Goal: Task Accomplishment & Management: Use online tool/utility

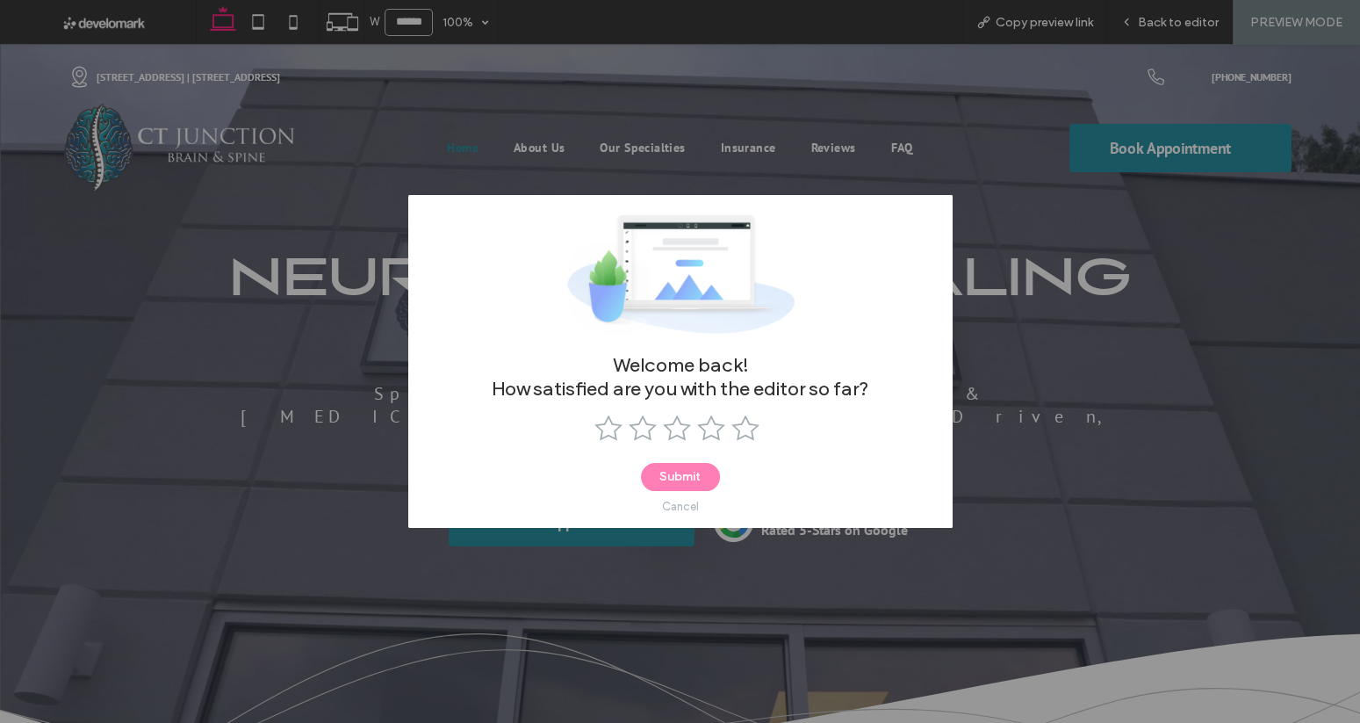
click at [689, 505] on div "Cancel" at bounding box center [680, 506] width 37 height 13
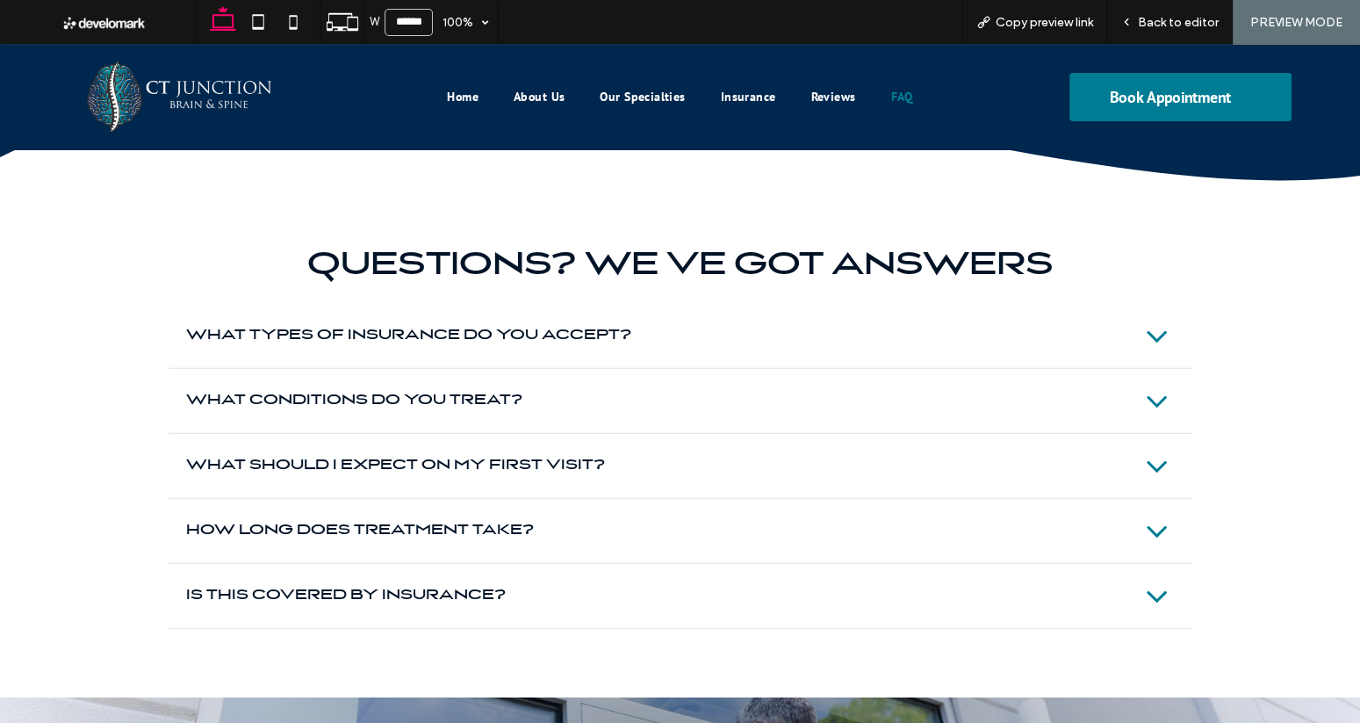
scroll to position [4376, 0]
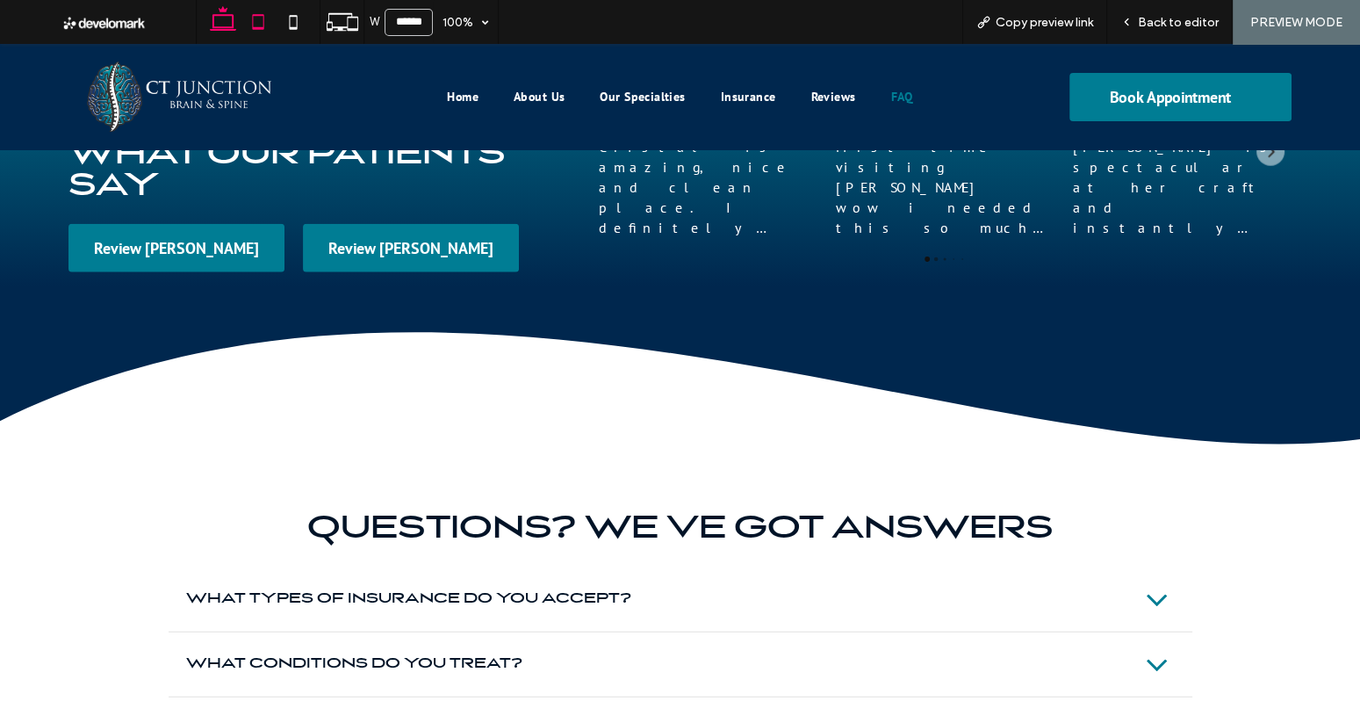
click at [266, 32] on icon at bounding box center [258, 21] width 35 height 35
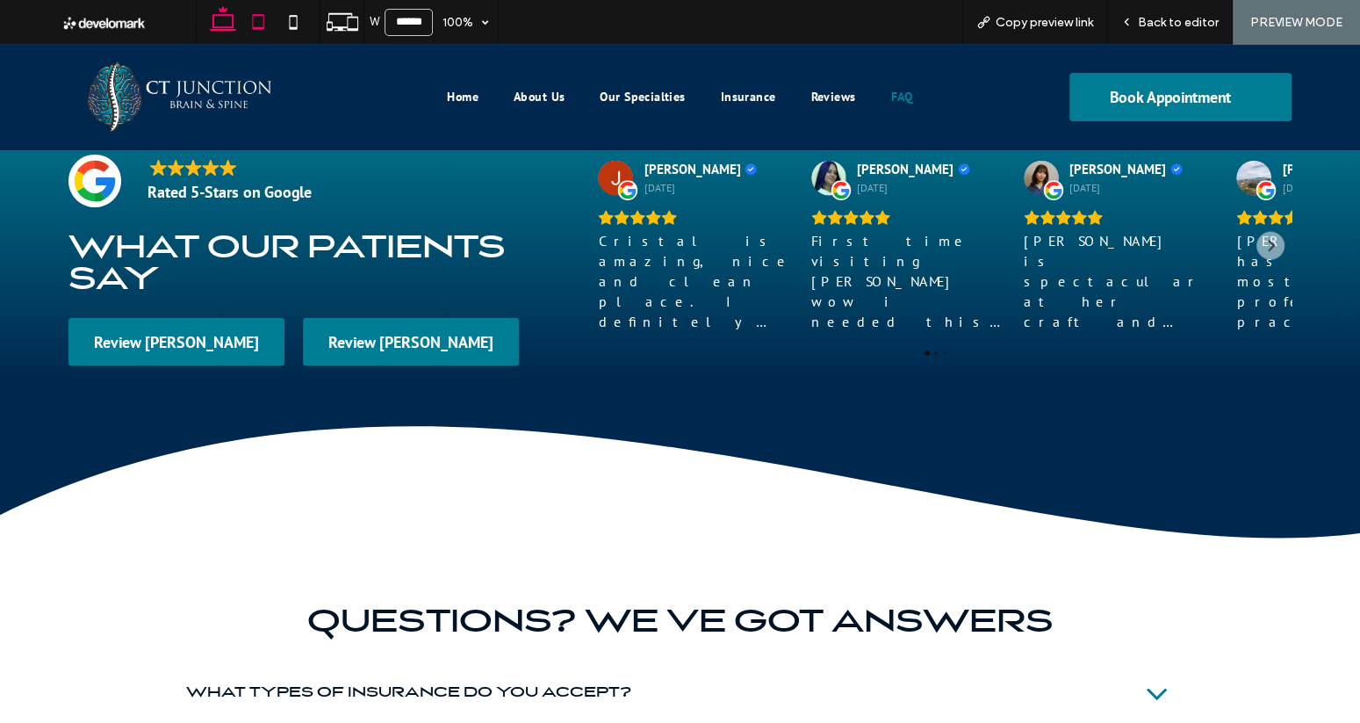
type input "*****"
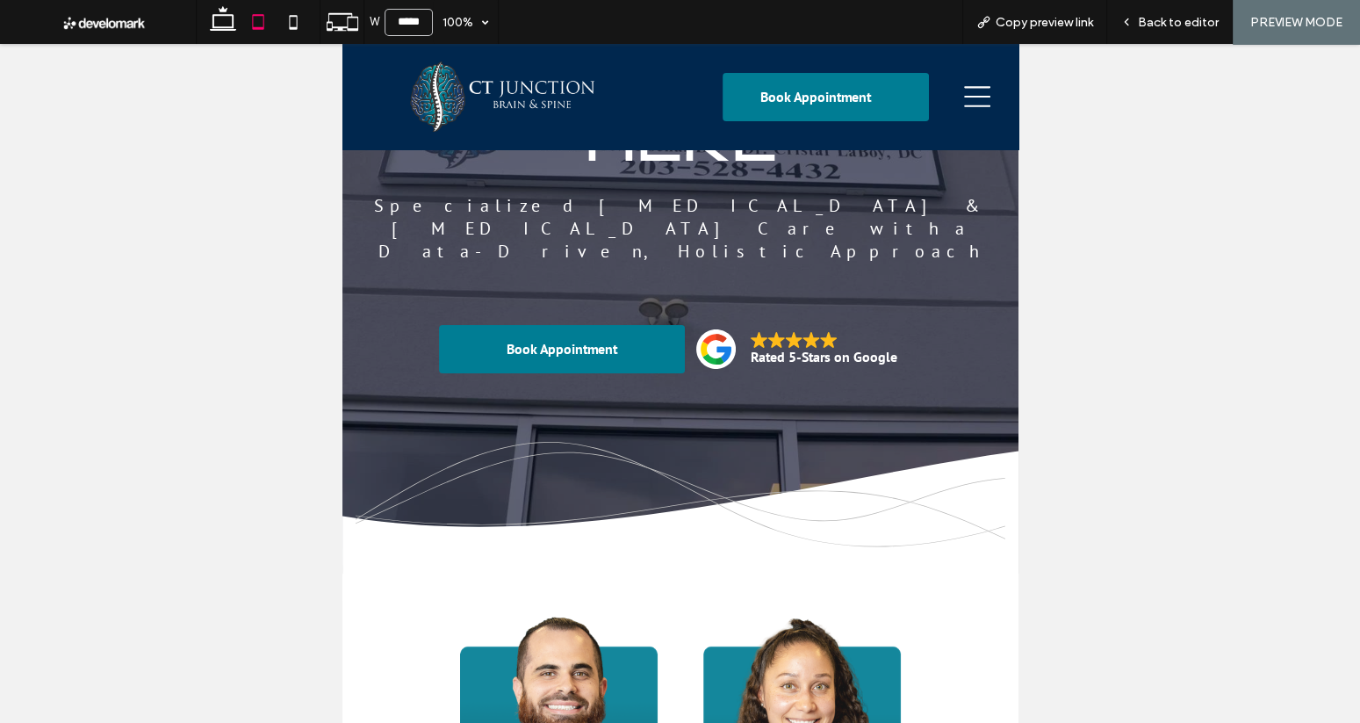
scroll to position [0, 0]
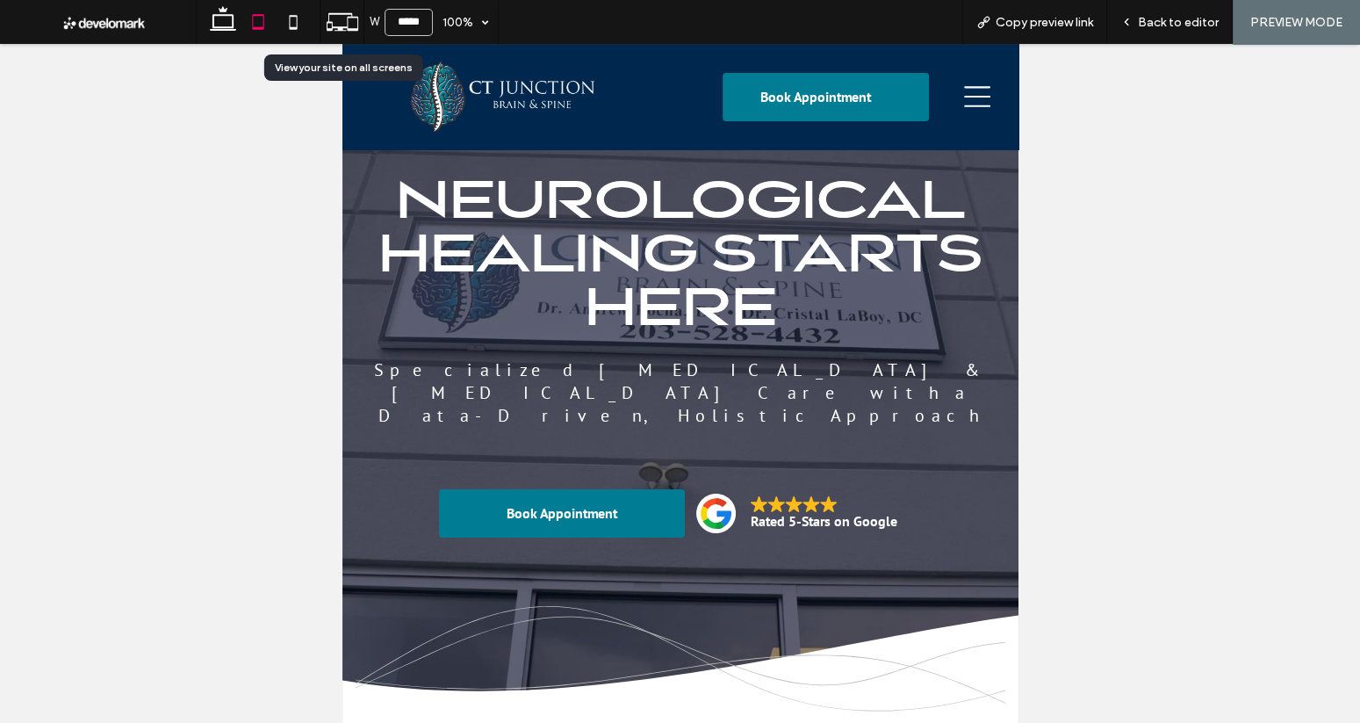
click at [341, 16] on icon at bounding box center [342, 21] width 33 height 33
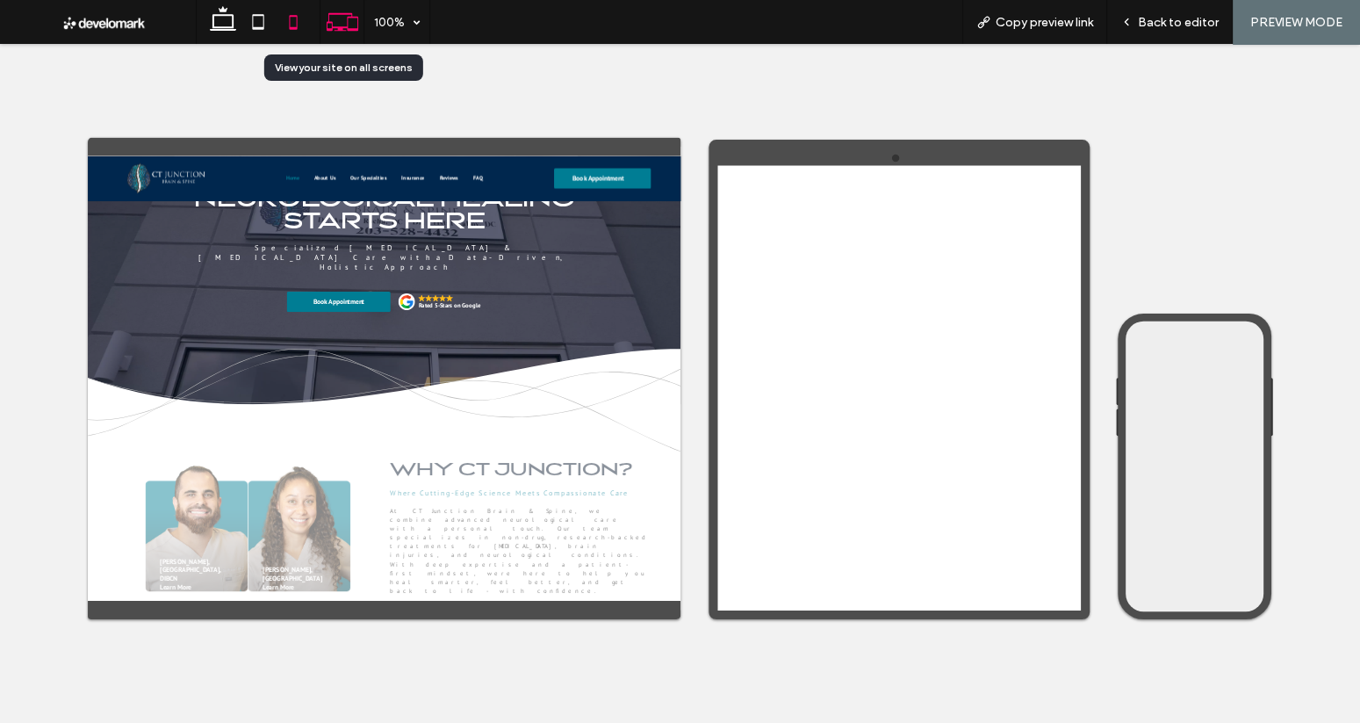
scroll to position [27, 0]
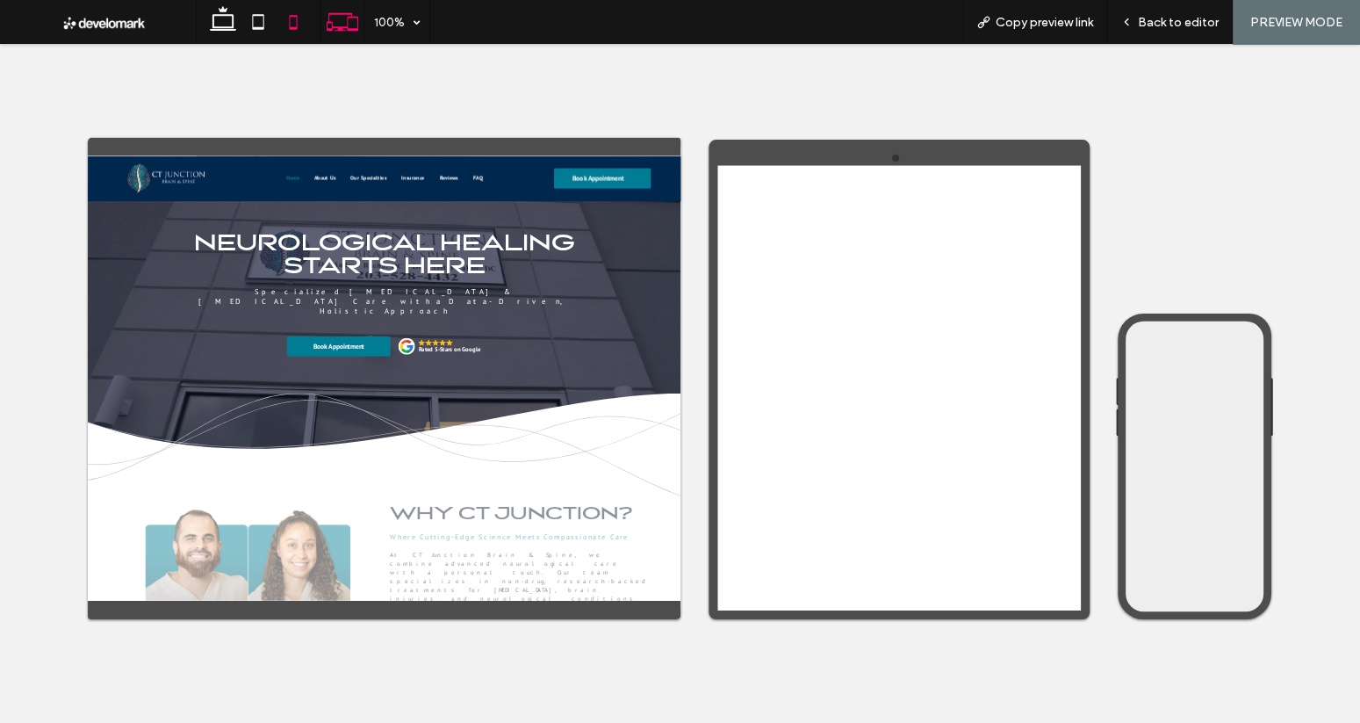
click at [292, 18] on icon at bounding box center [293, 21] width 35 height 35
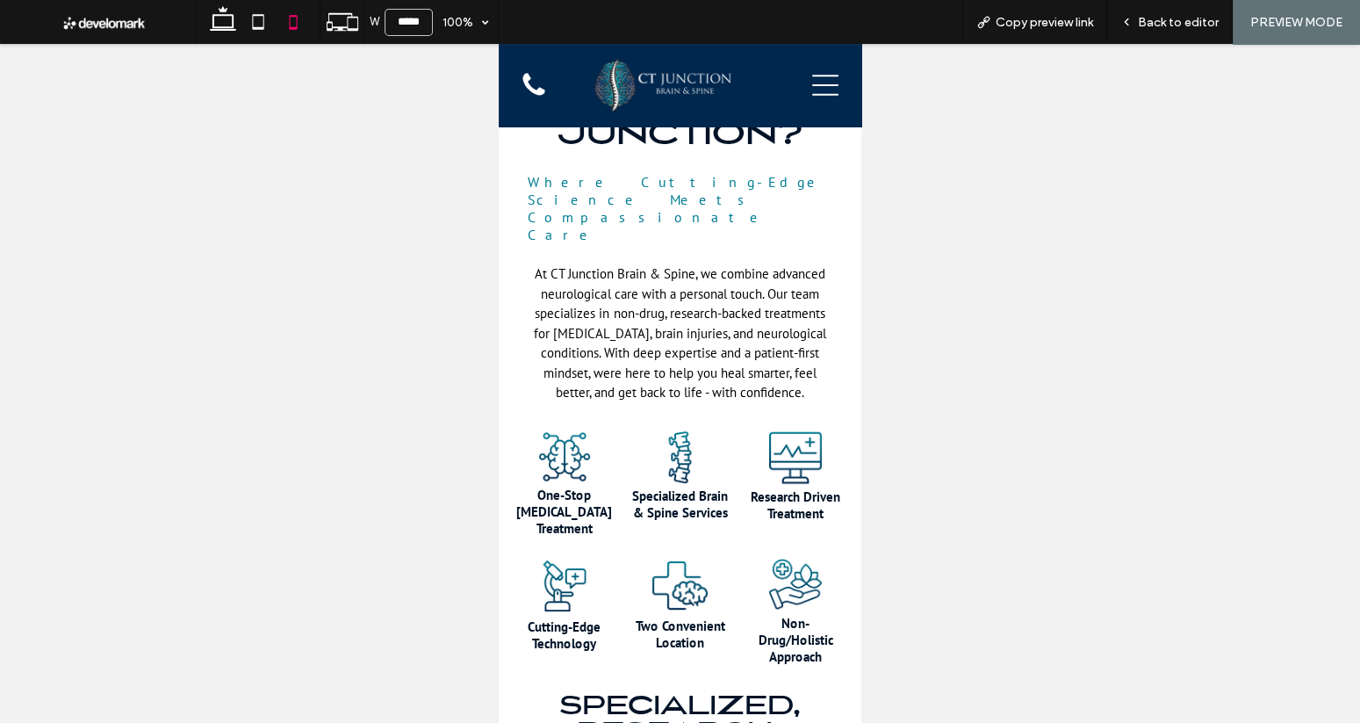
scroll to position [0, 0]
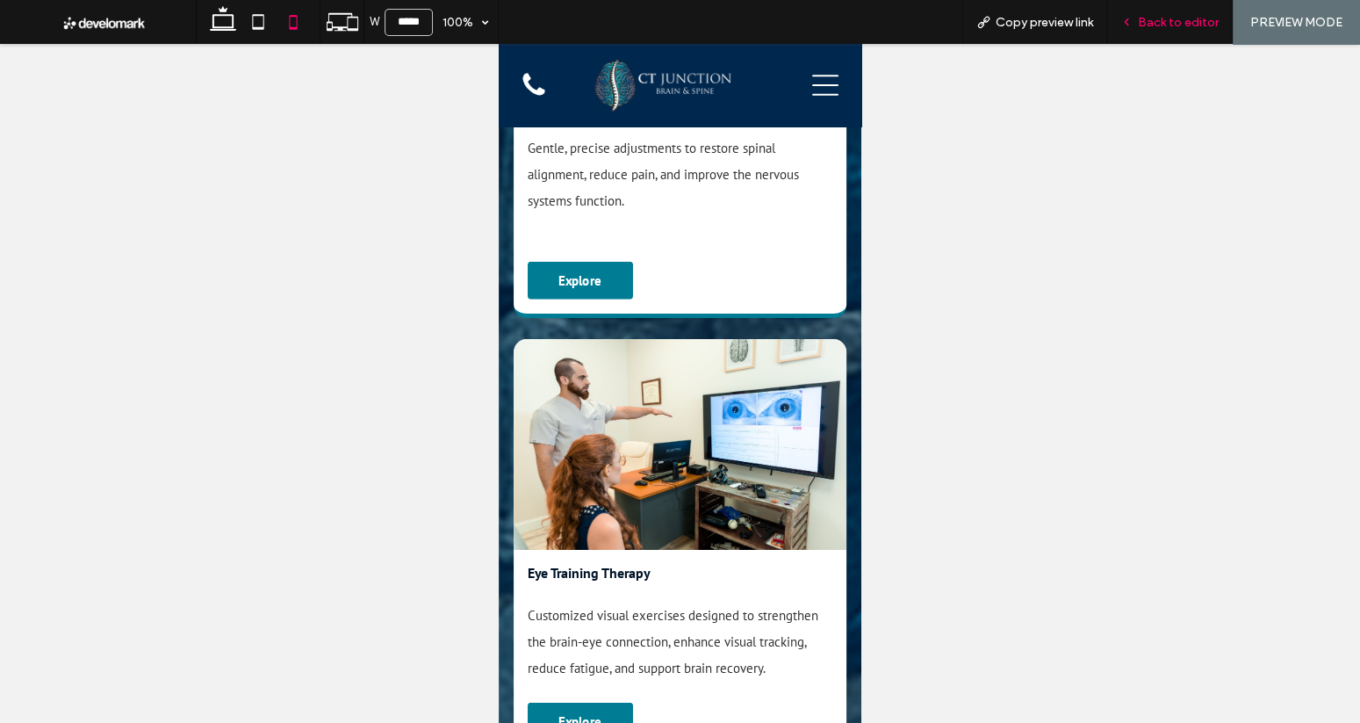
click at [1185, 25] on span "Back to editor" at bounding box center [1178, 22] width 81 height 15
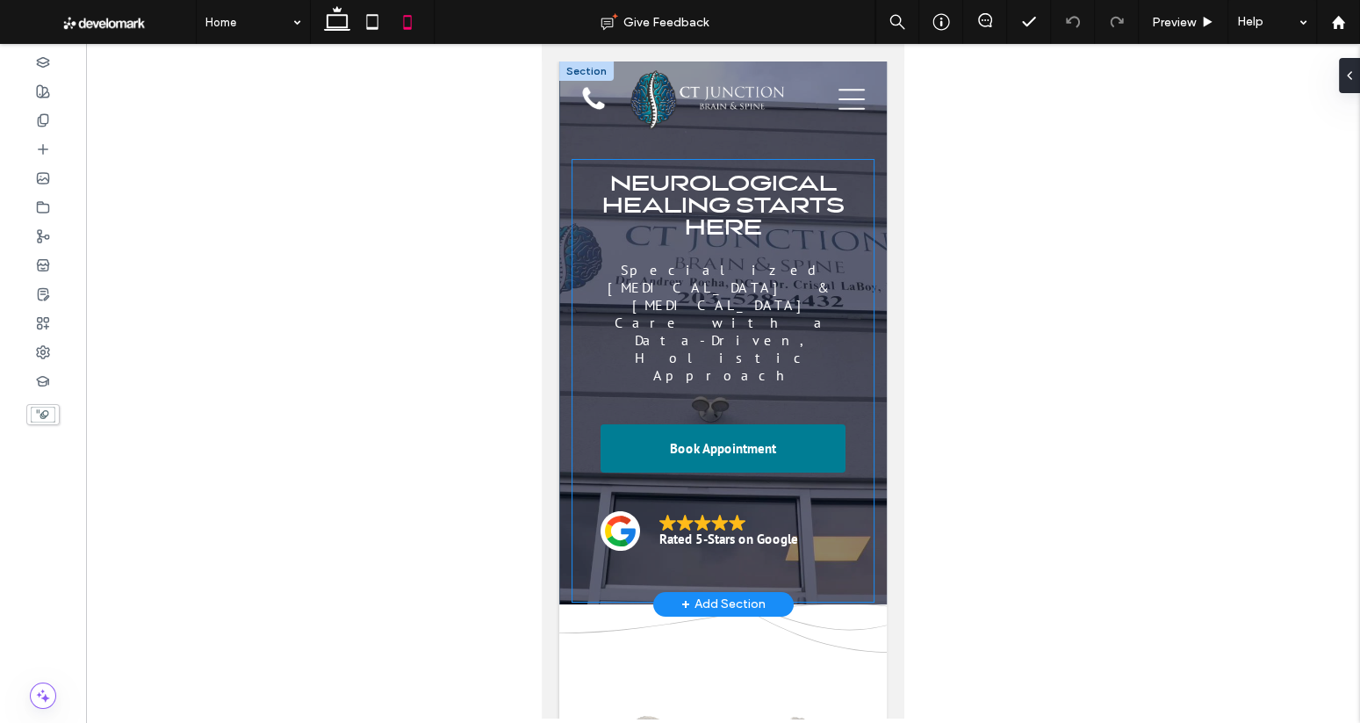
click at [863, 246] on div "Neurological Healing Starts Here Specialized Concussion & Brain Injury Care wit…" at bounding box center [723, 381] width 301 height 442
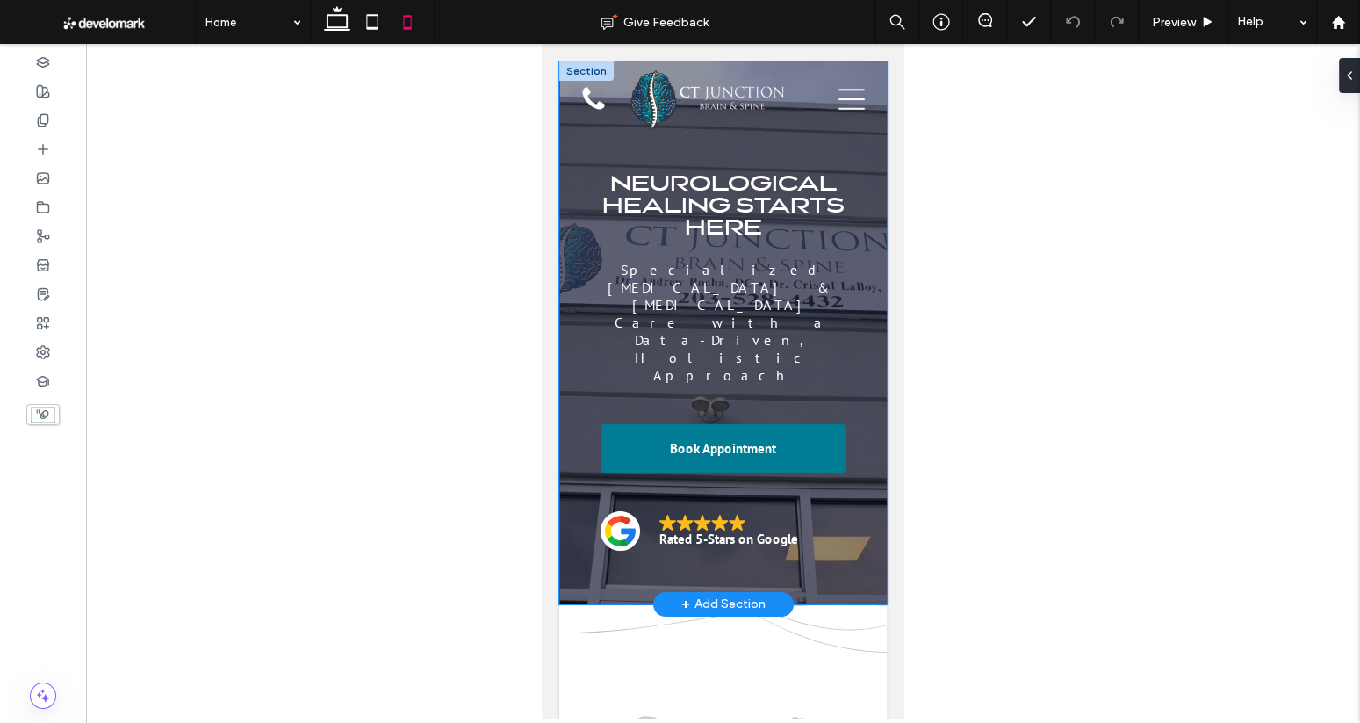
click at [883, 244] on div "Neurological Healing Starts Here Specialized Concussion & Brain Injury Care wit…" at bounding box center [723, 332] width 328 height 543
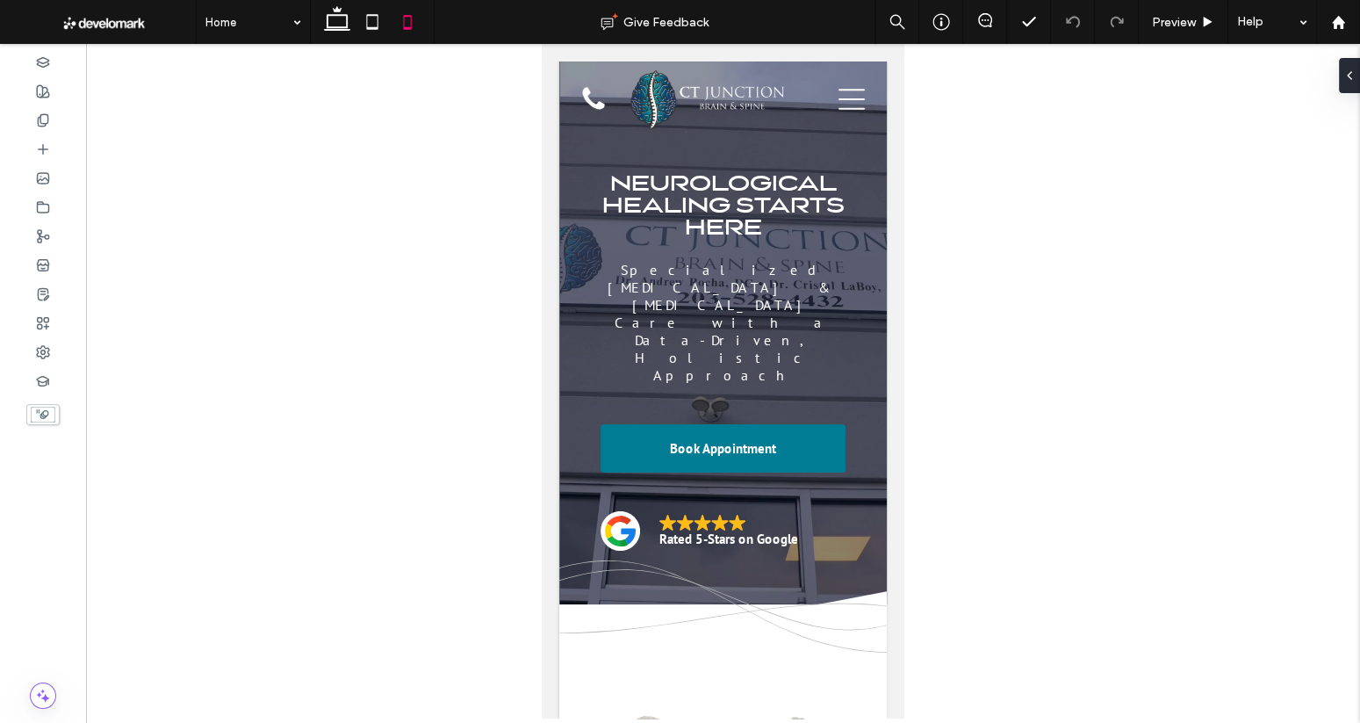
click at [964, 452] on div at bounding box center [723, 381] width 1274 height 674
click at [1339, 19] on use at bounding box center [1337, 21] width 13 height 13
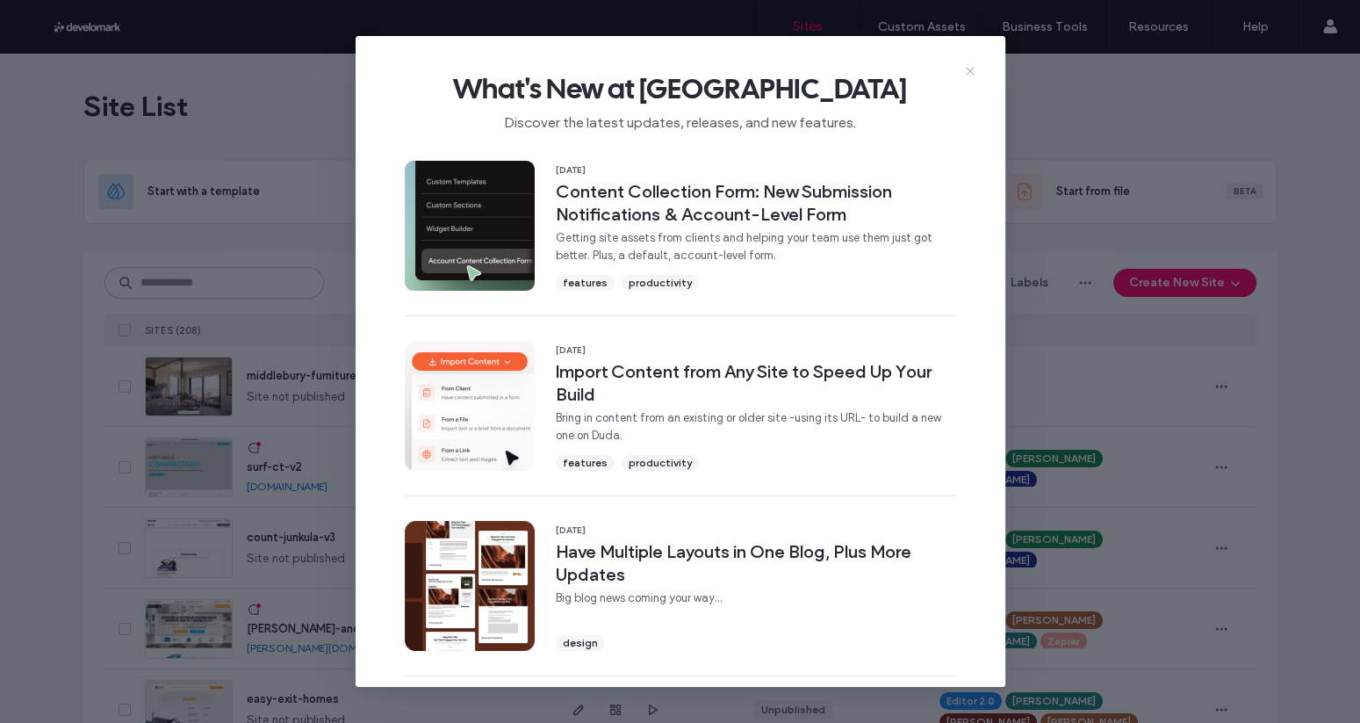
click at [970, 69] on use at bounding box center [970, 72] width 8 height 8
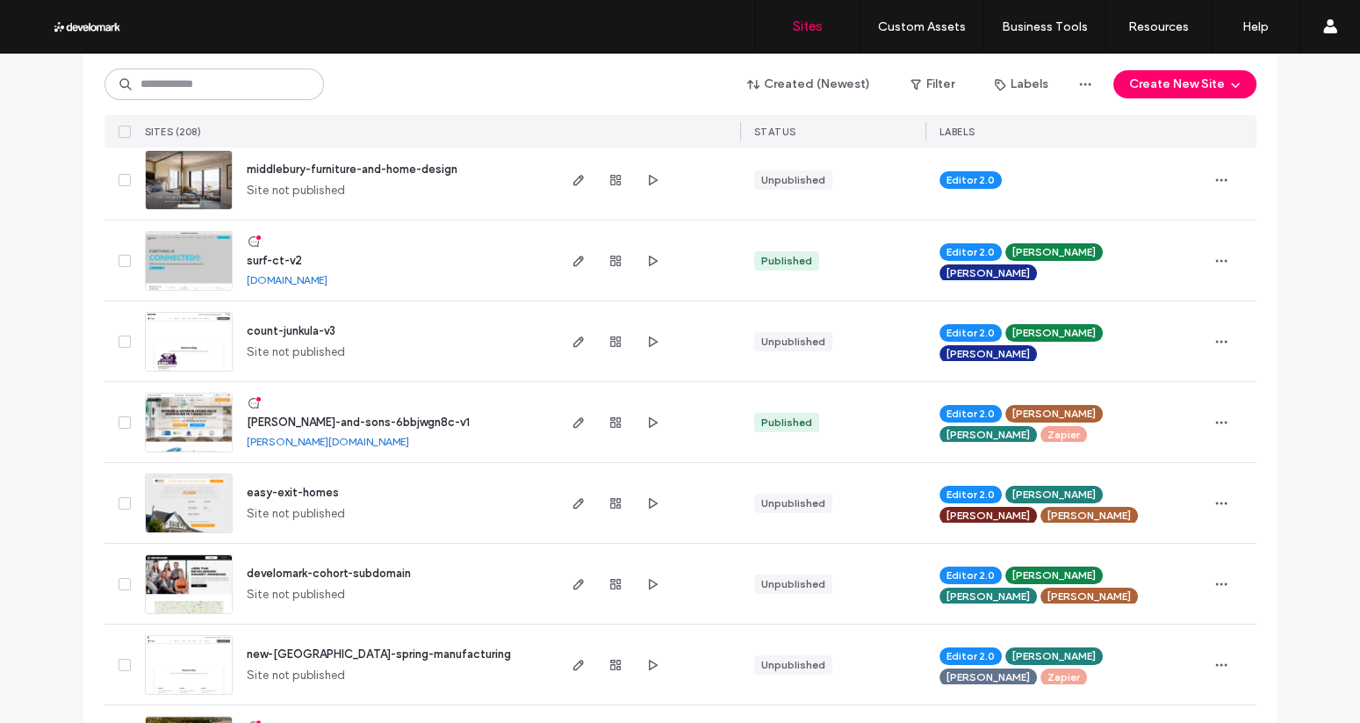
scroll to position [205, 0]
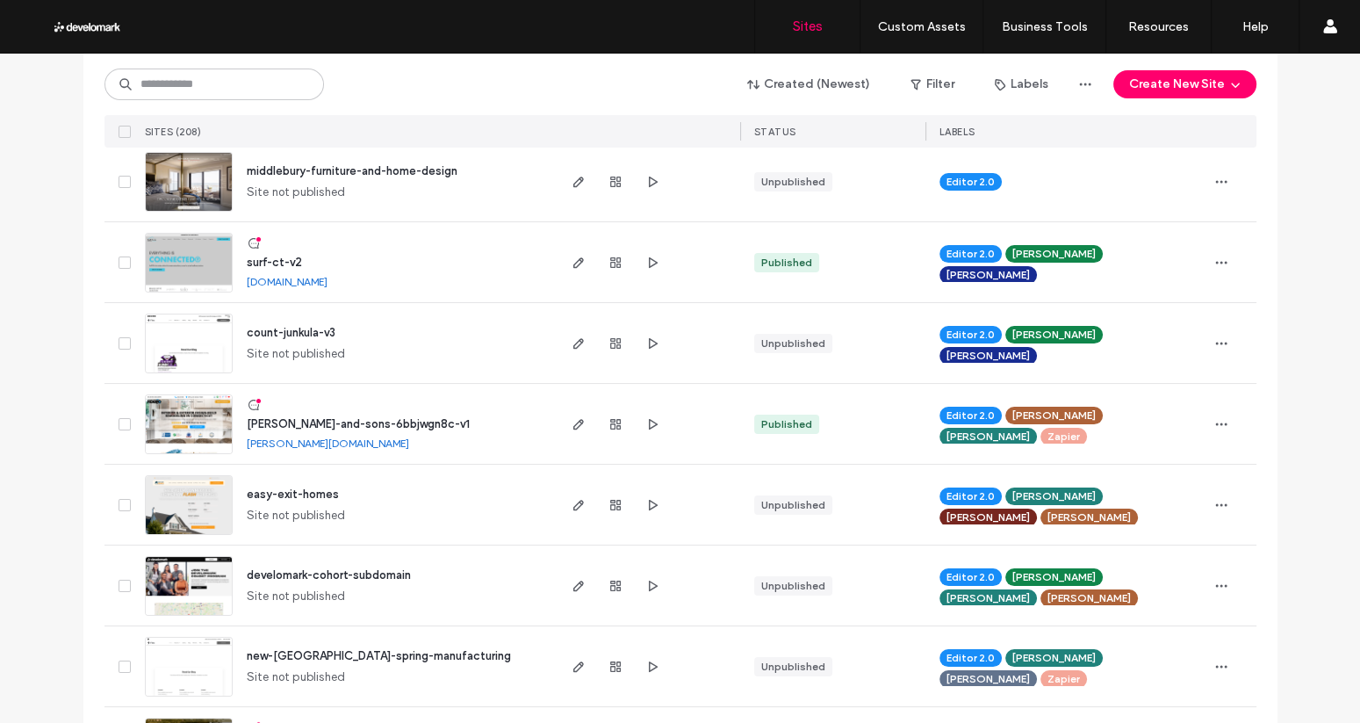
click at [222, 494] on img at bounding box center [189, 535] width 86 height 119
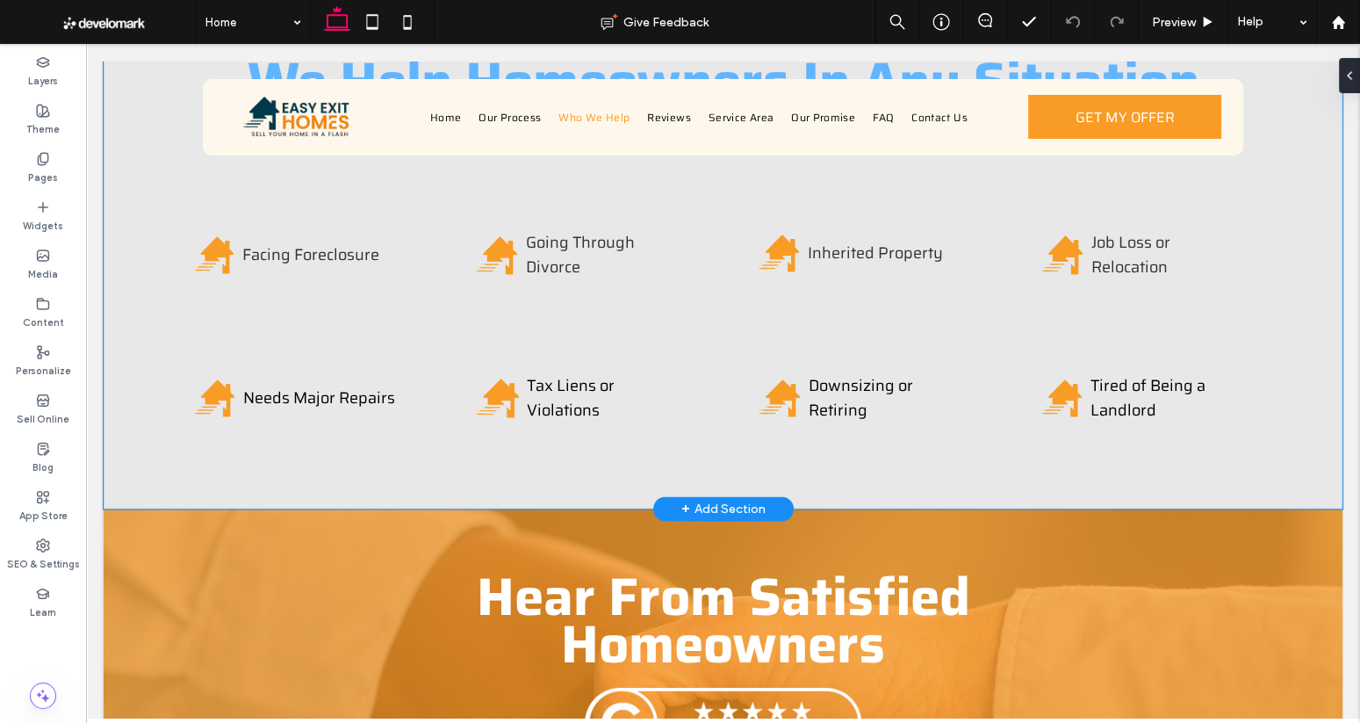
scroll to position [2921, 0]
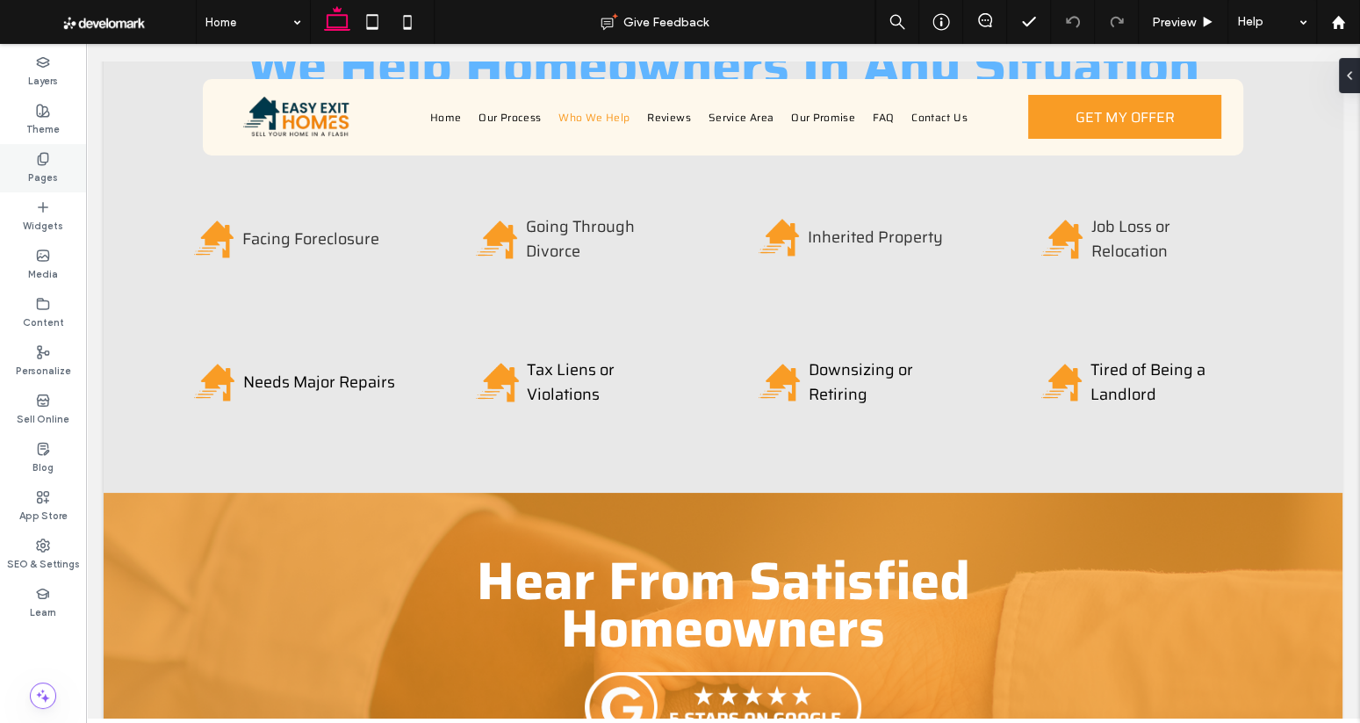
click at [40, 171] on label "Pages" at bounding box center [43, 175] width 30 height 19
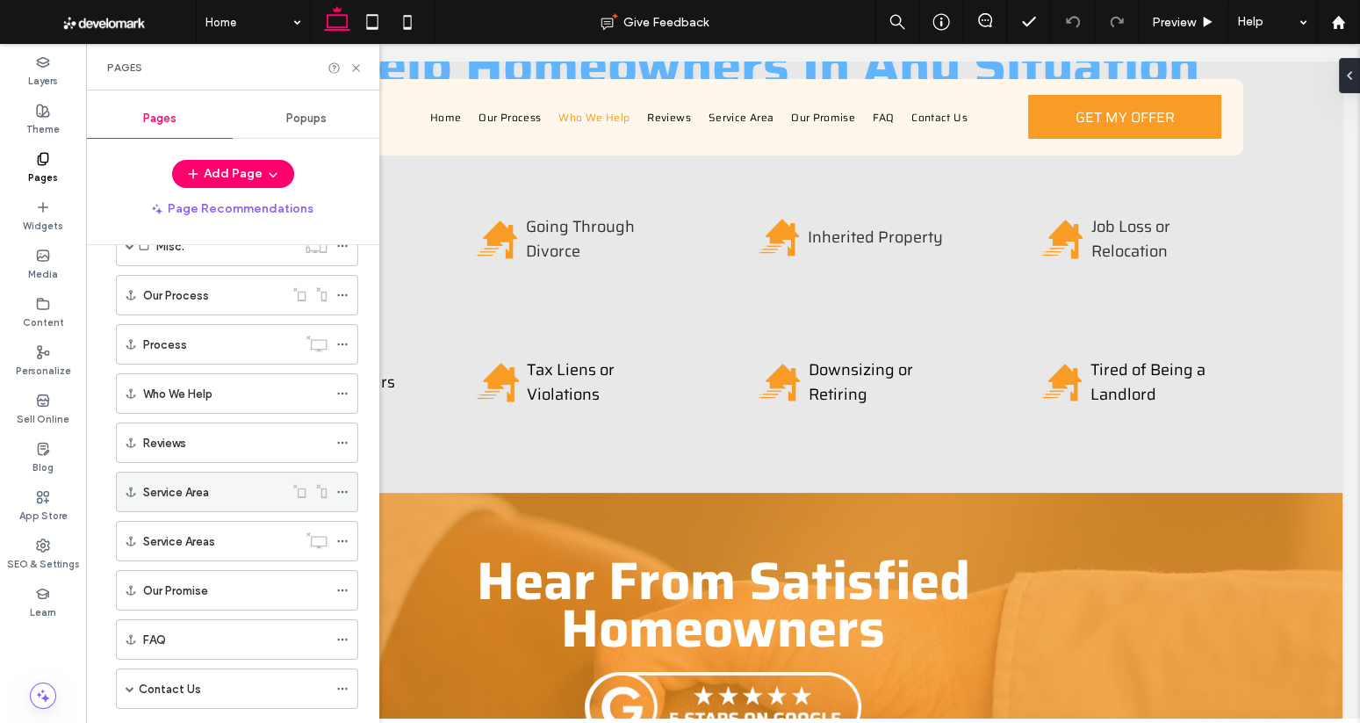
scroll to position [230, 0]
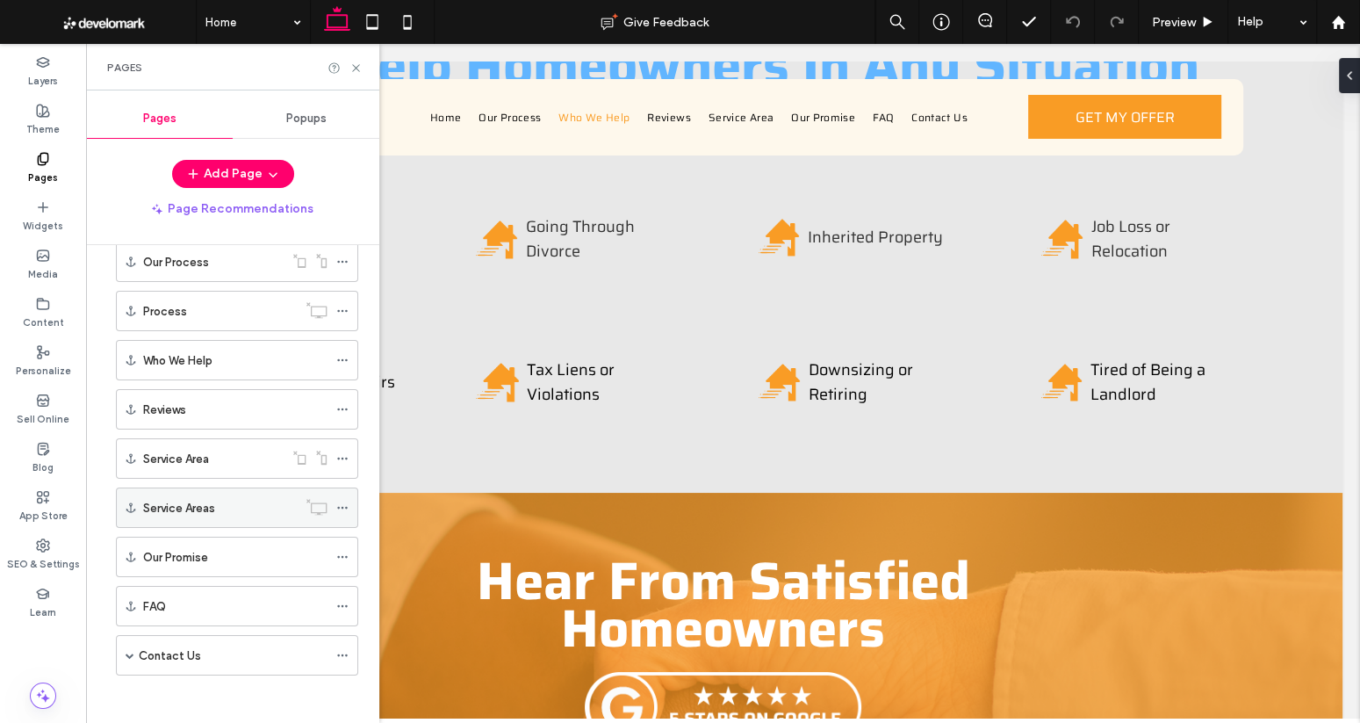
click at [206, 505] on label "Service Areas" at bounding box center [179, 508] width 72 height 31
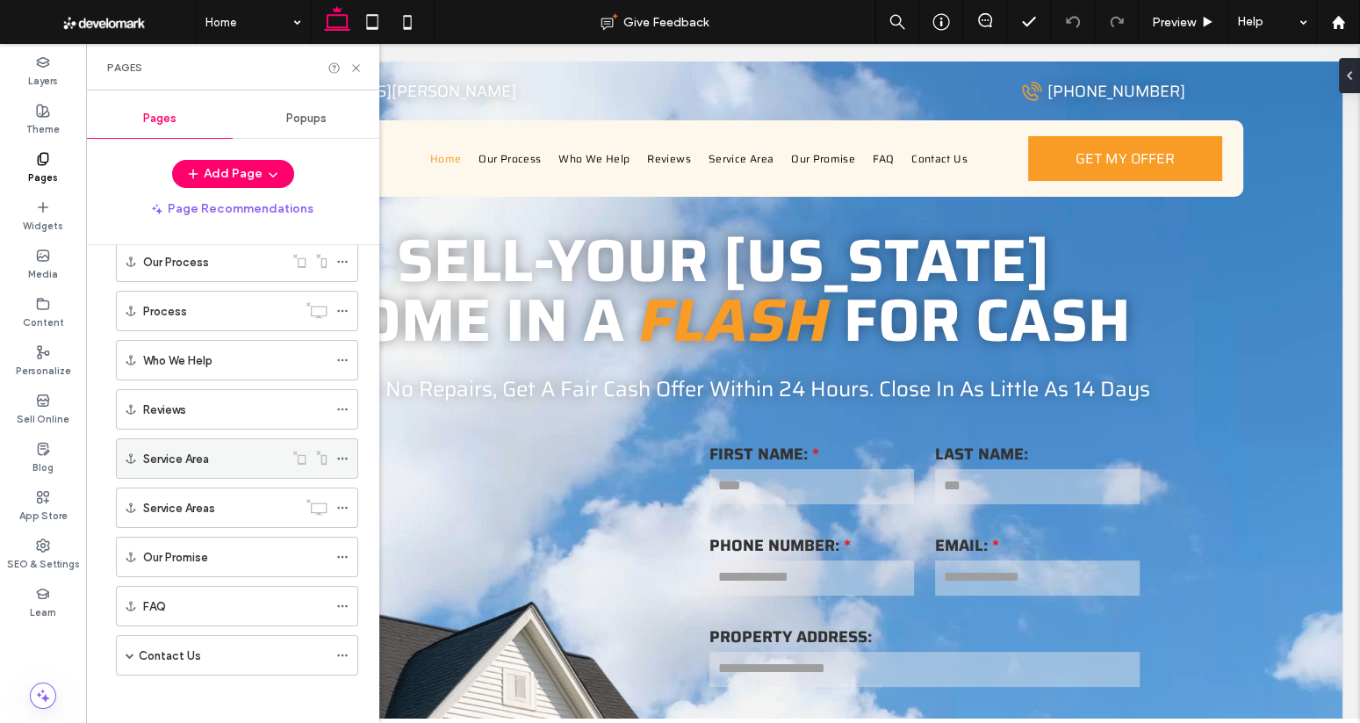
scroll to position [0, 0]
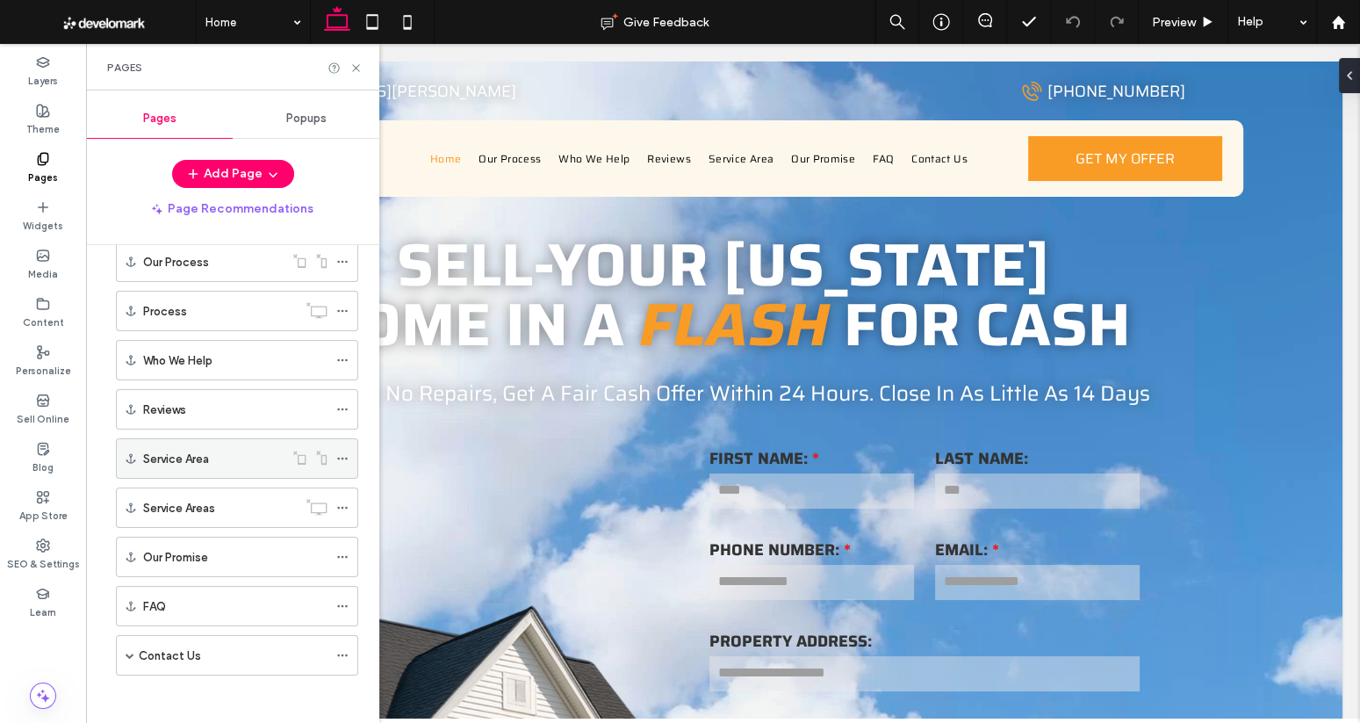
click at [206, 468] on div "Service Area" at bounding box center [213, 458] width 140 height 39
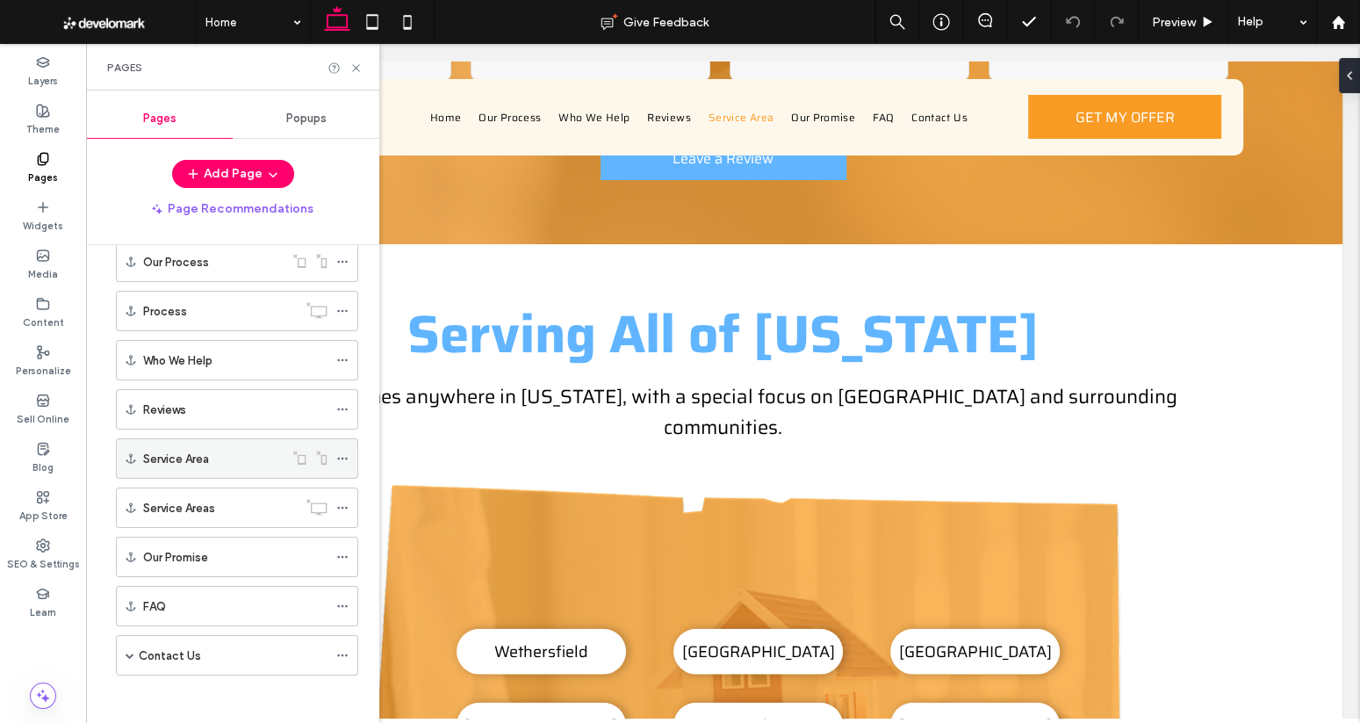
scroll to position [3843, 0]
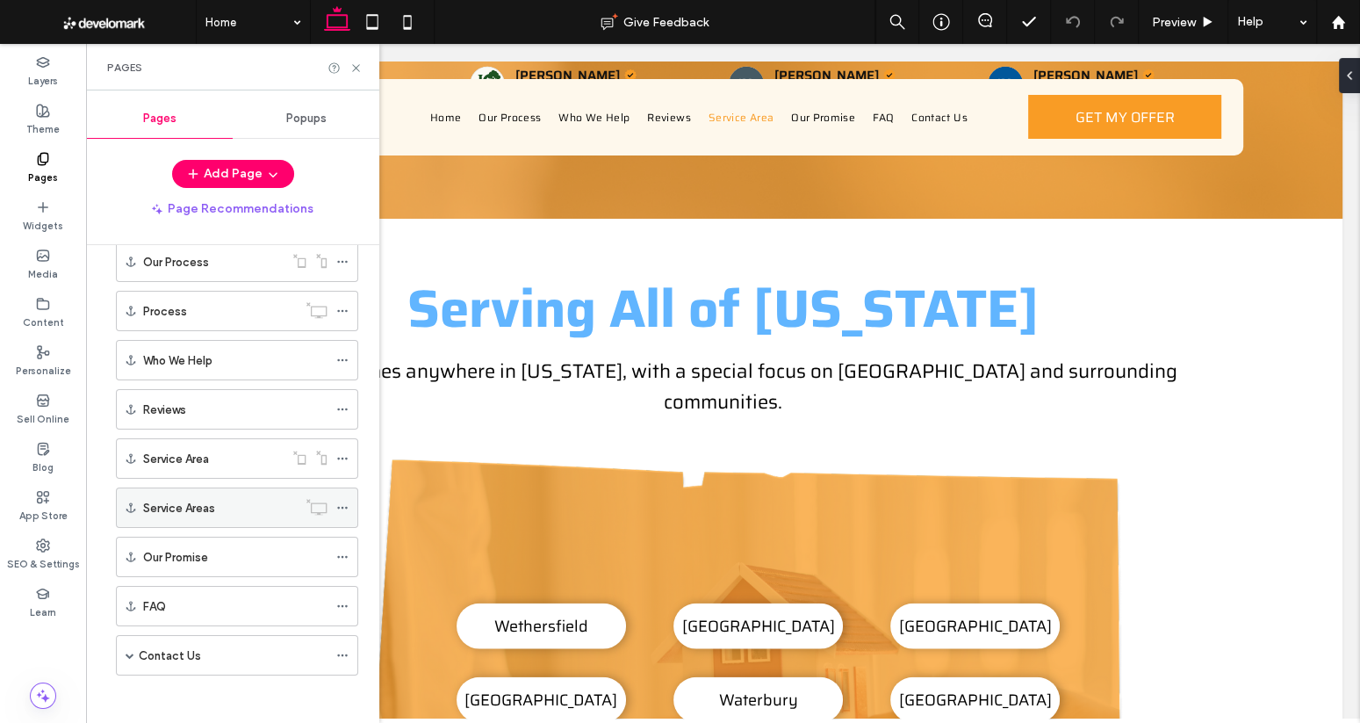
click at [215, 502] on div "Service Areas" at bounding box center [220, 508] width 154 height 18
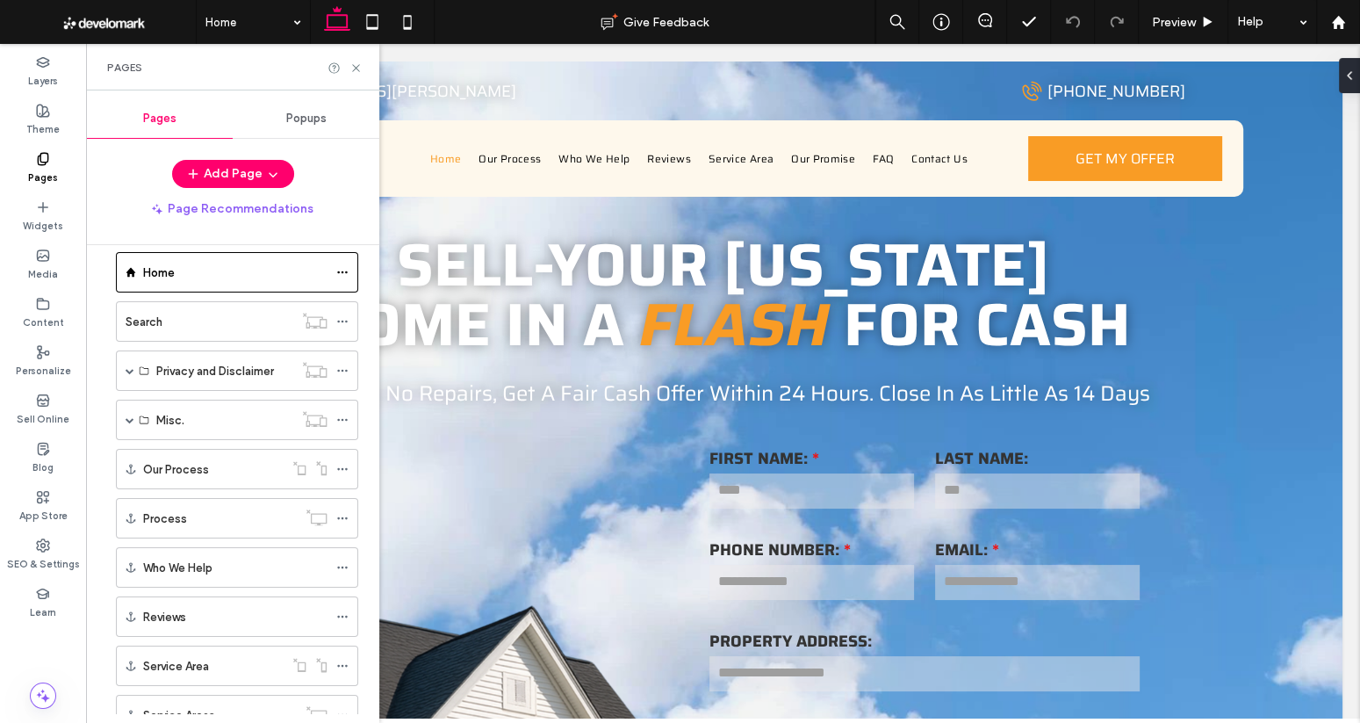
scroll to position [0, 0]
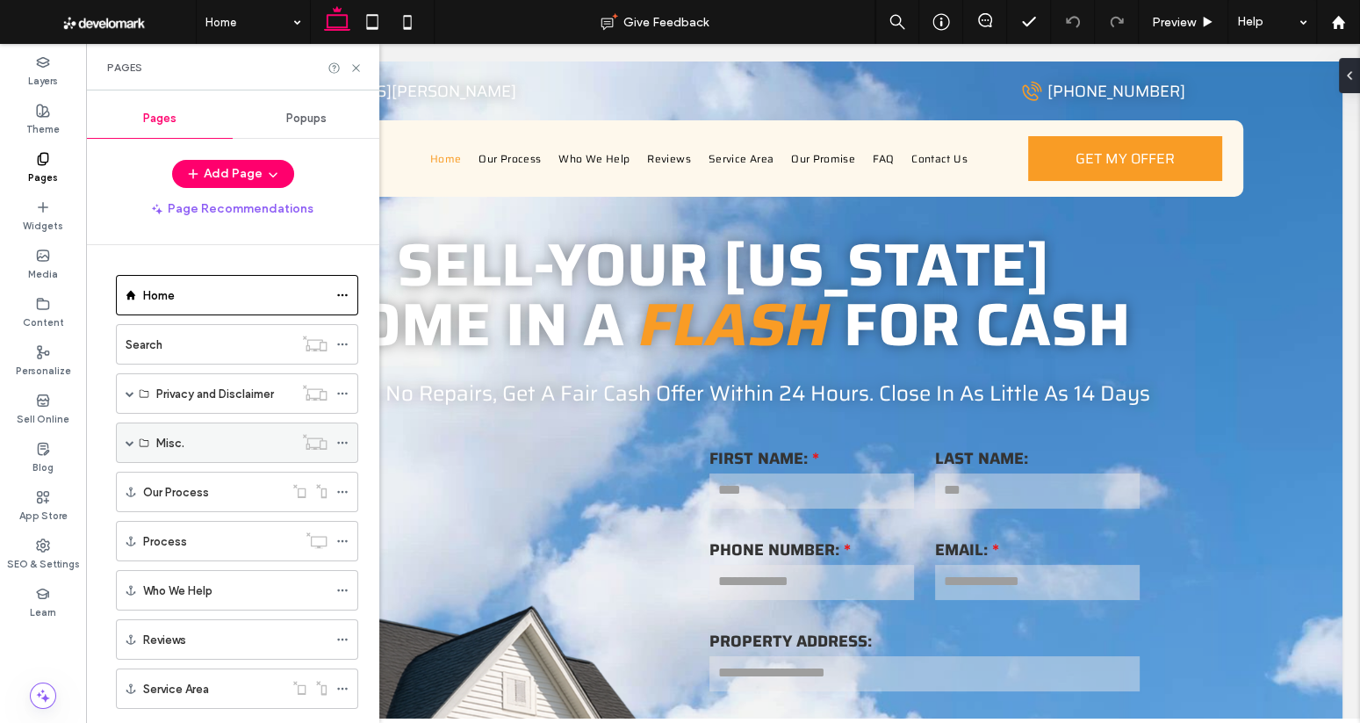
click at [128, 439] on span at bounding box center [130, 442] width 9 height 9
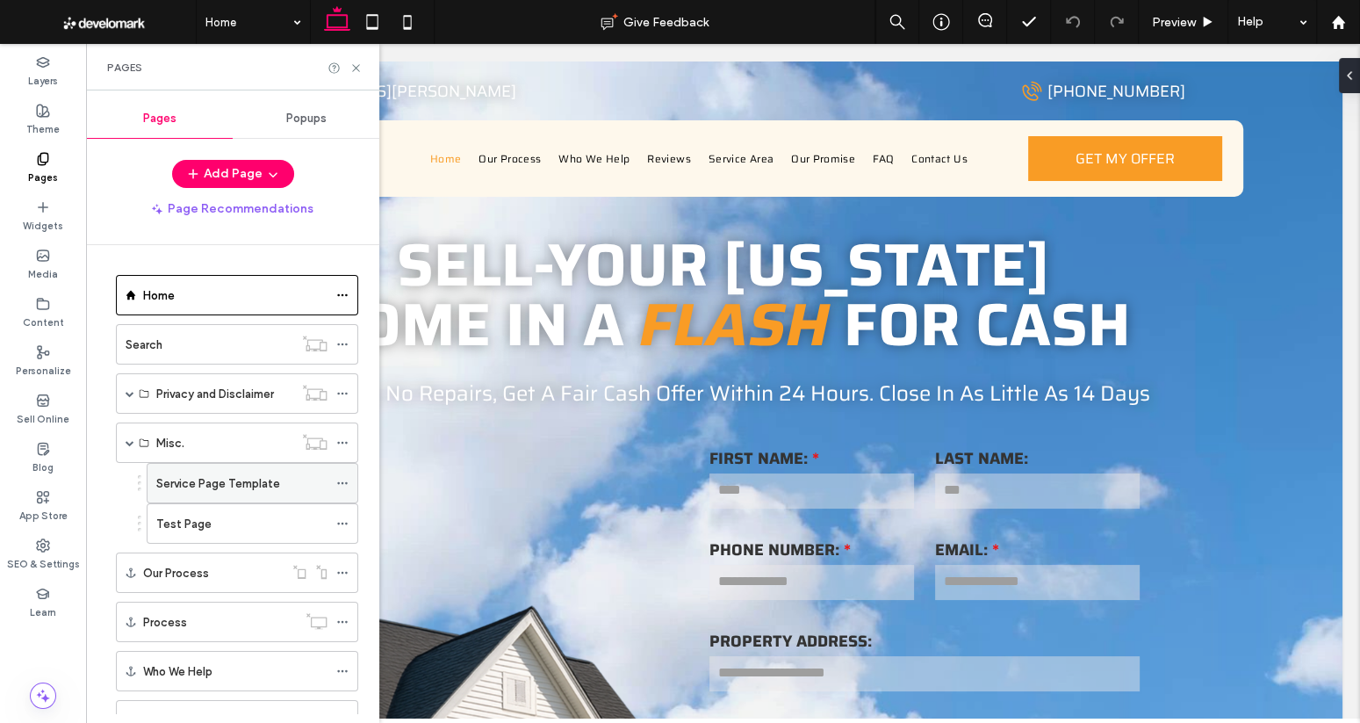
click at [221, 490] on div "Service Page Template" at bounding box center [241, 483] width 171 height 39
click at [356, 68] on div "Service Page Template Give Feedback Preview Help Design Panel Site Comments Tea…" at bounding box center [680, 361] width 1360 height 723
click at [356, 66] on icon at bounding box center [355, 67] width 13 height 13
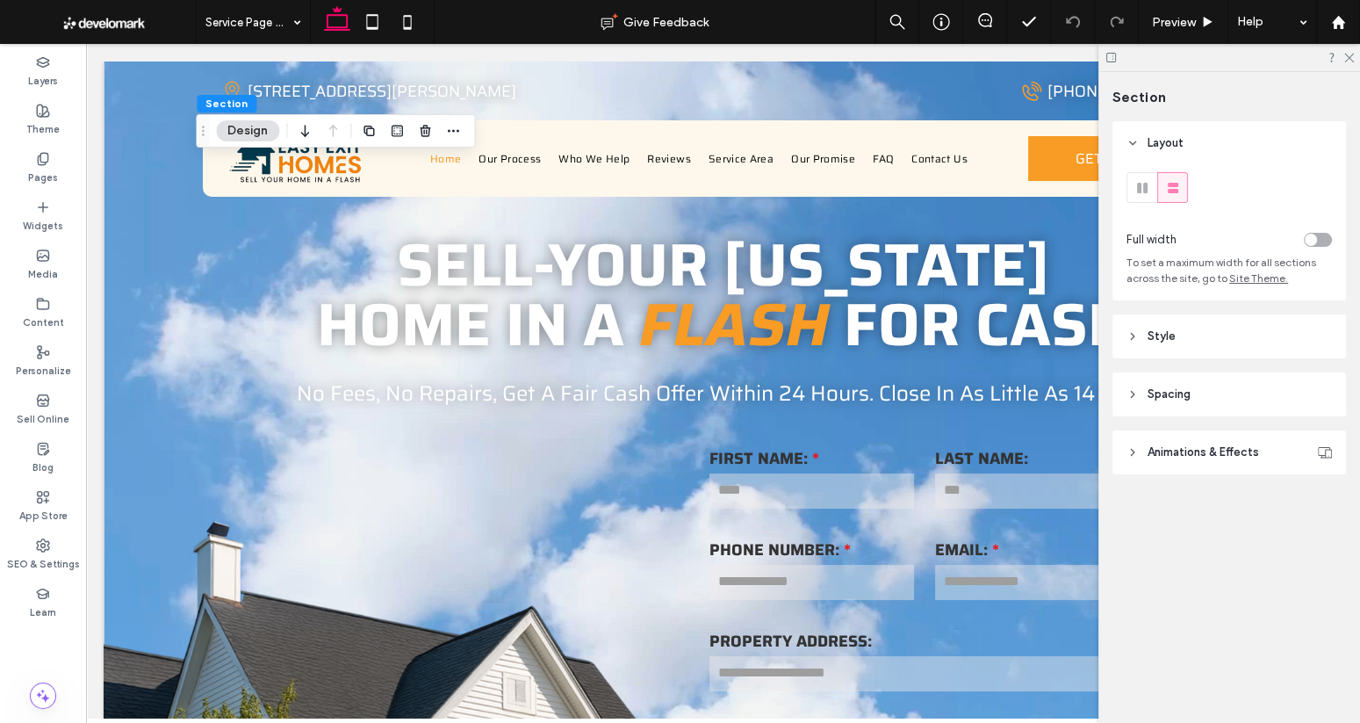
click at [1171, 441] on header "Animations & Effects" at bounding box center [1230, 452] width 234 height 44
click at [1179, 517] on div "None" at bounding box center [1223, 518] width 177 height 18
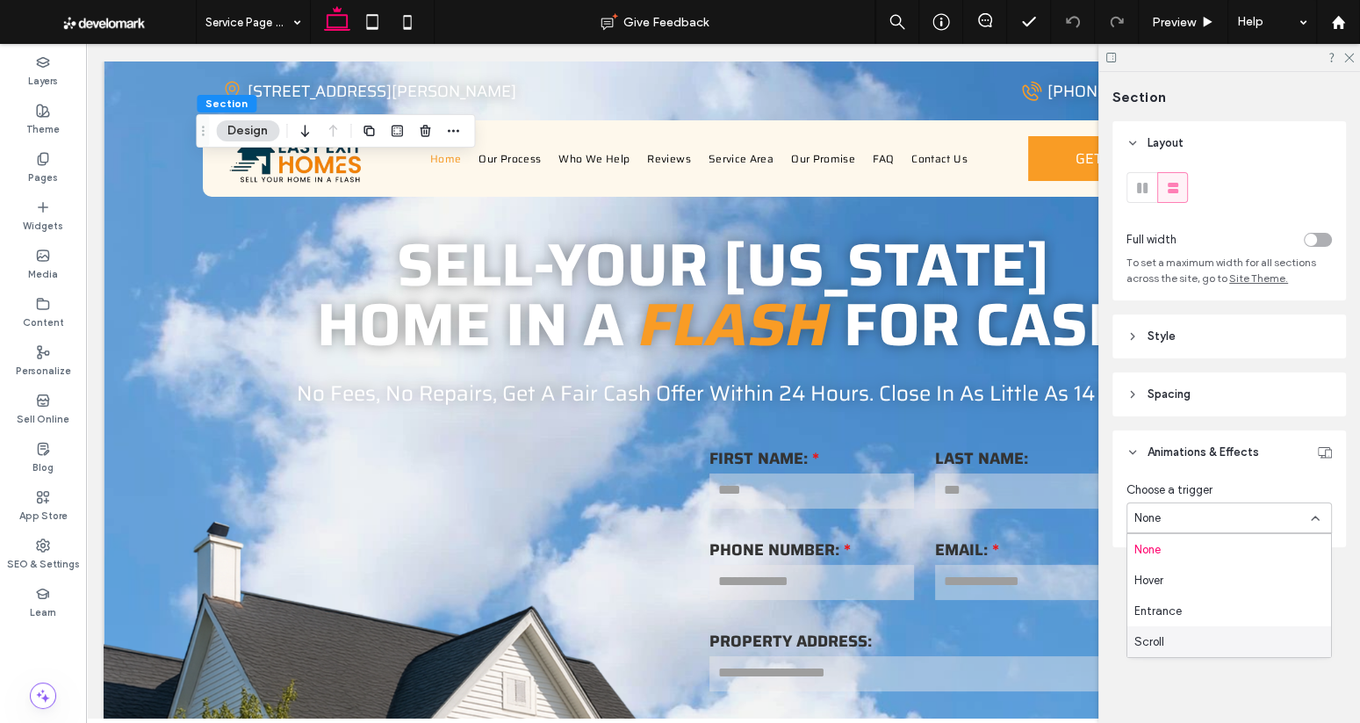
click at [1170, 633] on div "Scroll" at bounding box center [1230, 641] width 204 height 31
click at [1178, 593] on div "None" at bounding box center [1229, 583] width 205 height 31
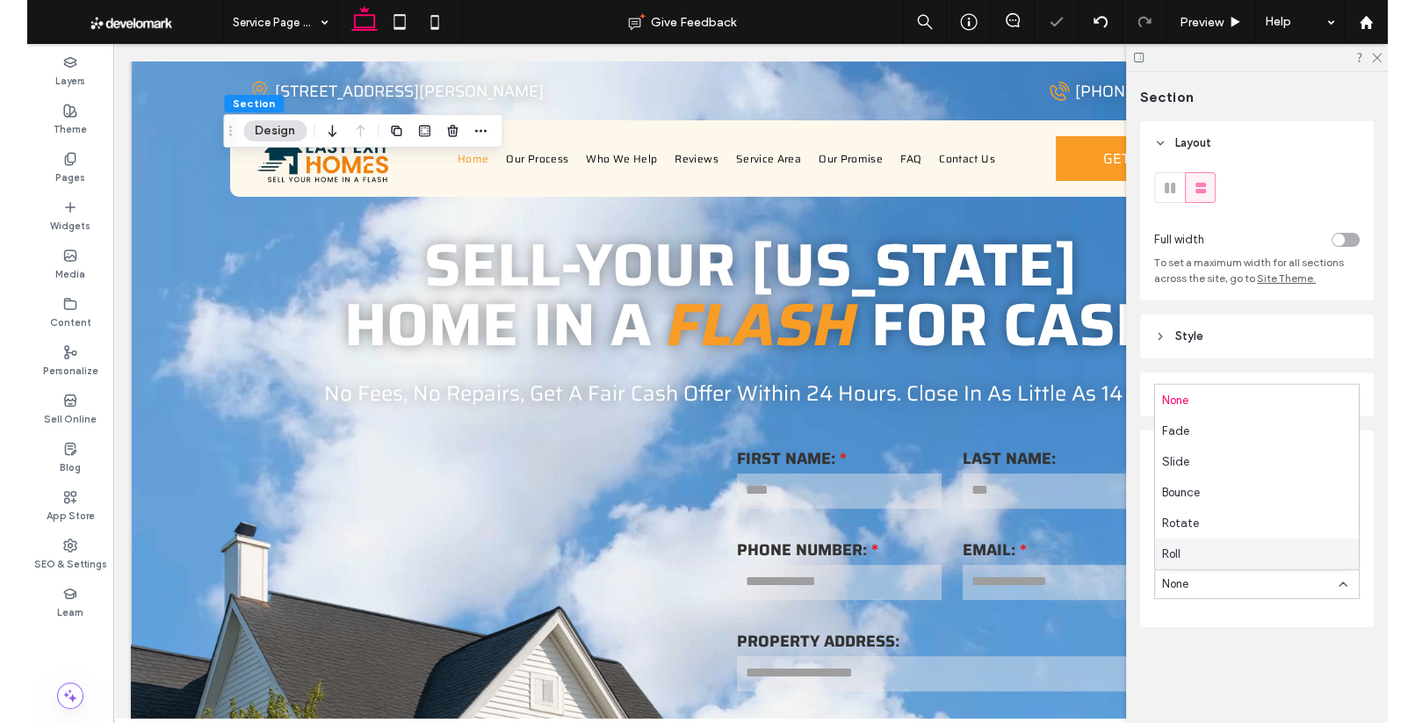
scroll to position [61, 0]
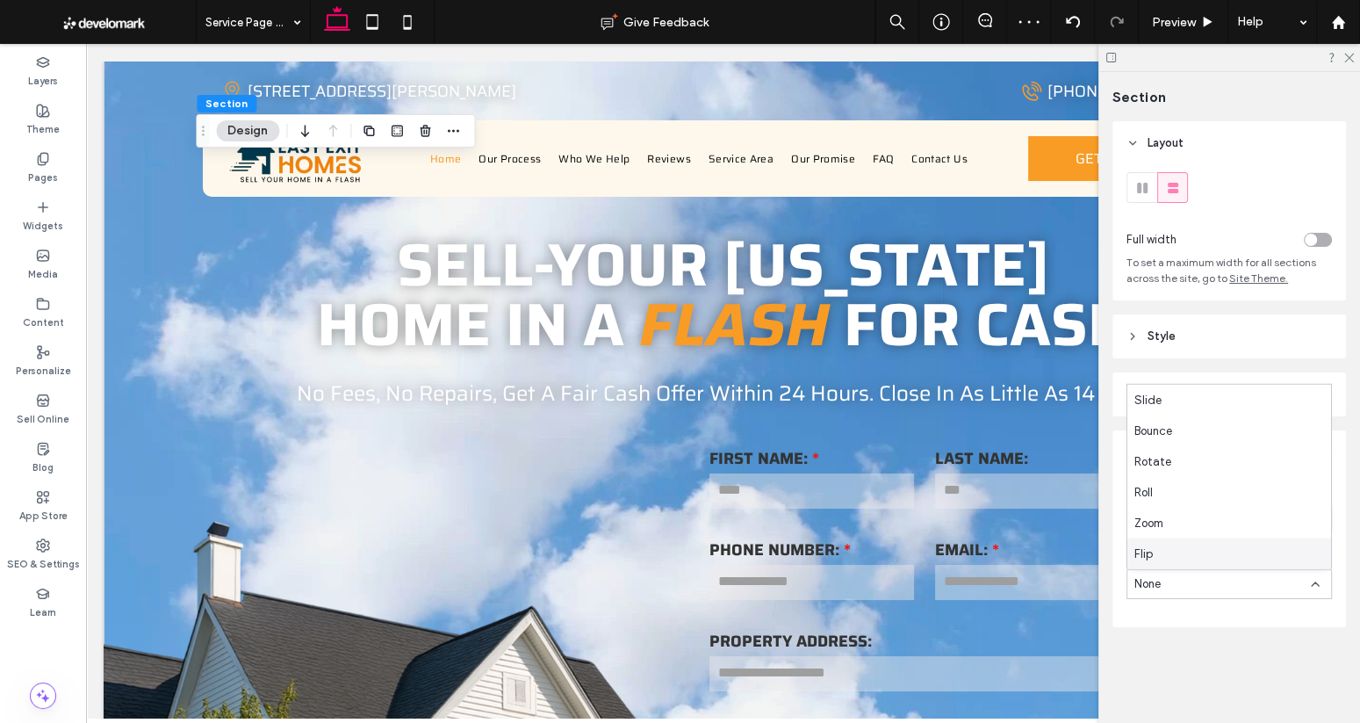
click at [1223, 645] on div "Layout Full width To set a maximum width for all sections across the site, go t…" at bounding box center [1235, 409] width 245 height 576
click at [1199, 516] on div "Scroll" at bounding box center [1223, 518] width 177 height 18
click at [1189, 551] on div "None" at bounding box center [1230, 549] width 204 height 31
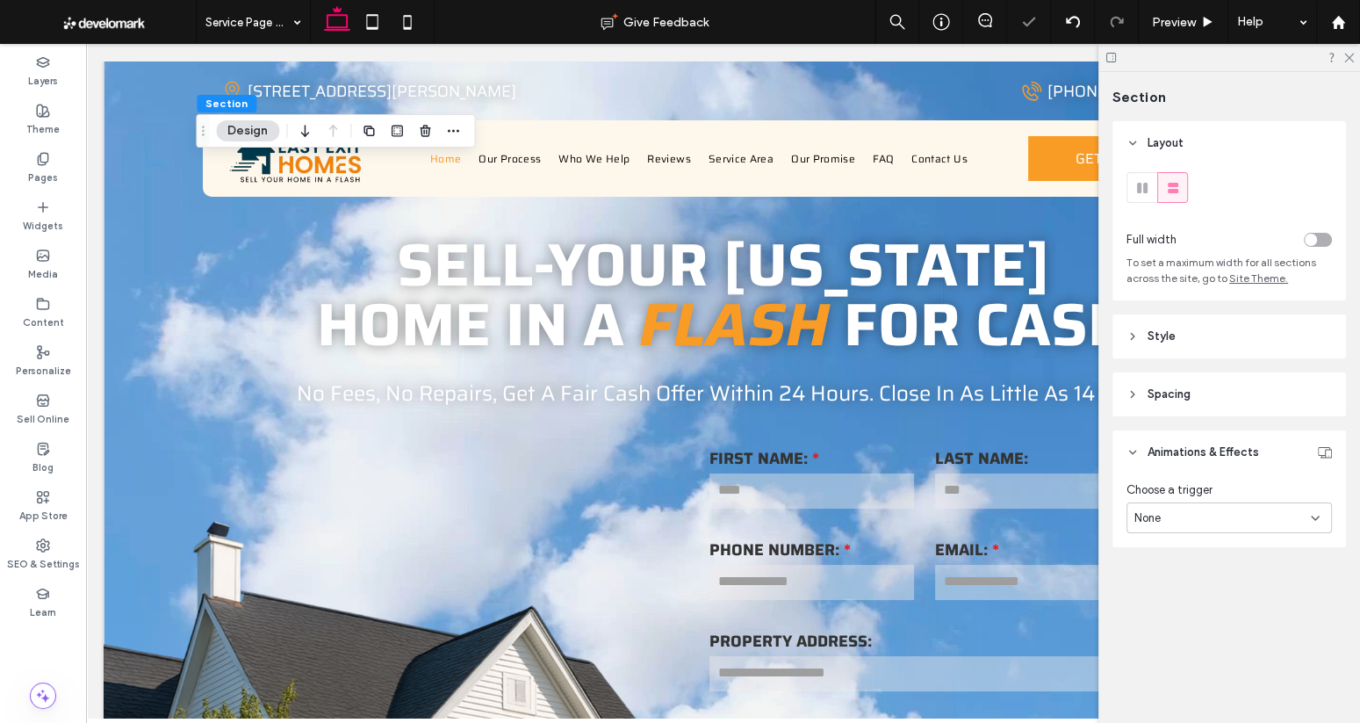
click at [1180, 522] on div "None" at bounding box center [1223, 518] width 177 height 18
click at [1125, 595] on div "Layout Full width To set a maximum width for all sections across the site, go t…" at bounding box center [1235, 369] width 245 height 496
click at [1350, 56] on use at bounding box center [1349, 59] width 10 height 10
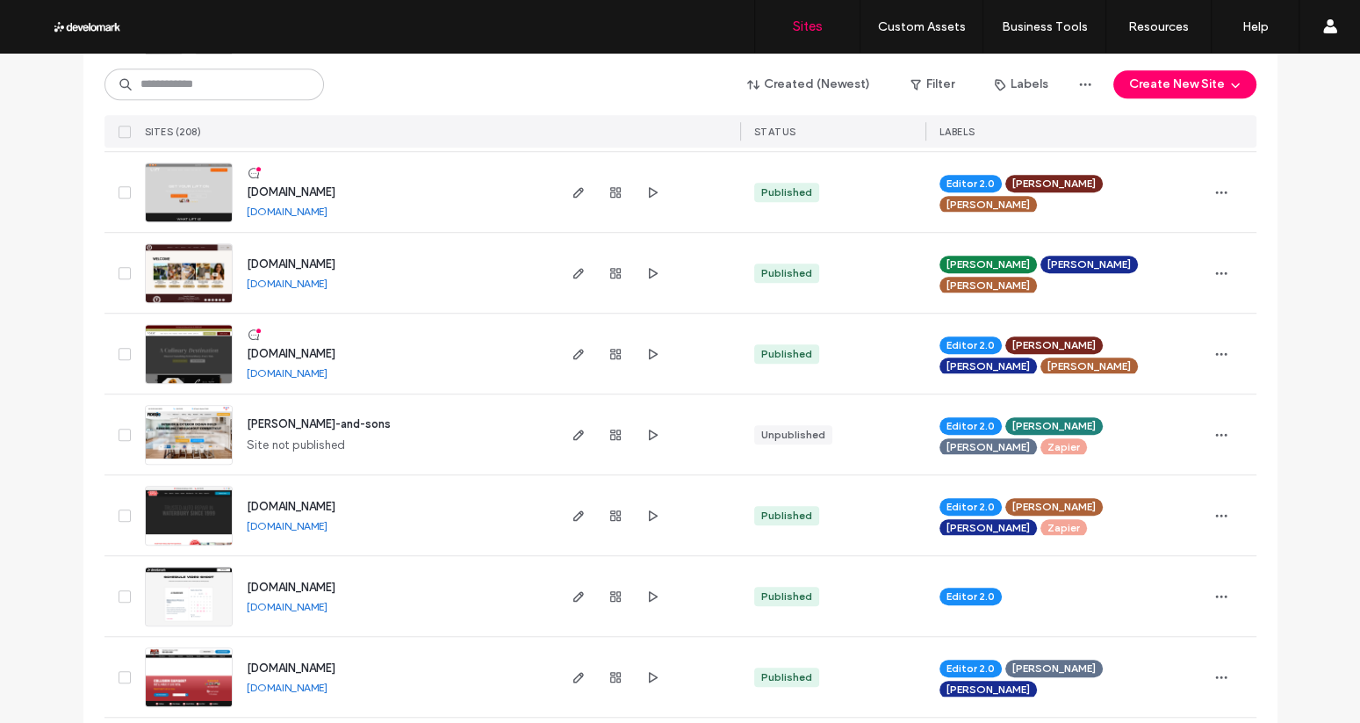
scroll to position [1412, 0]
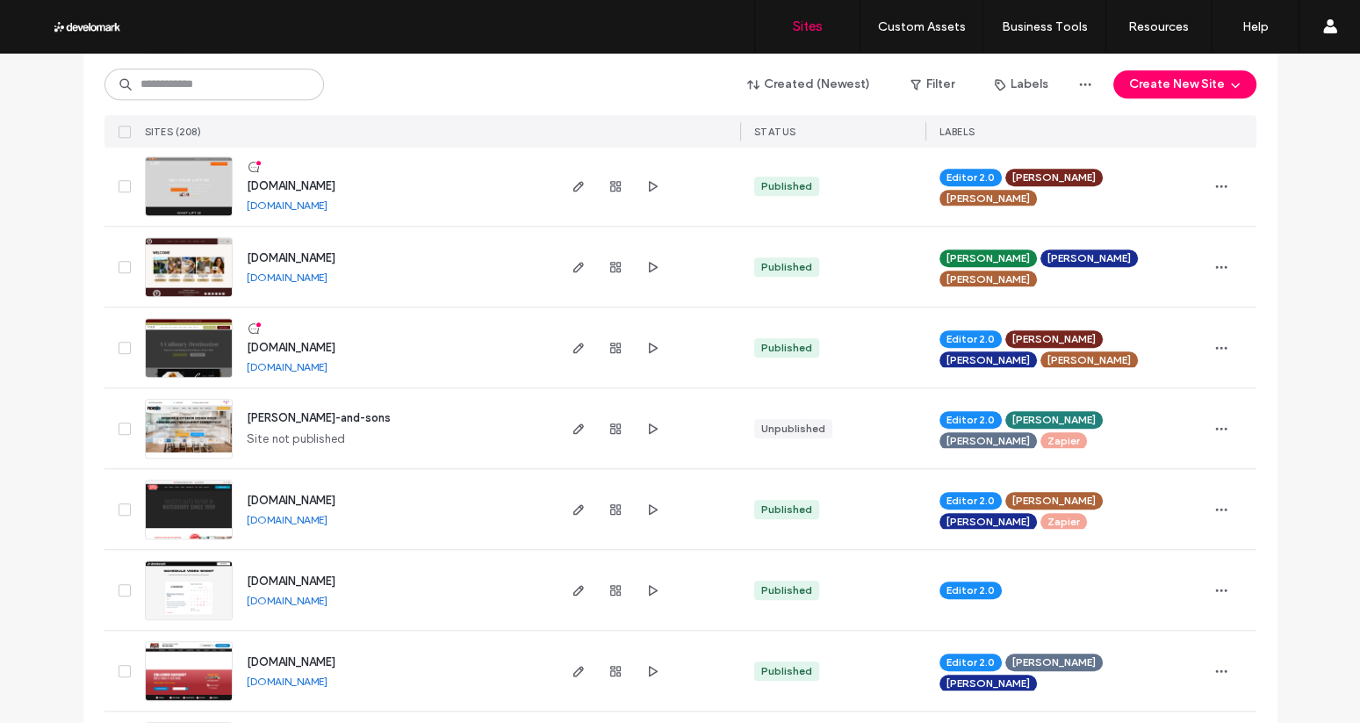
click at [158, 347] on img at bounding box center [189, 378] width 86 height 119
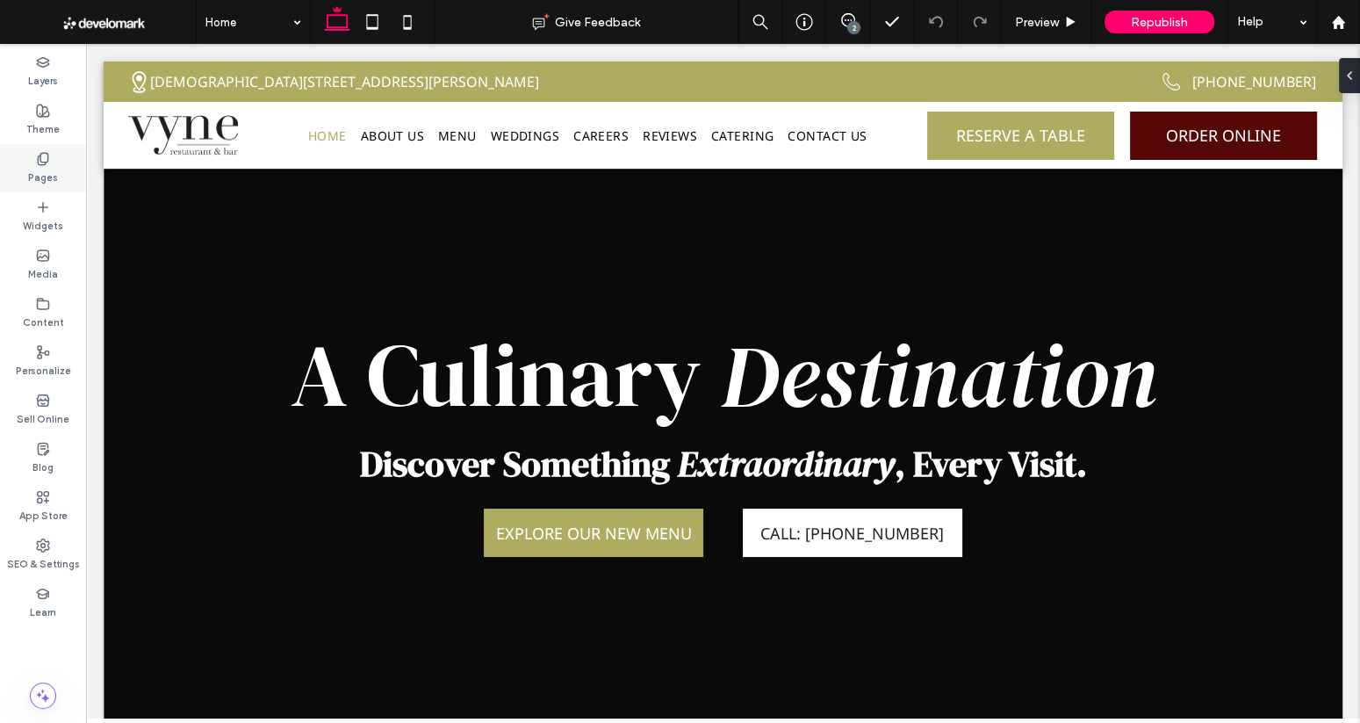
click at [46, 159] on icon at bounding box center [43, 159] width 14 height 14
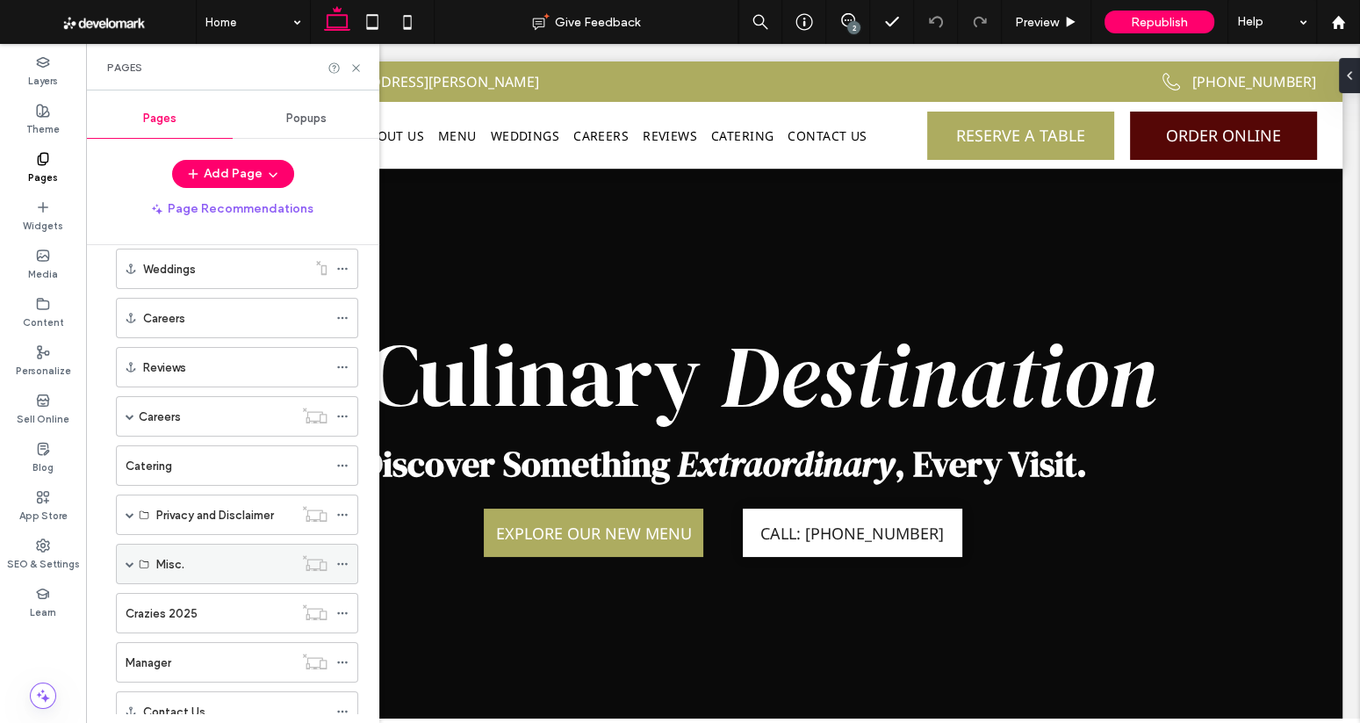
scroll to position [278, 0]
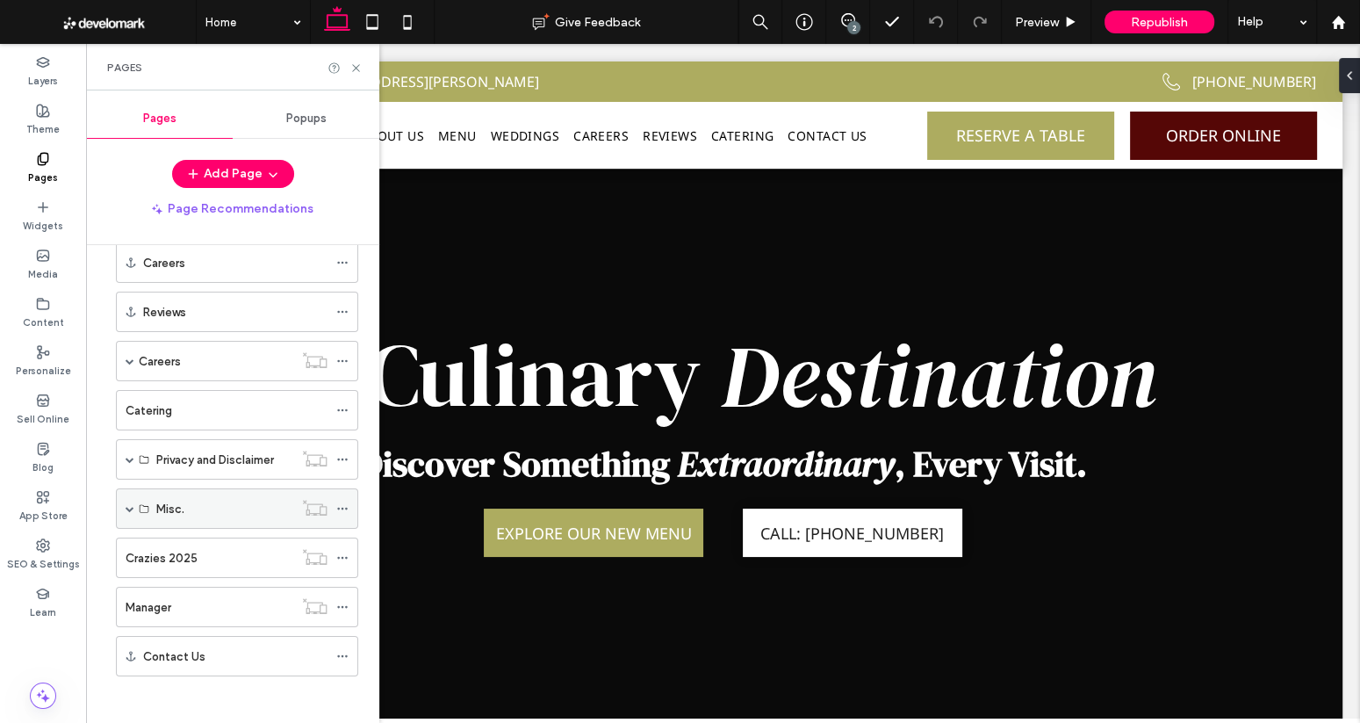
click at [126, 504] on span at bounding box center [130, 508] width 9 height 9
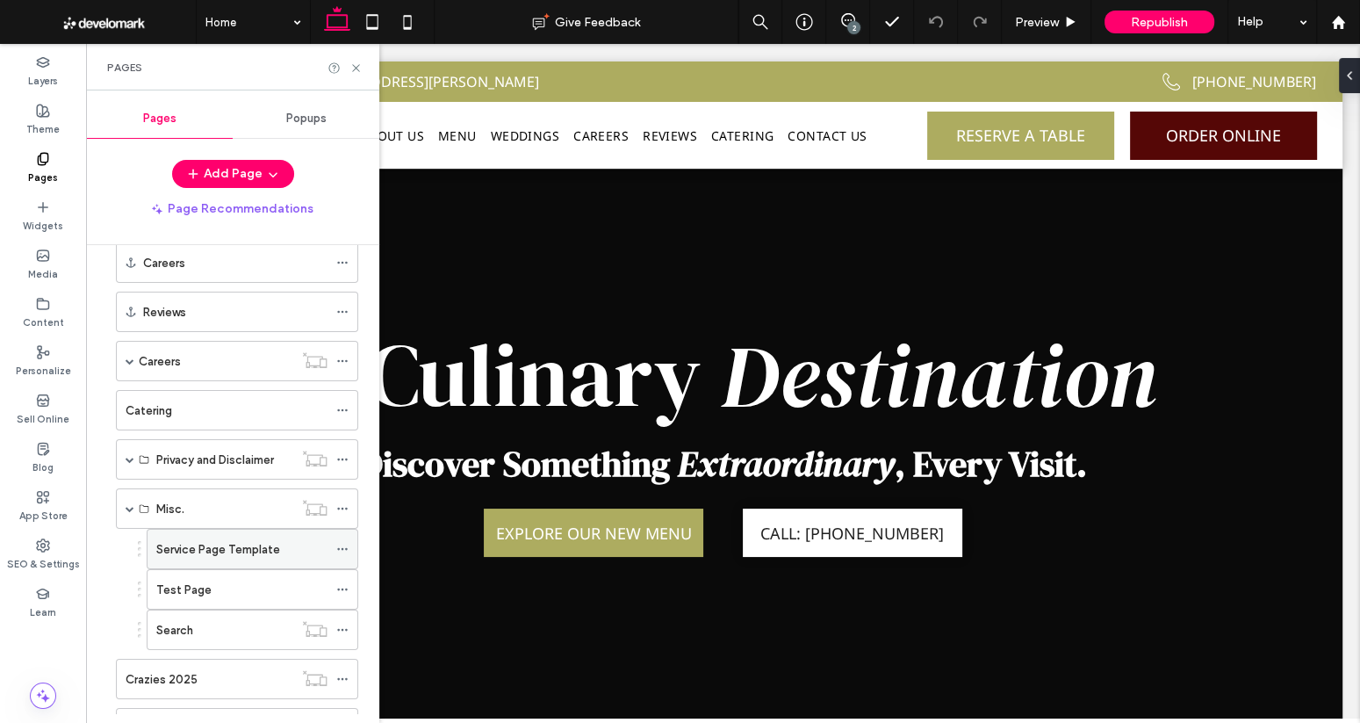
click at [221, 543] on label "Service Page Template" at bounding box center [218, 549] width 124 height 31
click at [357, 62] on icon at bounding box center [355, 67] width 13 height 13
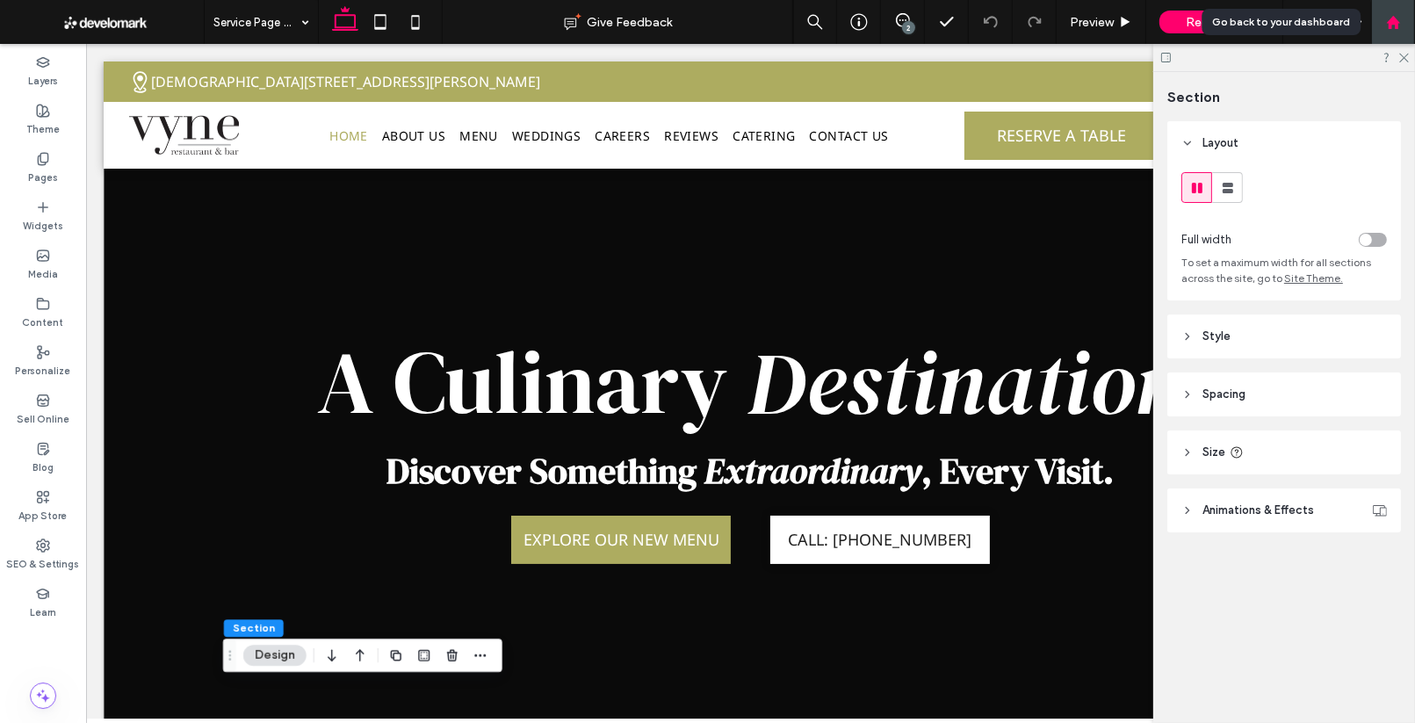
click at [1359, 21] on icon at bounding box center [1393, 22] width 15 height 15
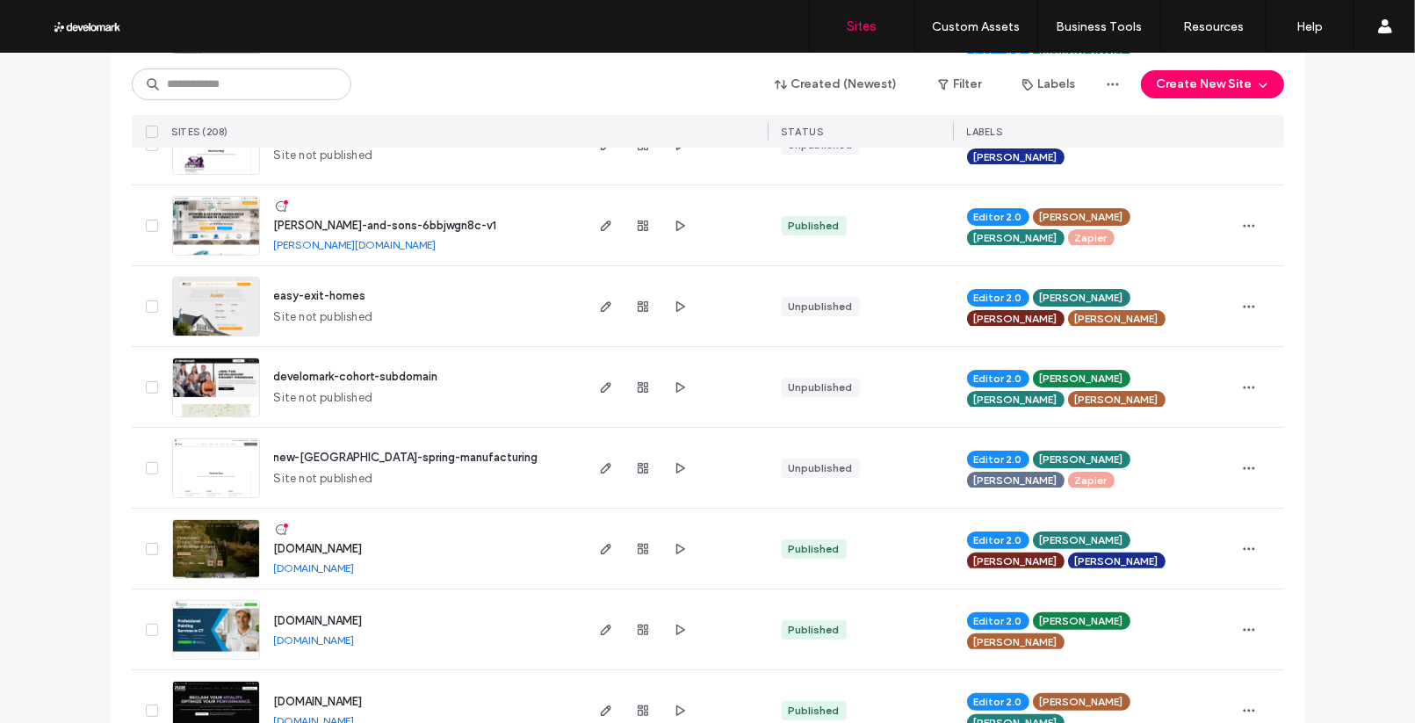
scroll to position [357, 0]
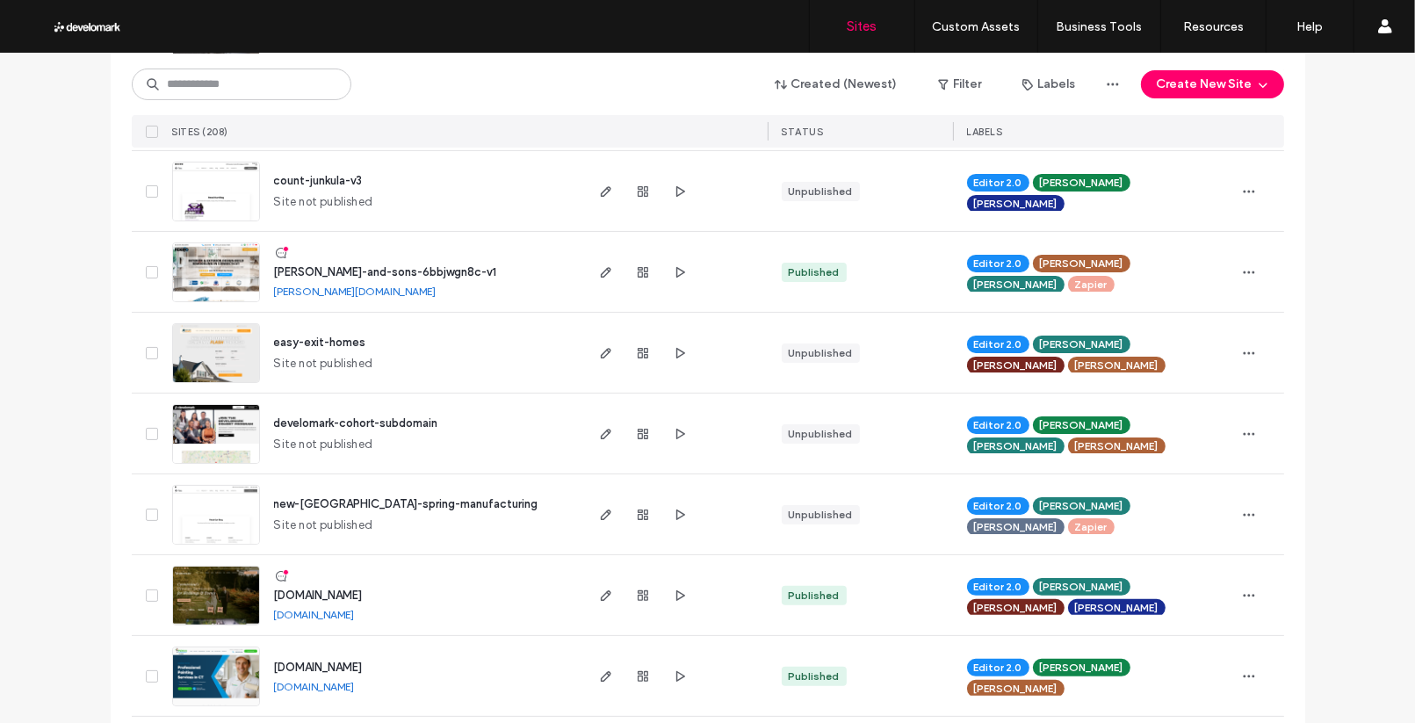
click at [221, 350] on img at bounding box center [216, 383] width 86 height 119
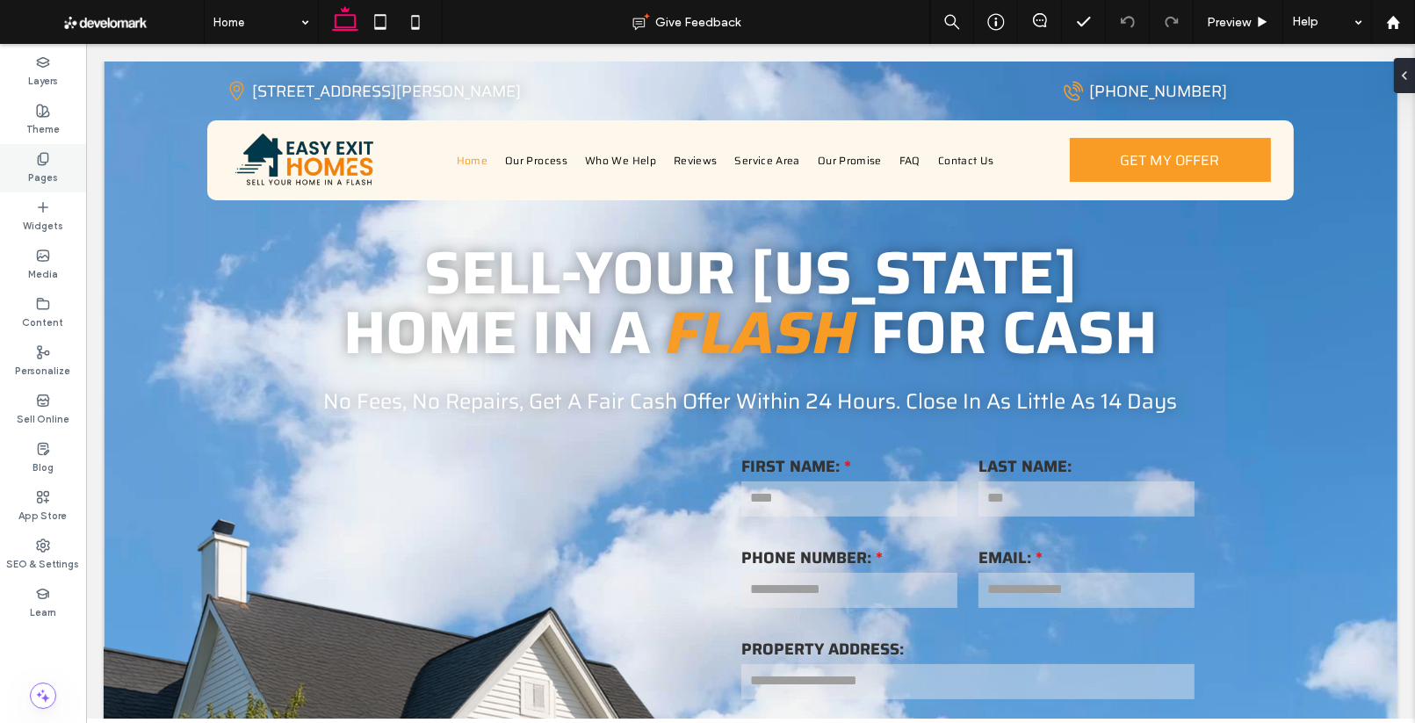
click at [47, 155] on use at bounding box center [43, 158] width 10 height 11
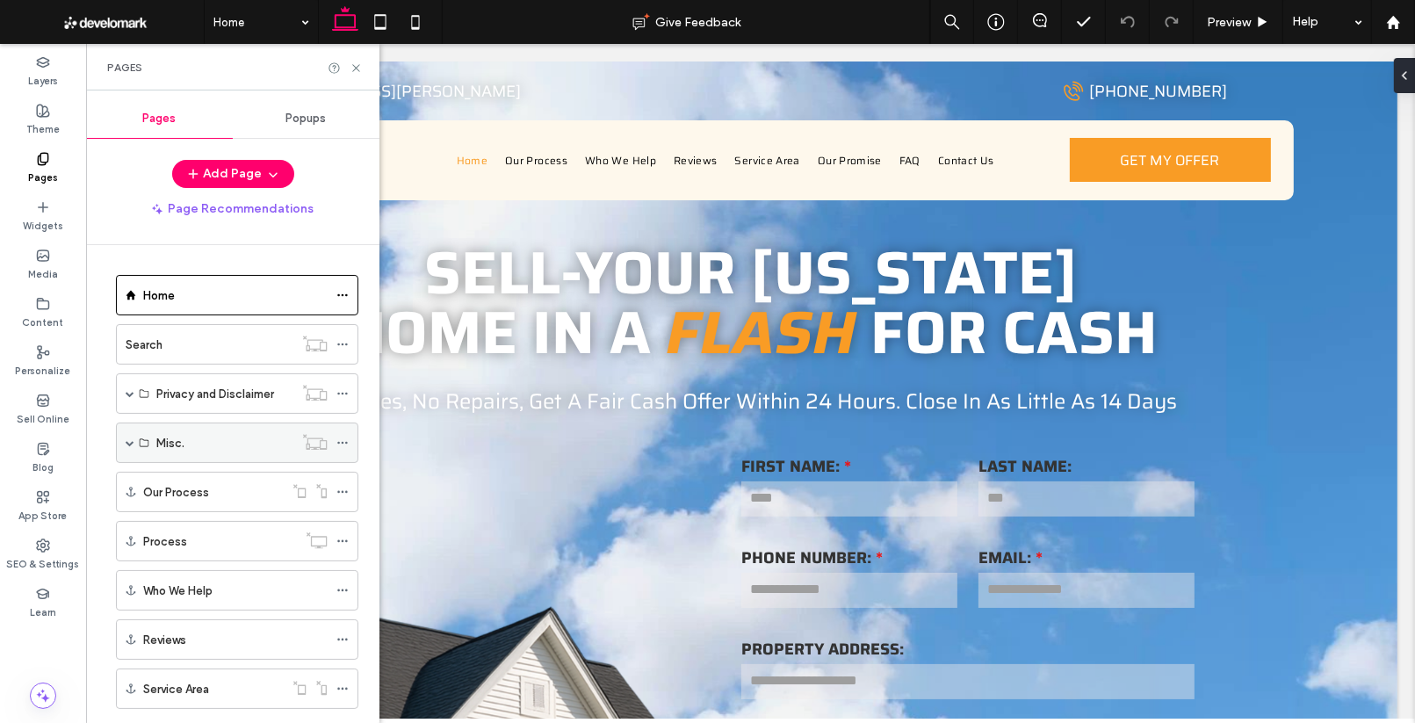
click at [130, 441] on span at bounding box center [130, 442] width 9 height 9
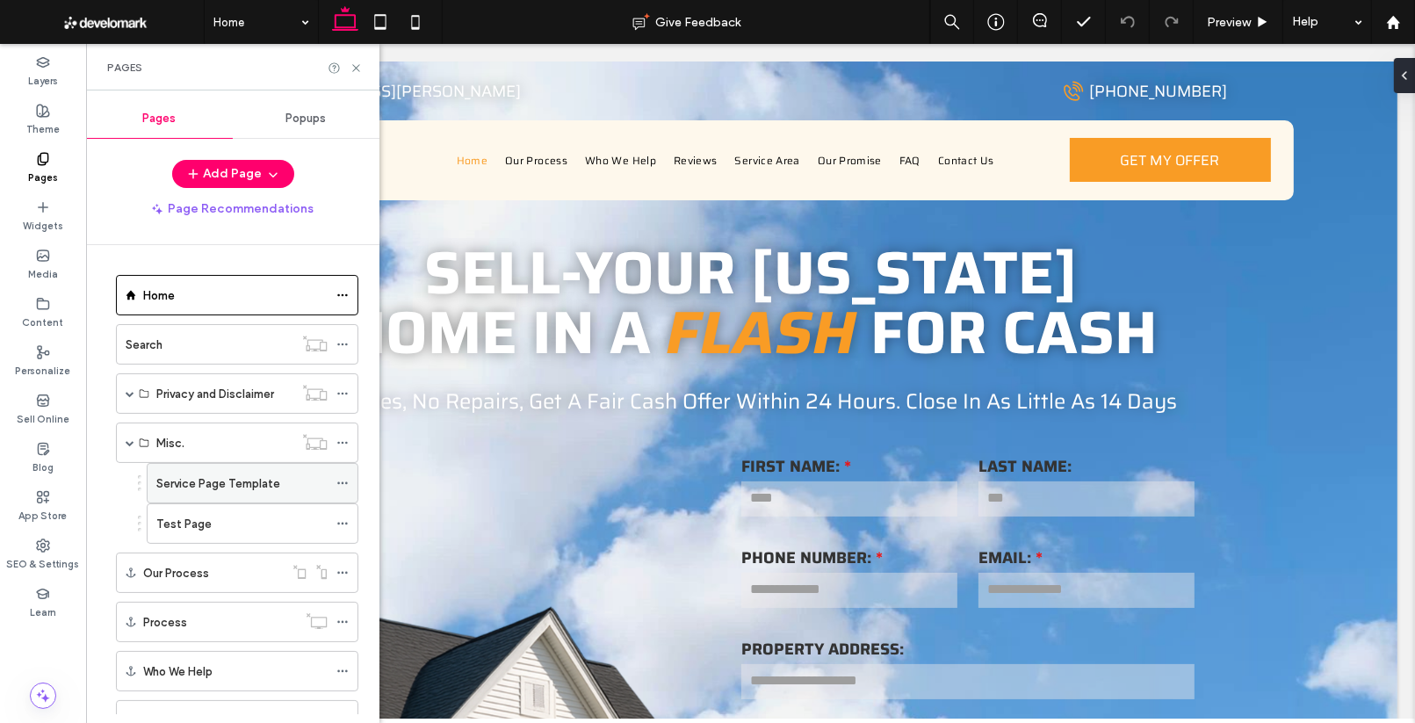
click at [217, 479] on label "Service Page Template" at bounding box center [218, 483] width 124 height 31
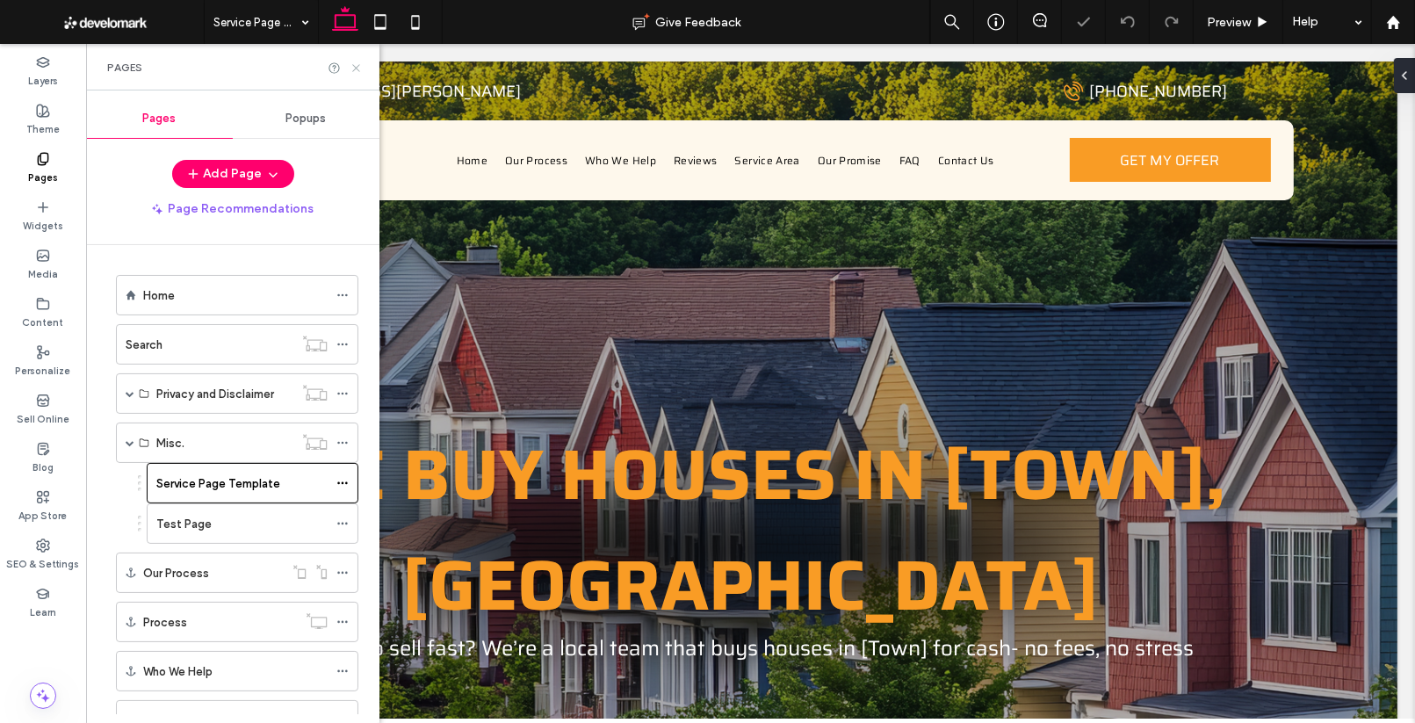
drag, startPoint x: 359, startPoint y: 67, endPoint x: 276, endPoint y: 13, distance: 99.1
click at [359, 67] on icon at bounding box center [355, 67] width 13 height 13
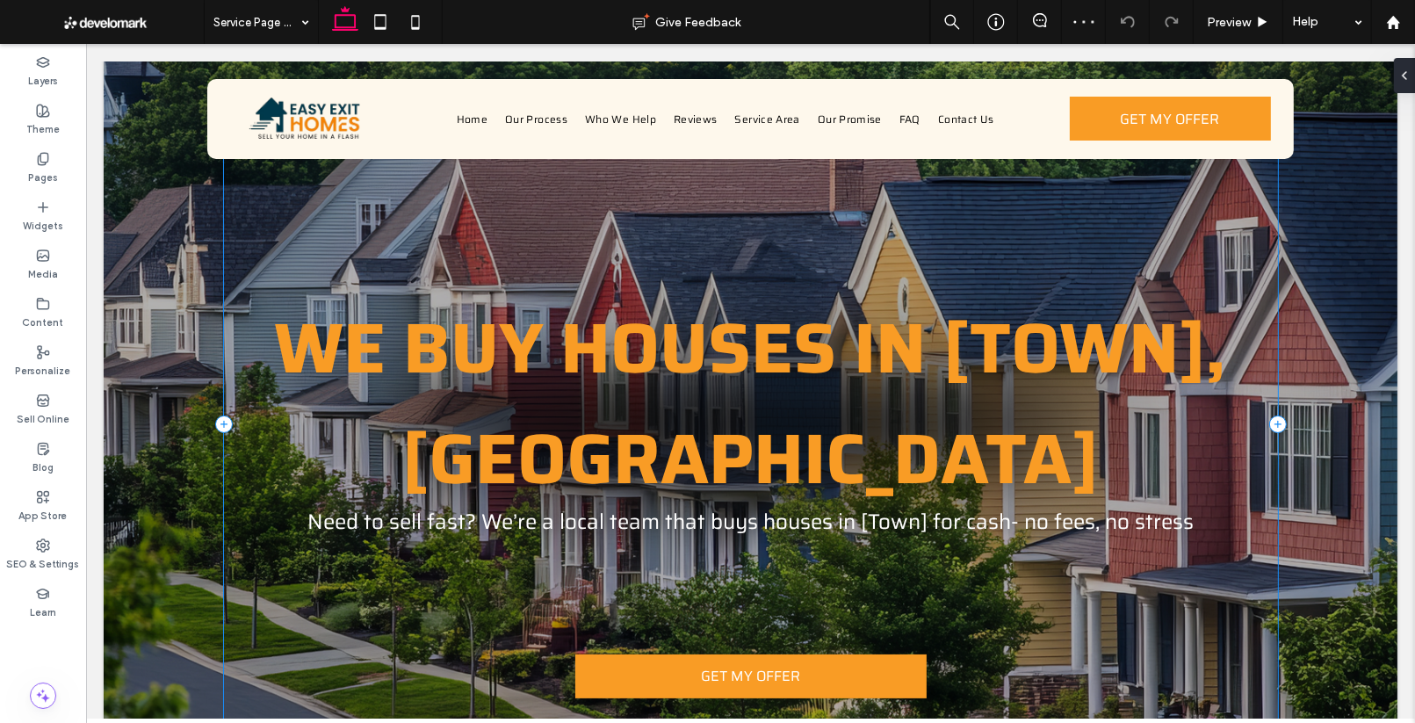
scroll to position [129, 0]
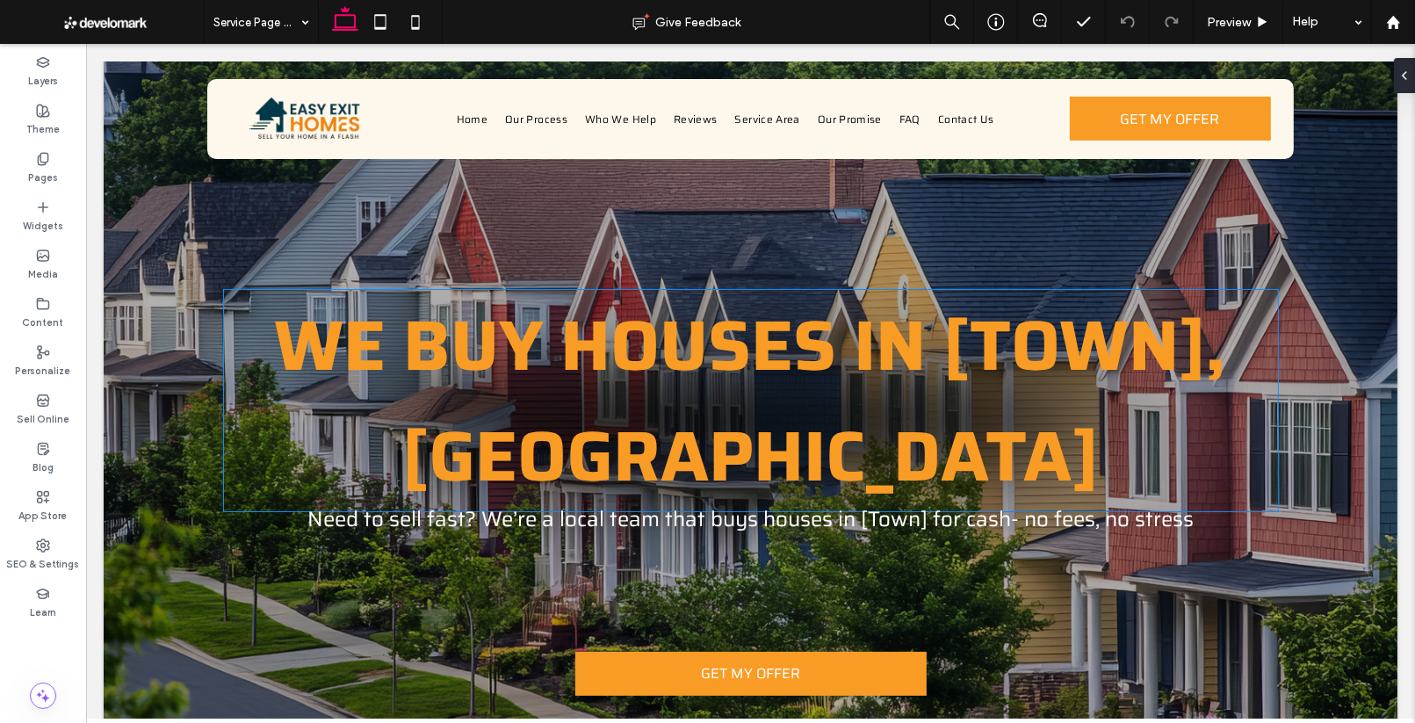
click at [625, 360] on span "WE BUY HOUSES IN [TOWN],CT" at bounding box center [750, 400] width 952 height 221
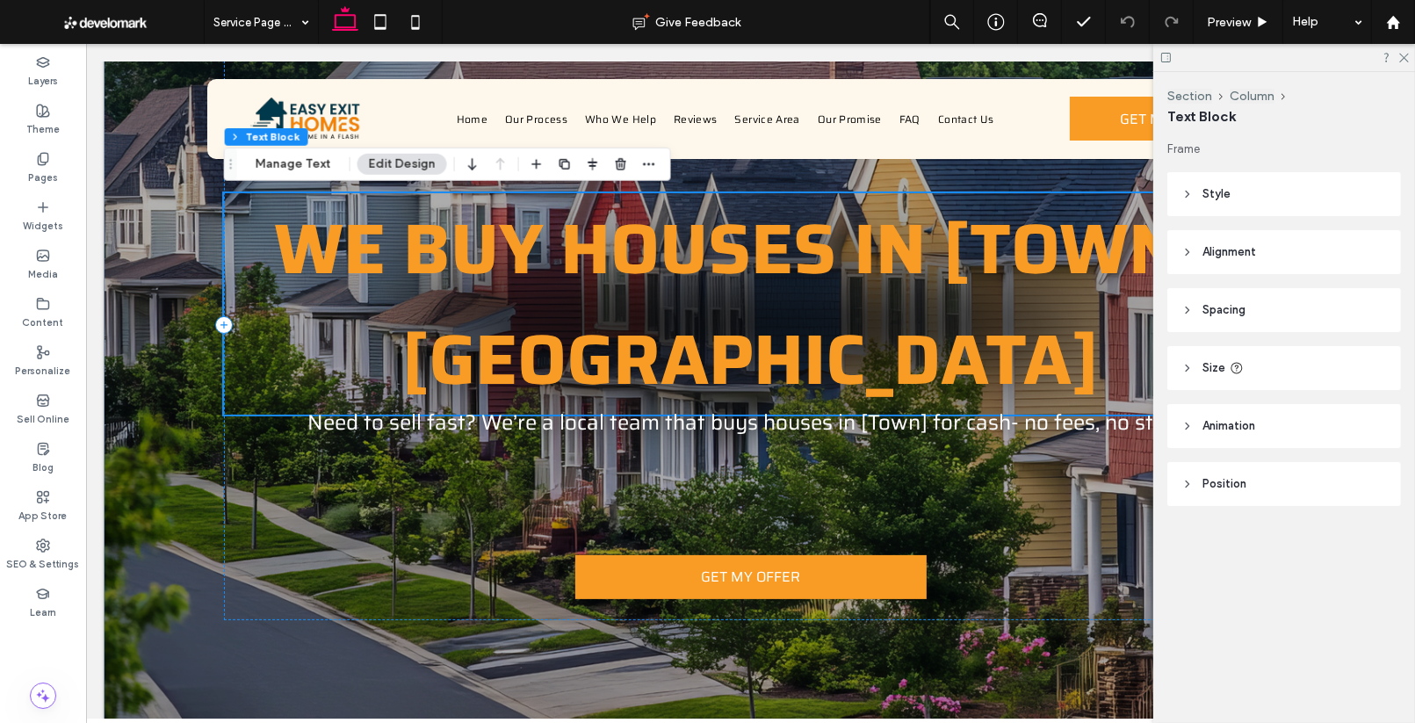
scroll to position [0, 0]
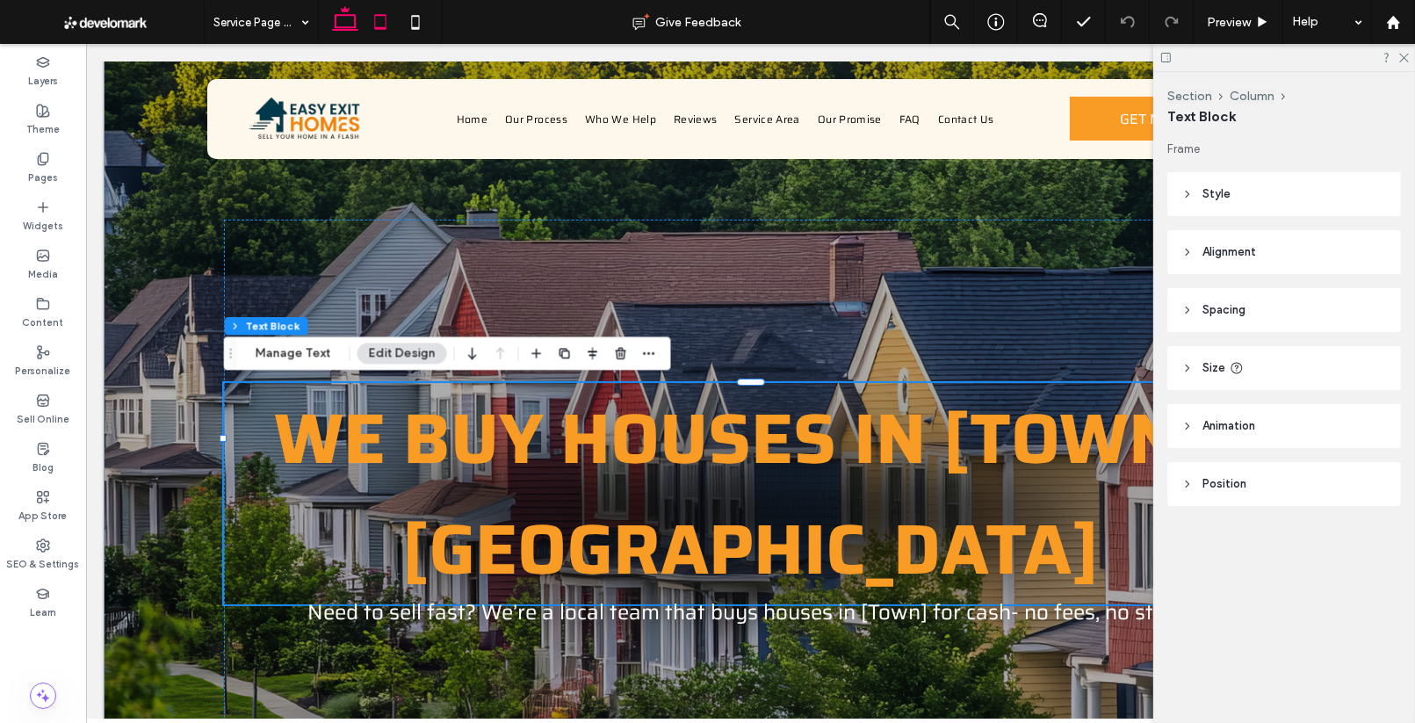
click at [380, 23] on icon at bounding box center [380, 21] width 35 height 35
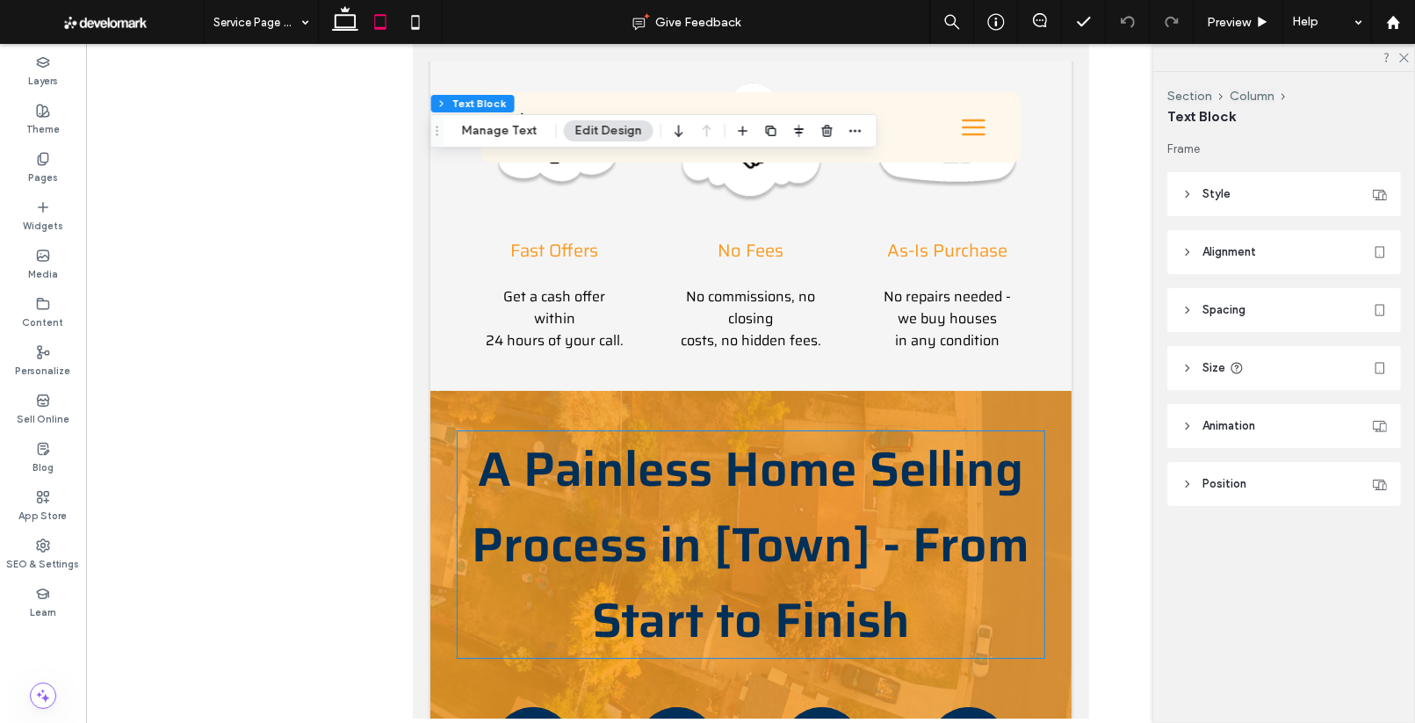
scroll to position [1371, 0]
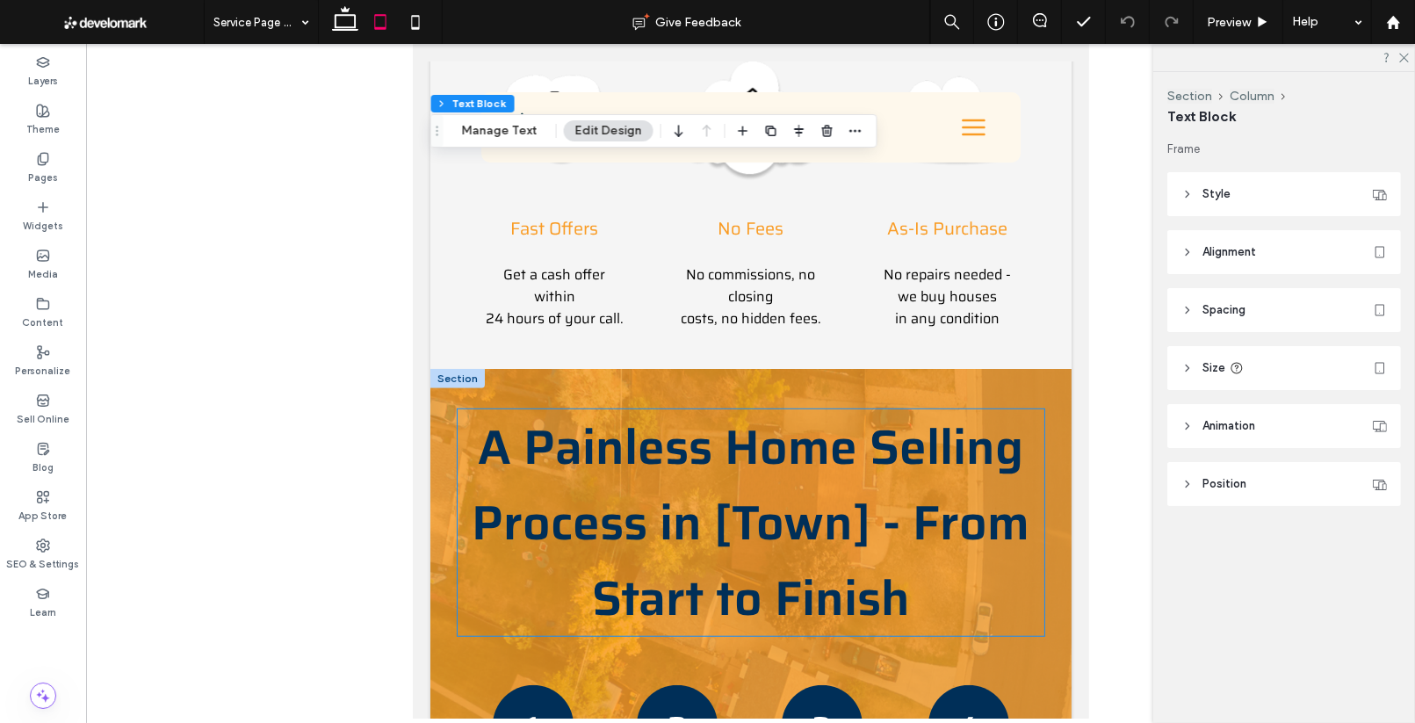
click at [722, 409] on span "A Painless Home Selling Process in [Town] - From Start to Finish" at bounding box center [751, 522] width 558 height 227
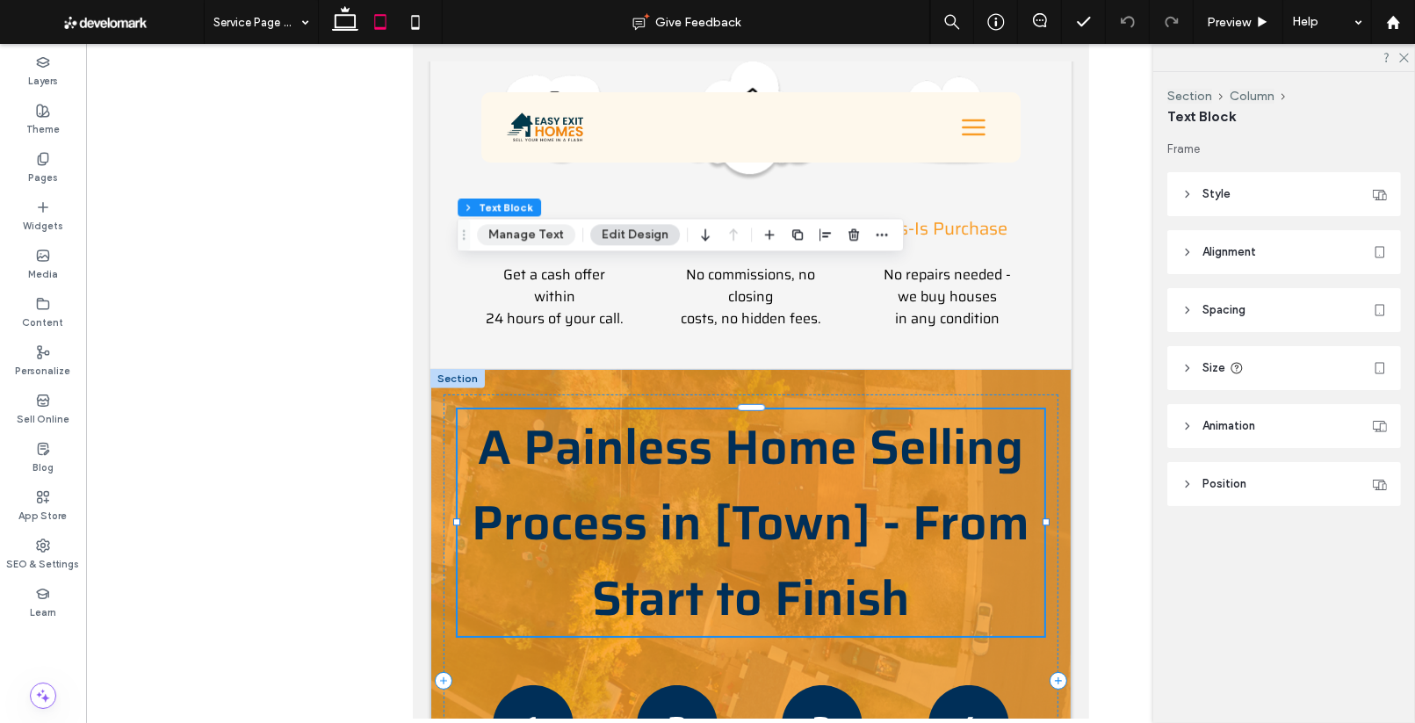
click at [538, 227] on button "Manage Text" at bounding box center [526, 234] width 98 height 21
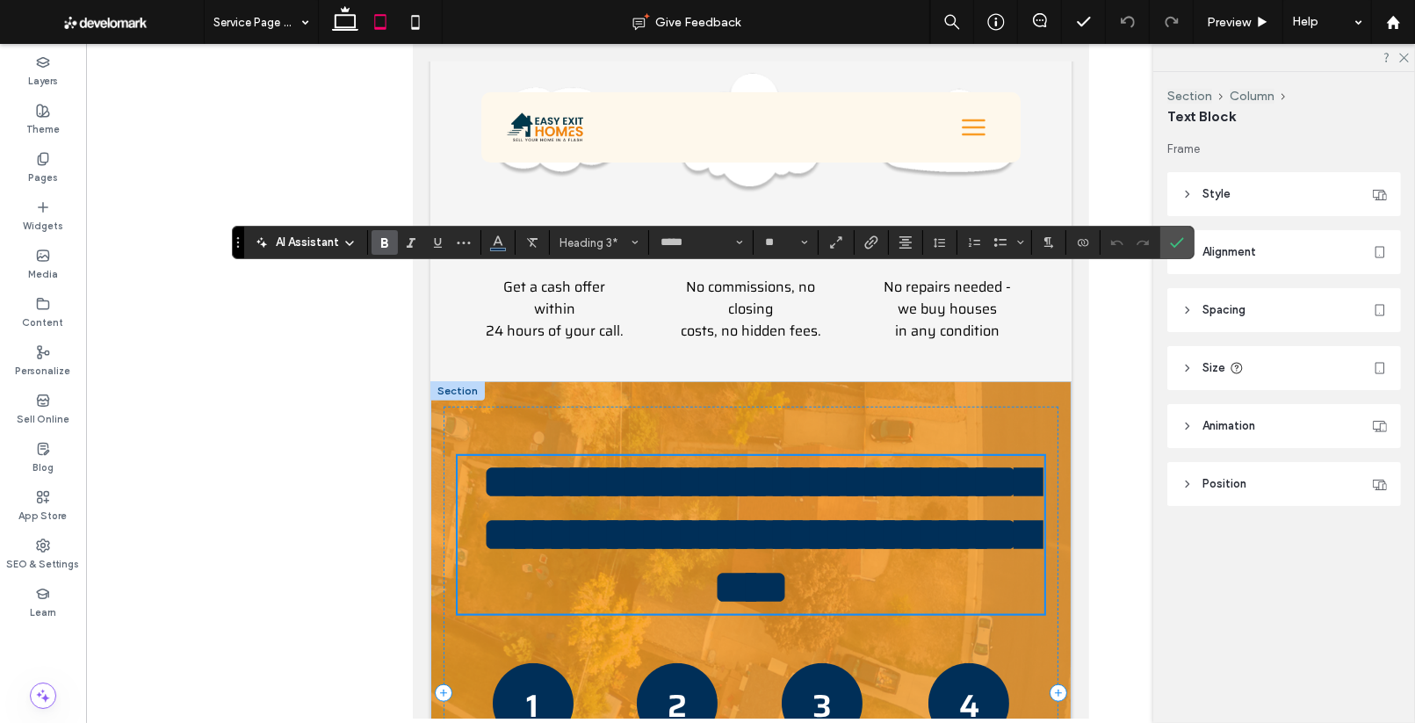
scroll to position [1394, 0]
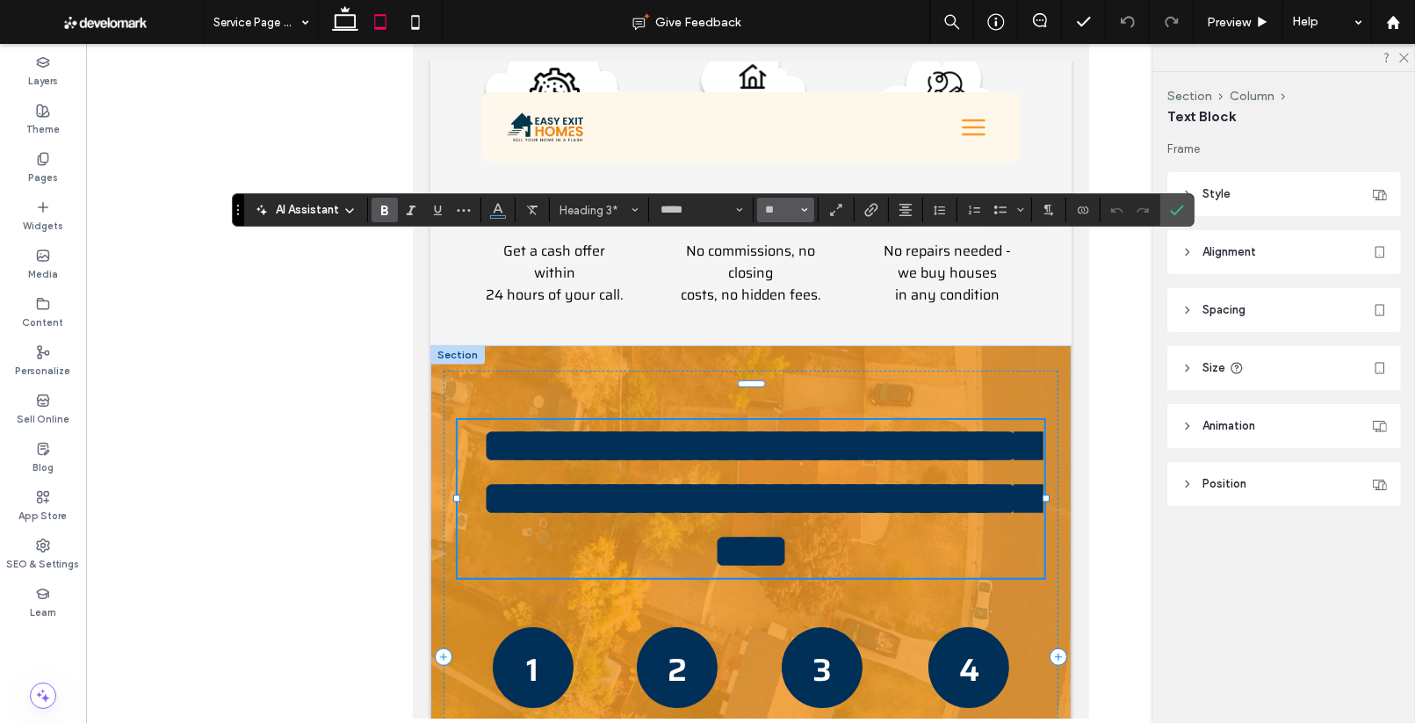
click at [809, 213] on button "**" at bounding box center [785, 210] width 57 height 25
click at [784, 342] on label "48" at bounding box center [785, 343] width 56 height 25
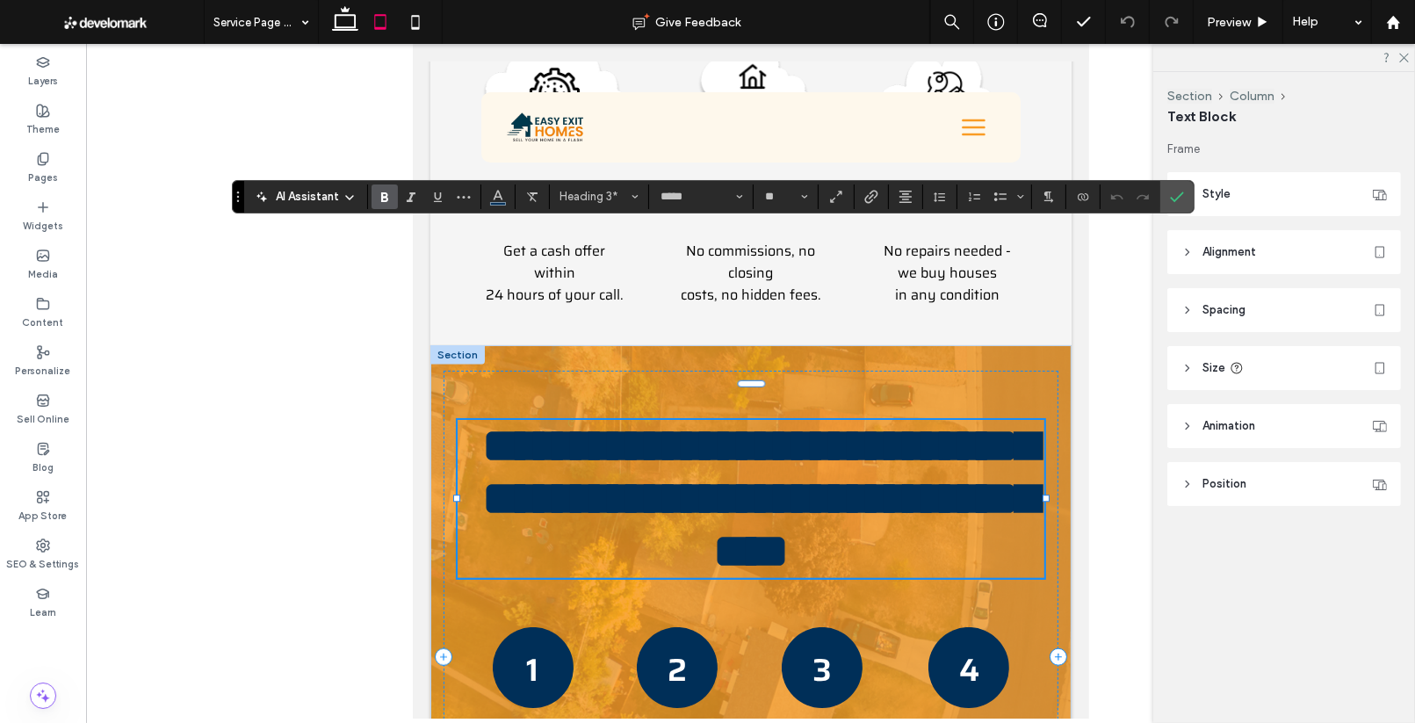
type input "**"
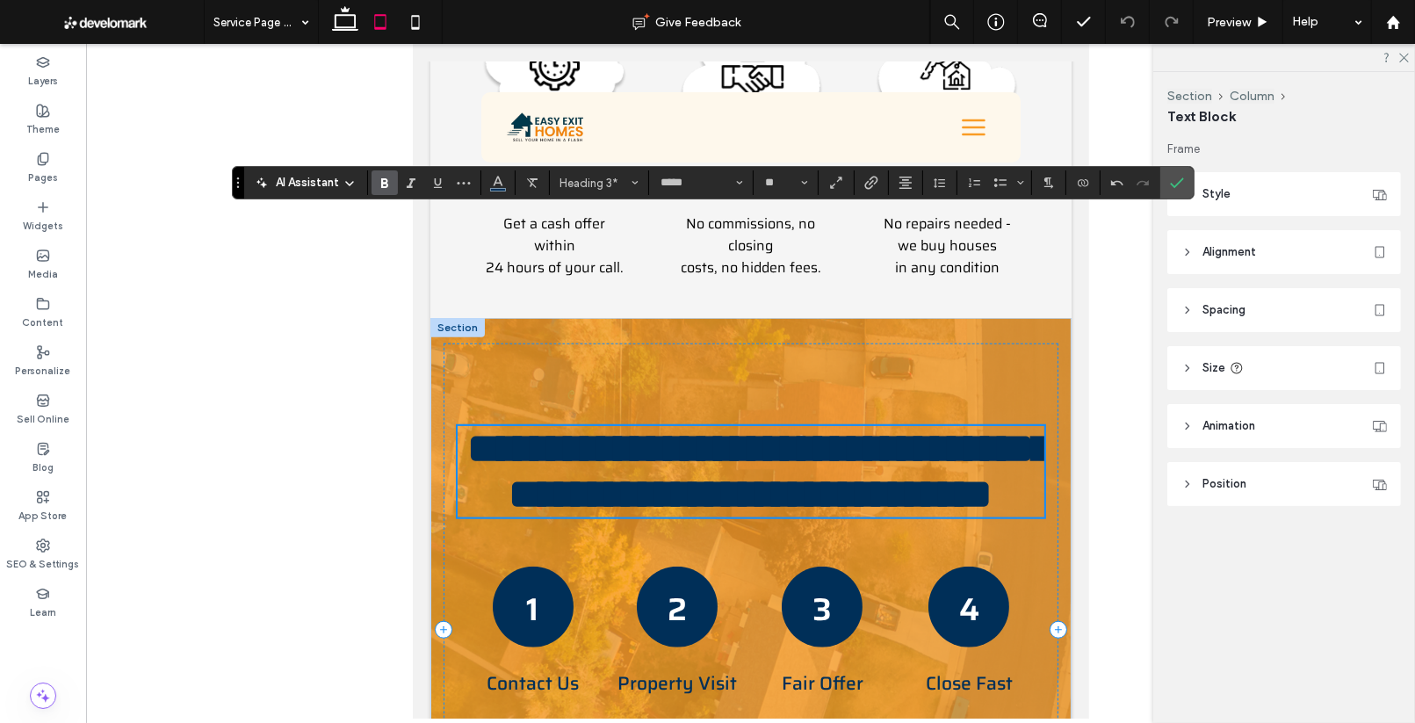
scroll to position [1423, 0]
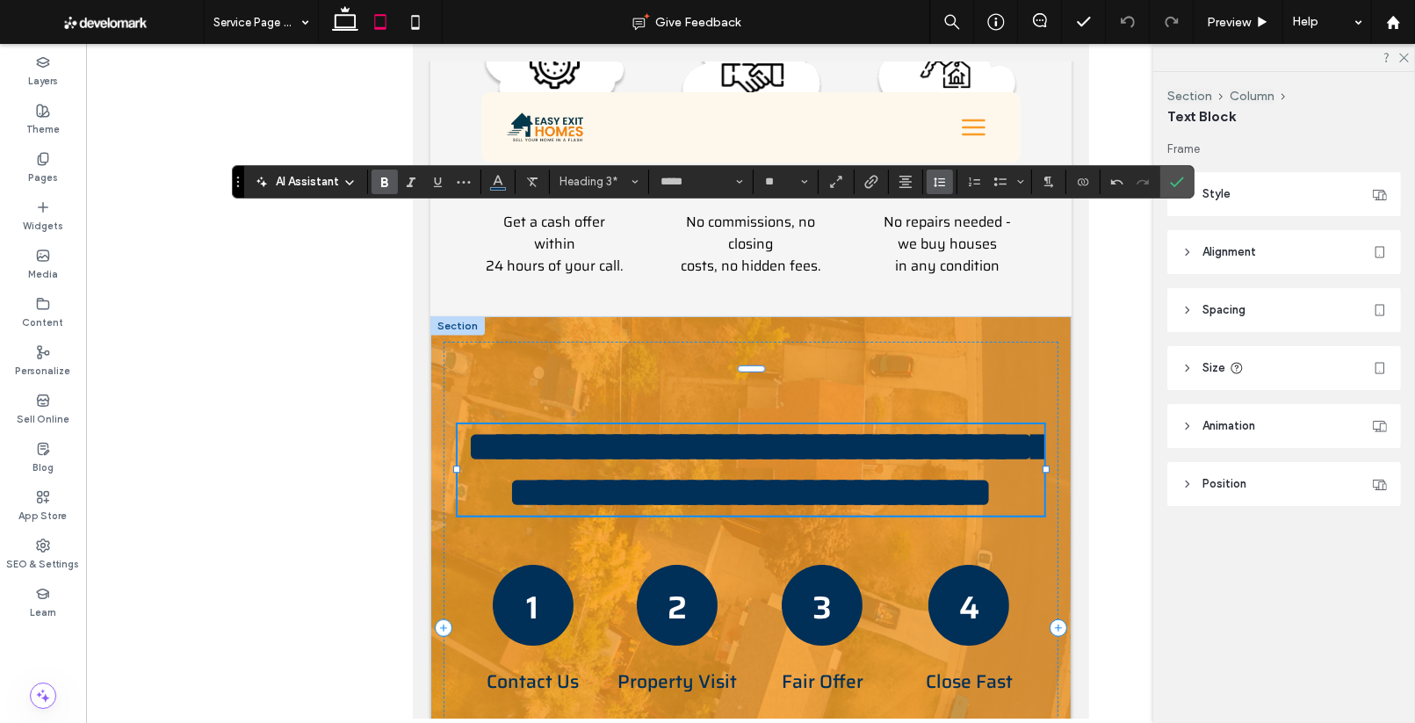
click at [942, 183] on icon "Line Height" at bounding box center [940, 182] width 14 height 14
click at [955, 235] on div "Single" at bounding box center [967, 233] width 43 height 13
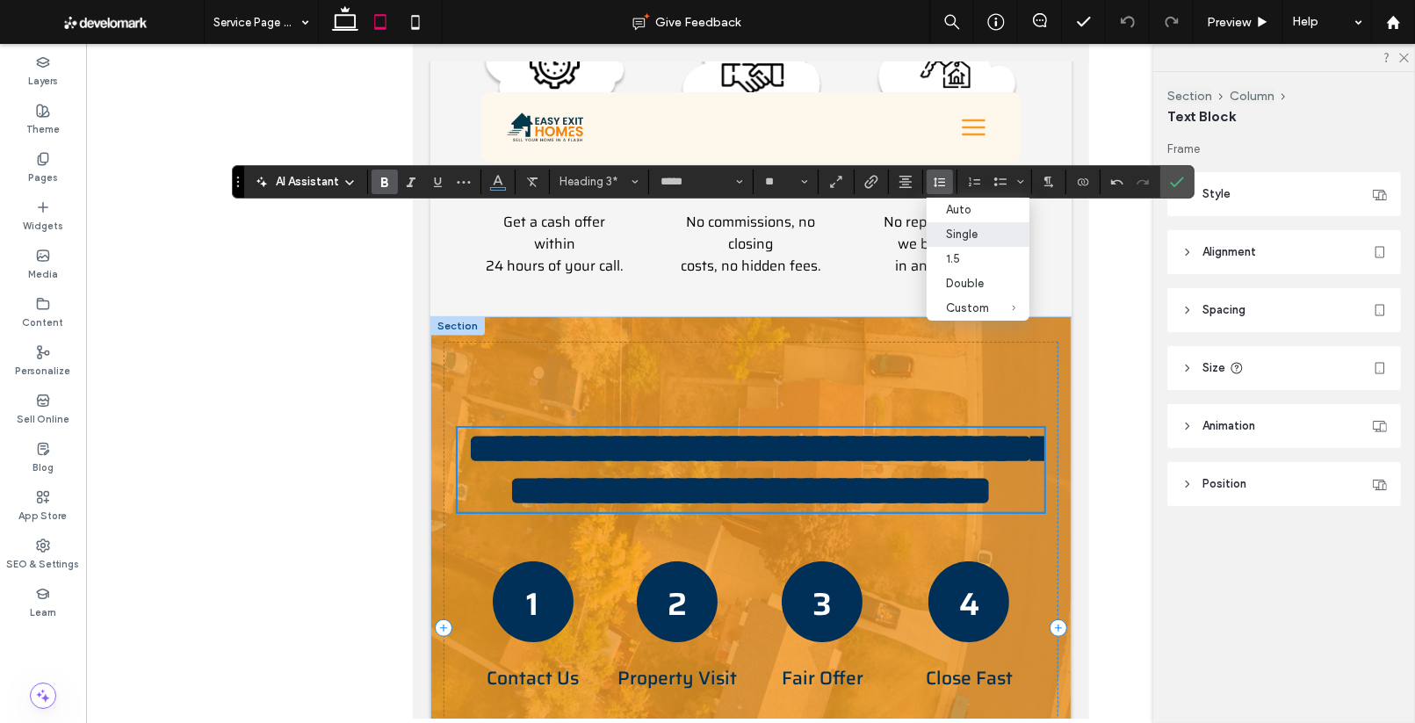
scroll to position [1459, 0]
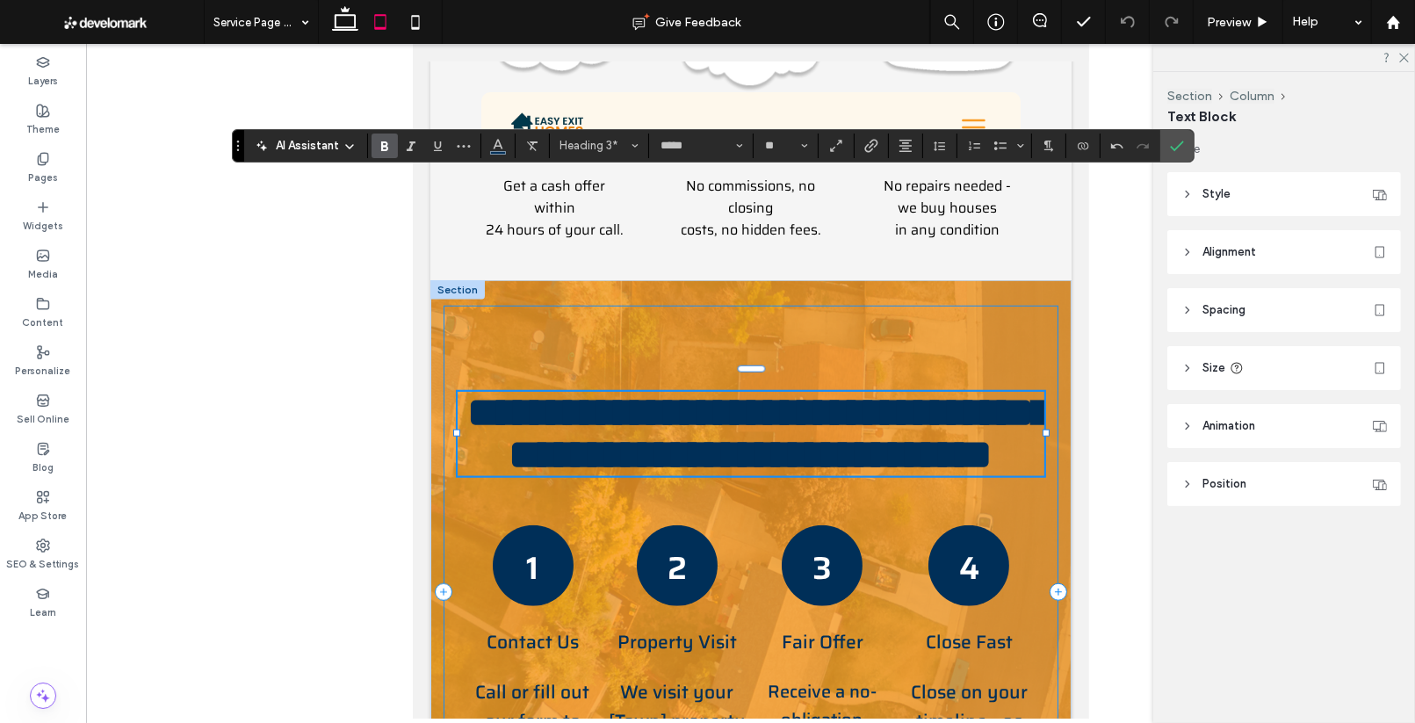
click at [1041, 371] on div "**********" at bounding box center [751, 592] width 616 height 572
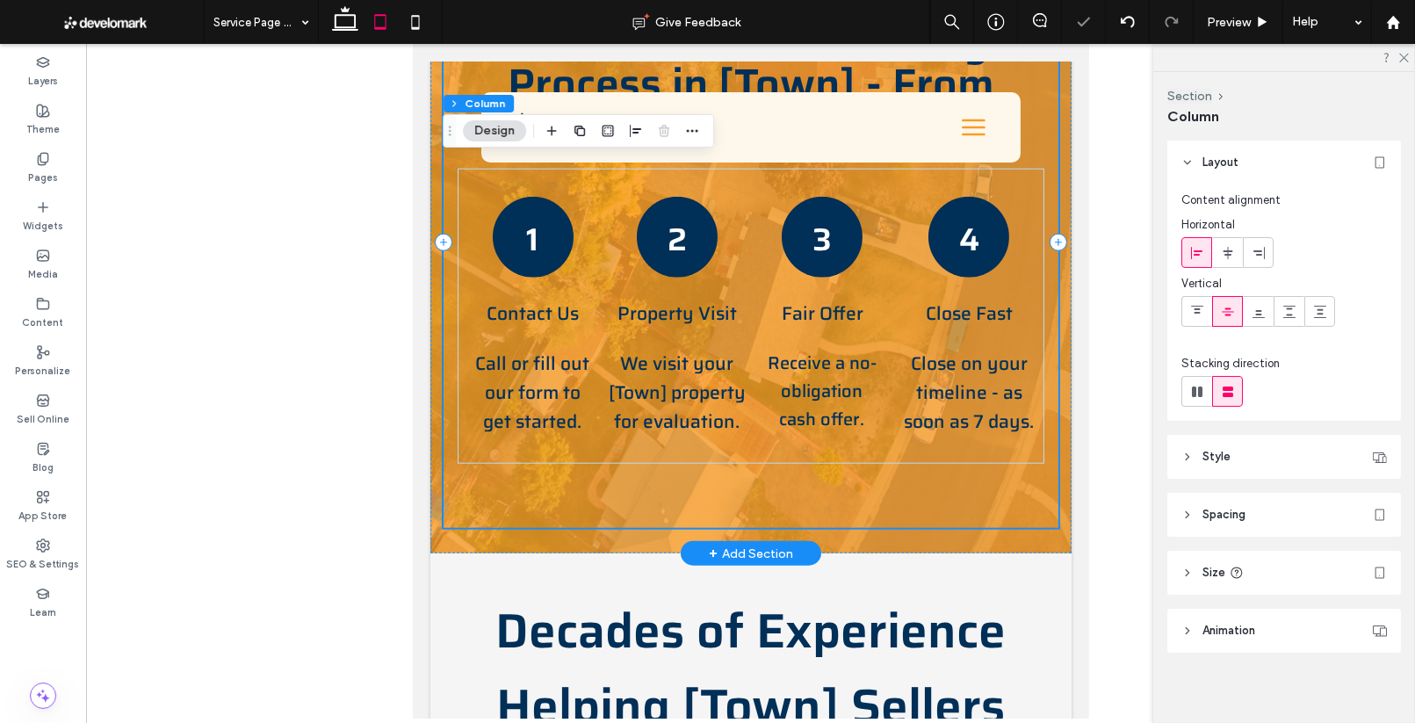
scroll to position [2002, 0]
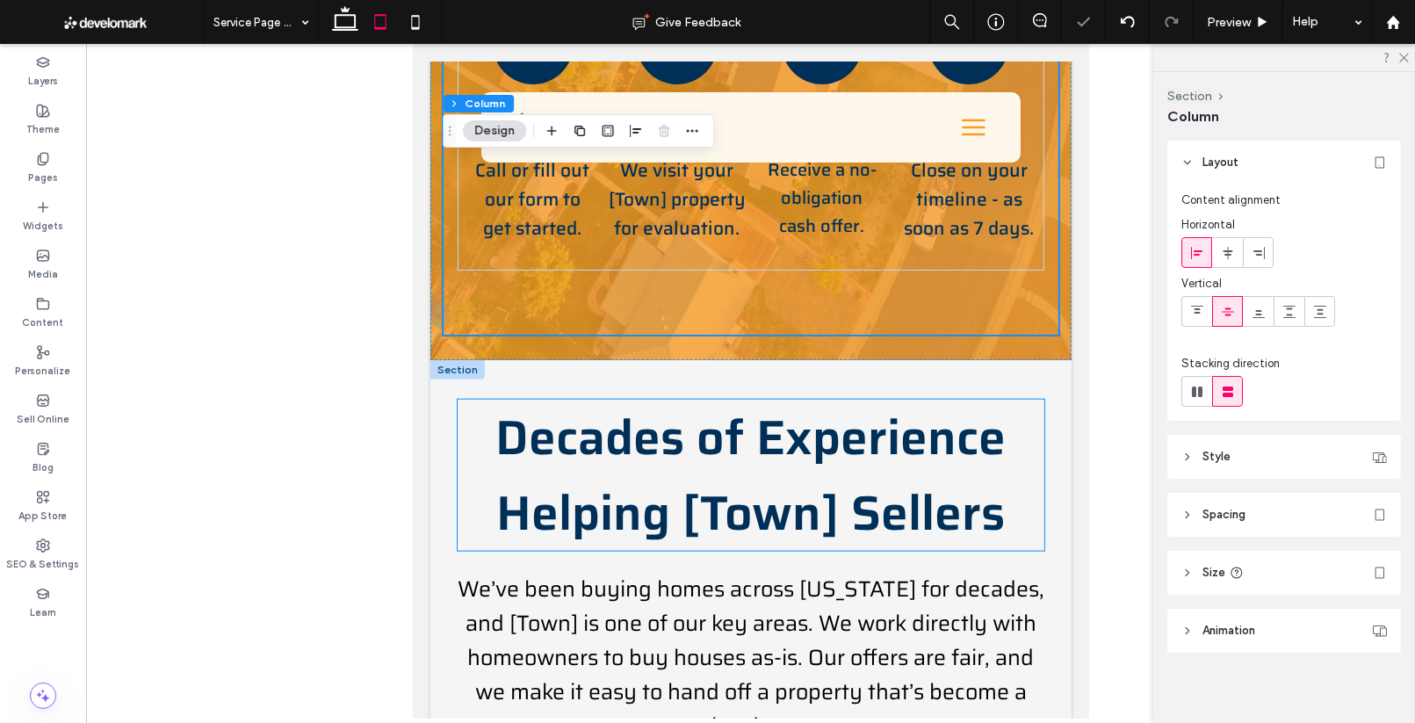
click at [846, 400] on span "Decades of Experience Helping [Town] Sellers" at bounding box center [750, 475] width 510 height 151
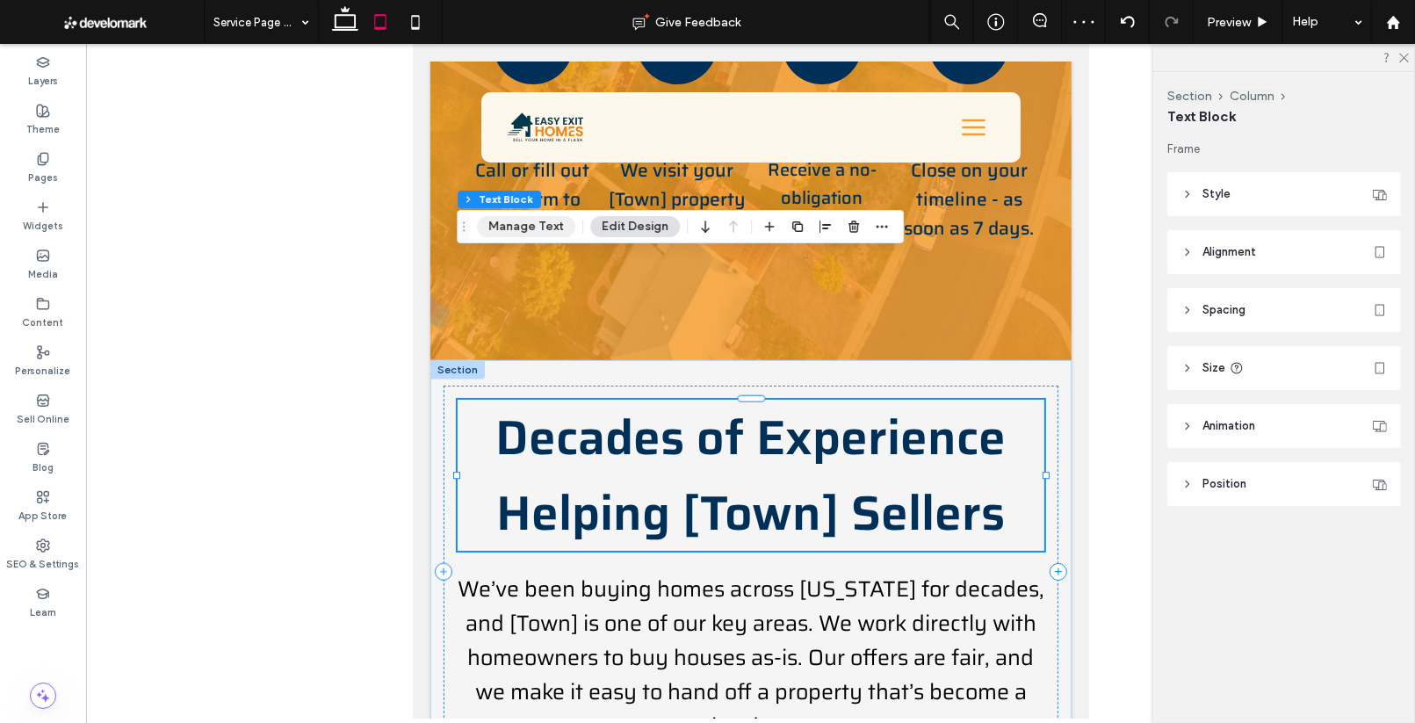
click at [543, 227] on button "Manage Text" at bounding box center [526, 226] width 98 height 21
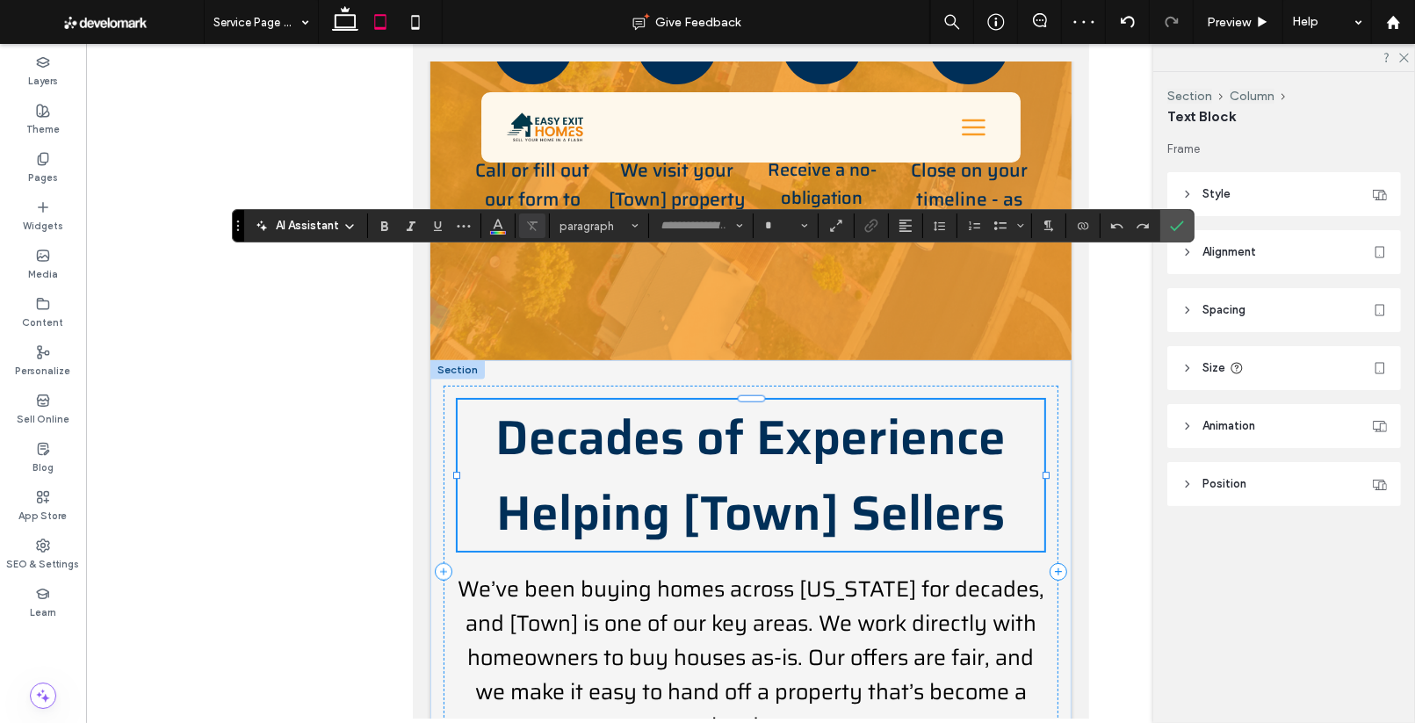
type input "*****"
type input "**"
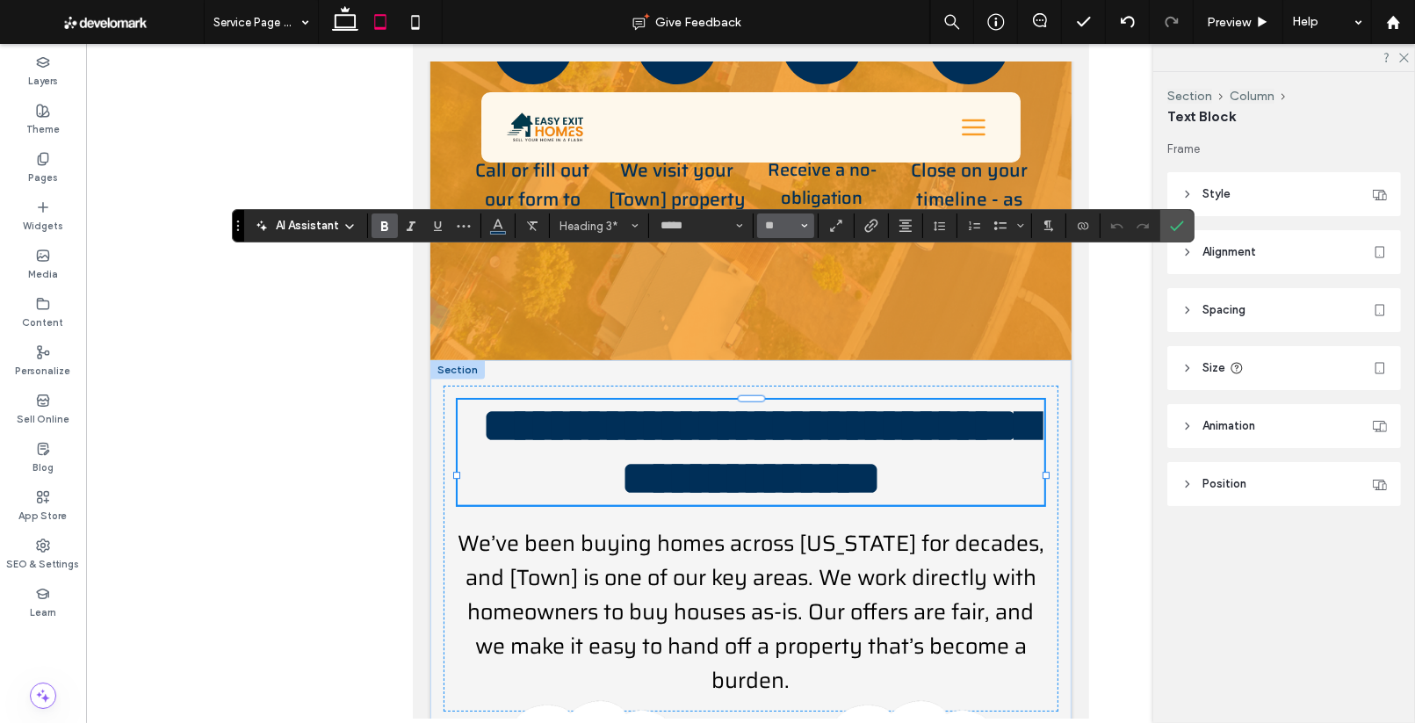
click at [801, 227] on icon "Size" at bounding box center [804, 225] width 7 height 7
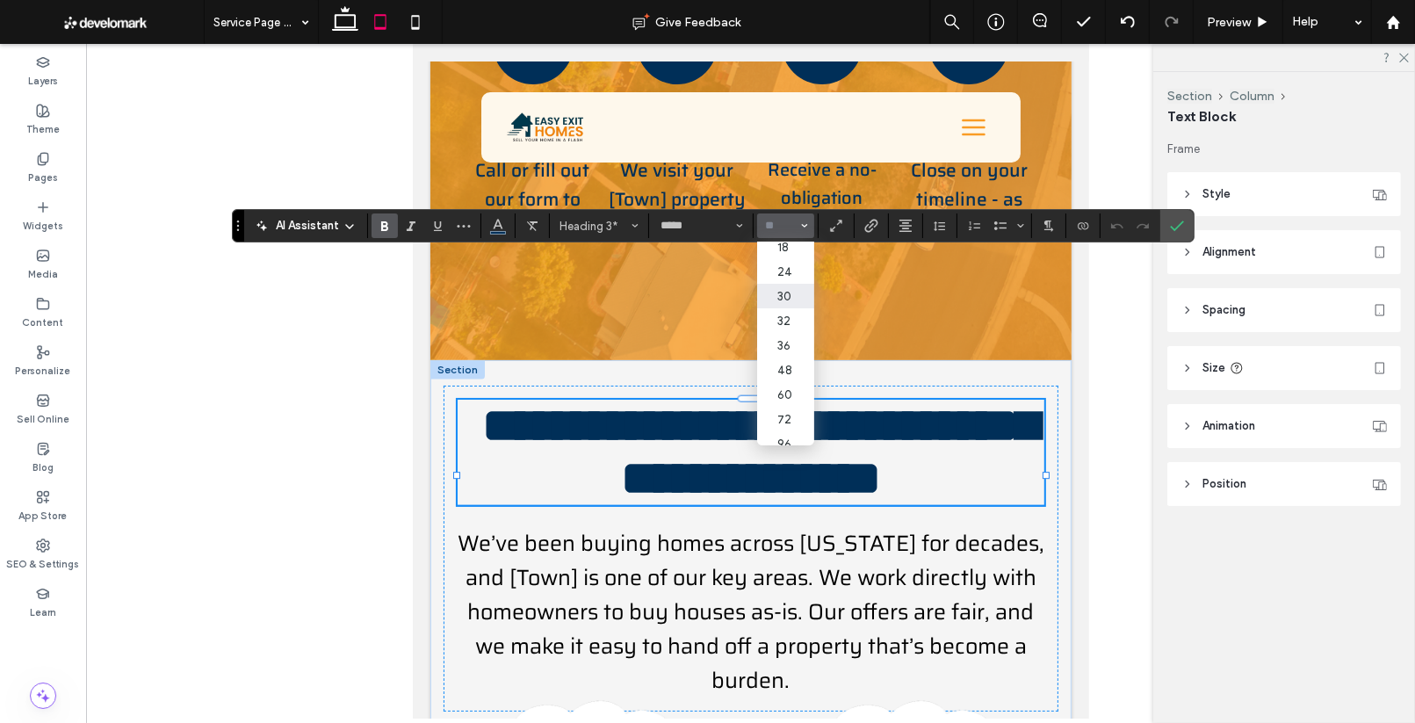
scroll to position [198, 0]
click at [782, 349] on label "48" at bounding box center [785, 359] width 56 height 25
type input "**"
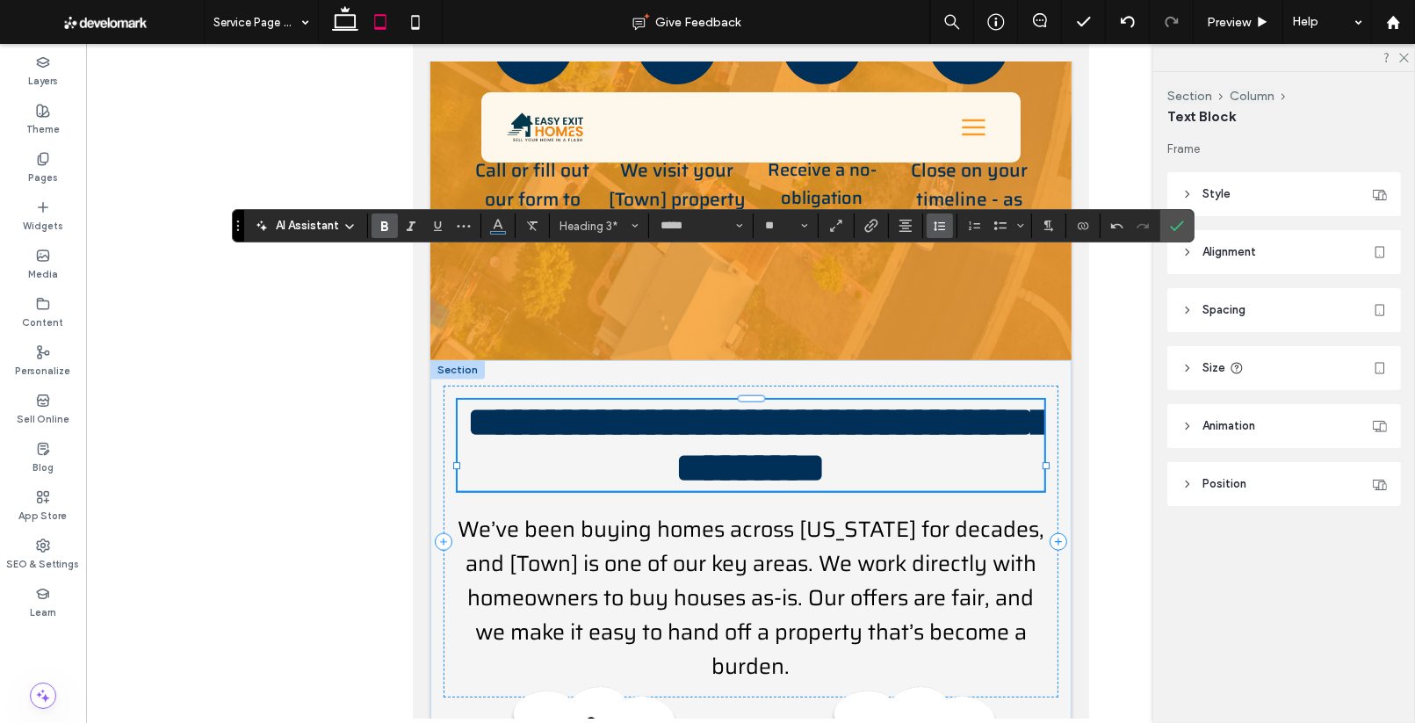
click at [947, 221] on button "Line Height" at bounding box center [939, 225] width 26 height 25
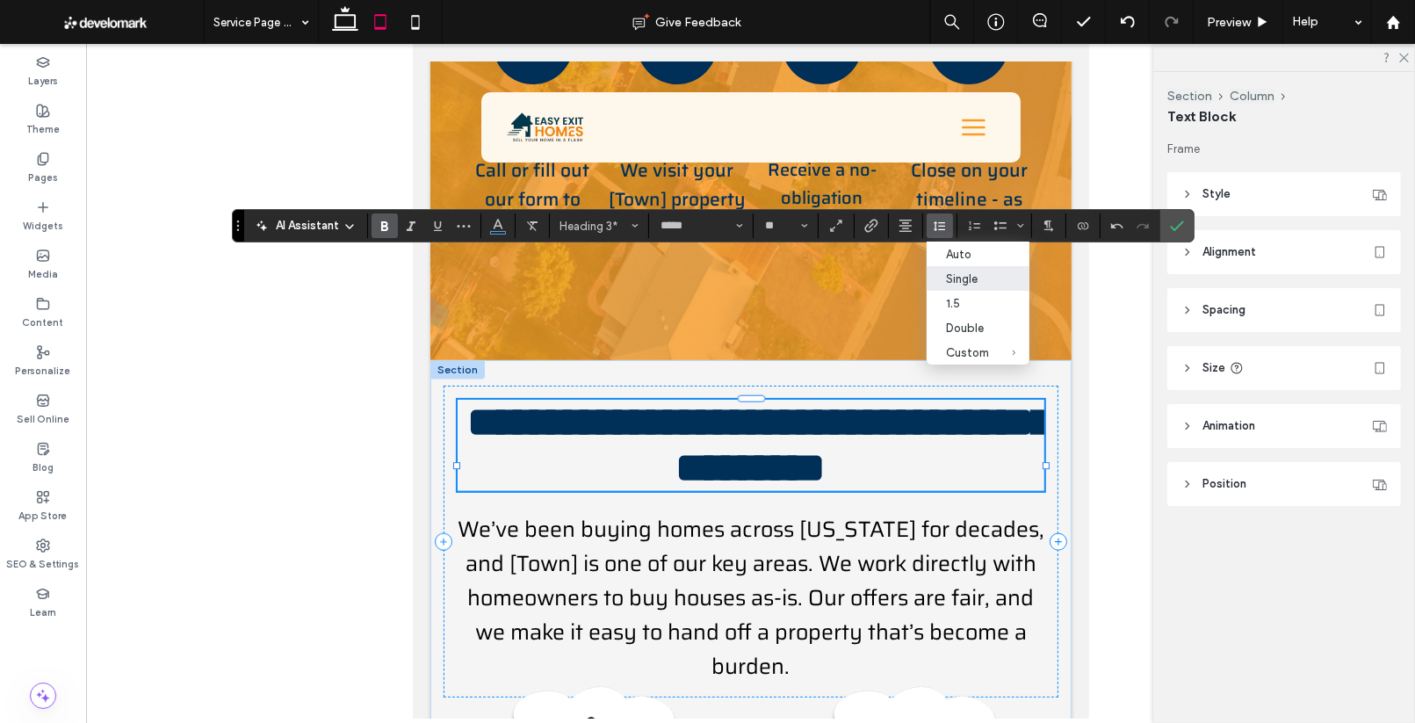
click at [960, 285] on div "Single" at bounding box center [967, 278] width 43 height 13
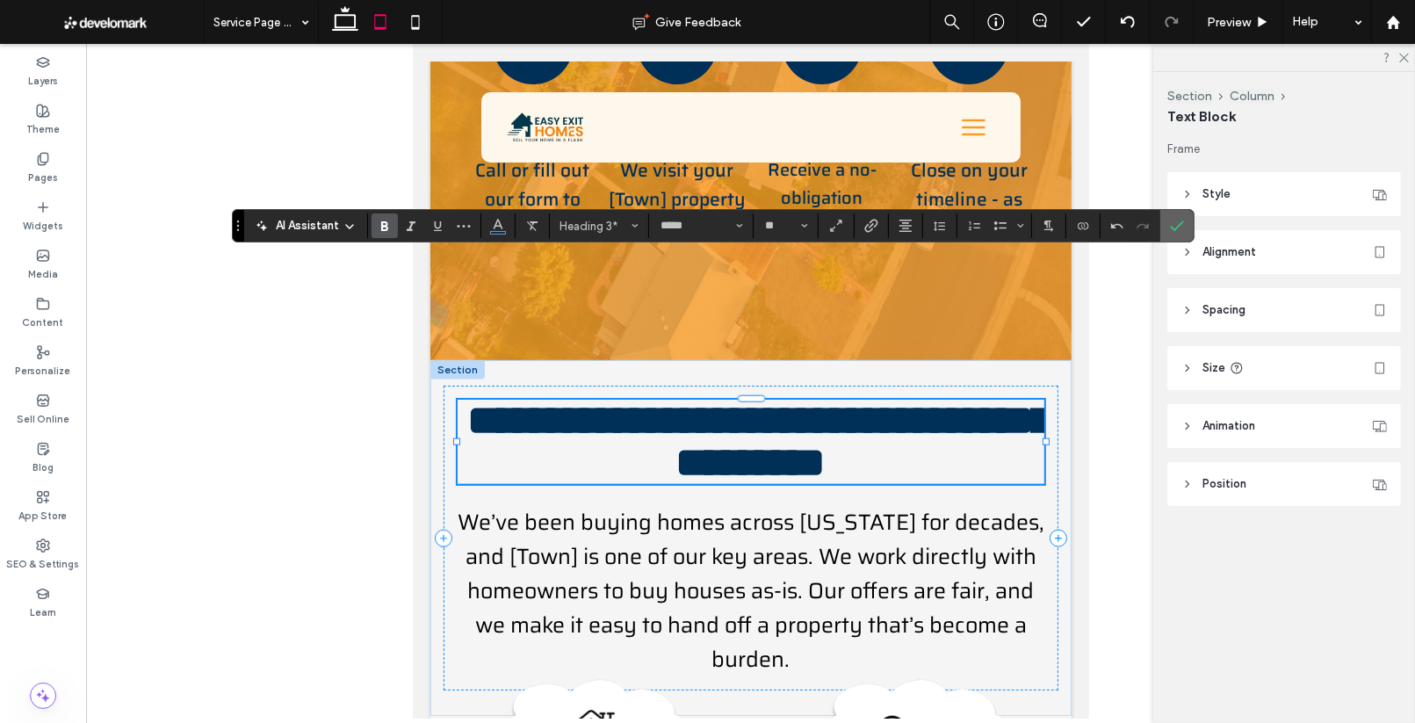
click at [1174, 226] on icon "Confirm" at bounding box center [1177, 226] width 14 height 14
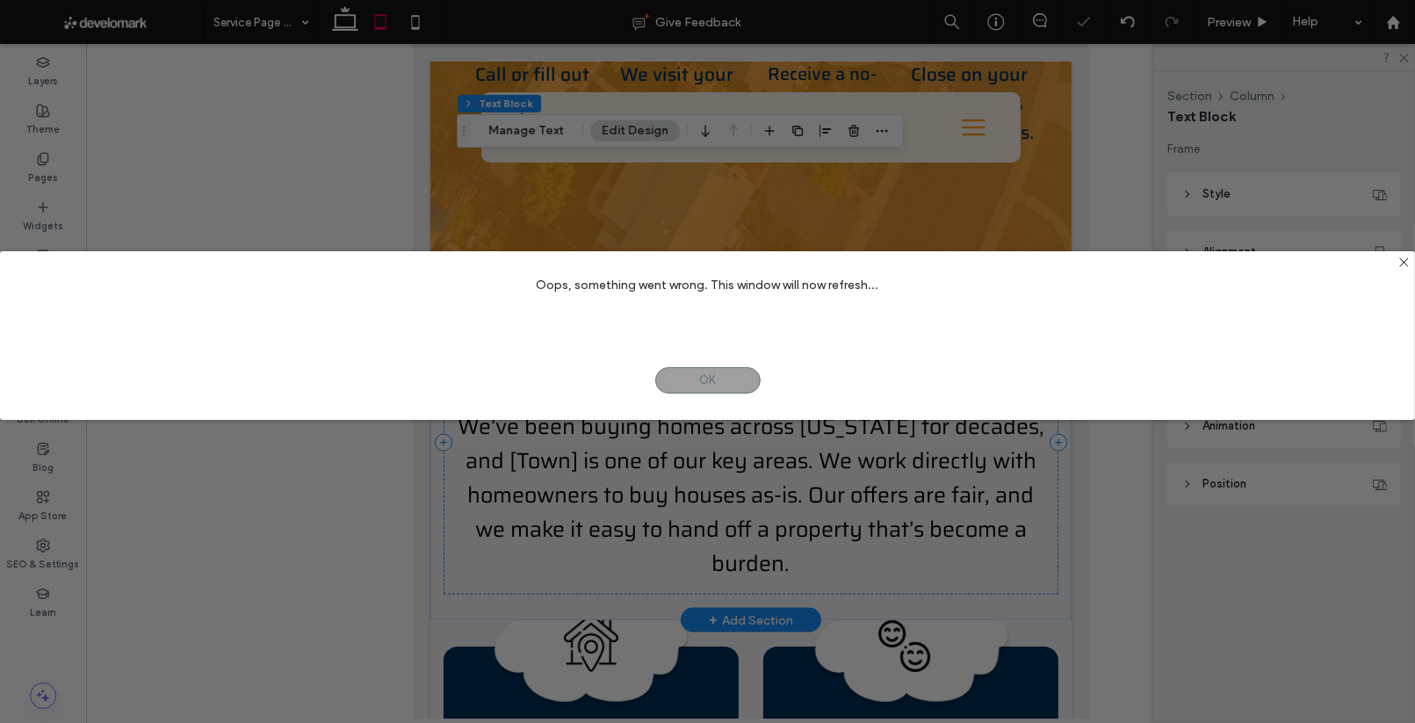
scroll to position [2259, 0]
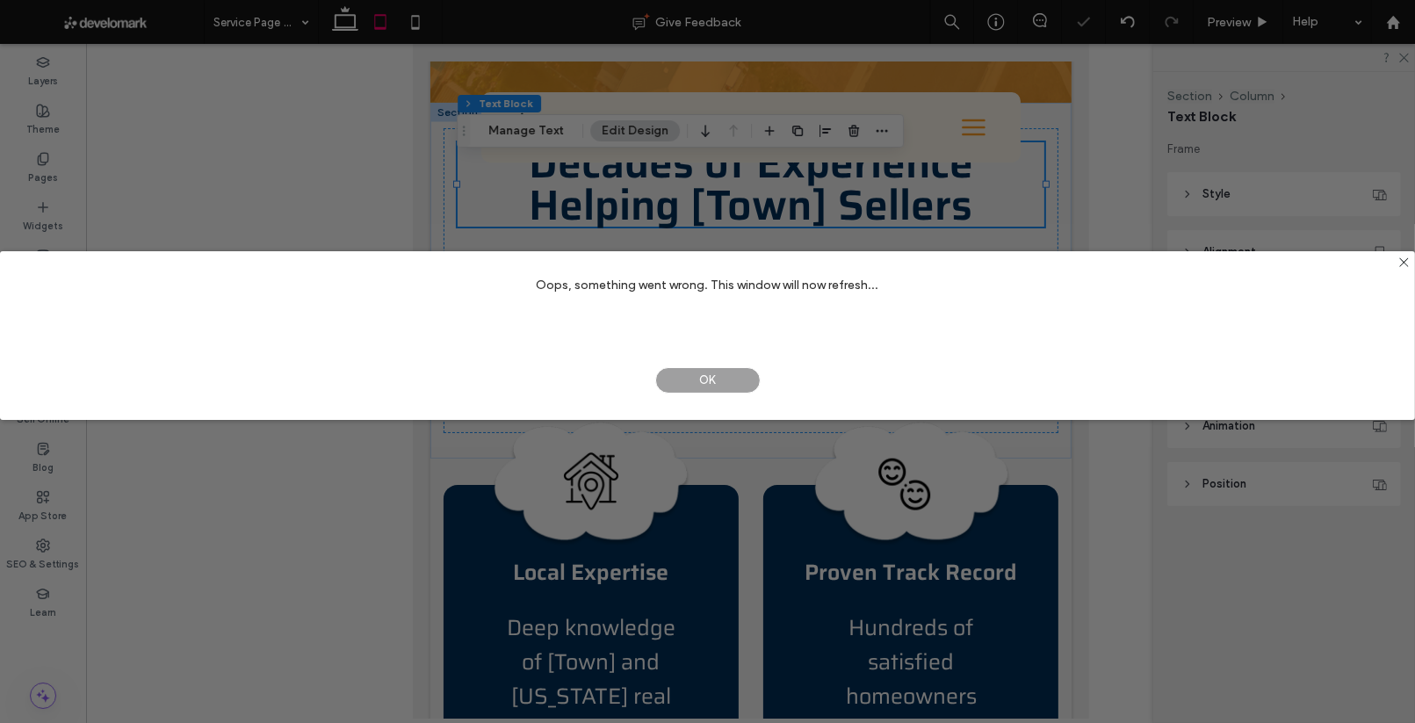
click at [732, 390] on span "OK" at bounding box center [707, 380] width 105 height 26
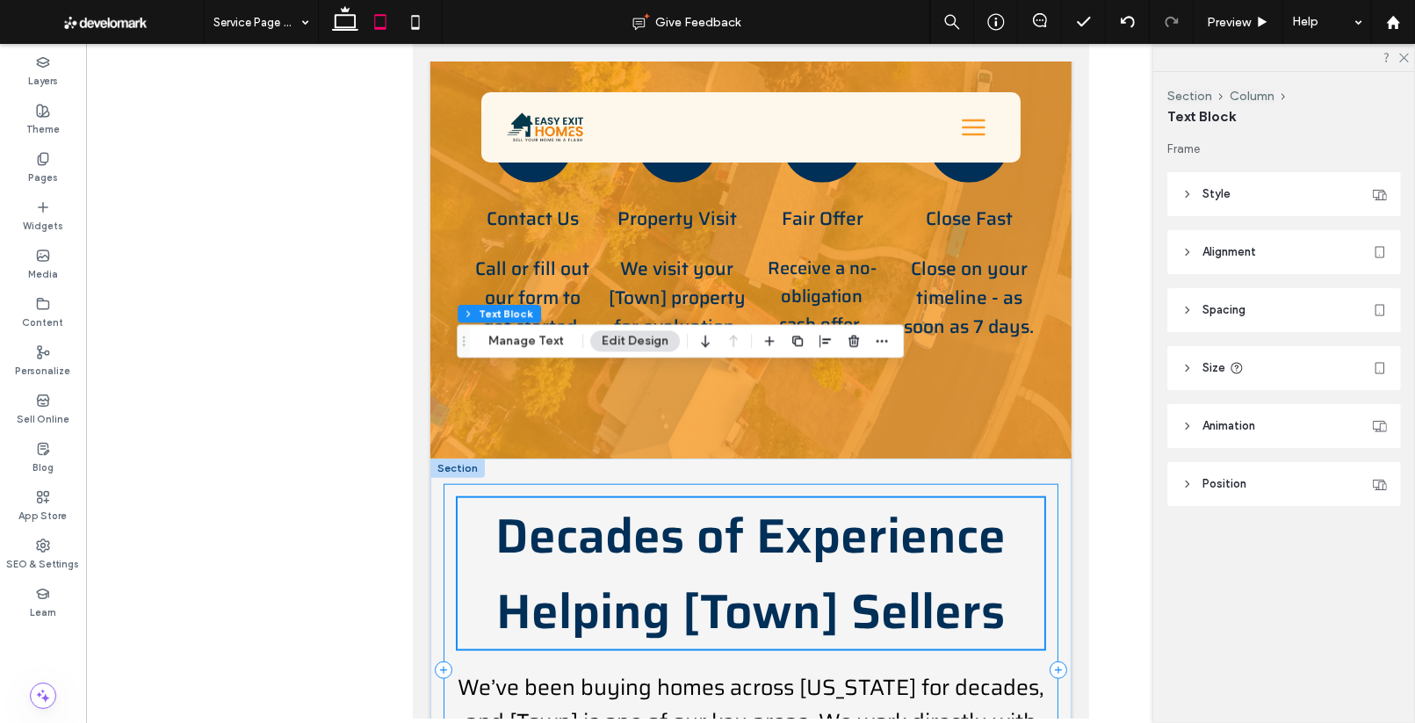
scroll to position [1951, 0]
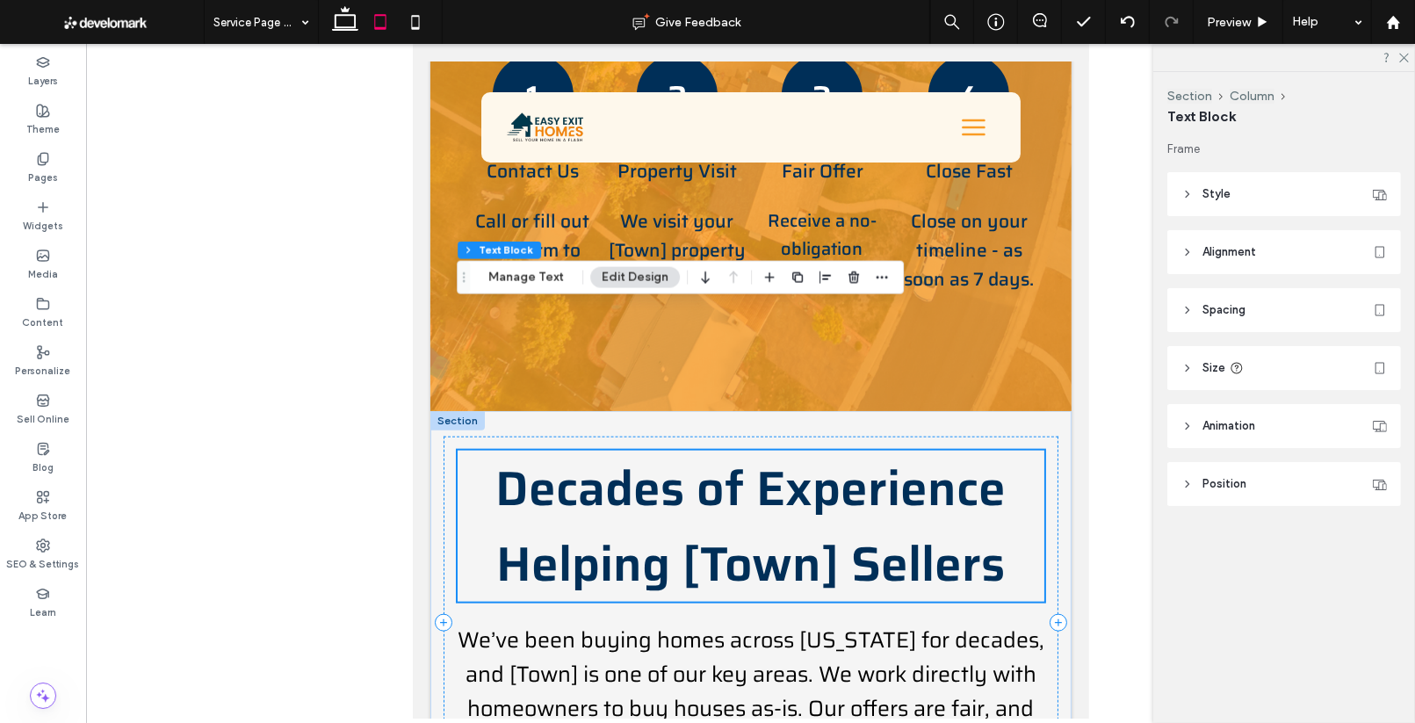
click at [774, 450] on span "Decades of Experience Helping [Town] Sellers" at bounding box center [750, 525] width 510 height 151
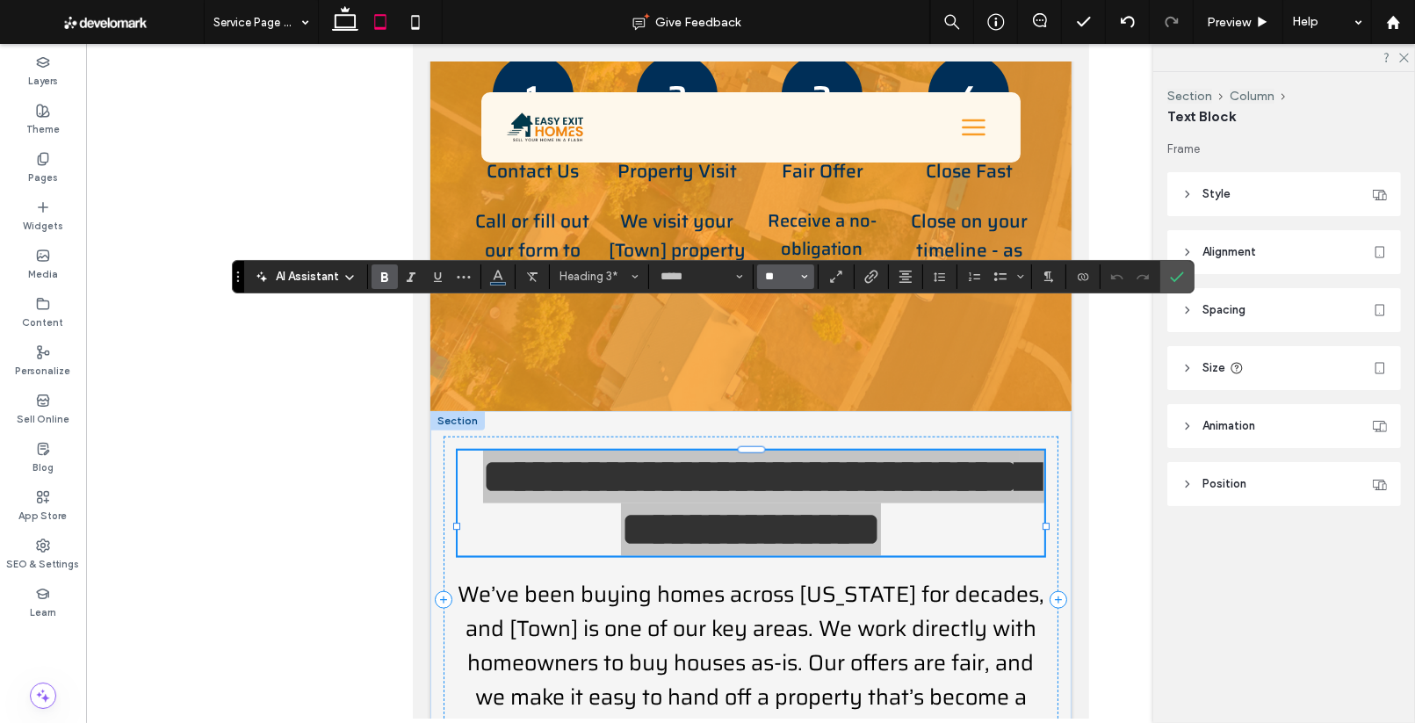
click at [792, 272] on input "**" at bounding box center [780, 277] width 34 height 14
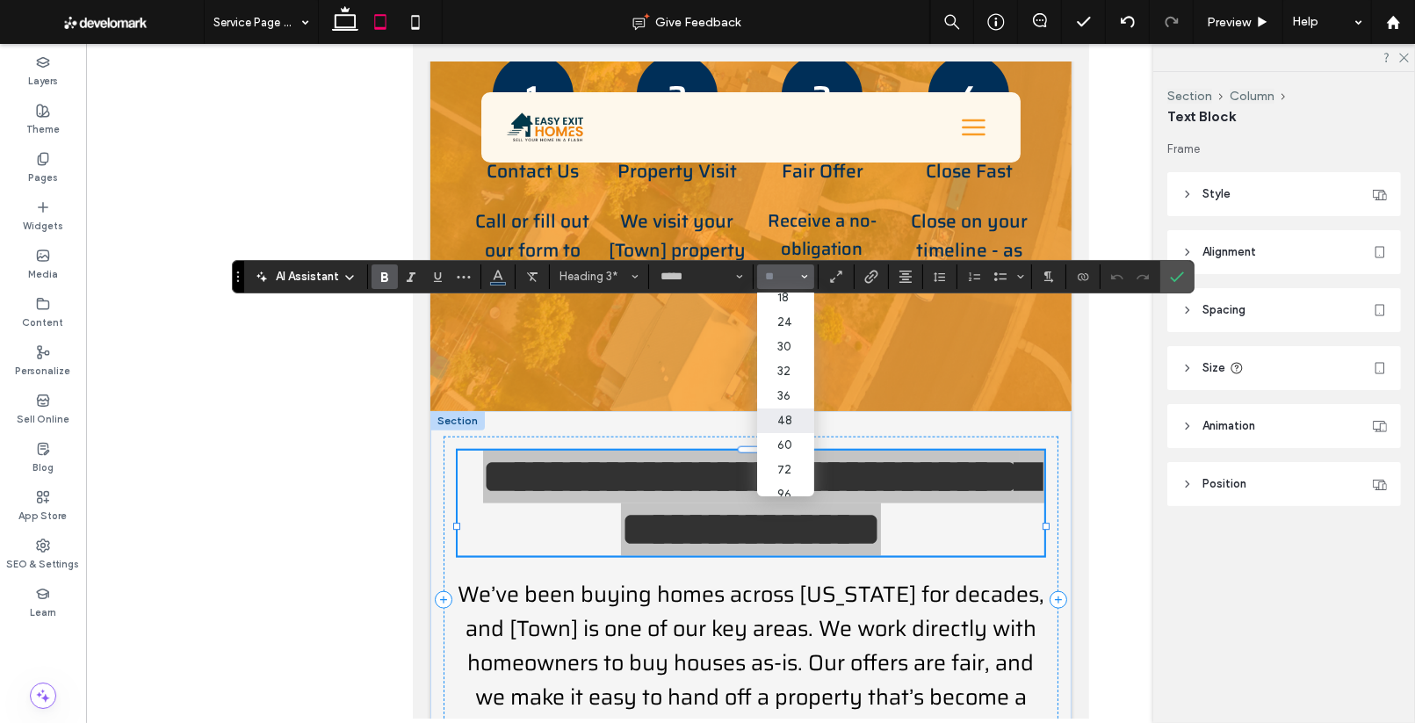
scroll to position [179, 2]
click at [784, 421] on label "48" at bounding box center [783, 420] width 56 height 25
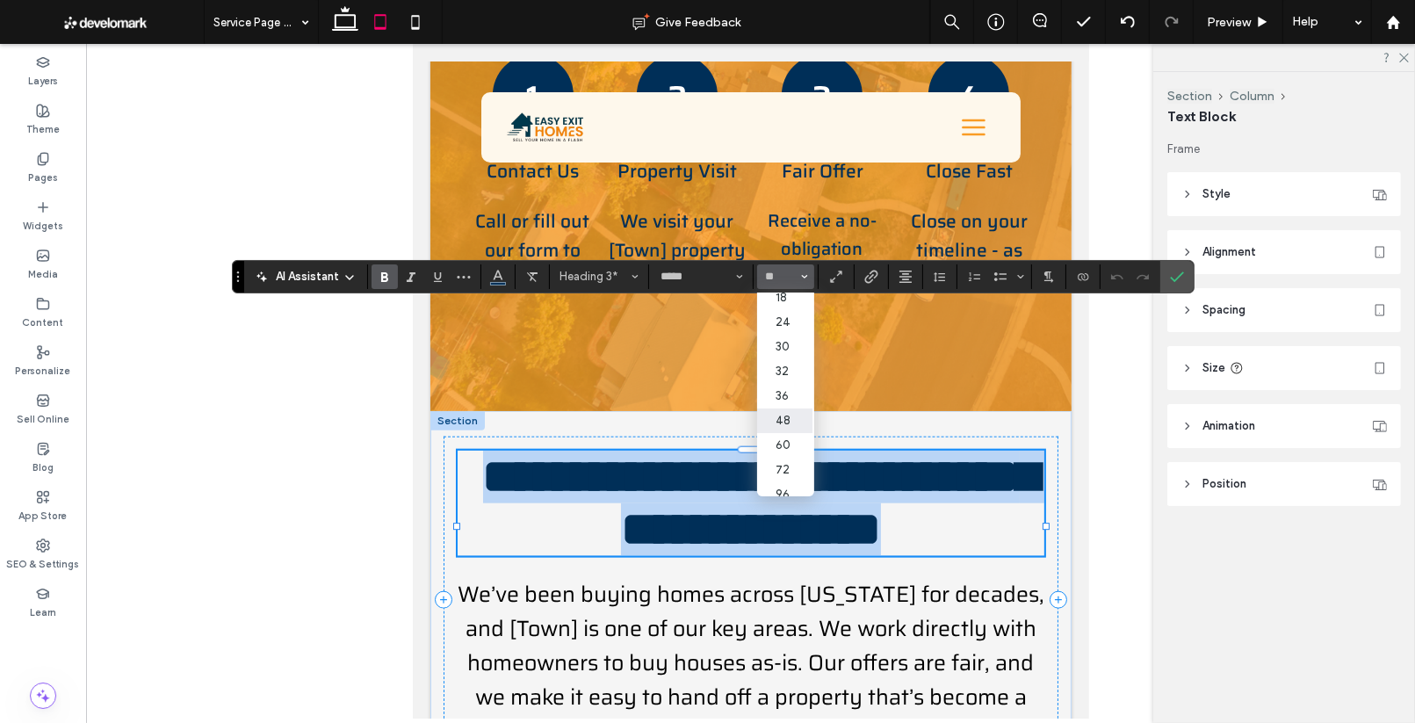
type input "**"
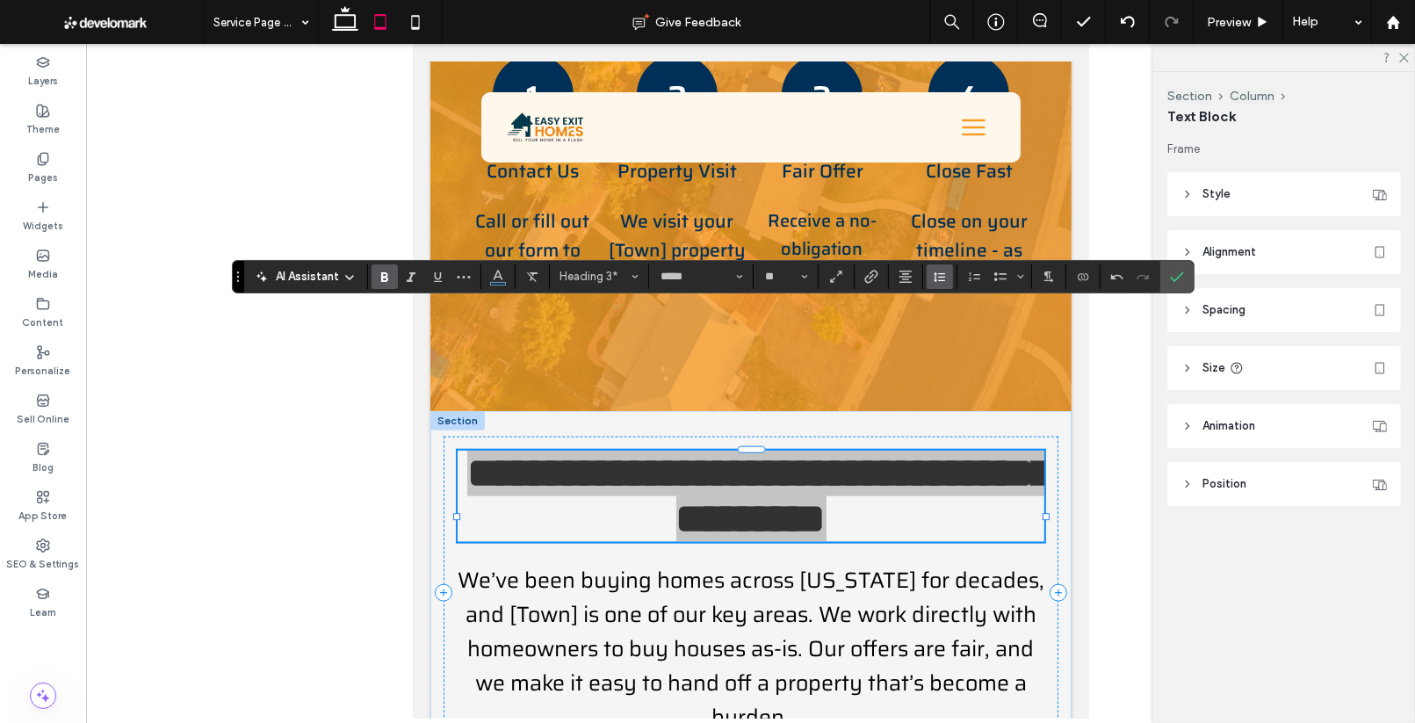
click at [940, 277] on use "Line Height" at bounding box center [938, 277] width 11 height 10
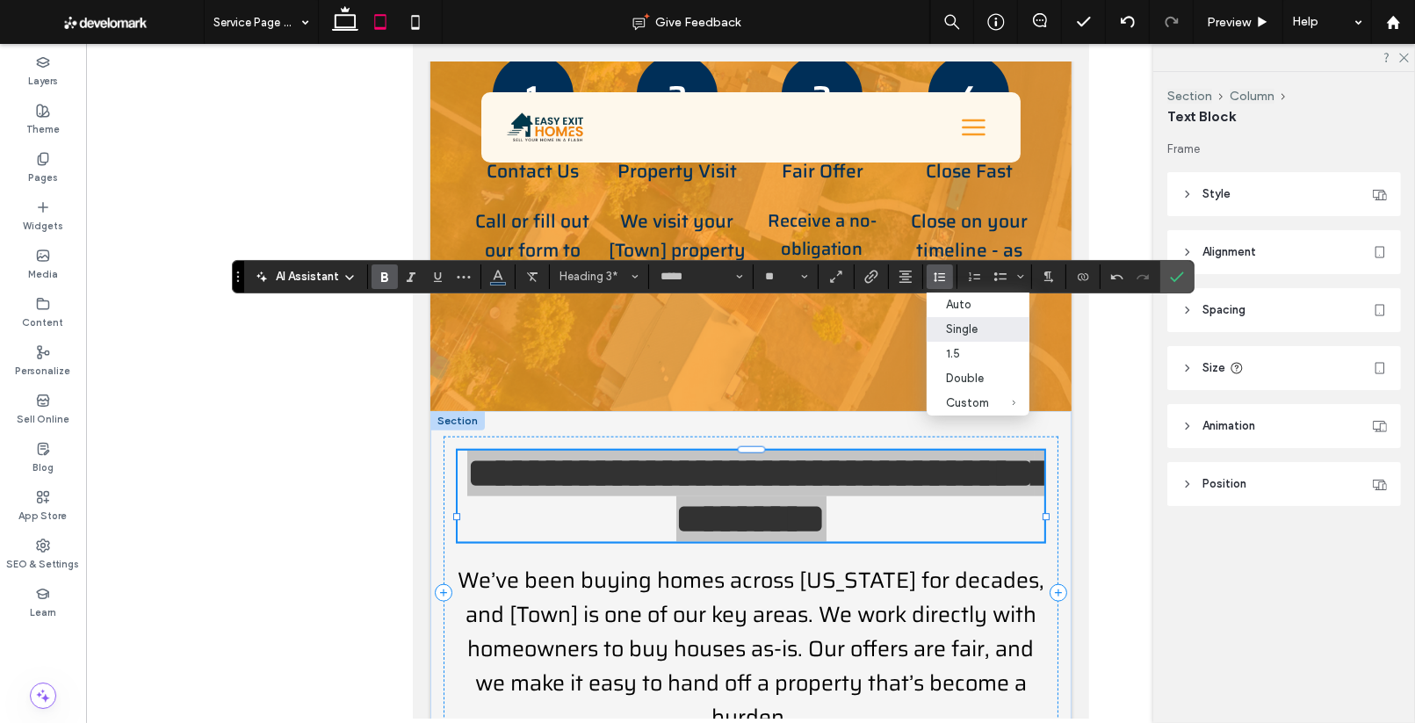
click at [969, 331] on div "Single" at bounding box center [967, 328] width 43 height 13
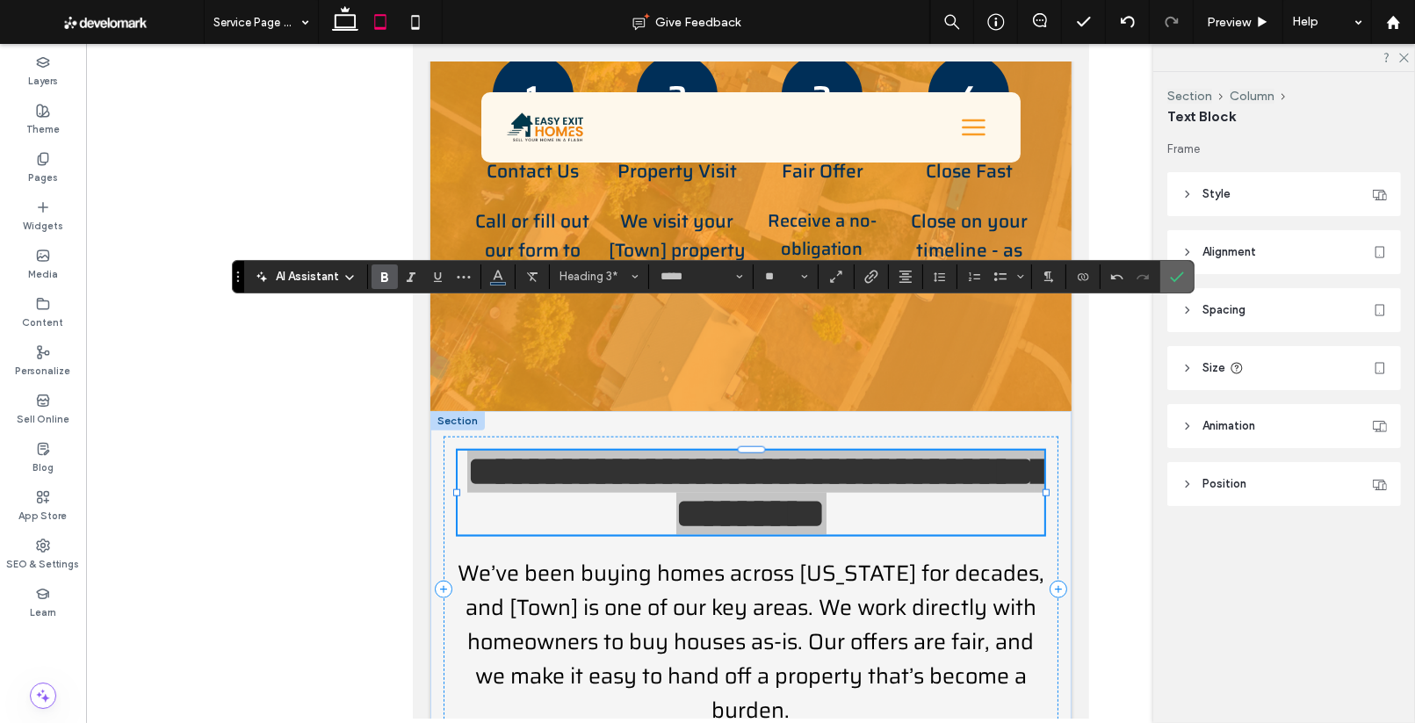
click at [1178, 285] on span "Confirm" at bounding box center [1177, 277] width 14 height 30
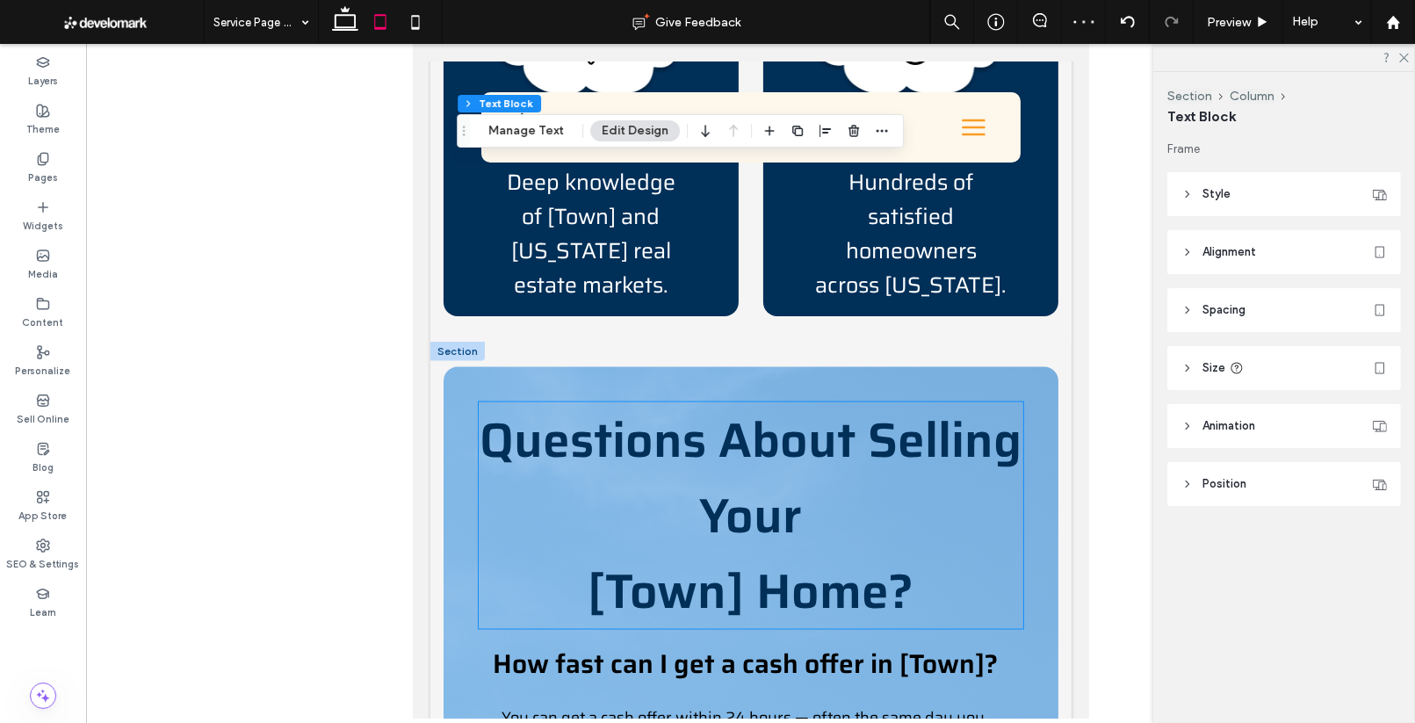
scroll to position [2712, 0]
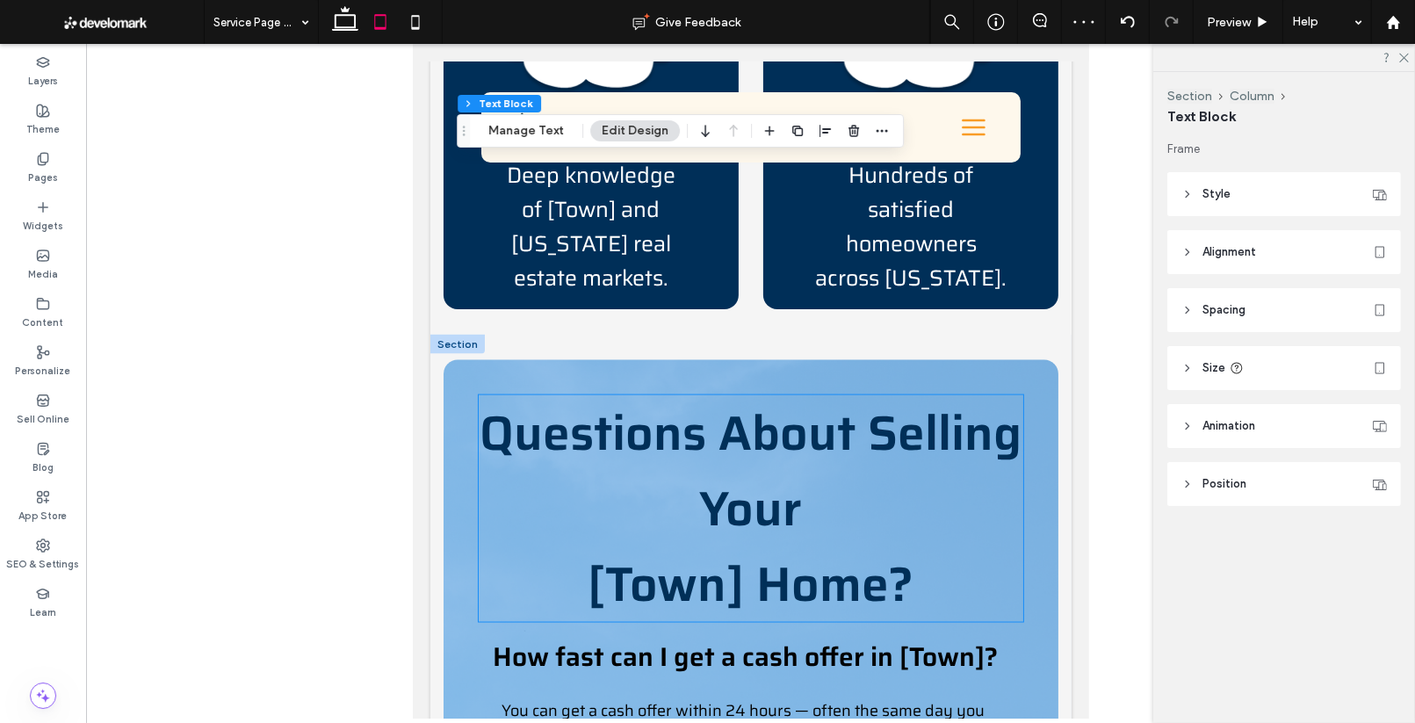
click at [797, 402] on span "Questions About Selling Your [Town] Home?" at bounding box center [750, 508] width 542 height 227
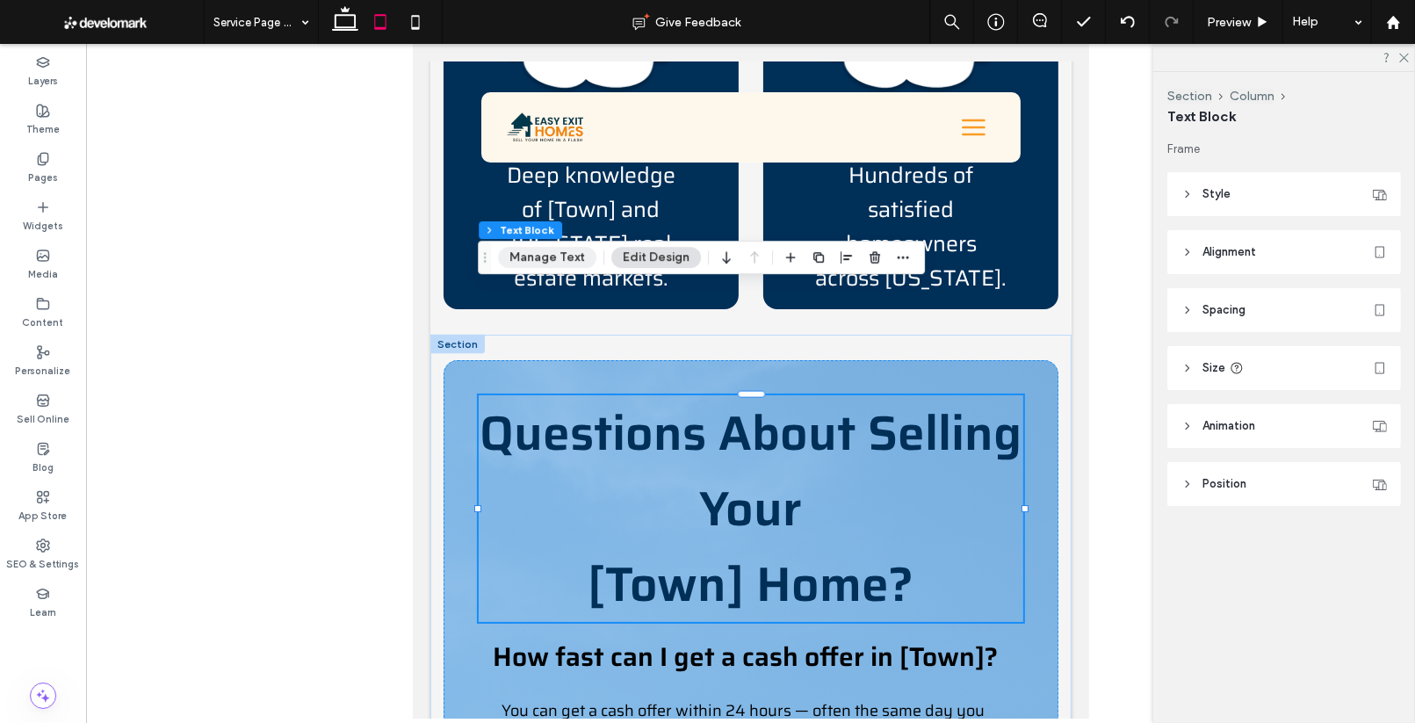
click at [556, 258] on button "Manage Text" at bounding box center [547, 257] width 98 height 21
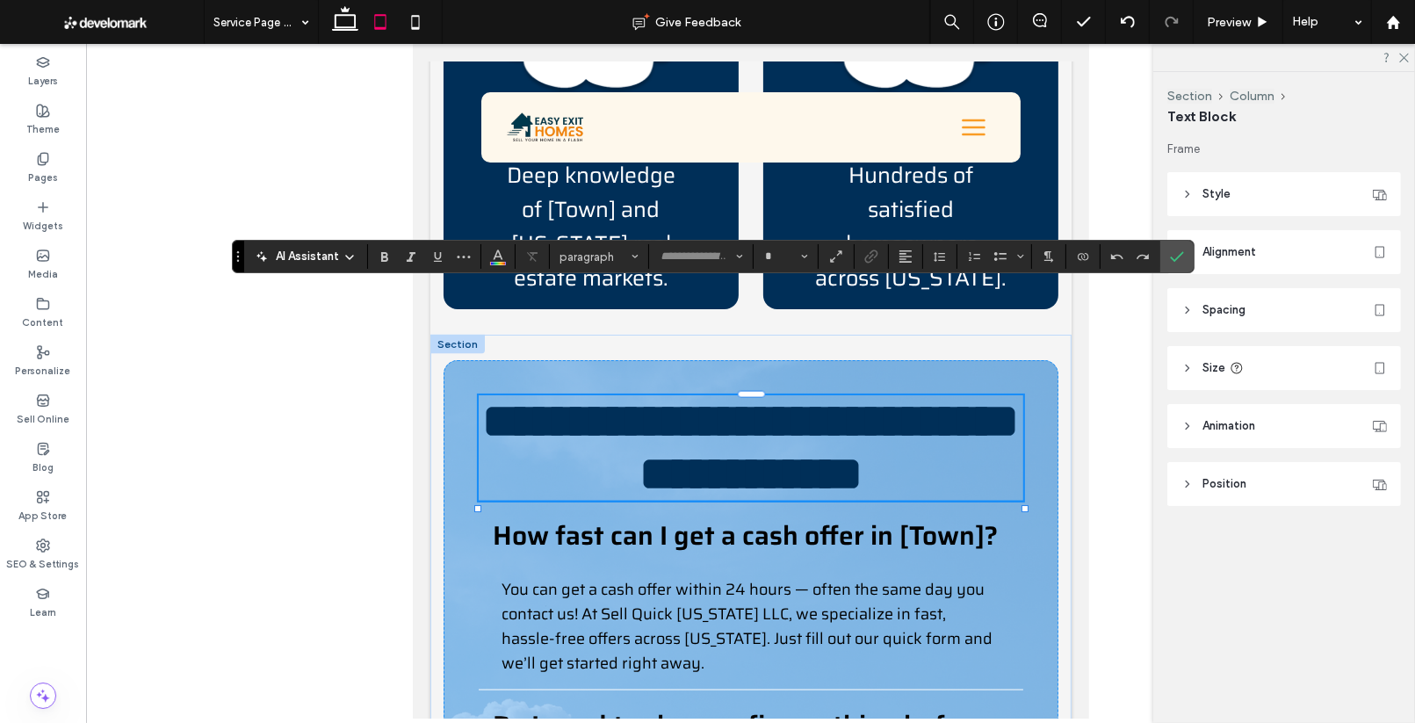
type input "*****"
type input "**"
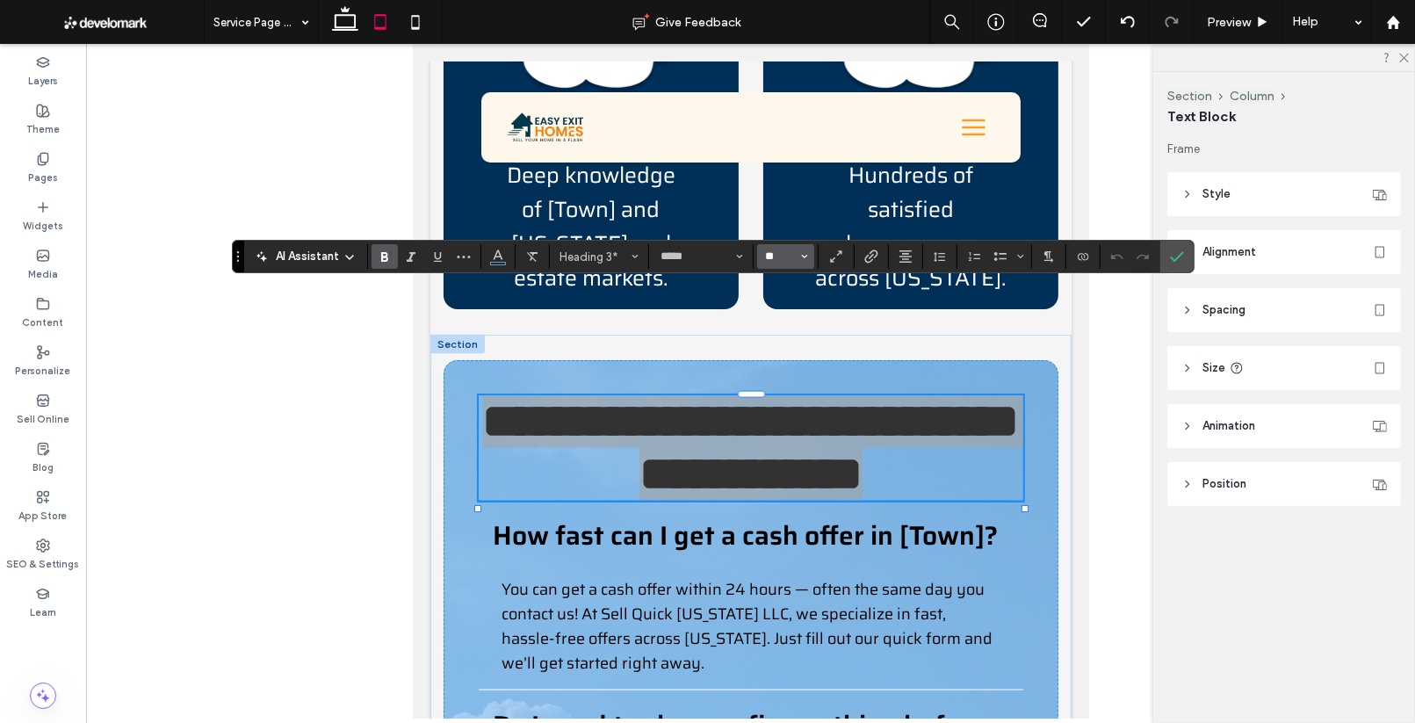
click at [796, 253] on input "**" at bounding box center [780, 256] width 34 height 14
click at [792, 381] on label "48" at bounding box center [785, 390] width 56 height 25
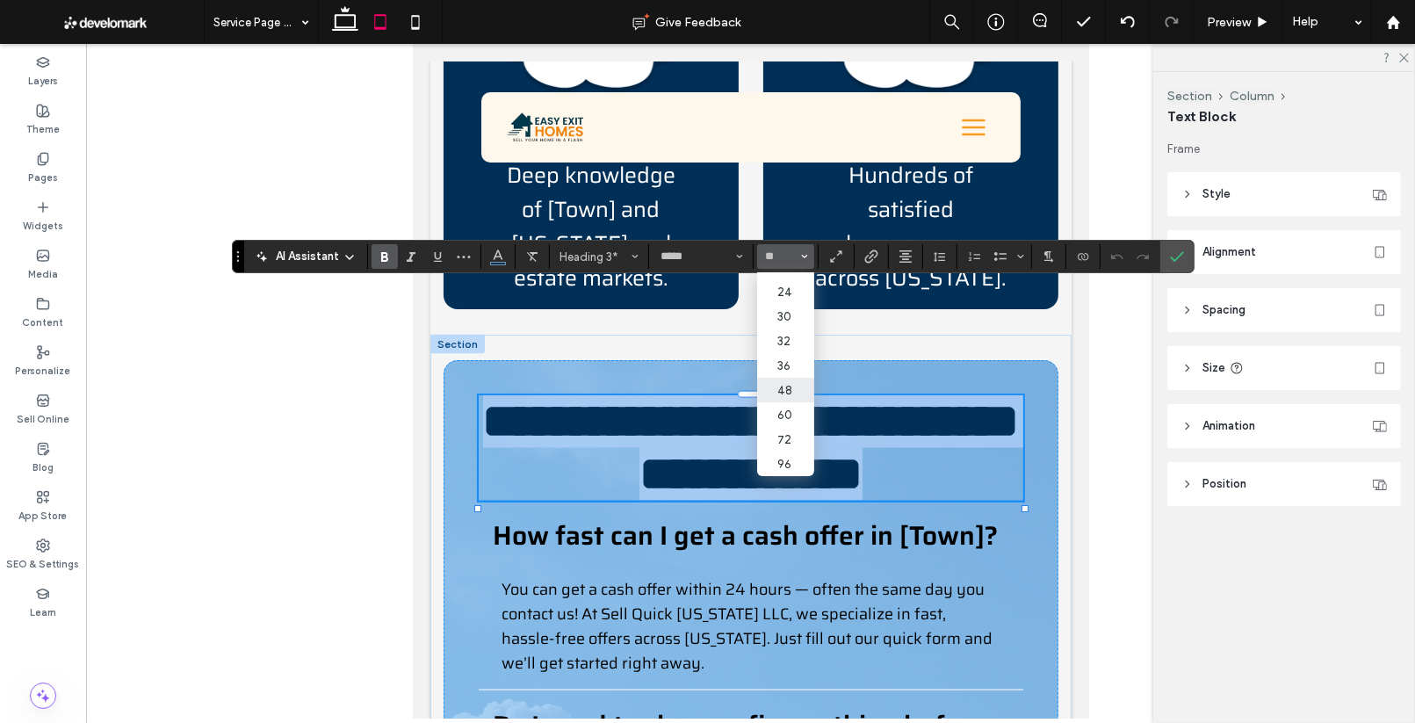
type input "**"
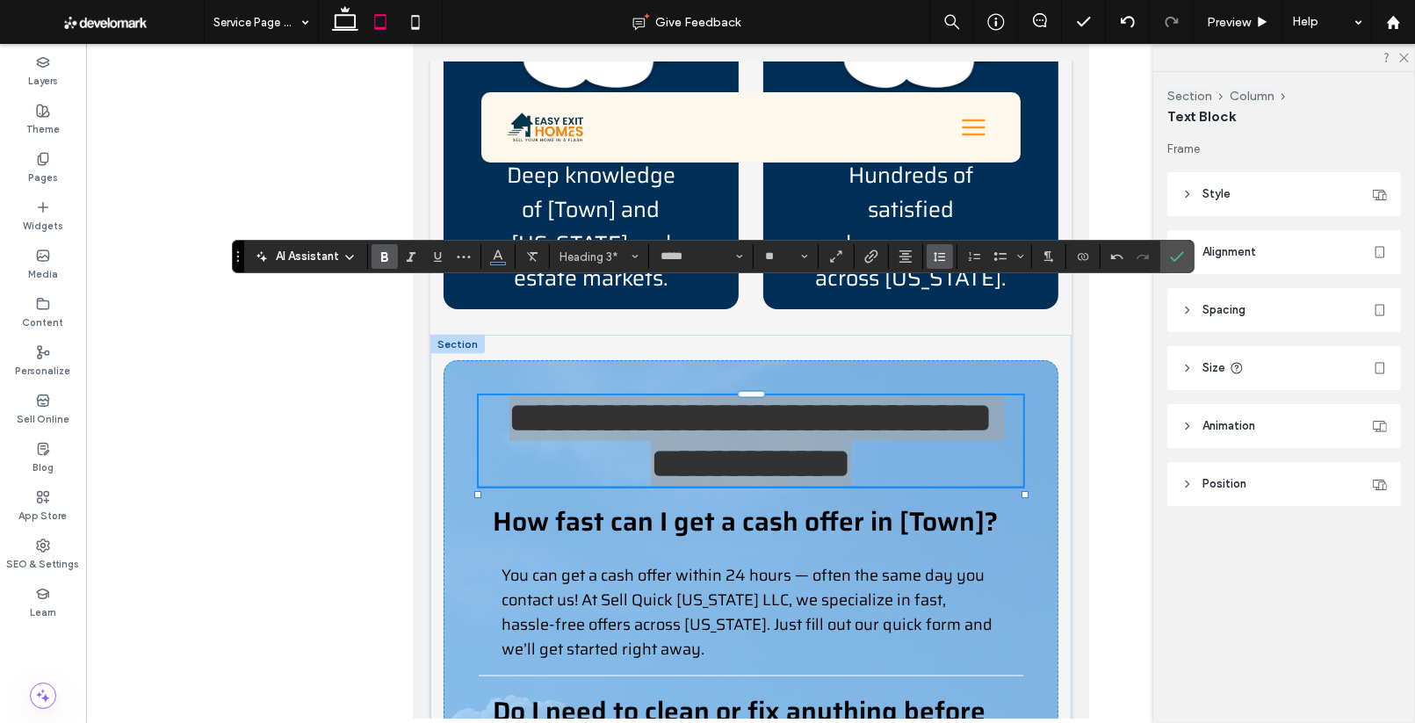
click at [935, 256] on icon "Line Height" at bounding box center [940, 256] width 14 height 14
click at [957, 312] on div "Single" at bounding box center [967, 309] width 43 height 13
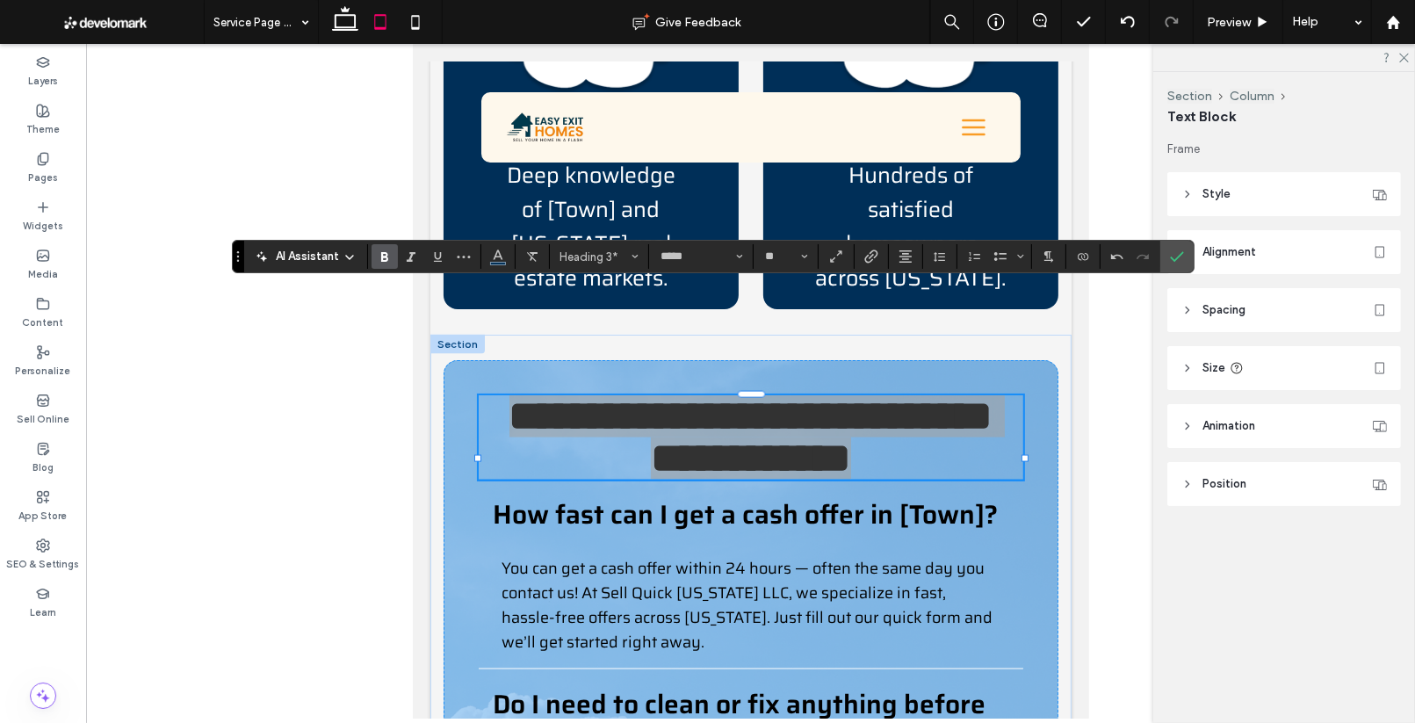
drag, startPoint x: 1163, startPoint y: 256, endPoint x: 1123, endPoint y: 259, distance: 39.7
click at [1164, 256] on label "Confirm" at bounding box center [1177, 257] width 26 height 32
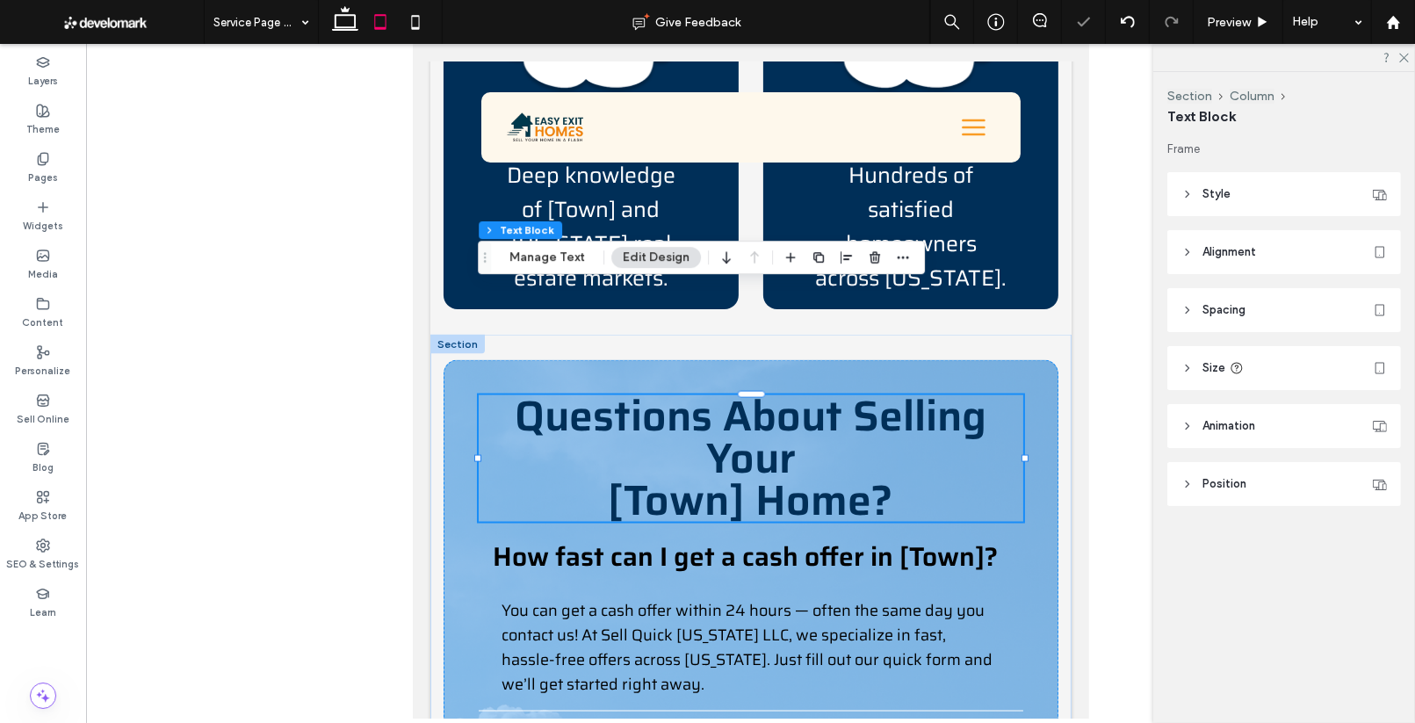
click at [675, 383] on span "Questions About Selling Your [Town] Home?" at bounding box center [751, 458] width 472 height 150
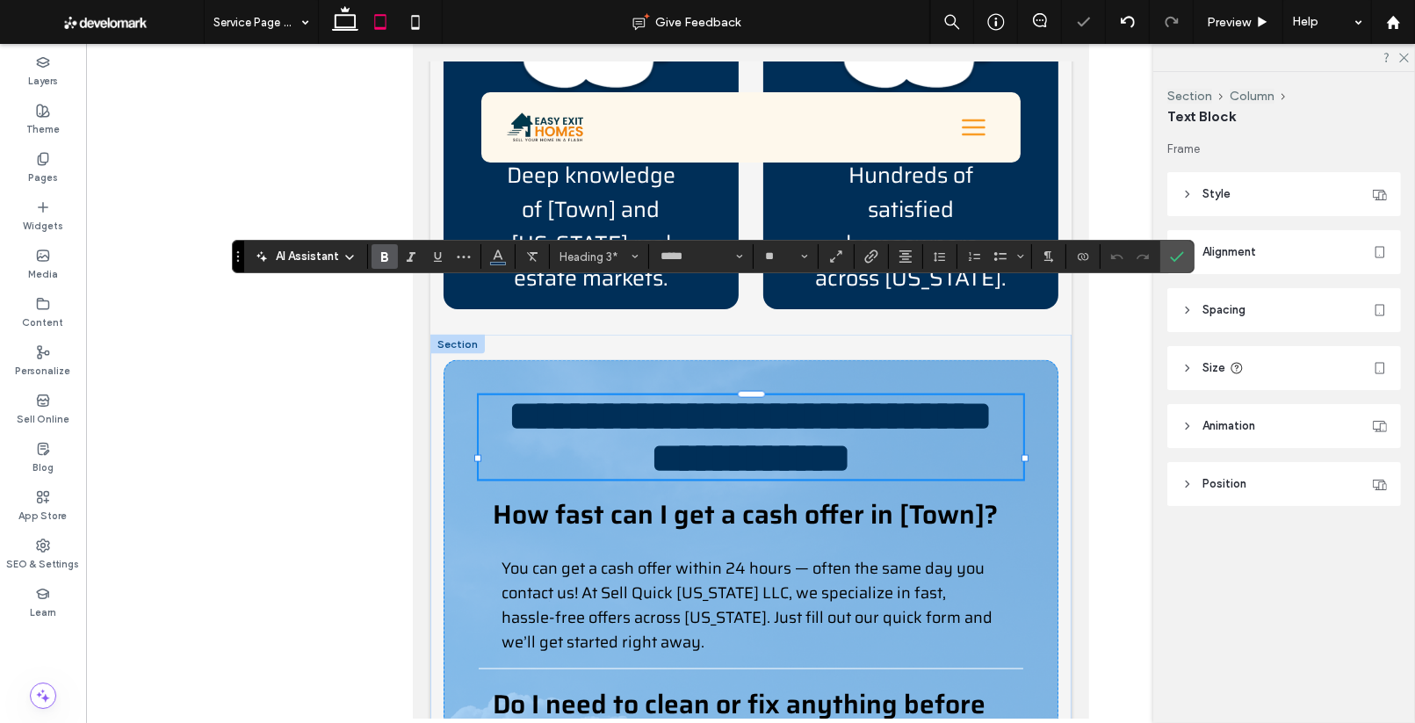
click at [616, 395] on span "**********" at bounding box center [750, 436] width 484 height 83
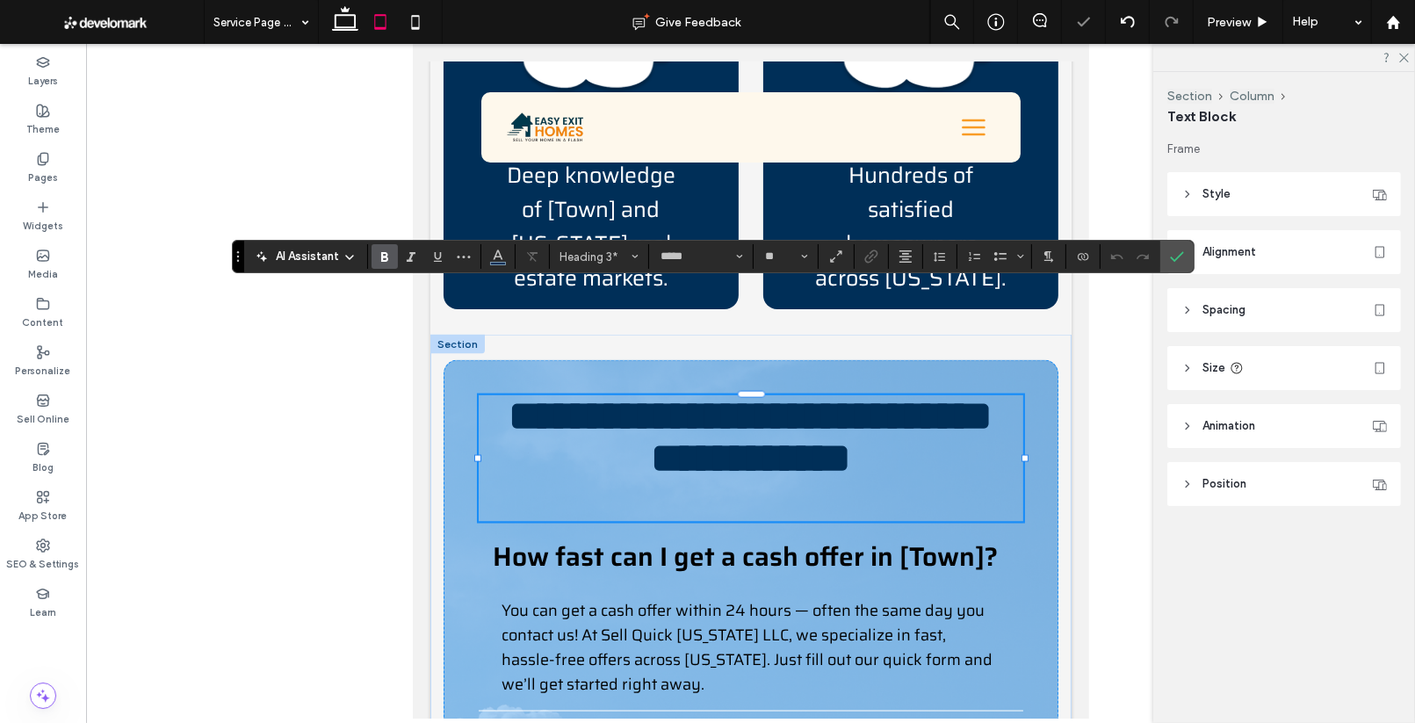
click at [609, 395] on span "**********" at bounding box center [750, 436] width 484 height 83
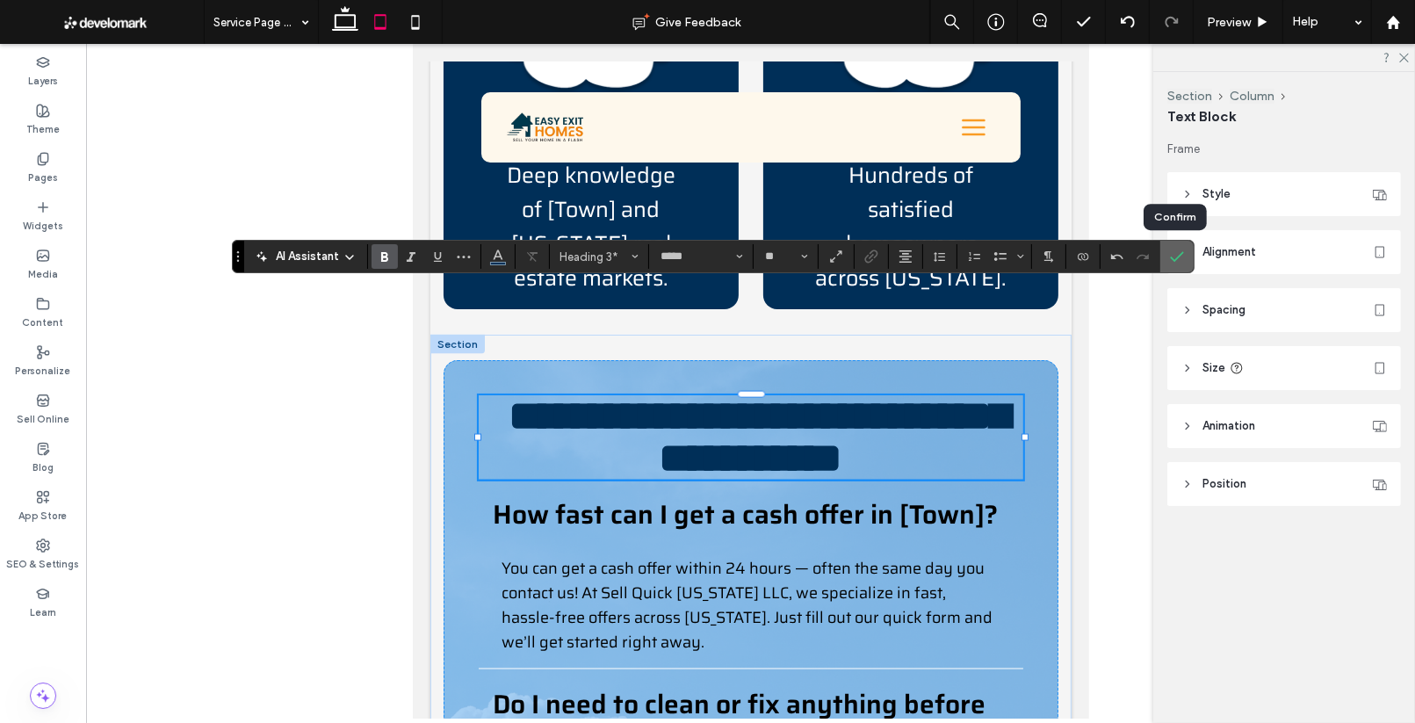
click at [1183, 256] on label "Confirm" at bounding box center [1177, 257] width 26 height 32
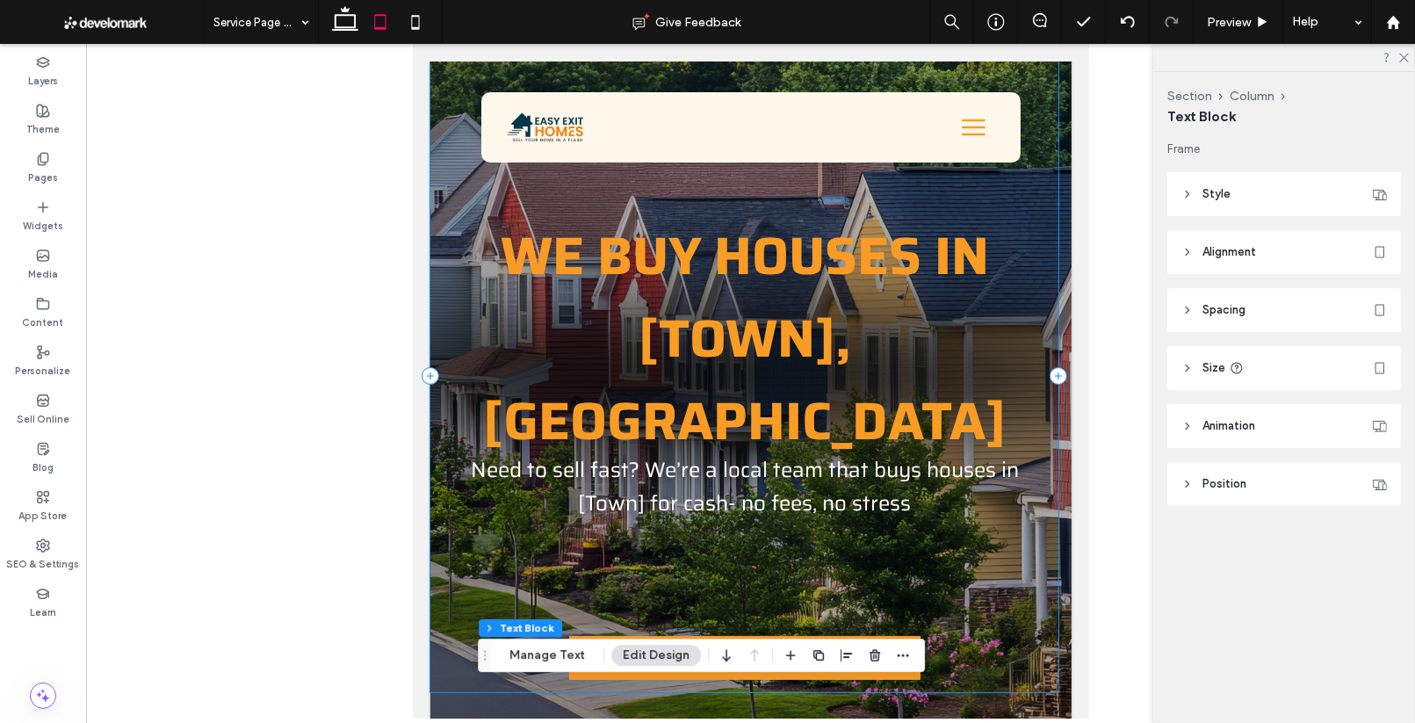
scroll to position [0, 0]
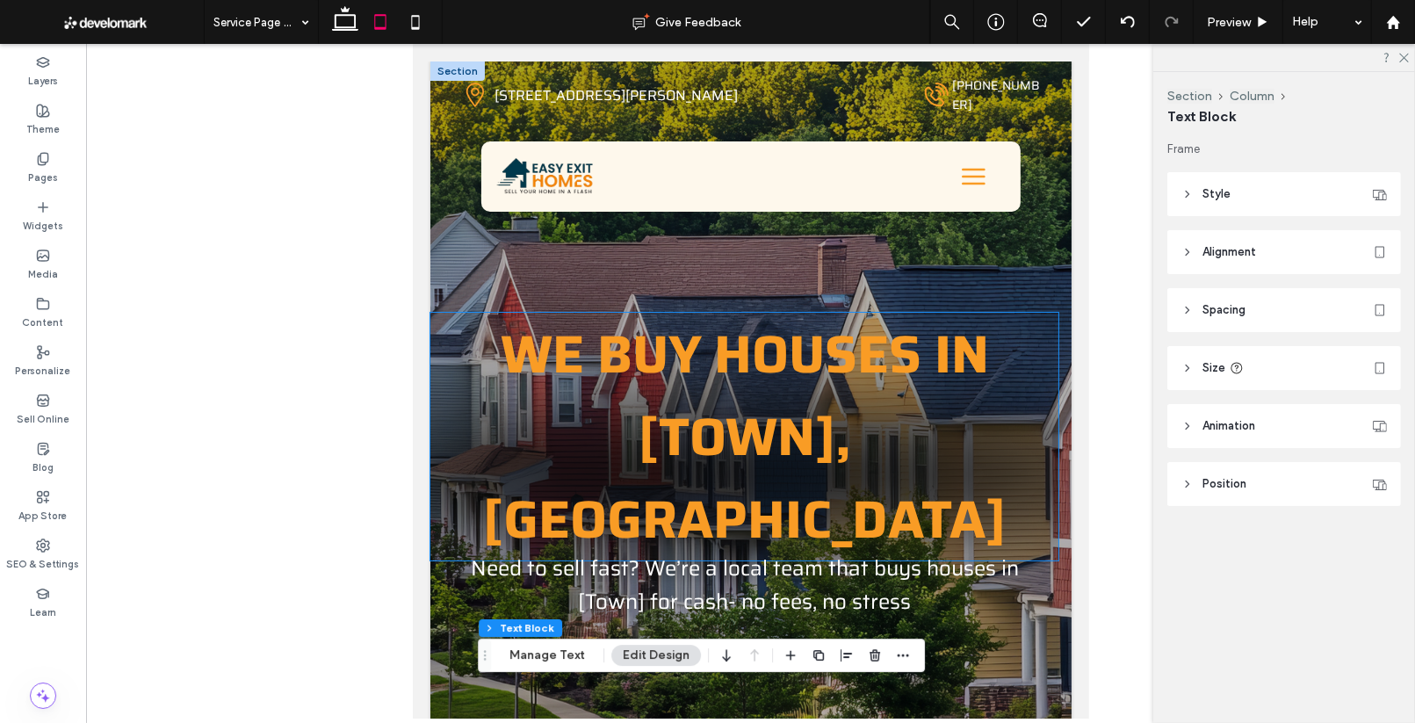
click at [784, 388] on span "WE BUY HOUSES IN [TOWN],CT" at bounding box center [743, 437] width 522 height 248
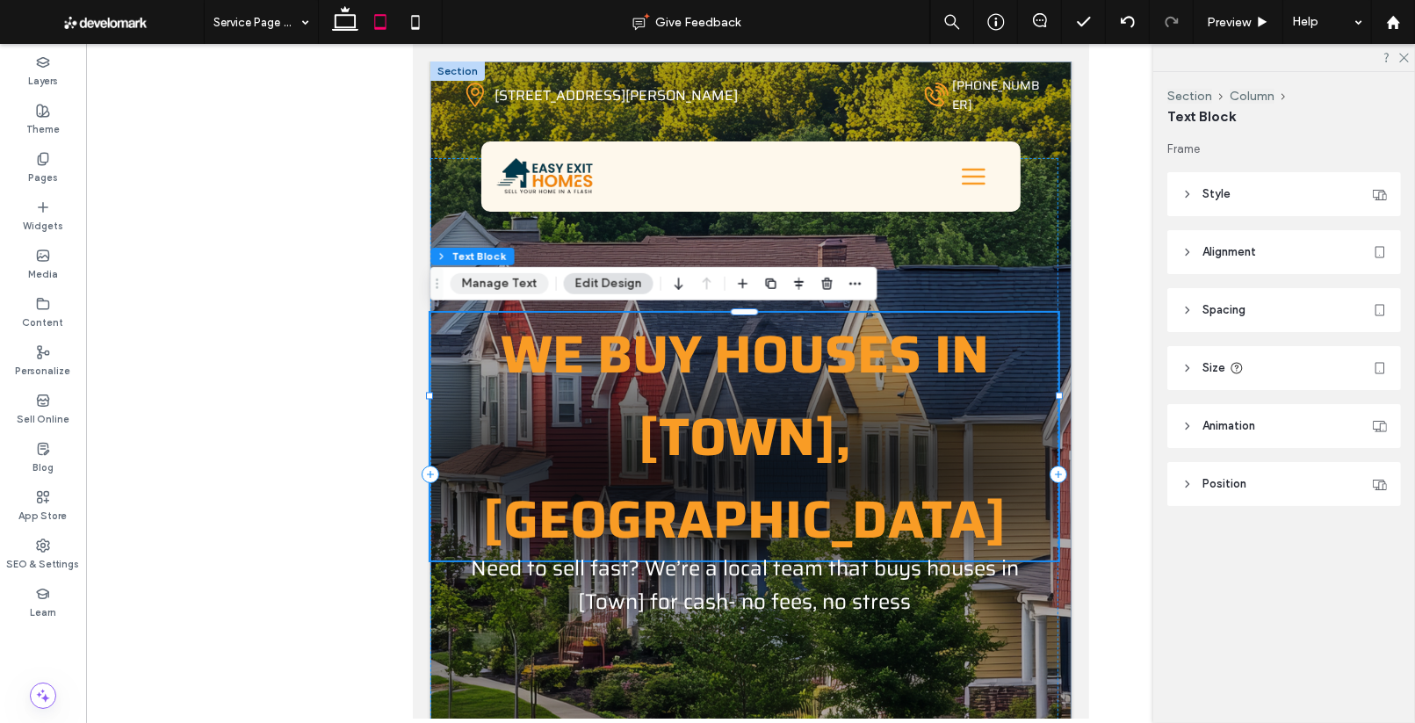
click at [526, 275] on button "Manage Text" at bounding box center [499, 283] width 98 height 21
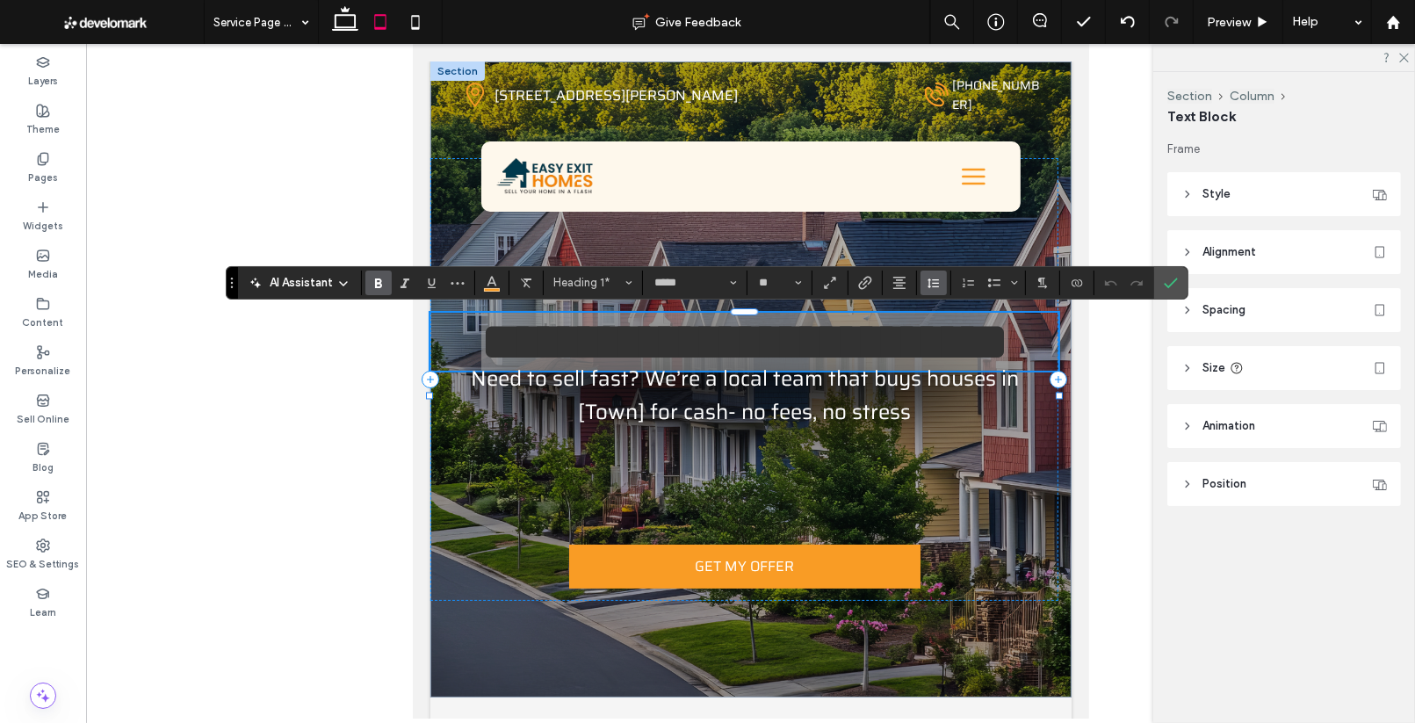
click at [935, 284] on icon "Line Height" at bounding box center [933, 283] width 14 height 14
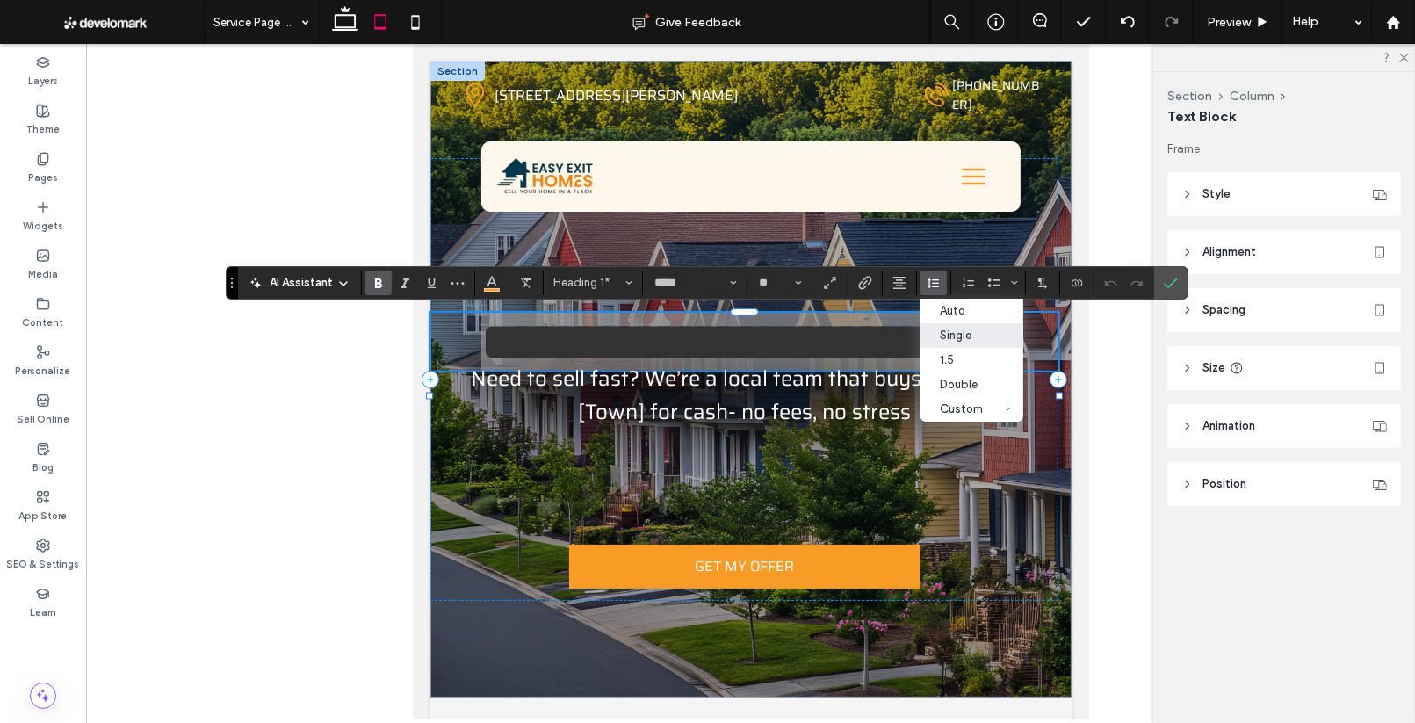
click at [948, 333] on div "Single" at bounding box center [961, 334] width 43 height 13
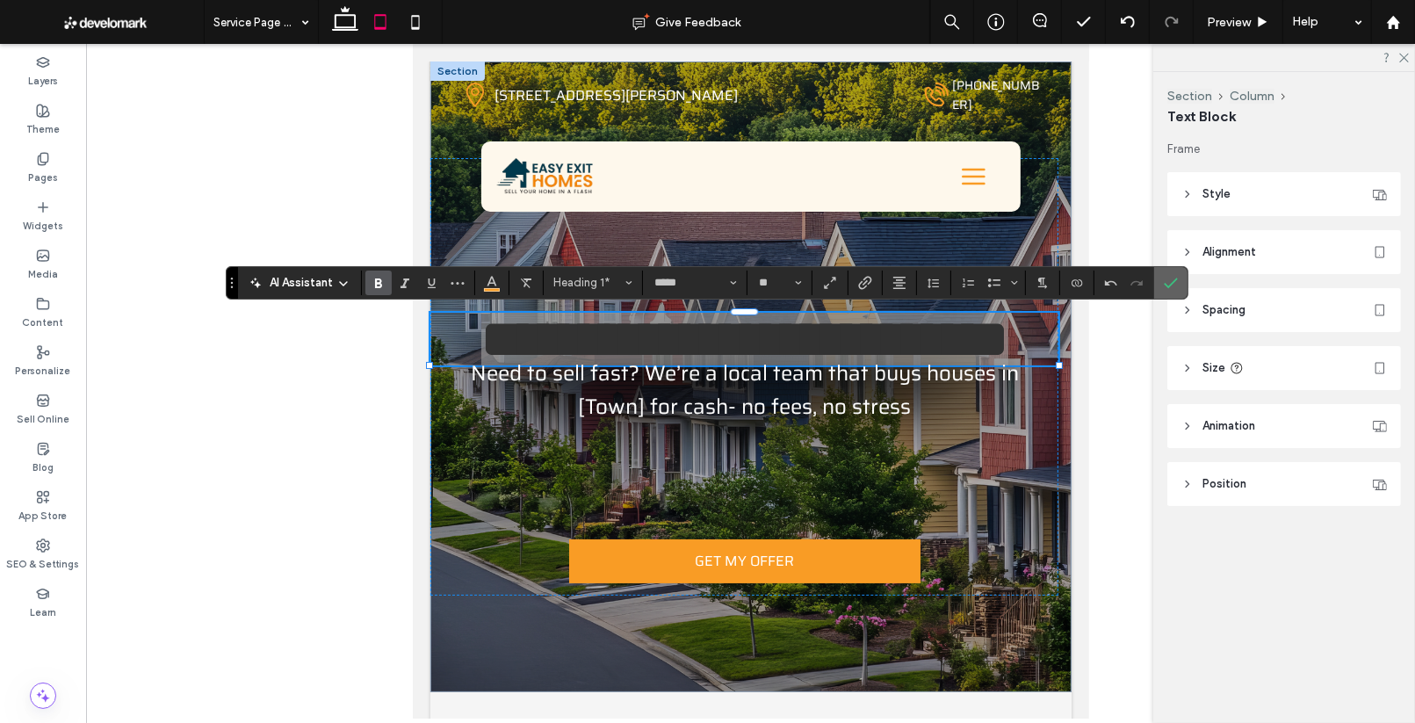
click at [1164, 282] on icon "Confirm" at bounding box center [1171, 283] width 14 height 14
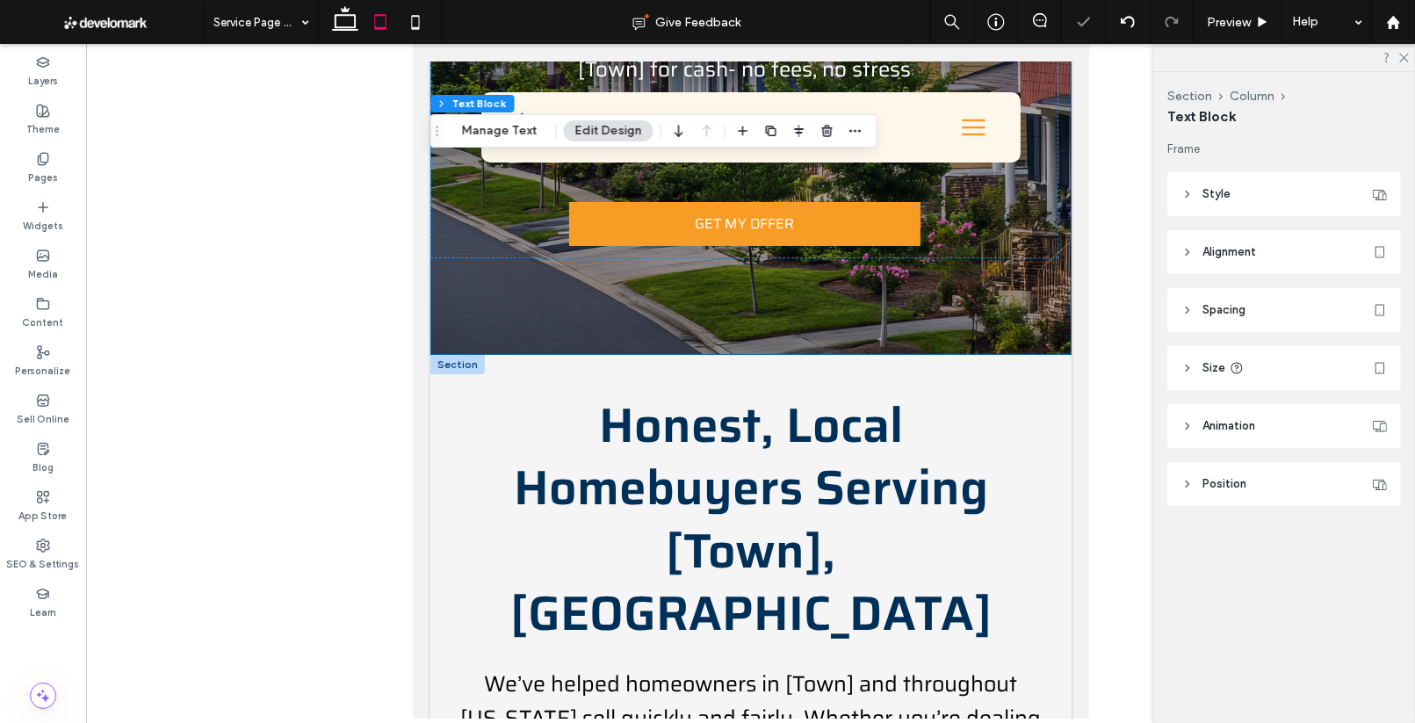
scroll to position [566, 0]
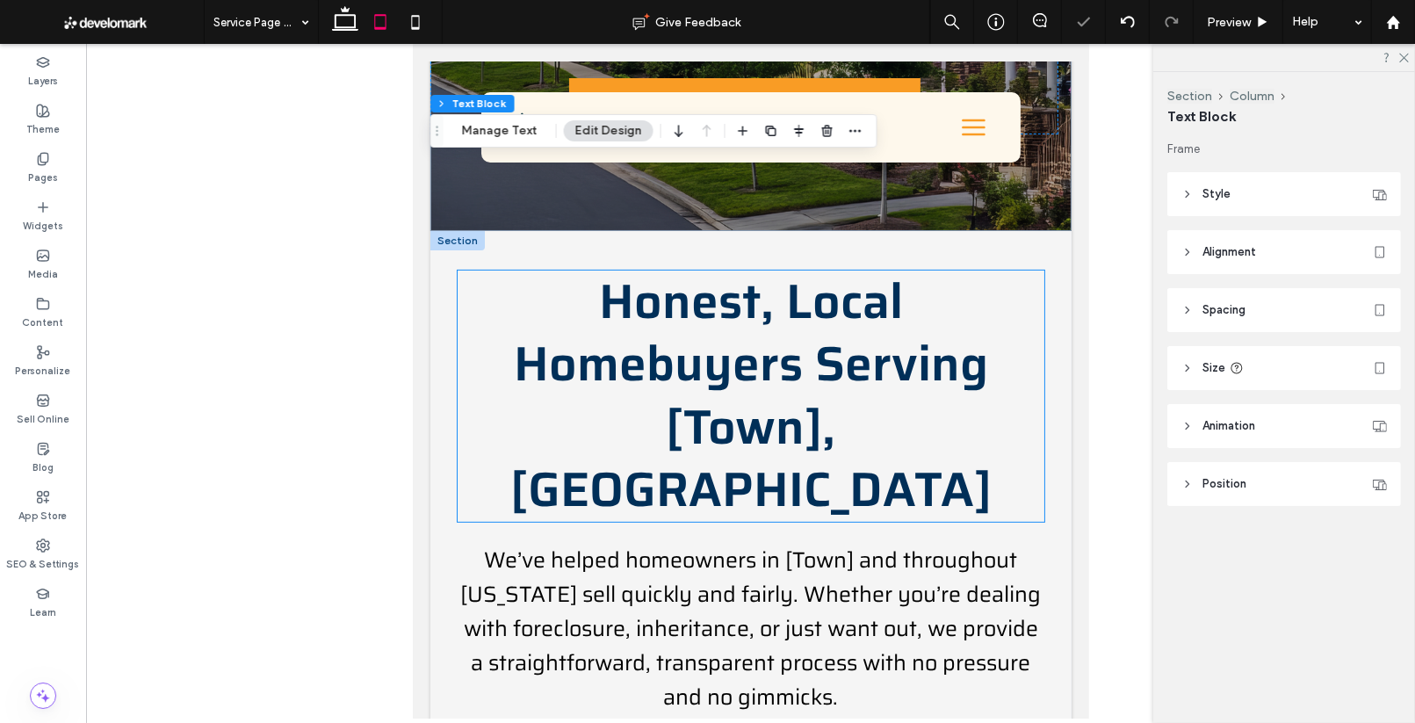
click at [814, 311] on span "Honest, Local Homebuyers Serving [Town], CT" at bounding box center [749, 395] width 481 height 264
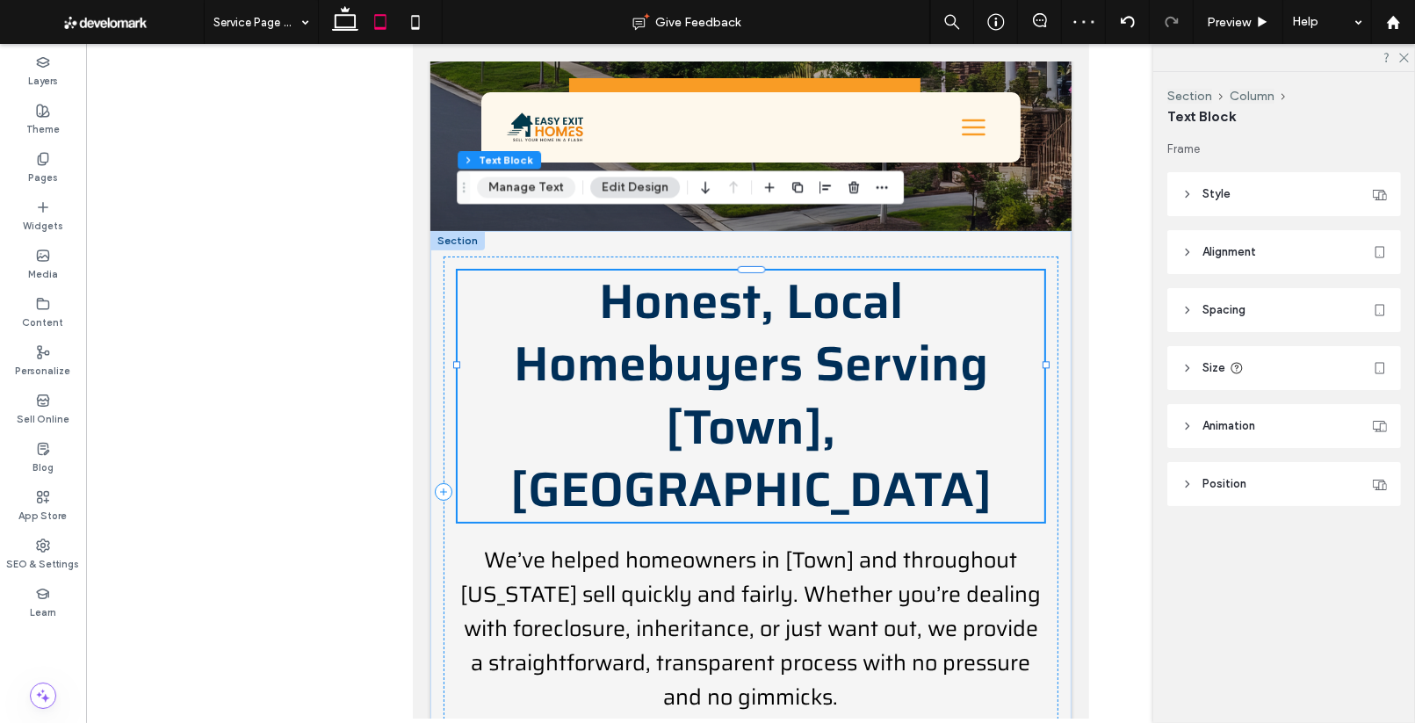
click at [544, 184] on button "Manage Text" at bounding box center [526, 187] width 98 height 21
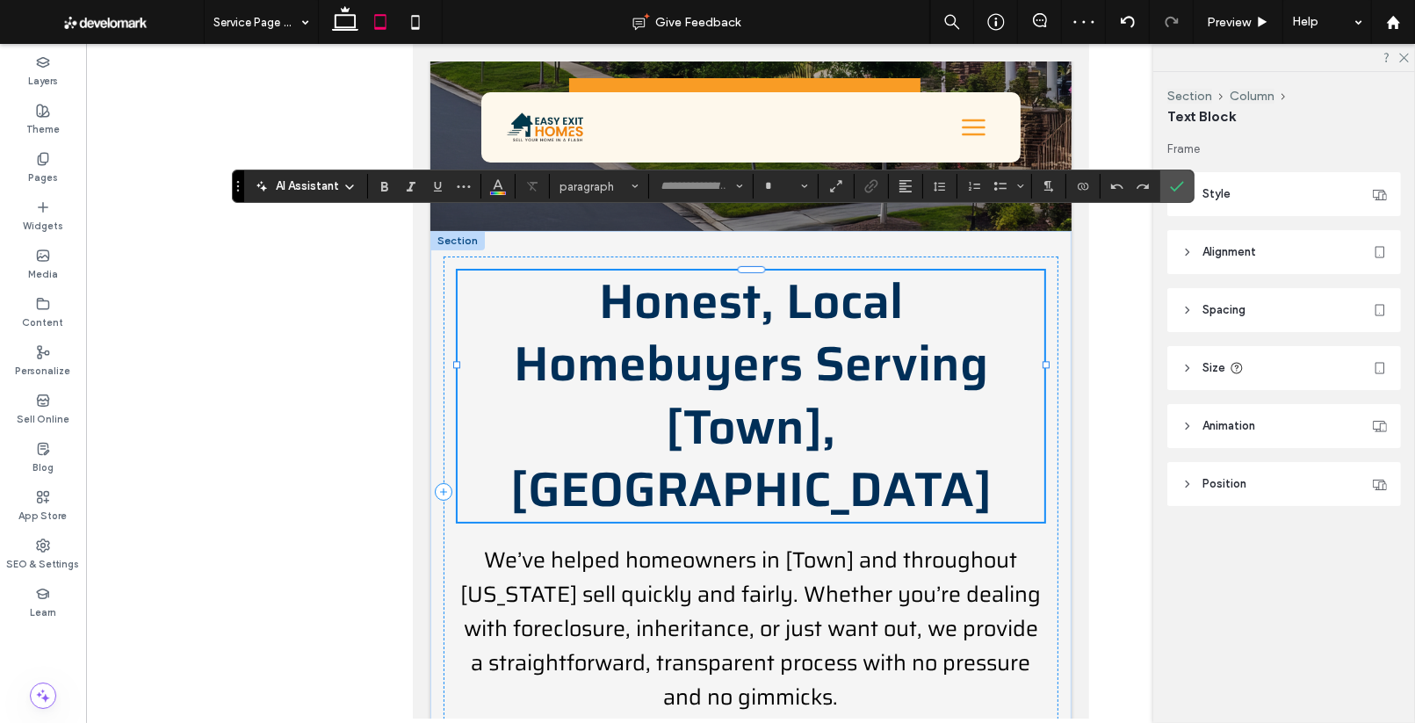
type input "*****"
type input "**"
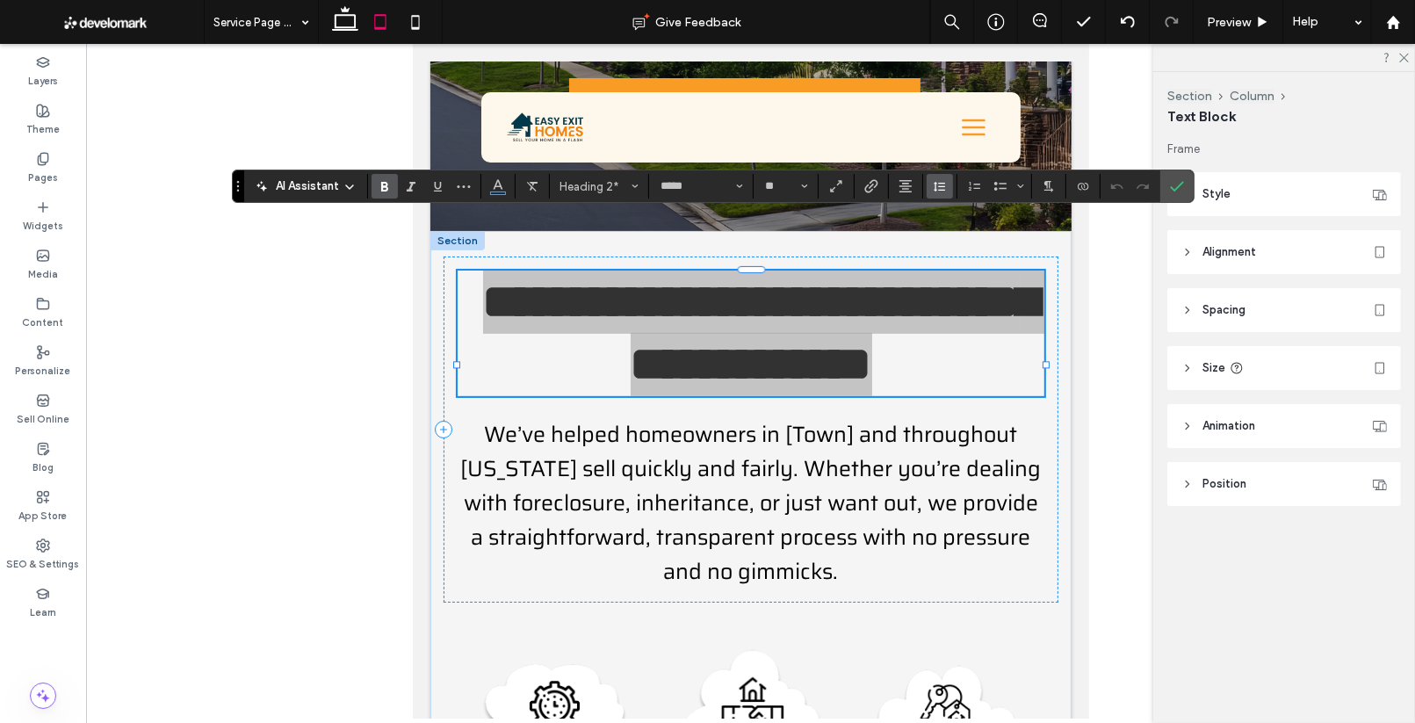
click at [945, 187] on button "Line Height" at bounding box center [939, 186] width 26 height 25
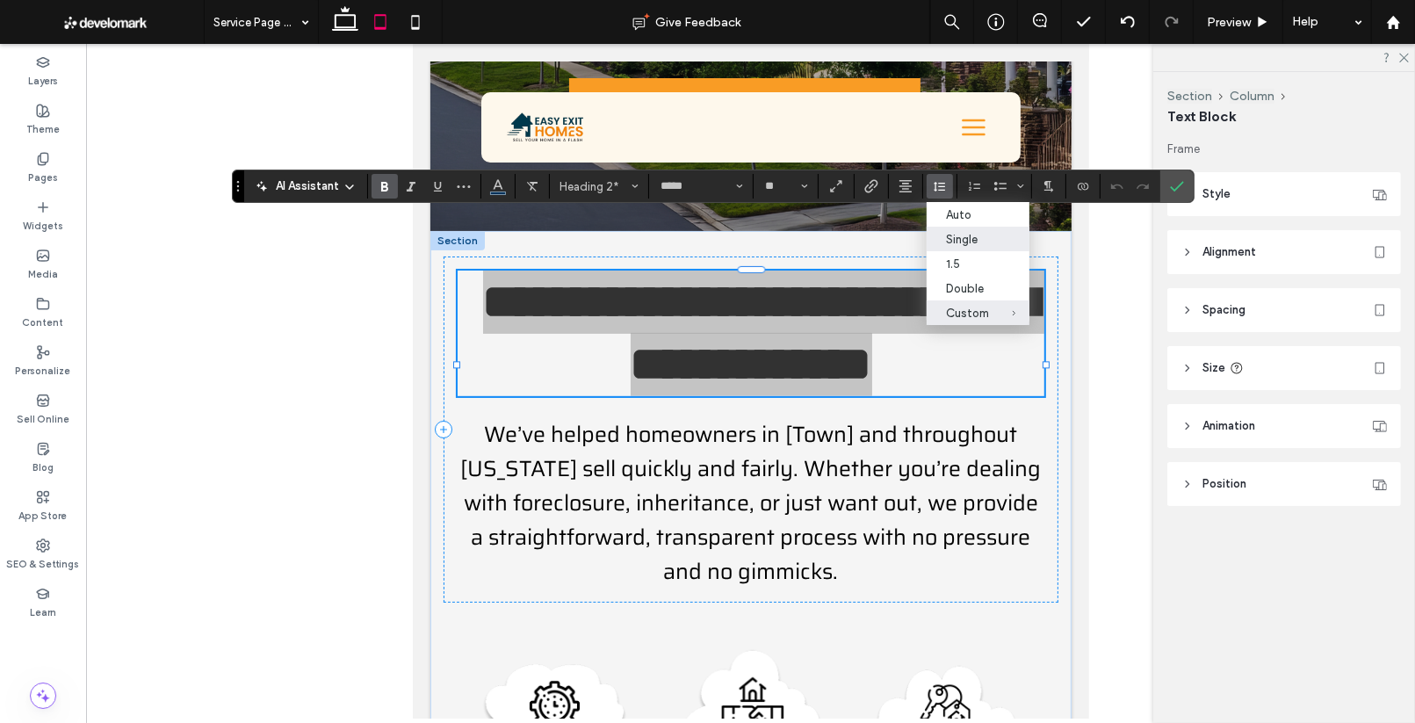
click at [961, 246] on div "Single" at bounding box center [967, 239] width 43 height 13
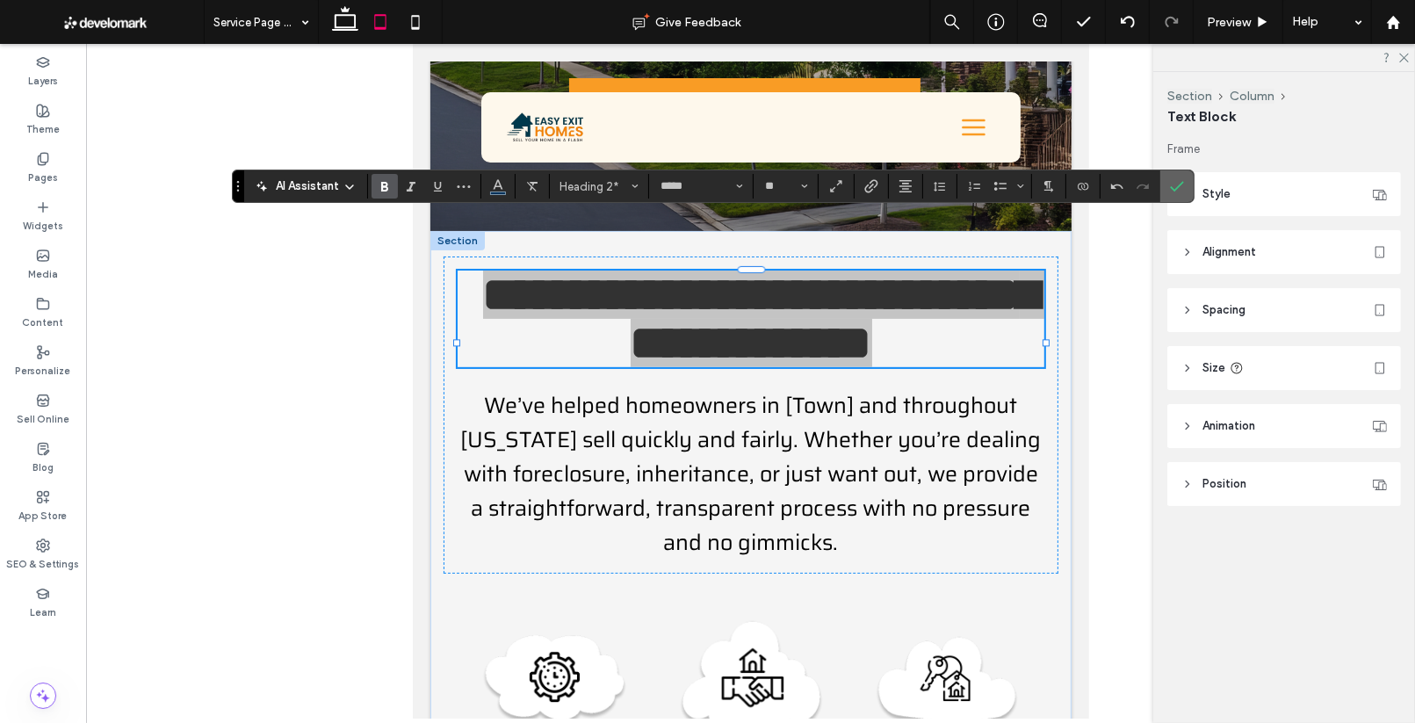
click at [1178, 184] on use "Confirm" at bounding box center [1178, 187] width 14 height 11
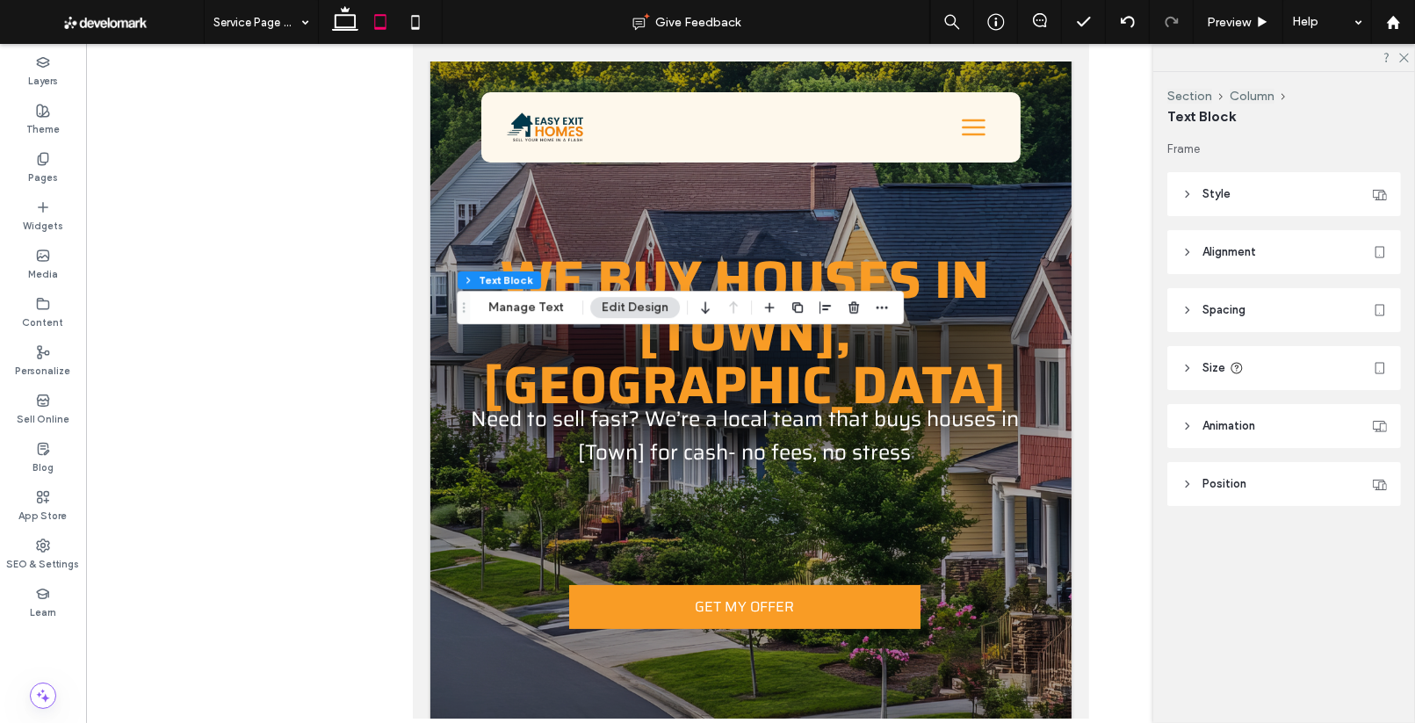
scroll to position [0, 0]
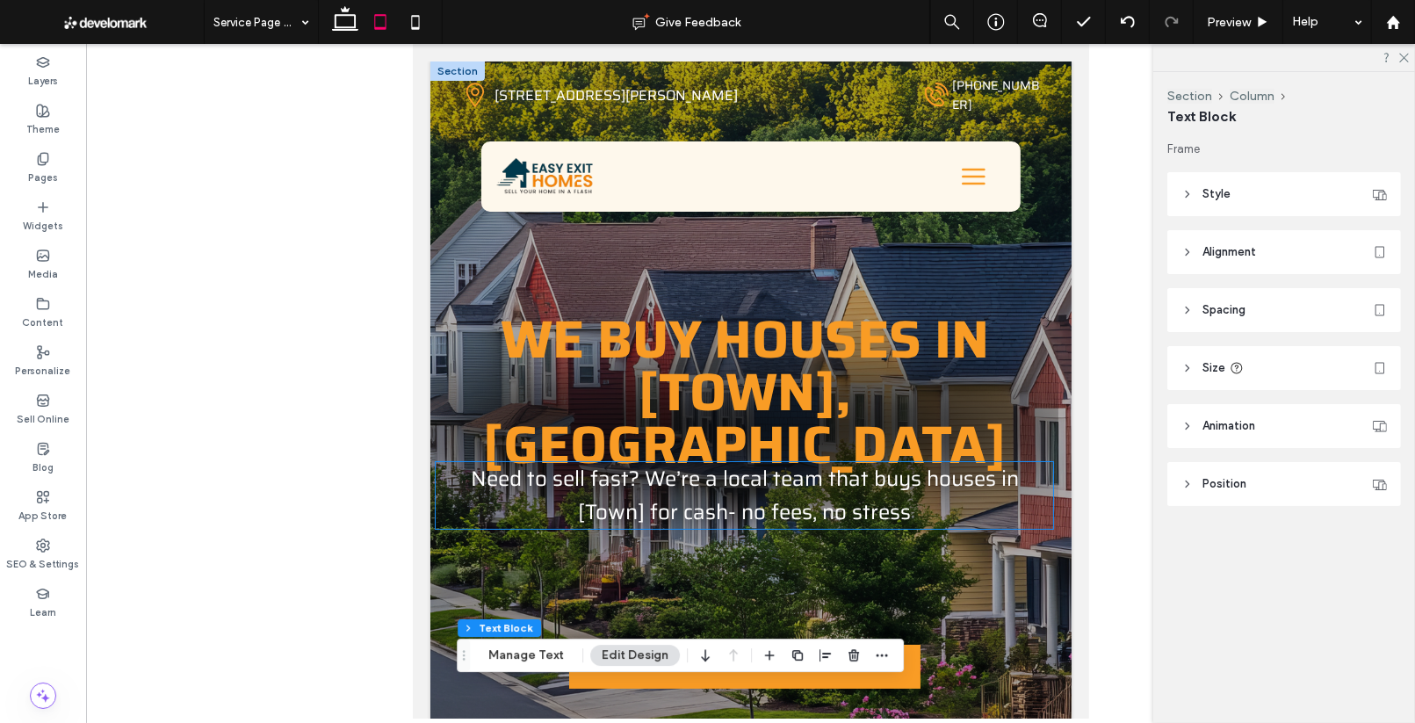
click at [745, 462] on span "Need to sell fast? We’re a local team that buys houses in [Town] for cash- no f…" at bounding box center [744, 495] width 548 height 67
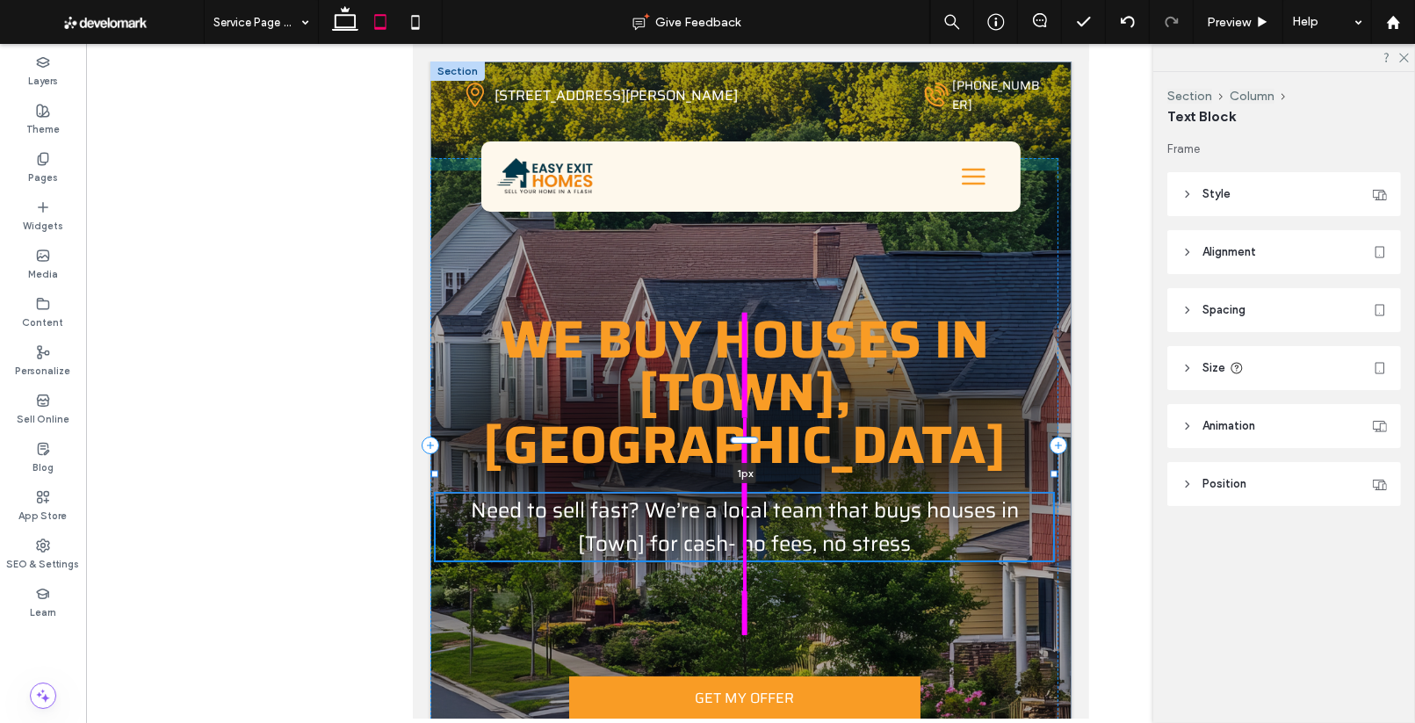
drag, startPoint x: 742, startPoint y: 411, endPoint x: 742, endPoint y: 443, distance: 31.6
click at [742, 443] on div "WE BUY HOUSES IN [TOWN],CT Need to sell fast? We’re a local team that buys hous…" at bounding box center [749, 444] width 641 height 767
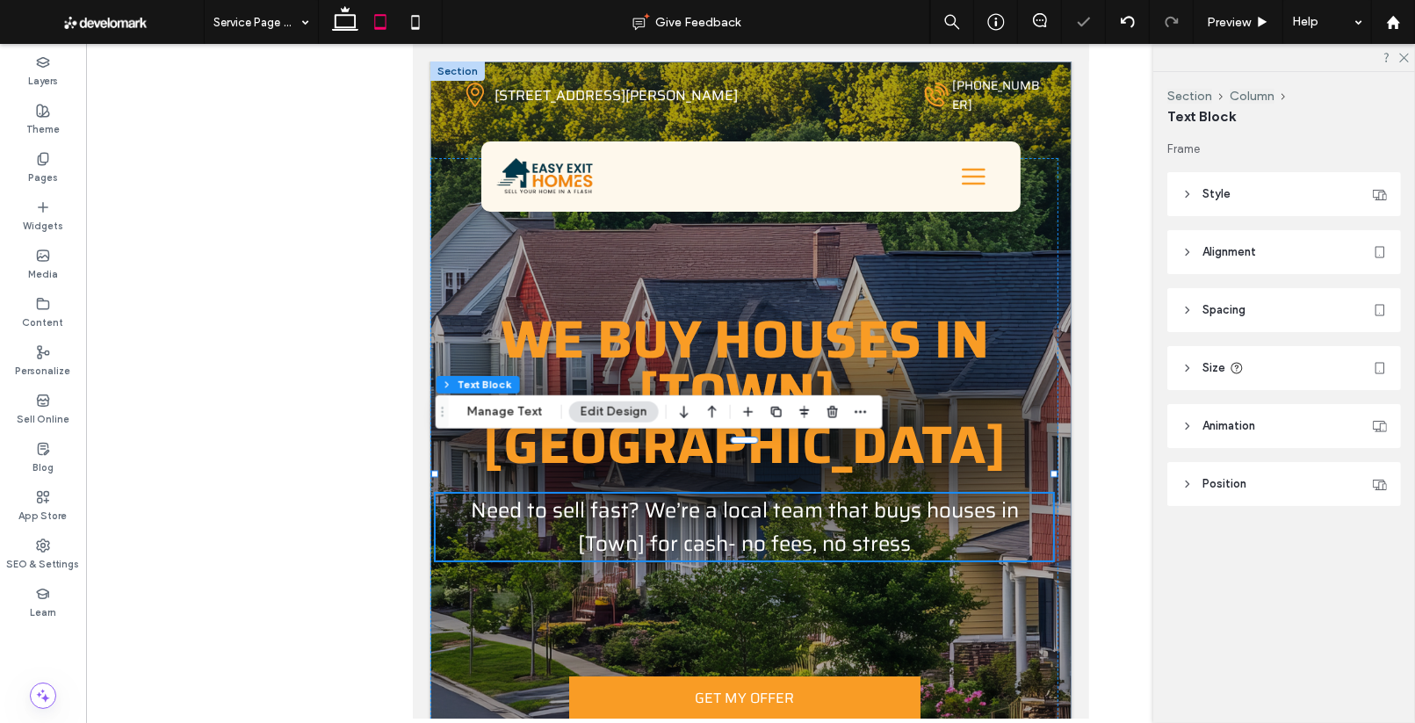
click at [342, 357] on div at bounding box center [750, 381] width 1329 height 674
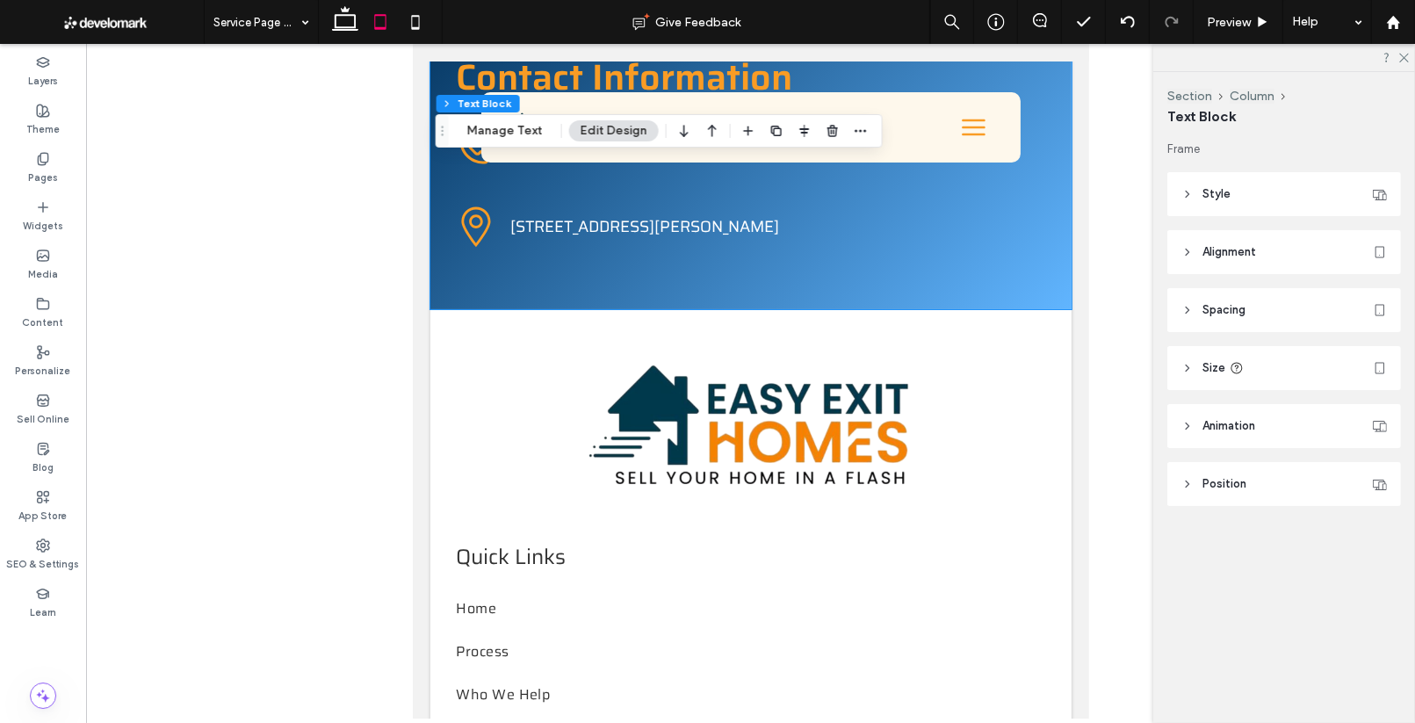
scroll to position [5018, 0]
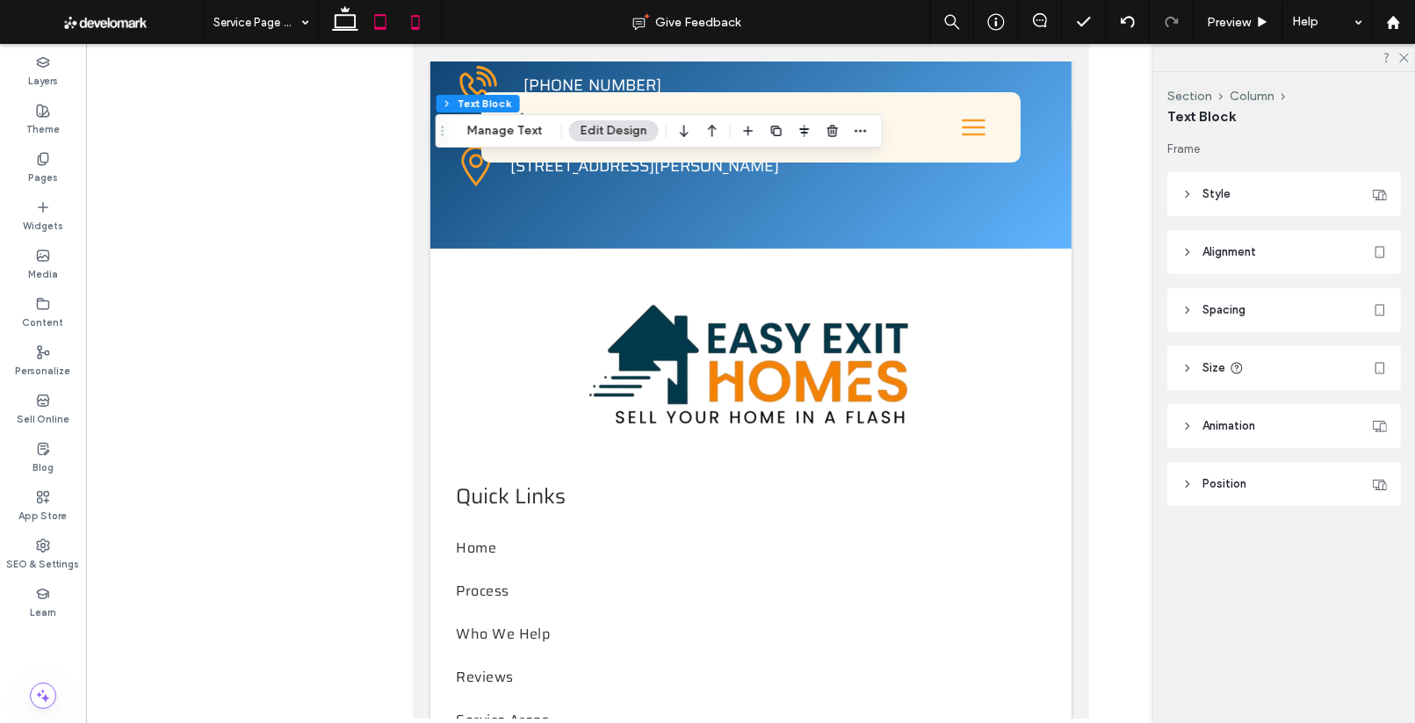
click at [418, 16] on use at bounding box center [416, 22] width 8 height 14
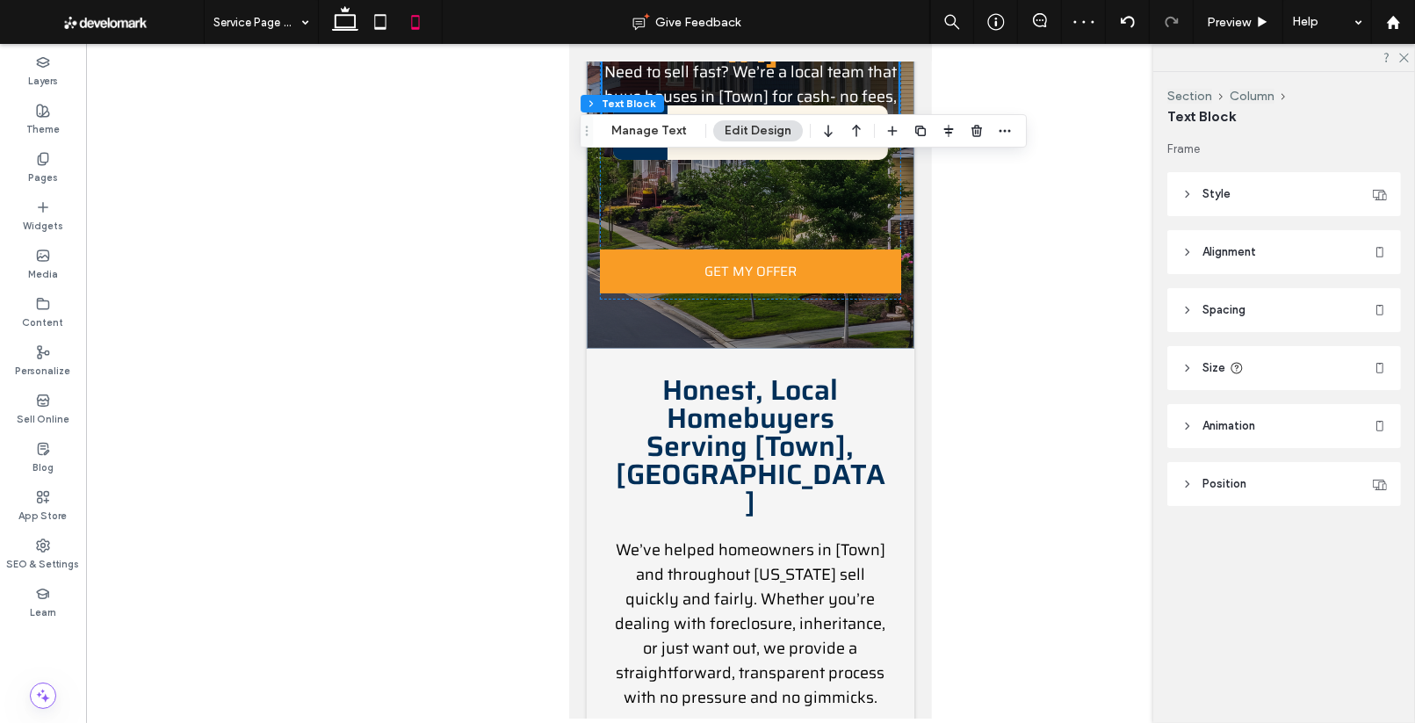
scroll to position [0, 0]
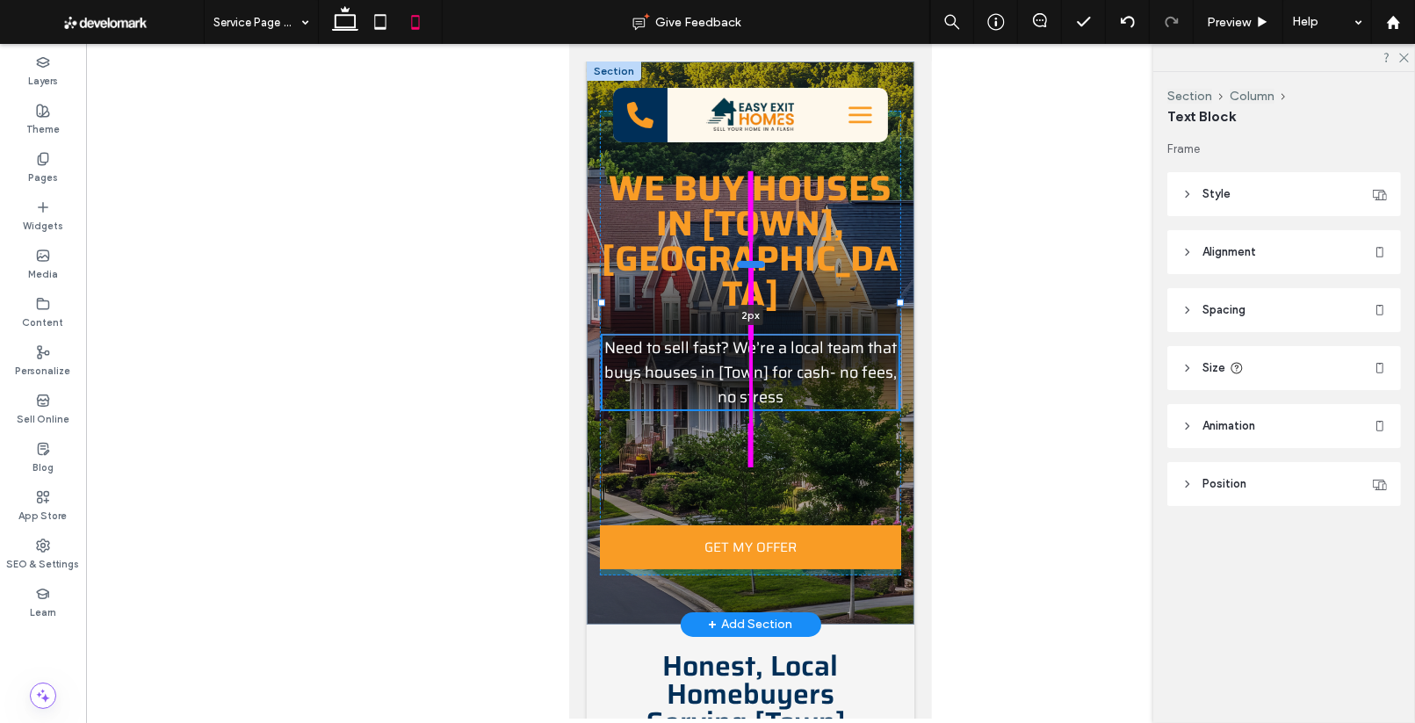
drag, startPoint x: 750, startPoint y: 234, endPoint x: 750, endPoint y: 266, distance: 31.6
click at [750, 266] on div at bounding box center [750, 264] width 28 height 7
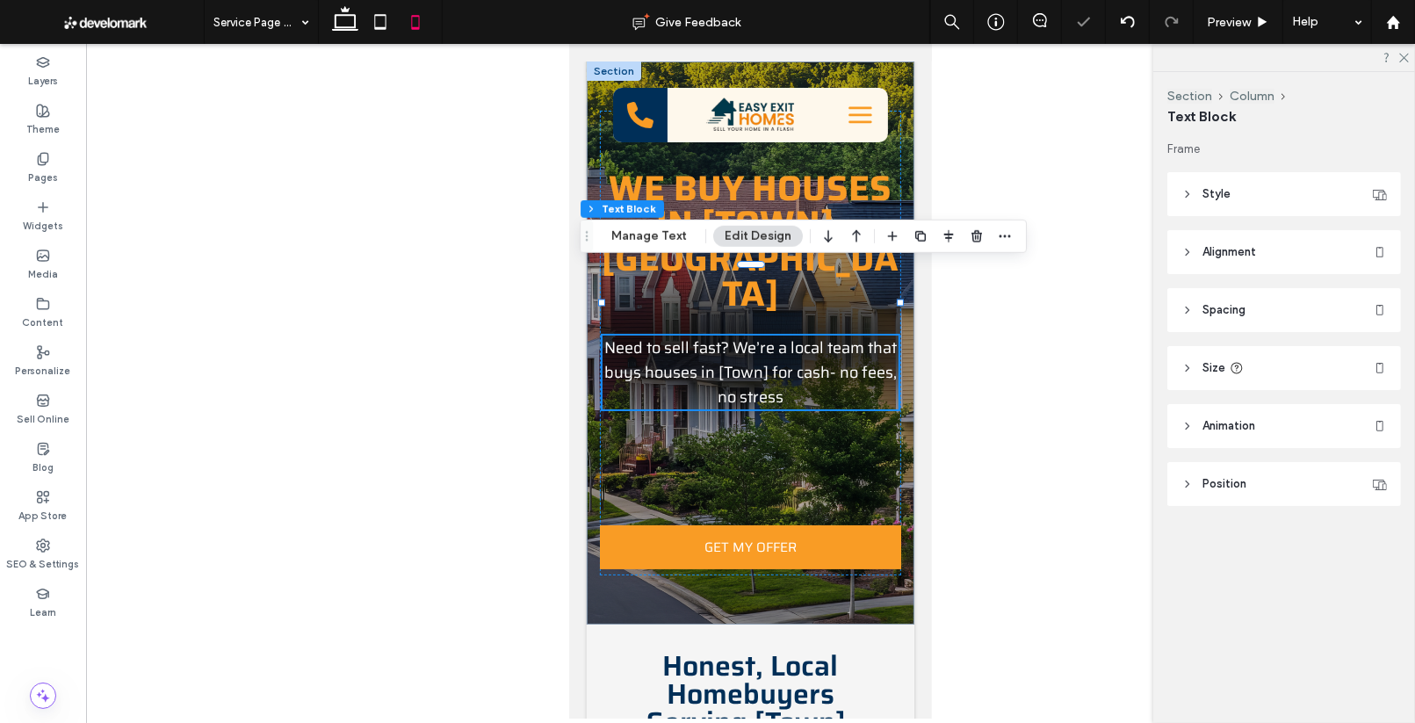
click at [426, 323] on div at bounding box center [750, 381] width 1329 height 674
click at [723, 188] on span "WE BUY HOUSES IN [TOWN],CT" at bounding box center [750, 241] width 297 height 161
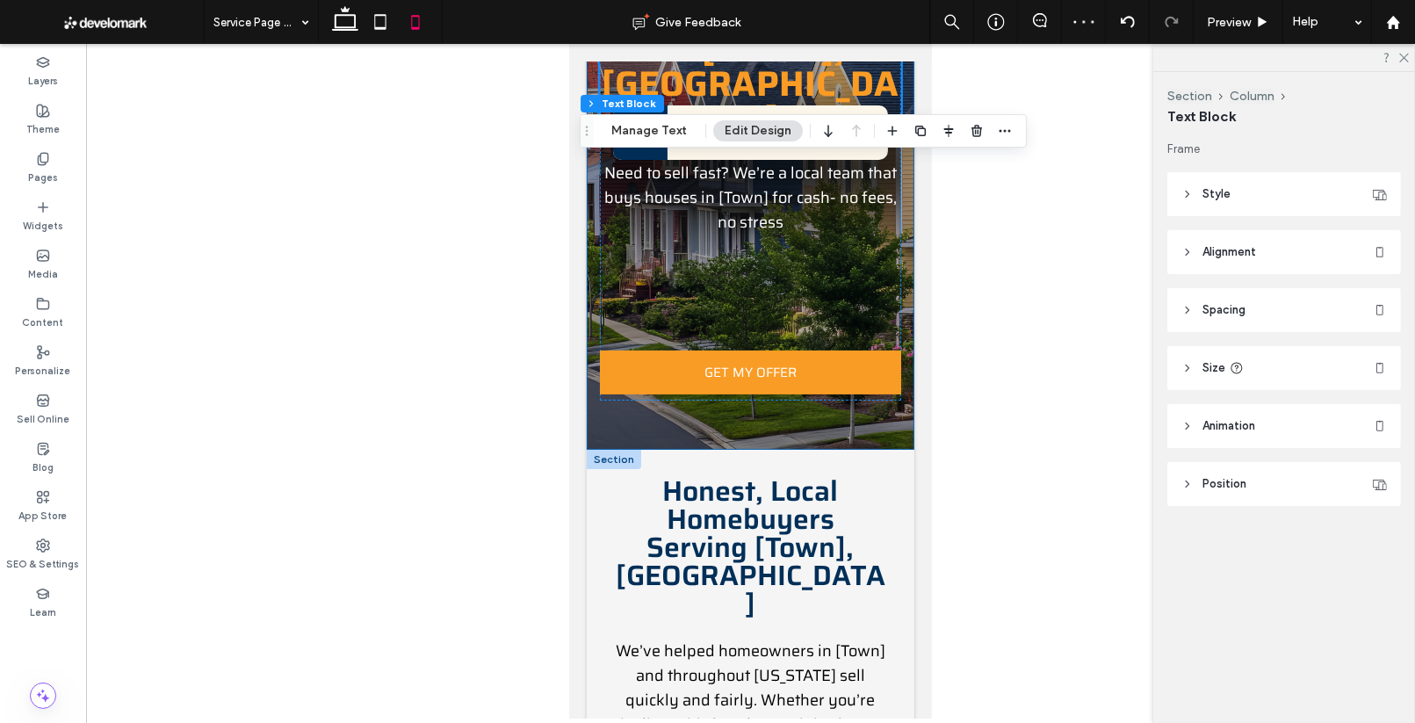
scroll to position [181, 0]
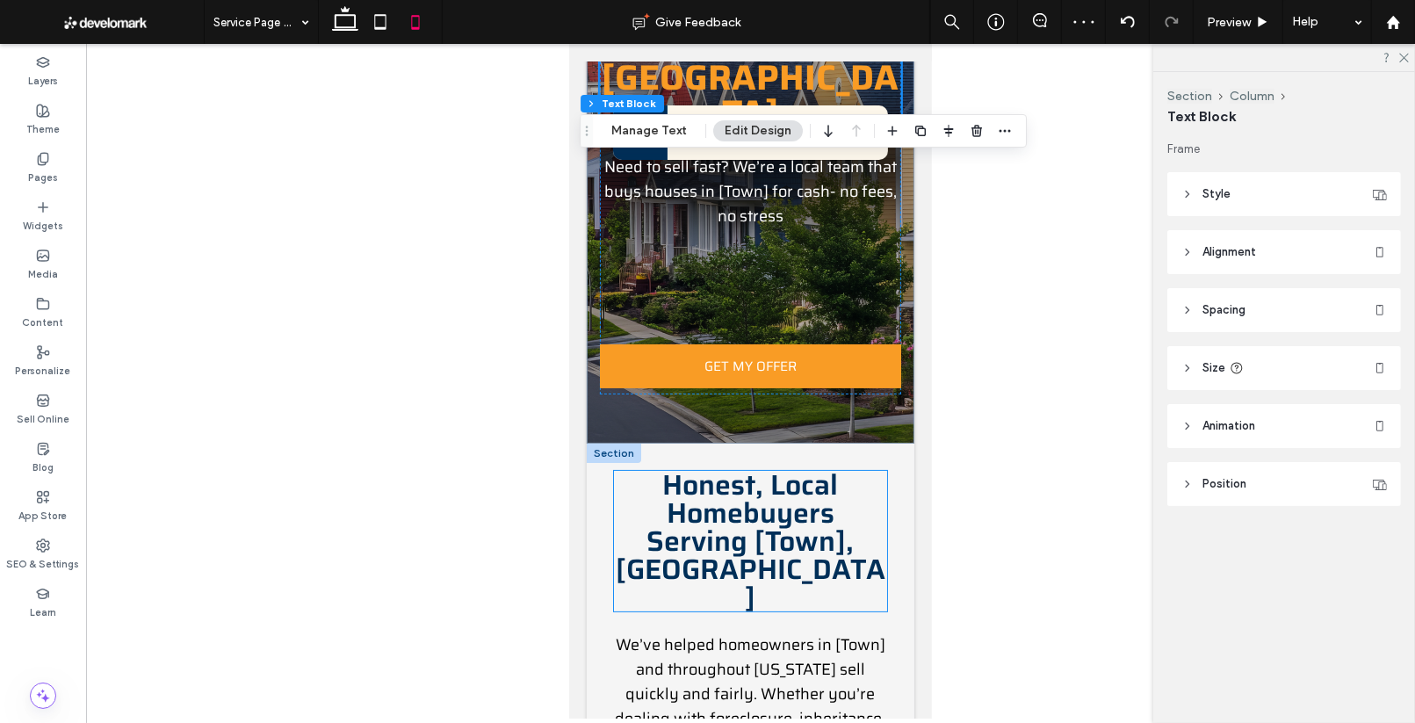
drag, startPoint x: 754, startPoint y: 459, endPoint x: 753, endPoint y: 450, distance: 9.7
click at [754, 463] on span "Honest, Local Homebuyers Serving [Town], CT" at bounding box center [750, 541] width 270 height 156
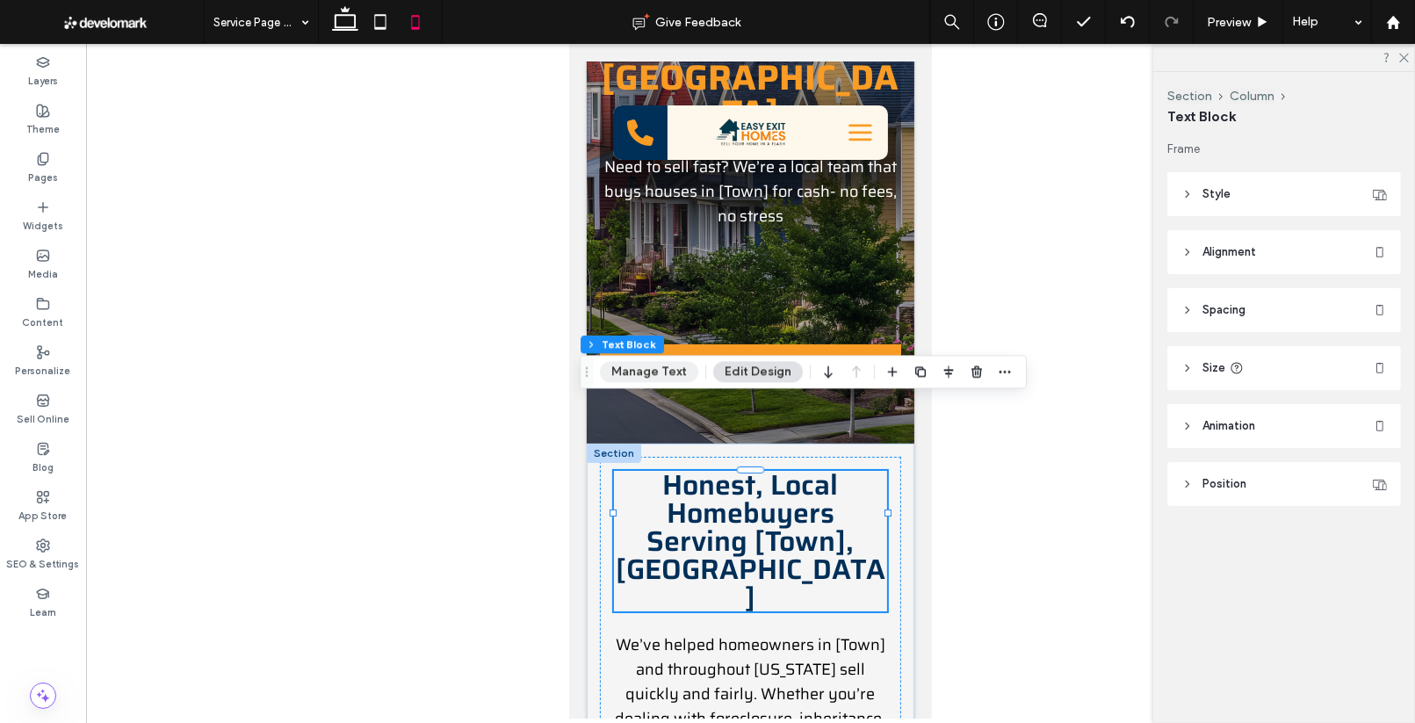
click at [659, 374] on button "Manage Text" at bounding box center [649, 371] width 98 height 21
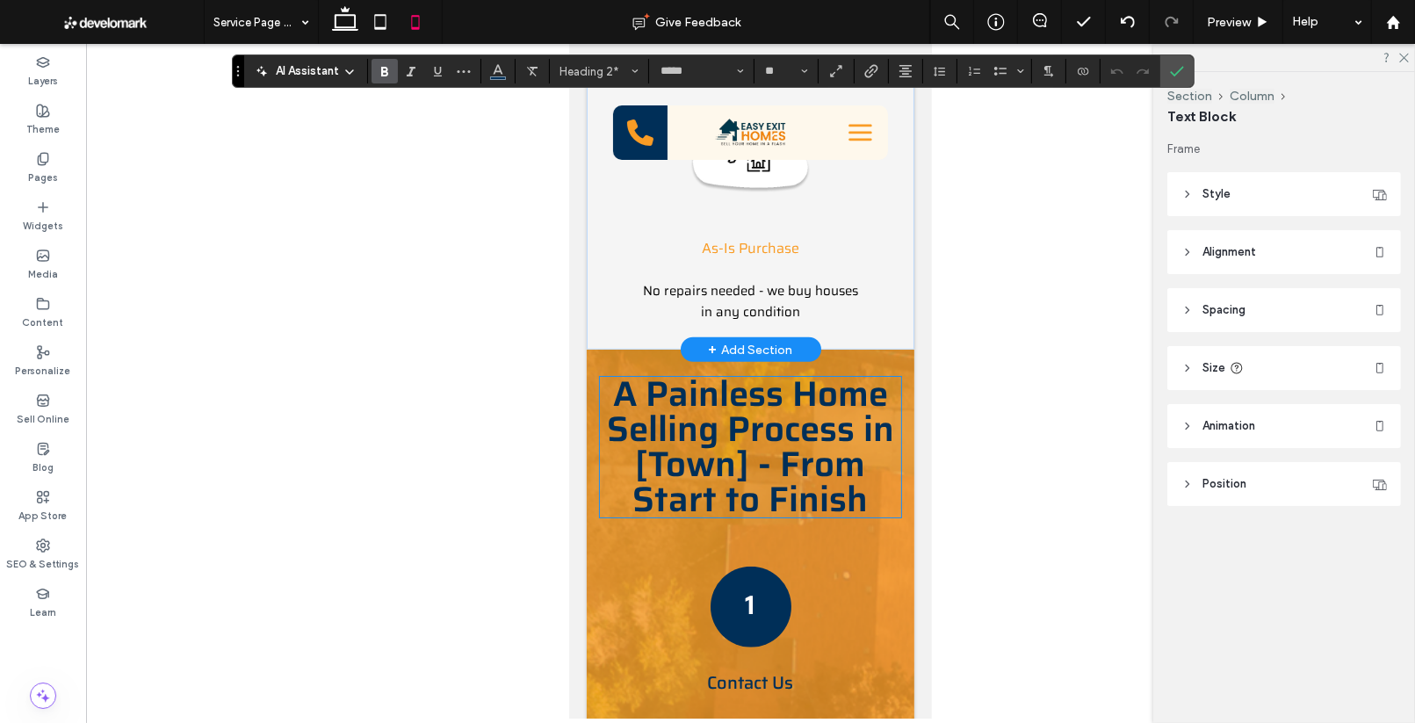
scroll to position [1409, 0]
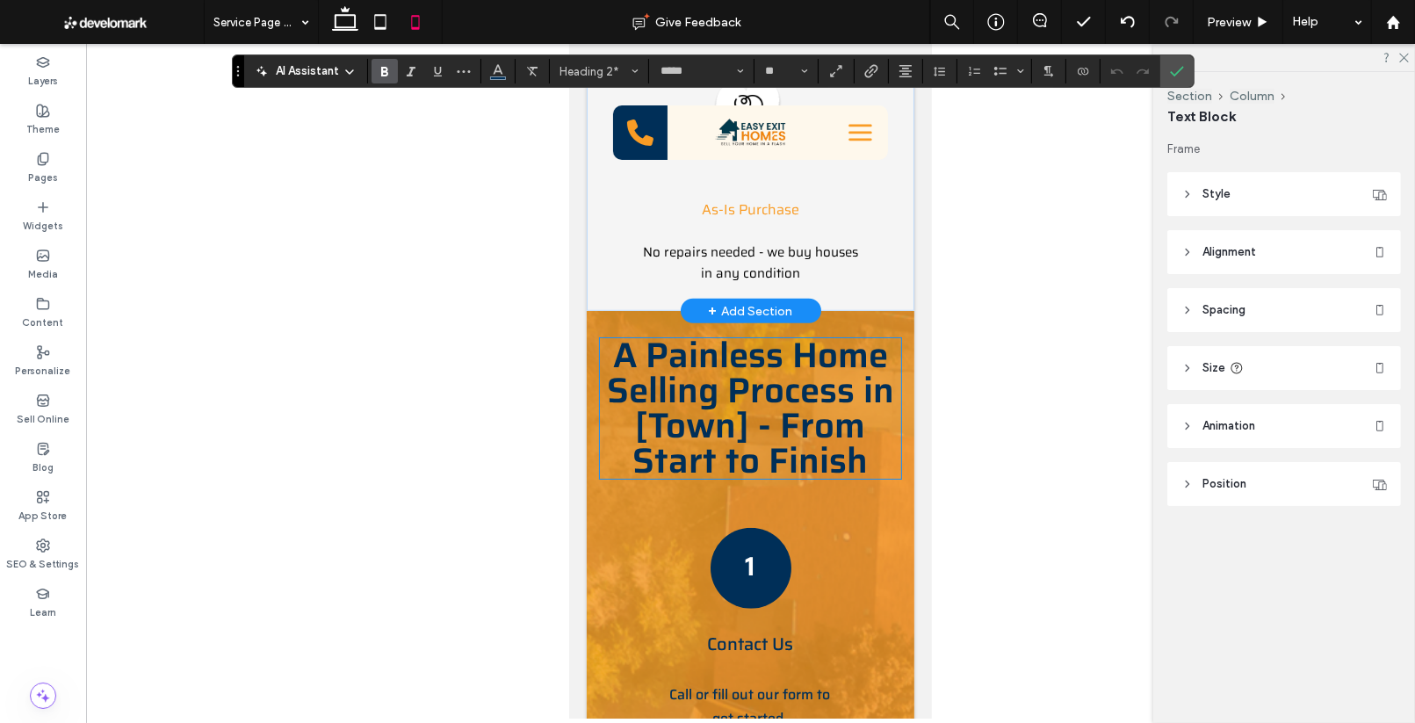
click at [768, 444] on span "A Painless Home Selling Process in [Town] - From Start to Finish" at bounding box center [749, 408] width 287 height 161
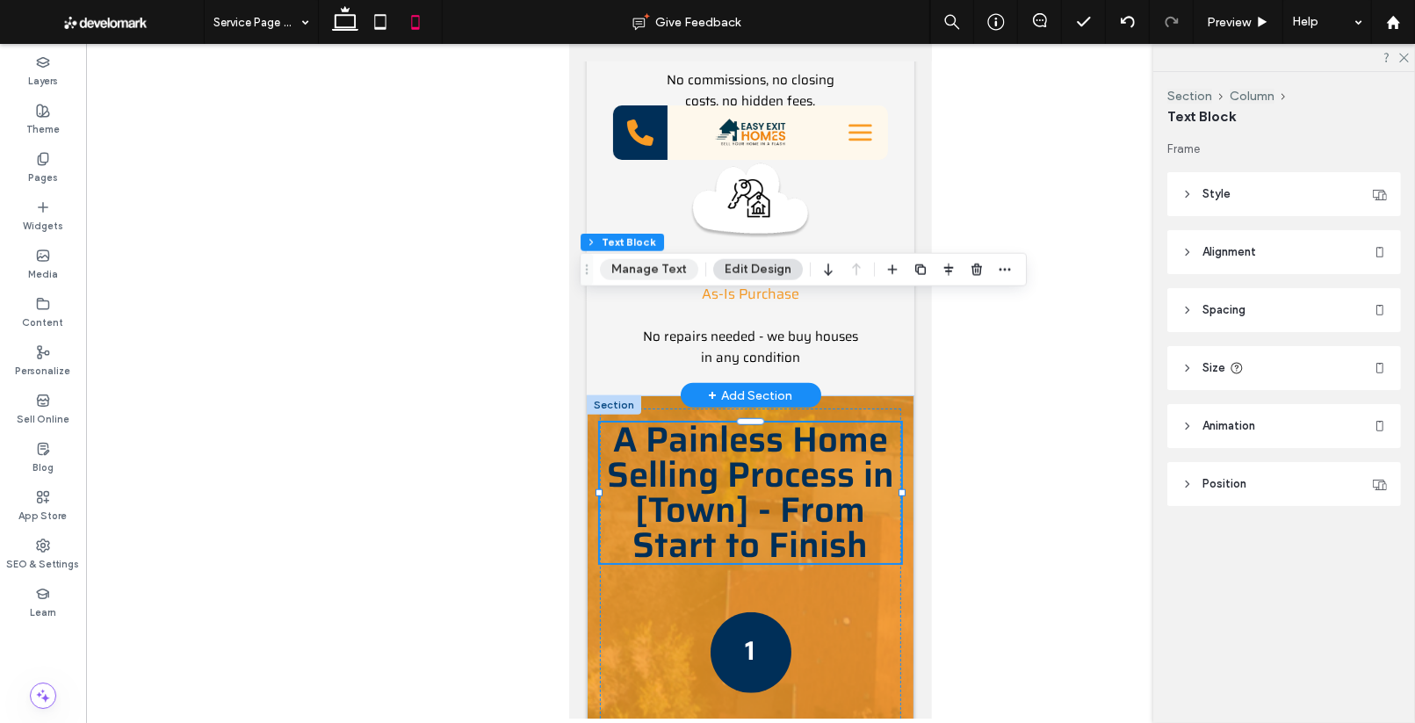
click at [633, 269] on button "Manage Text" at bounding box center [649, 269] width 98 height 21
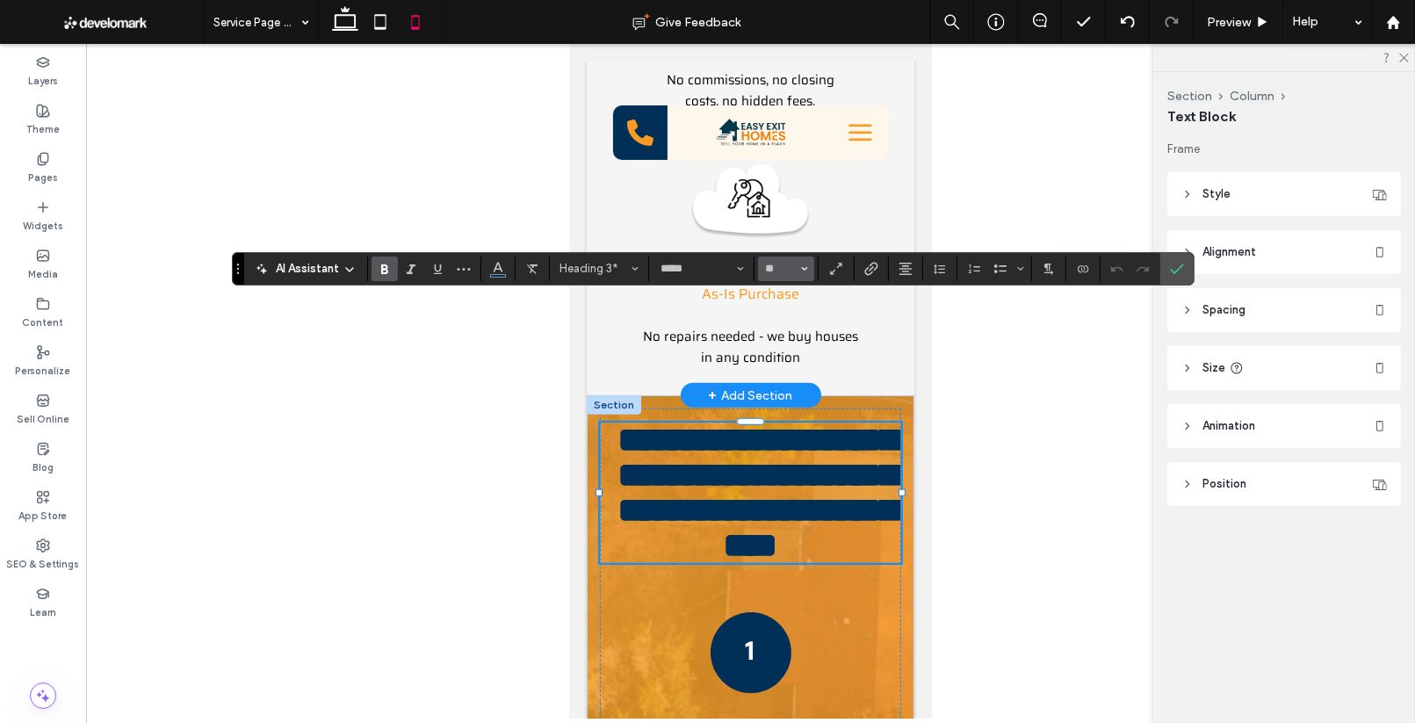
click at [802, 267] on icon "Size" at bounding box center [804, 268] width 7 height 7
click at [785, 437] on label "36" at bounding box center [786, 436] width 56 height 25
type input "**"
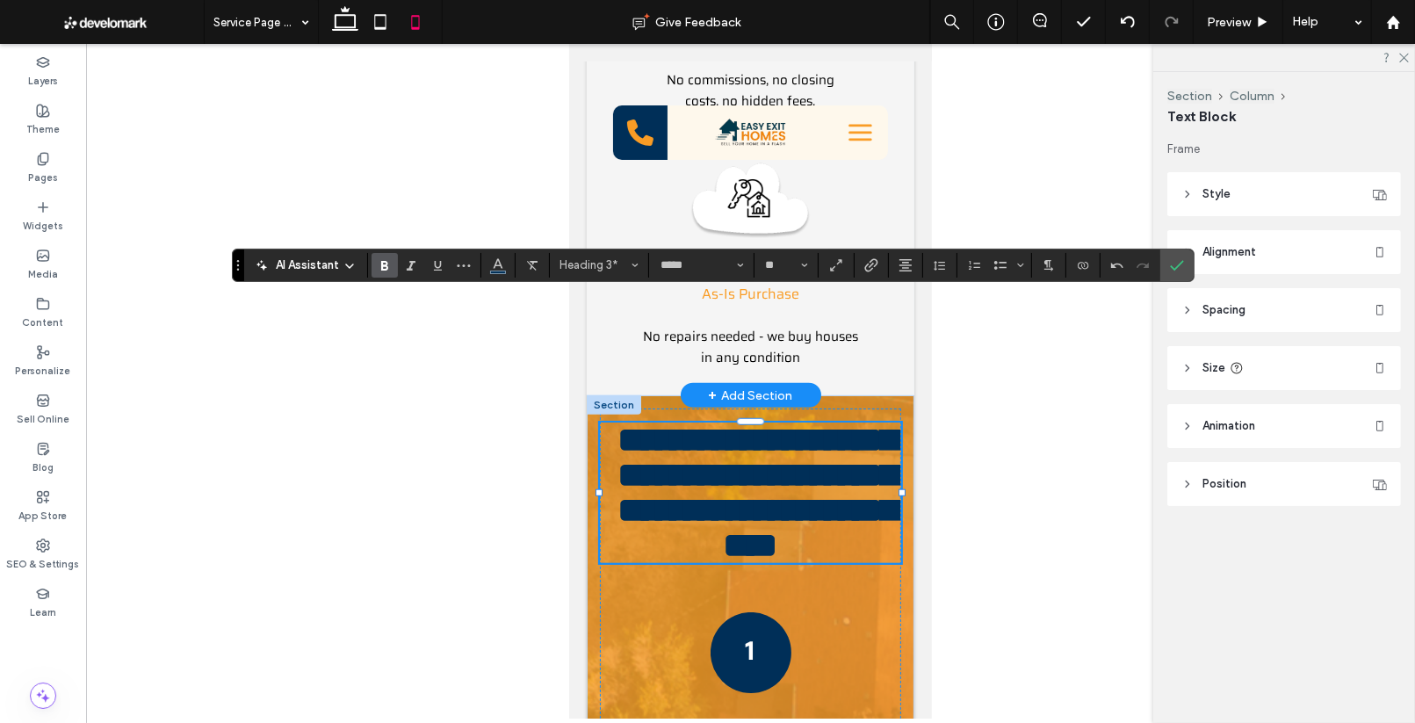
scroll to position [1412, 0]
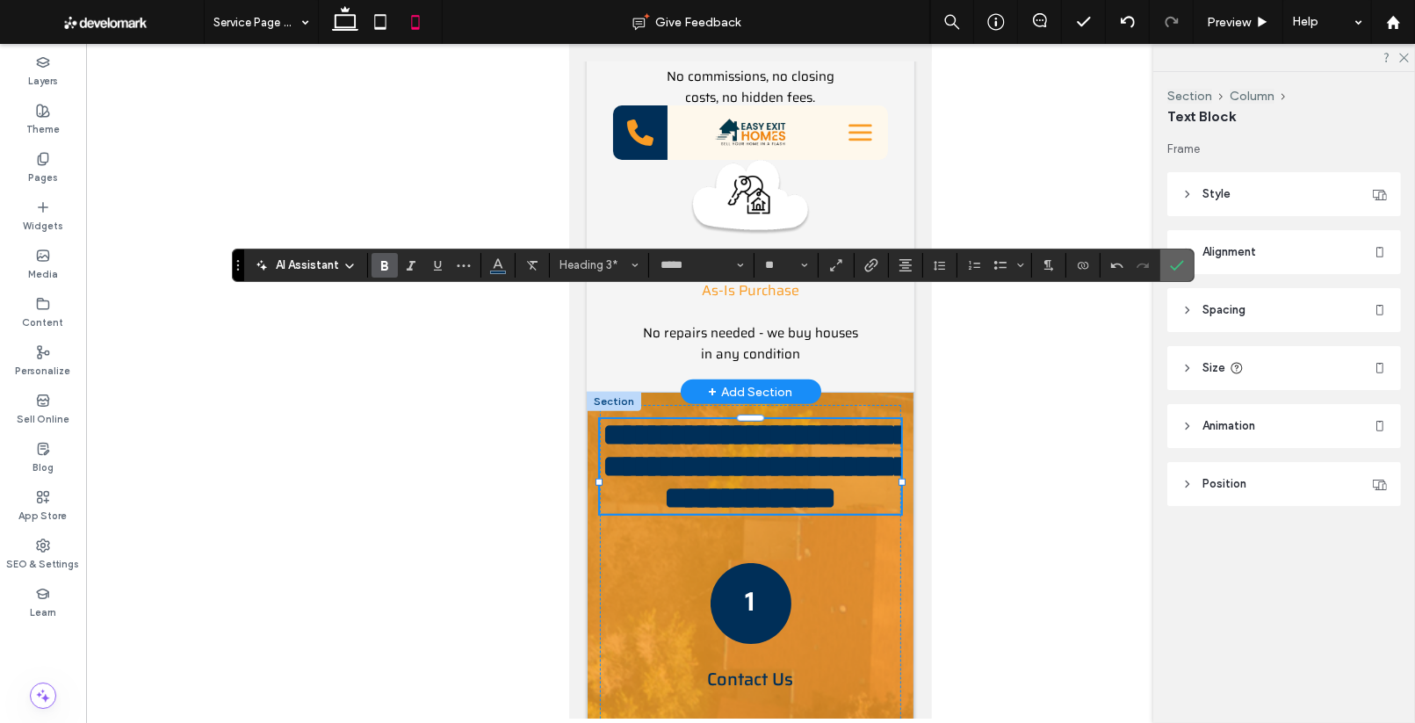
click at [1189, 264] on section at bounding box center [1176, 265] width 33 height 32
click at [1164, 271] on label "Confirm" at bounding box center [1177, 265] width 26 height 32
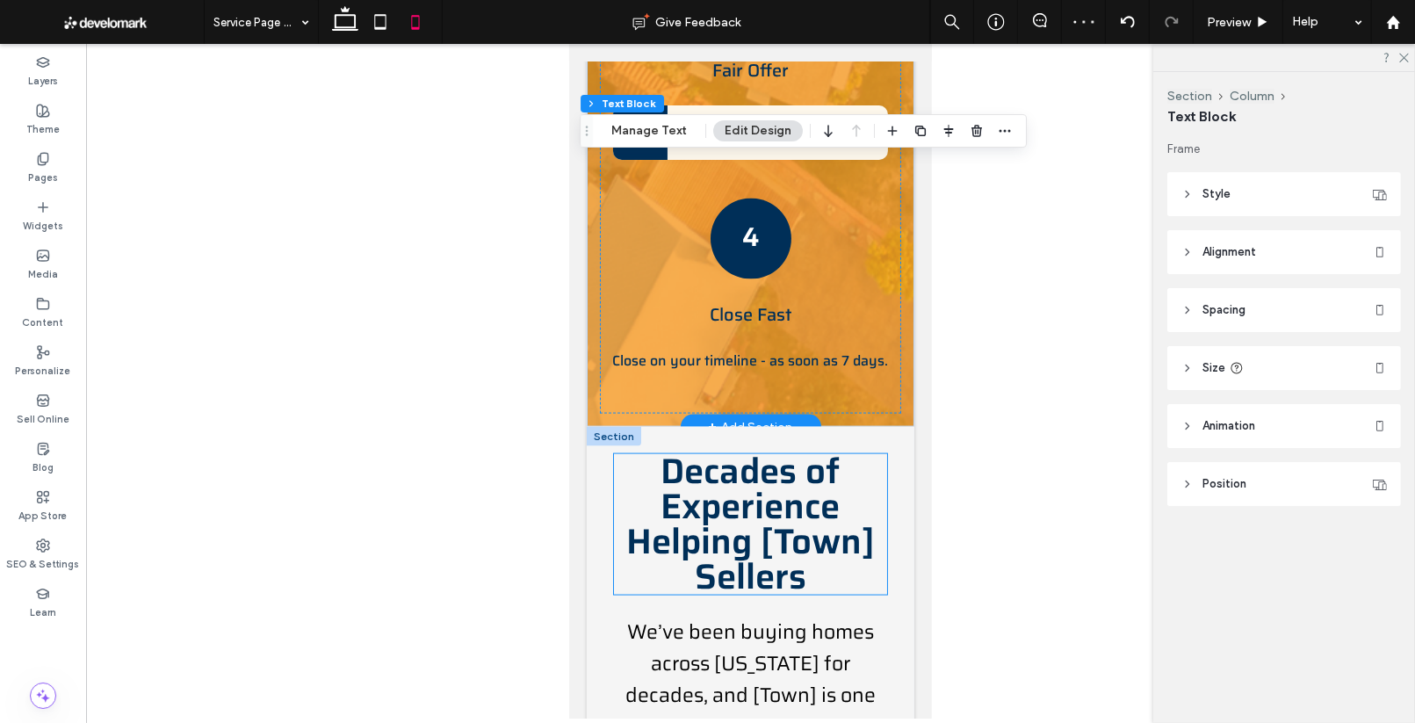
scroll to position [2560, 0]
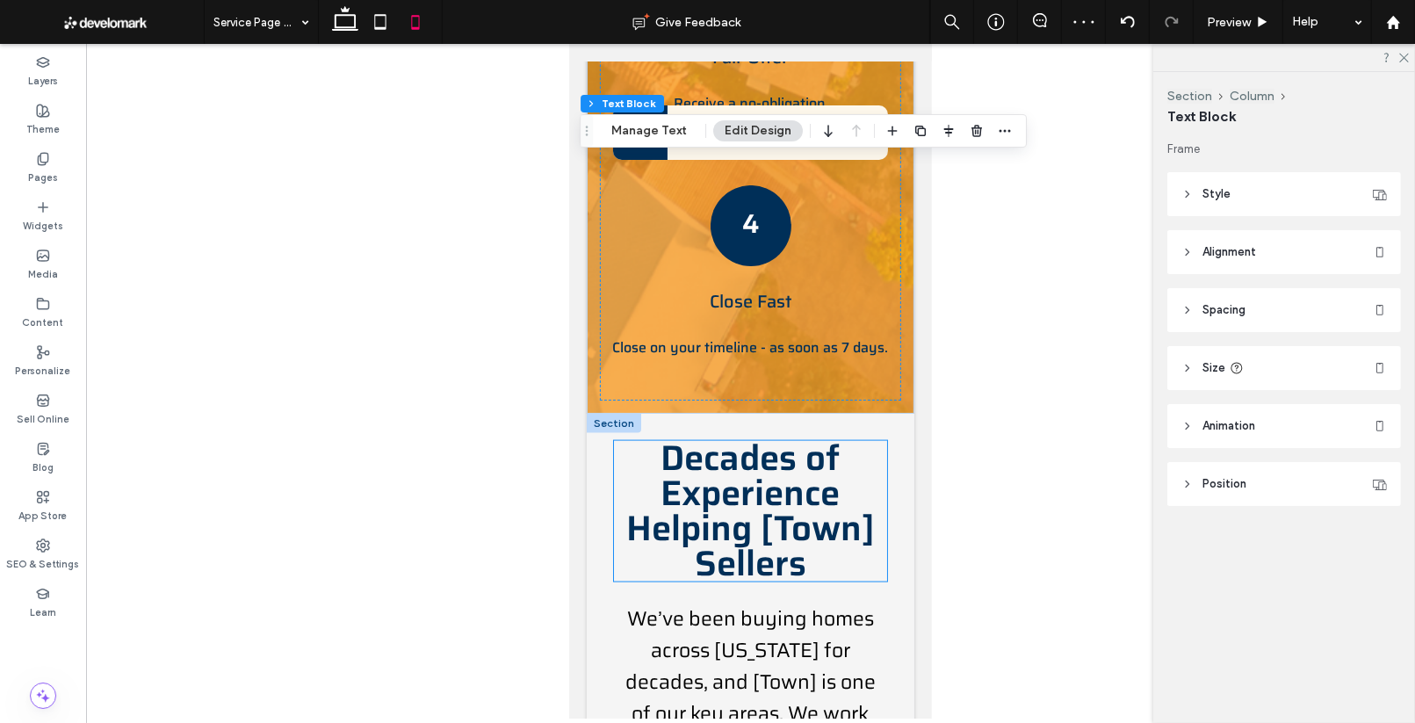
click at [742, 430] on span "Decades of Experience Helping [Town] Sellers" at bounding box center [749, 510] width 249 height 161
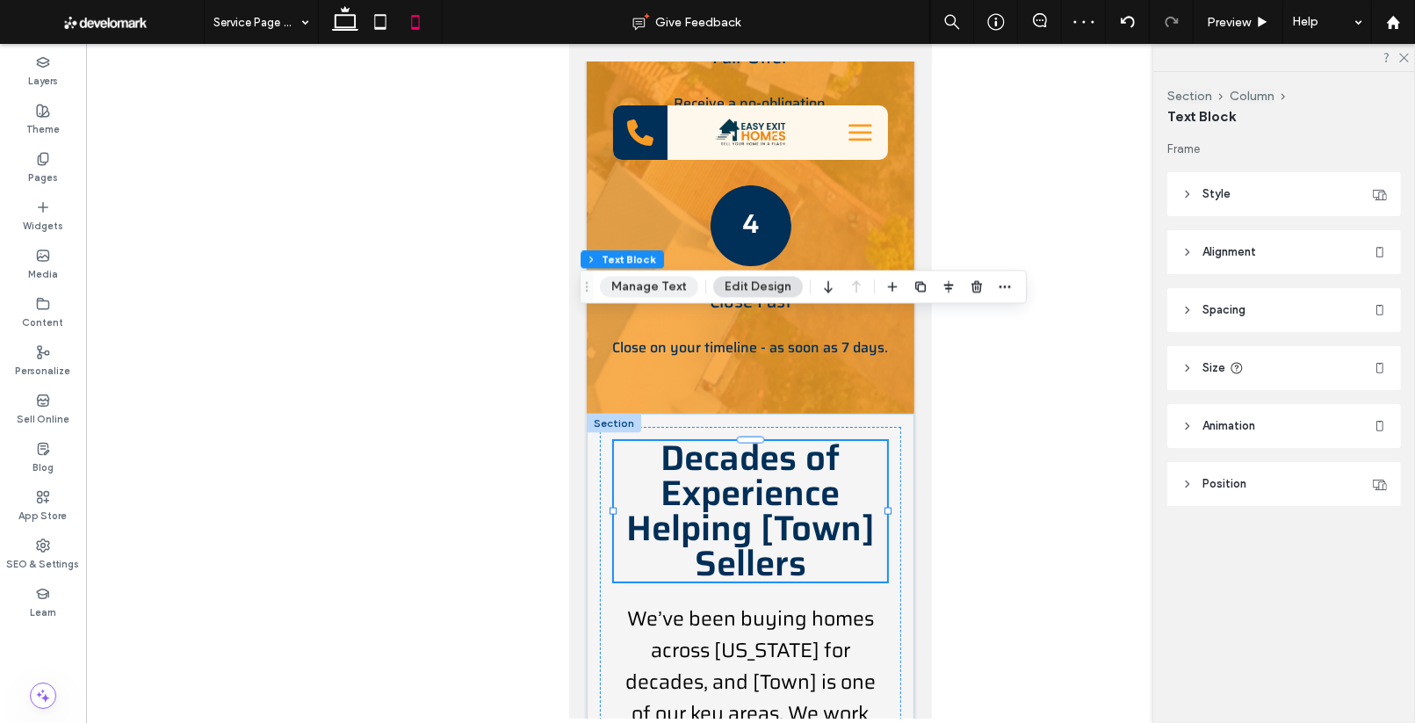
click at [670, 295] on button "Manage Text" at bounding box center [649, 287] width 98 height 21
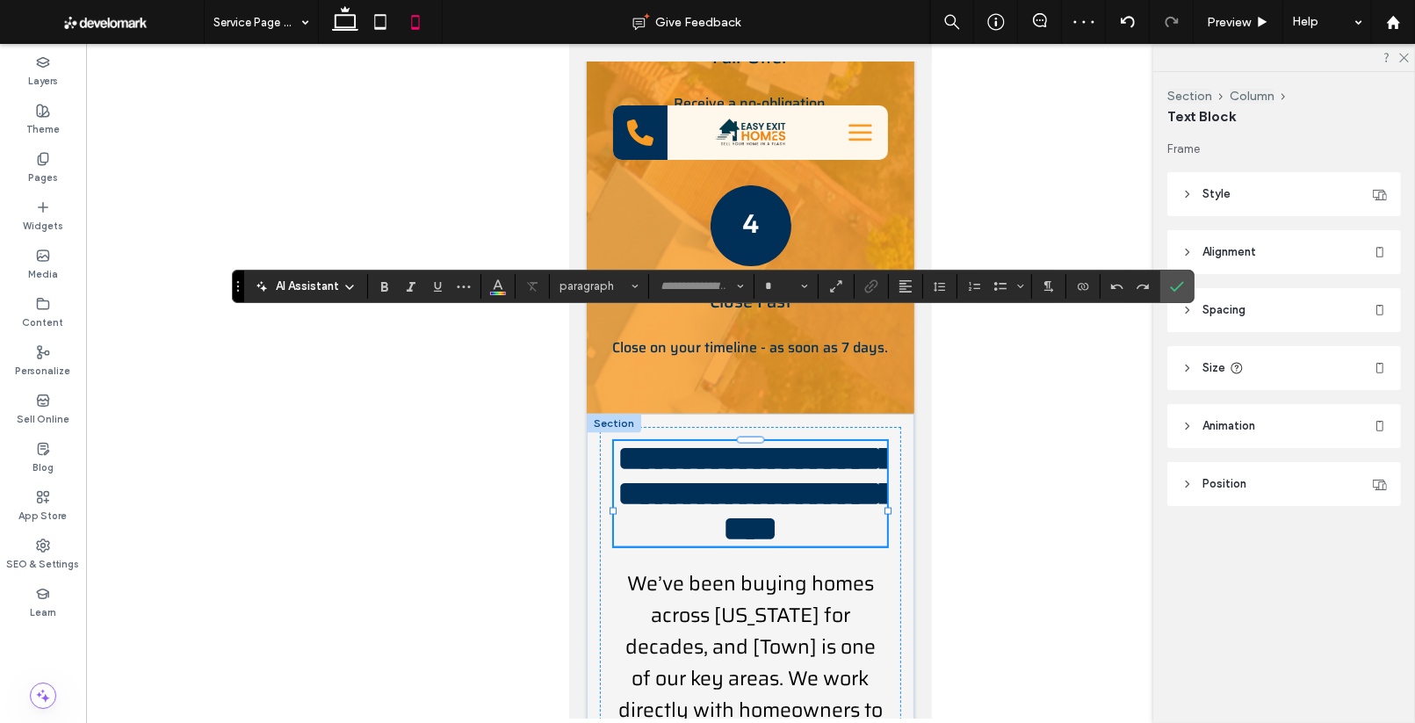
type input "*****"
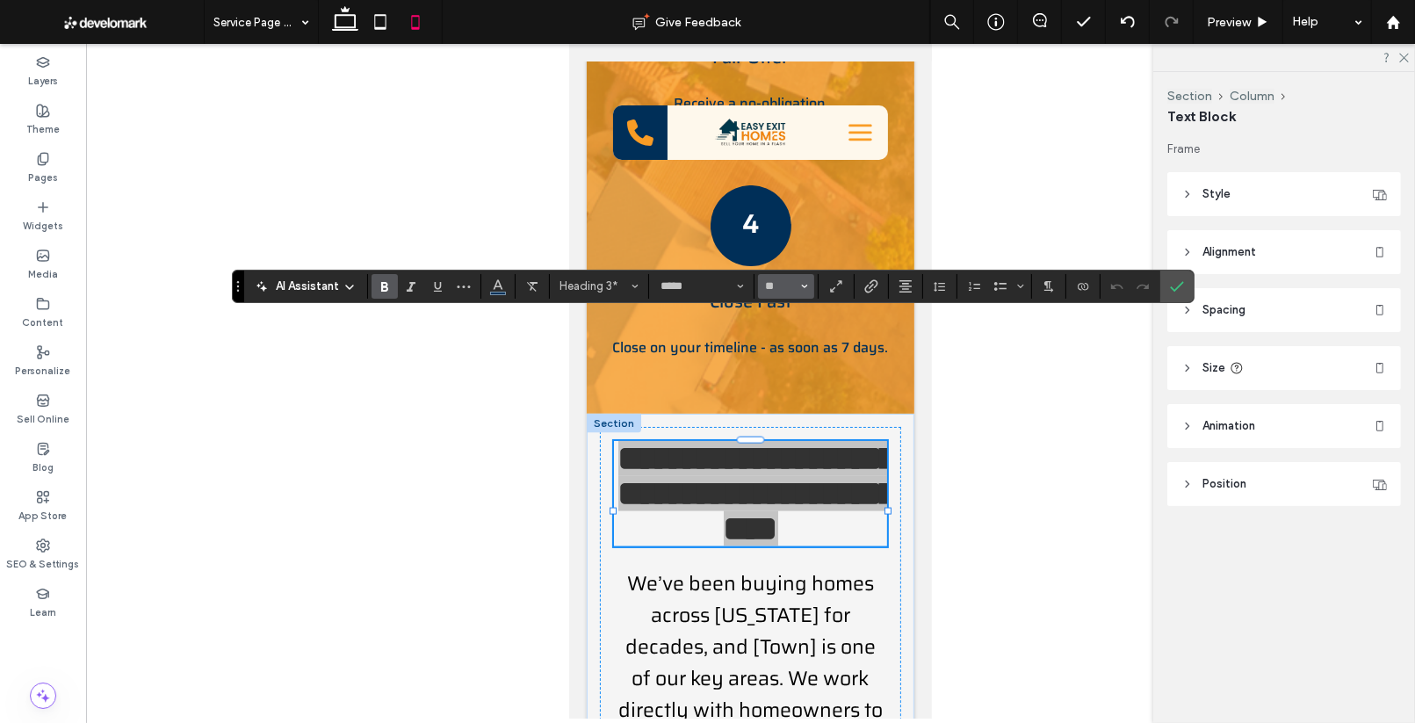
click at [798, 286] on button "**" at bounding box center [786, 286] width 57 height 25
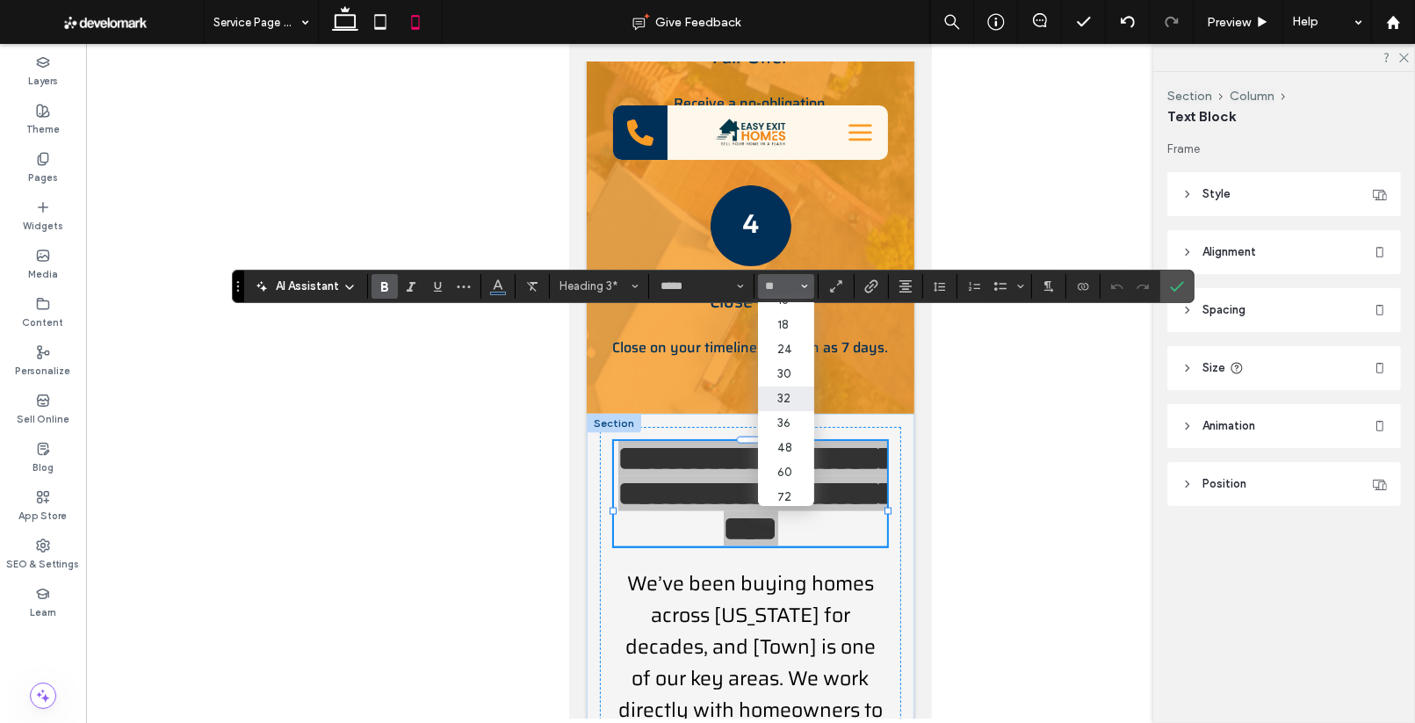
scroll to position [198, 0]
drag, startPoint x: 783, startPoint y: 395, endPoint x: 291, endPoint y: 346, distance: 495.1
click at [783, 395] on label "36" at bounding box center [786, 395] width 56 height 25
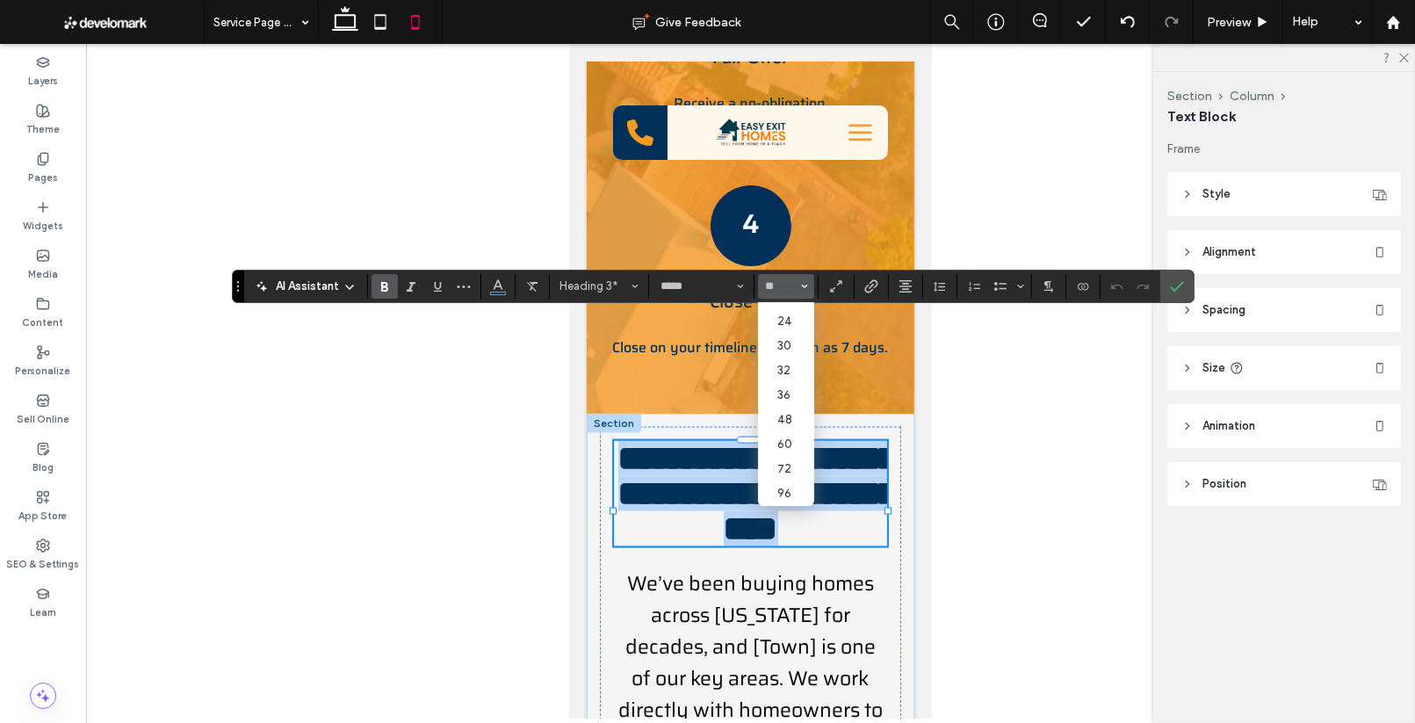
type input "**"
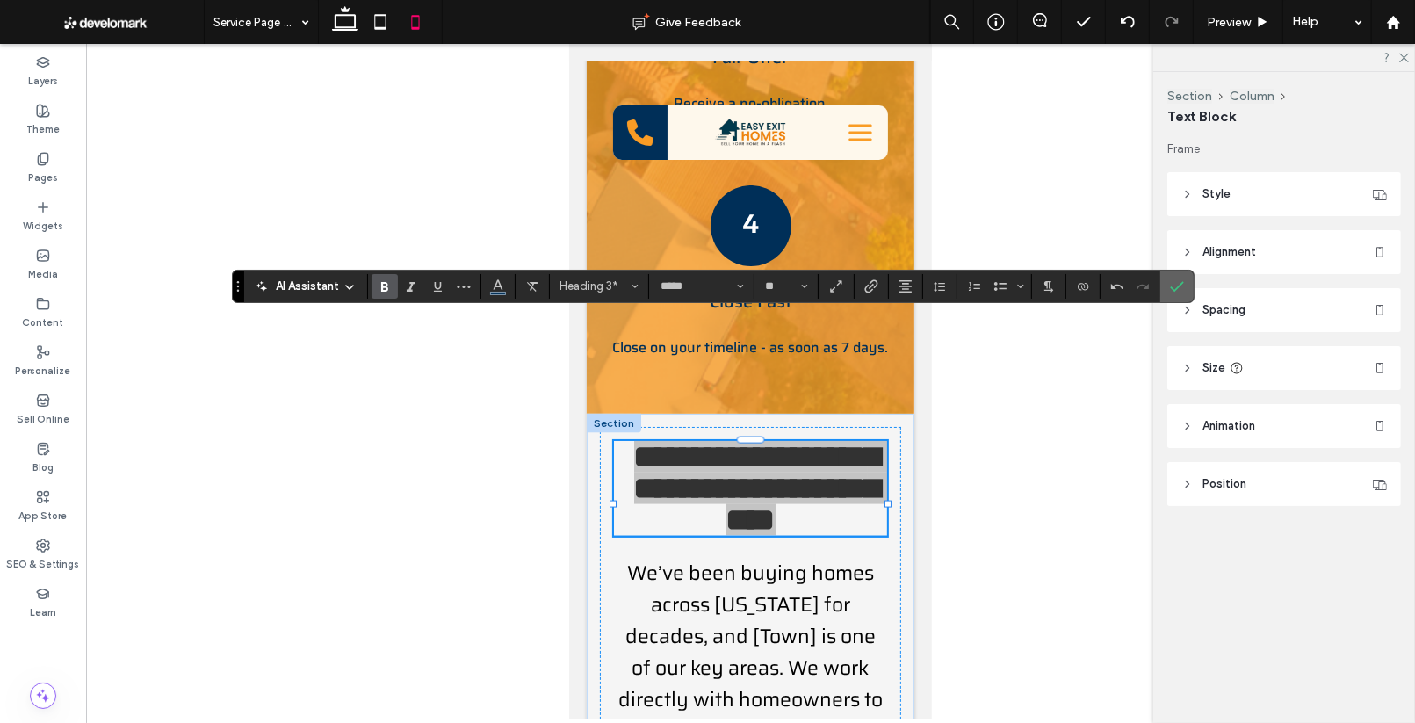
click at [1171, 286] on use "Confirm" at bounding box center [1178, 286] width 14 height 11
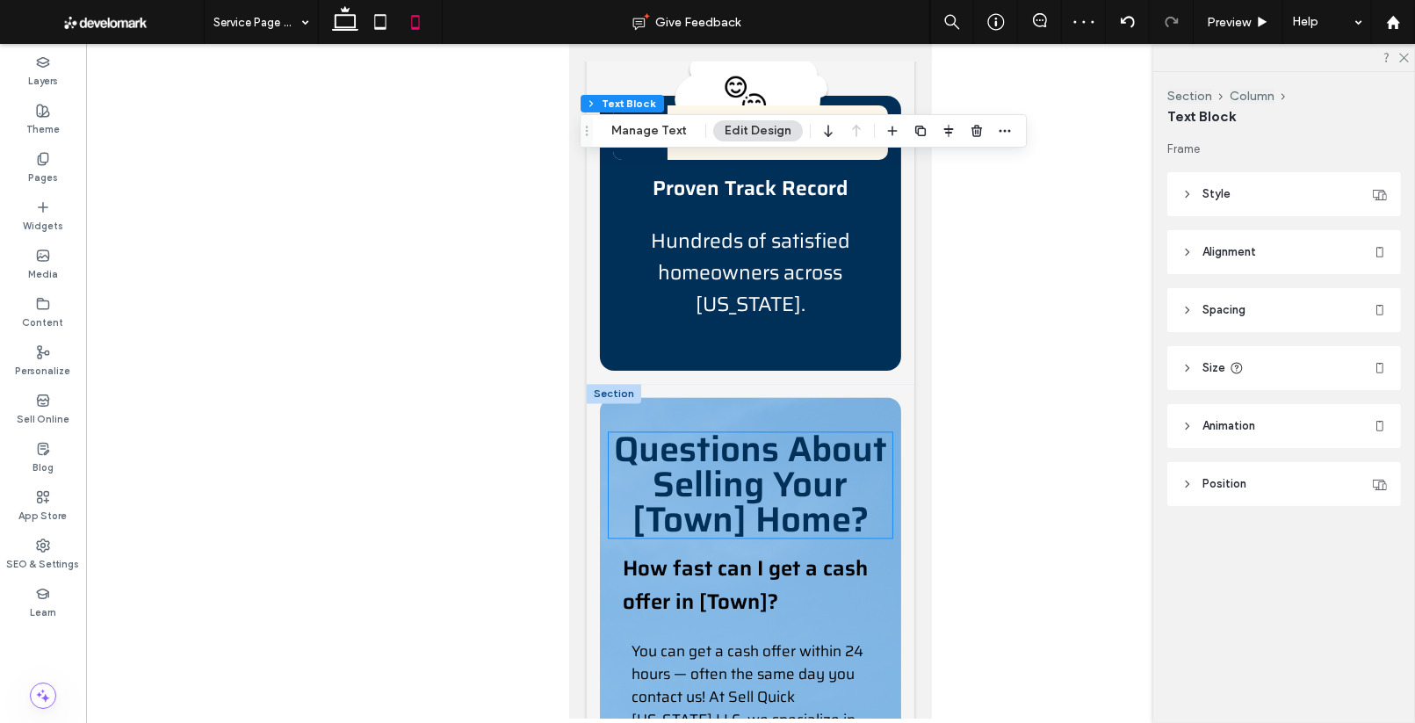
scroll to position [3911, 0]
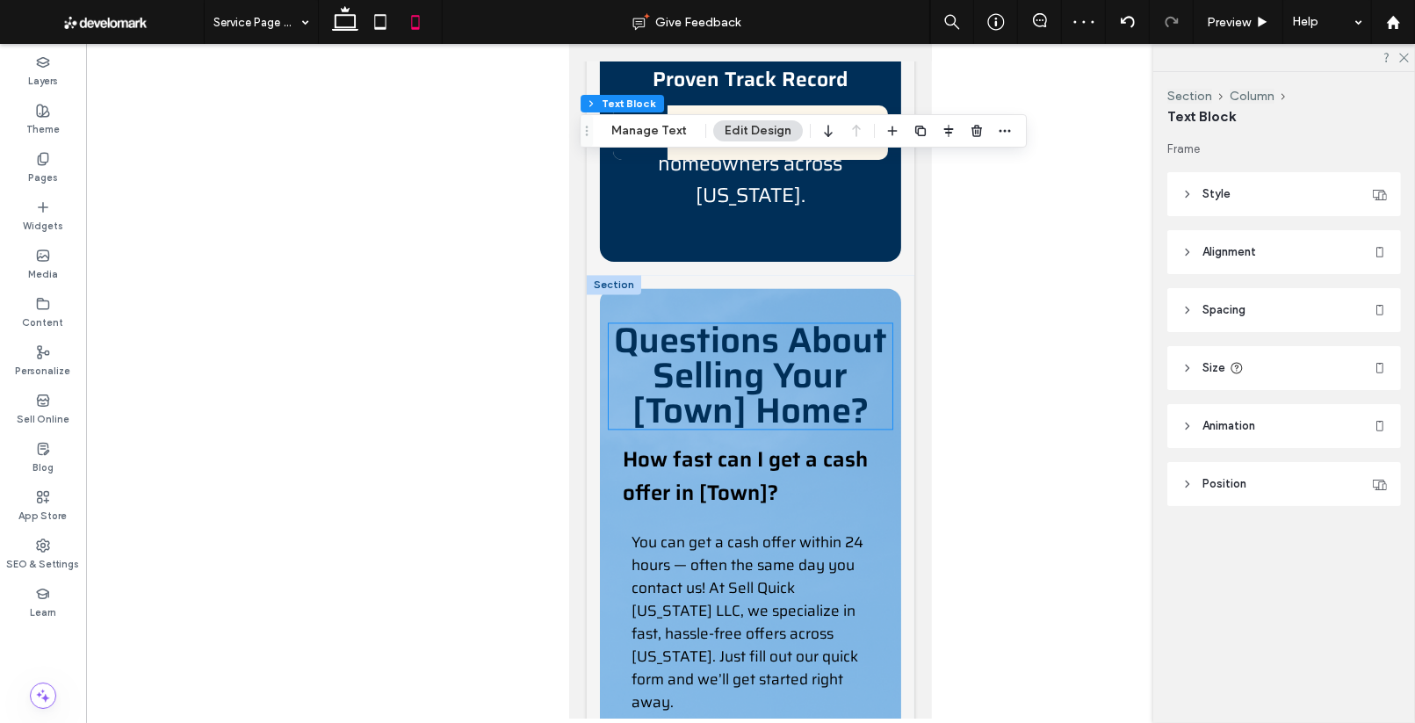
click at [724, 313] on span "Questions About Selling Your [Town] Home?" at bounding box center [749, 376] width 273 height 126
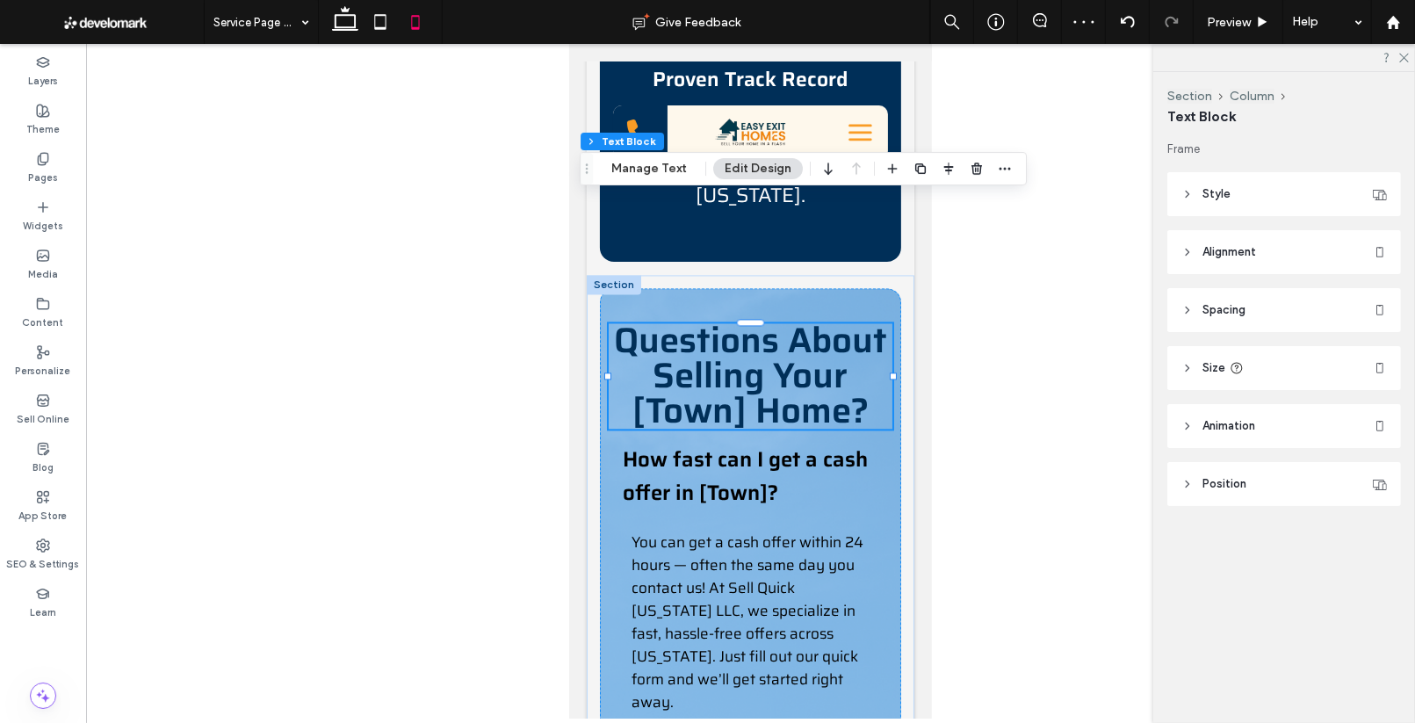
scroll to position [3912, 0]
click at [666, 159] on button "Manage Text" at bounding box center [649, 167] width 98 height 21
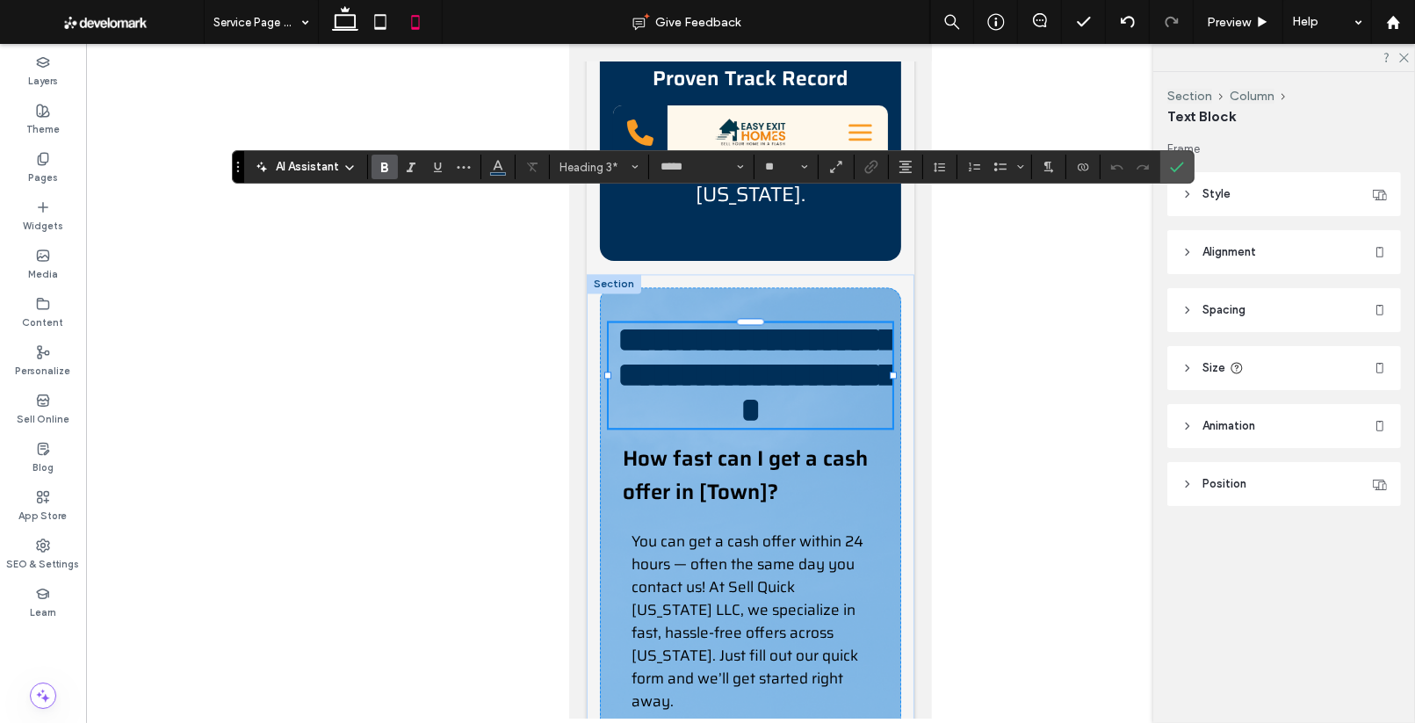
scroll to position [10, 0]
click at [801, 168] on icon "Size" at bounding box center [804, 166] width 7 height 7
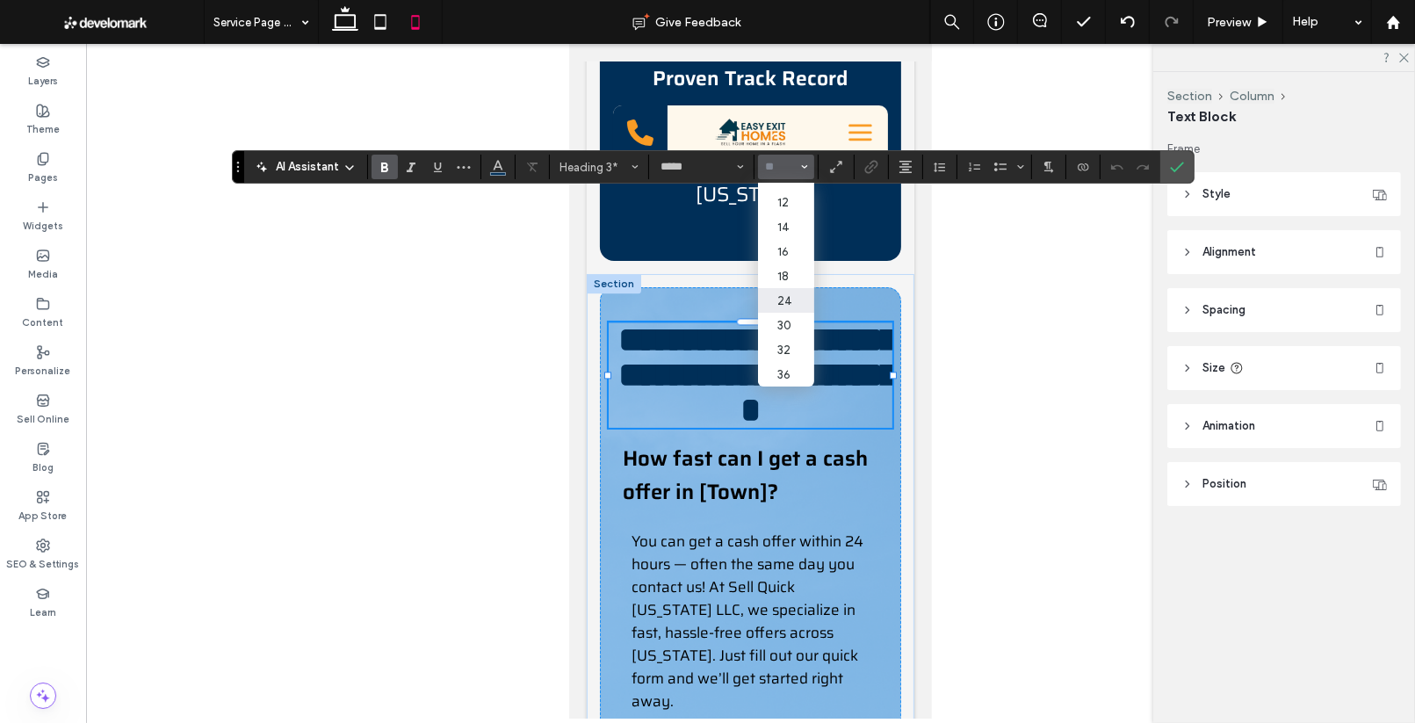
scroll to position [118, 0]
click at [789, 352] on label "36" at bounding box center [786, 347] width 56 height 25
type input "**"
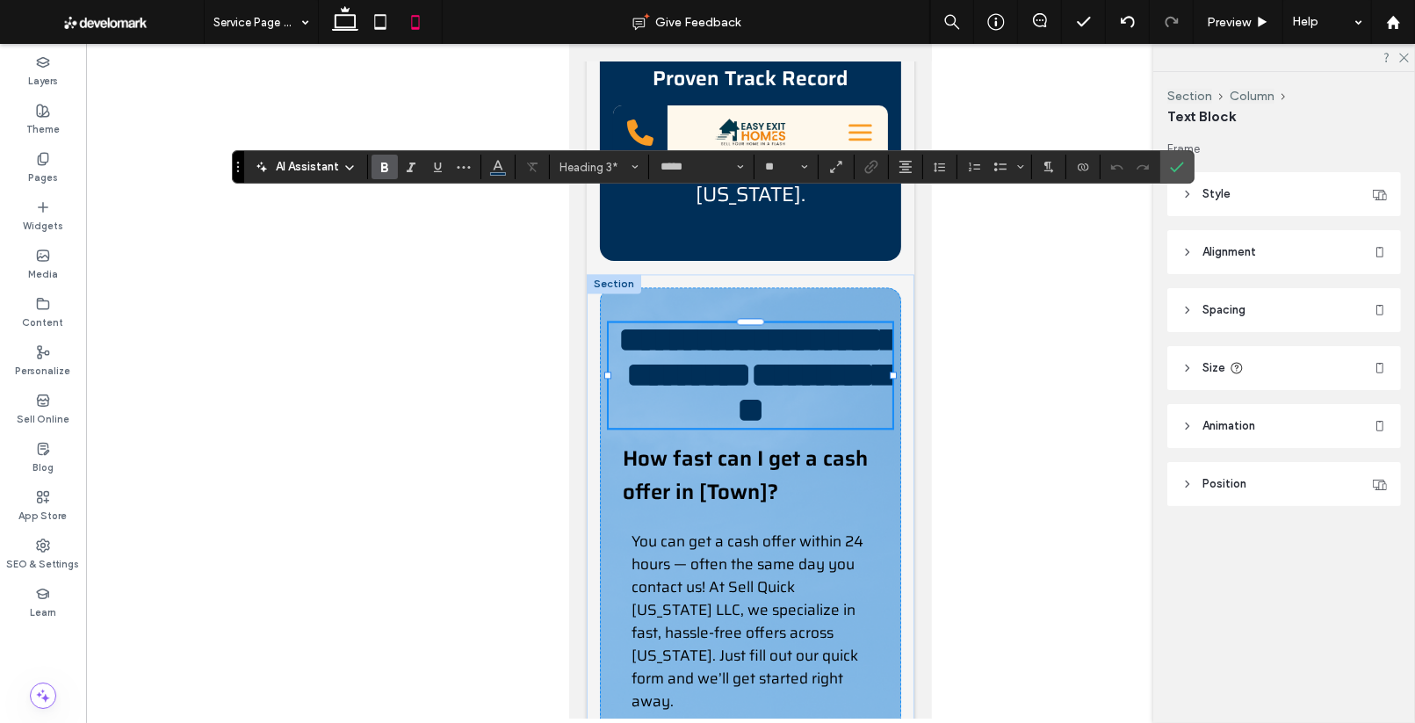
click at [891, 322] on div at bounding box center [890, 374] width 1 height 105
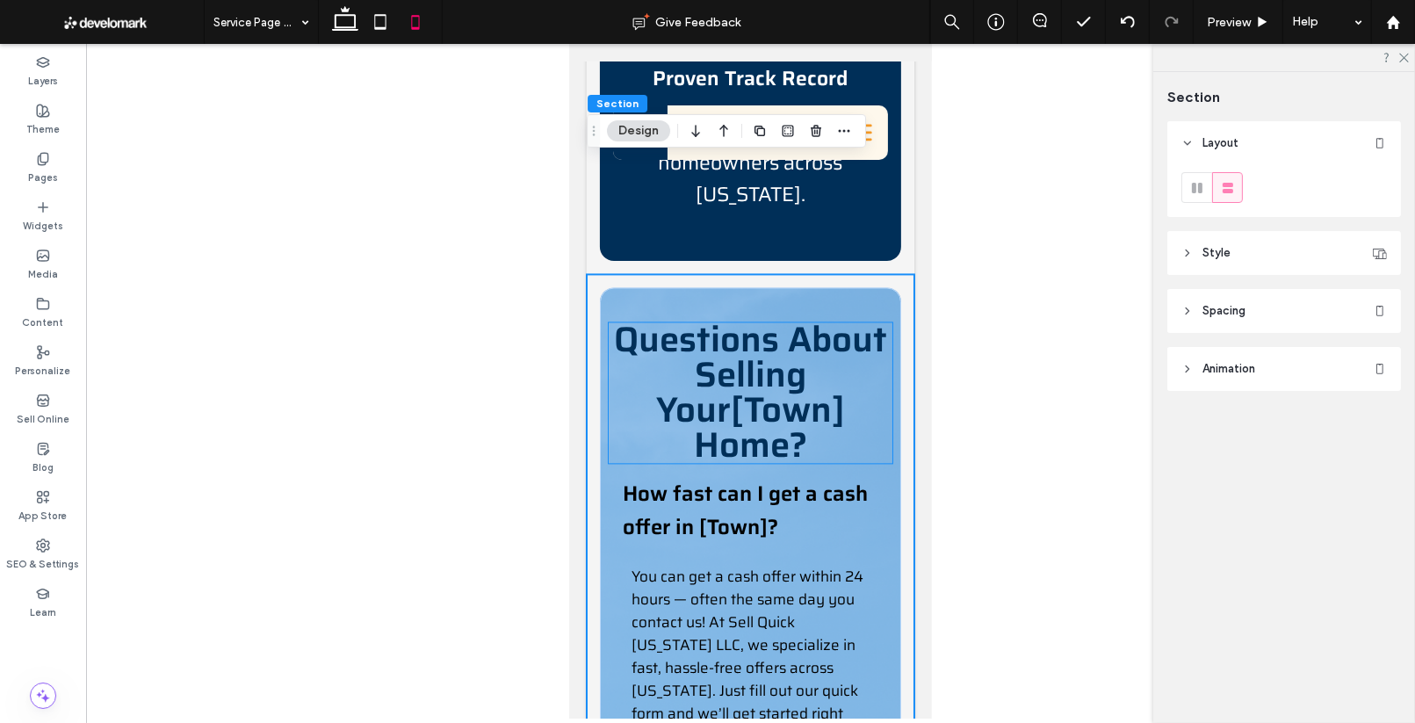
click at [876, 322] on h3 "Questions About Selling Your ﻿ [Town] Home?" at bounding box center [750, 392] width 284 height 140
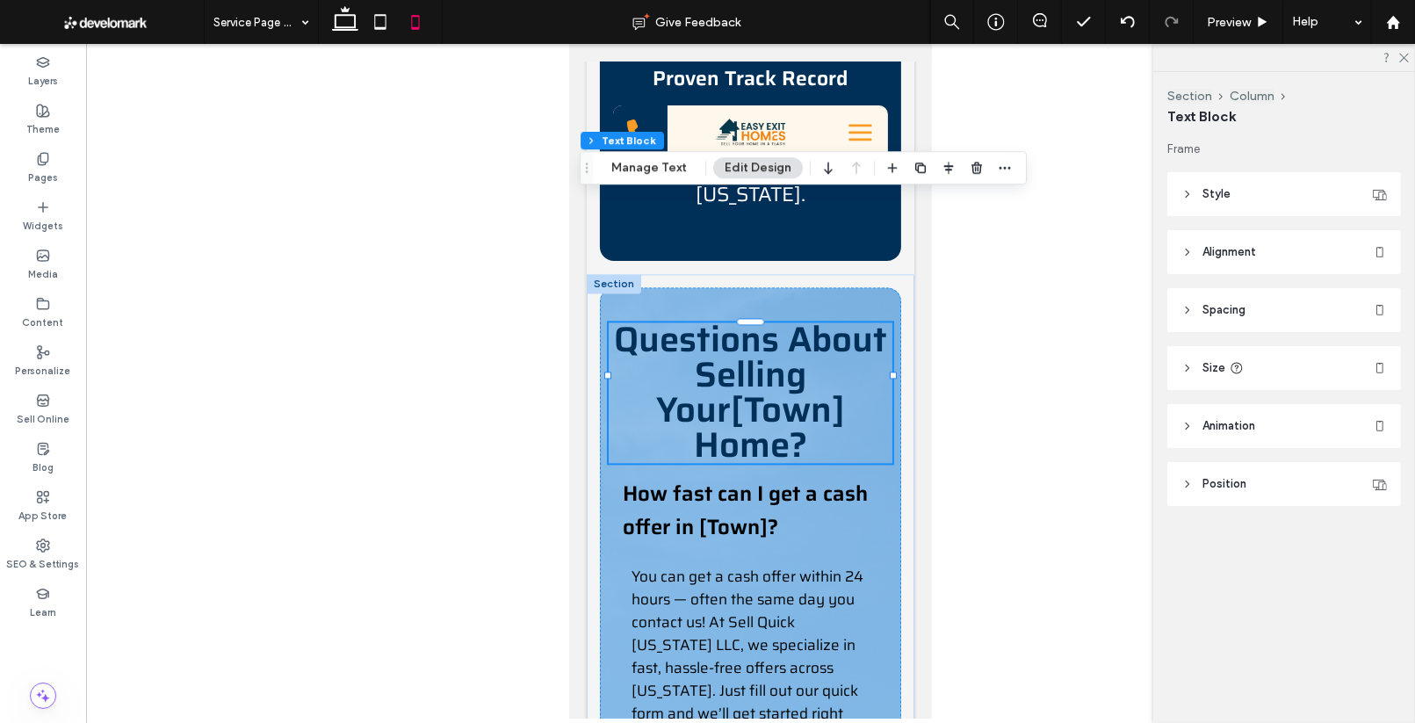
click at [869, 322] on h3 "Questions About Selling Your ﻿ [Town] Home?" at bounding box center [750, 392] width 284 height 140
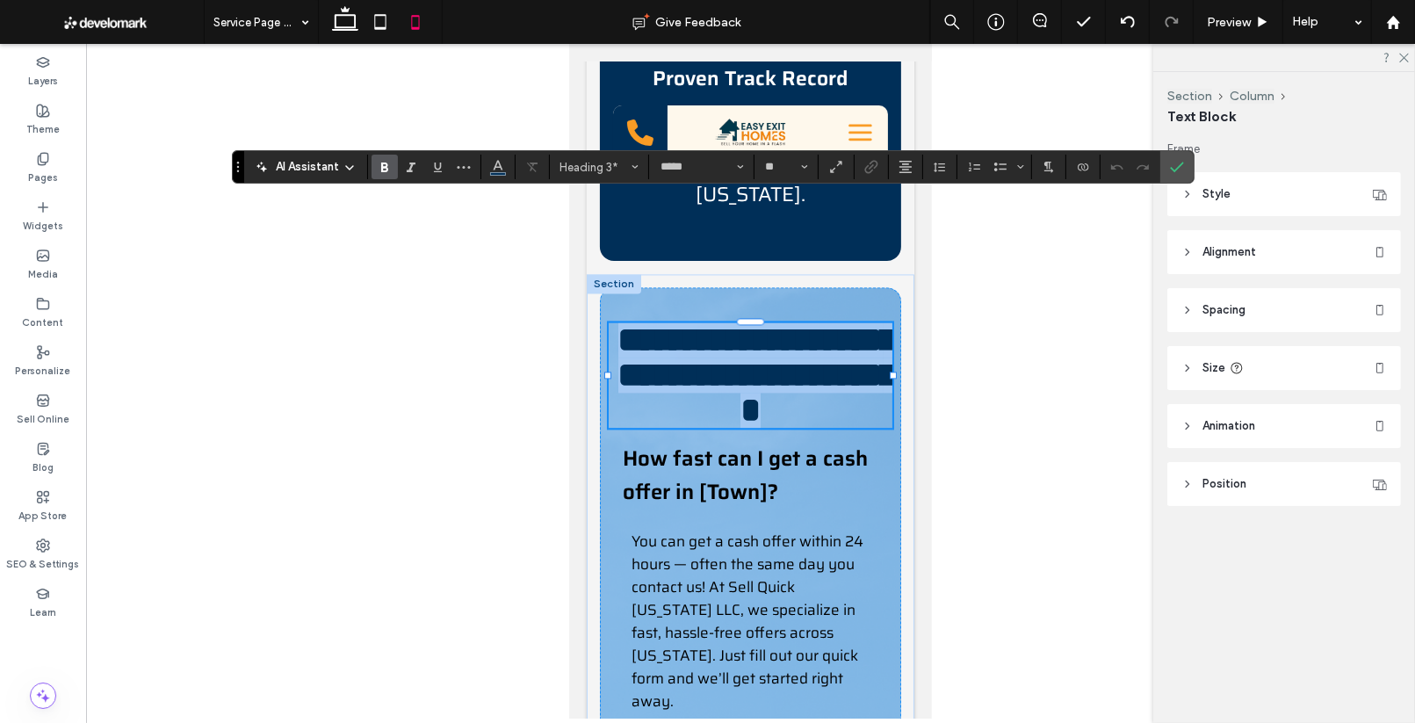
click at [869, 322] on h3 "**********" at bounding box center [750, 374] width 284 height 105
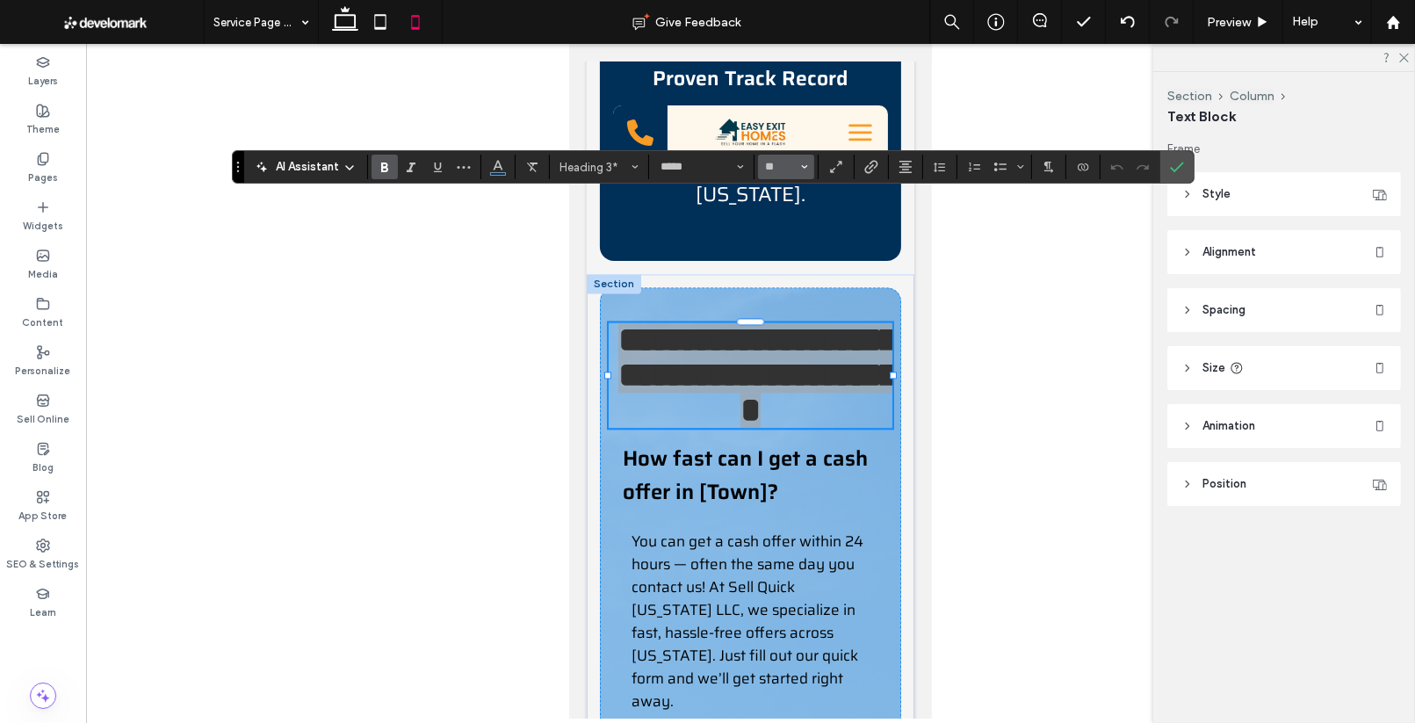
click at [801, 163] on icon "Size" at bounding box center [804, 166] width 7 height 7
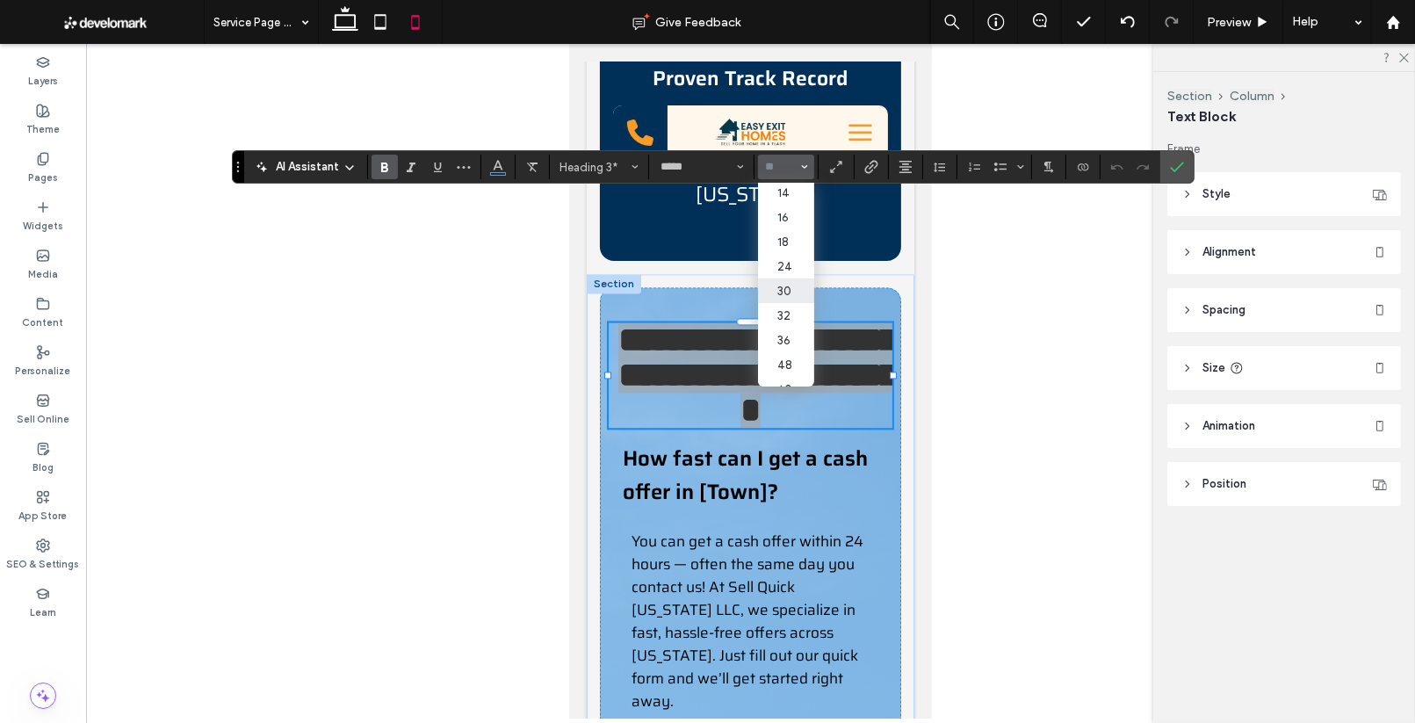
scroll to position [126, 0]
click at [787, 327] on label "32" at bounding box center [786, 314] width 56 height 25
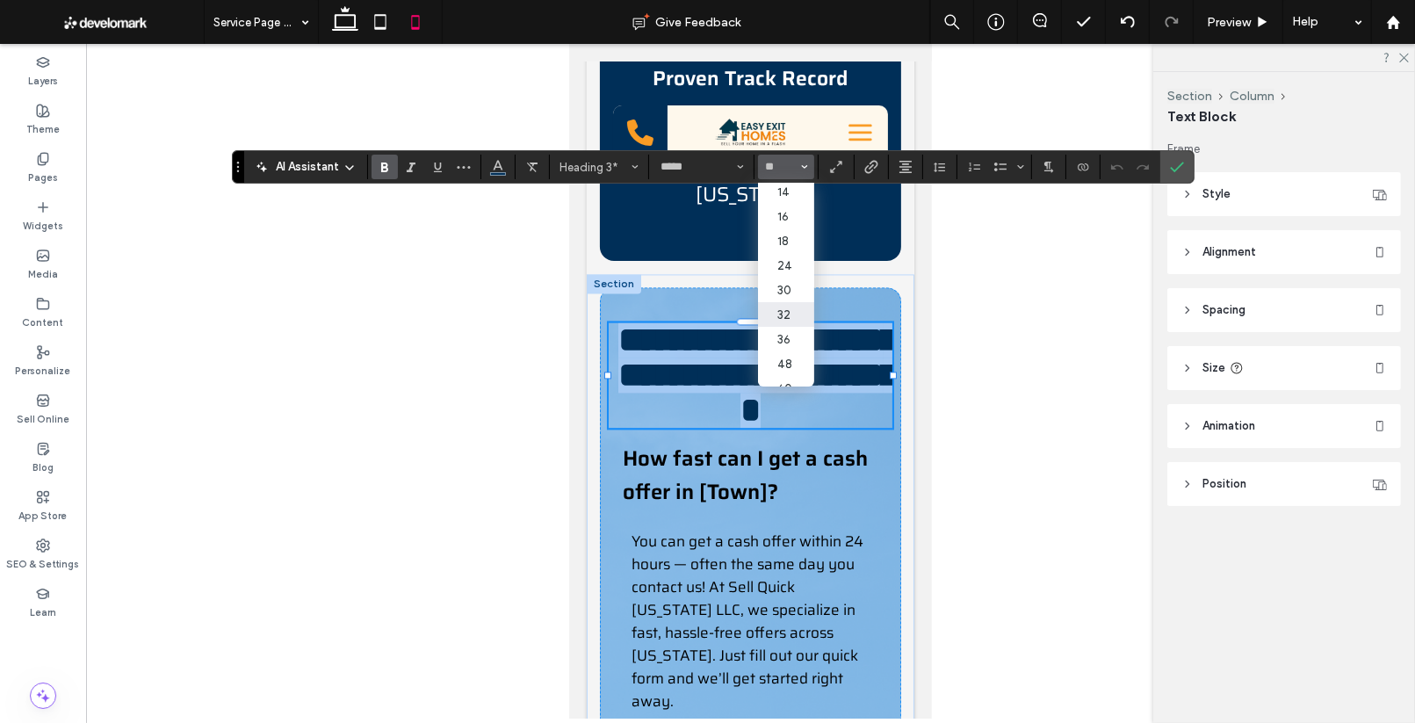
type input "**"
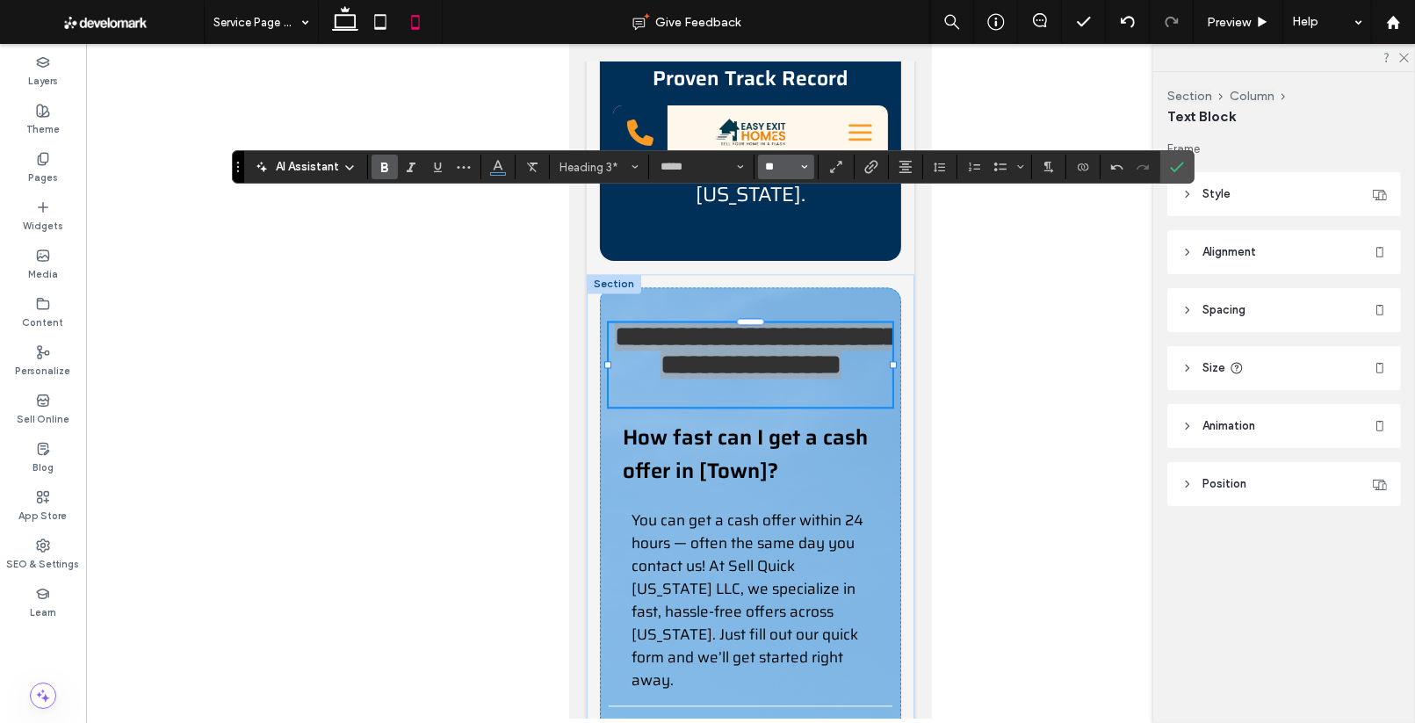
click at [790, 165] on input "**" at bounding box center [781, 167] width 34 height 14
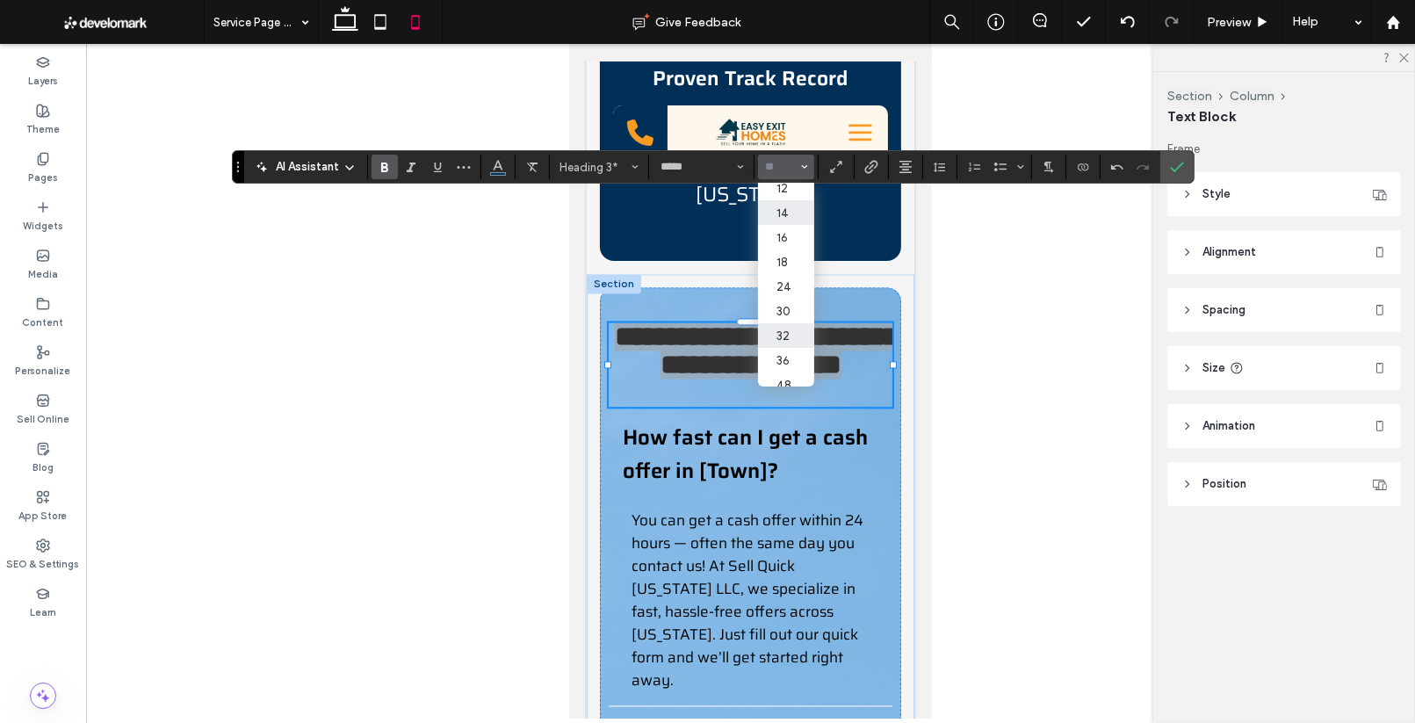
scroll to position [151, 1]
click at [782, 318] on label "36" at bounding box center [785, 314] width 56 height 25
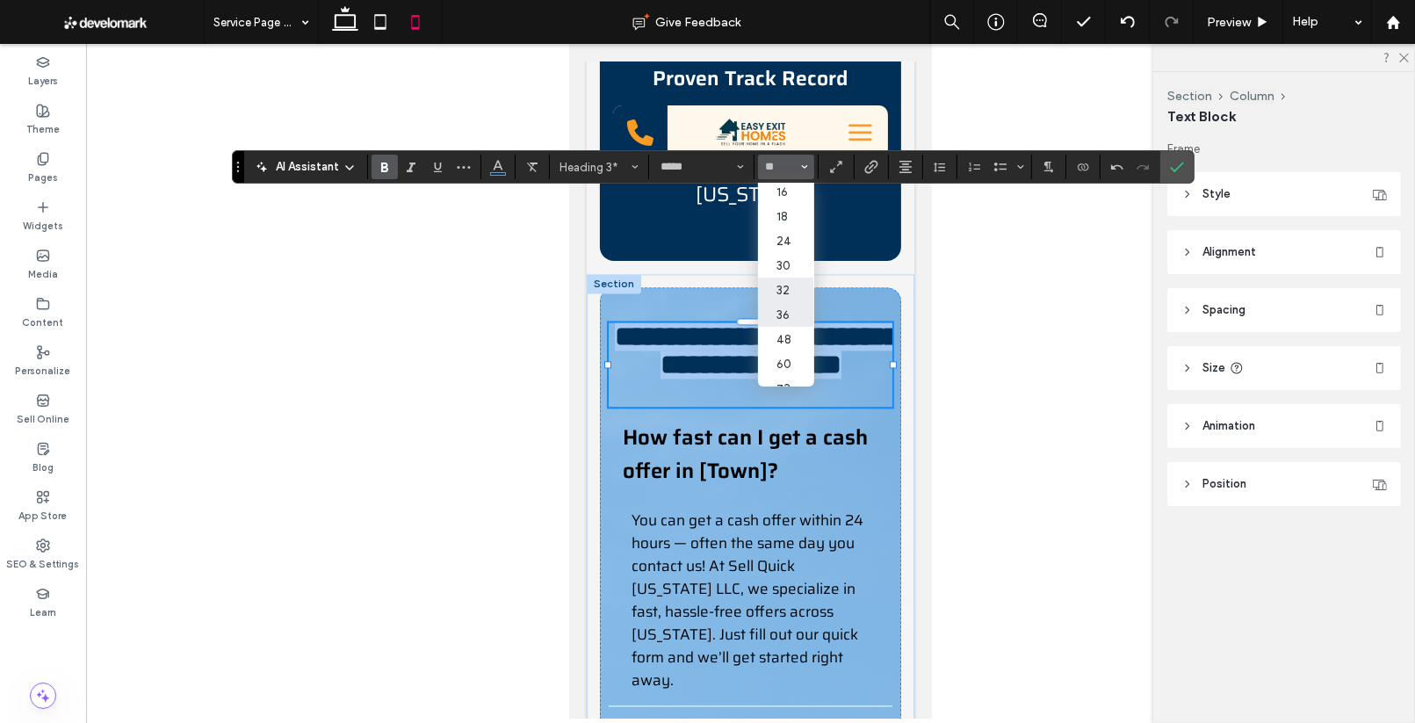
type input "**"
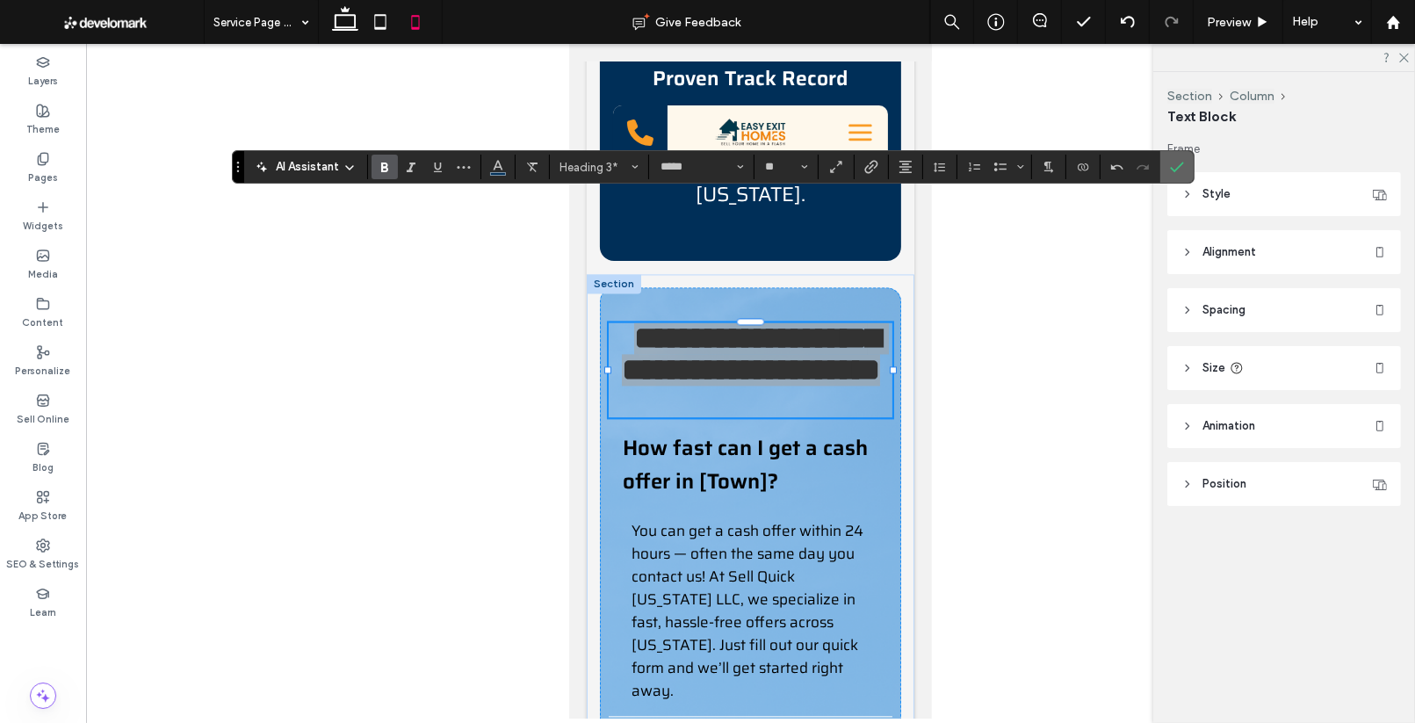
click at [1178, 166] on icon "Confirm" at bounding box center [1177, 167] width 14 height 14
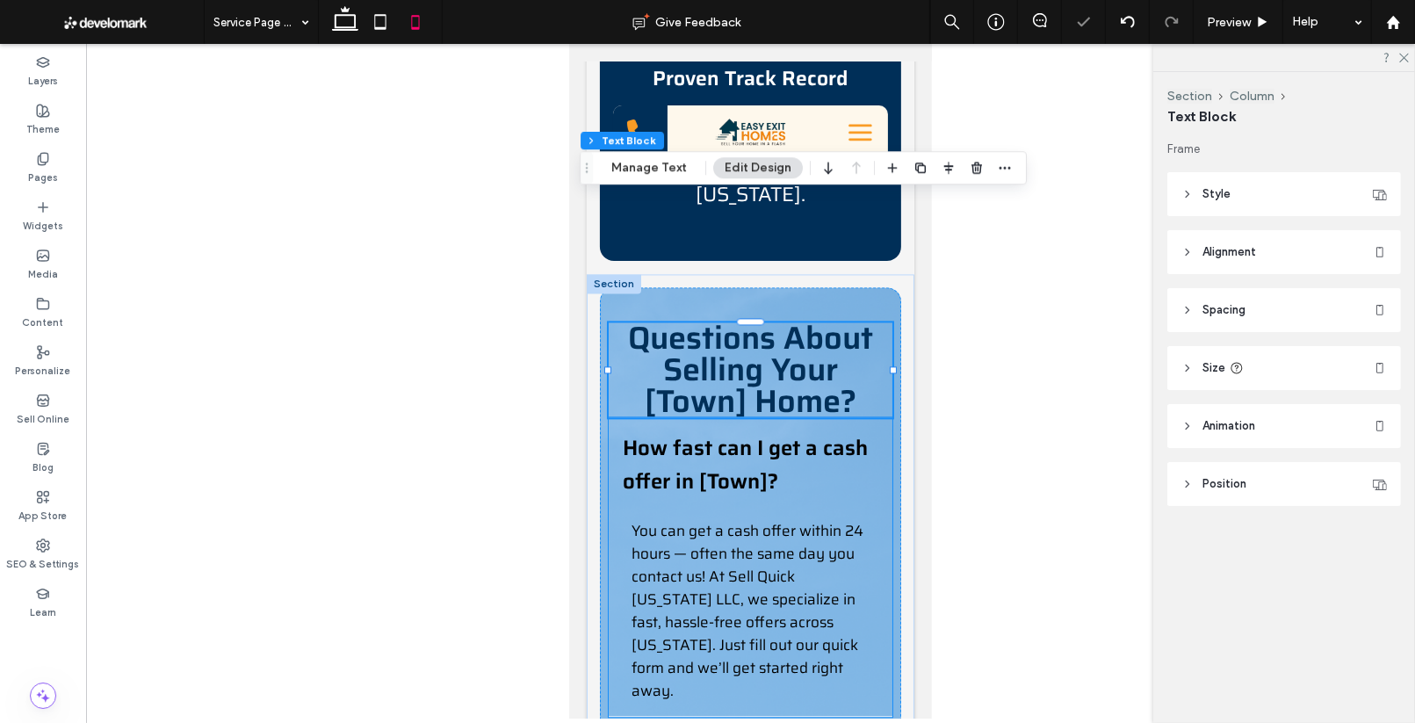
click at [724, 431] on span "How fast can I get a cash offer in [Town]?" at bounding box center [744, 464] width 245 height 67
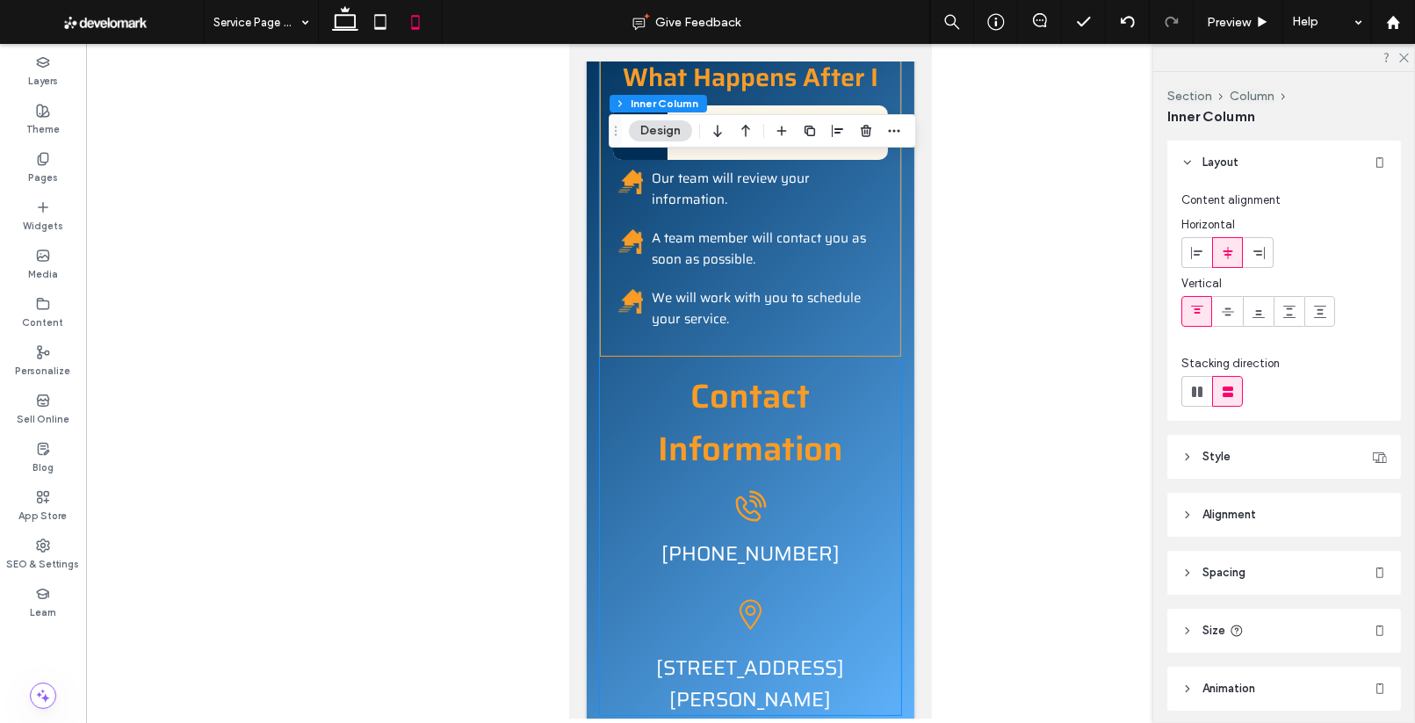
scroll to position [6481, 0]
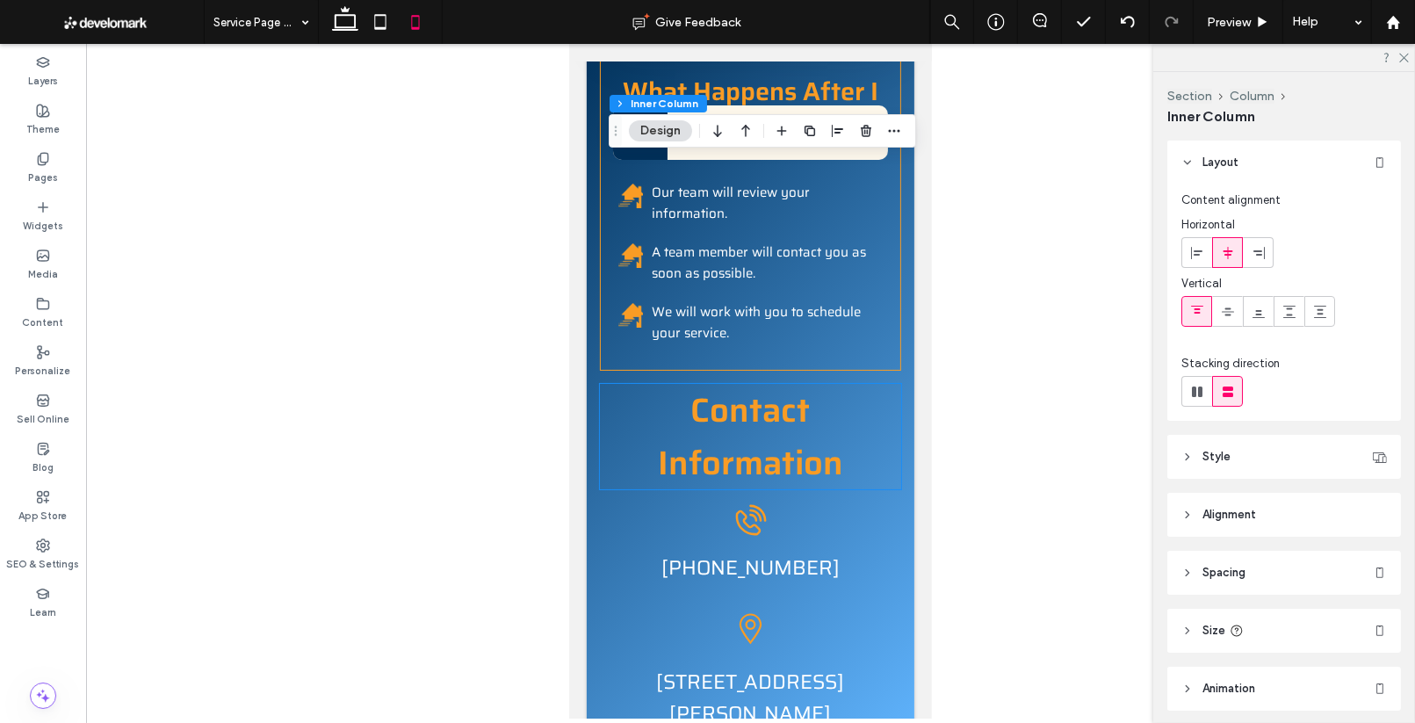
click at [767, 384] on span "Contact Information" at bounding box center [749, 436] width 185 height 105
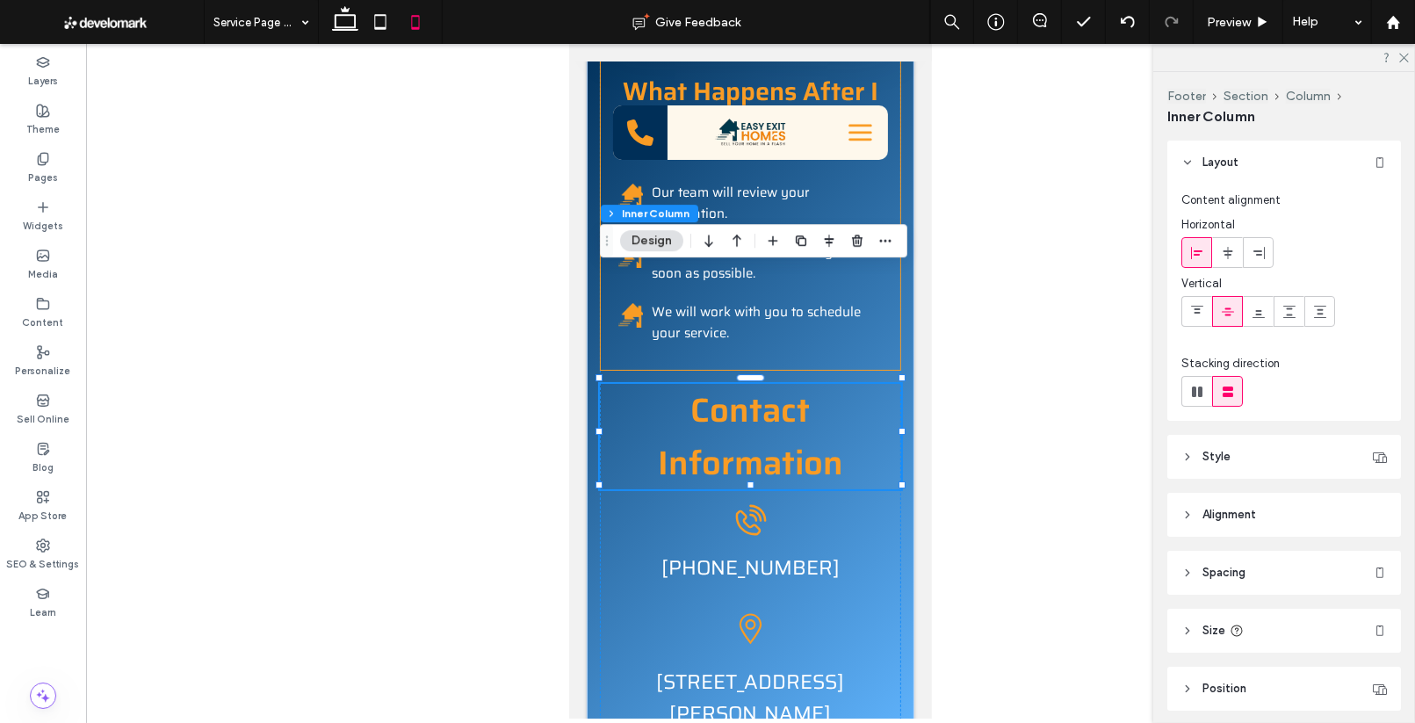
click at [658, 242] on button "Design" at bounding box center [651, 240] width 63 height 21
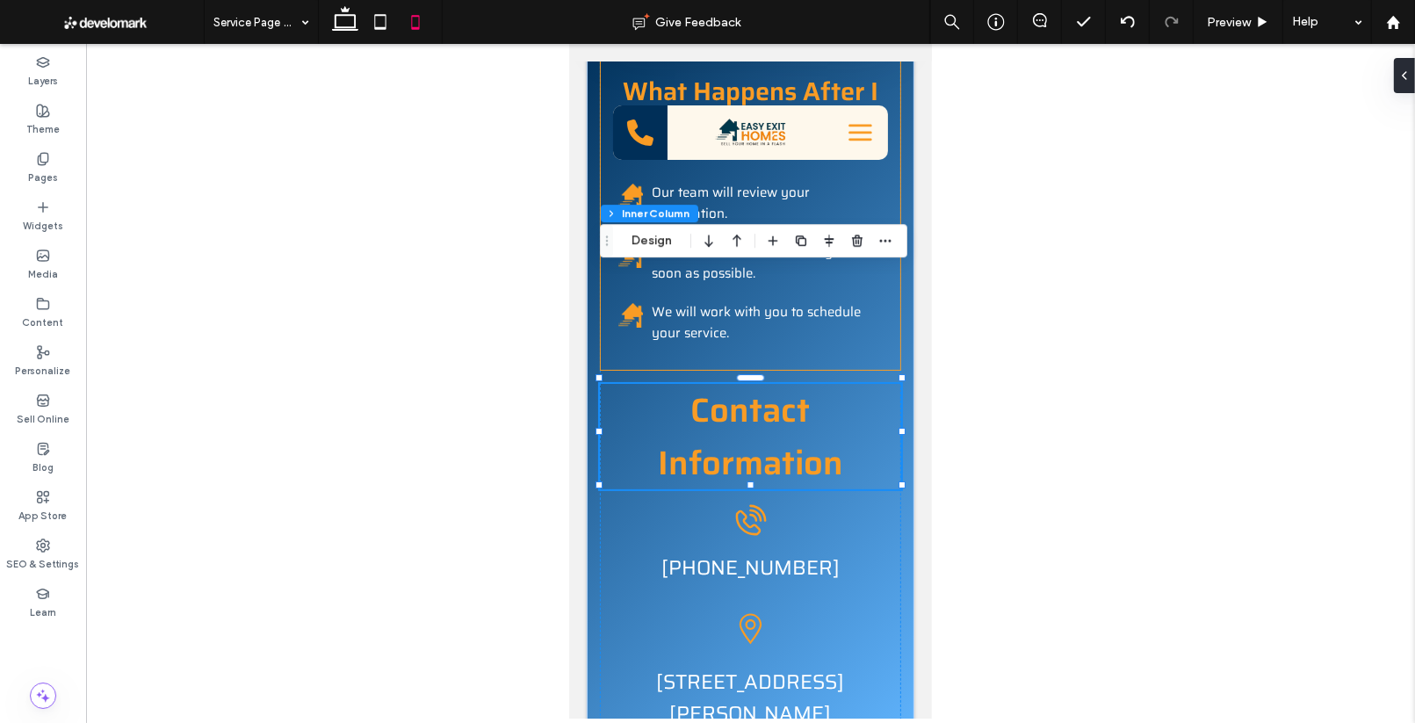
click at [774, 384] on span "Contact Information" at bounding box center [749, 436] width 185 height 105
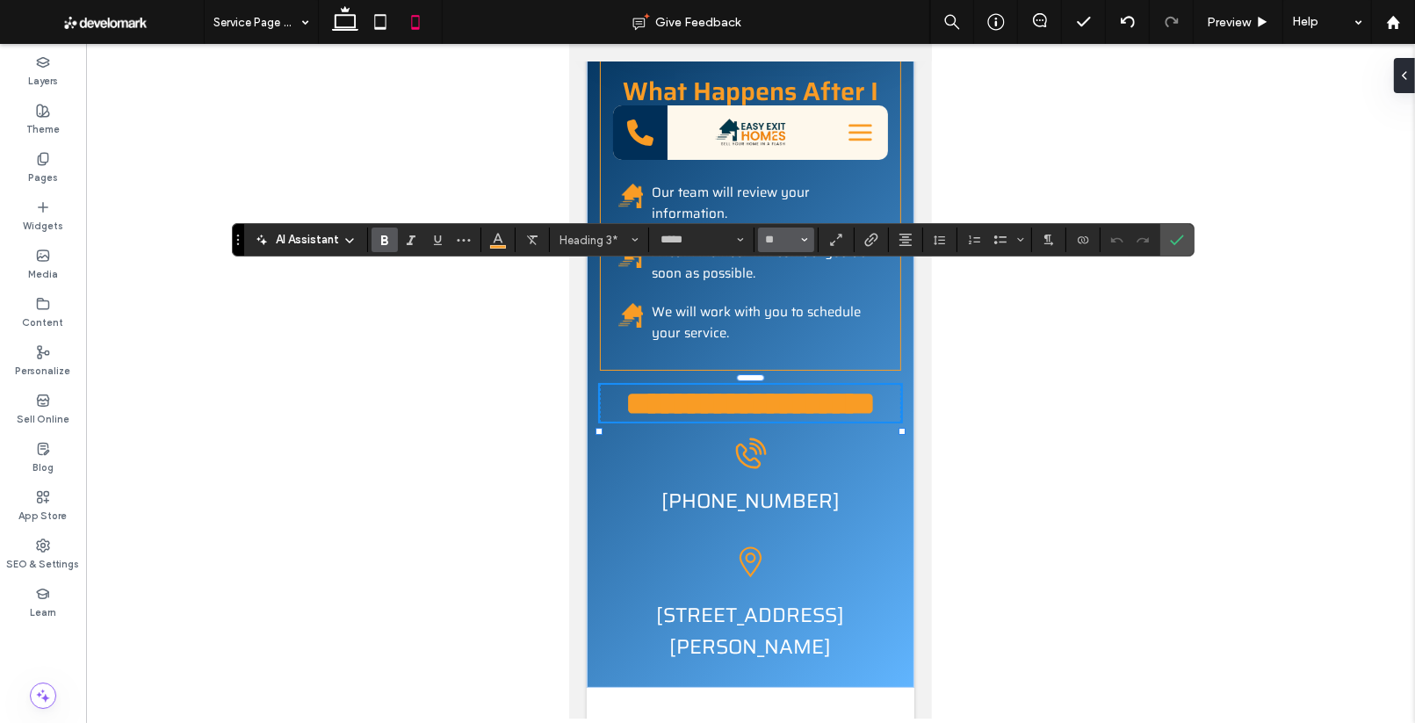
click at [806, 242] on icon "Size" at bounding box center [804, 239] width 7 height 7
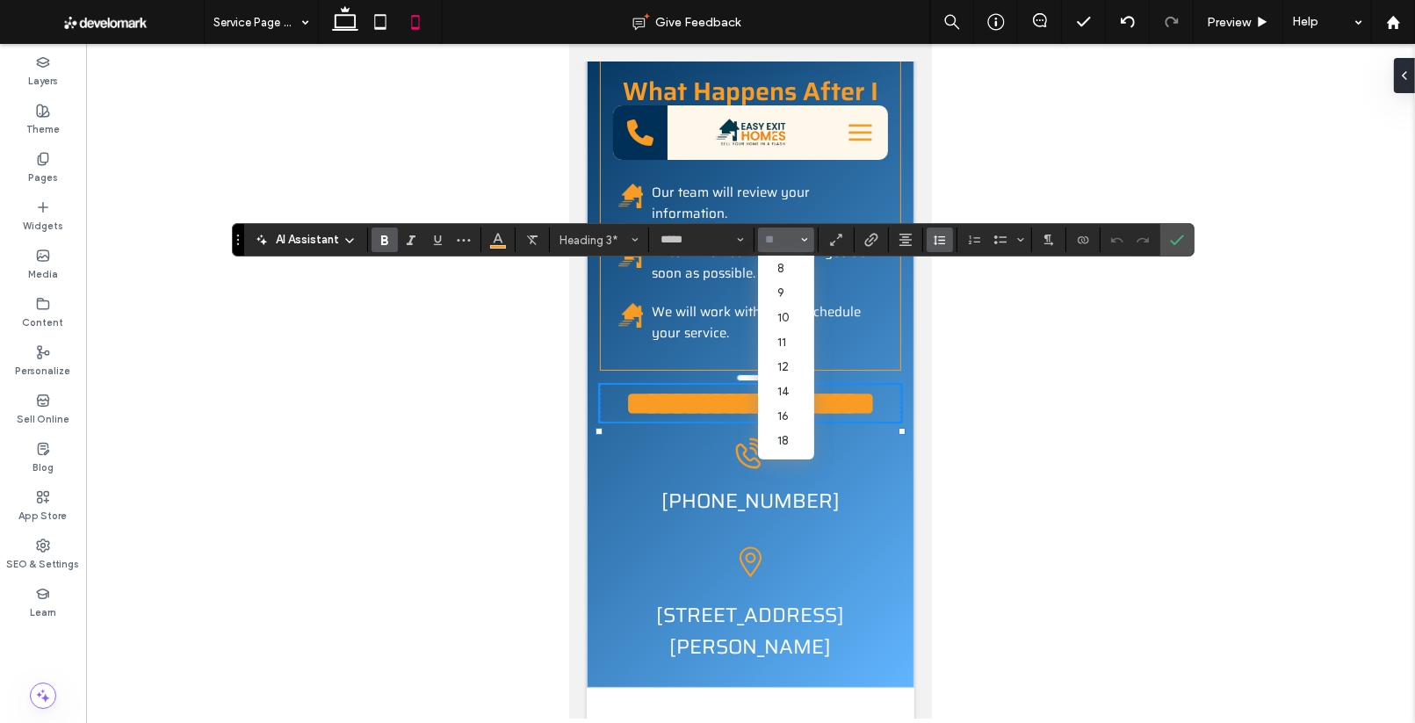
click at [944, 238] on icon "Line Height" at bounding box center [940, 240] width 14 height 14
type input "**"
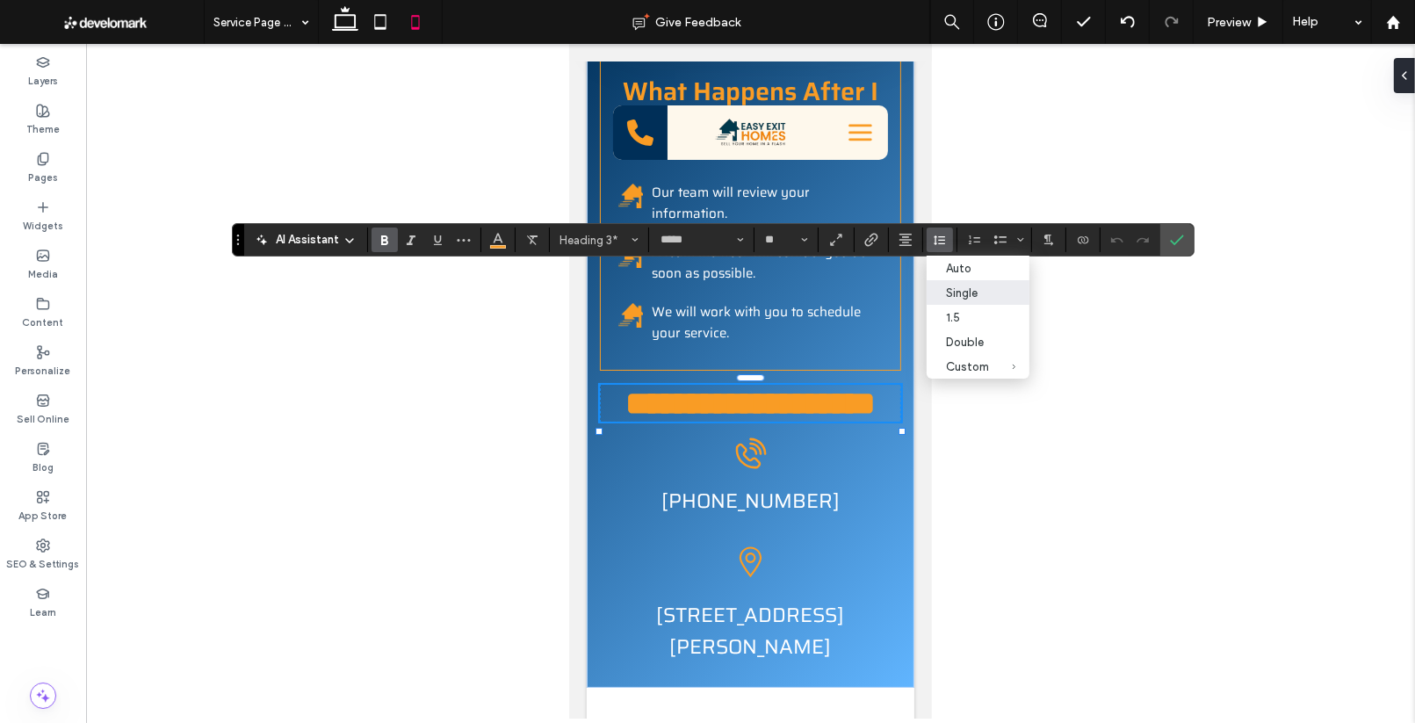
click at [951, 285] on label "Single" at bounding box center [977, 292] width 103 height 25
click at [803, 236] on icon "Size" at bounding box center [804, 239] width 7 height 7
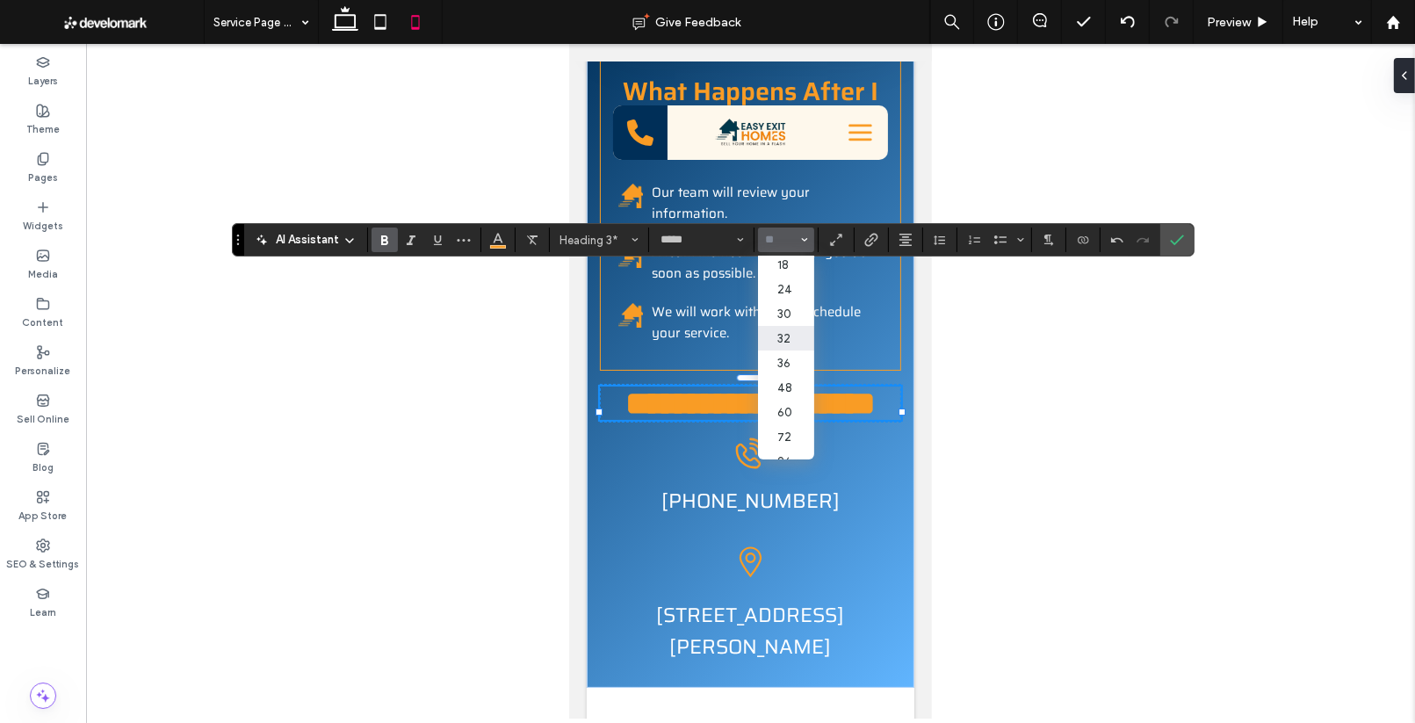
scroll to position [198, 0]
click at [782, 317] on label "32" at bounding box center [786, 324] width 56 height 25
type input "**"
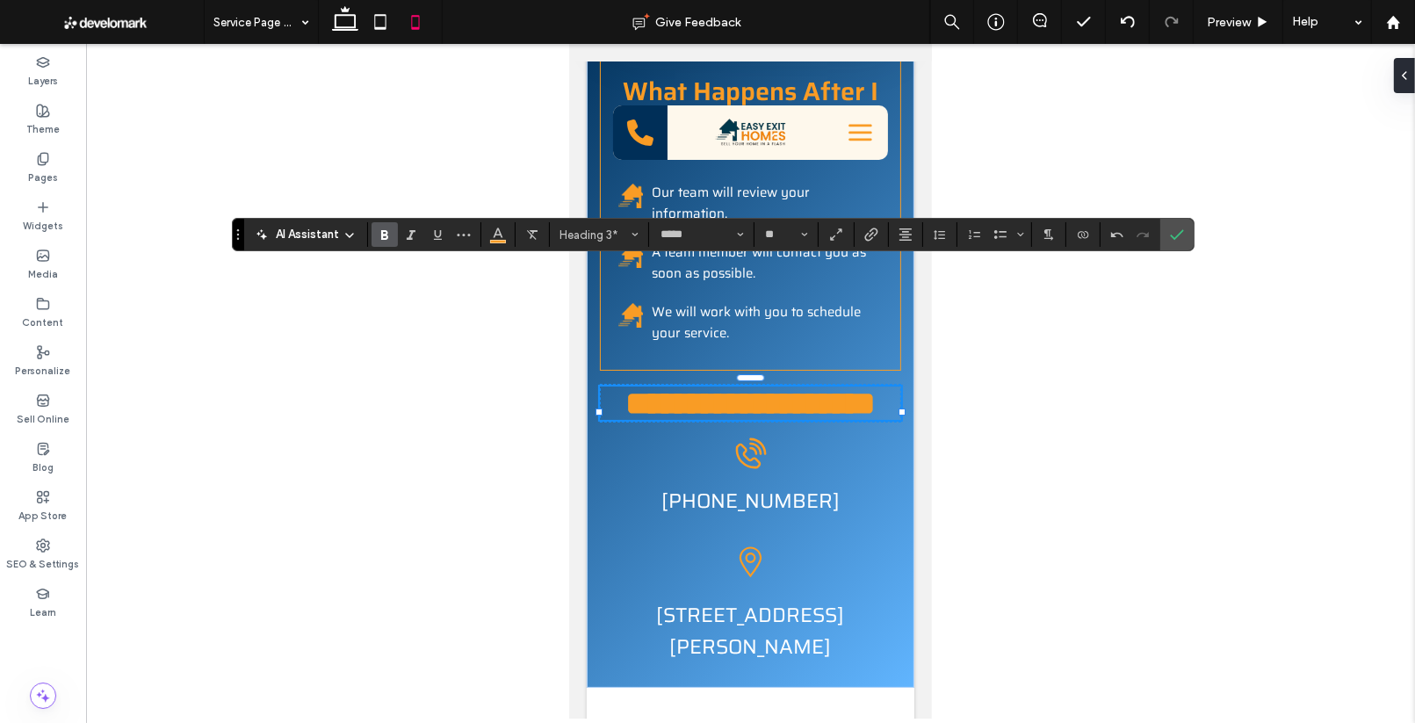
scroll to position [6486, 0]
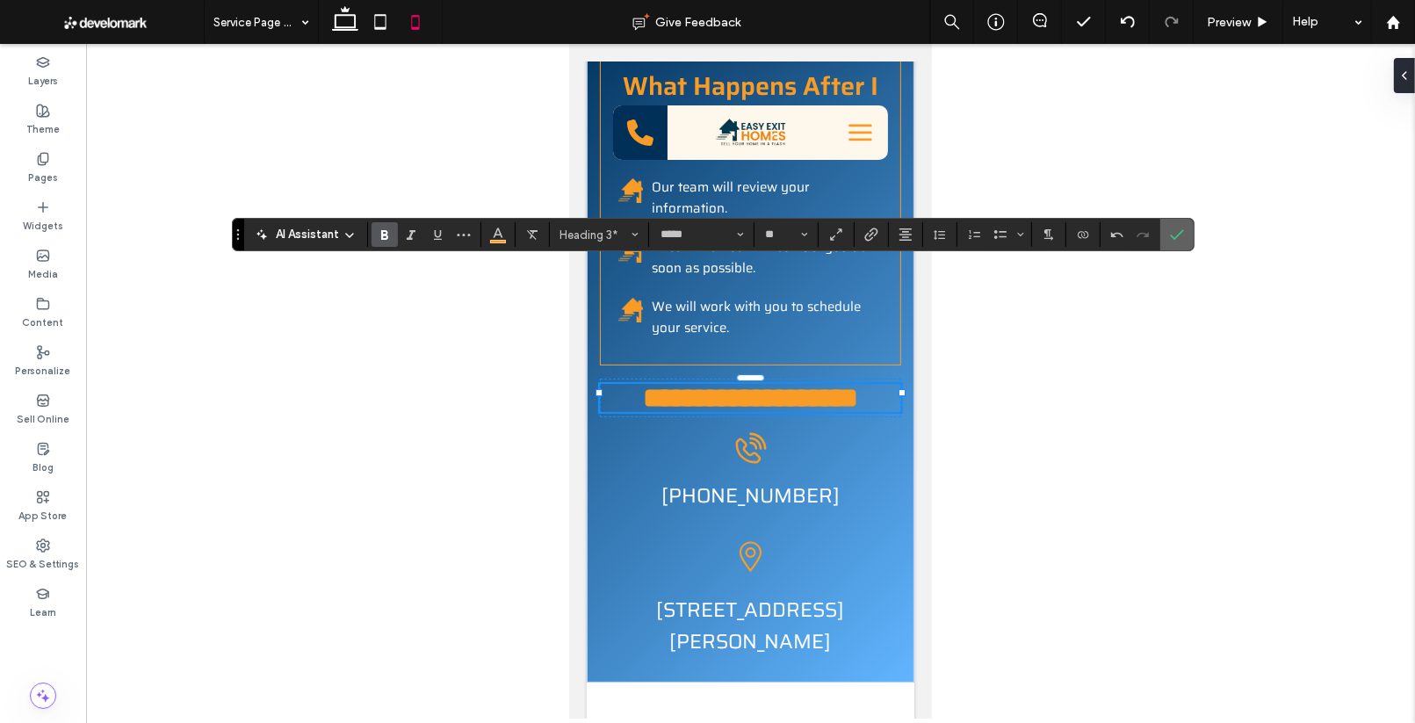
click at [1181, 234] on label "Confirm" at bounding box center [1177, 235] width 26 height 32
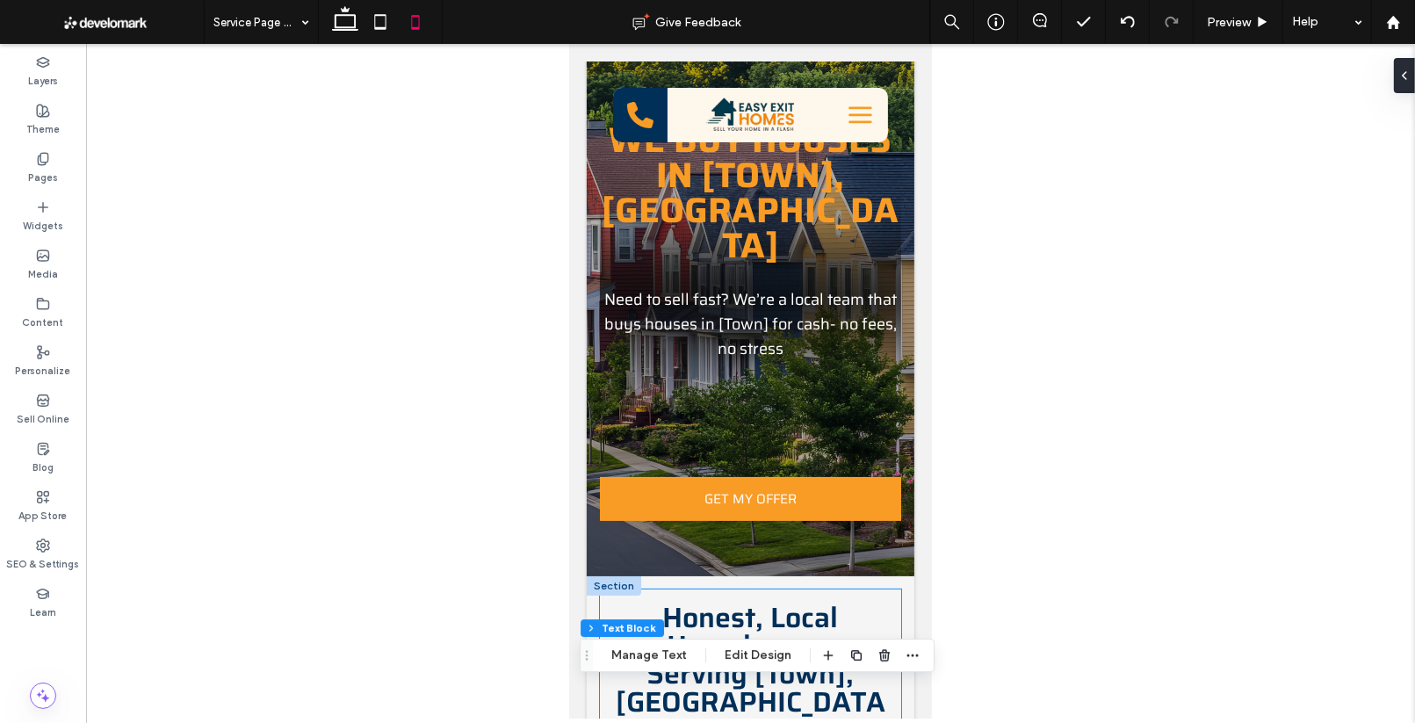
scroll to position [0, 0]
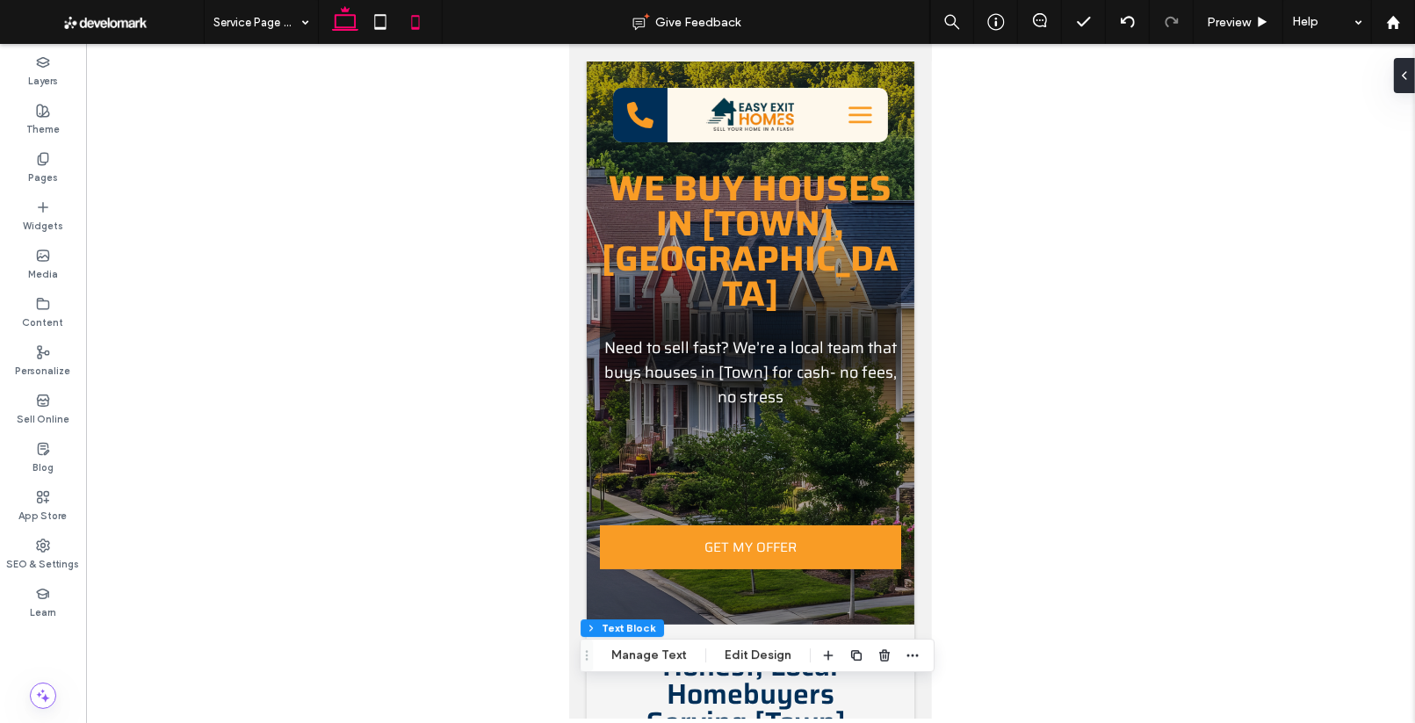
click at [347, 29] on use at bounding box center [345, 18] width 26 height 25
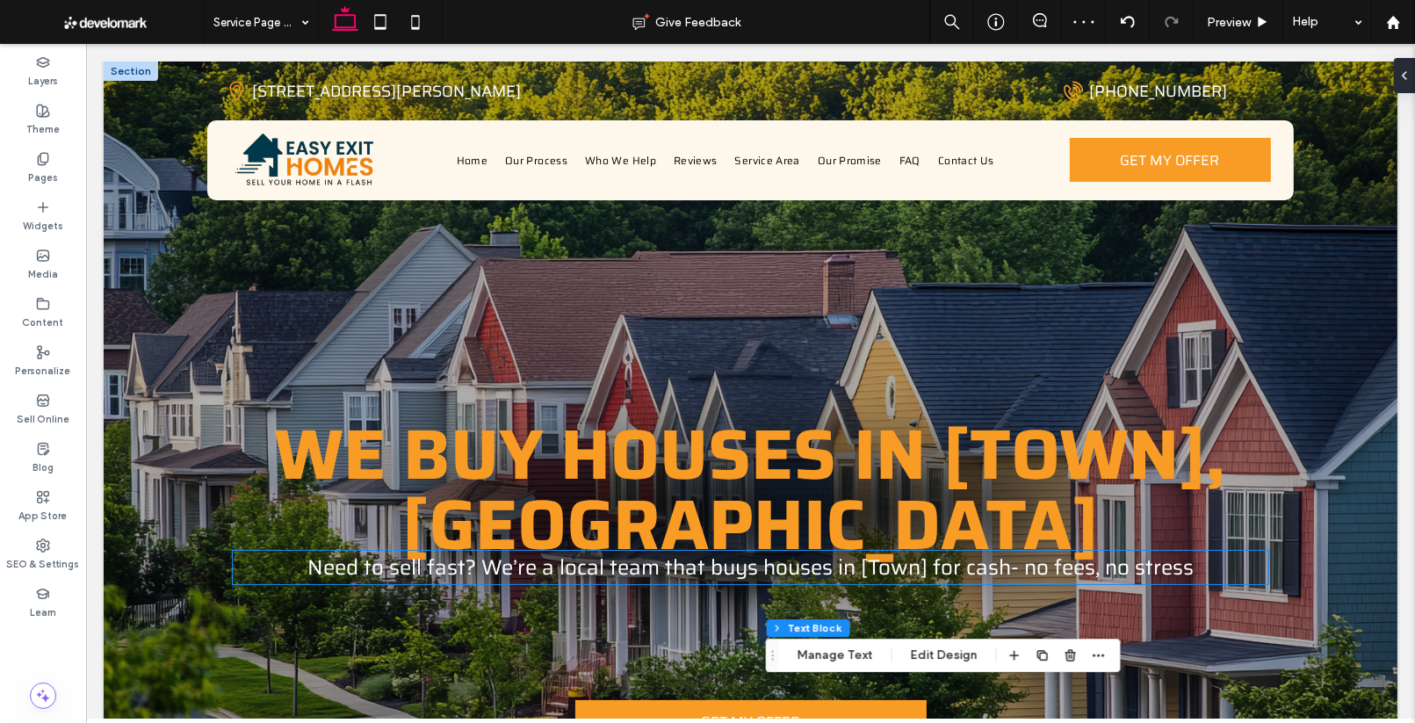
click at [687, 551] on span "Need to sell fast? We’re a local team that buys houses in [Town] for cash- no f…" at bounding box center [749, 567] width 886 height 33
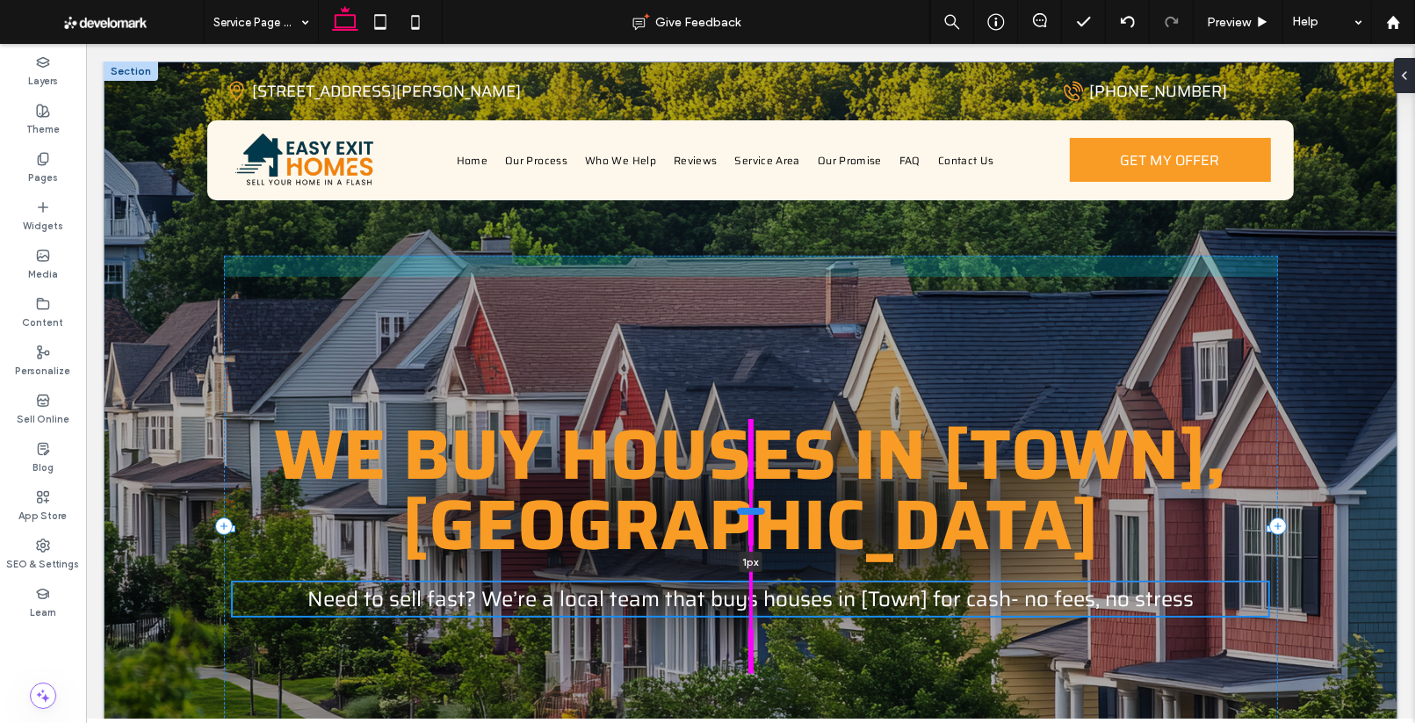
drag, startPoint x: 750, startPoint y: 478, endPoint x: 751, endPoint y: 509, distance: 31.6
click at [751, 509] on div at bounding box center [750, 511] width 28 height 7
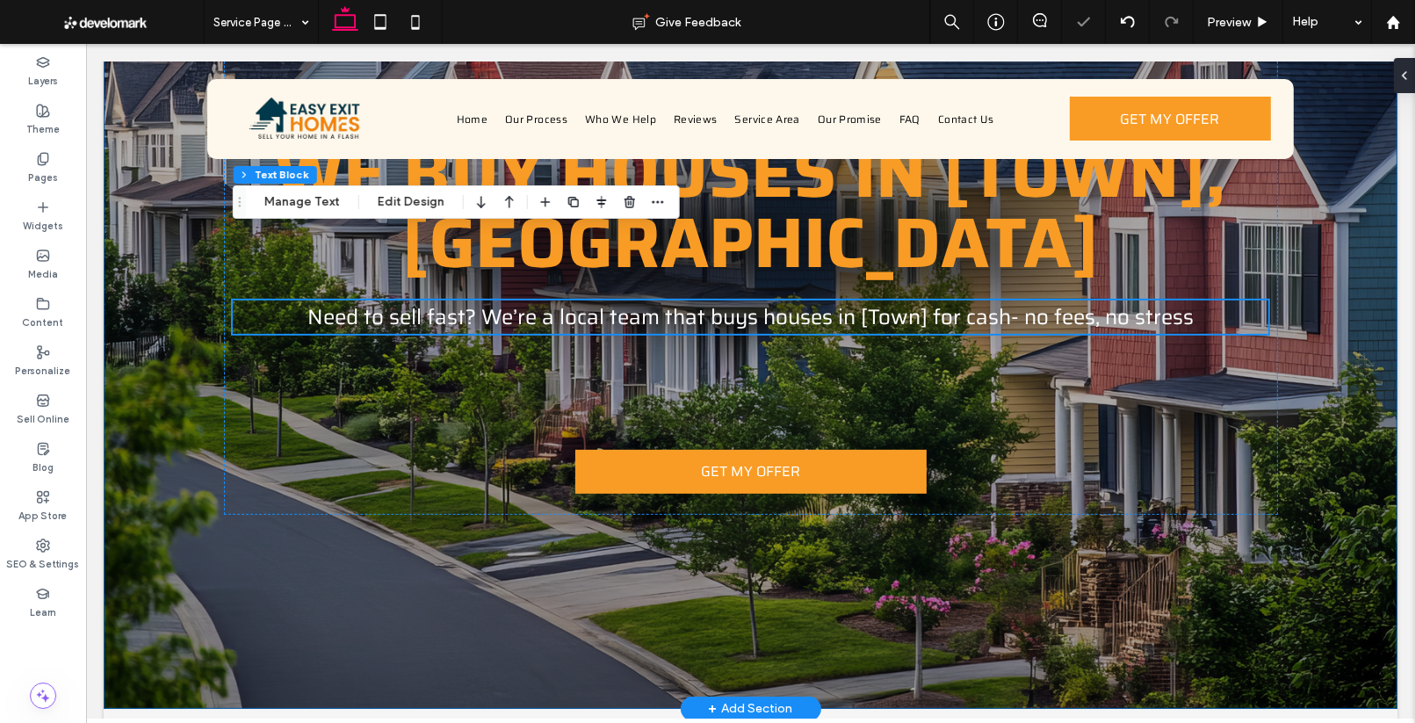
click at [1037, 539] on div "WE BUY HOUSES IN [TOWN],CT Need to sell fast? We’re a local team that buys hous…" at bounding box center [750, 244] width 1054 height 929
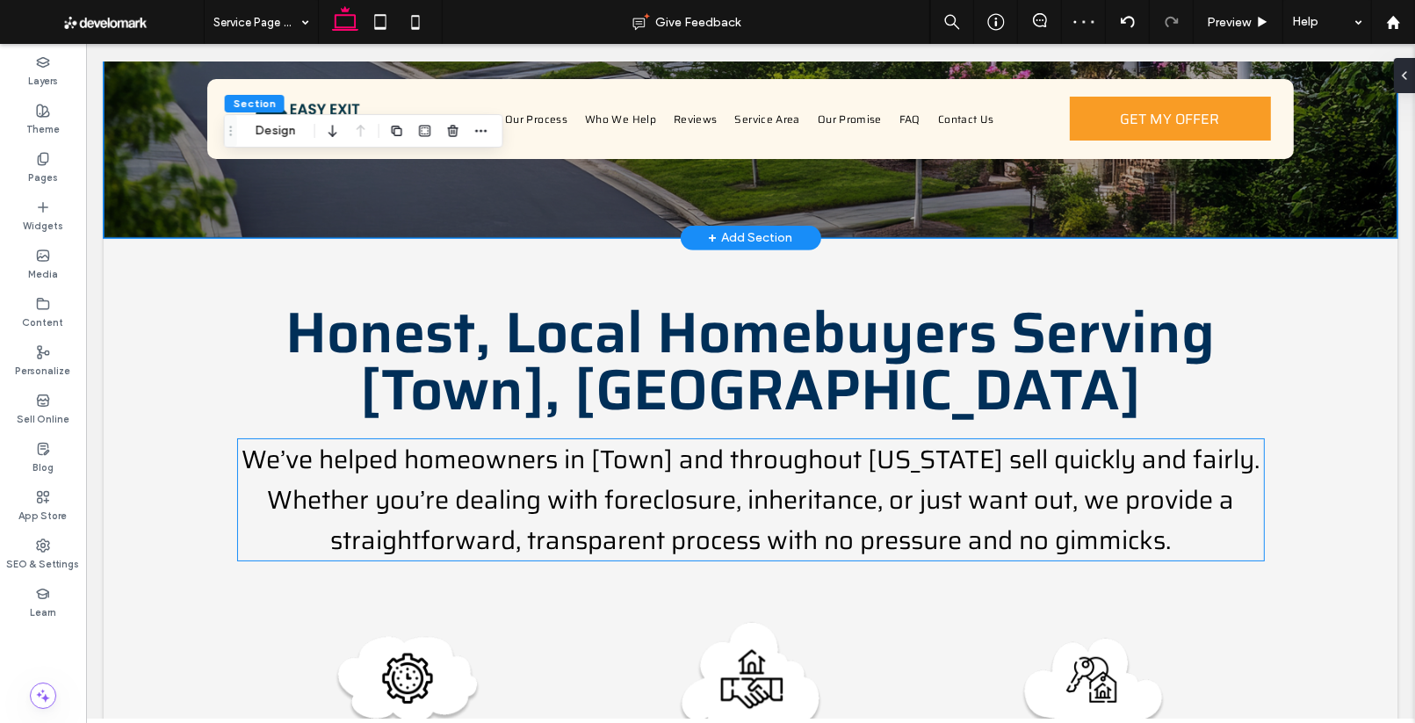
scroll to position [769, 0]
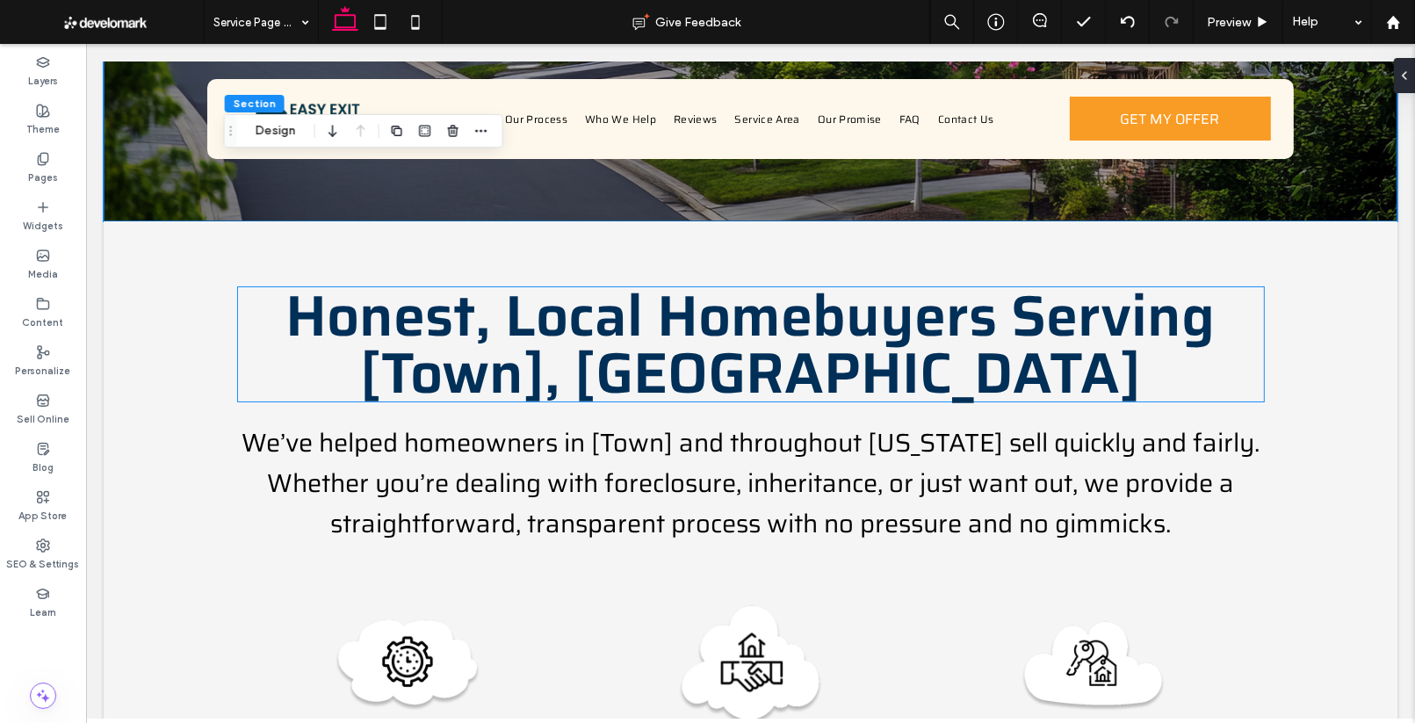
click at [751, 322] on span "Honest, Local Homebuyers Serving [Town], CT" at bounding box center [749, 344] width 929 height 148
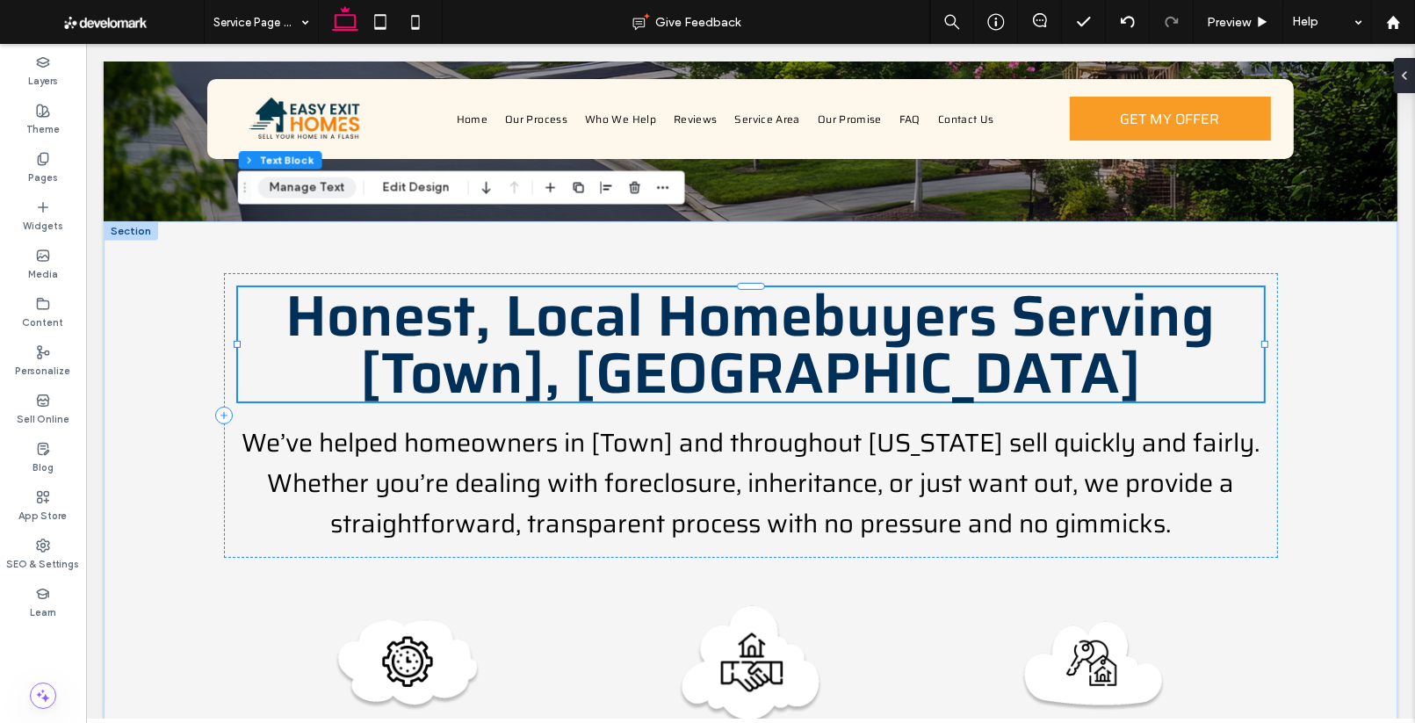
click at [329, 188] on button "Manage Text" at bounding box center [307, 187] width 98 height 21
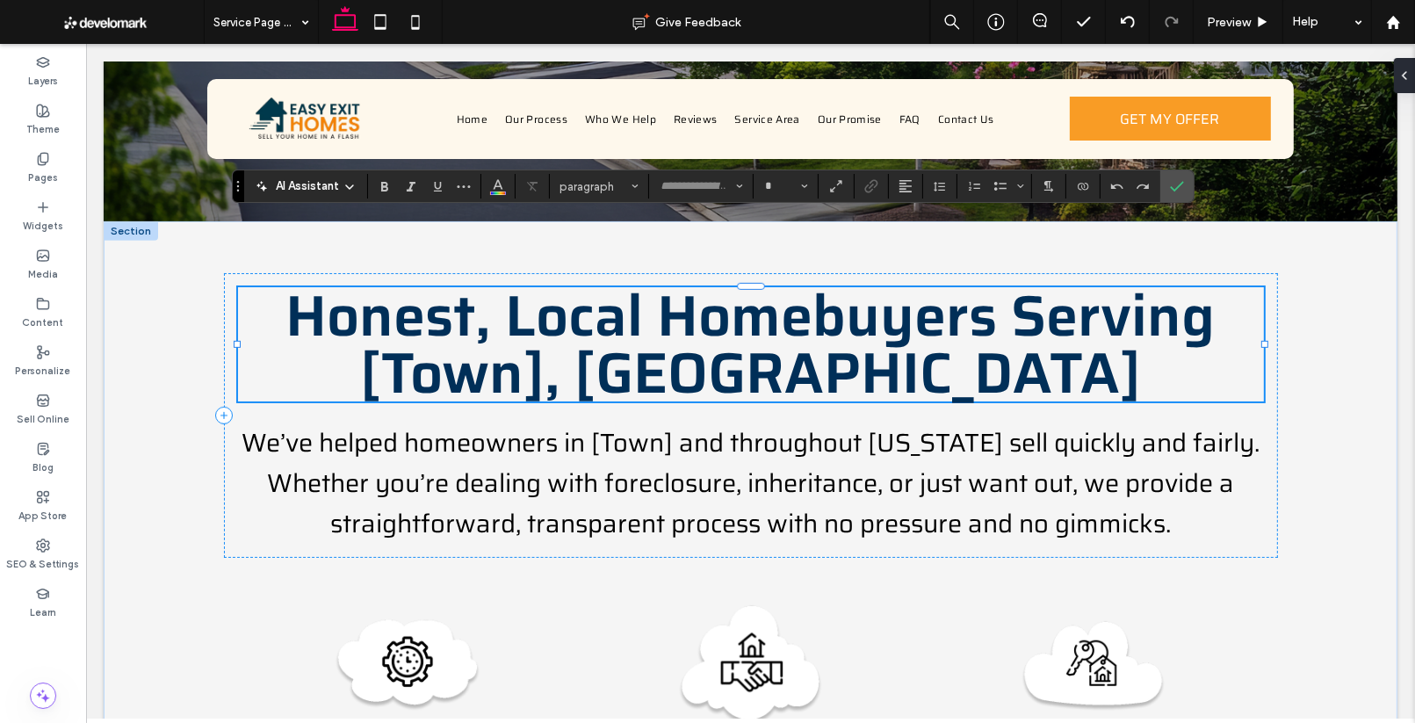
type input "*****"
type input "**"
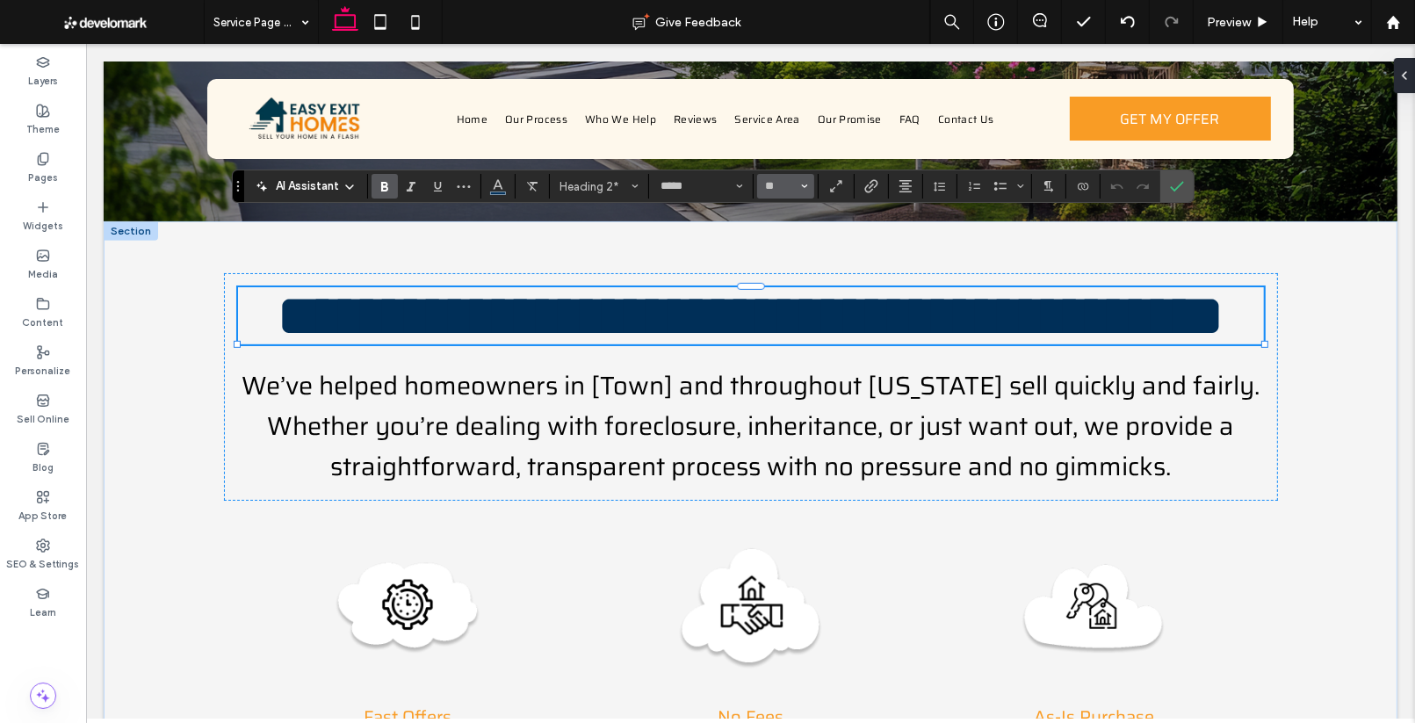
click at [802, 181] on span "Size" at bounding box center [804, 186] width 7 height 23
click at [785, 317] on label "48" at bounding box center [785, 319] width 56 height 25
type input "**"
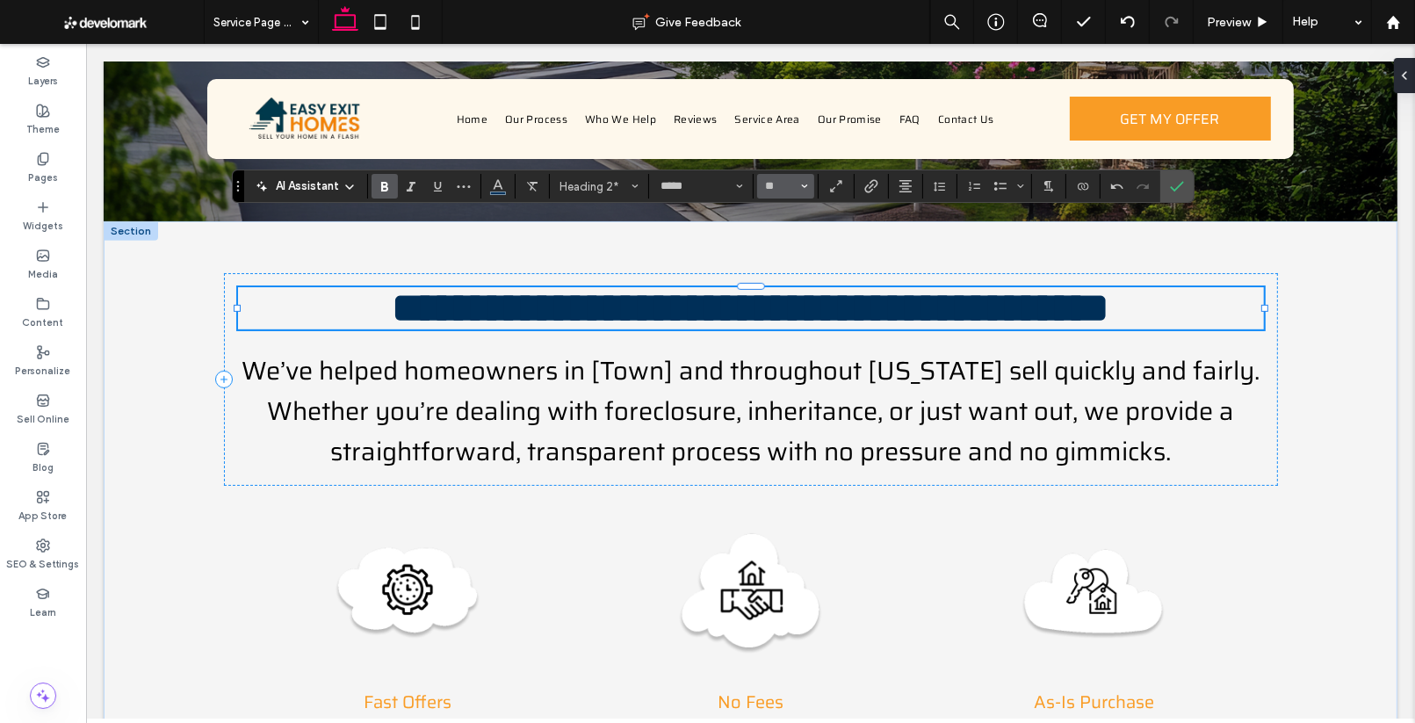
click at [803, 188] on use "Size" at bounding box center [805, 187] width 6 height 4
type input "**"
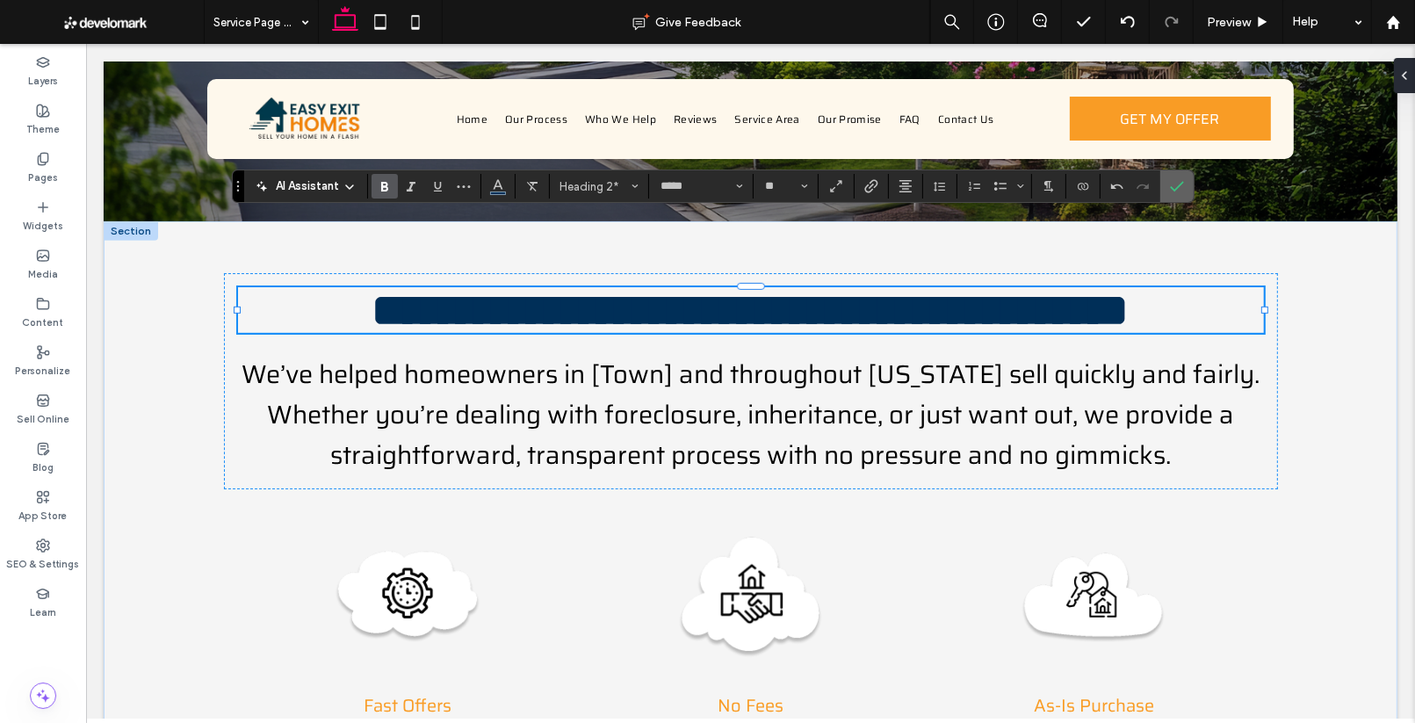
click at [1182, 184] on label "Confirm" at bounding box center [1177, 186] width 26 height 32
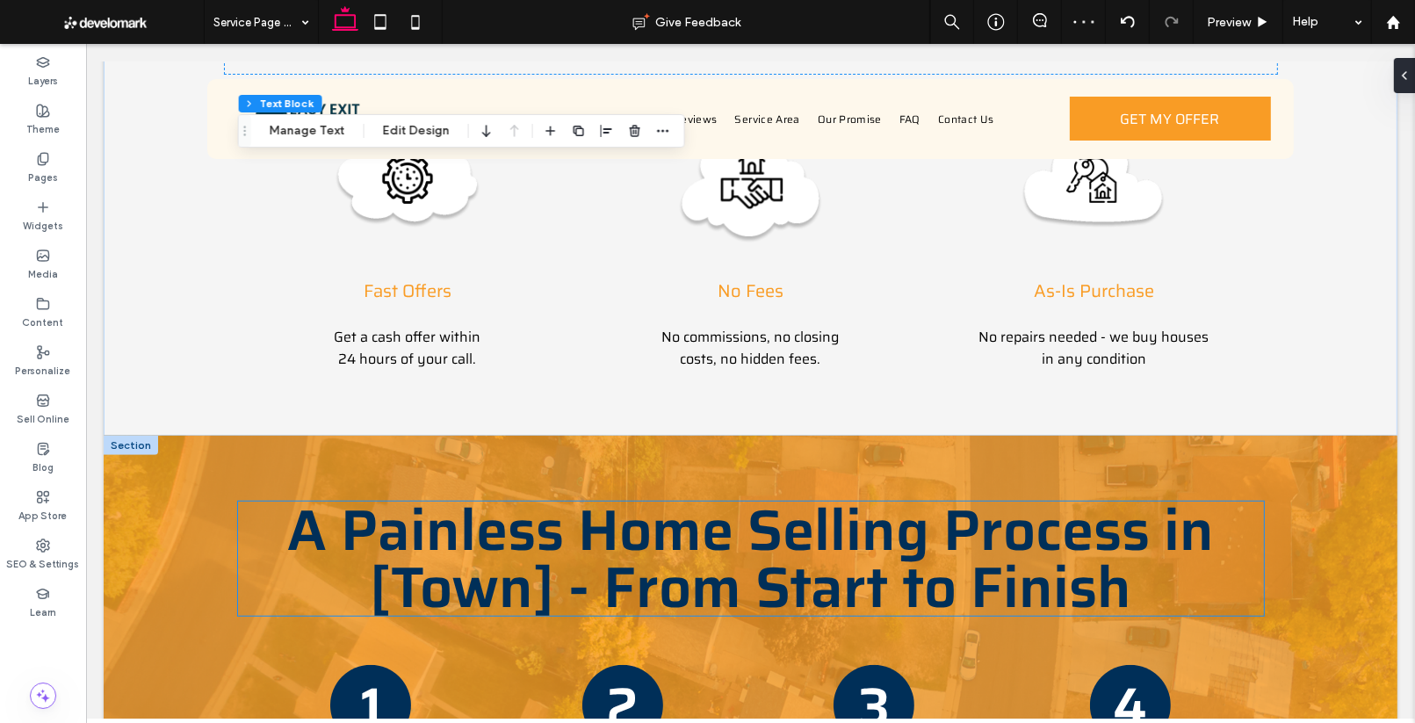
click at [933, 485] on span "A Painless Home Selling Process in [Town] - From Start to Finish" at bounding box center [749, 559] width 926 height 148
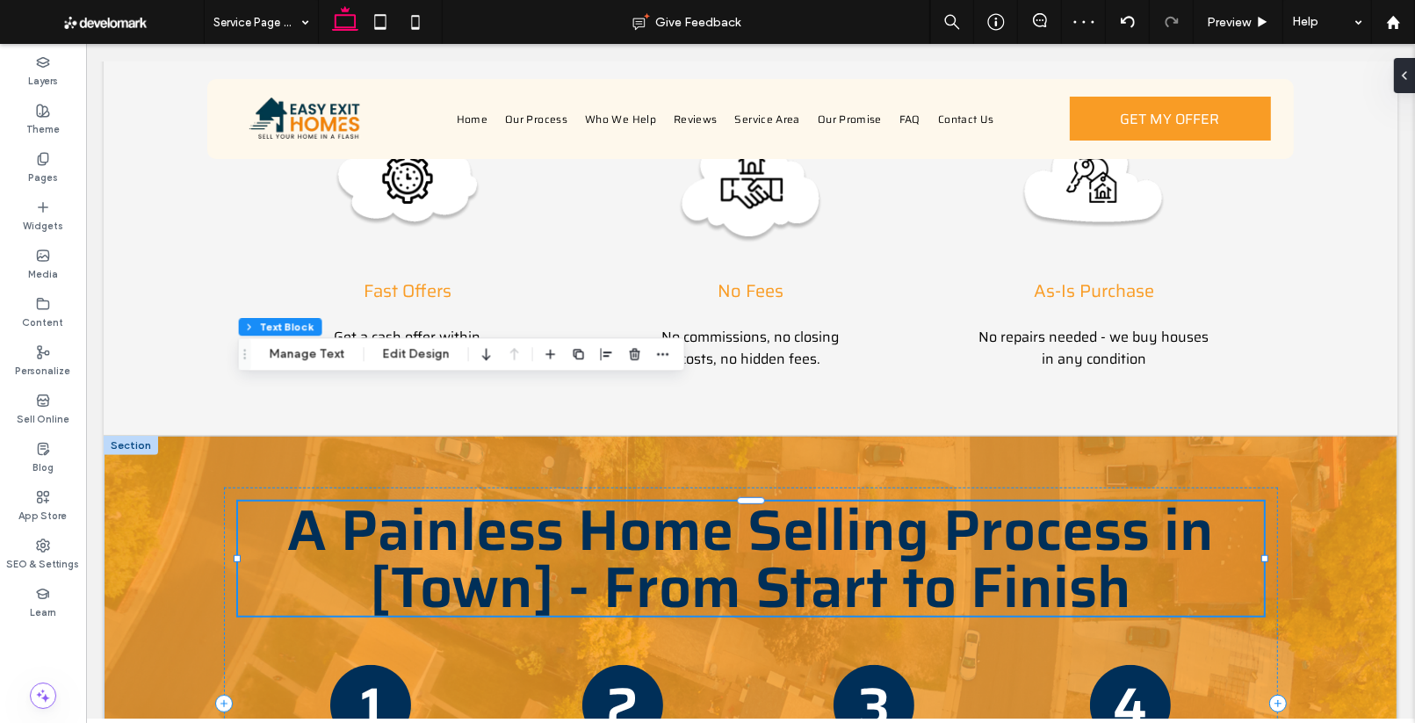
scroll to position [1229, 0]
click at [306, 360] on button "Manage Text" at bounding box center [307, 354] width 98 height 21
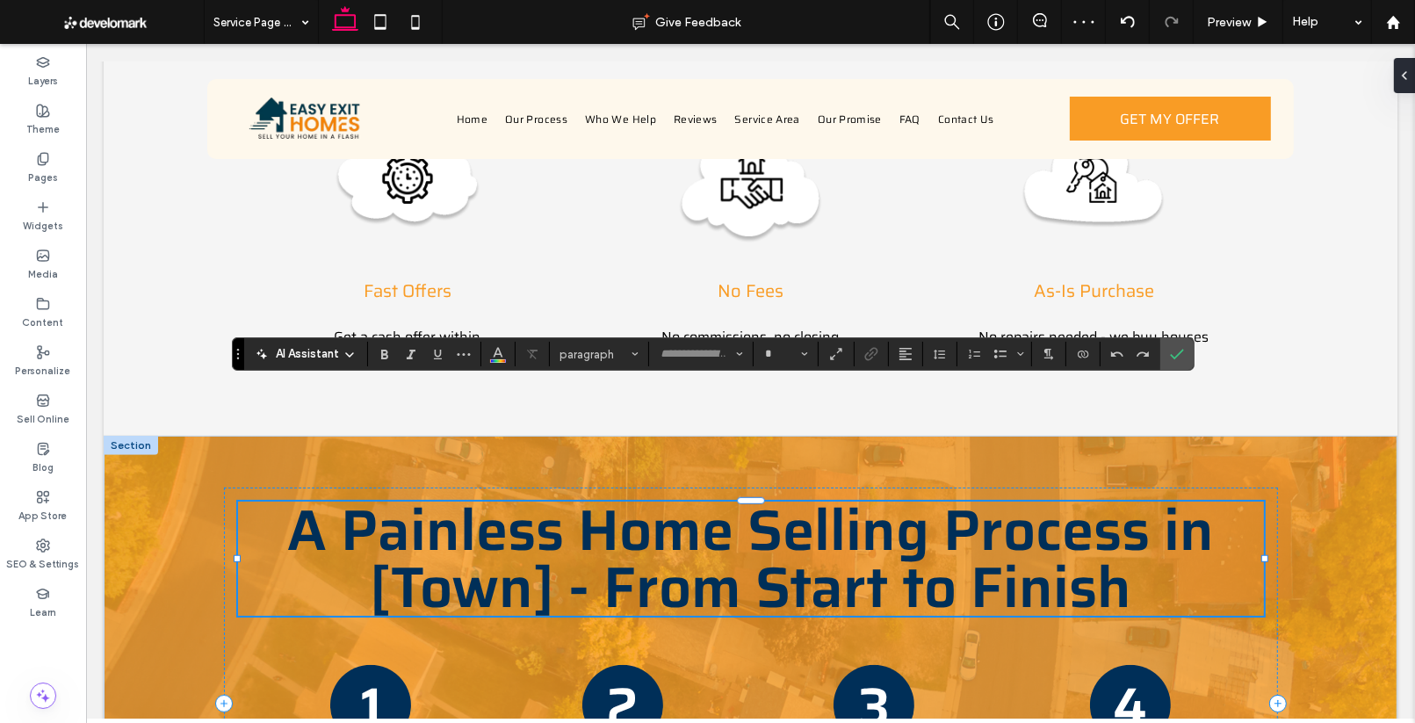
type input "*****"
type input "**"
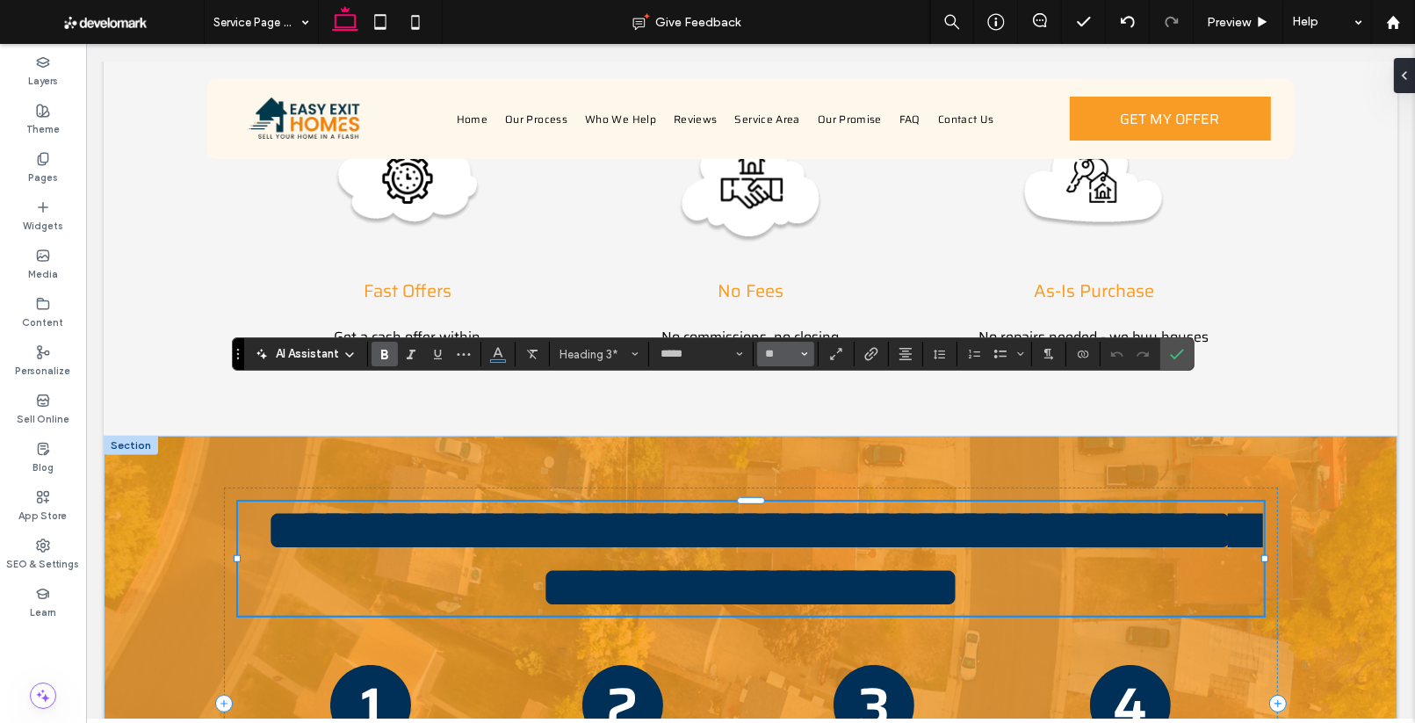
click at [801, 354] on icon "Size" at bounding box center [804, 353] width 7 height 7
click at [782, 490] on label "48" at bounding box center [785, 487] width 56 height 25
type input "**"
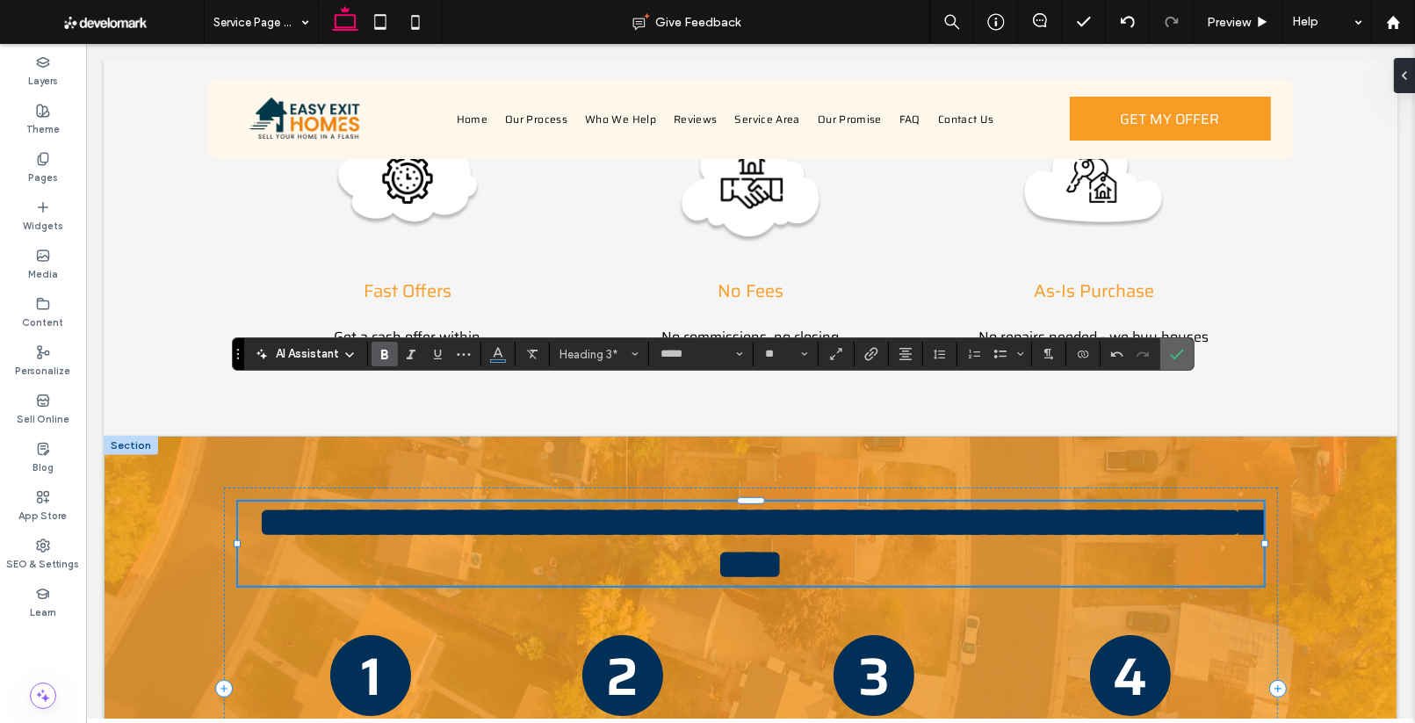
click at [1178, 351] on use "Confirm" at bounding box center [1178, 354] width 14 height 11
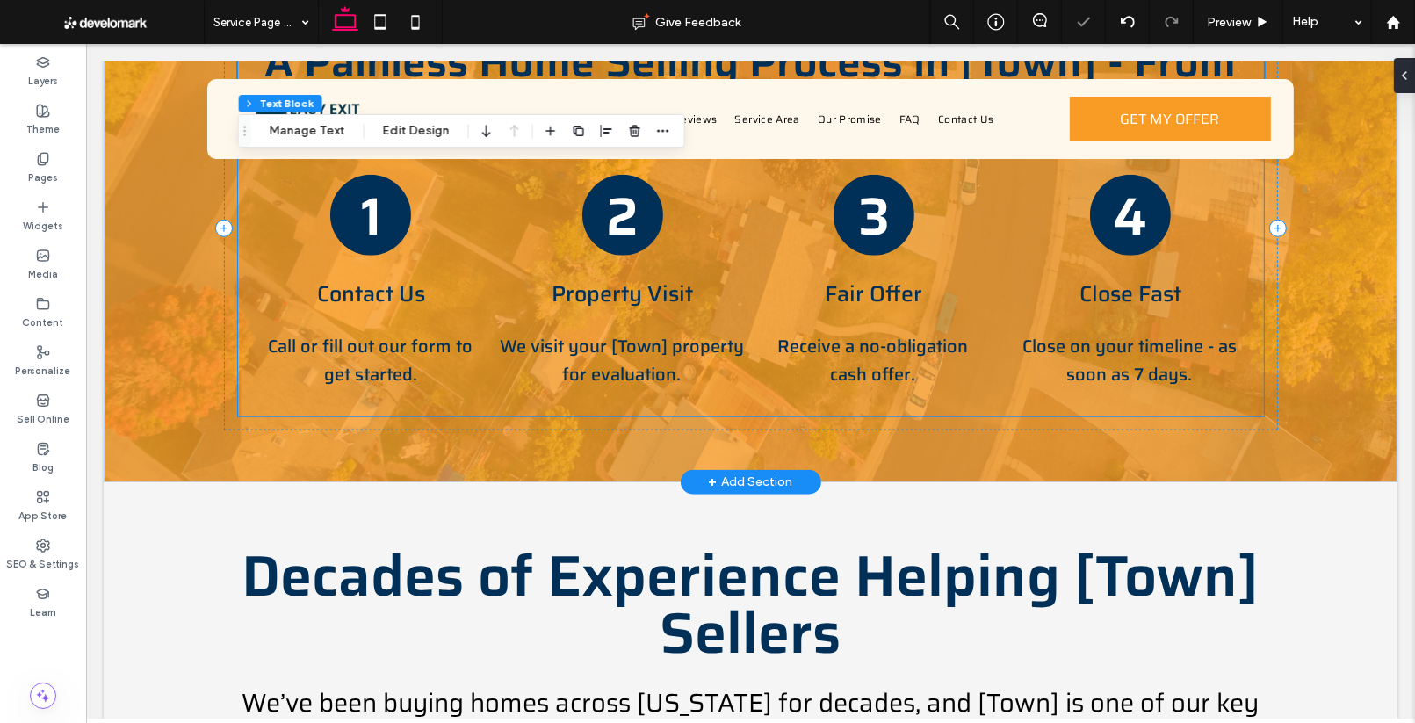
scroll to position [1697, 0]
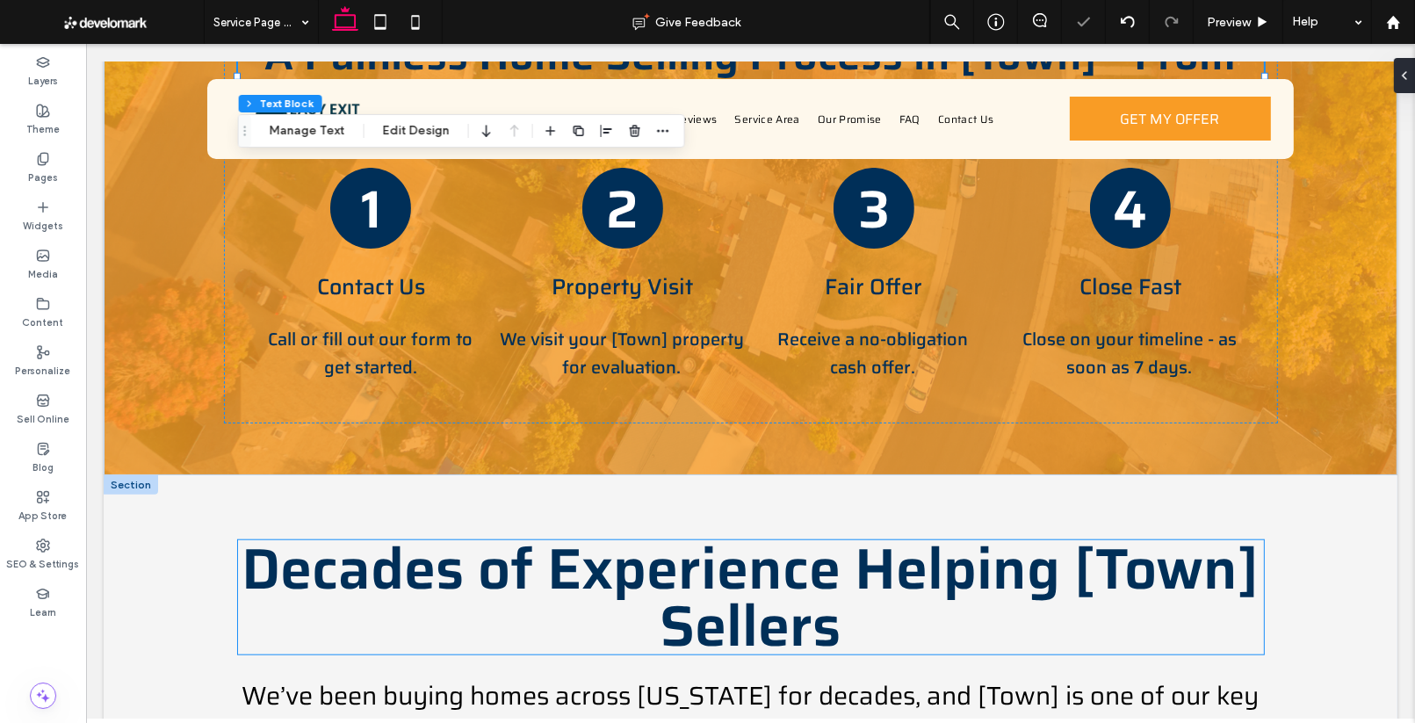
click at [931, 523] on span "Decades of Experience Helping [Town] Sellers" at bounding box center [749, 597] width 1017 height 148
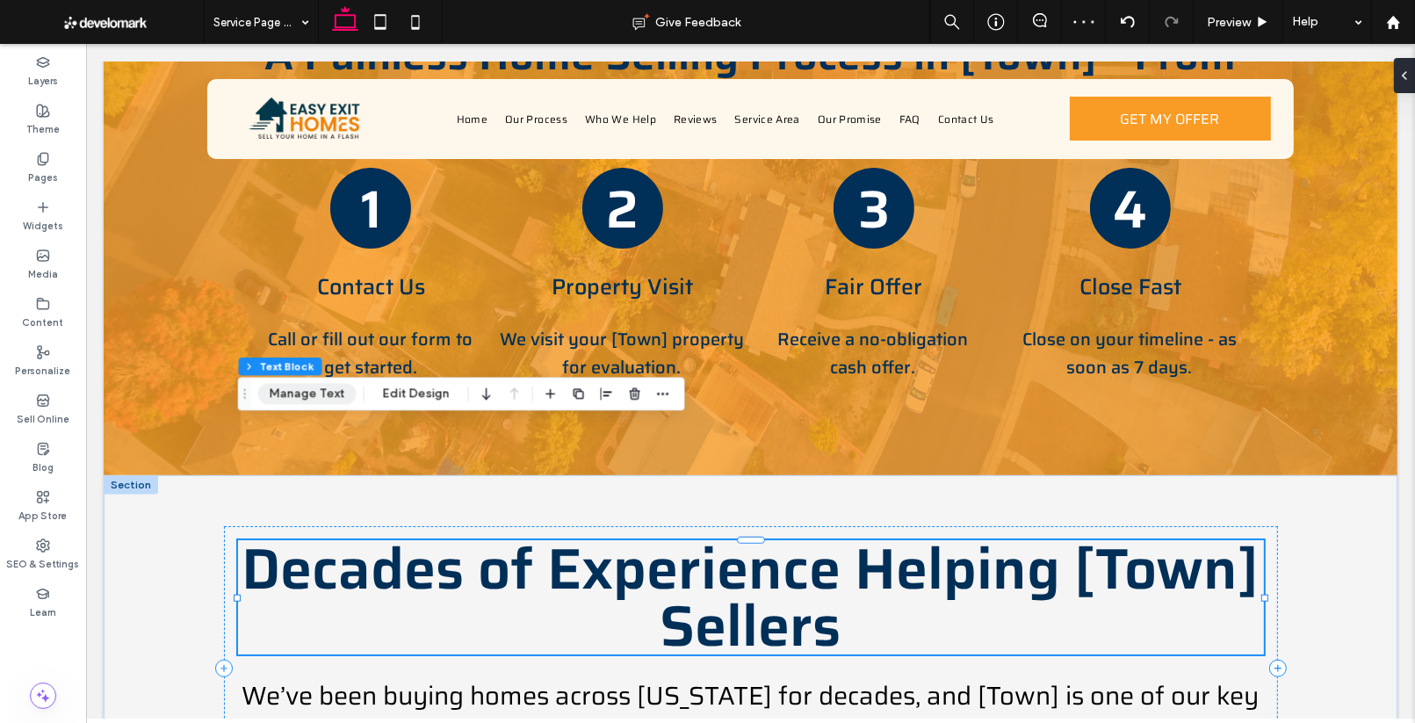
click at [328, 400] on button "Manage Text" at bounding box center [307, 393] width 98 height 21
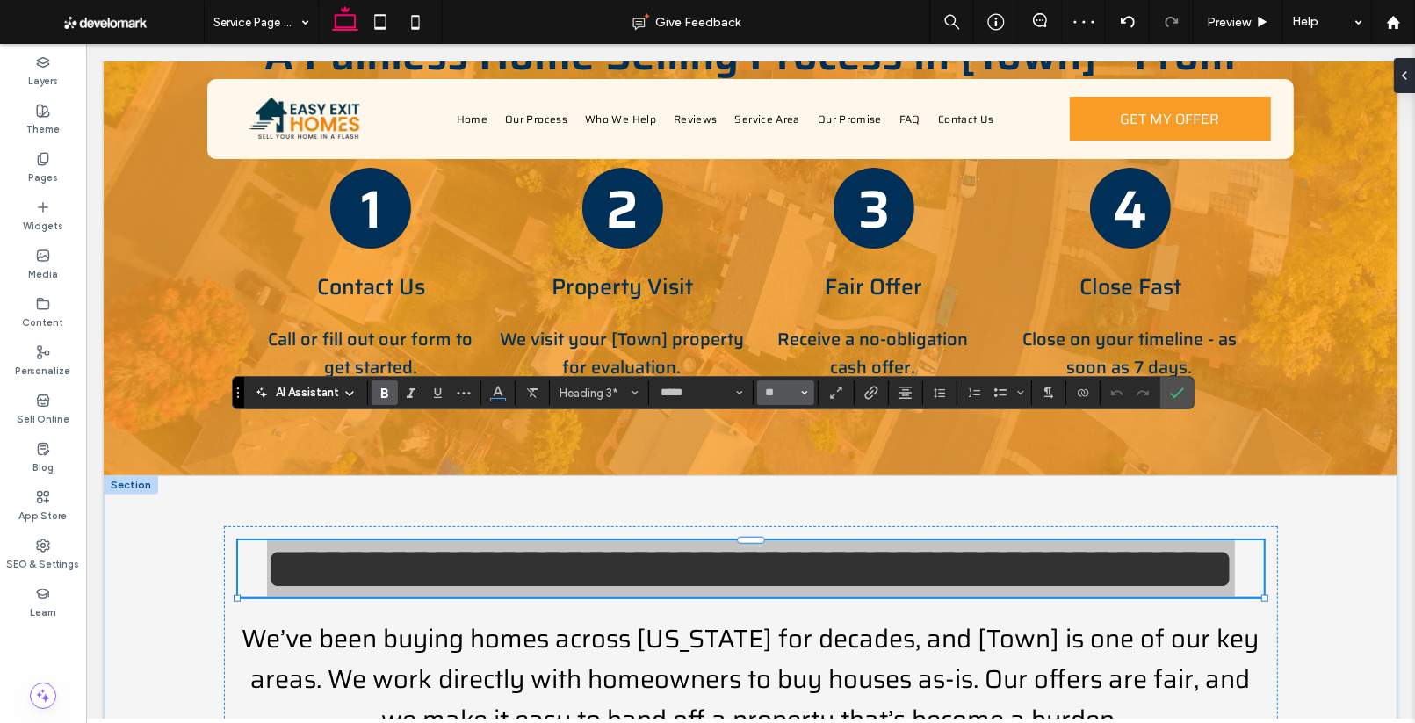
click at [806, 397] on button "**" at bounding box center [785, 392] width 57 height 25
drag, startPoint x: 783, startPoint y: 518, endPoint x: 1073, endPoint y: 435, distance: 301.5
click at [783, 518] on label "48" at bounding box center [785, 526] width 56 height 25
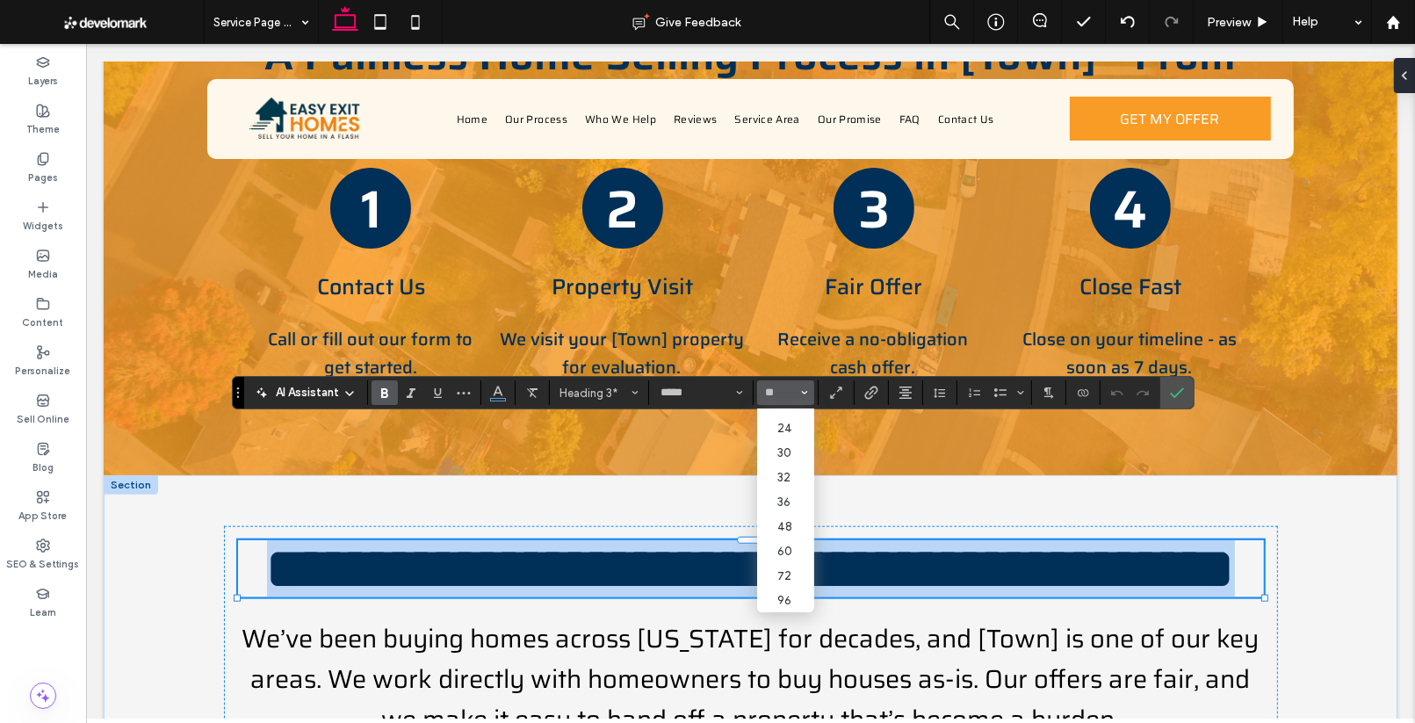
type input "**"
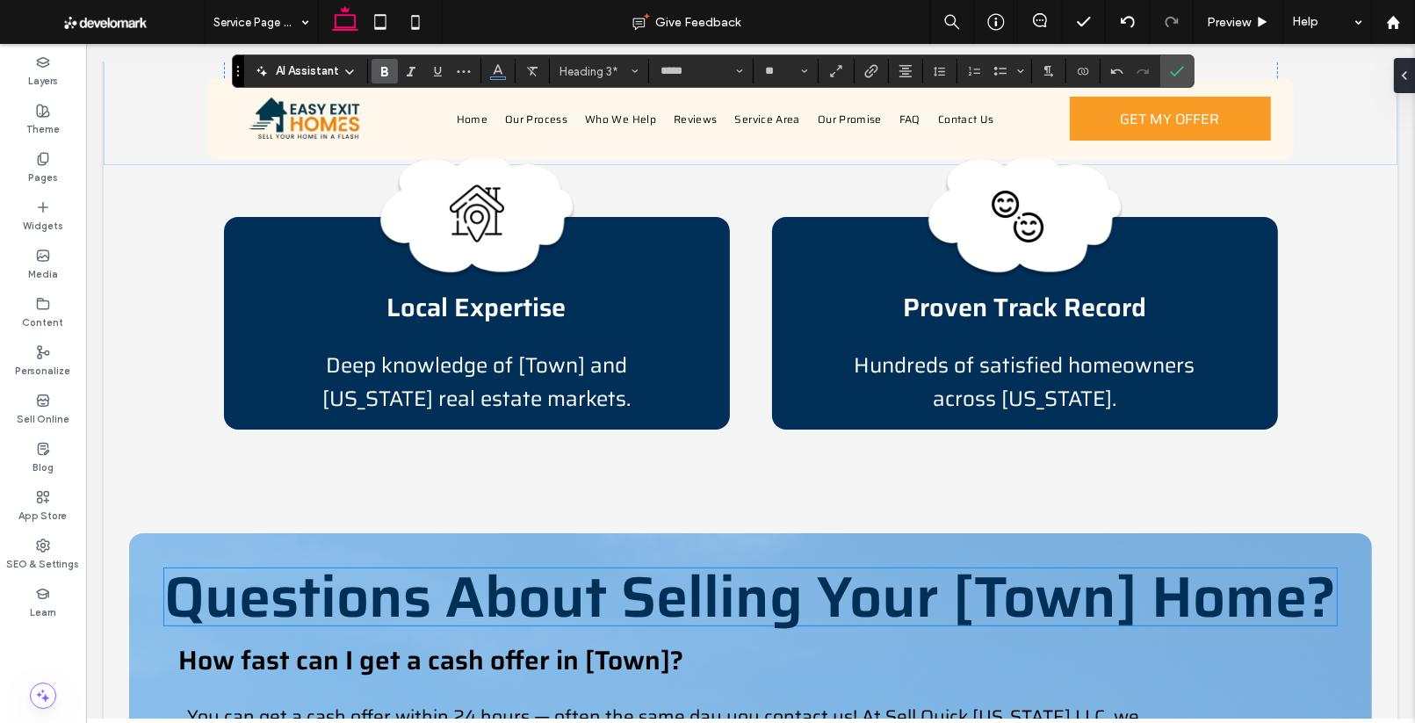
scroll to position [2430, 0]
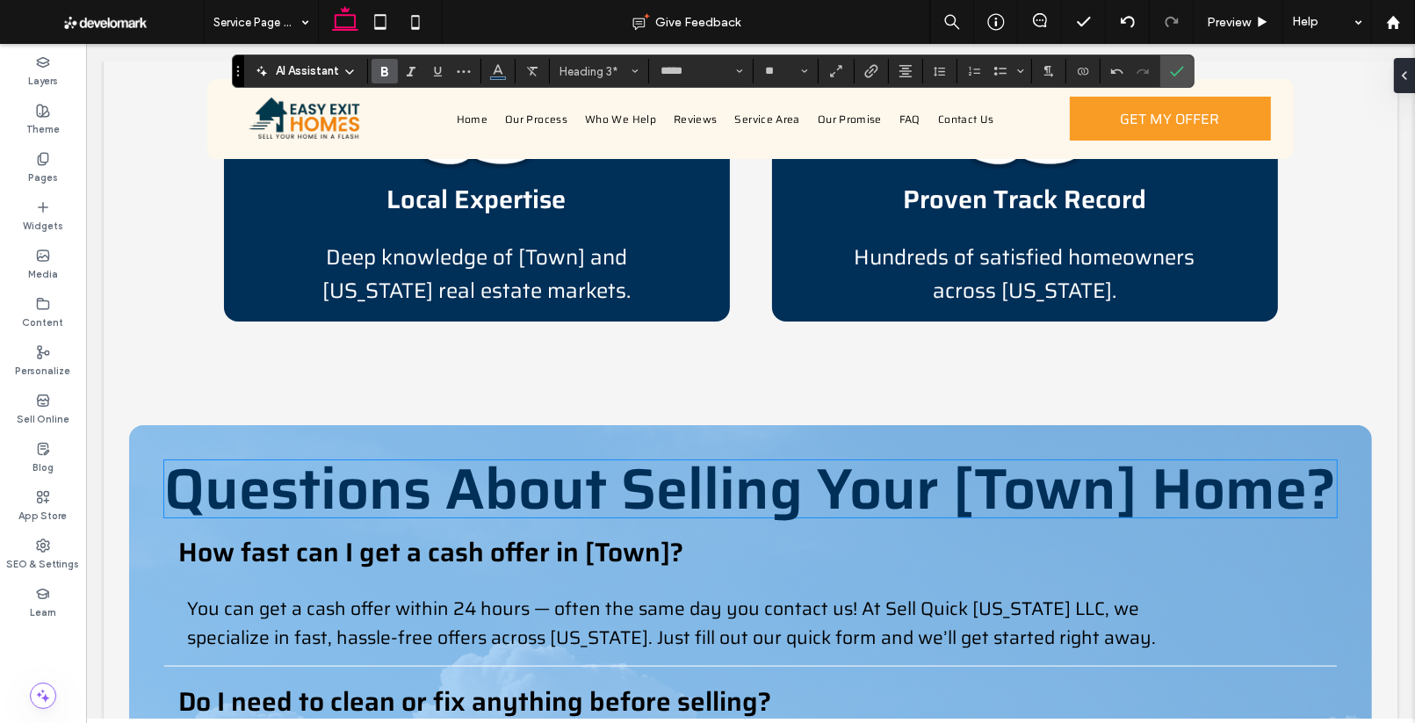
click at [916, 443] on span "Questions About Selling Your [Town] Home?" at bounding box center [749, 488] width 1171 height 90
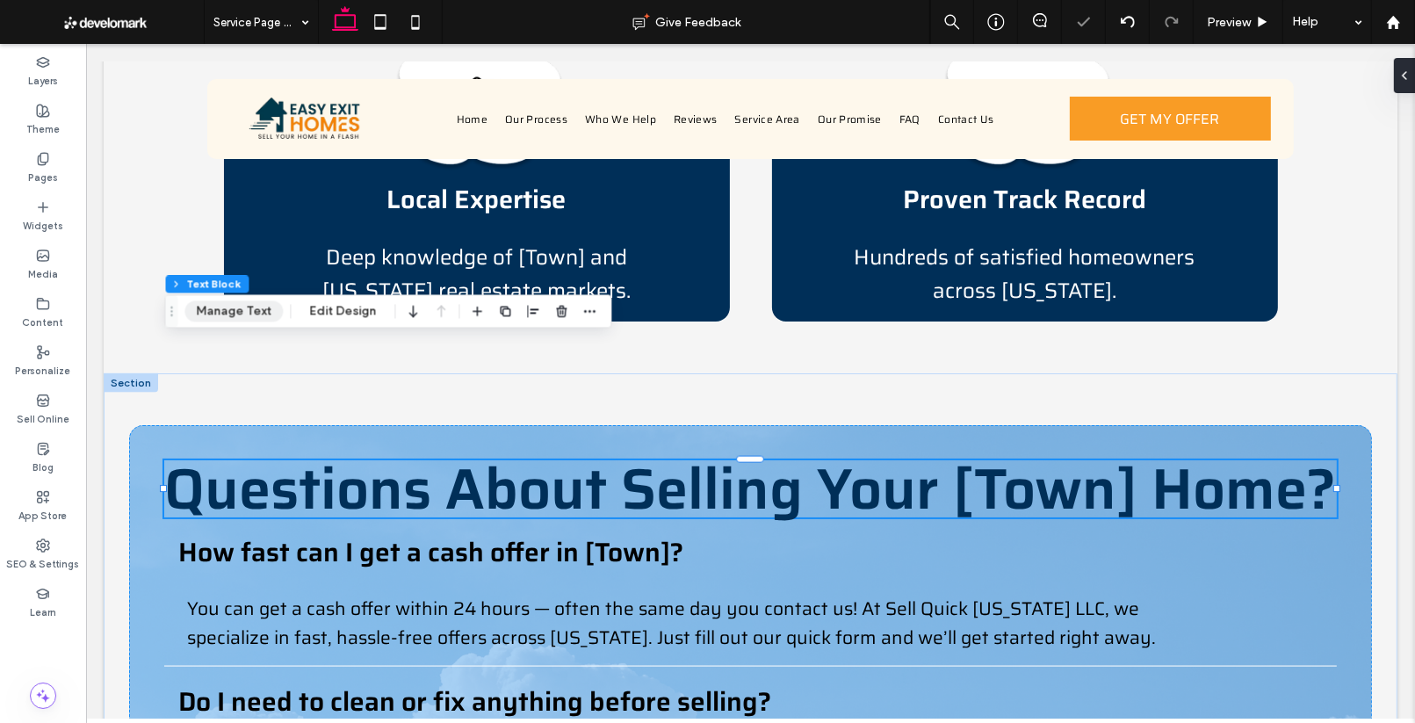
click at [249, 315] on button "Manage Text" at bounding box center [233, 310] width 98 height 21
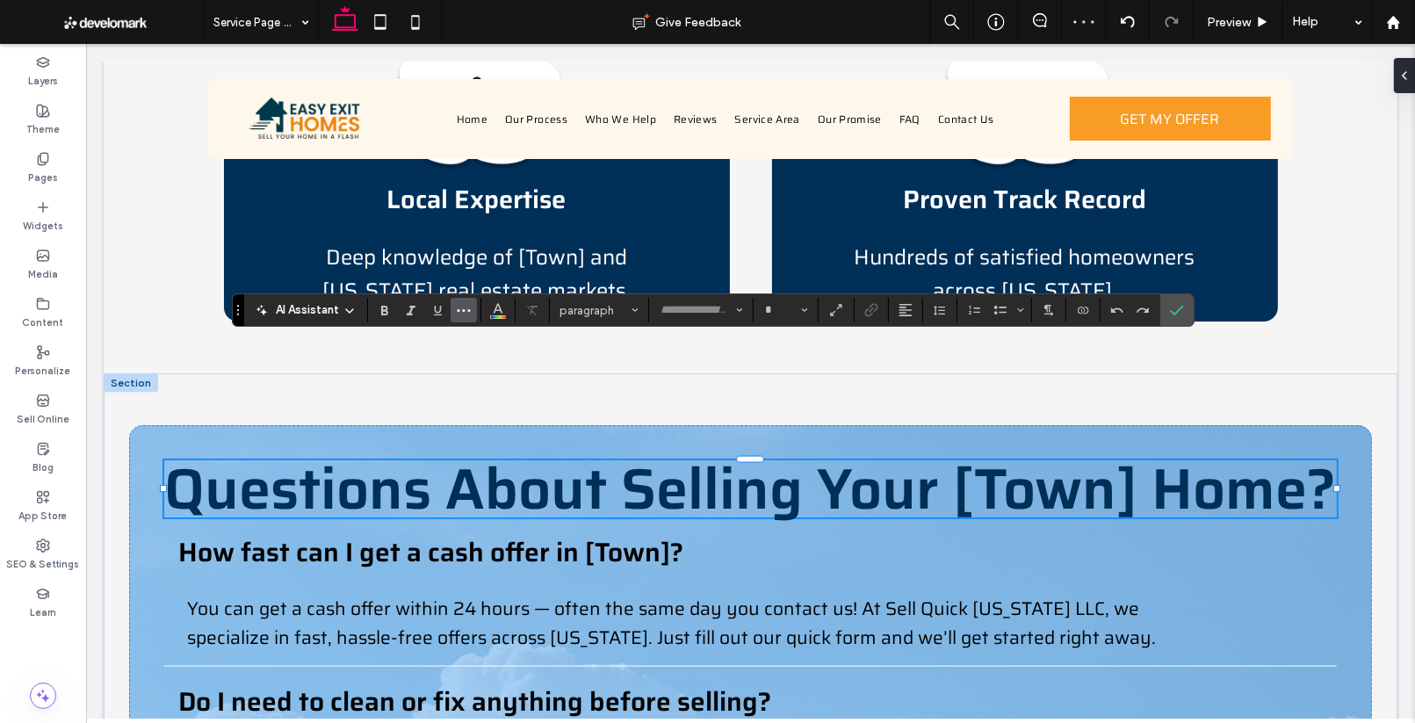
type input "*****"
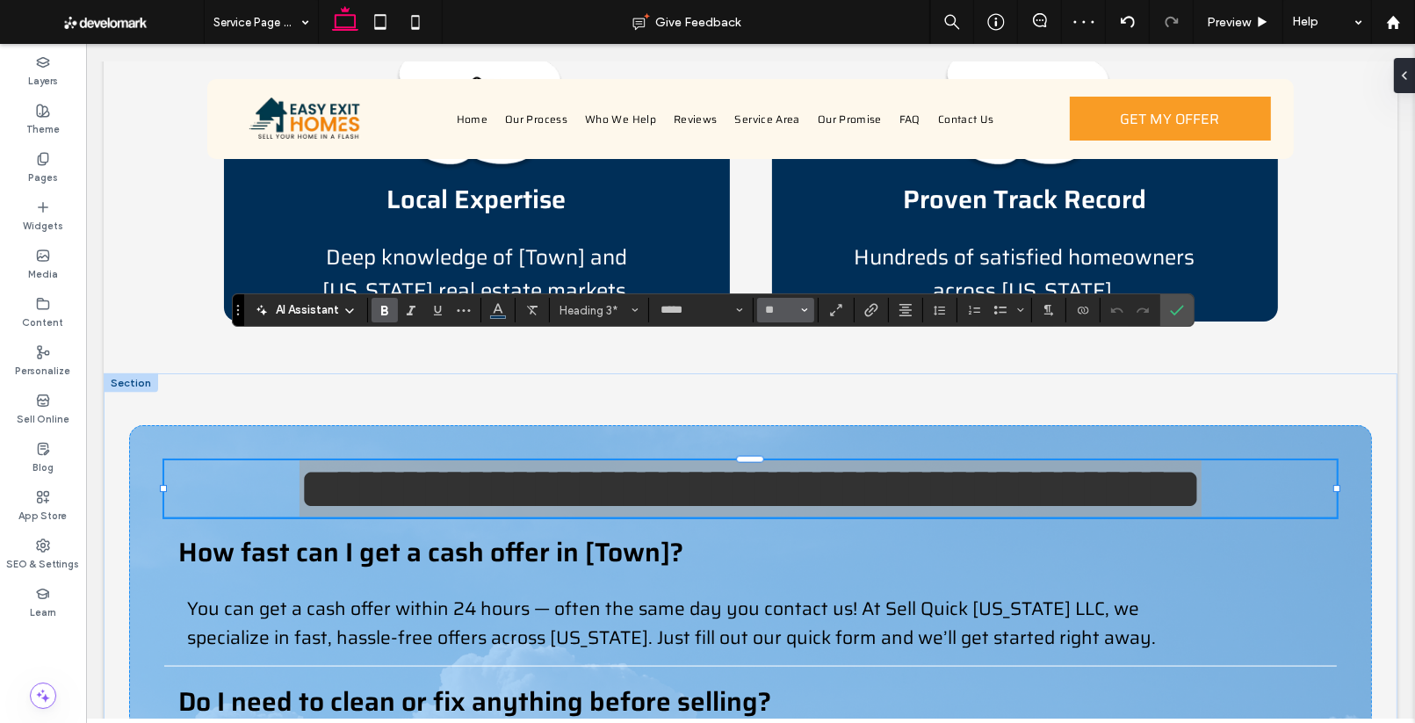
click at [796, 311] on button "**" at bounding box center [785, 310] width 57 height 25
click at [787, 452] on label "48" at bounding box center [784, 454] width 56 height 25
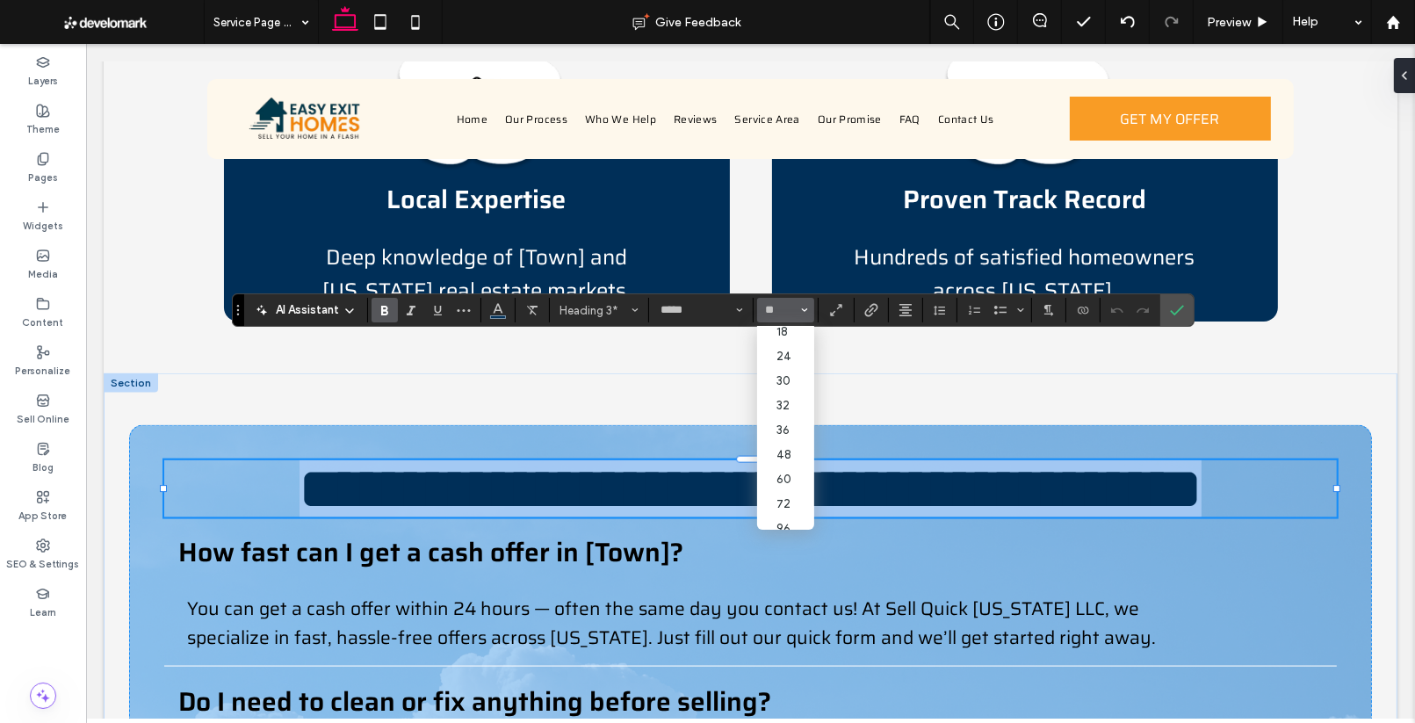
type input "**"
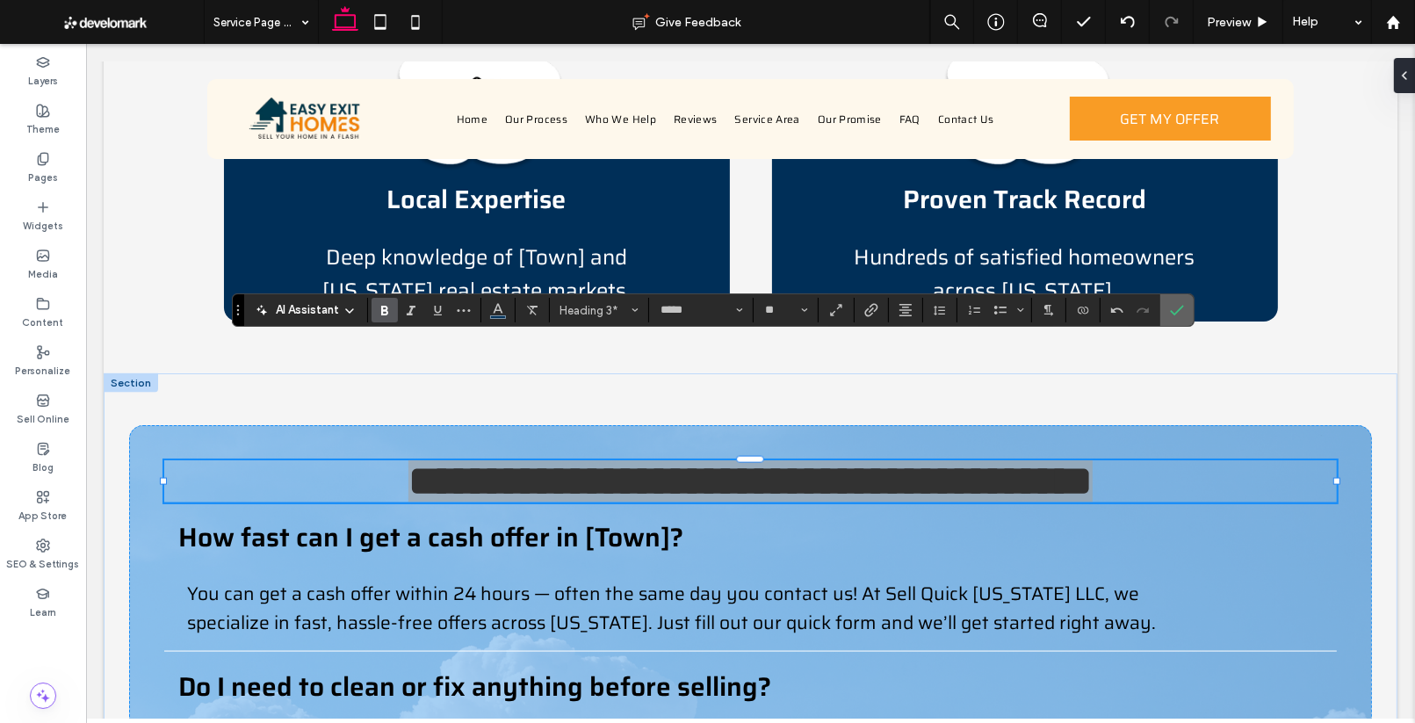
click at [1174, 316] on icon "Confirm" at bounding box center [1177, 310] width 14 height 14
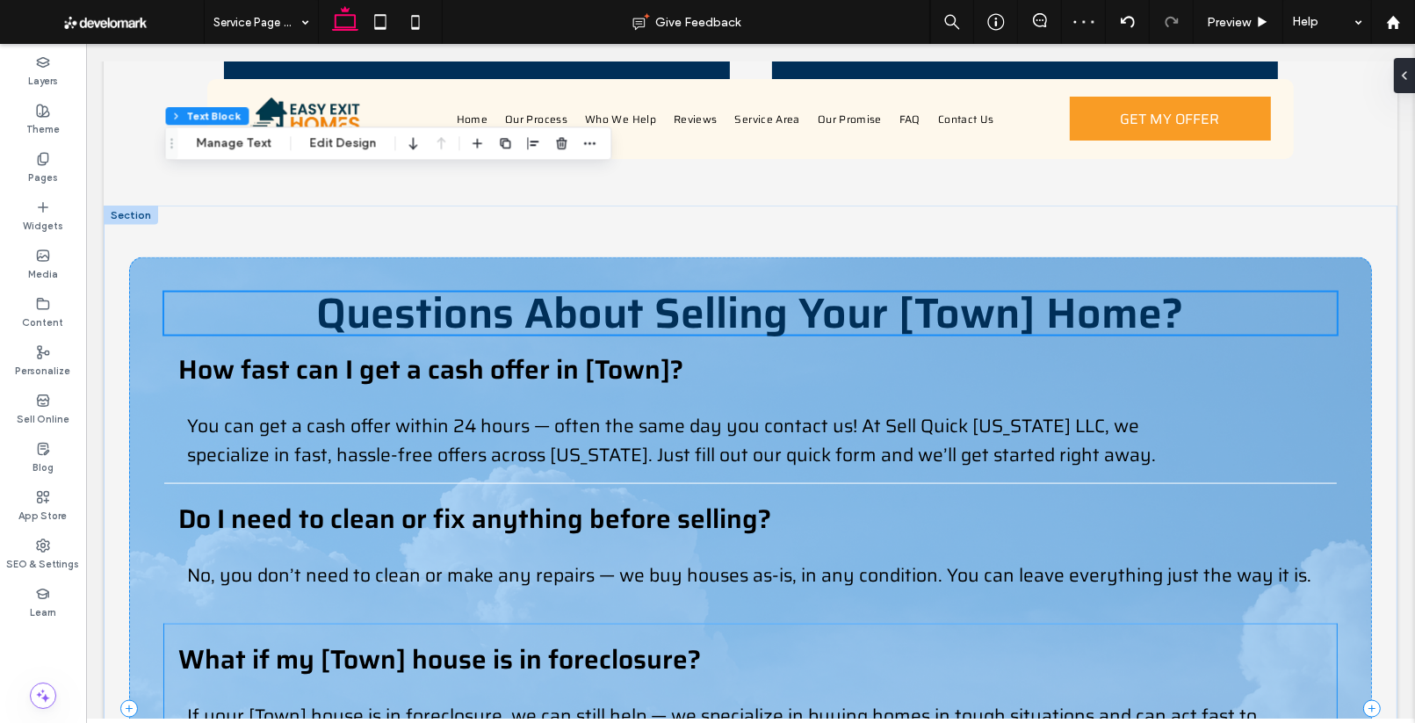
scroll to position [2607, 0]
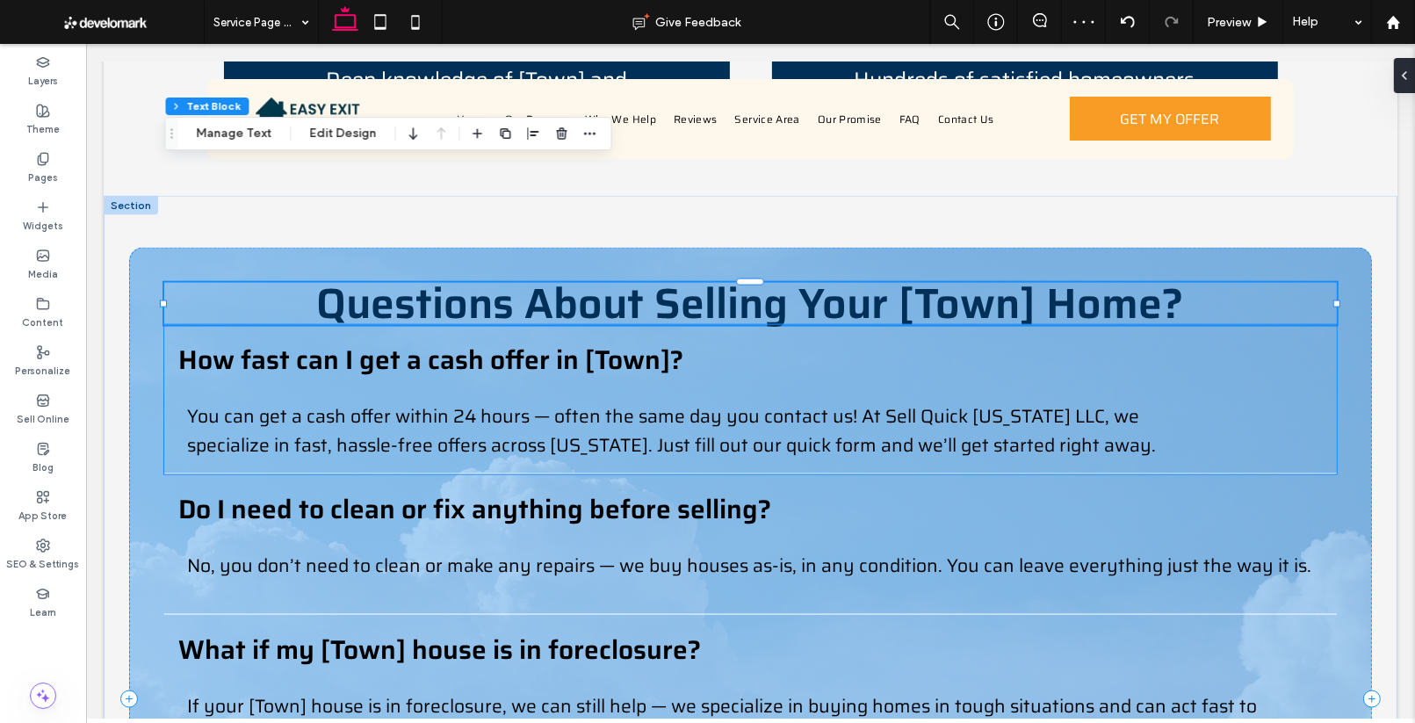
click at [480, 339] on span "How fast can I get a cash offer in [Town]?" at bounding box center [429, 359] width 505 height 41
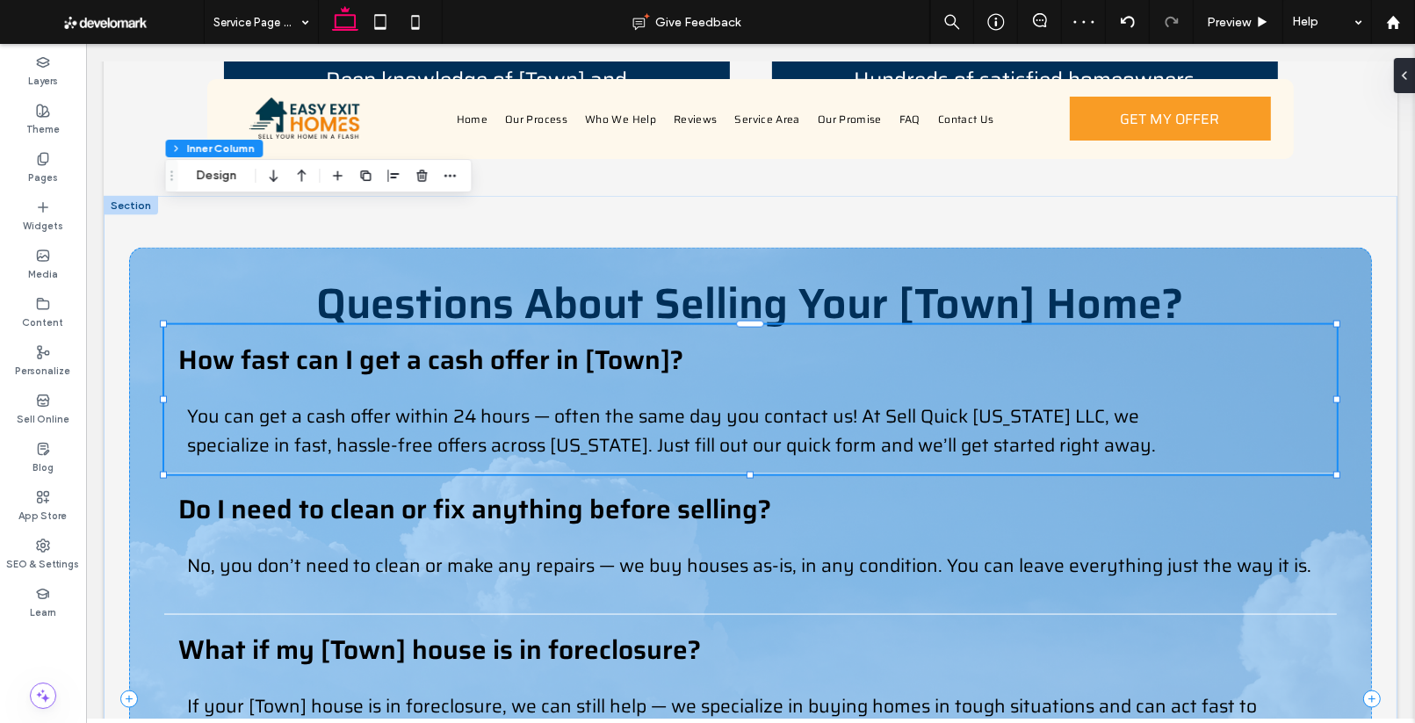
click at [480, 339] on span "How fast can I get a cash offer in [Town]?" at bounding box center [429, 359] width 505 height 41
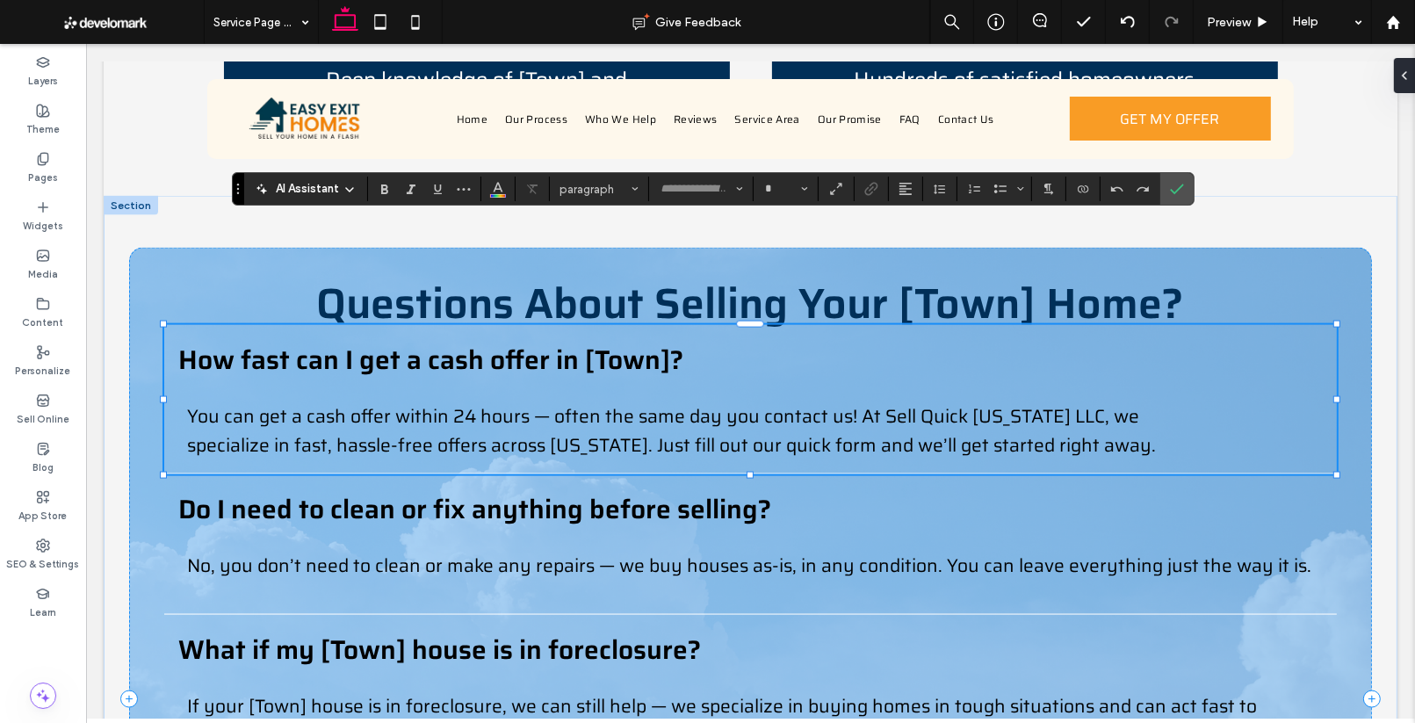
type input "*****"
type input "**"
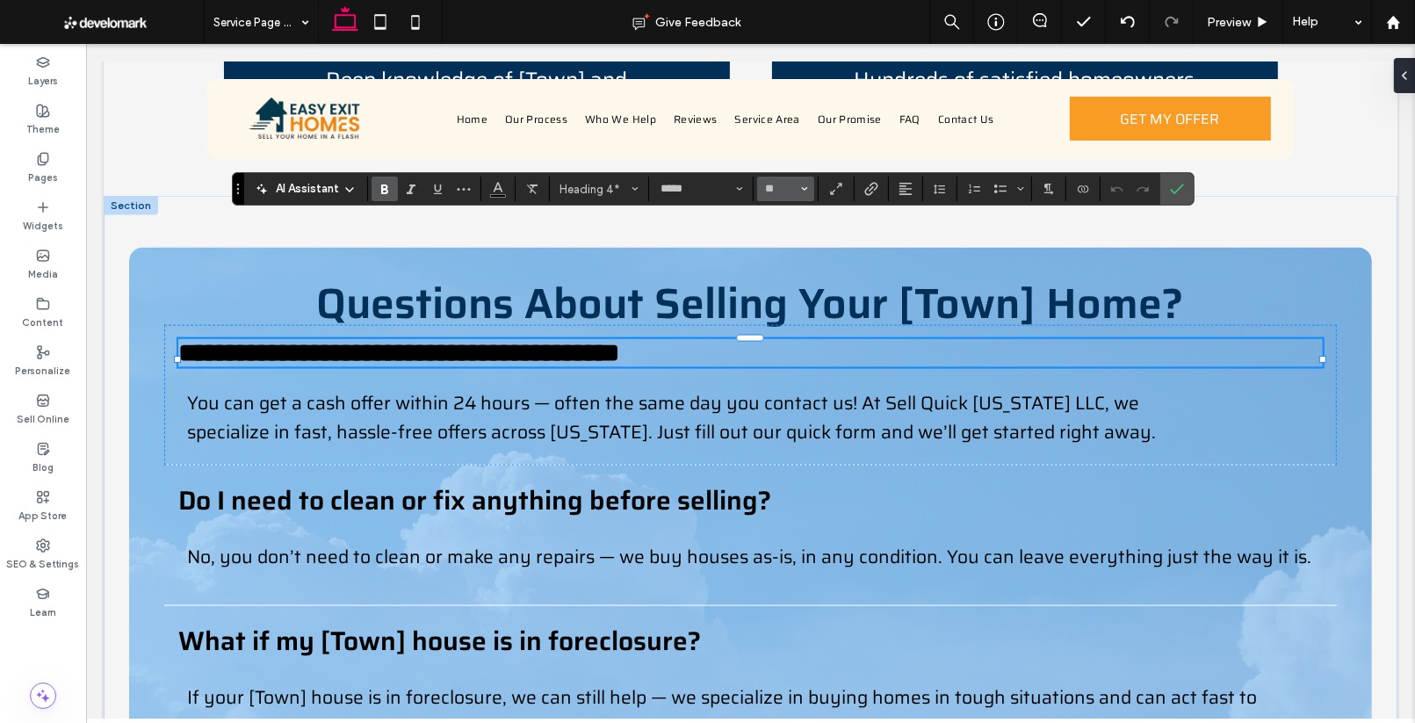
click at [801, 192] on span "Size" at bounding box center [804, 188] width 7 height 23
click at [773, 323] on label "24" at bounding box center [782, 318] width 56 height 25
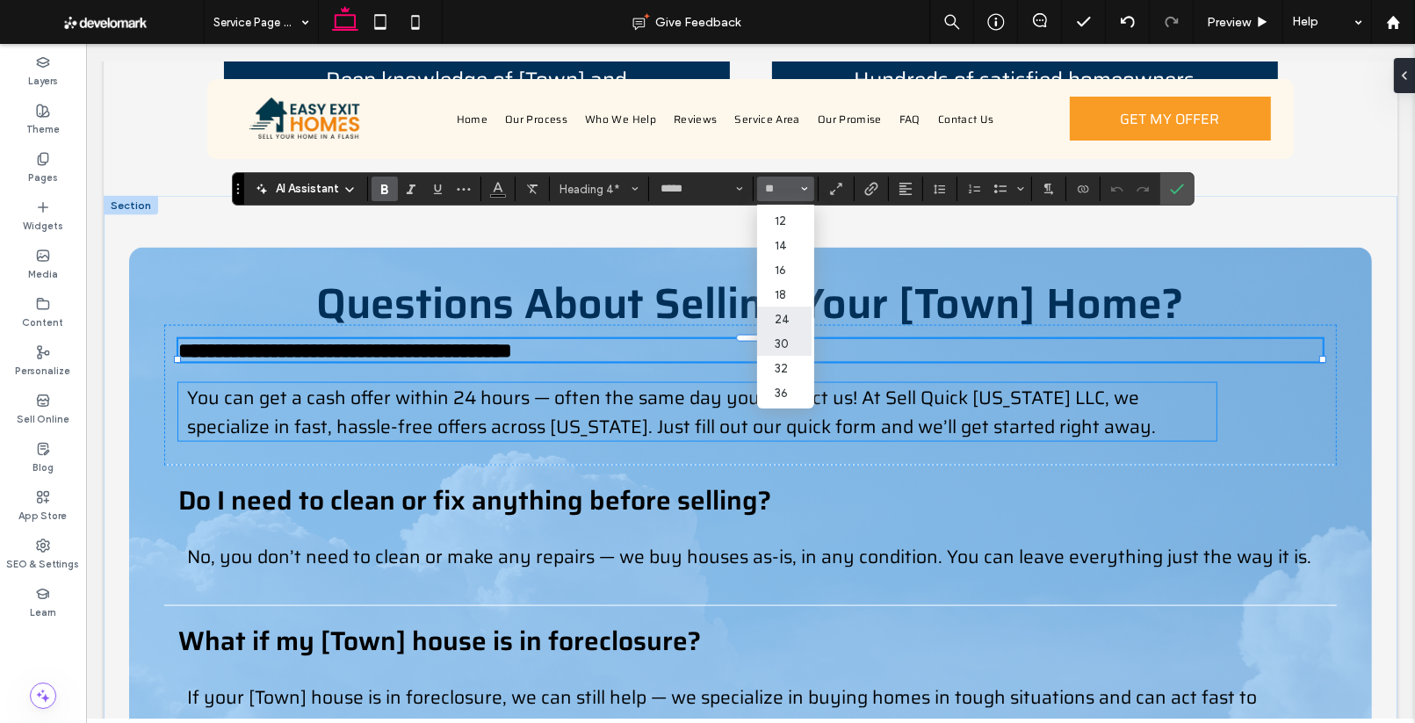
type input "**"
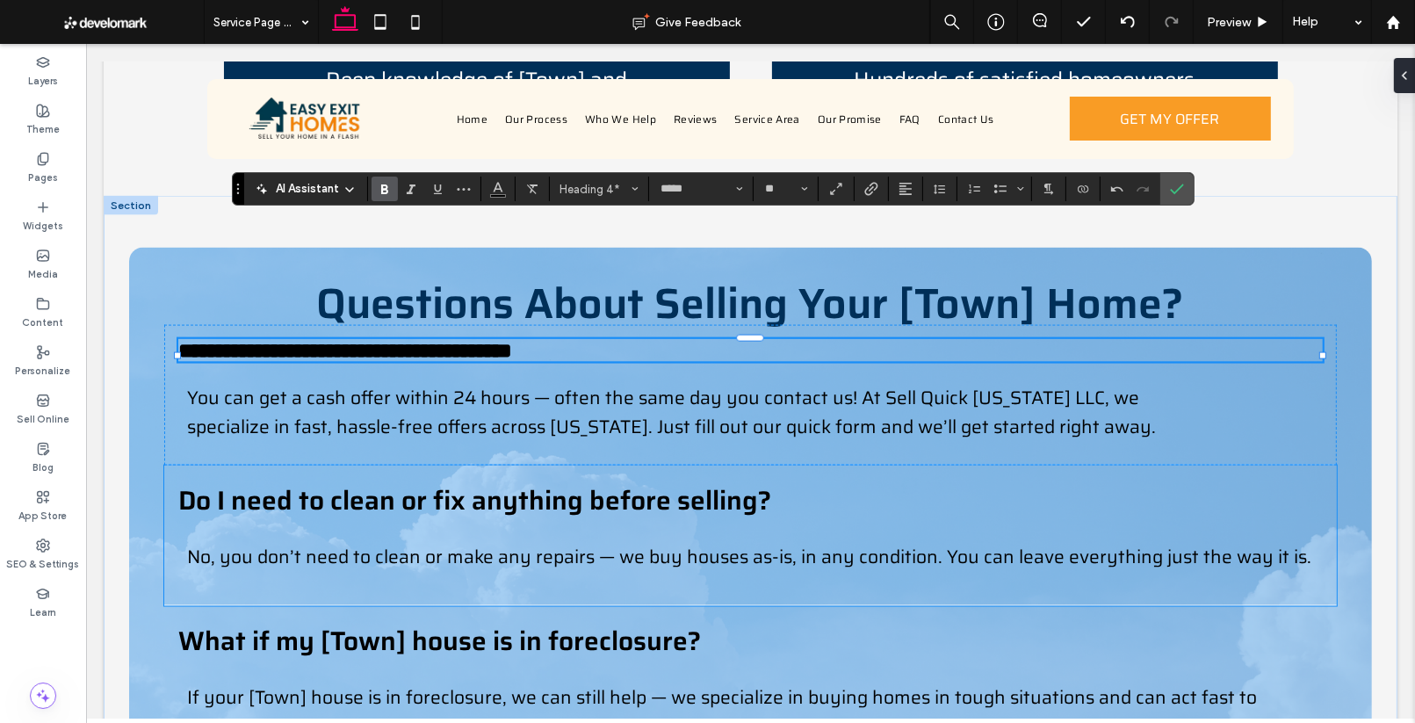
click at [652, 479] on span "Do I need to clean or fix anything before selling?" at bounding box center [473, 499] width 593 height 41
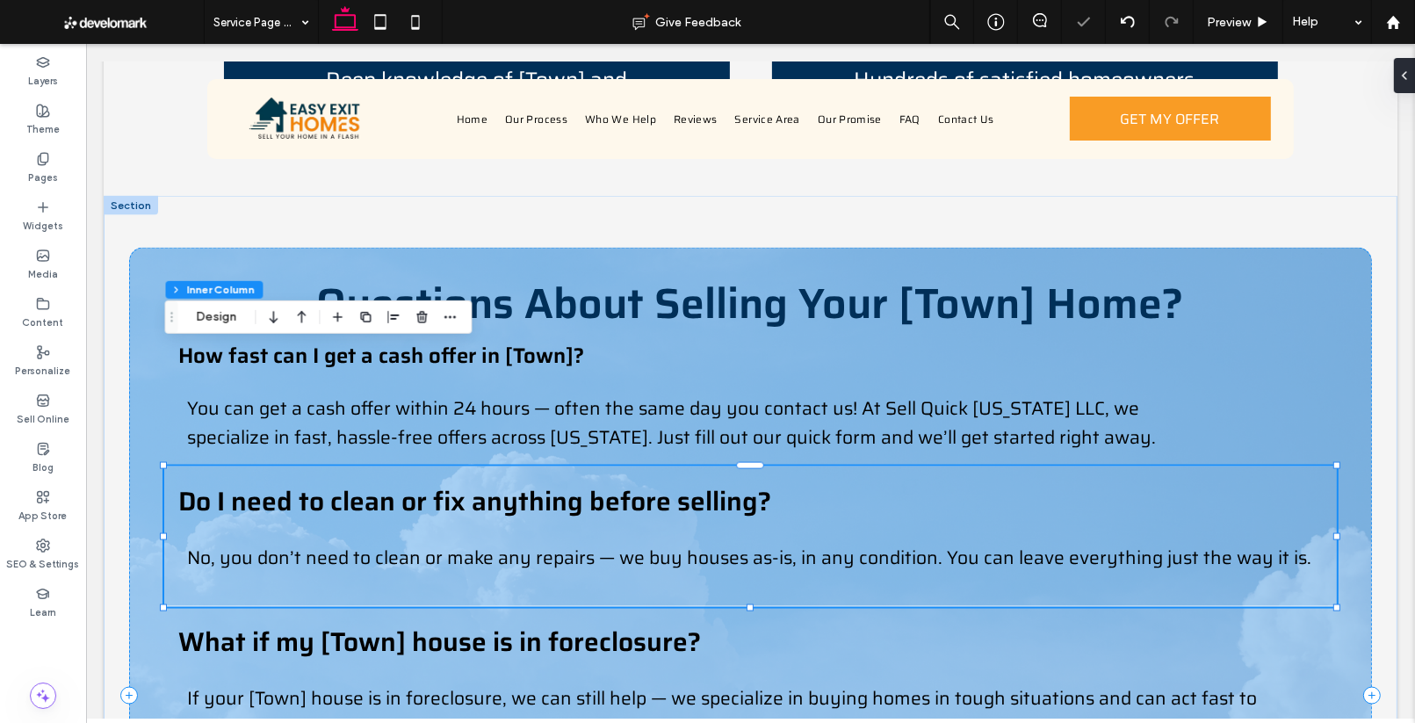
click at [652, 480] on span "Do I need to clean or fix anything before selling?" at bounding box center [473, 500] width 593 height 41
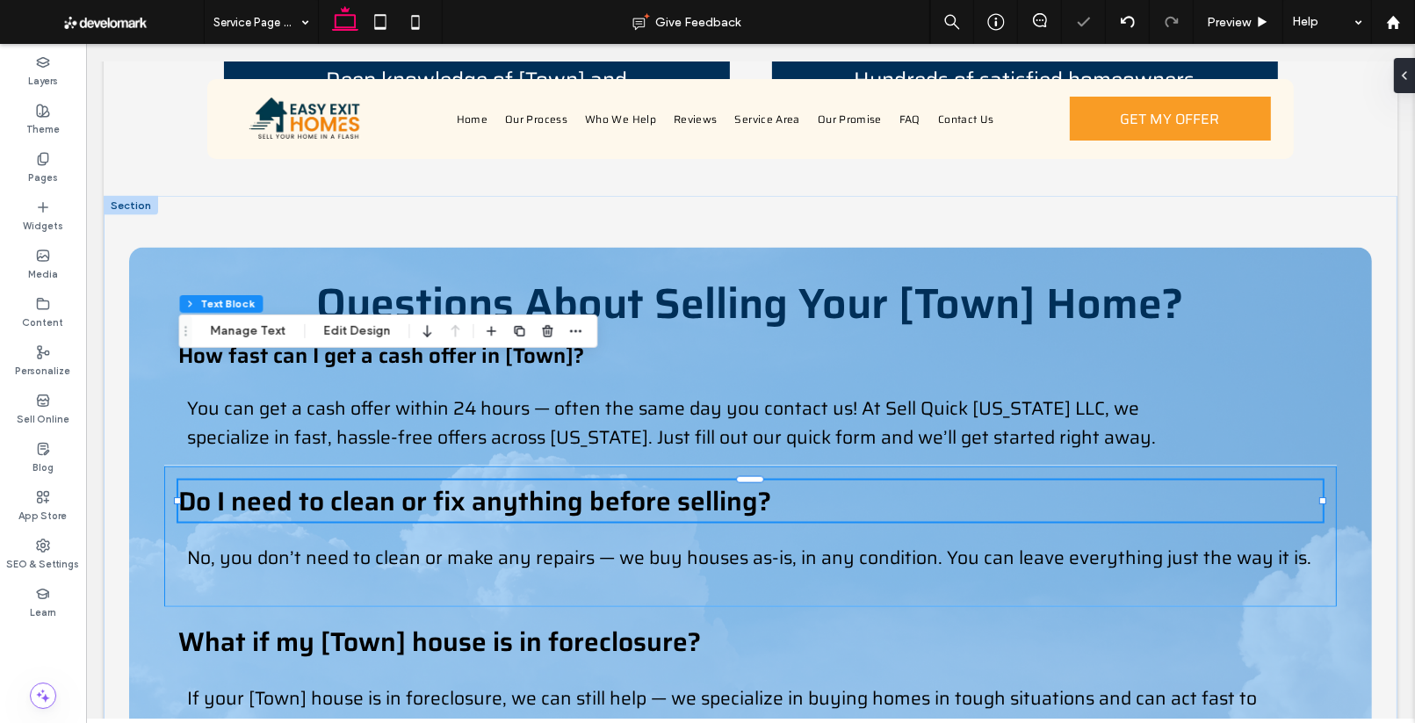
click at [652, 480] on span "Do I need to clean or fix anything before selling?" at bounding box center [473, 500] width 593 height 41
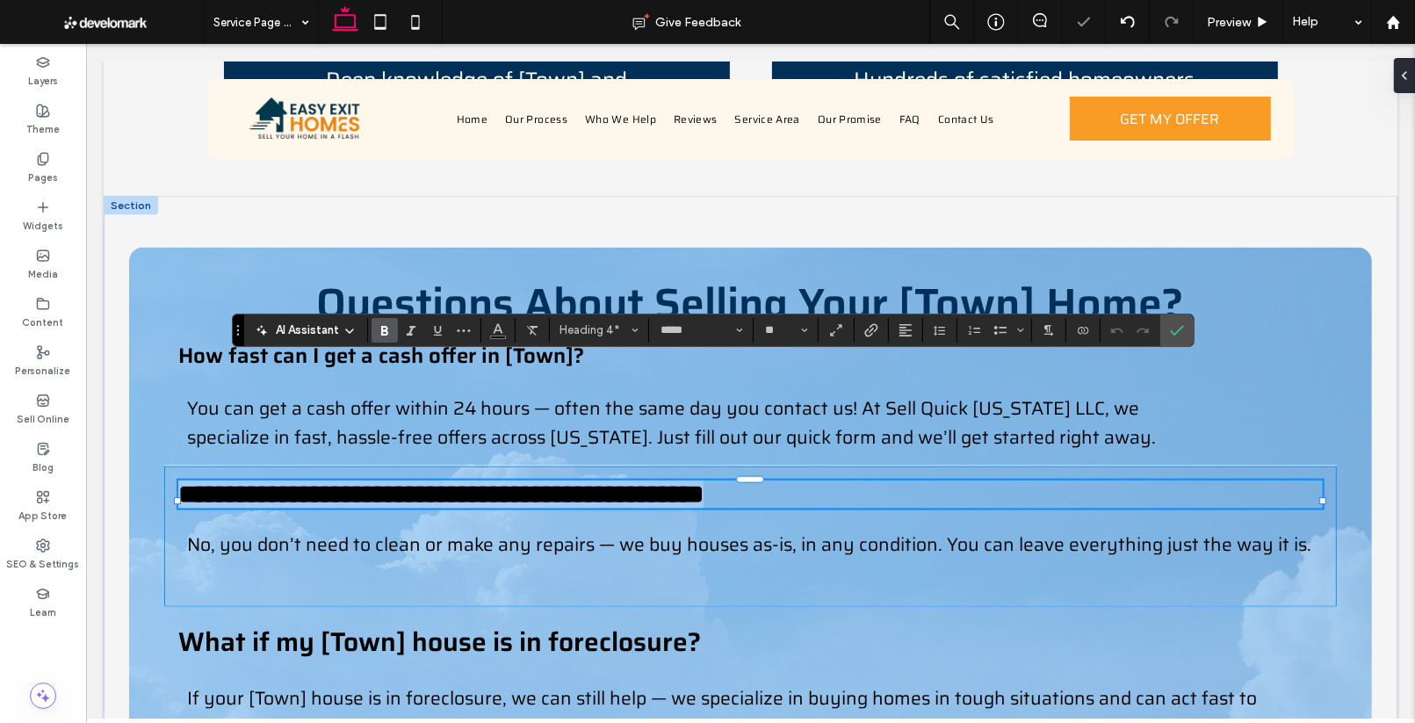
click at [652, 481] on span "**********" at bounding box center [439, 493] width 525 height 25
click at [805, 329] on icon "Size" at bounding box center [804, 330] width 7 height 7
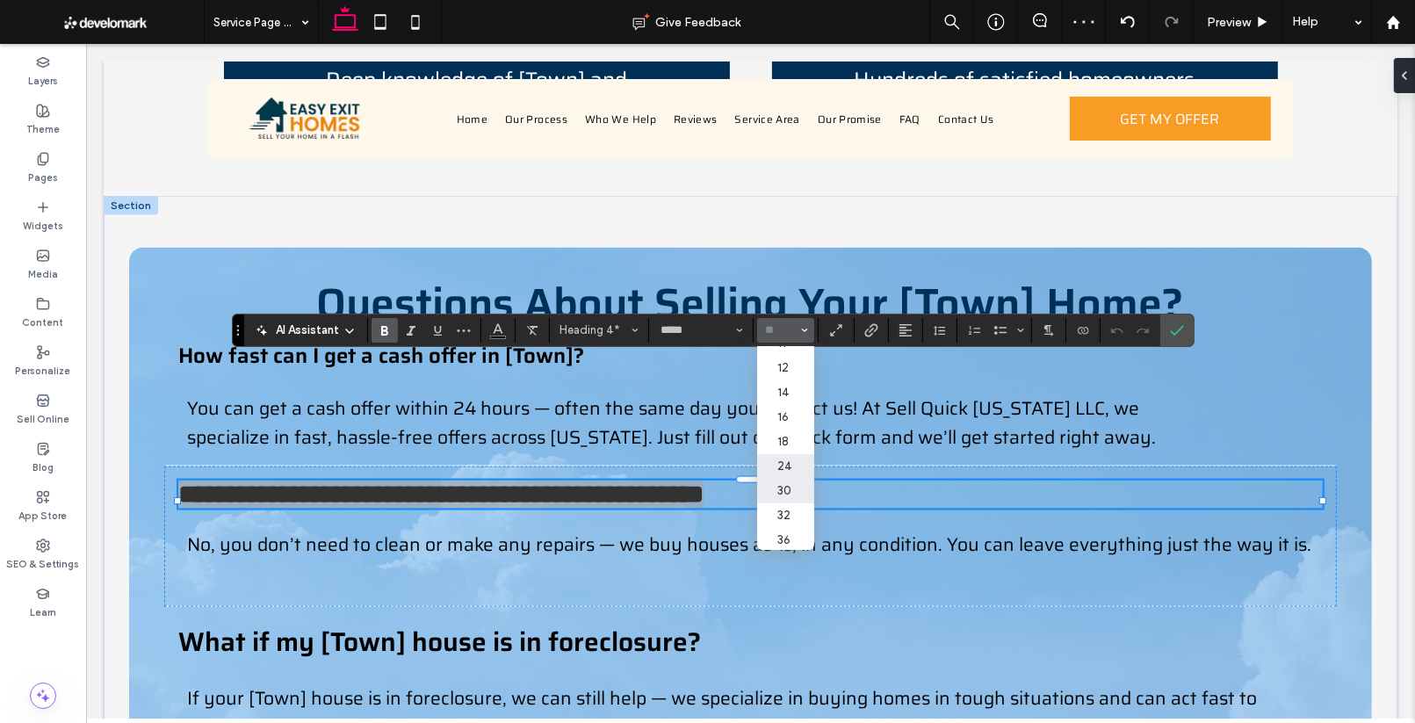
scroll to position [93, 0]
click at [789, 465] on label "24" at bounding box center [785, 462] width 56 height 25
type input "**"
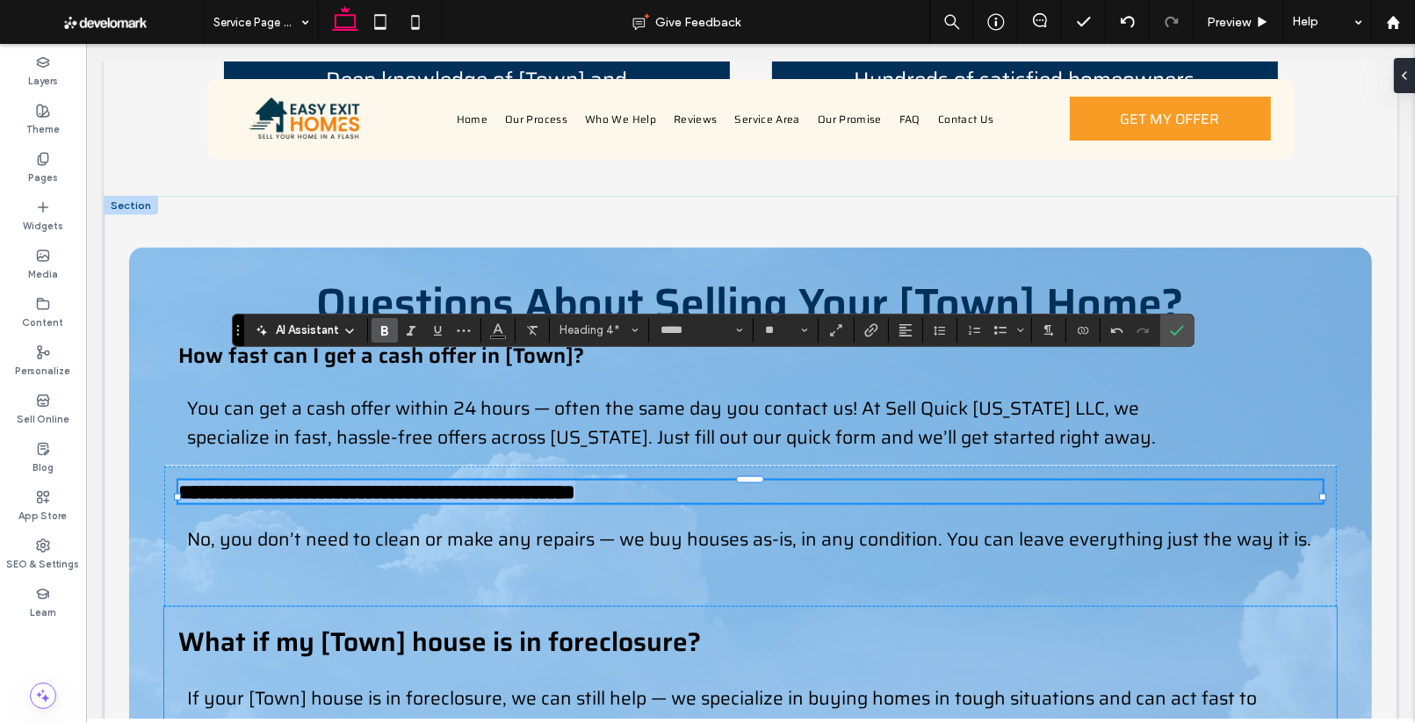
click at [649, 621] on span "What if my [Town] house is in foreclosure?" at bounding box center [438, 641] width 522 height 41
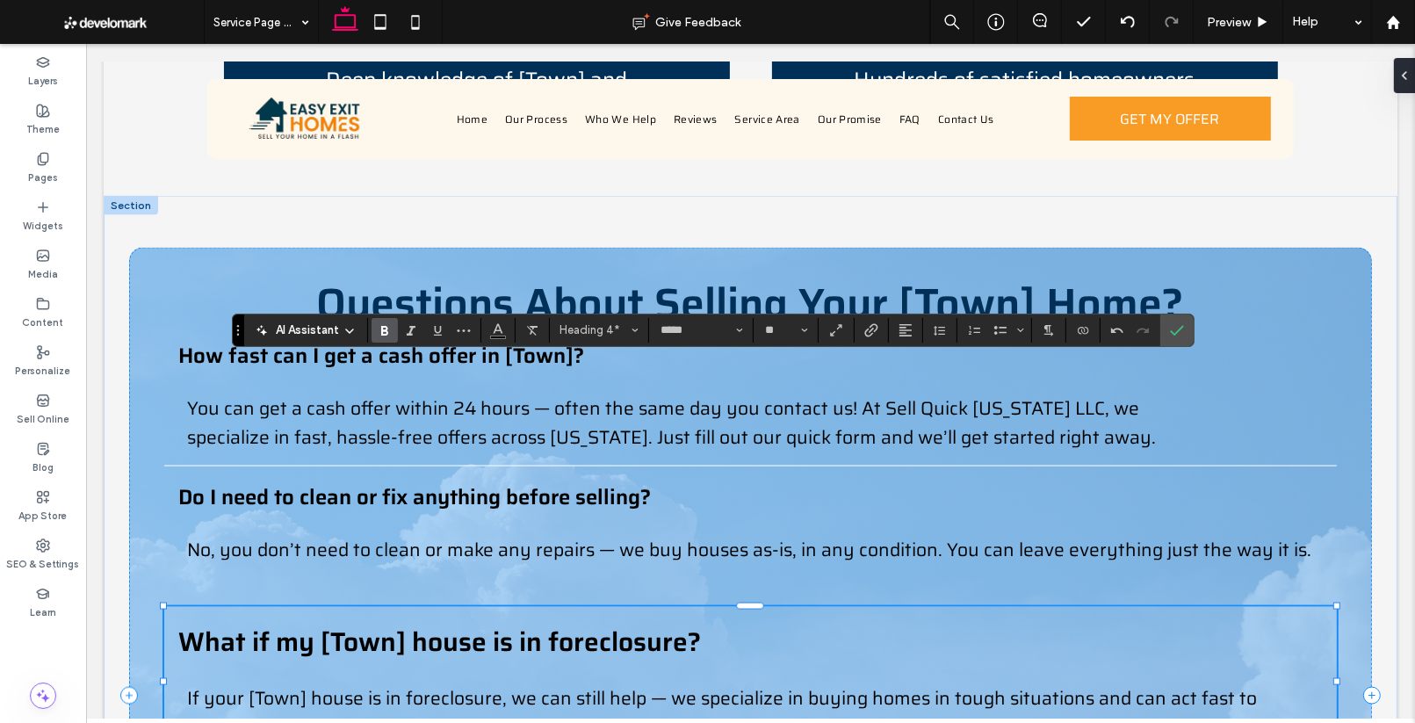
click at [649, 621] on span "What if my [Town] house is in foreclosure?" at bounding box center [438, 641] width 522 height 41
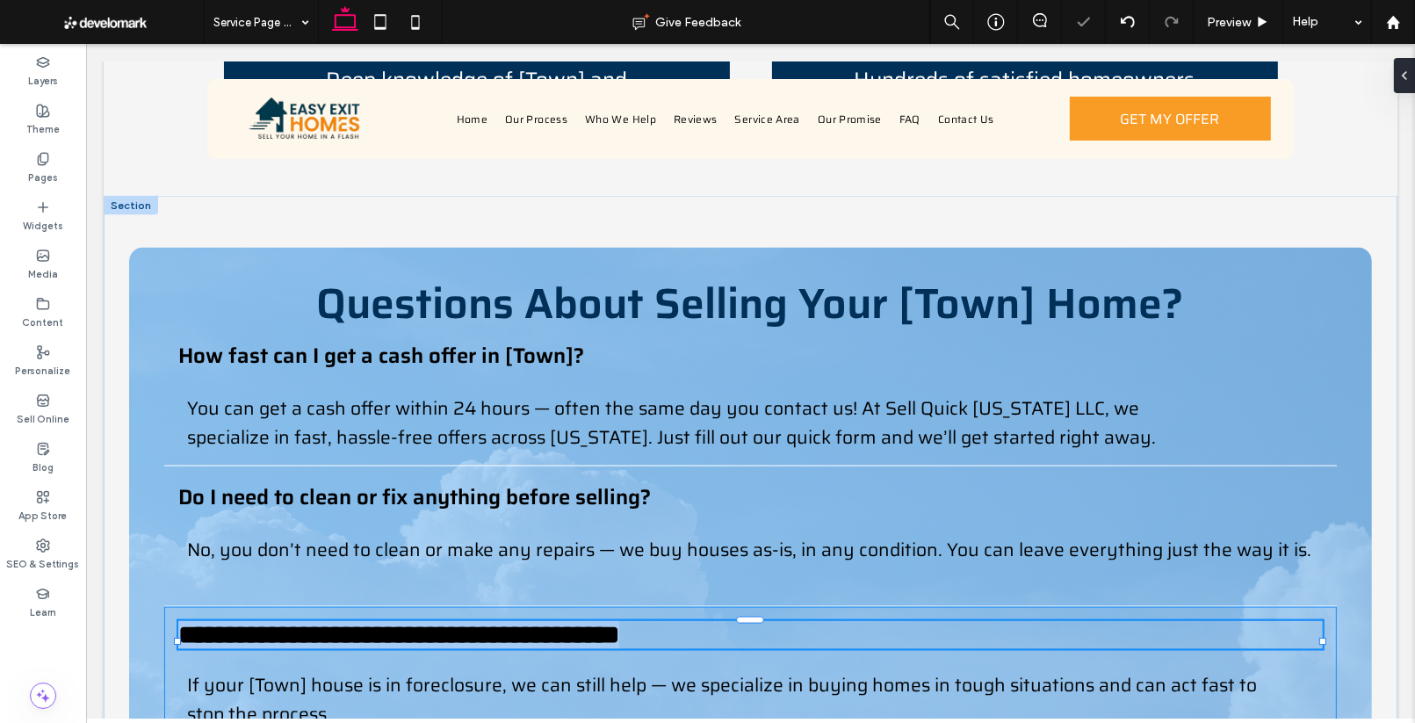
click at [649, 621] on div "**********" at bounding box center [748, 635] width 1143 height 28
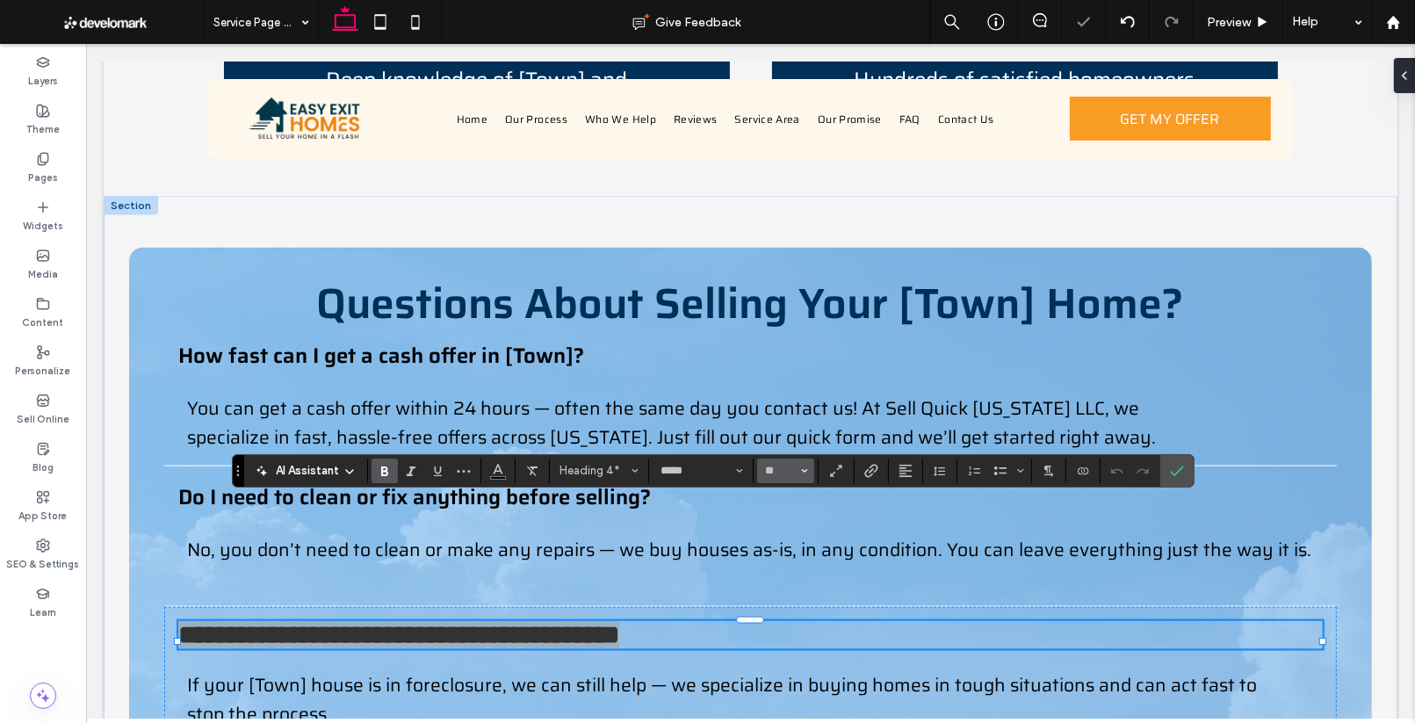
click at [807, 479] on button "**" at bounding box center [785, 470] width 57 height 25
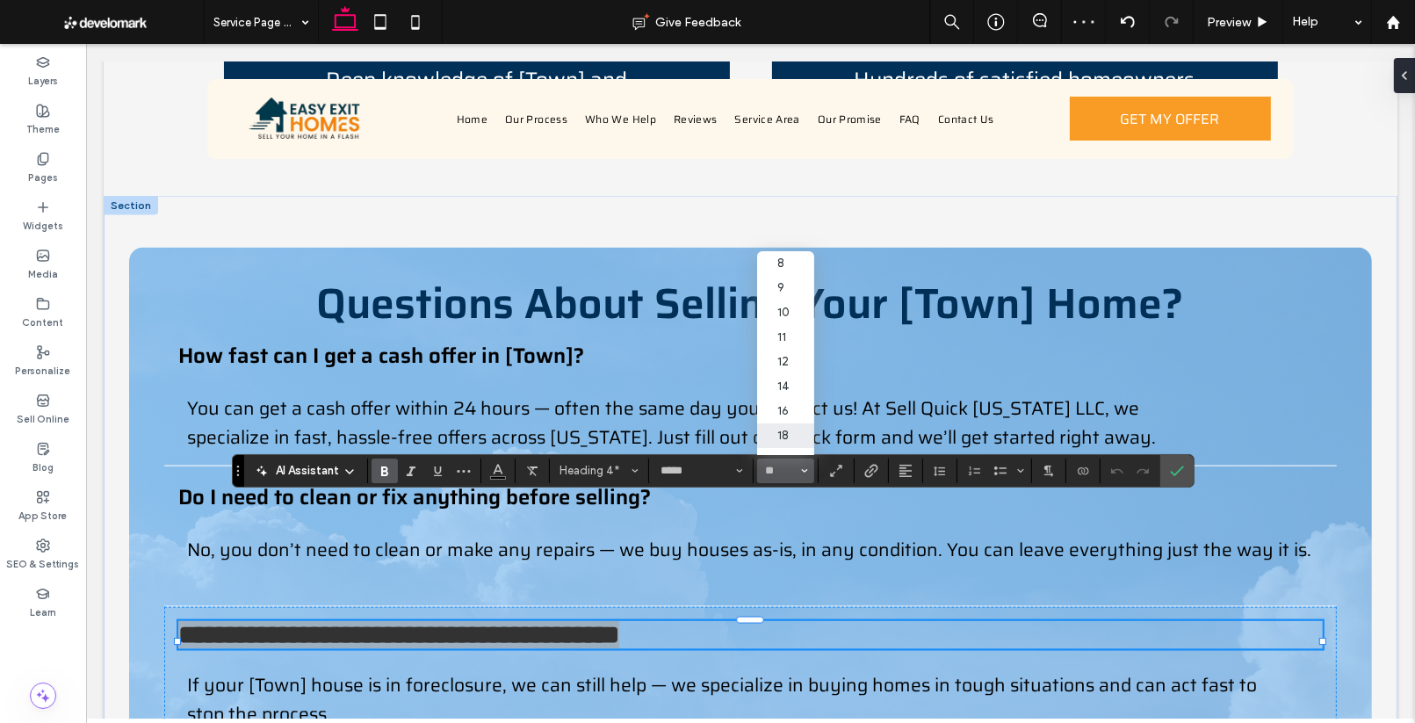
scroll to position [67, 0]
click at [783, 395] on label "24" at bounding box center [785, 393] width 56 height 25
type input "**"
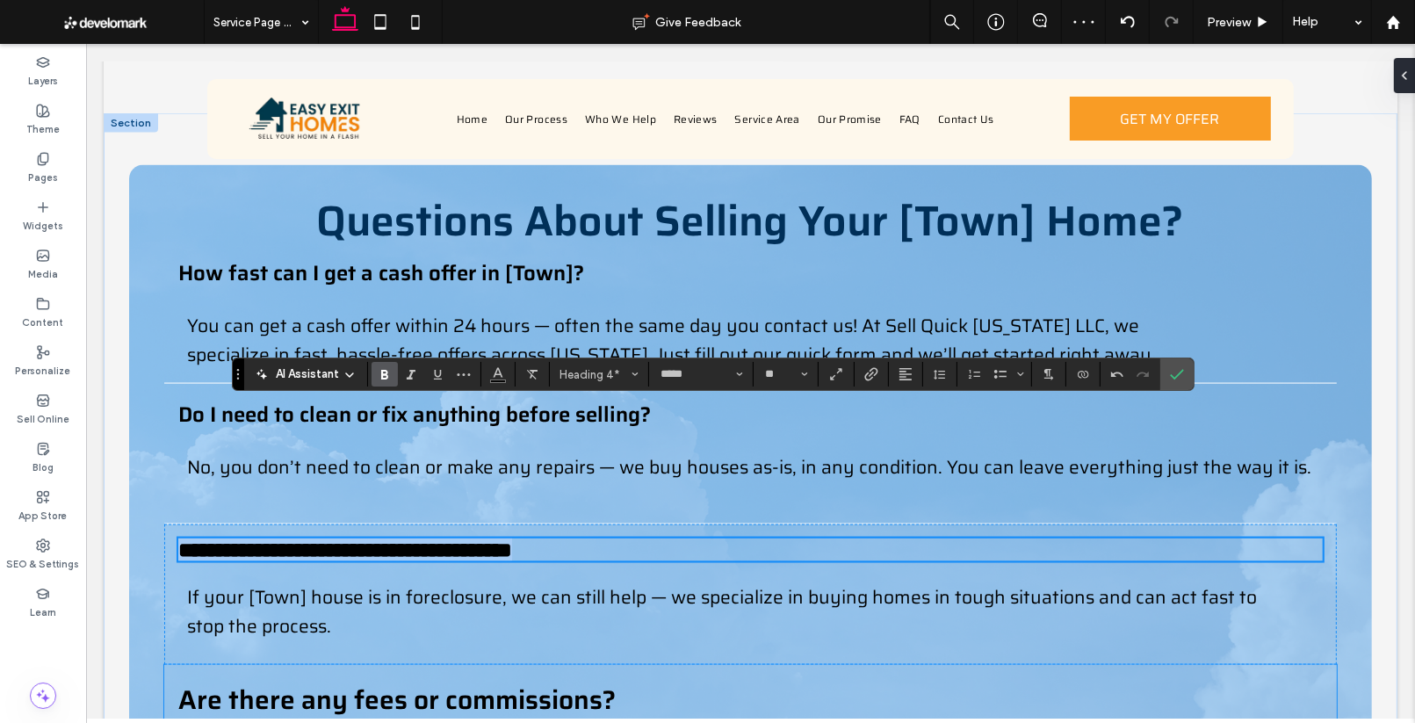
scroll to position [2723, 0]
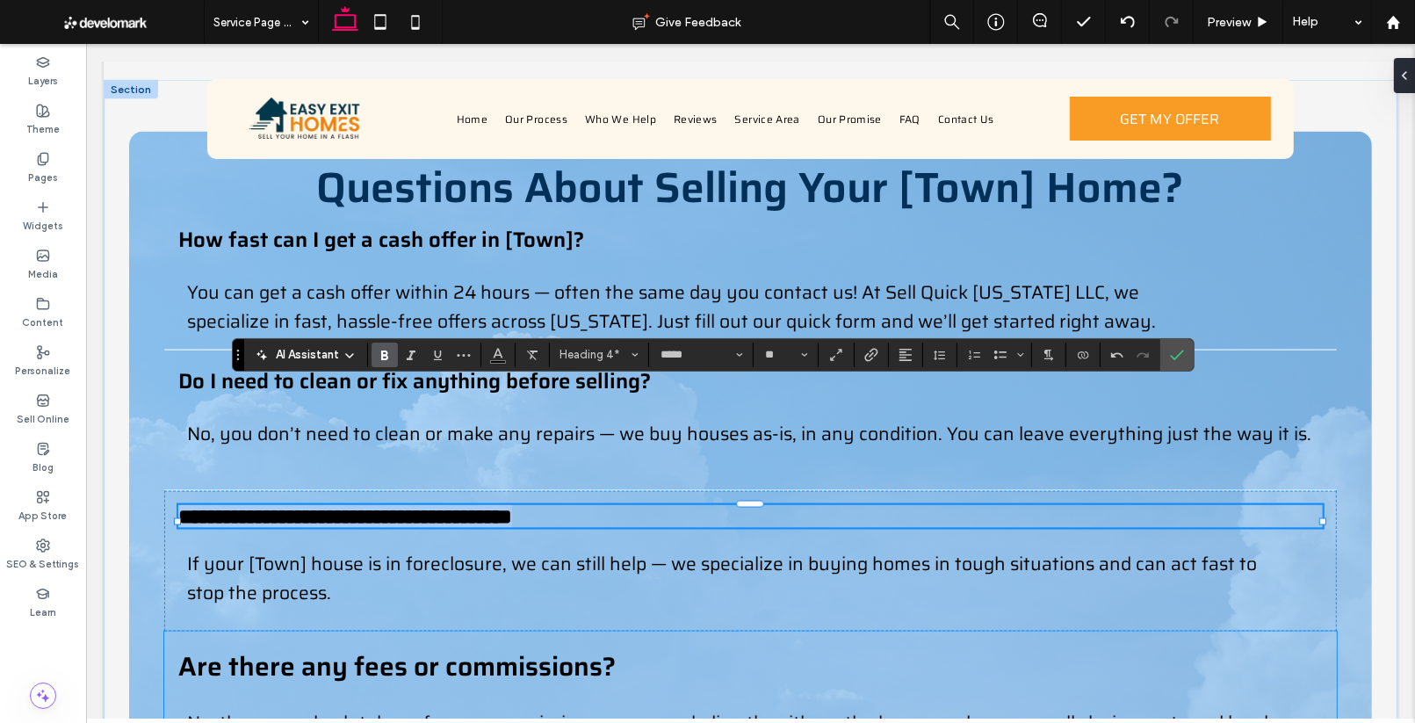
click at [566, 645] on span "Are there any fees or commissions?" at bounding box center [395, 665] width 437 height 41
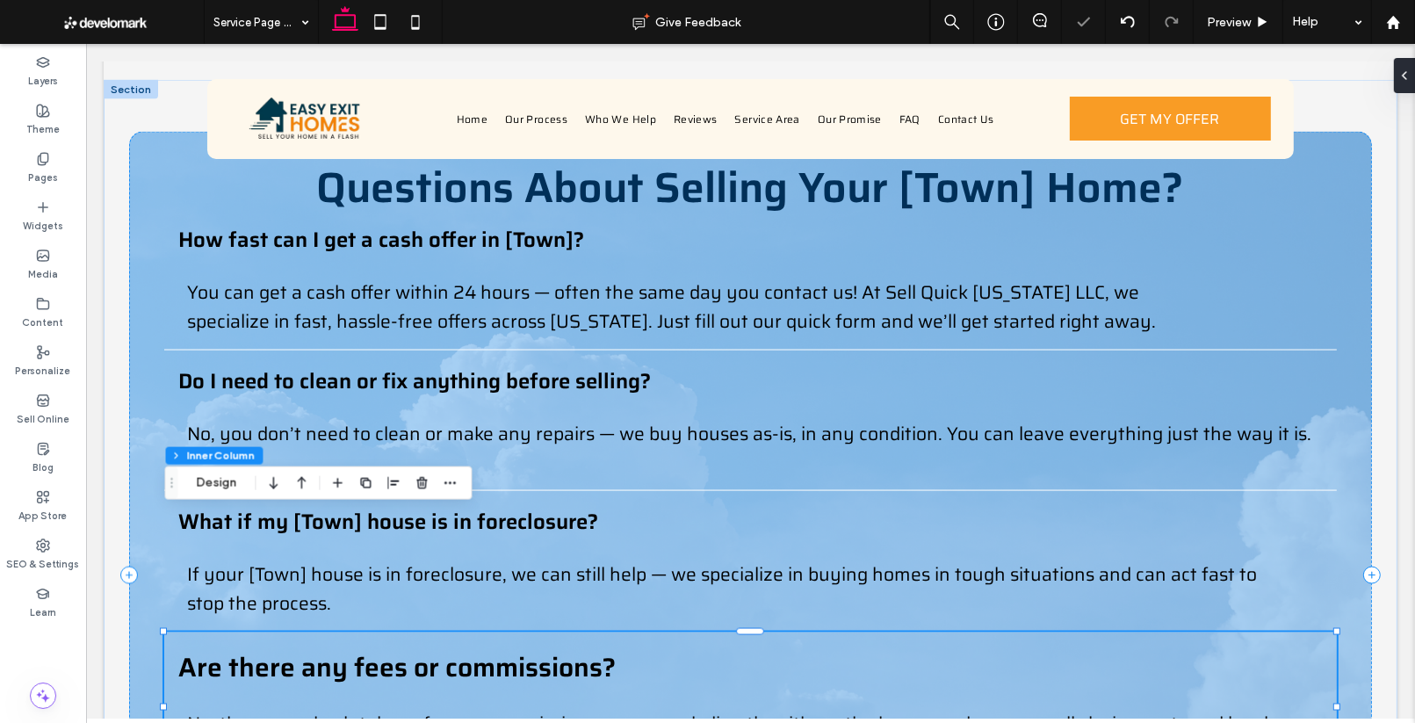
click at [566, 646] on span "Are there any fees or commissions?" at bounding box center [395, 666] width 437 height 41
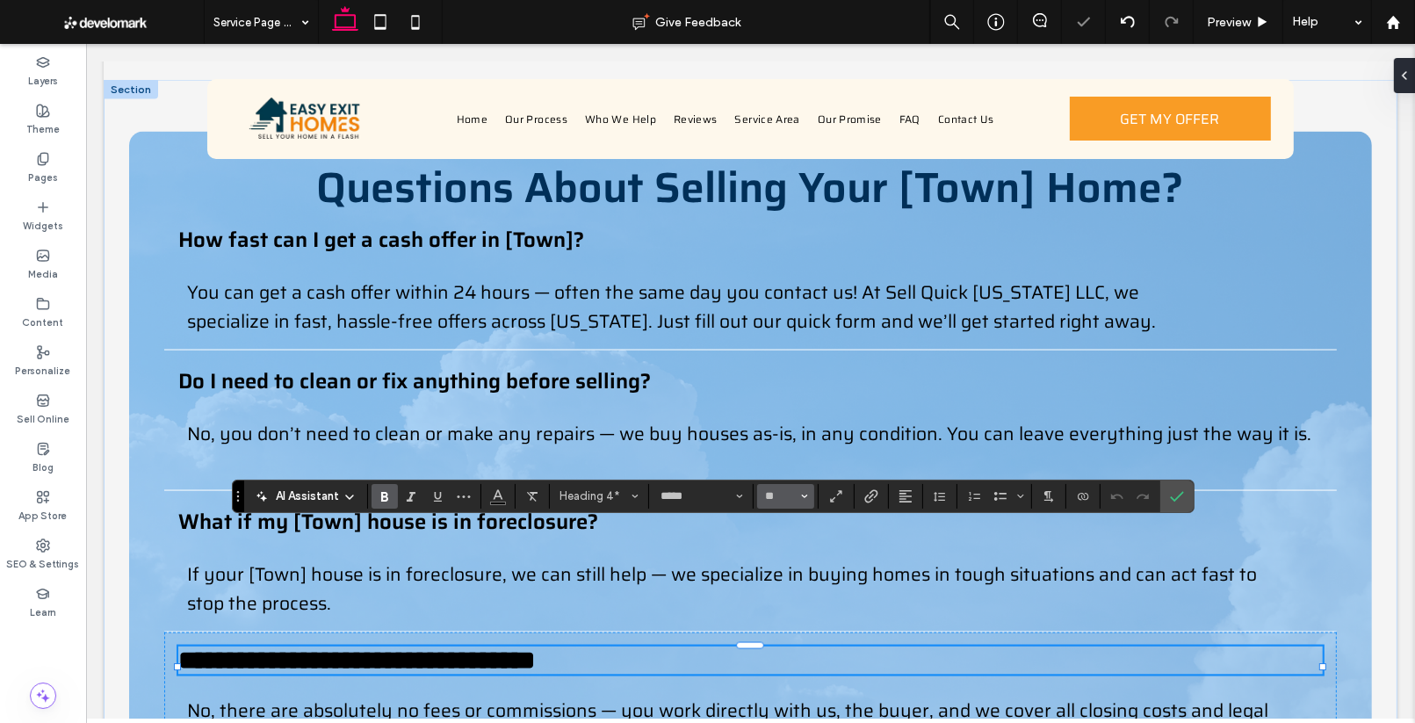
click at [806, 498] on icon "Size" at bounding box center [804, 496] width 7 height 7
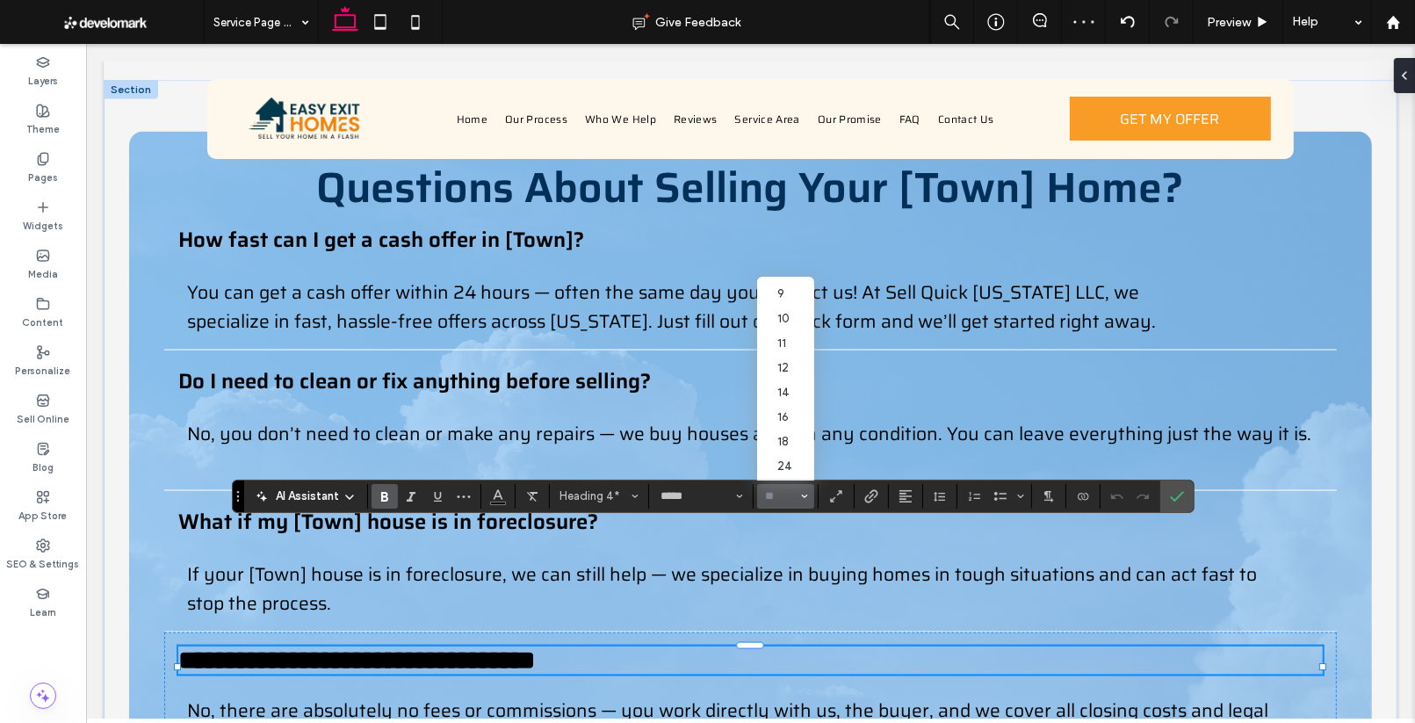
scroll to position [83, 0]
drag, startPoint x: 778, startPoint y: 407, endPoint x: 606, endPoint y: 428, distance: 173.4
click at [778, 407] on label "24" at bounding box center [785, 402] width 56 height 25
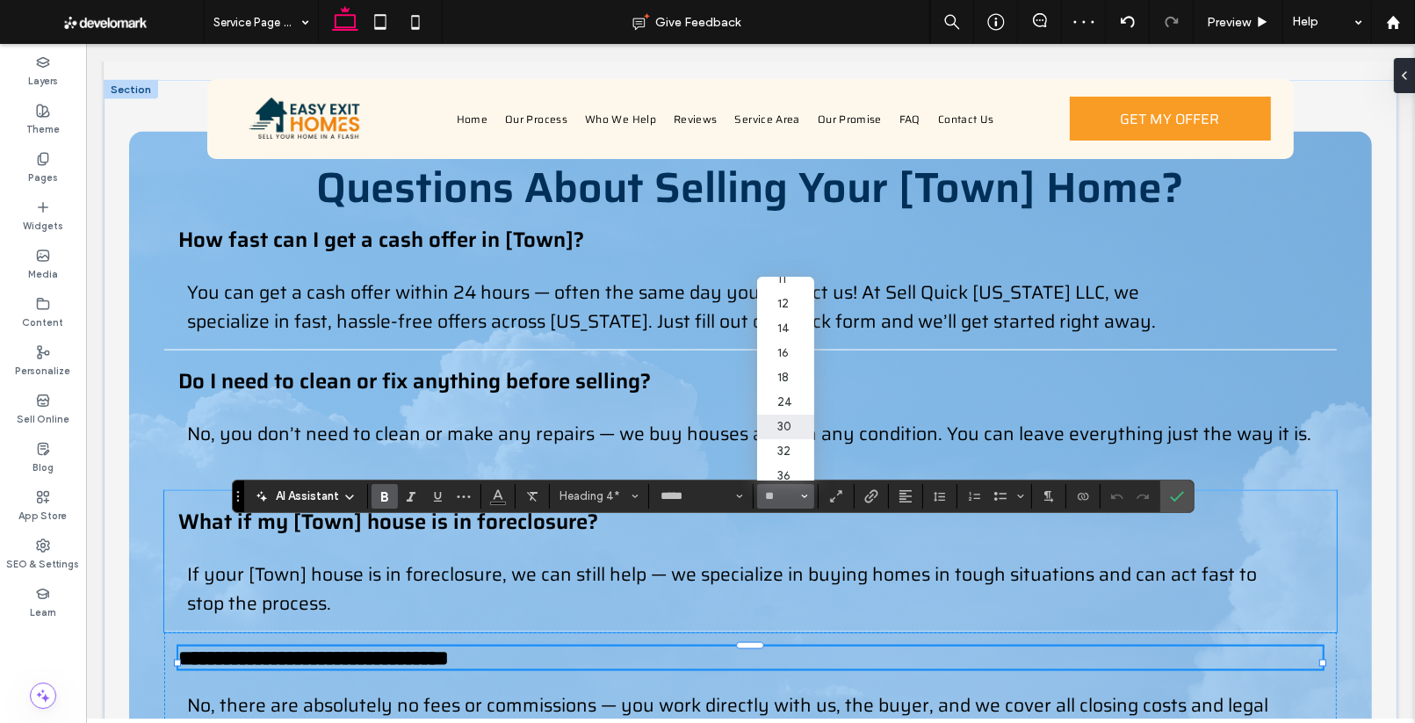
type input "**"
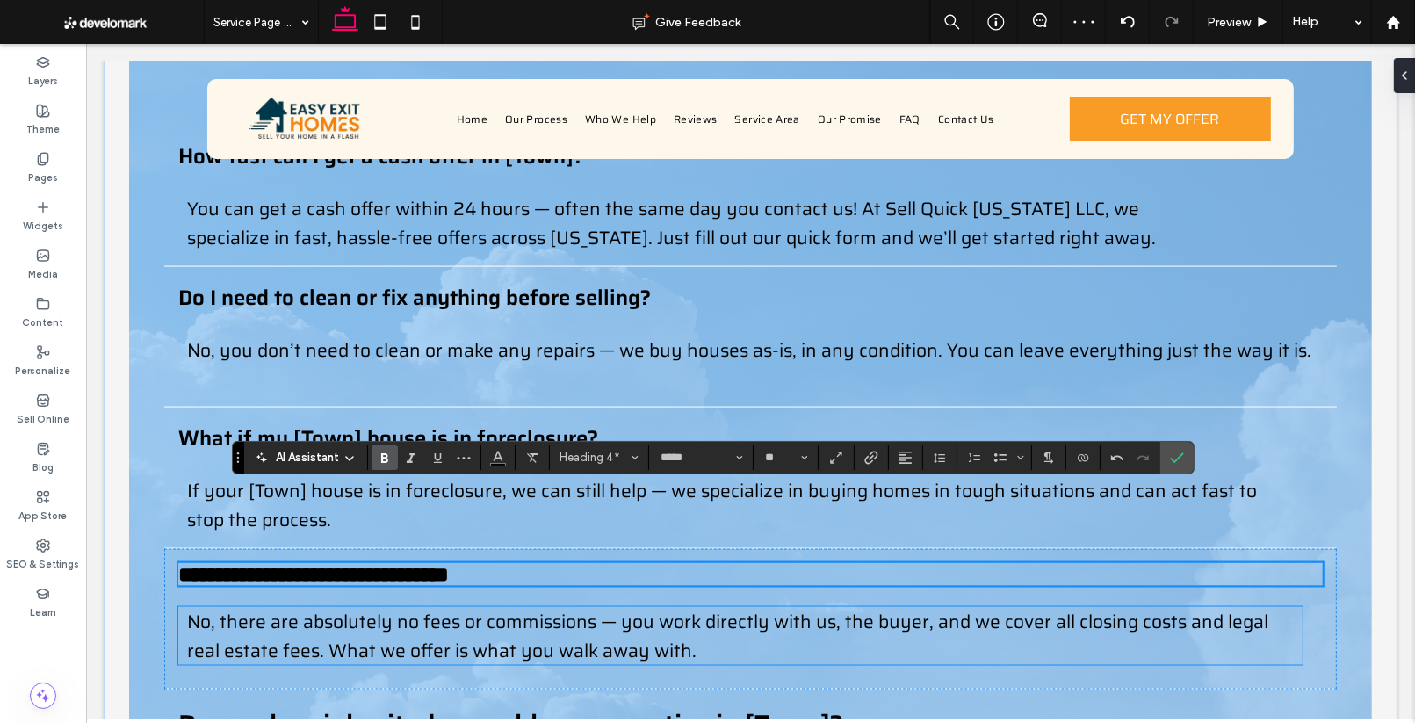
scroll to position [2836, 0]
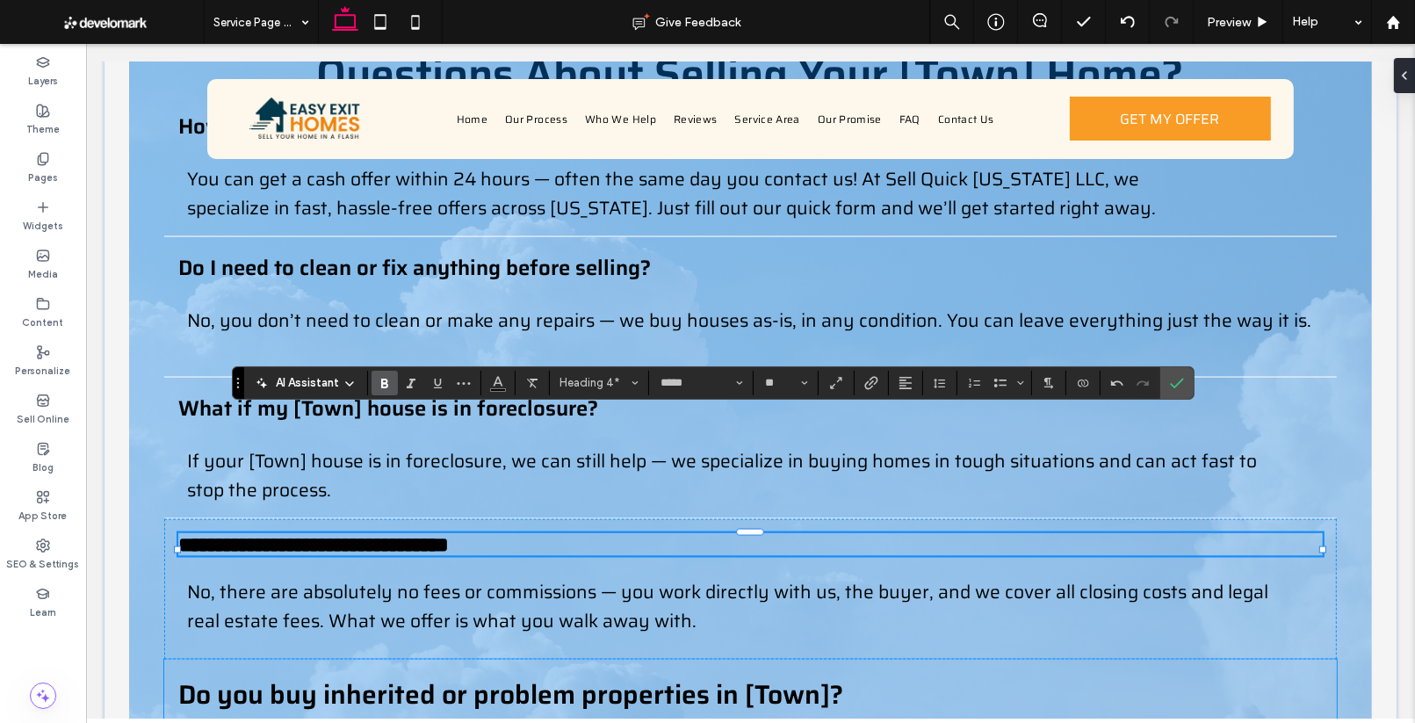
click at [630, 674] on span "Do you buy inherited or problem properties in [Town]?" at bounding box center [509, 694] width 665 height 41
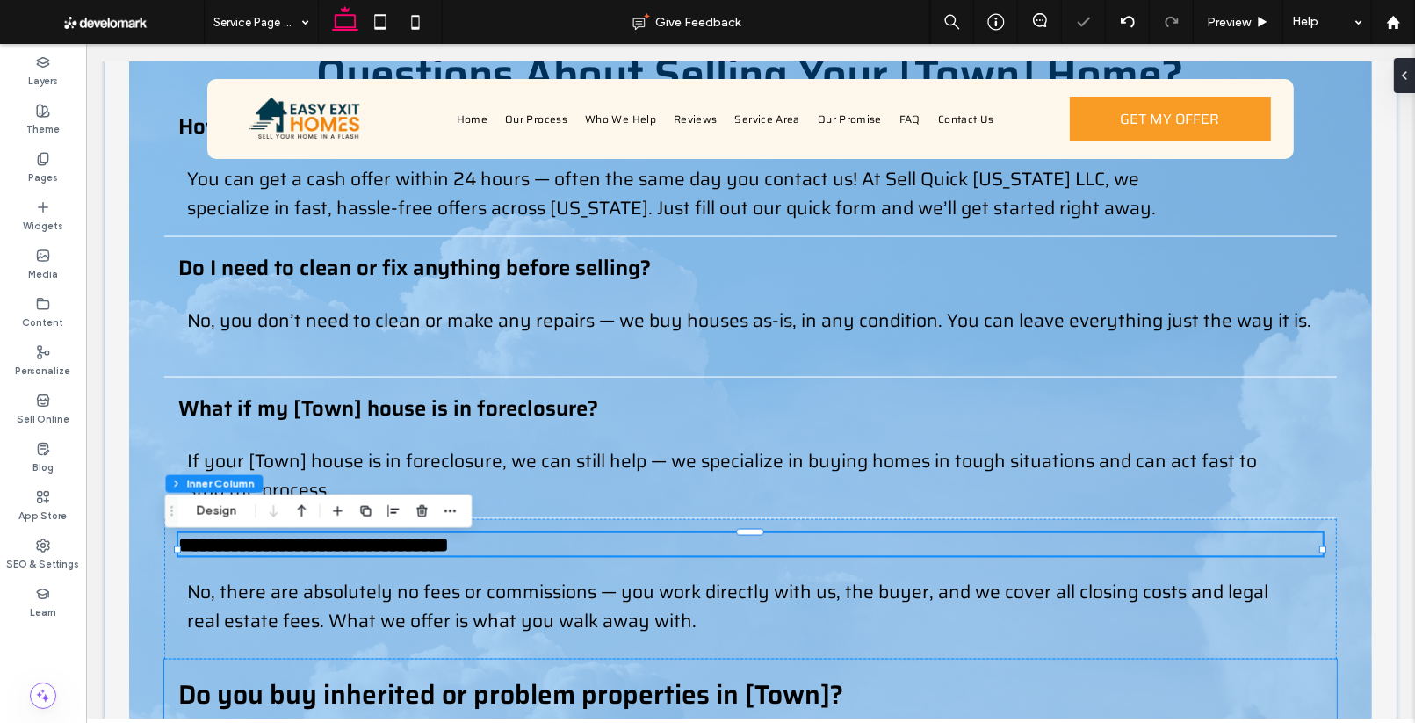
click at [630, 674] on span "Do you buy inherited or problem properties in [Town]?" at bounding box center [509, 694] width 665 height 41
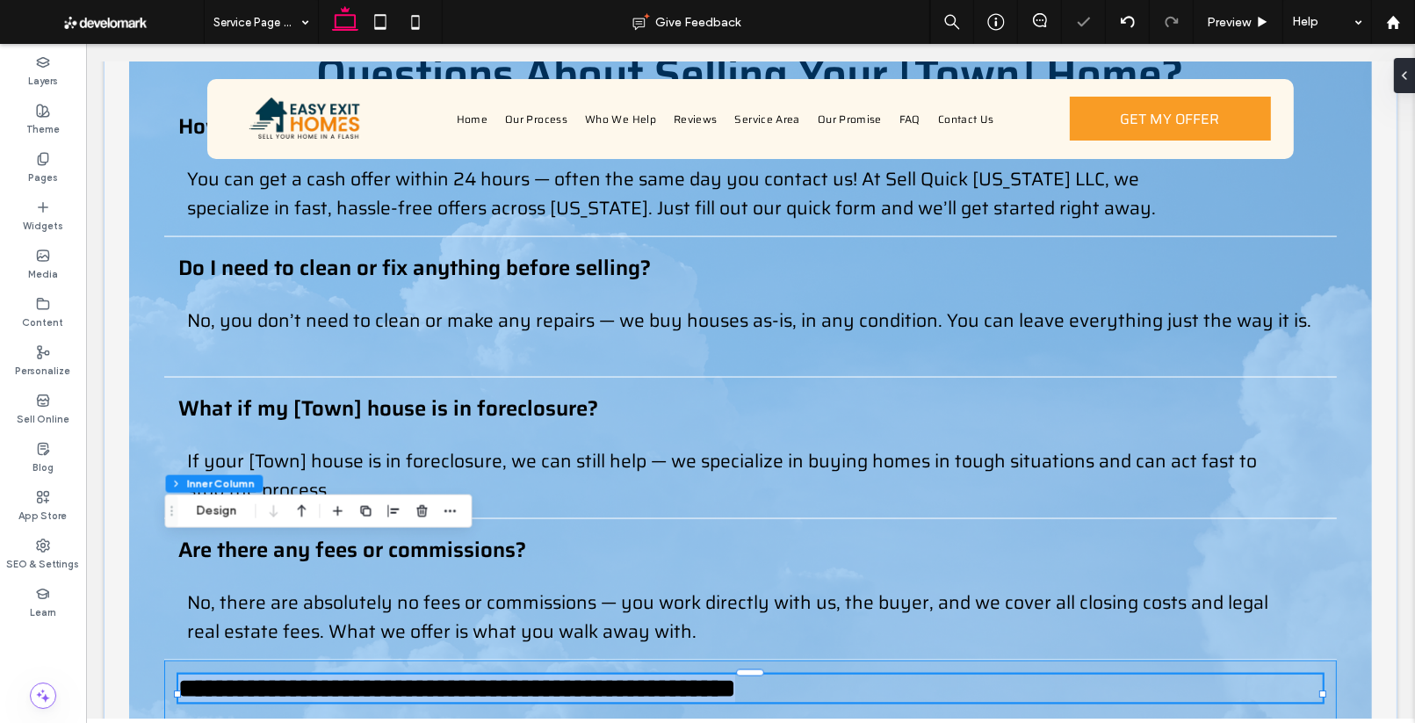
click at [630, 675] on span "**********" at bounding box center [455, 687] width 557 height 25
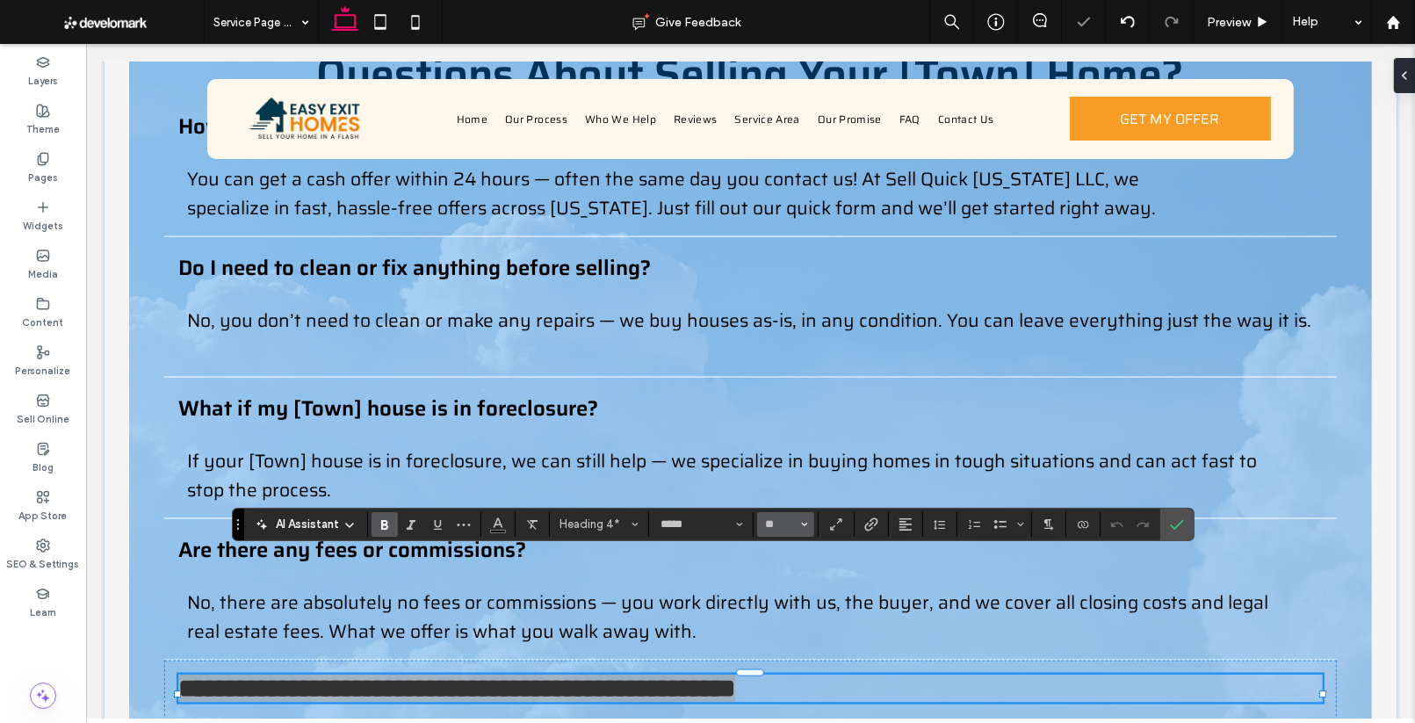
click at [805, 526] on icon "Size" at bounding box center [804, 524] width 7 height 7
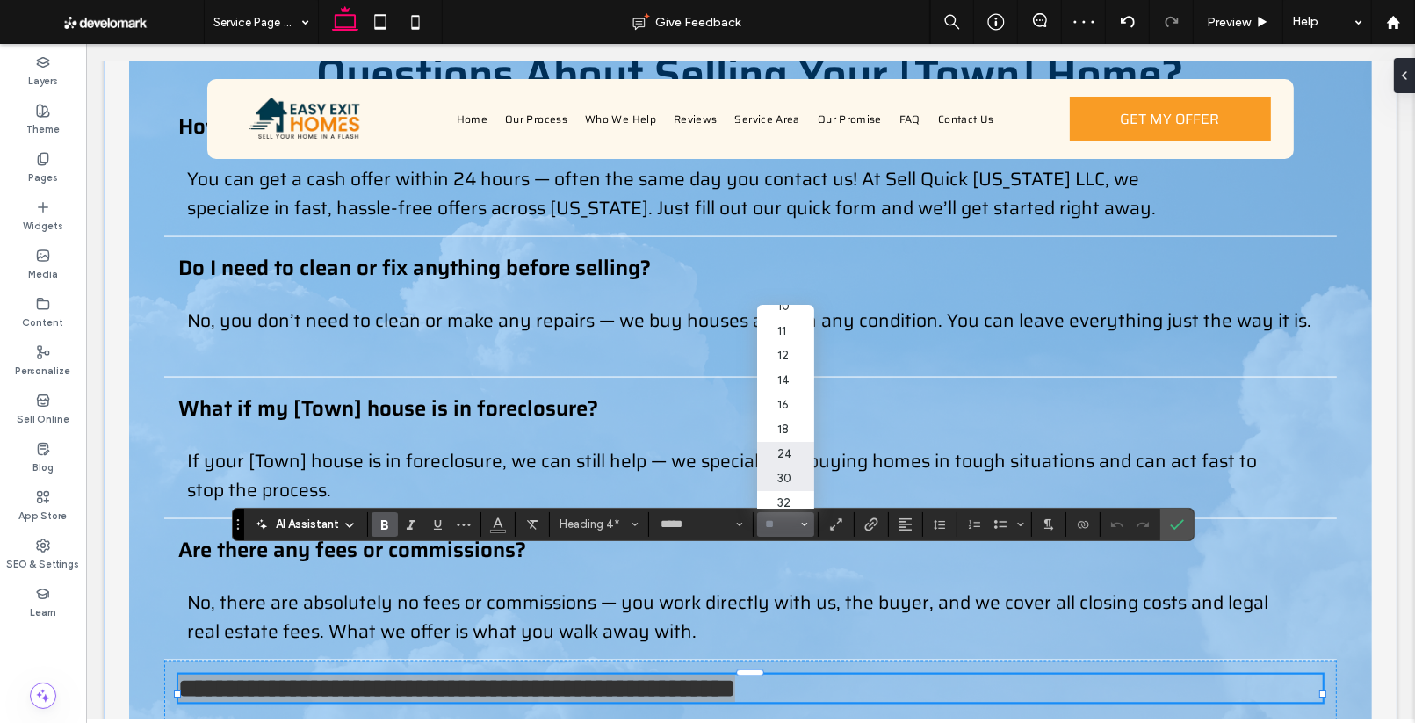
scroll to position [68, 0]
click at [782, 449] on label "24" at bounding box center [785, 445] width 56 height 25
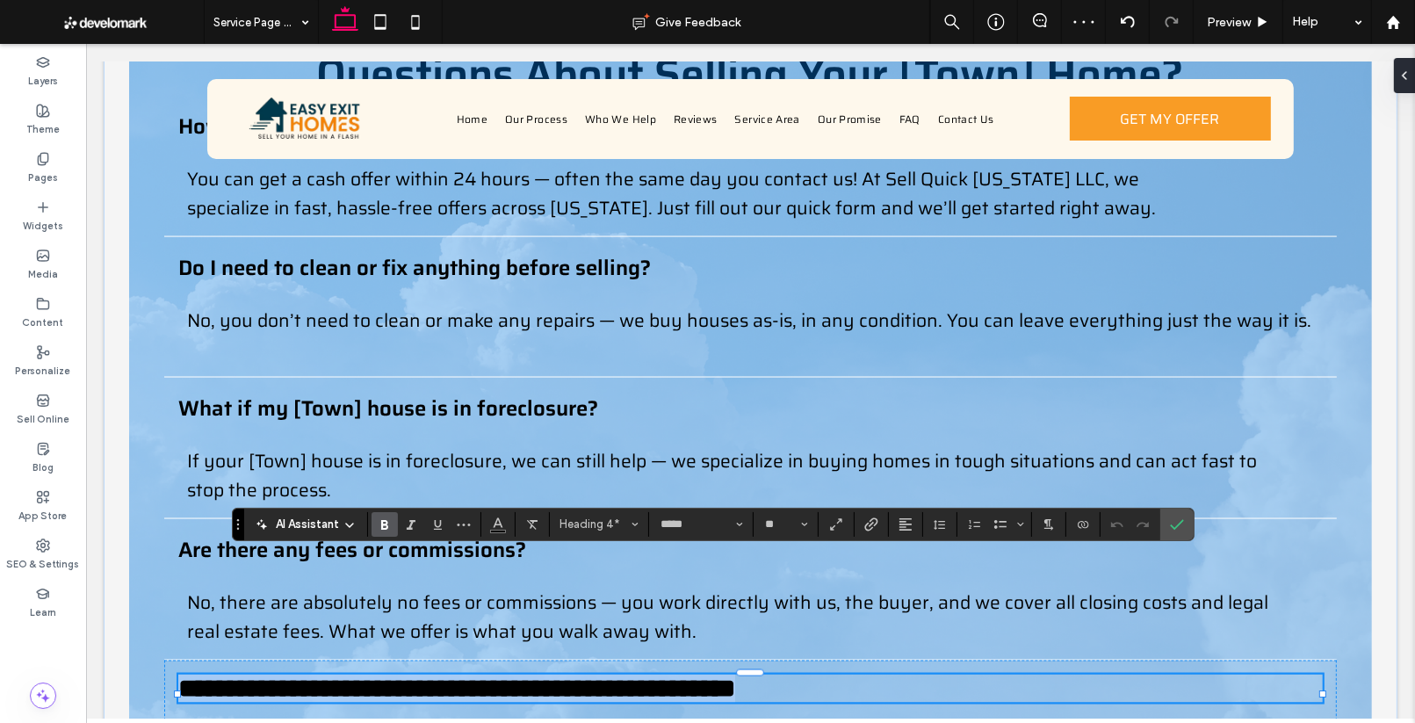
type input "**"
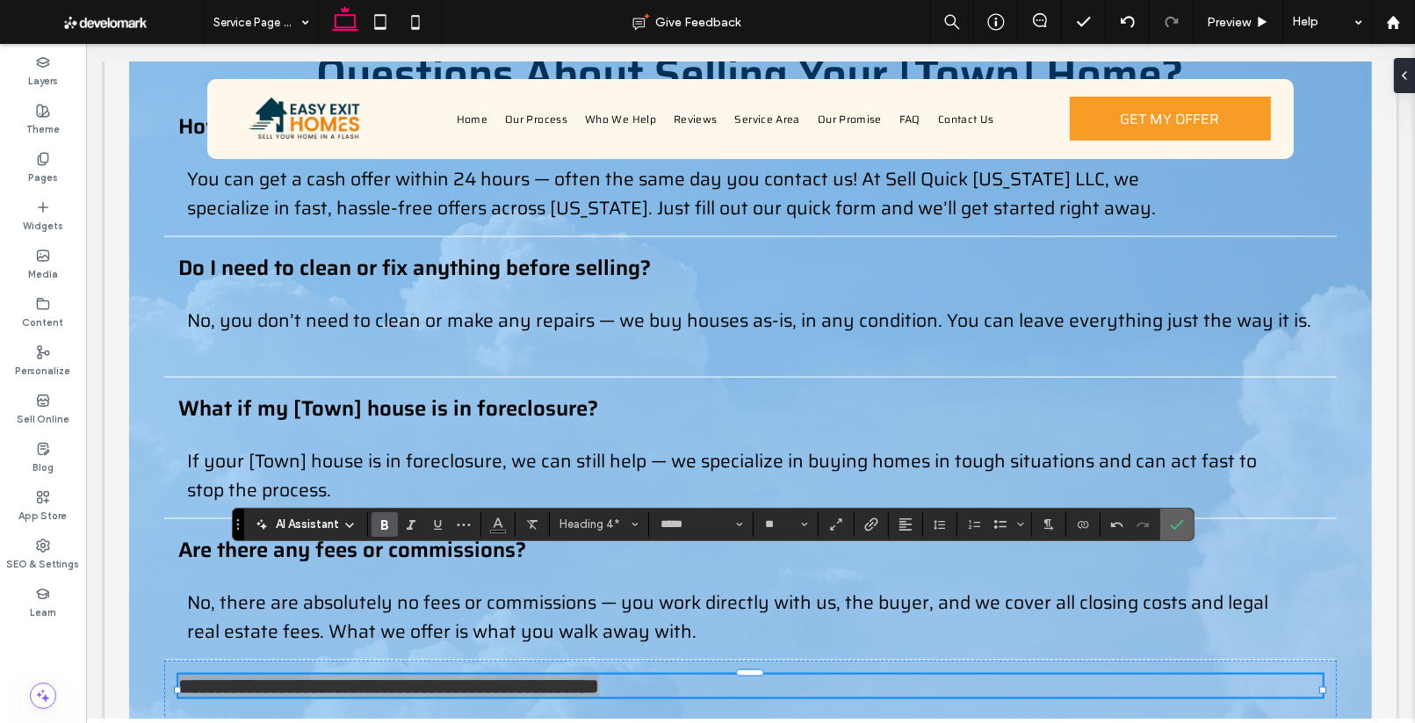
drag, startPoint x: 1164, startPoint y: 522, endPoint x: 1077, endPoint y: 479, distance: 96.6
click at [1164, 522] on label "Confirm" at bounding box center [1177, 524] width 26 height 32
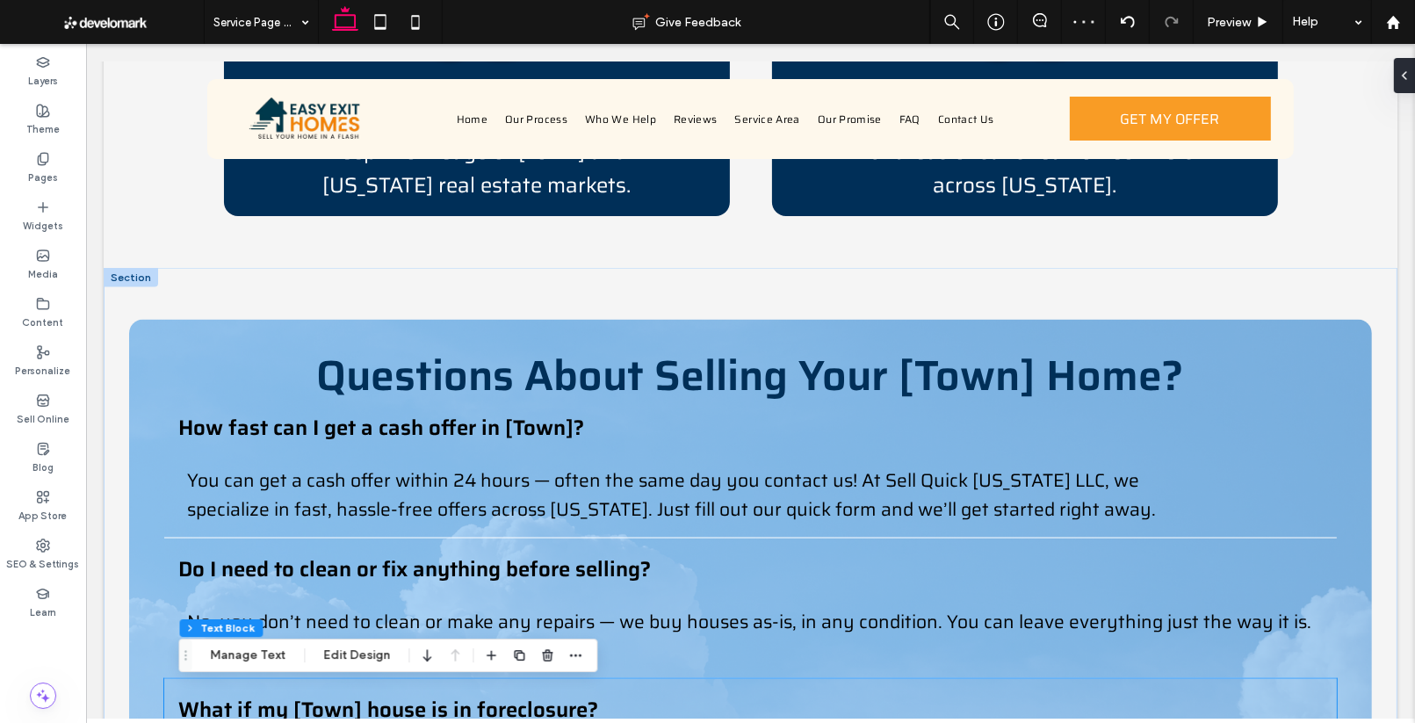
scroll to position [2494, 0]
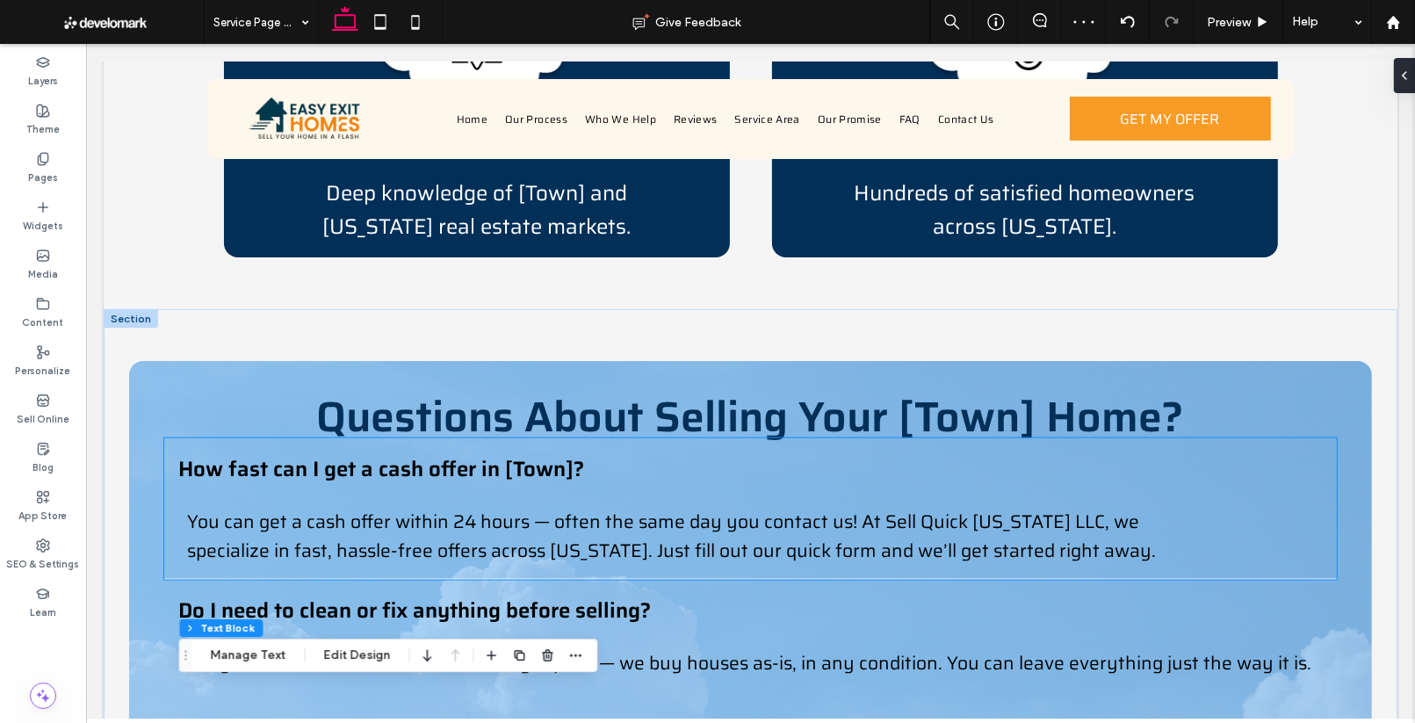
click at [475, 507] on span "You can get a cash offer within 24 hours — often the same day you contact us! A…" at bounding box center [670, 536] width 969 height 58
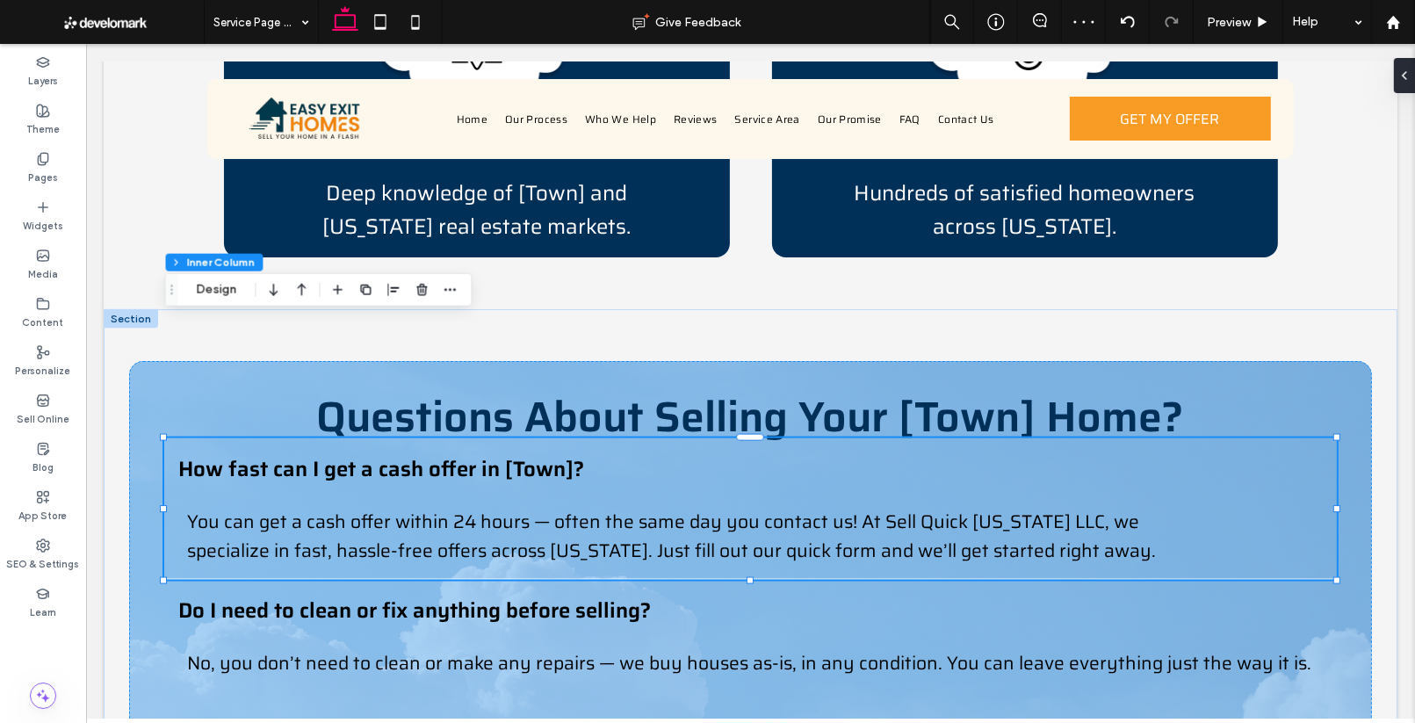
click at [475, 507] on span "You can get a cash offer within 24 hours — often the same day you contact us! A…" at bounding box center [670, 536] width 969 height 58
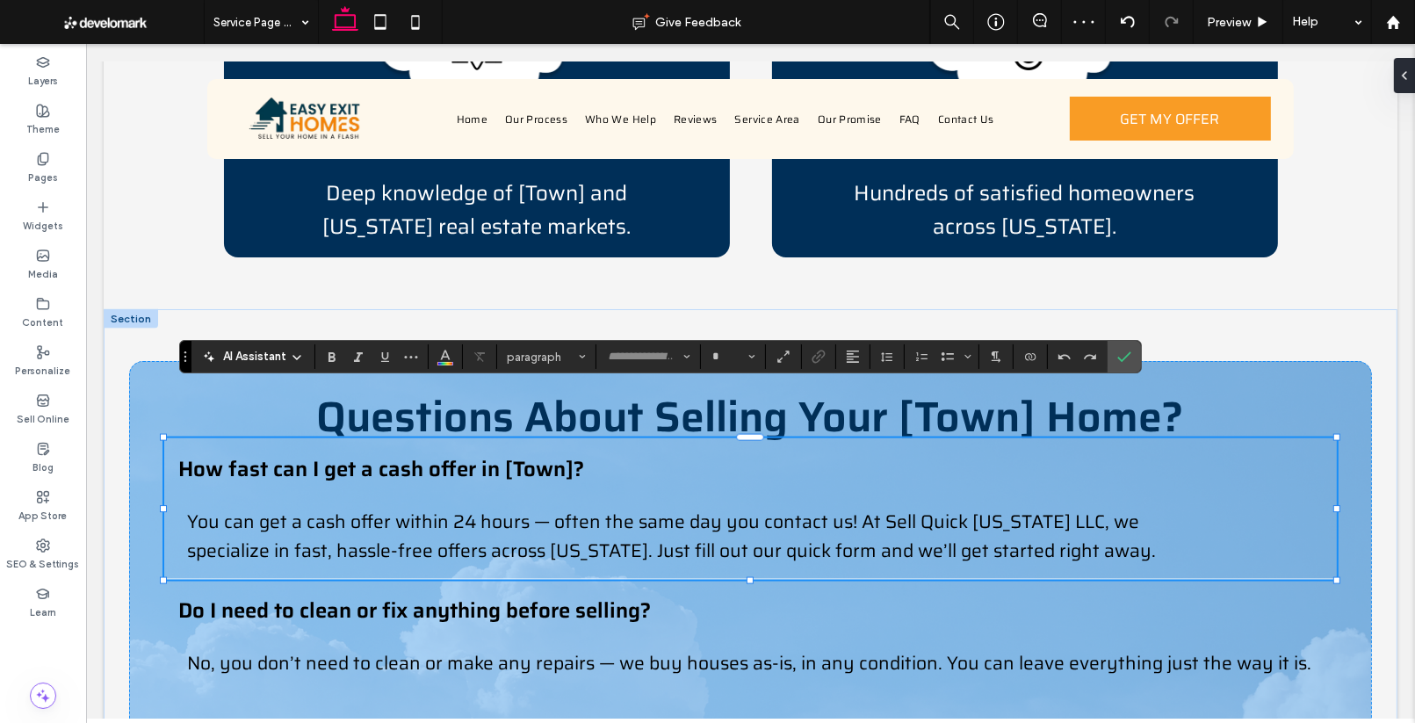
type input "*****"
type input "**"
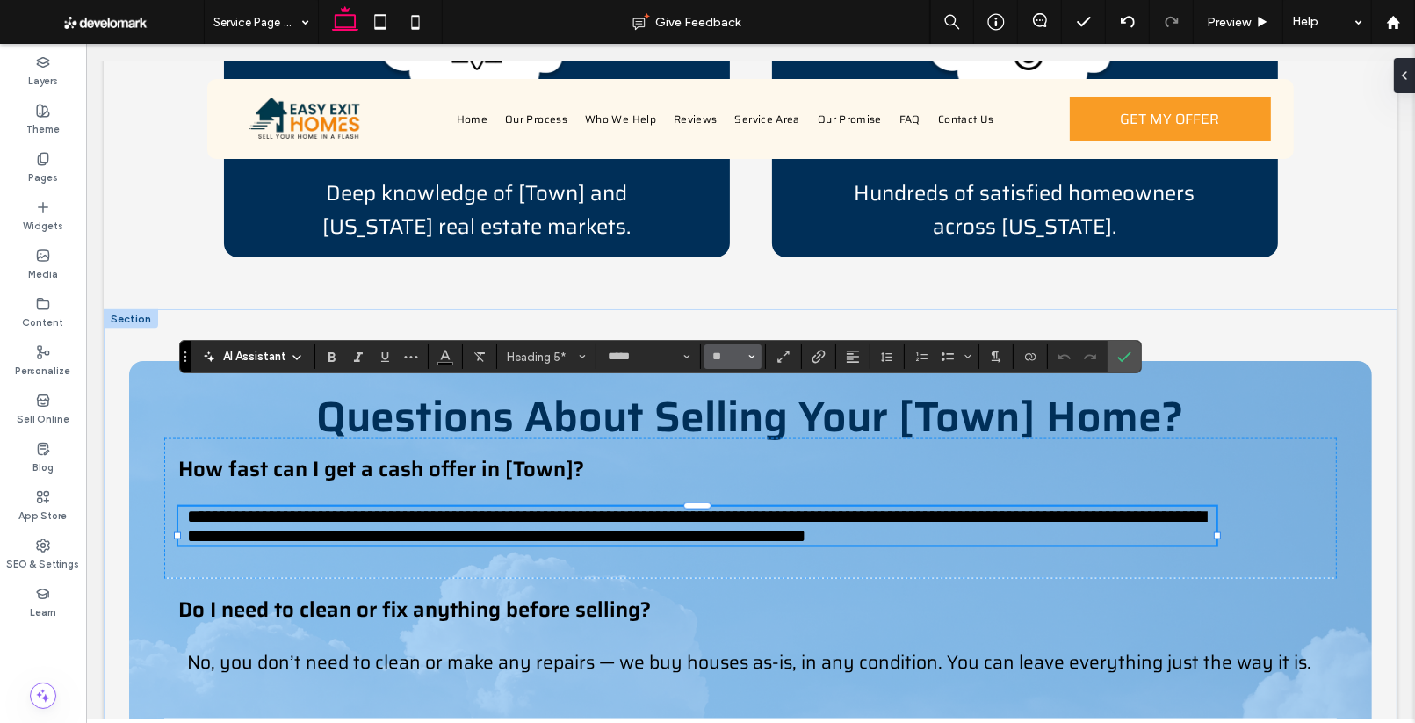
click at [750, 357] on use "Size" at bounding box center [752, 357] width 6 height 4
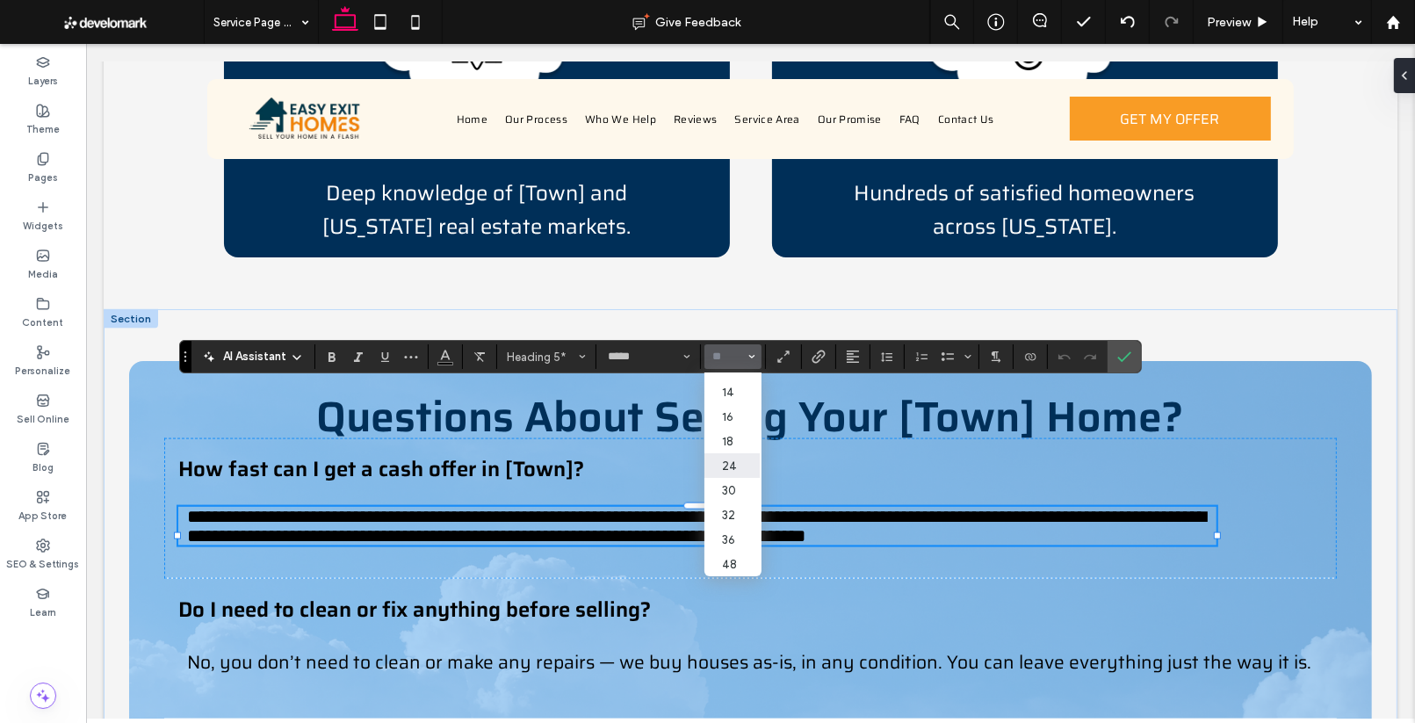
scroll to position [116, 2]
click at [726, 444] on label "18" at bounding box center [730, 441] width 56 height 25
type input "**"
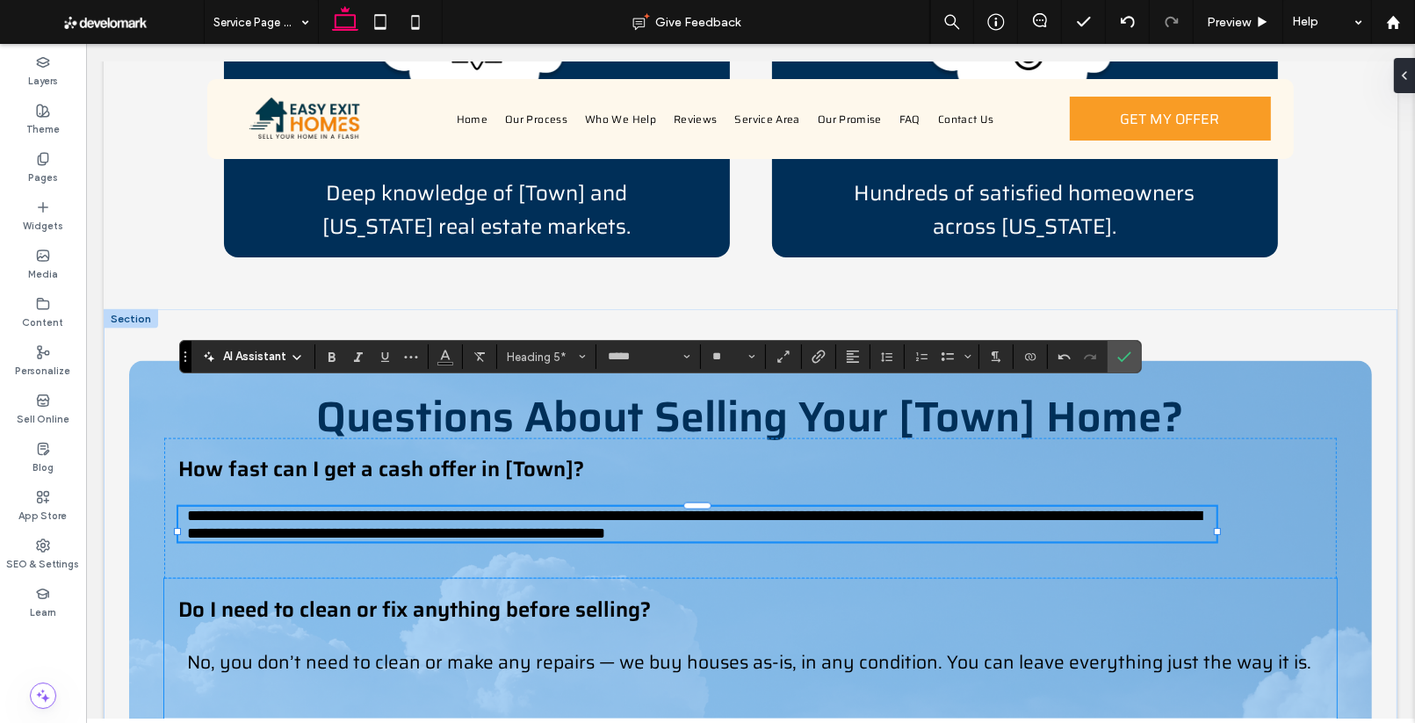
click at [826, 647] on span "No, you don’t need to clean or make any repairs — we buy houses as-is, in any c…" at bounding box center [748, 661] width 1124 height 29
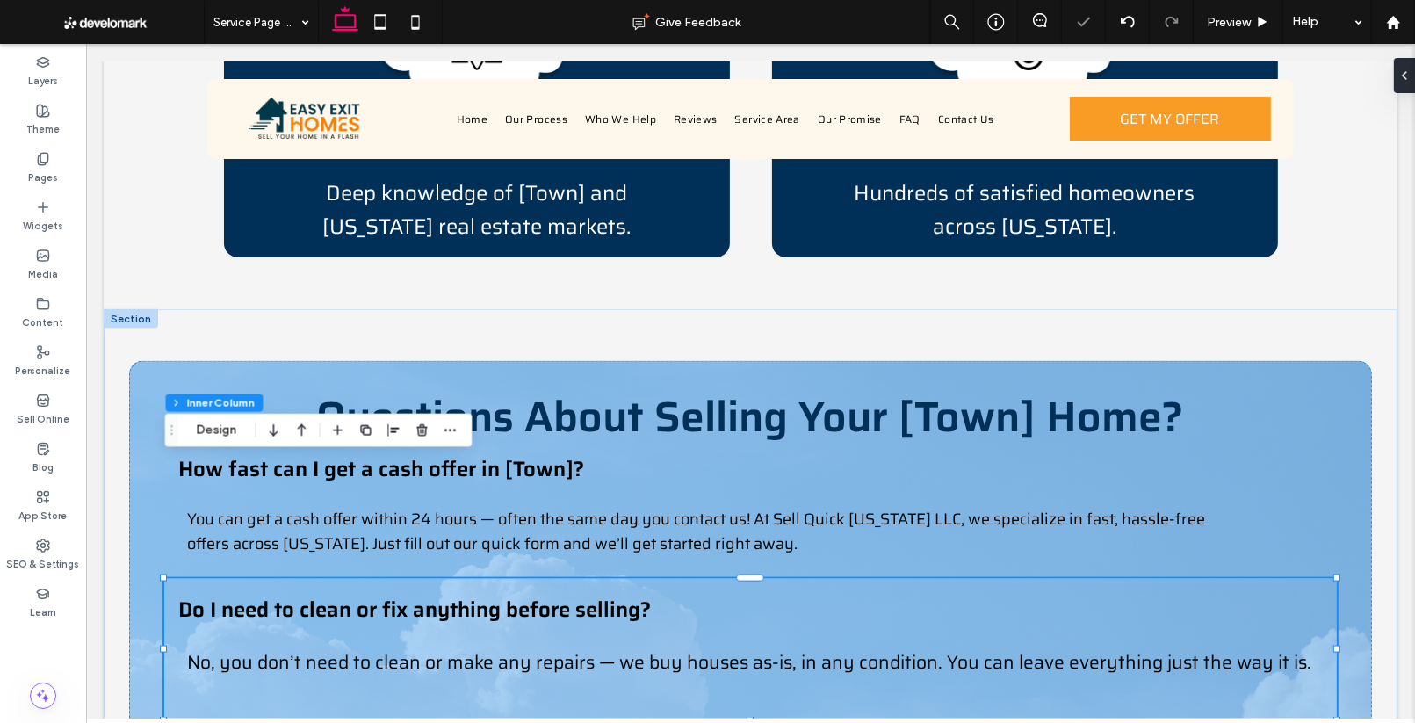
click at [826, 647] on span "No, you don’t need to clean or make any repairs — we buy houses as-is, in any c…" at bounding box center [748, 661] width 1124 height 29
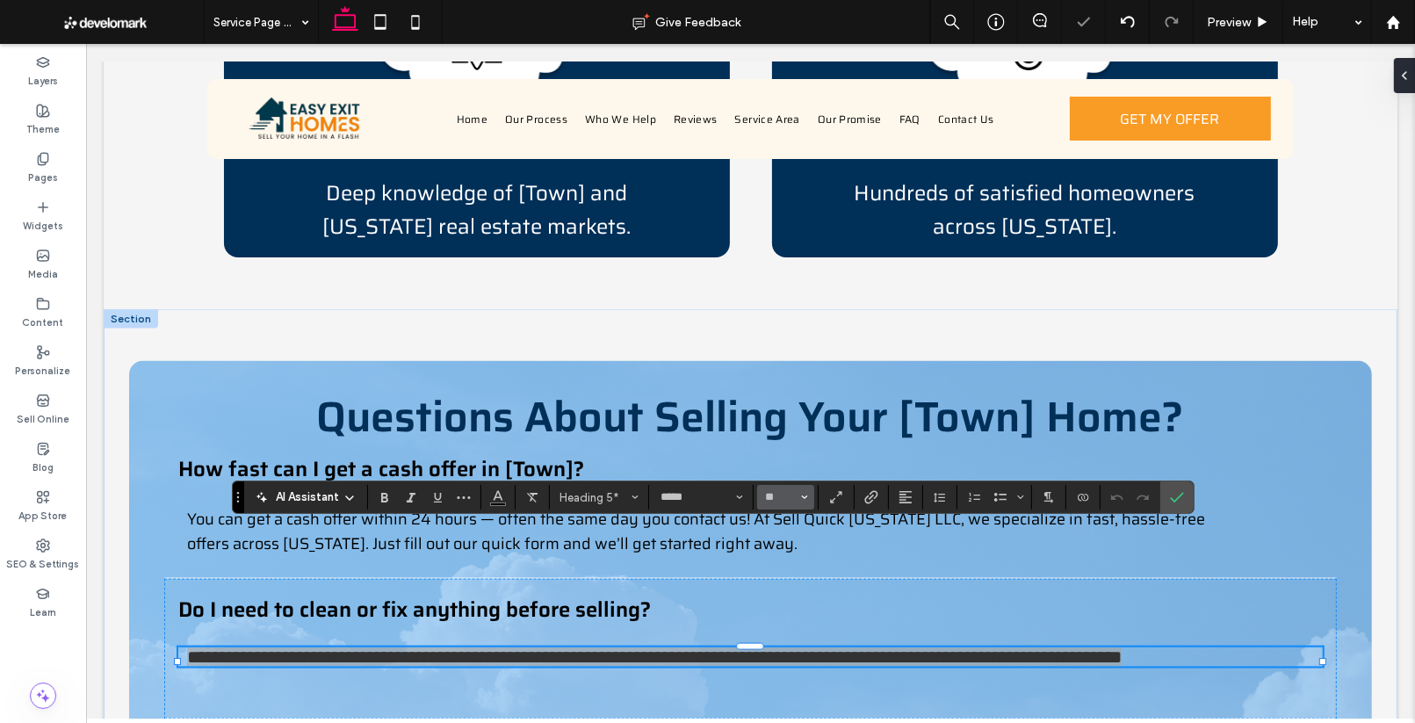
click at [801, 497] on icon "Size" at bounding box center [804, 497] width 7 height 7
click at [778, 462] on label "18" at bounding box center [785, 462] width 56 height 25
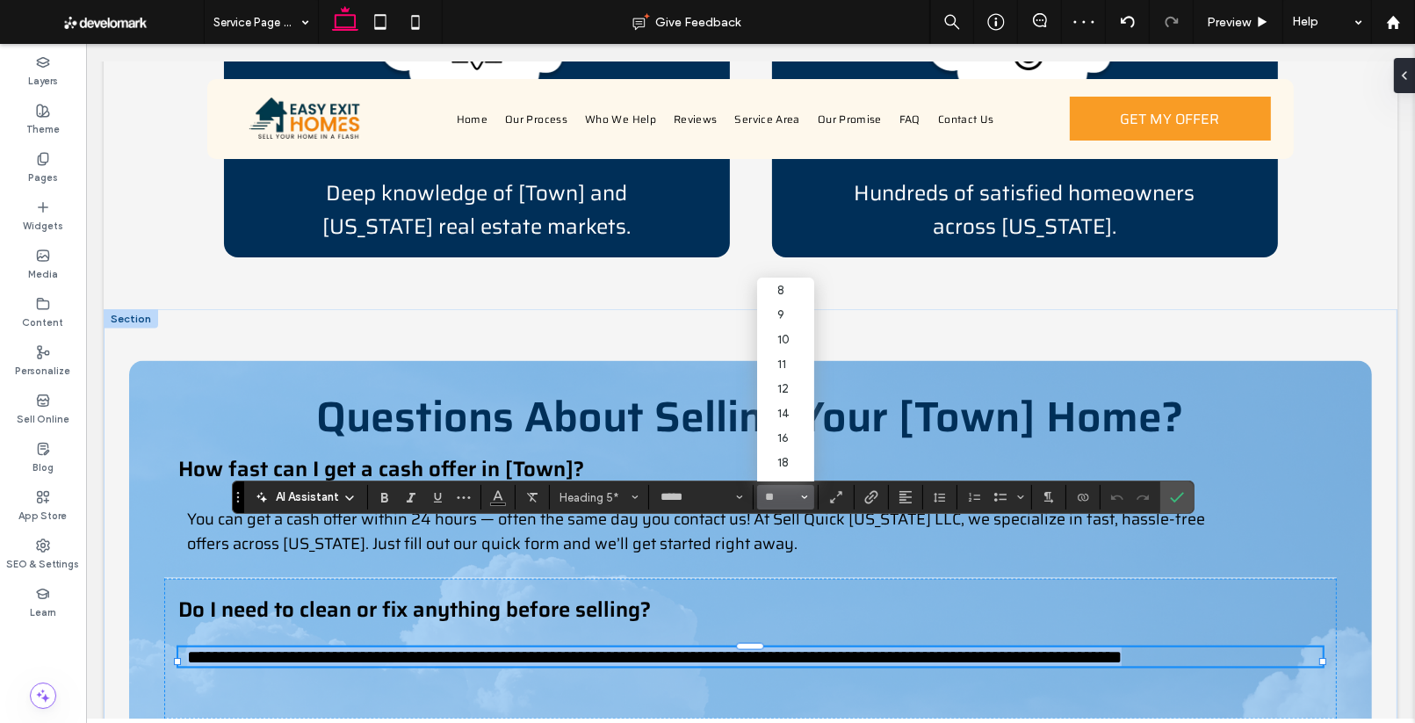
type input "**"
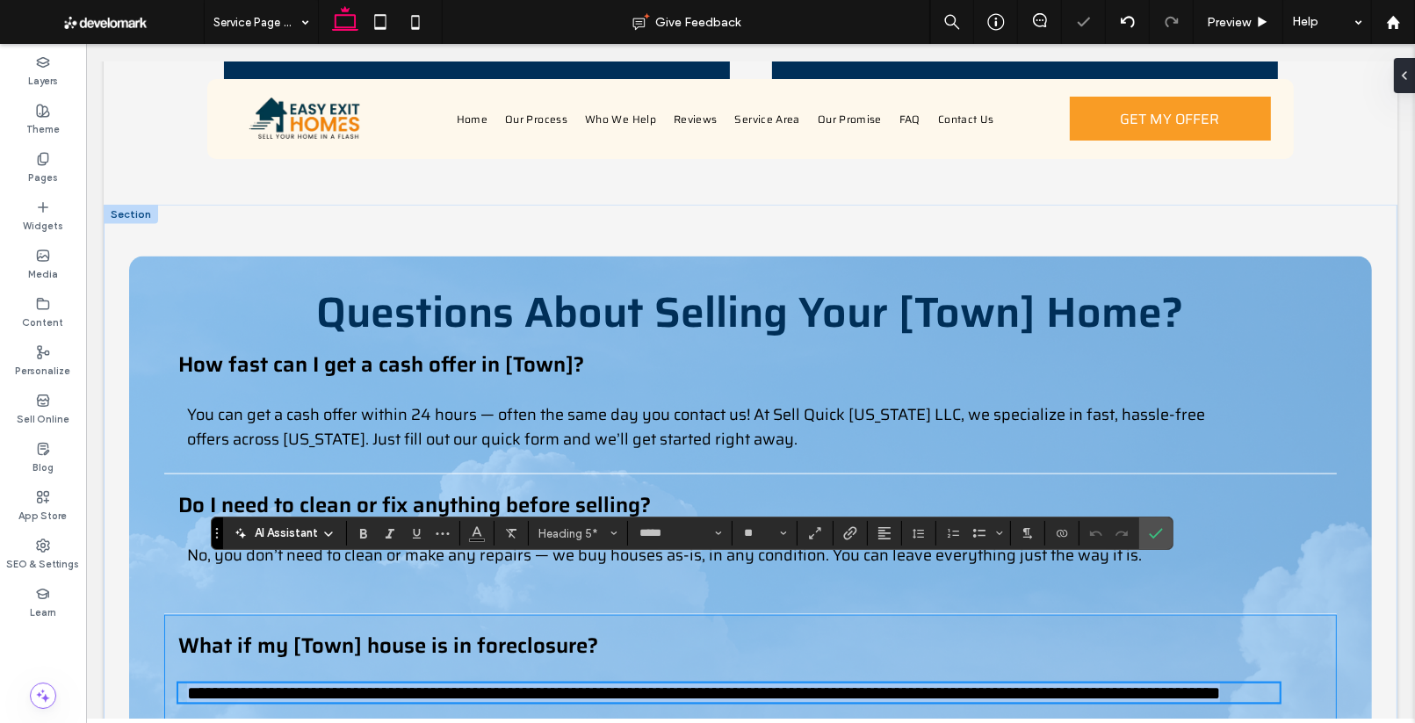
scroll to position [2612, 0]
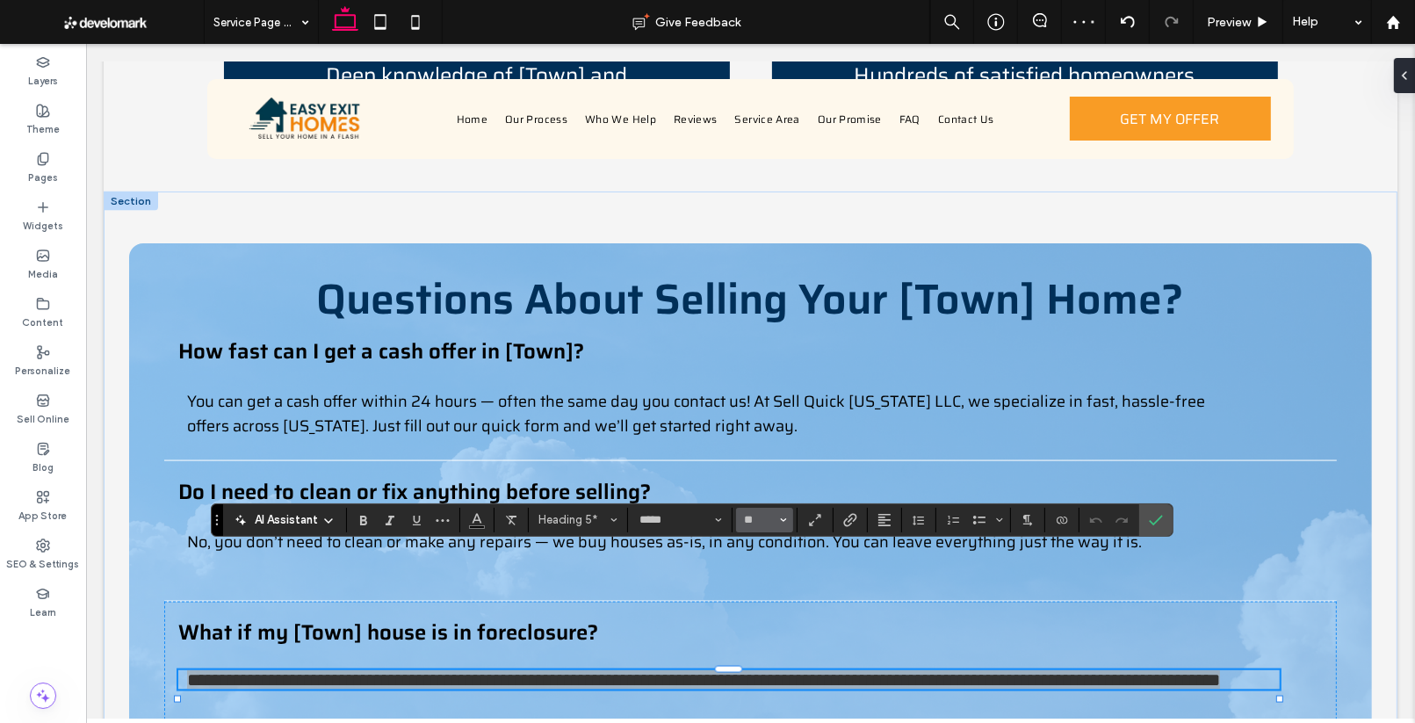
click at [782, 517] on icon "Size" at bounding box center [783, 519] width 7 height 7
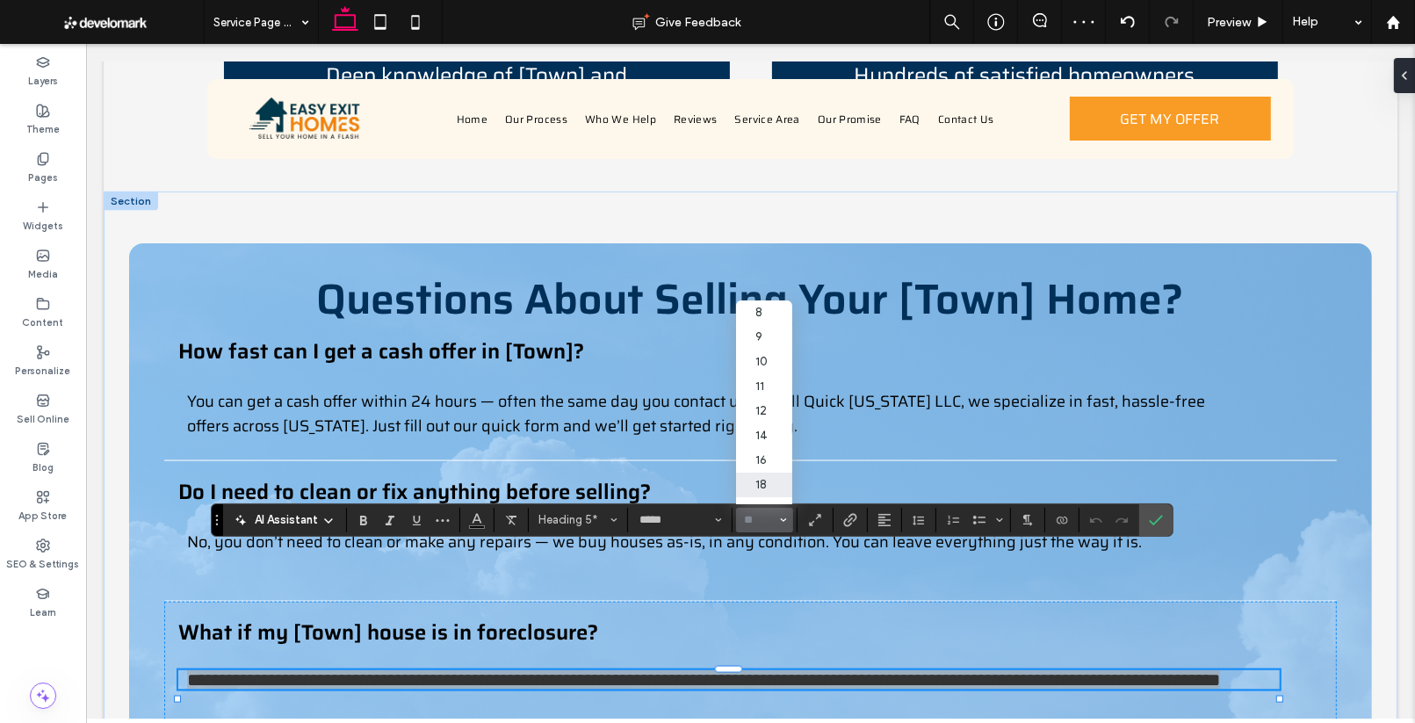
drag, startPoint x: 742, startPoint y: 483, endPoint x: 661, endPoint y: 452, distance: 86.4
click at [742, 483] on span "18" at bounding box center [746, 484] width 8 height 25
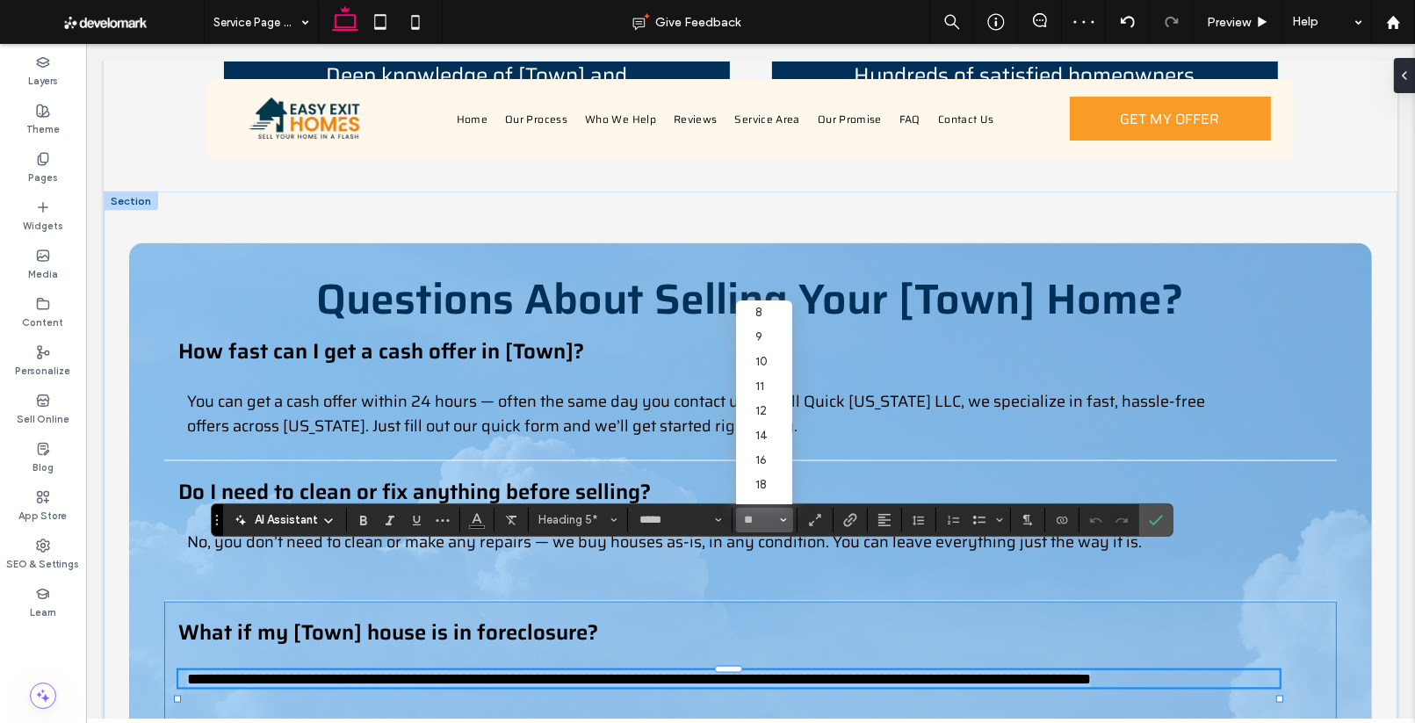
type input "**"
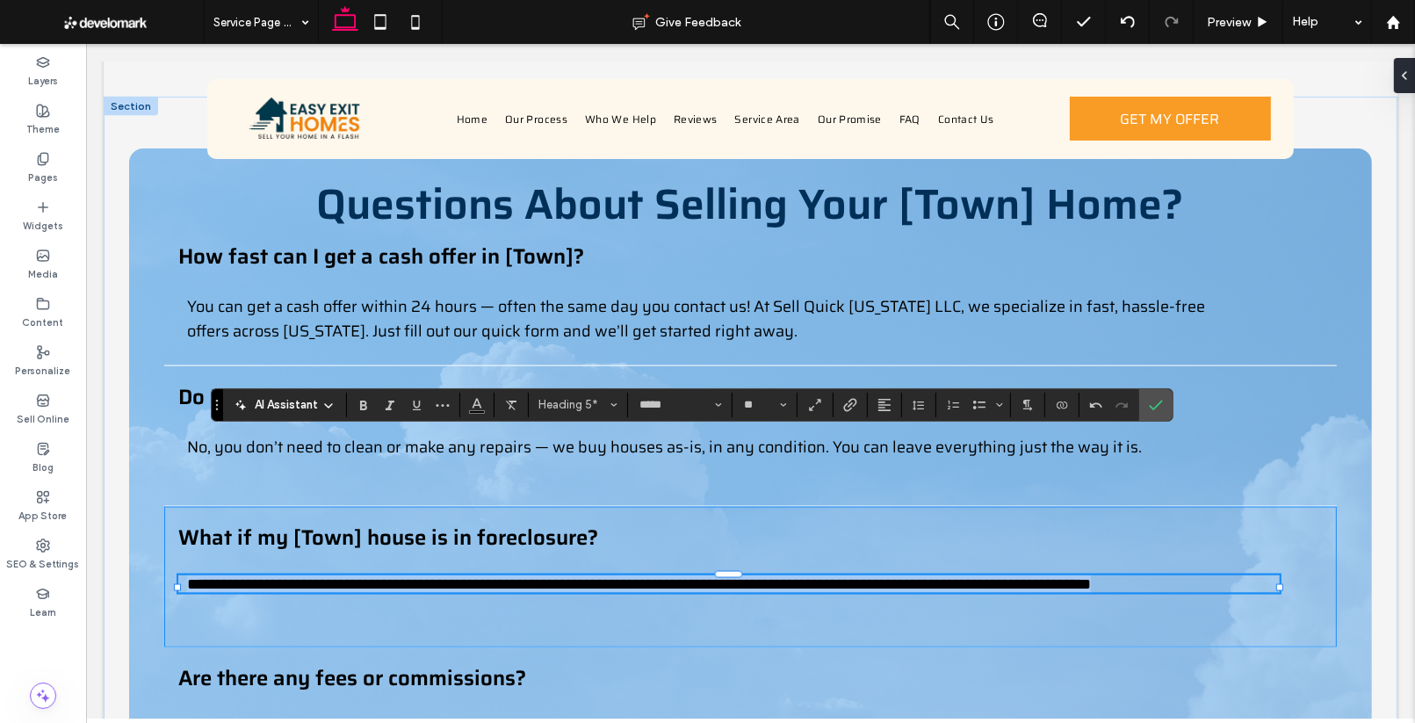
scroll to position [2733, 0]
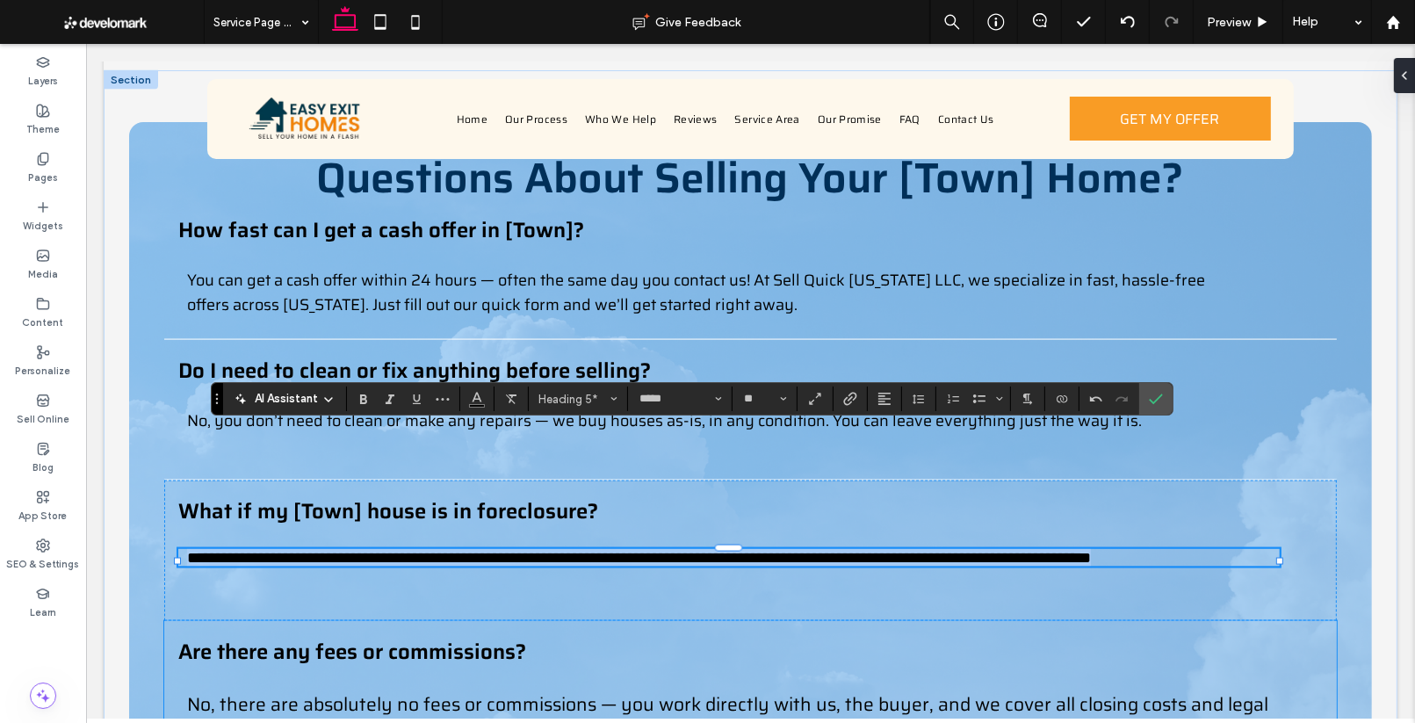
click at [795, 689] on span "No, there are absolutely no fees or commissions — you work directly with us, th…" at bounding box center [726, 718] width 1081 height 58
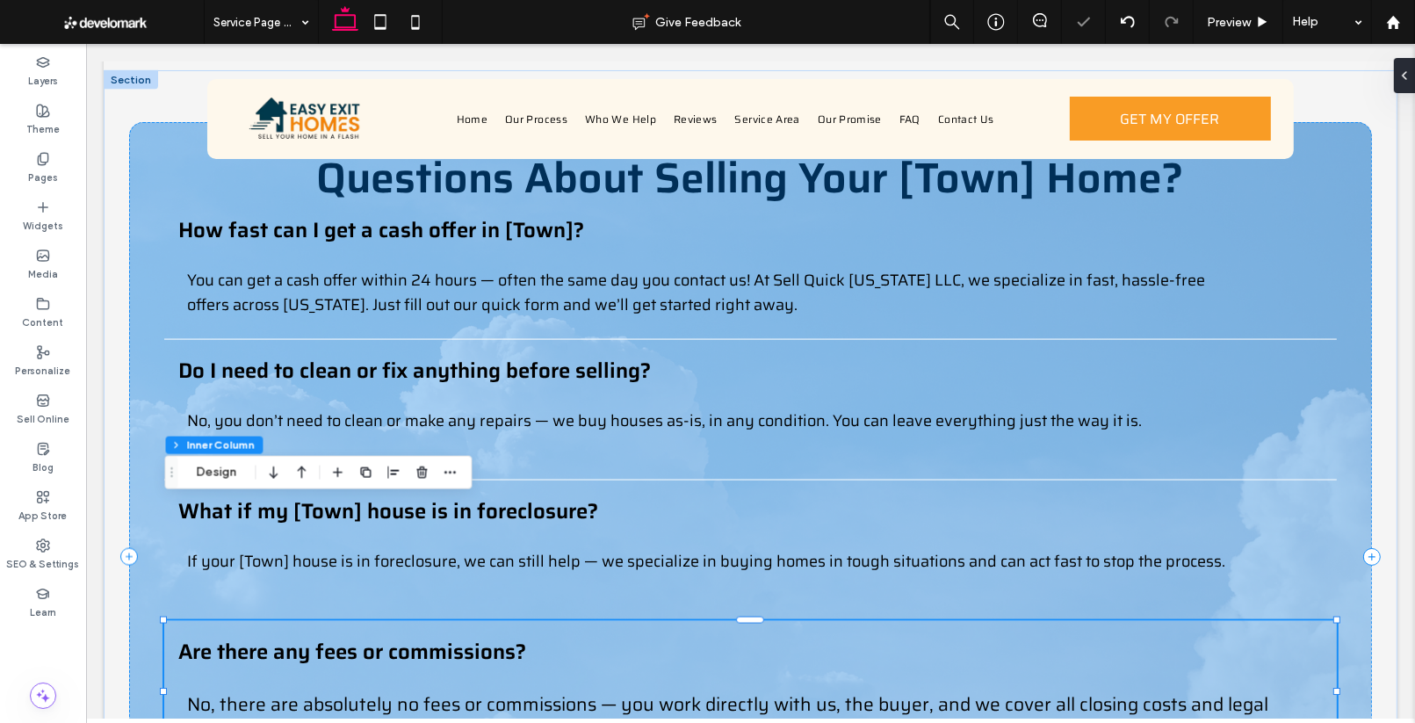
click at [795, 689] on span "No, there are absolutely no fees or commissions — you work directly with us, th…" at bounding box center [726, 718] width 1081 height 58
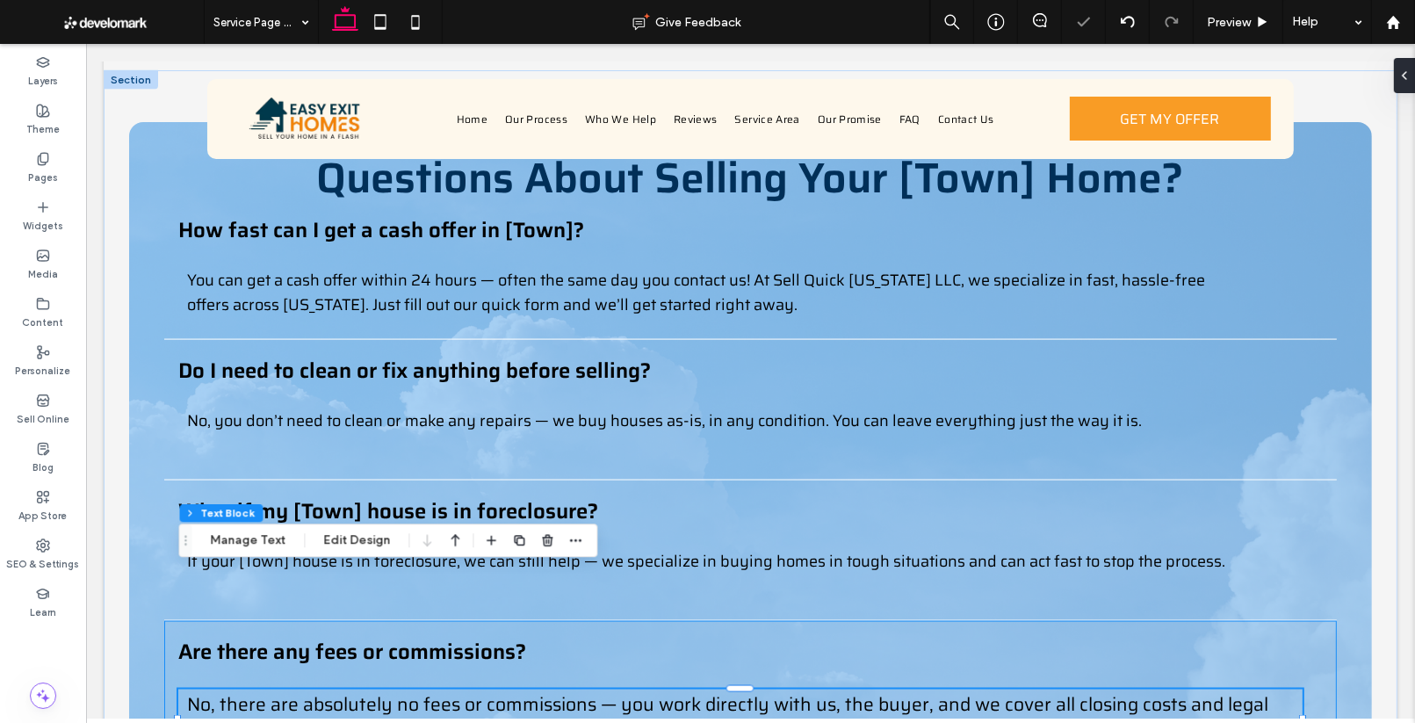
click at [796, 689] on span "No, there are absolutely no fees or commissions — you work directly with us, th…" at bounding box center [726, 718] width 1081 height 58
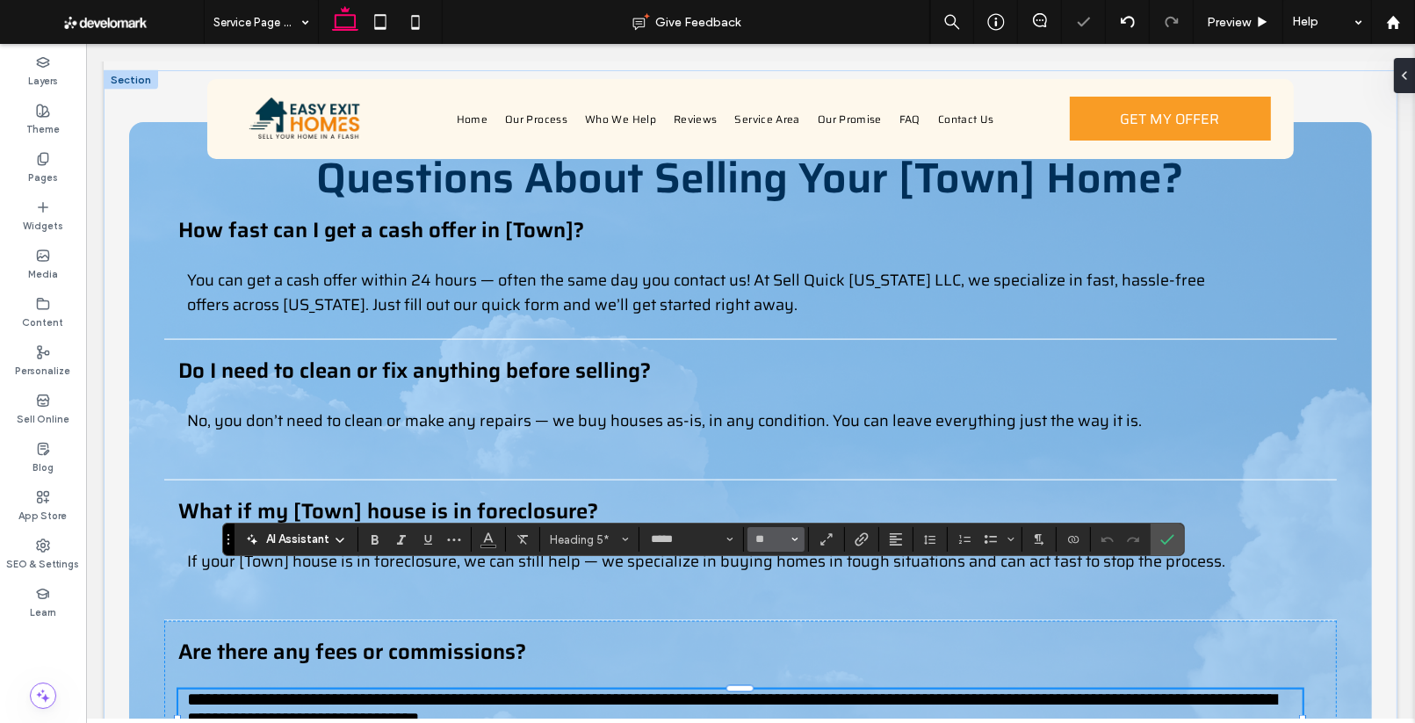
click at [795, 537] on icon "Size" at bounding box center [794, 539] width 7 height 7
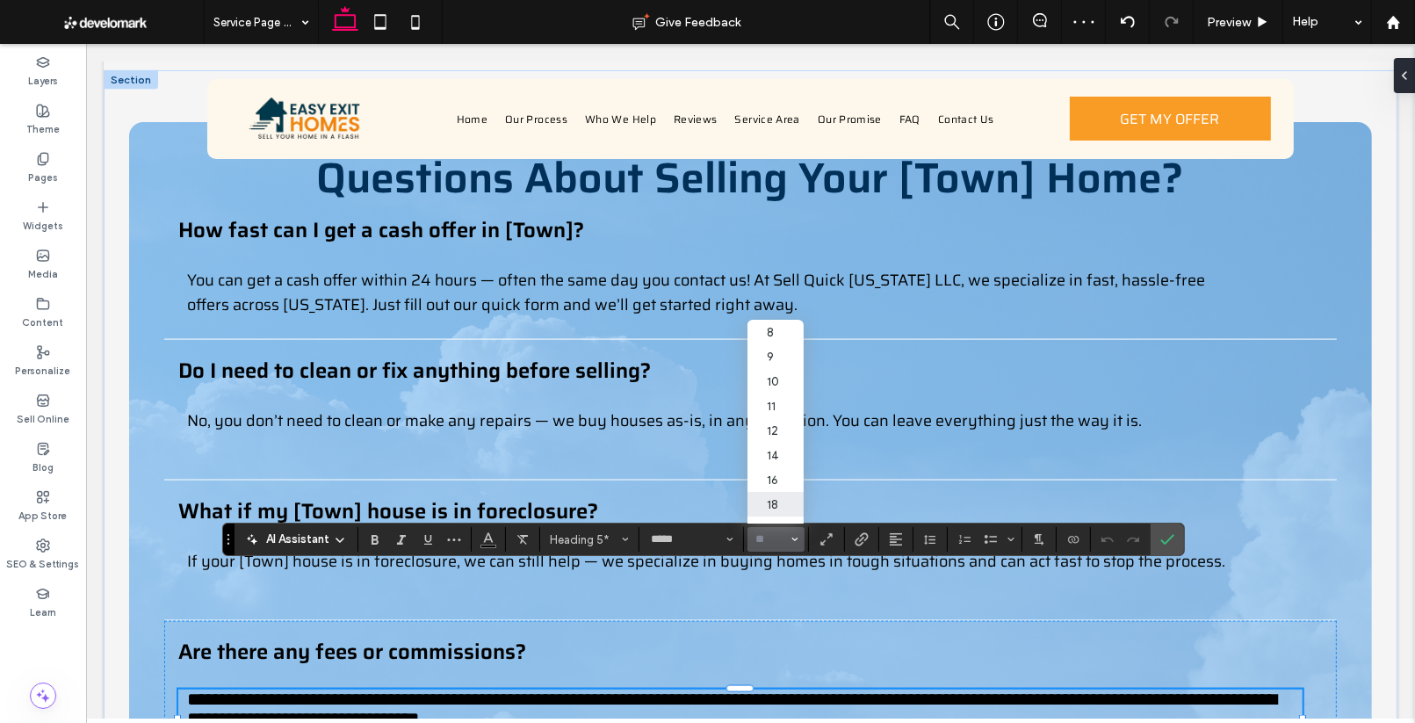
click at [774, 502] on label "18" at bounding box center [775, 504] width 56 height 25
type input "**"
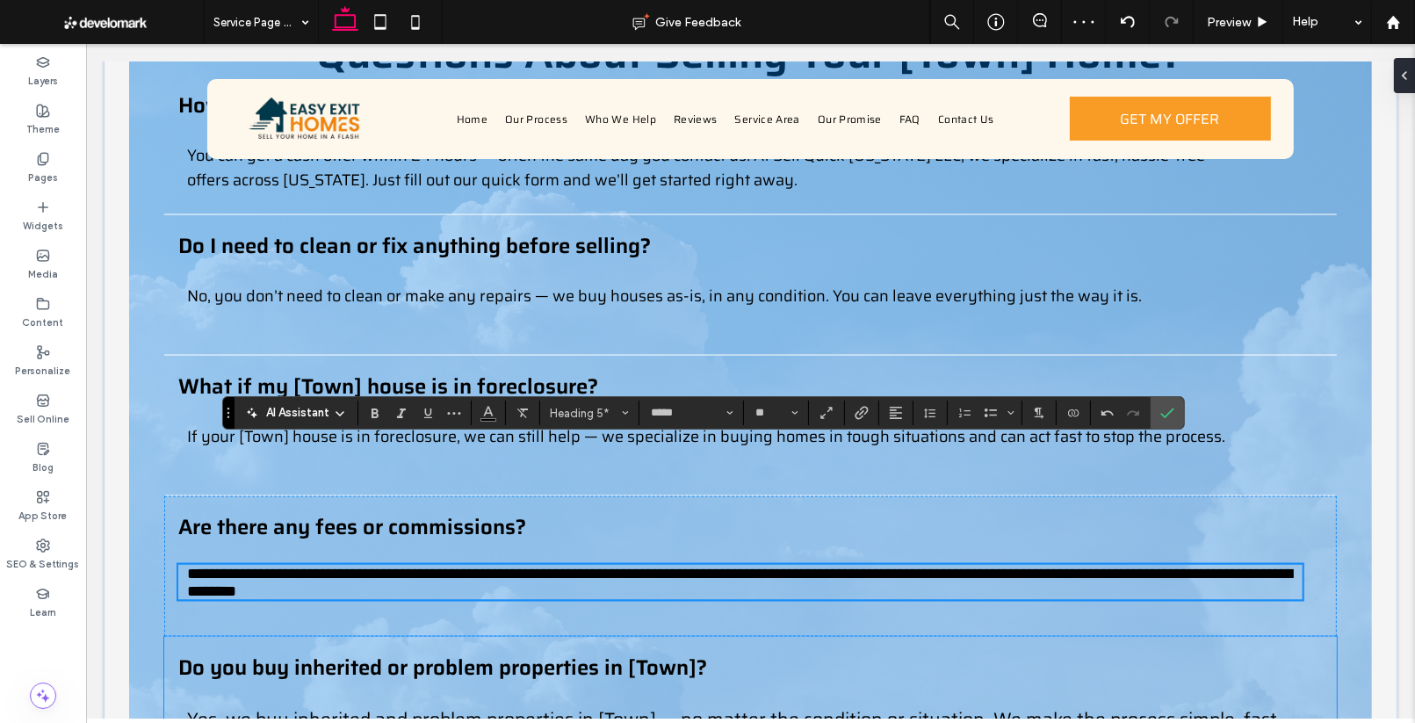
click at [812, 705] on span "Yes, we buy inherited and problem properties in [Town] — no matter the conditio…" at bounding box center [733, 734] width 1094 height 58
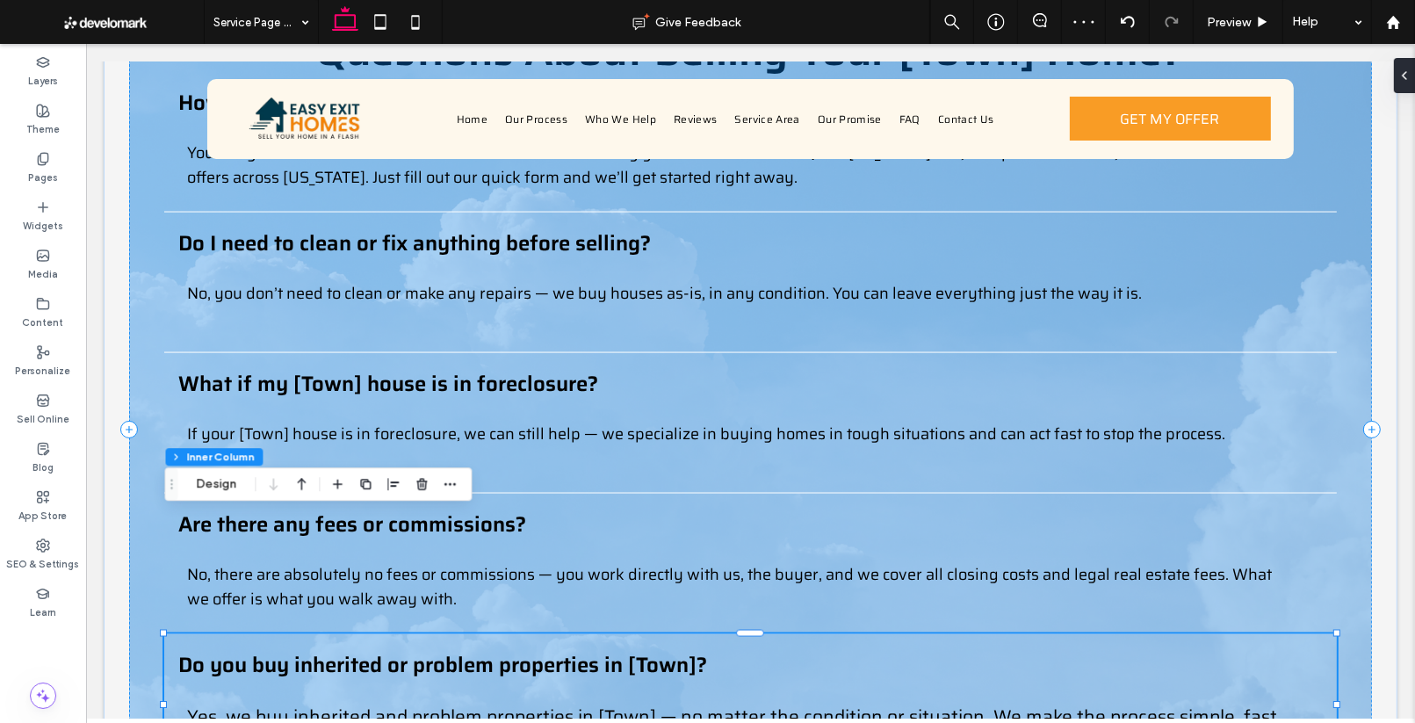
click at [812, 702] on span "Yes, we buy inherited and problem properties in [Town] — no matter the conditio…" at bounding box center [733, 731] width 1094 height 58
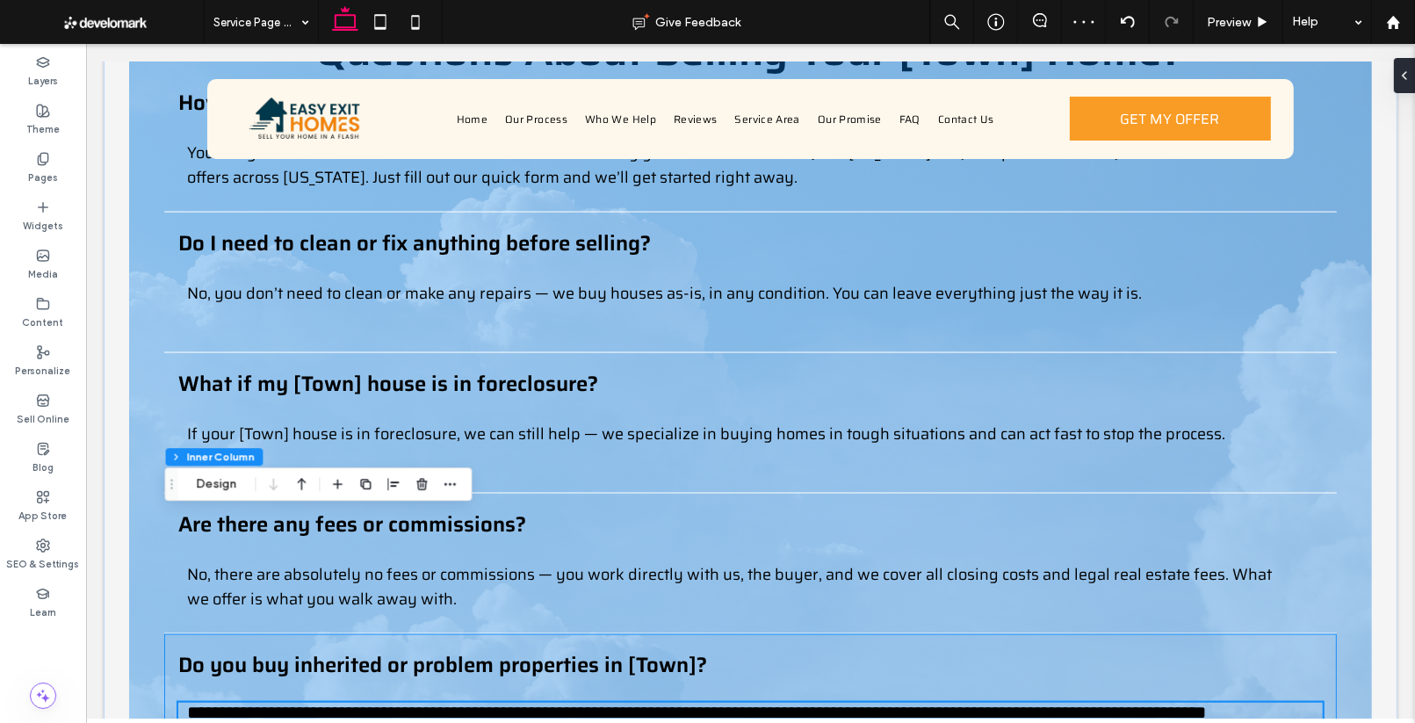
scroll to position [2858, 0]
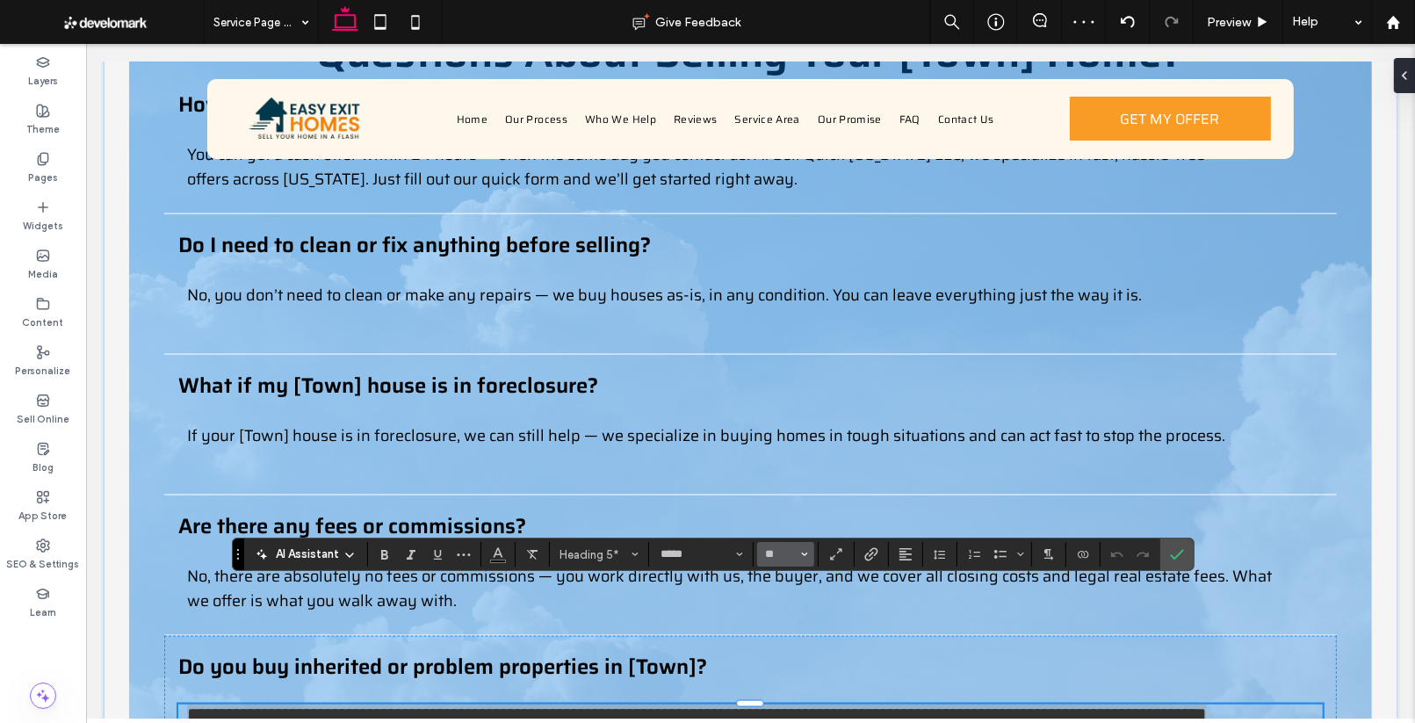
click at [812, 554] on button "**" at bounding box center [785, 554] width 57 height 25
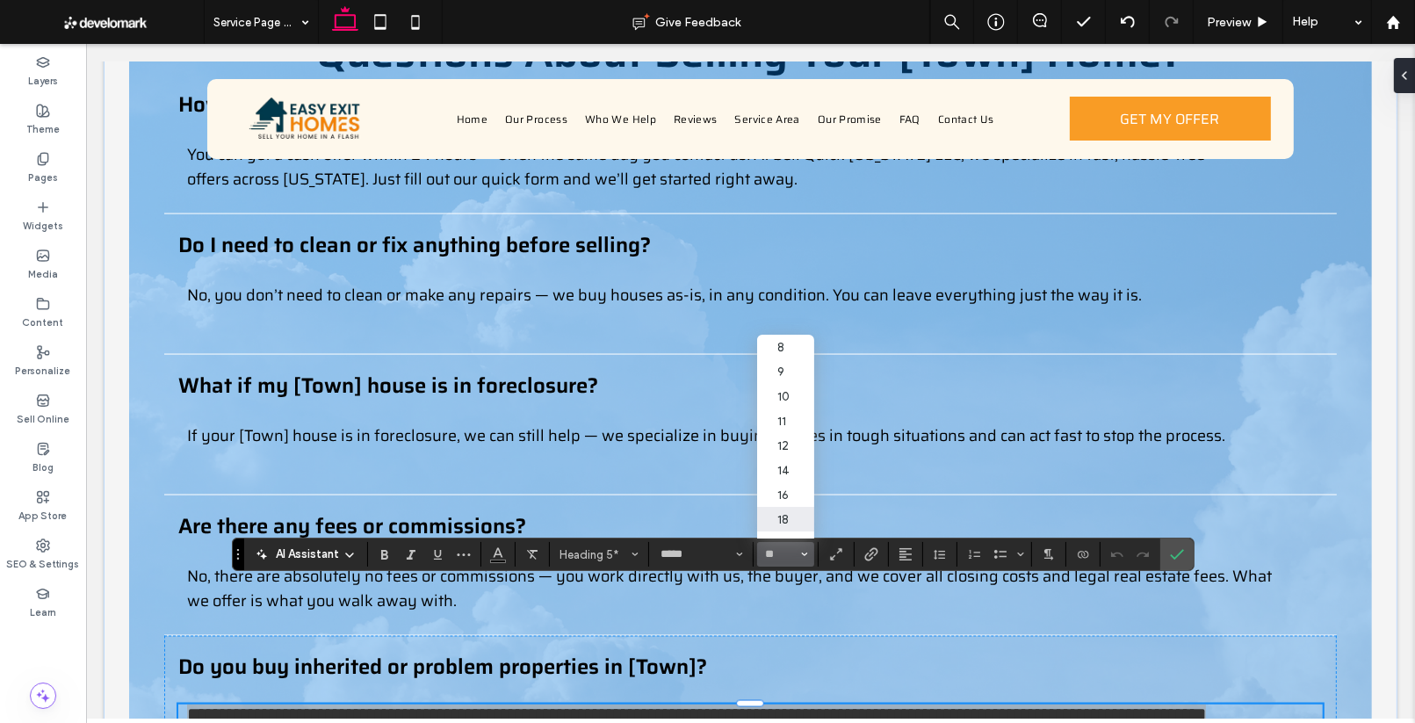
click at [778, 517] on label "18" at bounding box center [785, 519] width 56 height 25
type input "**"
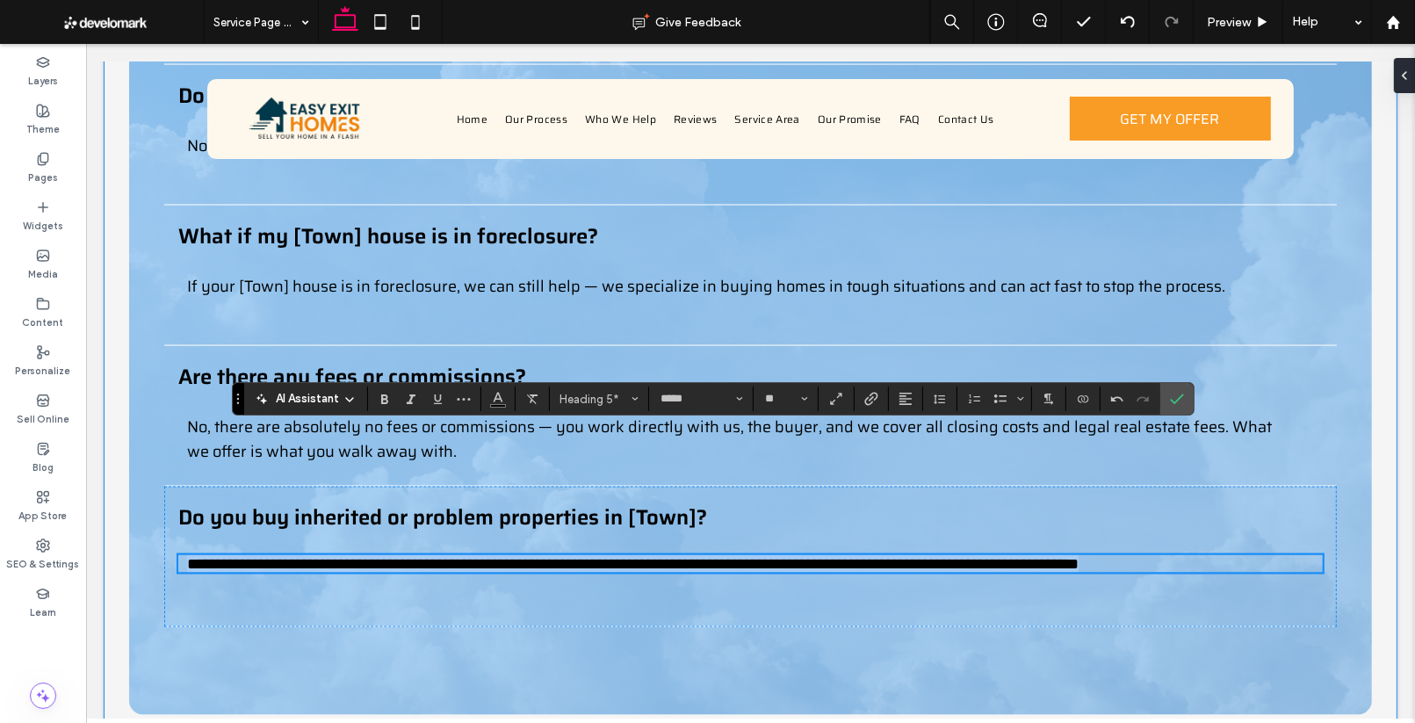
scroll to position [3037, 0]
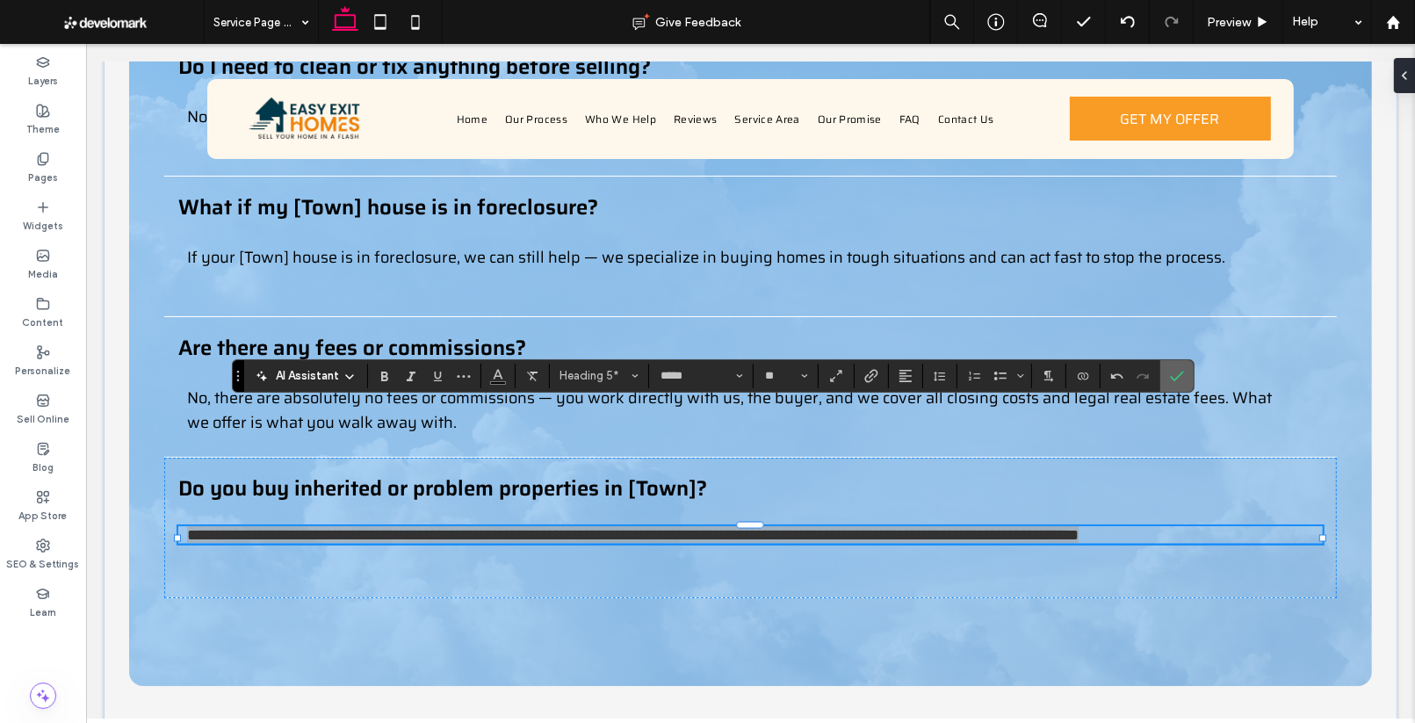
click at [1179, 370] on icon "Confirm" at bounding box center [1177, 376] width 14 height 14
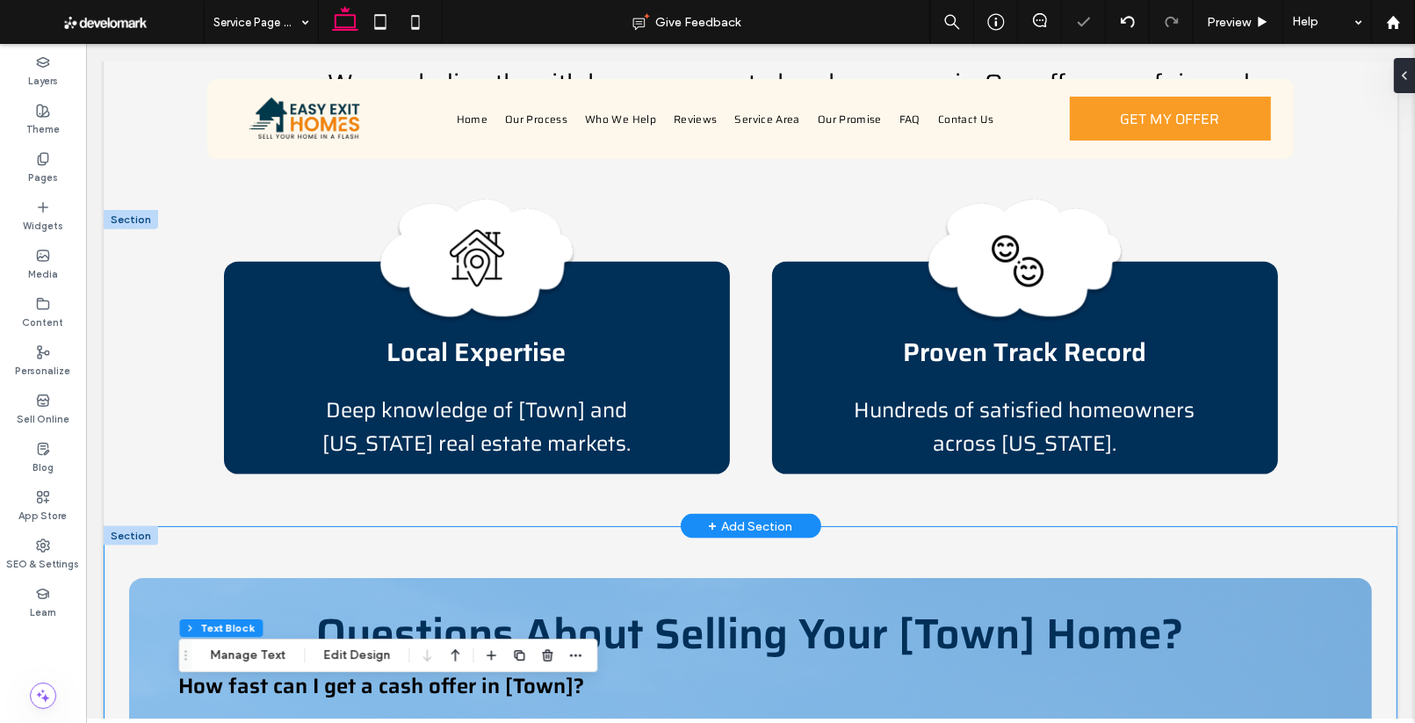
scroll to position [2259, 0]
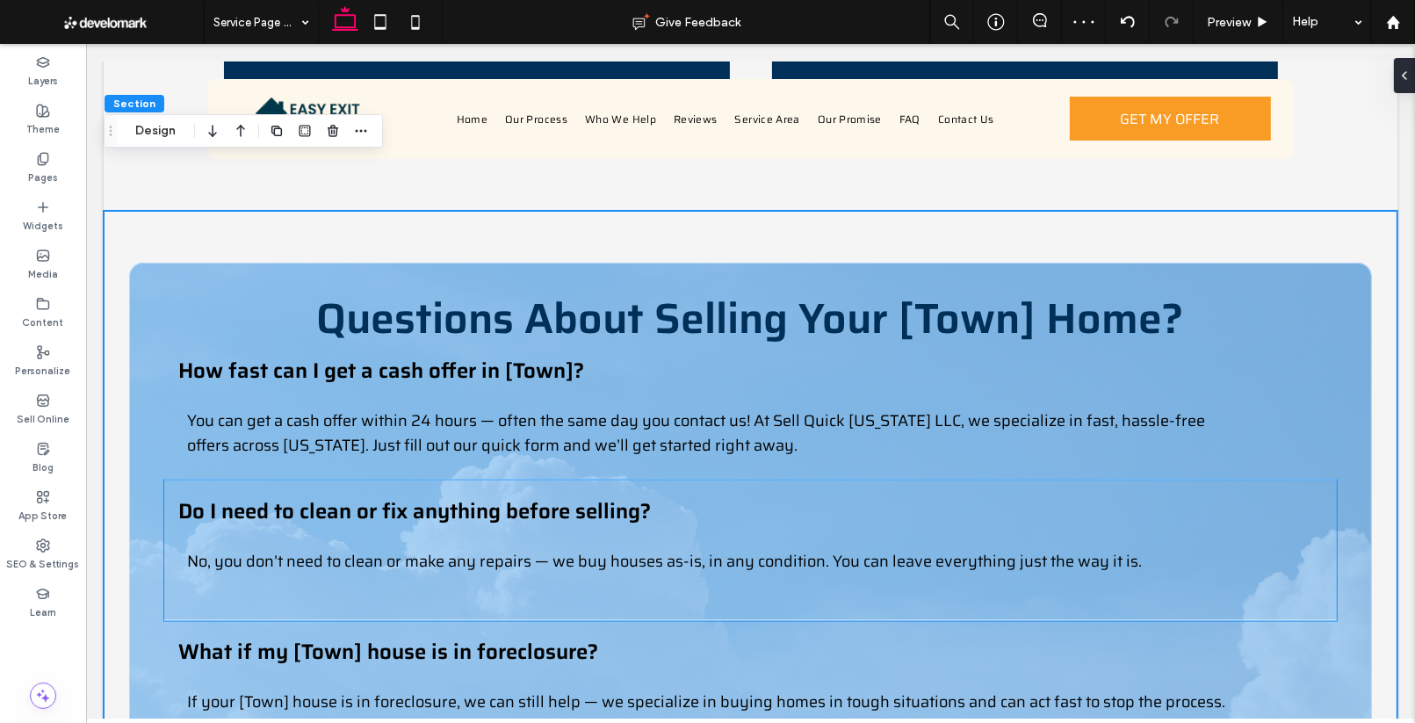
scroll to position [2610, 0]
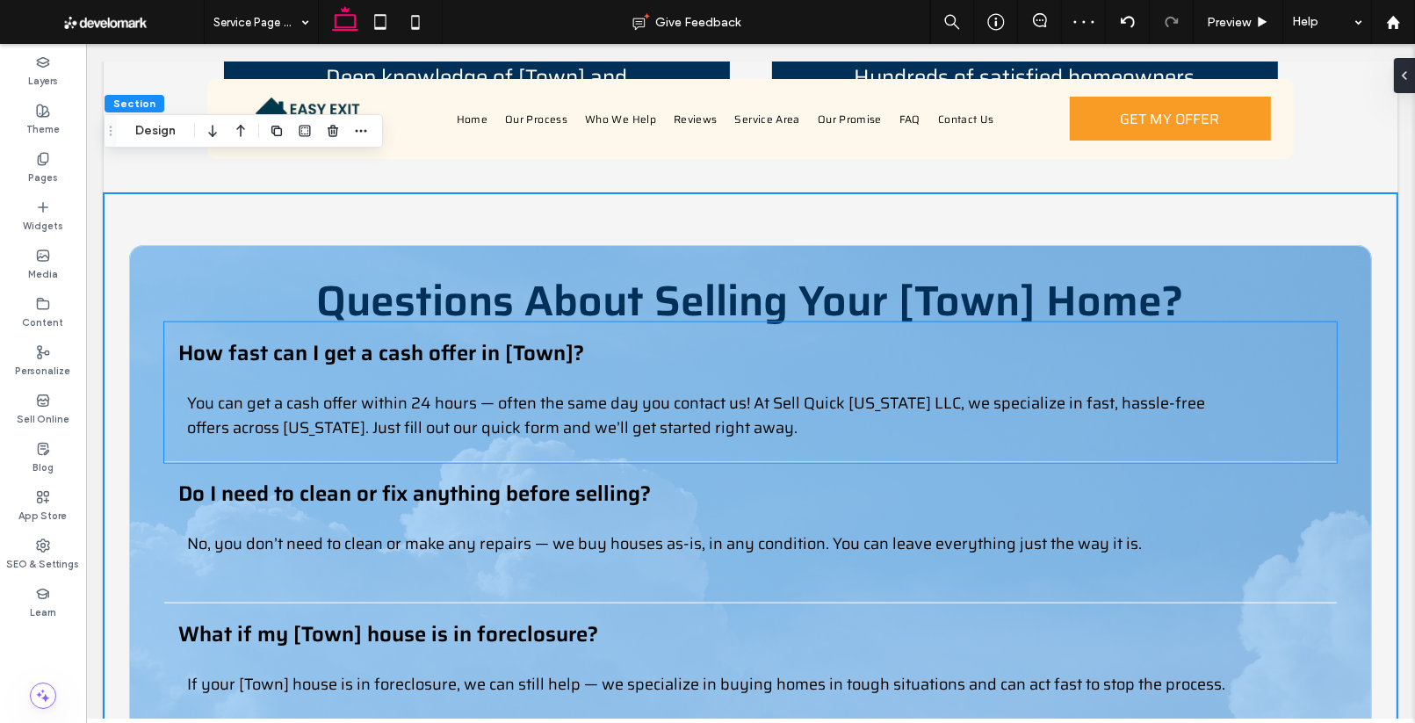
click at [459, 322] on div "How fast can I get a cash offer in [Town]? You can get a cash offer within 24 h…" at bounding box center [748, 392] width 1171 height 140
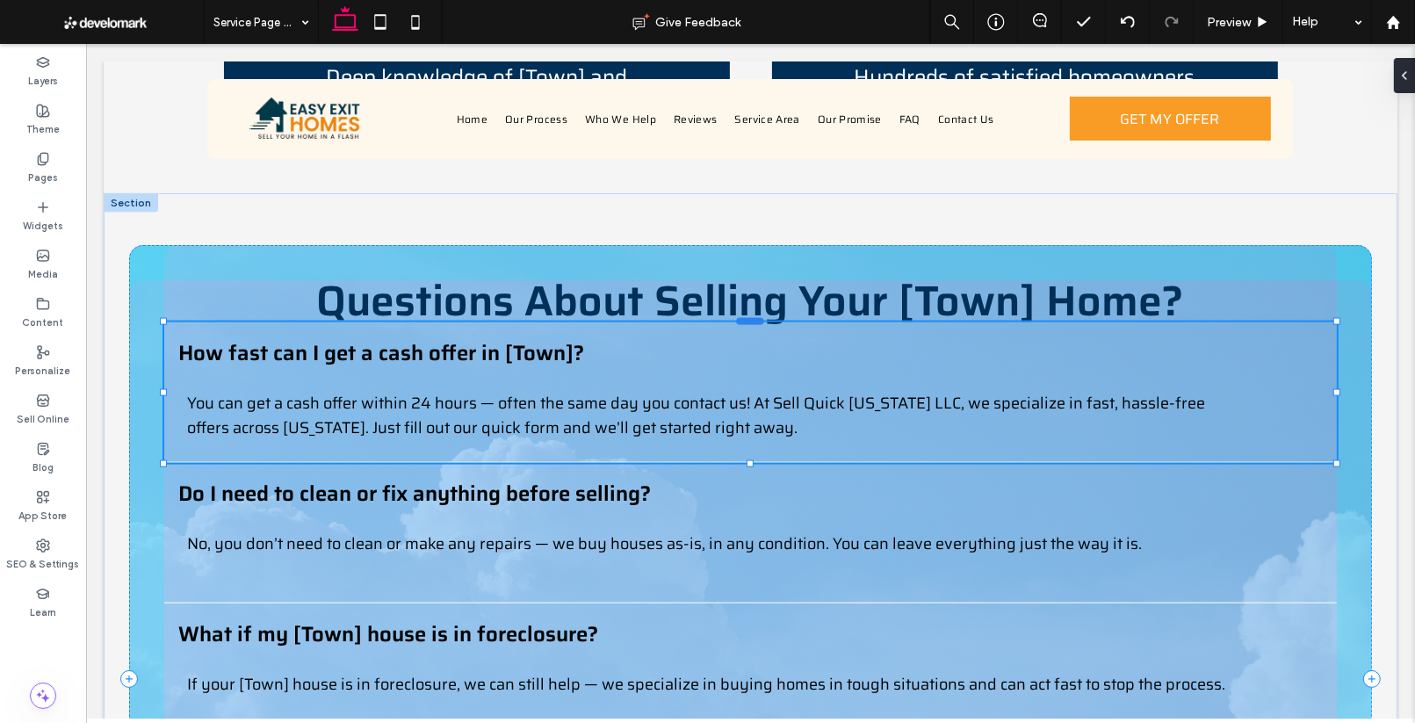
scroll to position [122, 0]
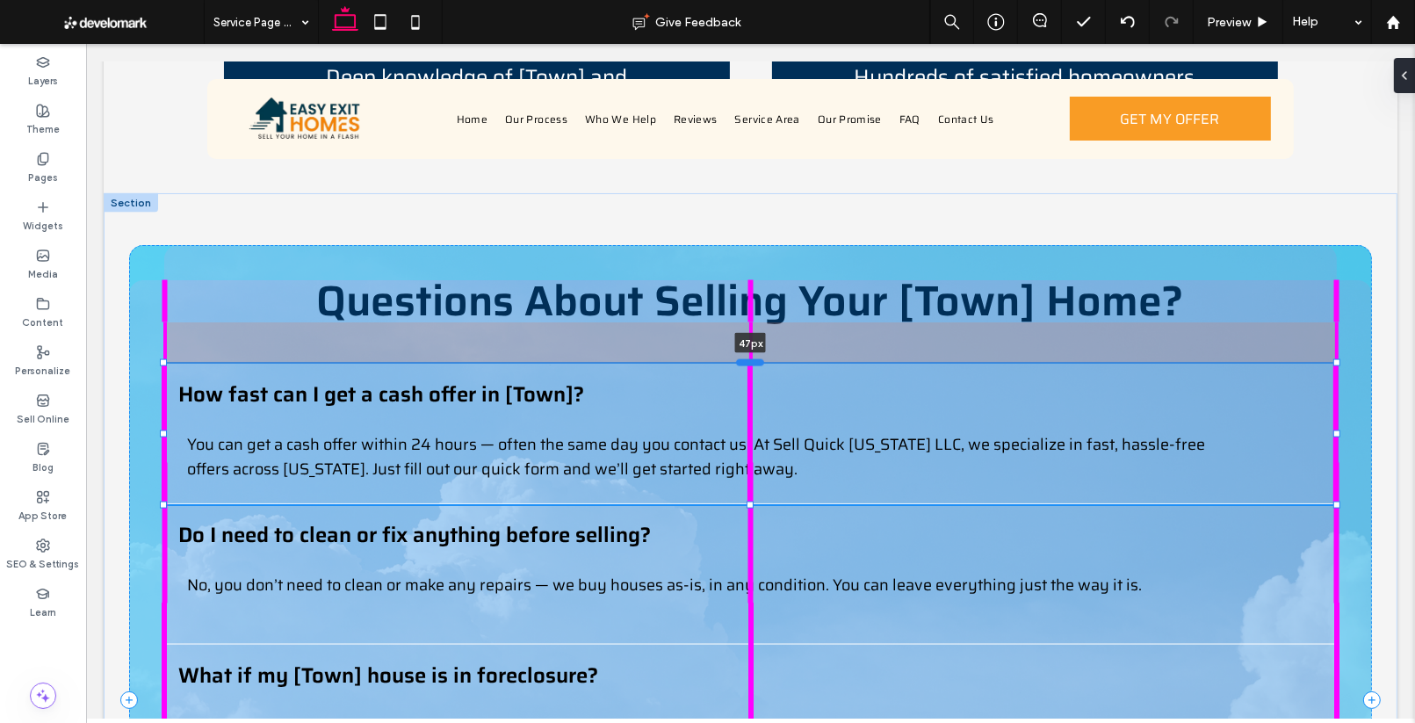
drag, startPoint x: 754, startPoint y: 203, endPoint x: 755, endPoint y: 244, distance: 41.3
click at [755, 359] on div at bounding box center [749, 362] width 28 height 7
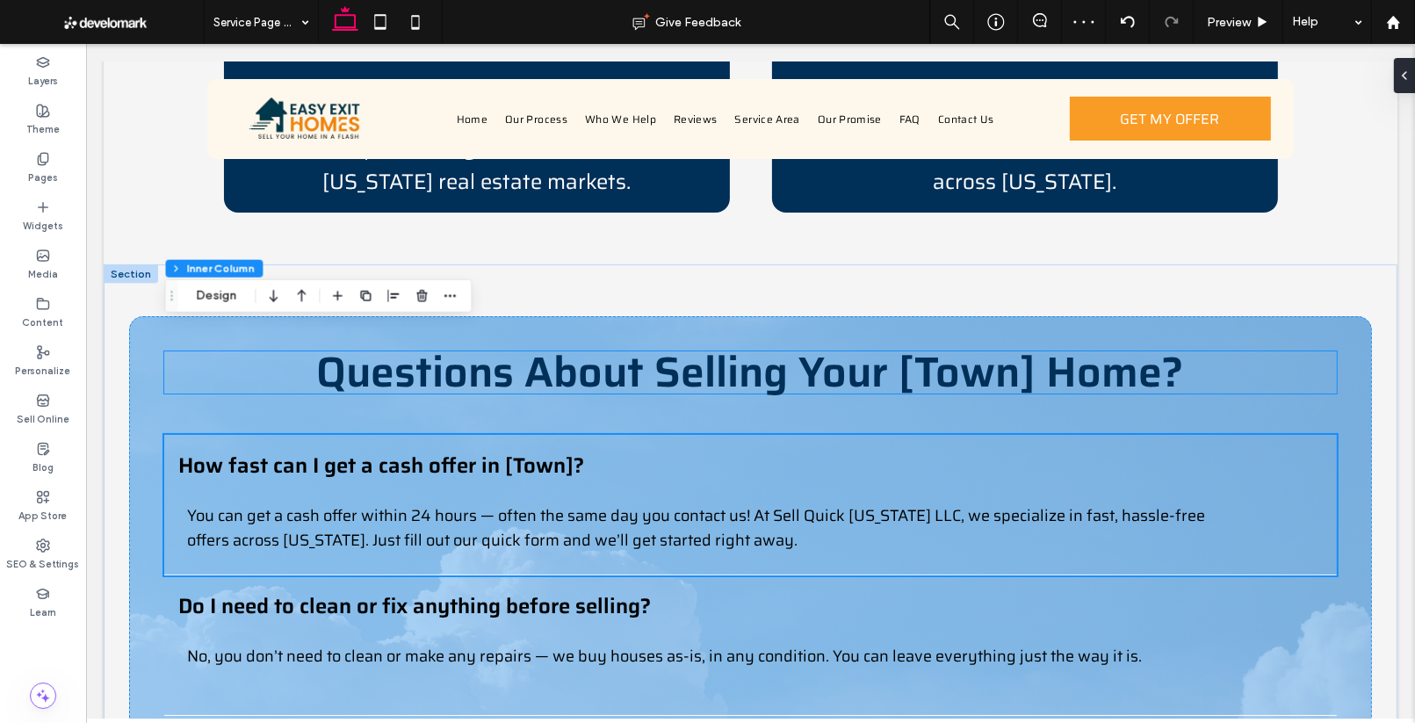
scroll to position [2561, 0]
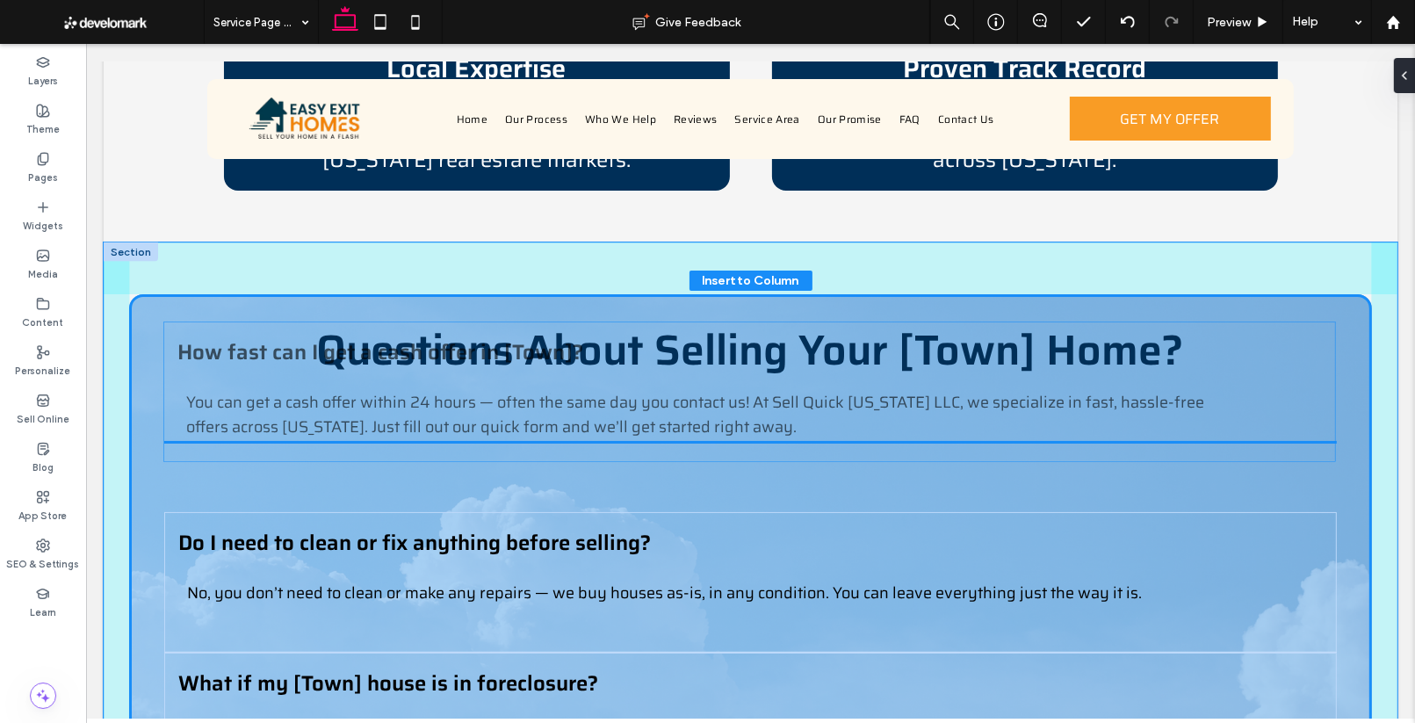
drag, startPoint x: 753, startPoint y: 294, endPoint x: 753, endPoint y: 313, distance: 19.3
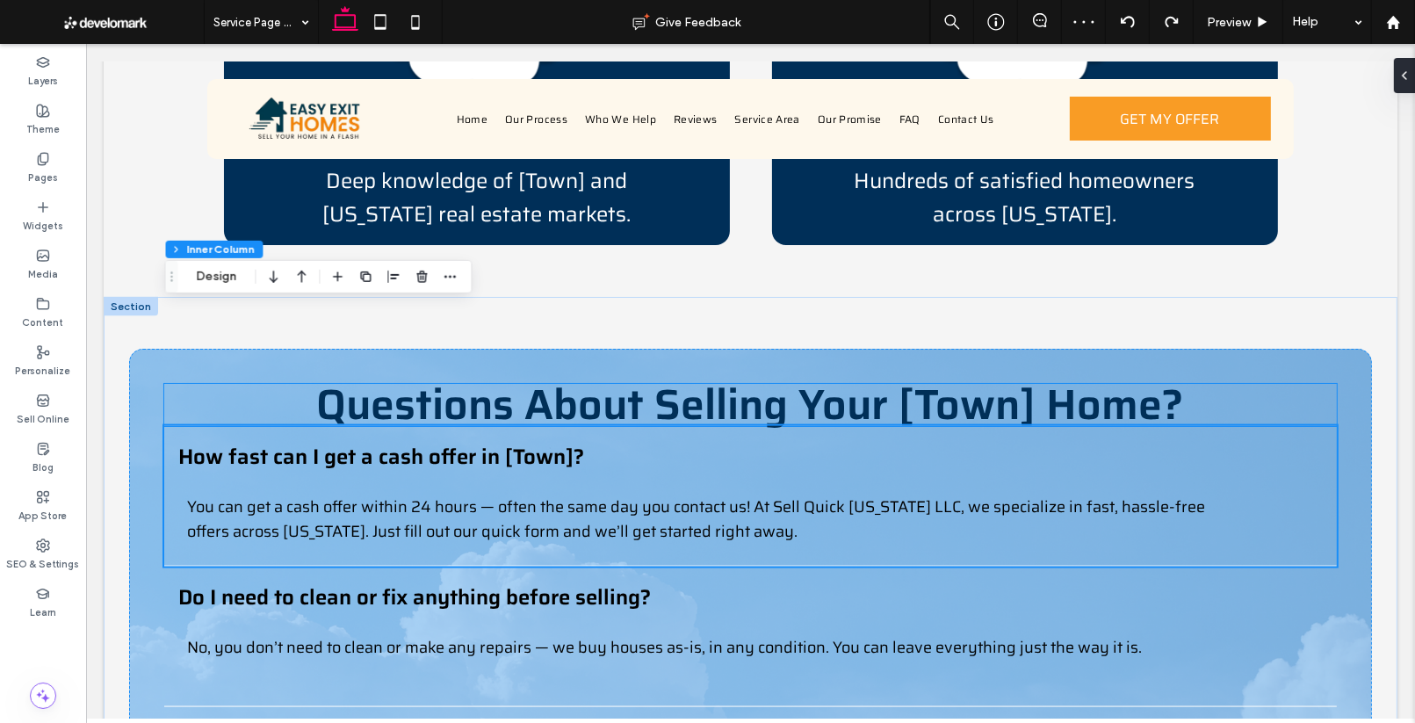
scroll to position [2506, 0]
click at [809, 440] on h4 "How fast can I get a cash offer in [Town]?" at bounding box center [748, 456] width 1143 height 33
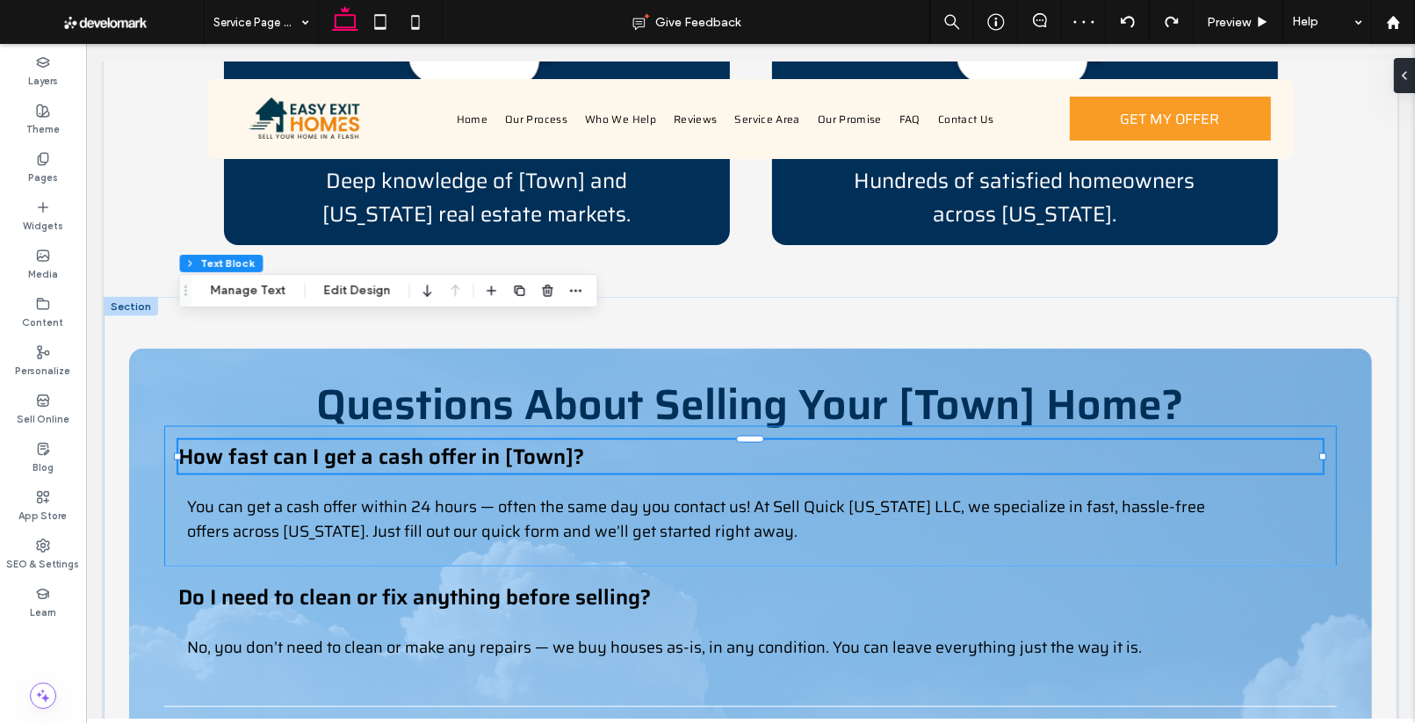
click at [749, 426] on div "How fast can I get a cash offer in [Town]? You can get a cash offer within 24 h…" at bounding box center [748, 496] width 1171 height 140
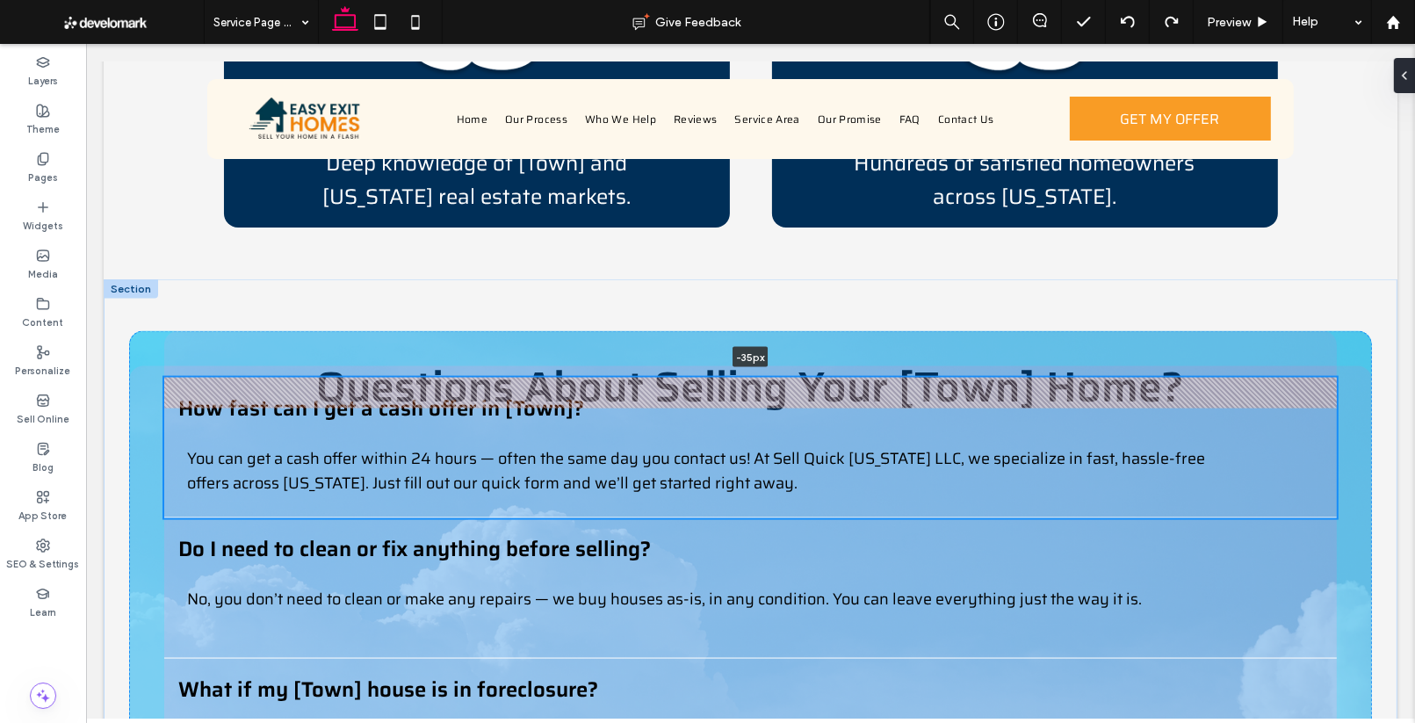
scroll to position [2517, 0]
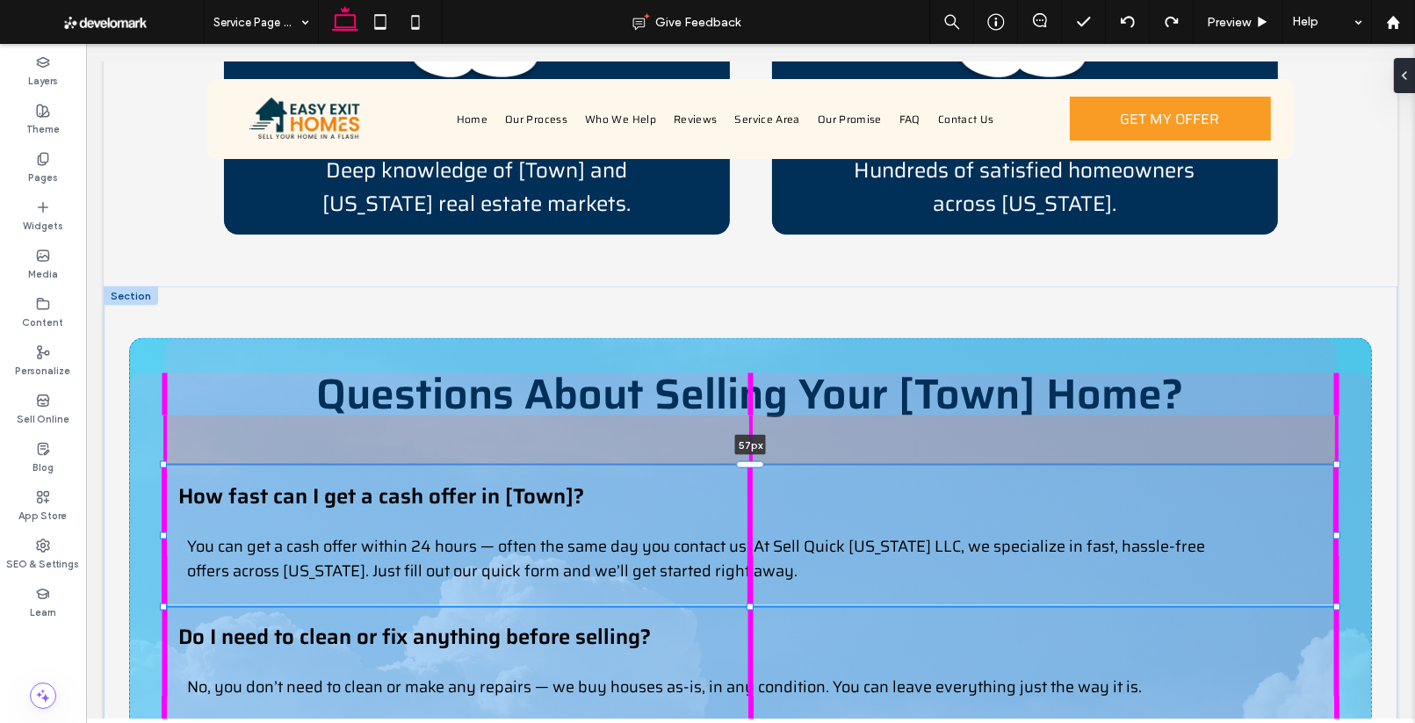
drag, startPoint x: 747, startPoint y: 306, endPoint x: 746, endPoint y: 353, distance: 47.4
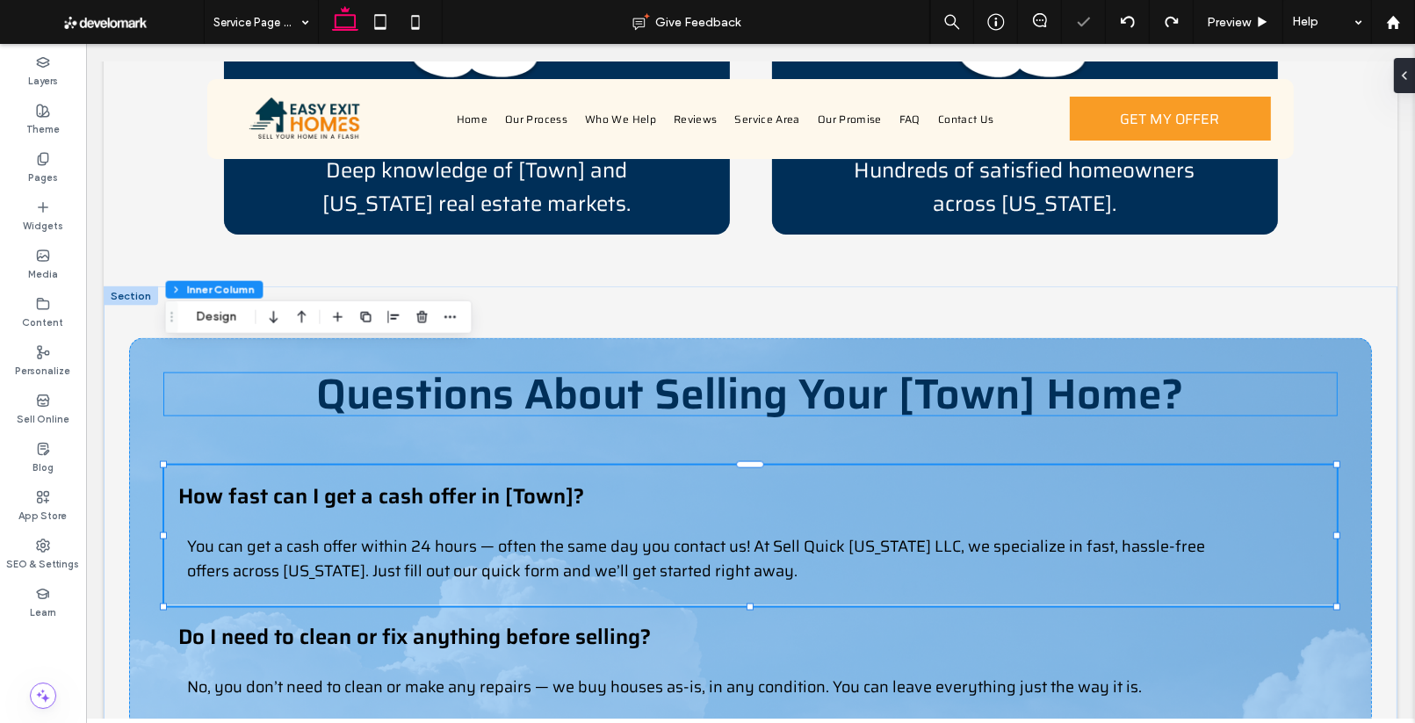
click at [803, 361] on span "Questions About Selling Your [Town] Home?" at bounding box center [750, 394] width 868 height 66
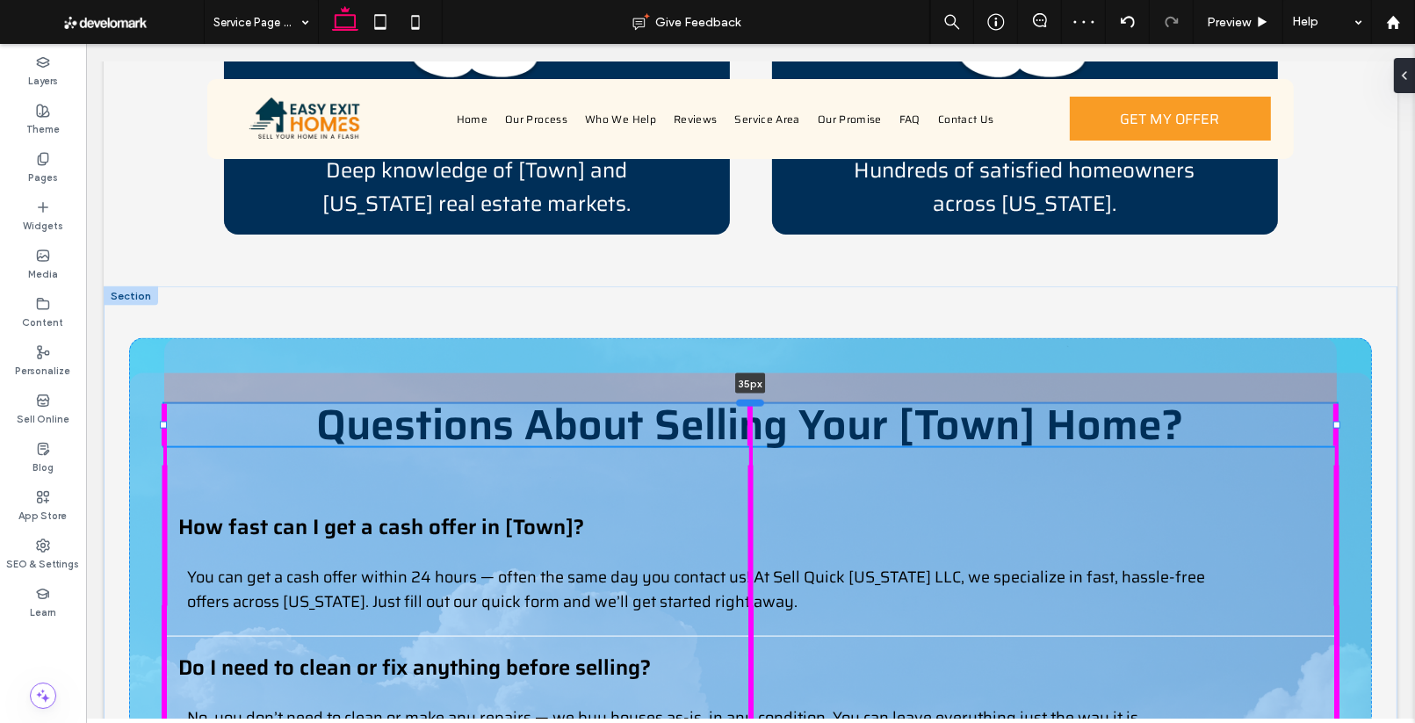
drag, startPoint x: 758, startPoint y: 255, endPoint x: 756, endPoint y: 285, distance: 30.8
click at [756, 400] on div at bounding box center [749, 403] width 28 height 7
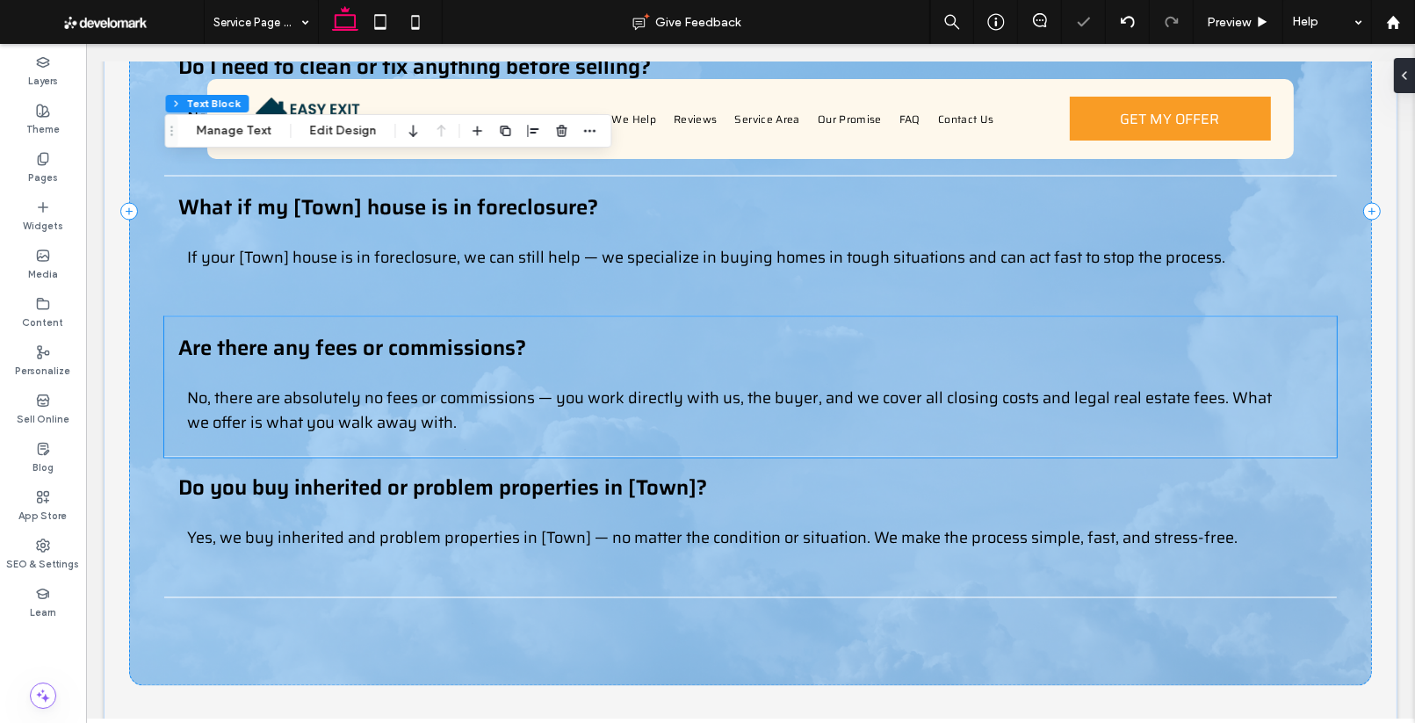
scroll to position [3159, 0]
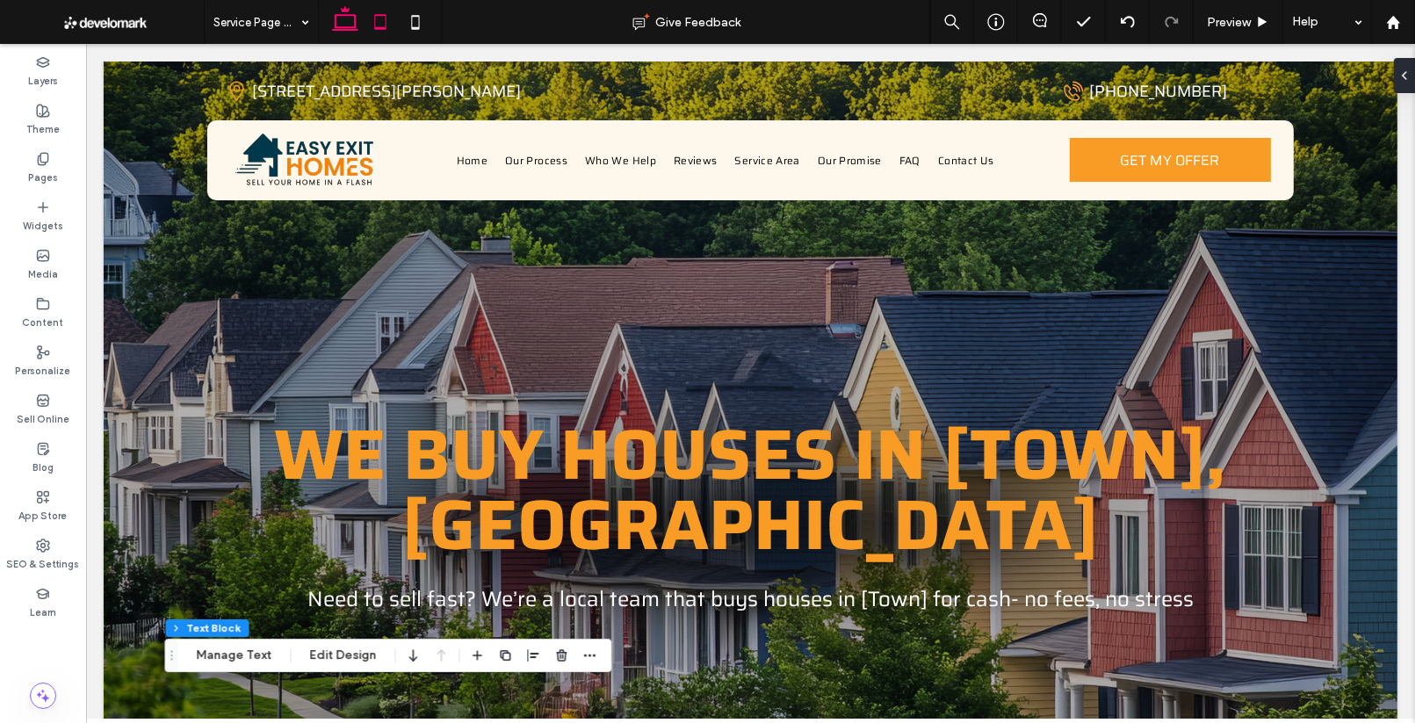
click at [374, 23] on icon at bounding box center [380, 21] width 35 height 35
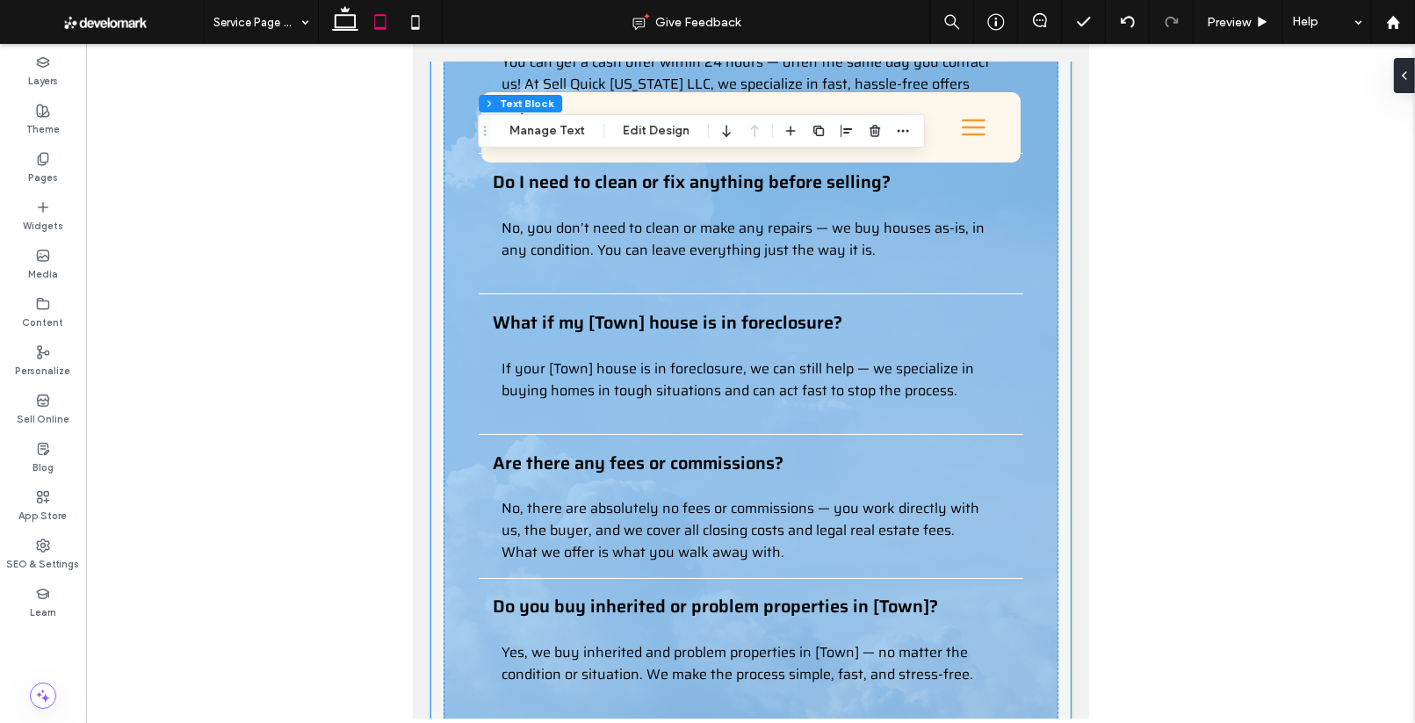
scroll to position [3057, 0]
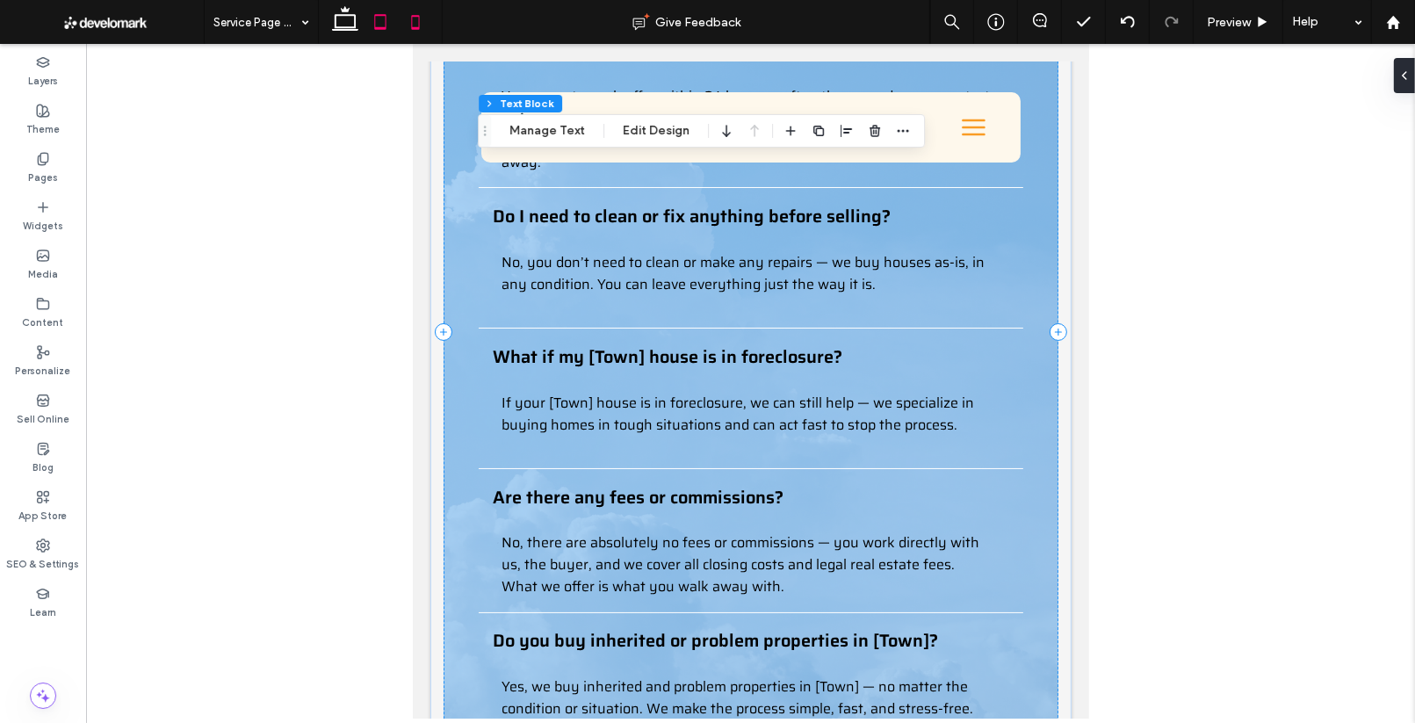
click at [407, 24] on icon at bounding box center [415, 21] width 35 height 35
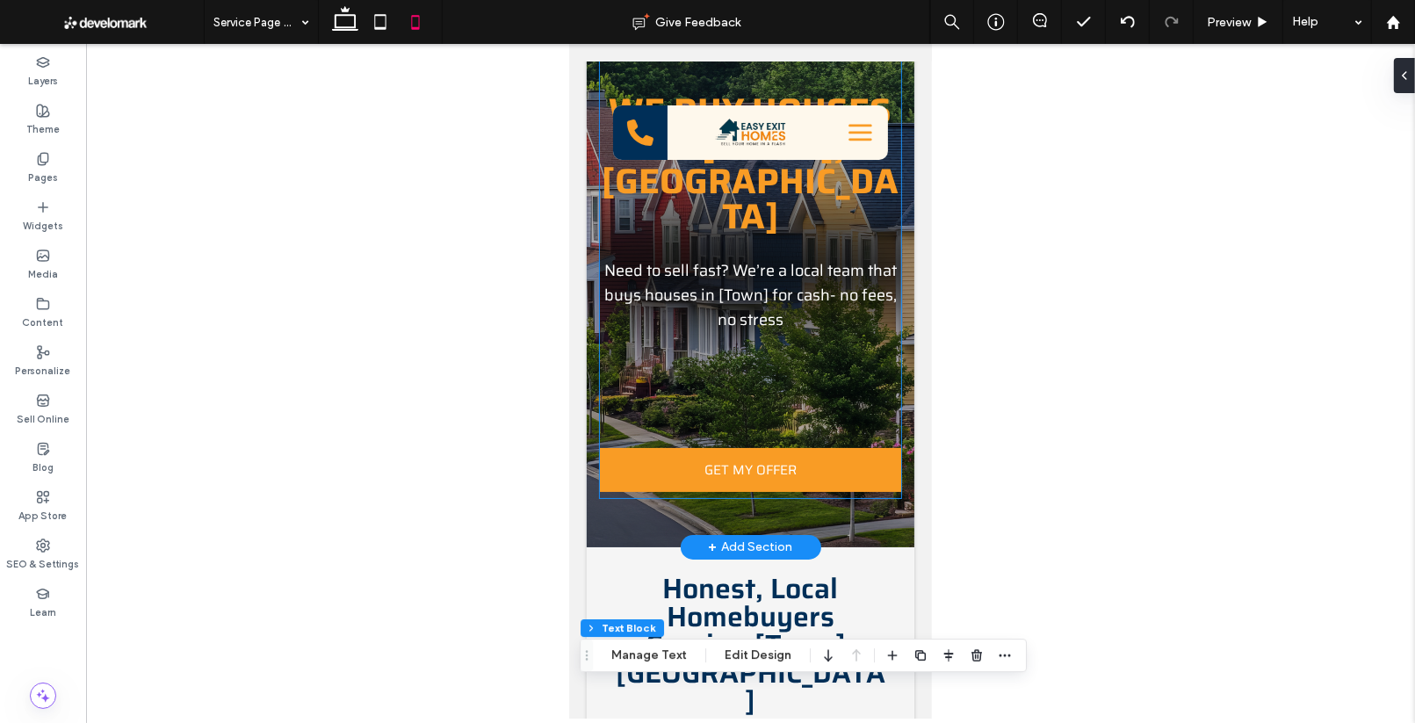
scroll to position [89, 0]
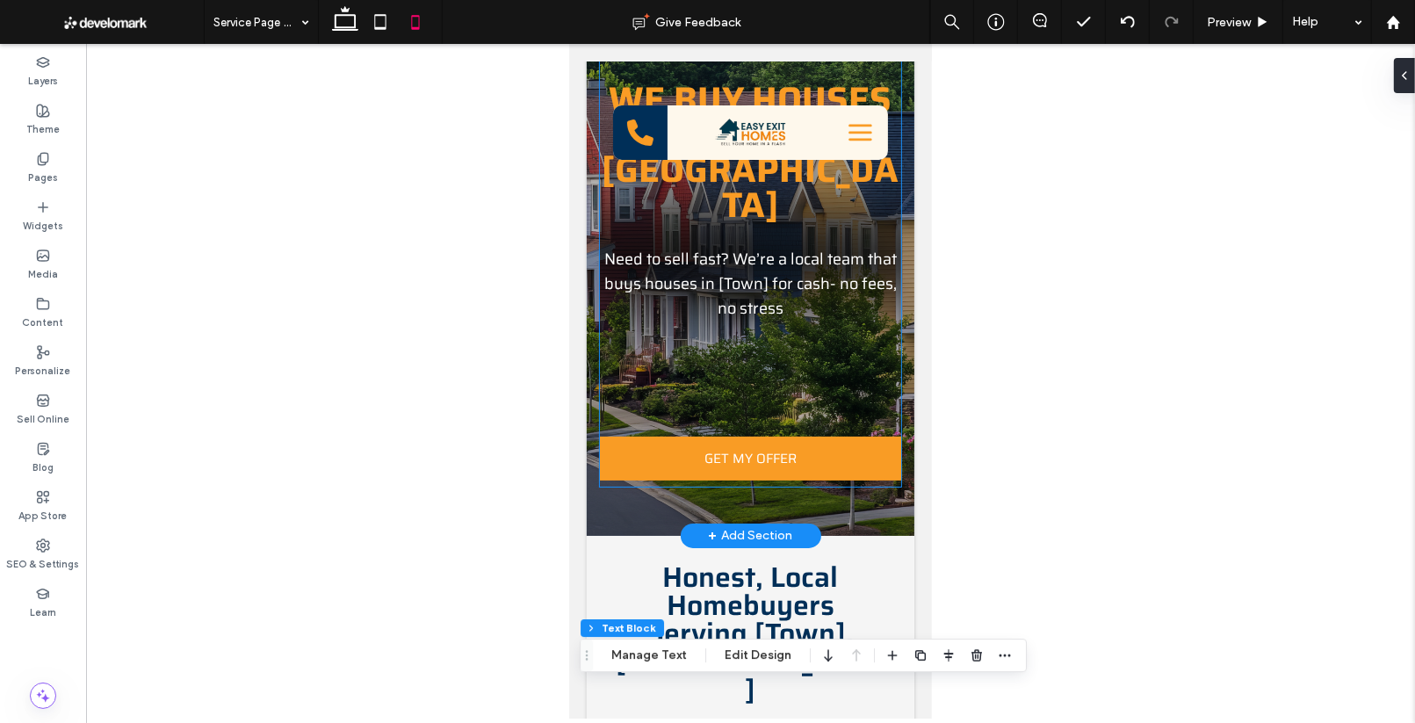
click at [676, 290] on div "WE BUY HOUSES IN [TOWN],CT Need to sell fast? We’re a local team that buys hous…" at bounding box center [749, 254] width 301 height 465
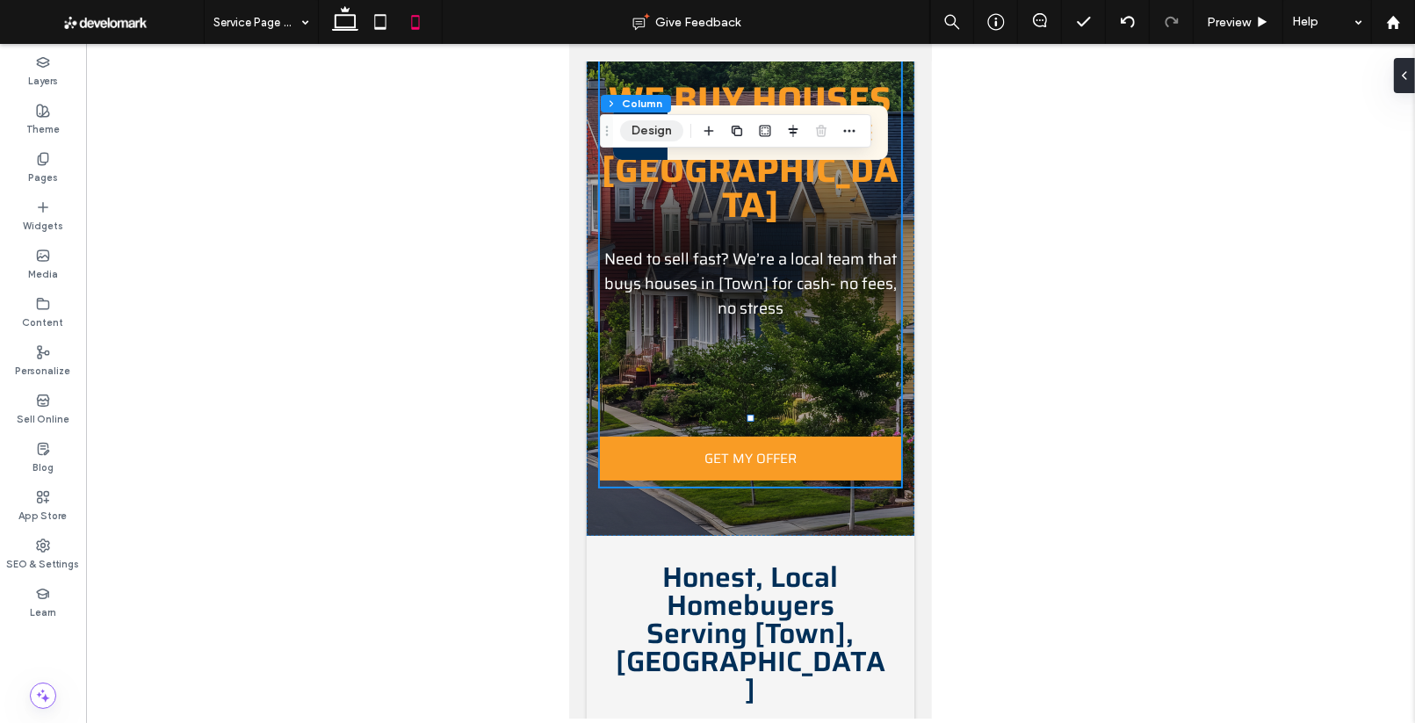
click at [646, 129] on button "Design" at bounding box center [651, 130] width 63 height 21
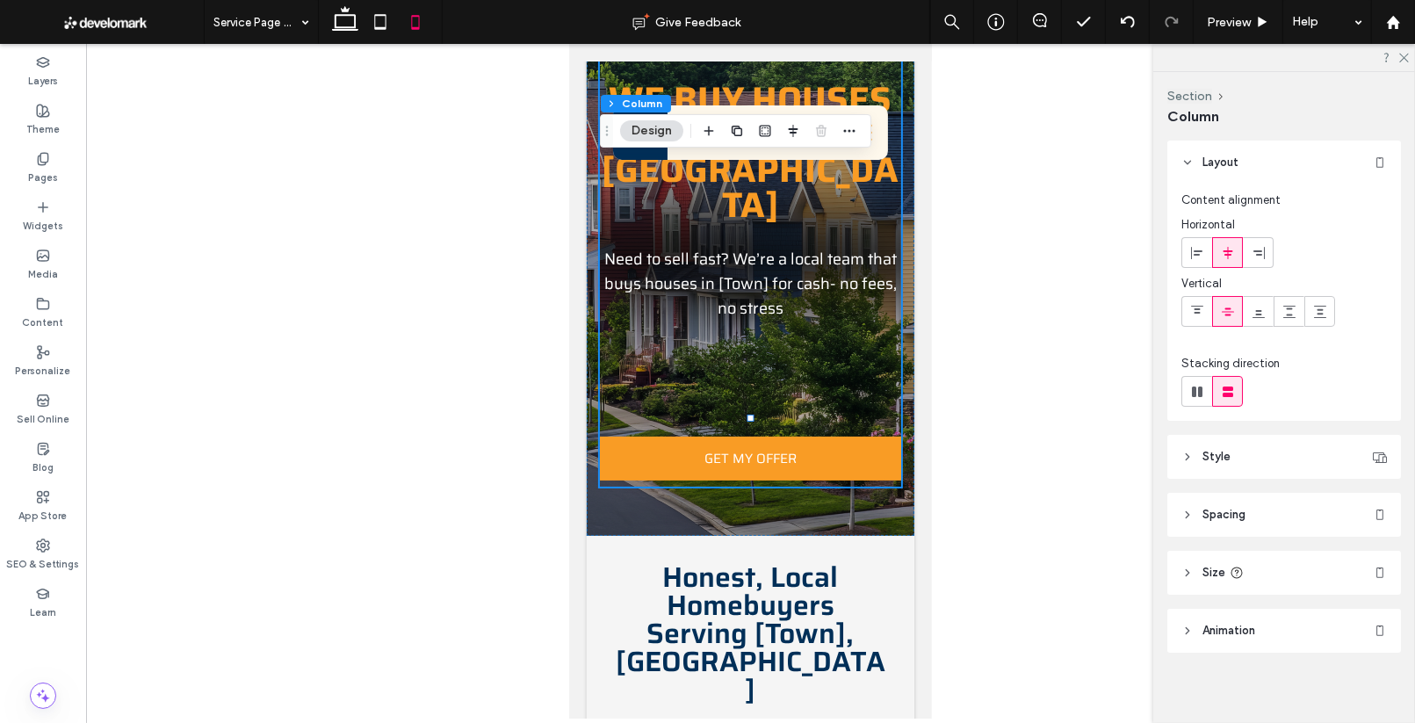
click at [1109, 423] on div at bounding box center [750, 381] width 1329 height 674
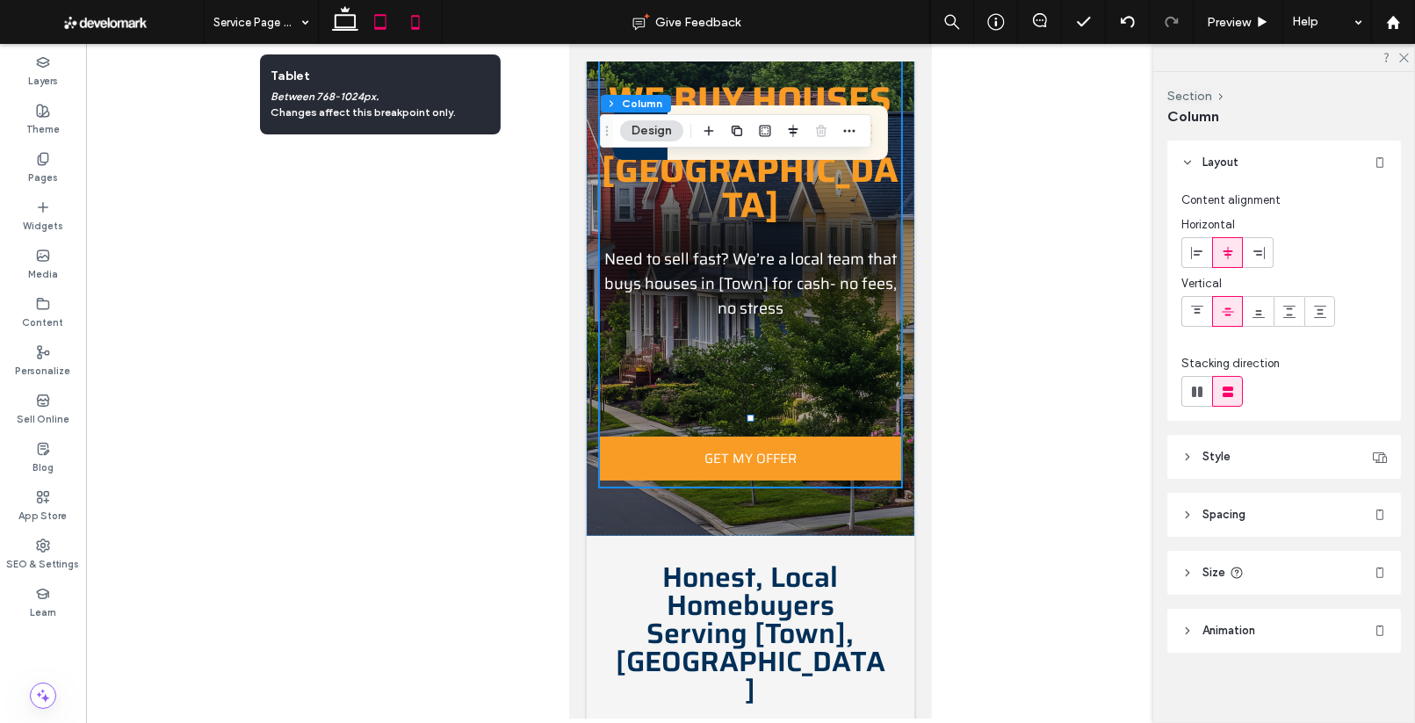
click at [381, 20] on icon at bounding box center [380, 21] width 35 height 35
type input "***"
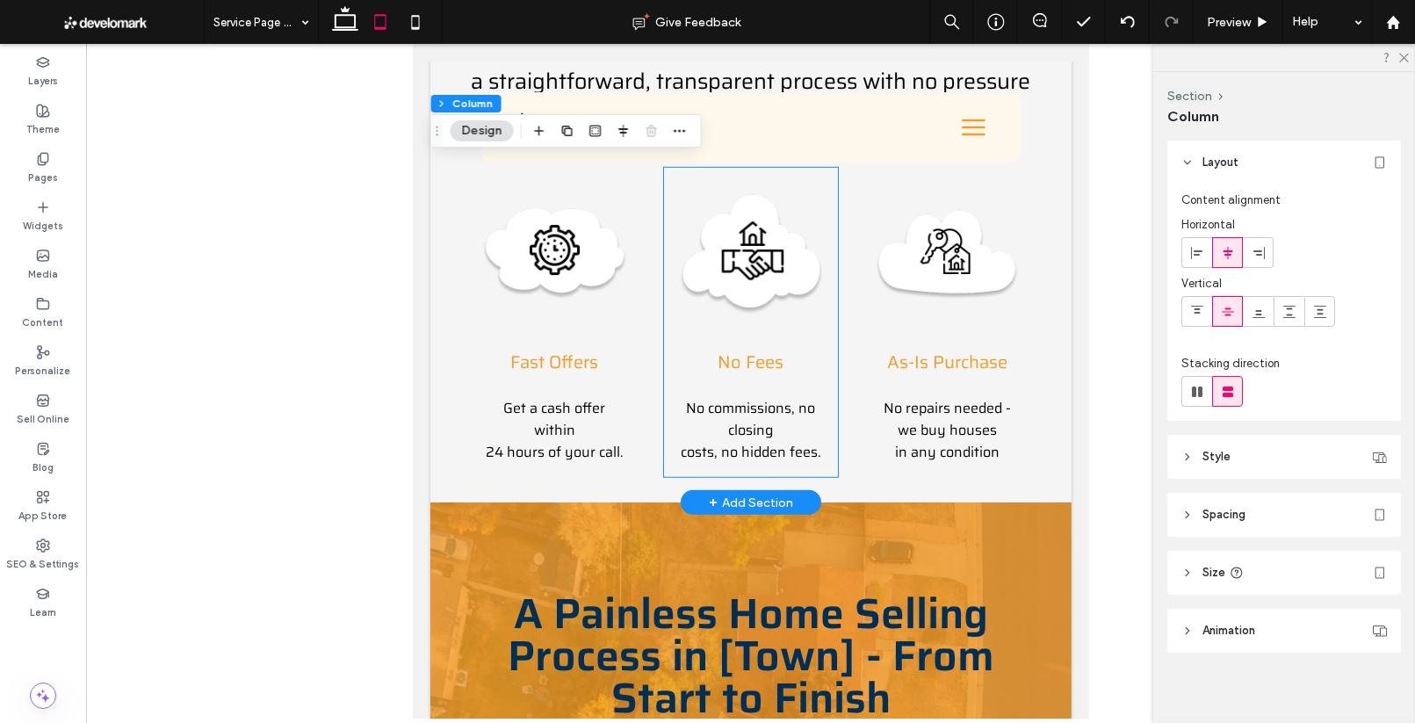
scroll to position [1046, 0]
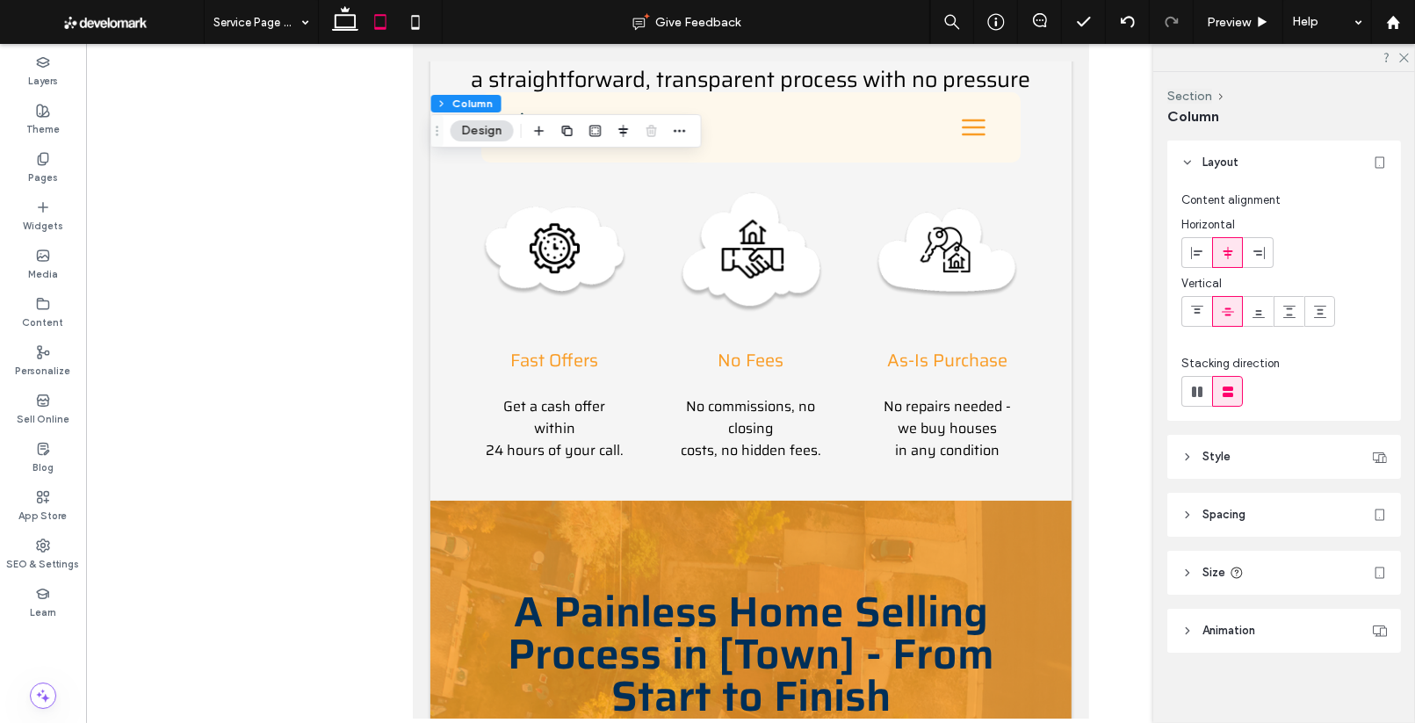
click at [333, 317] on div at bounding box center [750, 381] width 1329 height 674
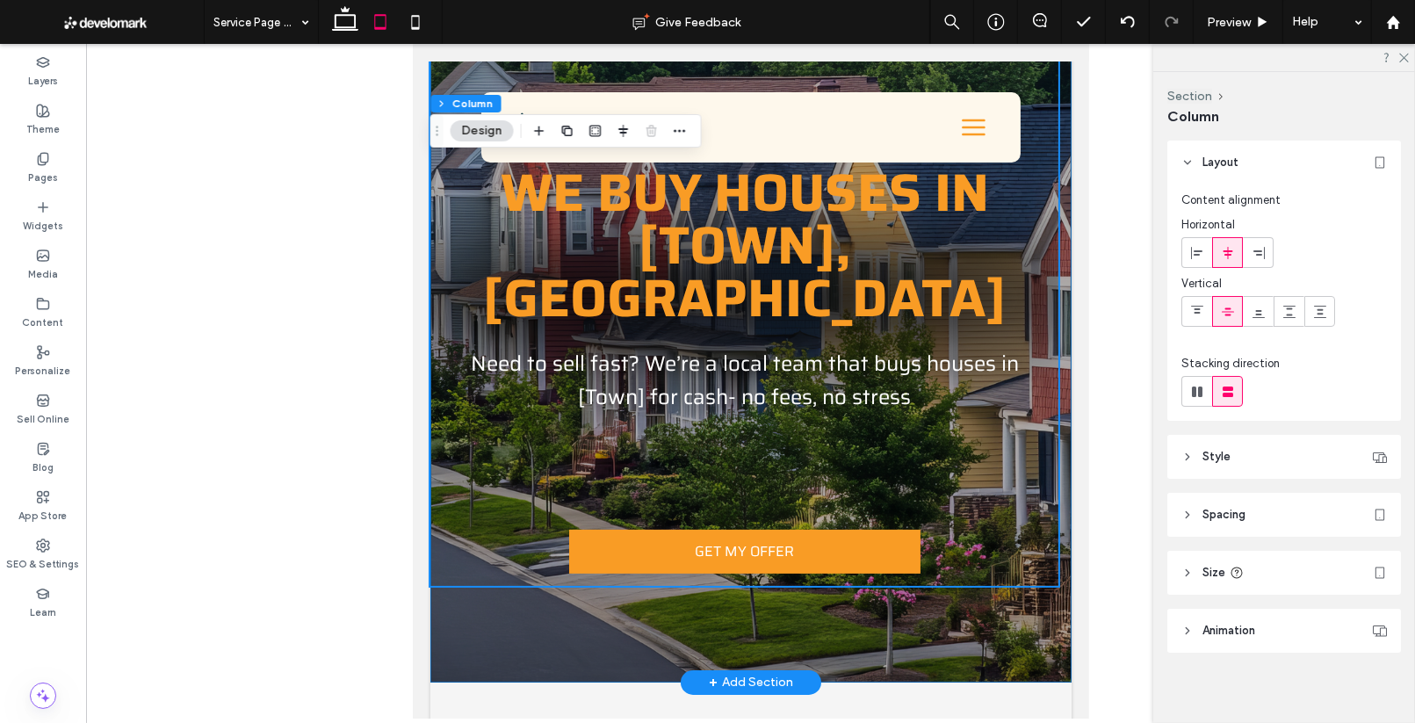
scroll to position [0, 0]
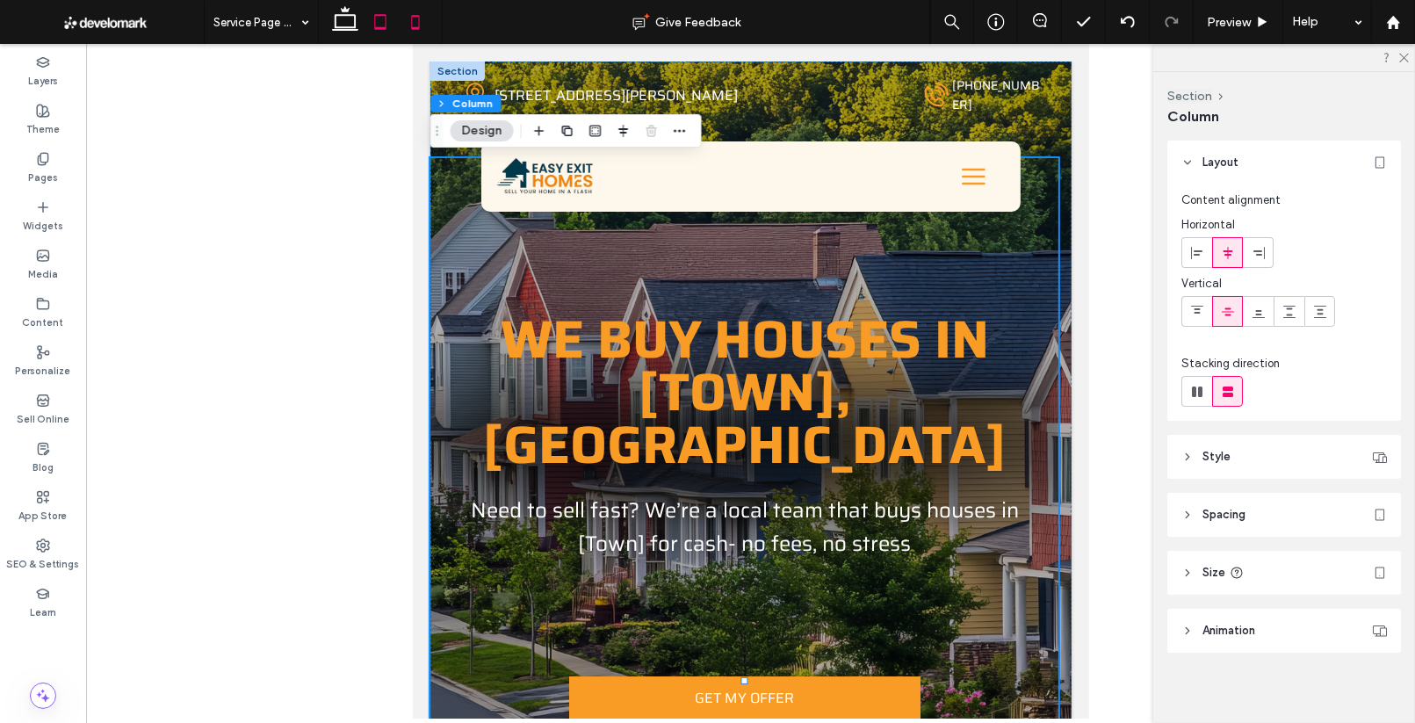
click at [419, 22] on use at bounding box center [416, 22] width 8 height 14
type input "**"
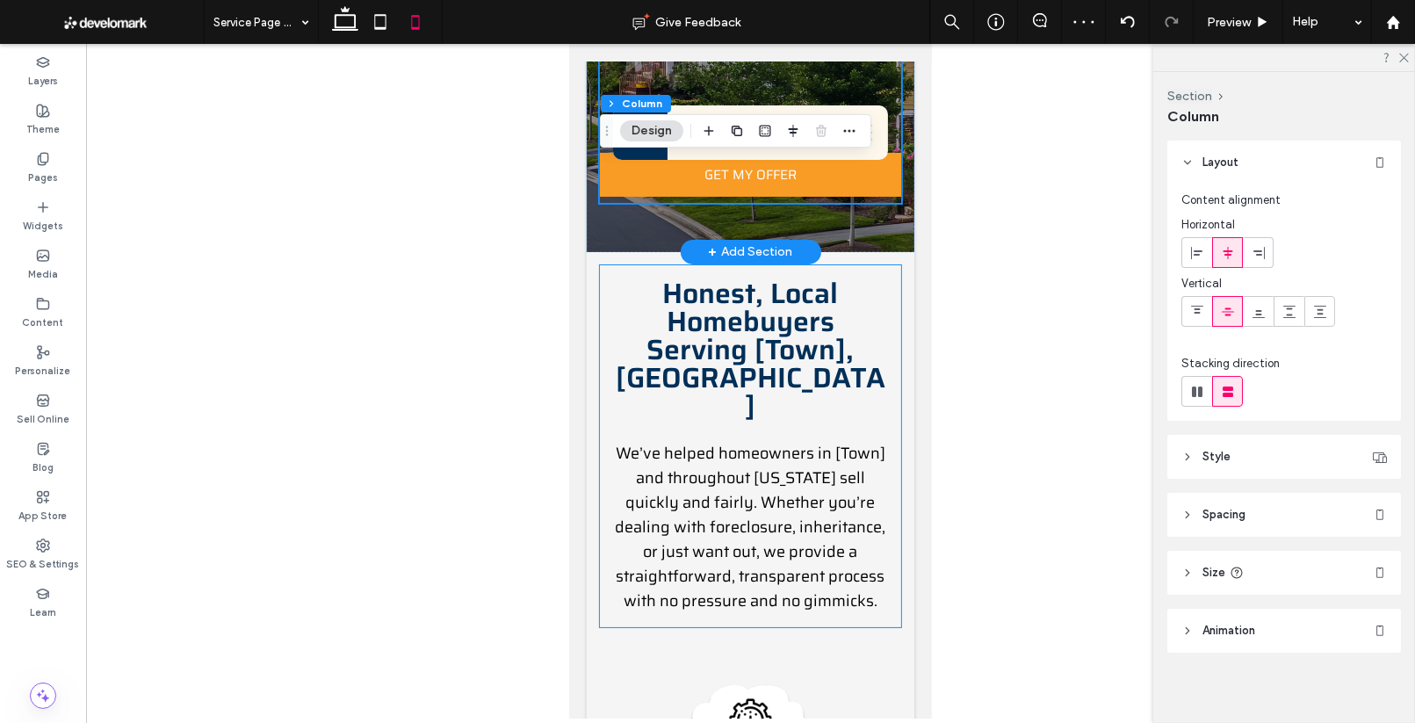
scroll to position [327, 0]
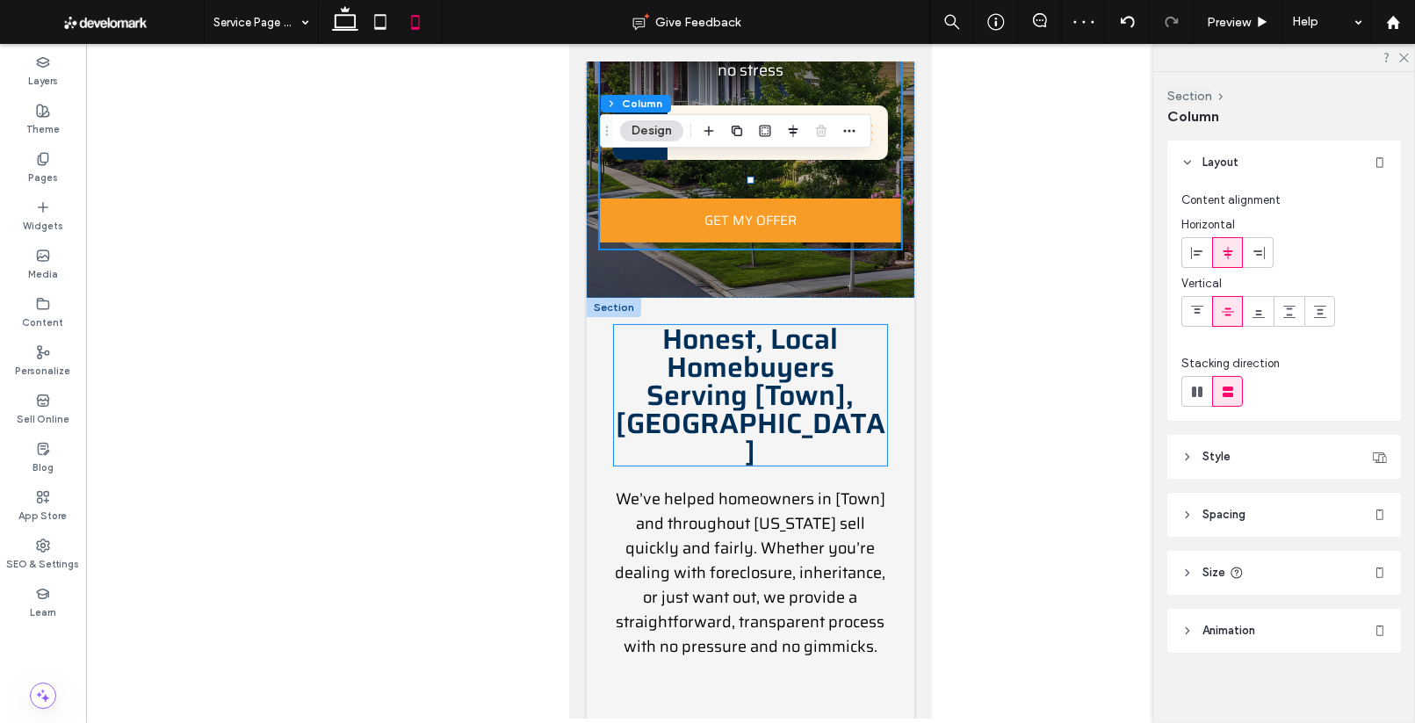
click at [716, 317] on span "Honest, Local Homebuyers Serving [Town], CT" at bounding box center [750, 395] width 270 height 156
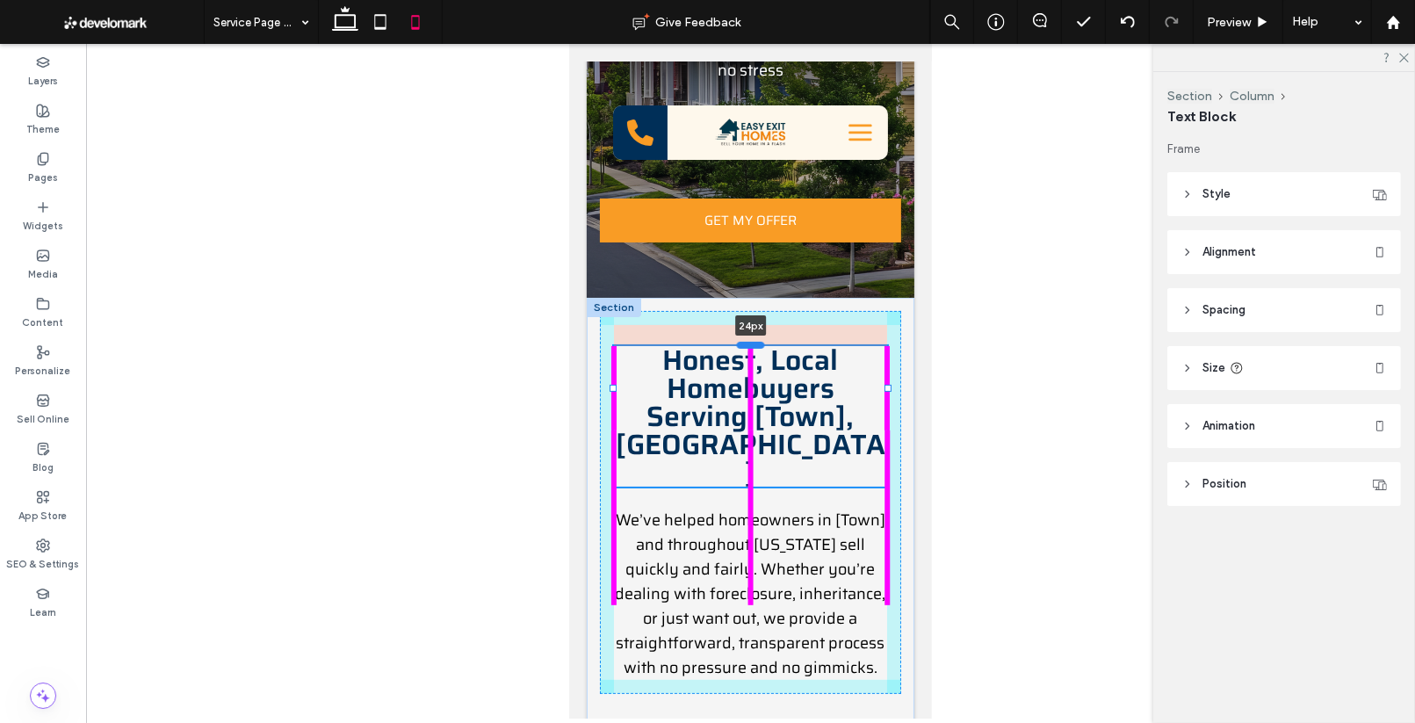
drag, startPoint x: 743, startPoint y: 252, endPoint x: 743, endPoint y: 273, distance: 21.1
click at [743, 341] on div at bounding box center [750, 344] width 28 height 7
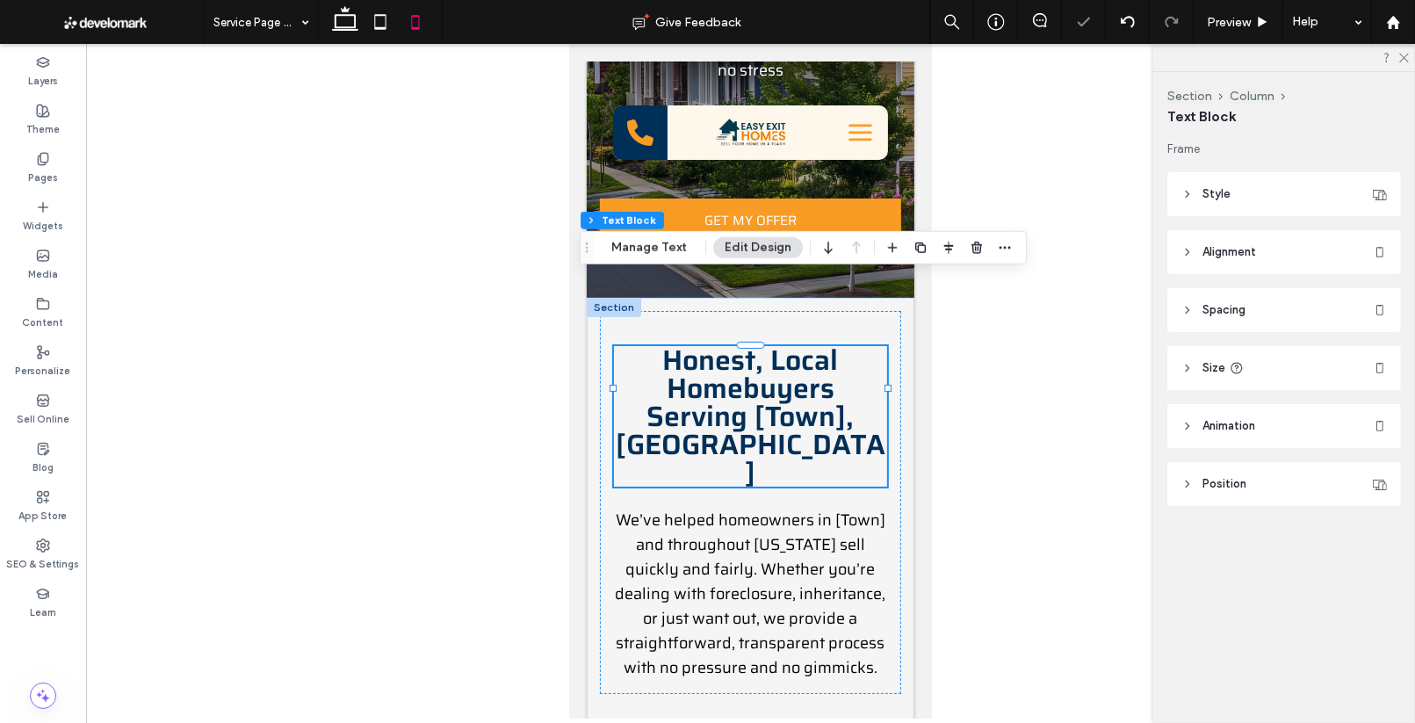
click at [505, 342] on div at bounding box center [750, 381] width 1329 height 674
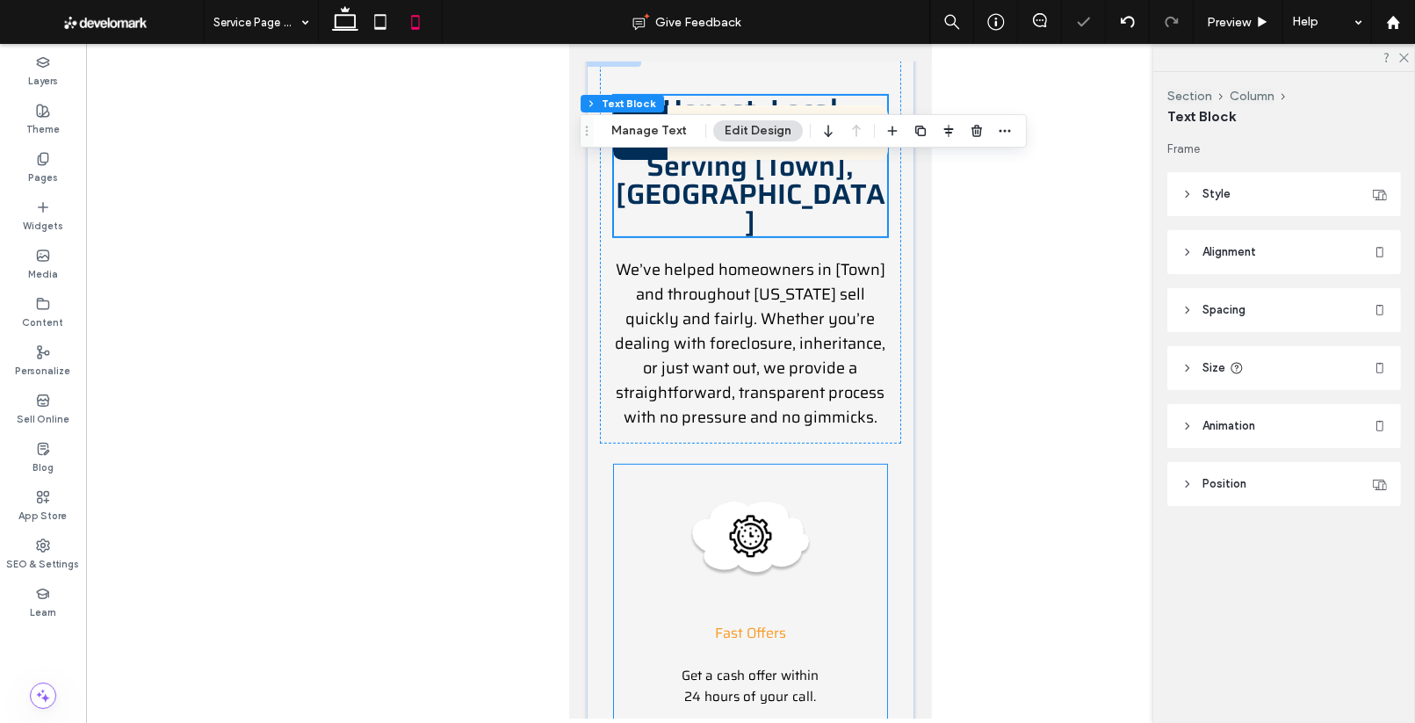
scroll to position [576, 0]
click at [758, 479] on img at bounding box center [749, 540] width 123 height 123
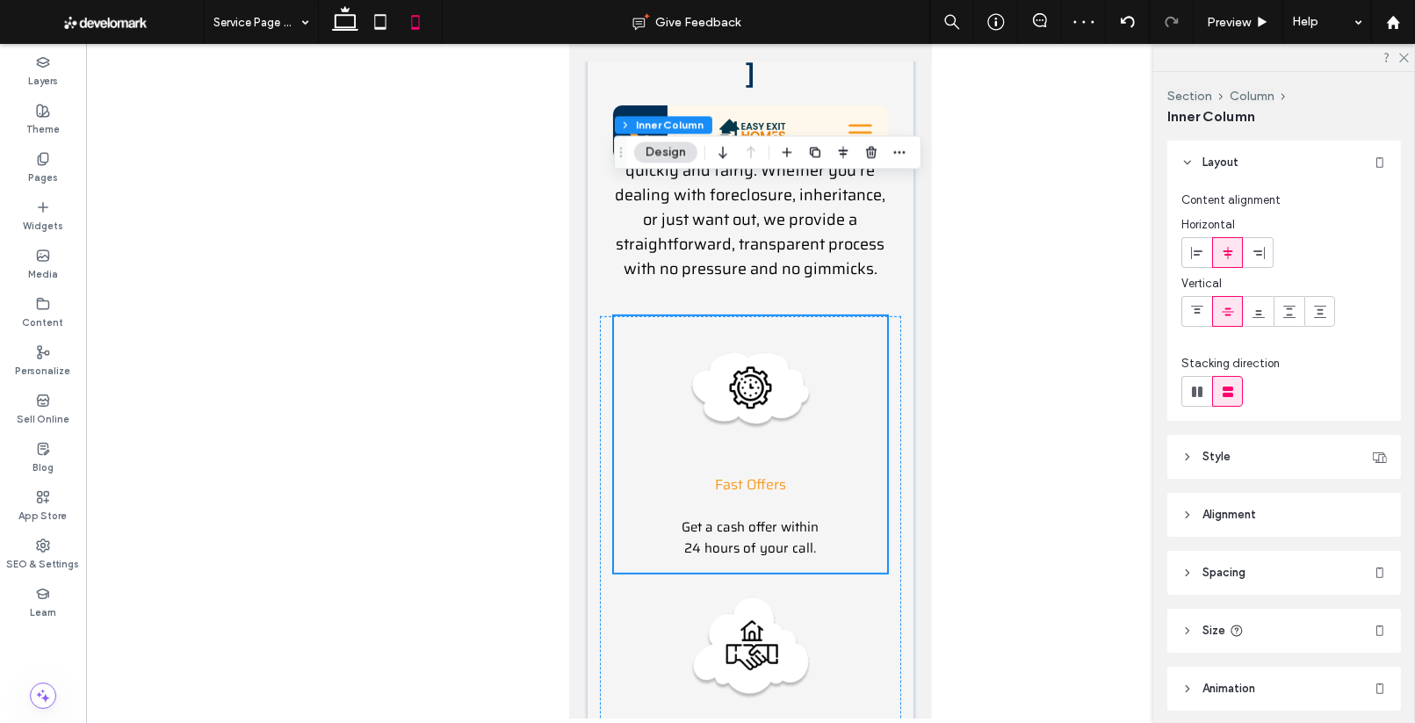
scroll to position [760, 0]
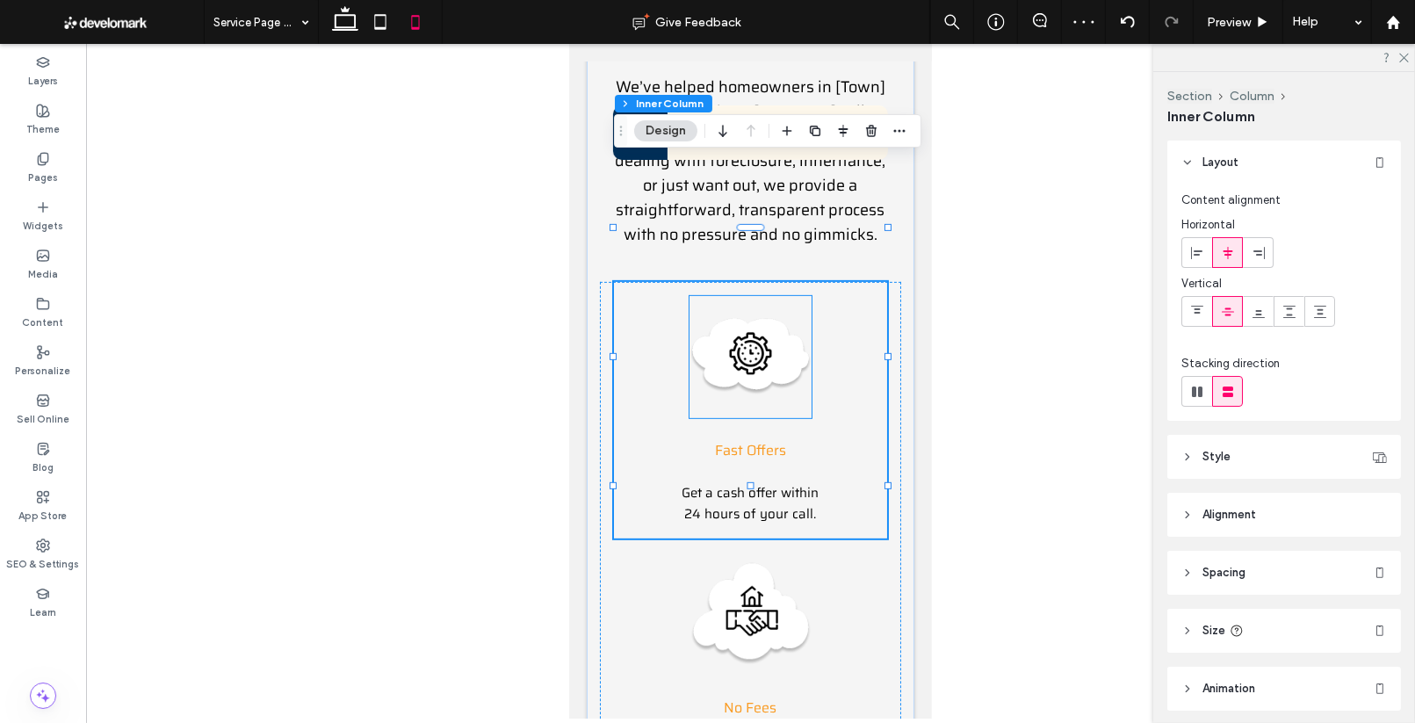
click at [762, 296] on img at bounding box center [749, 357] width 123 height 123
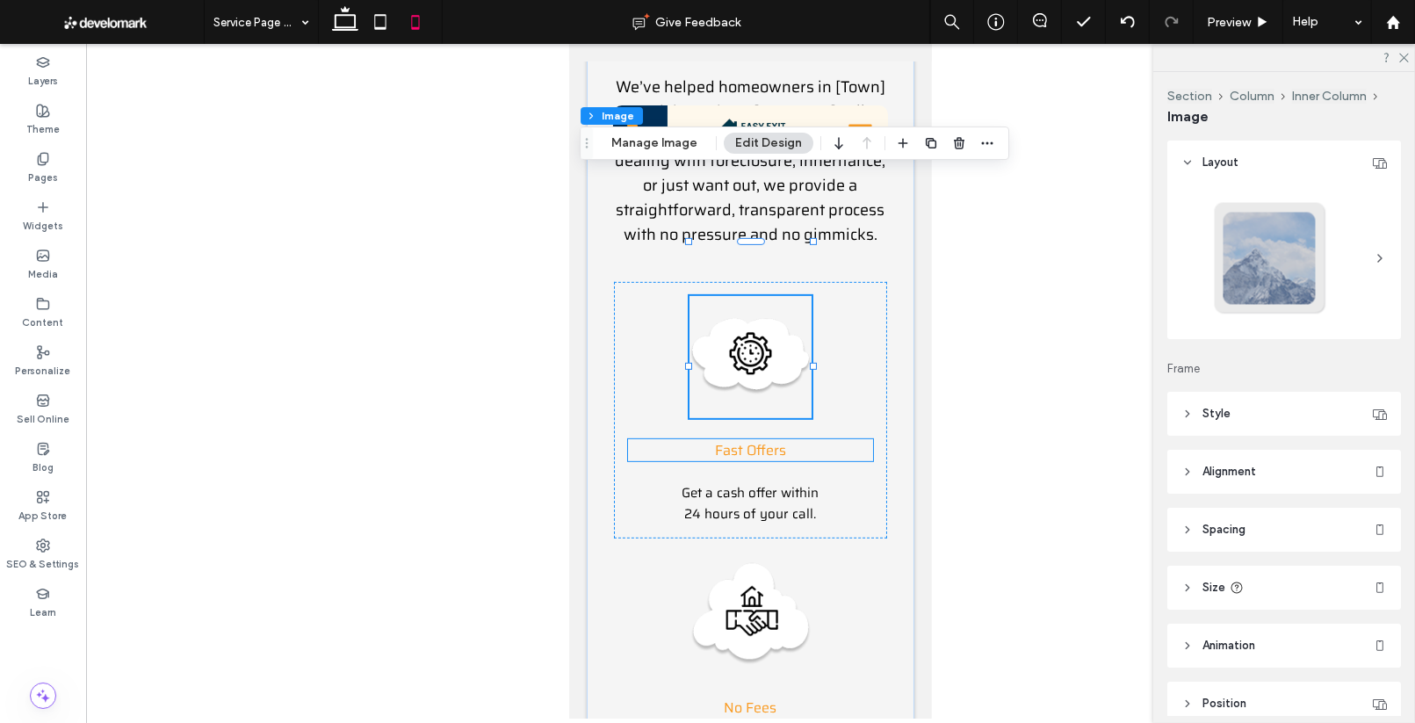
click at [754, 439] on span "Fast Offers" at bounding box center [749, 450] width 71 height 22
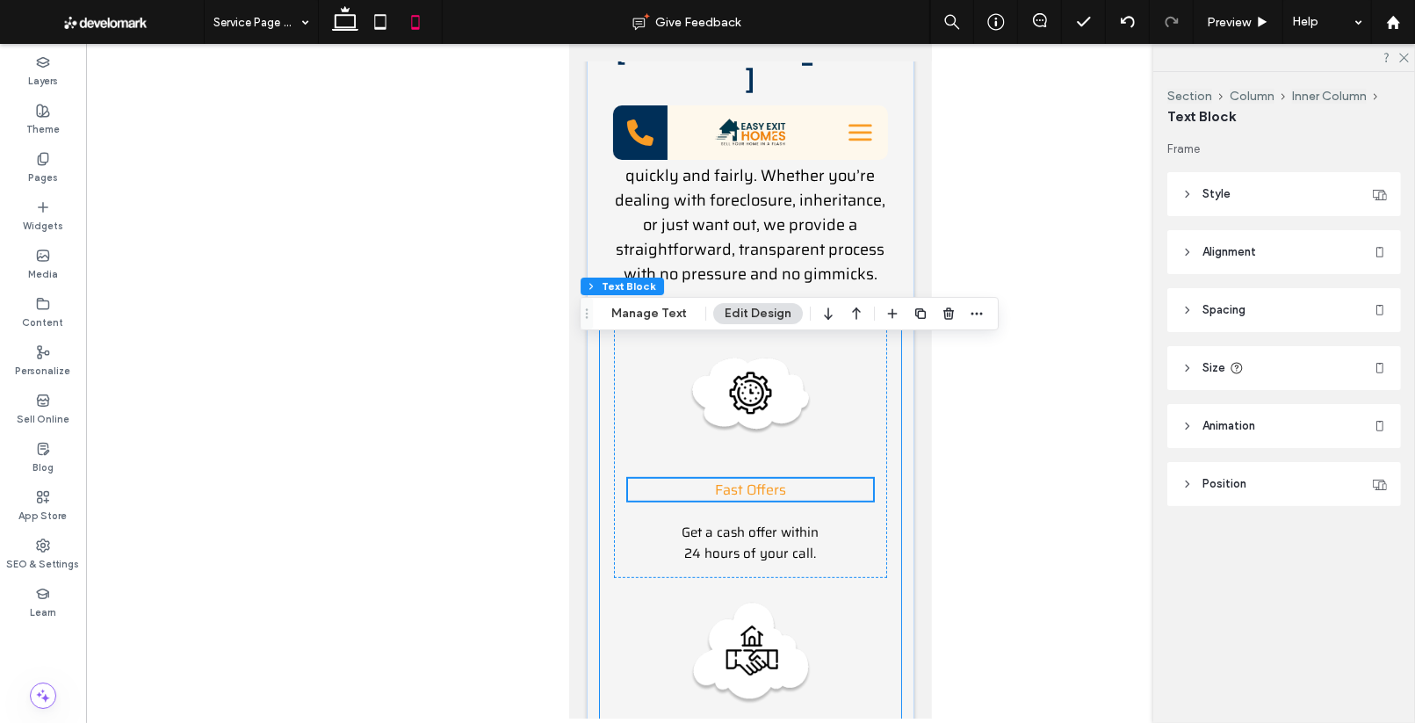
scroll to position [707, 0]
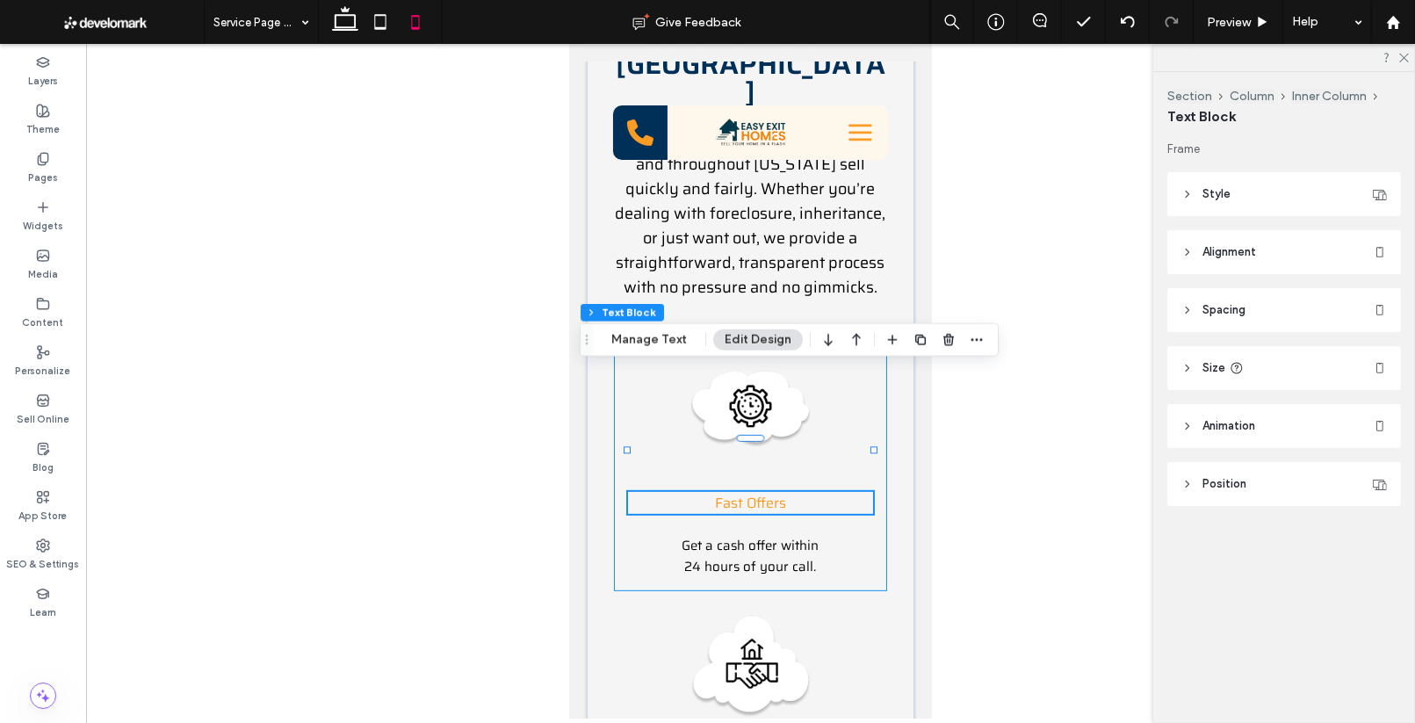
click at [849, 335] on div "Fast Offers Get a cash offer within 24 hours of your call." at bounding box center [749, 463] width 273 height 257
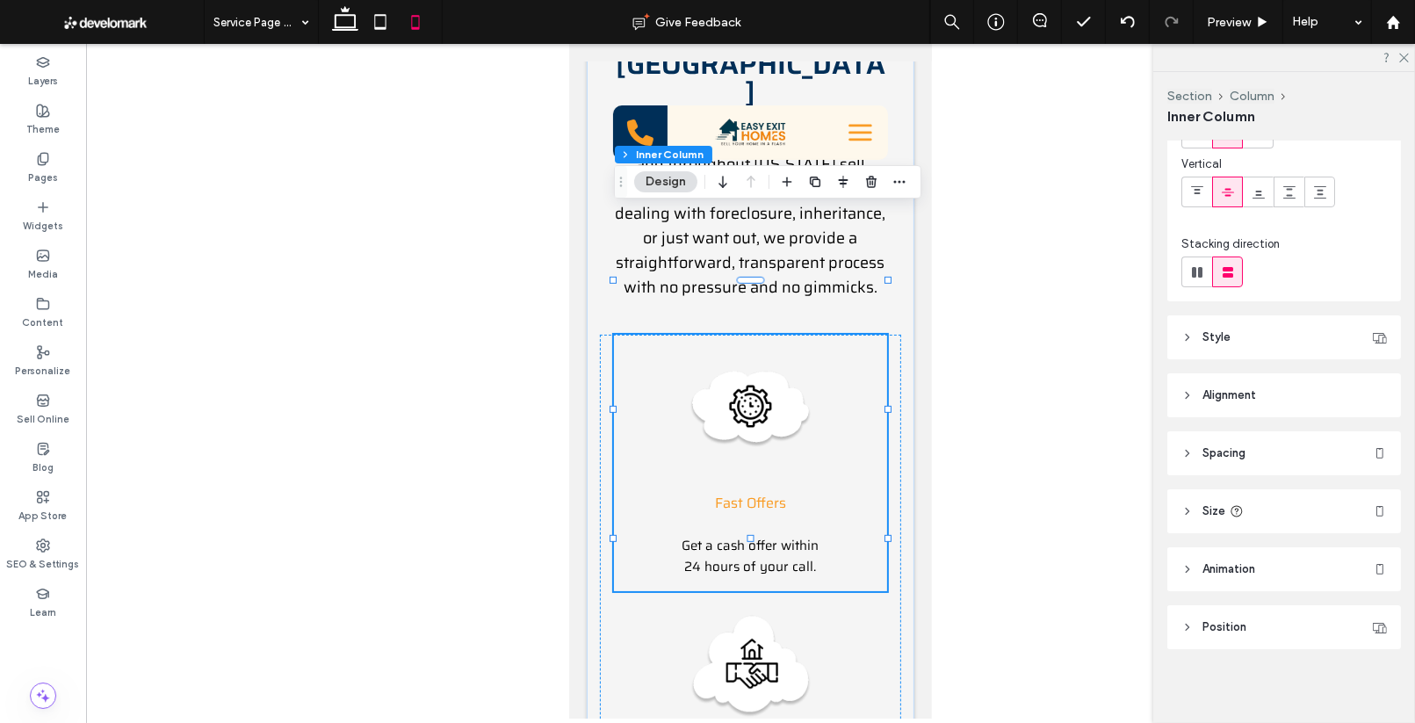
click at [1232, 455] on span "Spacing" at bounding box center [1223, 453] width 43 height 18
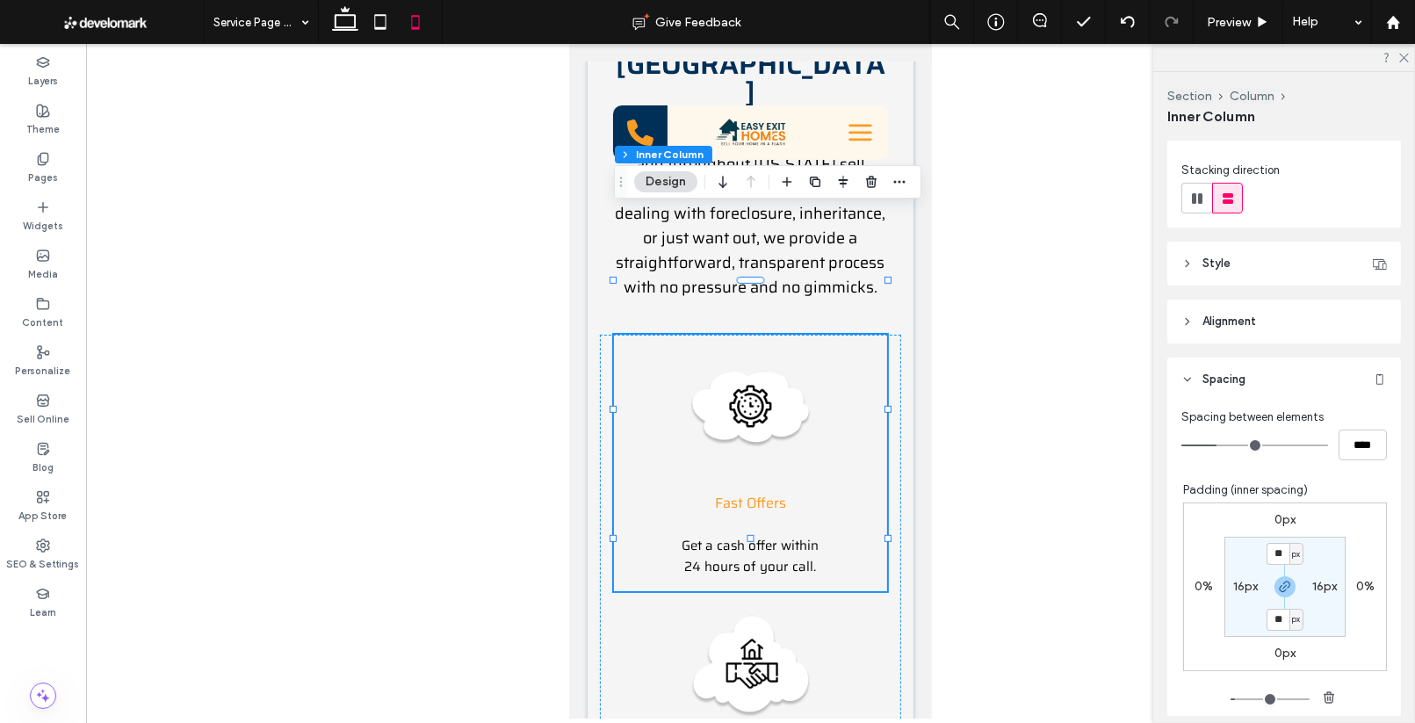
scroll to position [195, 0]
click at [1351, 447] on input "****" at bounding box center [1362, 443] width 48 height 31
type input "**"
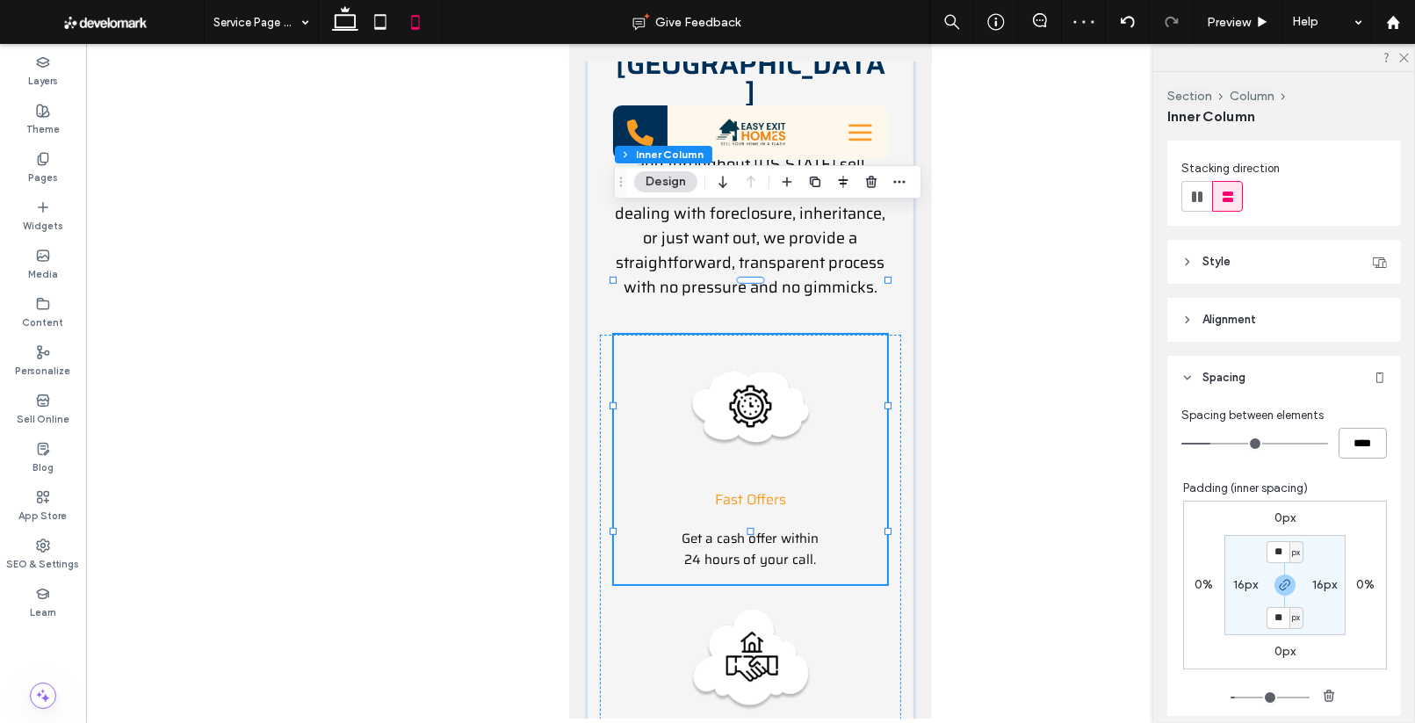
click at [1359, 437] on input "****" at bounding box center [1362, 443] width 48 height 31
type input "**"
type input "****"
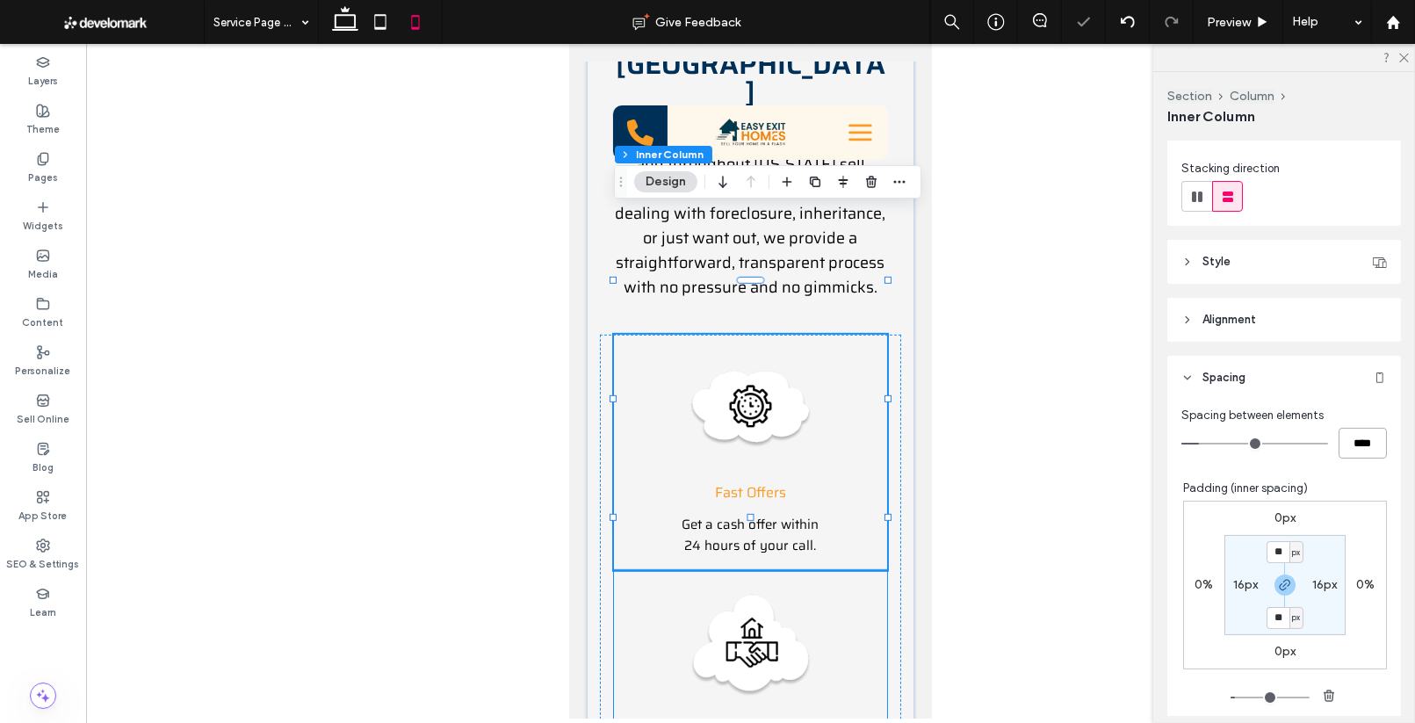
click at [763, 586] on div "No Fees No commissions, no closing costs, no hidden fees." at bounding box center [749, 698] width 273 height 257
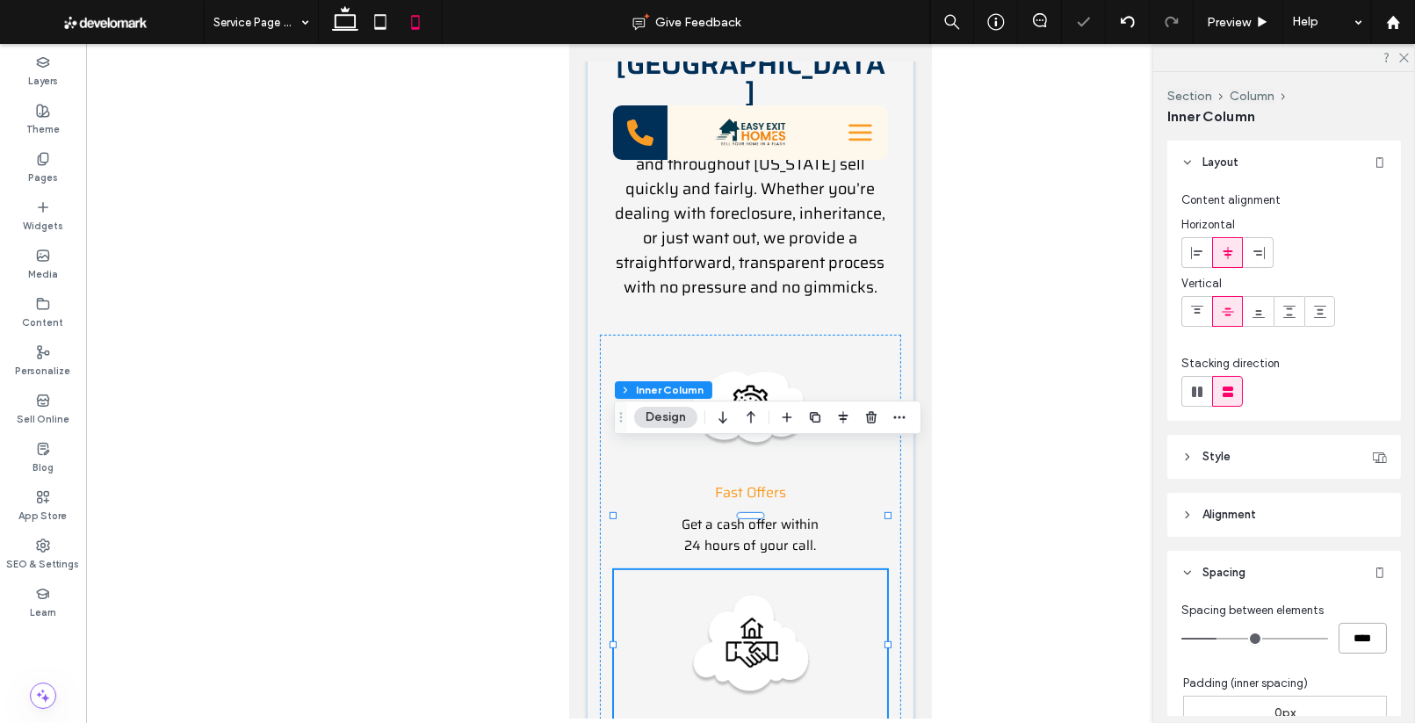
click at [1359, 638] on input "****" at bounding box center [1362, 638] width 48 height 31
type input "**"
type input "****"
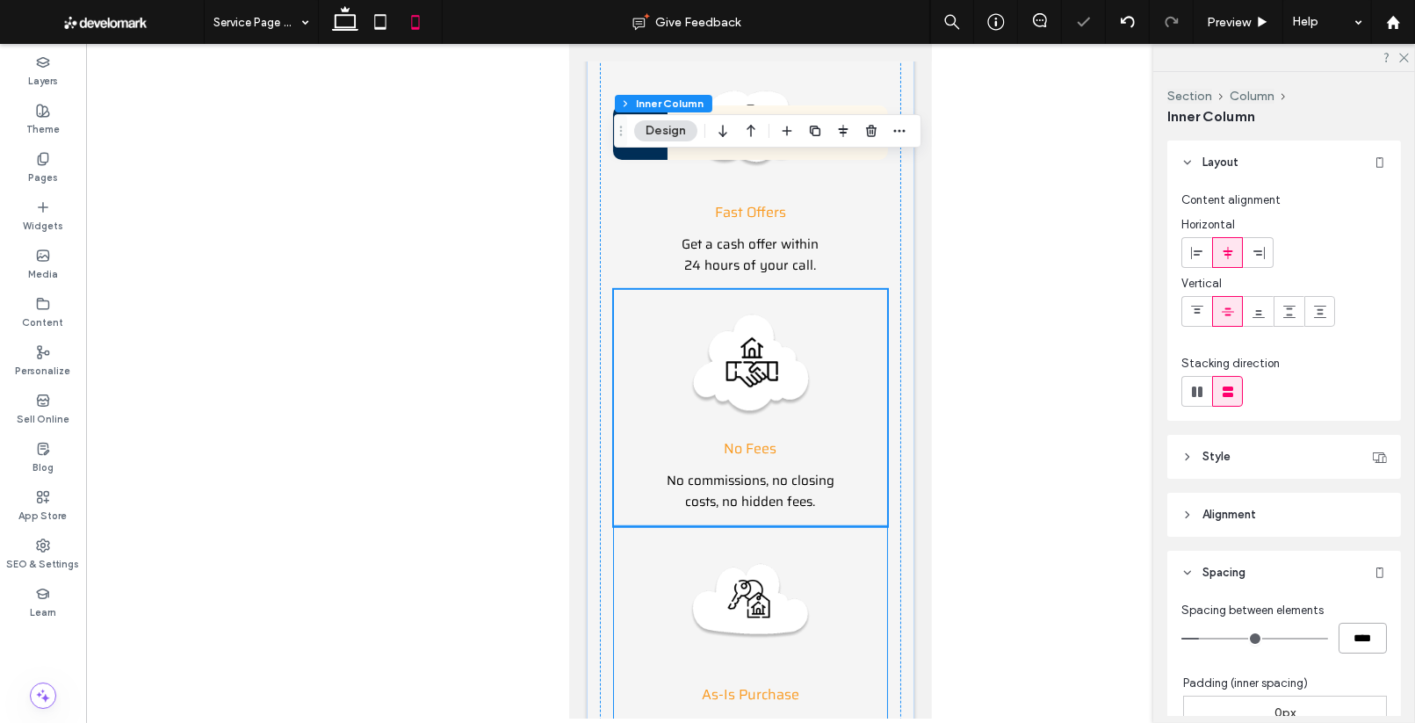
scroll to position [997, 0]
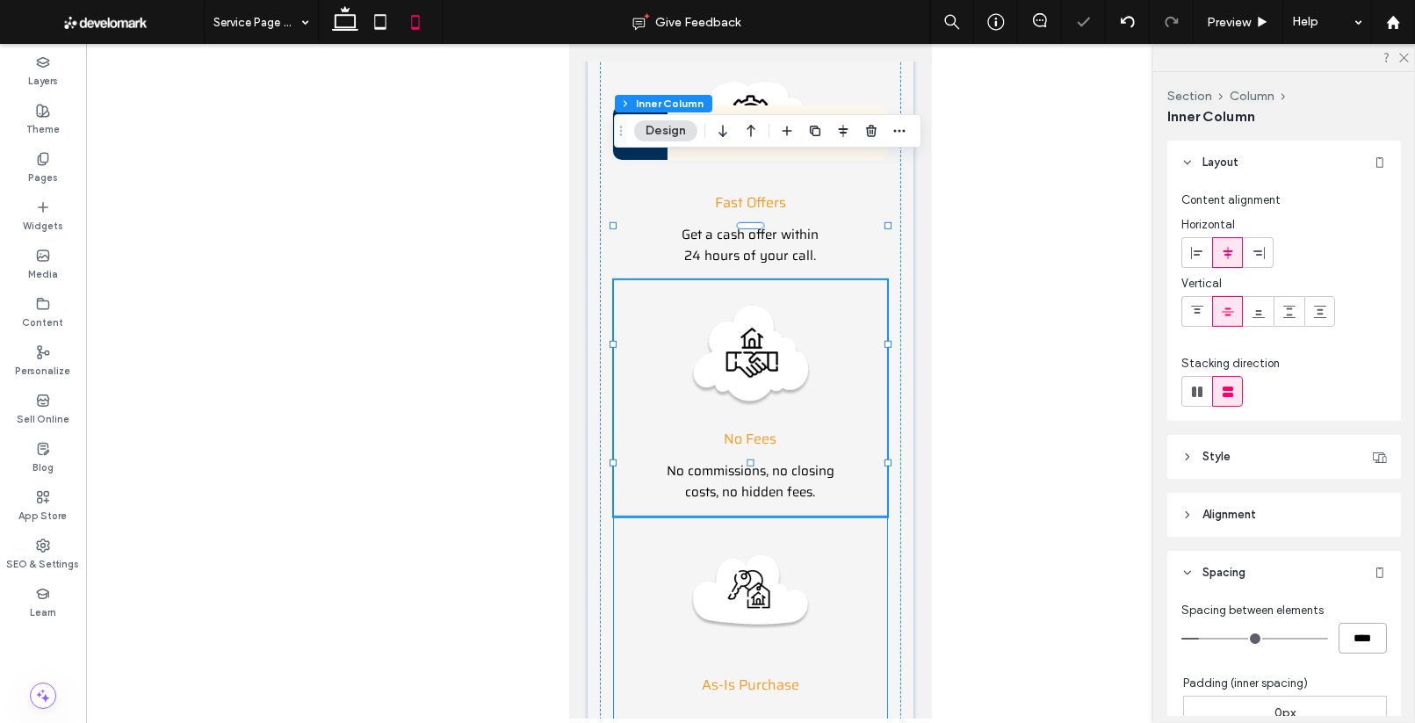
click at [821, 674] on h6 "As-Is Purchase" at bounding box center [749, 685] width 245 height 22
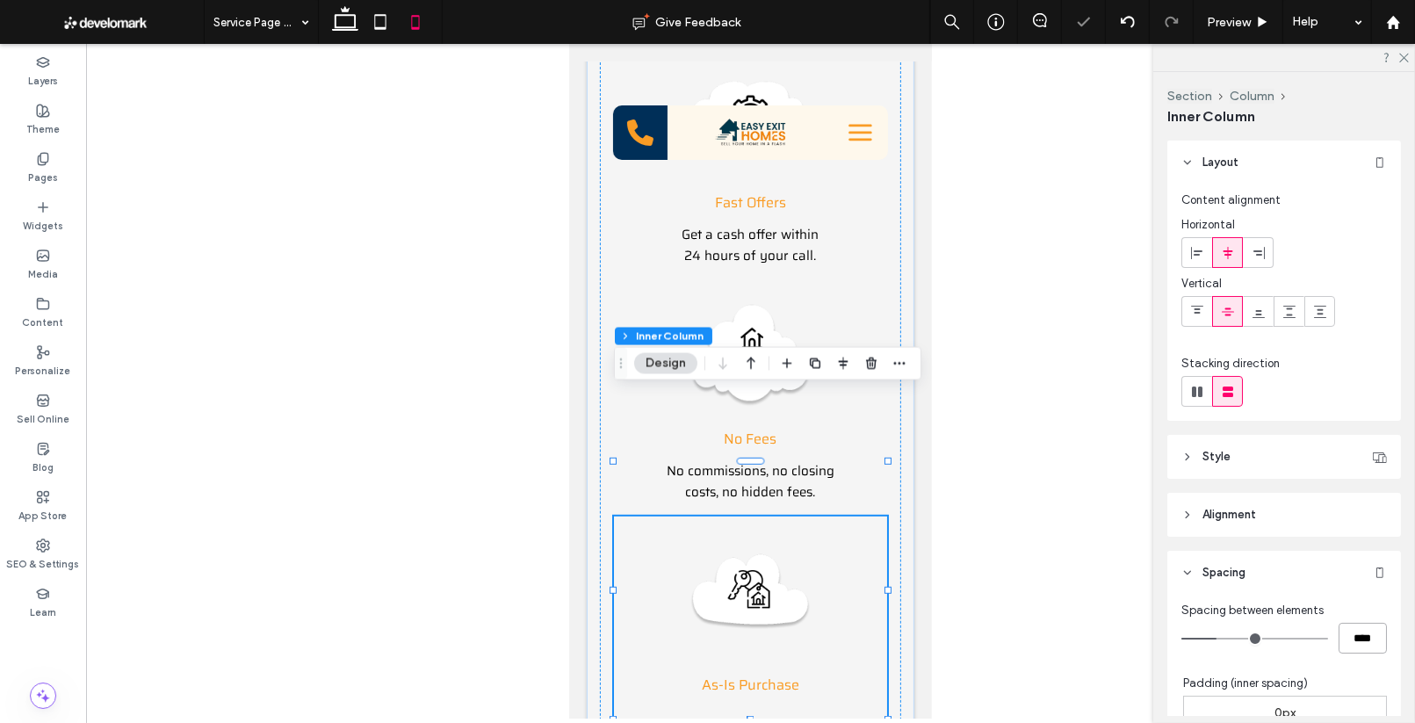
click at [1359, 638] on input "****" at bounding box center [1362, 638] width 48 height 31
type input "**"
type input "****"
click at [1014, 495] on div at bounding box center [750, 381] width 1329 height 674
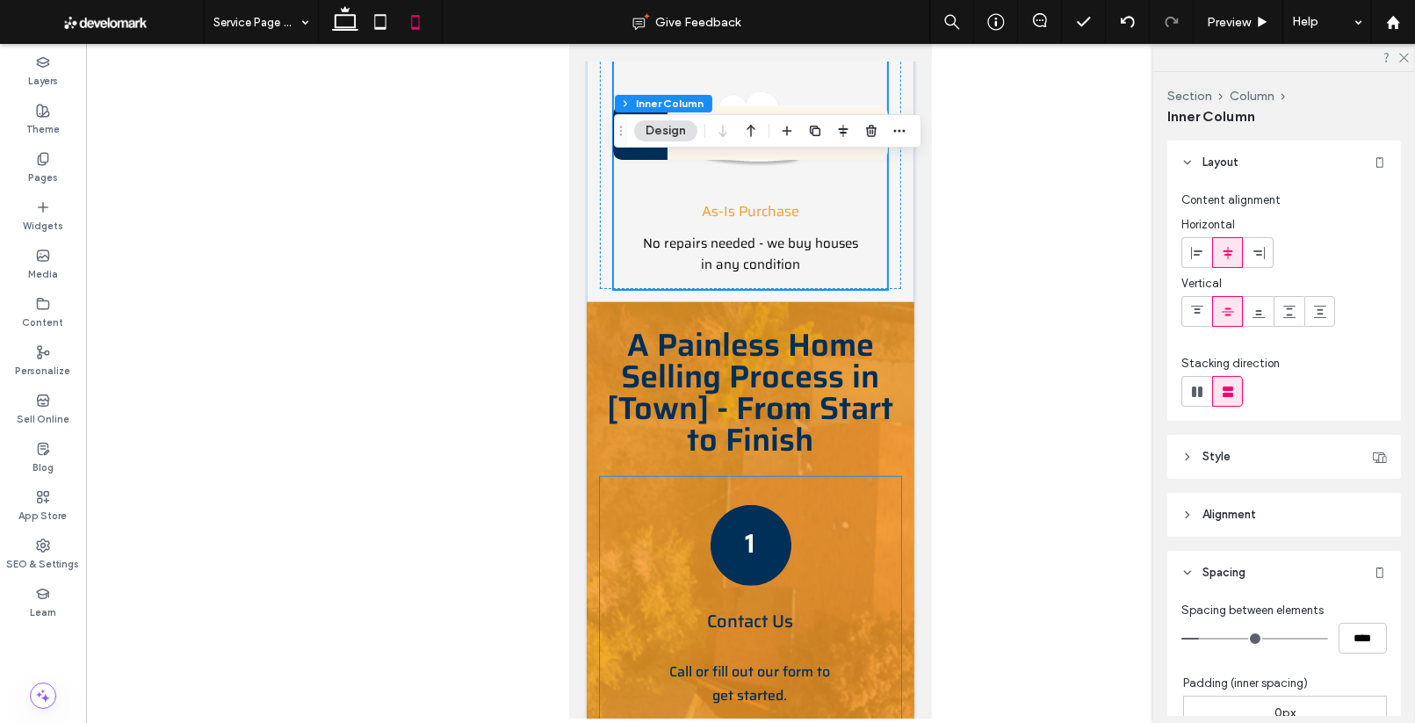
scroll to position [1381, 0]
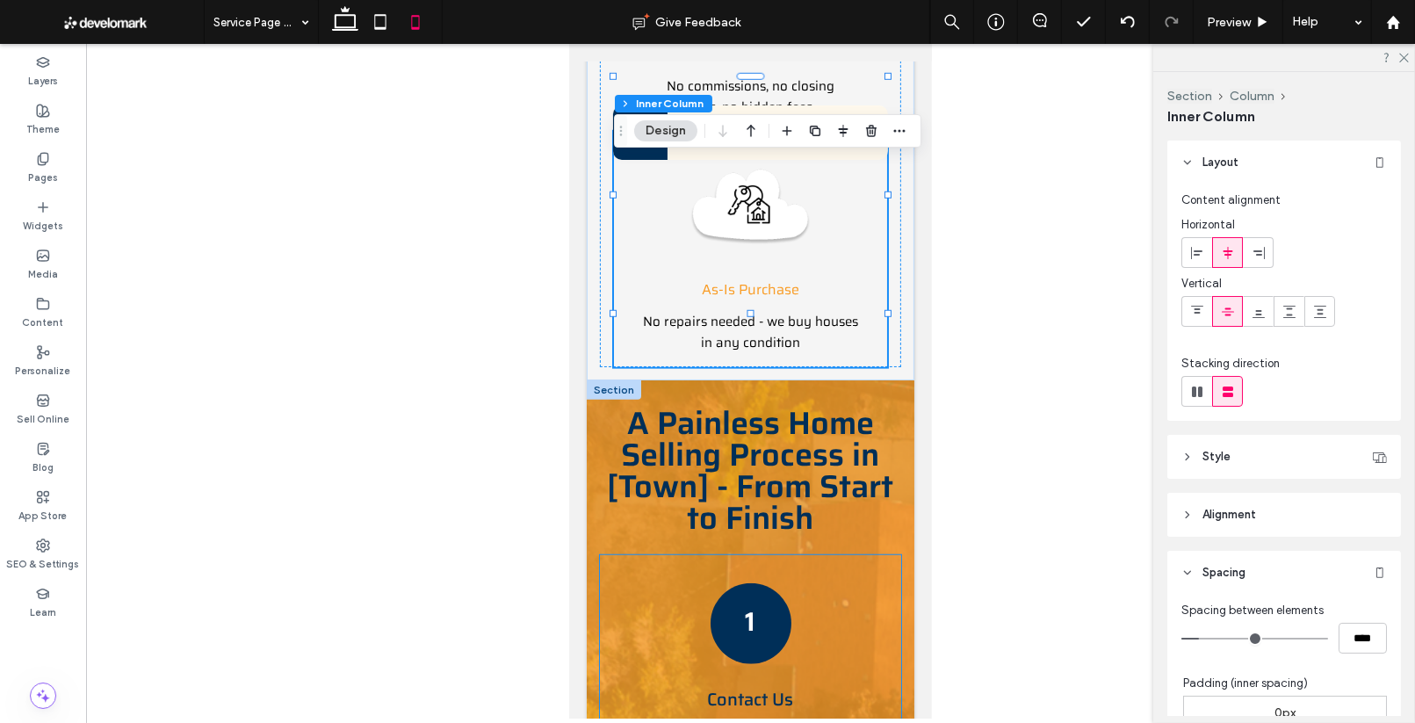
click at [828, 569] on div "1 Contact Us Call or fill out our form to get started." at bounding box center [749, 683] width 301 height 229
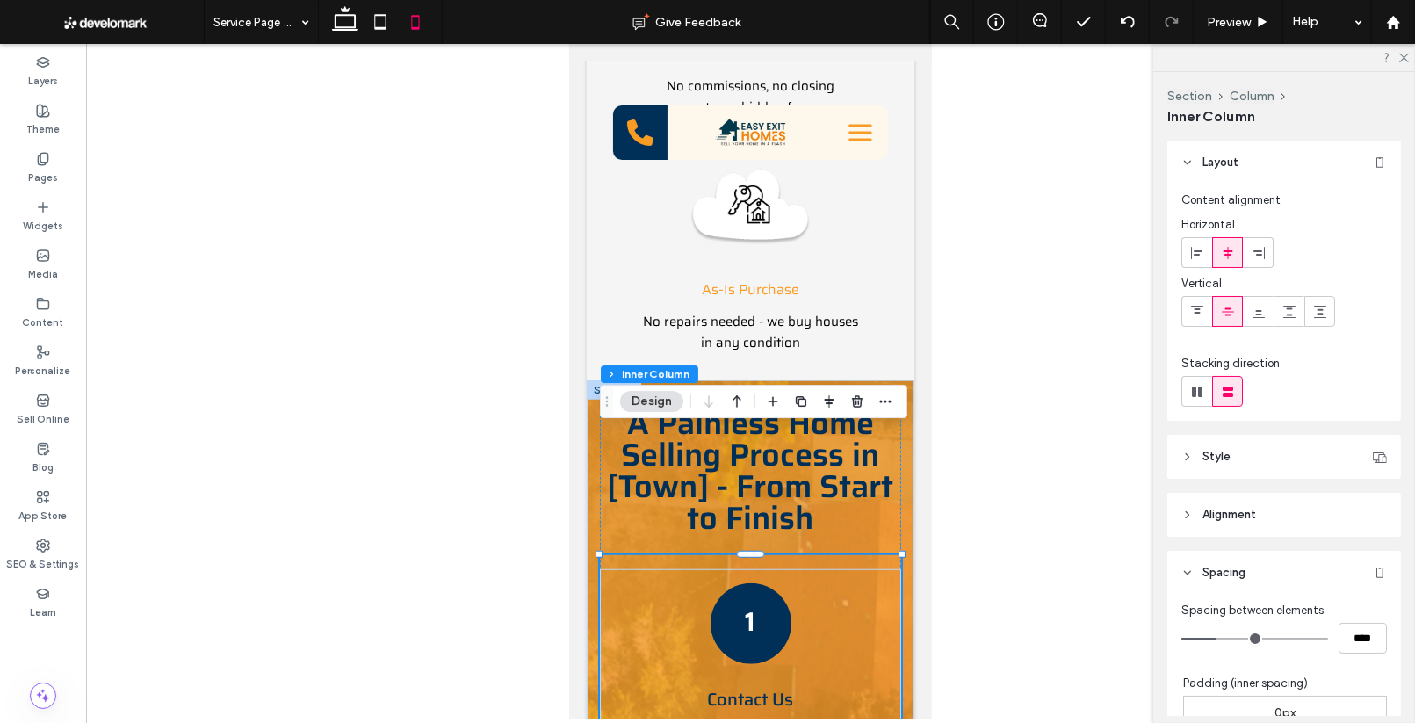
click at [825, 569] on div "1 Contact Us Call or fill out our form to get started." at bounding box center [749, 683] width 301 height 229
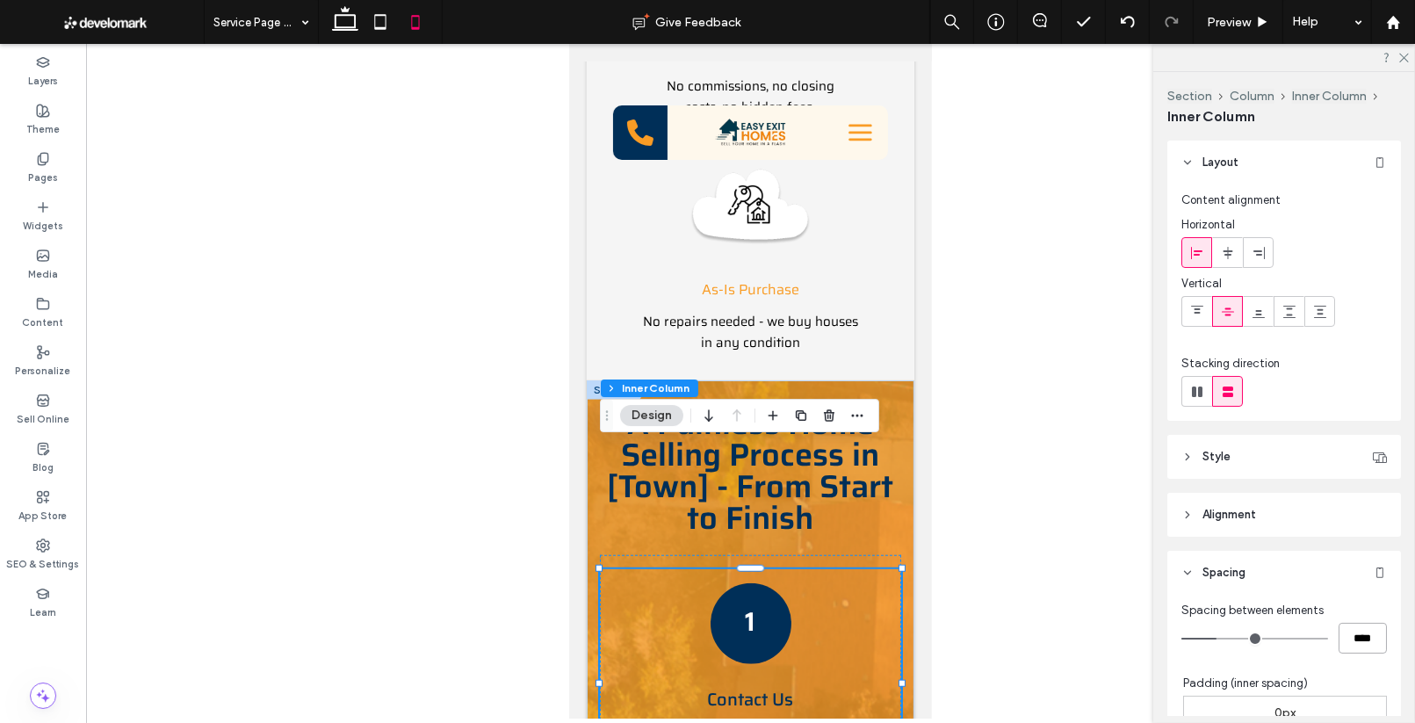
click at [1356, 638] on input "****" at bounding box center [1362, 638] width 48 height 31
type input "**"
type input "****"
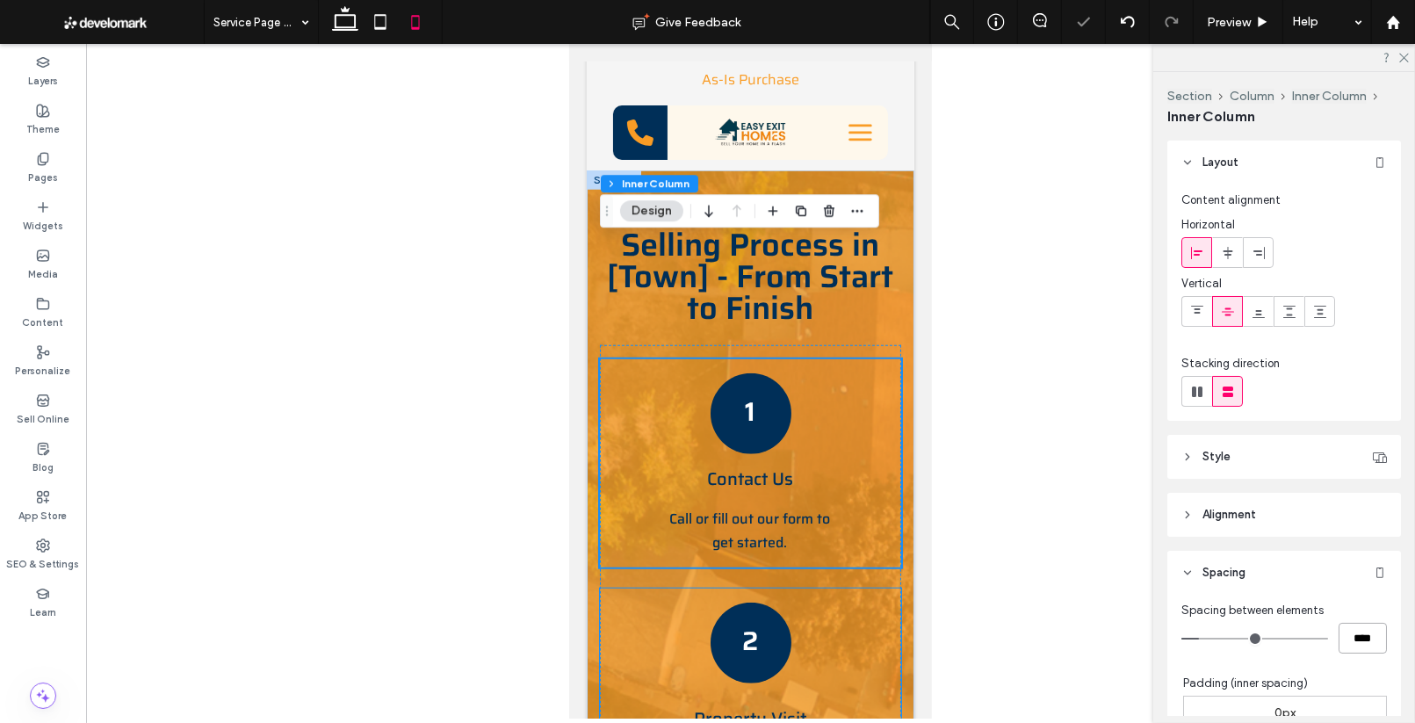
scroll to position [1615, 0]
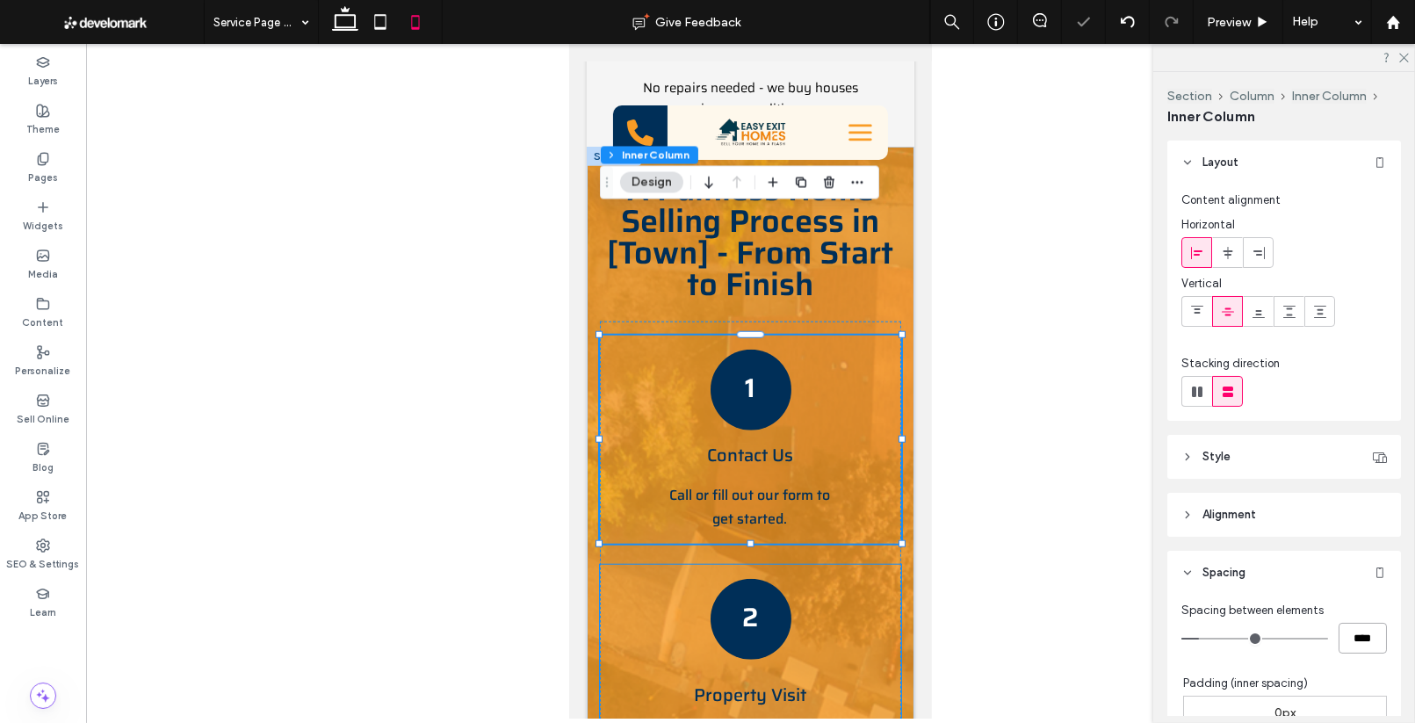
click at [848, 565] on div "2 Property Visit We visit your [Town] property for evaluation." at bounding box center [749, 676] width 301 height 223
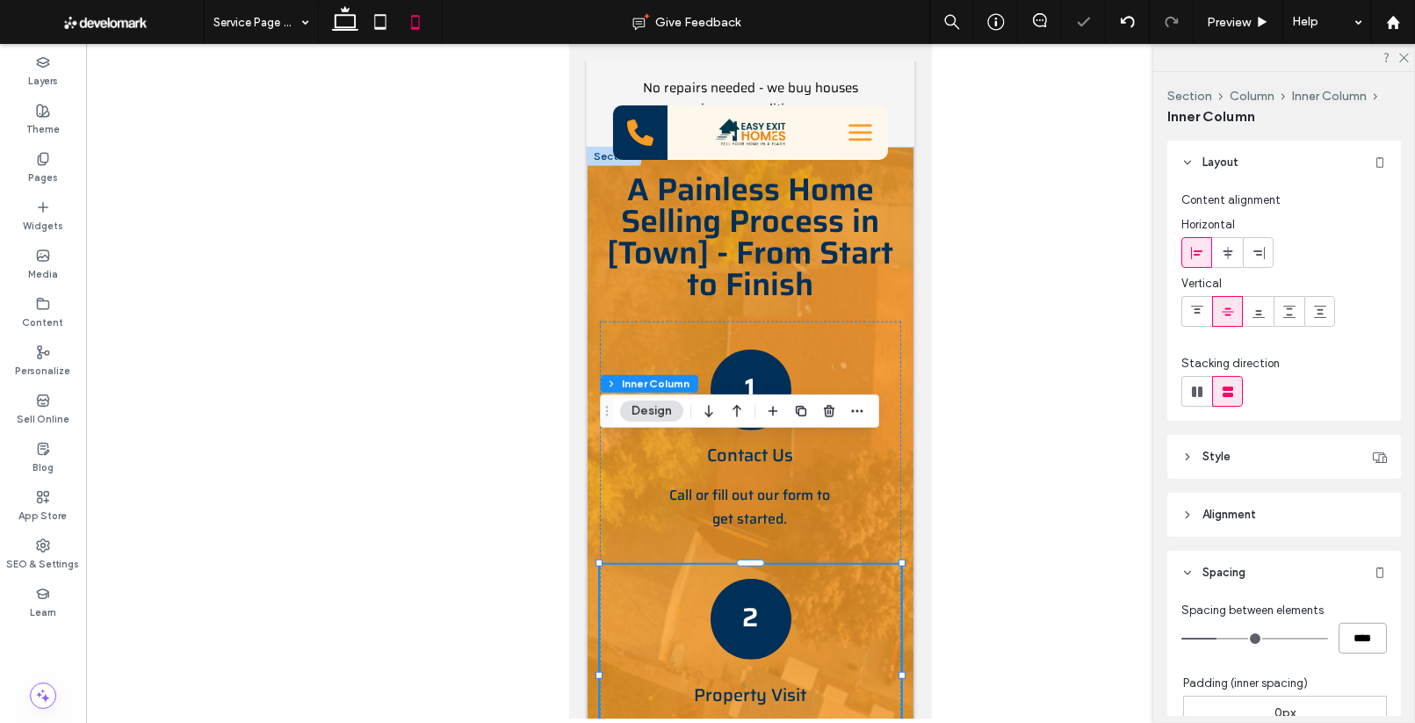
click at [1361, 629] on input "****" at bounding box center [1362, 638] width 48 height 31
type input "**"
type input "****"
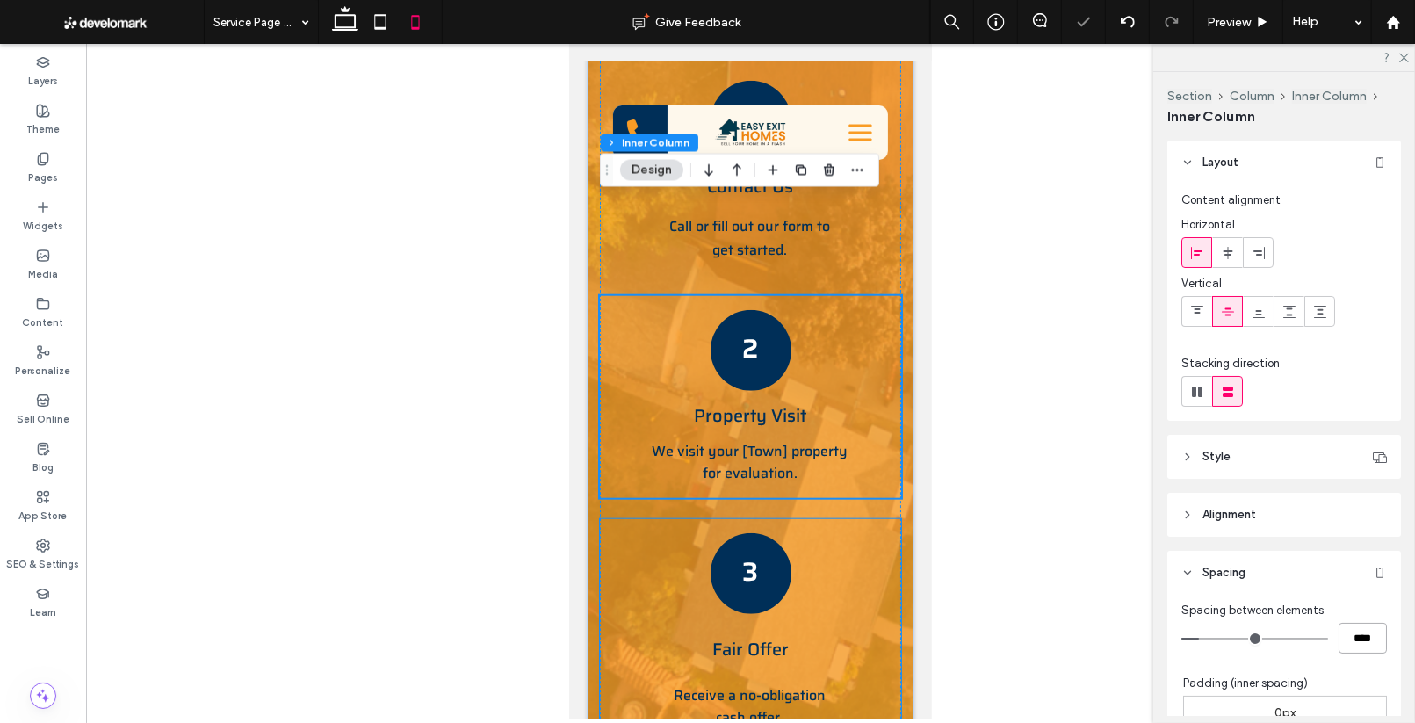
scroll to position [1891, 0]
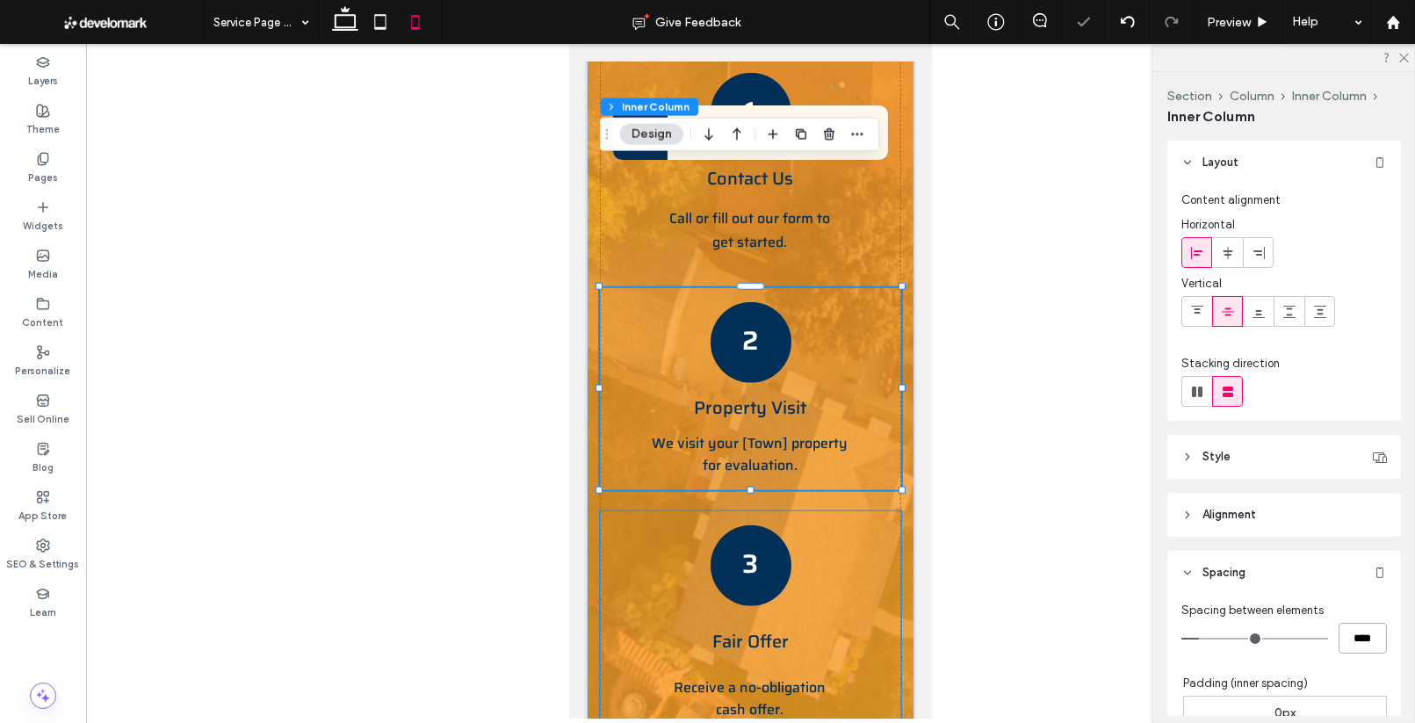
click at [857, 511] on div "3 Fair Offer Receive a no-obligation cash offer." at bounding box center [749, 622] width 301 height 223
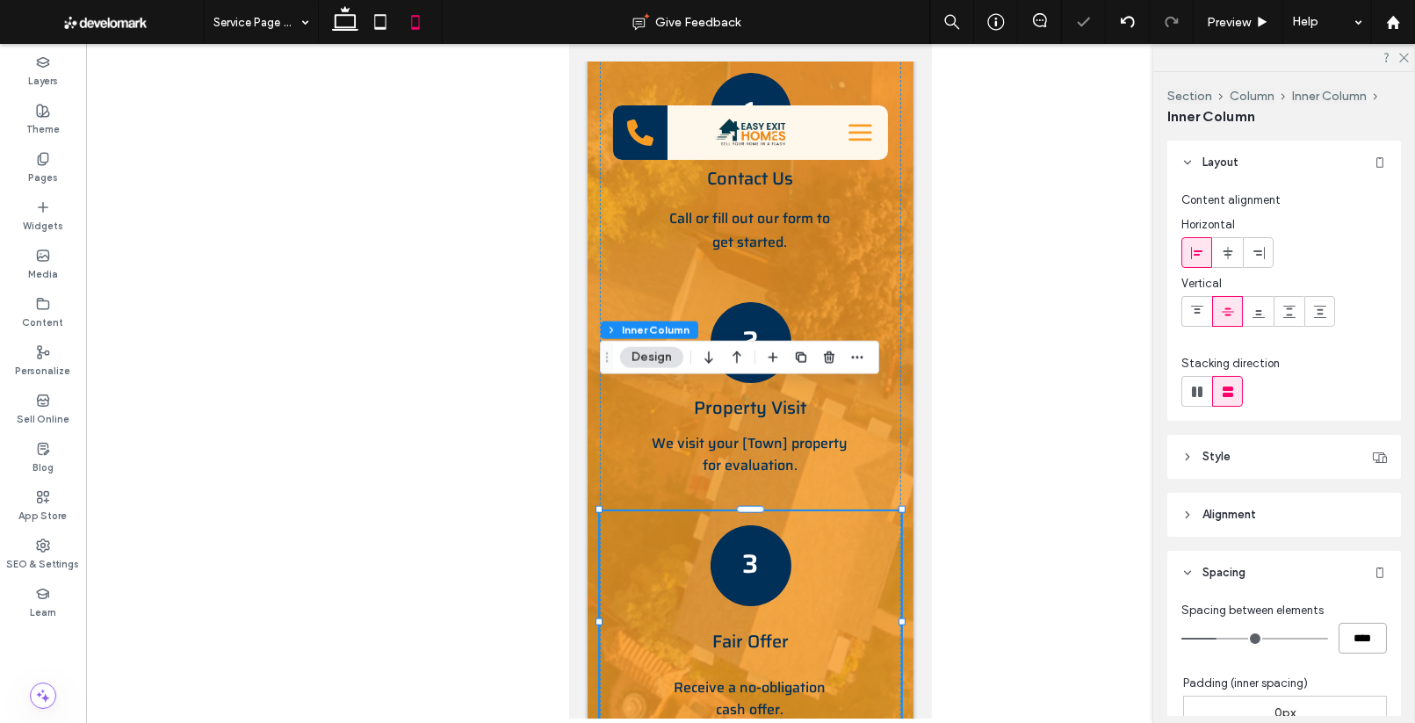
click at [1347, 638] on input "****" at bounding box center [1362, 638] width 48 height 31
type input "**"
type input "****"
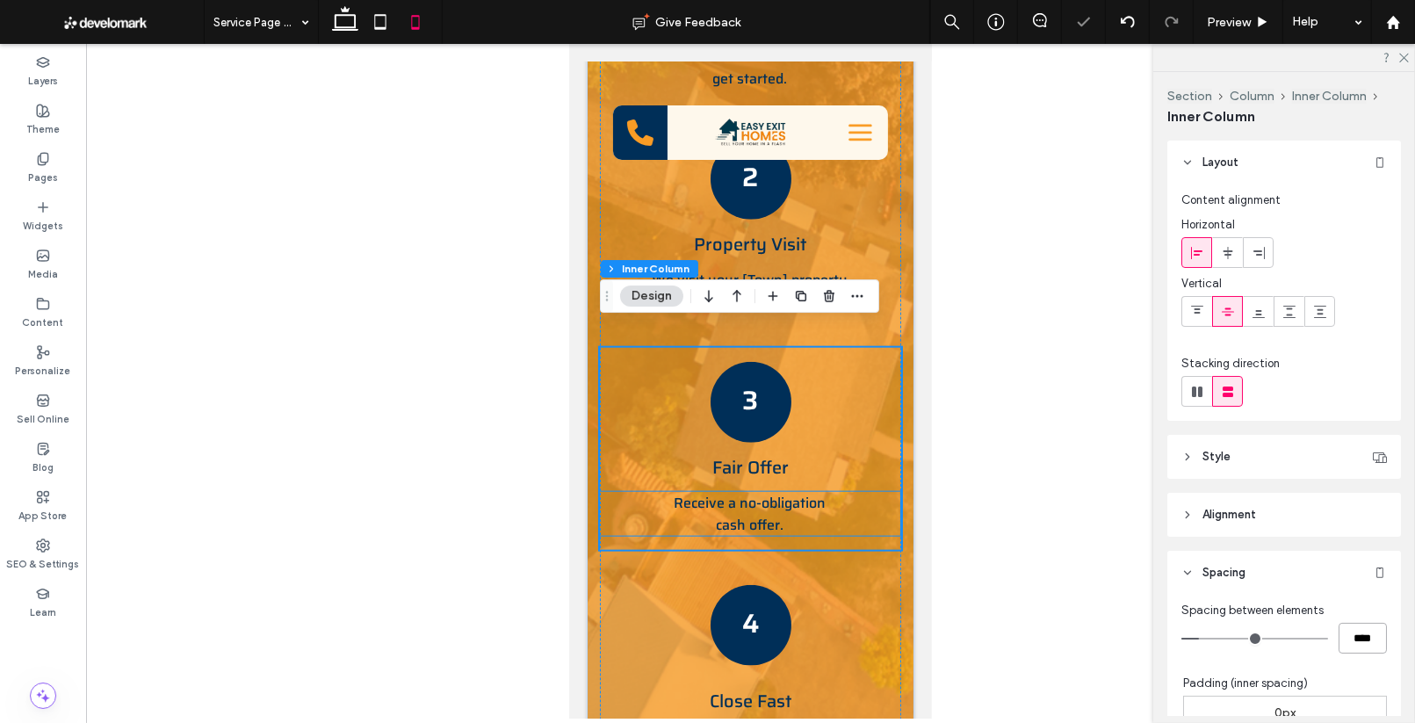
scroll to position [2115, 0]
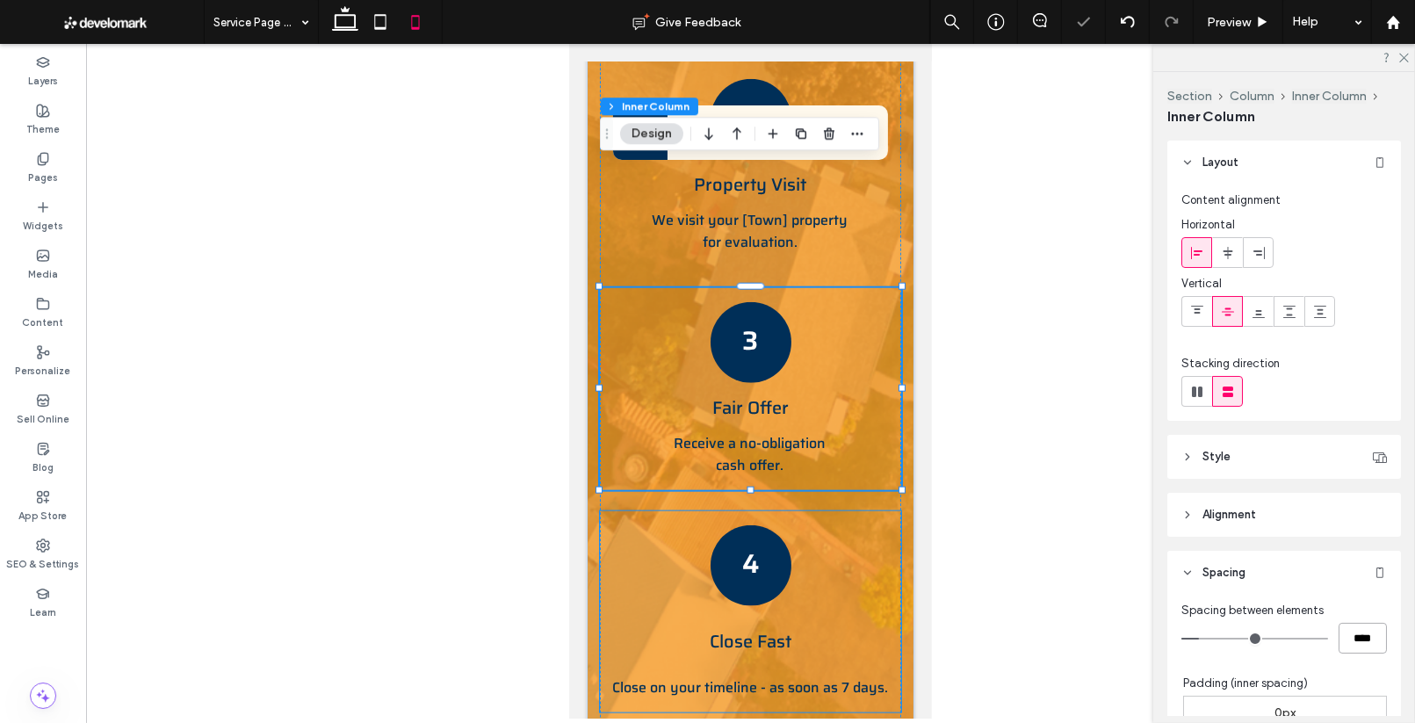
click at [825, 511] on div "4 Close Fast Close on your timeline - as soon as 7 days." at bounding box center [749, 611] width 301 height 201
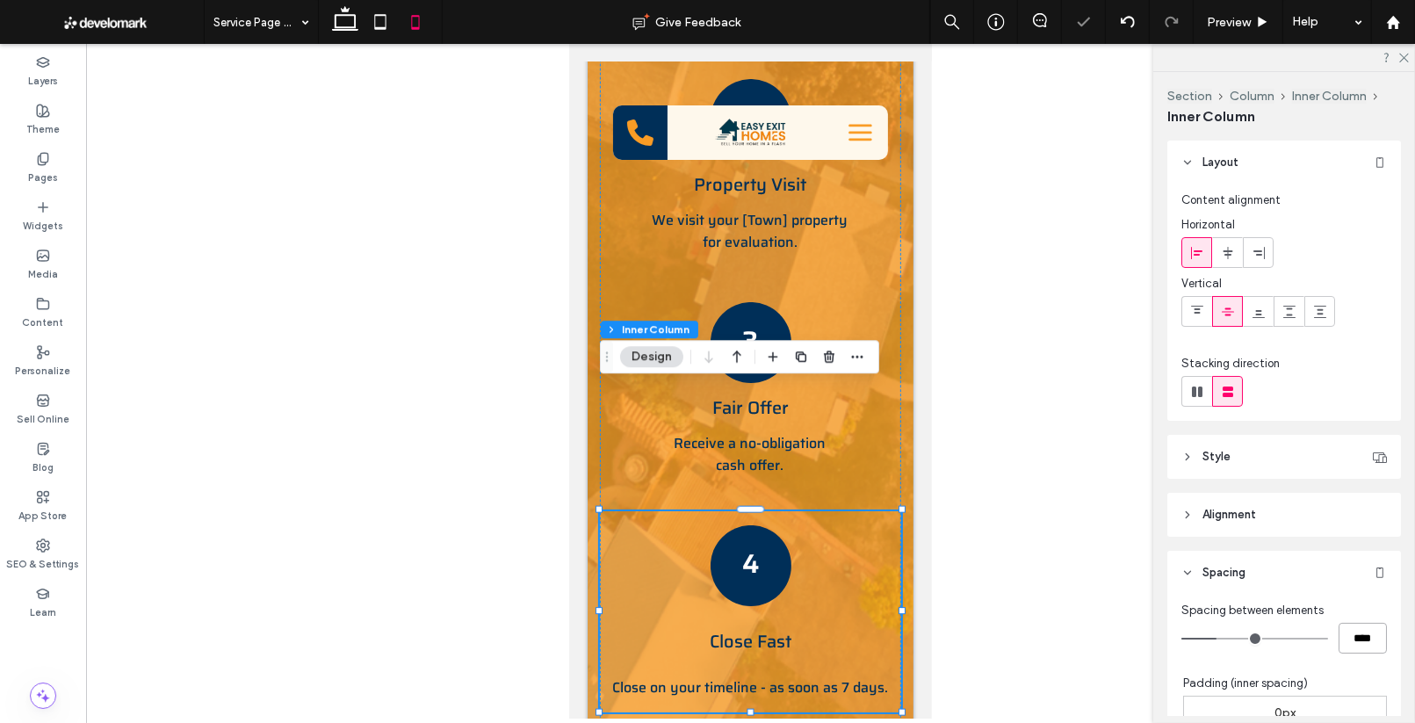
click at [1354, 645] on input "****" at bounding box center [1362, 638] width 48 height 31
type input "**"
type input "****"
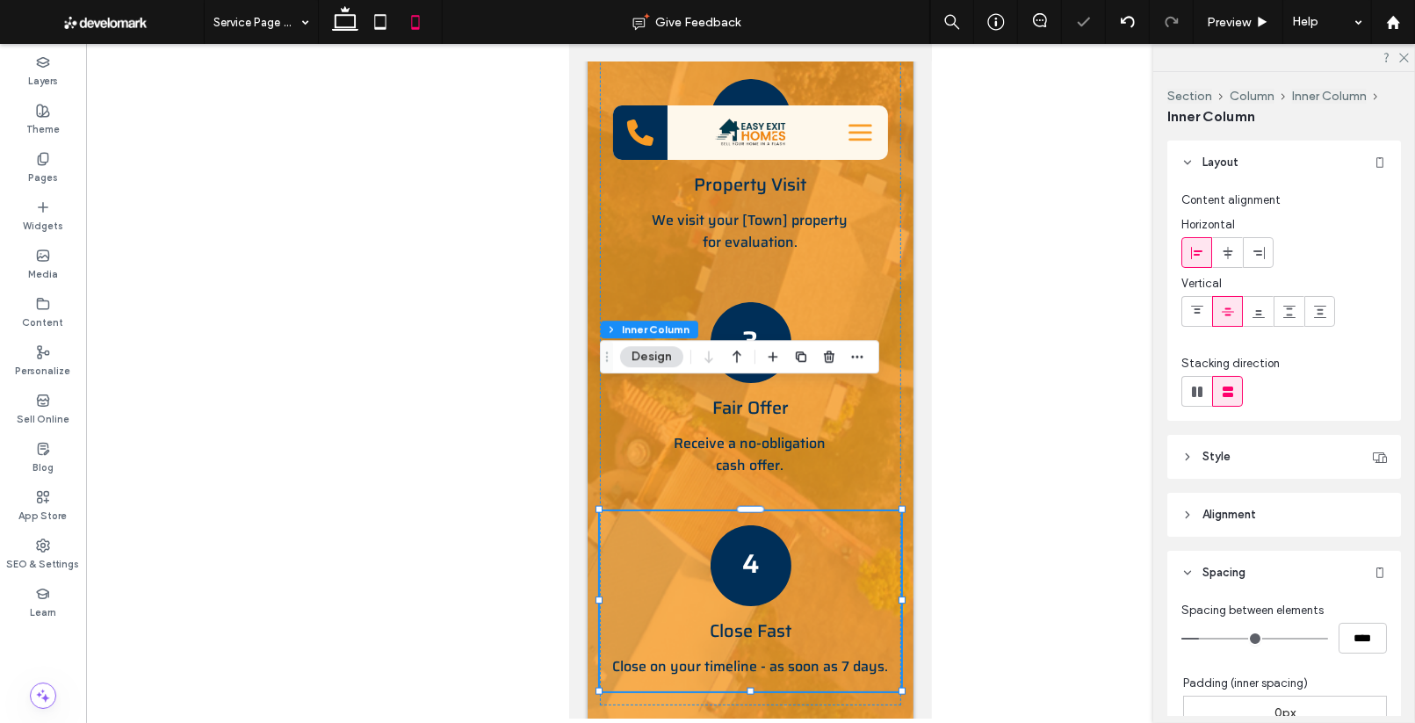
click at [933, 501] on div at bounding box center [750, 381] width 1329 height 674
click at [953, 493] on div at bounding box center [750, 381] width 1329 height 674
click at [976, 271] on div at bounding box center [750, 381] width 1329 height 674
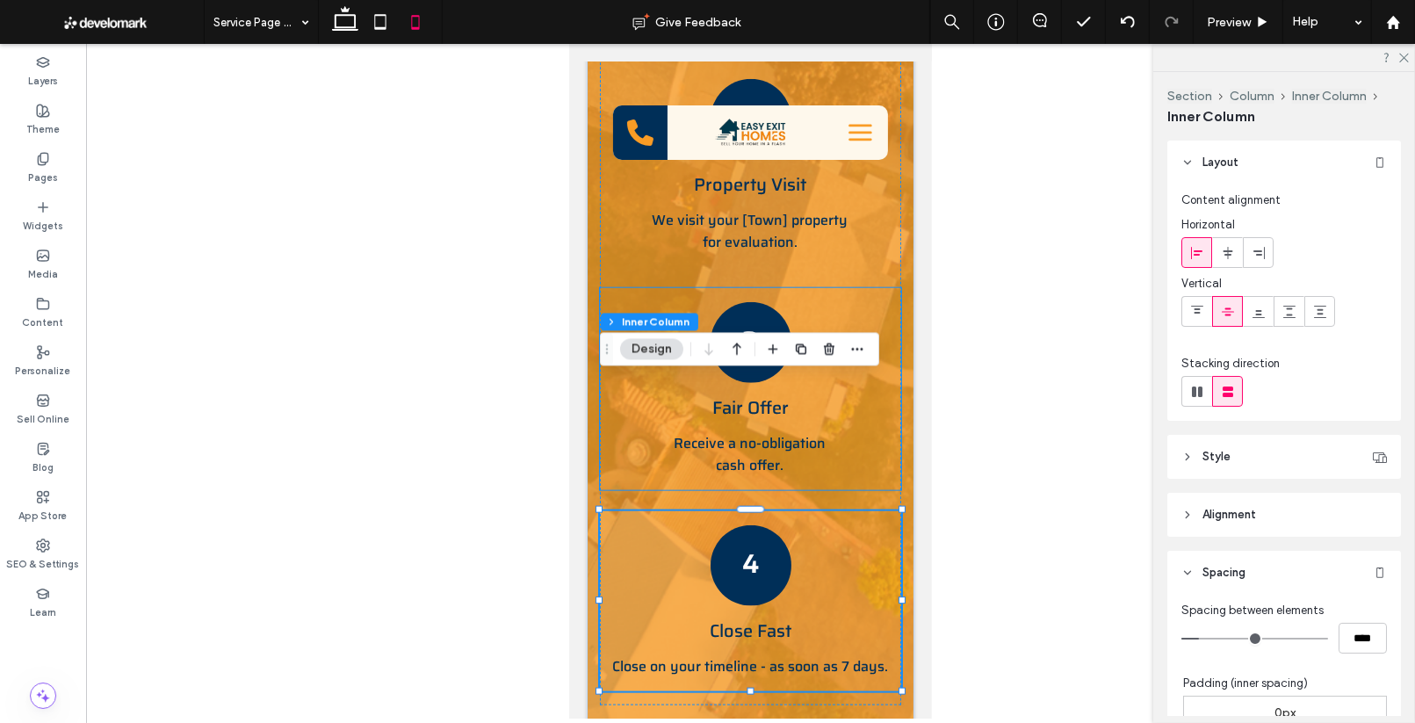
scroll to position [2122, 0]
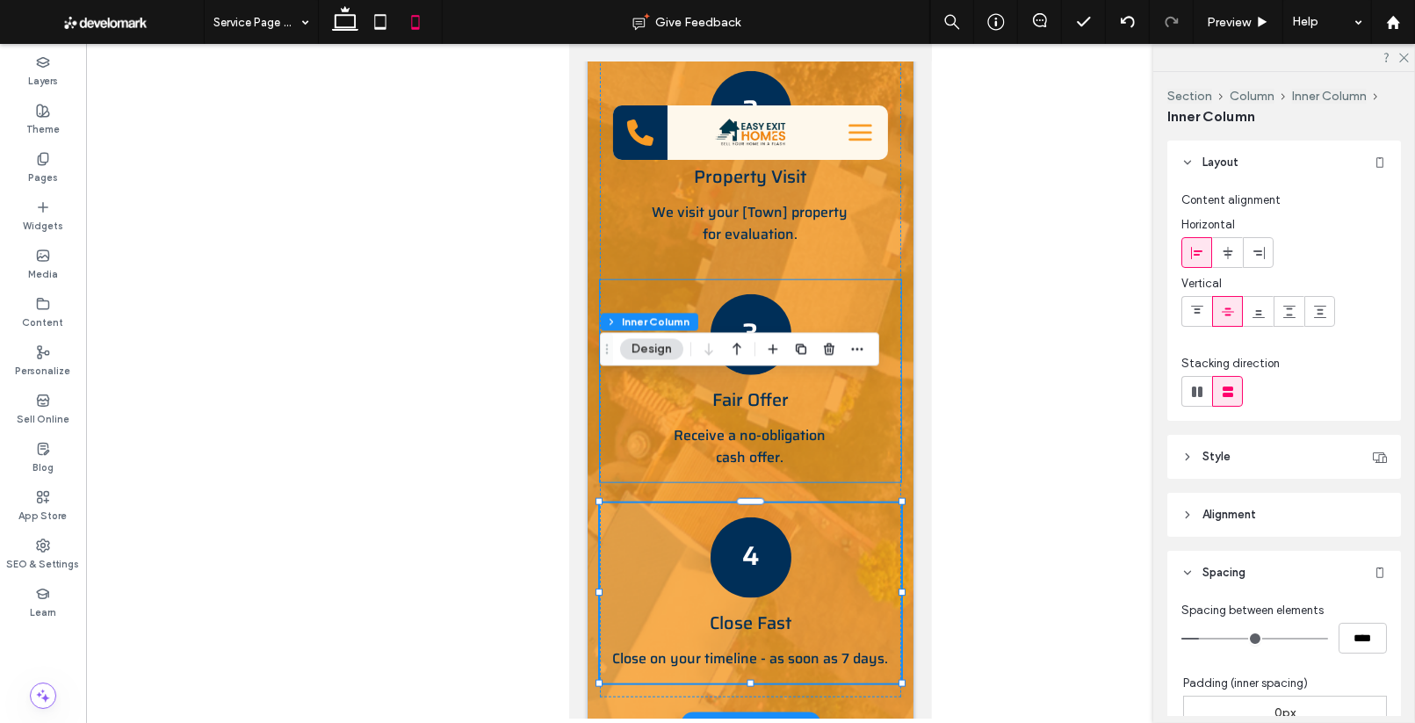
click at [865, 280] on div "3 Fair Offer Receive a no-obligation cash offer." at bounding box center [749, 381] width 301 height 202
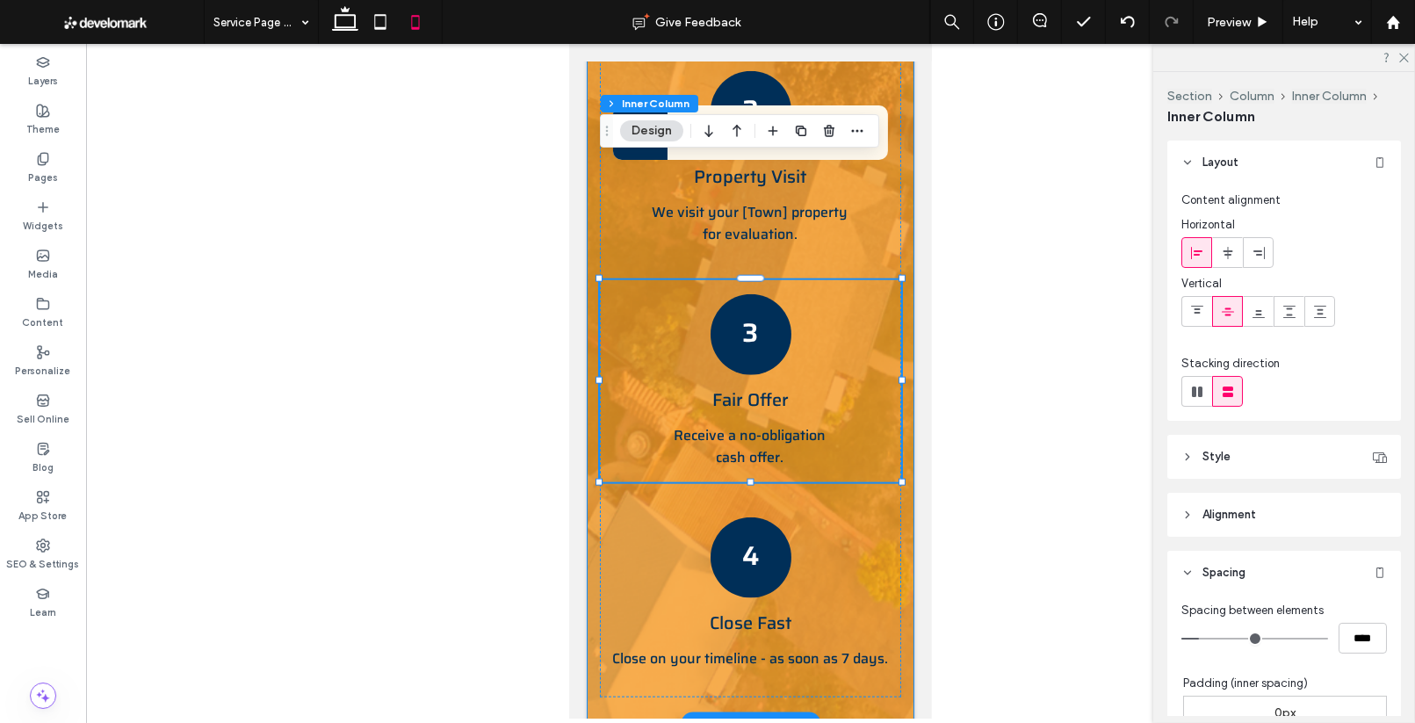
click at [911, 250] on div "A Painless Home Selling Process in [Town] - From Start to Finish 1 Contact Us C…" at bounding box center [750, 181] width 328 height 1085
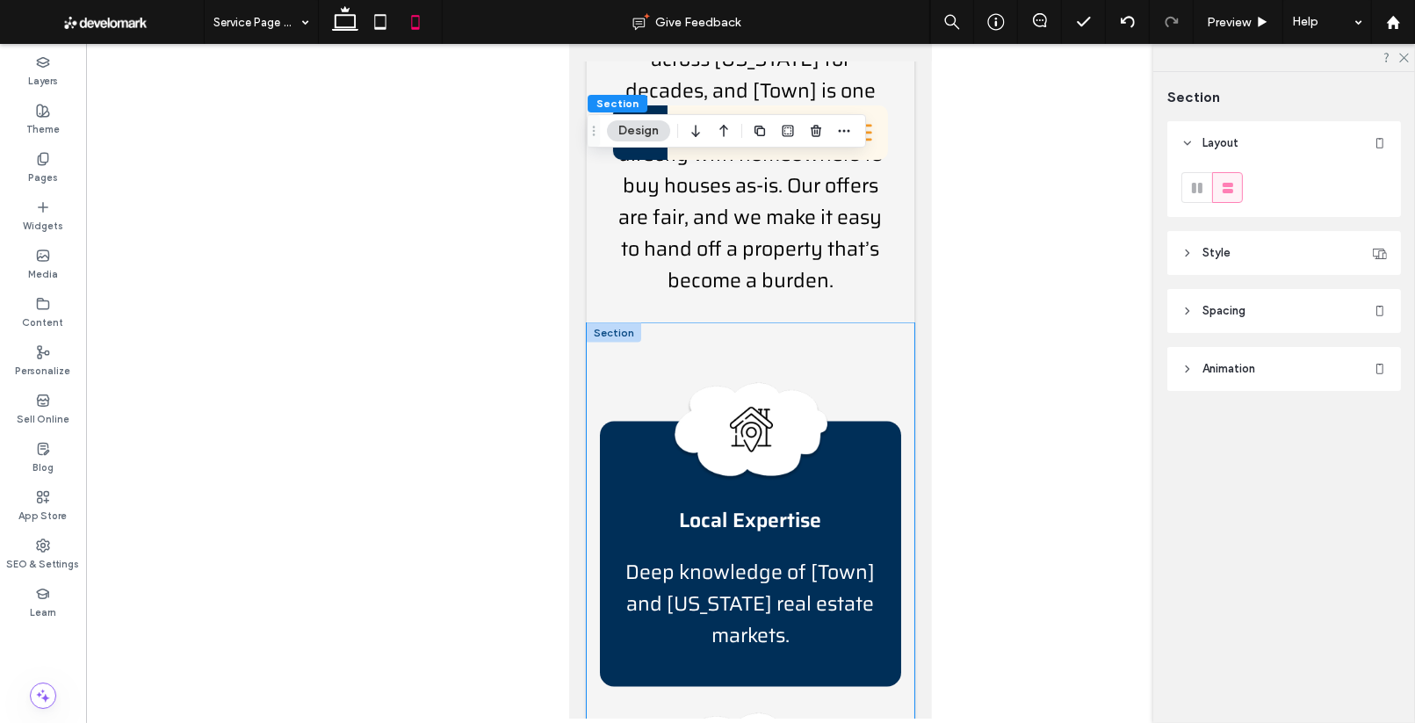
scroll to position [3008, 0]
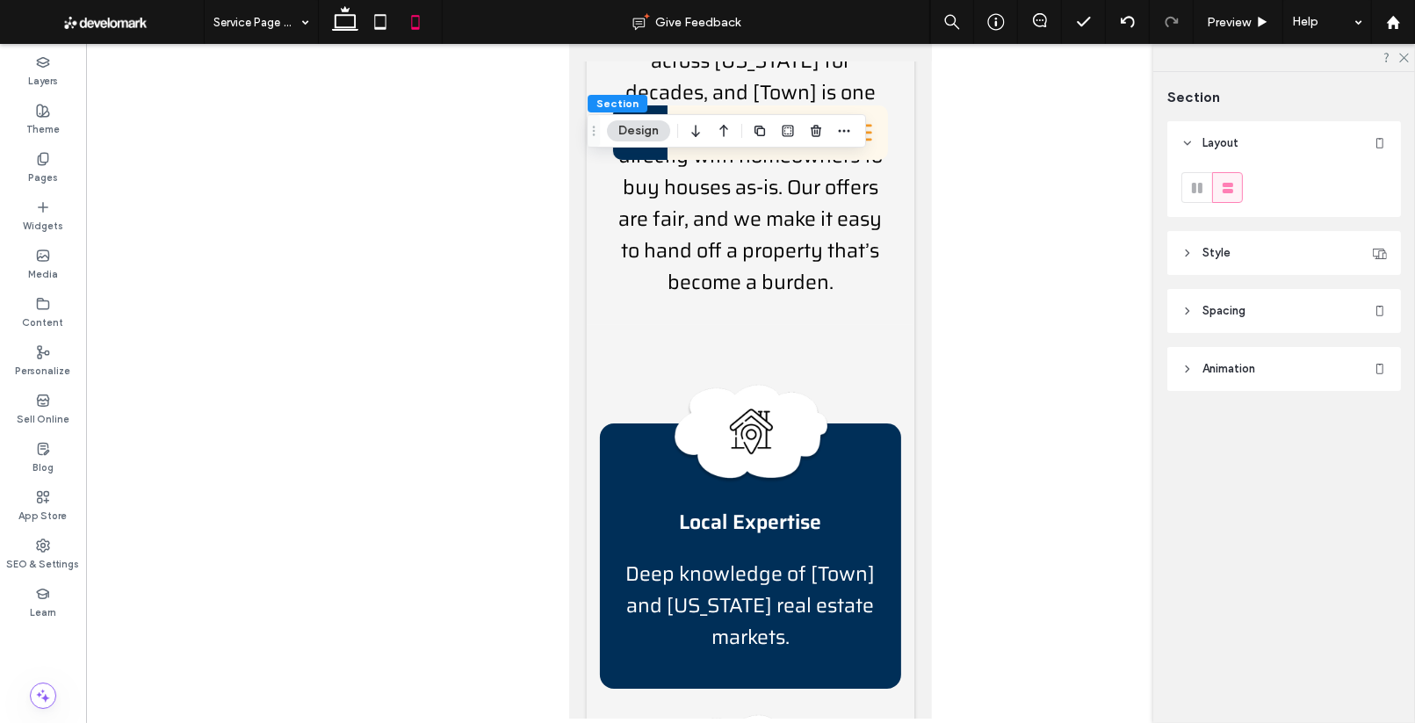
click at [985, 283] on div at bounding box center [750, 381] width 1329 height 674
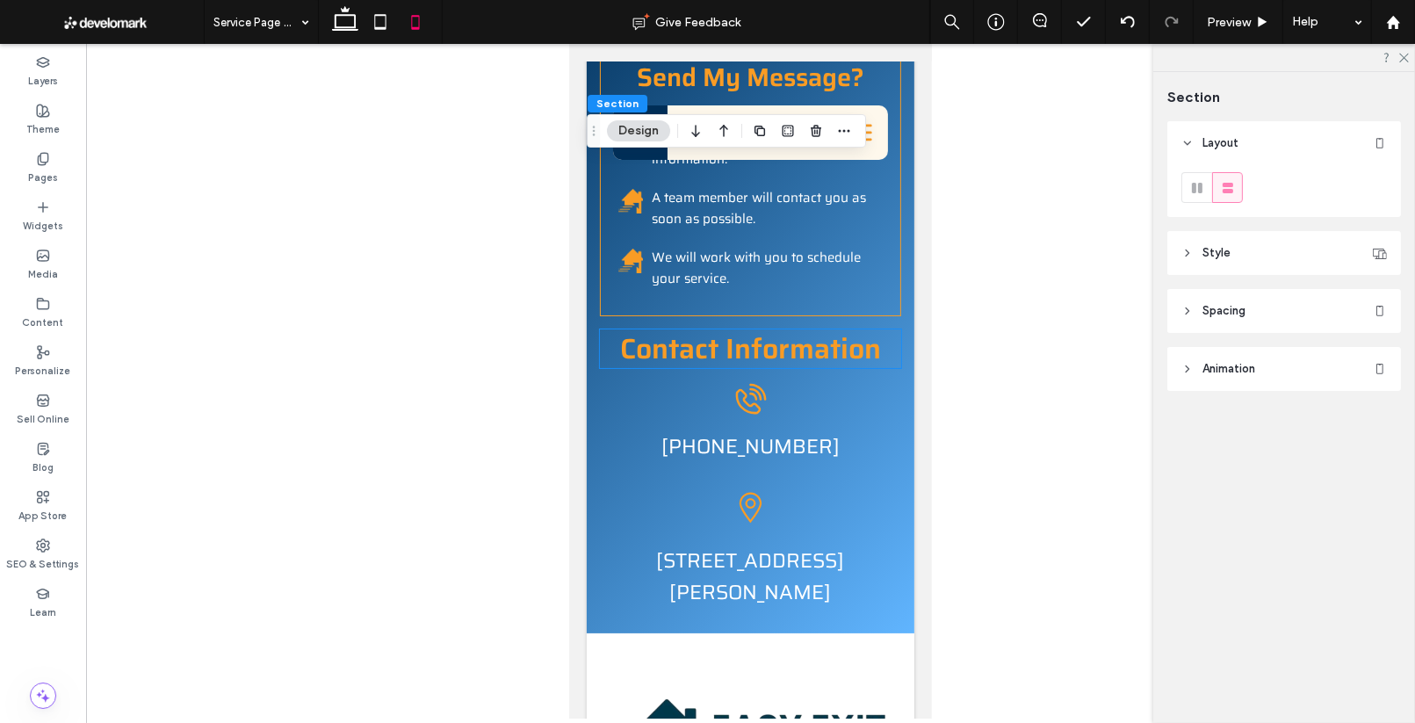
scroll to position [6322, 0]
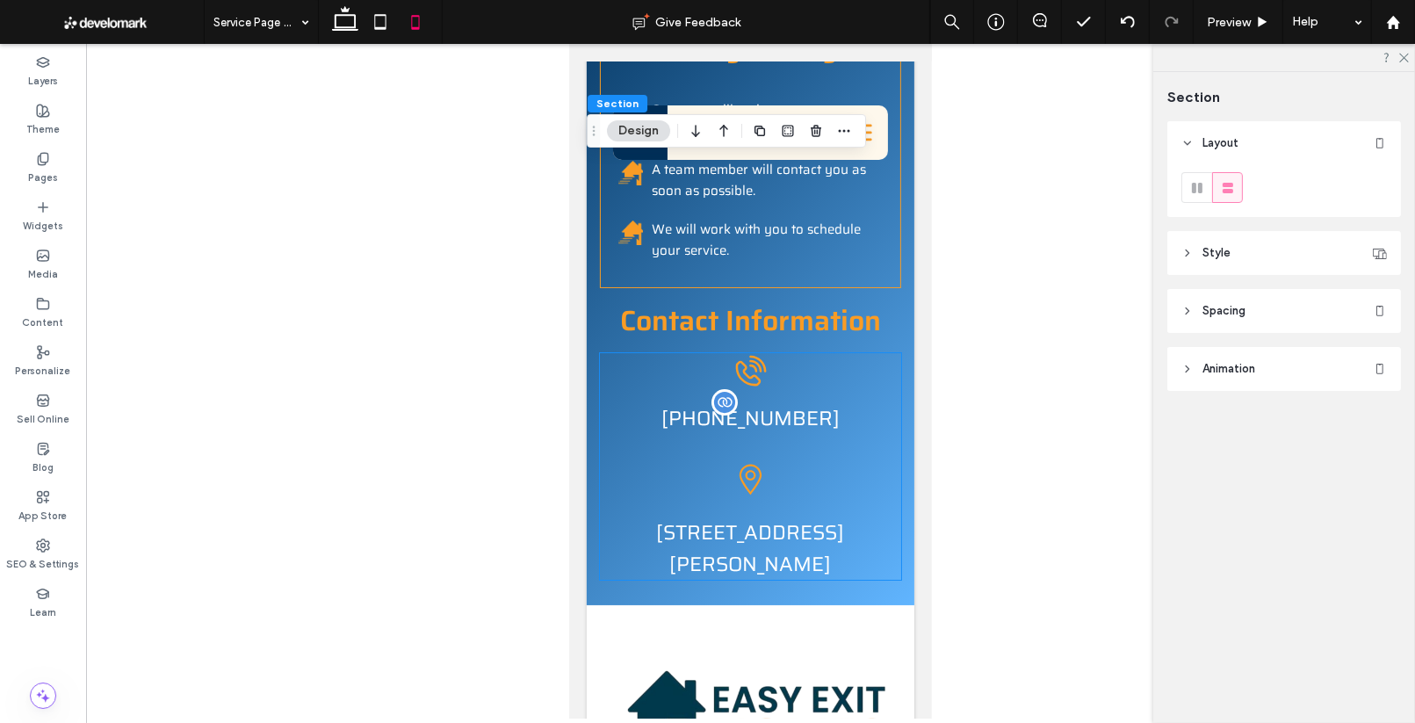
click at [731, 402] on span "860-452-2245" at bounding box center [749, 418] width 178 height 32
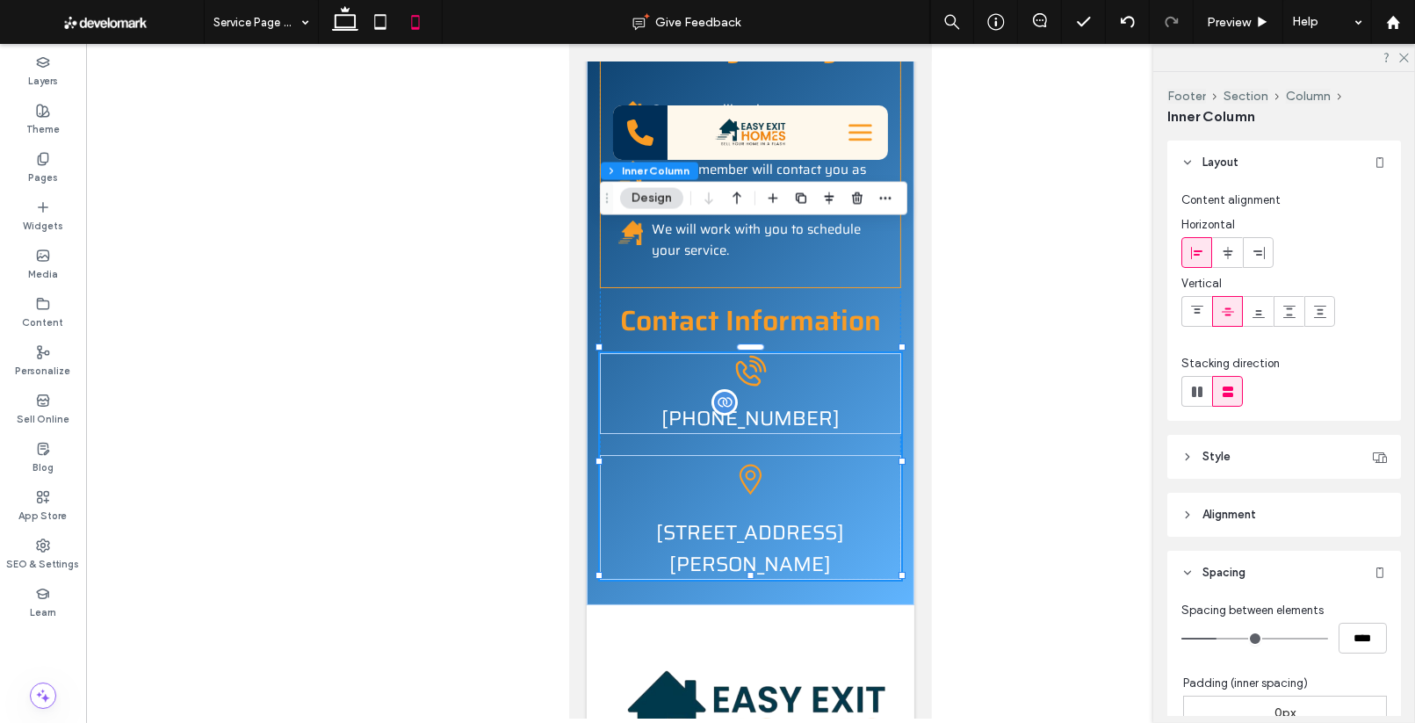
click at [798, 402] on span "860-452-2245" at bounding box center [749, 418] width 178 height 32
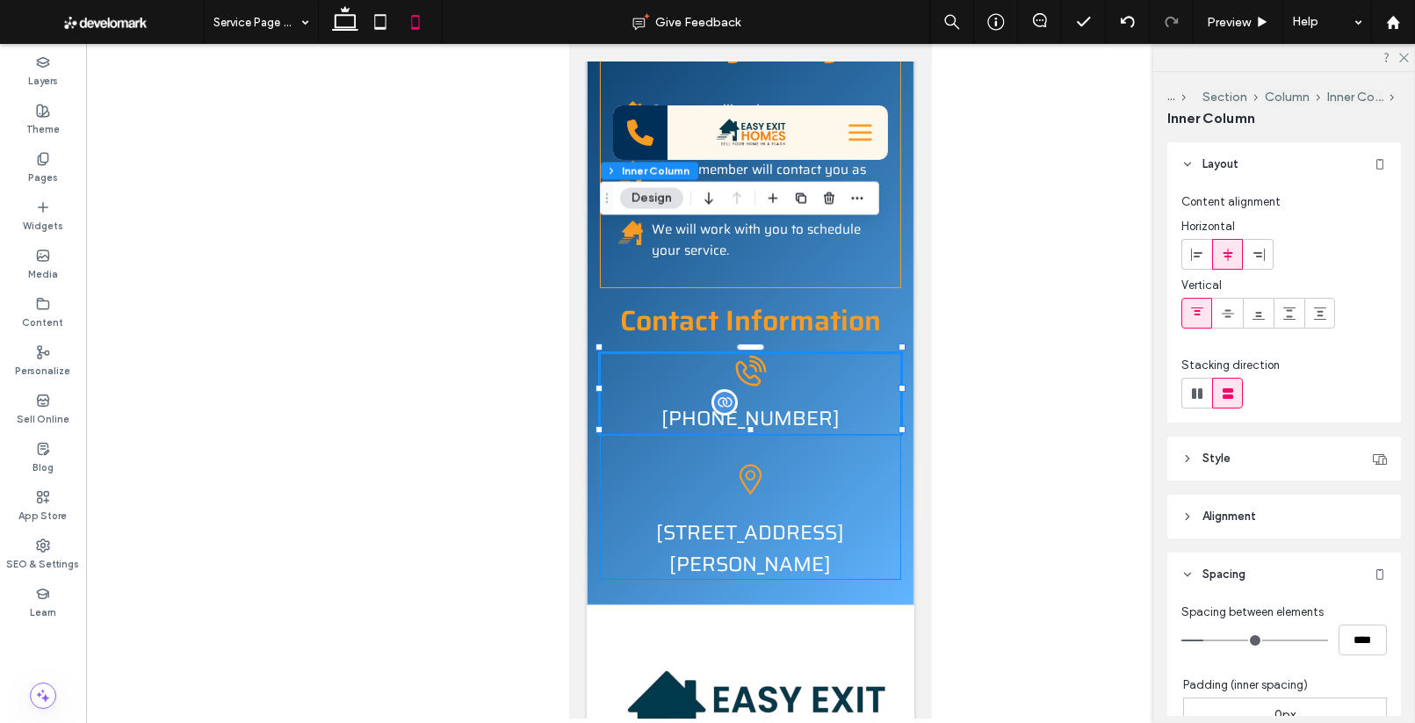
click at [795, 402] on span "860-452-2245" at bounding box center [749, 418] width 178 height 32
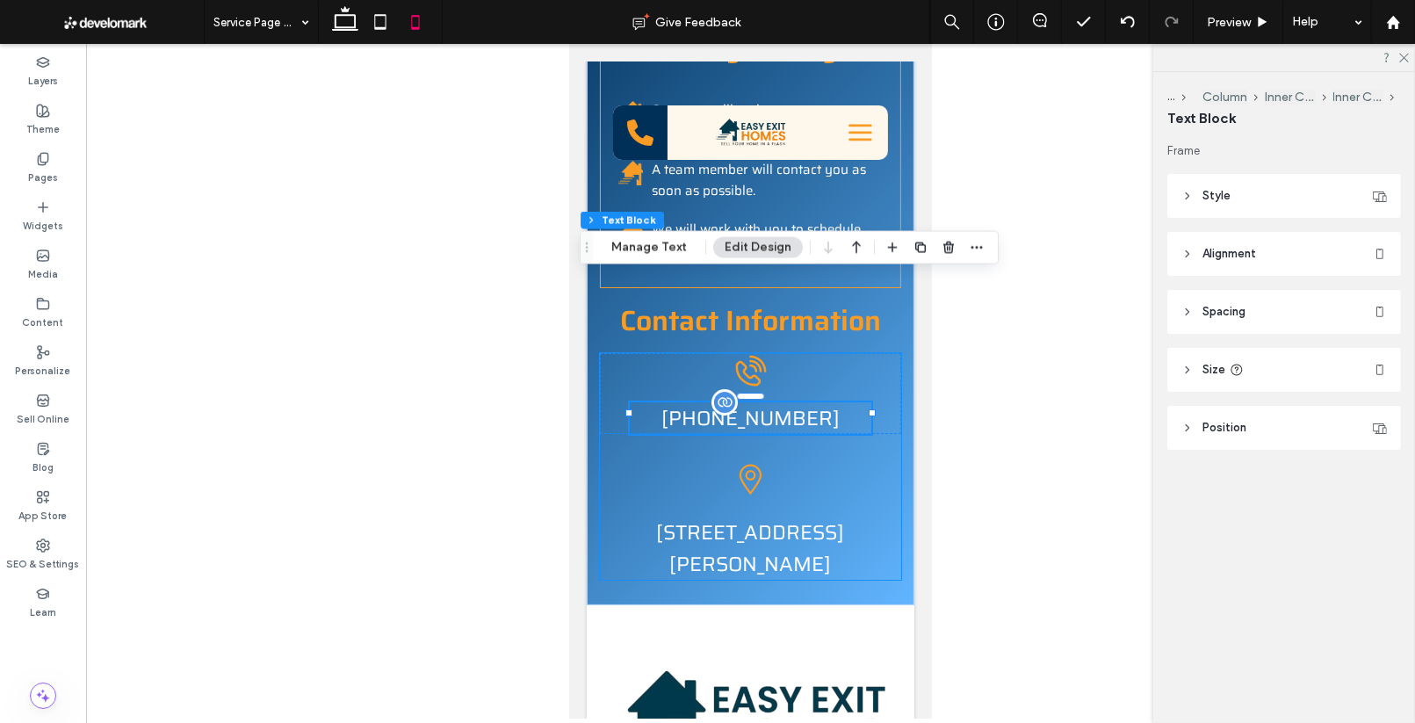
click at [791, 402] on span "860-452-2245" at bounding box center [749, 418] width 178 height 32
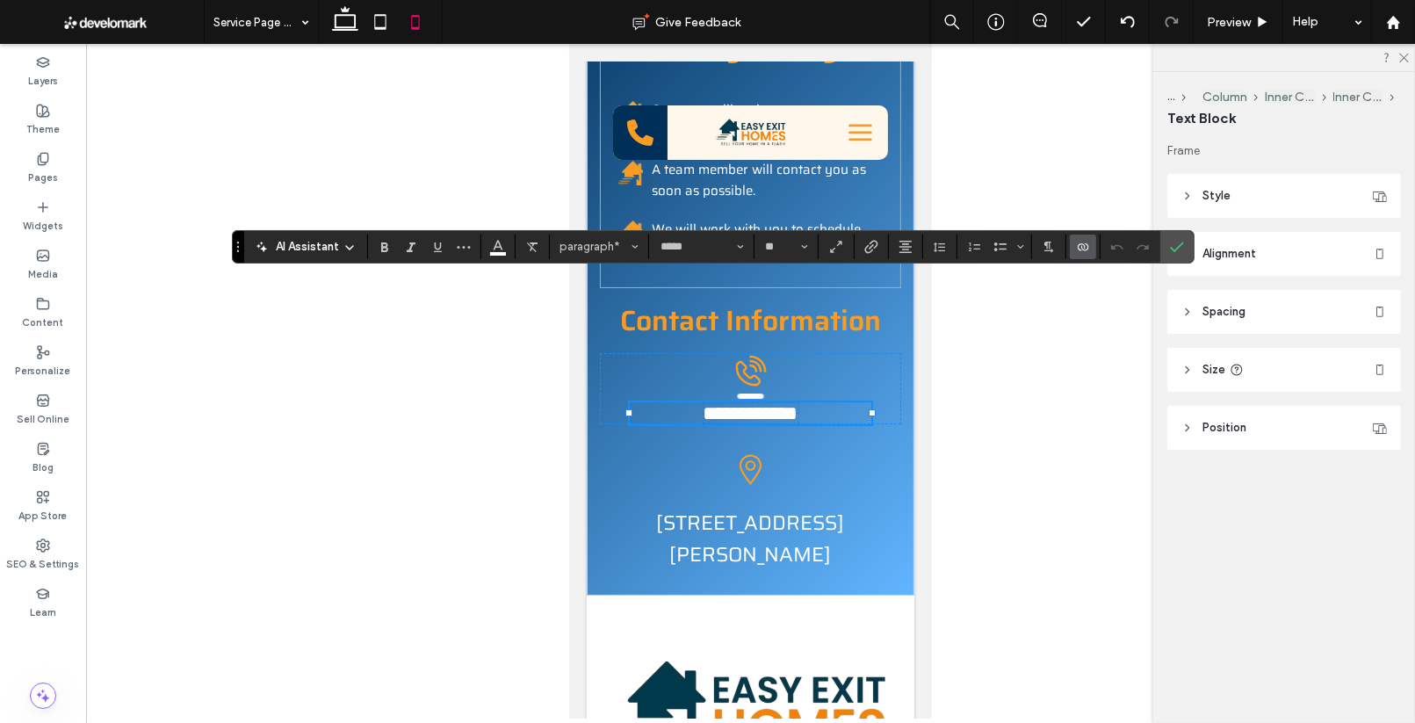
click at [1209, 191] on span "Style" at bounding box center [1216, 196] width 28 height 18
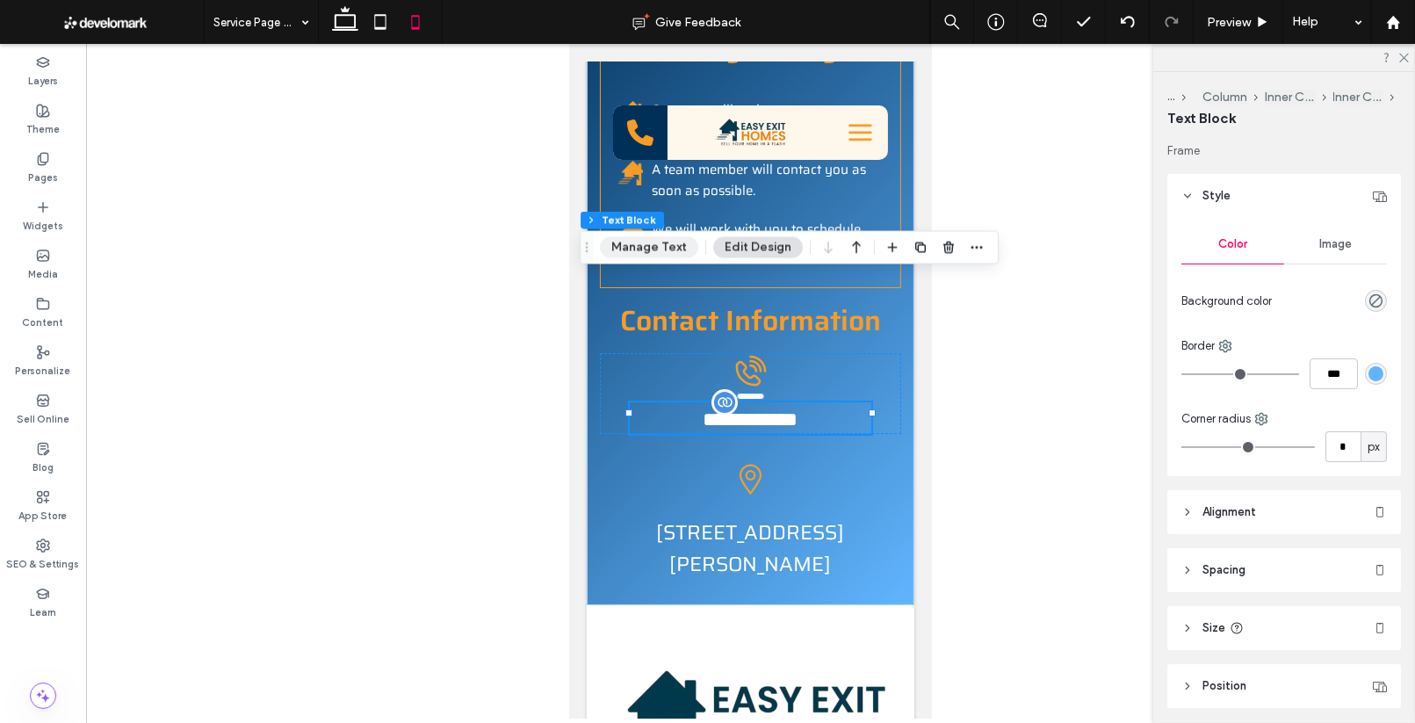
click at [656, 253] on button "Manage Text" at bounding box center [649, 247] width 98 height 21
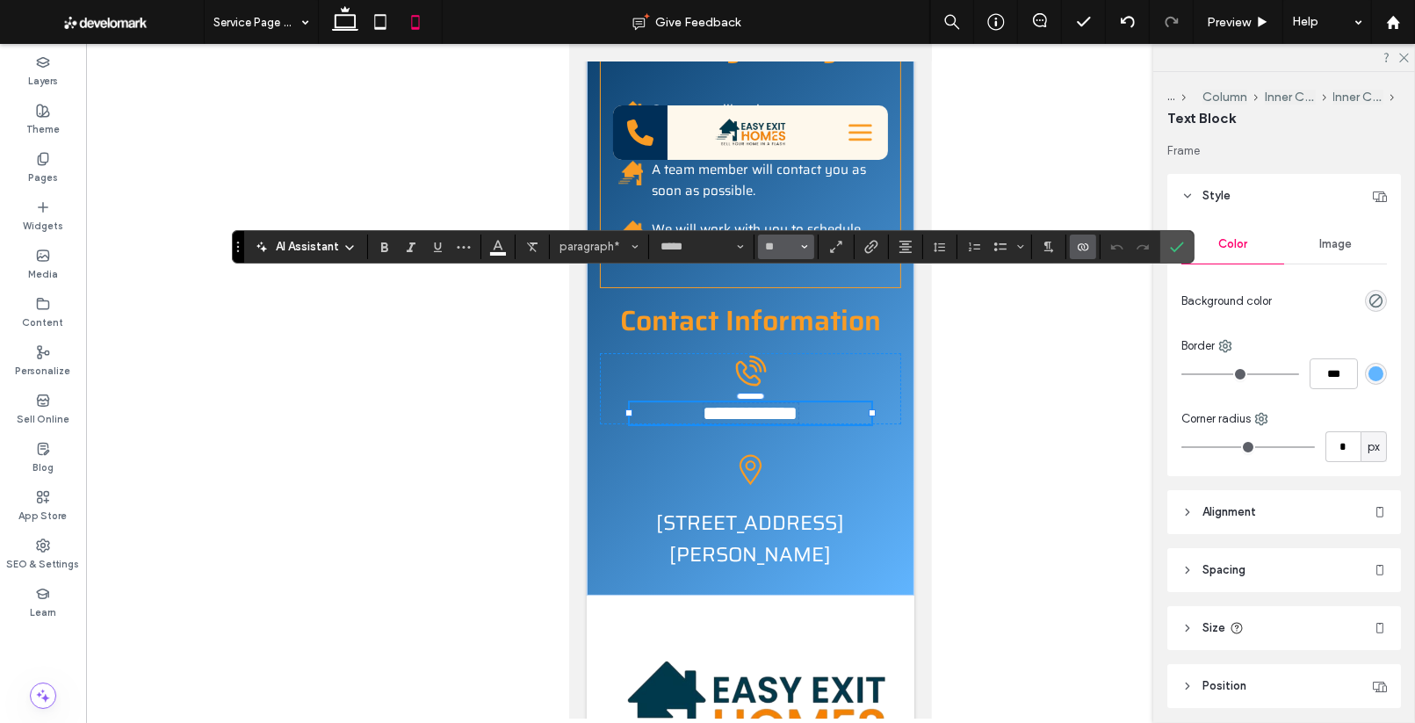
click at [805, 248] on icon "Size" at bounding box center [804, 246] width 7 height 7
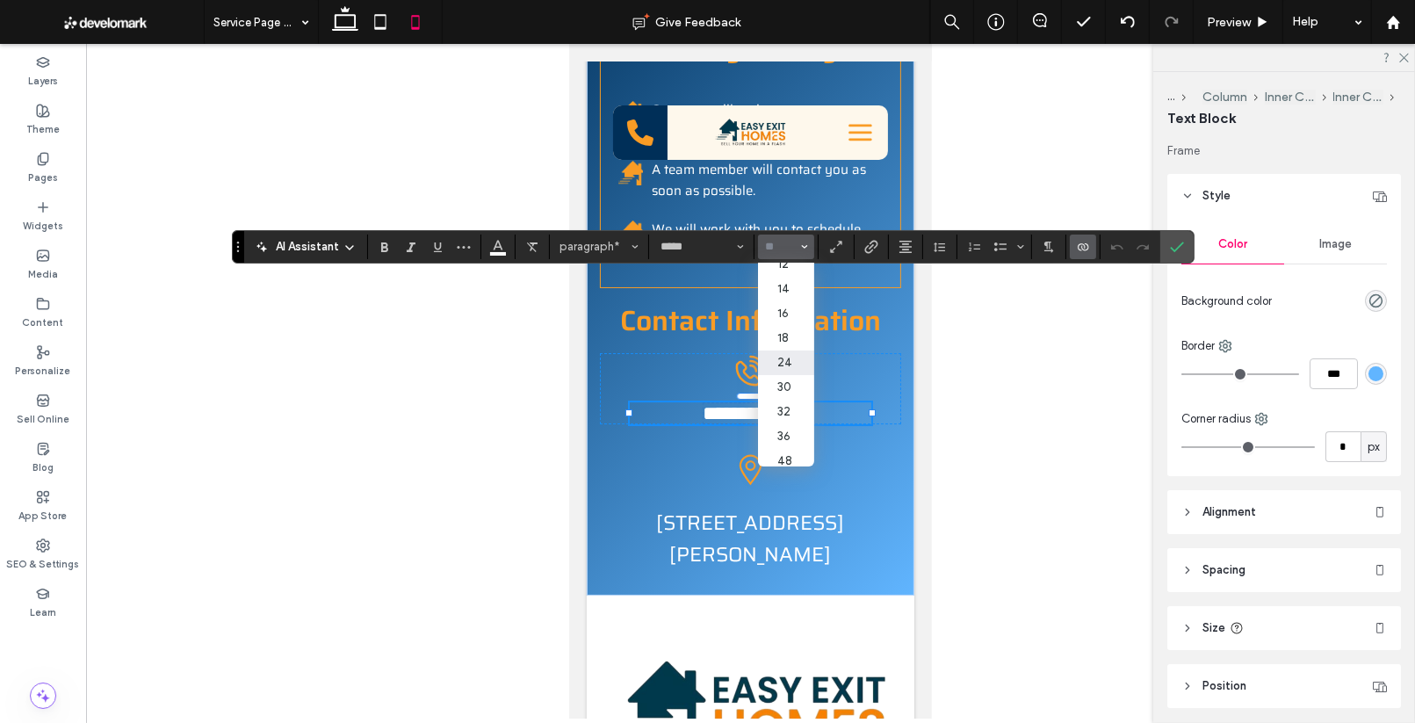
scroll to position [109, 1]
click at [781, 359] on label "24" at bounding box center [785, 362] width 56 height 25
type input "**"
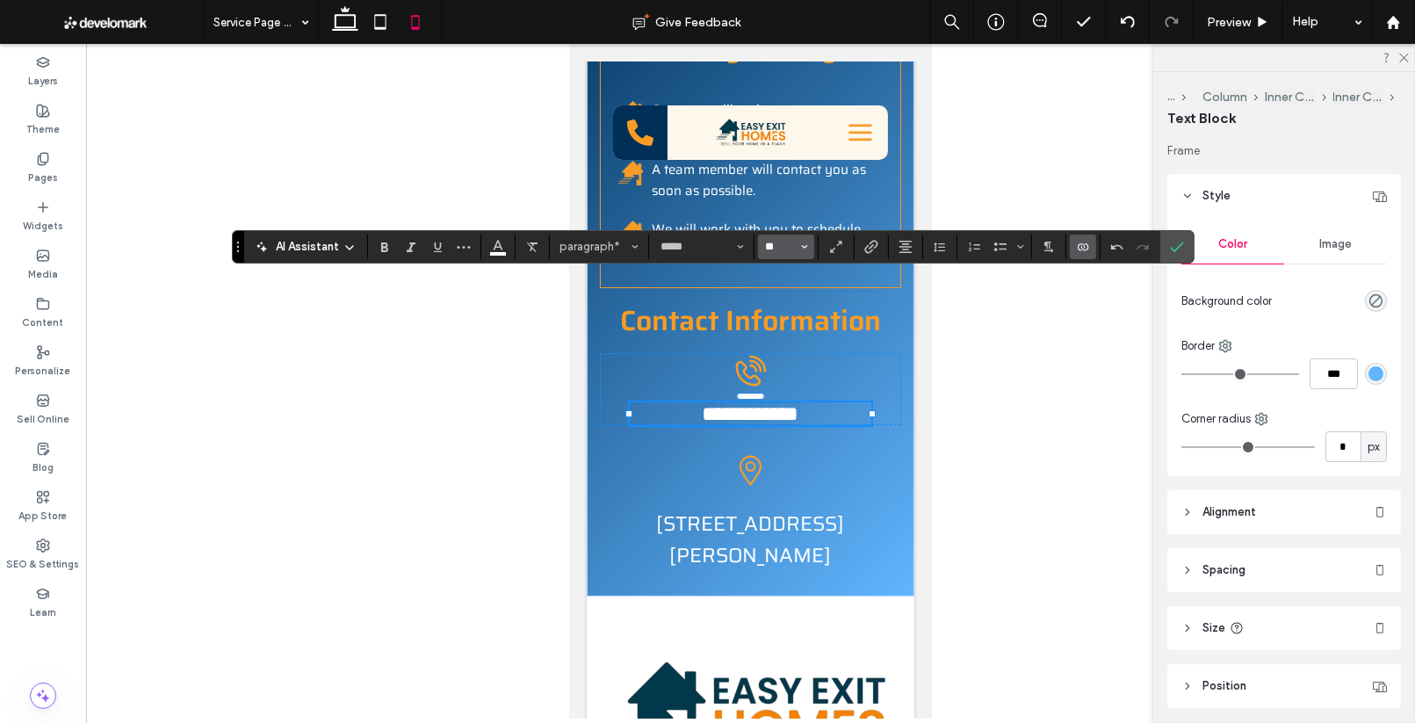
click at [782, 252] on input "**" at bounding box center [781, 247] width 34 height 14
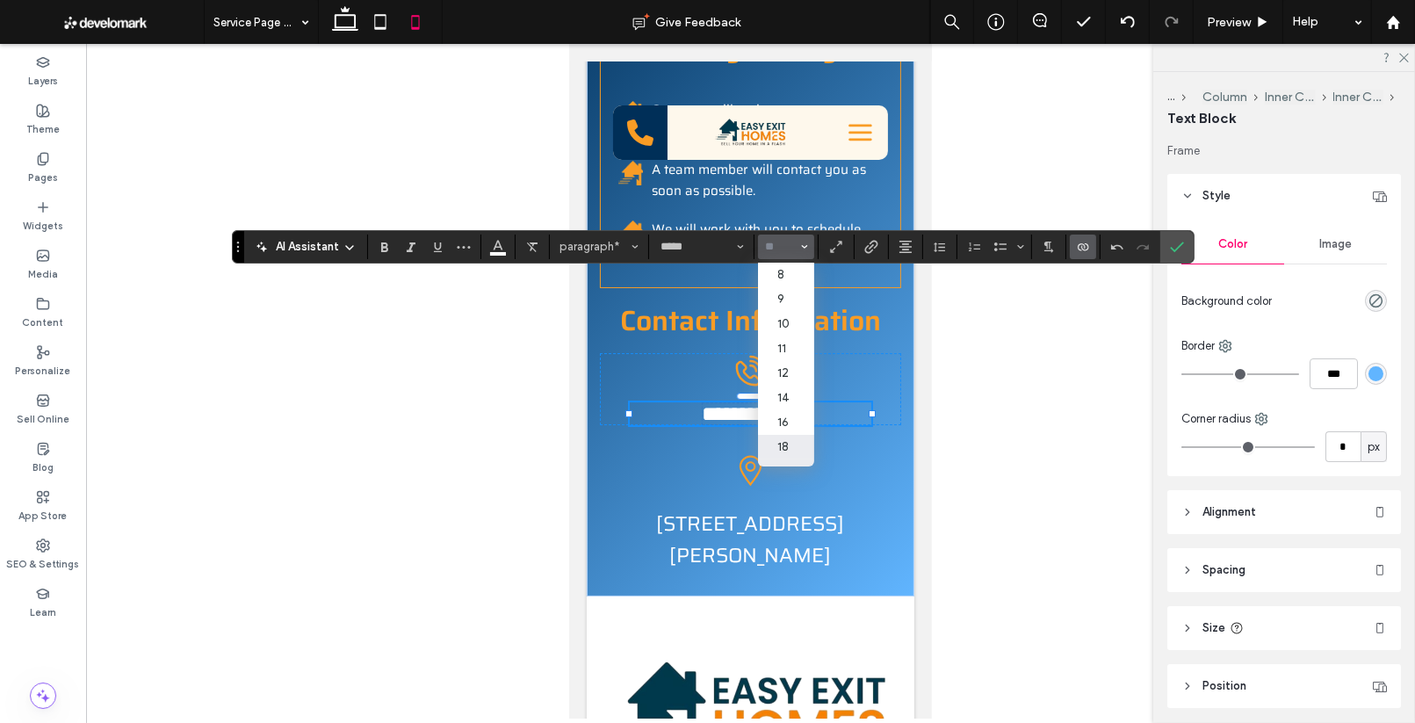
click at [783, 447] on label "18" at bounding box center [786, 447] width 56 height 25
type input "**"
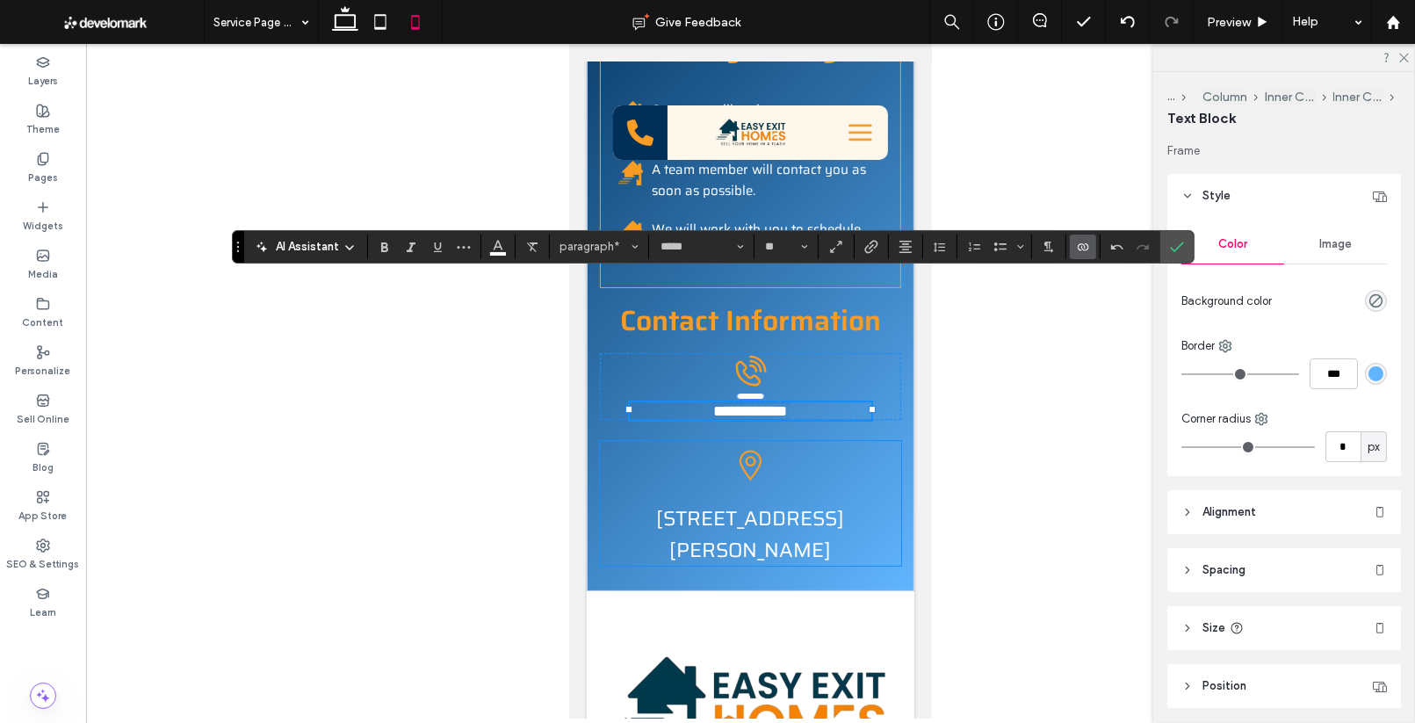
click at [764, 502] on span "61 Russ St, Hartford, CT 06106" at bounding box center [749, 533] width 188 height 63
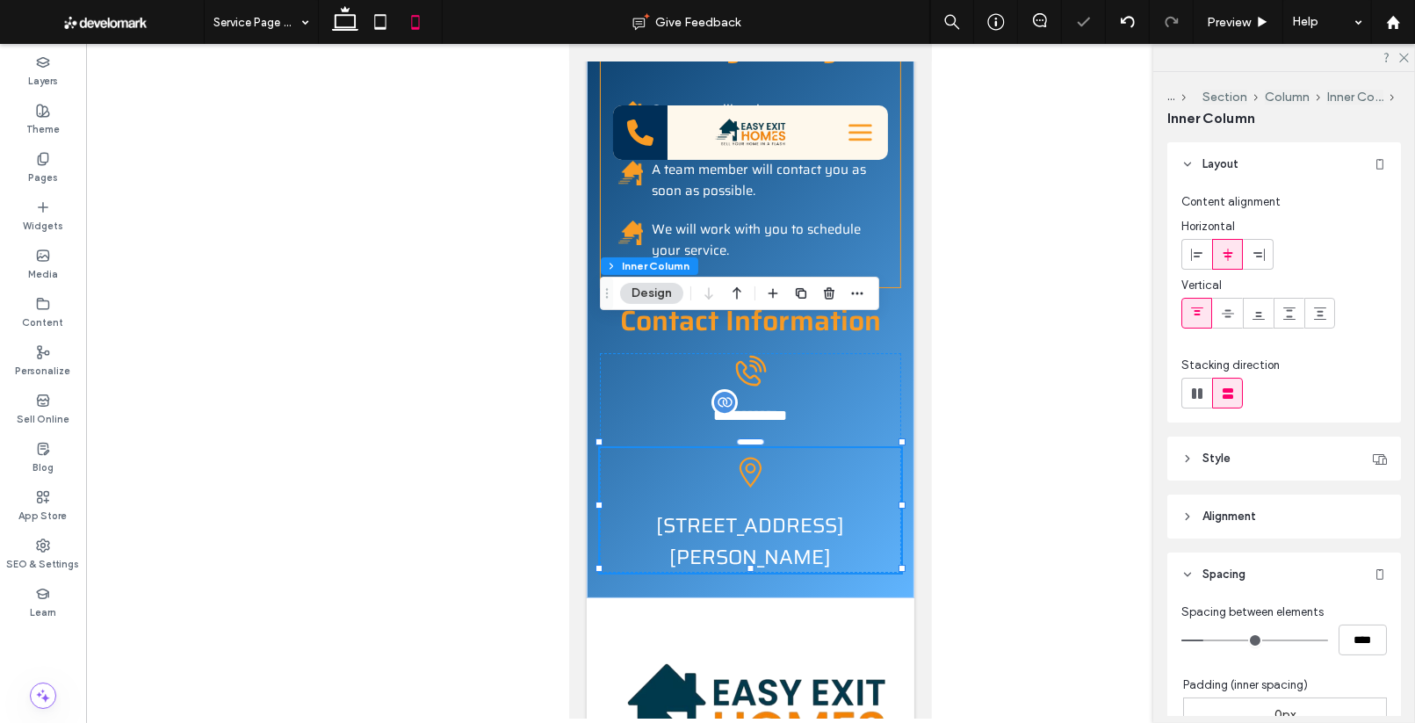
click at [766, 509] on span "61 Russ St, Hartford, CT 06106" at bounding box center [749, 540] width 188 height 63
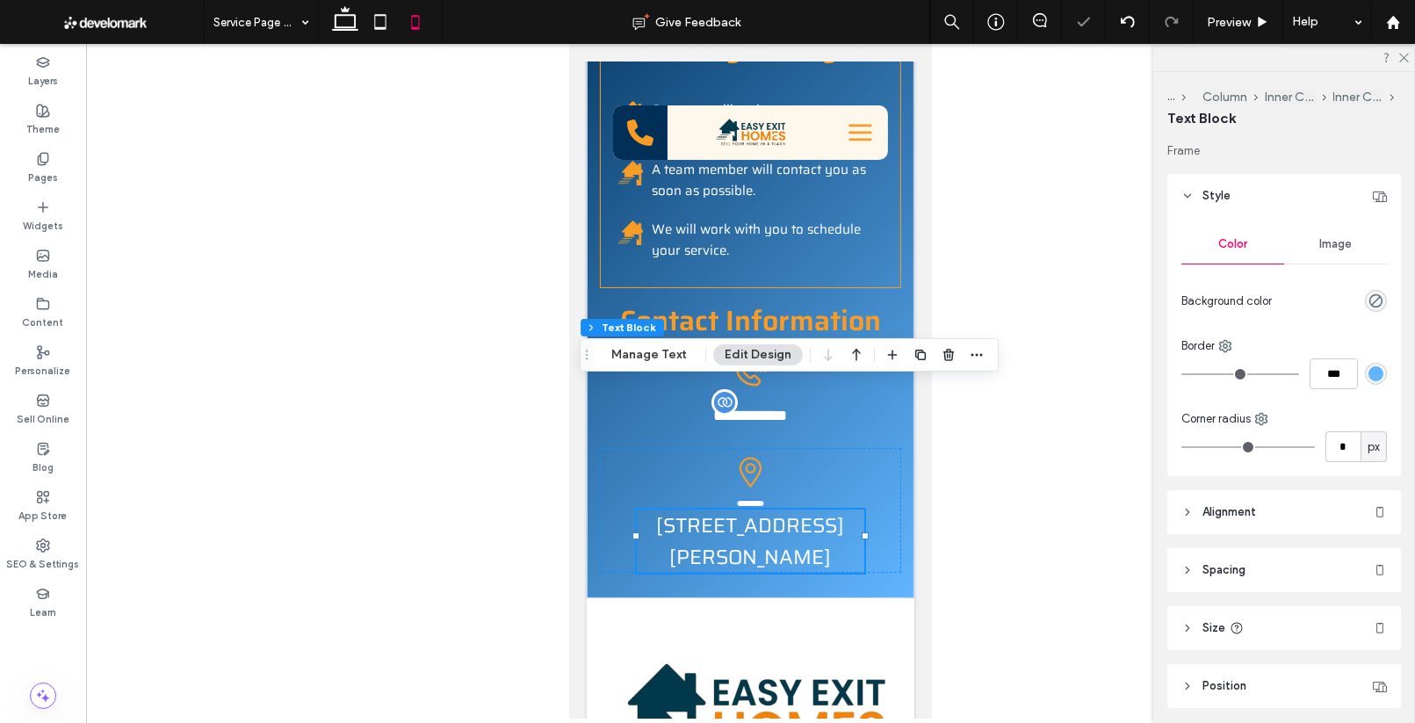
click at [752, 509] on span "61 Russ St, Hartford, CT 06106" at bounding box center [749, 540] width 188 height 63
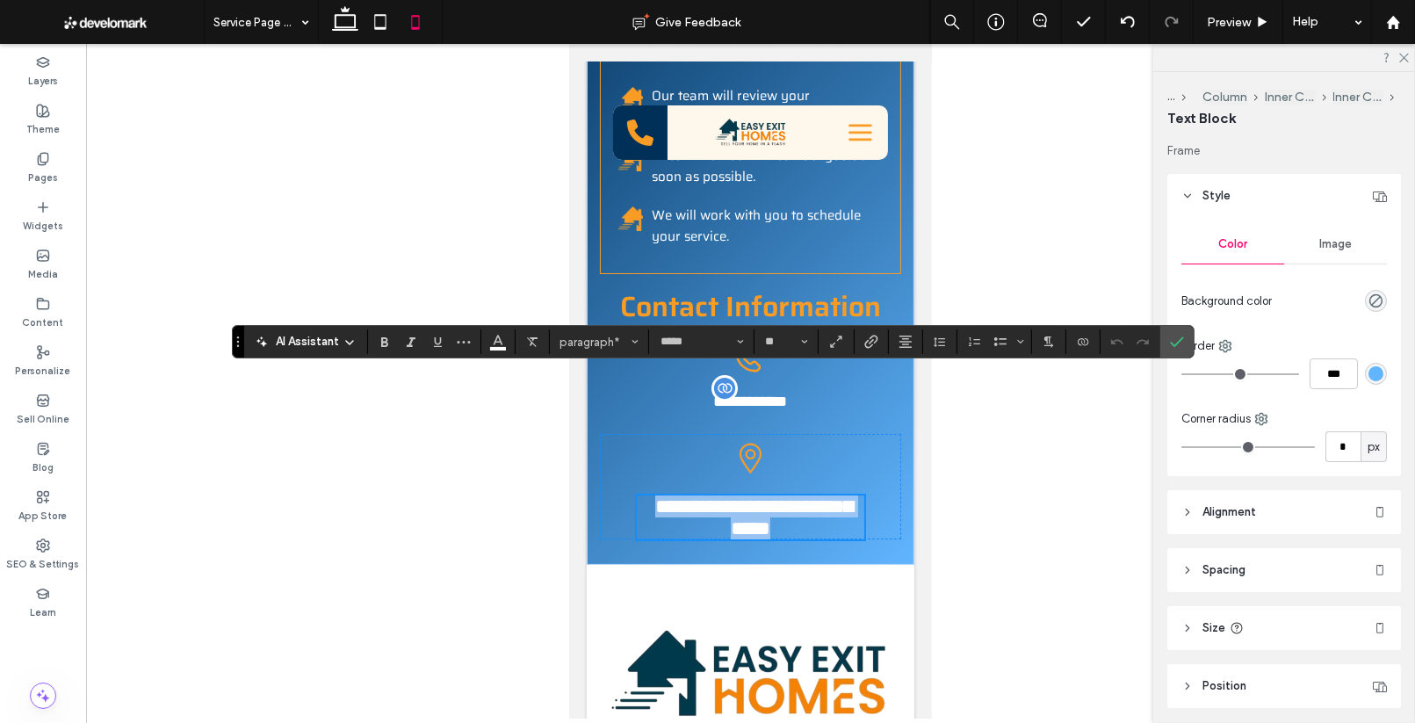
scroll to position [6327, 0]
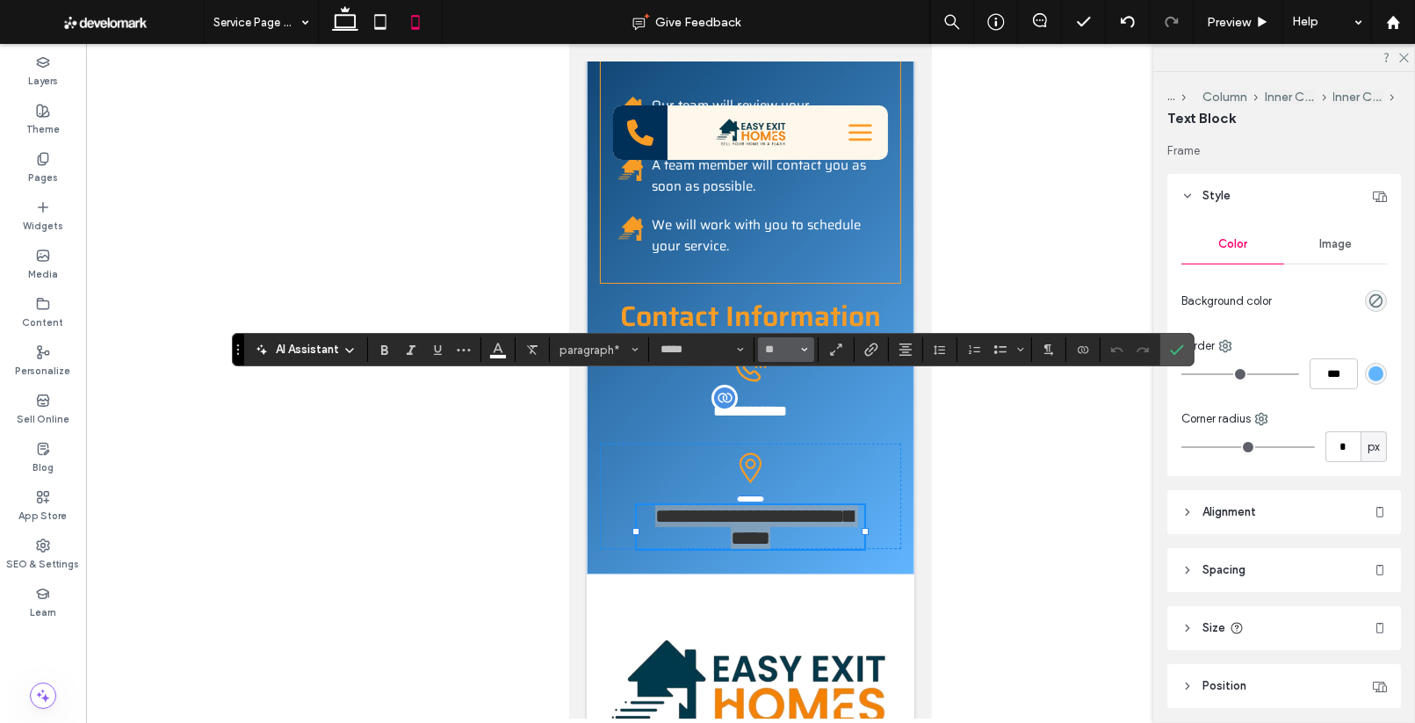
click at [803, 353] on span "Size" at bounding box center [804, 349] width 7 height 23
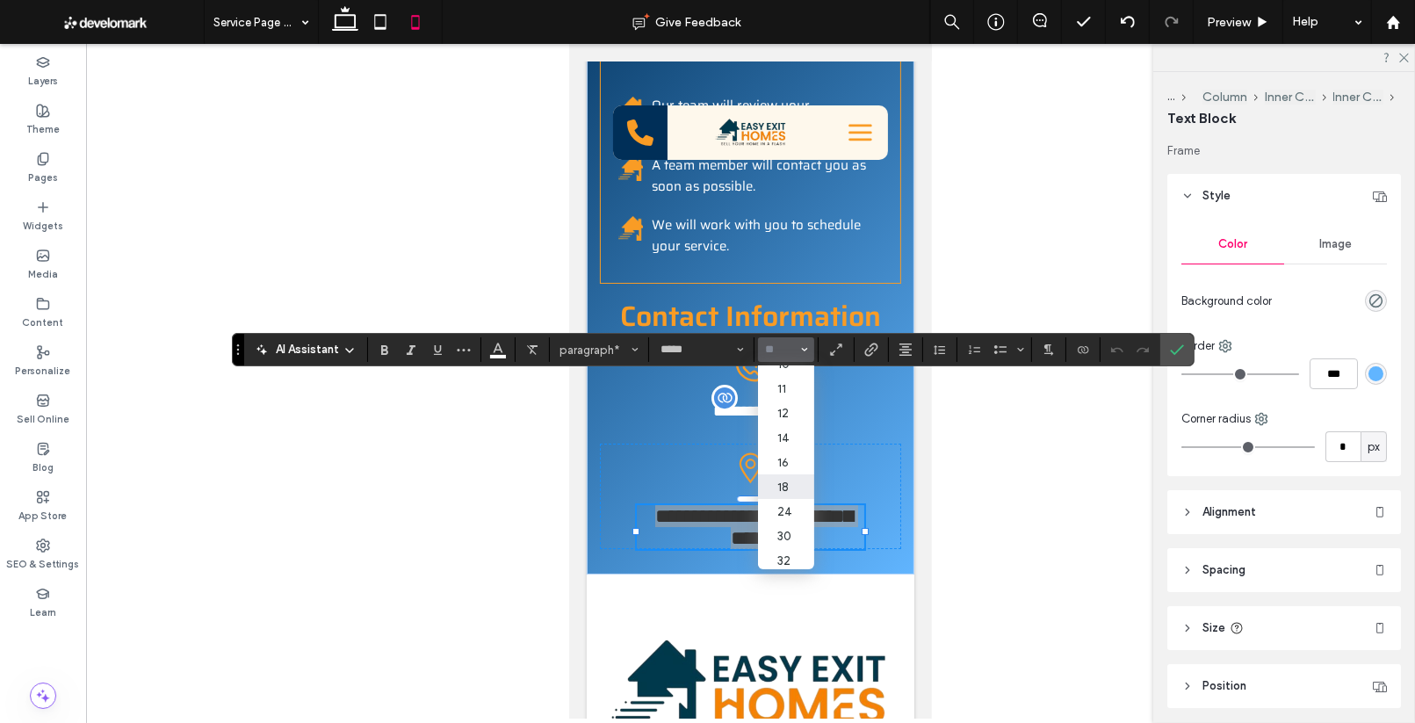
scroll to position [65, 0]
click at [788, 483] on label "18" at bounding box center [786, 484] width 56 height 25
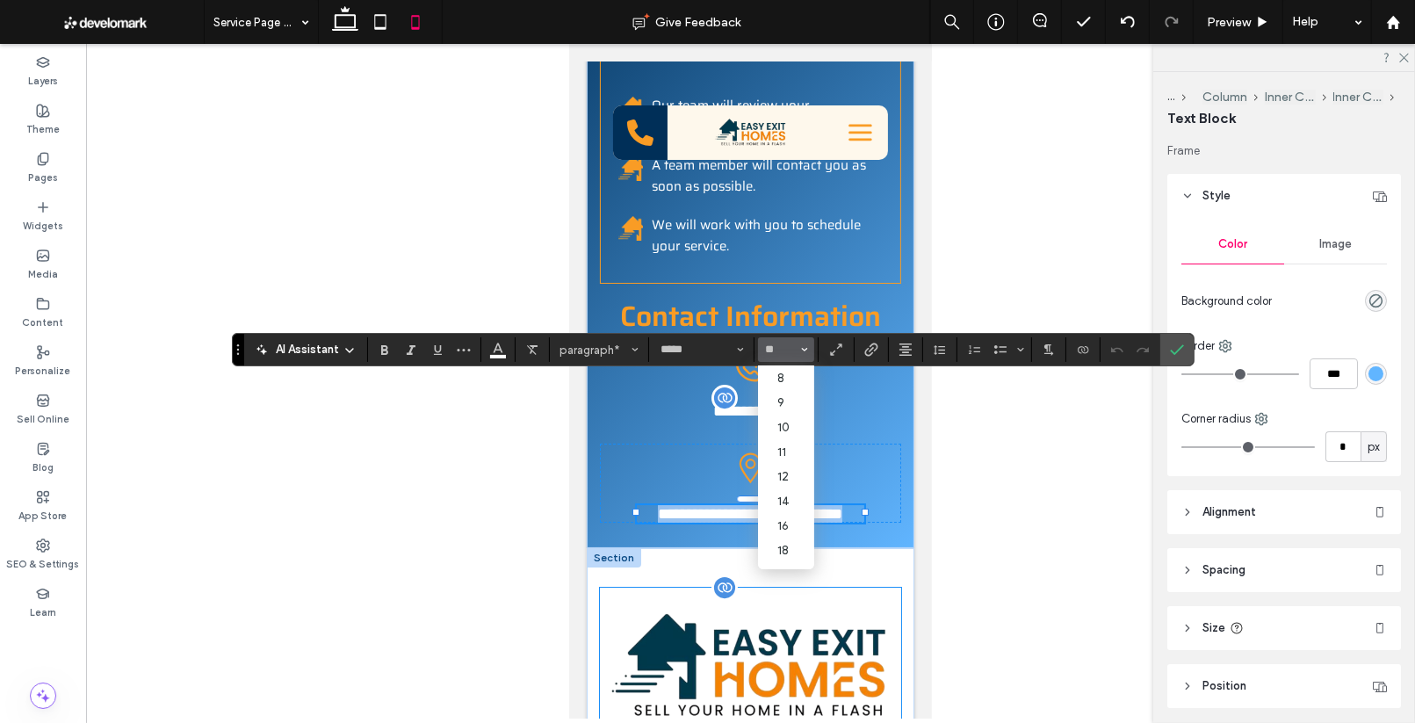
type input "**"
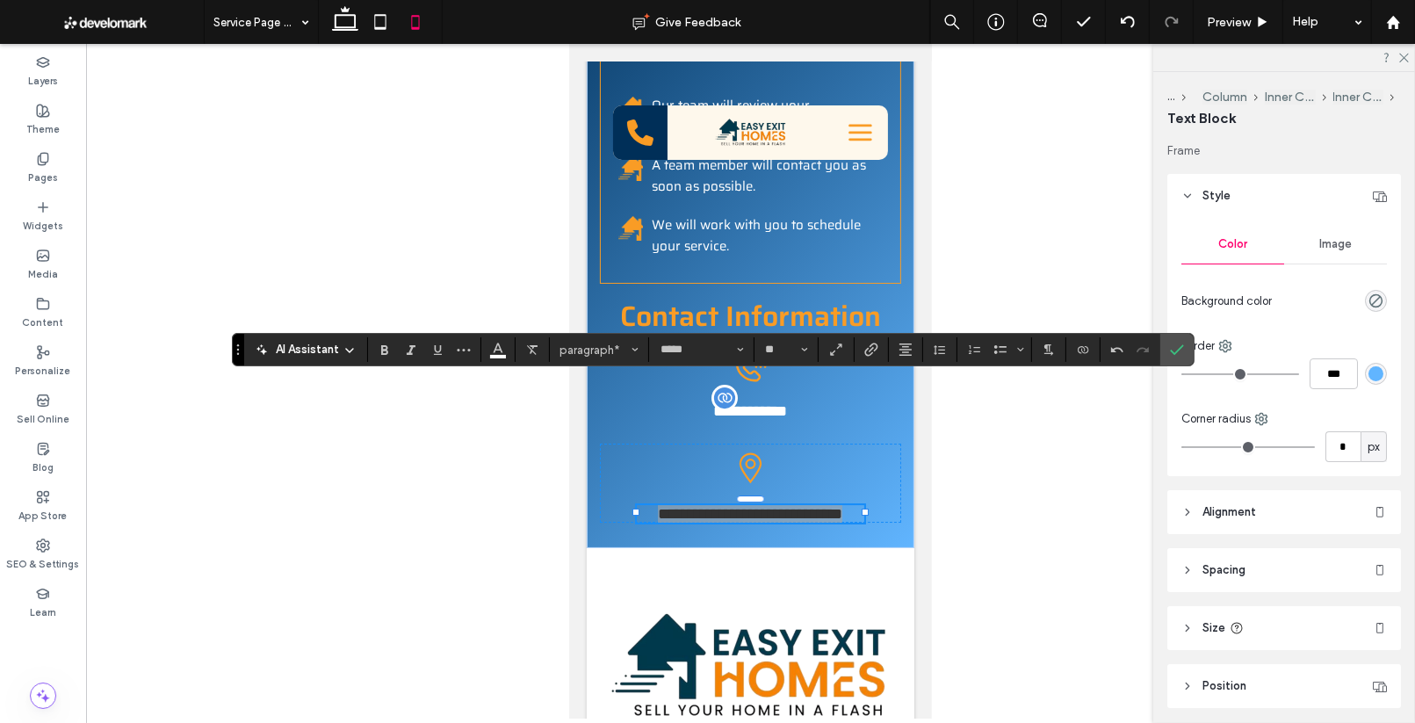
drag, startPoint x: 1171, startPoint y: 342, endPoint x: 1117, endPoint y: 378, distance: 65.8
click at [1171, 342] on icon "Confirm" at bounding box center [1177, 349] width 14 height 14
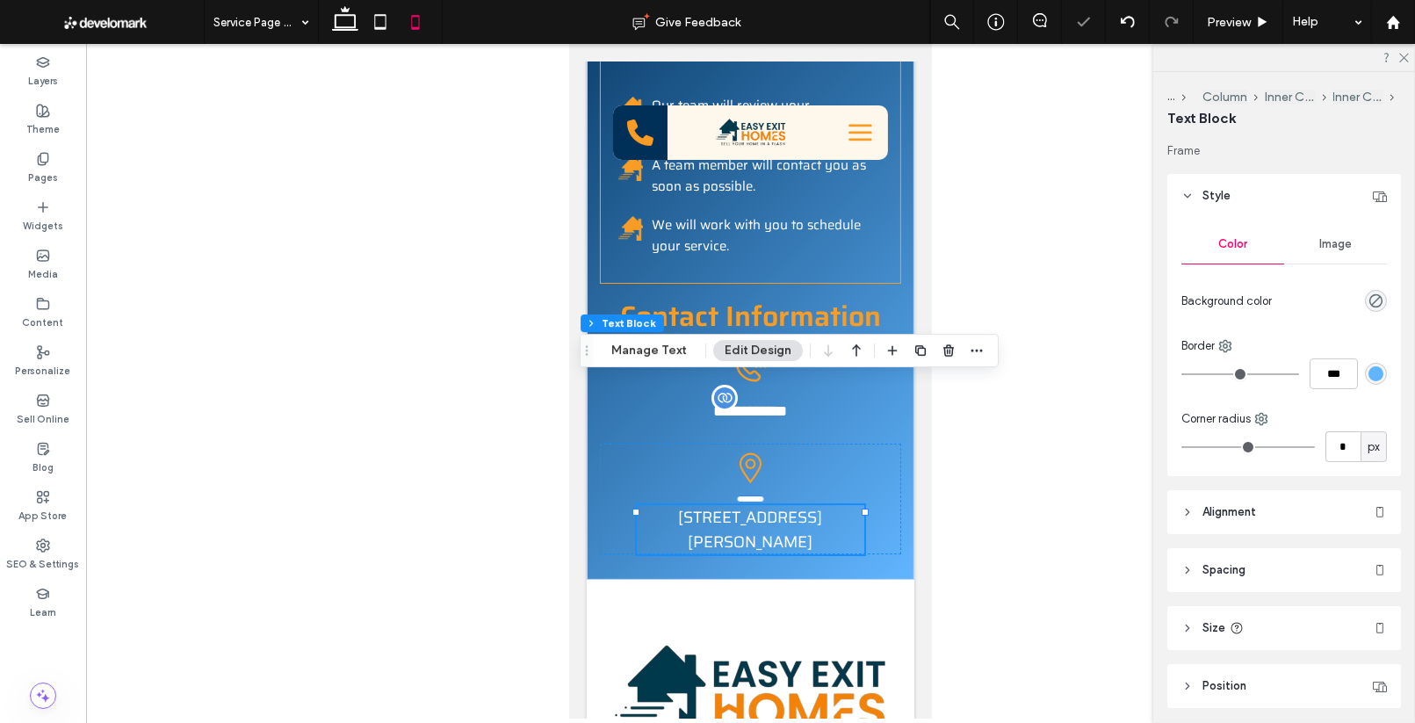
click at [991, 463] on div at bounding box center [750, 381] width 1329 height 674
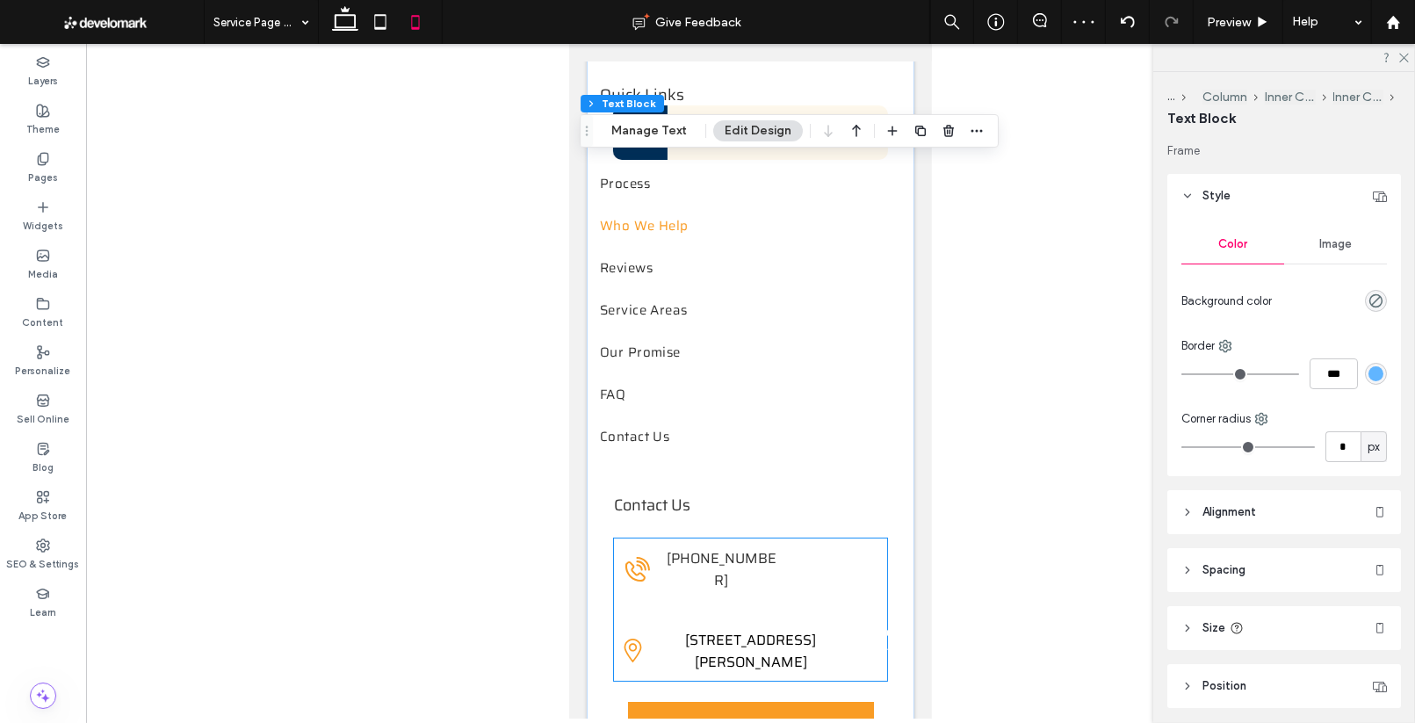
scroll to position [7050, 0]
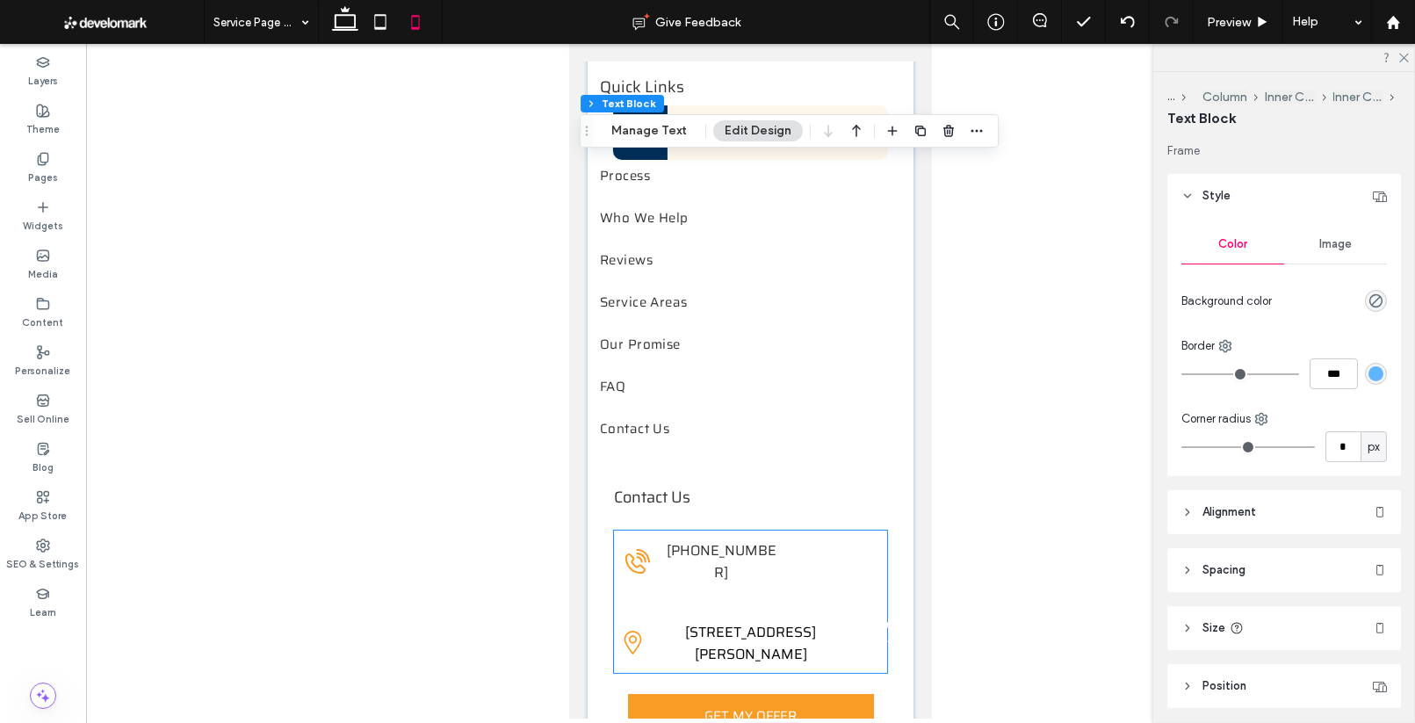
click at [740, 621] on span "61 Russ St, Hartford, CT 06106" at bounding box center [749, 643] width 131 height 44
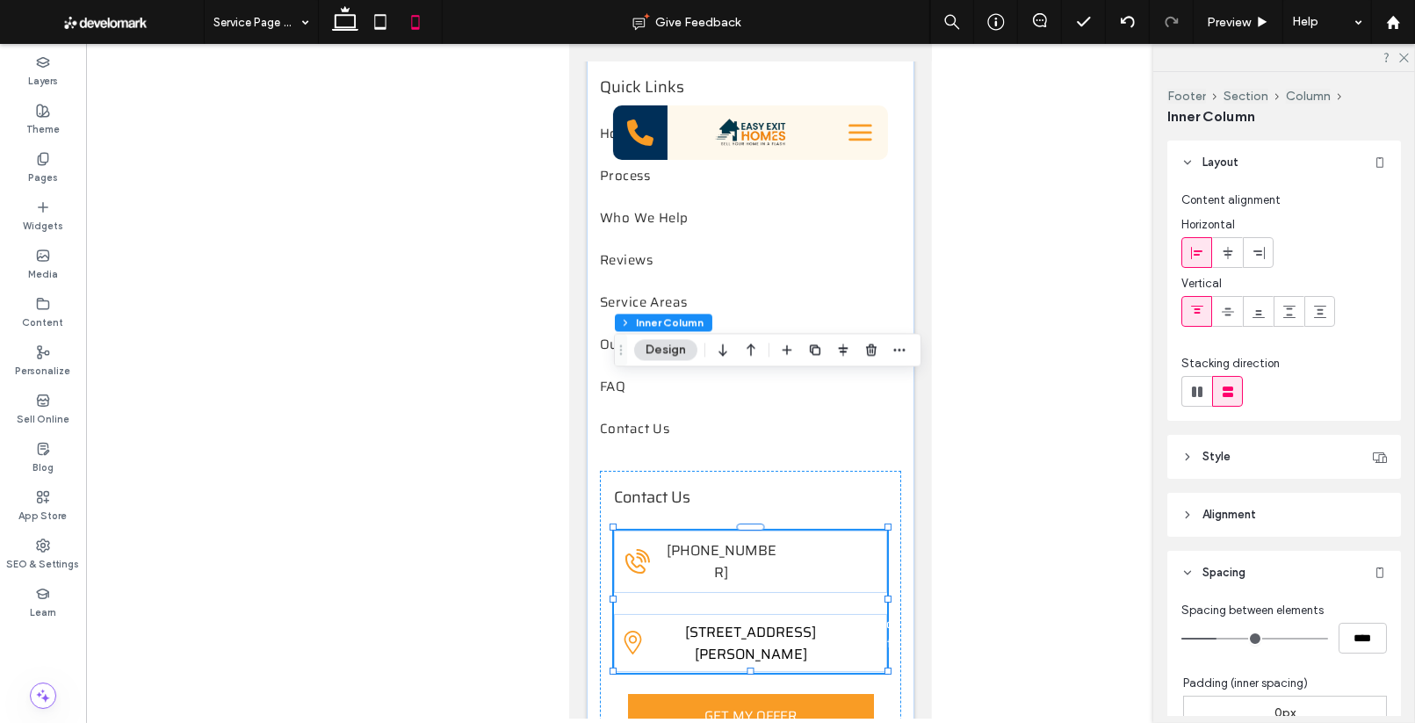
click at [760, 621] on span "61 Russ St, Hartford, CT 06106" at bounding box center [749, 643] width 131 height 44
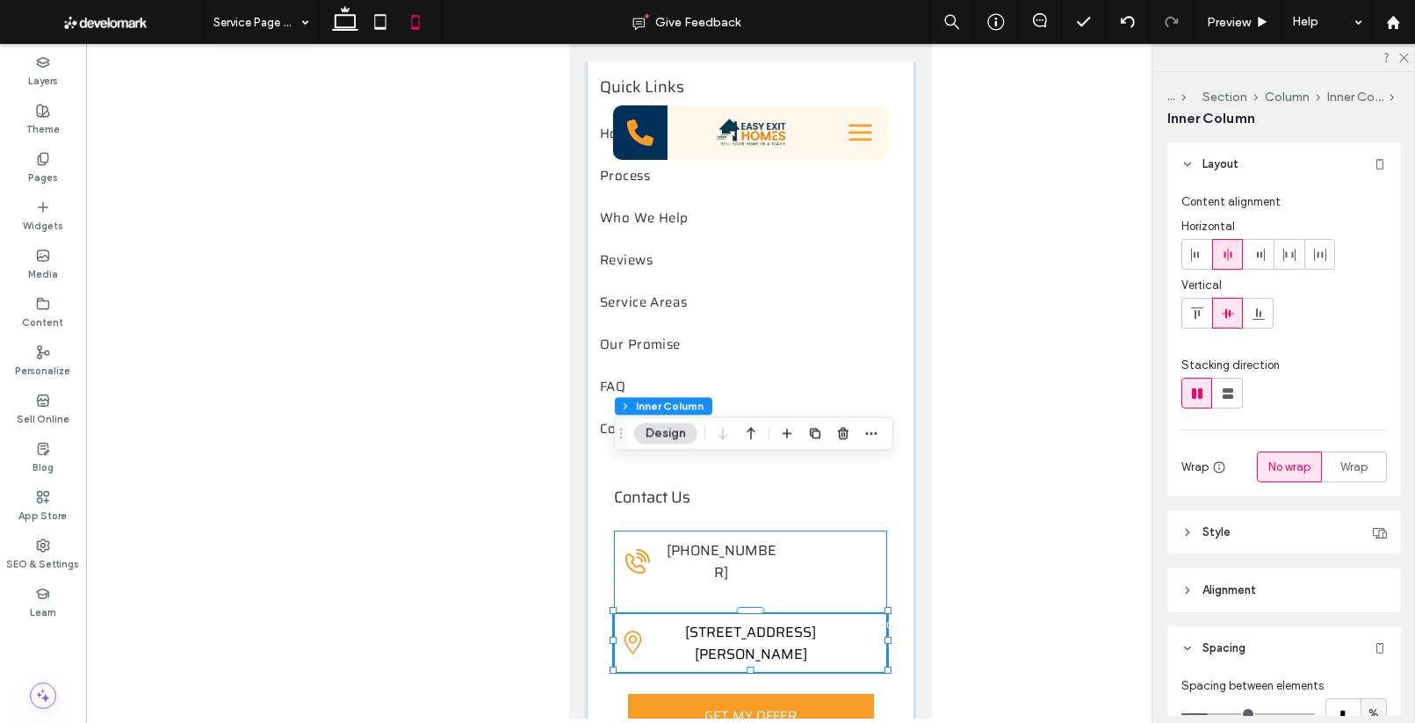
click at [760, 621] on span "61 Russ St, Hartford, CT 06106" at bounding box center [749, 643] width 131 height 44
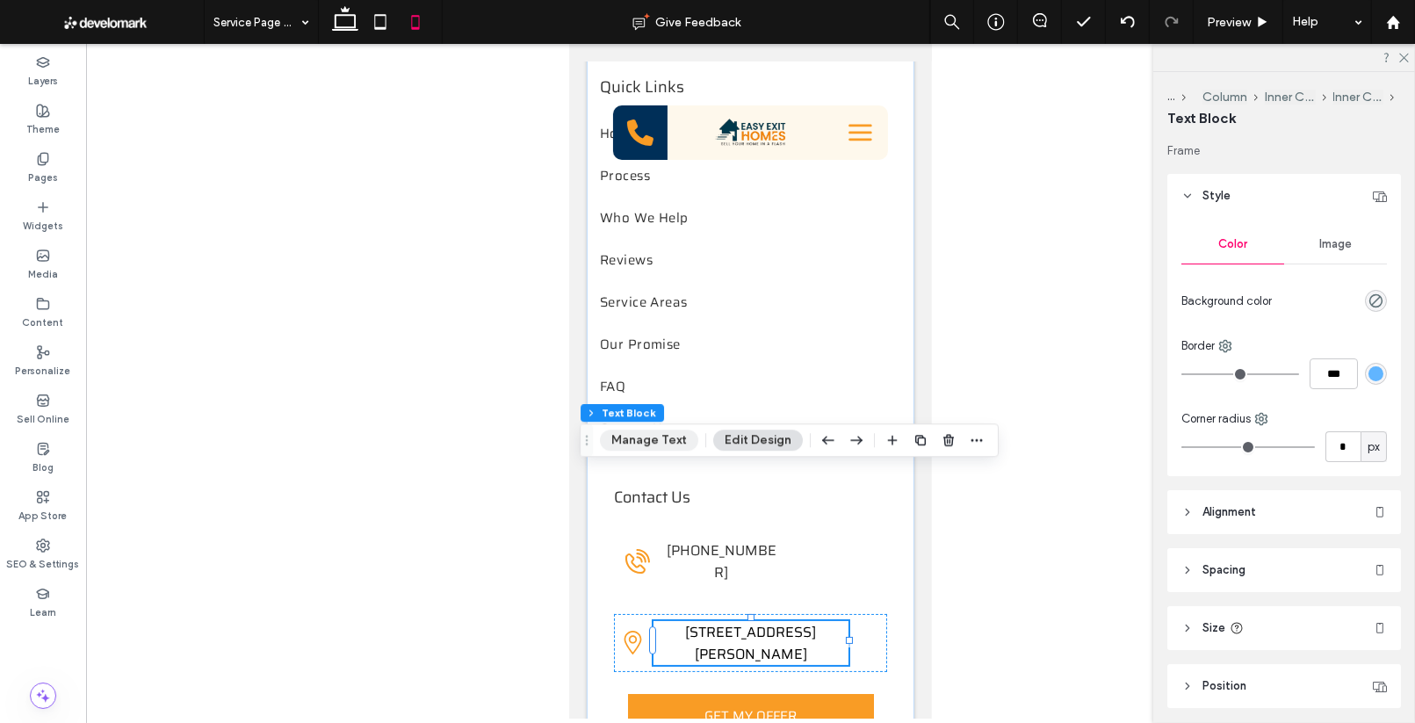
click at [659, 447] on button "Manage Text" at bounding box center [649, 439] width 98 height 21
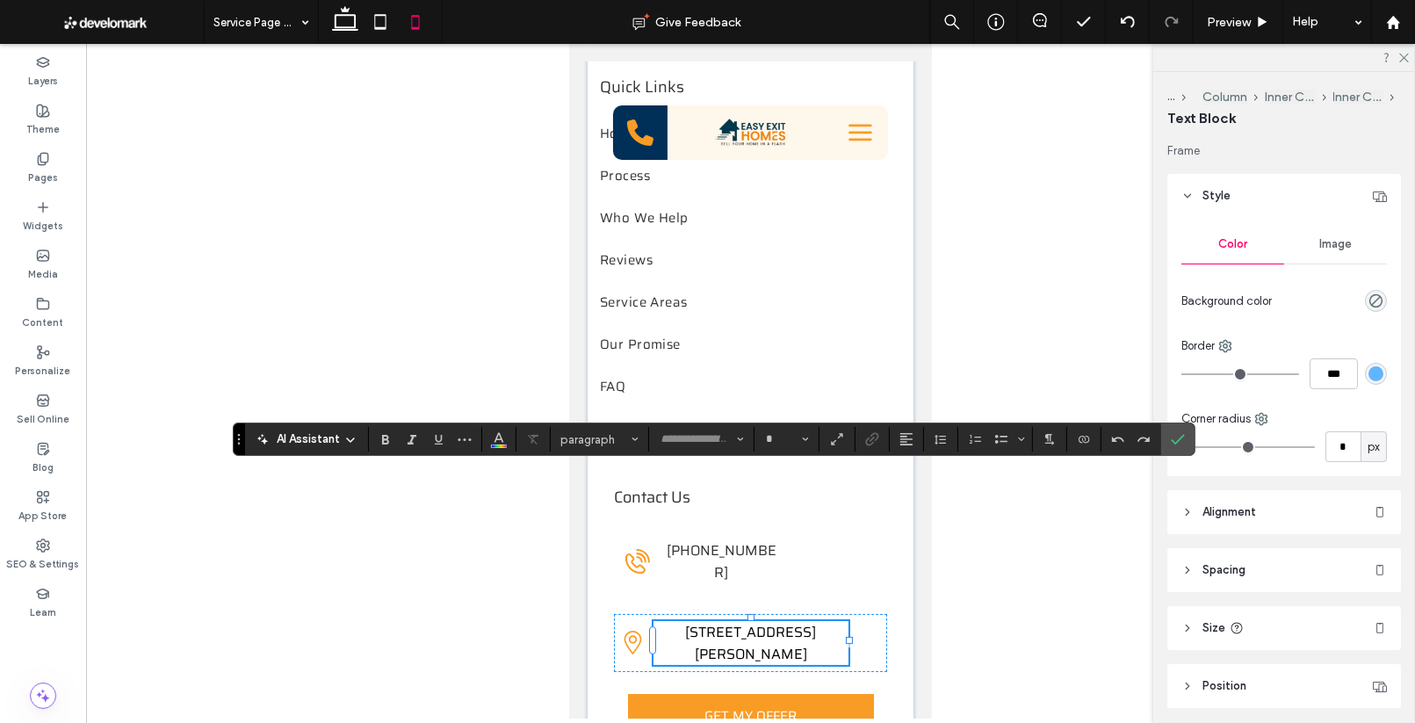
type input "*****"
type input "**"
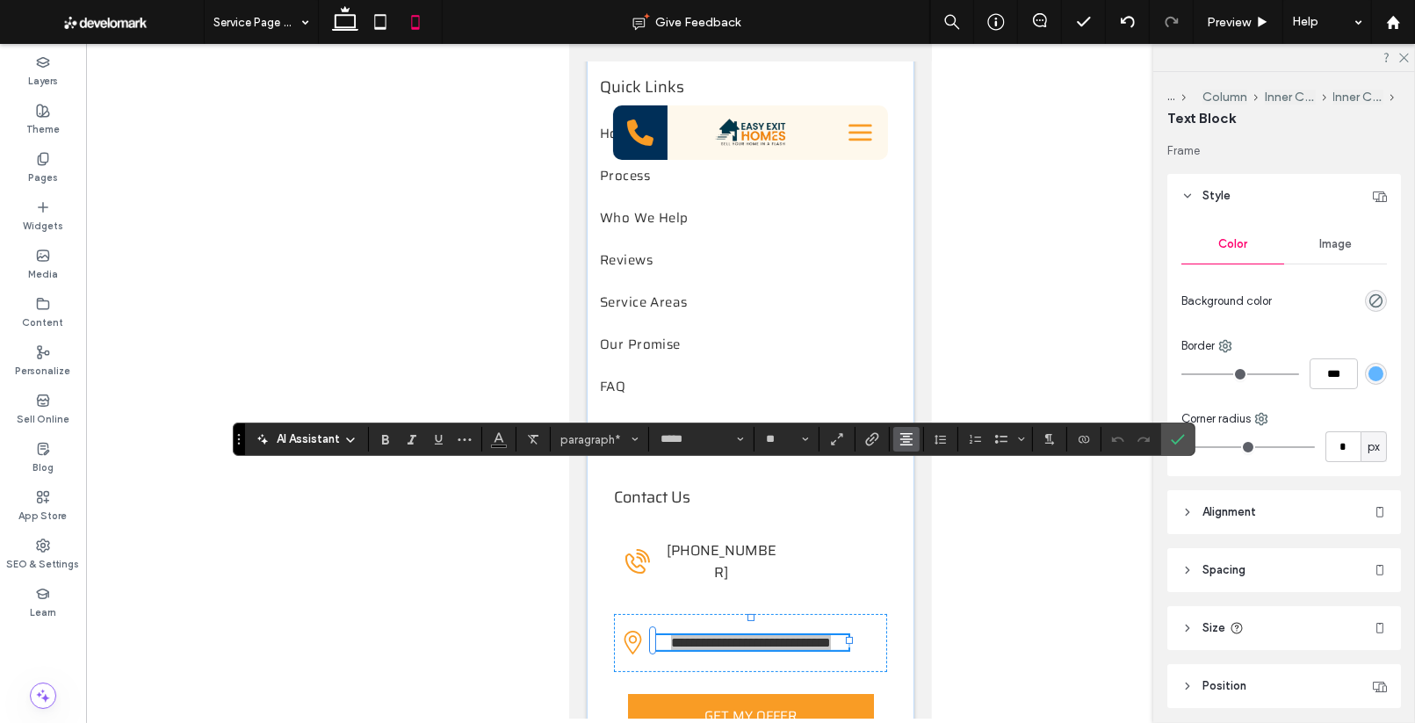
click at [913, 449] on button "Alignment" at bounding box center [906, 439] width 26 height 25
click at [915, 472] on icon "ui.textEditor.alignment.left" at bounding box center [919, 468] width 14 height 14
click at [1178, 441] on icon "Confirm" at bounding box center [1178, 439] width 14 height 14
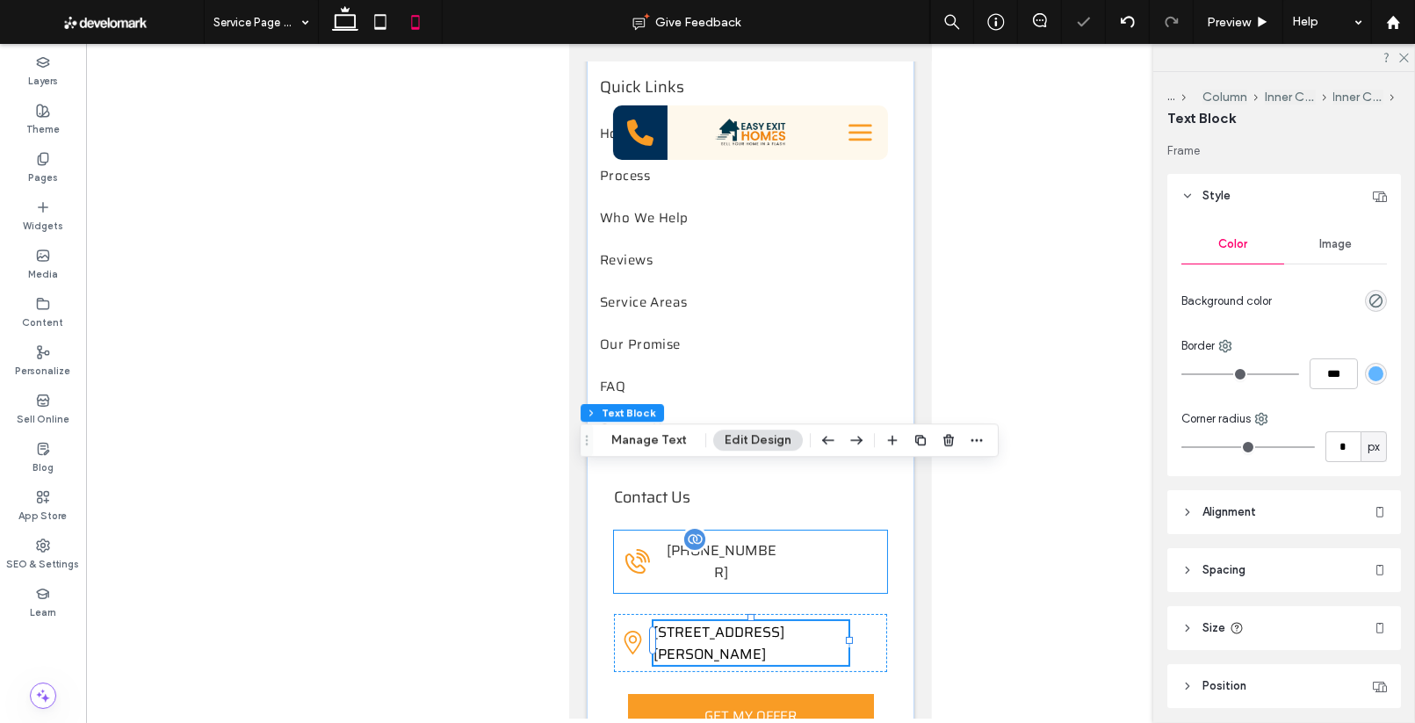
click at [728, 539] on span "860-452-2245" at bounding box center [721, 561] width 110 height 44
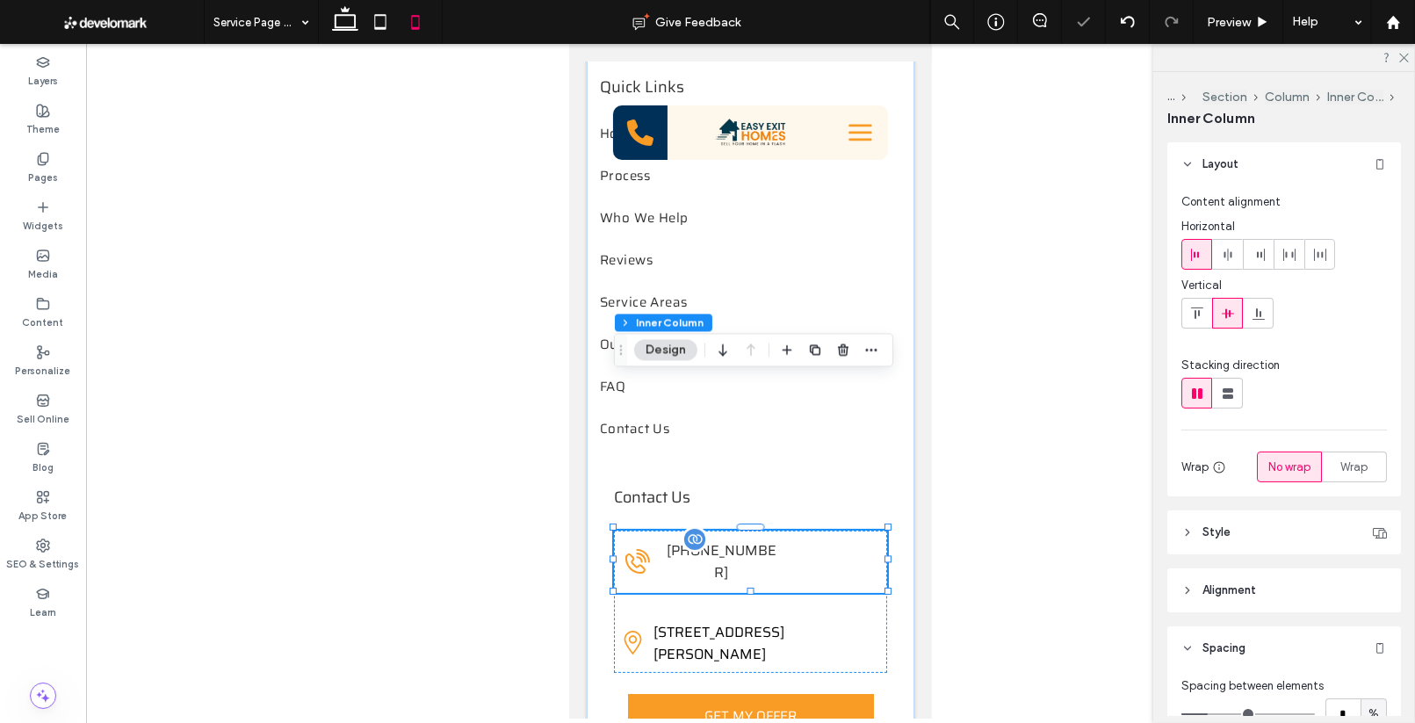
click at [728, 539] on span "860-452-2245" at bounding box center [721, 561] width 110 height 44
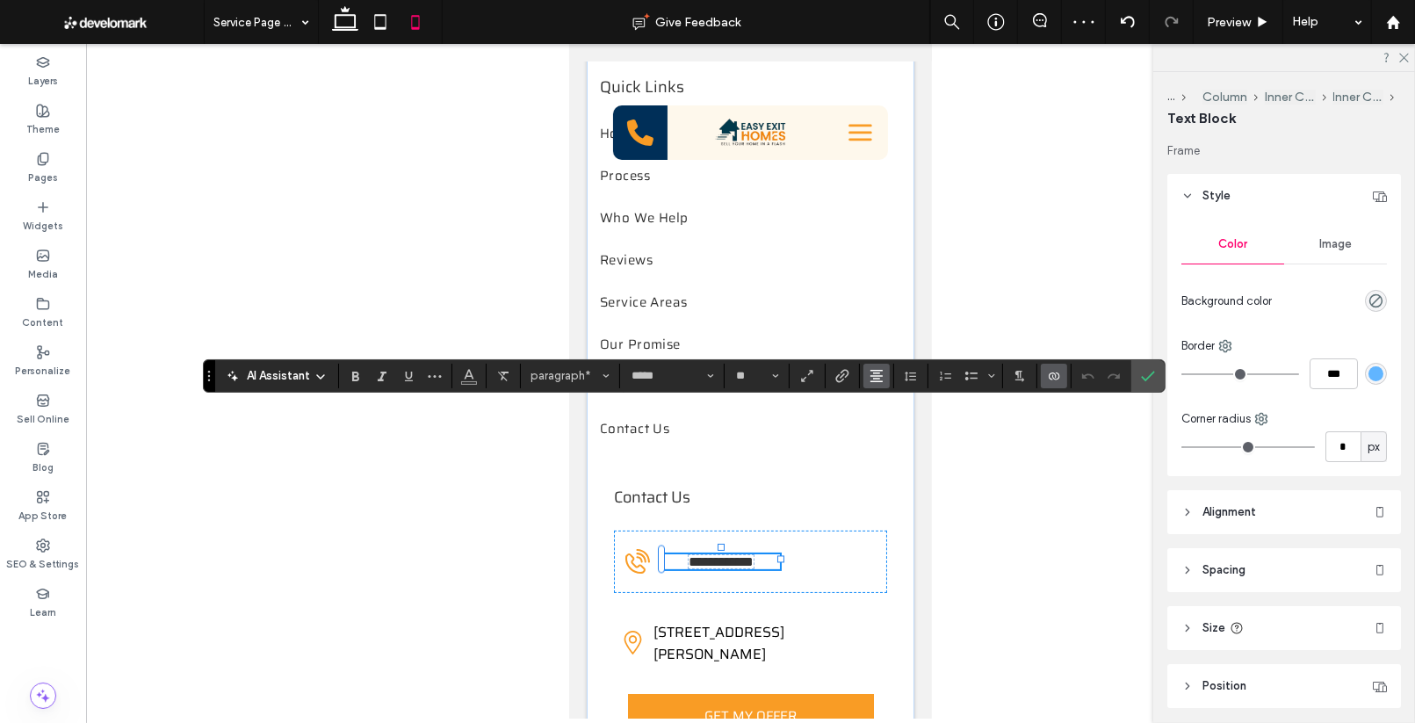
click at [869, 378] on icon "Alignment" at bounding box center [876, 376] width 14 height 14
click at [888, 406] on icon "ui.textEditor.alignment.left" at bounding box center [890, 404] width 14 height 14
click at [963, 499] on div at bounding box center [750, 381] width 1329 height 674
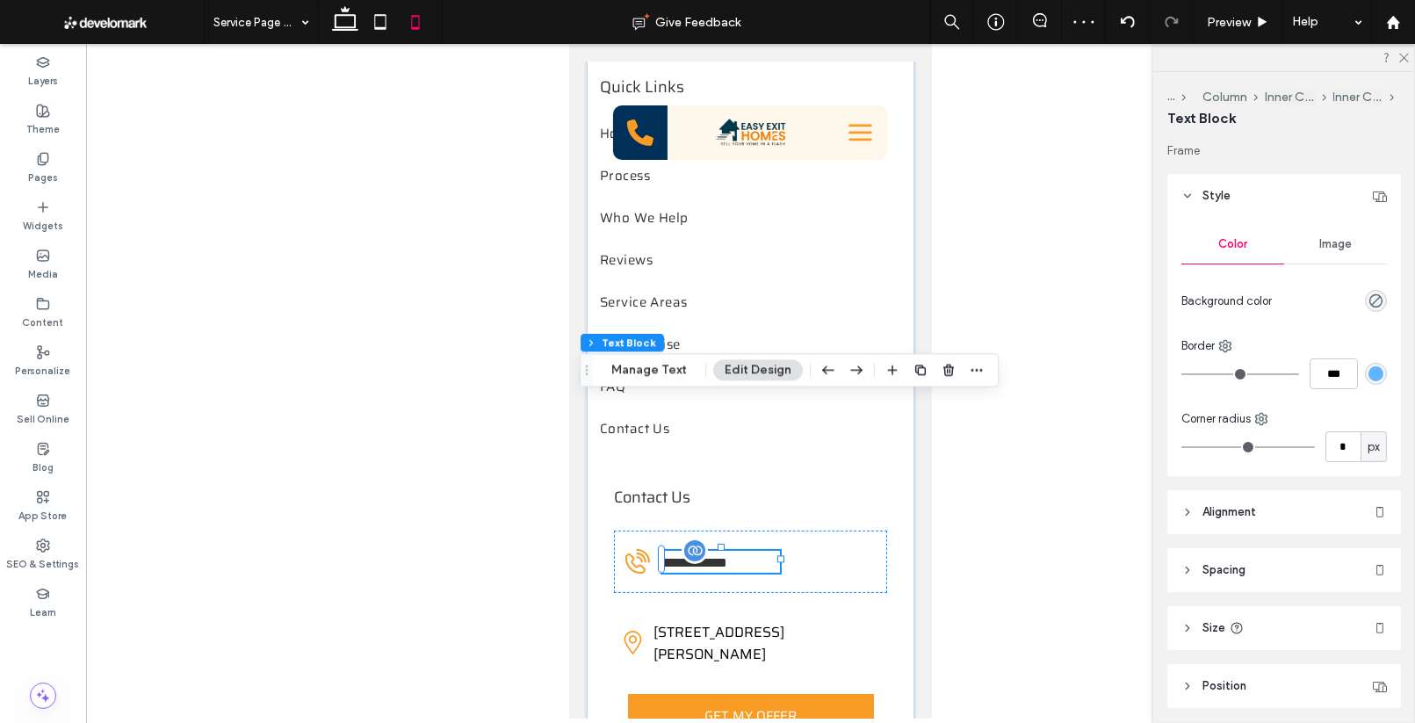
click at [995, 485] on div at bounding box center [750, 381] width 1329 height 674
click at [887, 614] on span "Click to Navigate [+]" at bounding box center [872, 643] width 53 height 58
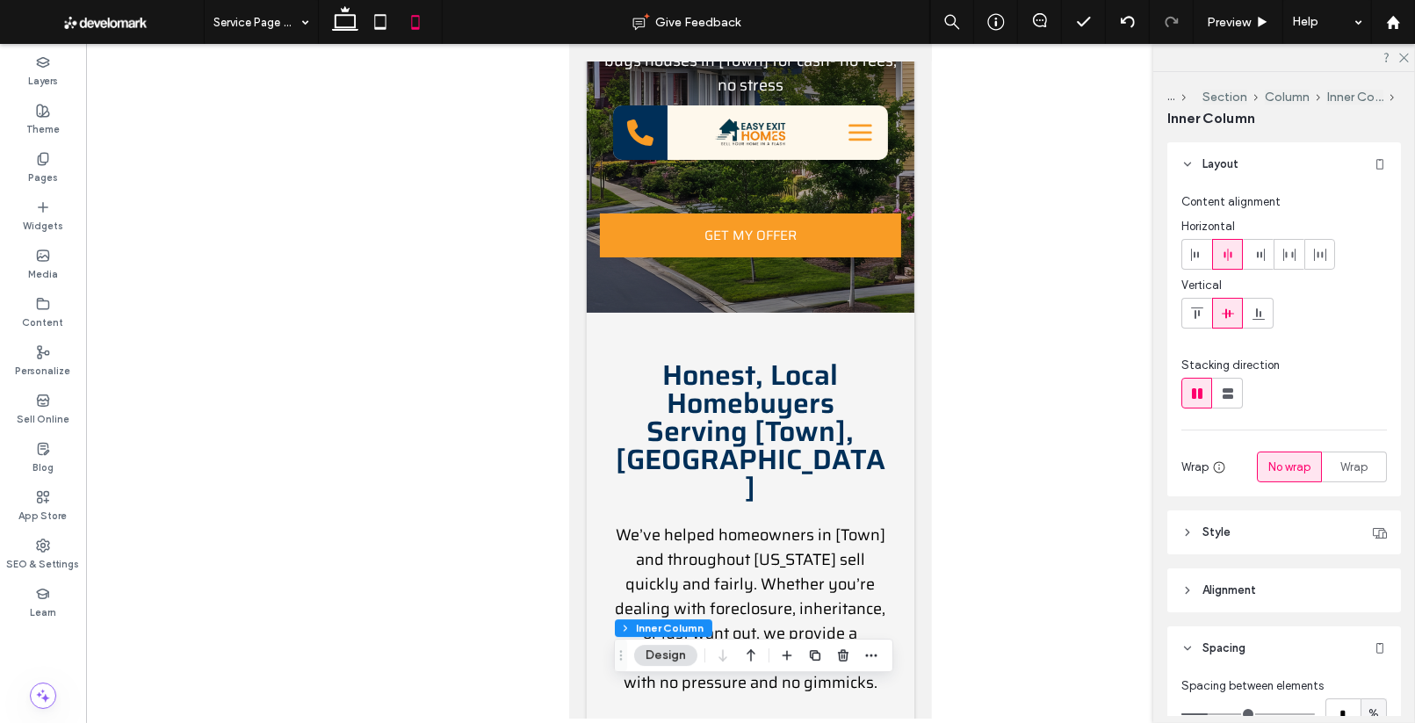
scroll to position [0, 0]
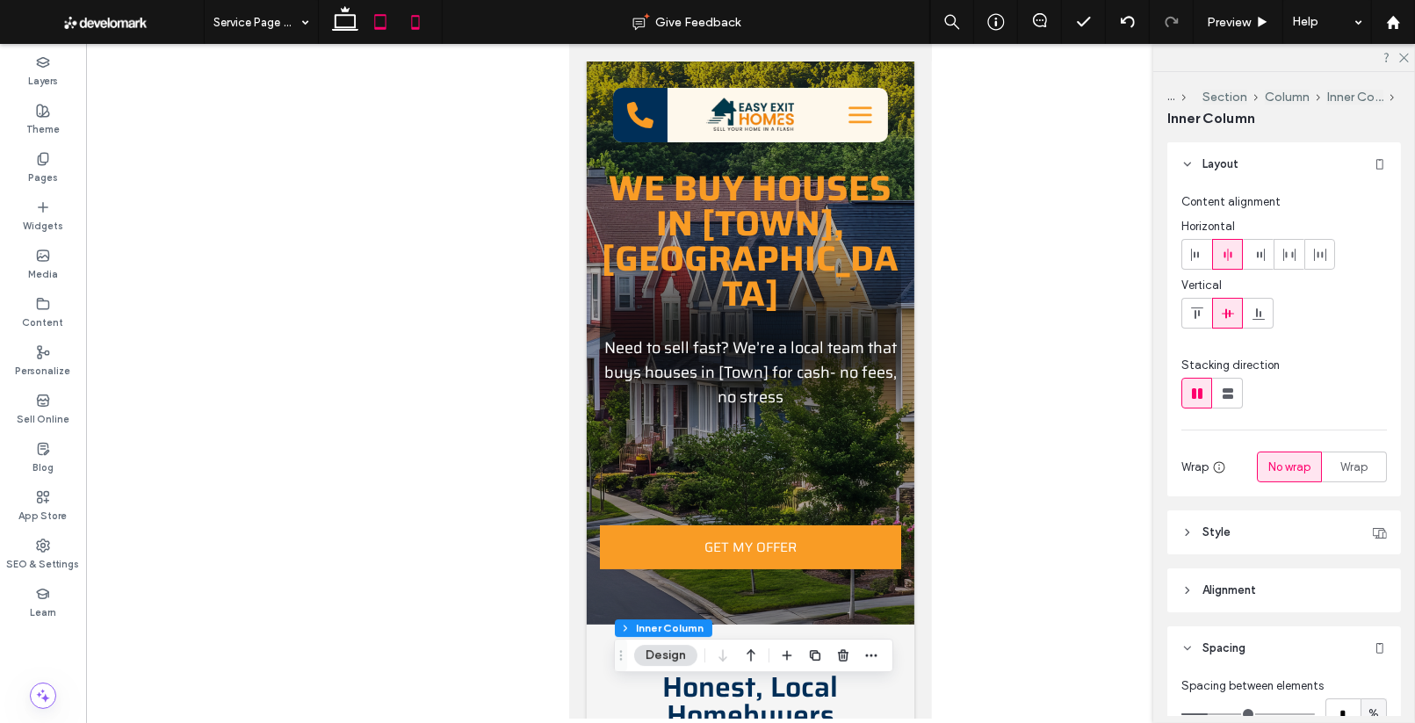
click at [384, 25] on icon at bounding box center [380, 21] width 35 height 35
type input "**"
type input "****"
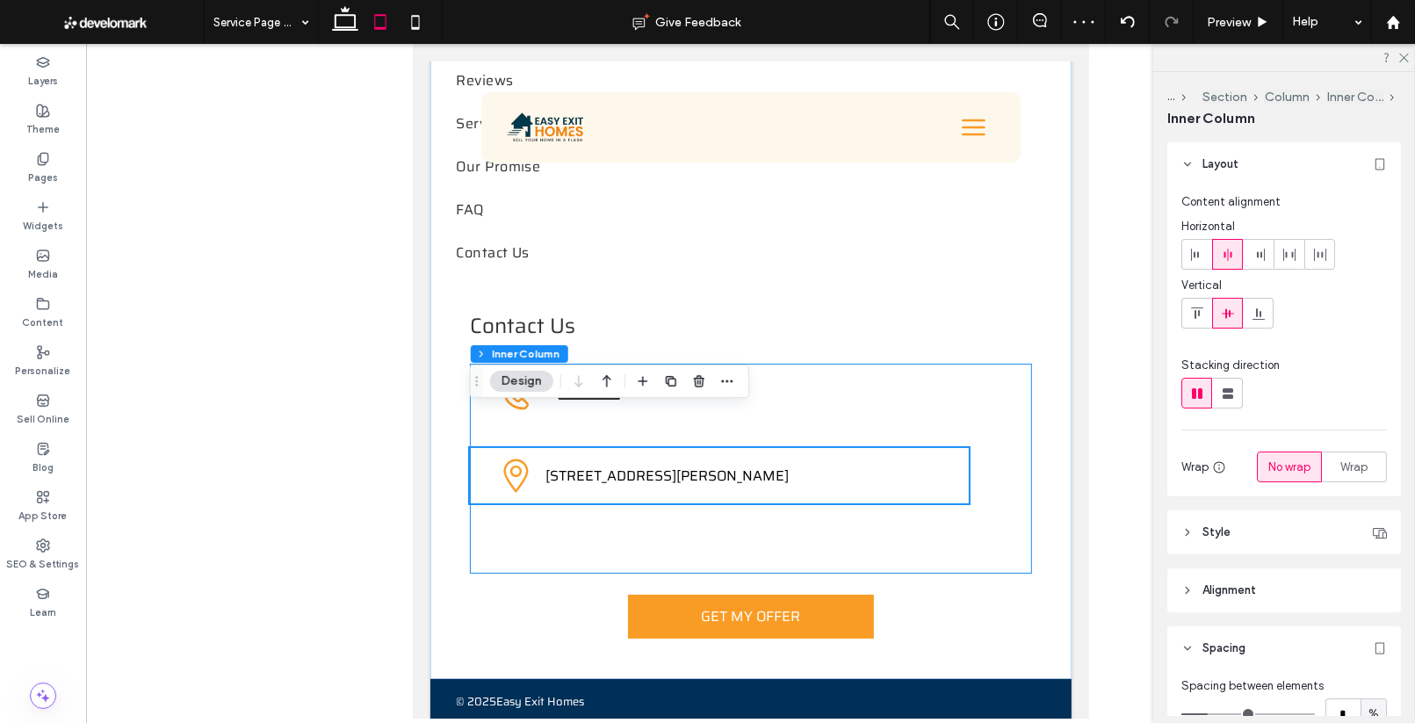
scroll to position [5363, 0]
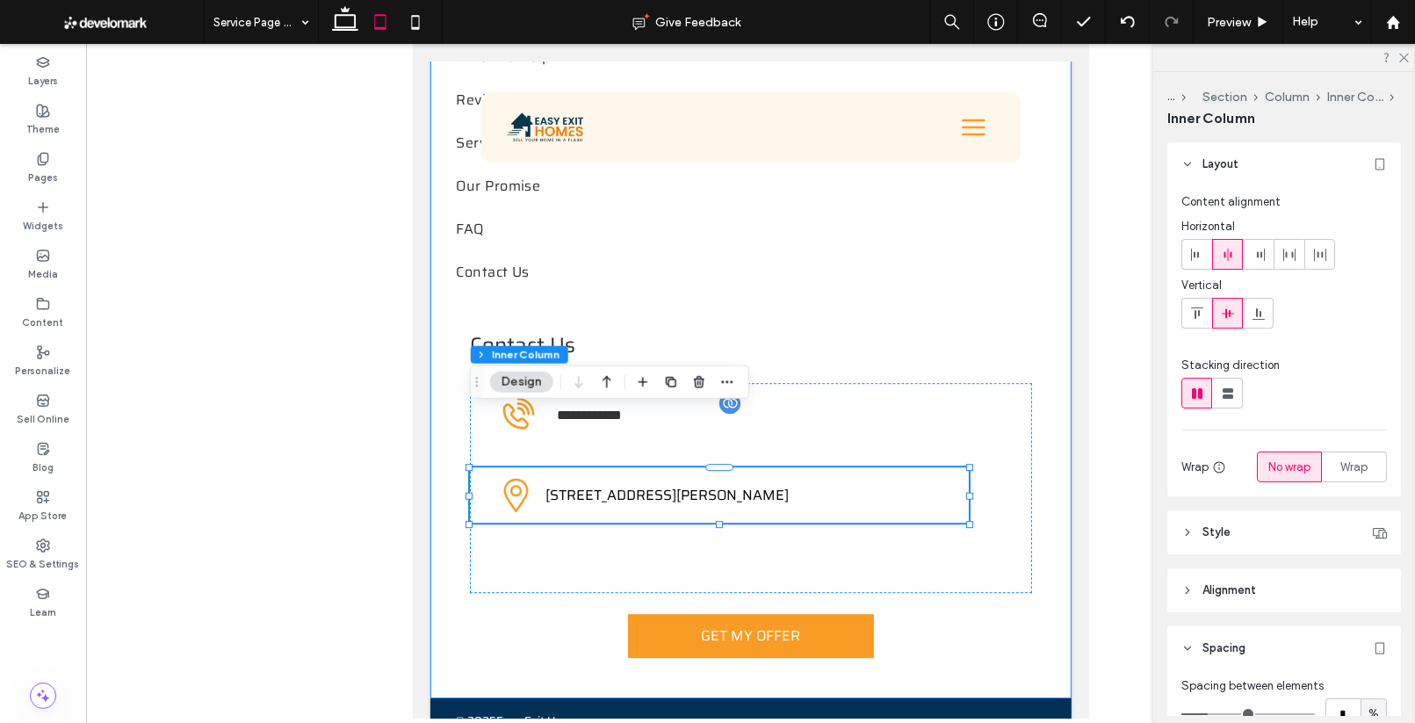
click at [1067, 458] on div "**********" at bounding box center [749, 185] width 641 height 1026
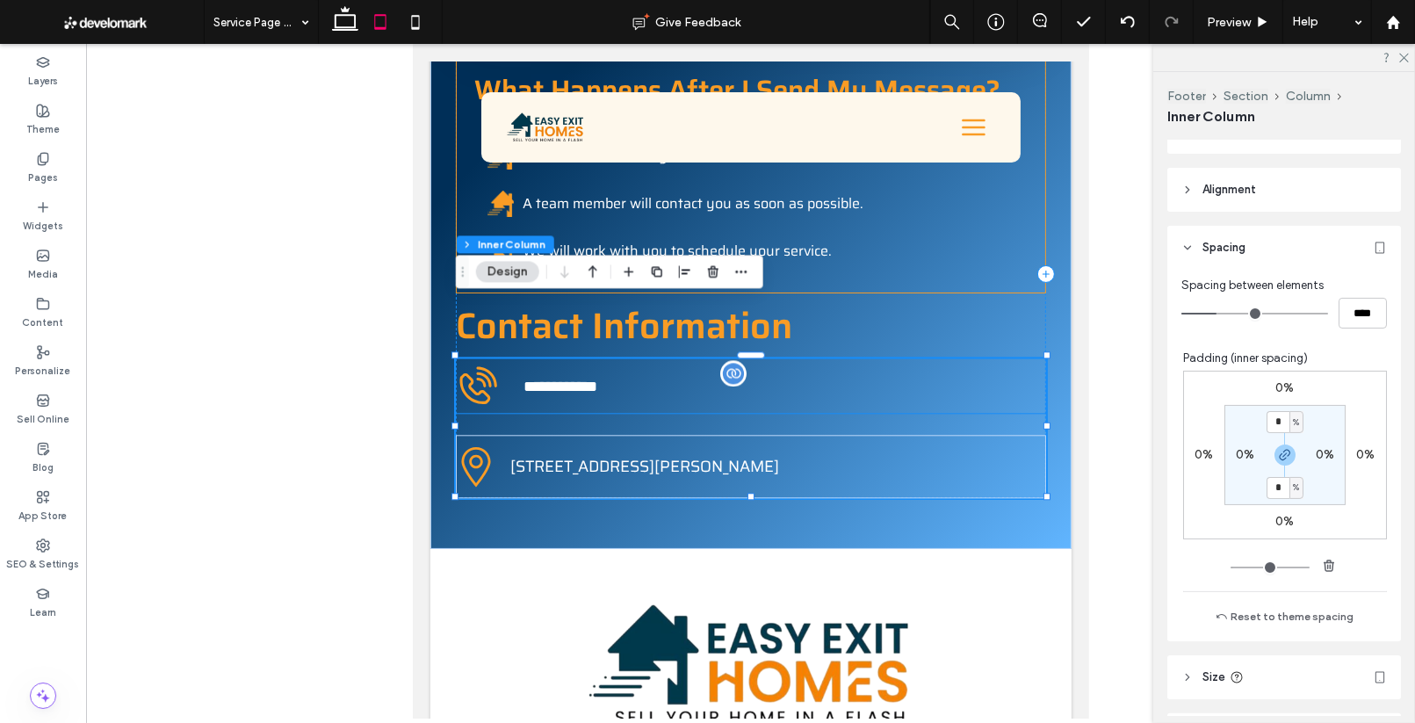
scroll to position [348, 0]
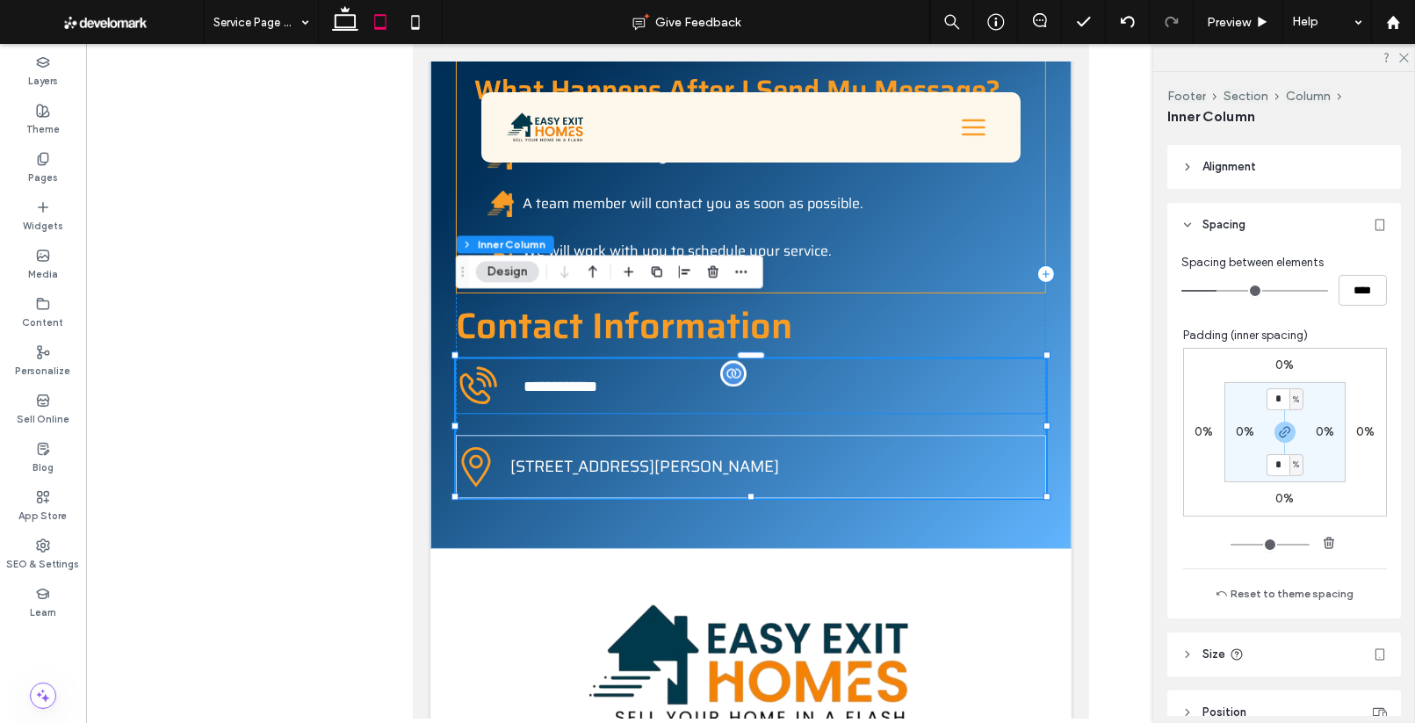
click at [565, 378] on span "**********" at bounding box center [559, 386] width 74 height 16
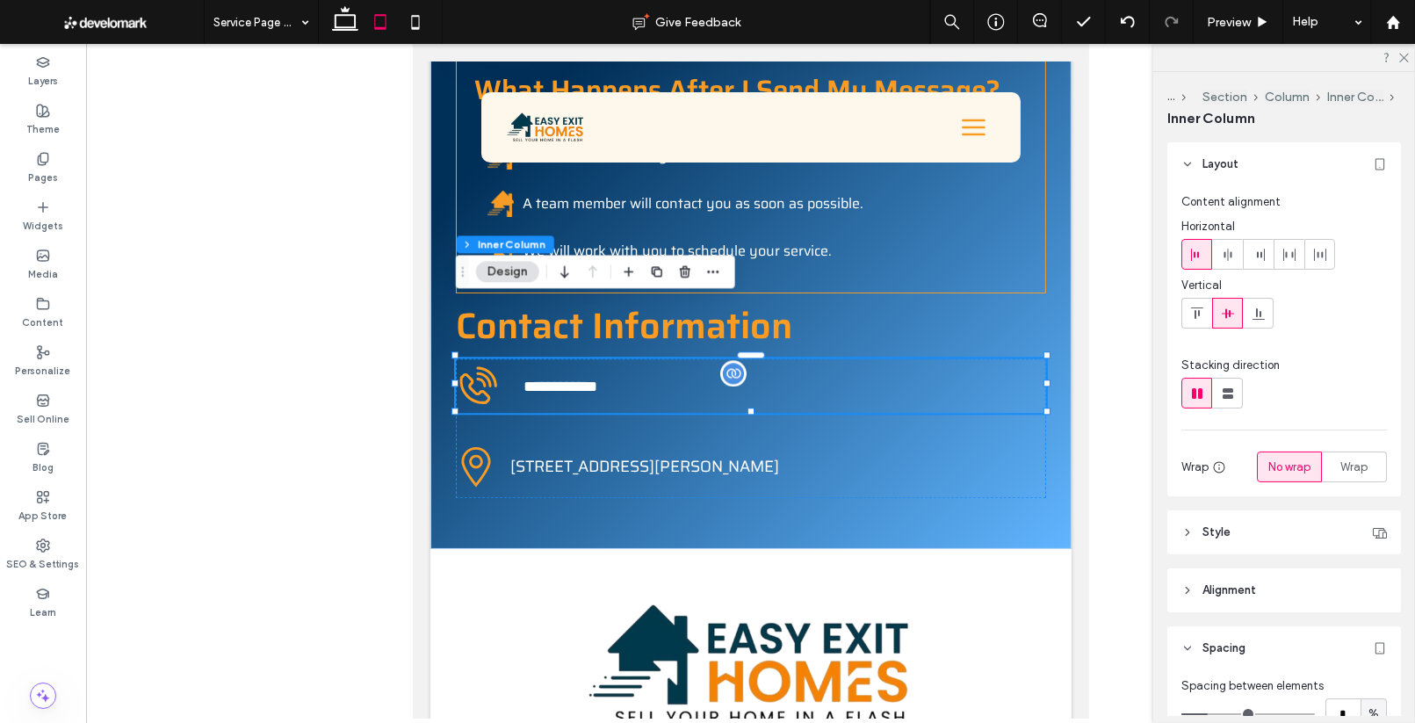
click at [565, 378] on span "**********" at bounding box center [559, 386] width 74 height 16
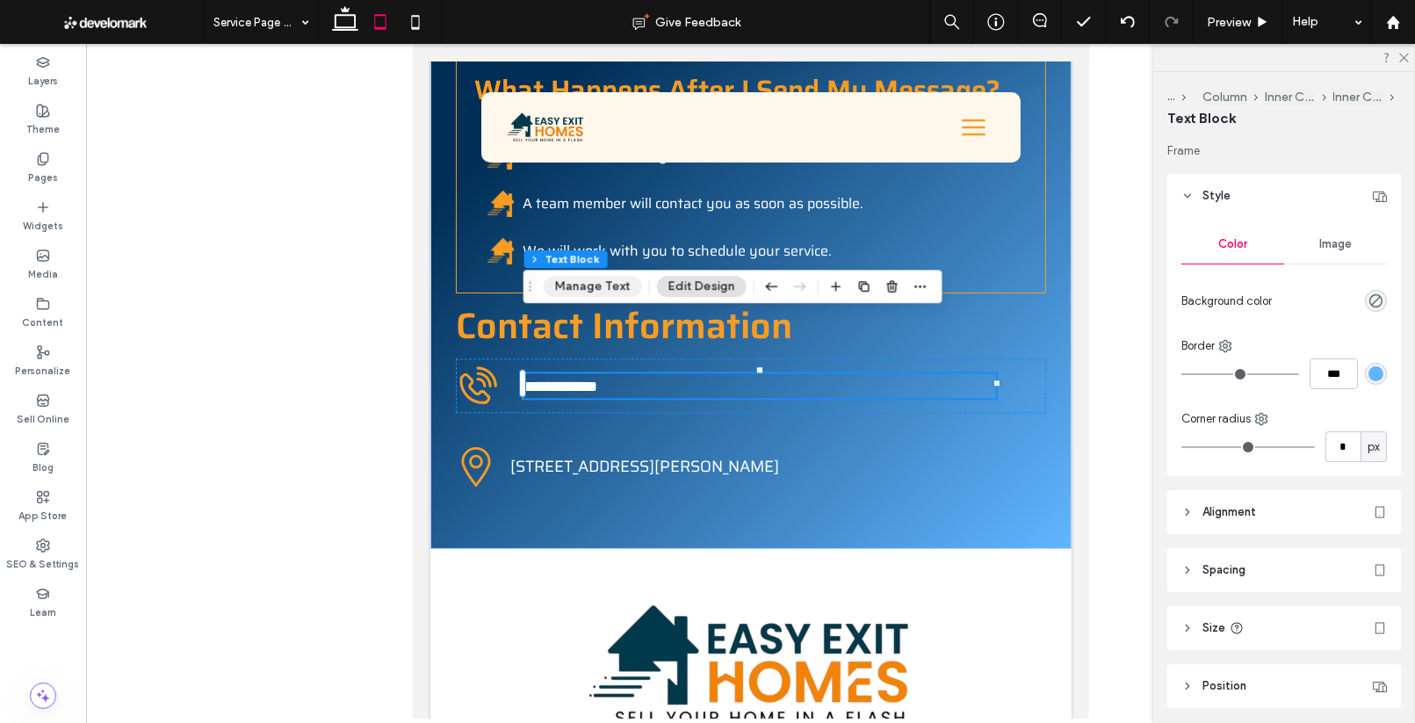
click at [606, 288] on button "Manage Text" at bounding box center [593, 286] width 98 height 21
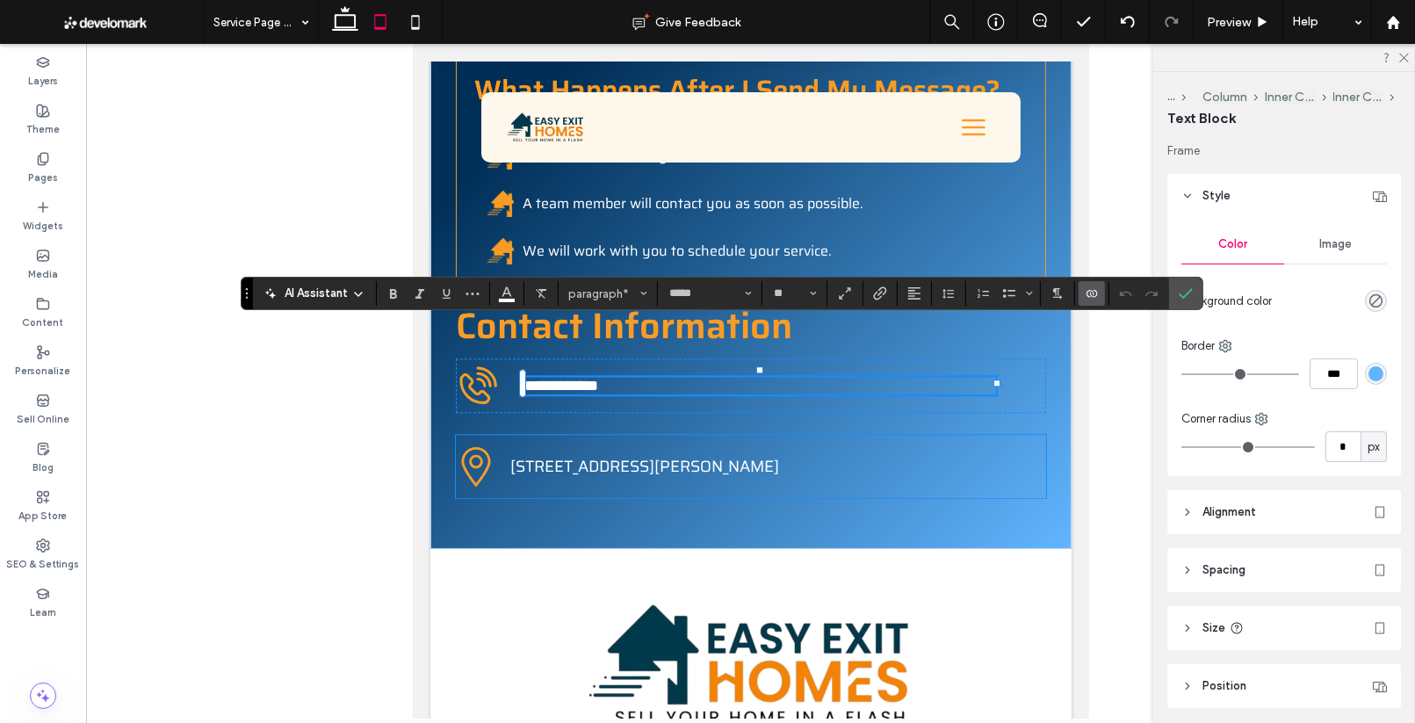
click at [594, 454] on span "61 Russ St, Hartford, CT 06106" at bounding box center [643, 466] width 269 height 25
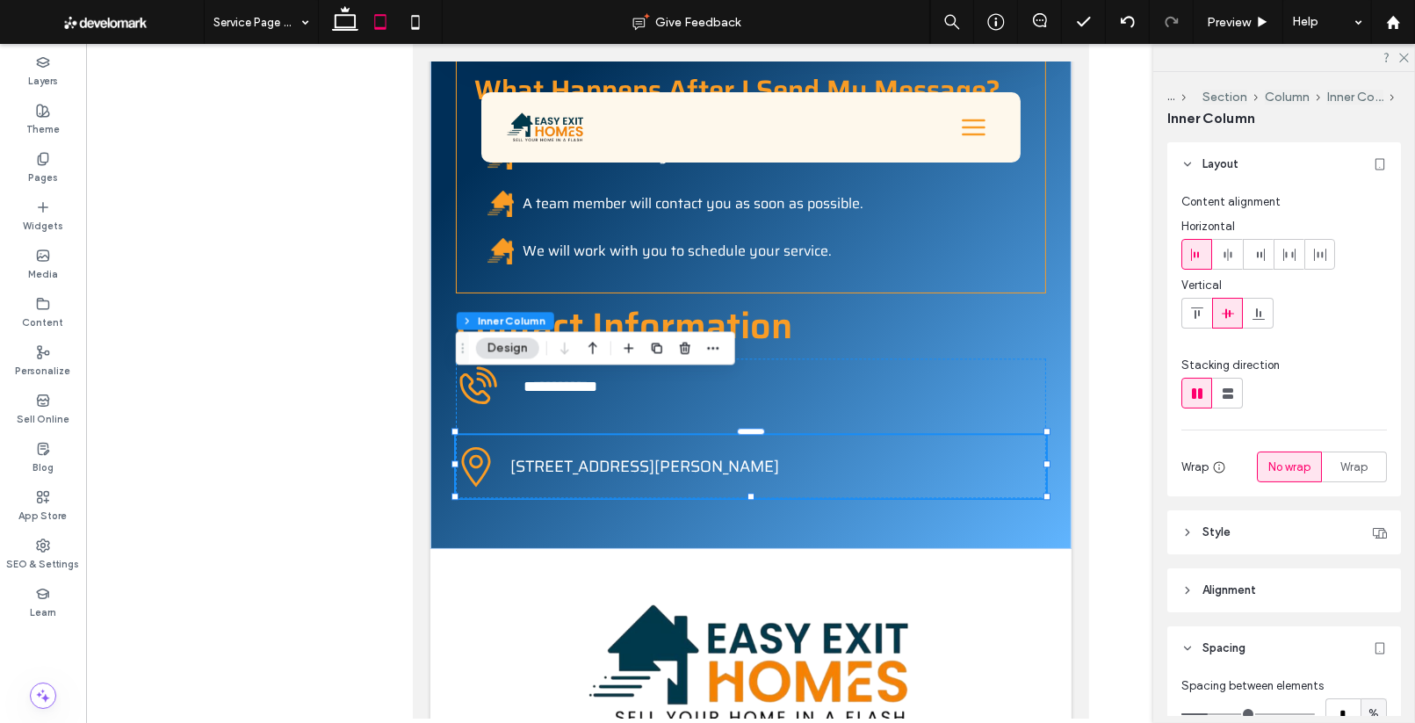
click at [594, 454] on span "61 Russ St, Hartford, CT 06106" at bounding box center [643, 466] width 269 height 25
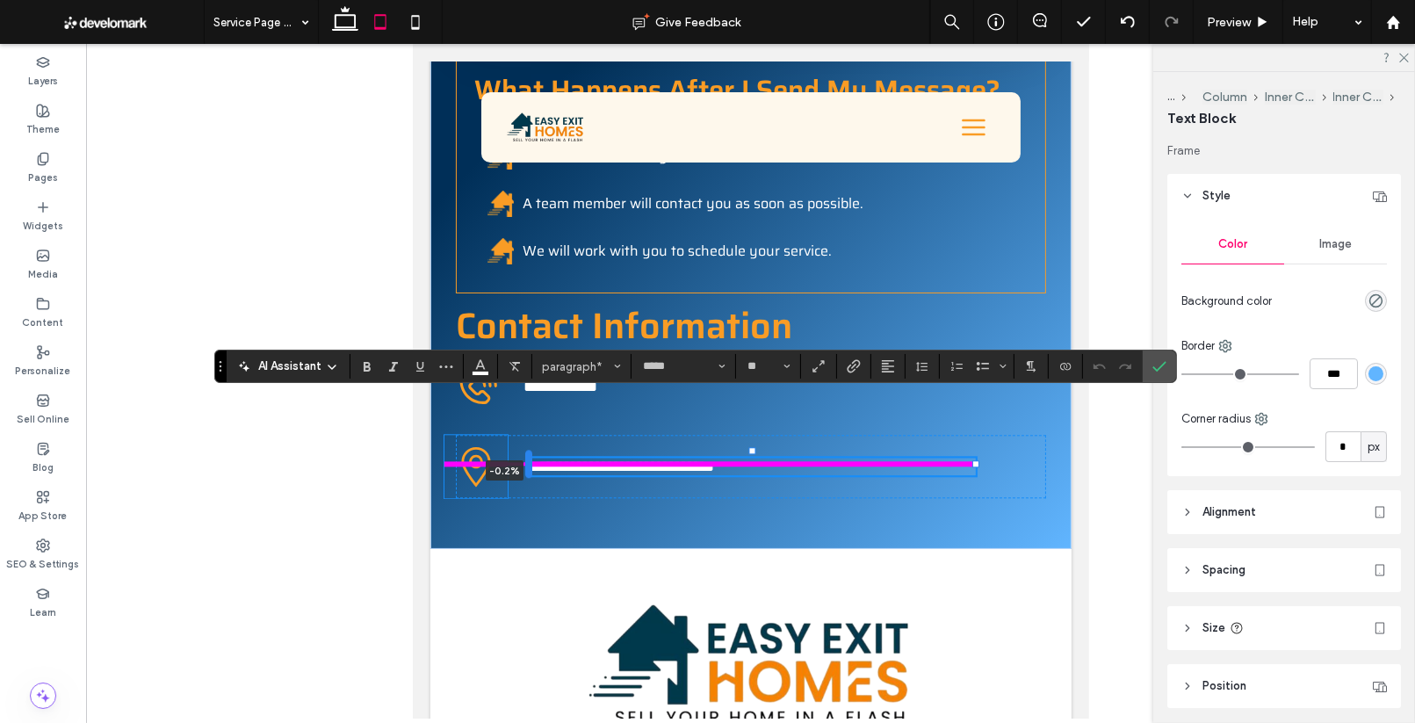
drag, startPoint x: 508, startPoint y: 409, endPoint x: 527, endPoint y: 409, distance: 19.3
click at [527, 450] on div at bounding box center [527, 464] width 7 height 28
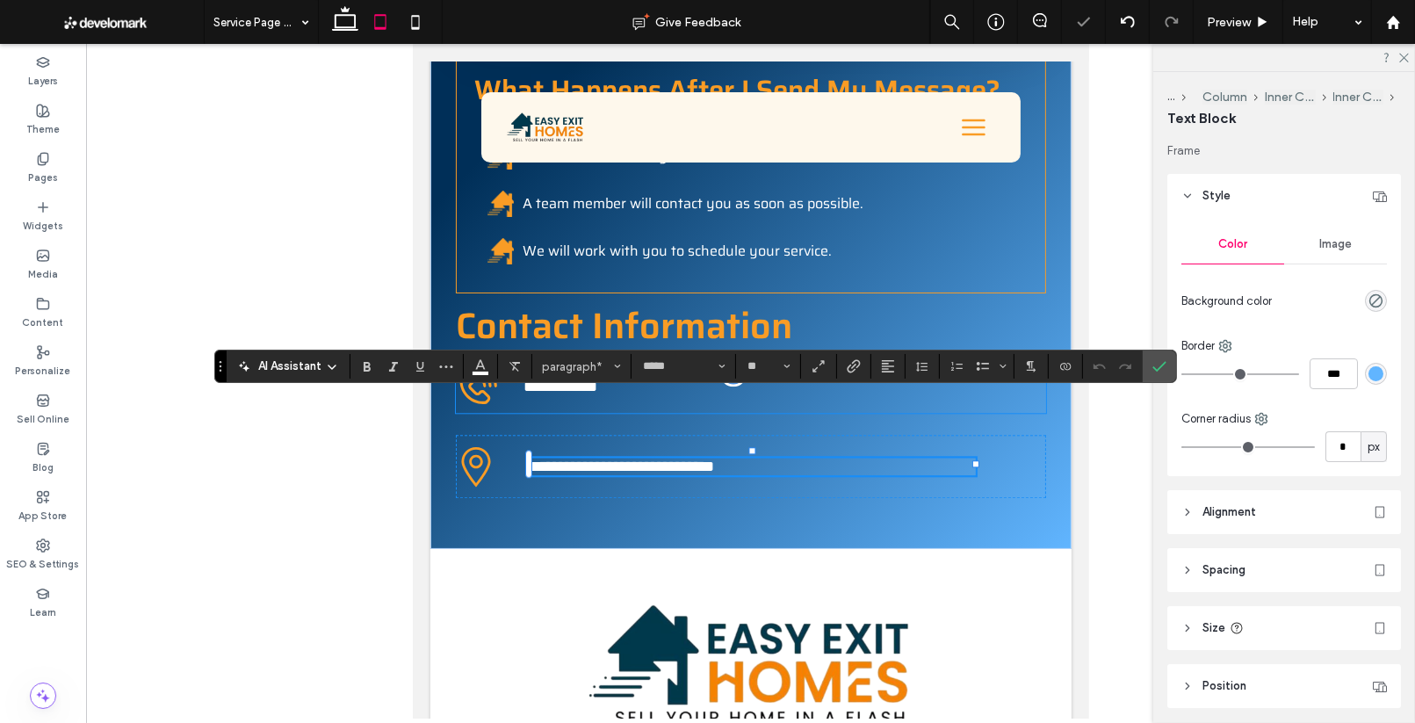
click at [556, 378] on span "**********" at bounding box center [559, 386] width 74 height 16
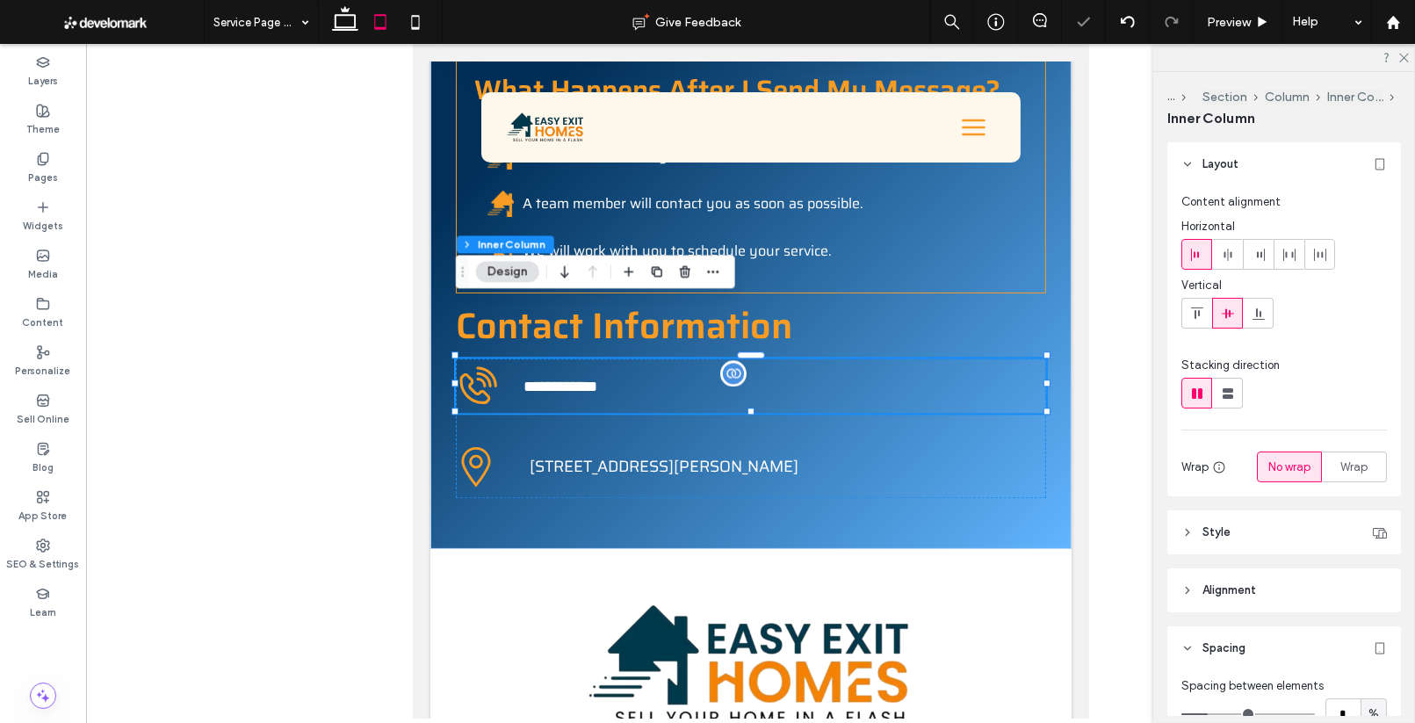
click at [549, 378] on span "**********" at bounding box center [559, 386] width 74 height 16
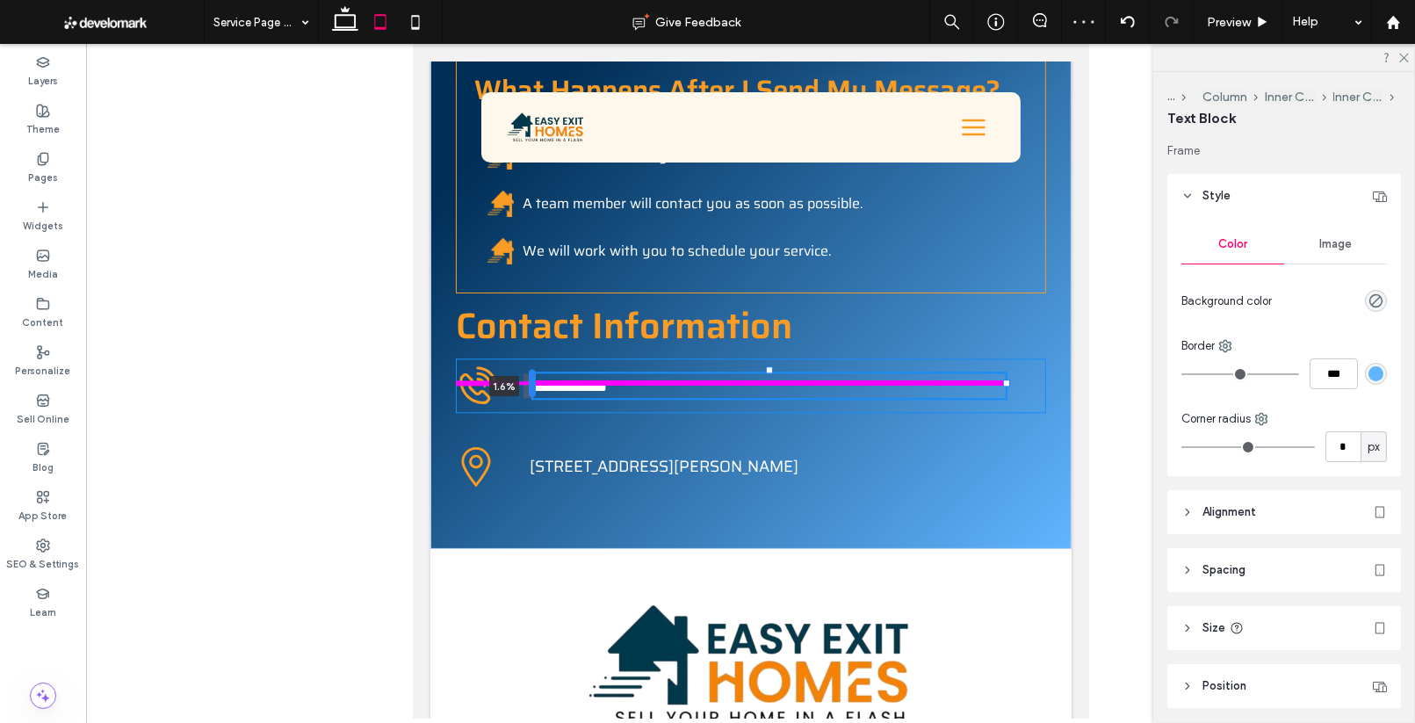
drag, startPoint x: 522, startPoint y: 324, endPoint x: 531, endPoint y: 325, distance: 9.7
click at [531, 369] on div at bounding box center [531, 383] width 7 height 28
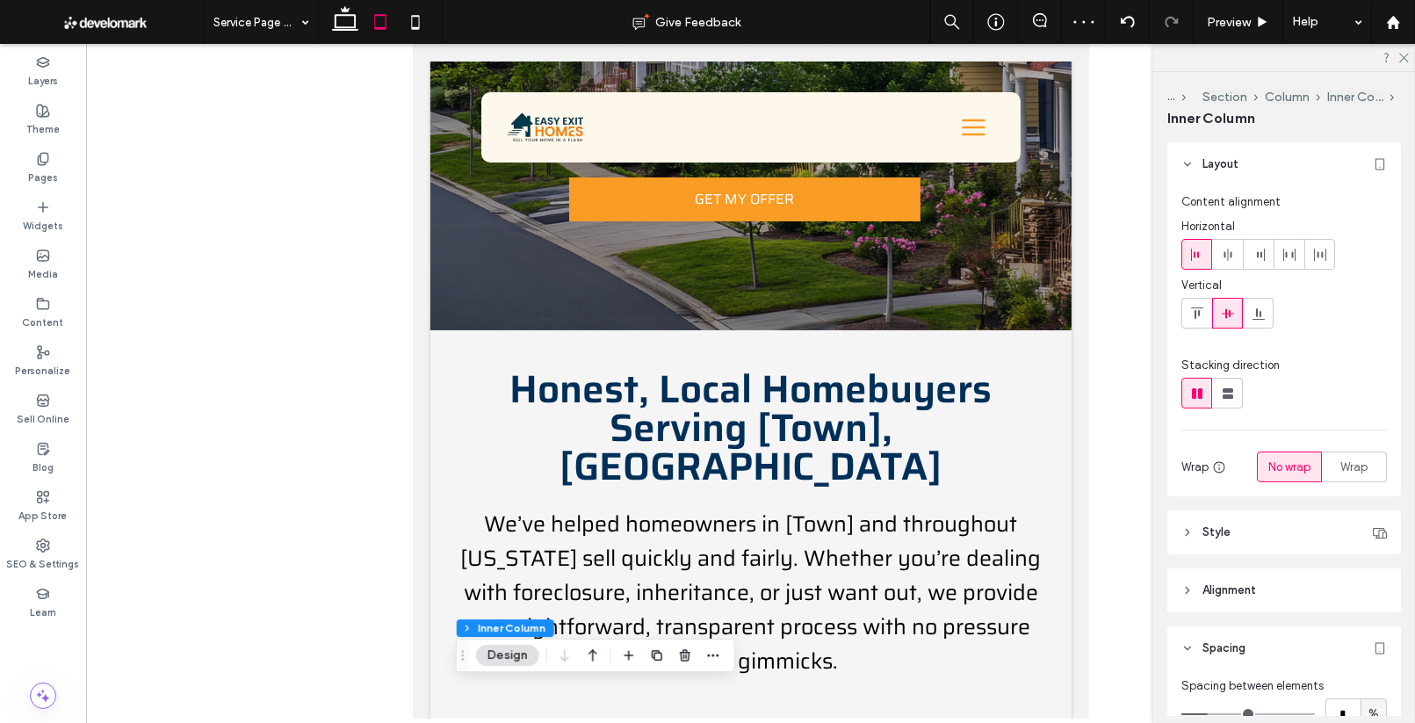
scroll to position [410, 0]
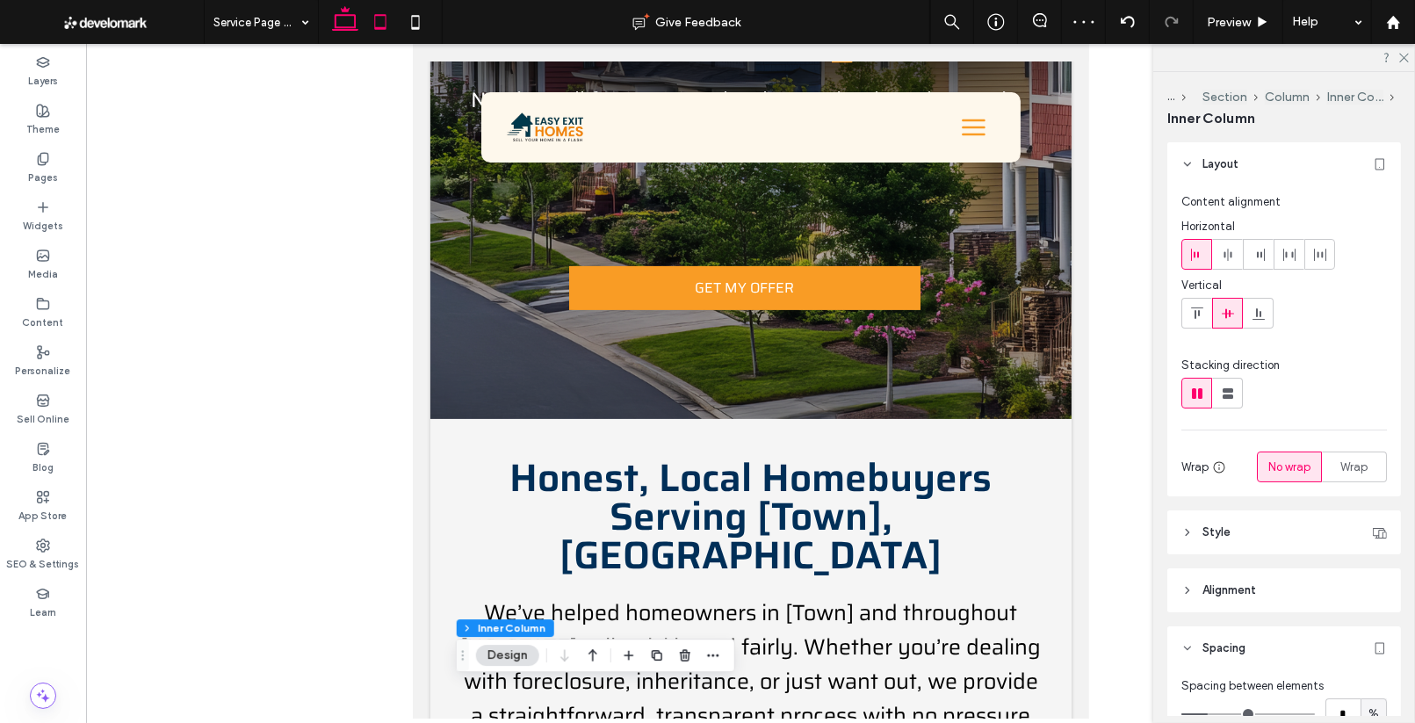
click at [345, 22] on icon at bounding box center [345, 21] width 35 height 35
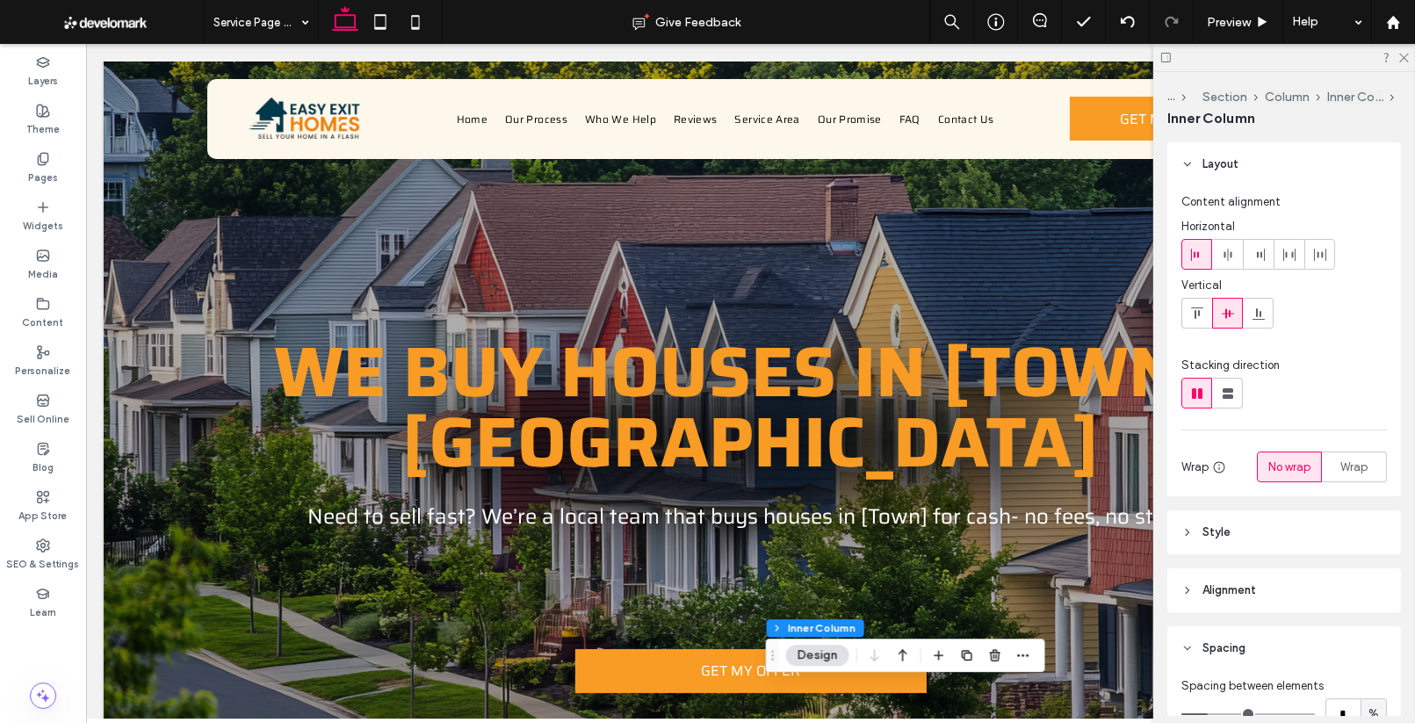
scroll to position [0, 0]
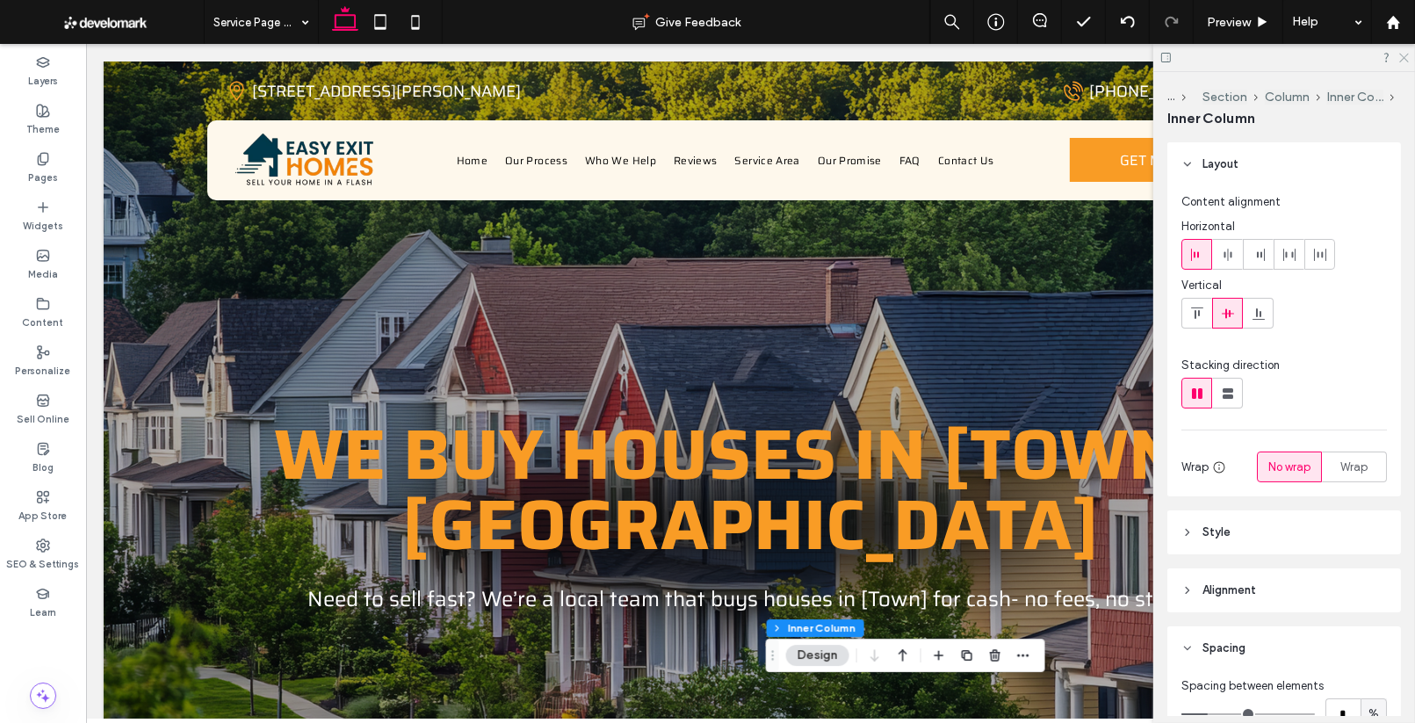
click at [1407, 59] on icon at bounding box center [1402, 56] width 11 height 11
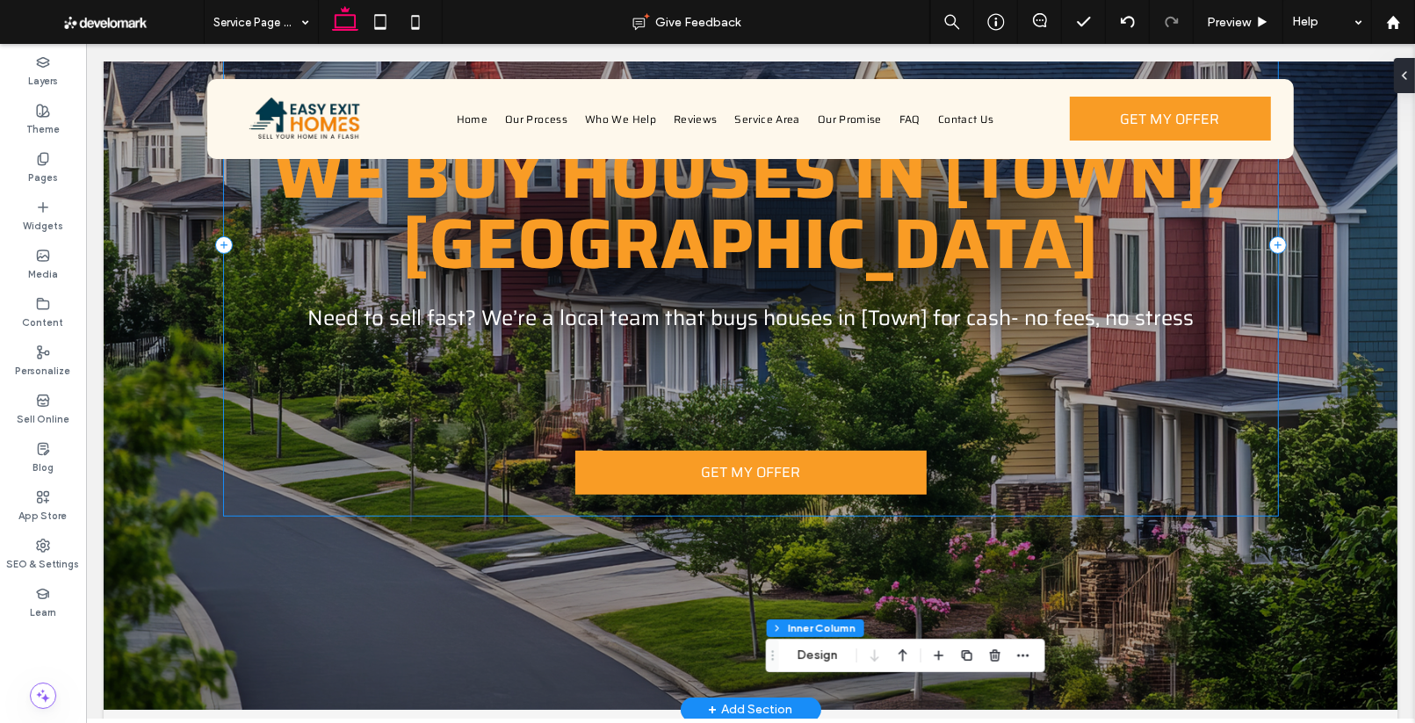
scroll to position [282, 0]
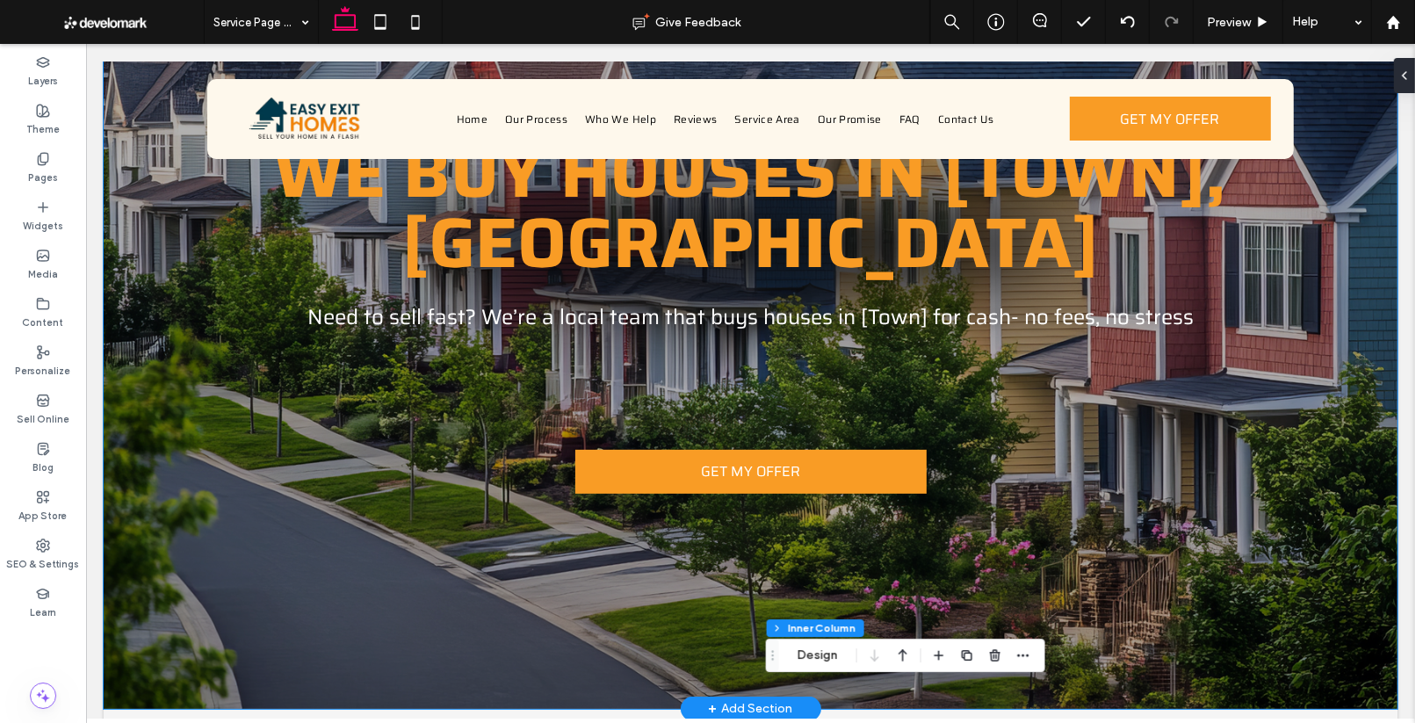
click at [1248, 537] on div "WE BUY HOUSES IN [TOWN],CT Need to sell fast? We’re a local team that buys hous…" at bounding box center [750, 244] width 1054 height 929
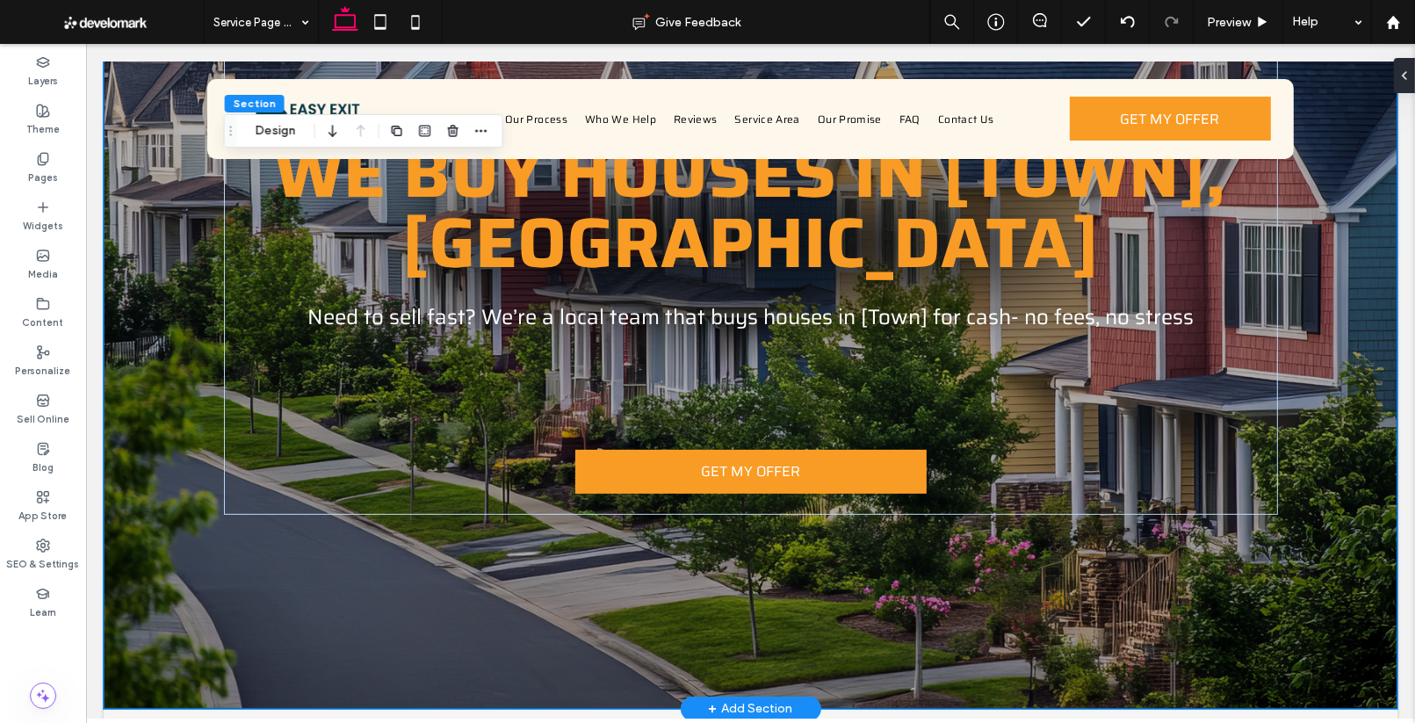
click at [1197, 548] on div "WE BUY HOUSES IN [TOWN],CT Need to sell fast? We’re a local team that buys hous…" at bounding box center [750, 244] width 1054 height 929
click at [338, 479] on div "WE BUY HOUSES IN [TOWN],CT Need to sell fast? We’re a local team that buys hous…" at bounding box center [750, 244] width 1054 height 929
click at [216, 441] on div "WE BUY HOUSES IN [TOWN],CT Need to sell fast? We’re a local team that buys hous…" at bounding box center [749, 244] width 1293 height 929
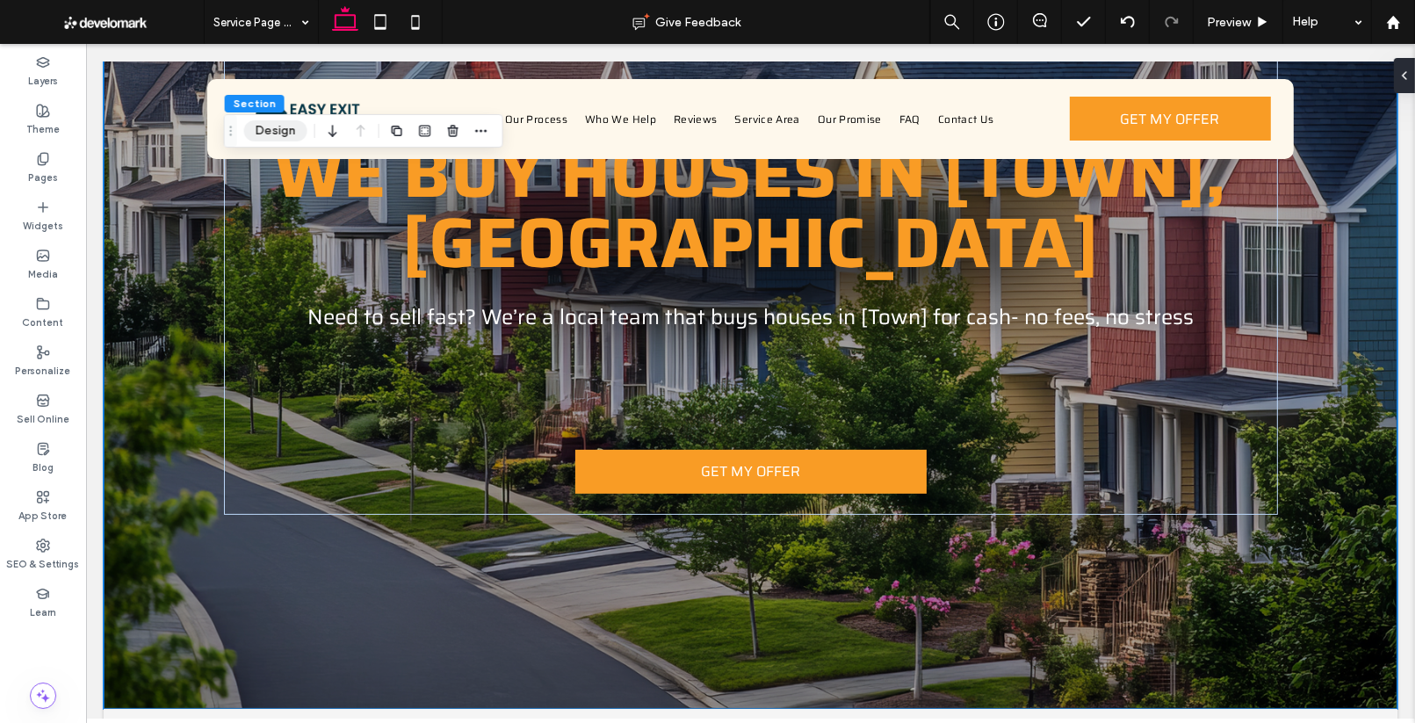
click at [280, 130] on button "Design" at bounding box center [275, 130] width 63 height 21
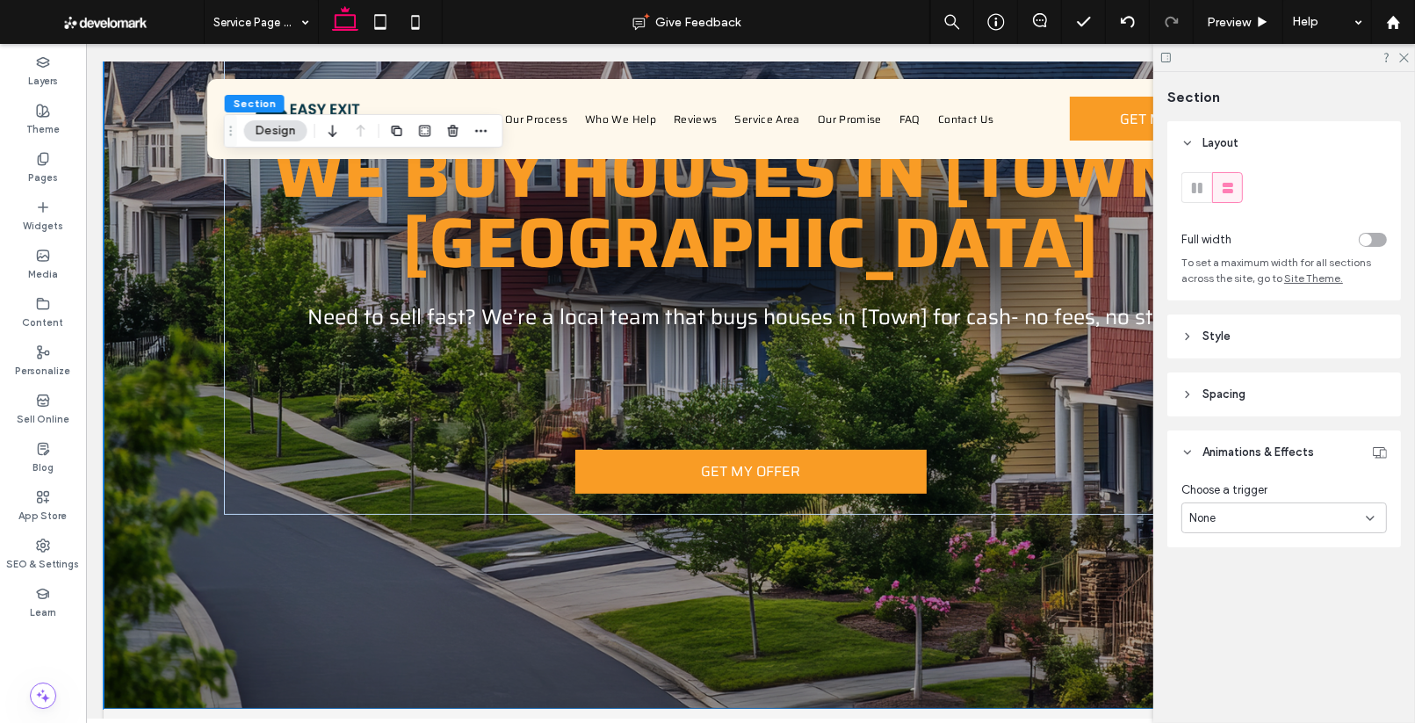
scroll to position [283, 0]
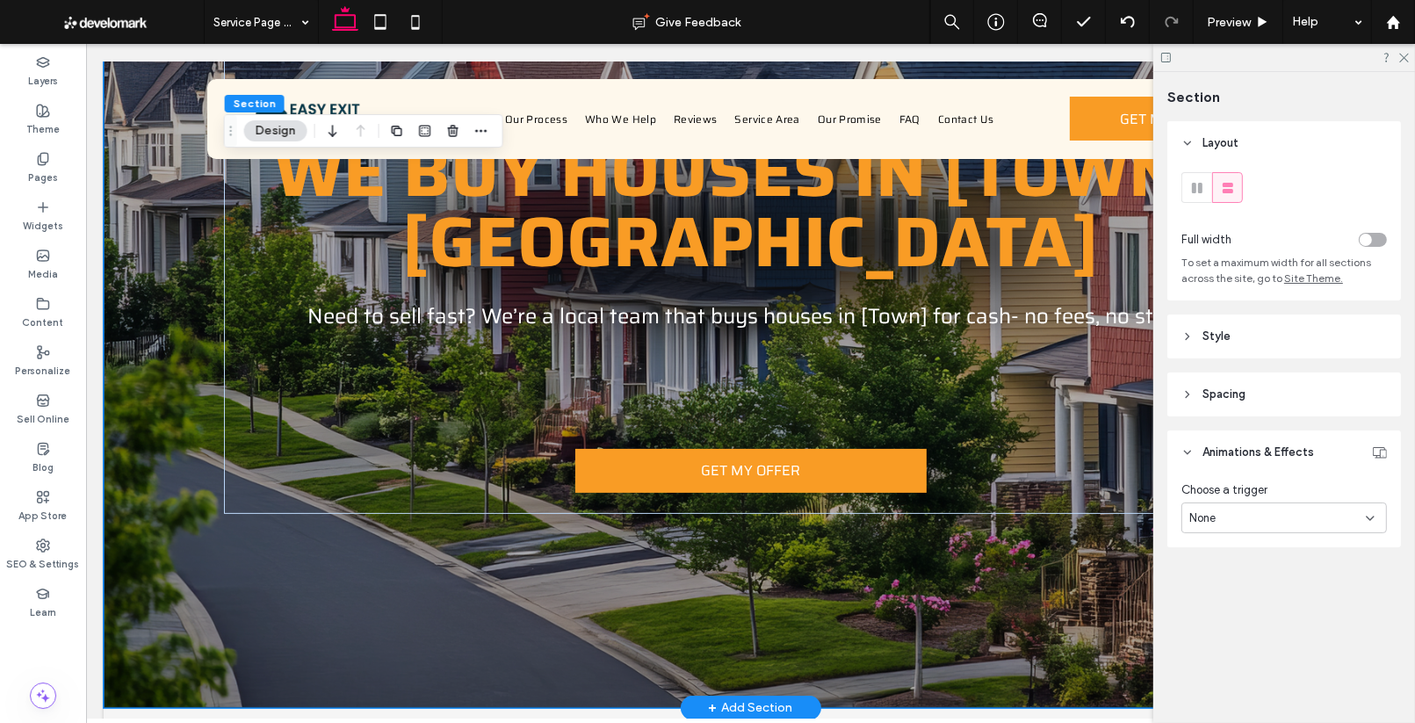
click at [142, 277] on div "WE BUY HOUSES IN [TOWN],CT Need to sell fast? We’re a local team that buys hous…" at bounding box center [749, 243] width 1293 height 929
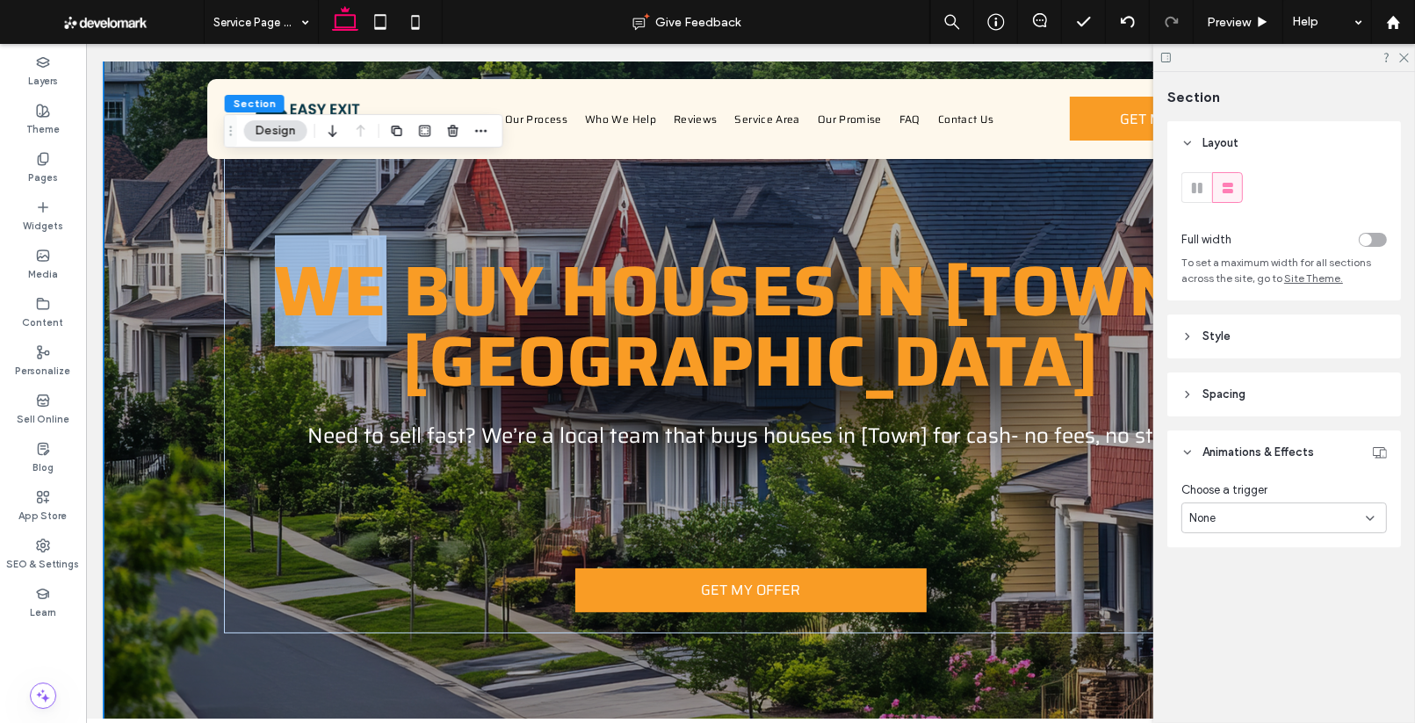
scroll to position [0, 0]
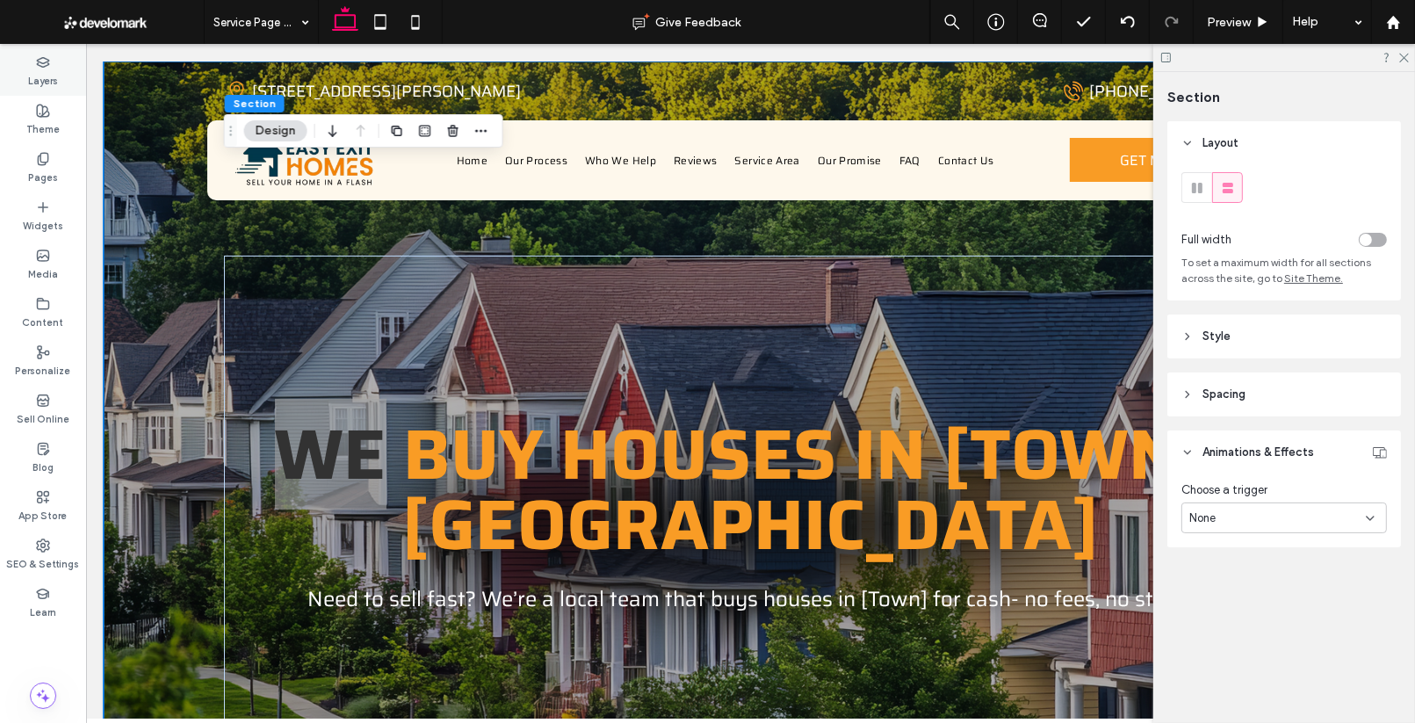
click at [52, 60] on div "Layers" at bounding box center [43, 71] width 86 height 48
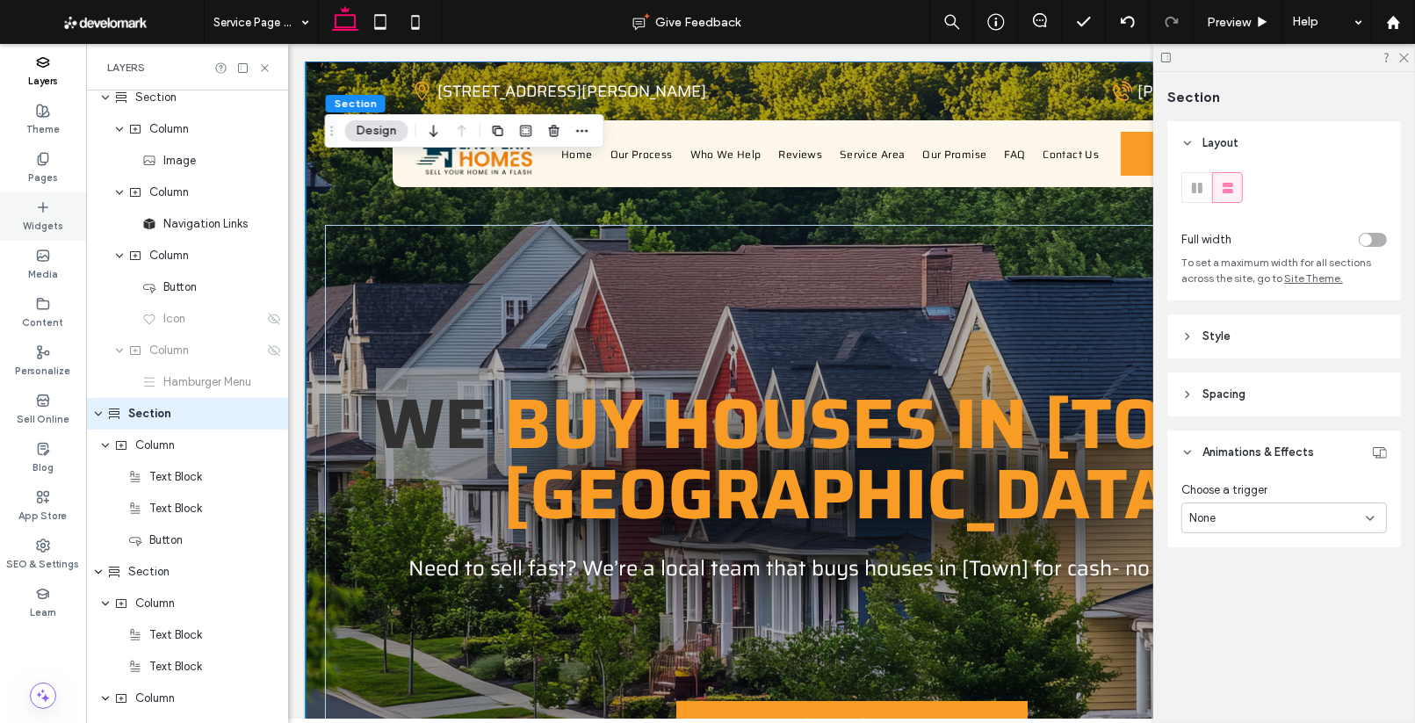
scroll to position [269, 0]
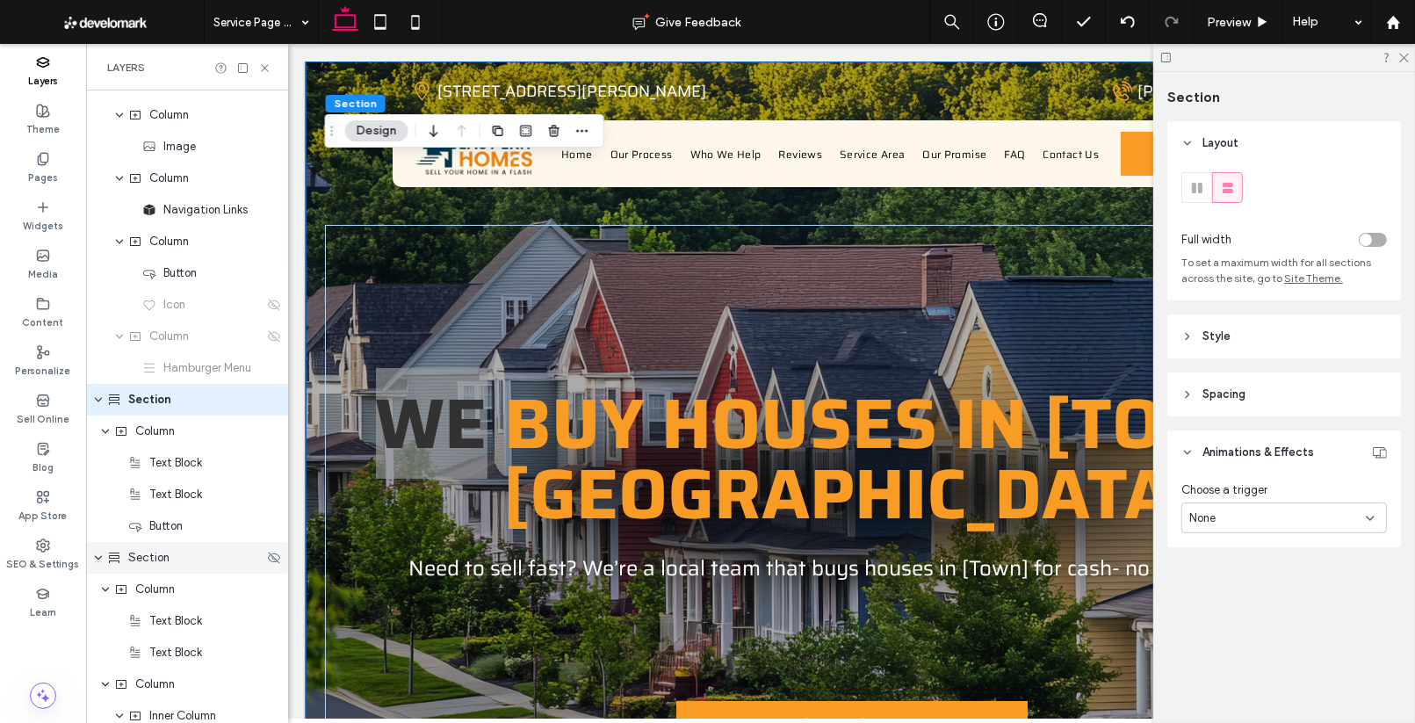
click at [184, 565] on div "Section" at bounding box center [185, 558] width 156 height 18
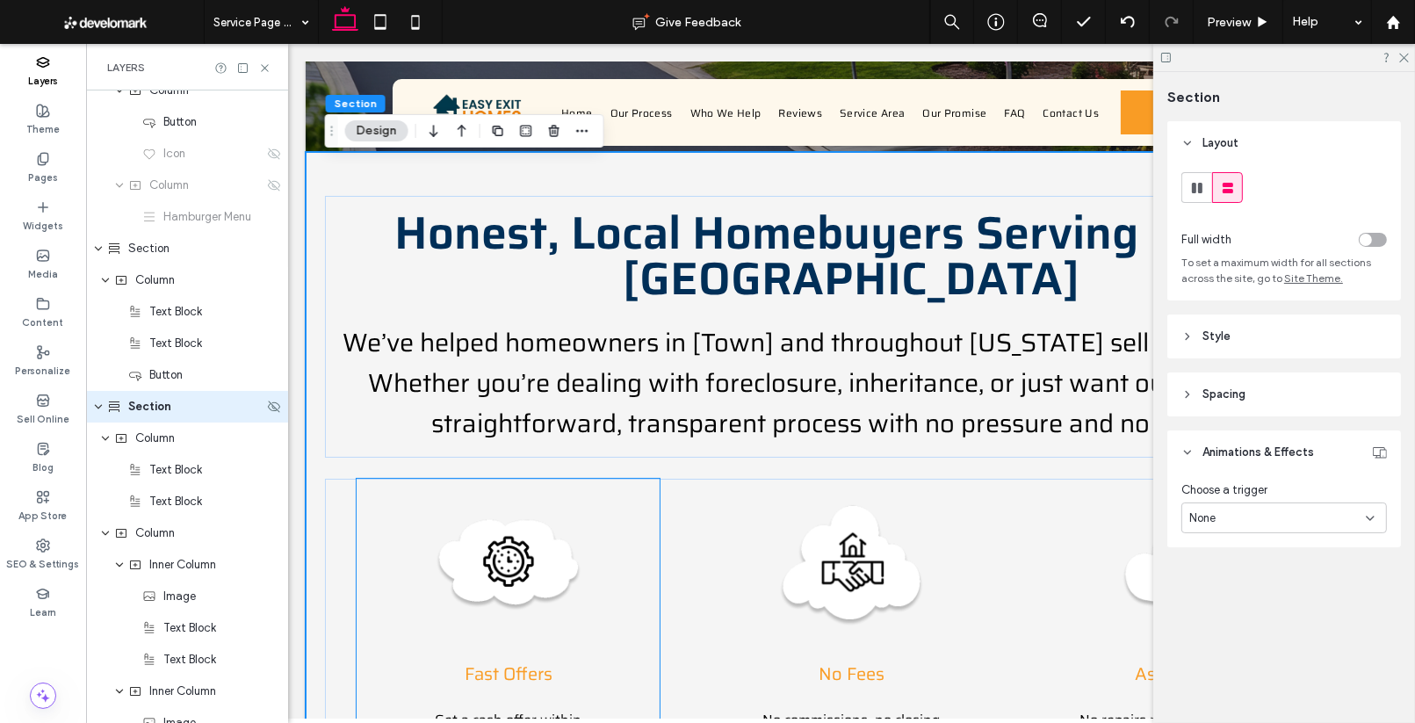
scroll to position [783, 0]
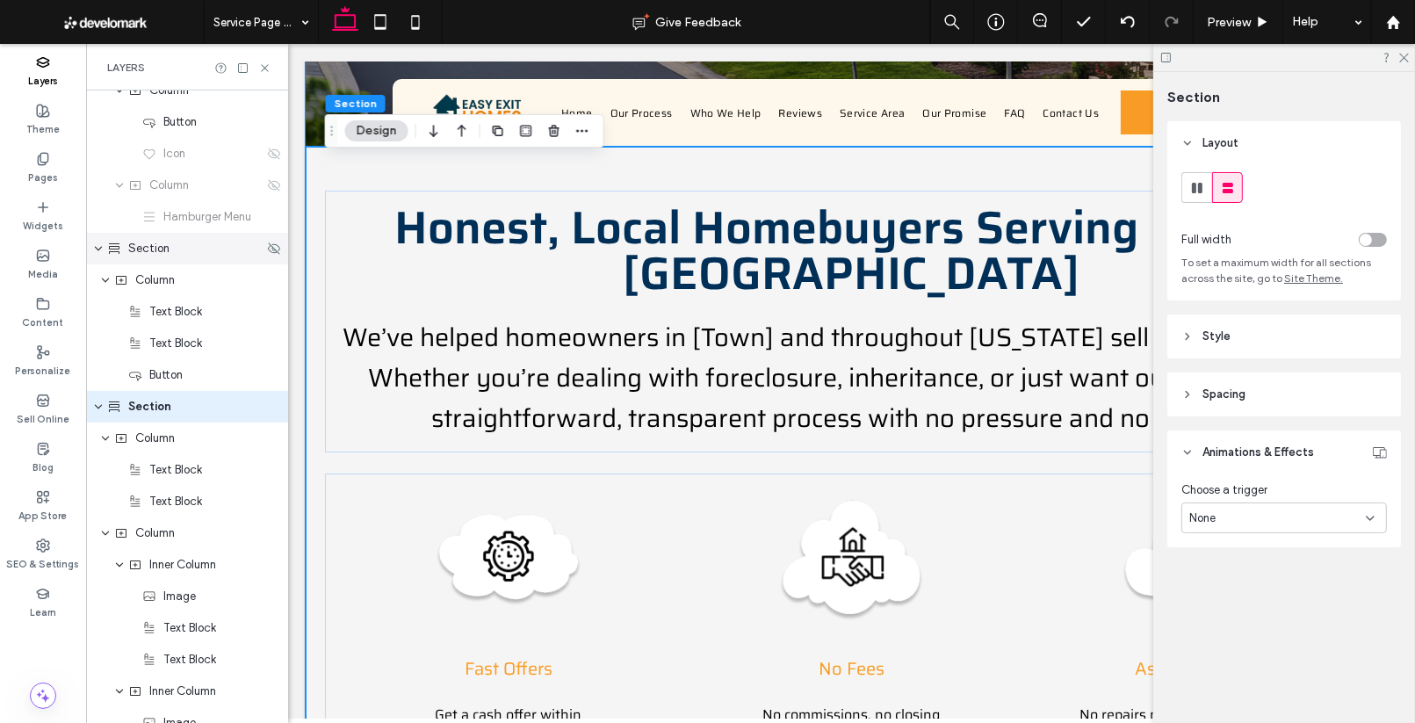
click at [149, 252] on span "Section" at bounding box center [148, 249] width 41 height 18
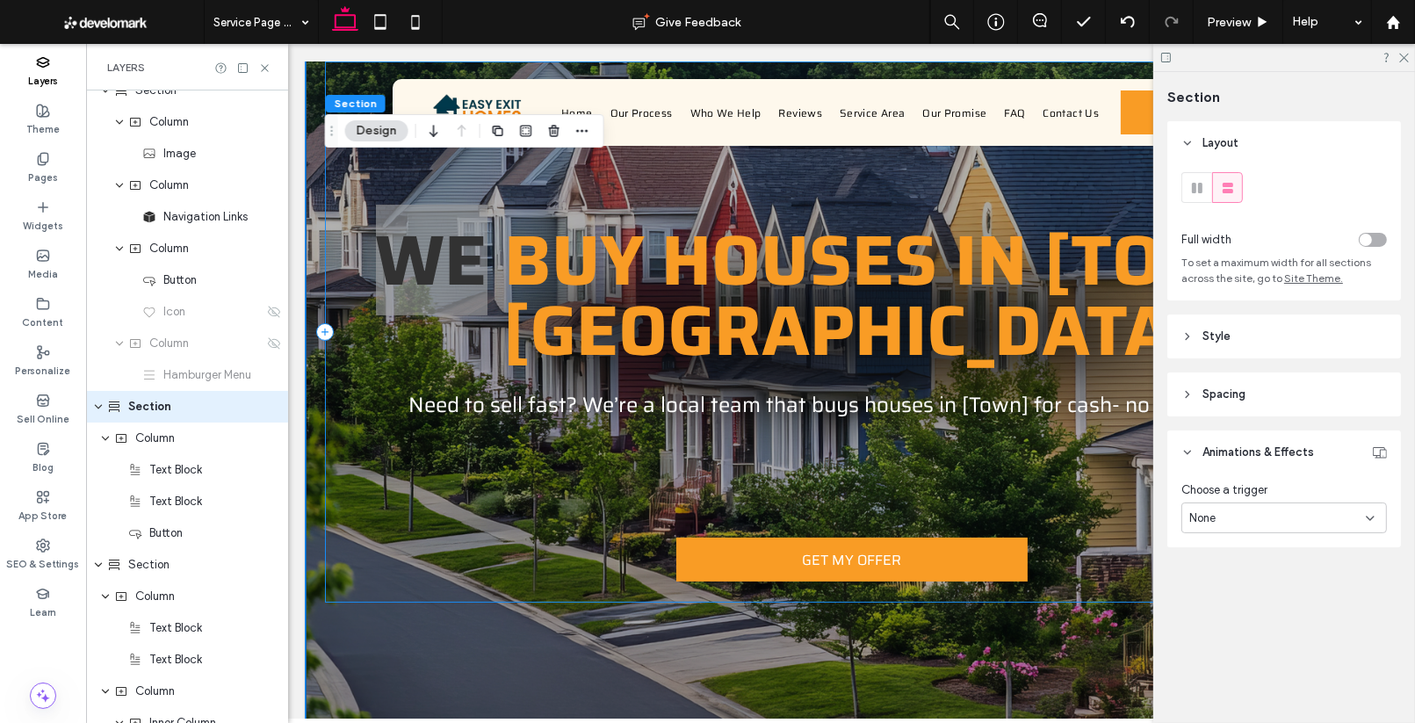
scroll to position [144, 0]
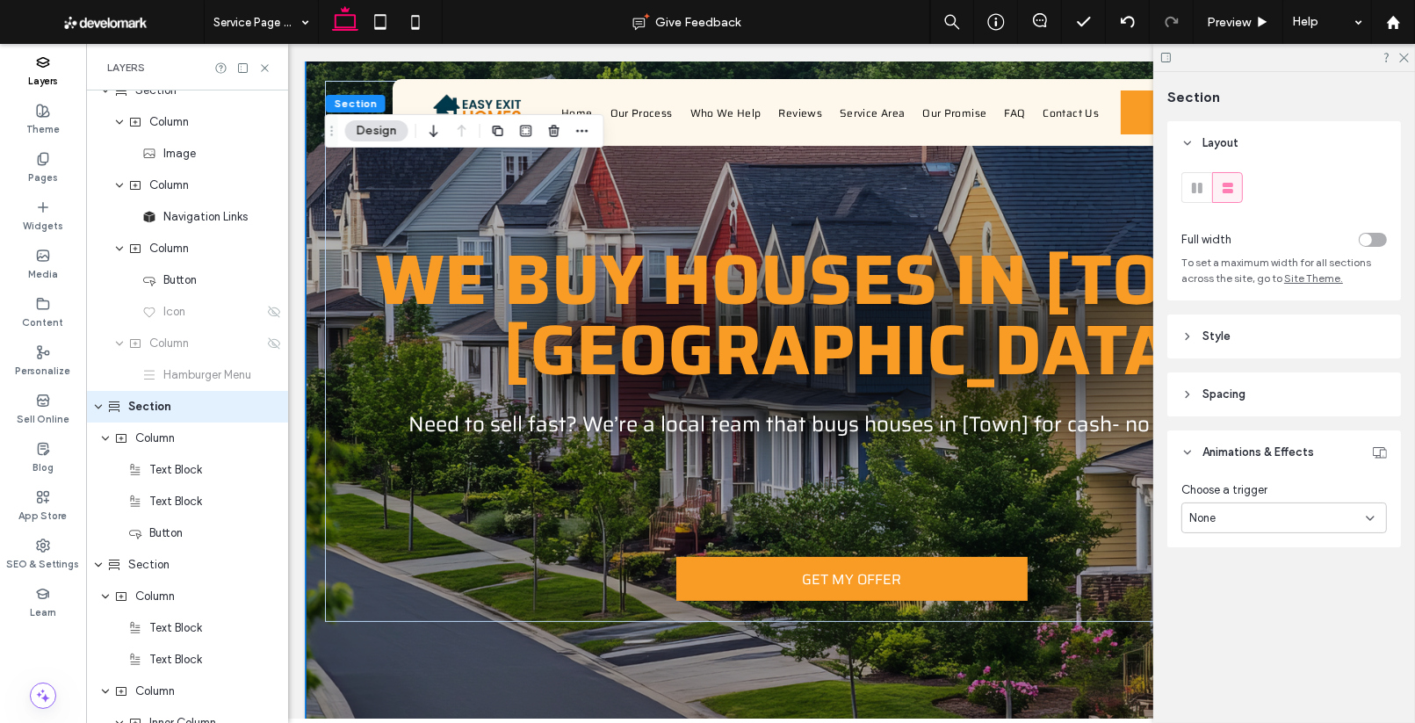
click at [660, 641] on div "WE BUY HOUSES IN [TOWN],CT Need to sell fast? We’re a local team that buys hous…" at bounding box center [851, 351] width 1054 height 868
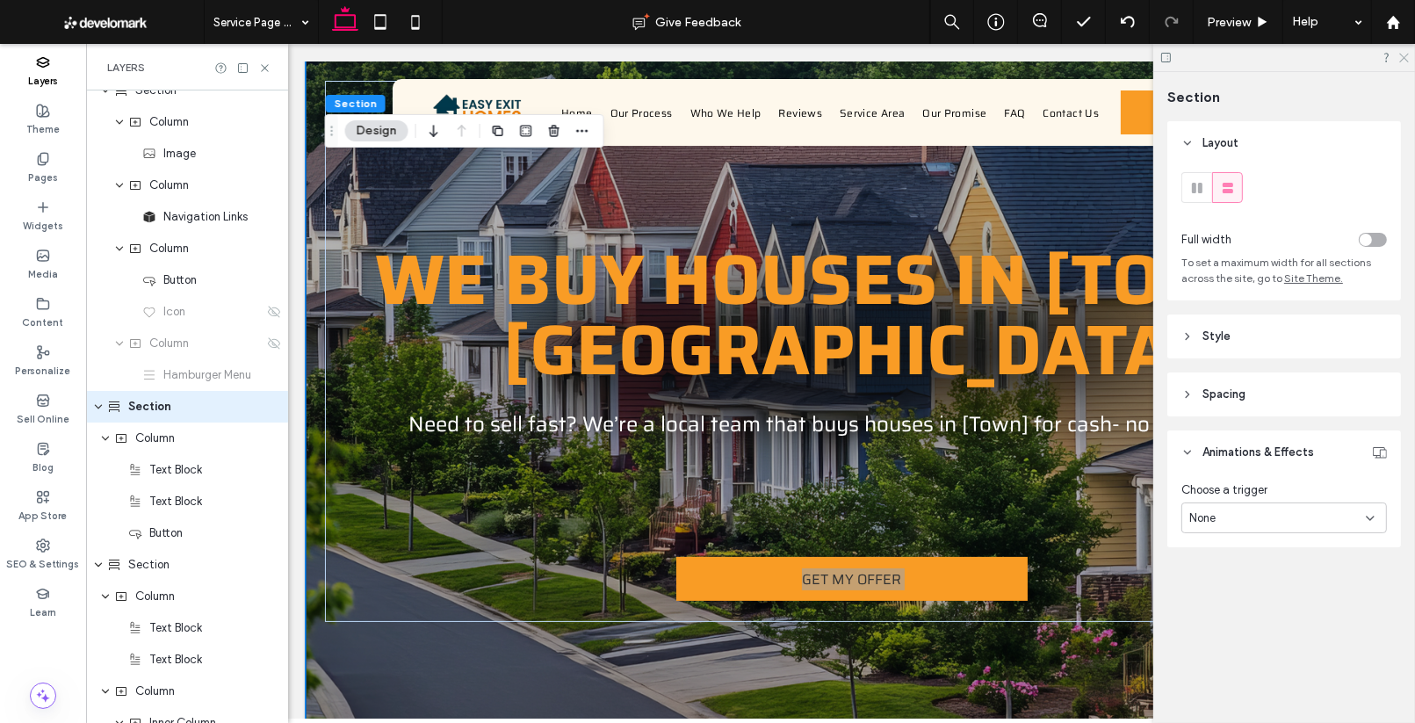
click at [1407, 59] on icon at bounding box center [1402, 56] width 11 height 11
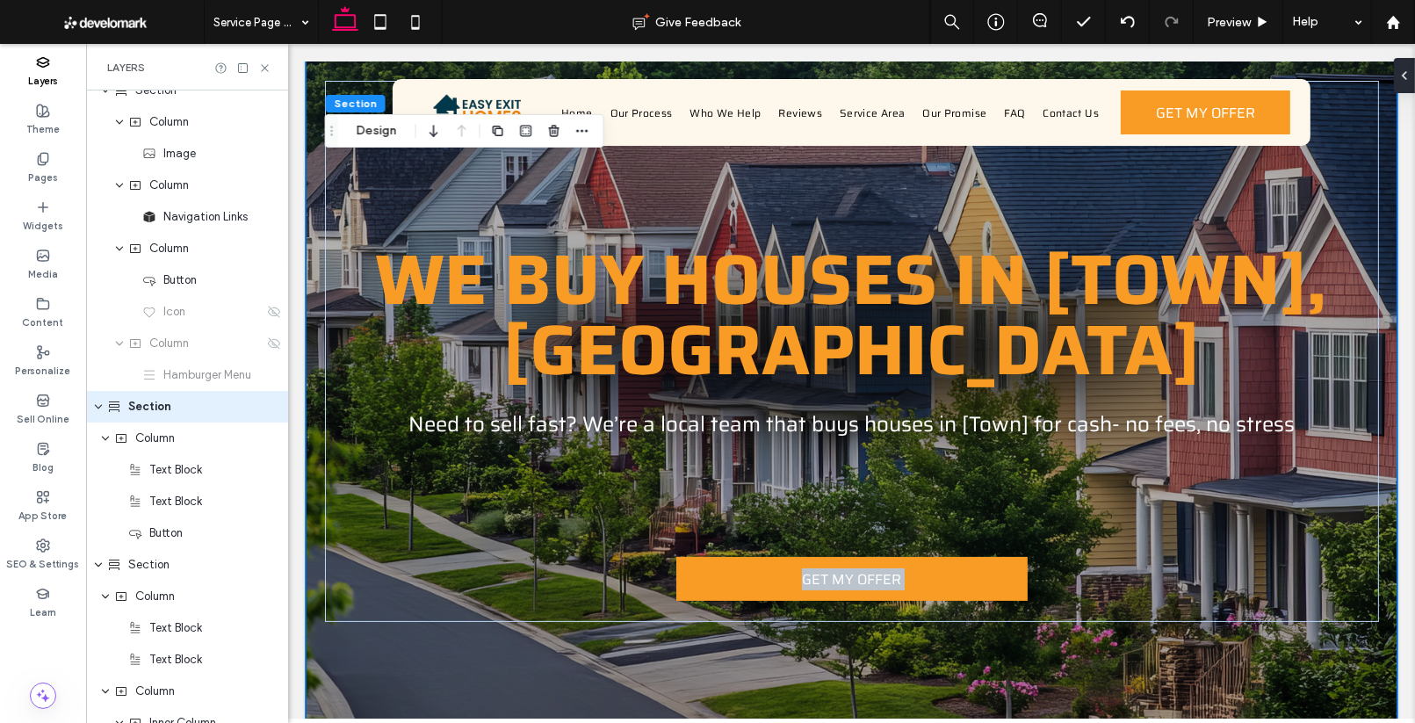
click at [565, 661] on div "WE BUY HOUSES IN [TOWN],CT Need to sell fast? We’re a local team that buys hous…" at bounding box center [851, 351] width 1054 height 868
click at [266, 64] on icon at bounding box center [264, 67] width 13 height 13
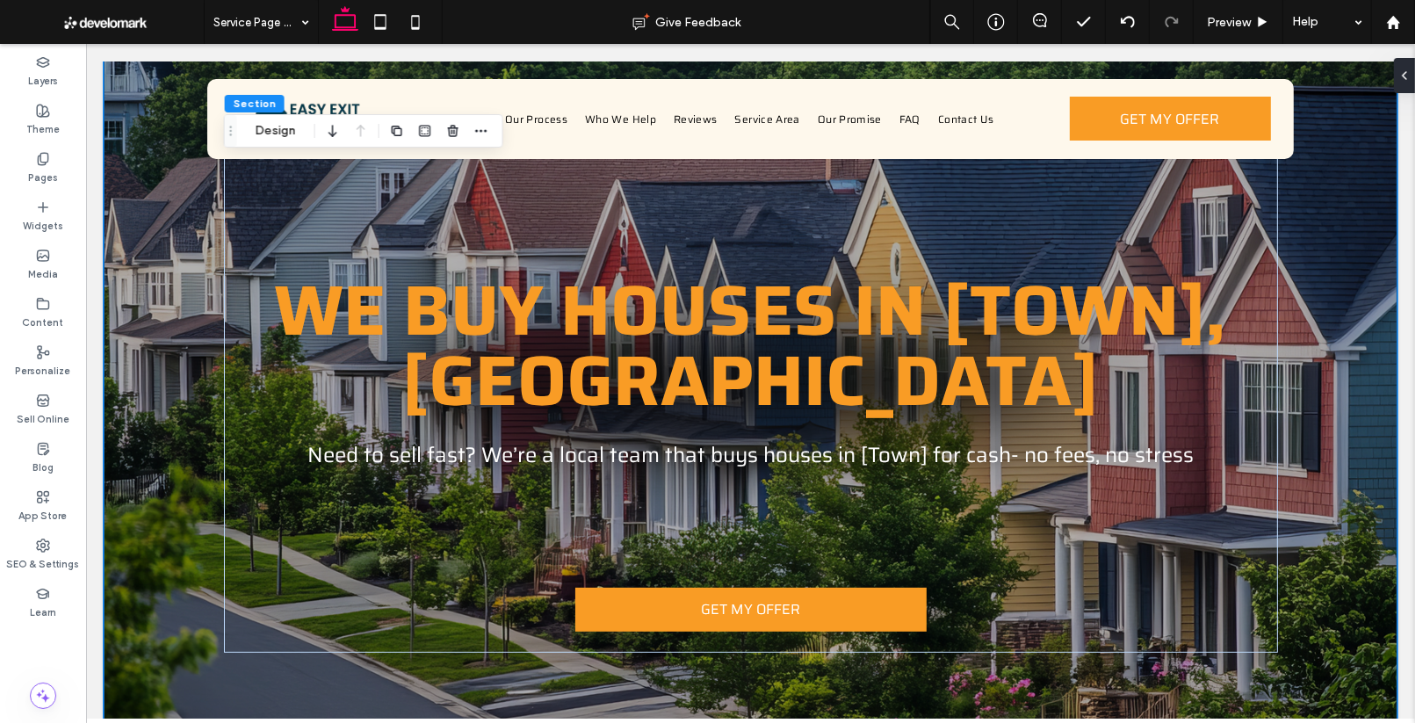
click at [1315, 620] on div "WE BUY HOUSES IN [TOWN],CT Need to sell fast? We’re a local team that buys hous…" at bounding box center [749, 381] width 1293 height 929
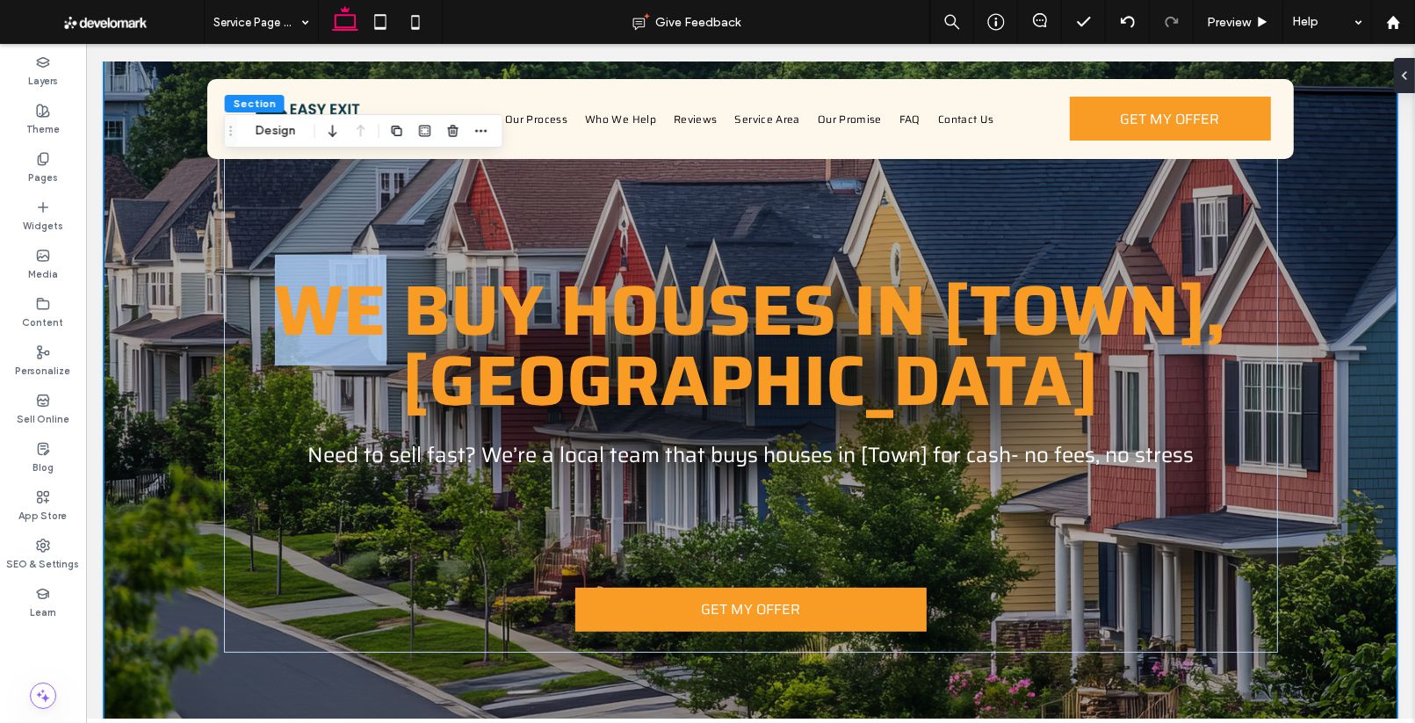
click at [1315, 620] on div "WE BUY HOUSES IN [TOWN],CT Need to sell fast? We’re a local team that buys hous…" at bounding box center [749, 381] width 1293 height 929
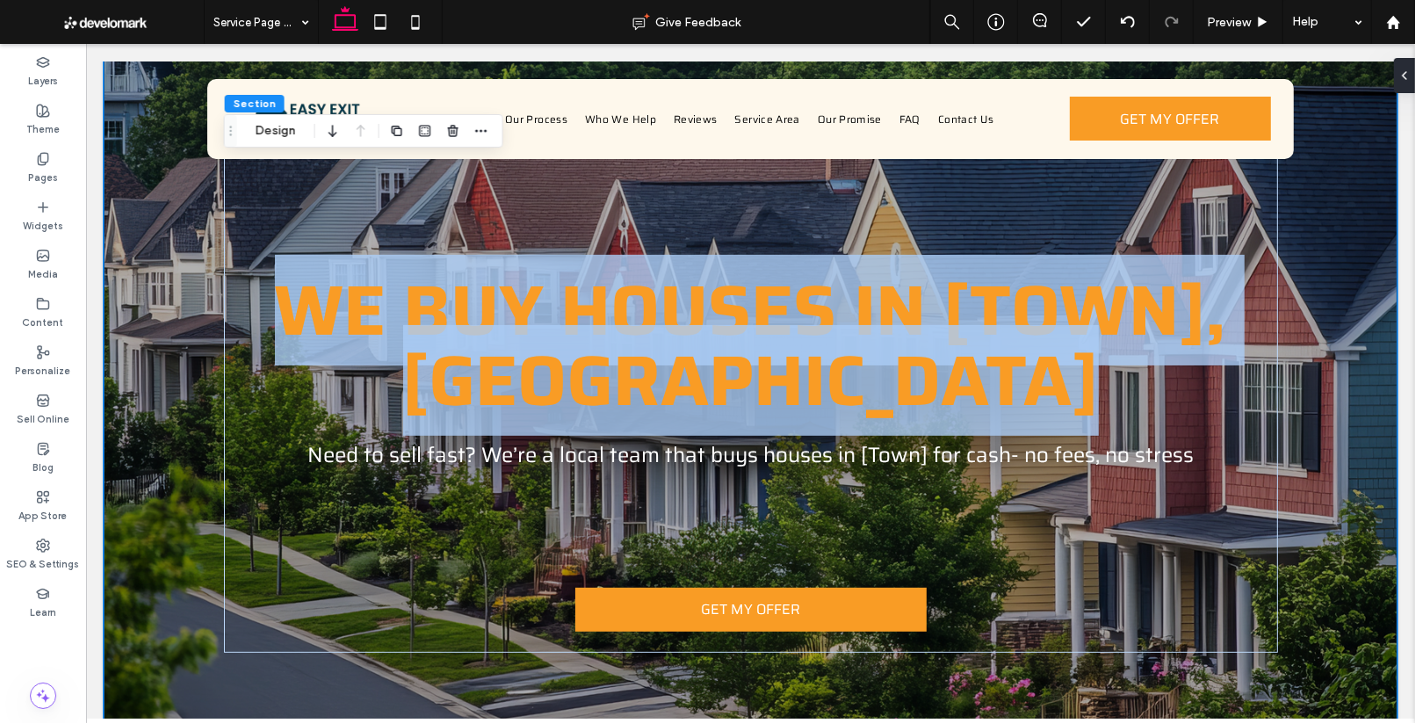
click at [1315, 620] on div "WE BUY HOUSES IN [TOWN],CT Need to sell fast? We’re a local team that buys hous…" at bounding box center [749, 381] width 1293 height 929
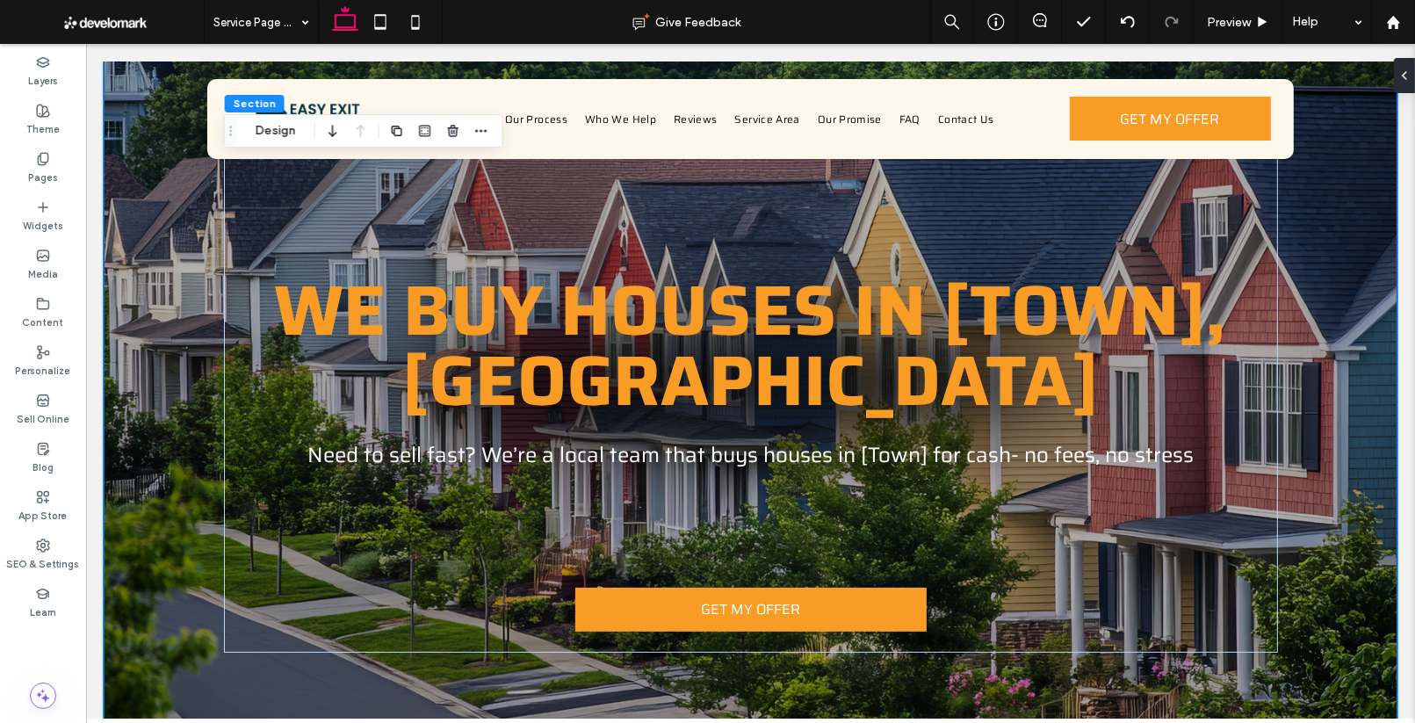
click at [351, 630] on div "WE BUY HOUSES IN [TOWN],CT Need to sell fast? We’re a local team that buys hous…" at bounding box center [750, 381] width 1054 height 929
click at [279, 128] on button "Design" at bounding box center [275, 130] width 63 height 21
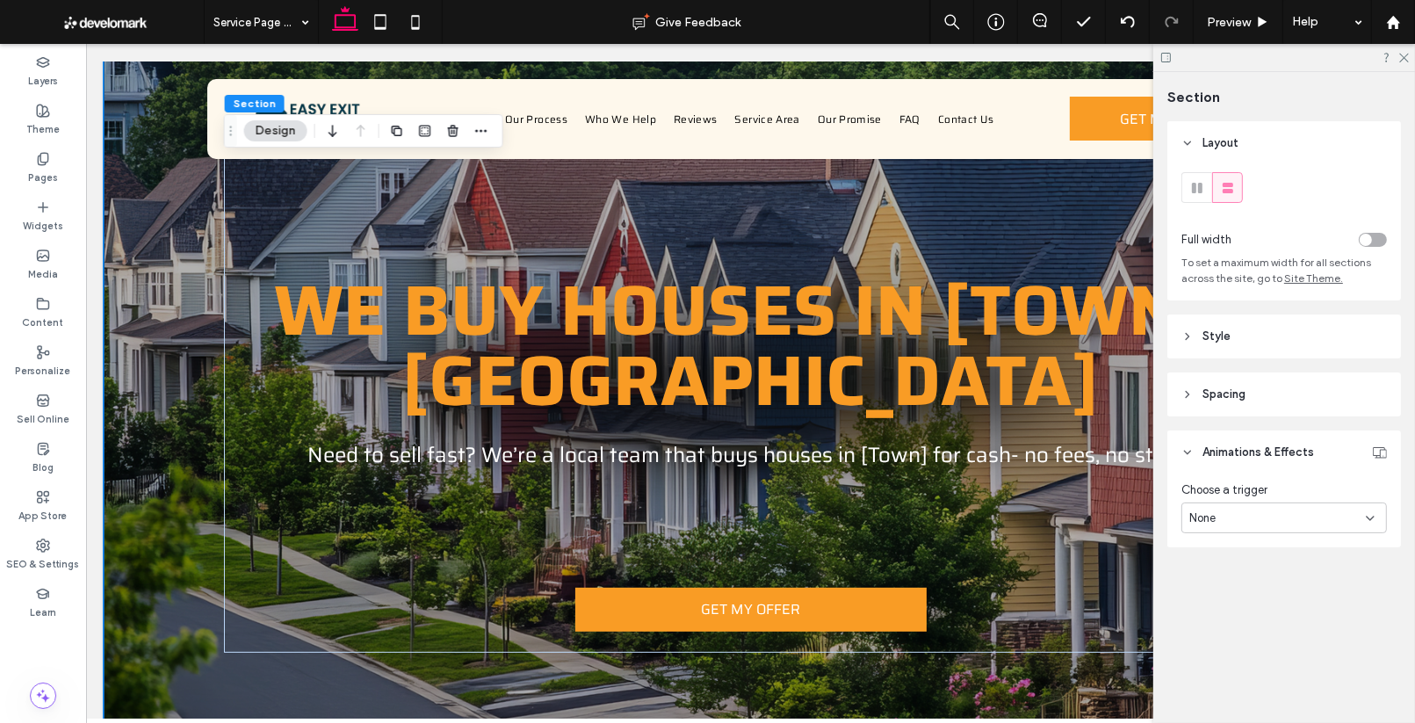
click at [1184, 445] on header "Animations & Effects" at bounding box center [1284, 452] width 234 height 44
click at [1190, 318] on header "Style" at bounding box center [1284, 336] width 234 height 44
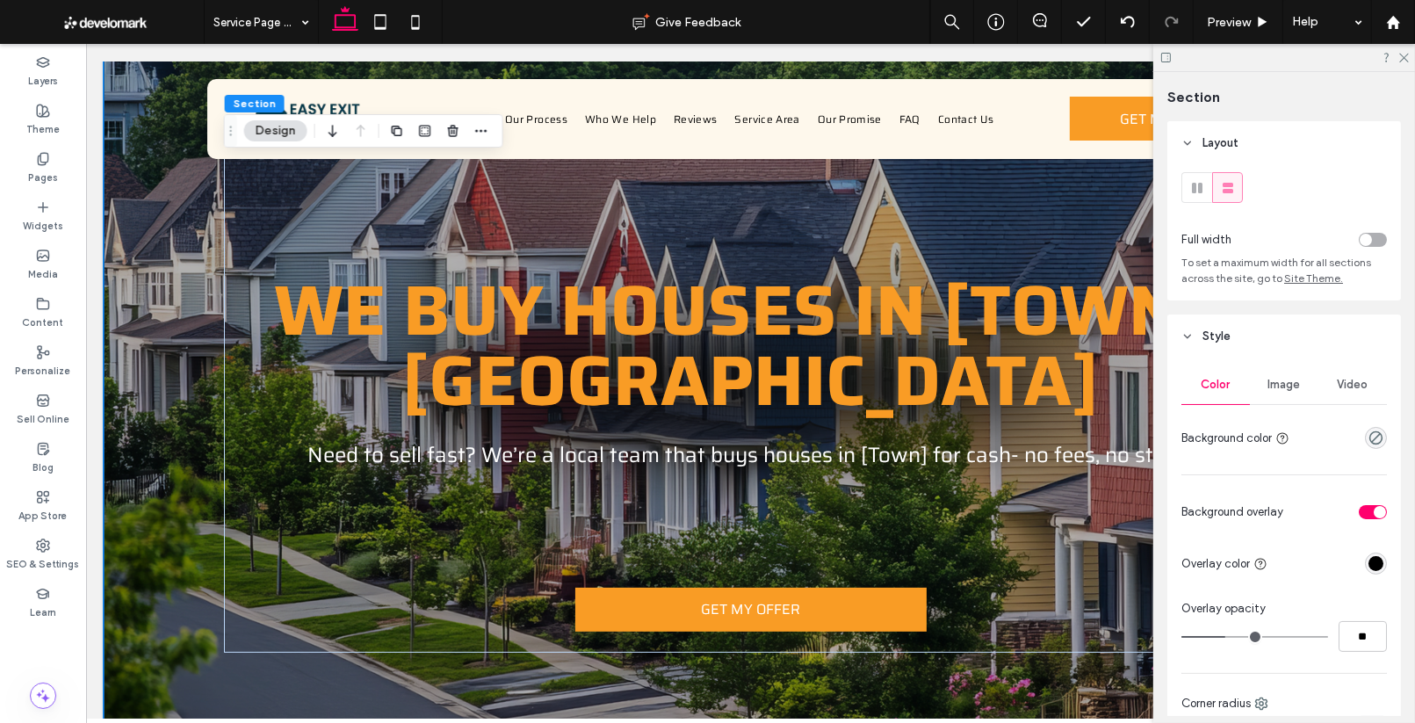
click at [1190, 332] on icon at bounding box center [1187, 336] width 12 height 12
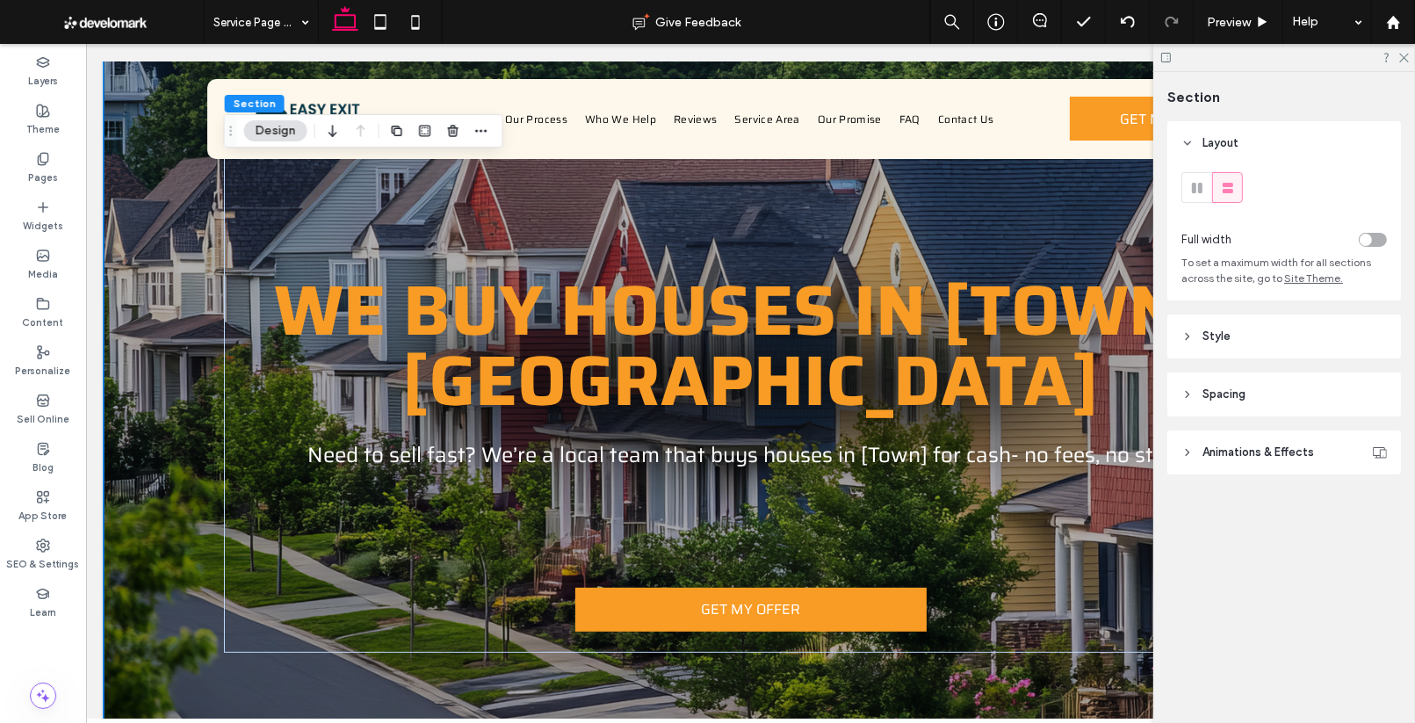
click at [1190, 332] on icon at bounding box center [1187, 336] width 12 height 12
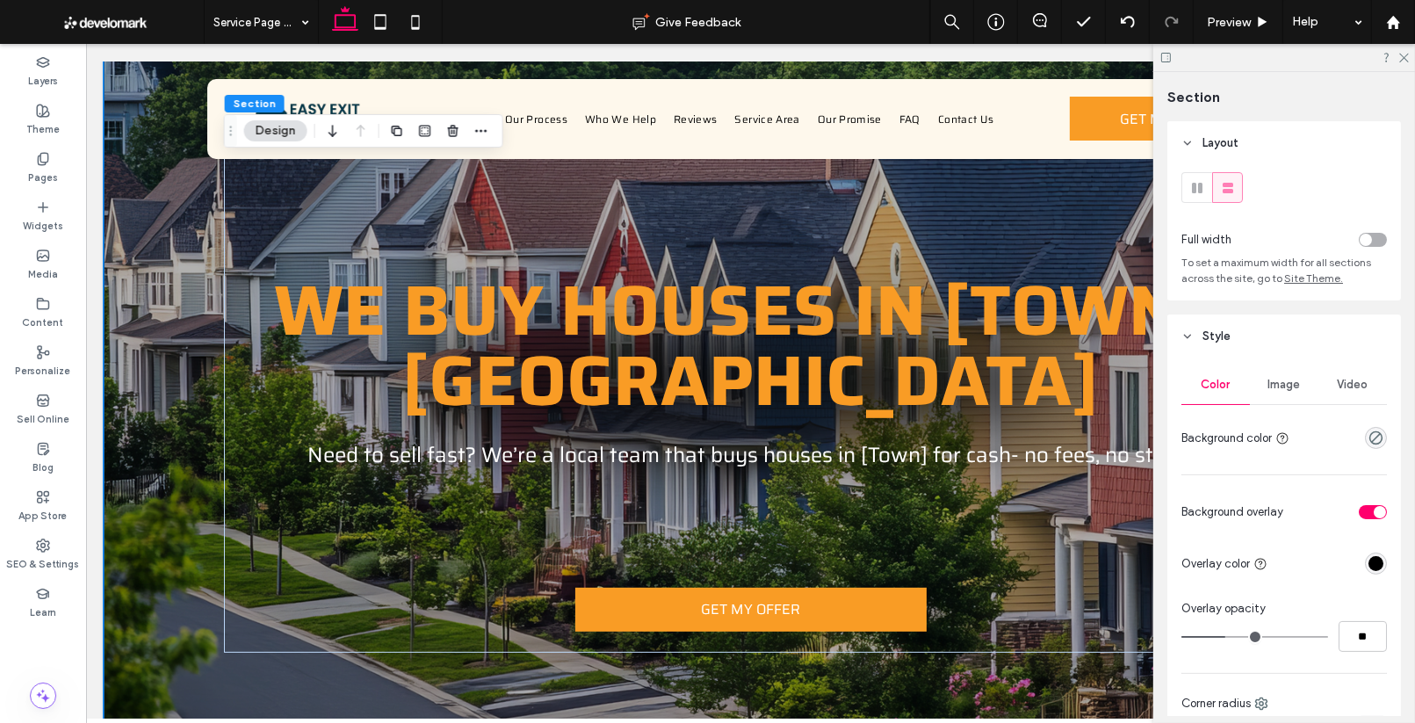
click at [1282, 385] on span "Image" at bounding box center [1284, 385] width 32 height 14
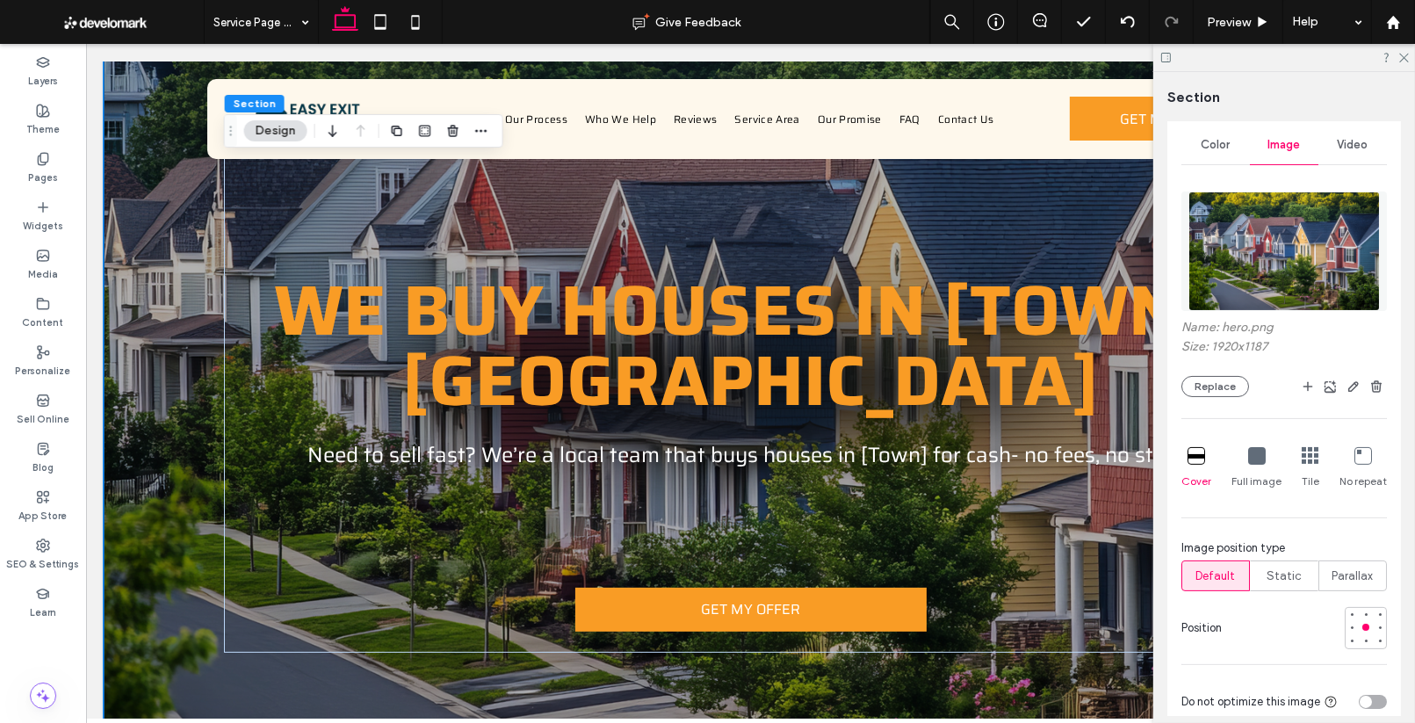
scroll to position [239, 0]
drag, startPoint x: 1337, startPoint y: 573, endPoint x: 1325, endPoint y: 571, distance: 11.5
click at [1337, 573] on span "Parallax" at bounding box center [1352, 577] width 41 height 18
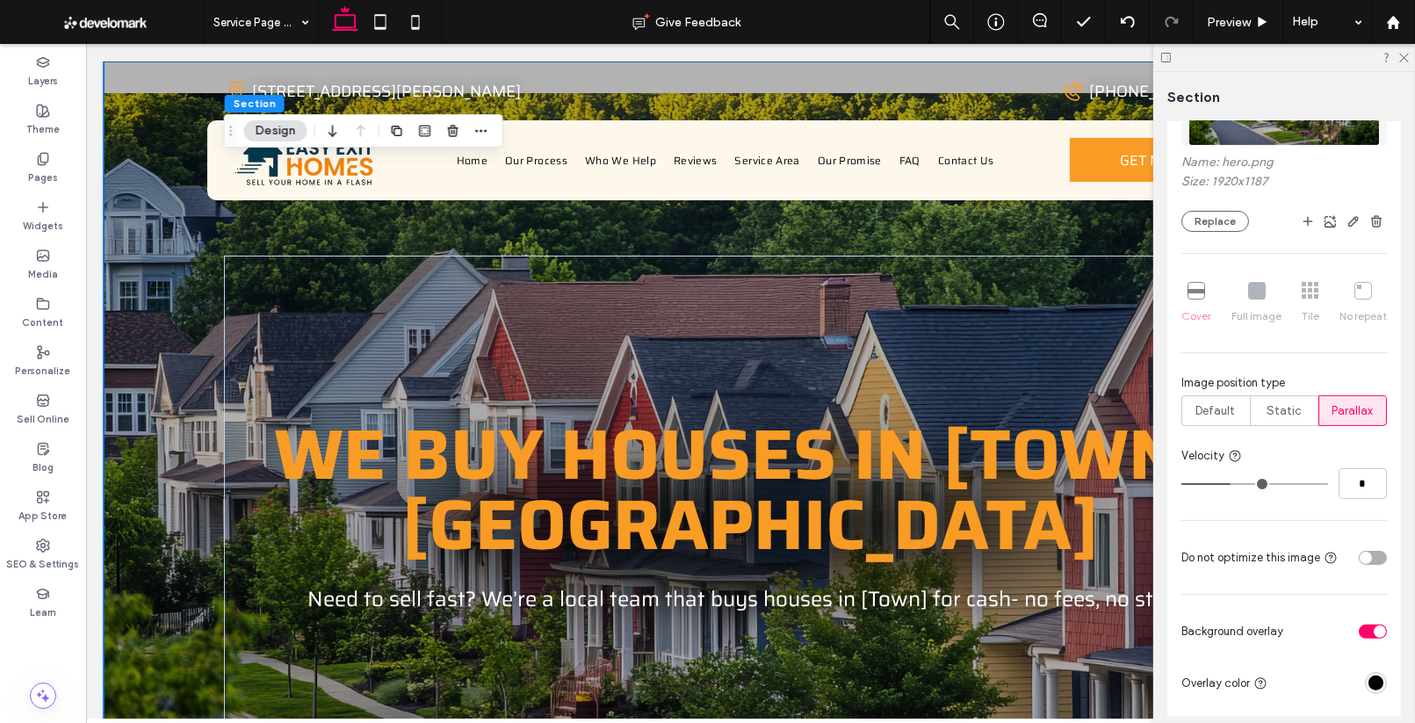
scroll to position [407, 0]
click at [1357, 479] on input "*" at bounding box center [1362, 481] width 48 height 31
type input "*"
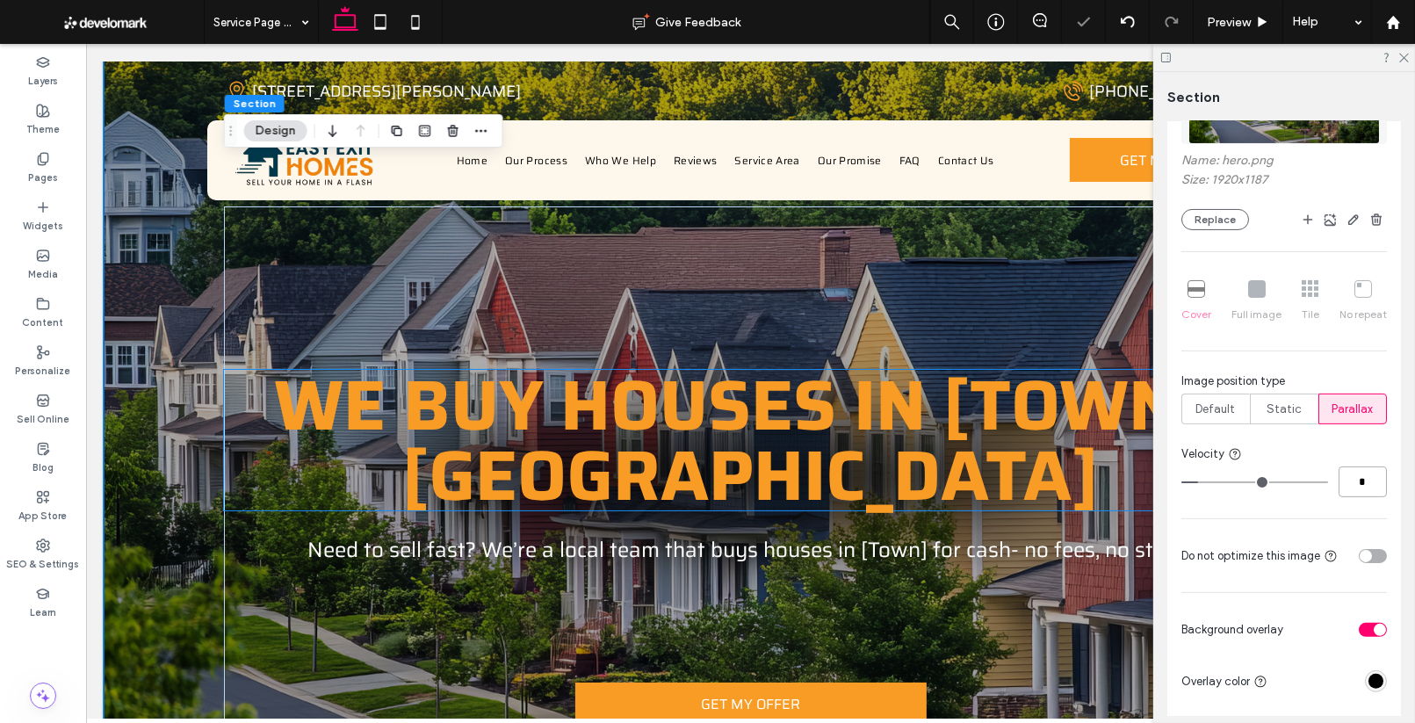
scroll to position [0, 0]
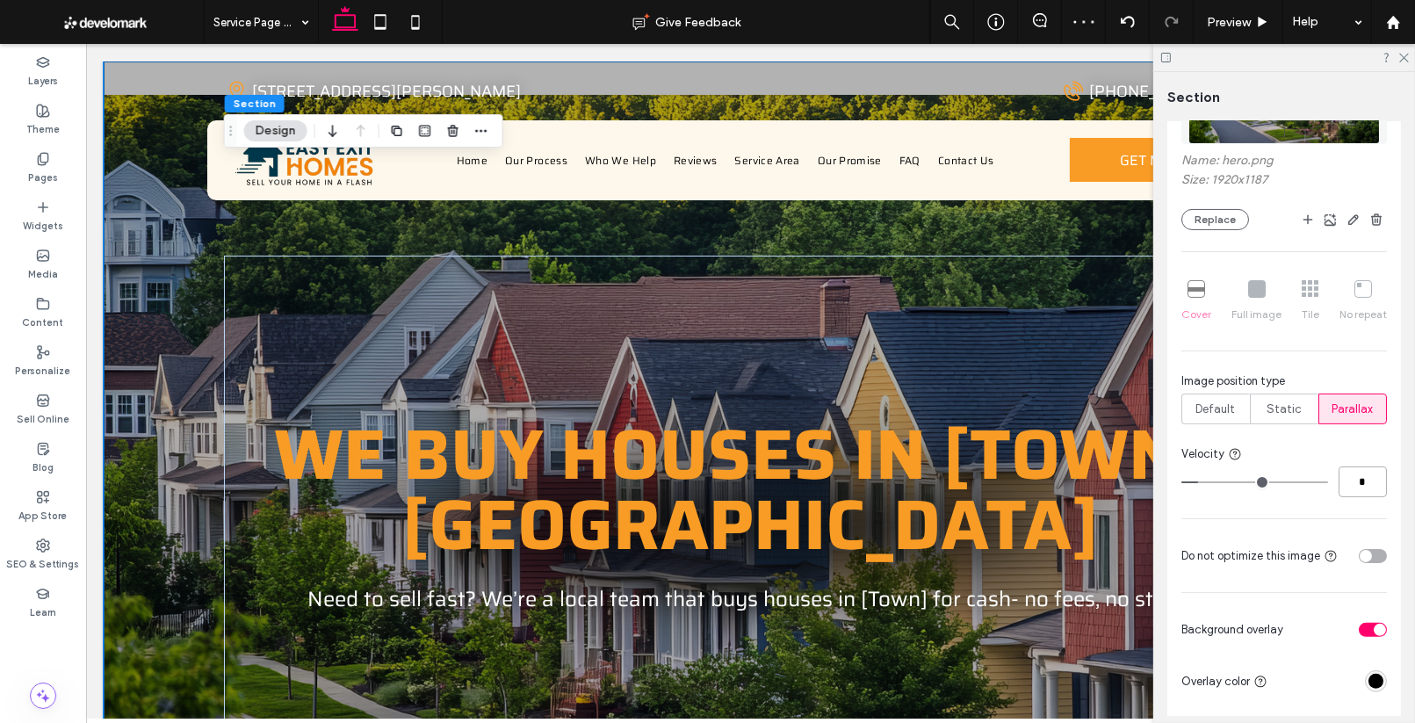
type input "*"
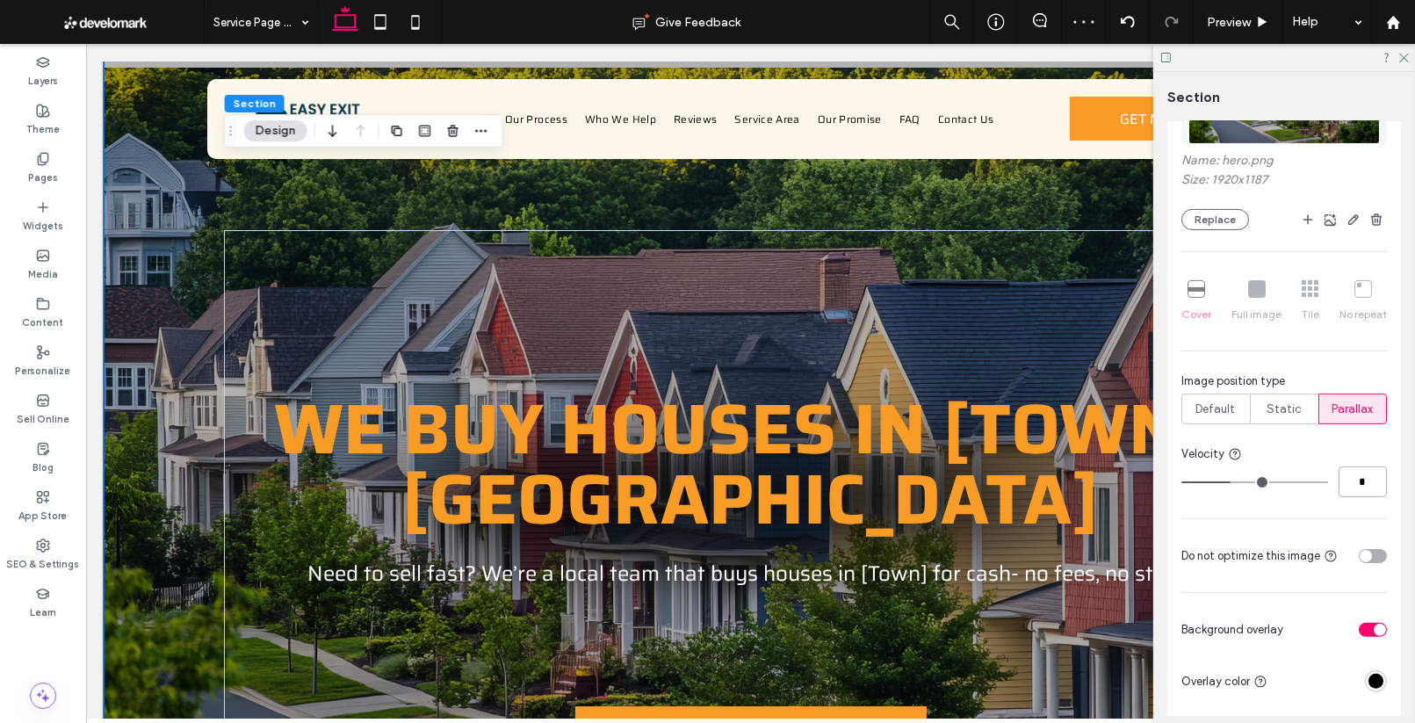
scroll to position [3, 0]
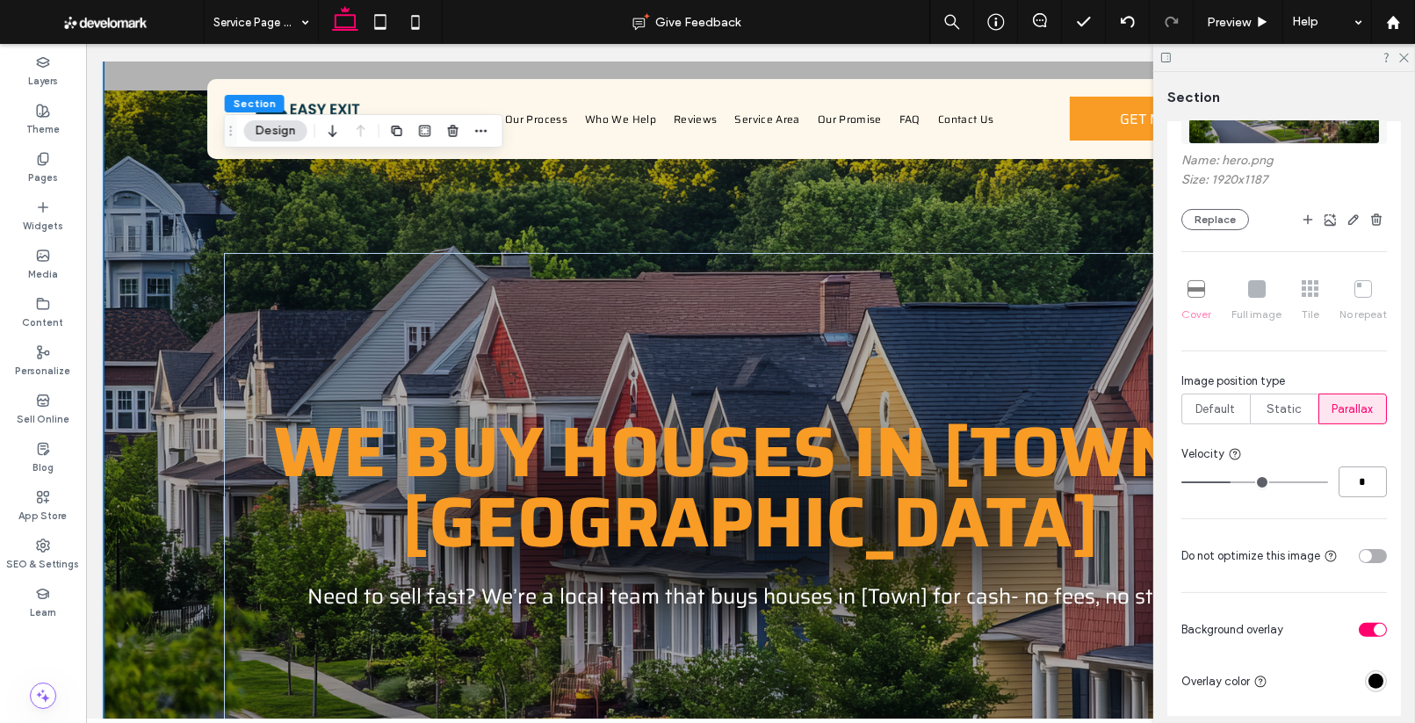
type input "*"
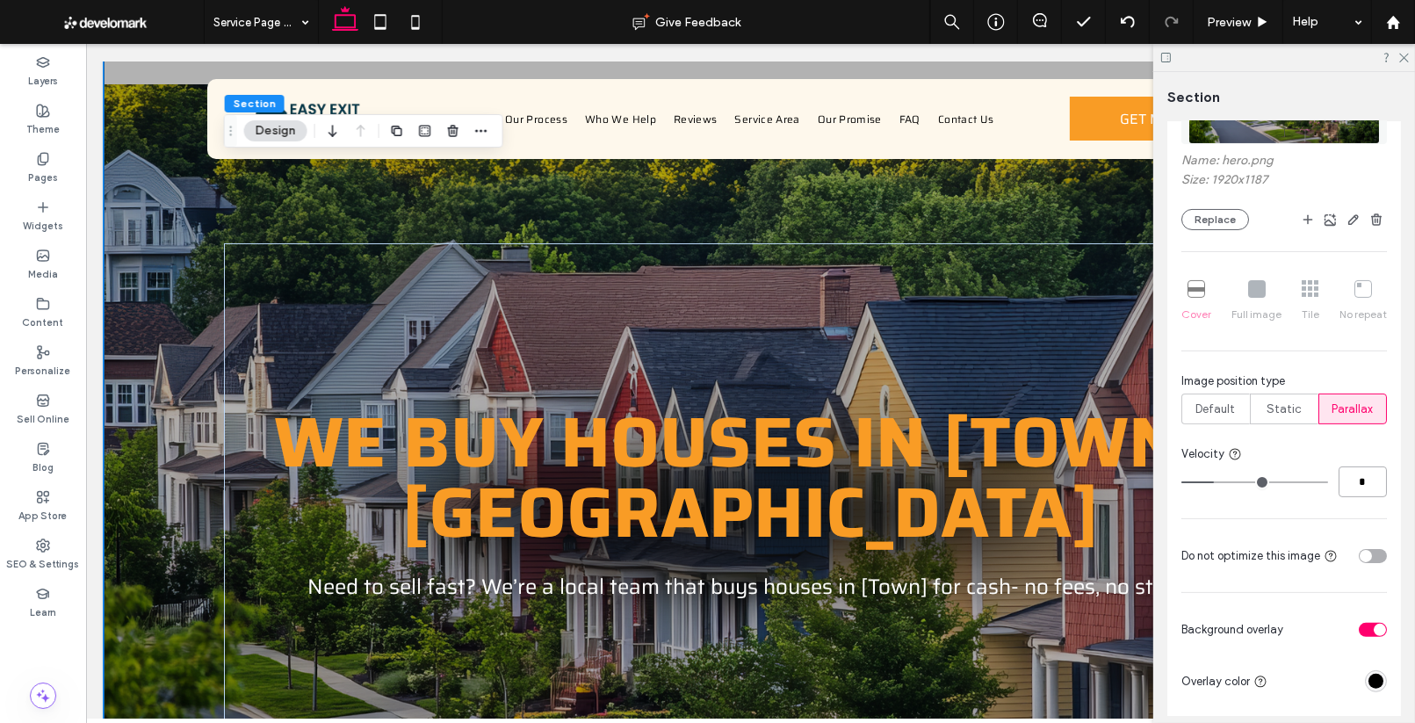
scroll to position [9, 0]
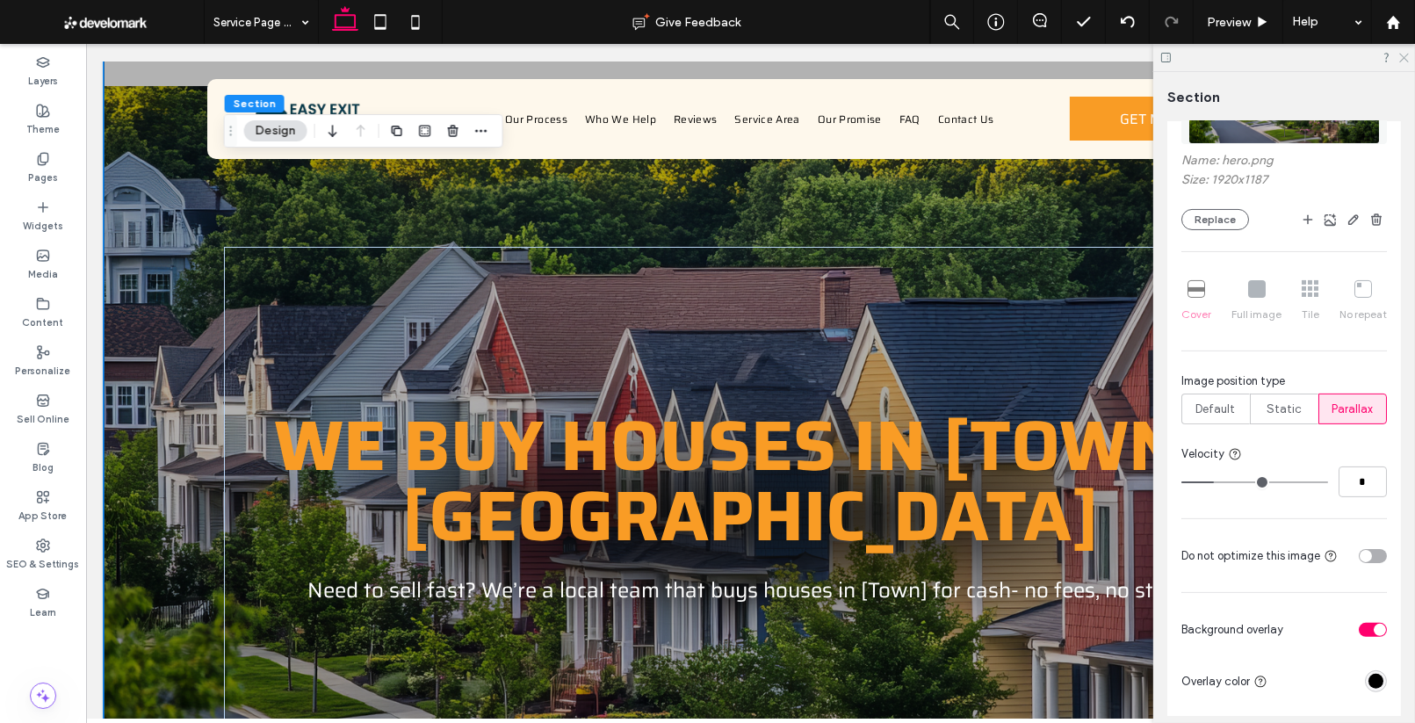
click at [1407, 59] on icon at bounding box center [1402, 56] width 11 height 11
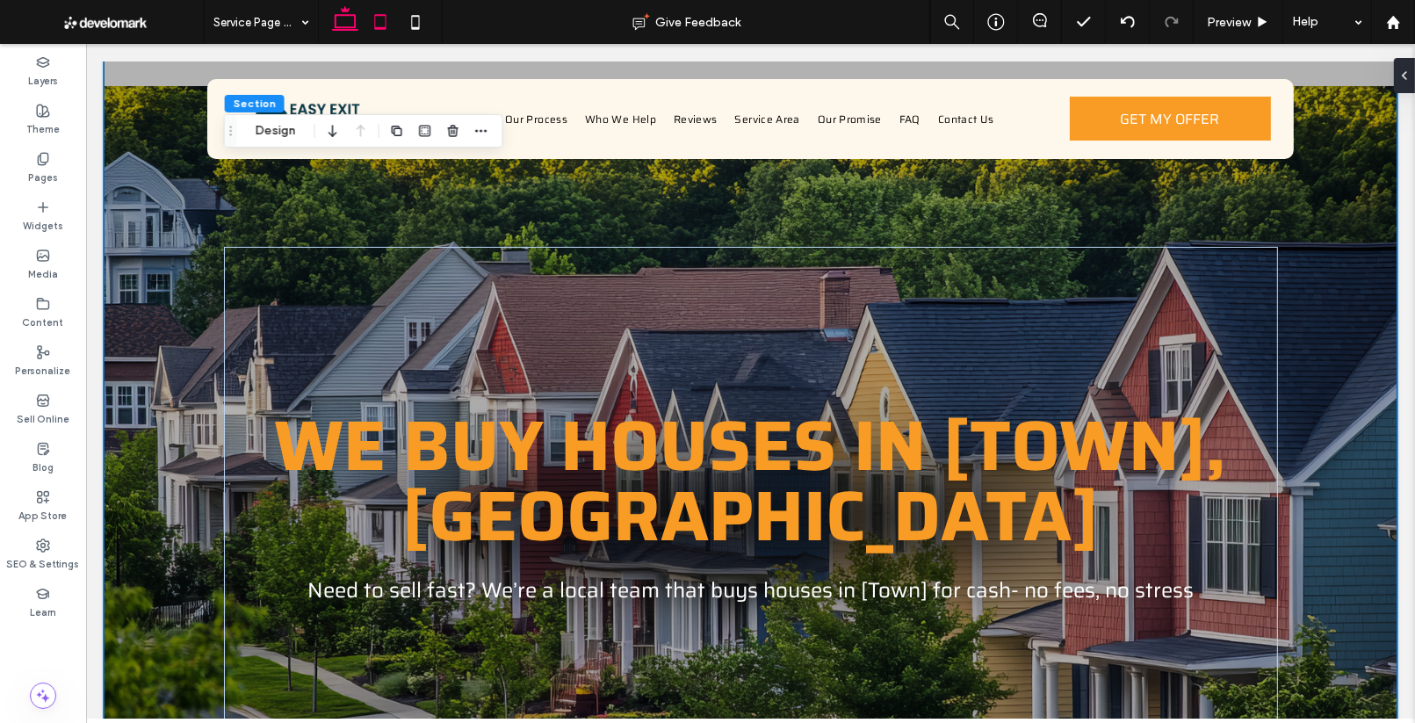
click at [374, 13] on icon at bounding box center [380, 21] width 35 height 35
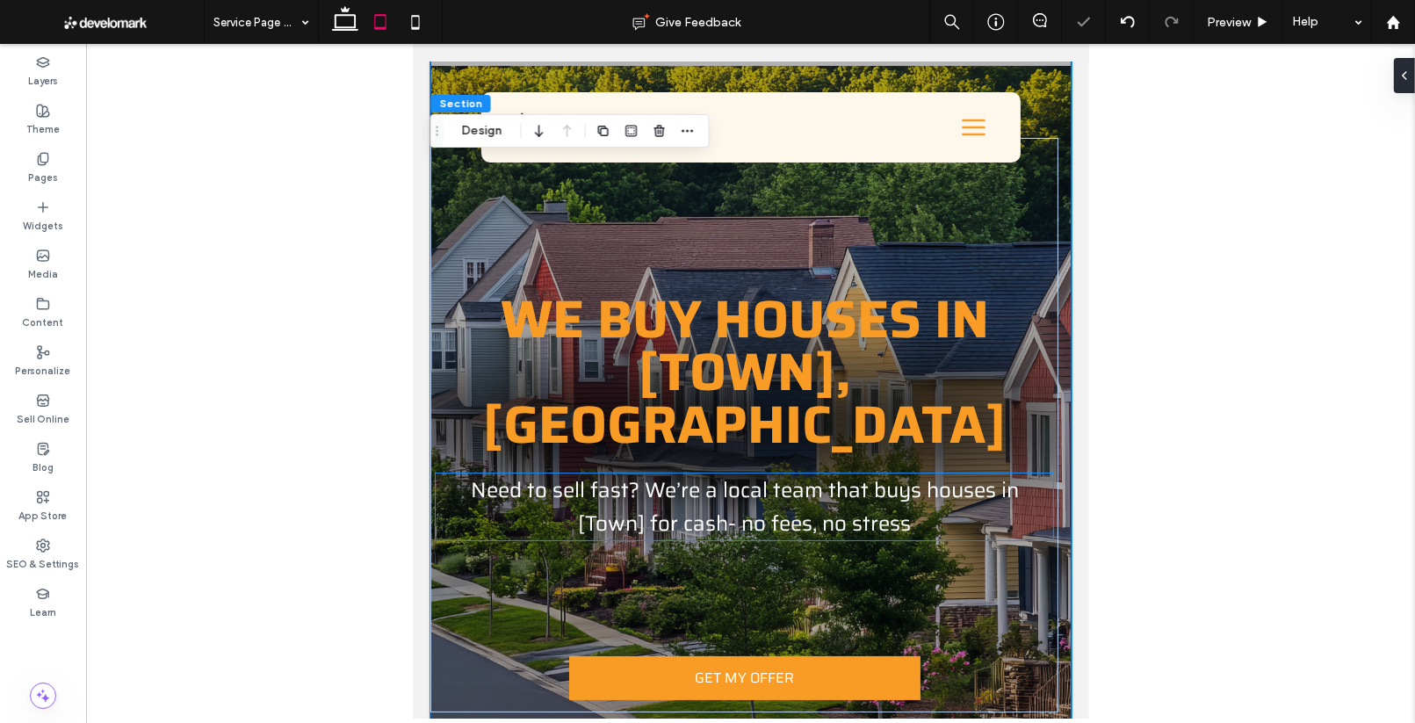
scroll to position [0, 0]
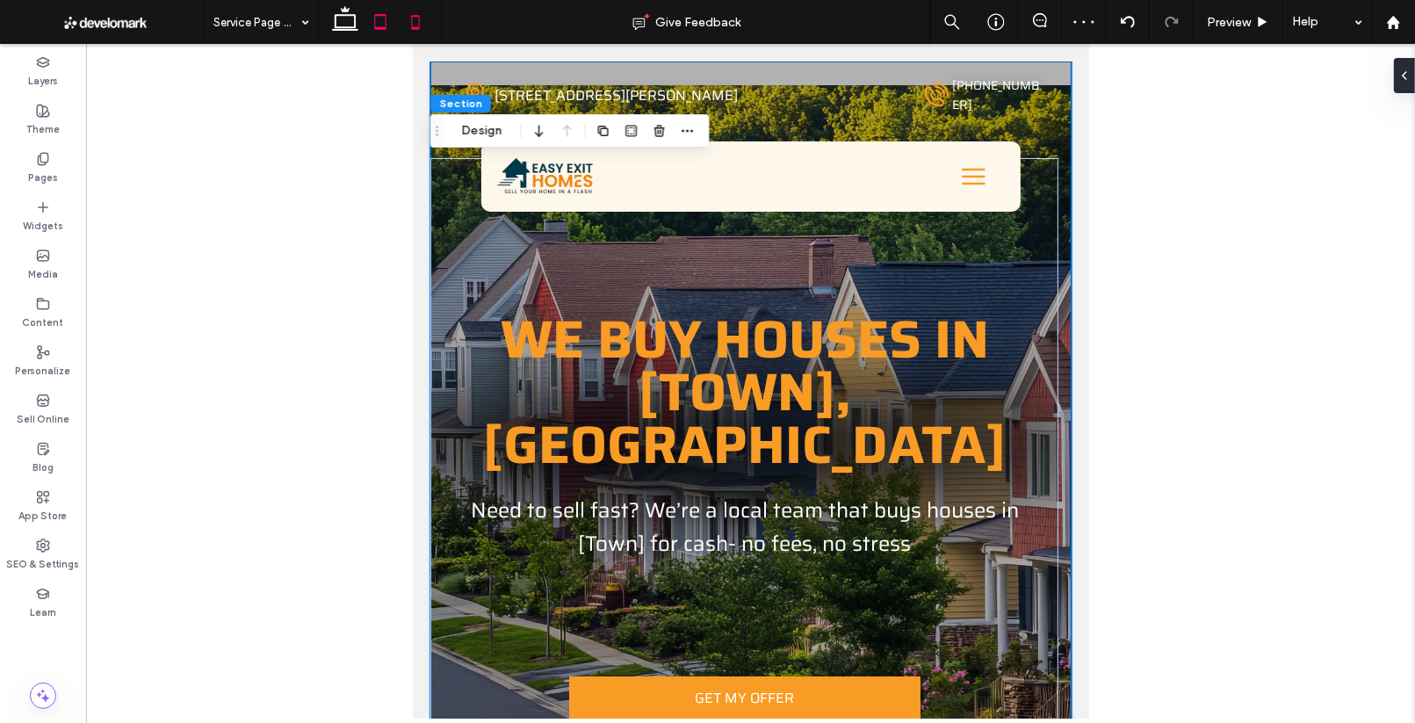
click at [420, 26] on icon at bounding box center [415, 21] width 35 height 35
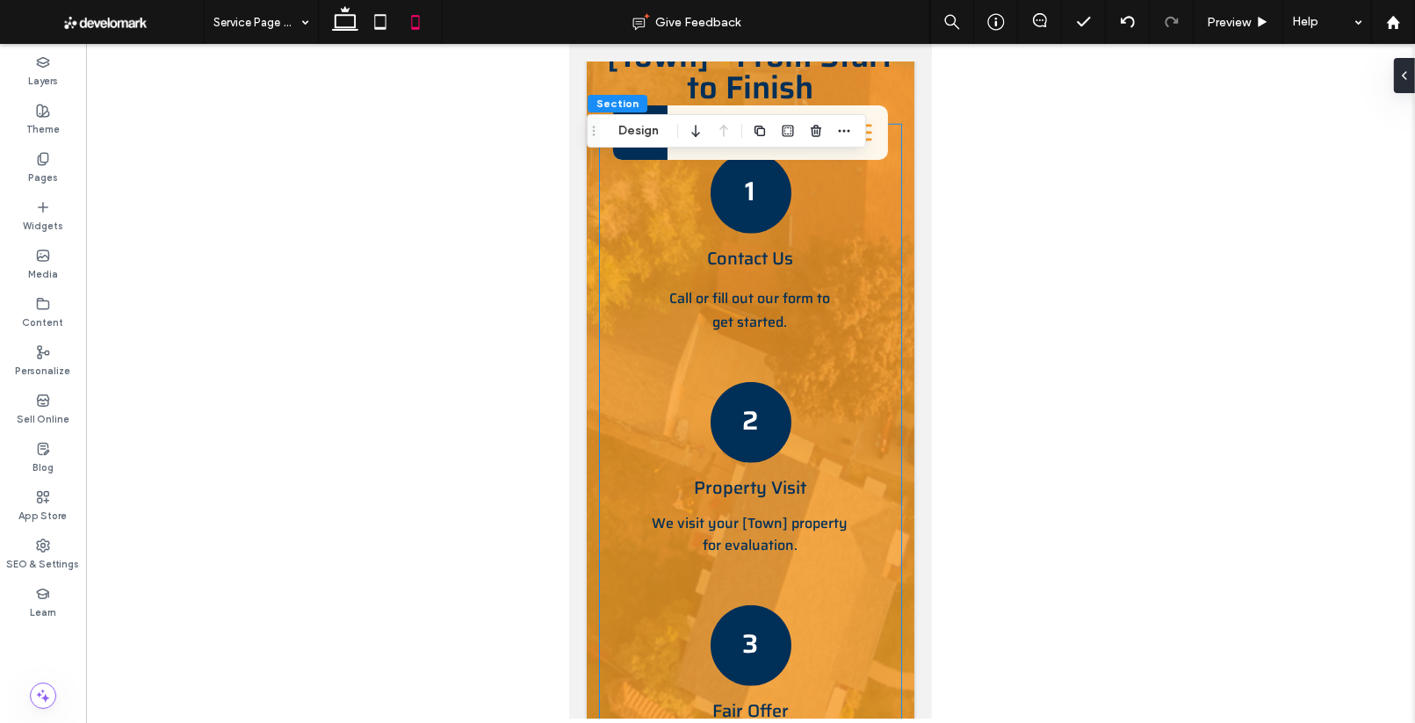
scroll to position [1816, 0]
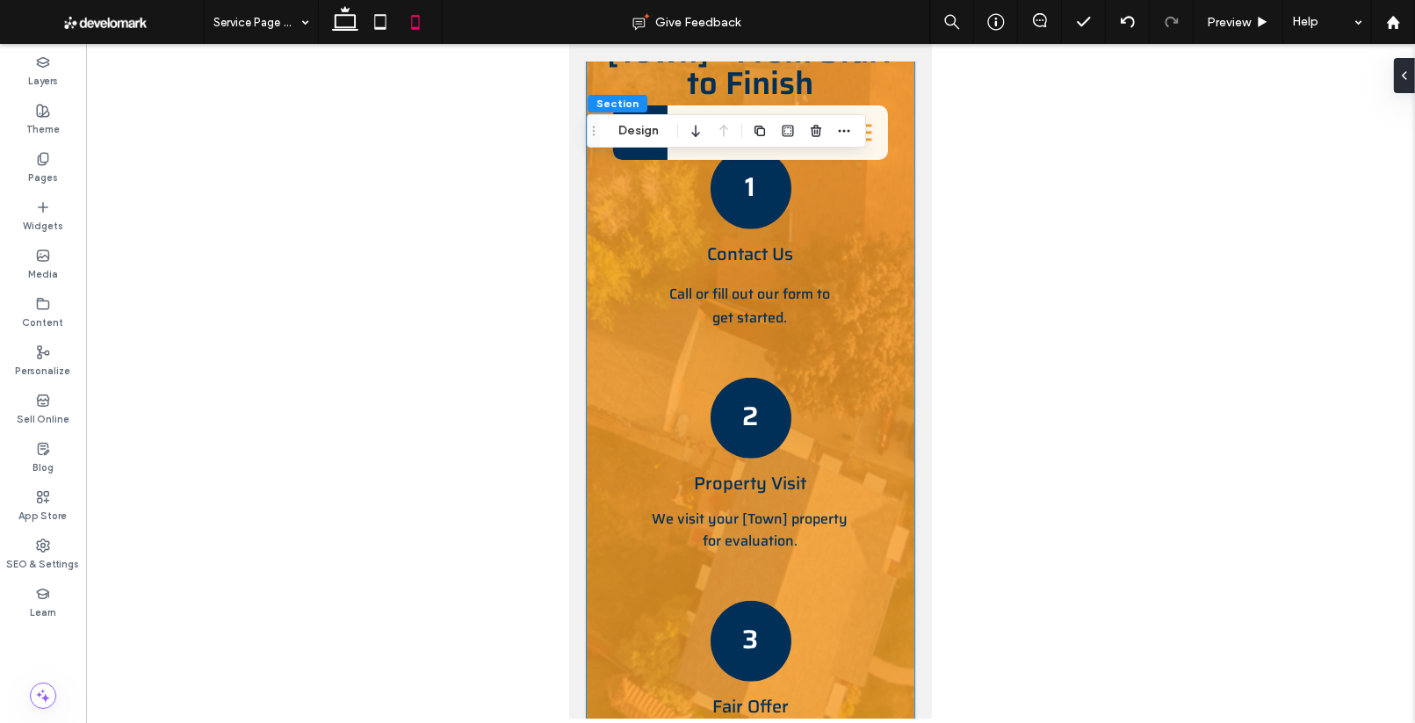
click at [593, 354] on div "A Painless Home Selling Process in [Town] - From Start to Finish 1 Contact Us C…" at bounding box center [750, 488] width 328 height 1085
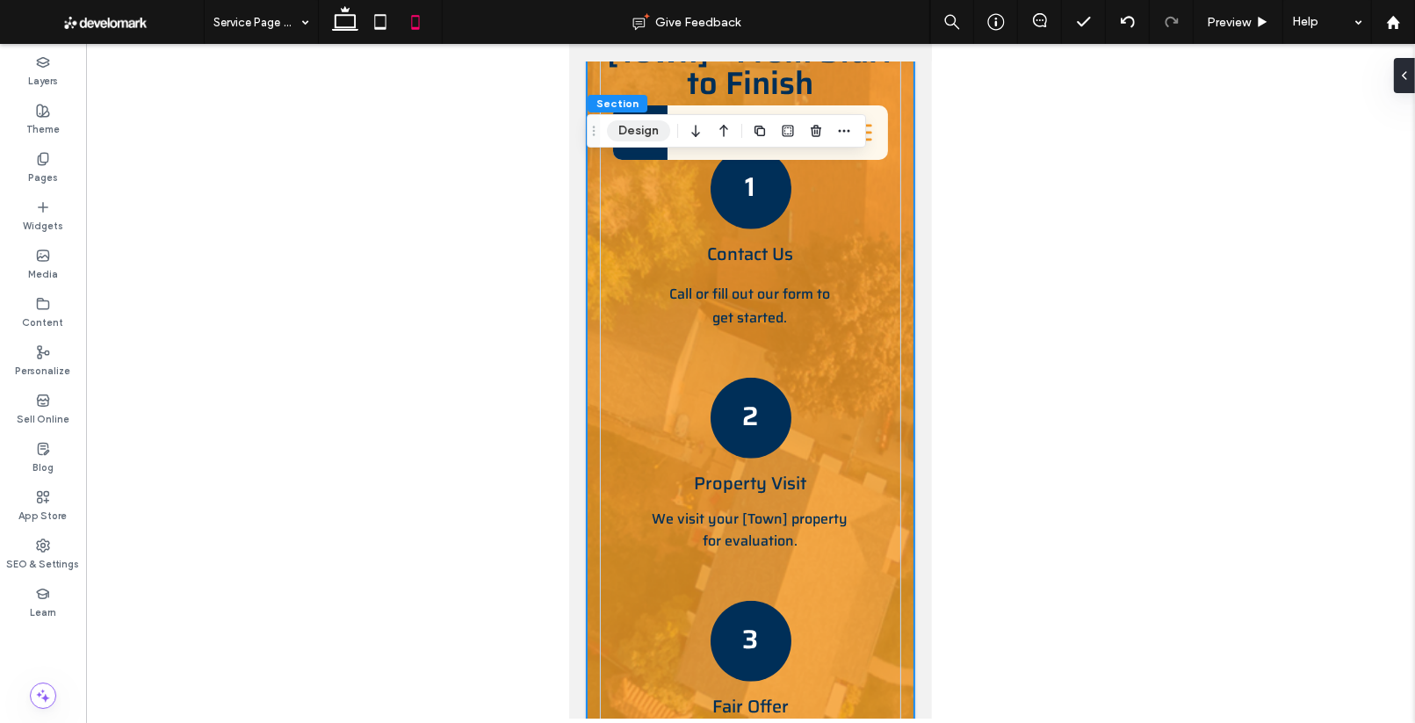
click at [643, 132] on button "Design" at bounding box center [638, 130] width 63 height 21
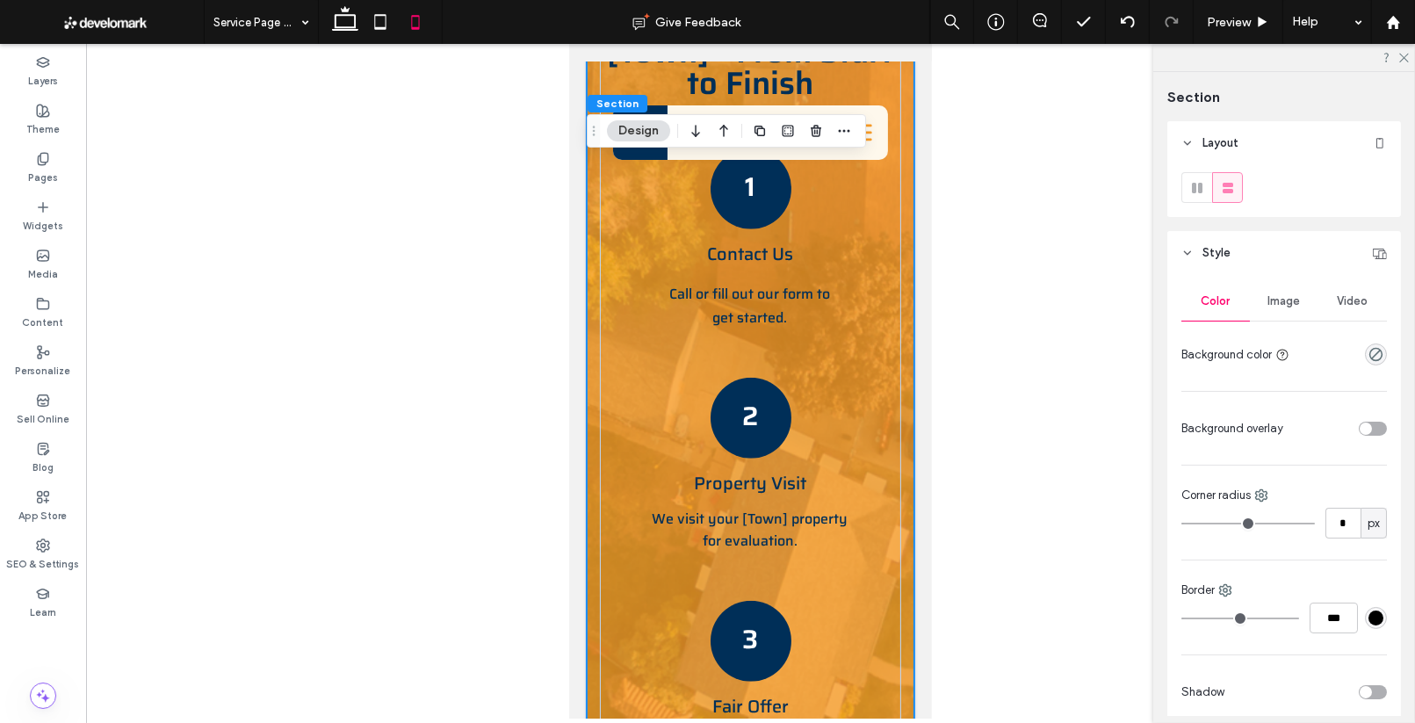
click at [1286, 308] on div "Image" at bounding box center [1284, 301] width 68 height 39
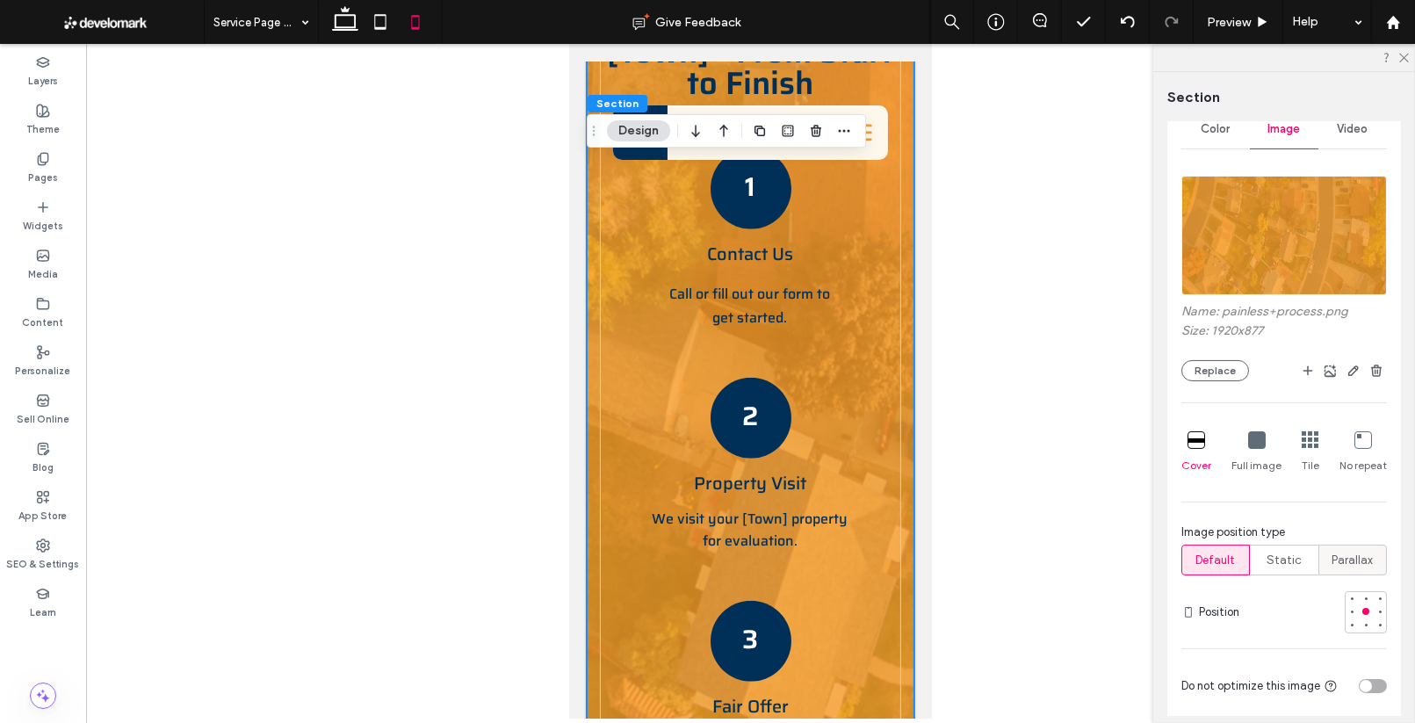
click at [1351, 554] on span "Parallax" at bounding box center [1352, 560] width 41 height 18
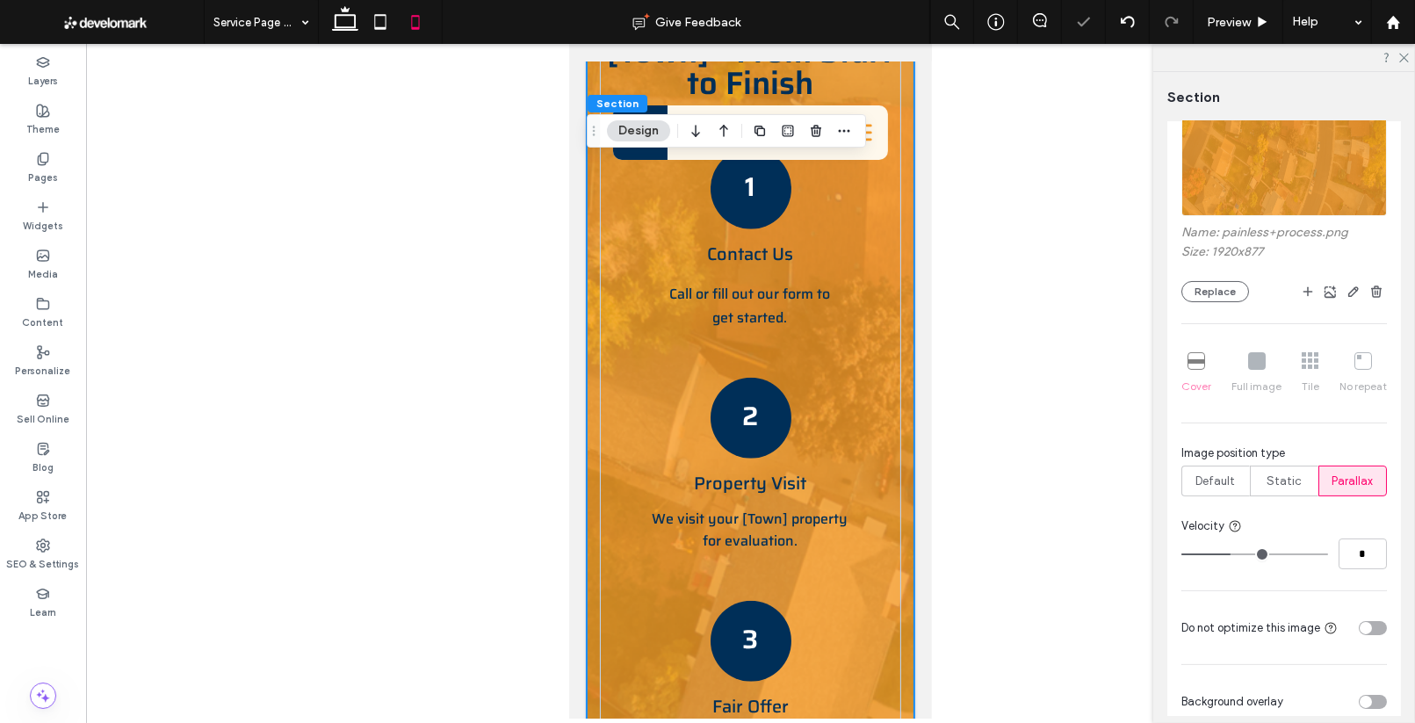
scroll to position [285, 0]
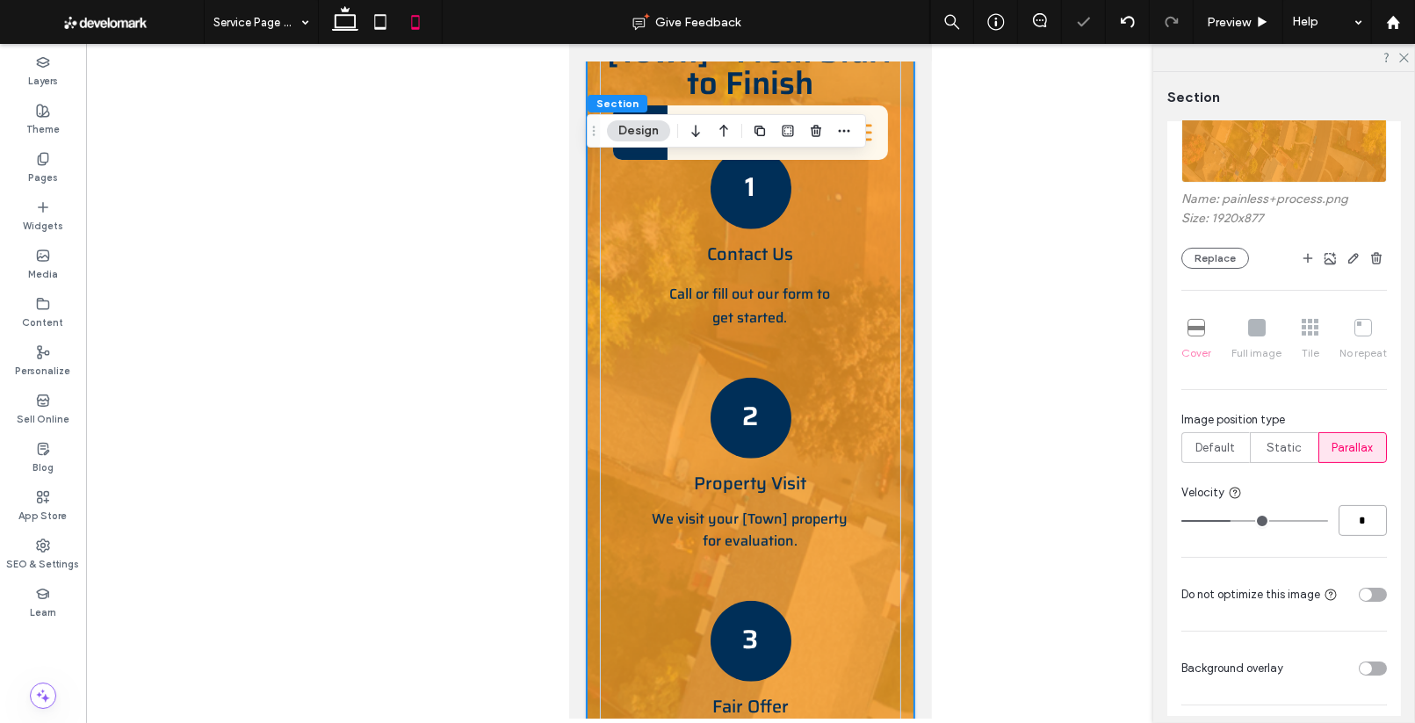
click at [1361, 514] on input "*" at bounding box center [1362, 520] width 48 height 31
type input "*"
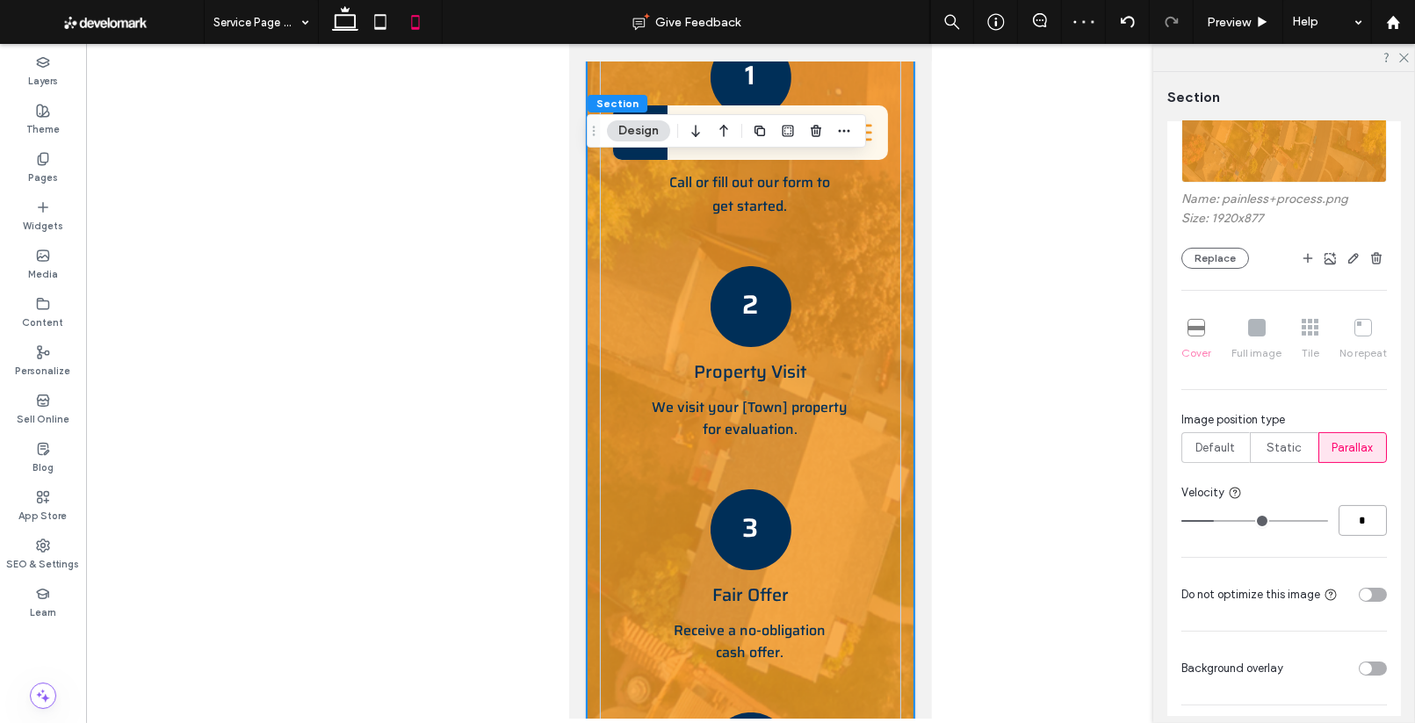
scroll to position [1927, 0]
click at [1404, 56] on icon at bounding box center [1402, 56] width 11 height 11
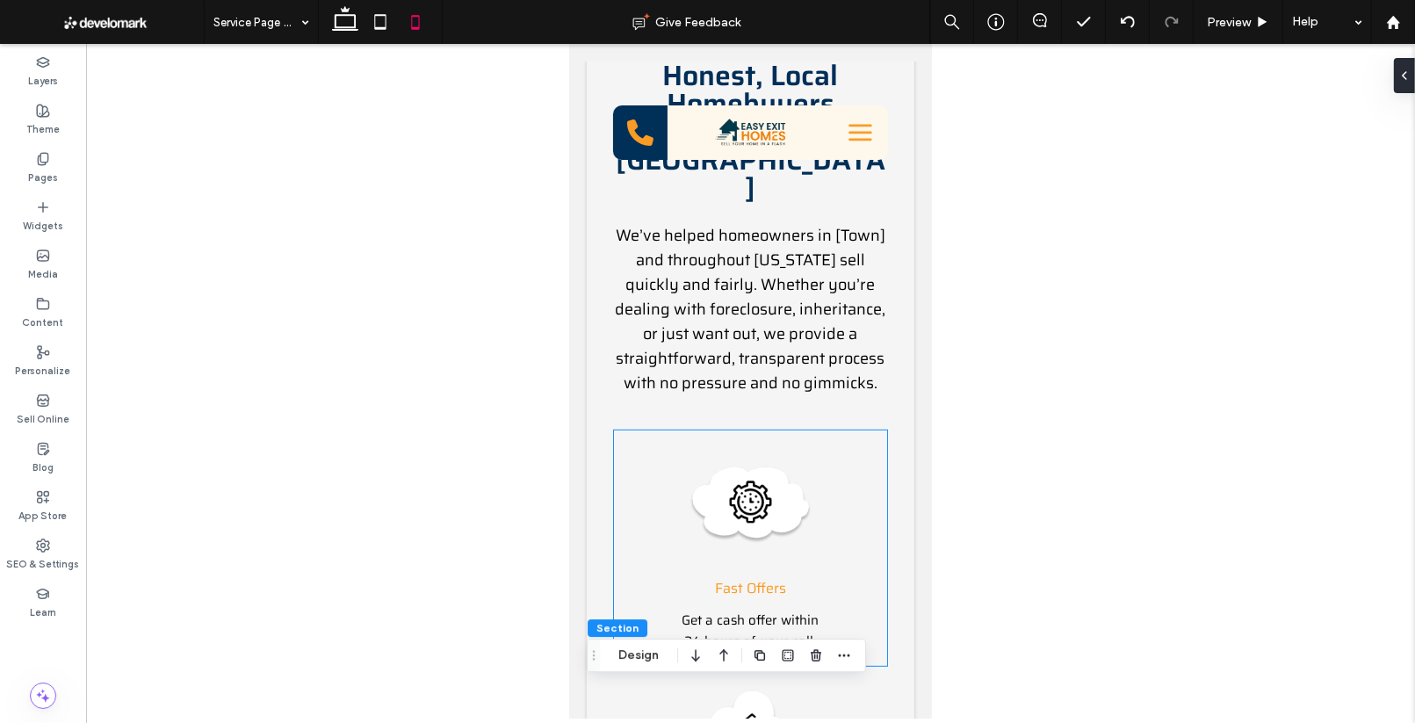
scroll to position [614, 0]
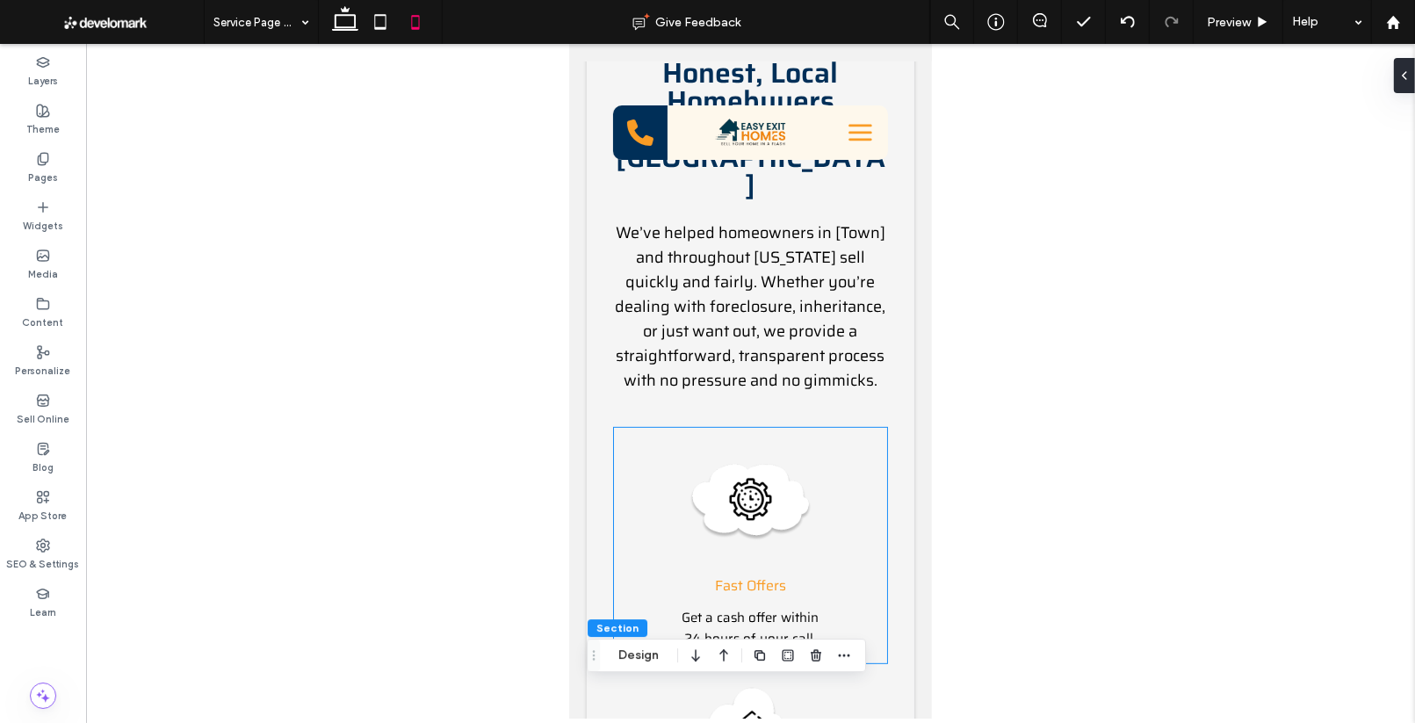
click at [779, 442] on img at bounding box center [749, 503] width 123 height 123
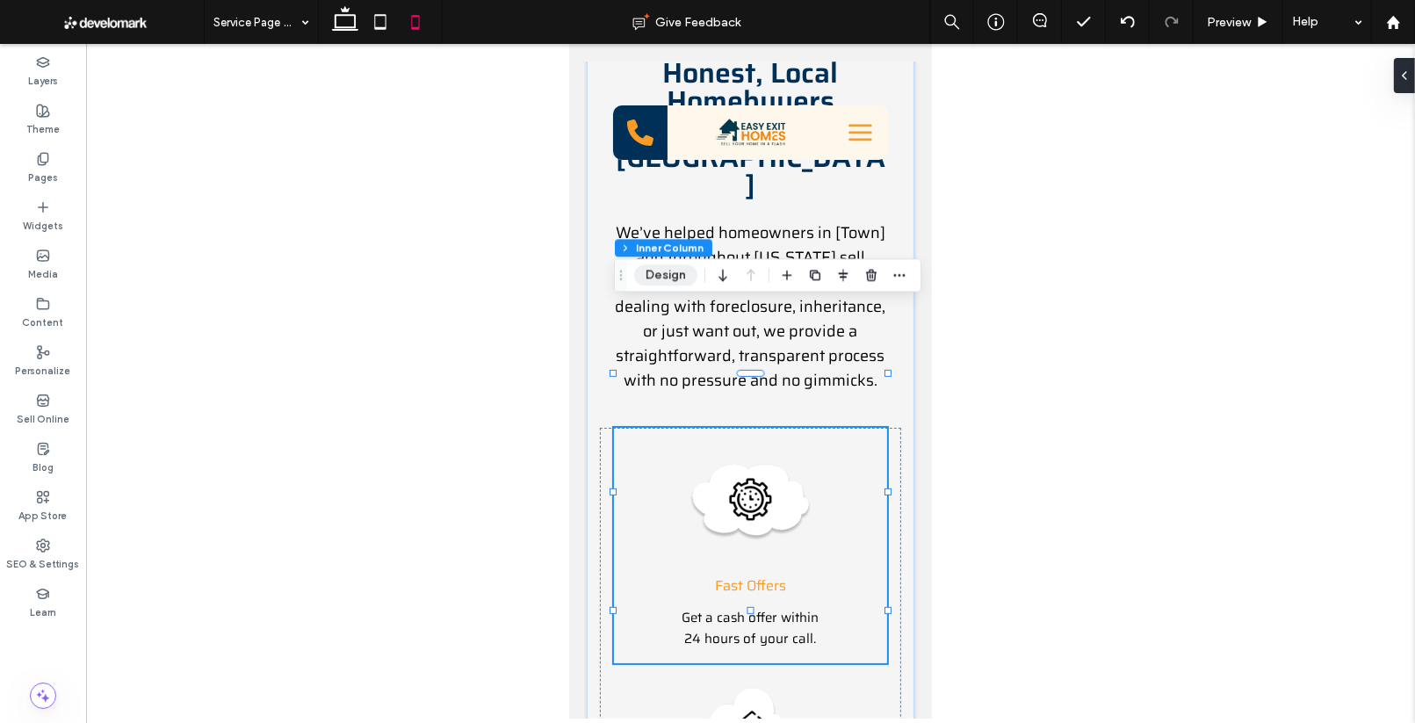
click at [673, 278] on button "Design" at bounding box center [665, 274] width 63 height 21
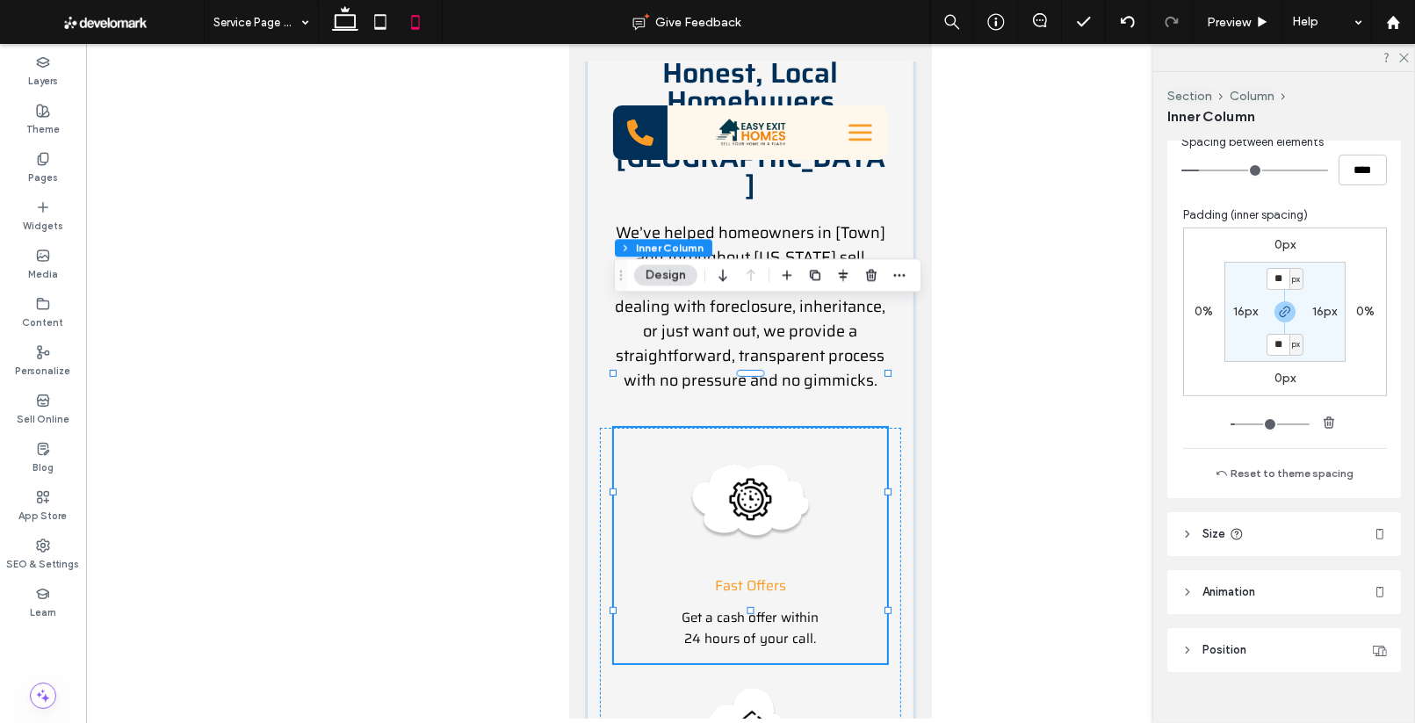
scroll to position [494, 0]
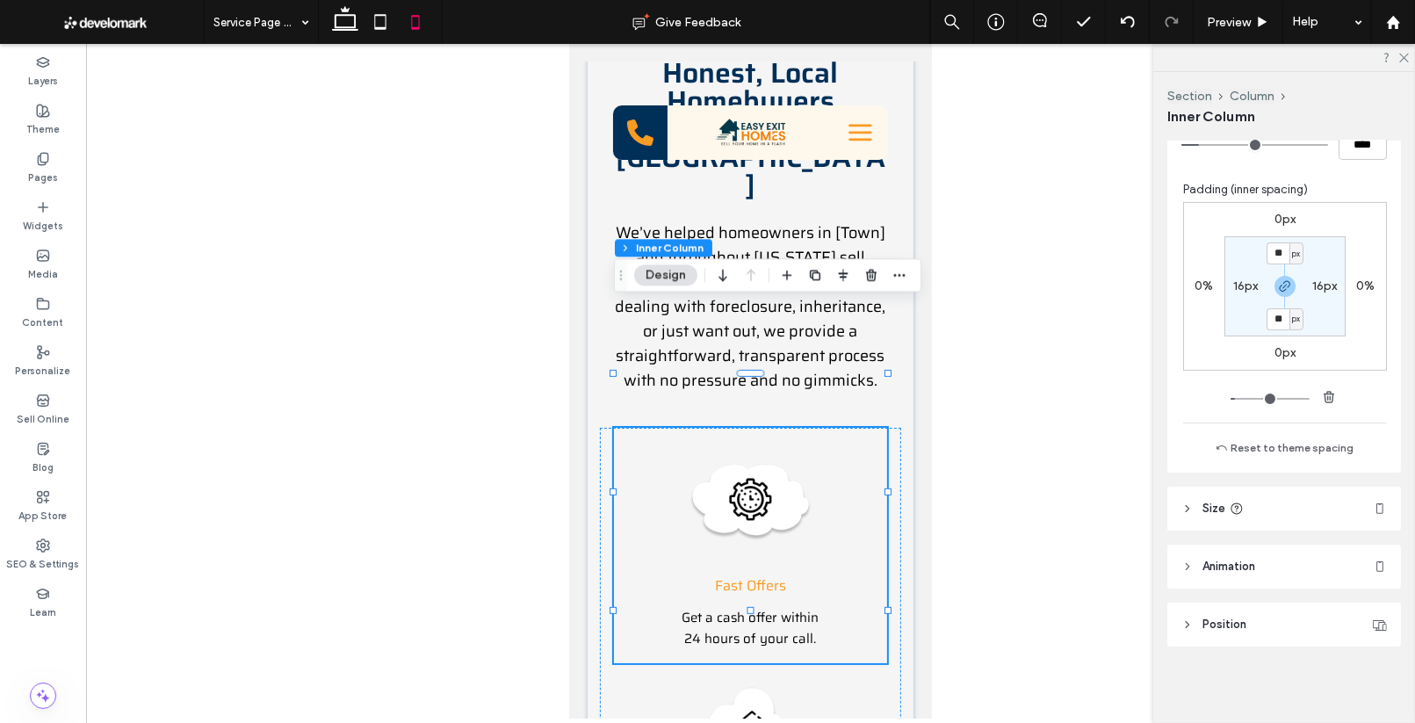
click at [1229, 564] on span "Animation" at bounding box center [1228, 567] width 53 height 18
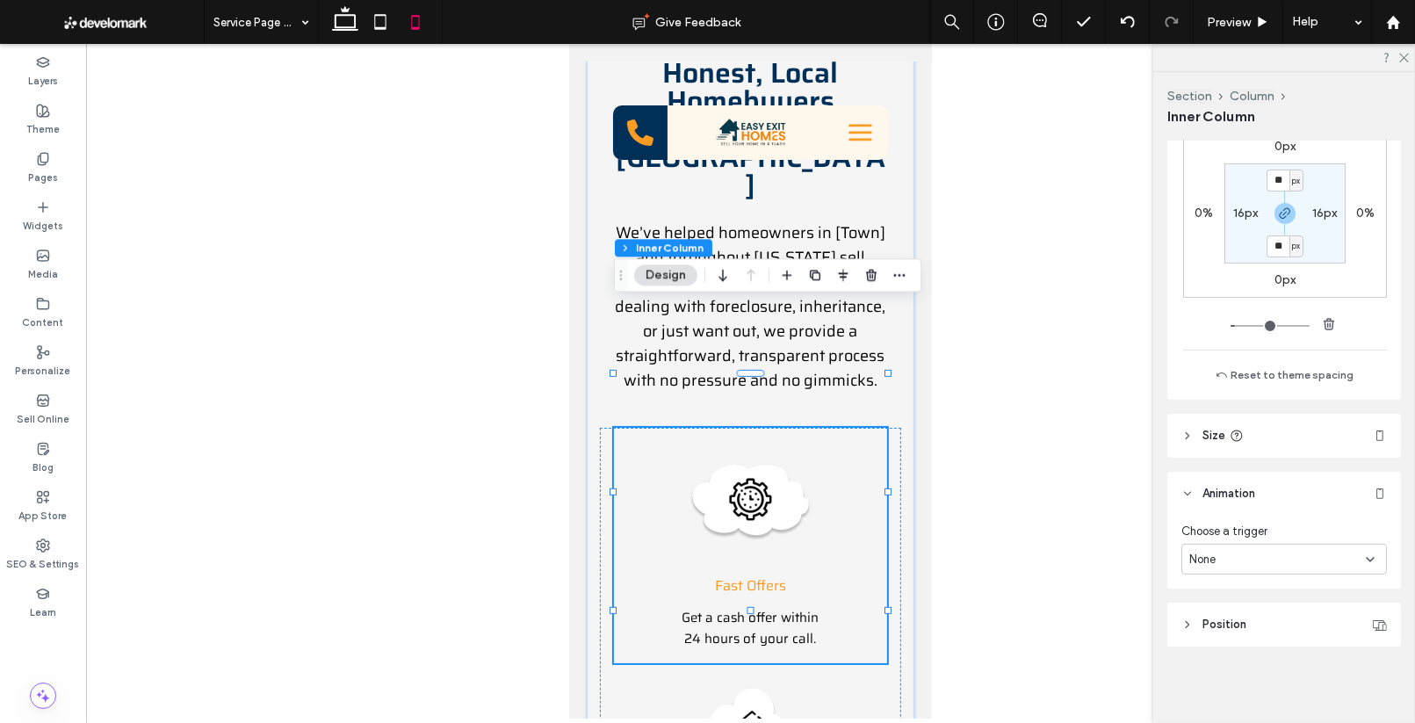
click at [1238, 556] on div "None" at bounding box center [1277, 560] width 177 height 18
click at [1092, 489] on div at bounding box center [750, 381] width 1329 height 674
click at [764, 442] on img at bounding box center [749, 503] width 123 height 123
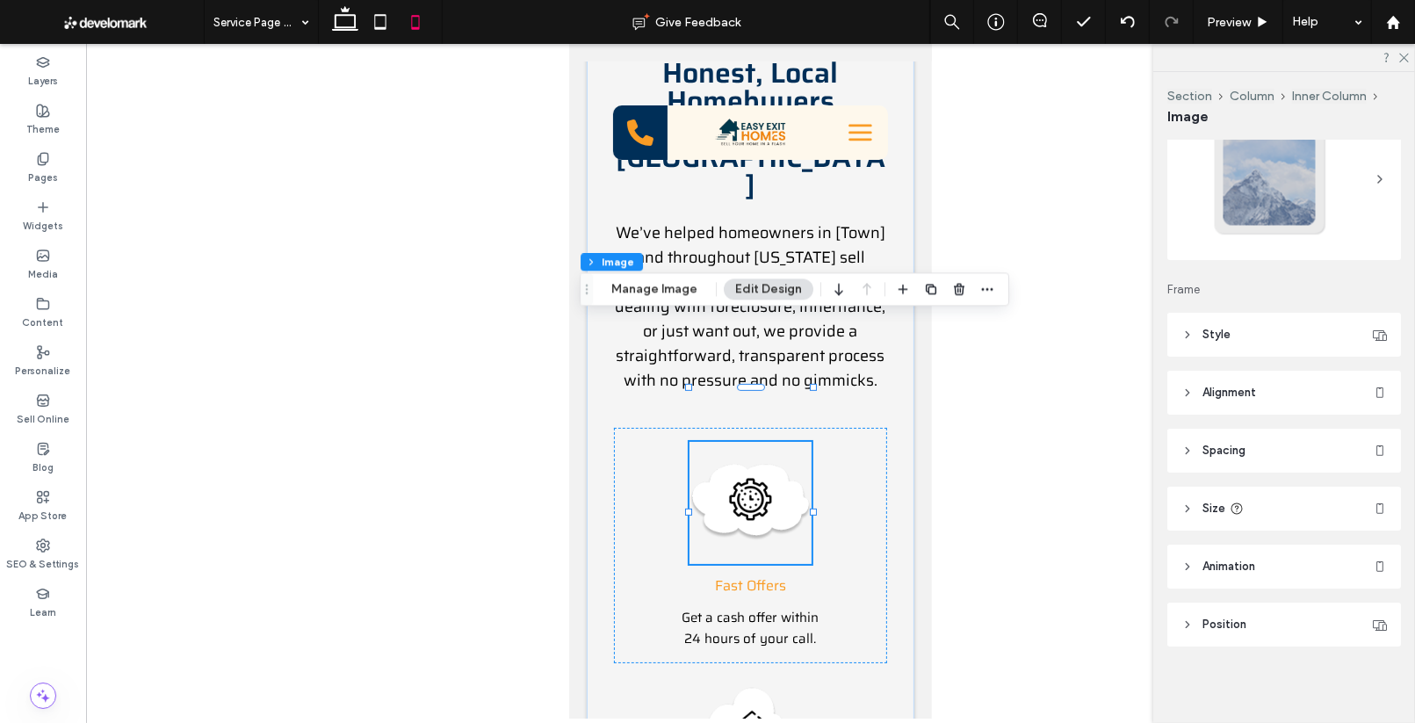
click at [1234, 567] on span "Animation" at bounding box center [1228, 567] width 53 height 18
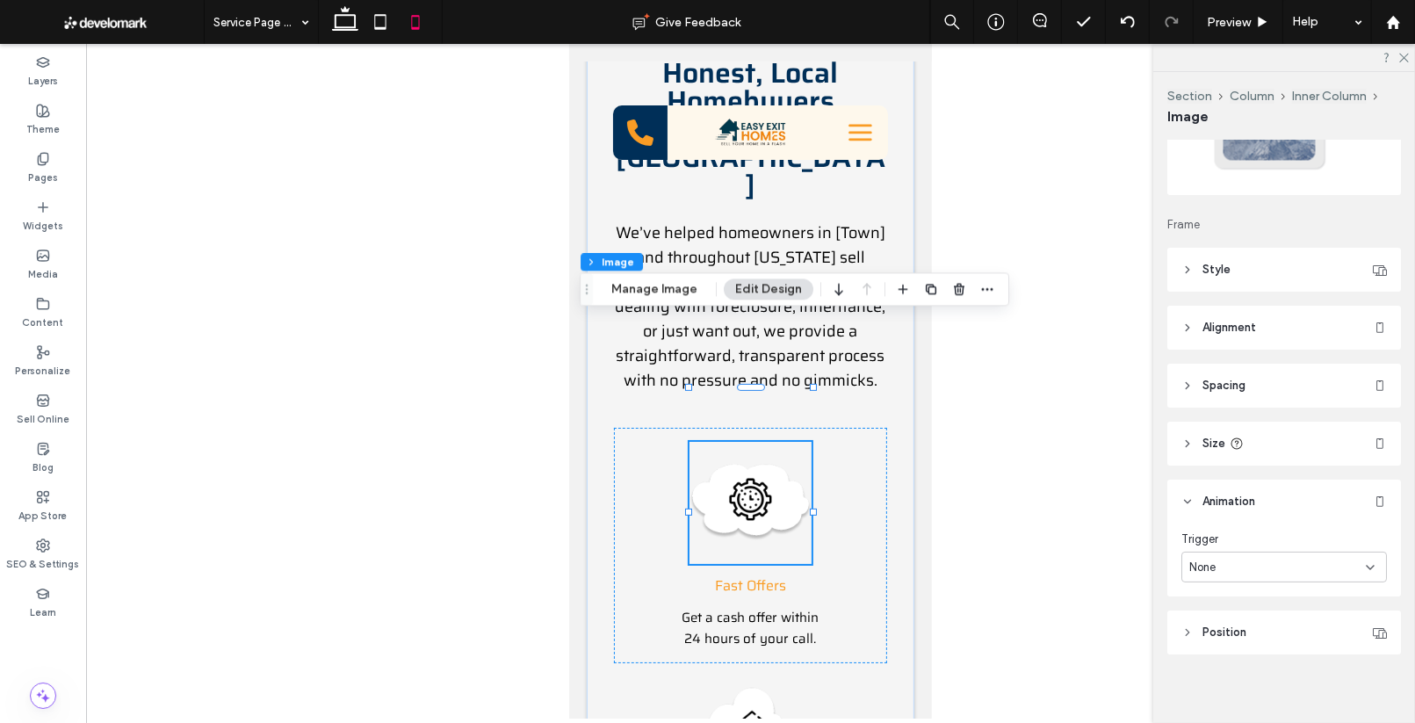
scroll to position [152, 0]
click at [1220, 552] on div "None" at bounding box center [1277, 560] width 177 height 18
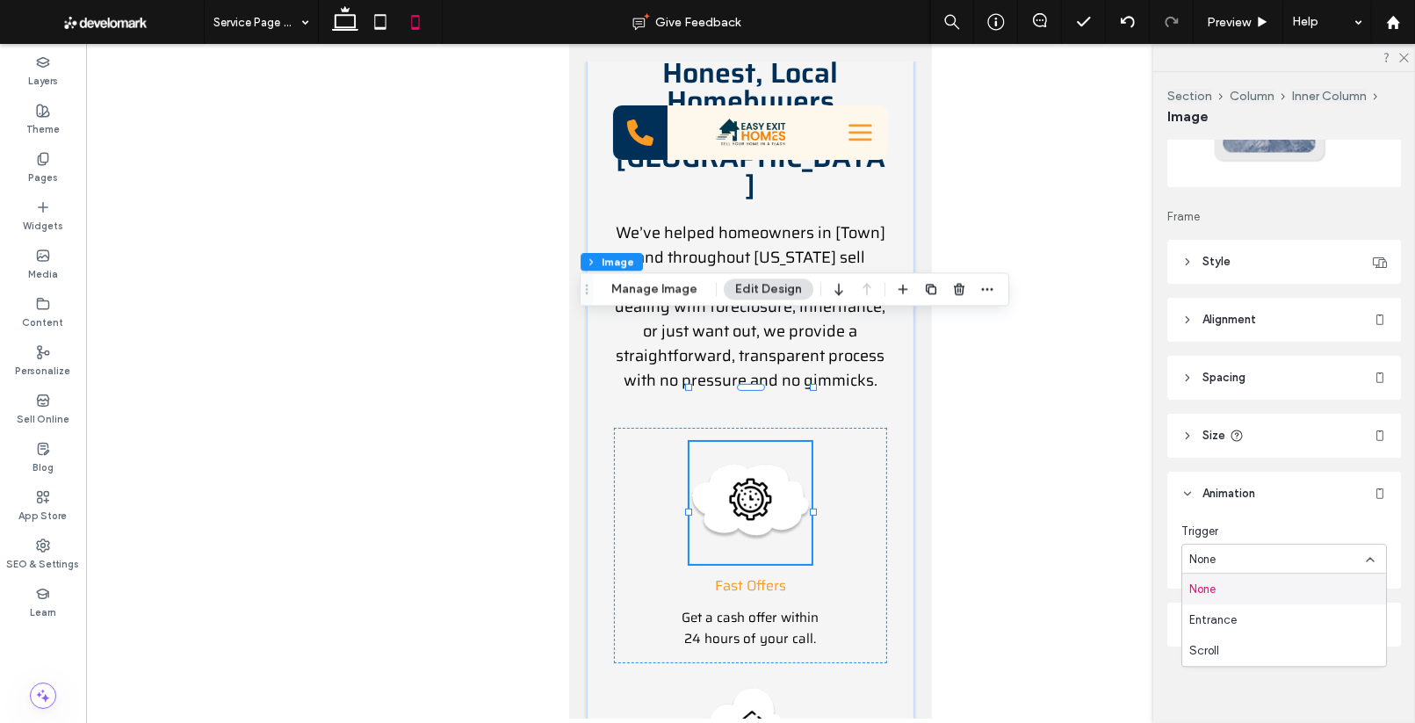
drag, startPoint x: 1136, startPoint y: 533, endPoint x: 981, endPoint y: 472, distance: 167.1
click at [1135, 532] on div at bounding box center [750, 381] width 1329 height 674
click at [355, 26] on use at bounding box center [345, 18] width 26 height 25
type input "***"
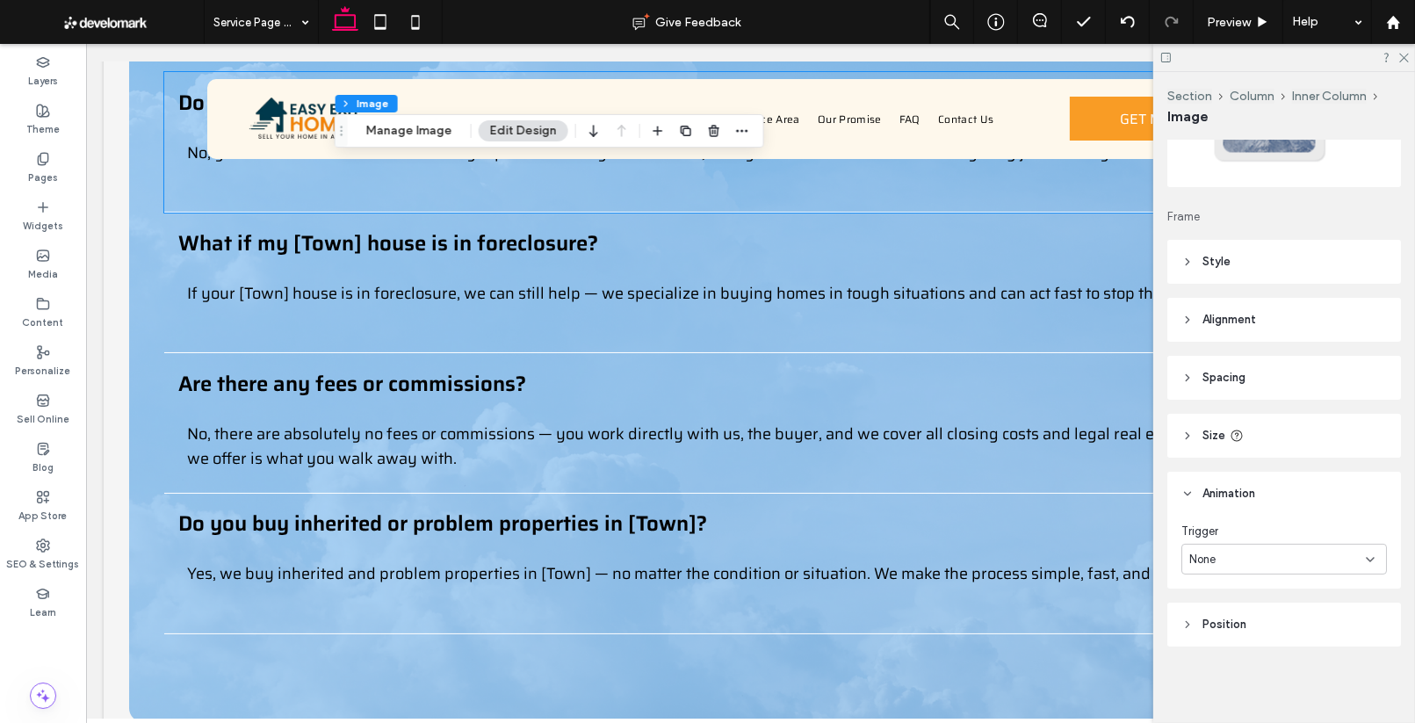
scroll to position [3104, 0]
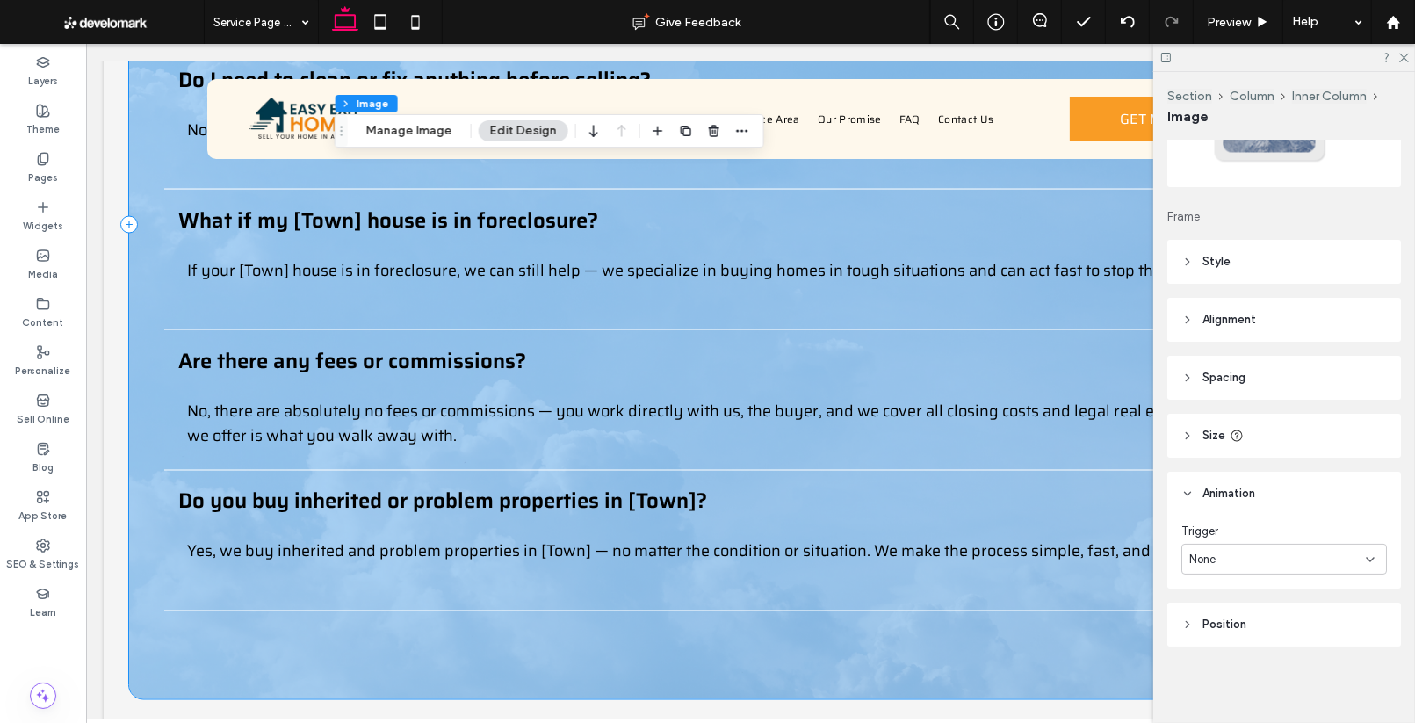
click at [941, 548] on div "Questions About Selling Your [Town] Home? How fast can I get a cash offer in [T…" at bounding box center [749, 225] width 1242 height 948
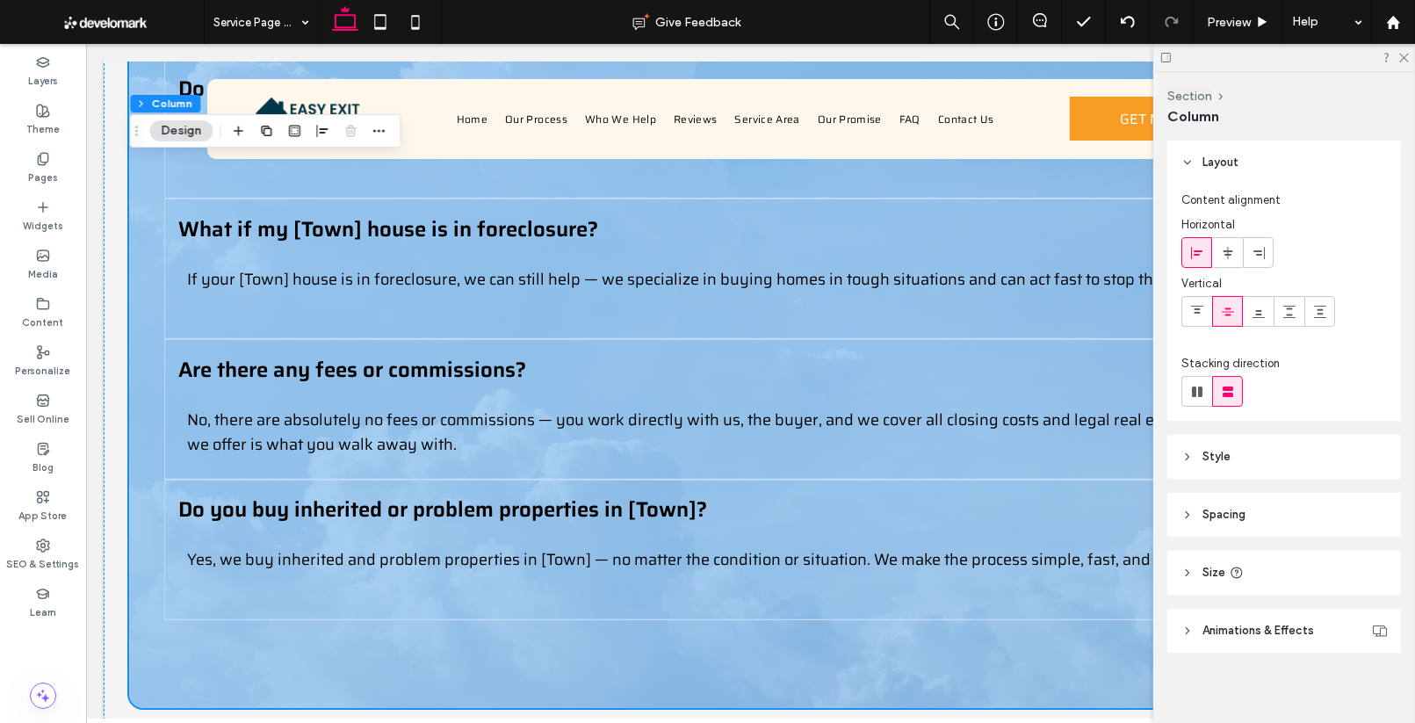
scroll to position [6, 0]
click at [1201, 446] on header "Style" at bounding box center [1284, 451] width 234 height 44
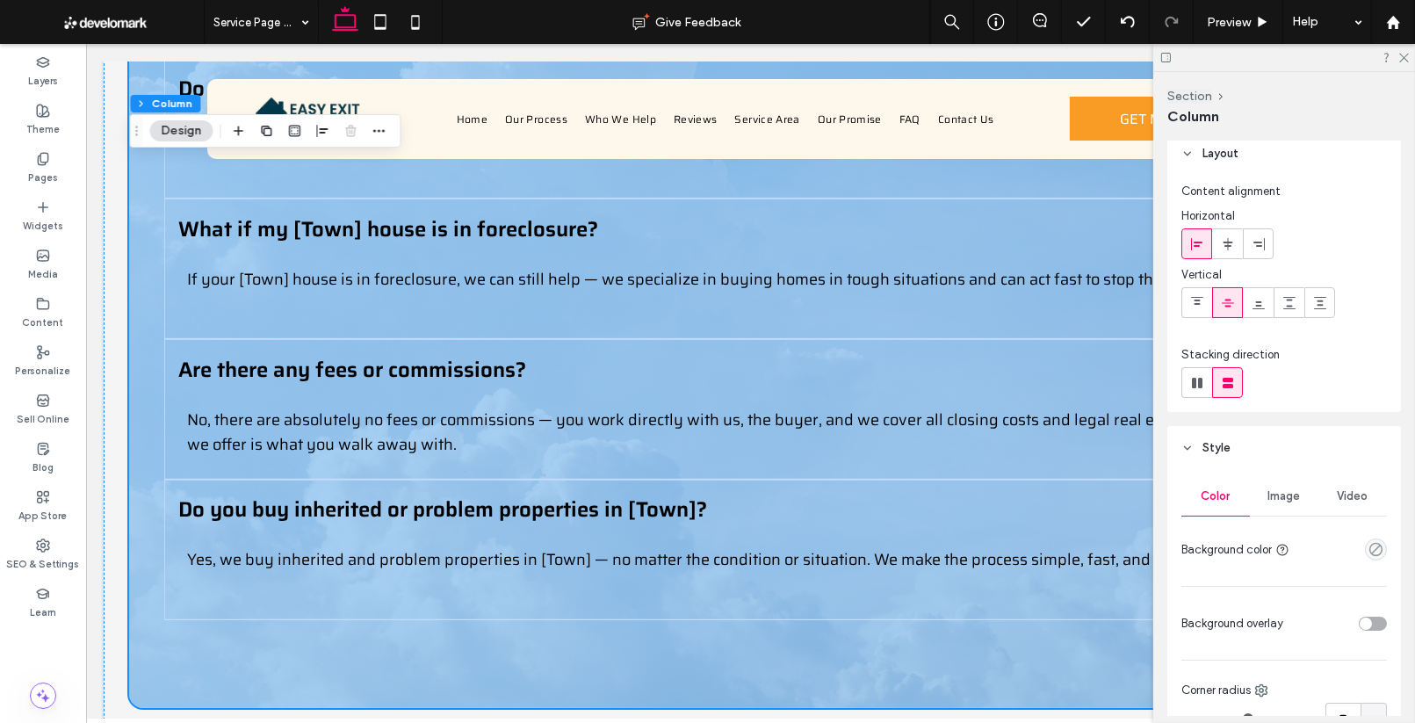
click at [1299, 511] on div "Image" at bounding box center [1284, 496] width 68 height 39
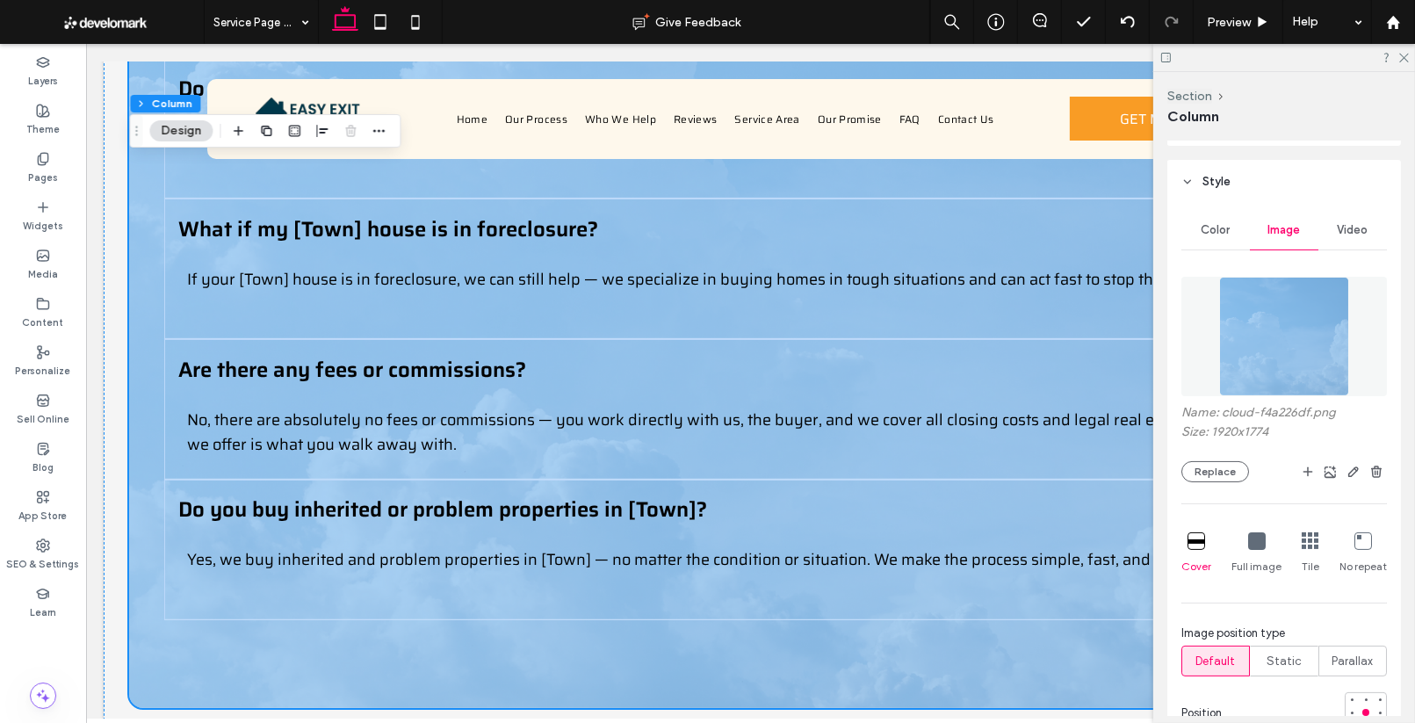
scroll to position [283, 0]
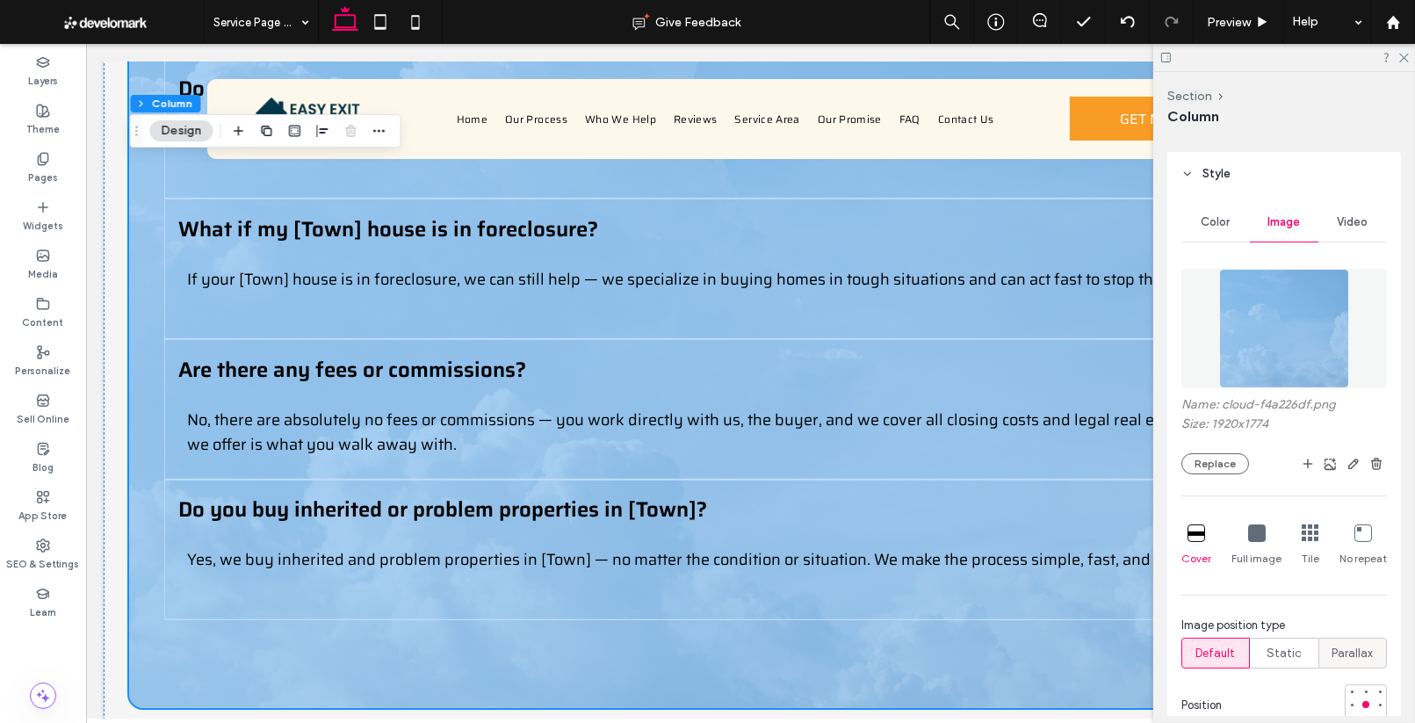
click at [1358, 650] on span "Parallax" at bounding box center [1352, 654] width 41 height 18
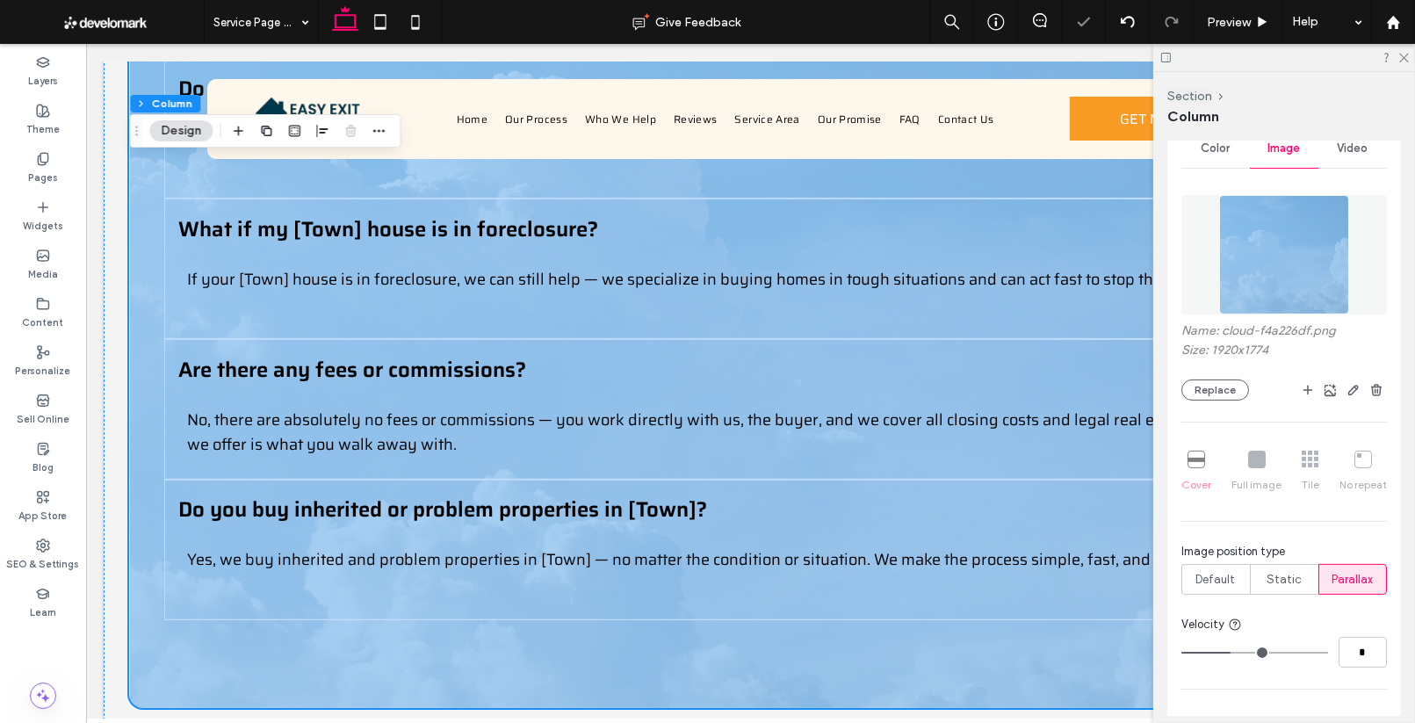
scroll to position [371, 0]
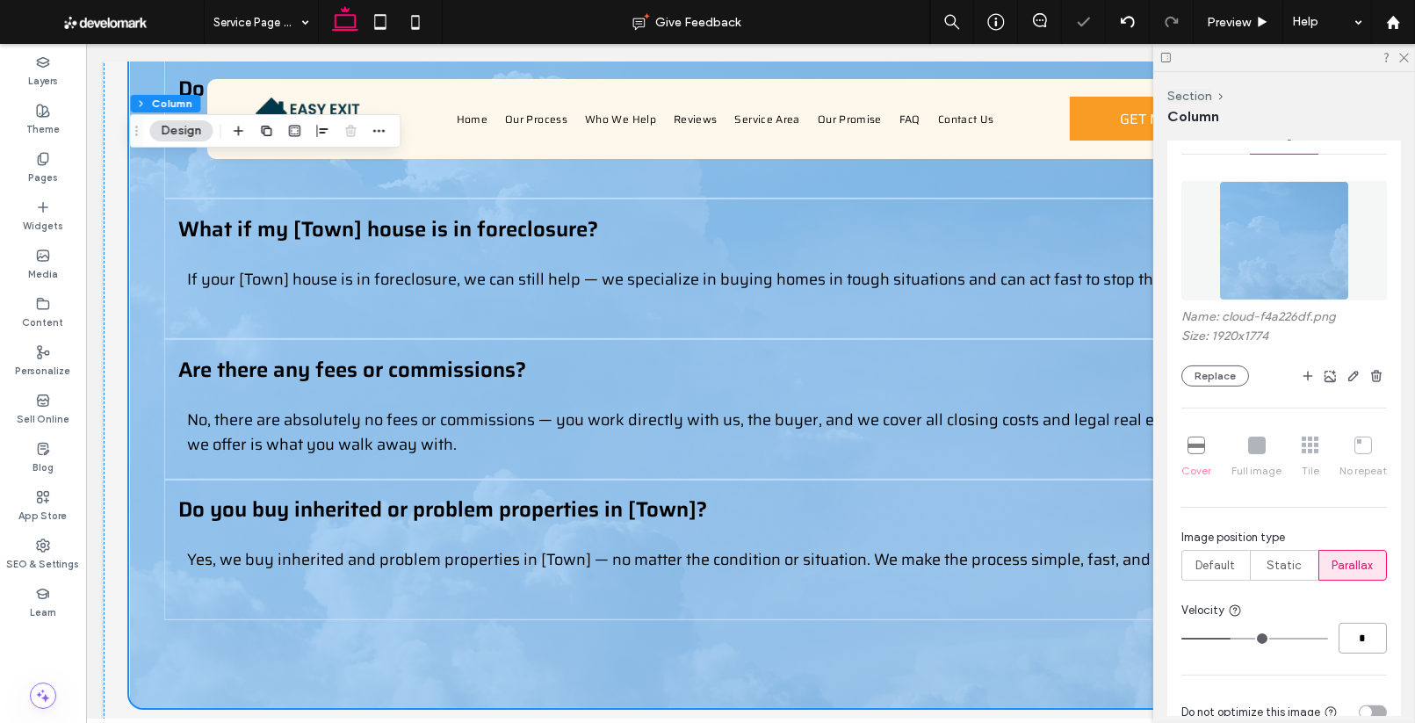
click at [1366, 629] on input "*" at bounding box center [1362, 638] width 48 height 31
type input "*"
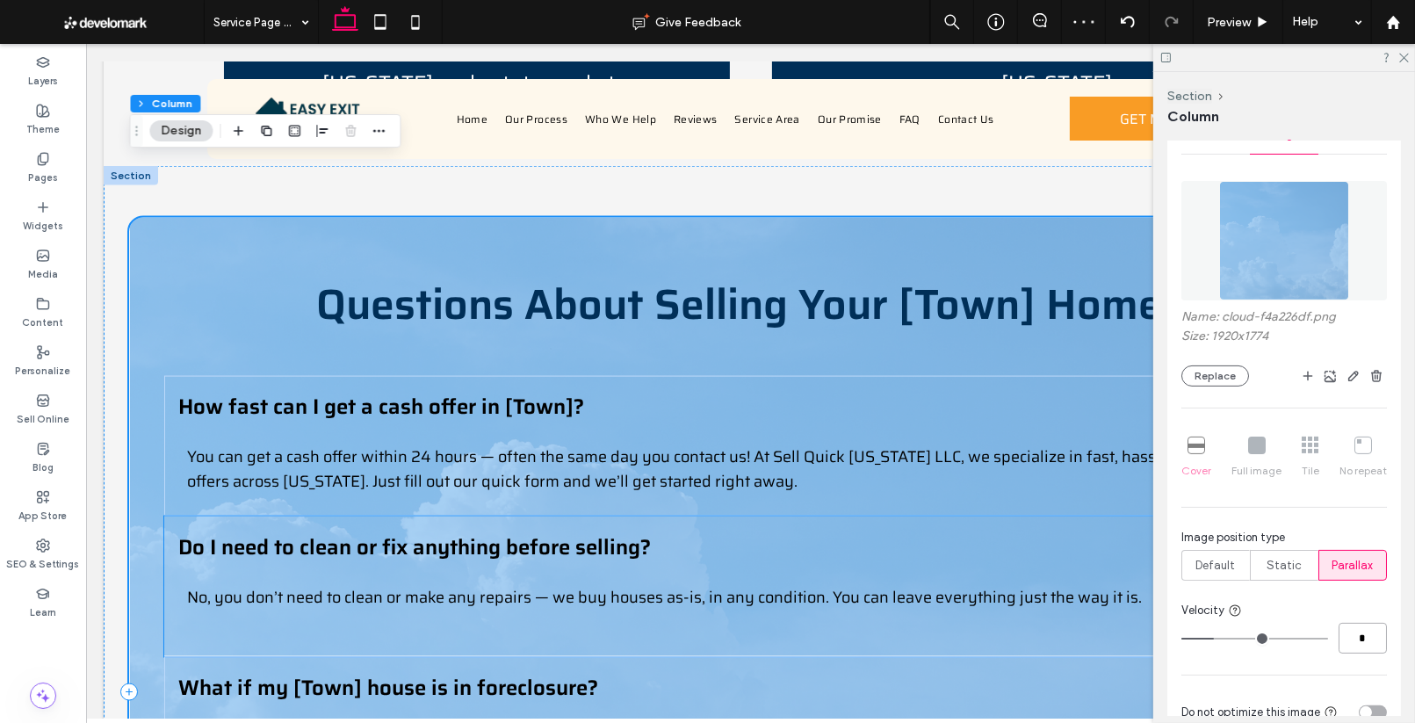
scroll to position [2633, 0]
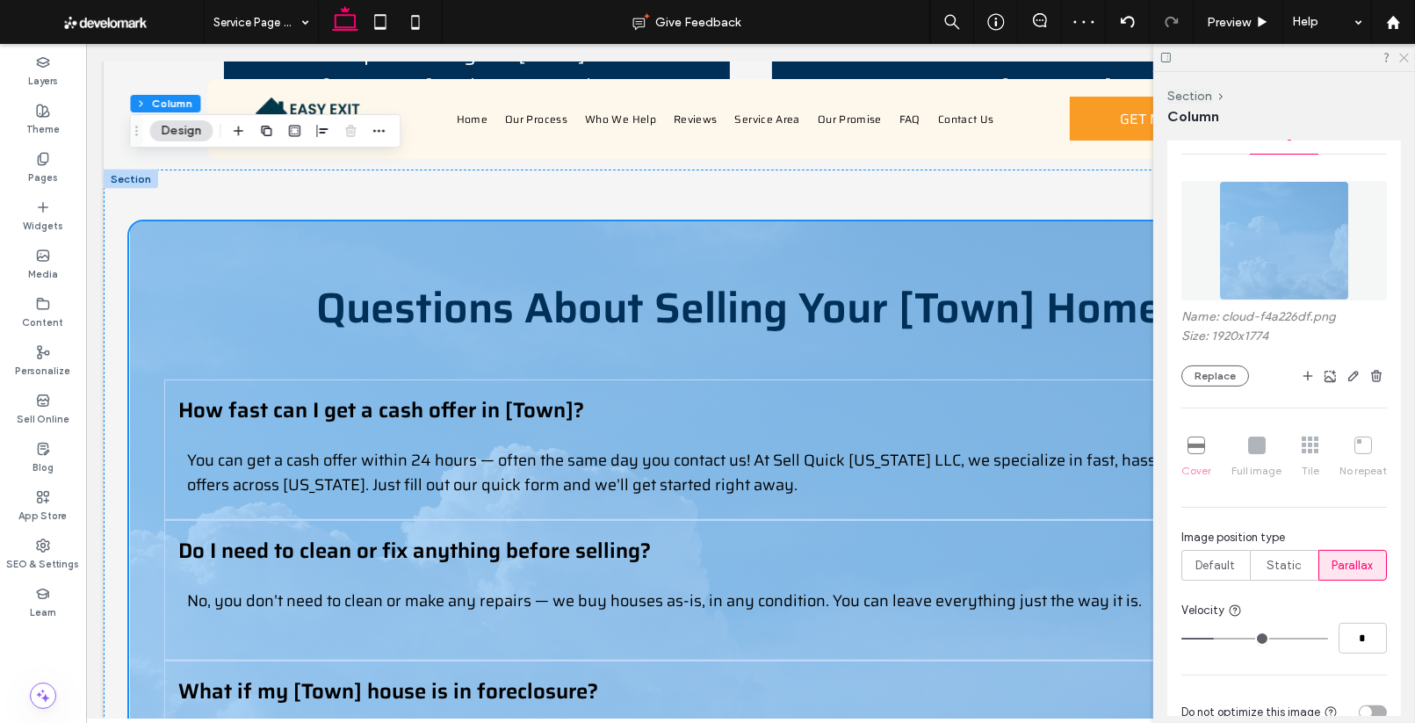
click at [1401, 57] on icon at bounding box center [1402, 56] width 11 height 11
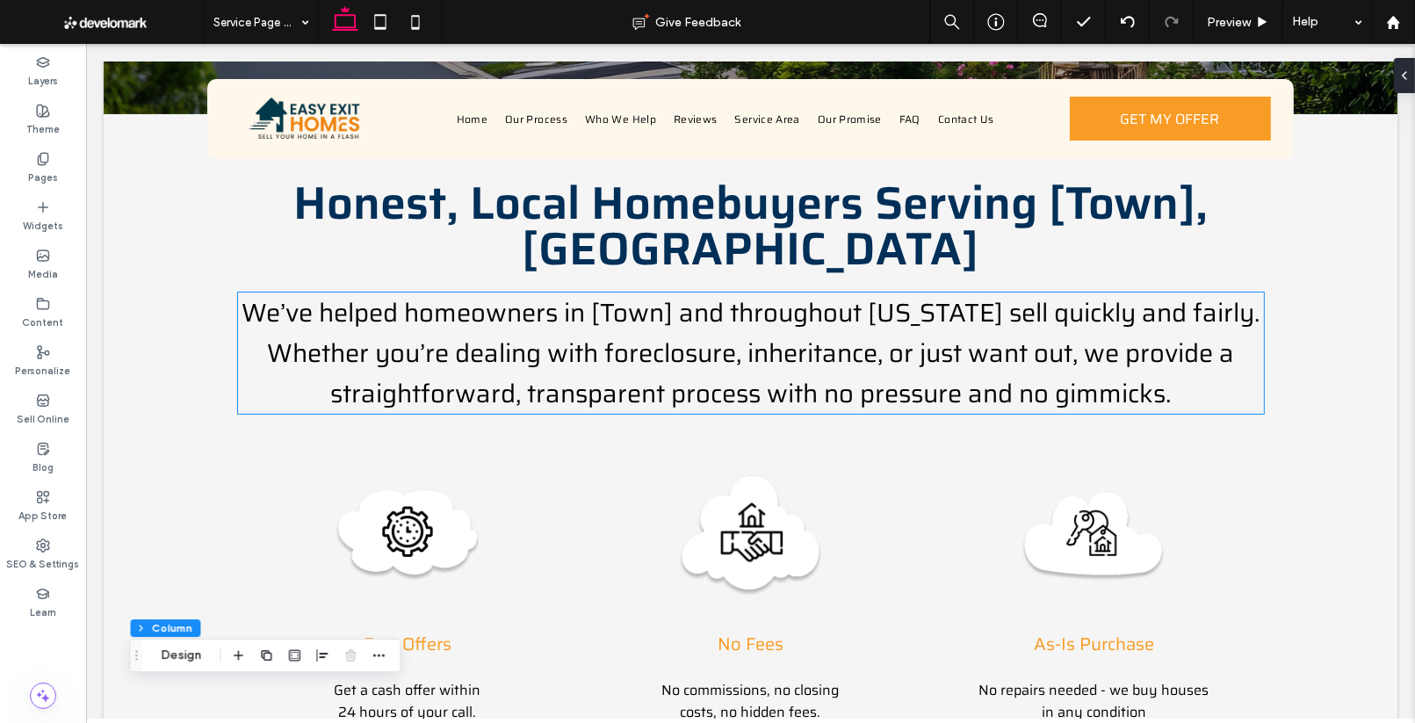
scroll to position [931, 0]
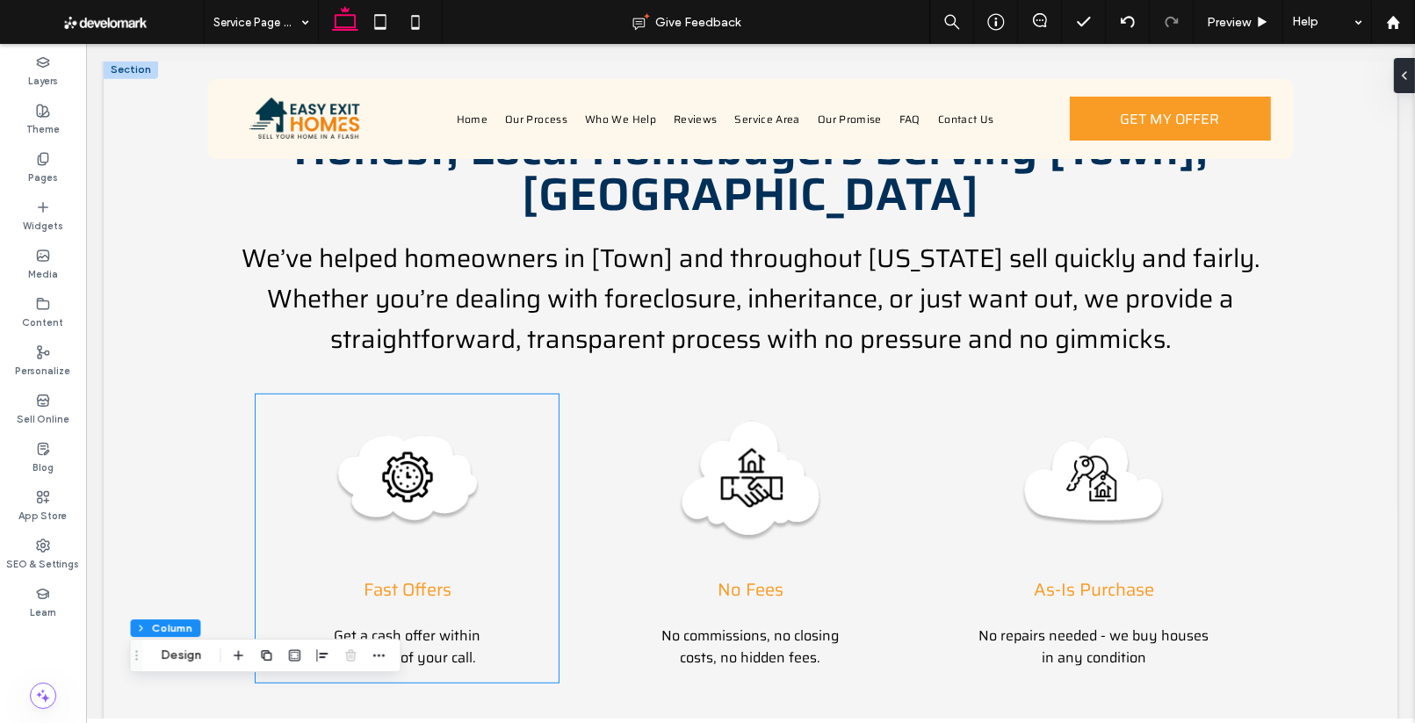
click at [481, 394] on div "Fast Offers Get a cash offer within 24 hours of your call." at bounding box center [406, 538] width 302 height 288
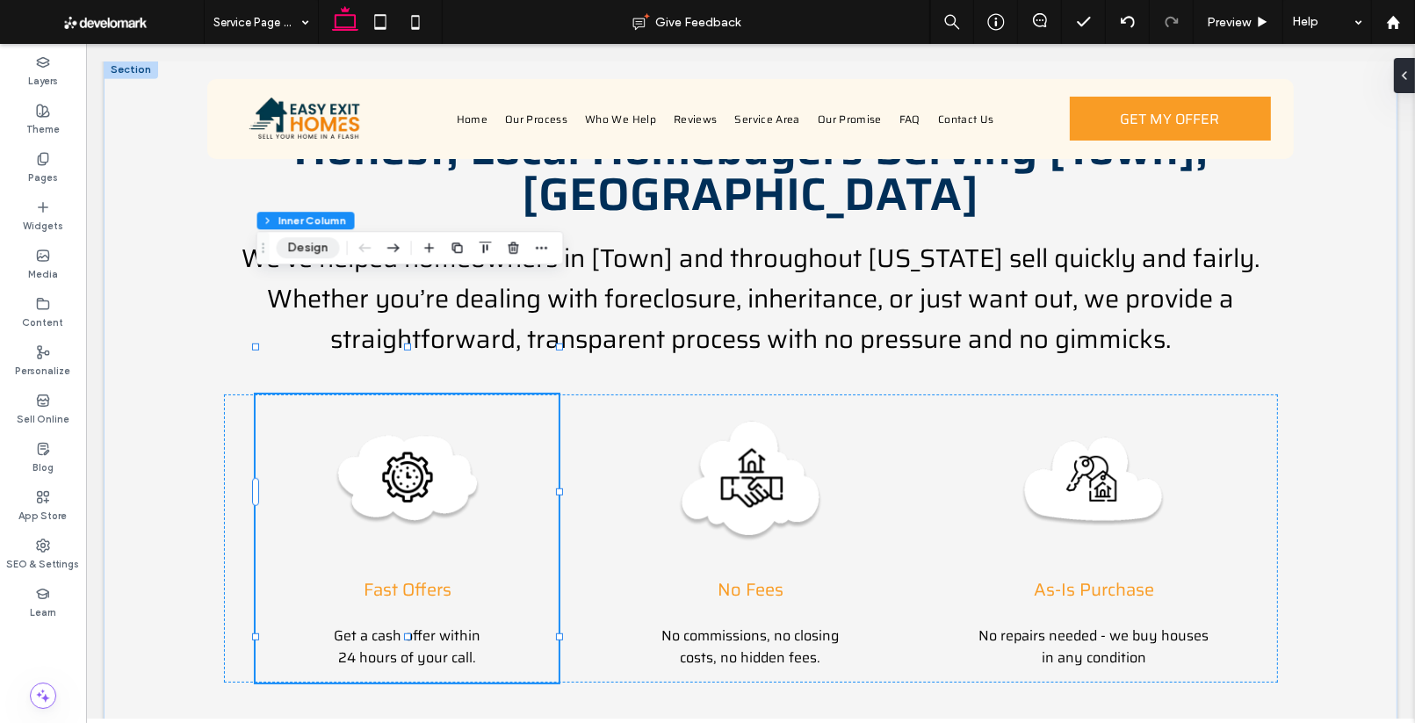
click at [314, 249] on button "Design" at bounding box center [308, 247] width 63 height 21
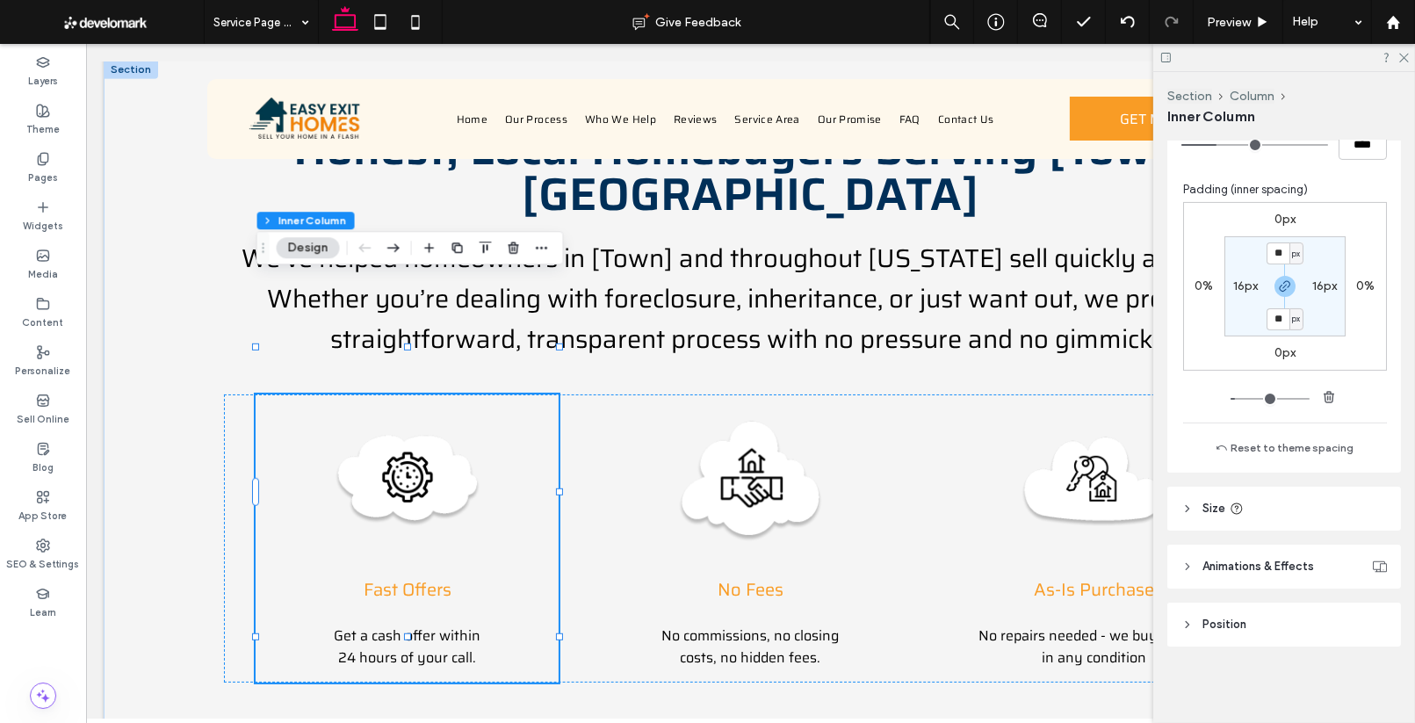
click at [1272, 569] on span "Animations & Effects" at bounding box center [1258, 567] width 112 height 18
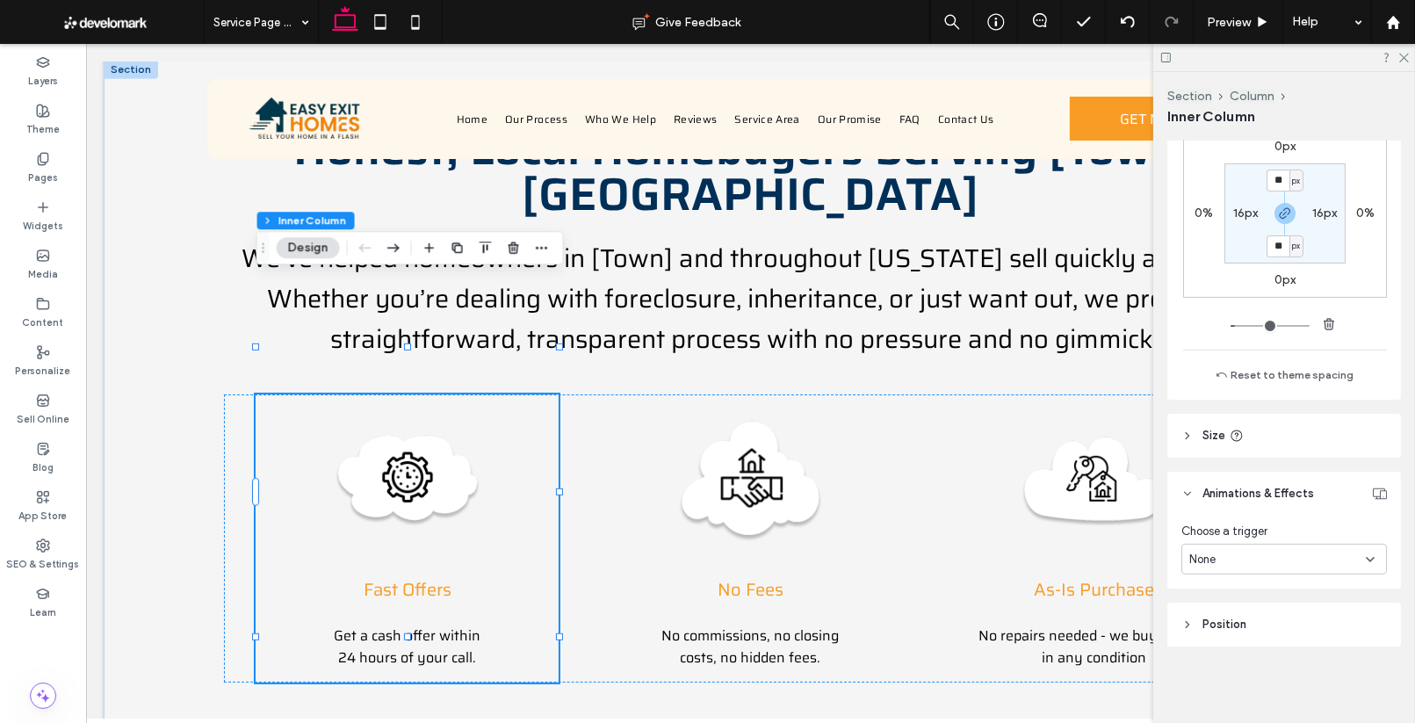
click at [1248, 552] on div "None" at bounding box center [1277, 560] width 177 height 18
click at [1243, 615] on div "Hover" at bounding box center [1284, 619] width 204 height 31
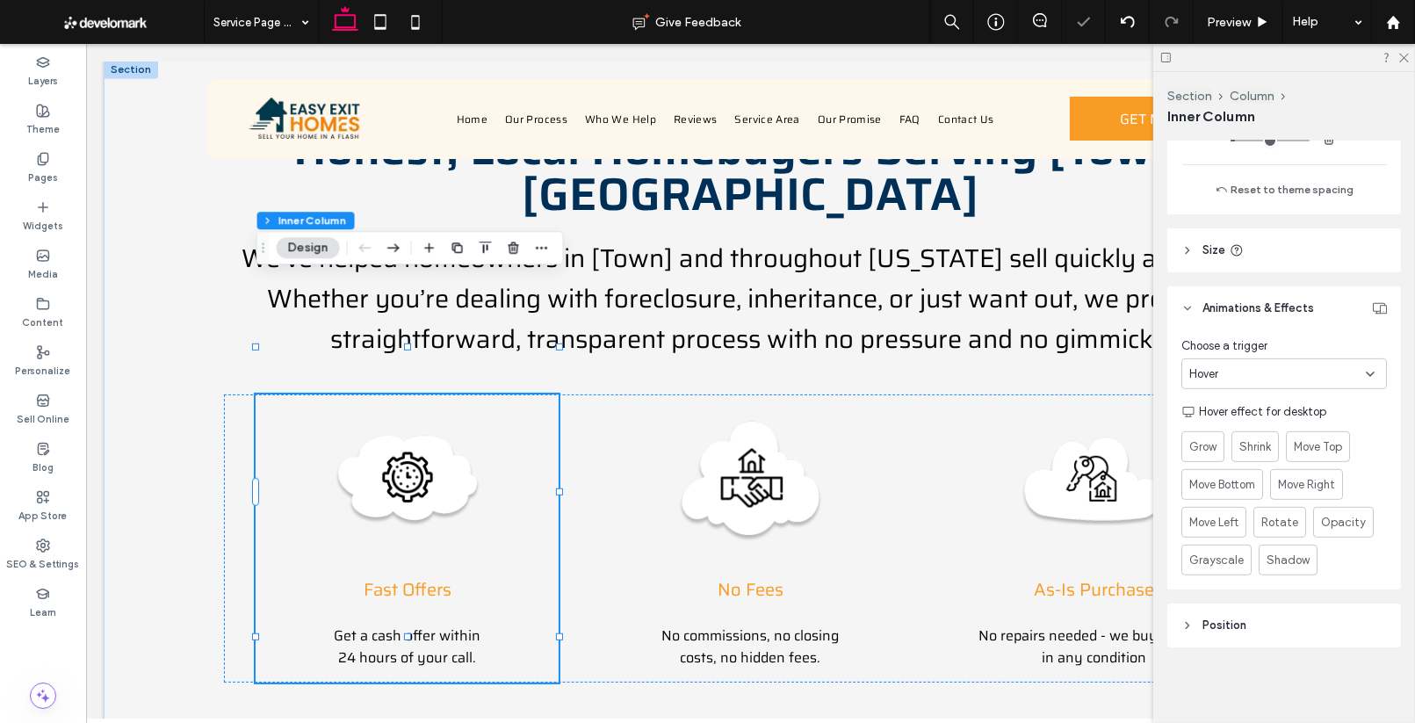
scroll to position [753, 0]
click at [1206, 444] on span "Grow" at bounding box center [1202, 445] width 29 height 18
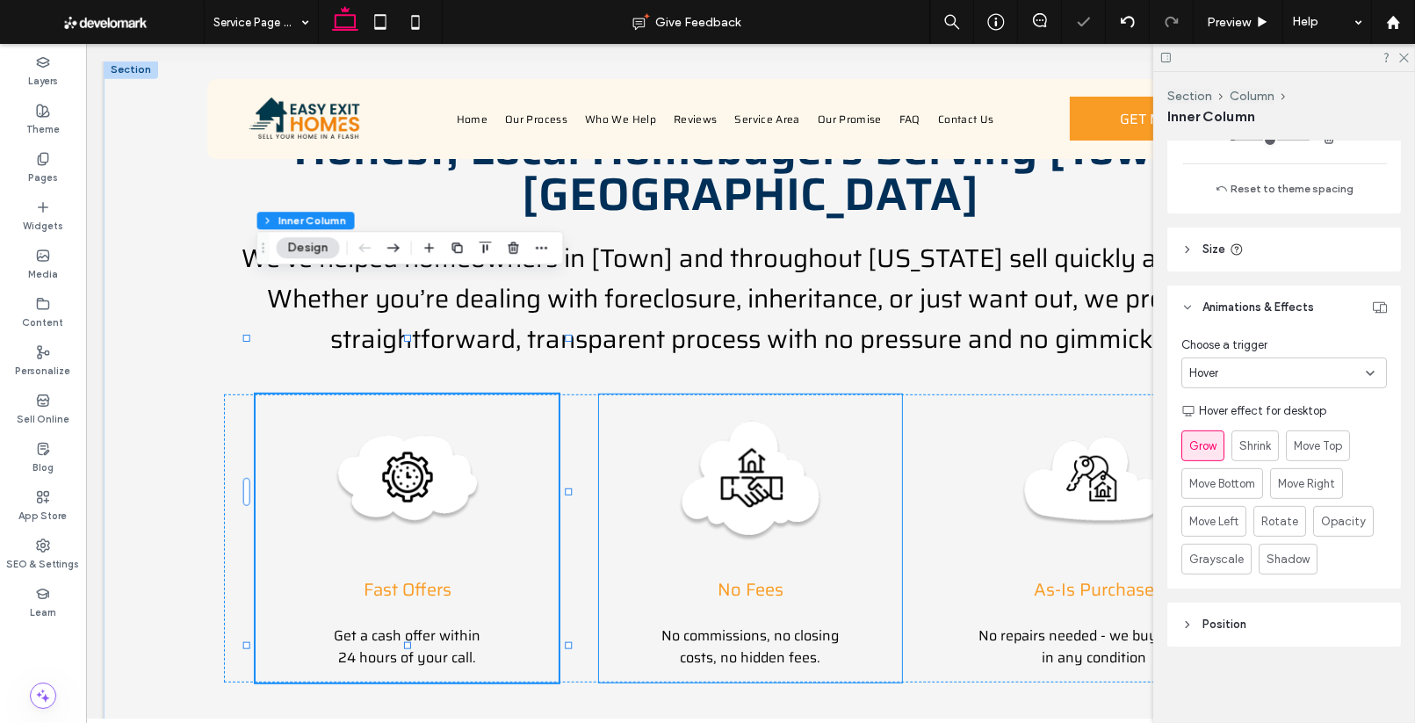
click at [705, 433] on img at bounding box center [749, 481] width 146 height 146
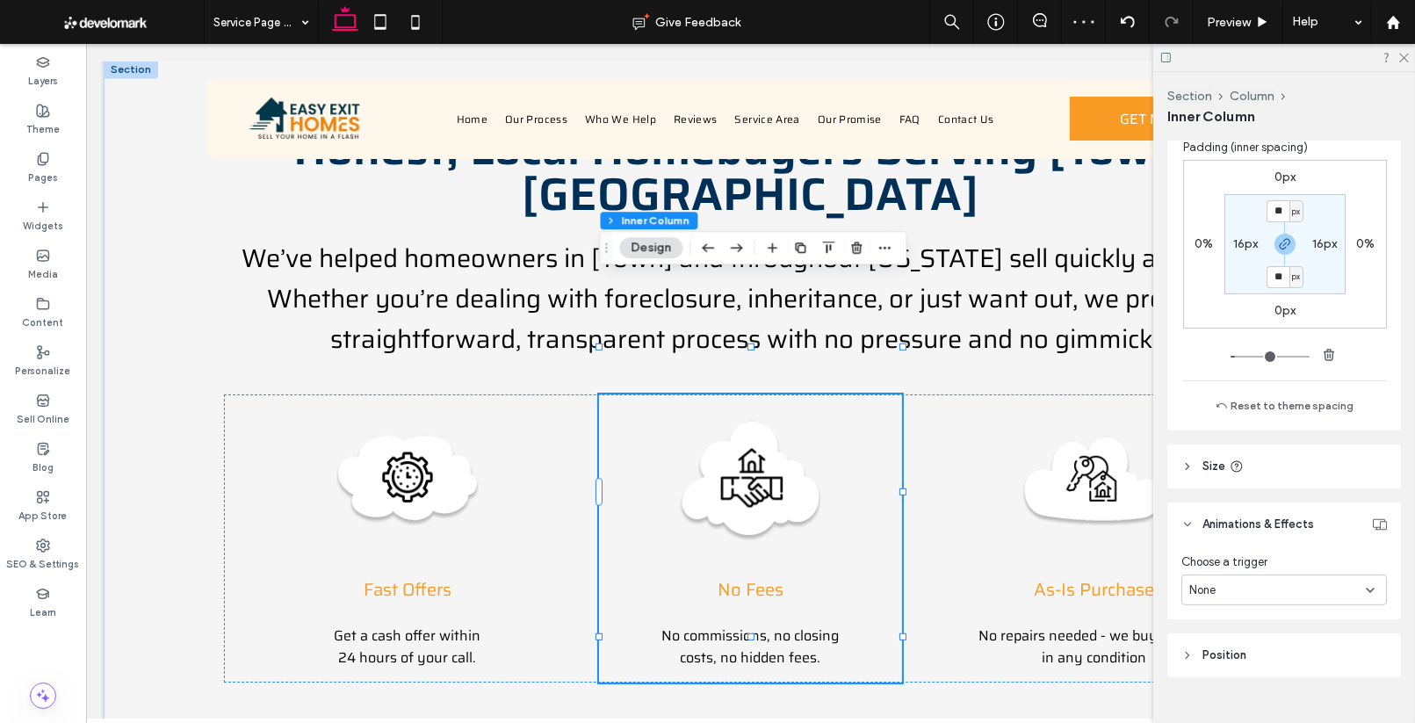
click at [1233, 581] on div "None" at bounding box center [1277, 590] width 177 height 18
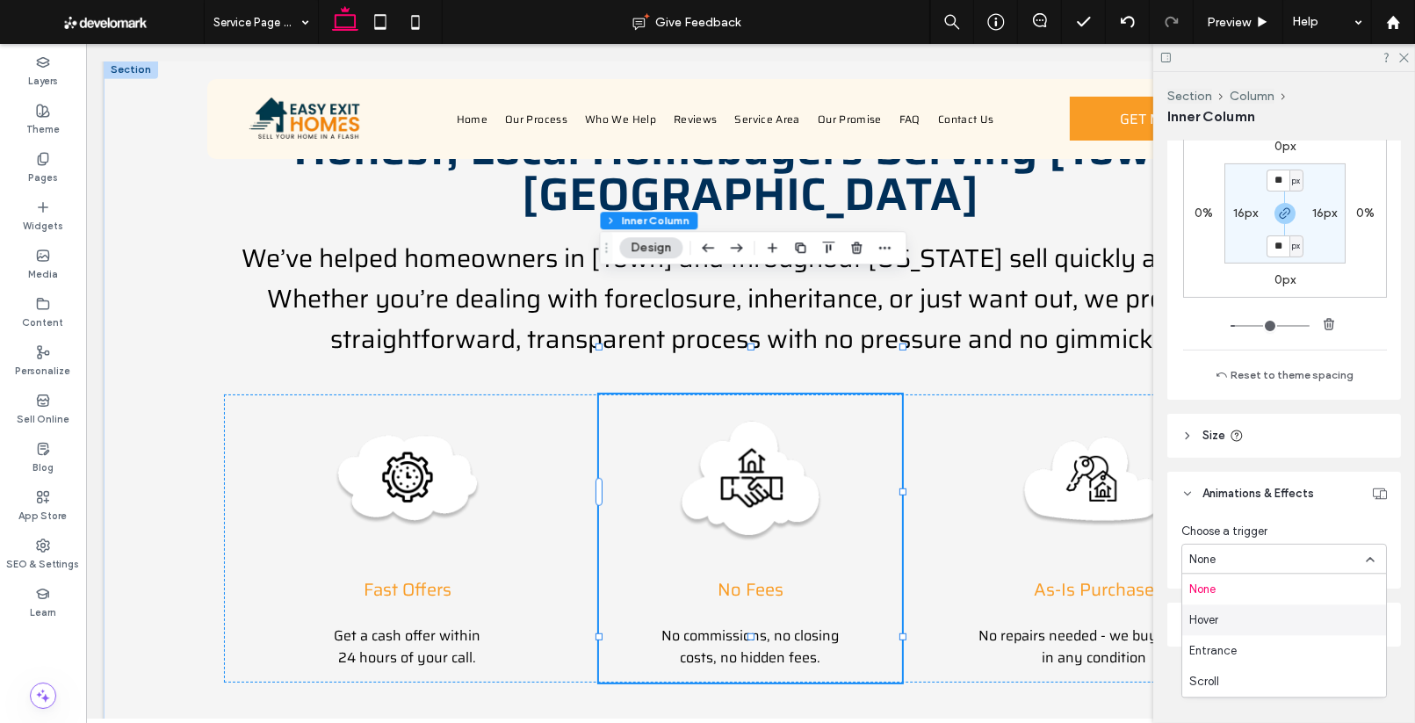
click at [1238, 622] on div "Hover" at bounding box center [1284, 619] width 204 height 31
click at [1195, 635] on span "Grow" at bounding box center [1202, 632] width 29 height 18
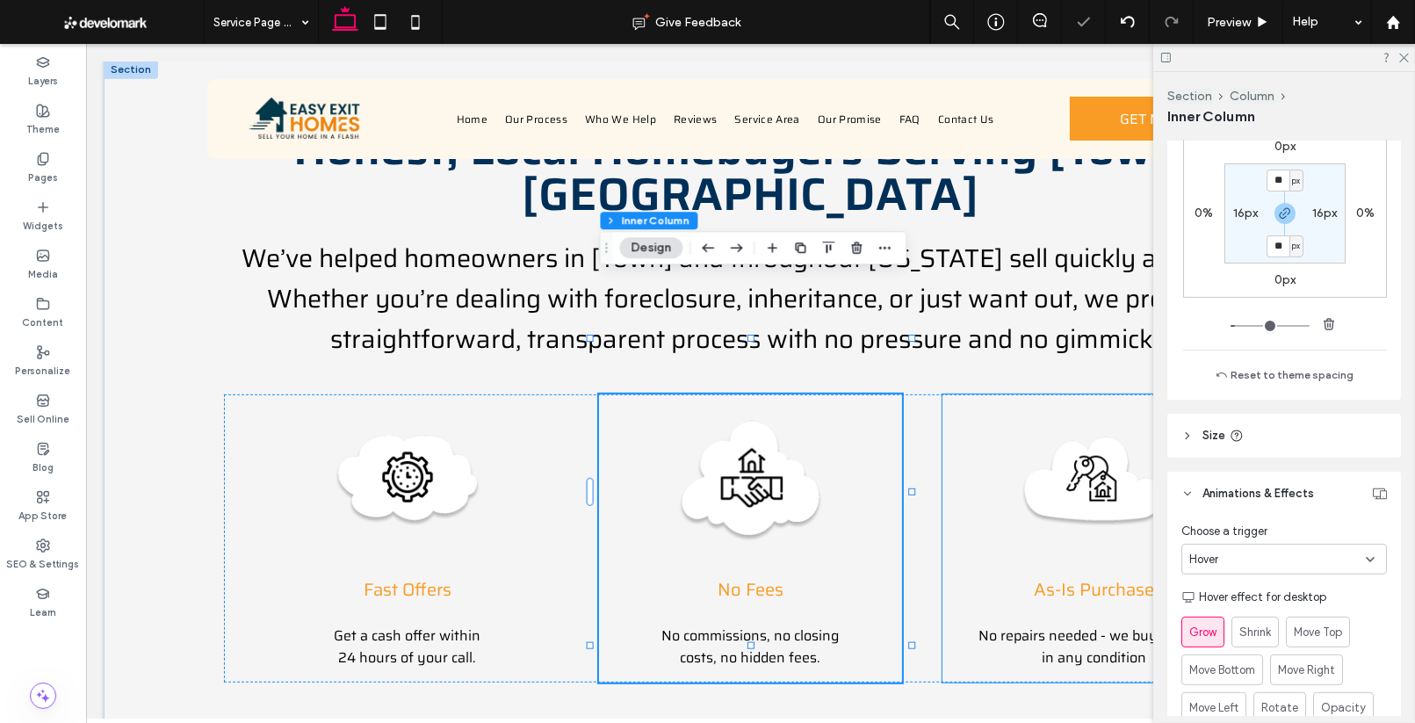
click at [1006, 438] on div "As-Is Purchase No repairs needed - we buy houses in any condition" at bounding box center [1092, 538] width 302 height 288
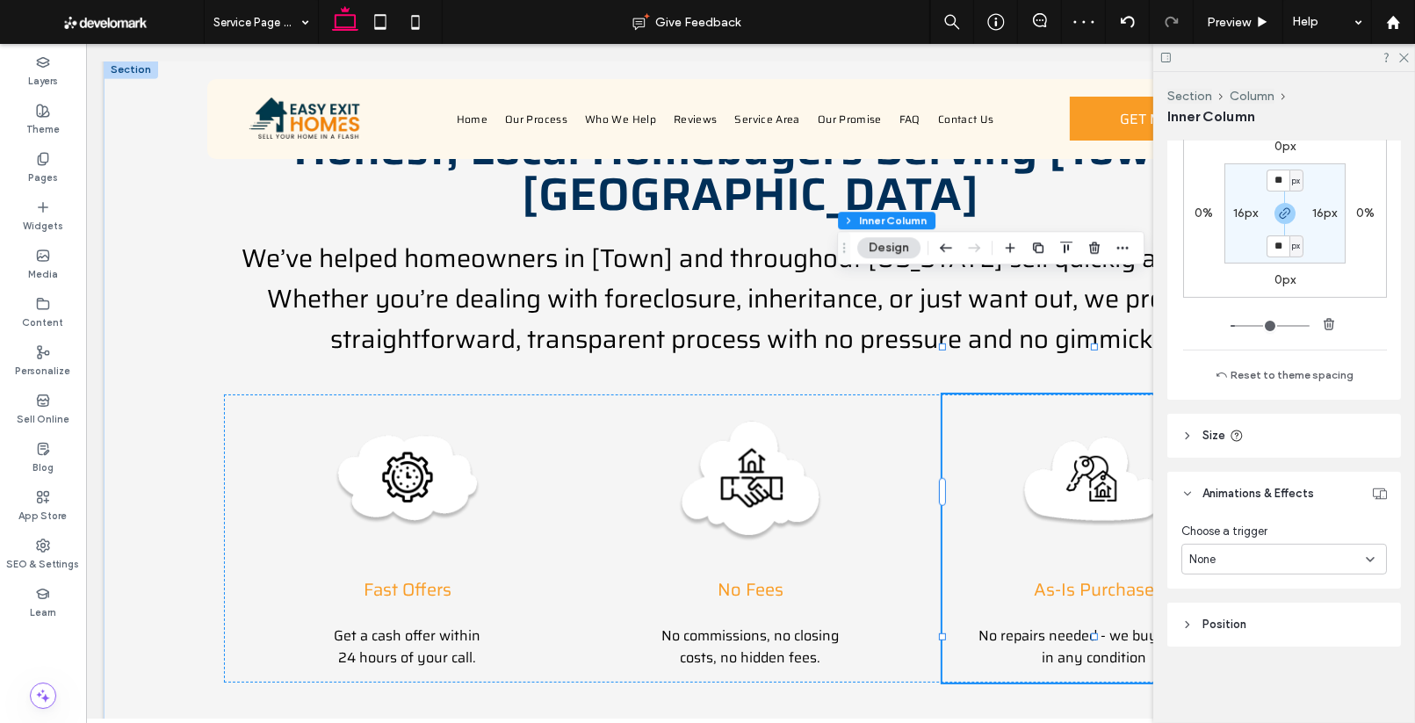
click at [1243, 553] on div "None" at bounding box center [1277, 560] width 177 height 18
click at [1267, 620] on div "Hover" at bounding box center [1284, 619] width 204 height 31
click at [1192, 636] on span "Grow" at bounding box center [1202, 632] width 29 height 18
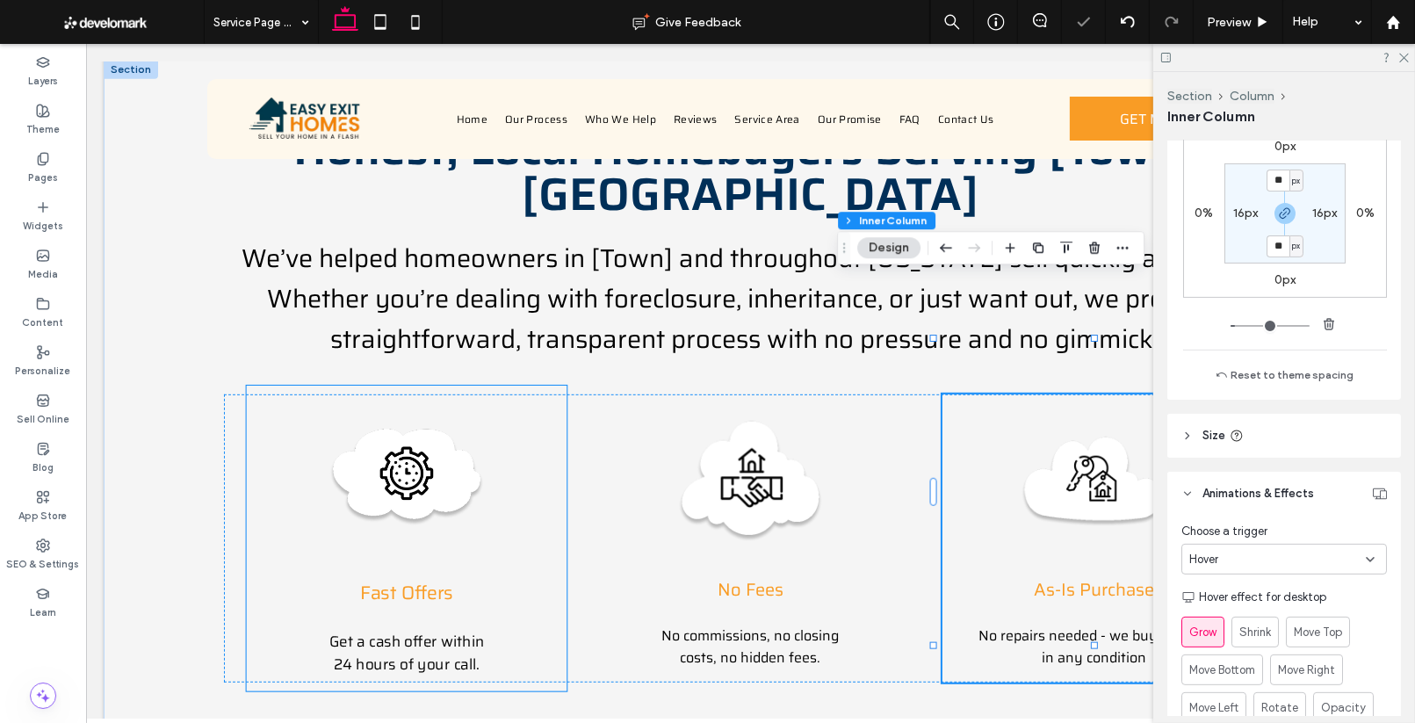
click at [443, 400] on img at bounding box center [406, 477] width 155 height 155
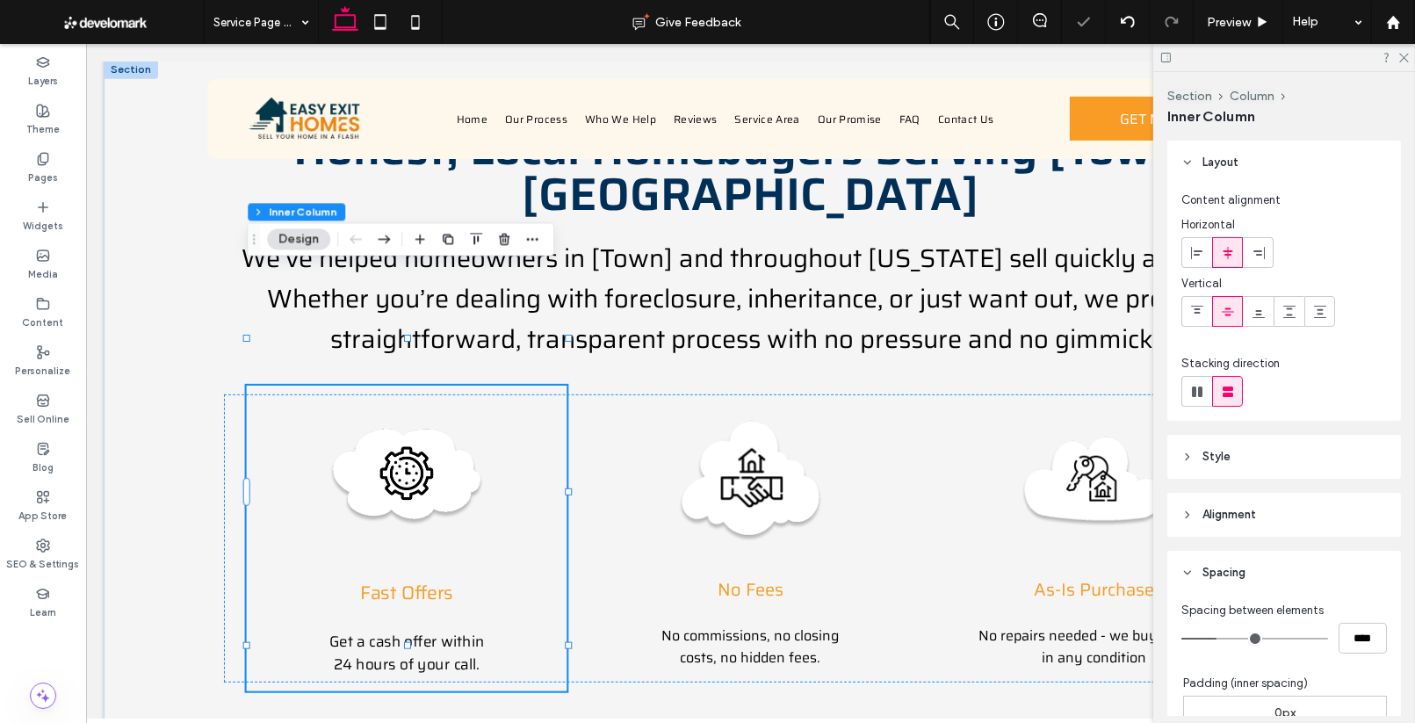
click at [431, 400] on img at bounding box center [406, 477] width 155 height 155
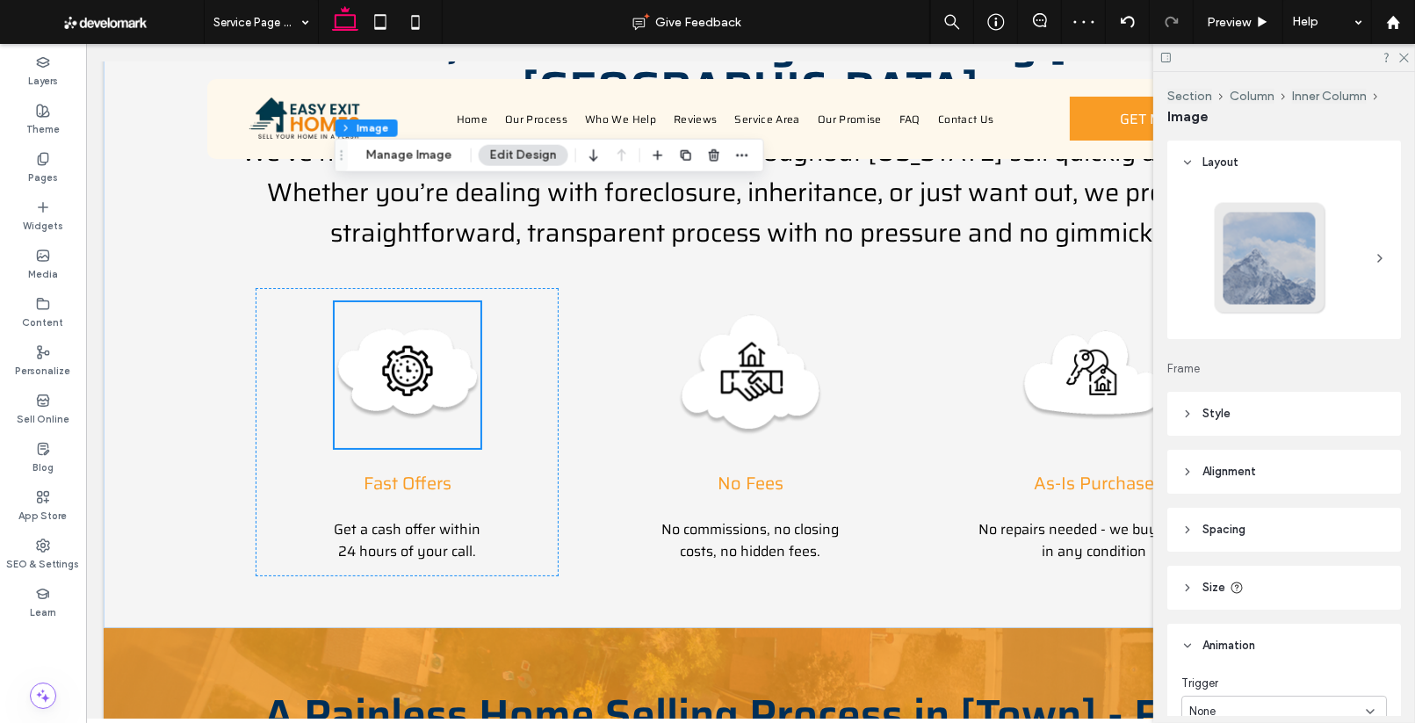
scroll to position [152, 0]
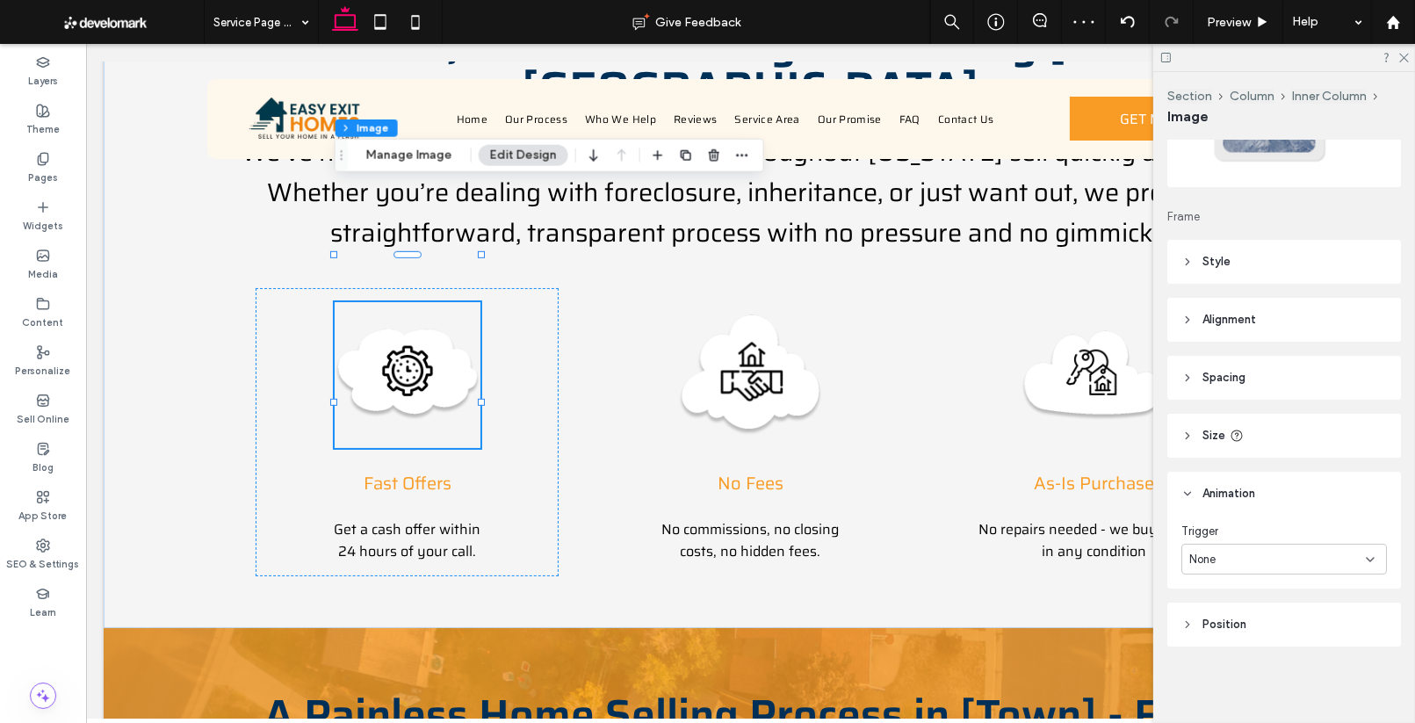
click at [1243, 560] on div "None" at bounding box center [1277, 560] width 177 height 18
click at [1249, 504] on header "Animation" at bounding box center [1284, 494] width 234 height 44
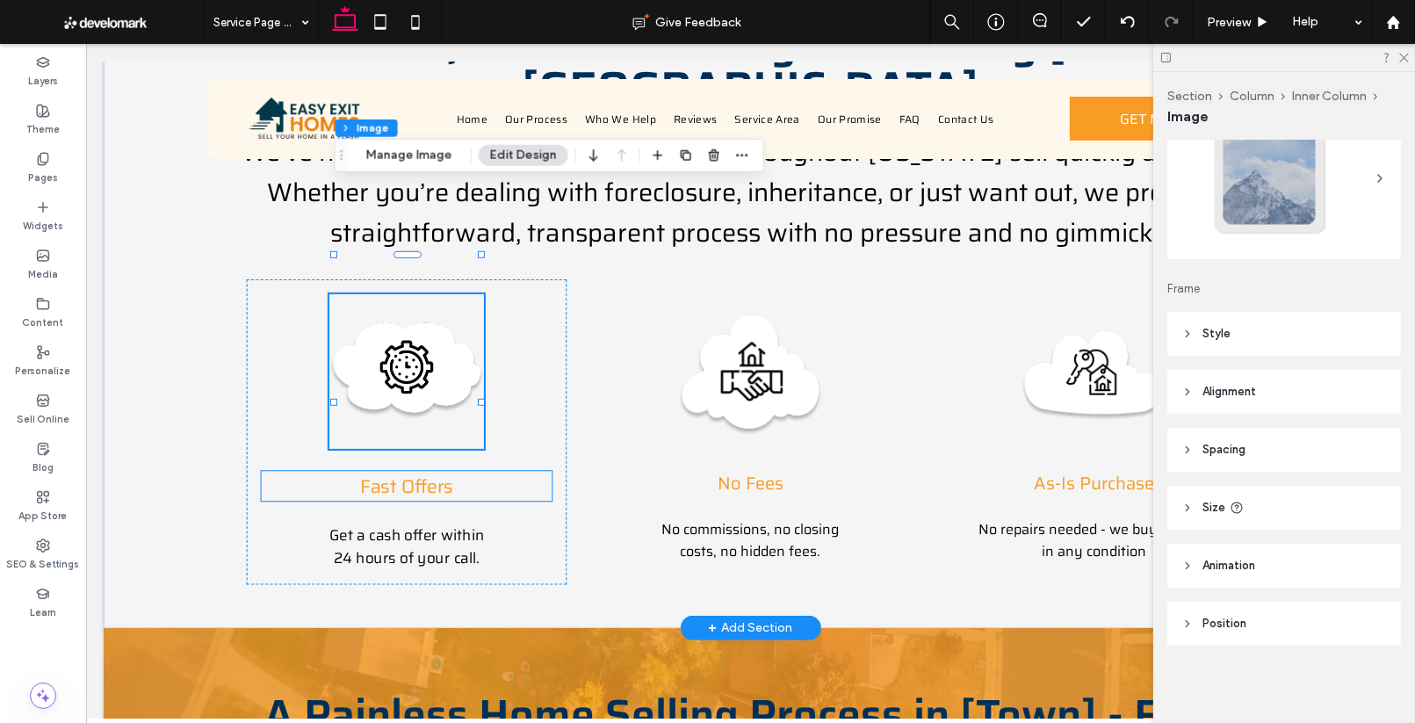
scroll to position [79, 0]
click at [374, 294] on img at bounding box center [406, 371] width 155 height 155
click at [399, 294] on img at bounding box center [406, 371] width 155 height 155
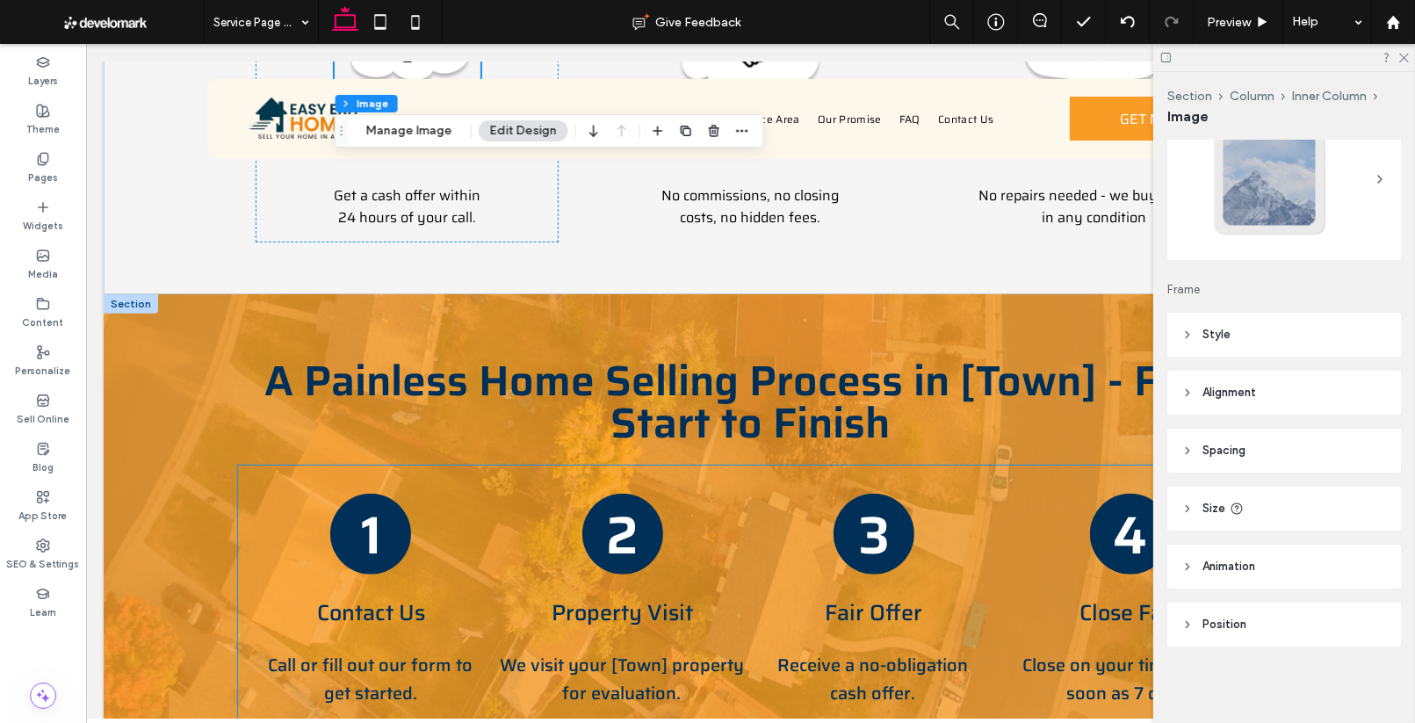
scroll to position [1381, 0]
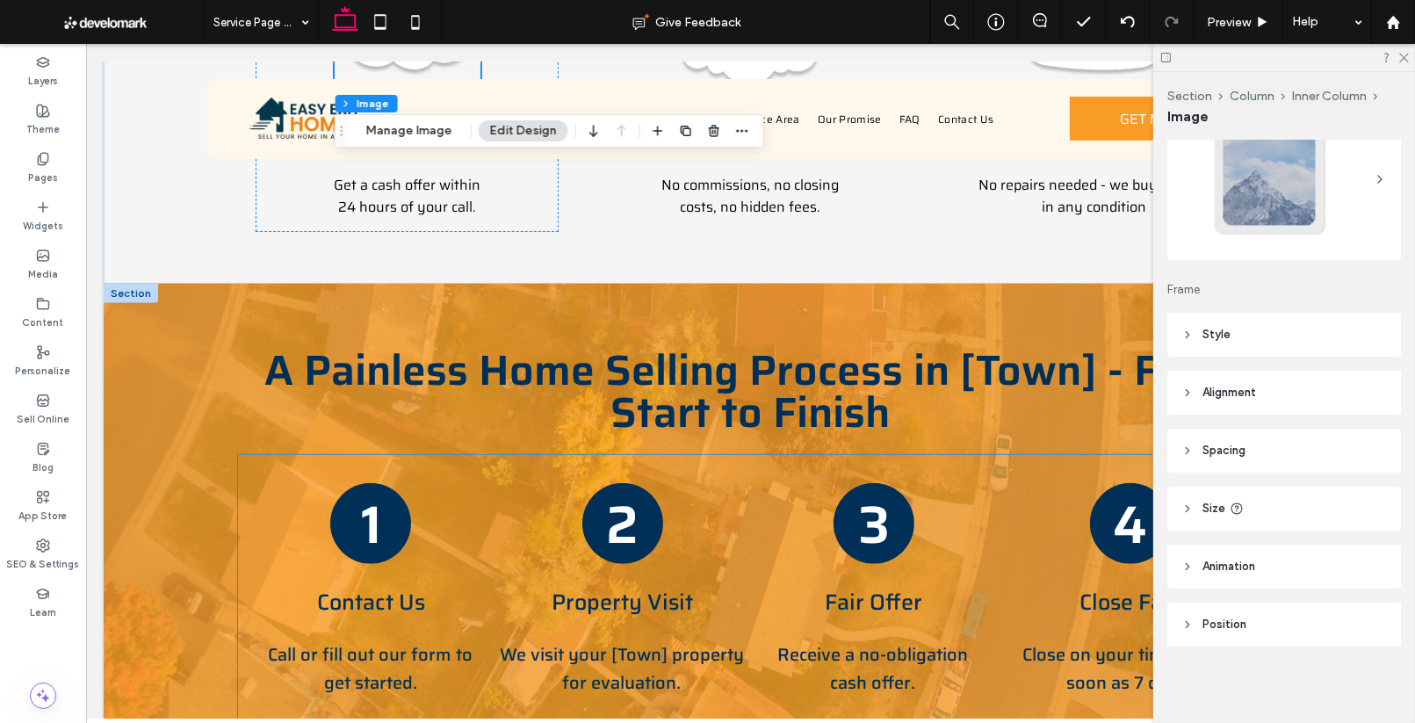
click at [395, 483] on div "1" at bounding box center [369, 523] width 81 height 81
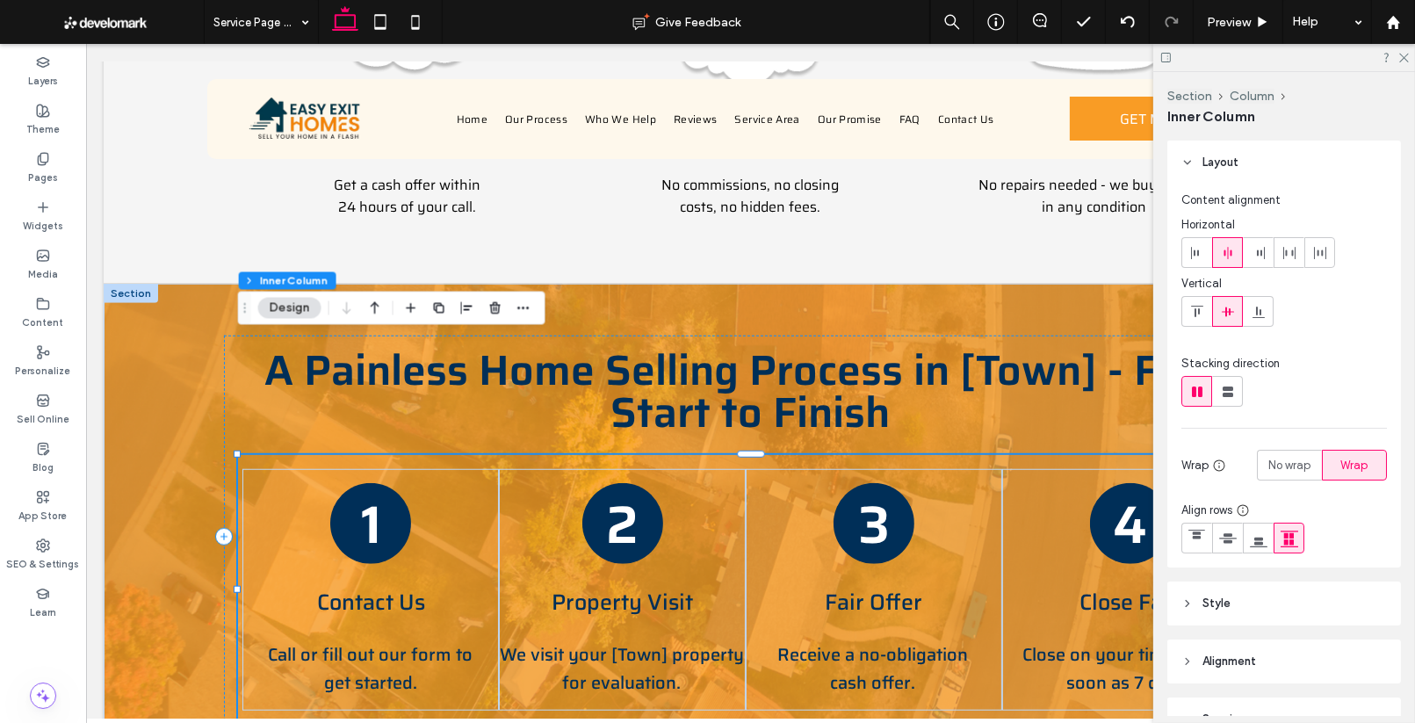
click at [392, 483] on div "1" at bounding box center [369, 523] width 81 height 81
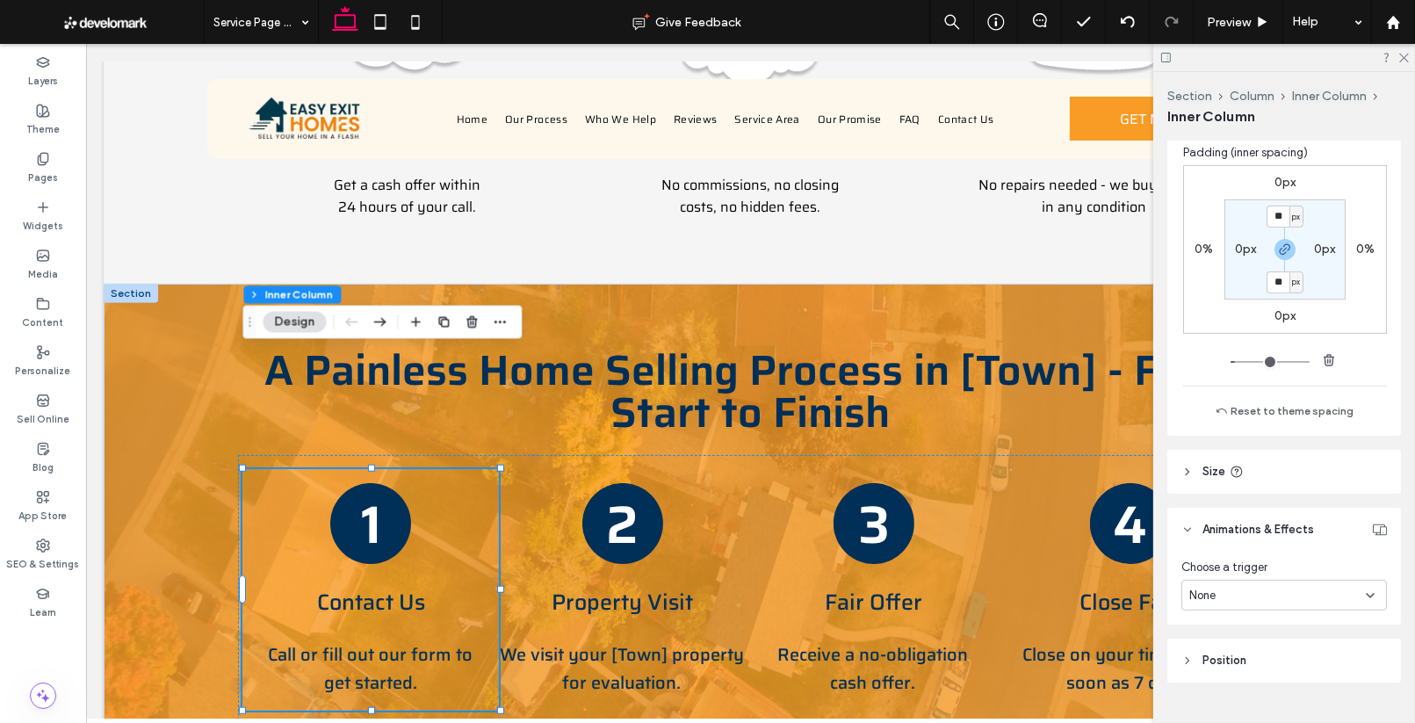
scroll to position [566, 0]
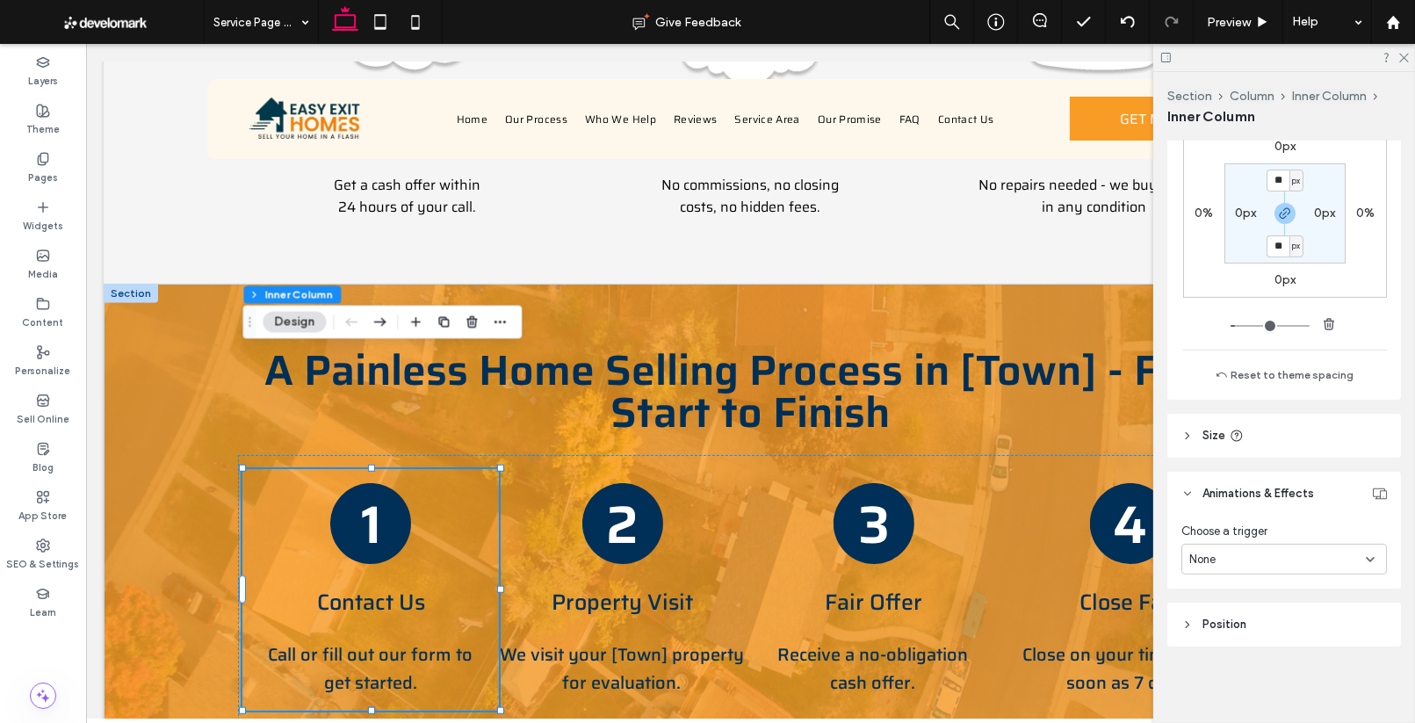
click at [1257, 551] on div "None" at bounding box center [1277, 560] width 177 height 18
click at [1263, 619] on div "Hover" at bounding box center [1284, 619] width 204 height 31
click at [1218, 623] on label "Grow" at bounding box center [1203, 632] width 46 height 32
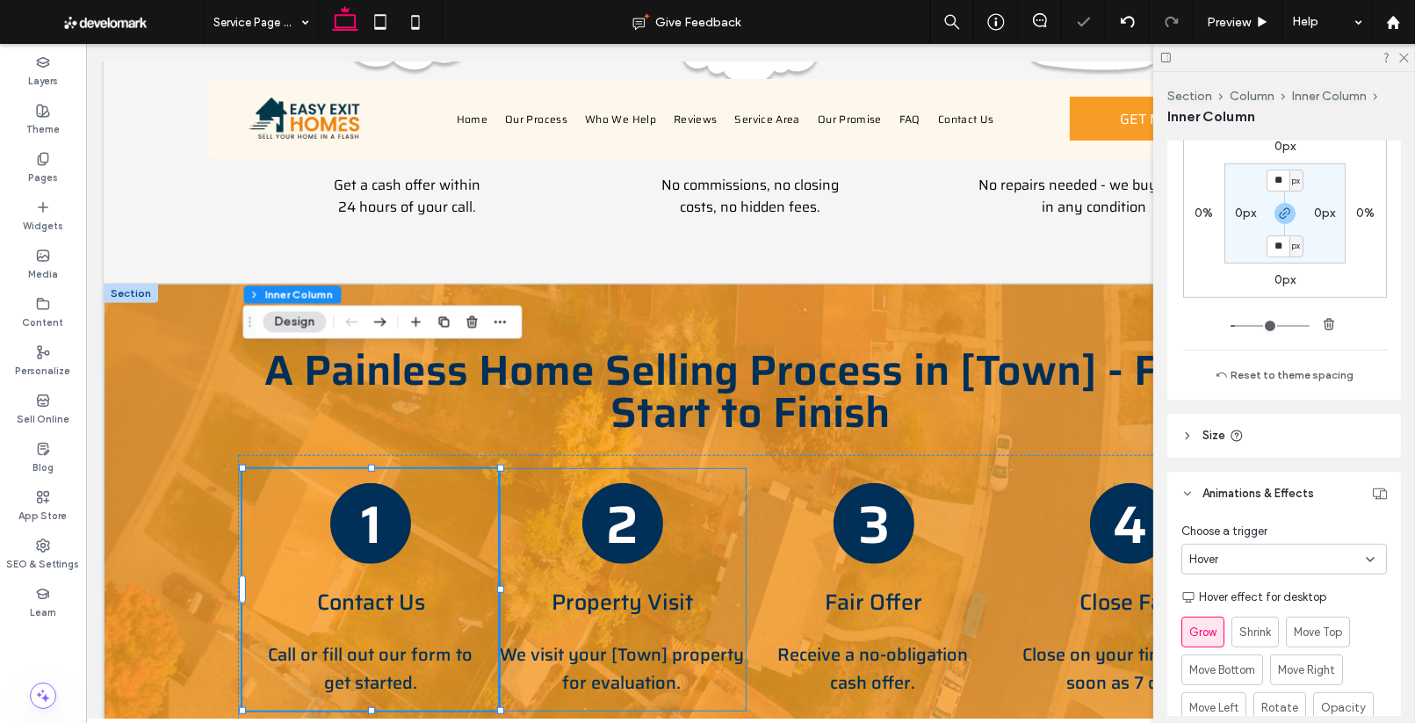
click at [632, 483] on h3 "2" at bounding box center [621, 524] width 32 height 83
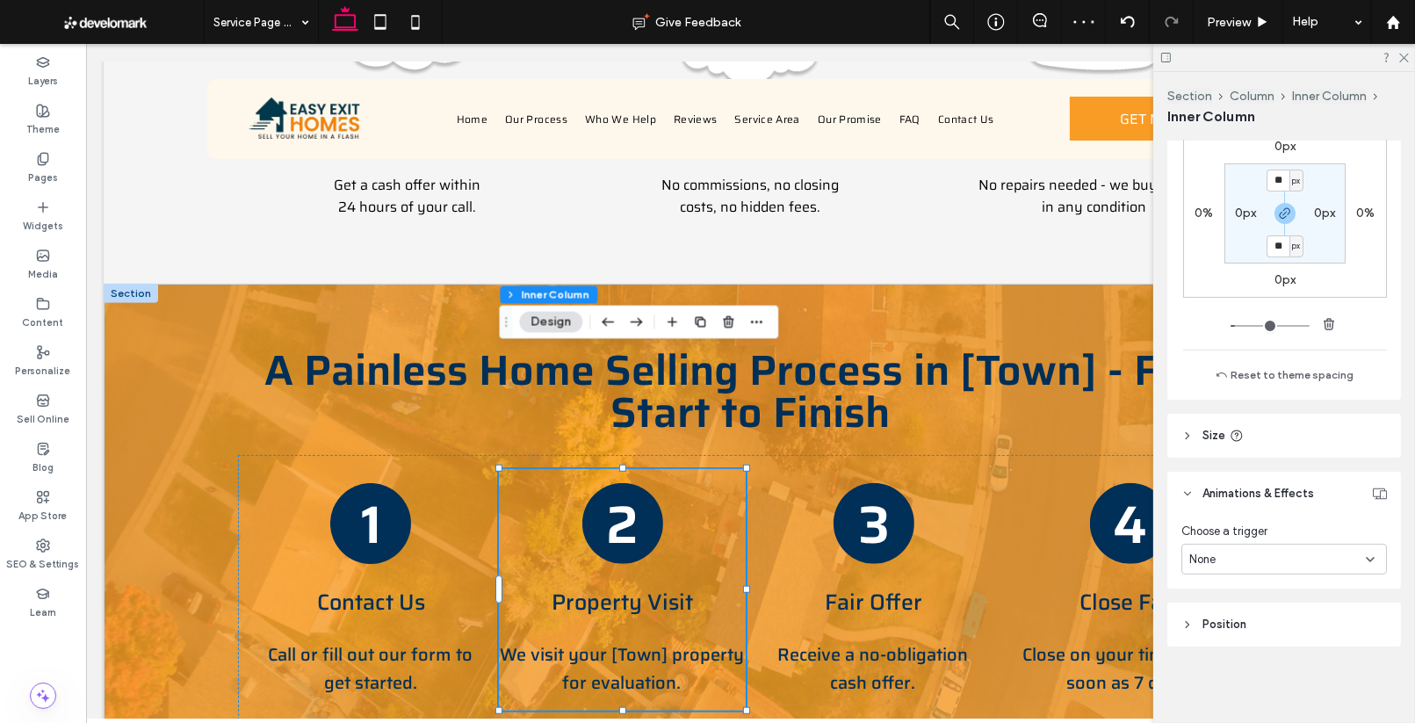
click at [1241, 551] on div "None" at bounding box center [1277, 560] width 177 height 18
click at [1246, 627] on div "Hover" at bounding box center [1284, 619] width 204 height 31
click at [1216, 626] on span "Grow" at bounding box center [1202, 632] width 29 height 18
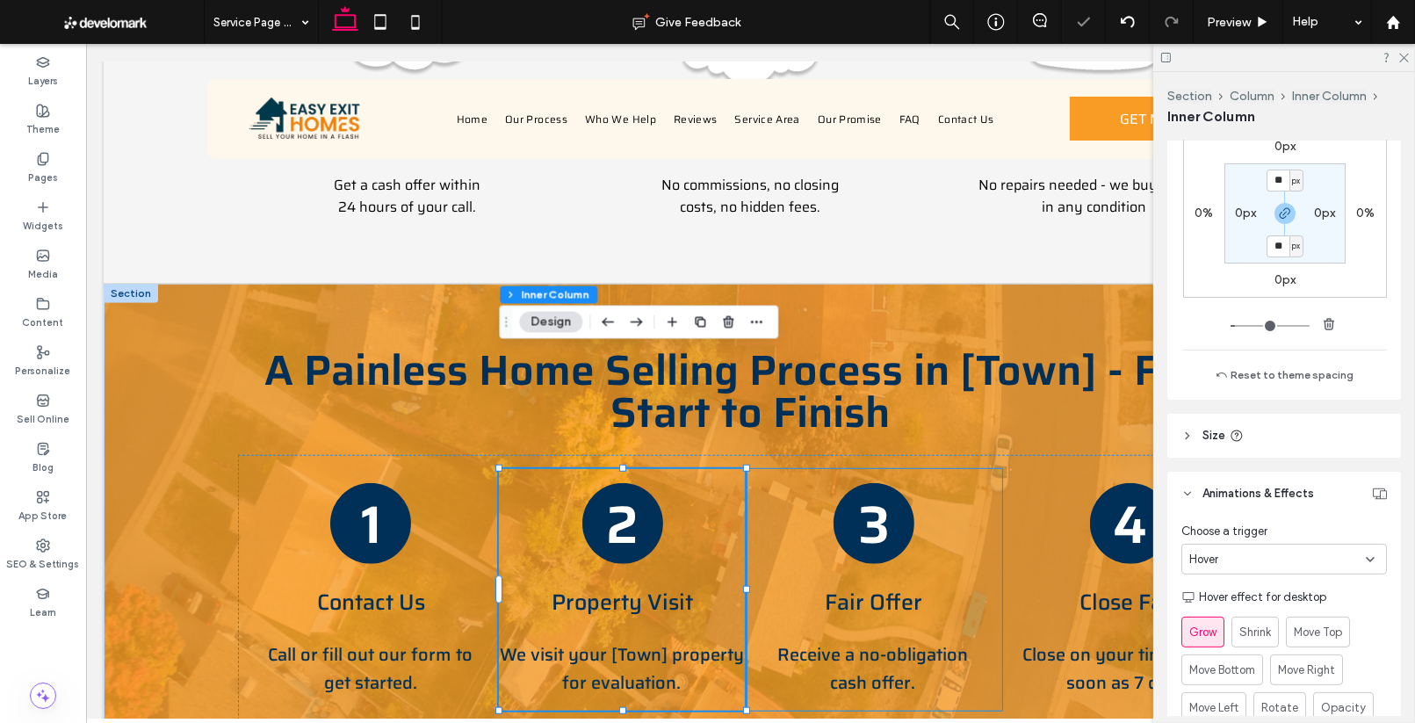
click at [952, 521] on div "3 Fair Offer Receive a no-obligation cash offer." at bounding box center [873, 589] width 256 height 241
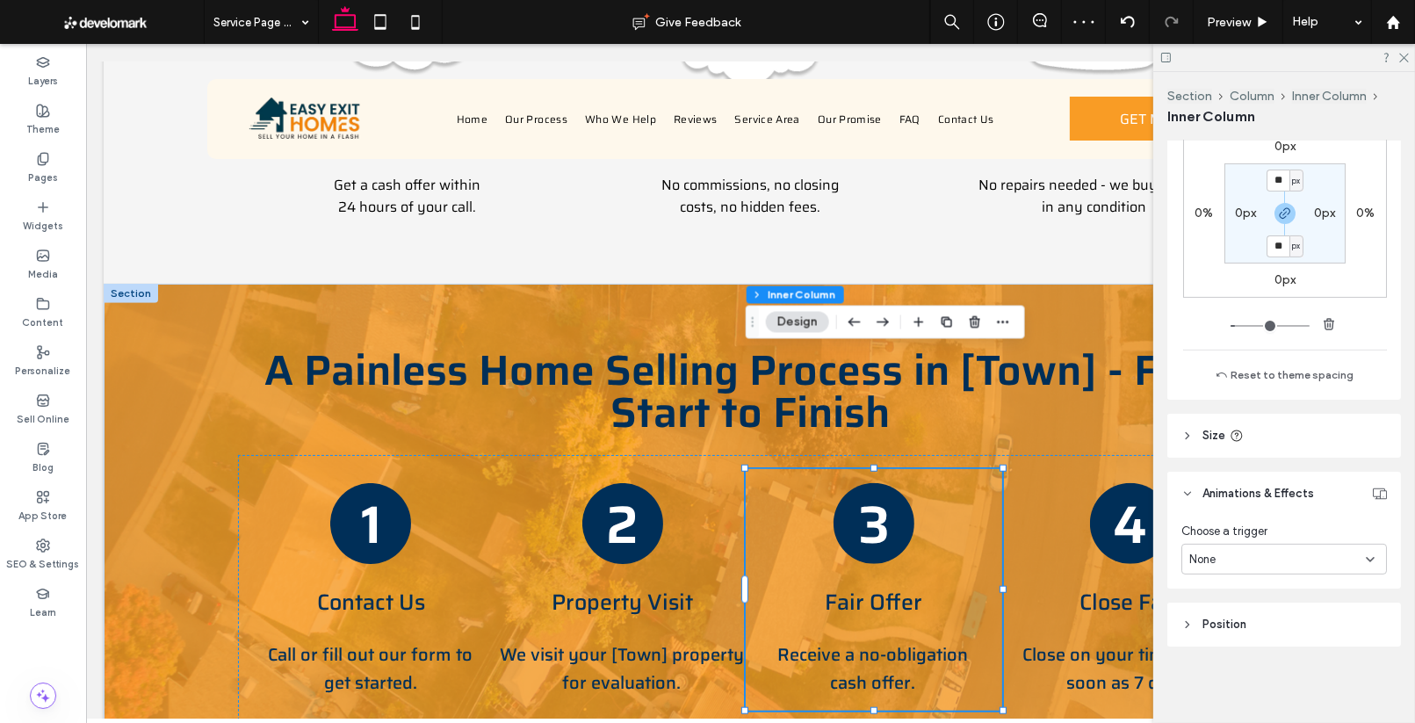
click at [1236, 555] on div "None" at bounding box center [1277, 560] width 177 height 18
click at [1227, 626] on div "Hover" at bounding box center [1284, 619] width 204 height 31
click at [1208, 624] on span "Grow" at bounding box center [1202, 632] width 29 height 18
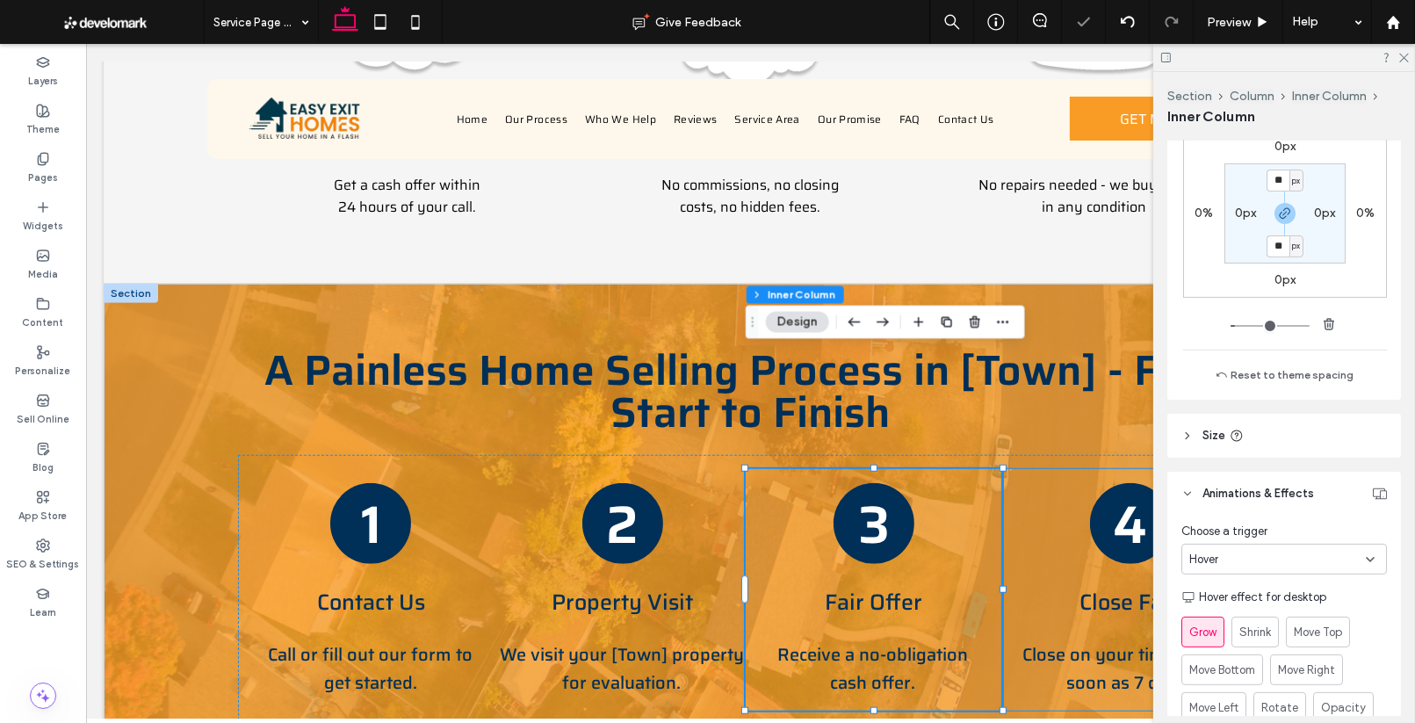
click at [1023, 469] on div "4 Close Fast Close on your timeline - as soon as 7 days." at bounding box center [1129, 589] width 256 height 241
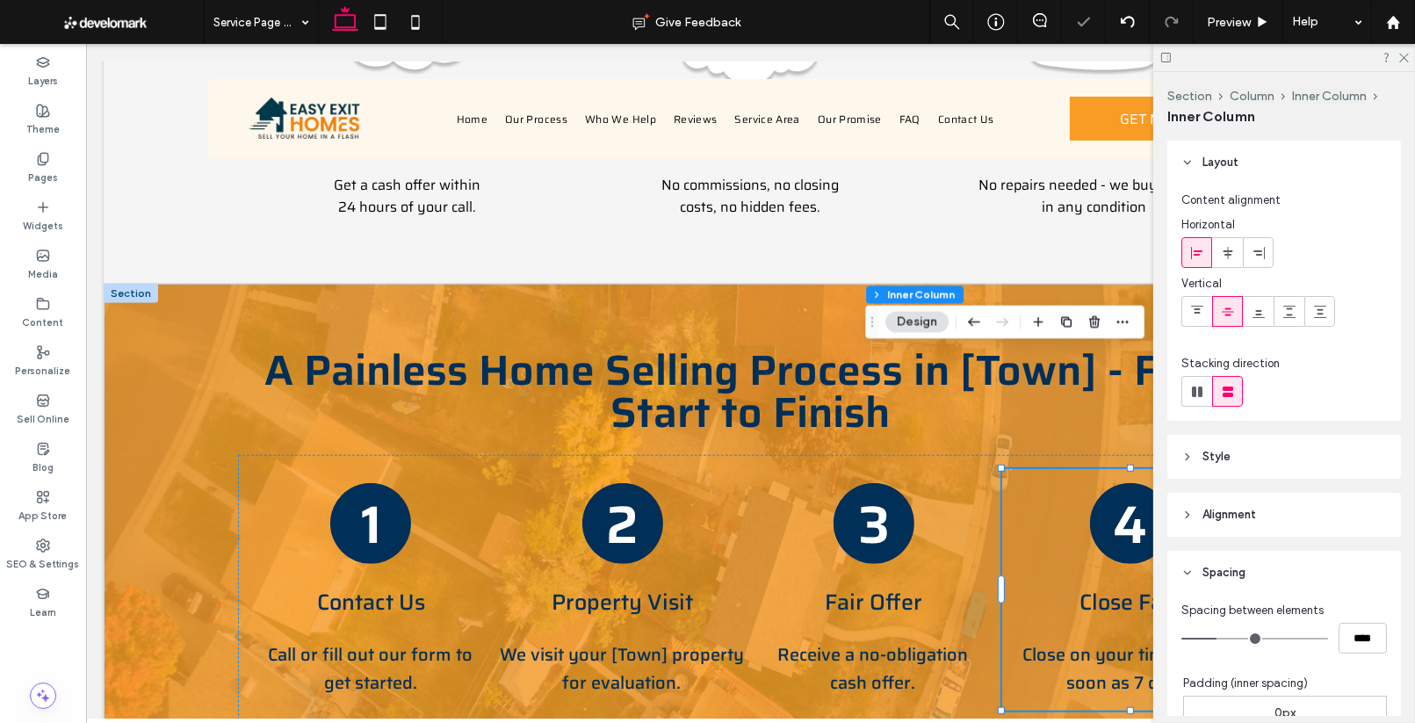
click at [1047, 469] on div "4 Close Fast Close on your timeline - as soon as 7 days." at bounding box center [1129, 589] width 256 height 241
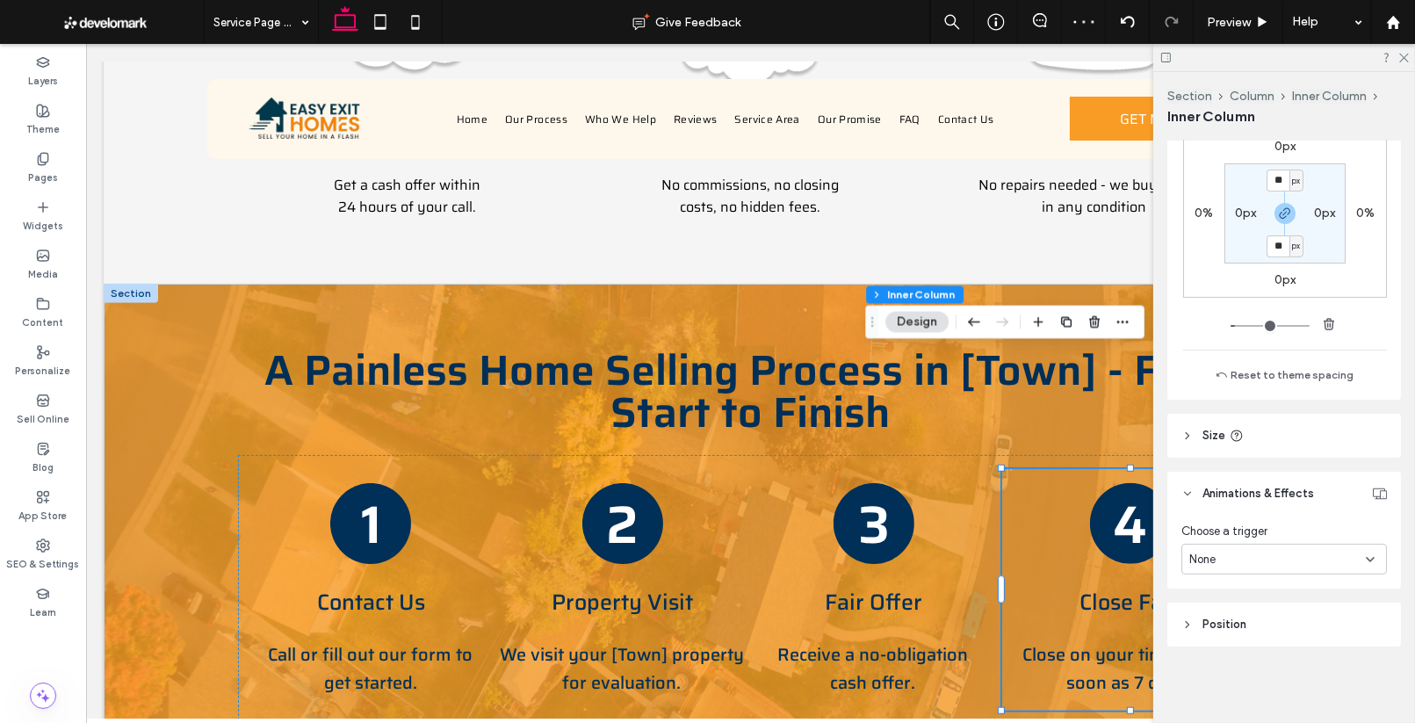
click at [1236, 553] on div "None" at bounding box center [1277, 560] width 177 height 18
click at [1268, 612] on div "Hover" at bounding box center [1284, 619] width 204 height 31
click at [1200, 630] on span "Grow" at bounding box center [1202, 632] width 29 height 18
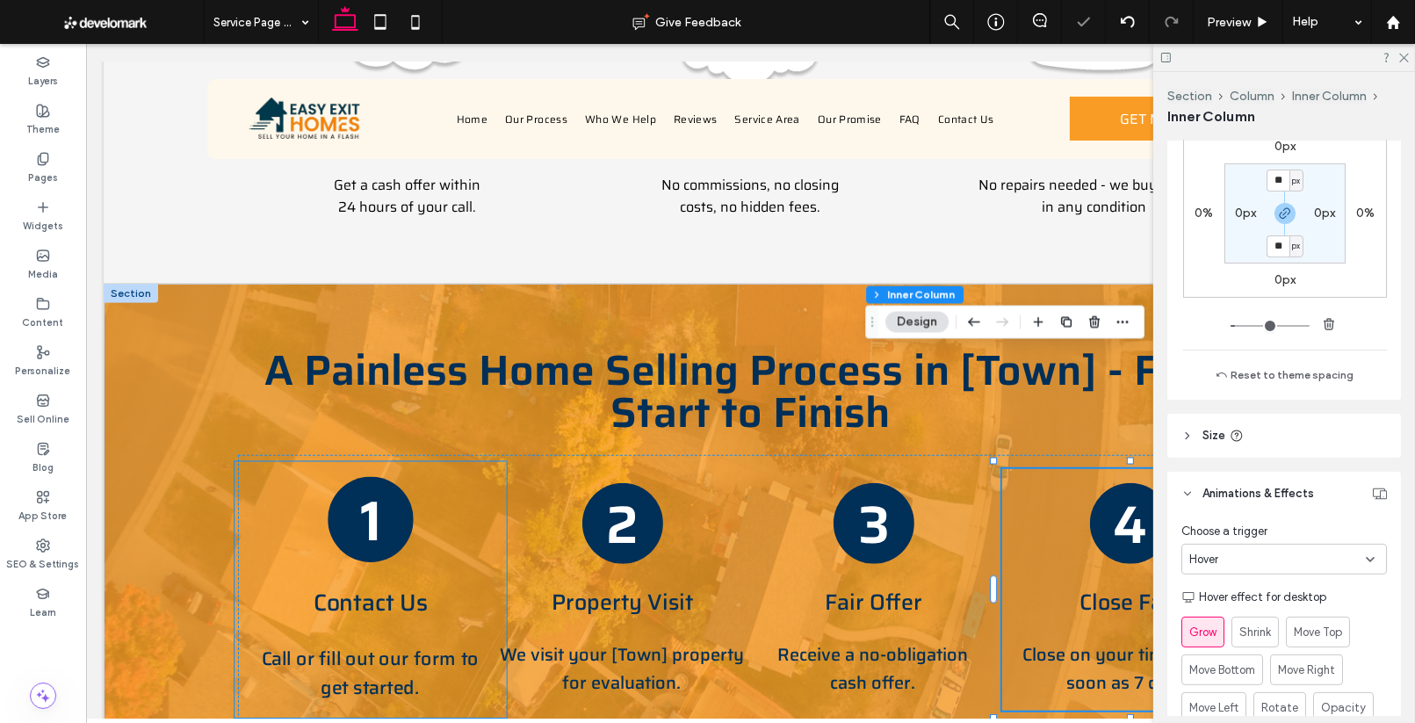
scroll to position [1376, 0]
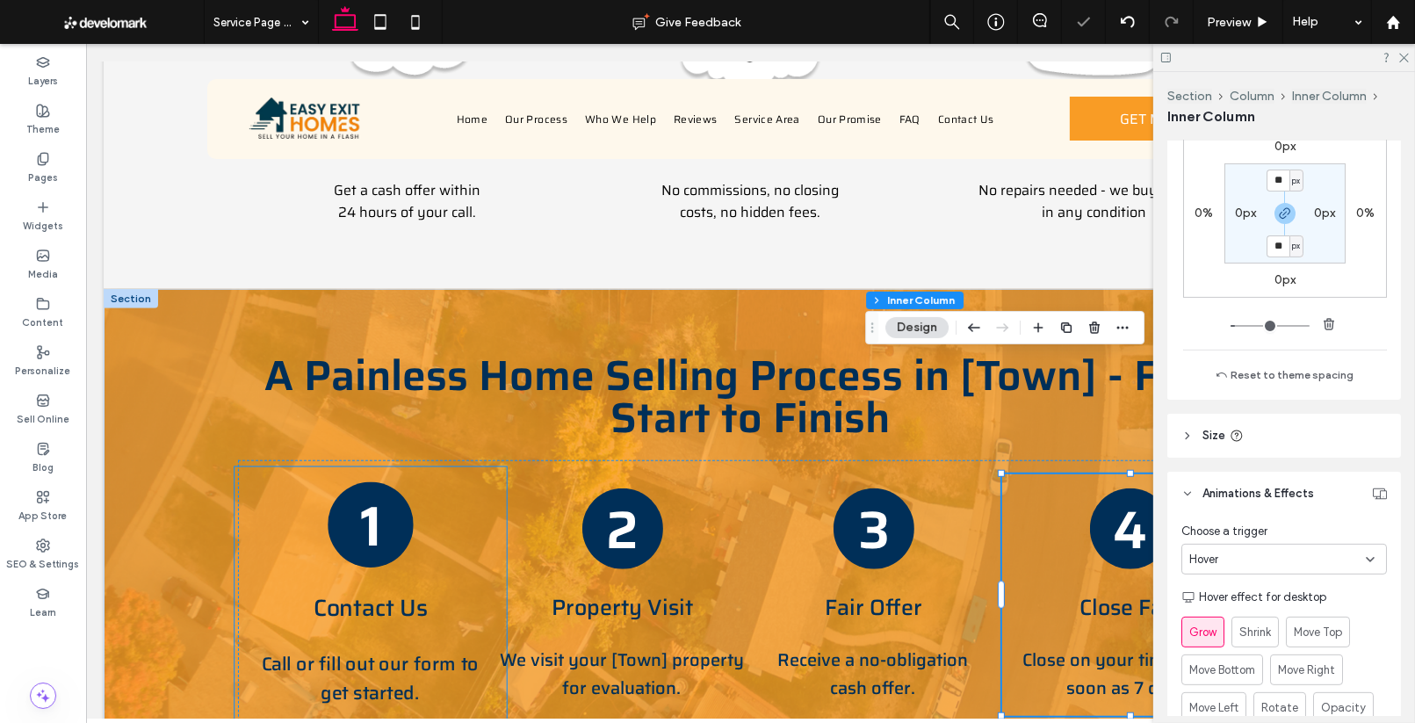
click at [385, 481] on div "1" at bounding box center [371, 524] width 86 height 86
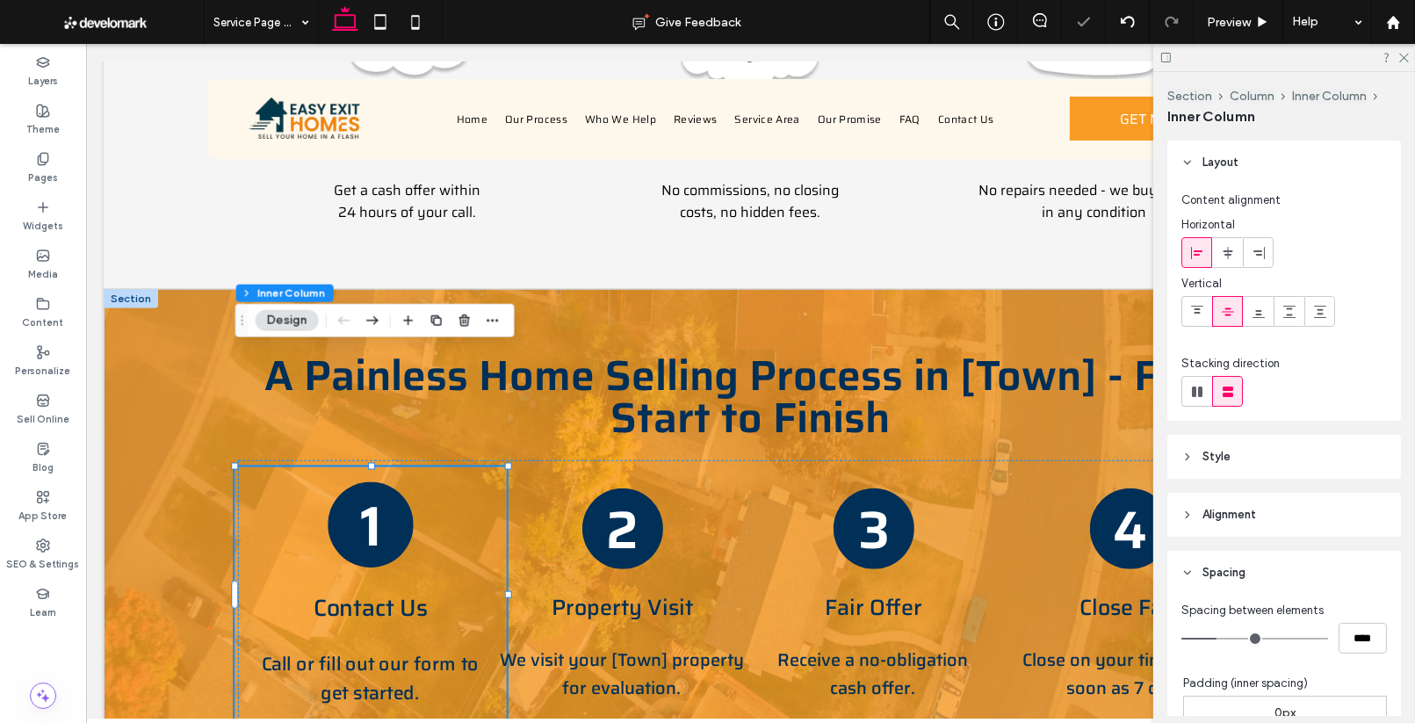
click at [384, 481] on div "1" at bounding box center [371, 524] width 86 height 86
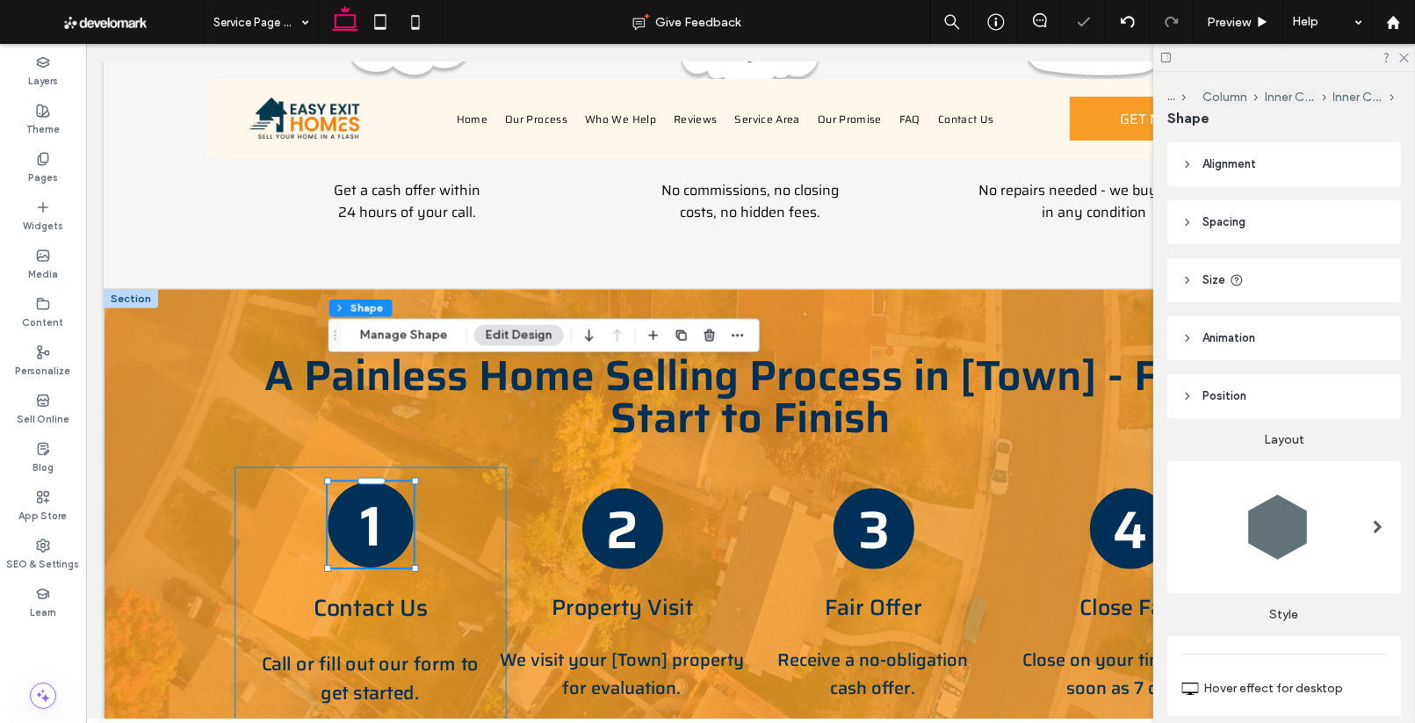
click at [384, 481] on div "1" at bounding box center [371, 524] width 86 height 86
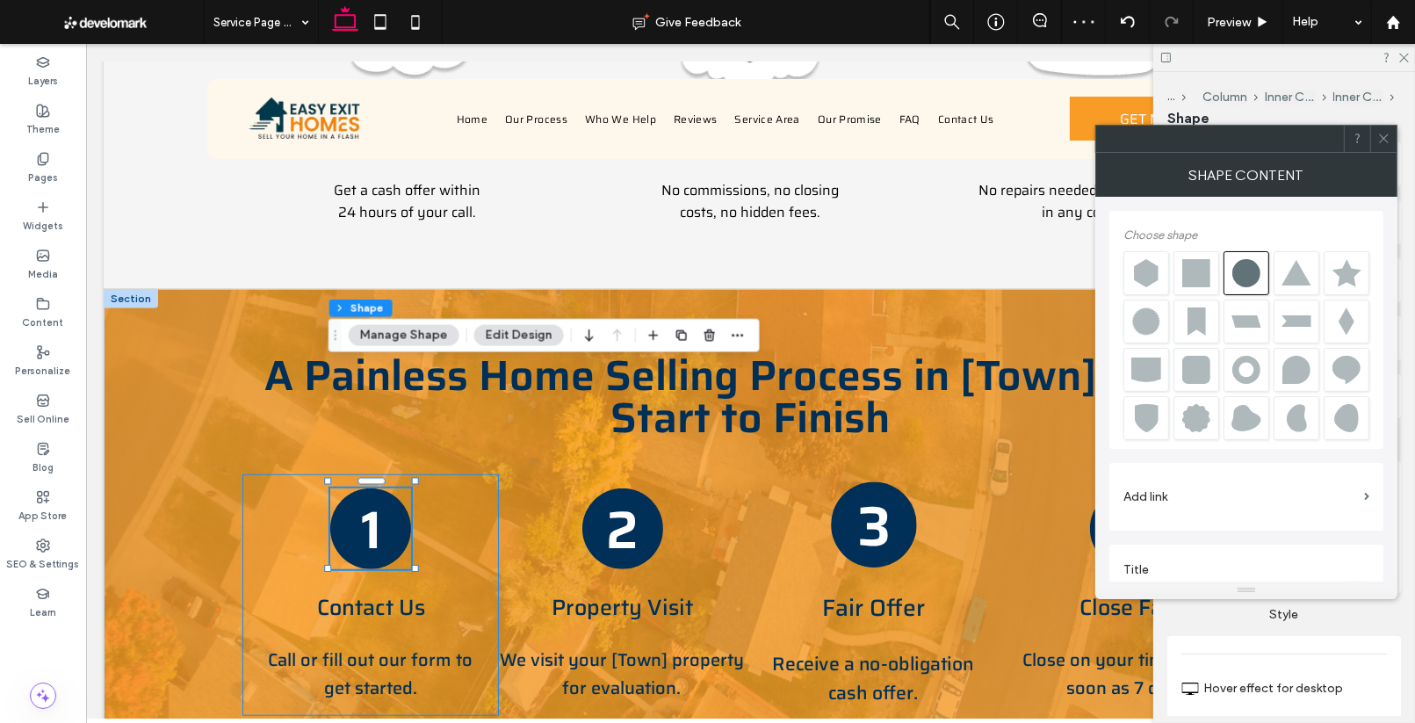
scroll to position [18, 0]
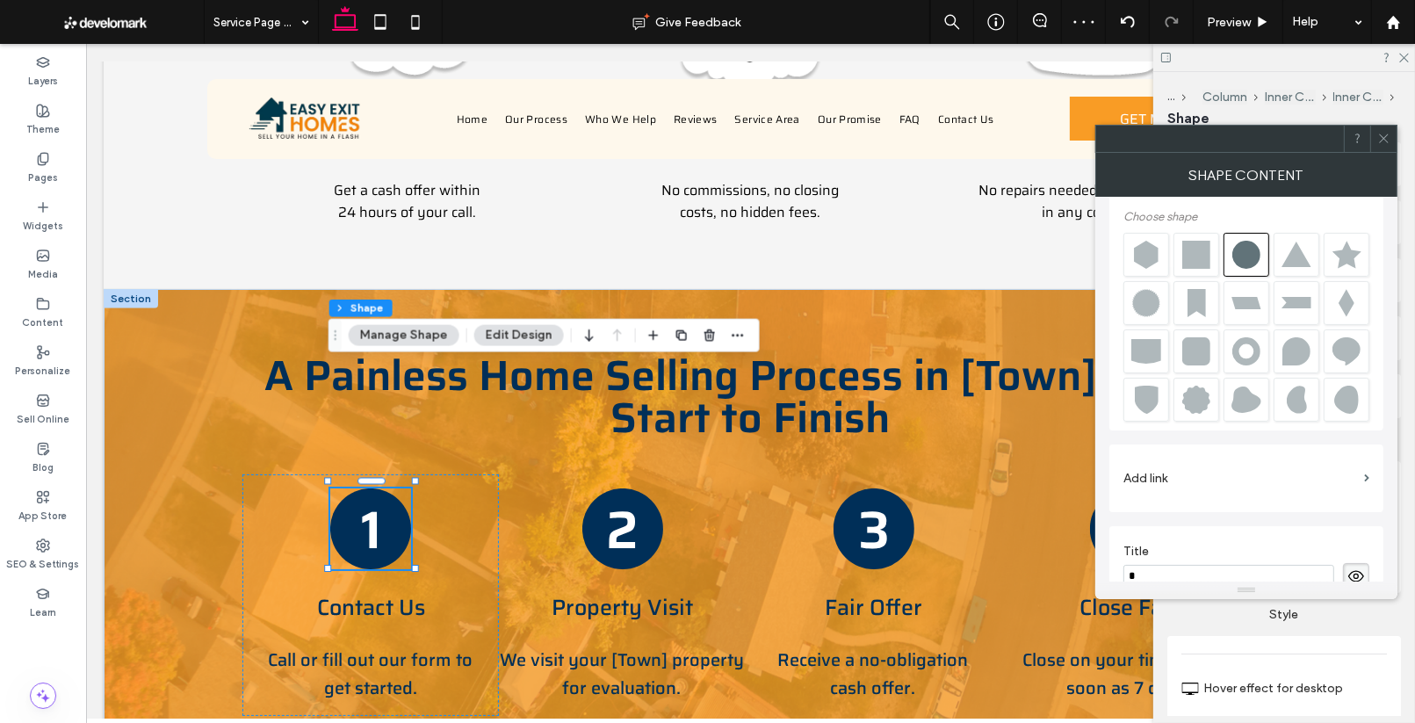
click at [1384, 133] on icon at bounding box center [1383, 138] width 13 height 13
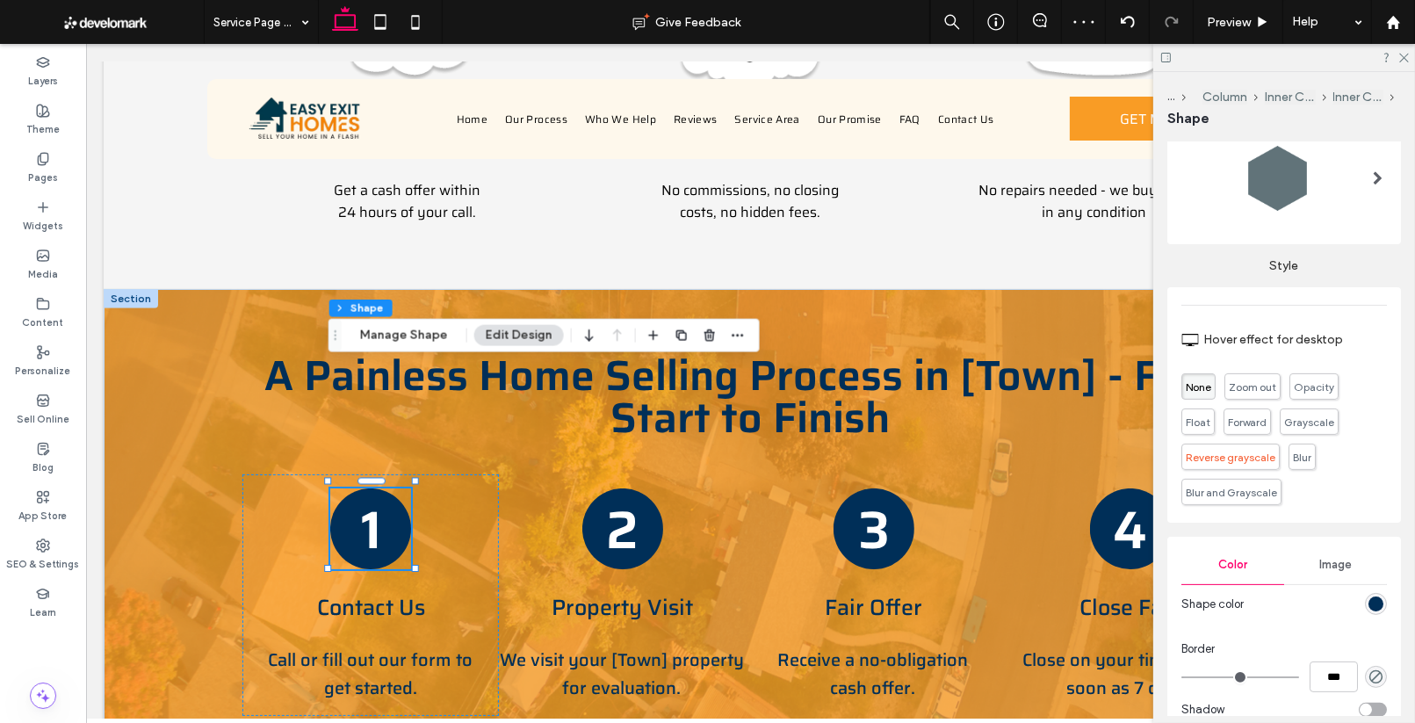
scroll to position [350, 0]
click at [1293, 459] on span "Blur" at bounding box center [1302, 455] width 18 height 13
click at [1214, 400] on span "Float" at bounding box center [1197, 413] width 33 height 26
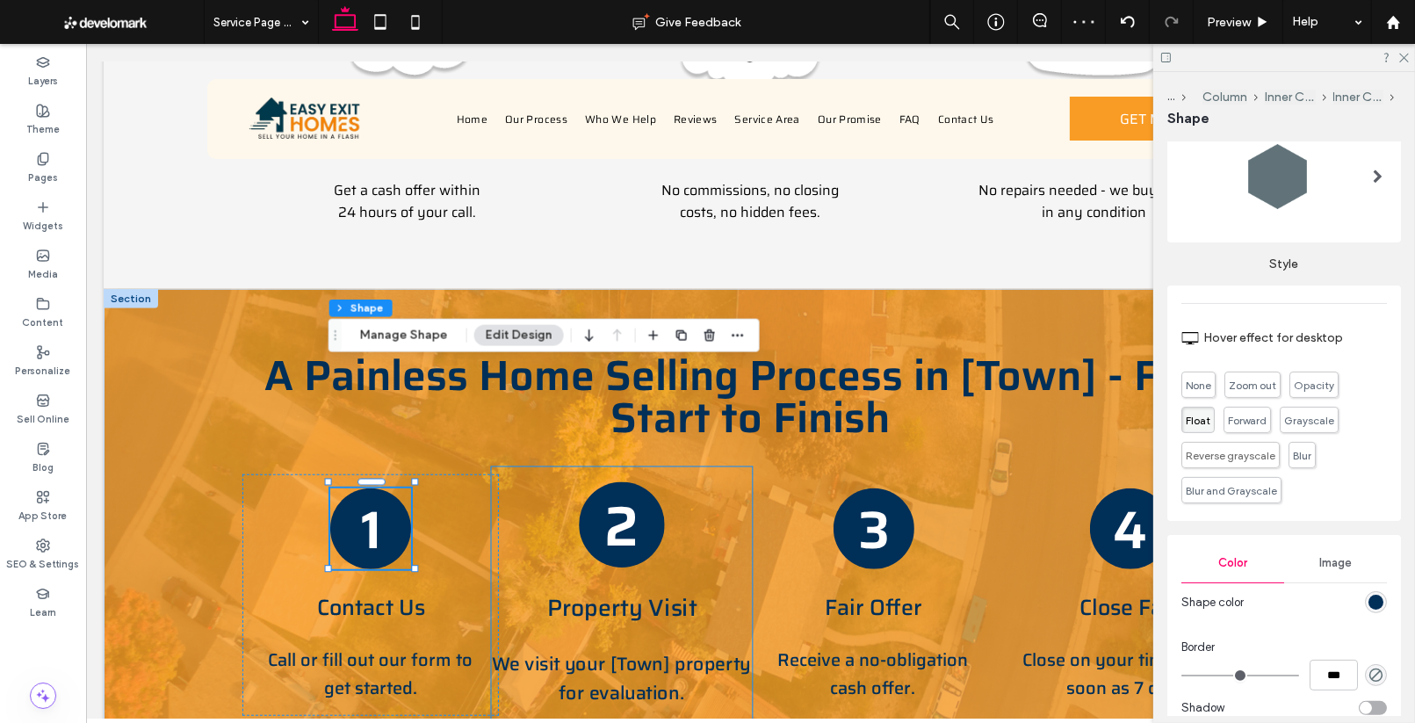
click at [631, 481] on h3 "2" at bounding box center [621, 525] width 34 height 88
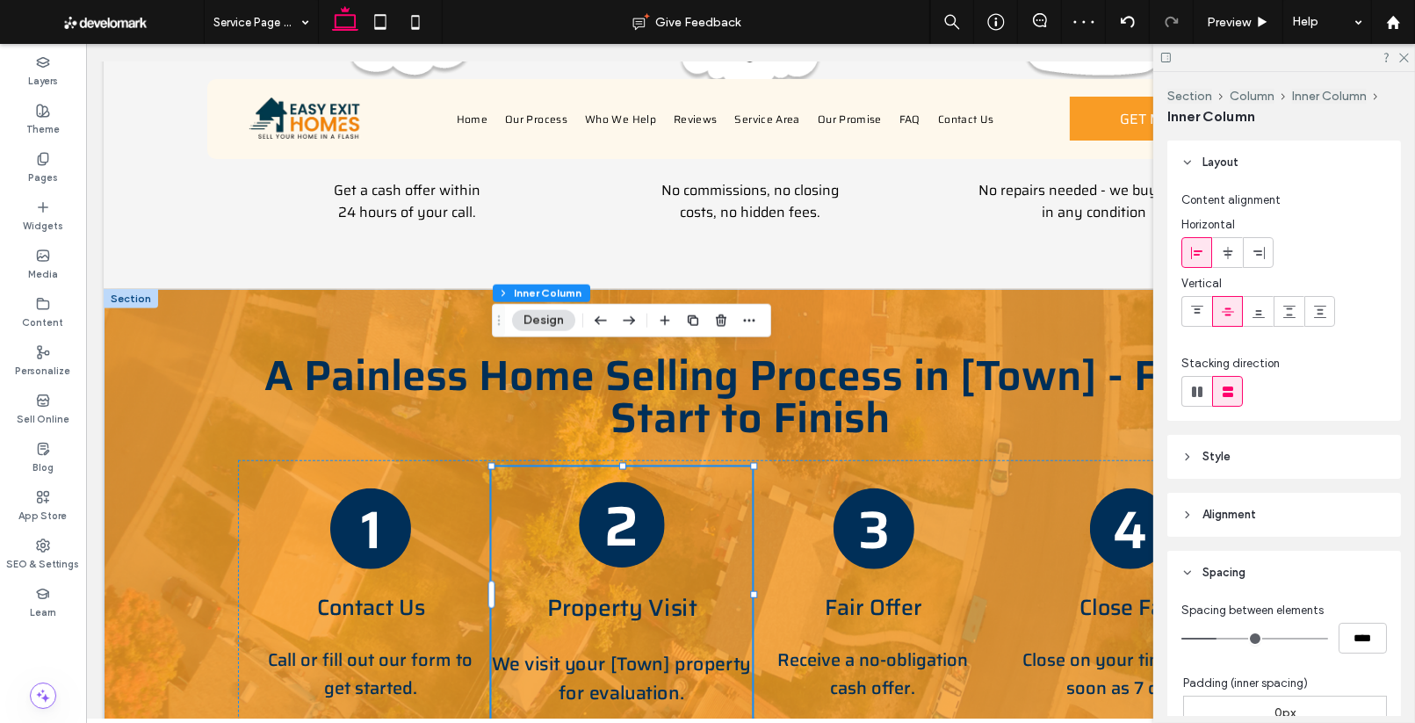
click at [631, 481] on h3 "2" at bounding box center [621, 525] width 34 height 88
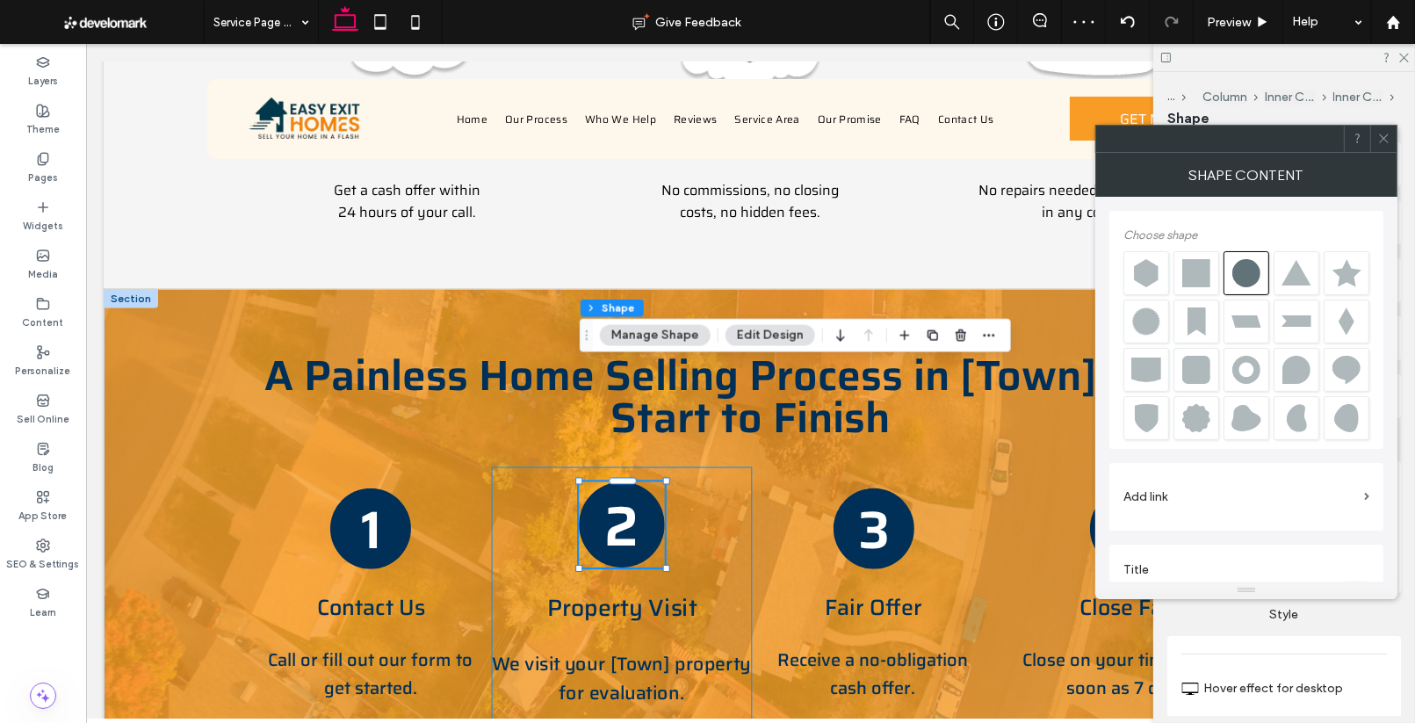
scroll to position [18, 0]
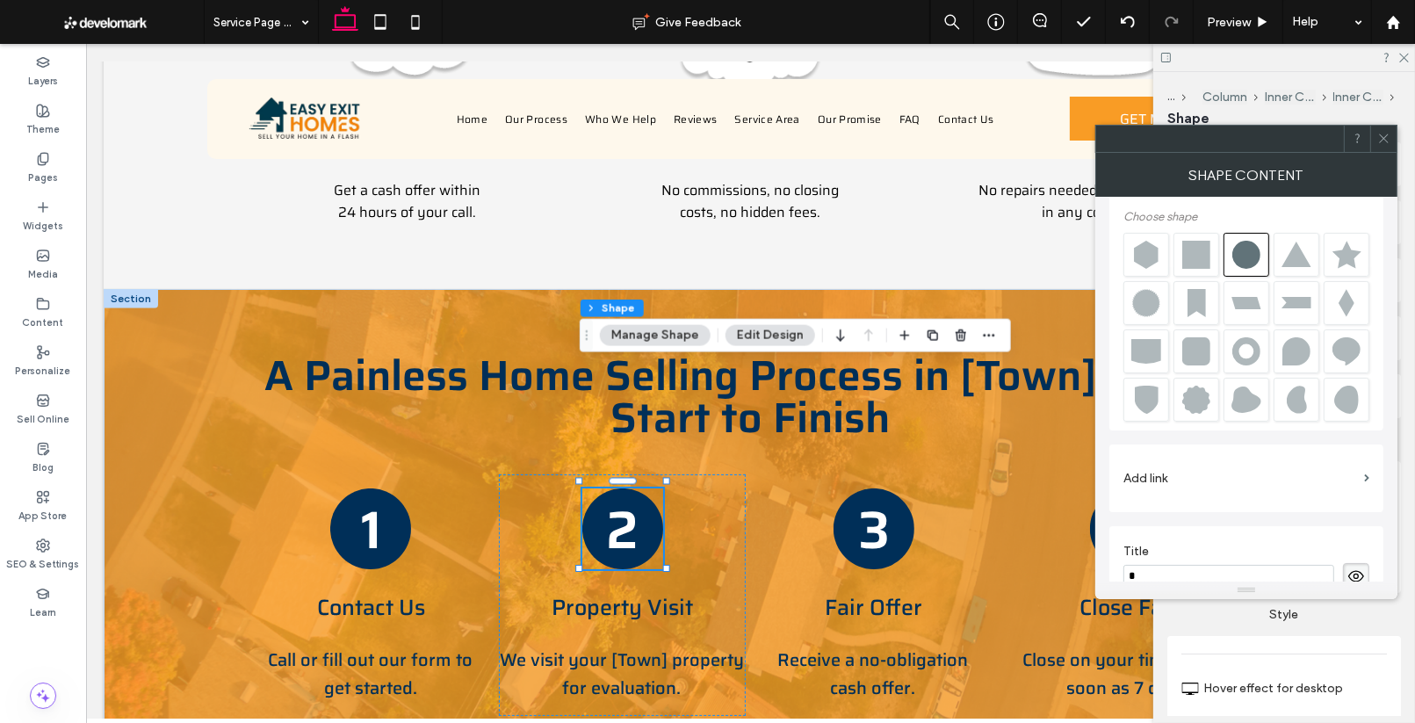
click at [1386, 135] on icon at bounding box center [1383, 138] width 13 height 13
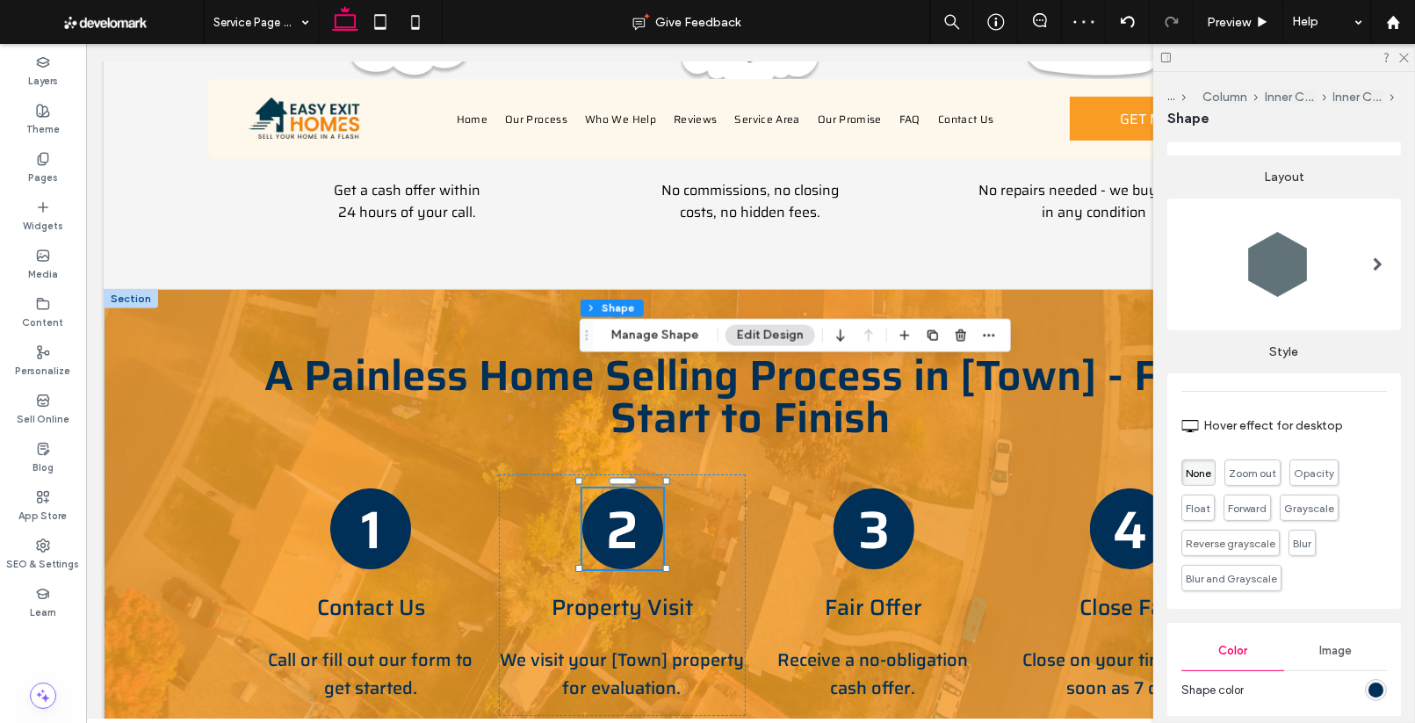
scroll to position [277, 0]
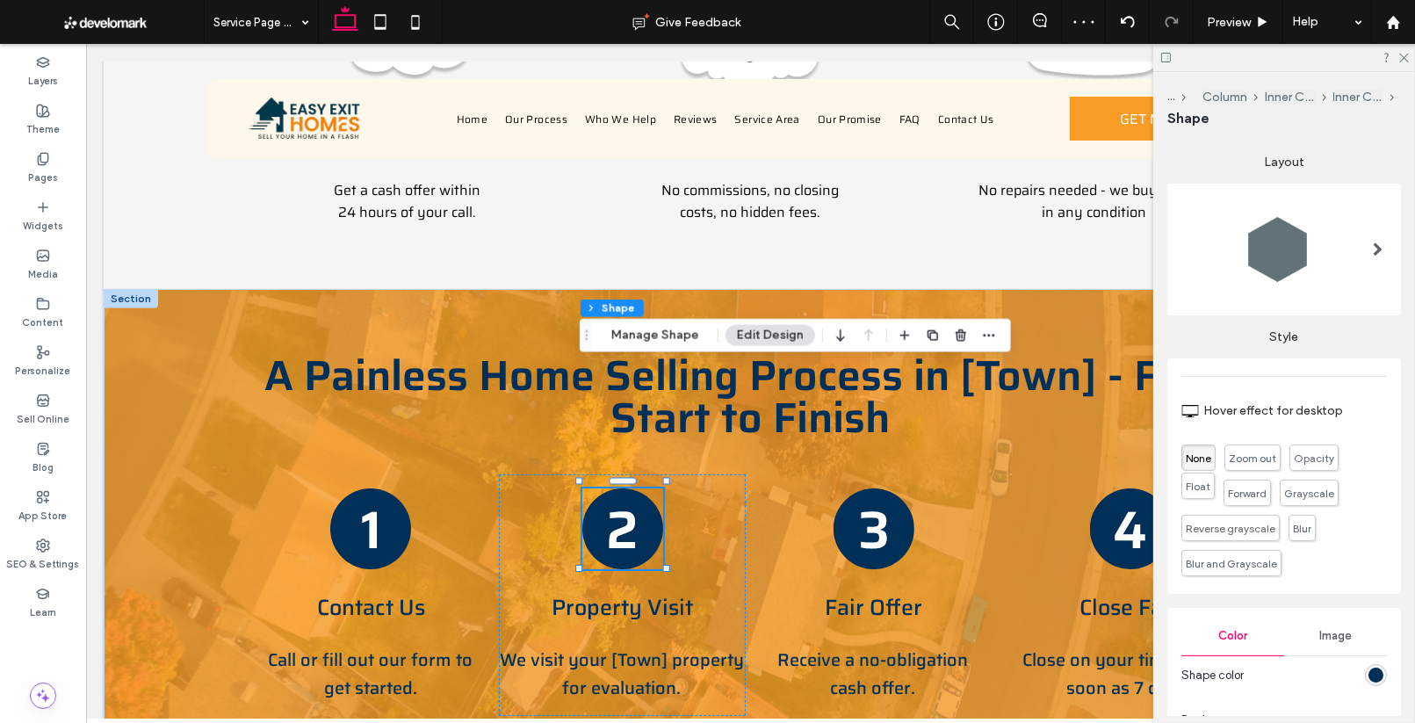
click at [1210, 479] on span "Float" at bounding box center [1197, 485] width 25 height 13
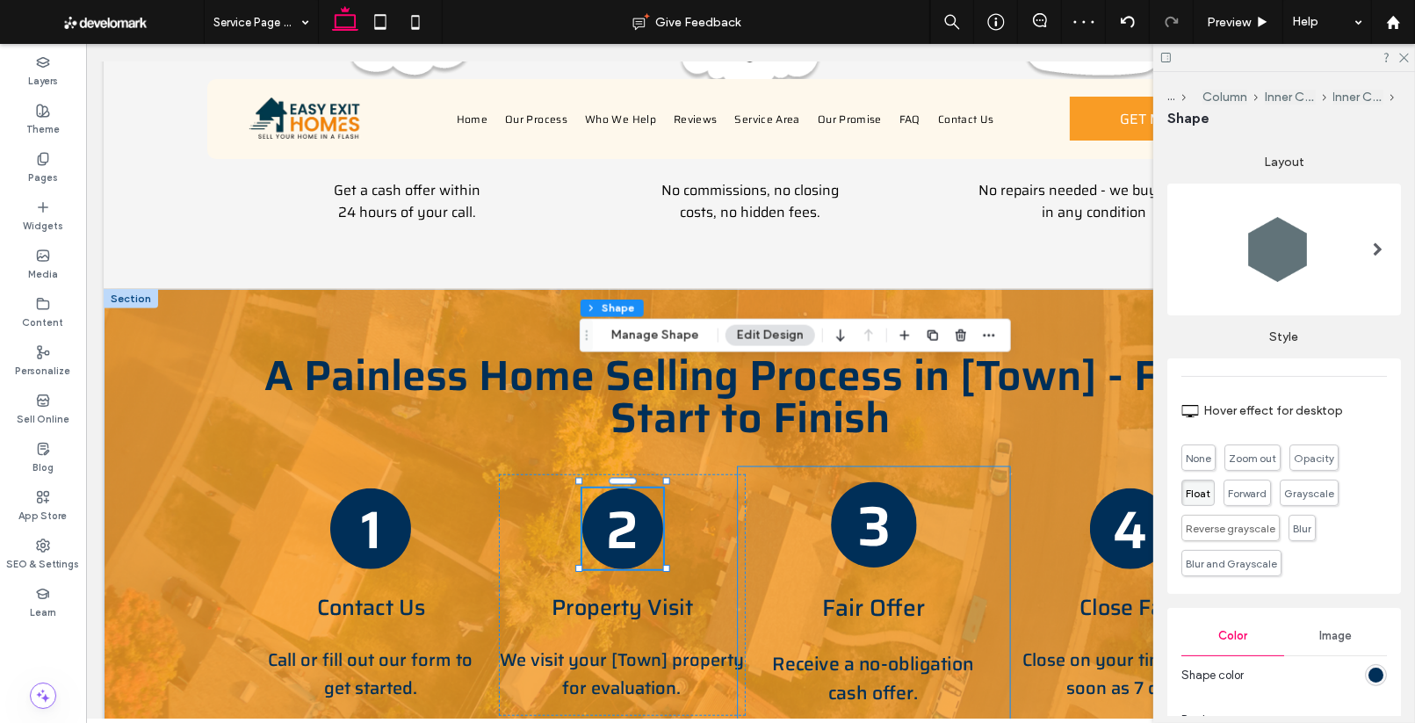
click at [892, 481] on div "3" at bounding box center [873, 524] width 86 height 86
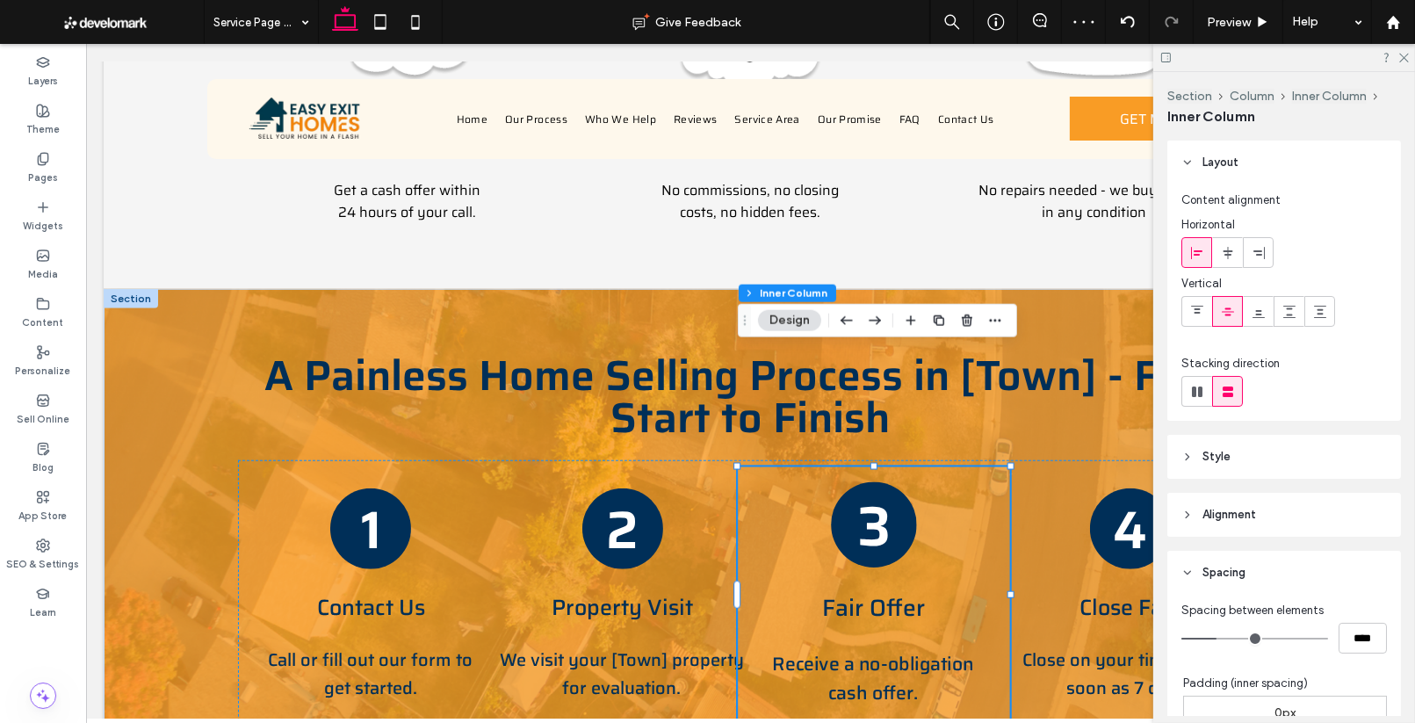
click at [892, 481] on div "3" at bounding box center [873, 524] width 86 height 86
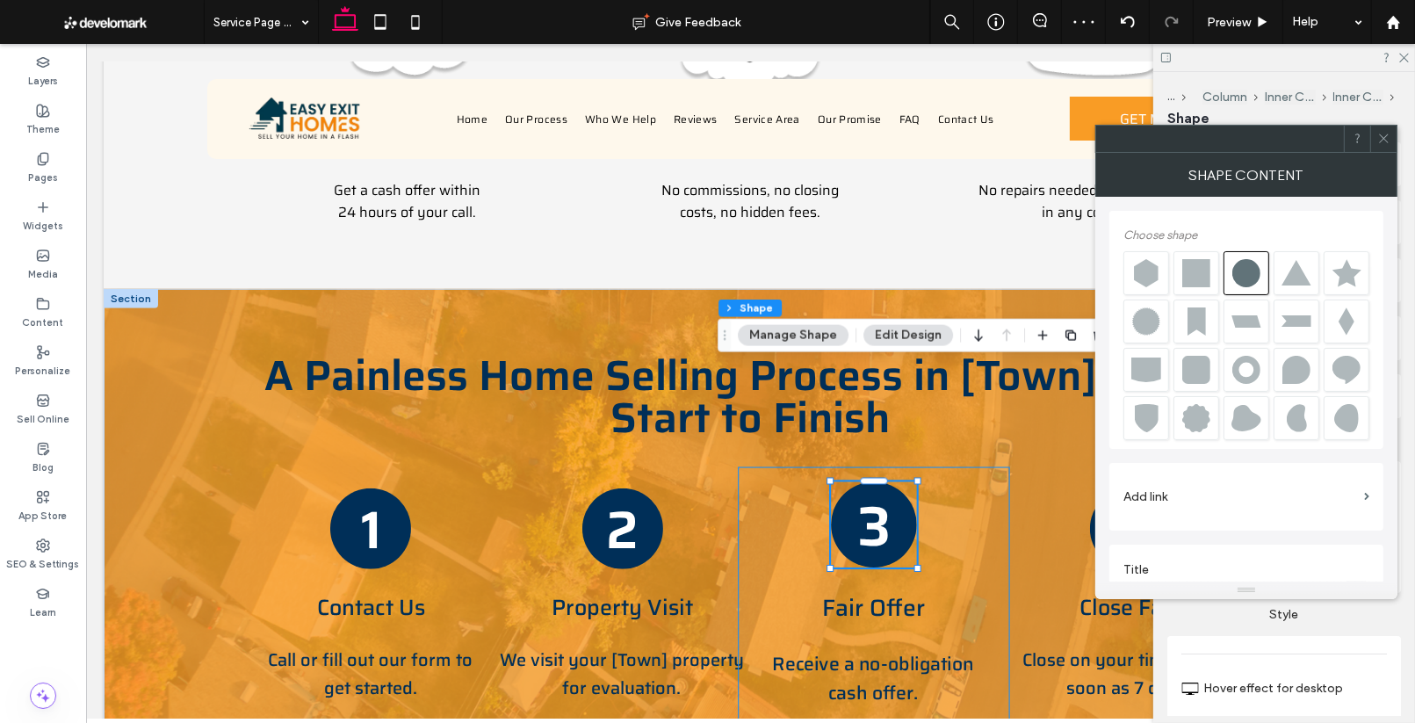
scroll to position [18, 0]
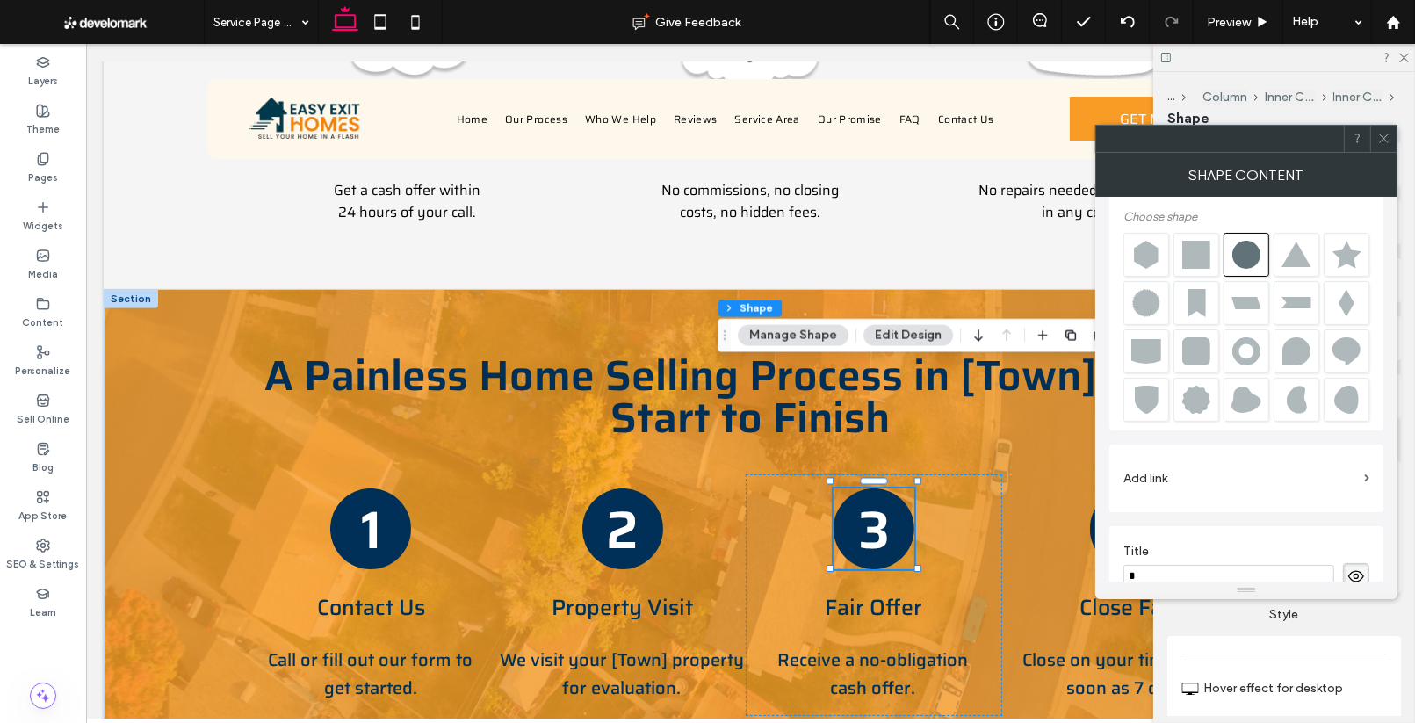
click at [1383, 140] on icon at bounding box center [1383, 138] width 13 height 13
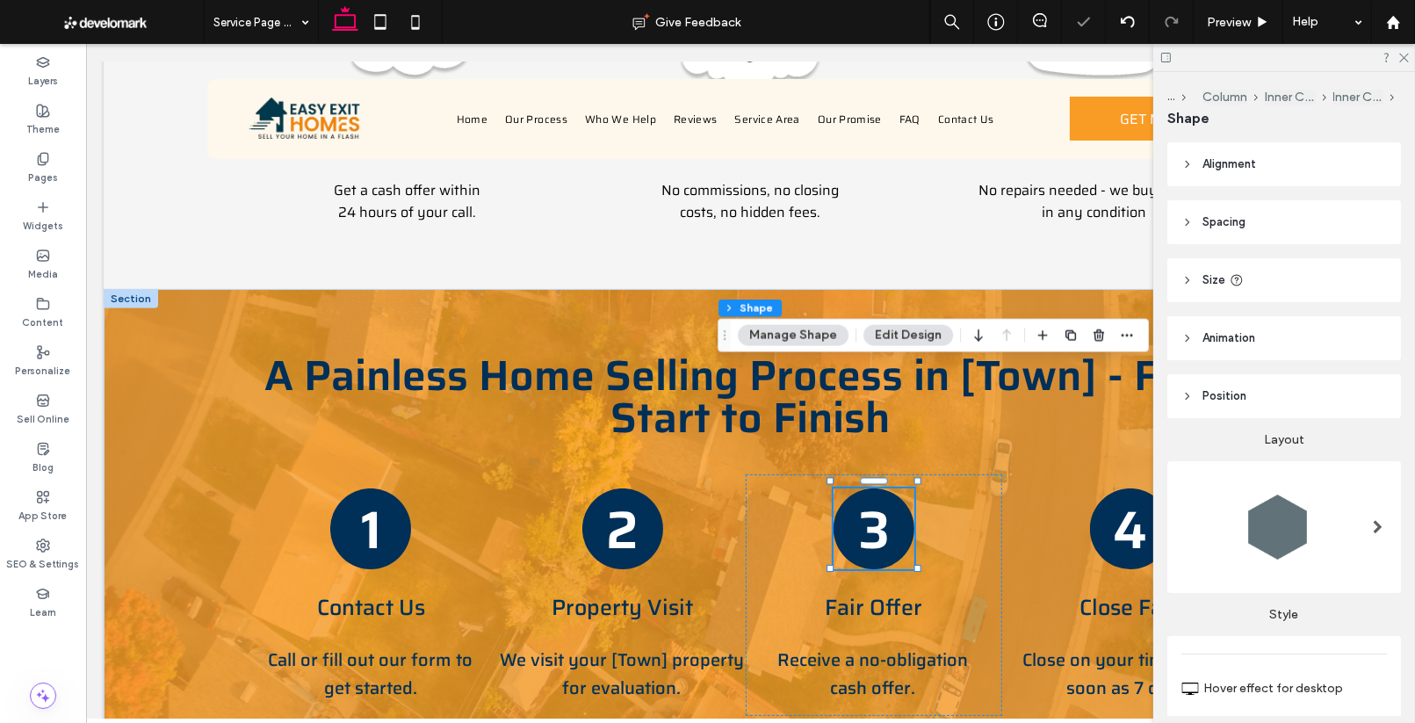
scroll to position [25, 0]
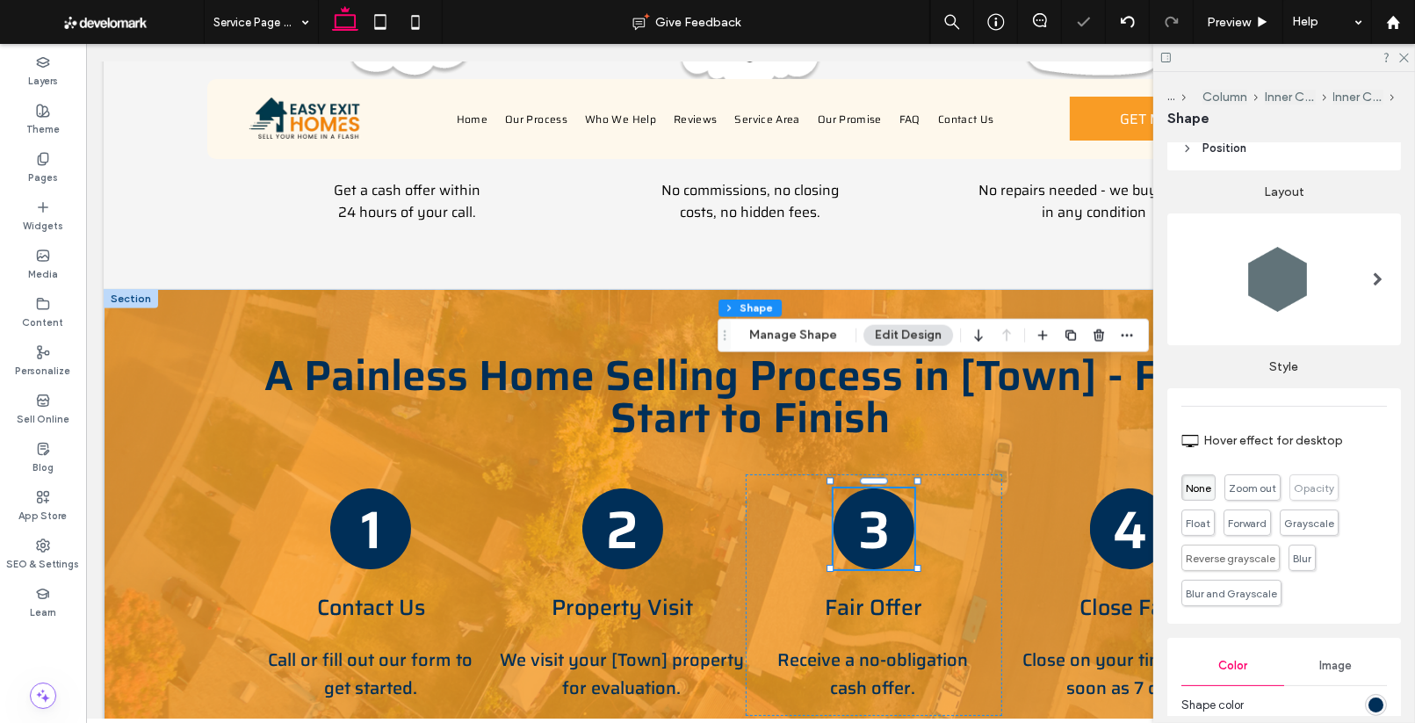
scroll to position [253, 0]
click at [1214, 497] on span "Float" at bounding box center [1197, 510] width 33 height 26
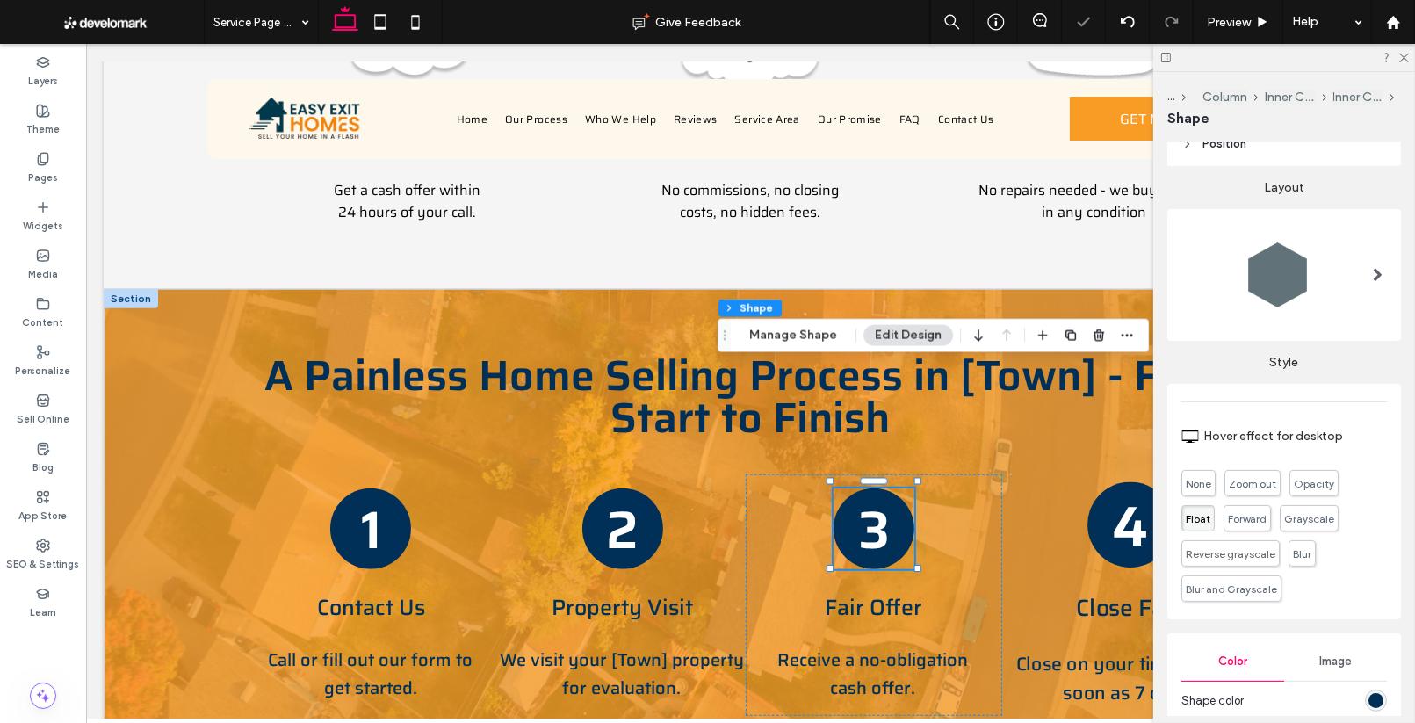
click at [1123, 481] on h3 "4" at bounding box center [1129, 525] width 36 height 88
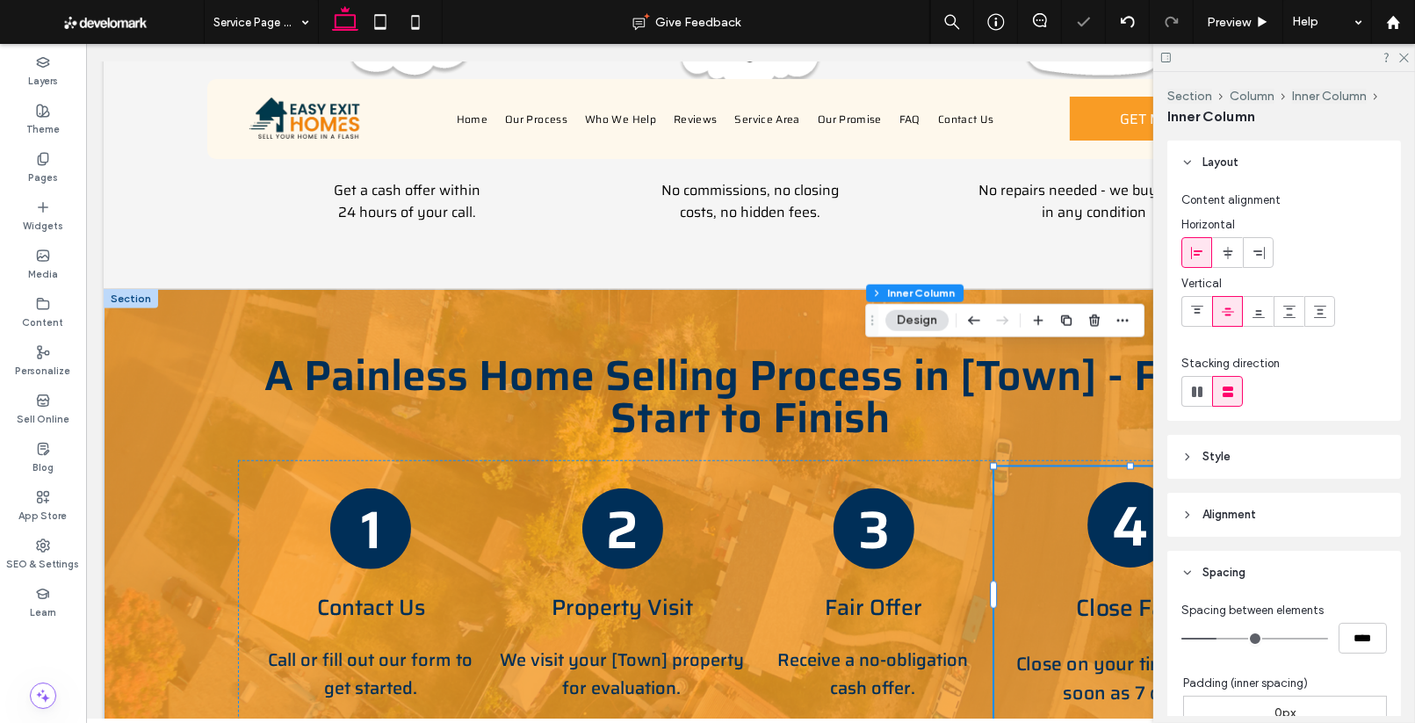
click at [1123, 481] on h3 "4" at bounding box center [1129, 525] width 36 height 88
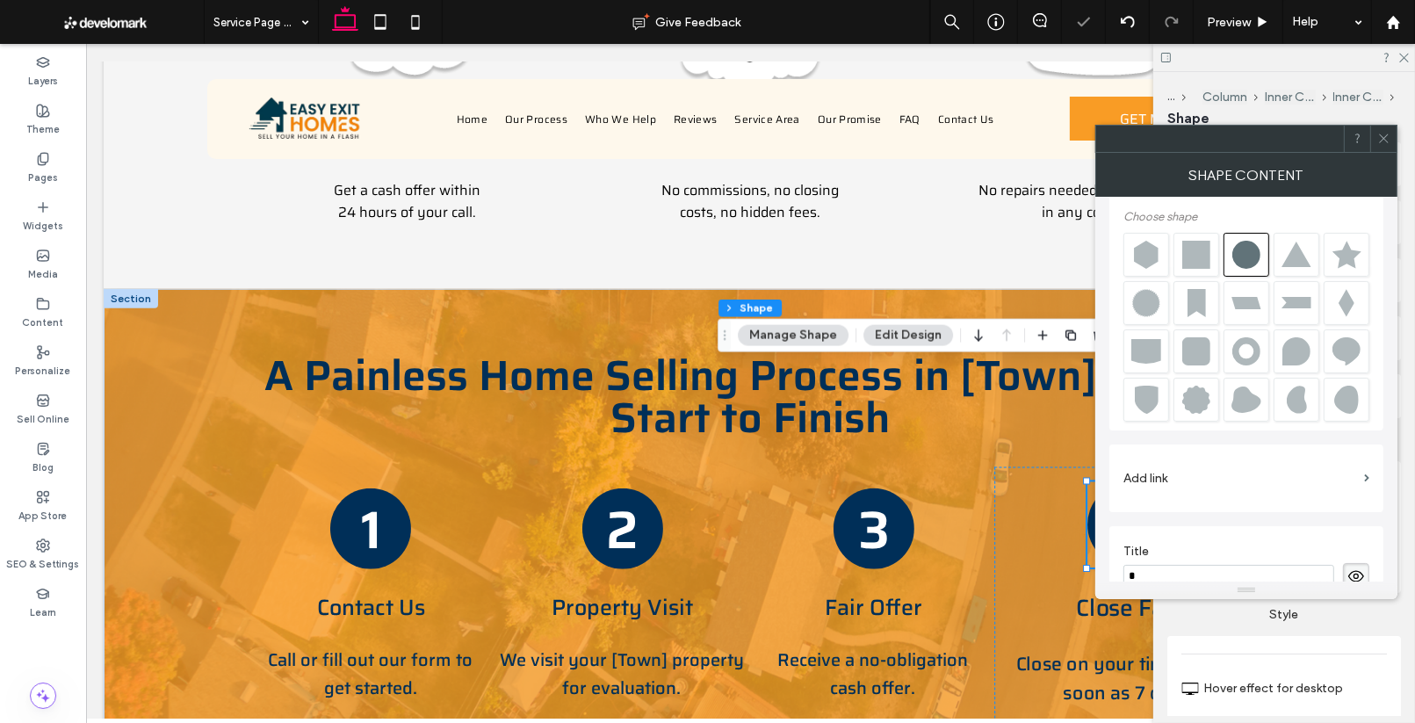
click at [1124, 424] on div "Choose shape Add link Title * Description Image alt text tag All Alt Text Toolt…" at bounding box center [1246, 558] width 274 height 761
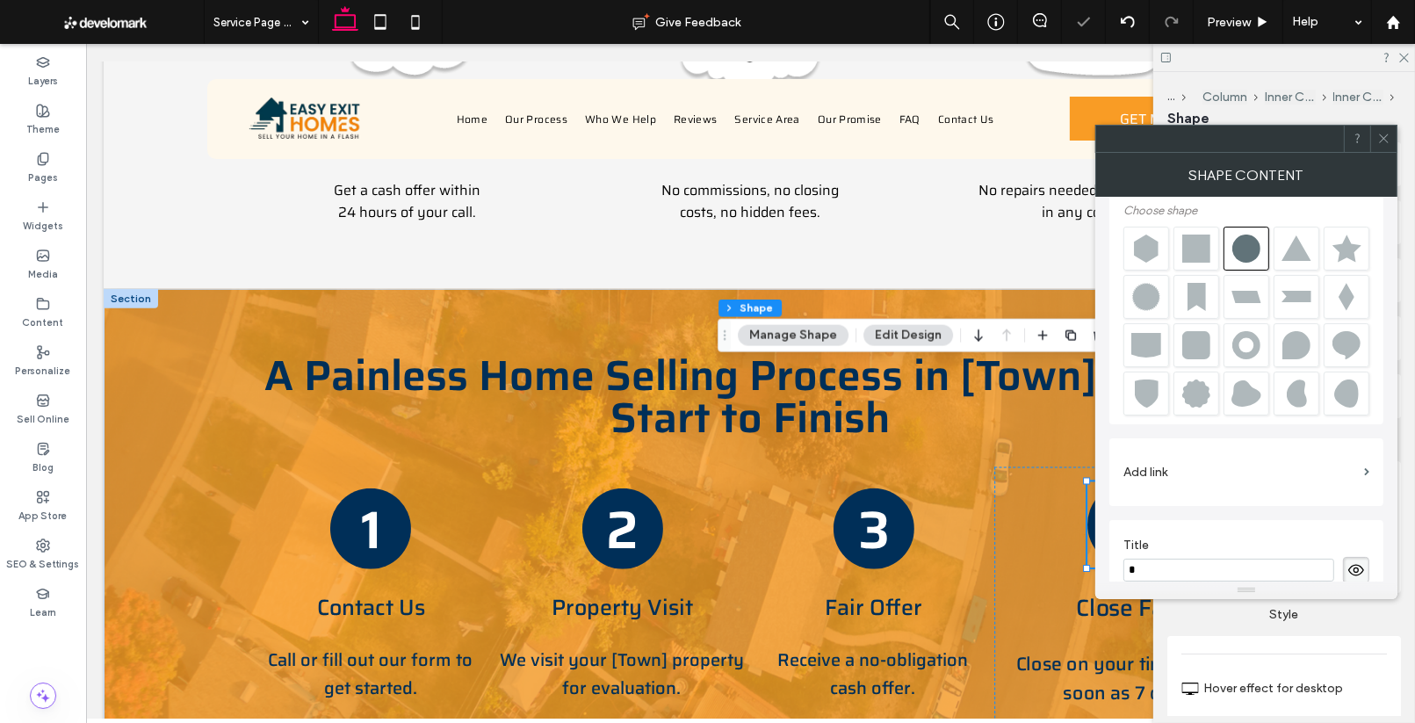
click at [1387, 135] on icon at bounding box center [1383, 138] width 13 height 13
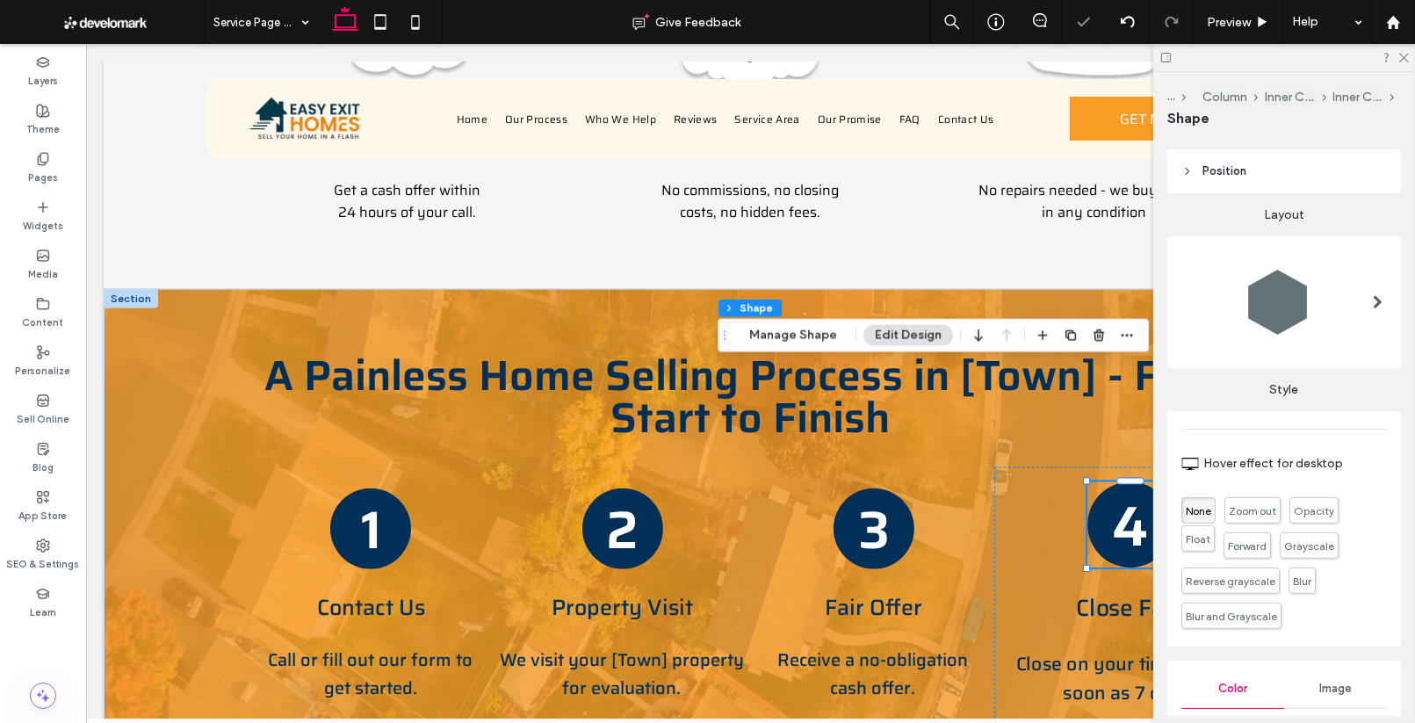
scroll to position [224, 0]
click at [1210, 533] on span "Float" at bounding box center [1197, 539] width 25 height 13
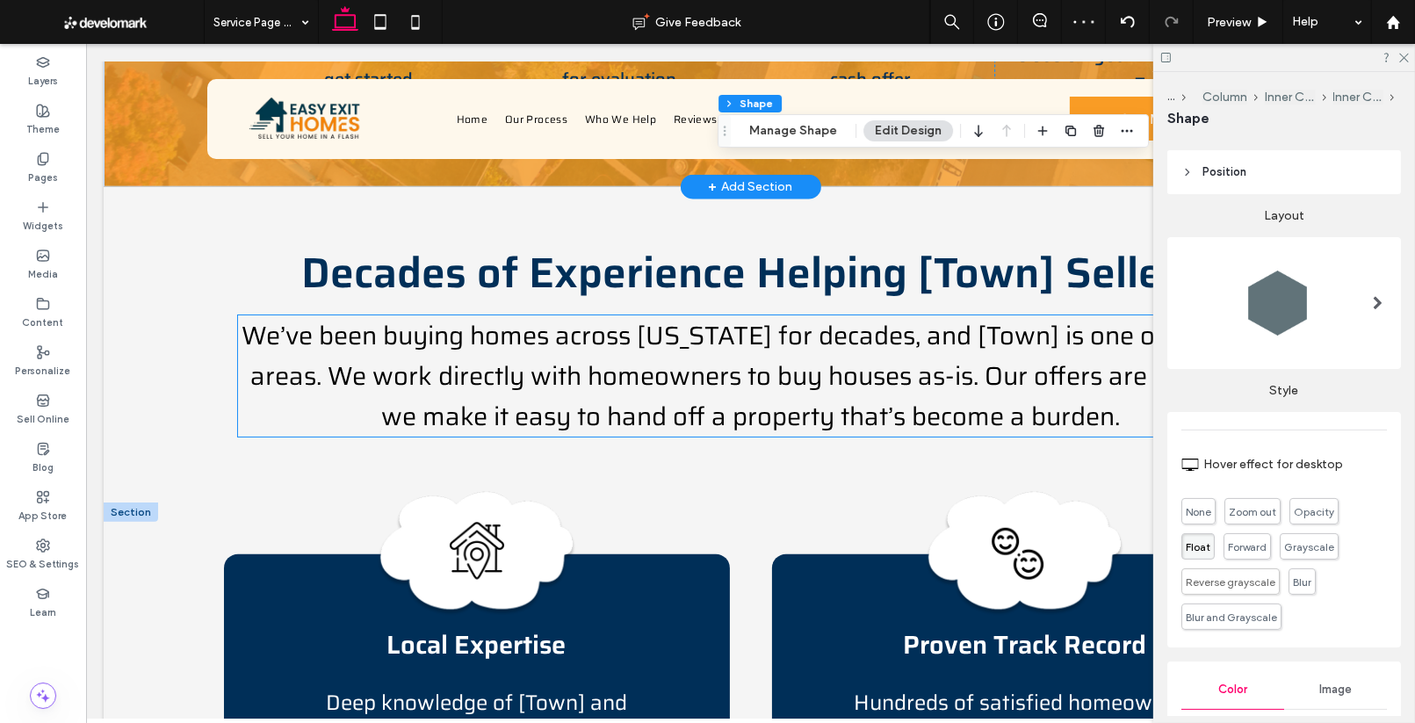
scroll to position [1997, 0]
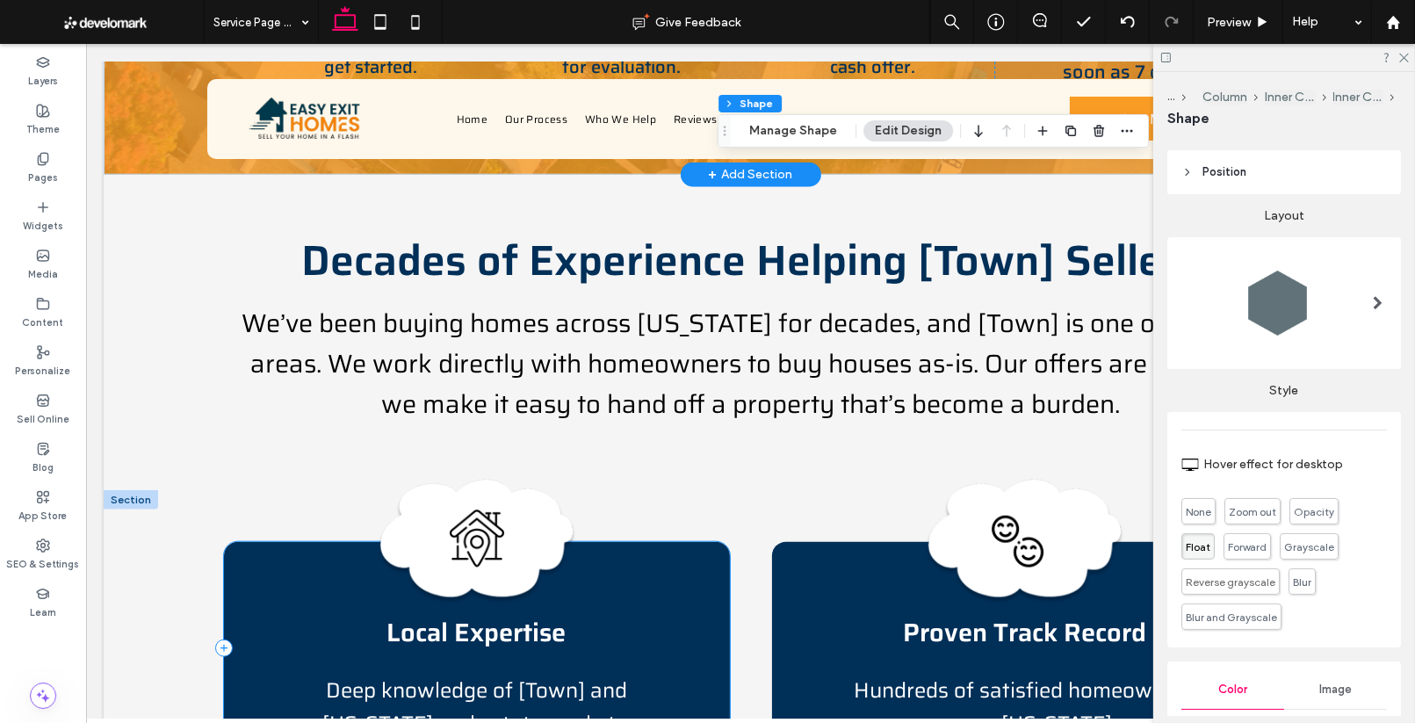
click at [671, 542] on div "Local Expertise Deep knowledge of [Town] and Connecticut real estate markets." at bounding box center [476, 648] width 506 height 213
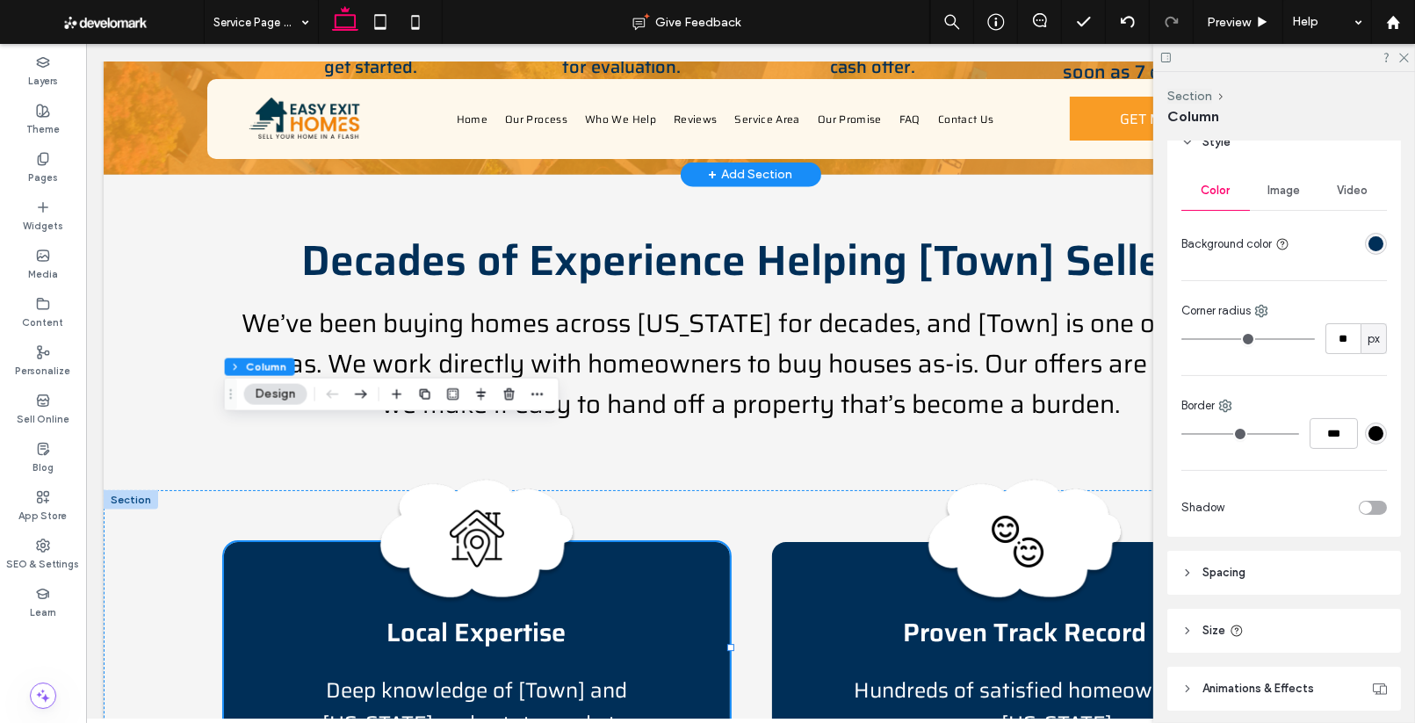
scroll to position [378, 0]
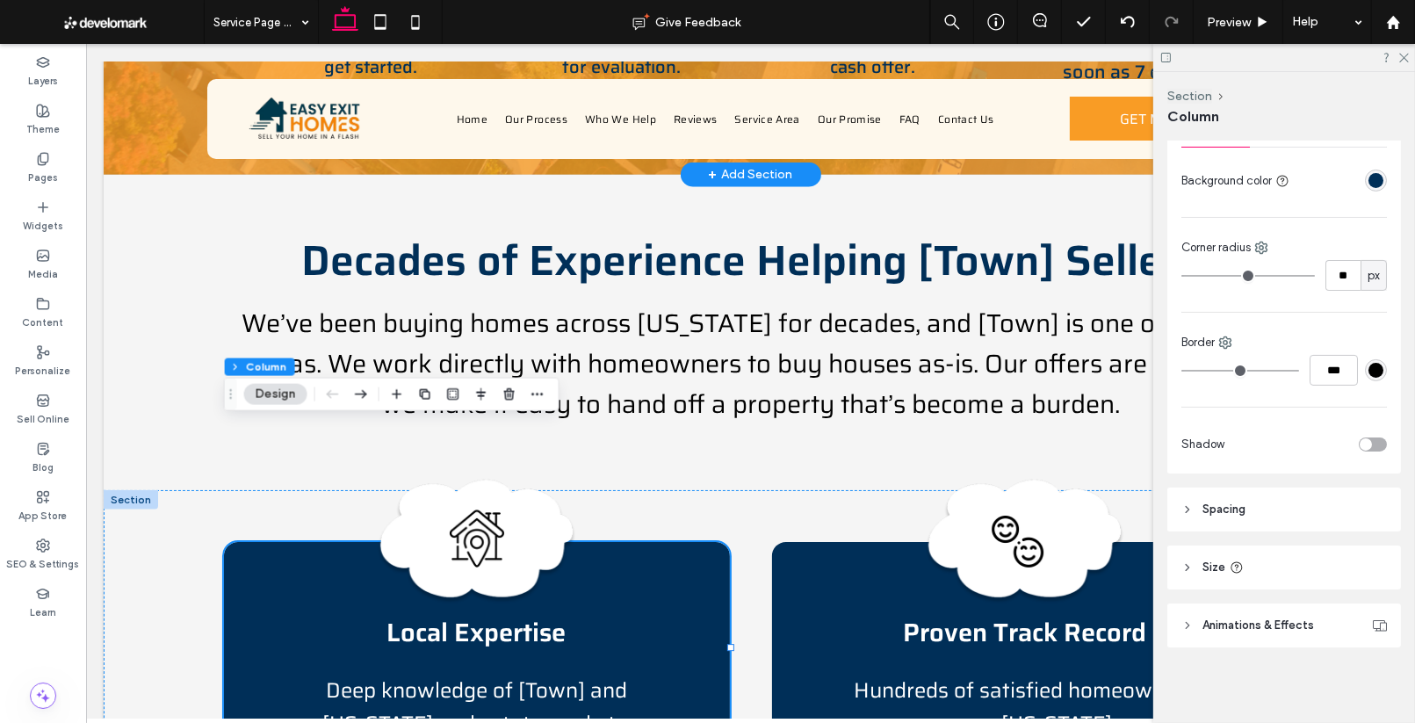
drag, startPoint x: 1293, startPoint y: 620, endPoint x: 1286, endPoint y: 614, distance: 9.3
click at [1293, 620] on span "Animations & Effects" at bounding box center [1258, 625] width 112 height 18
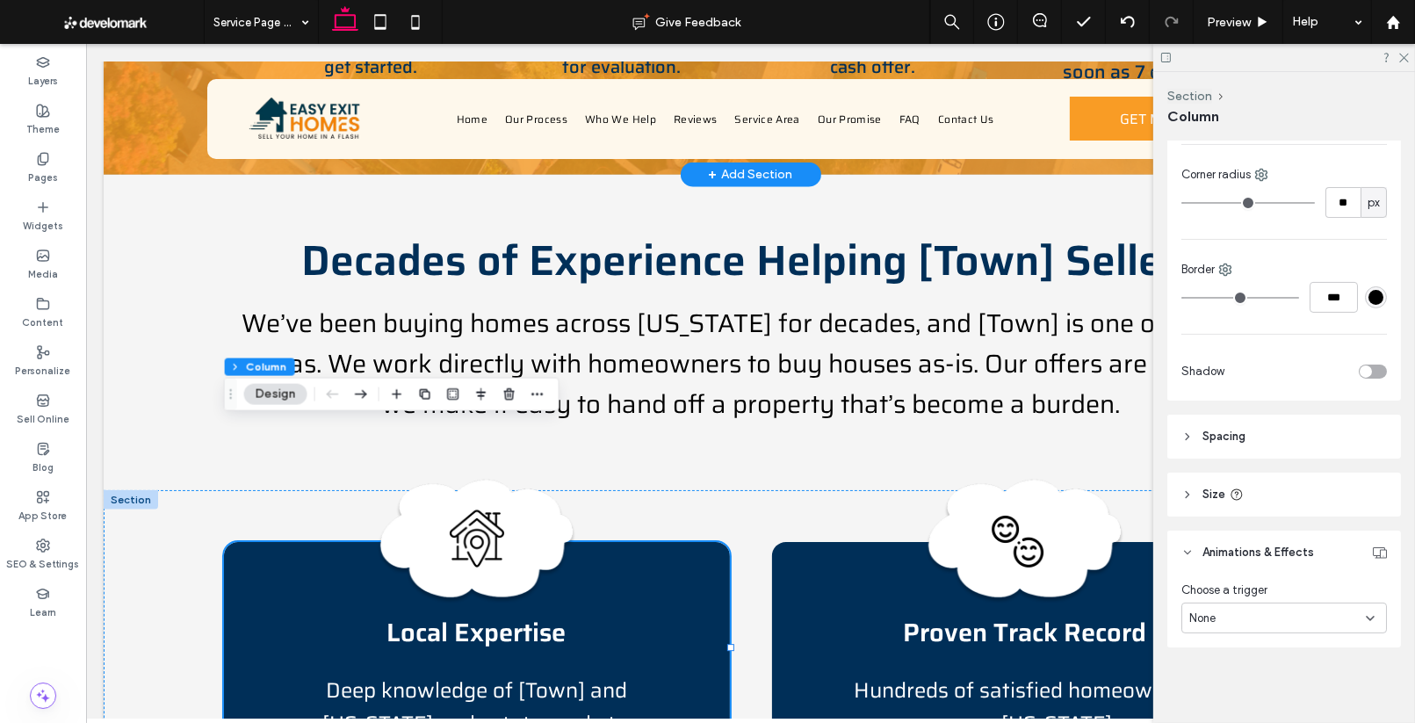
click at [1310, 634] on div "Choose a trigger None" at bounding box center [1284, 610] width 234 height 73
click at [1308, 609] on div "None" at bounding box center [1277, 618] width 177 height 18
click at [1213, 519] on span "Hover" at bounding box center [1203, 524] width 29 height 18
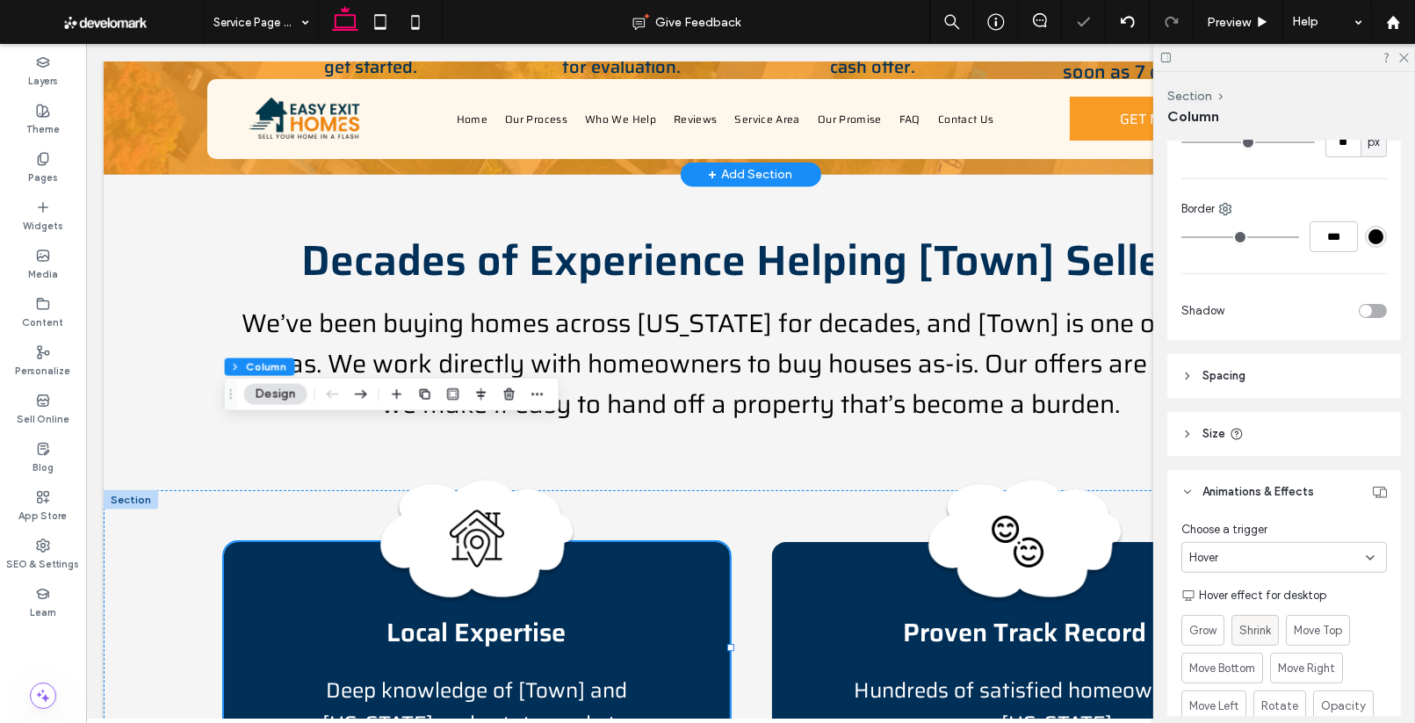
scroll to position [521, 0]
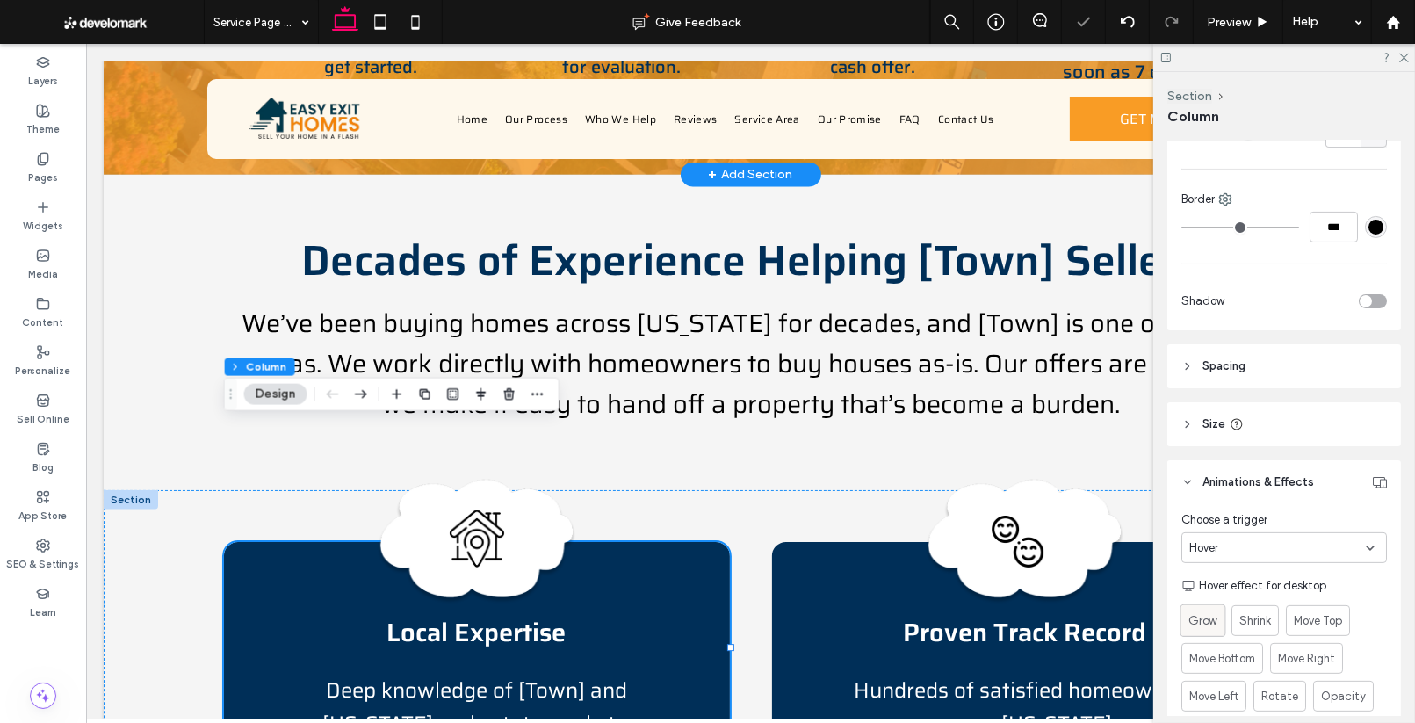
click at [1221, 622] on label "Grow" at bounding box center [1203, 620] width 46 height 32
click at [942, 674] on span "Hundreds of satisfied homeowners across Connecticut." at bounding box center [1023, 707] width 341 height 67
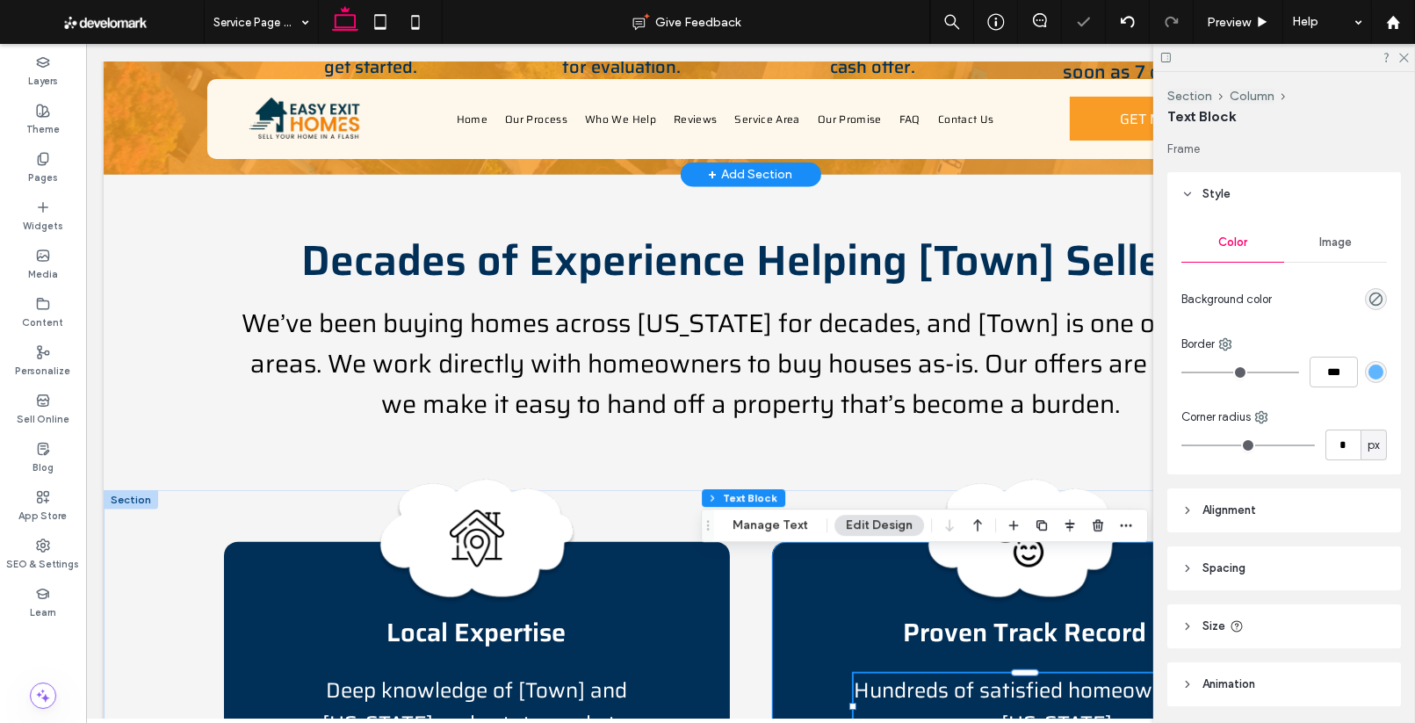
click at [792, 573] on div "Proven Track Record Hundreds of satisfied homeowners across Connecticut." at bounding box center [1024, 648] width 506 height 213
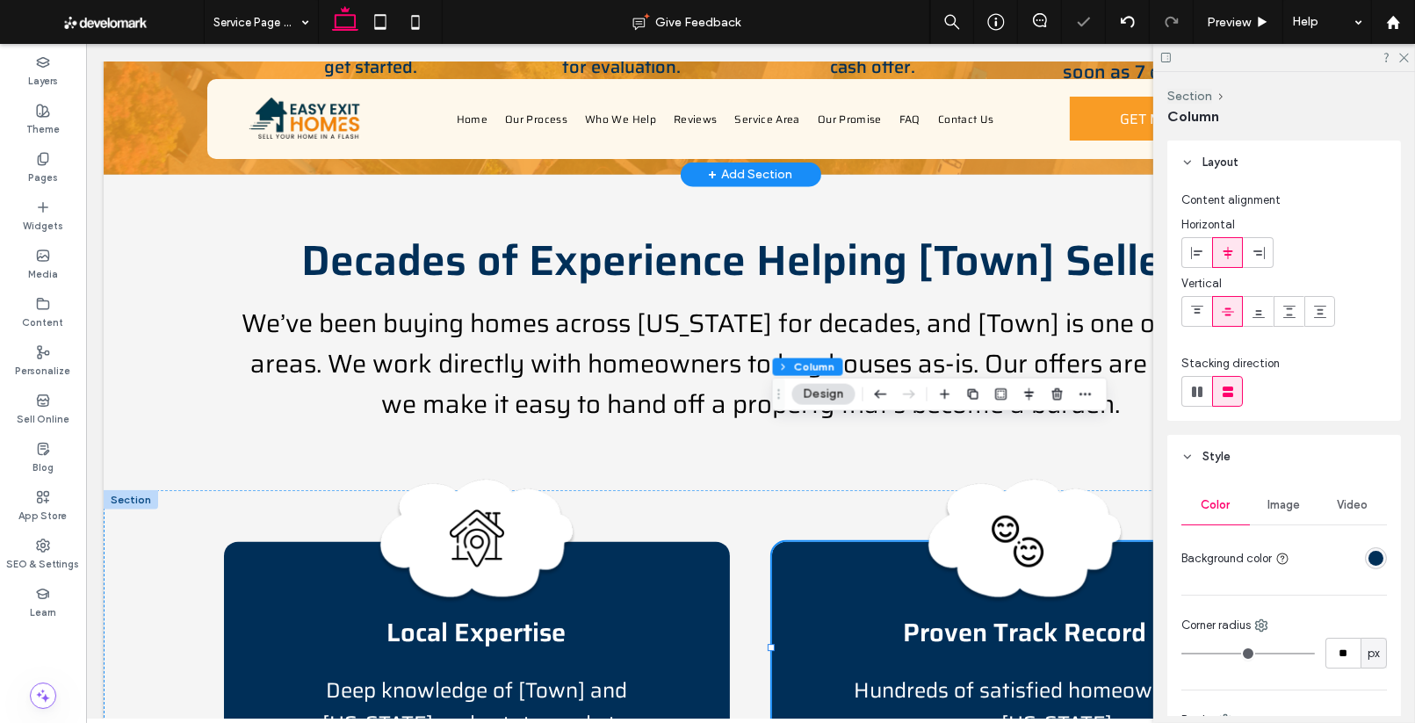
click at [792, 573] on div "Proven Track Record Hundreds of satisfied homeowners across Connecticut." at bounding box center [1024, 648] width 506 height 213
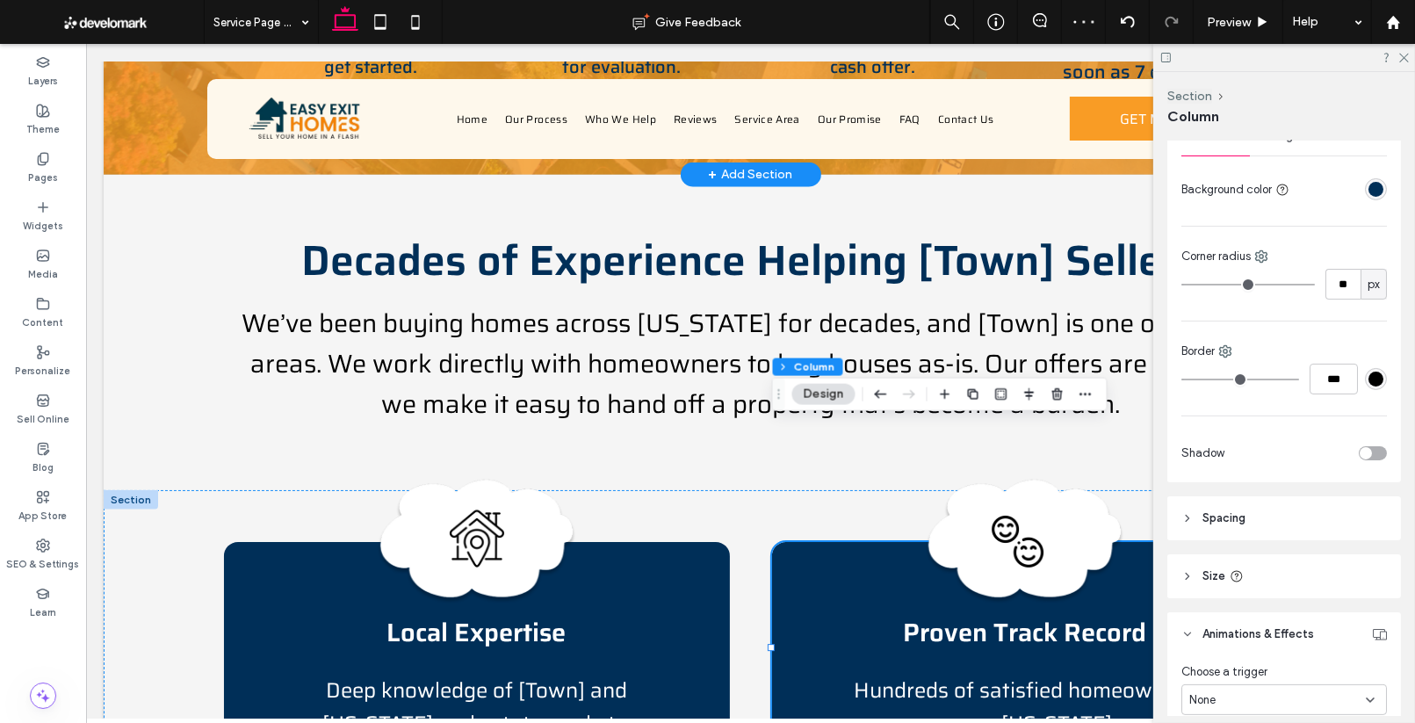
scroll to position [383, 0]
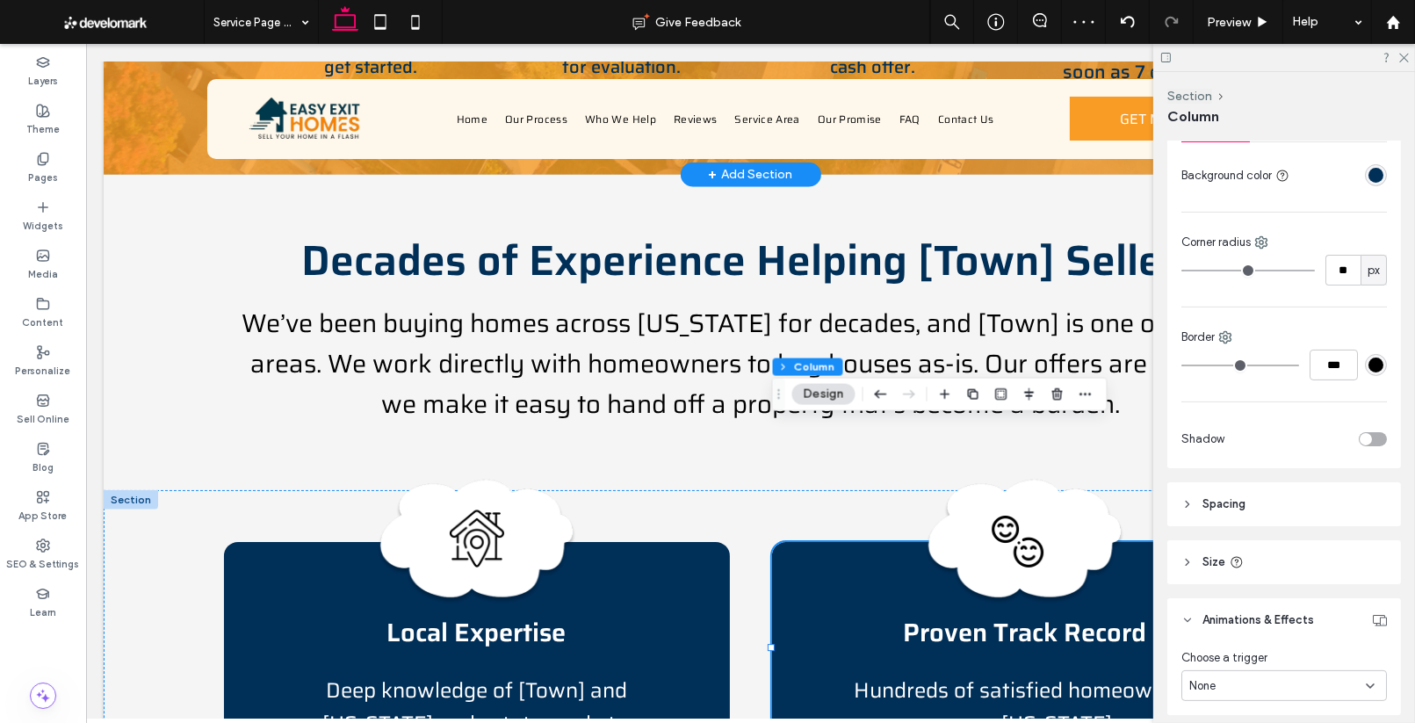
click at [1333, 679] on div "None" at bounding box center [1277, 686] width 177 height 18
click at [1239, 594] on div "Hover" at bounding box center [1284, 591] width 204 height 31
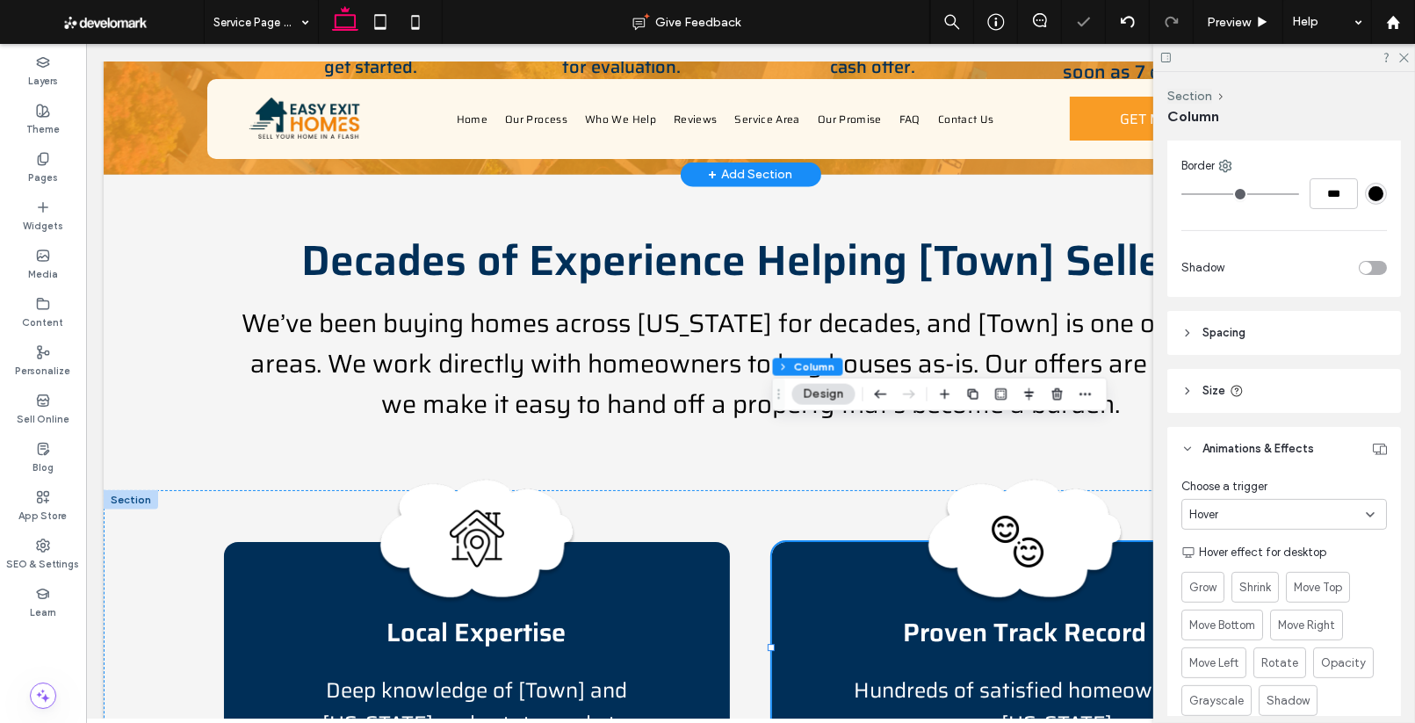
scroll to position [609, 0]
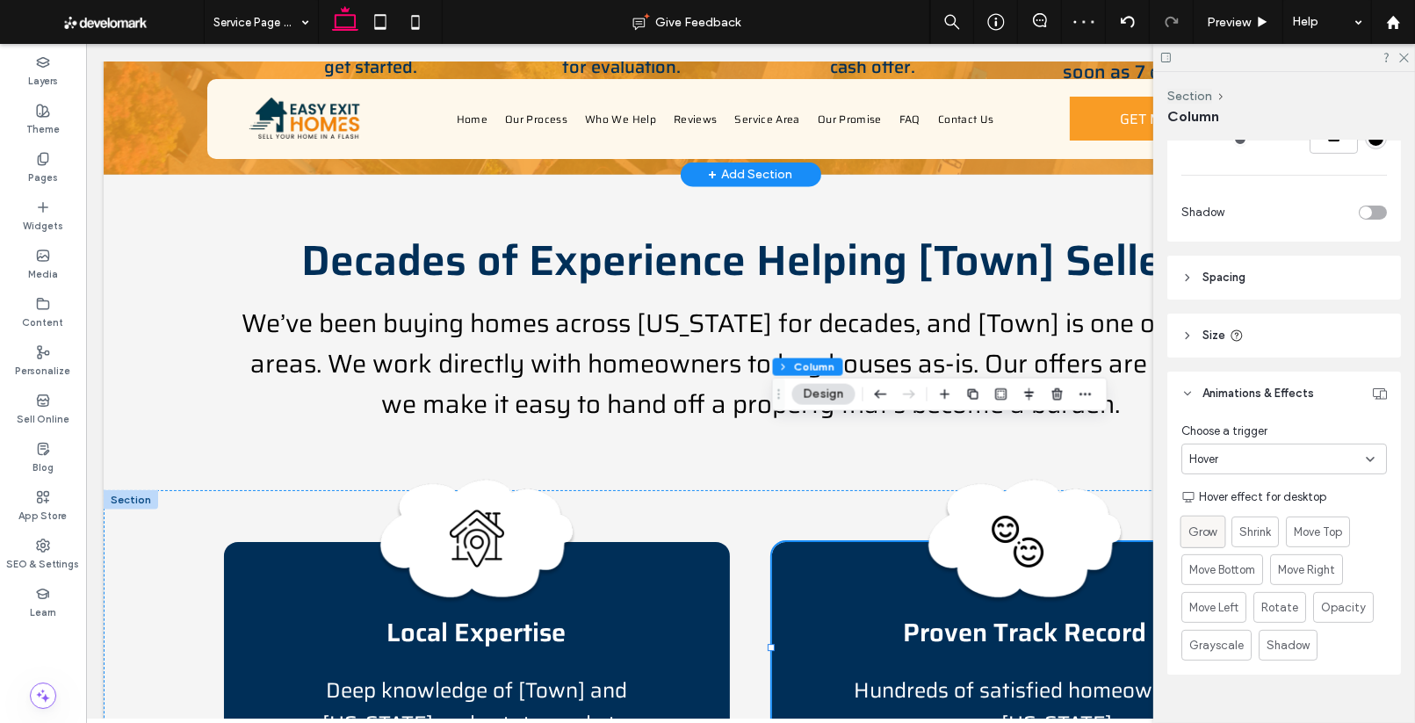
click at [1207, 525] on span "Grow" at bounding box center [1202, 531] width 29 height 18
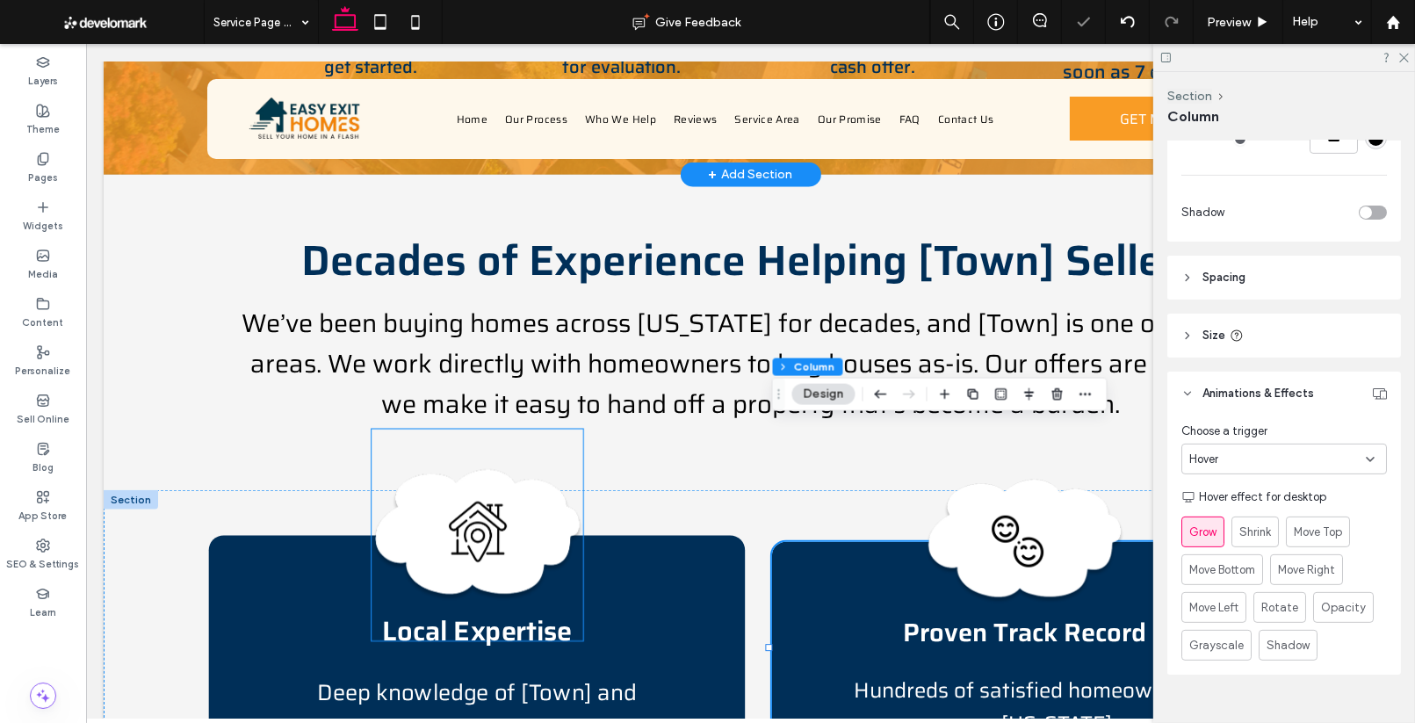
click at [545, 429] on img at bounding box center [476, 535] width 212 height 212
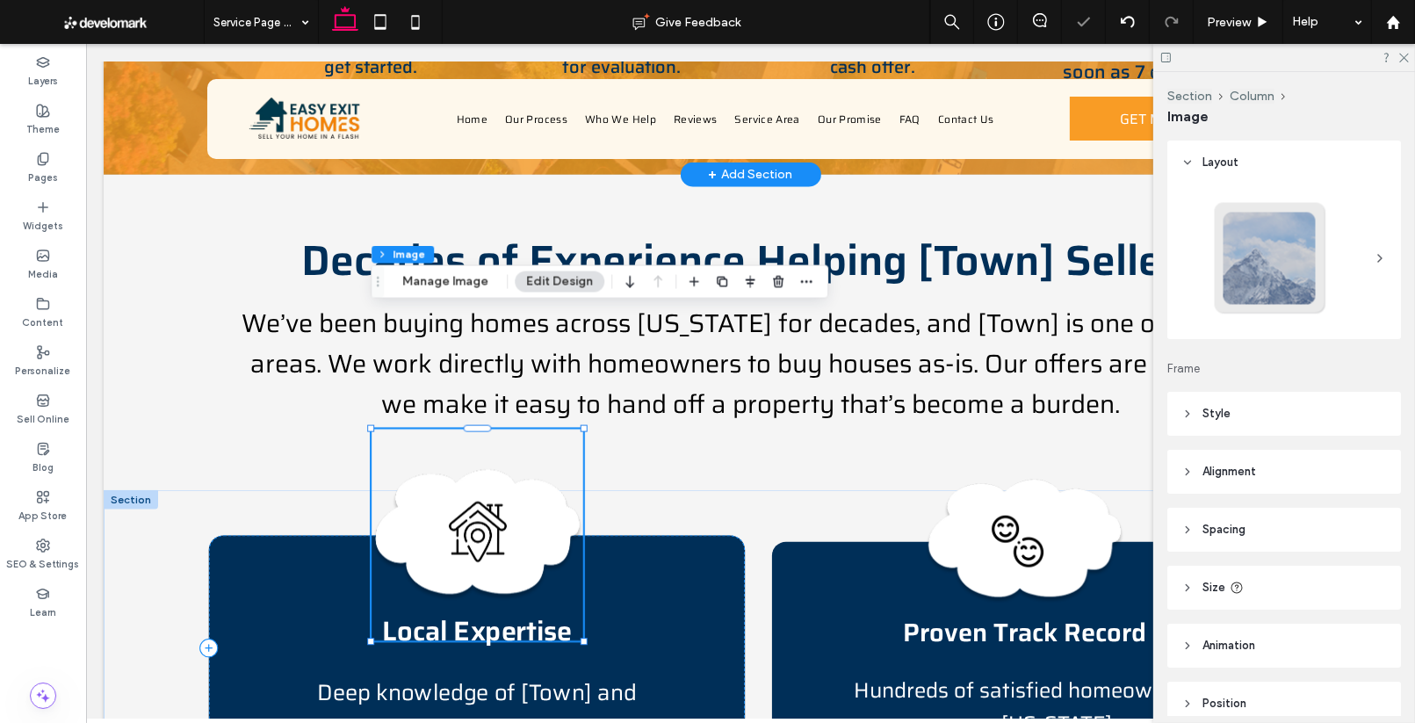
click at [545, 429] on img at bounding box center [476, 535] width 212 height 212
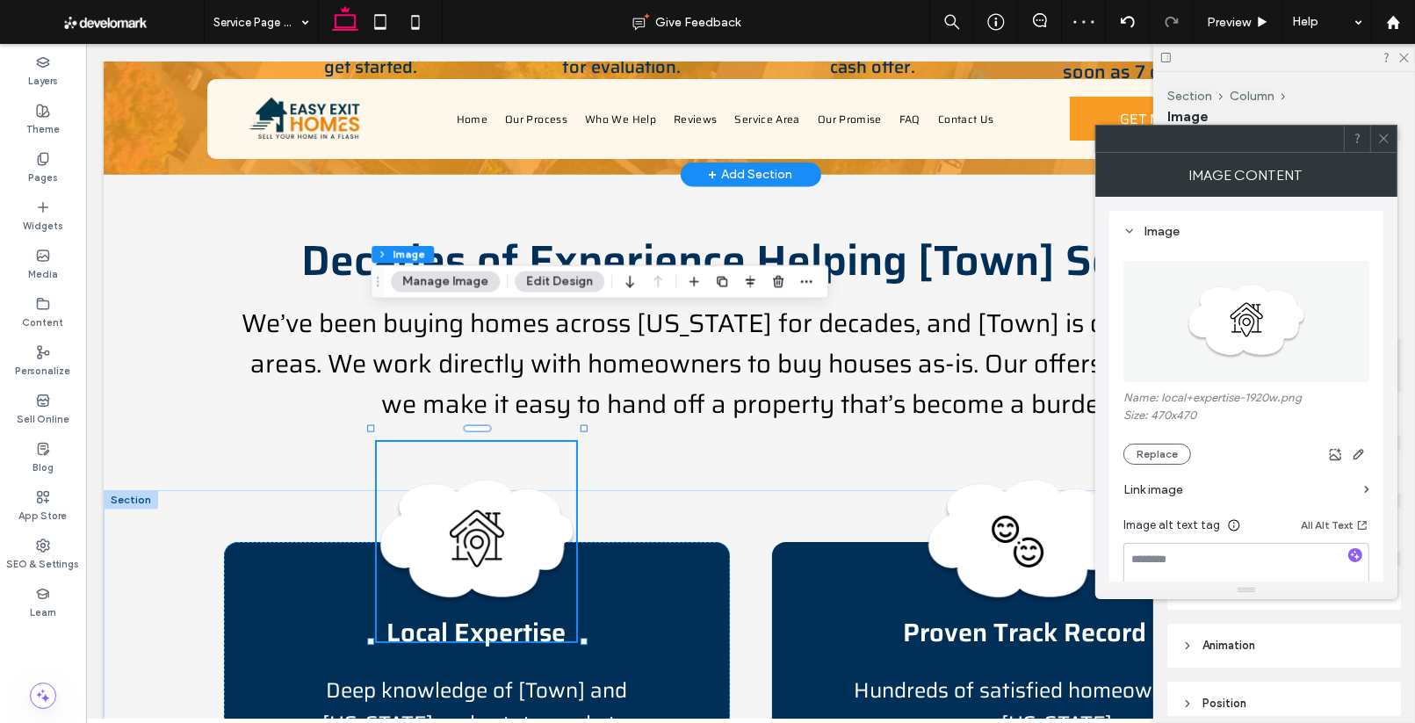
click at [1387, 139] on icon at bounding box center [1383, 138] width 13 height 13
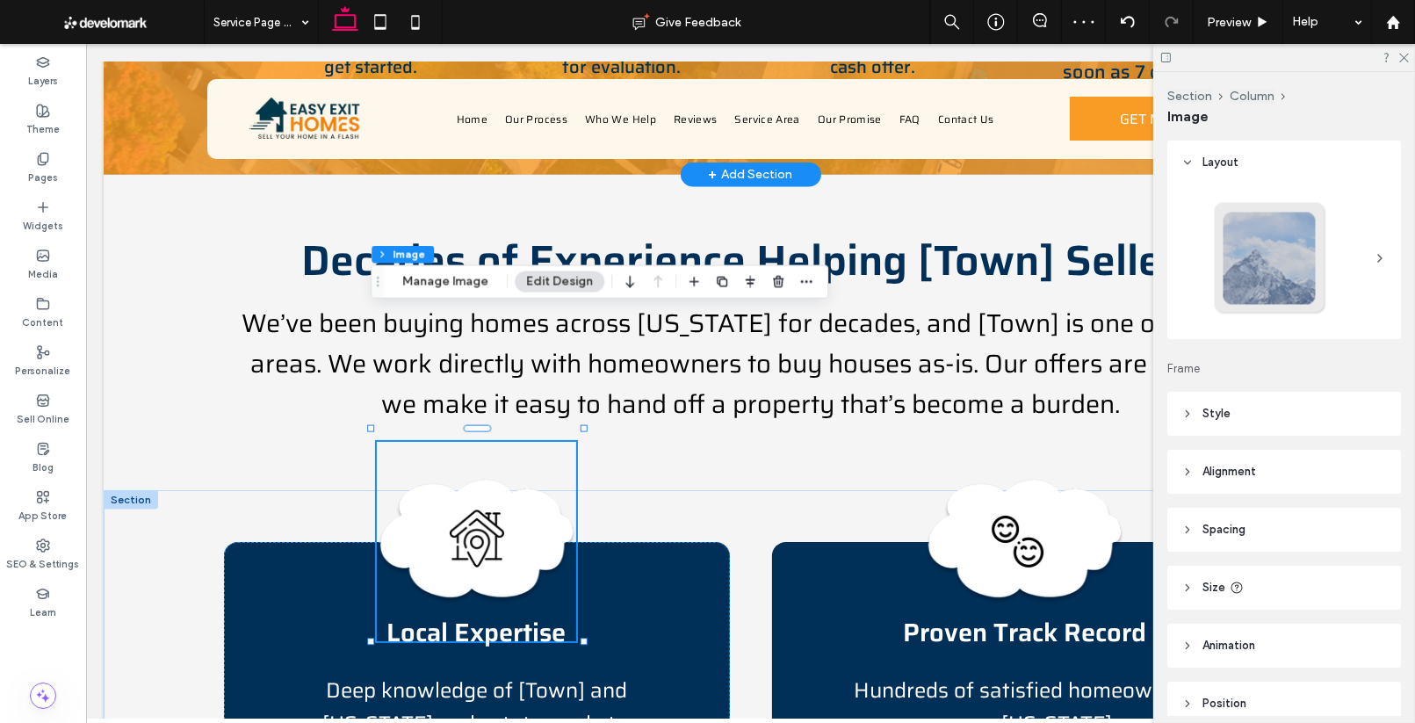
scroll to position [79, 0]
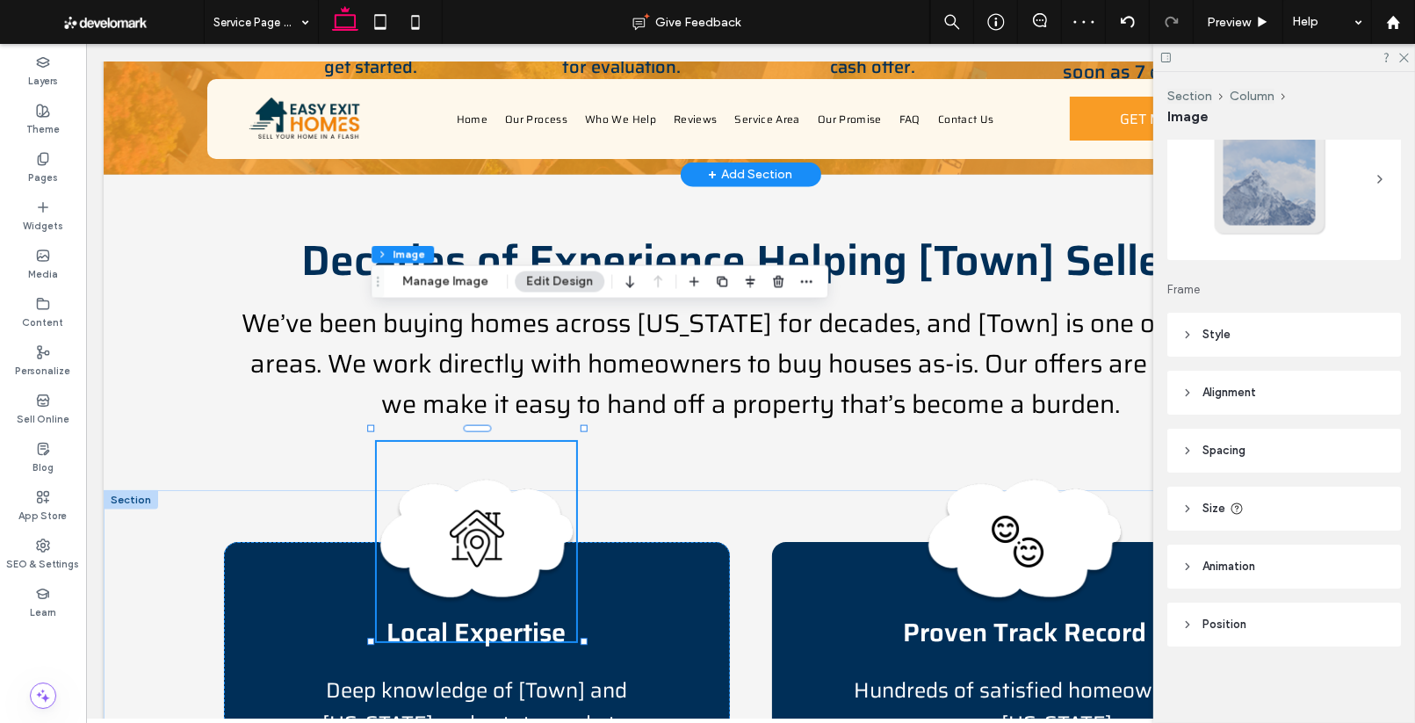
click at [1238, 573] on span "Animation" at bounding box center [1228, 567] width 53 height 18
click at [1263, 609] on div "Trigger None" at bounding box center [1283, 617] width 205 height 52
click at [1265, 623] on div "None" at bounding box center [1277, 628] width 177 height 18
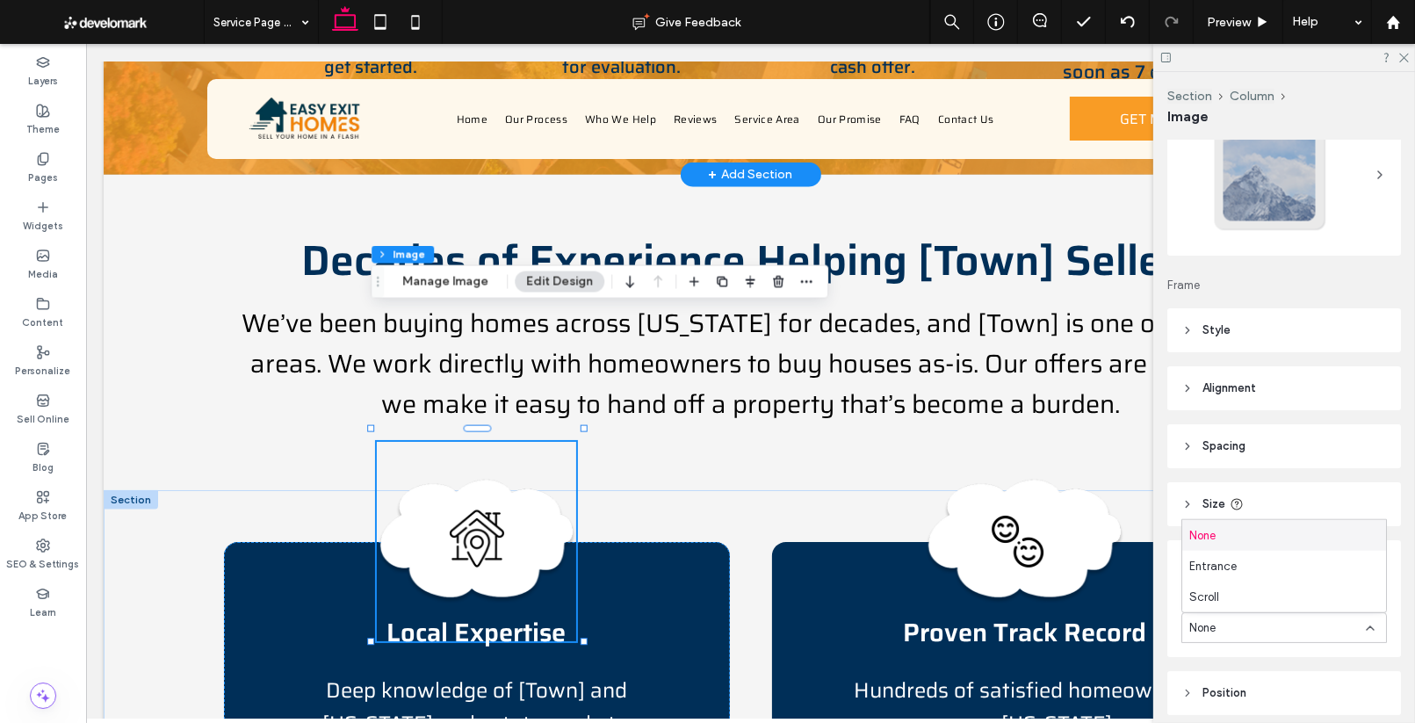
click at [1265, 623] on div "None" at bounding box center [1277, 628] width 177 height 18
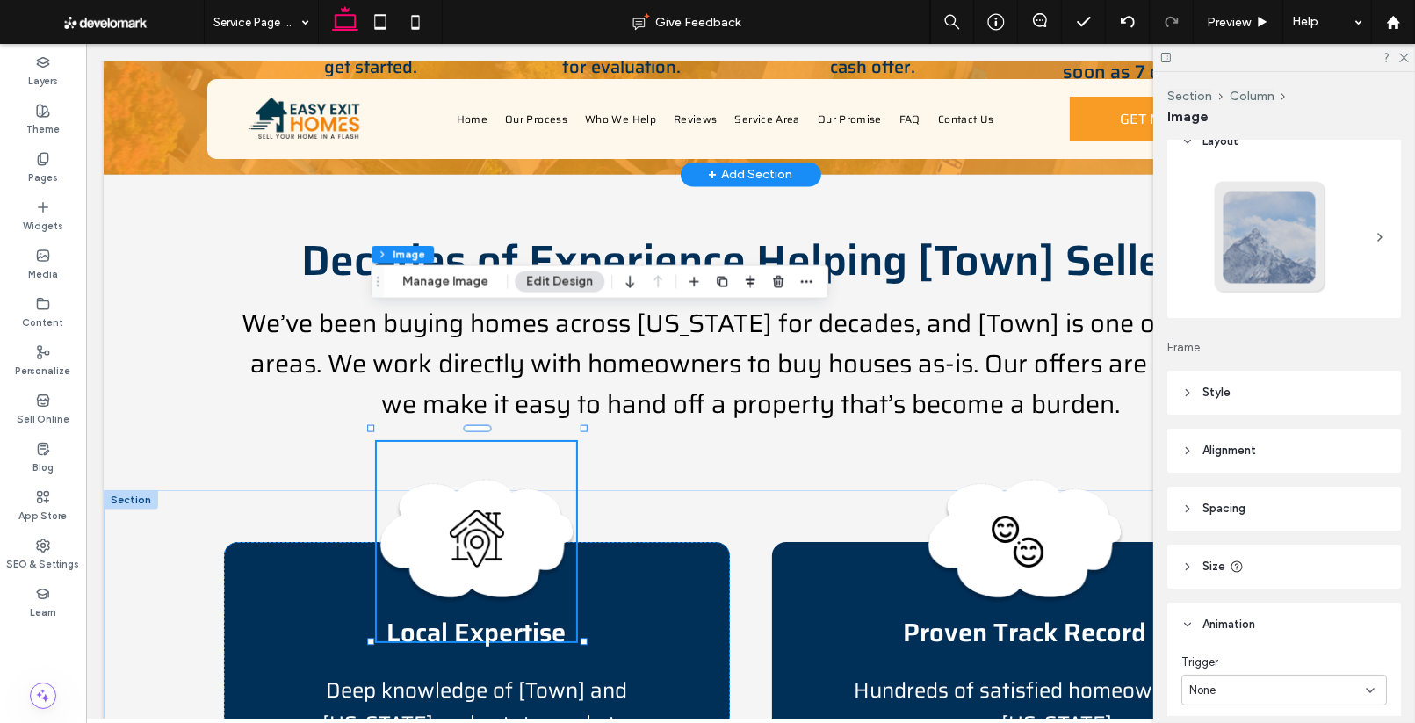
scroll to position [0, 0]
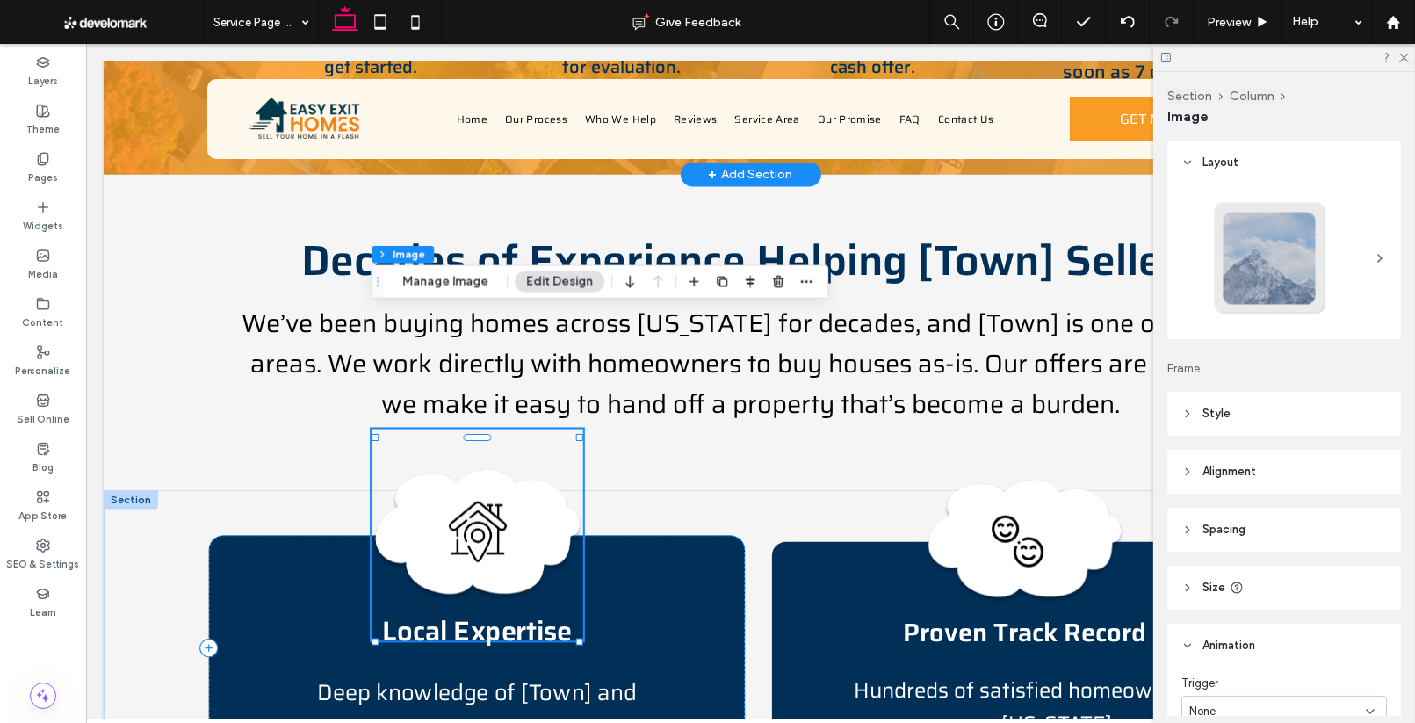
click at [518, 429] on img at bounding box center [476, 535] width 212 height 212
click at [514, 429] on img at bounding box center [476, 535] width 212 height 212
click at [474, 429] on img at bounding box center [476, 535] width 212 height 212
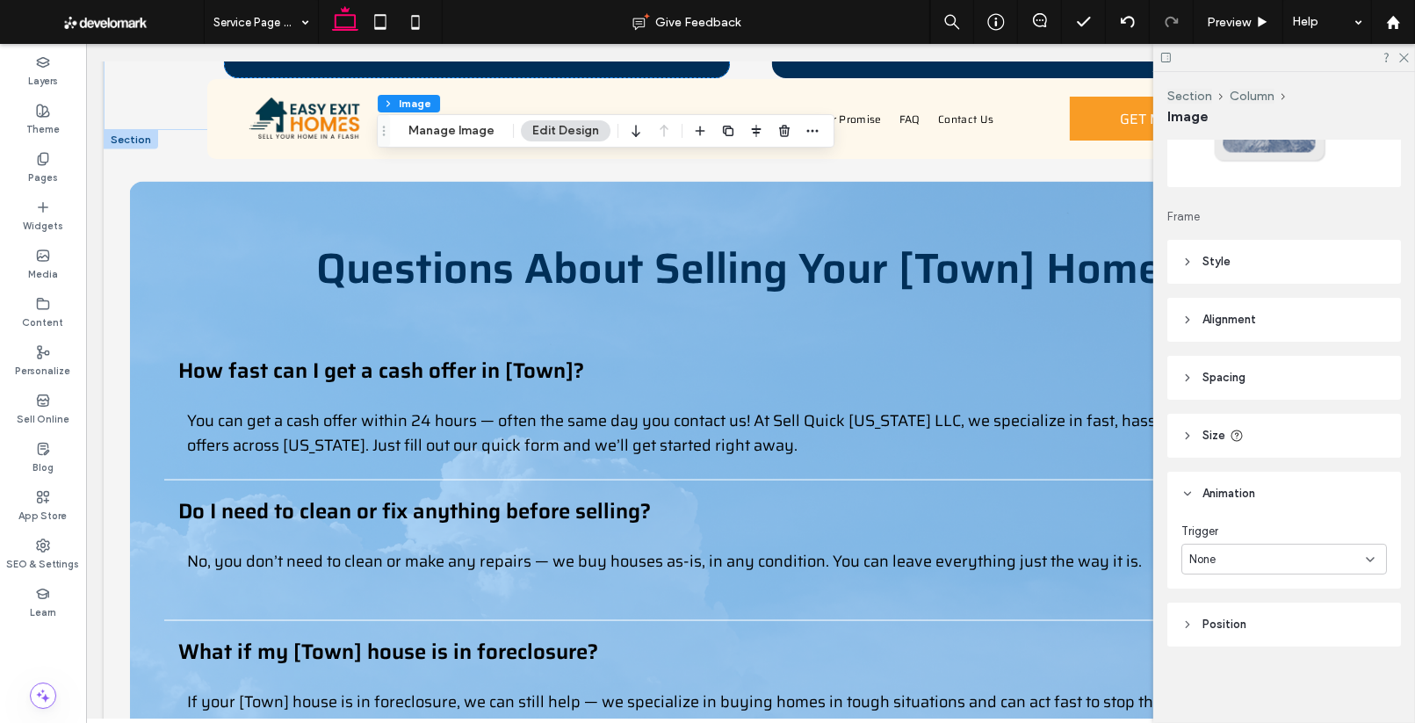
scroll to position [2639, 0]
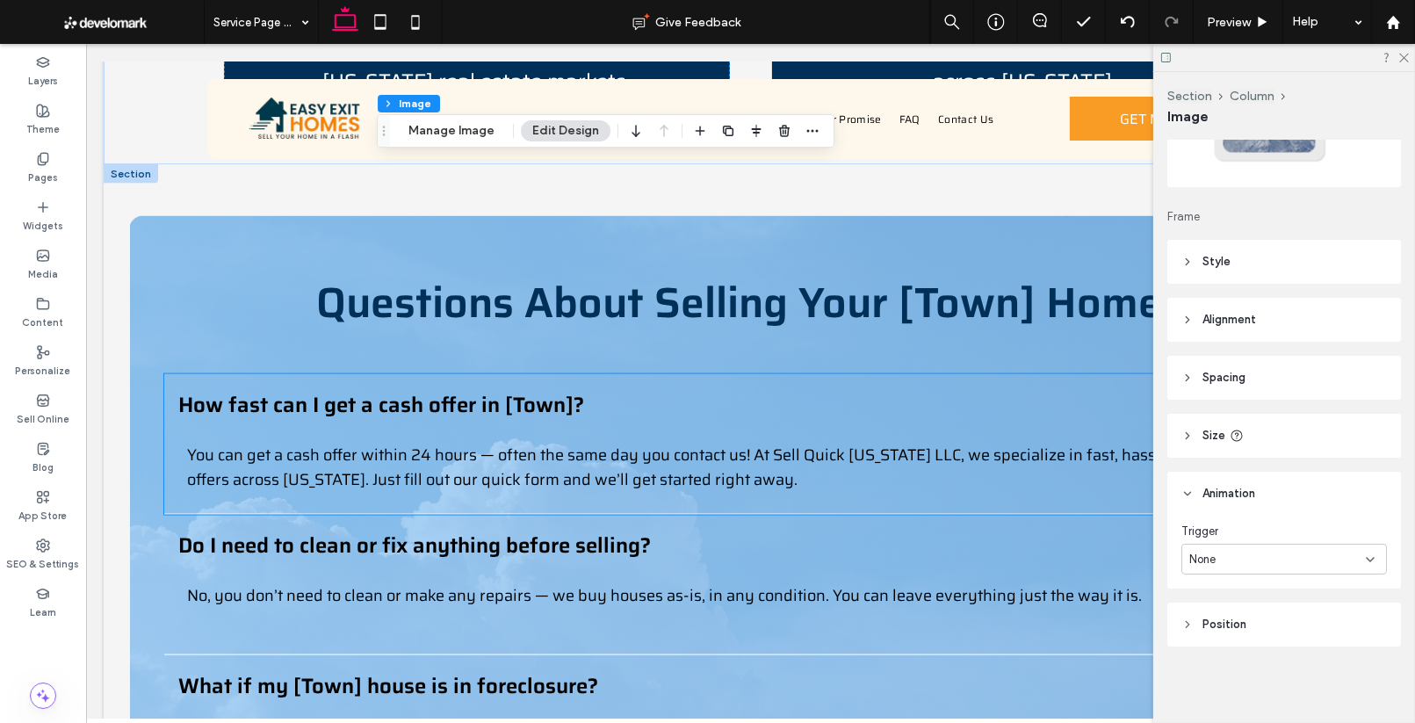
click at [623, 374] on div "How fast can I get a cash offer in [Town]? You can get a cash offer within 24 h…" at bounding box center [748, 444] width 1171 height 140
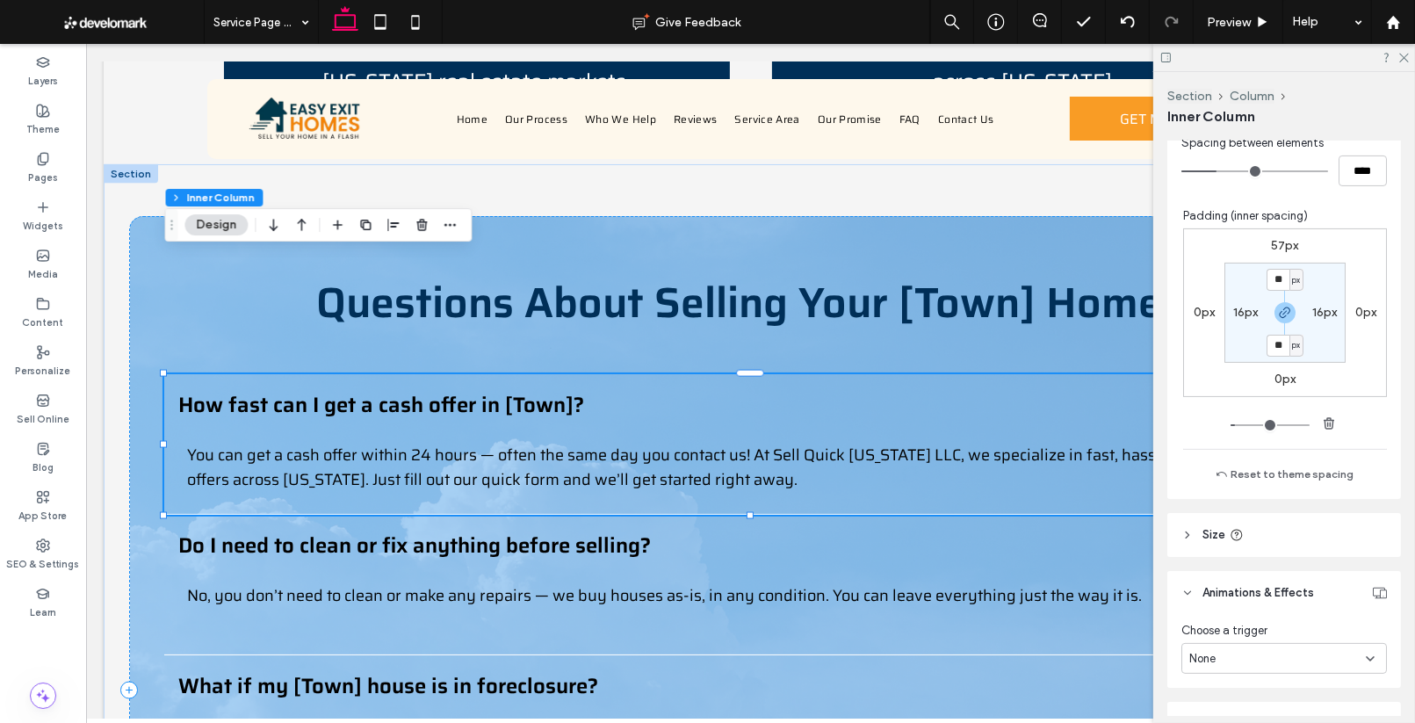
scroll to position [475, 0]
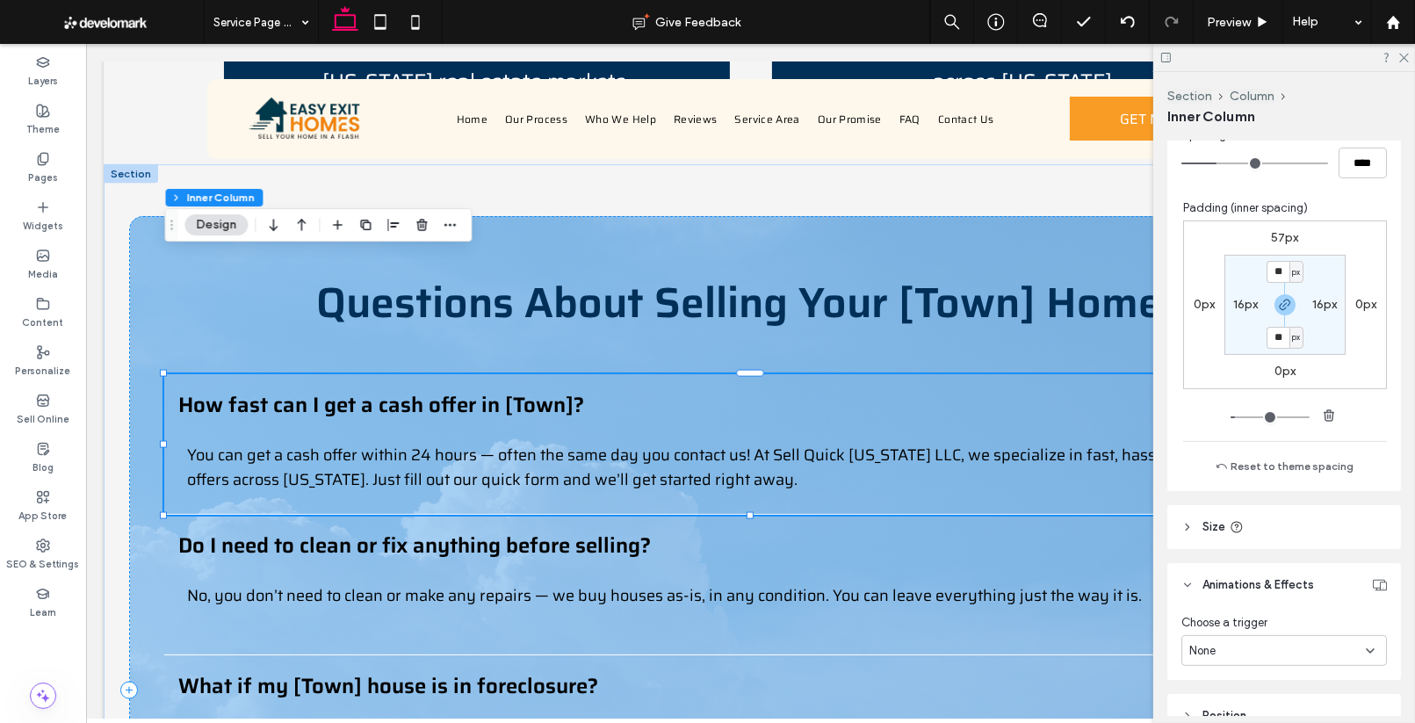
click at [1246, 642] on div "None" at bounding box center [1277, 651] width 177 height 18
click at [1236, 566] on div "Hover" at bounding box center [1284, 557] width 204 height 31
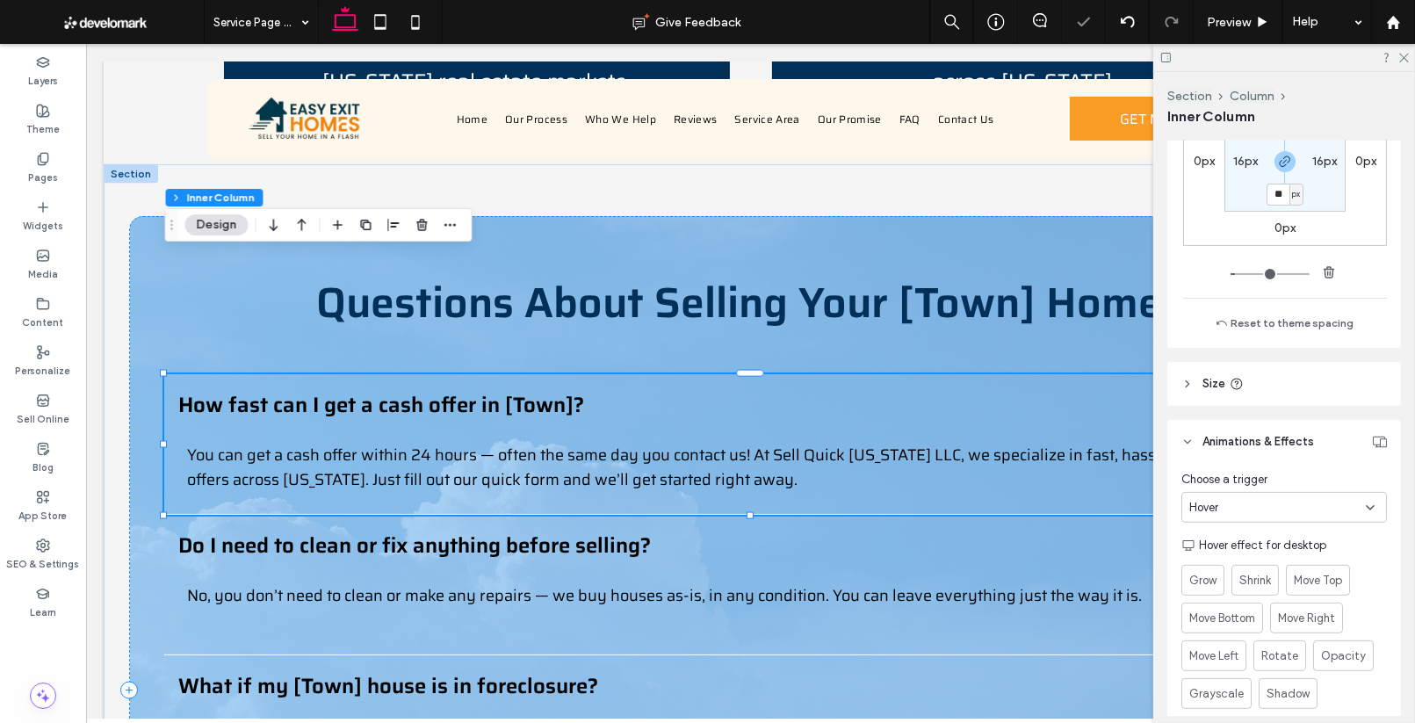
scroll to position [629, 0]
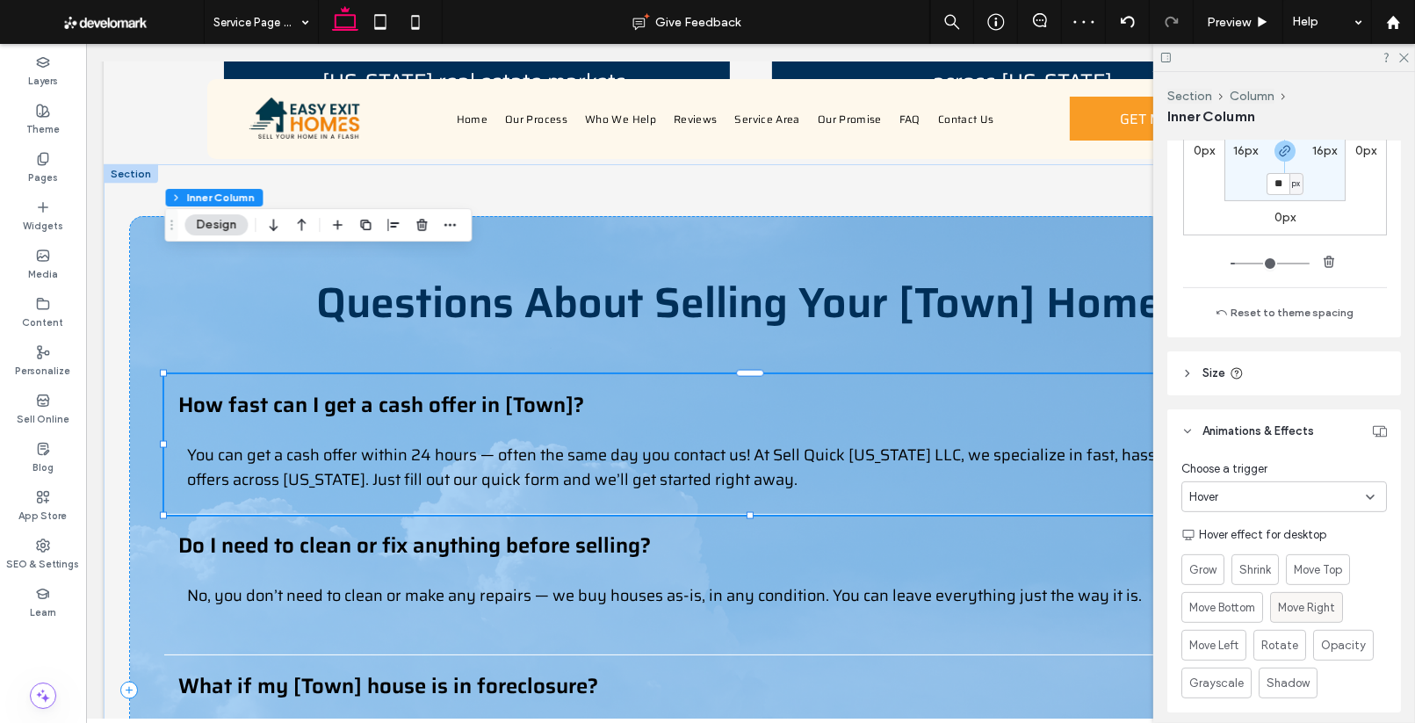
click at [1292, 596] on div "Move Right" at bounding box center [1306, 607] width 57 height 29
click at [801, 583] on span "No, you don’t need to clean or make any repairs — we buy houses as-is, in any c…" at bounding box center [663, 595] width 955 height 25
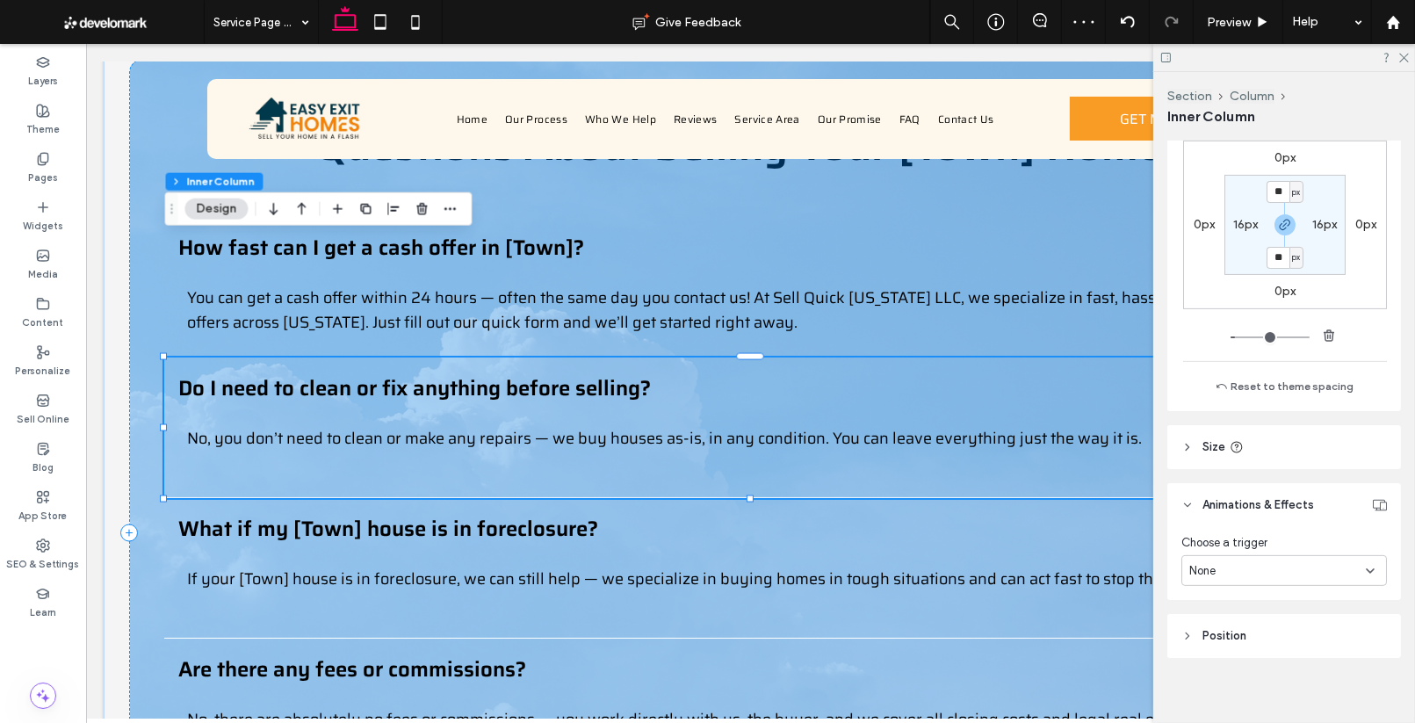
scroll to position [556, 0]
click at [1308, 571] on div "None" at bounding box center [1277, 570] width 177 height 18
click at [1285, 622] on div "Hover" at bounding box center [1284, 630] width 204 height 31
click at [1302, 674] on span "Move Right" at bounding box center [1306, 681] width 57 height 18
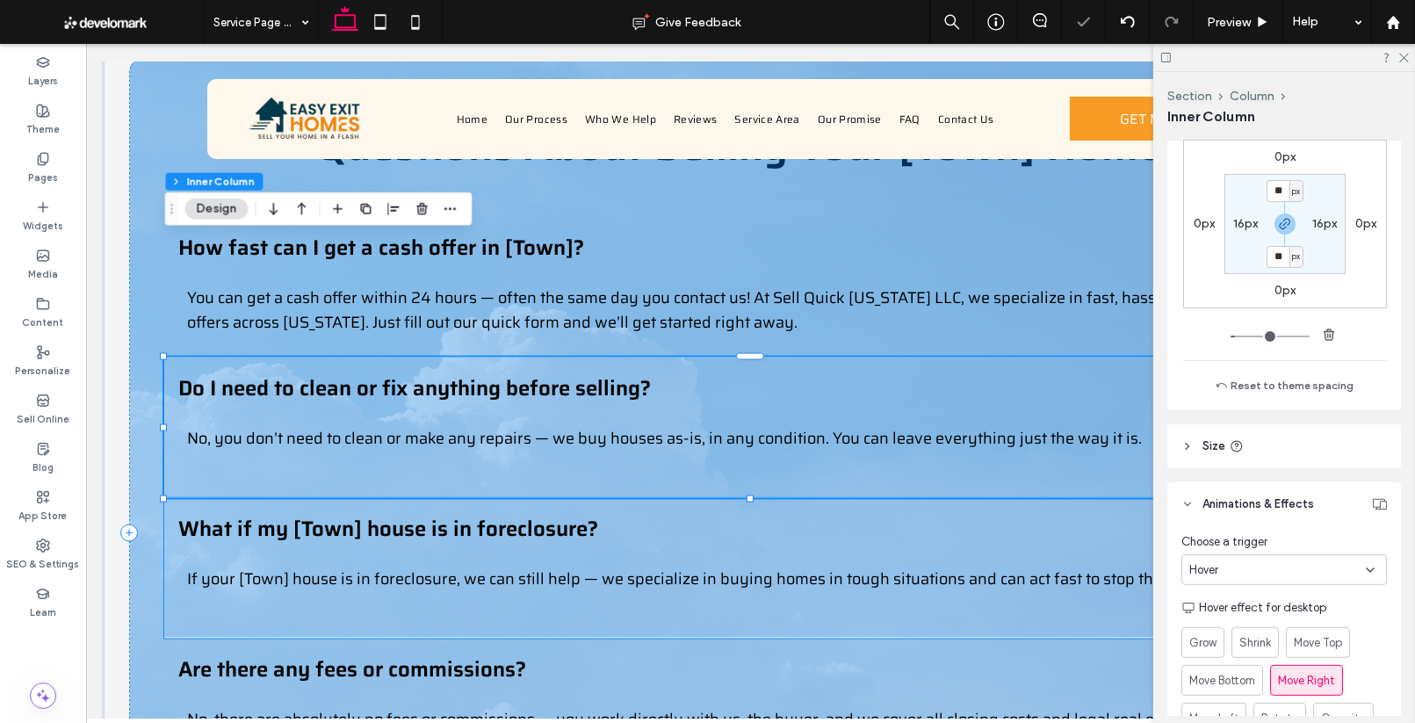
click at [609, 498] on div "What if my [Town] house is in foreclosure? If your [Town] house is in foreclosu…" at bounding box center [748, 568] width 1171 height 140
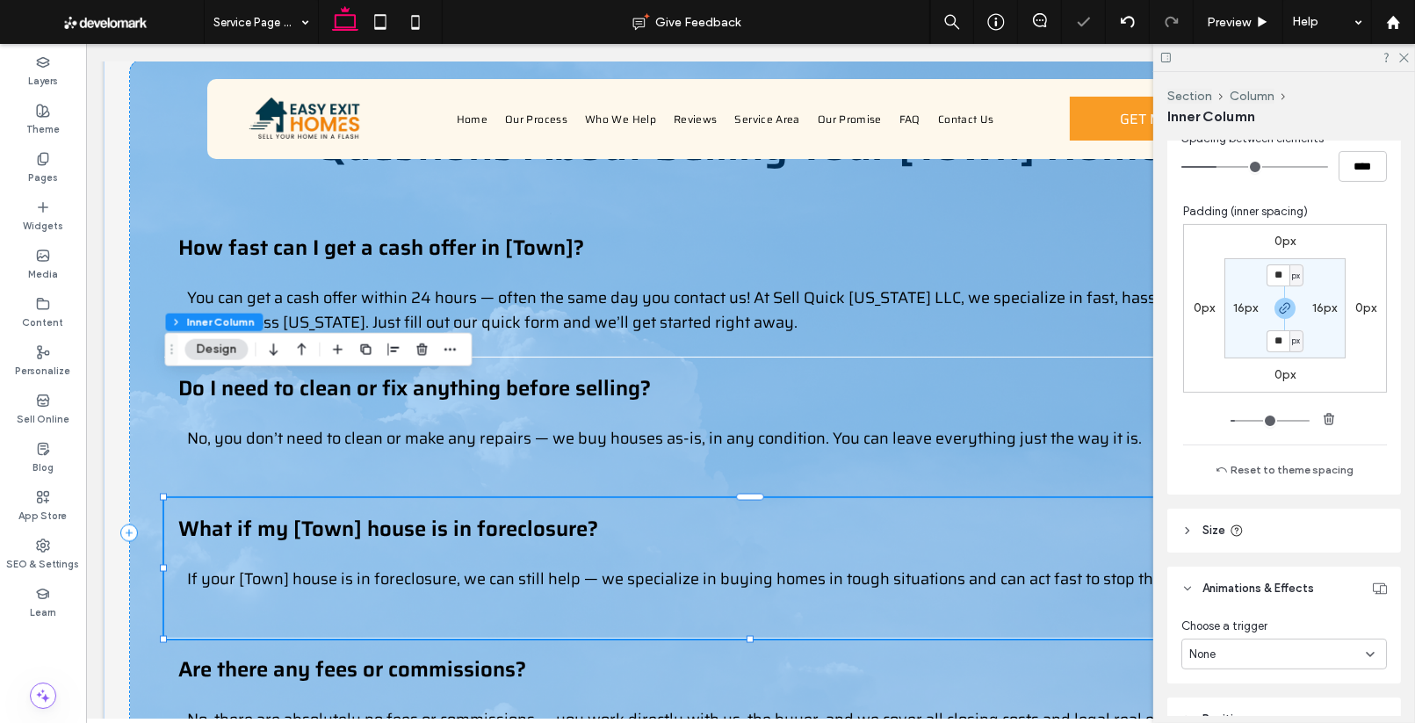
scroll to position [482, 0]
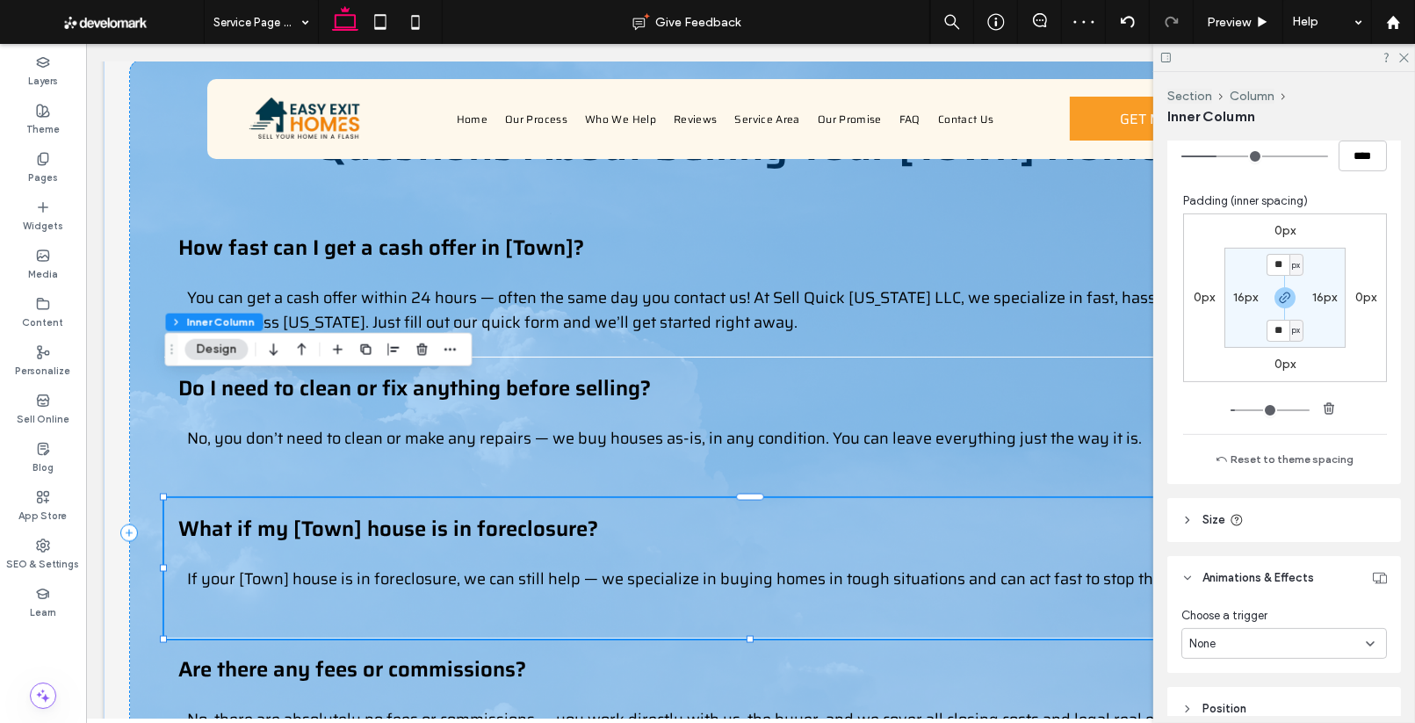
click at [1290, 649] on div "None" at bounding box center [1277, 644] width 177 height 18
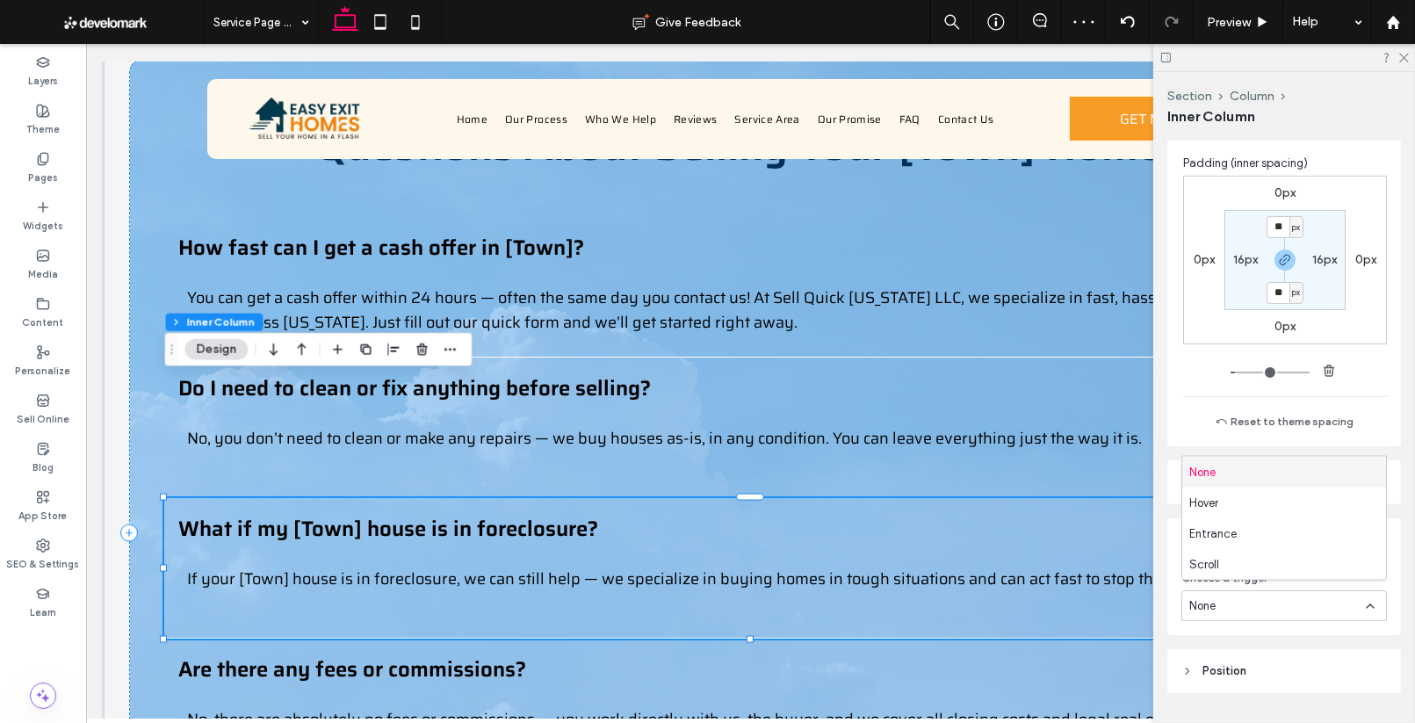
scroll to position [530, 0]
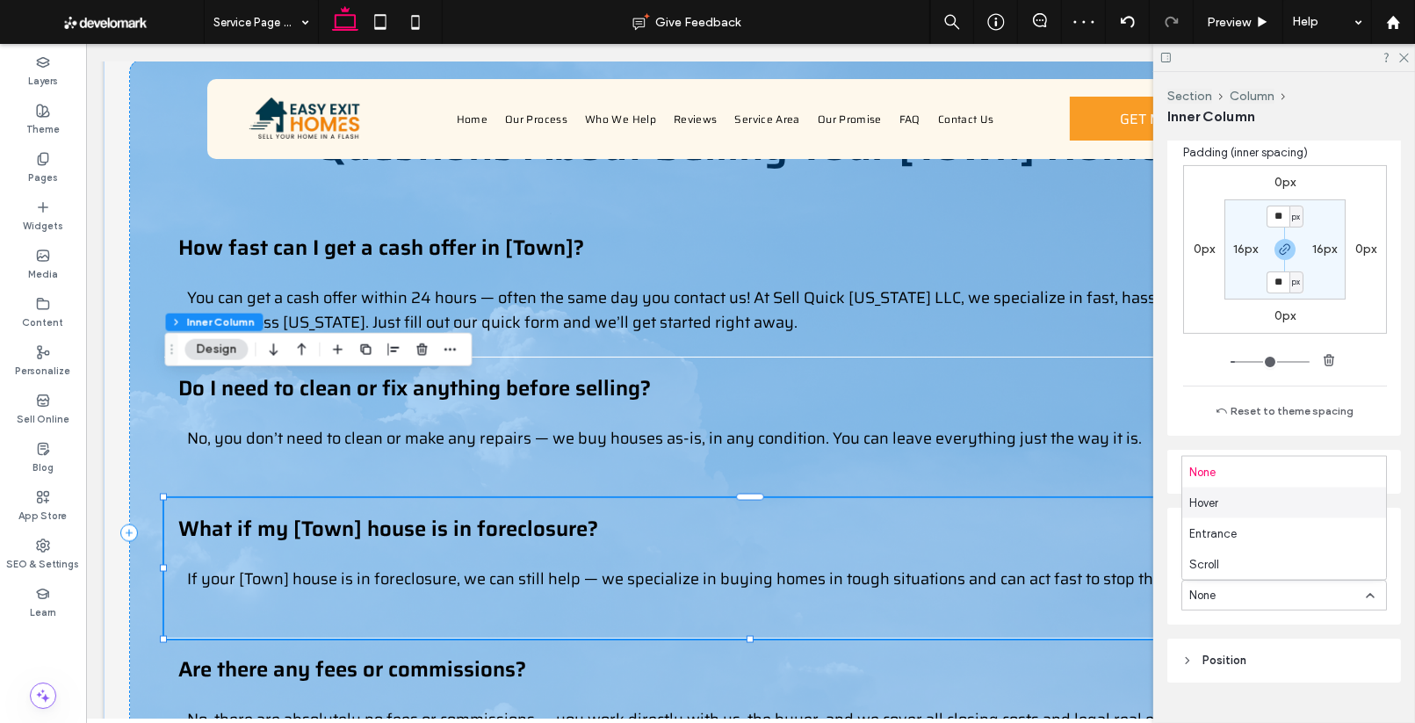
click at [1227, 503] on div "Hover" at bounding box center [1284, 502] width 204 height 31
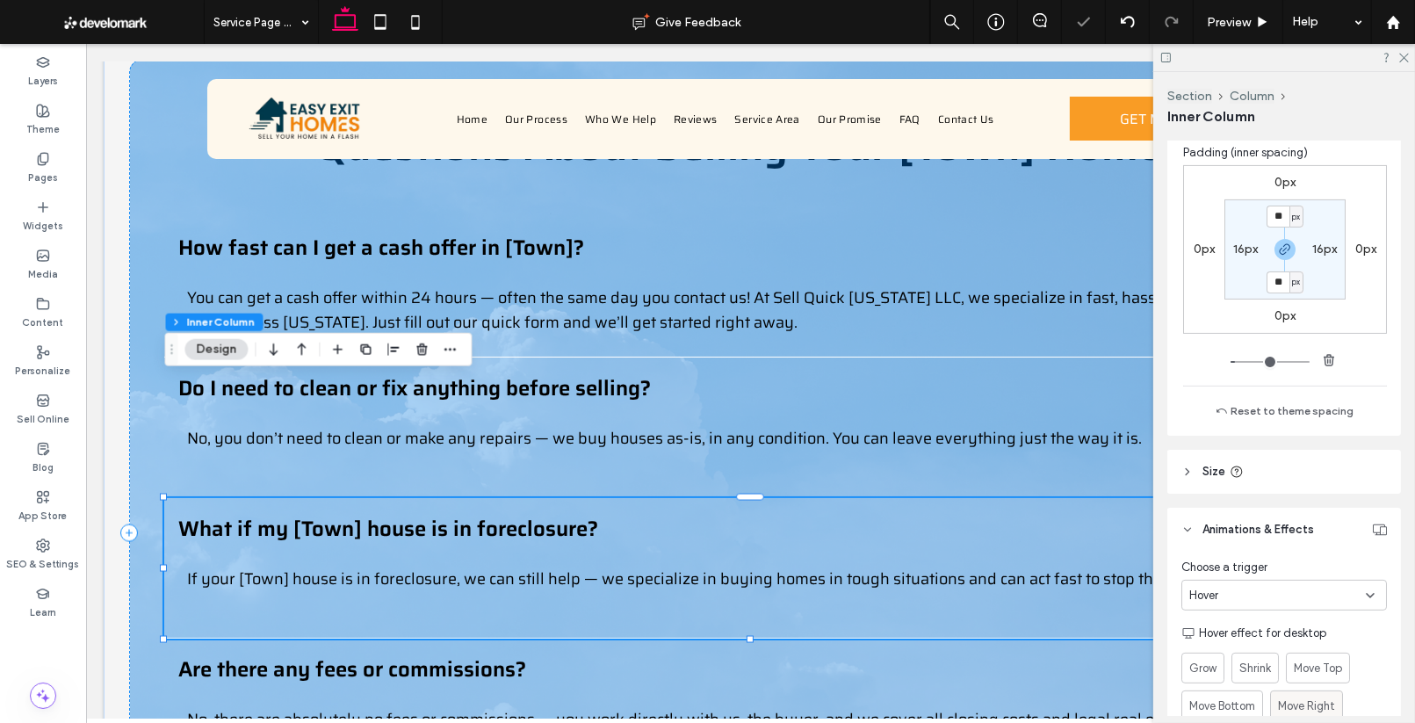
click at [1319, 697] on span "Move Right" at bounding box center [1306, 706] width 57 height 18
click at [673, 638] on div "Are there any fees or commissions? No, there are absolutely no fees or commissi…" at bounding box center [748, 708] width 1171 height 140
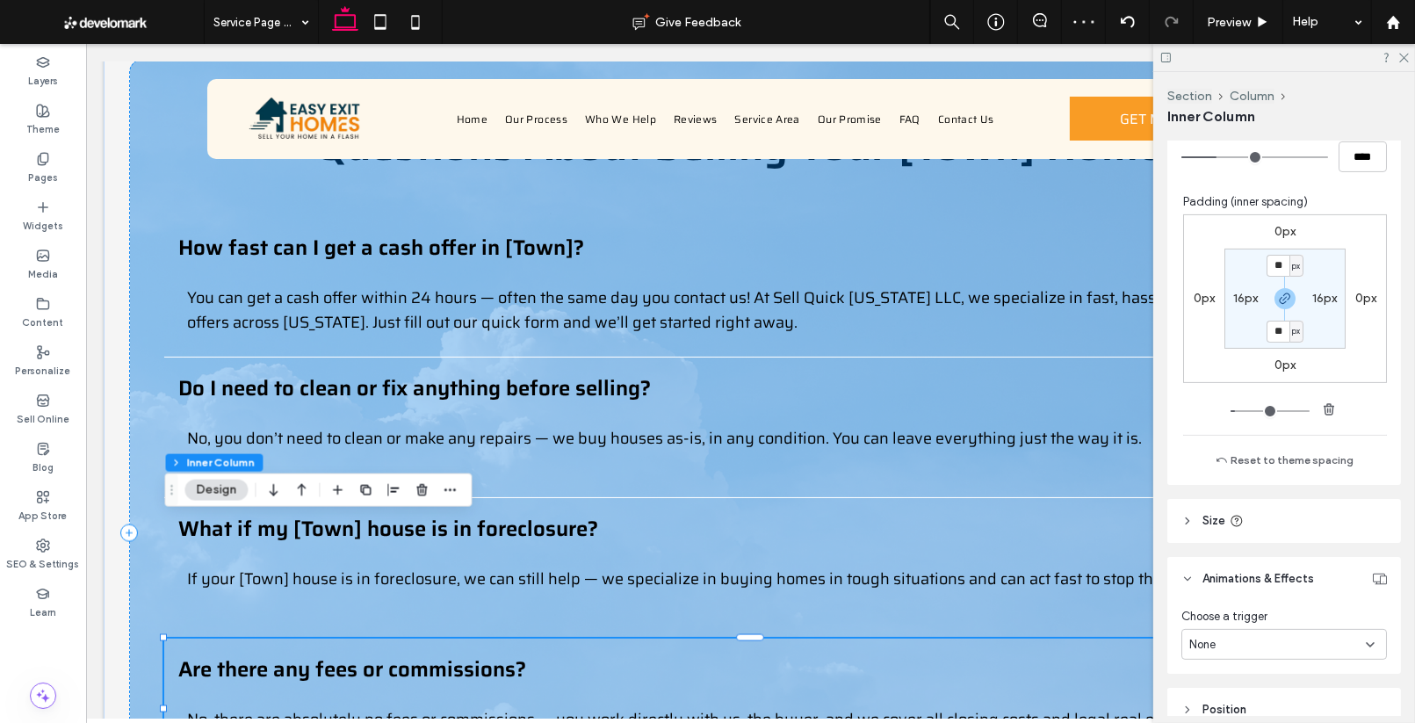
scroll to position [566, 0]
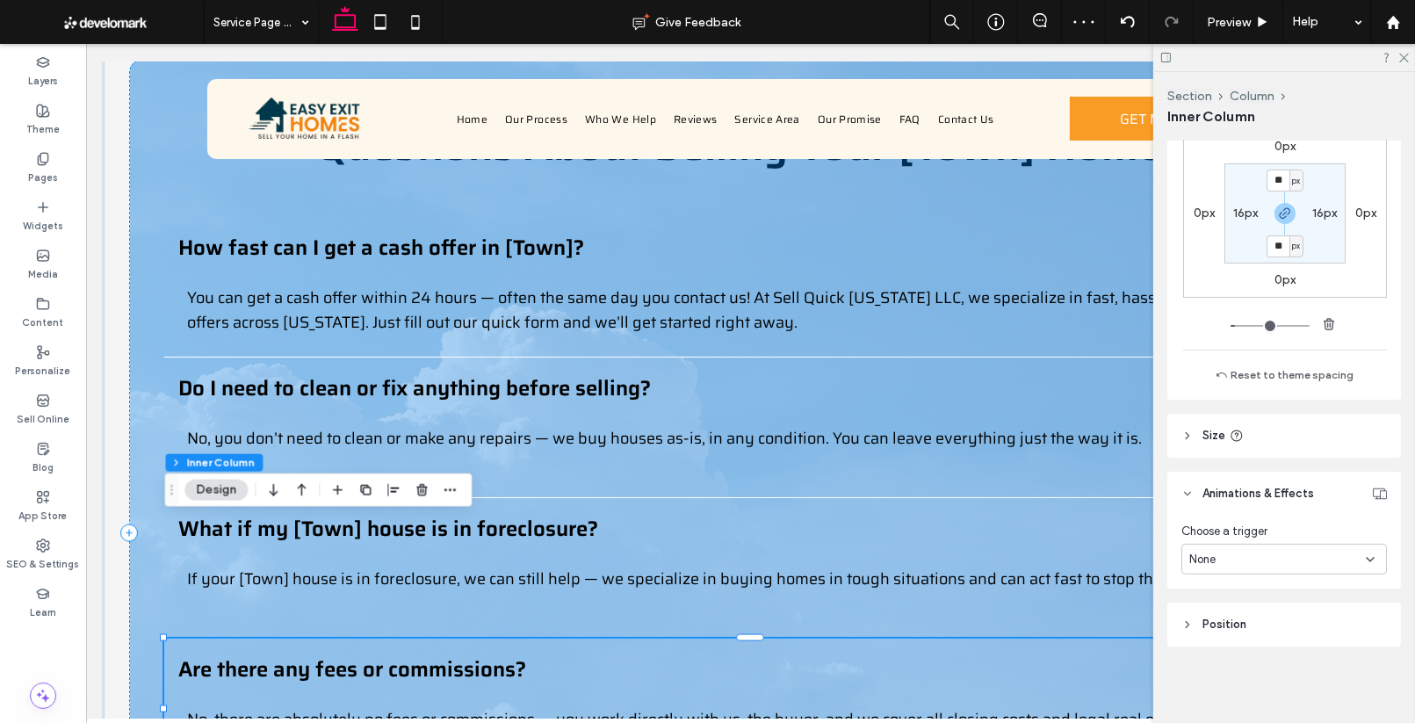
click at [1243, 551] on div "None" at bounding box center [1277, 560] width 177 height 18
click at [1259, 623] on div "Hover" at bounding box center [1284, 619] width 204 height 31
click at [1322, 665] on span "Move Right" at bounding box center [1306, 670] width 57 height 18
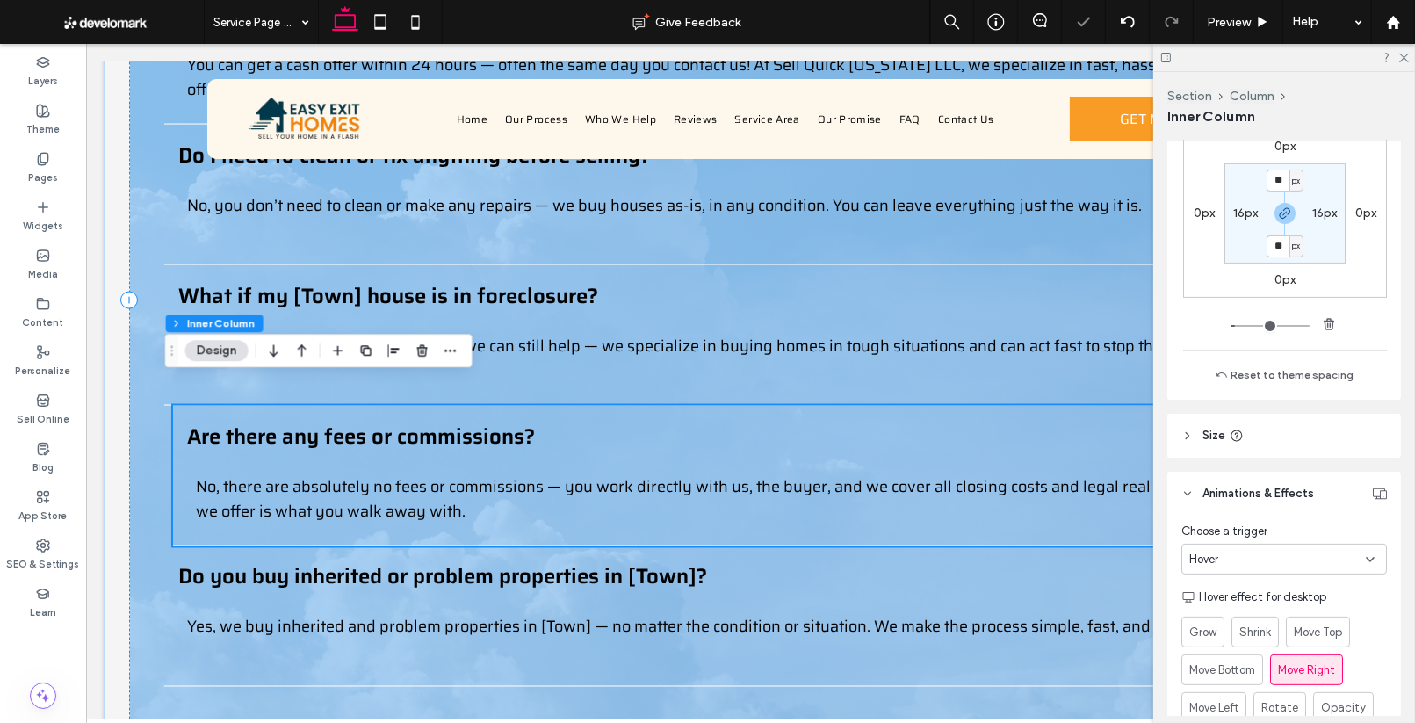
scroll to position [3057, 0]
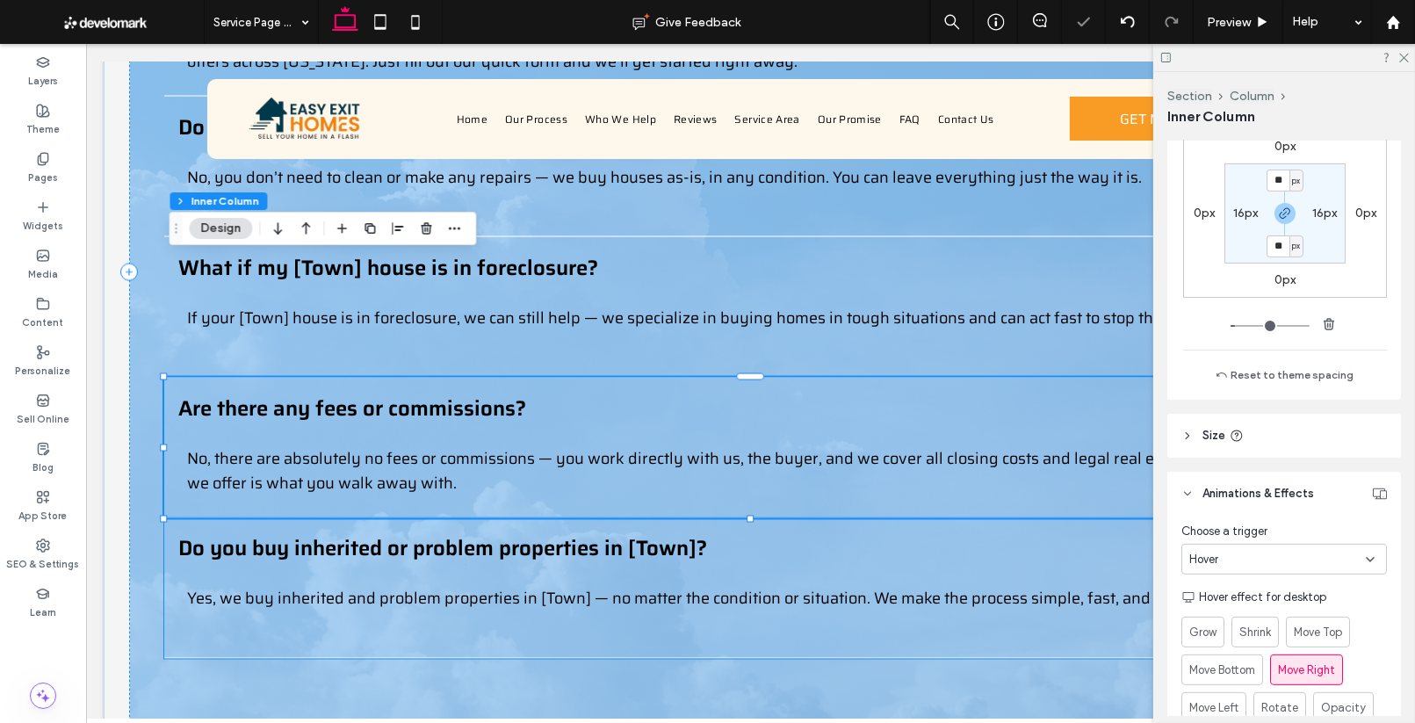
click at [652, 518] on div "Do you buy inherited or problem properties in [Town]? Yes, we buy inherited and…" at bounding box center [748, 588] width 1171 height 140
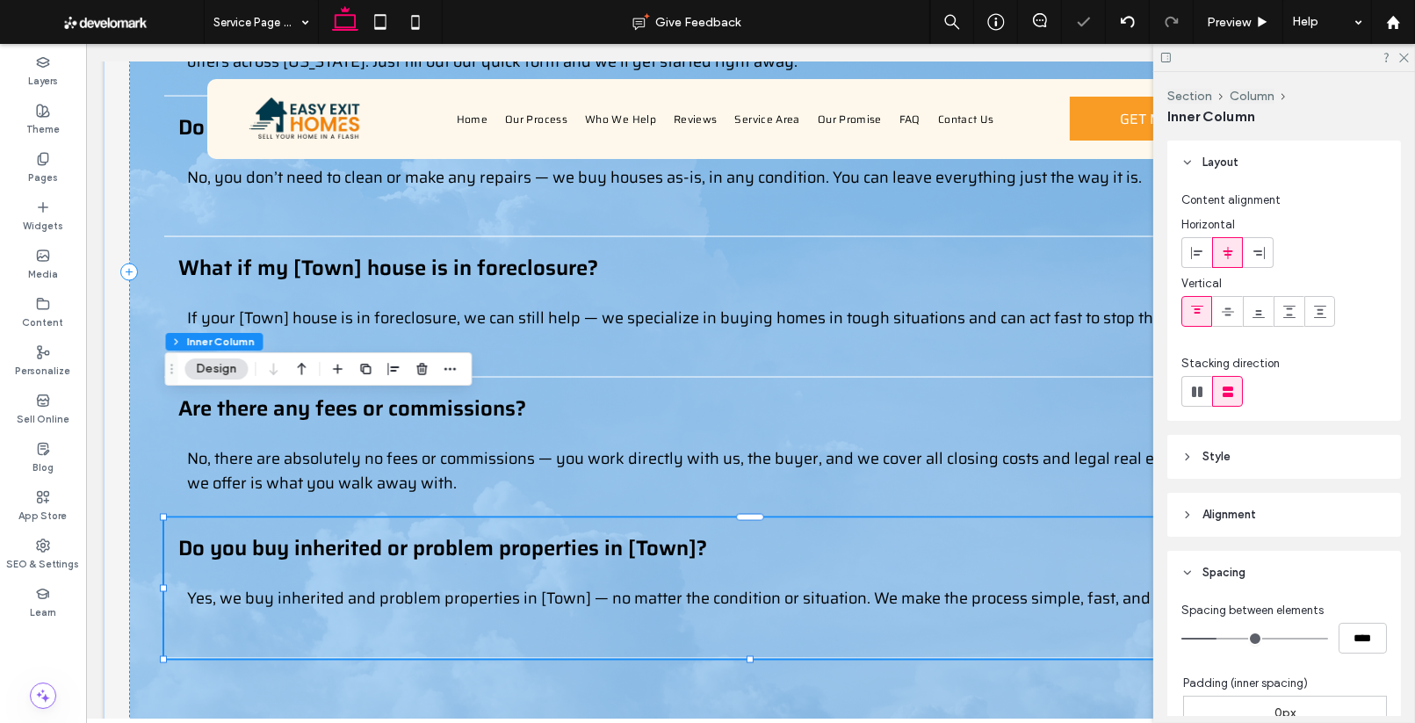
click at [652, 518] on div "Do you buy inherited or problem properties in [Town]? Yes, we buy inherited and…" at bounding box center [748, 588] width 1171 height 140
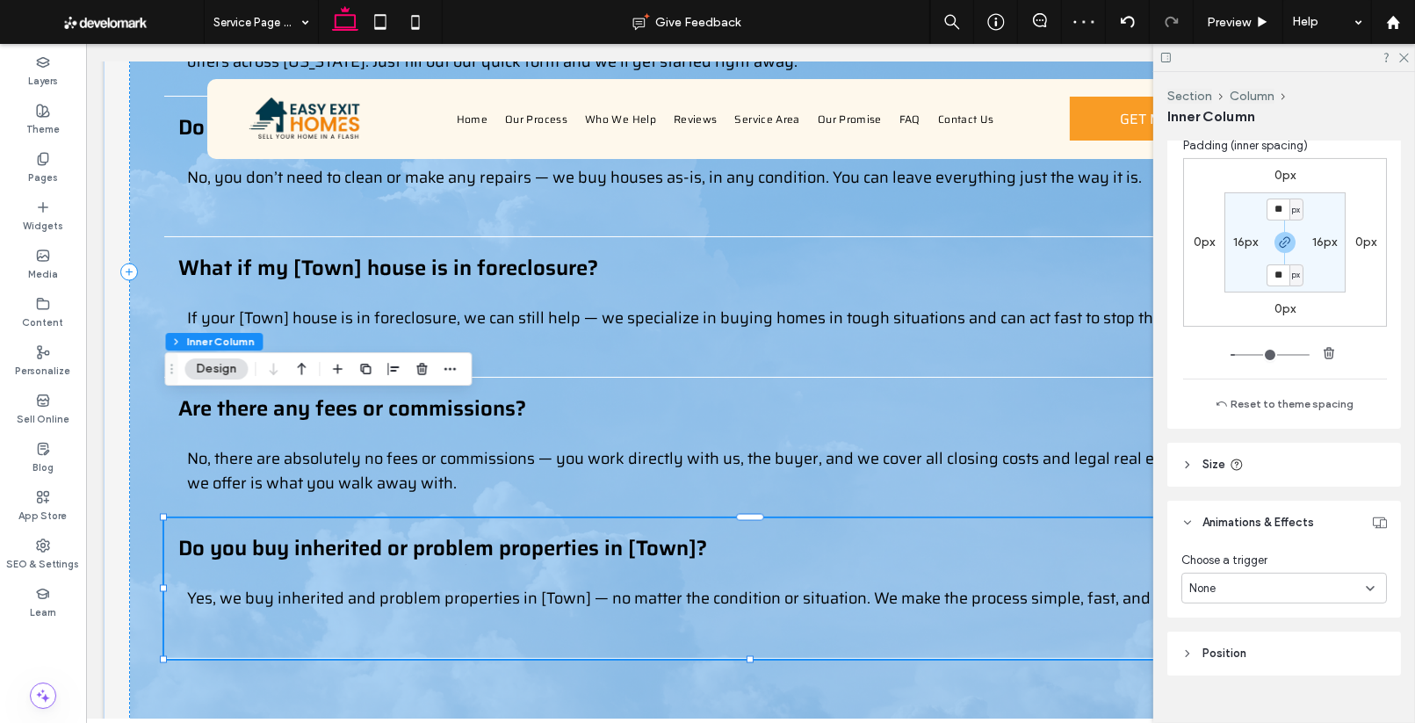
scroll to position [539, 0]
click at [1257, 600] on div "None" at bounding box center [1283, 586] width 205 height 31
click at [1223, 499] on div "Hover" at bounding box center [1284, 493] width 204 height 31
click at [1311, 693] on span "Move Right" at bounding box center [1306, 697] width 57 height 18
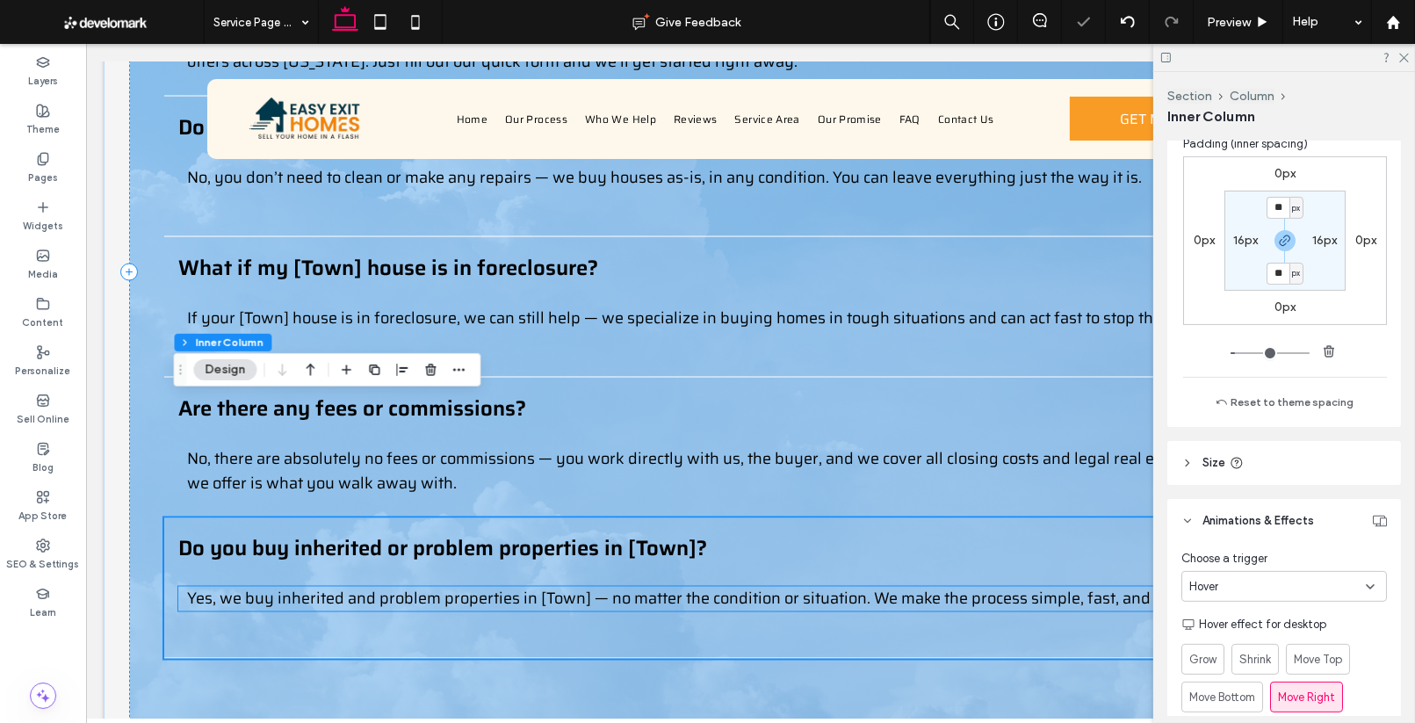
scroll to position [3056, 0]
click at [1002, 610] on div "Questions About Selling Your [Town] Home? How fast can I get a cash offer in [T…" at bounding box center [749, 273] width 1242 height 948
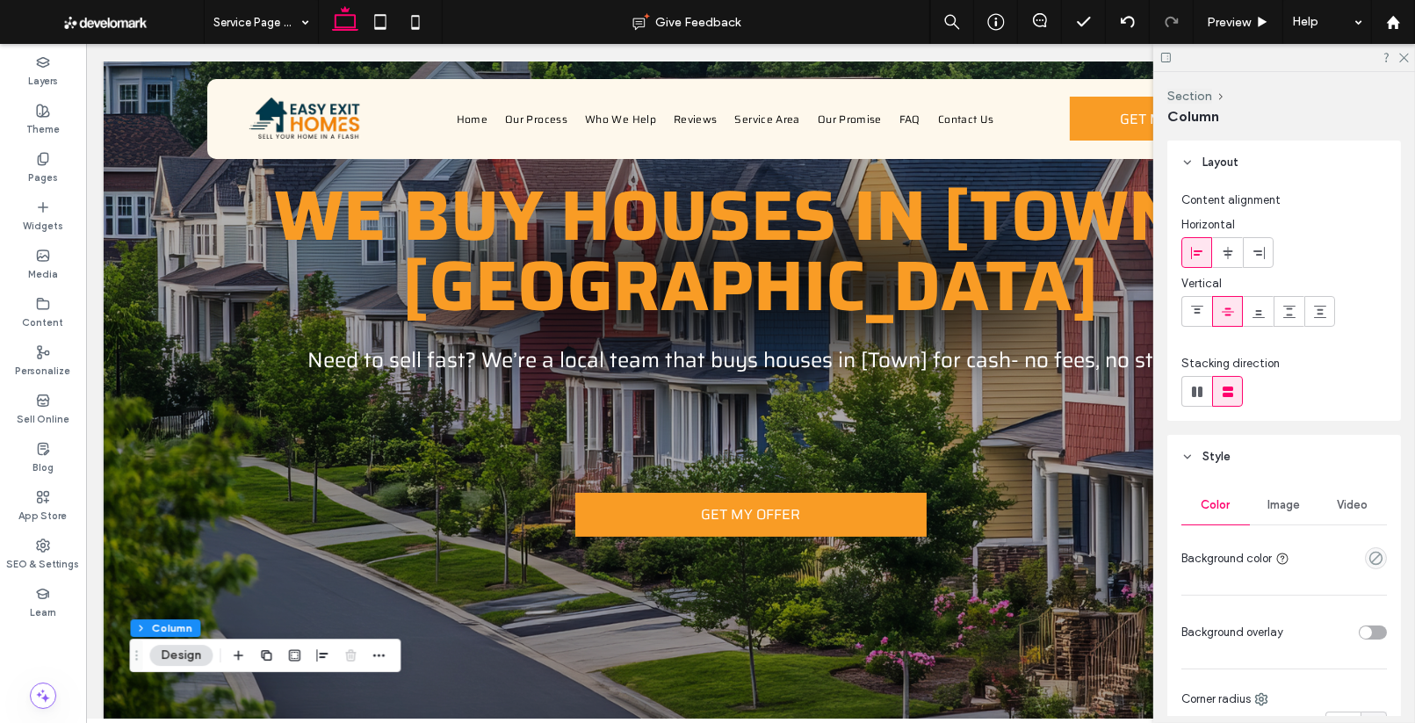
scroll to position [0, 0]
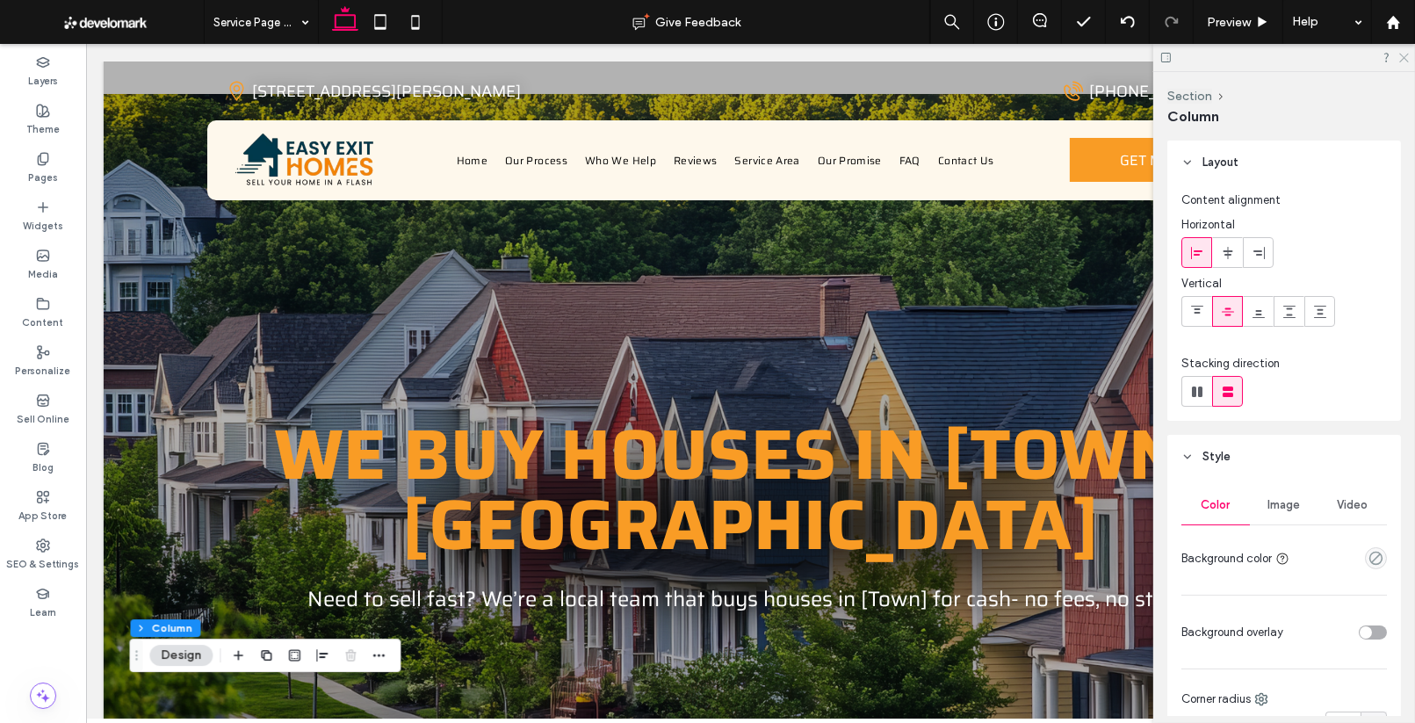
click at [1409, 56] on icon at bounding box center [1402, 56] width 11 height 11
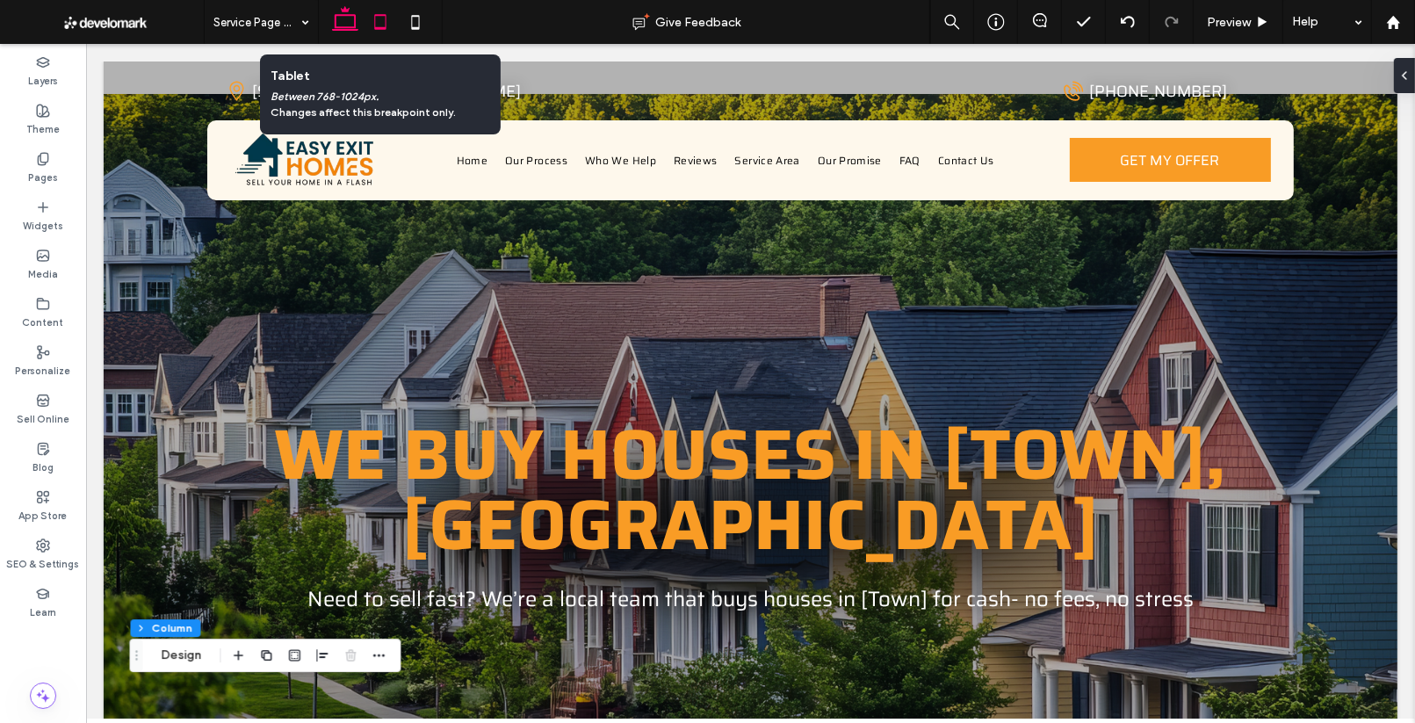
click at [371, 27] on icon at bounding box center [380, 21] width 35 height 35
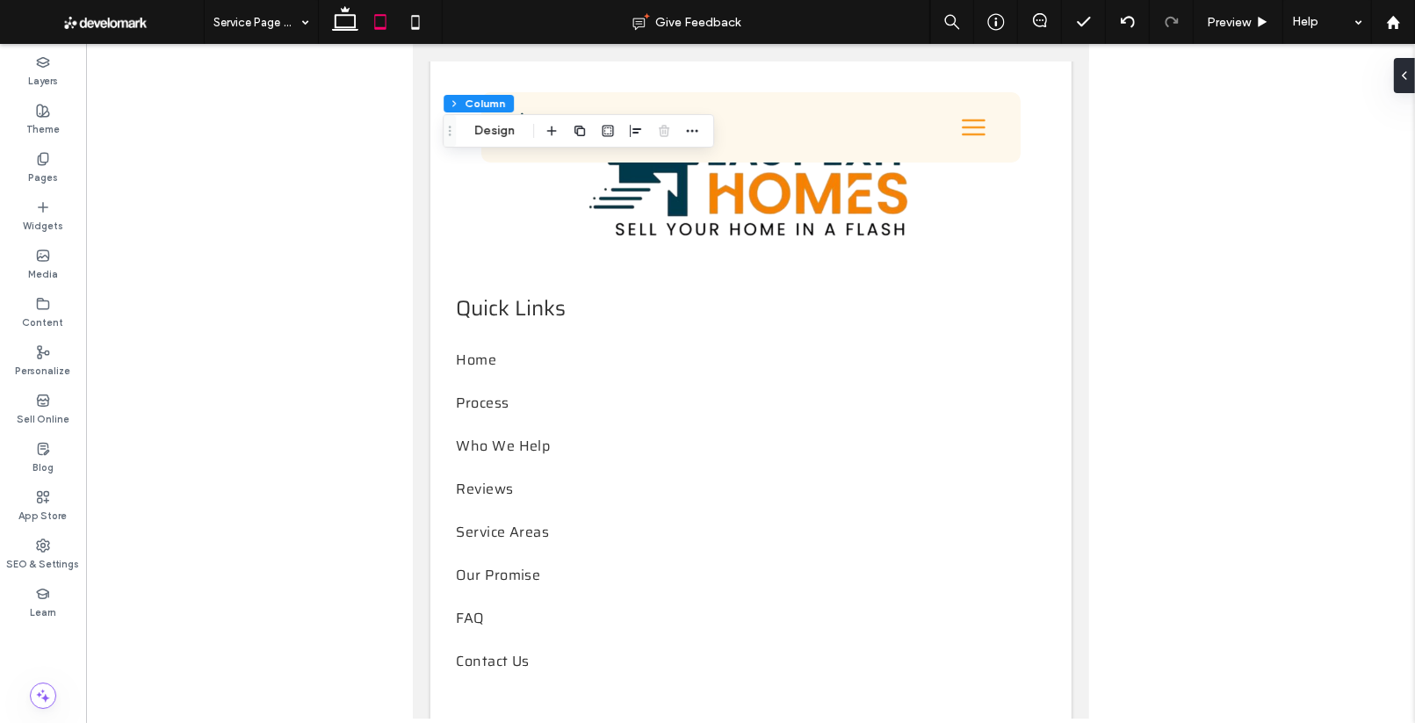
scroll to position [5420, 0]
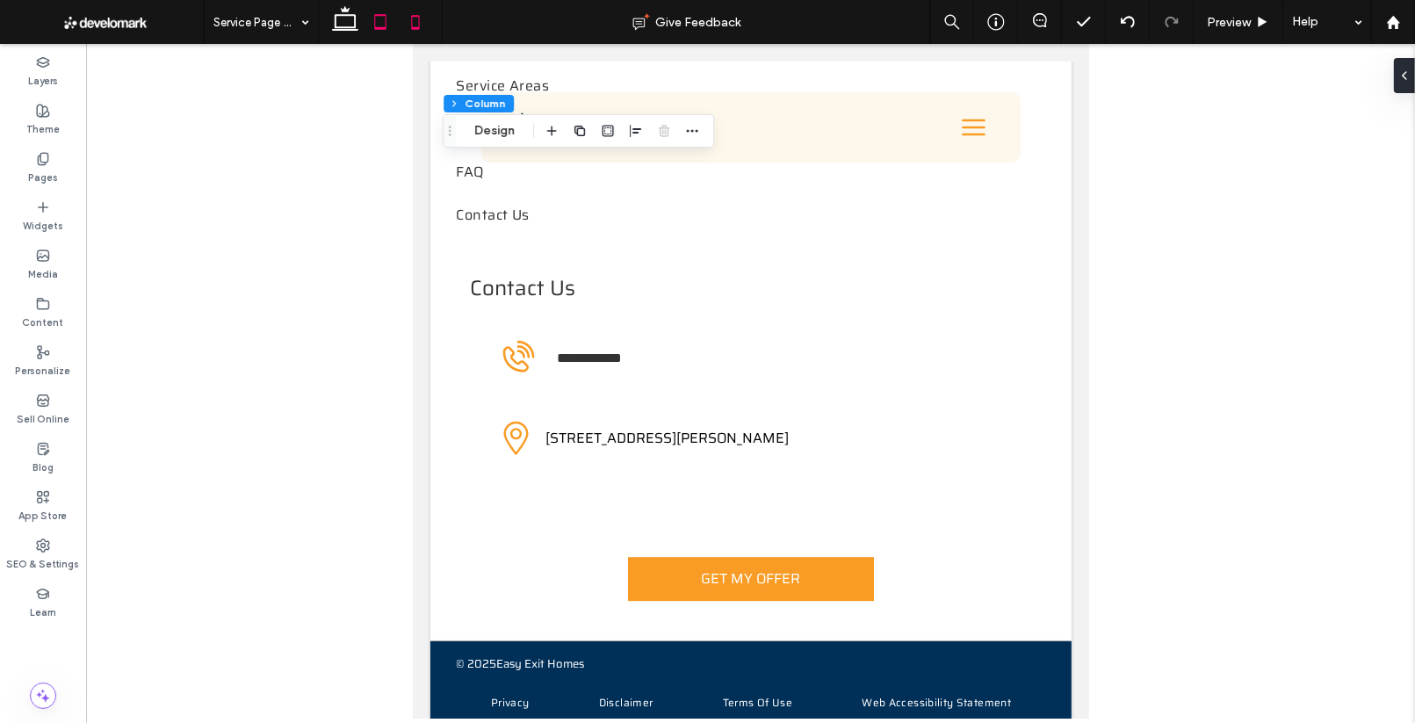
click at [418, 27] on use at bounding box center [416, 22] width 8 height 14
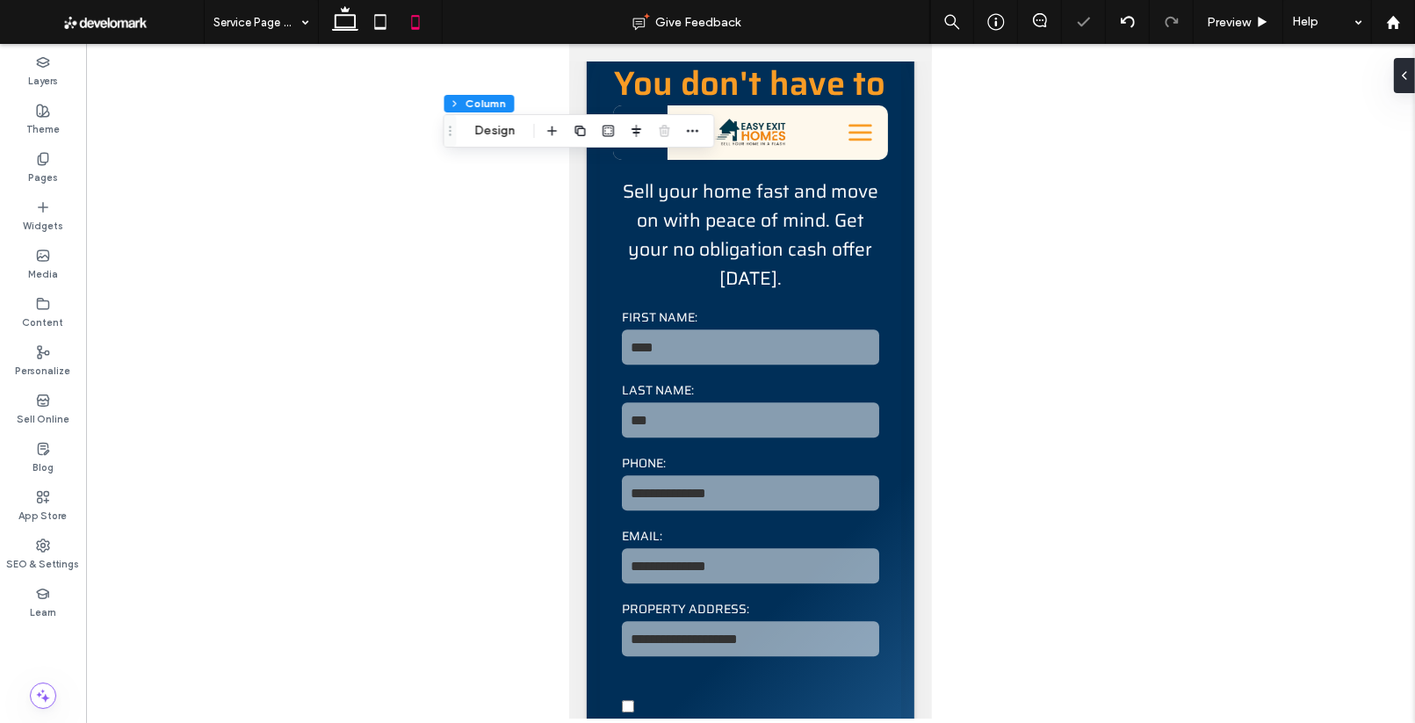
type input "**"
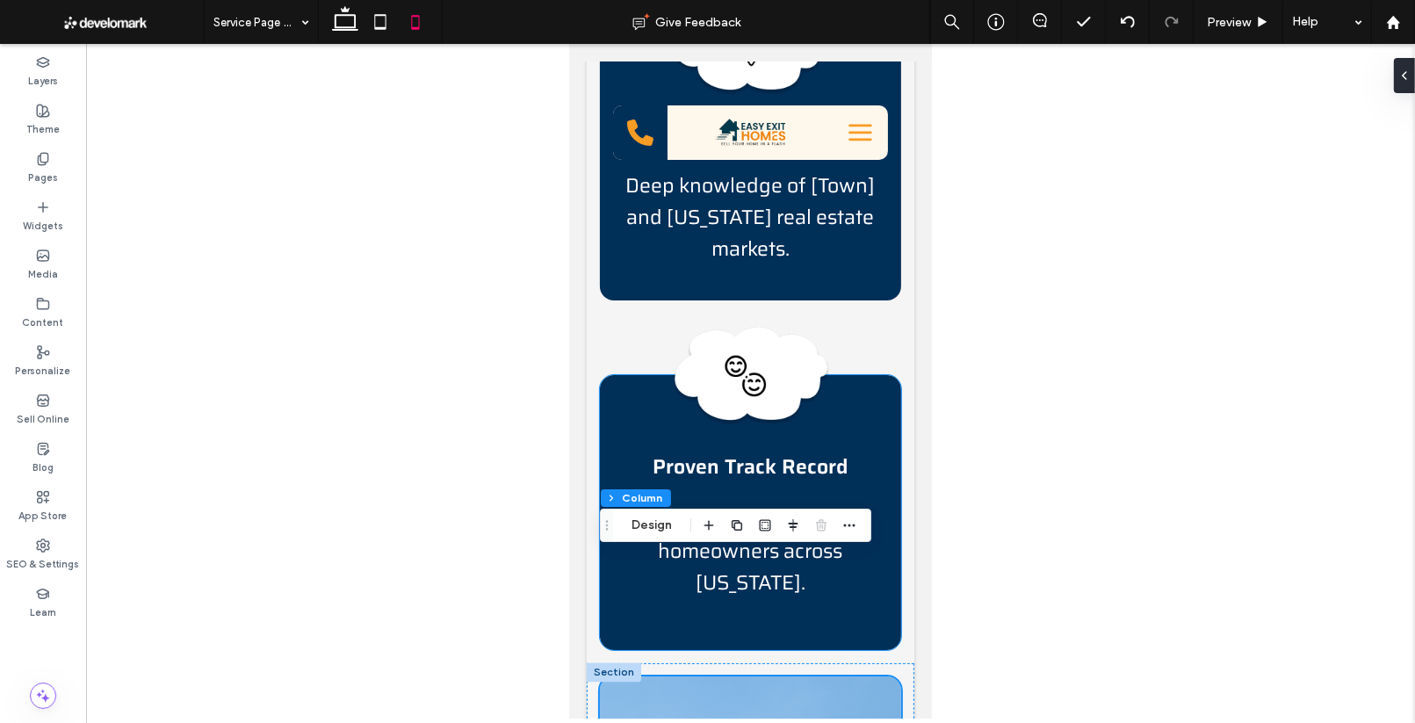
scroll to position [3517, 0]
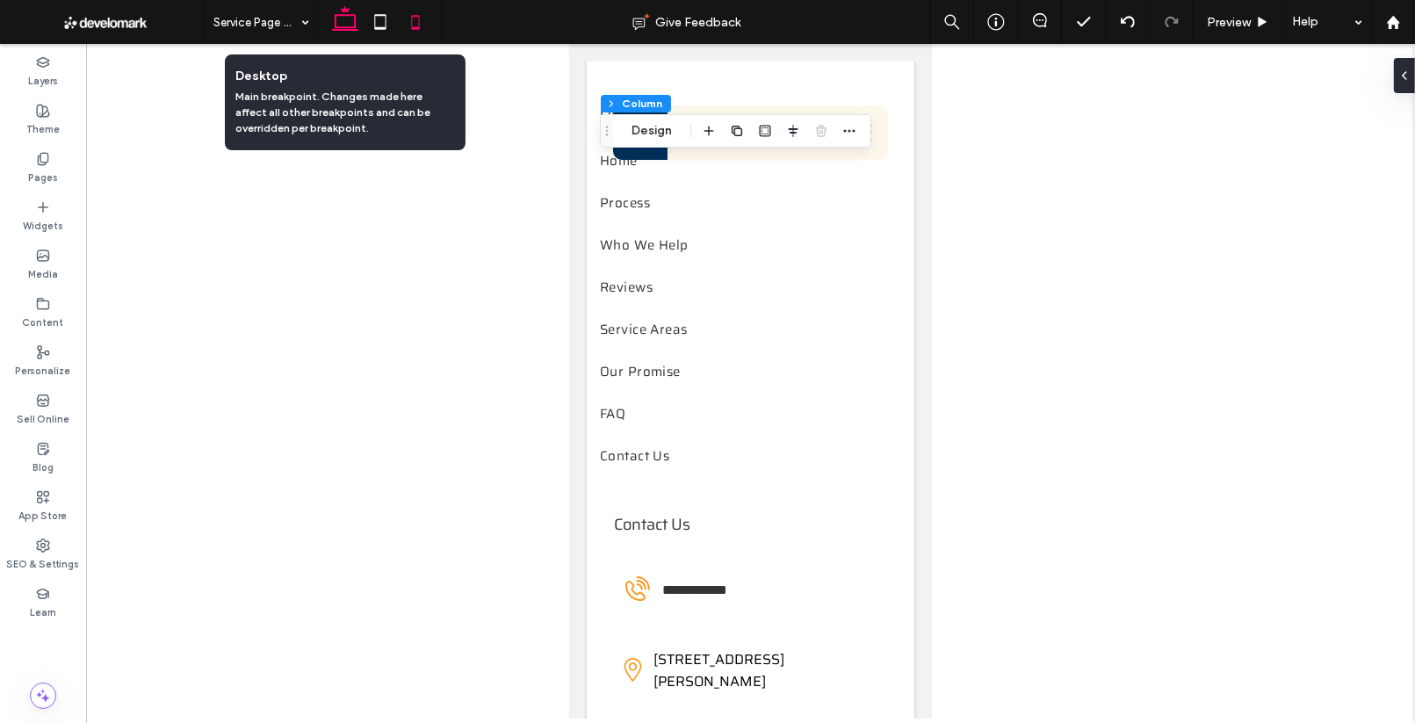
click at [349, 8] on icon at bounding box center [345, 21] width 35 height 35
type input "***"
type input "****"
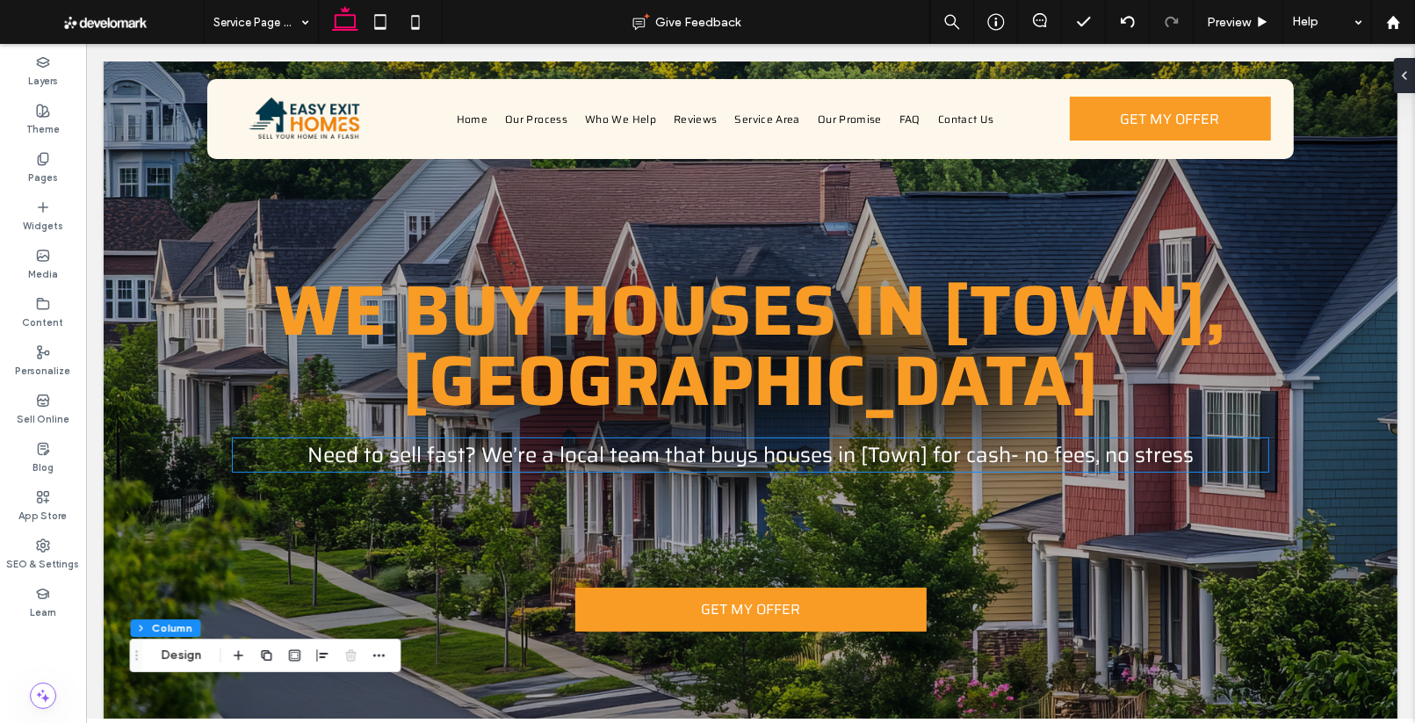
scroll to position [281, 0]
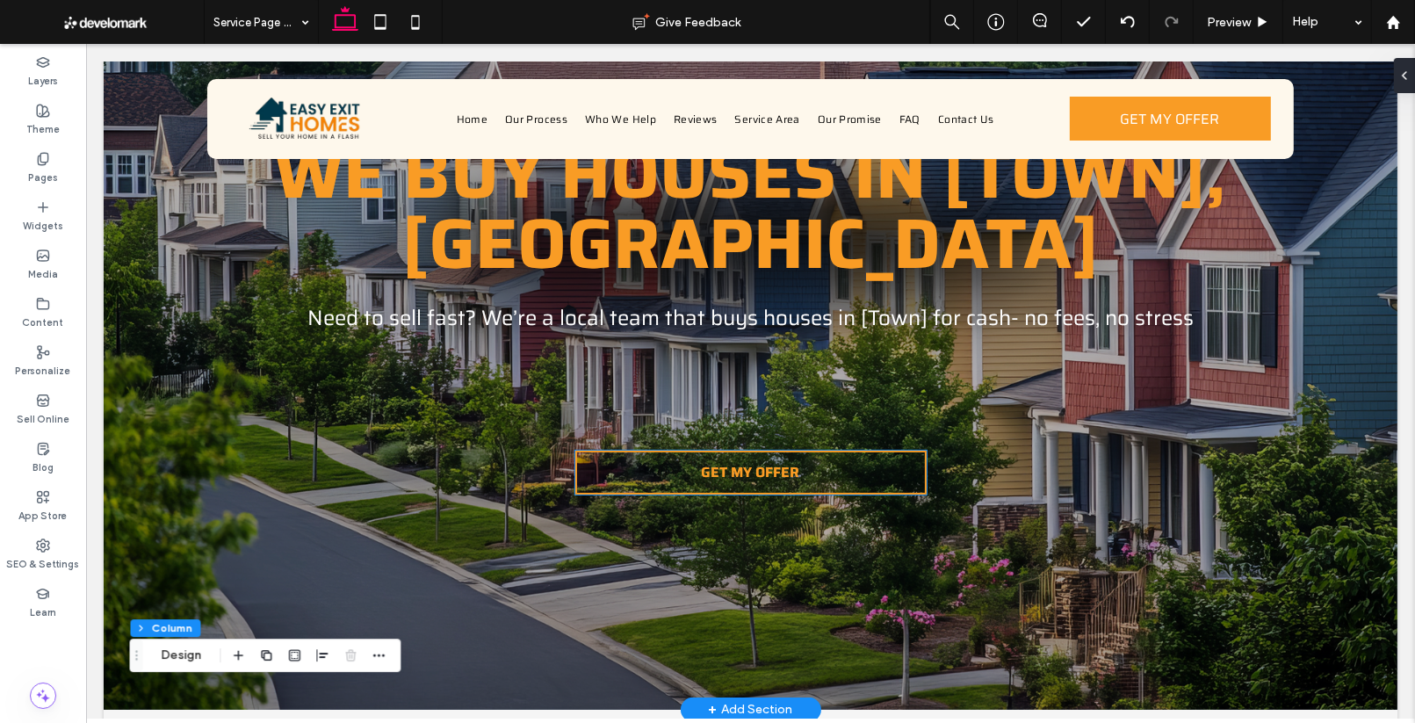
click at [779, 461] on span "GET MY OFFER" at bounding box center [750, 472] width 98 height 22
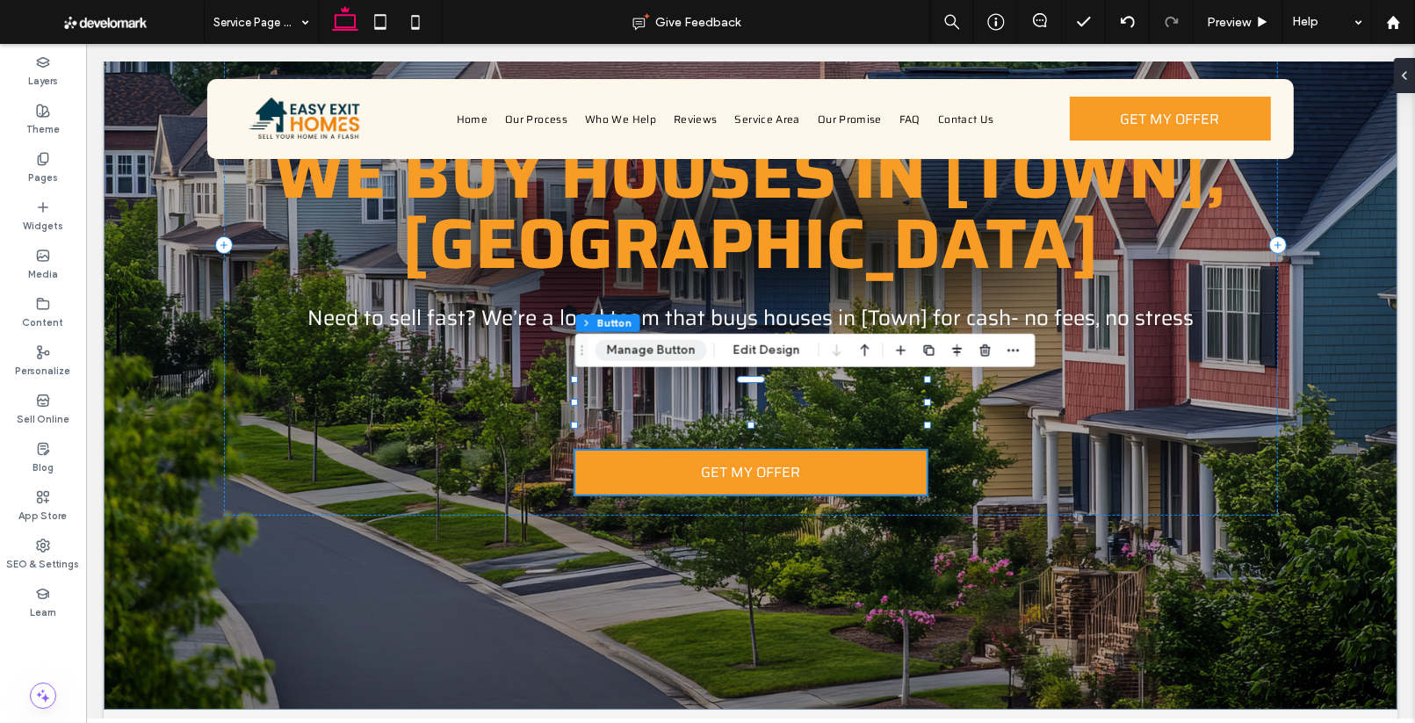
click at [676, 340] on button "Manage Button" at bounding box center [651, 350] width 112 height 21
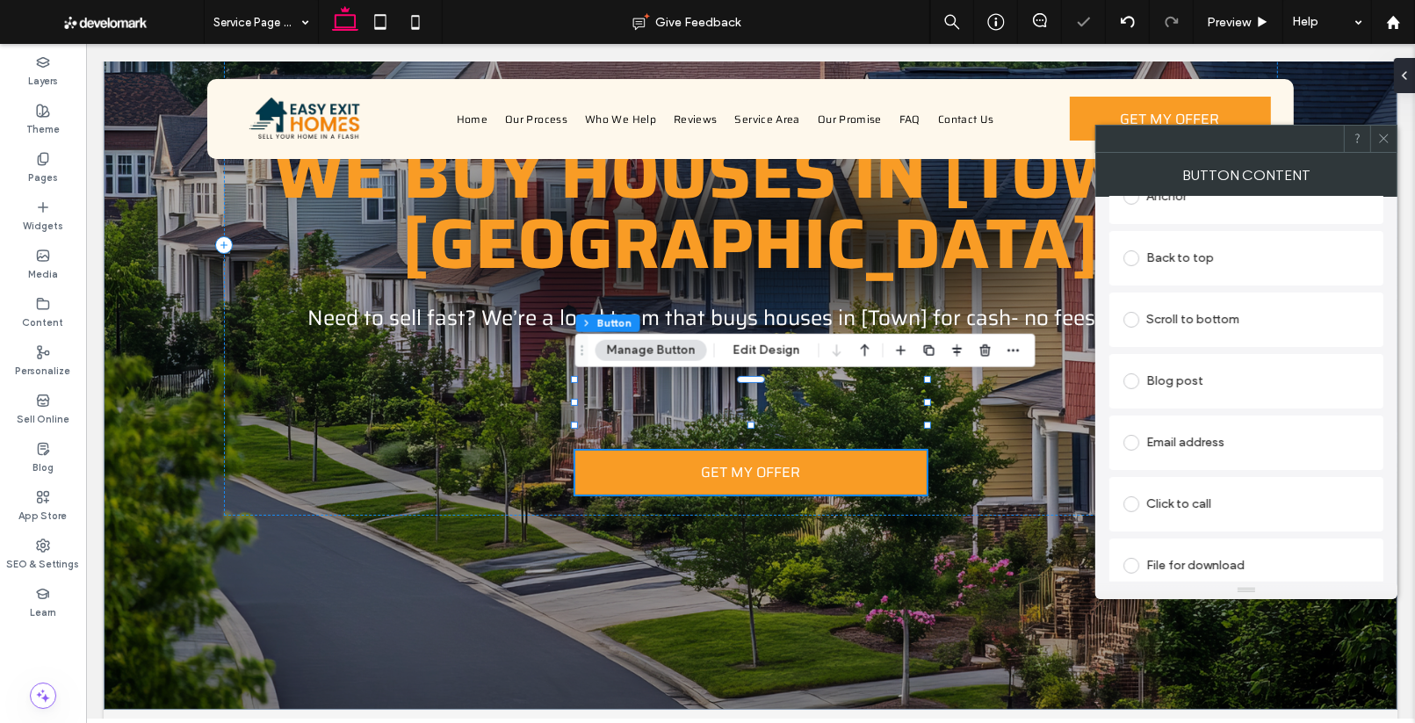
scroll to position [464, 0]
click at [1383, 137] on icon at bounding box center [1383, 138] width 13 height 13
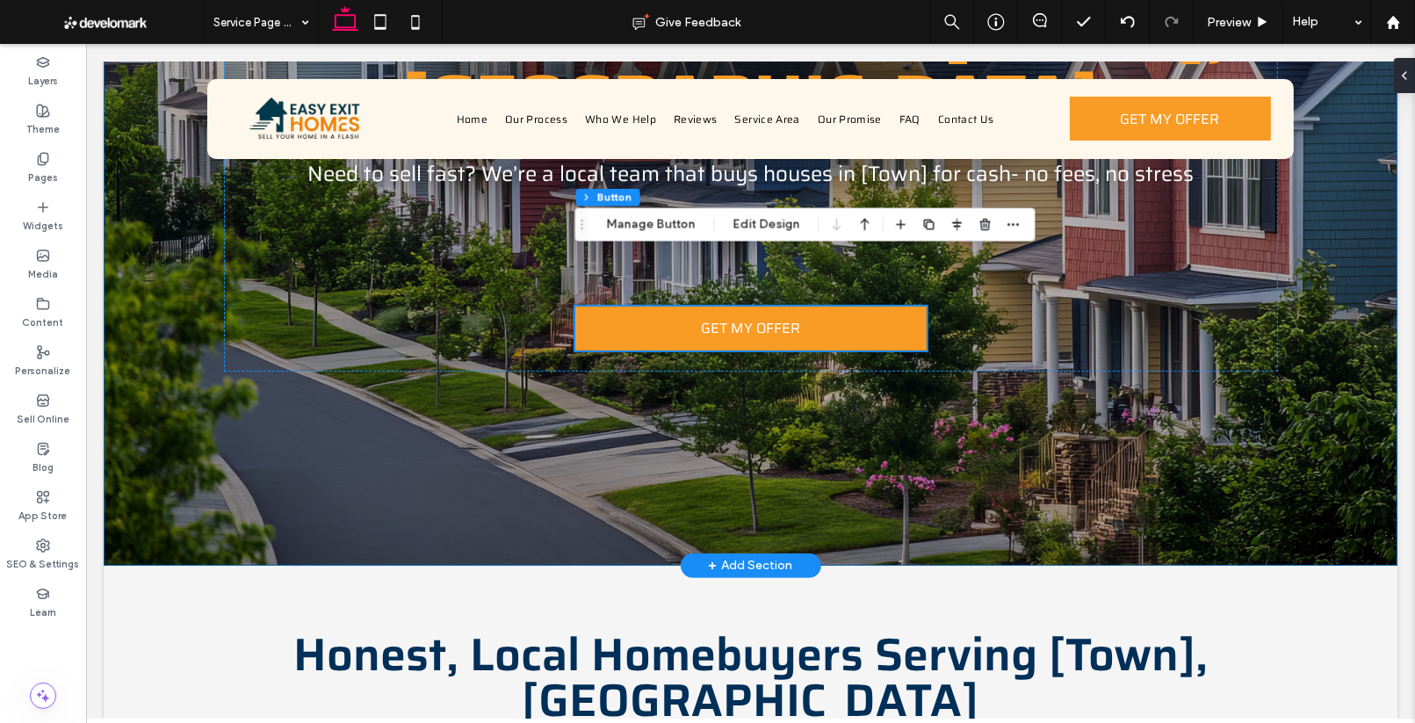
scroll to position [348, 0]
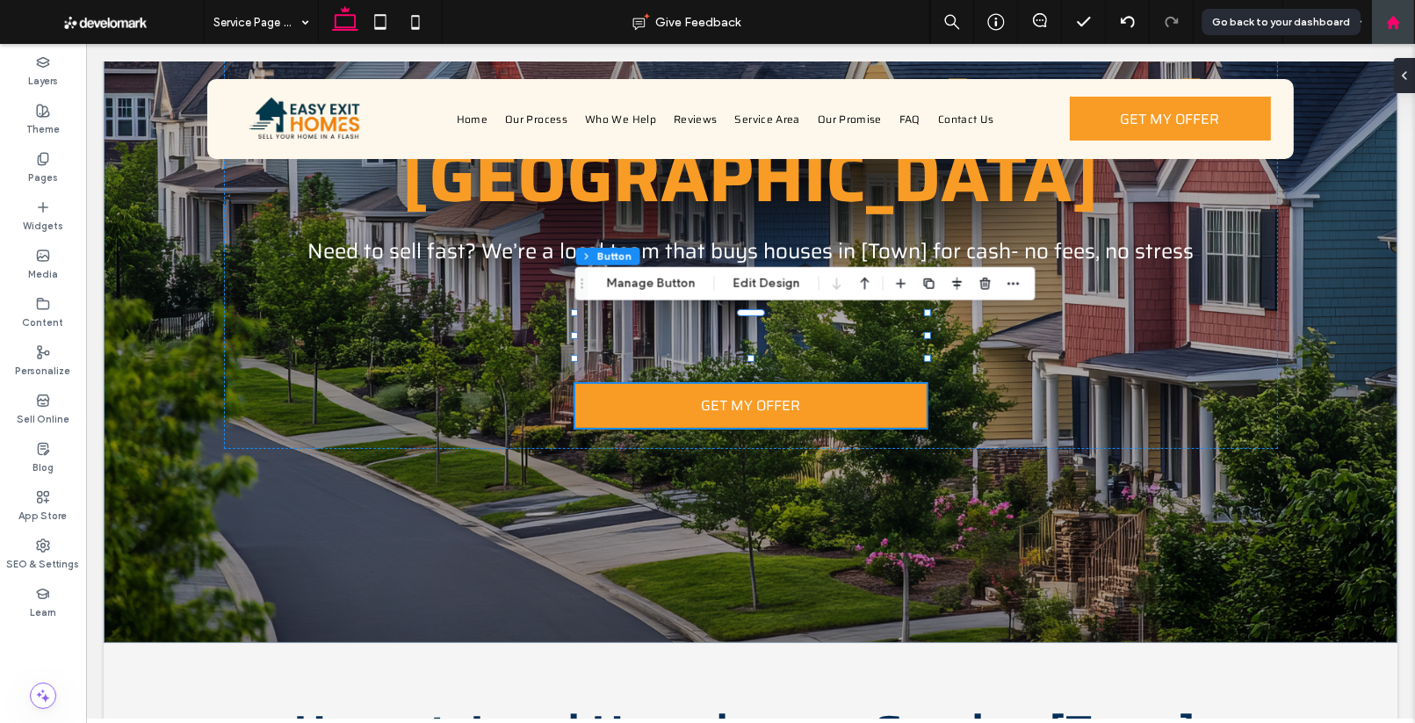
click at [1395, 21] on use at bounding box center [1392, 21] width 13 height 13
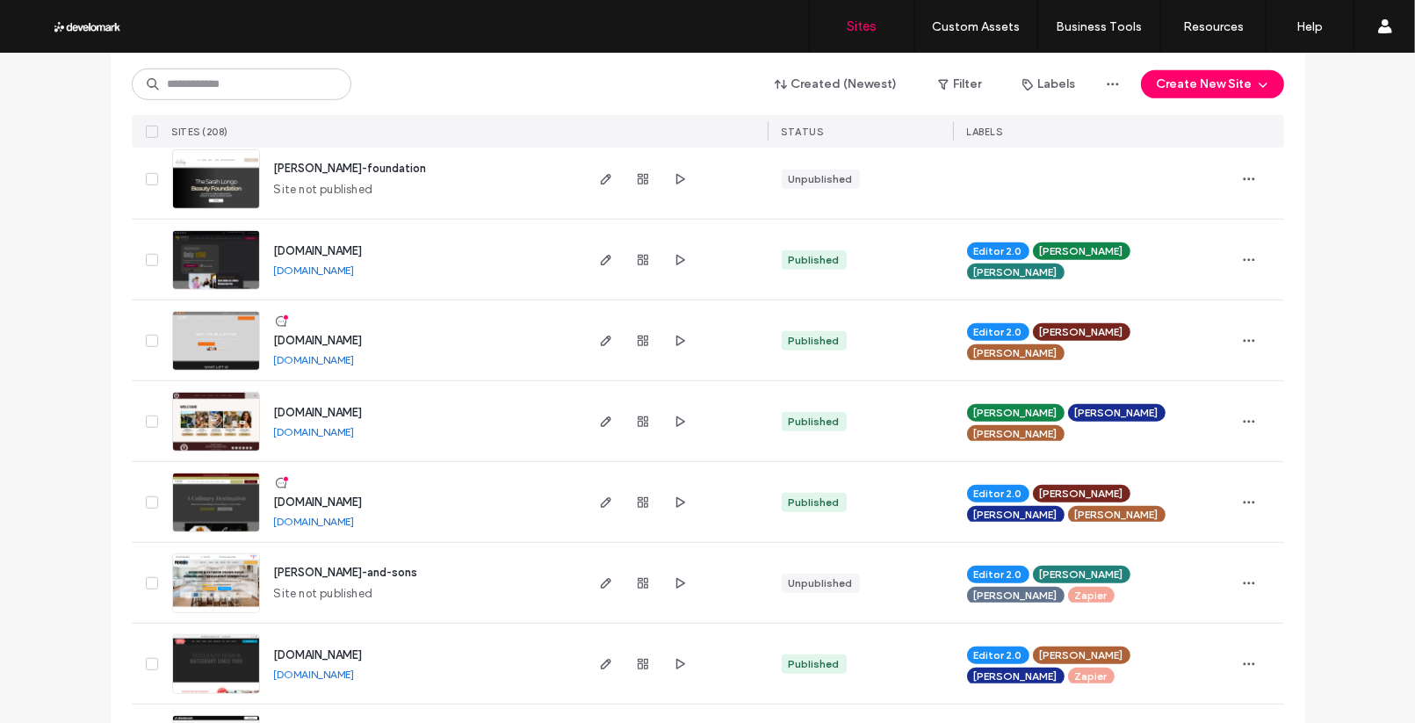
scroll to position [1259, 0]
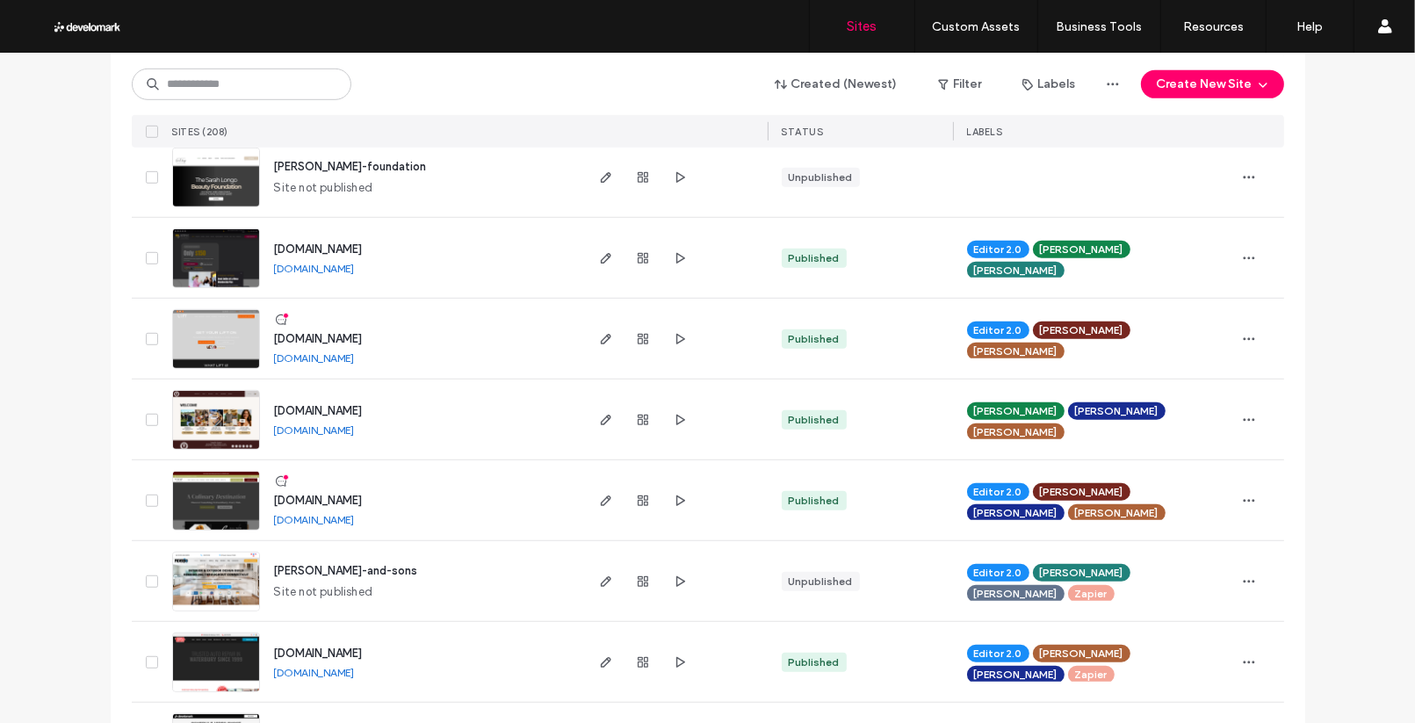
click at [218, 508] on img at bounding box center [216, 531] width 86 height 119
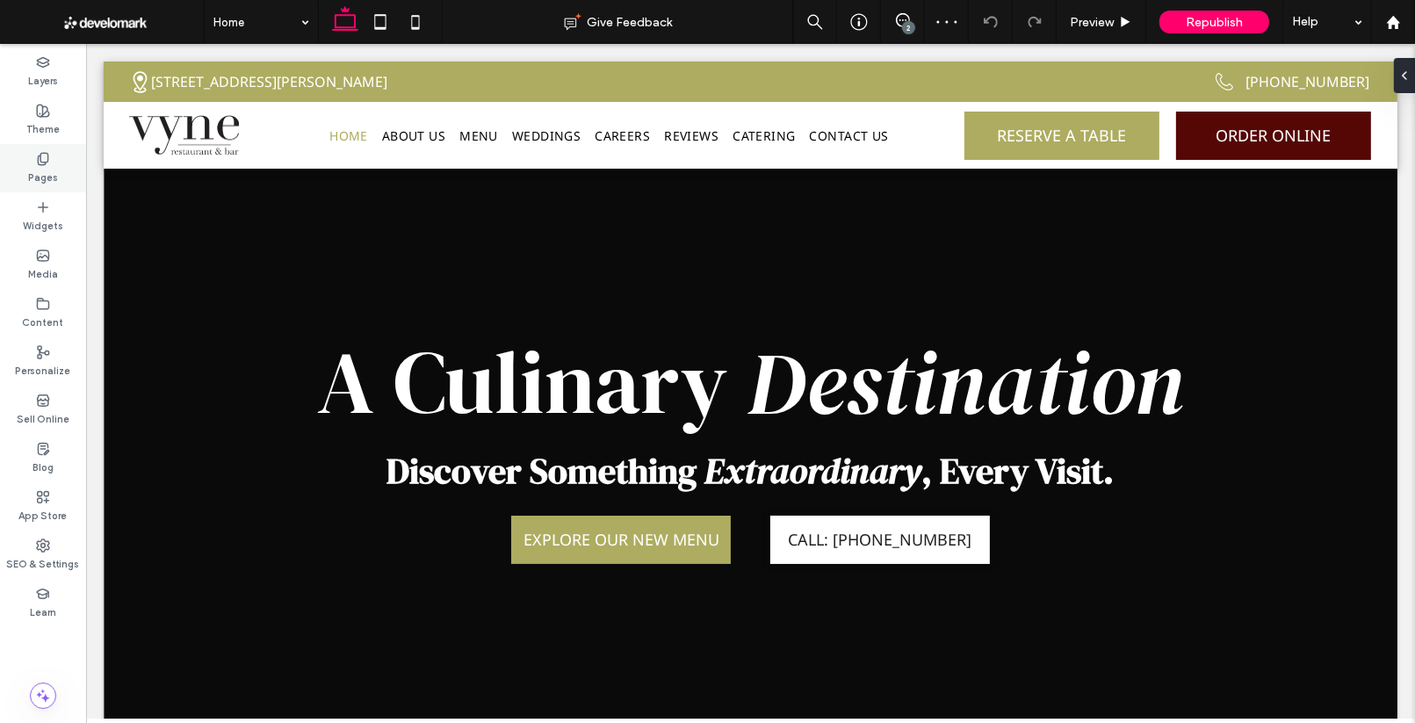
click at [36, 160] on icon at bounding box center [43, 159] width 14 height 14
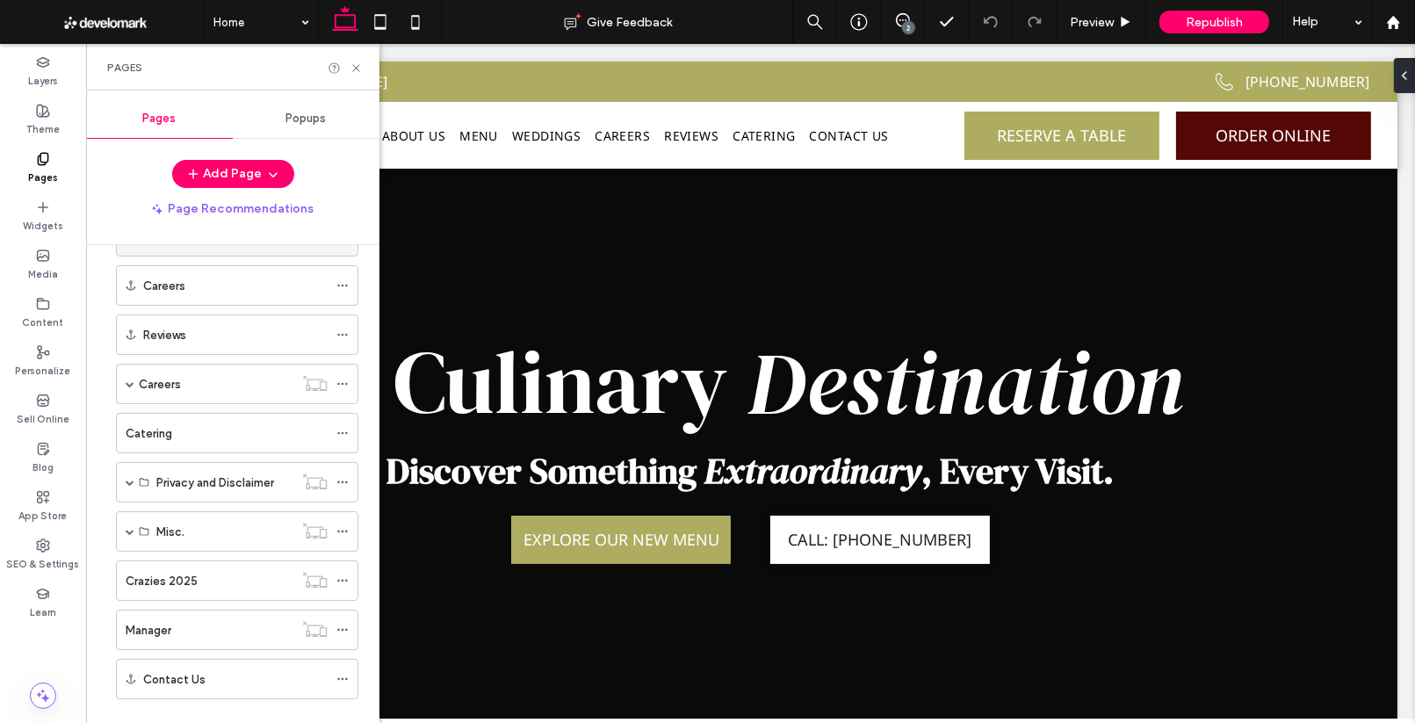
scroll to position [278, 0]
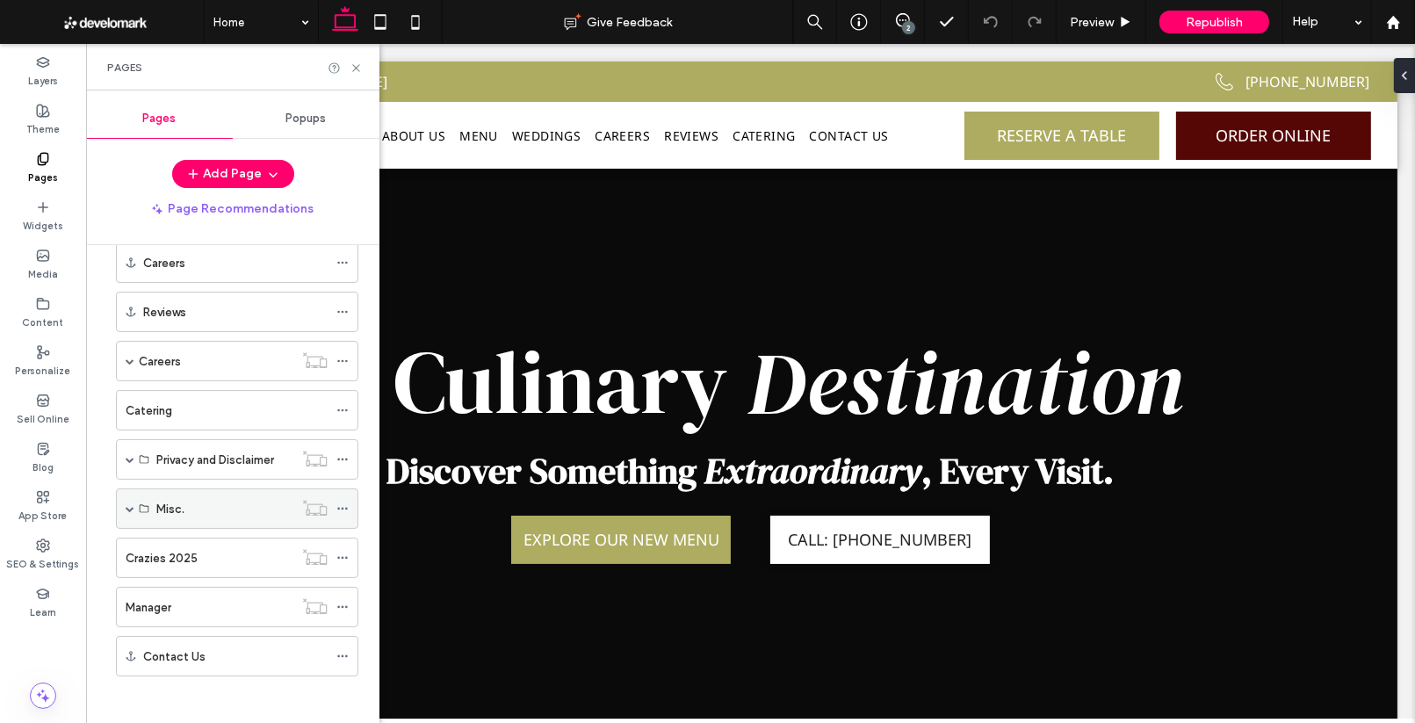
click at [158, 496] on label "Misc." at bounding box center [170, 509] width 28 height 31
click at [126, 504] on span at bounding box center [130, 508] width 9 height 9
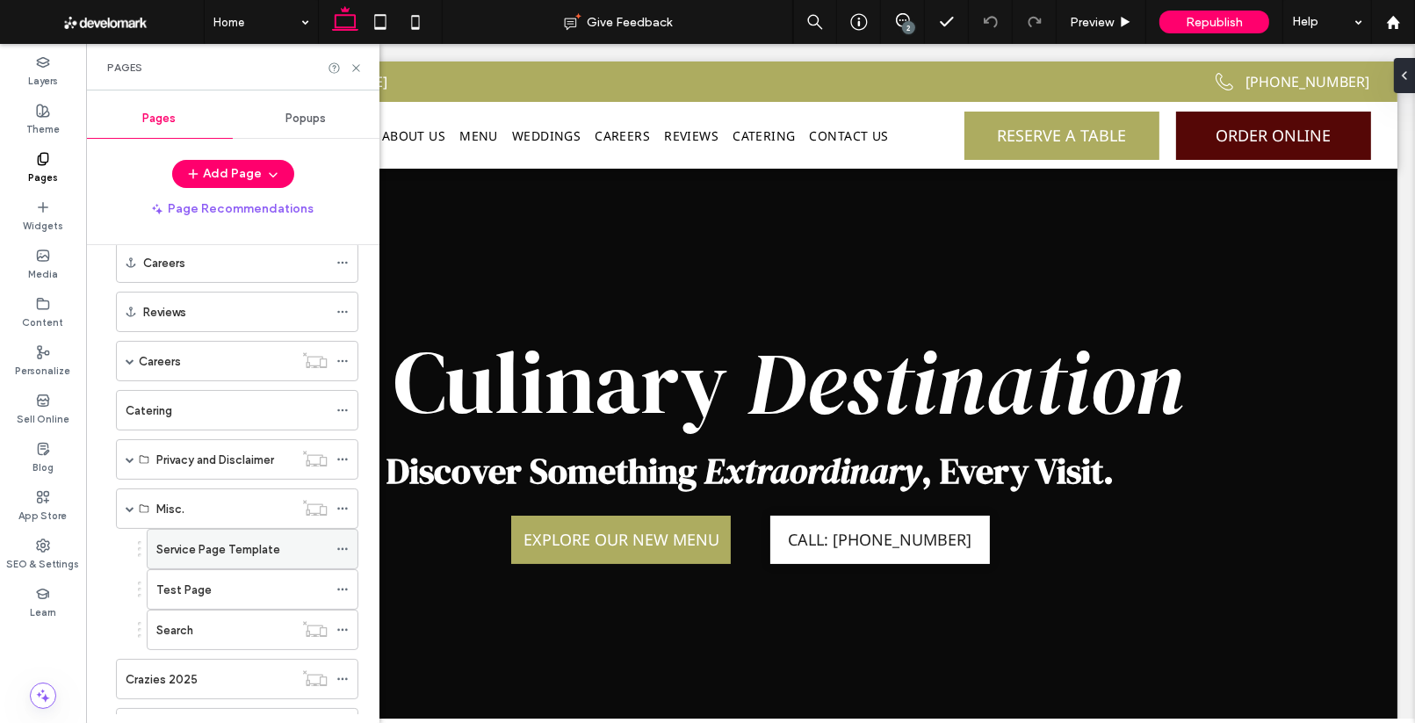
click at [230, 545] on label "Service Page Template" at bounding box center [218, 549] width 124 height 31
click at [353, 68] on div at bounding box center [707, 361] width 1415 height 723
click at [355, 66] on icon at bounding box center [355, 67] width 13 height 13
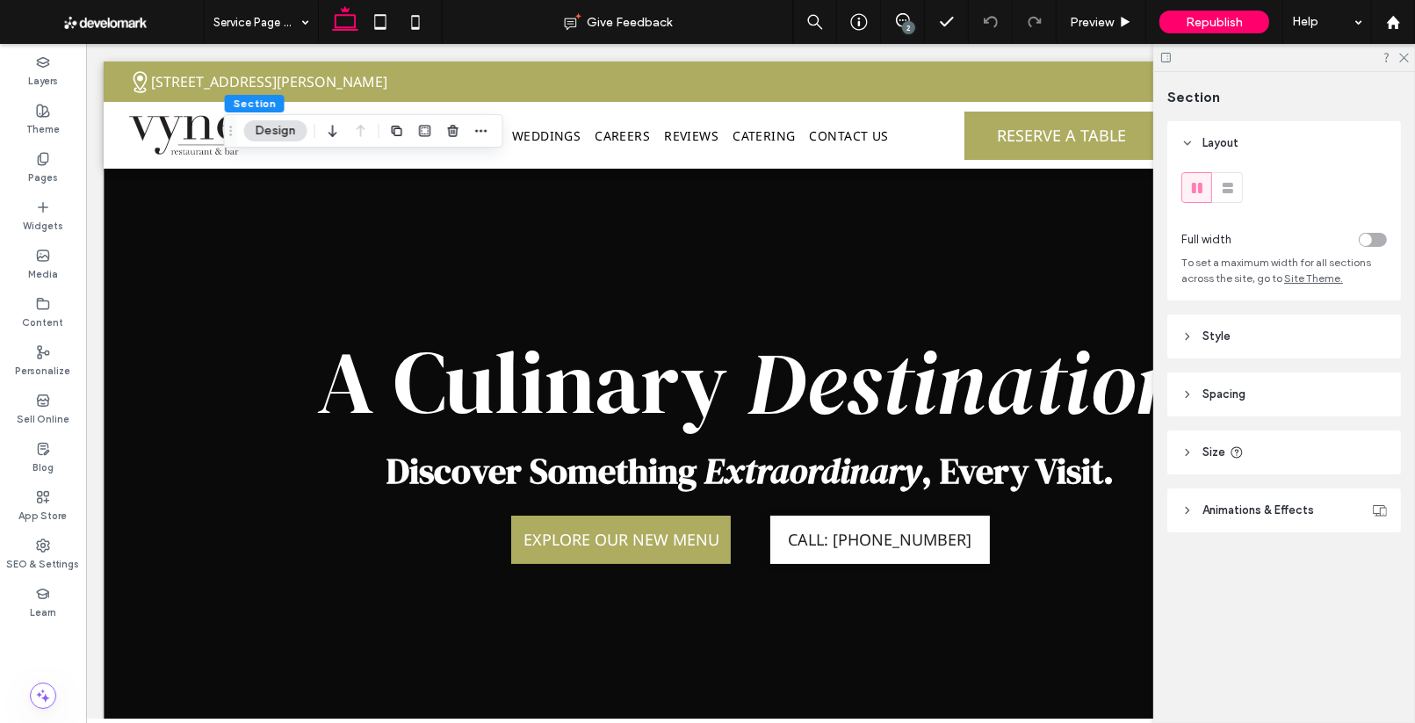
click at [1212, 334] on span "Style" at bounding box center [1216, 337] width 28 height 18
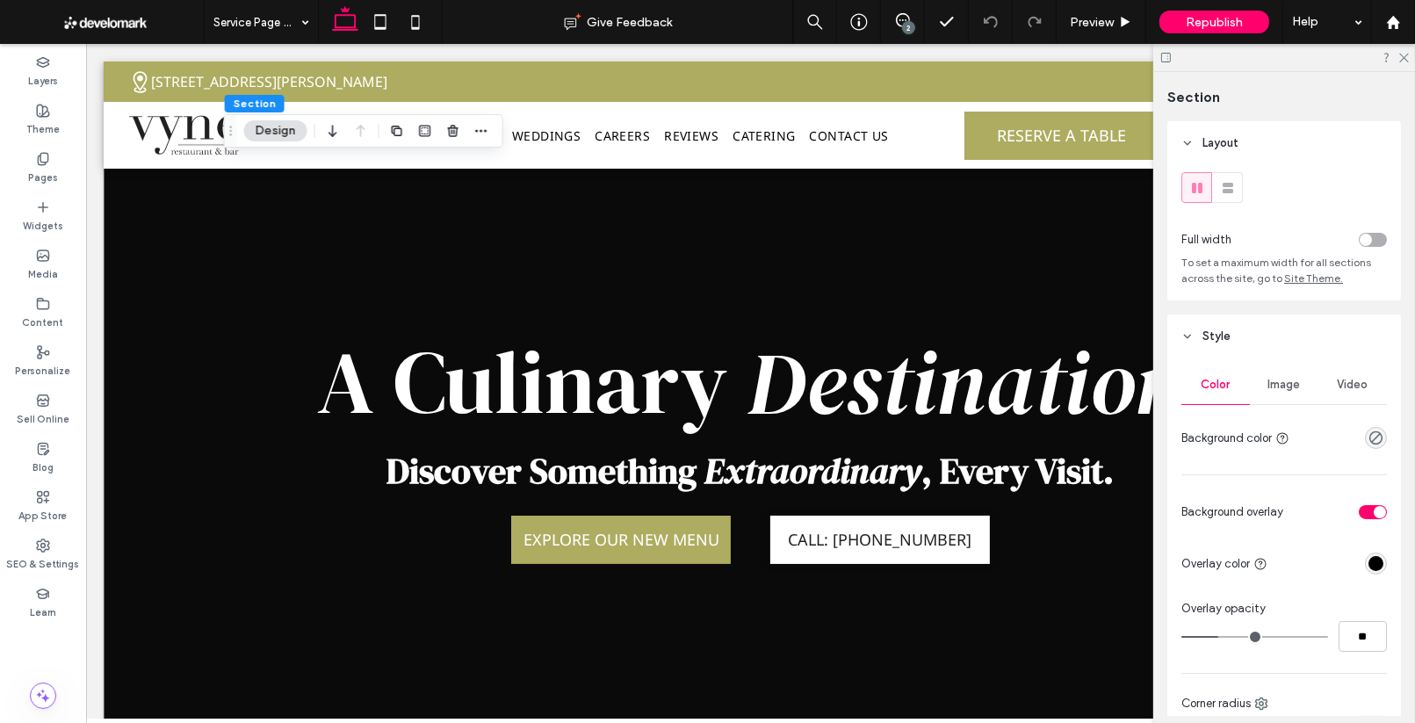
click at [1284, 393] on div "Image" at bounding box center [1284, 384] width 68 height 39
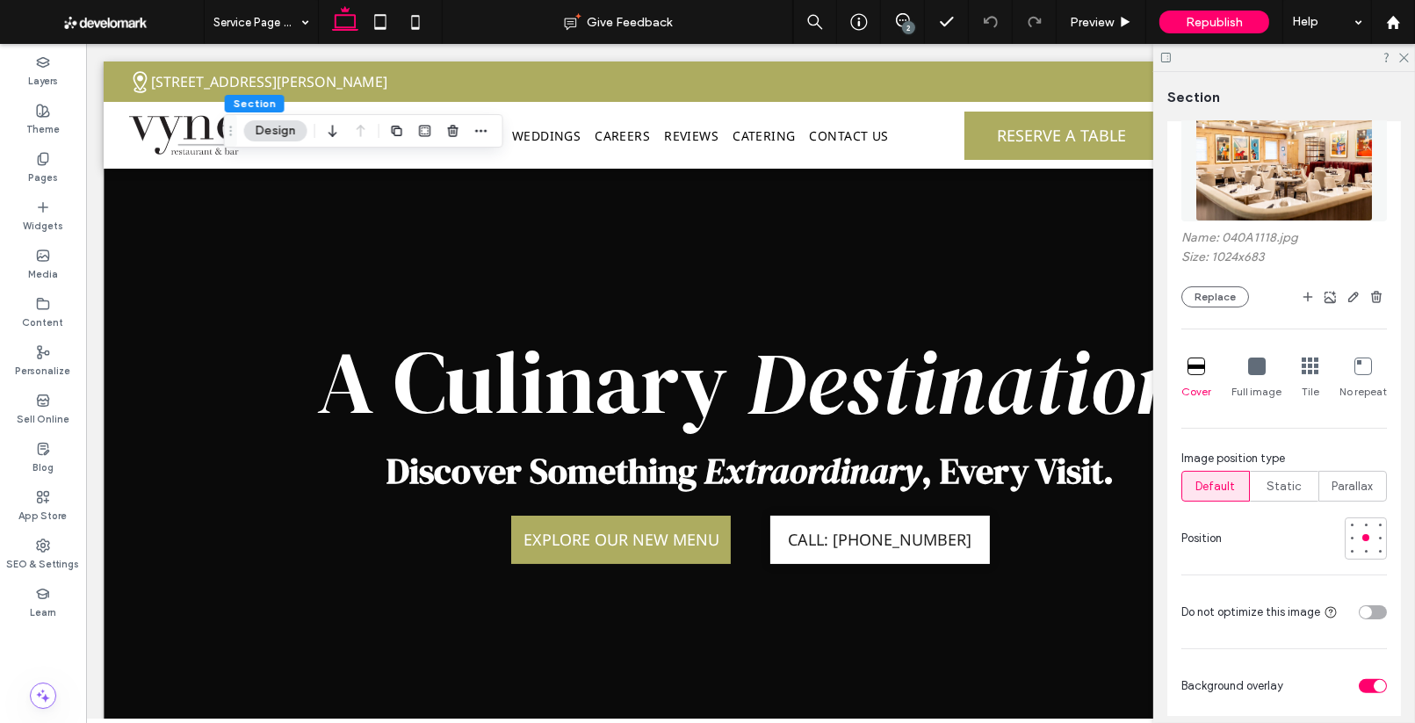
scroll to position [361, 0]
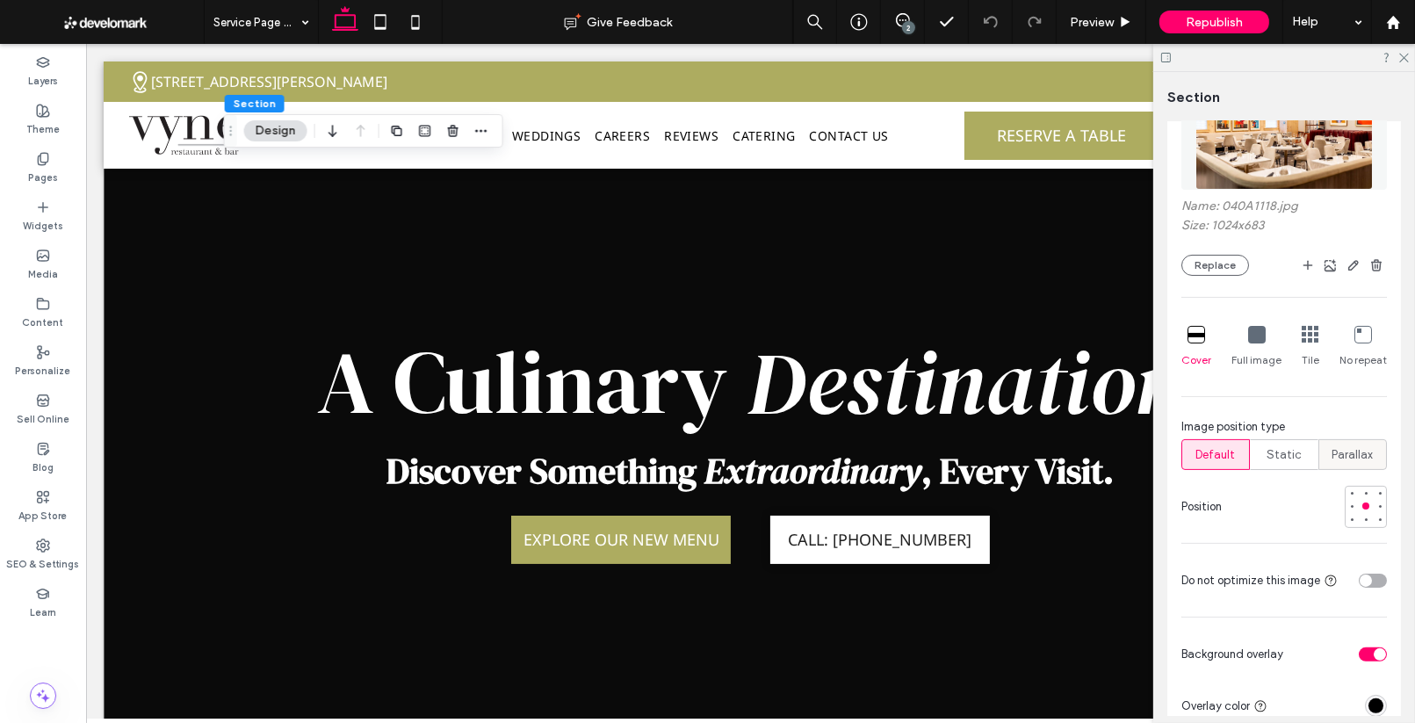
click at [1352, 452] on span "Parallax" at bounding box center [1352, 455] width 41 height 18
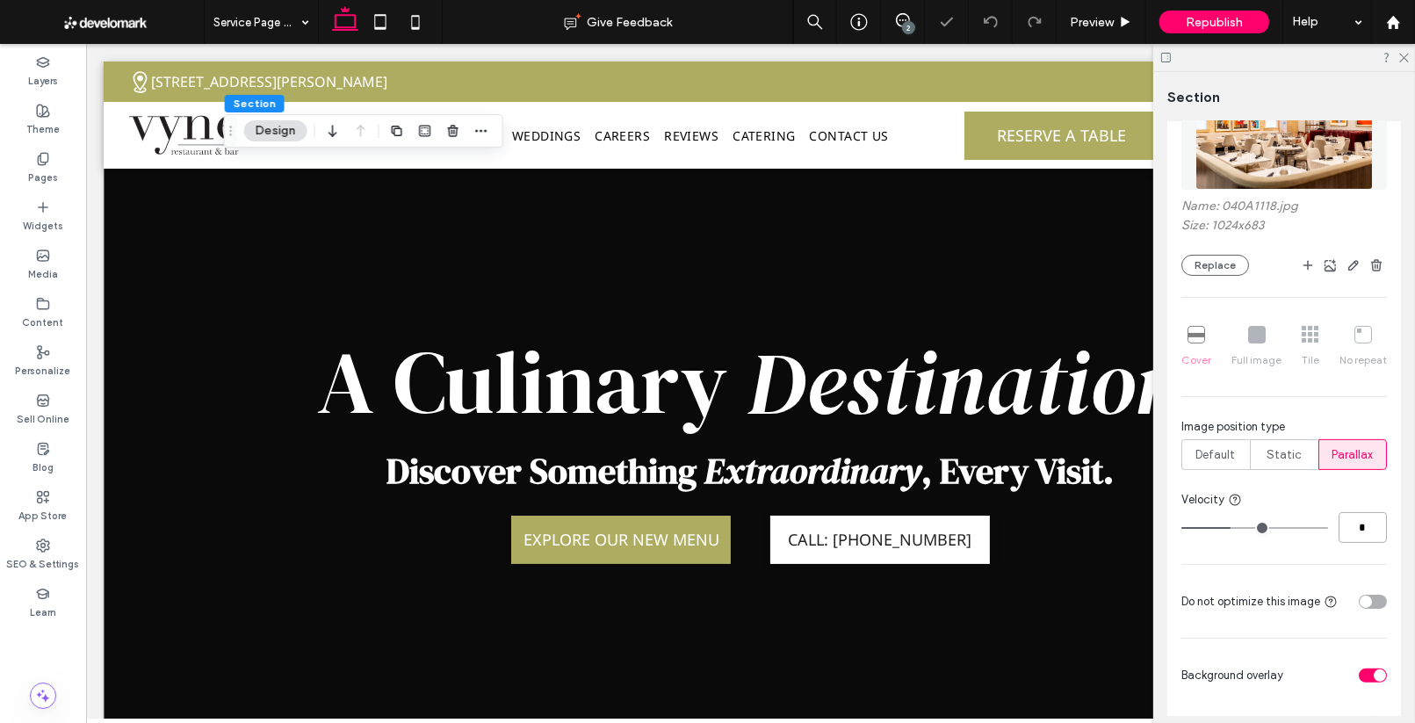
click at [1359, 524] on input "*" at bounding box center [1362, 527] width 48 height 31
type input "*"
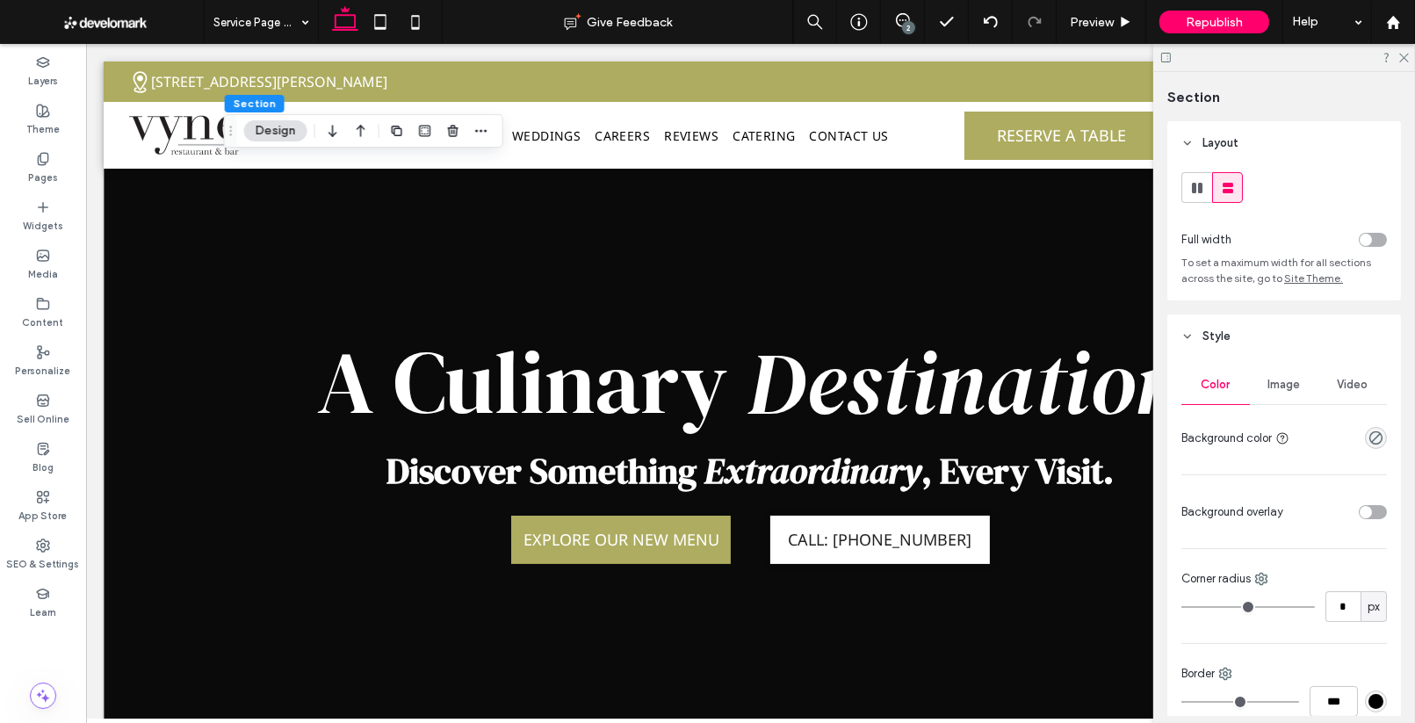
click at [1292, 390] on span "Image" at bounding box center [1284, 385] width 32 height 14
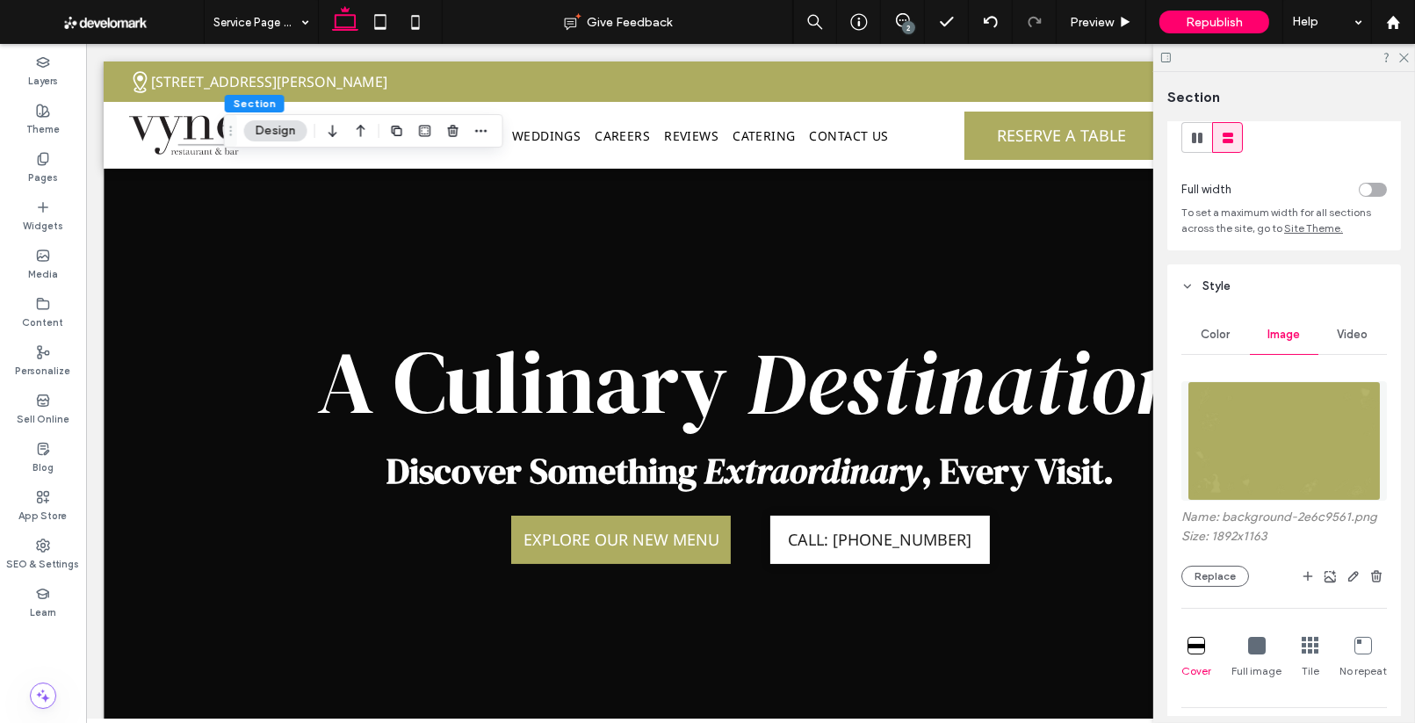
scroll to position [137, 0]
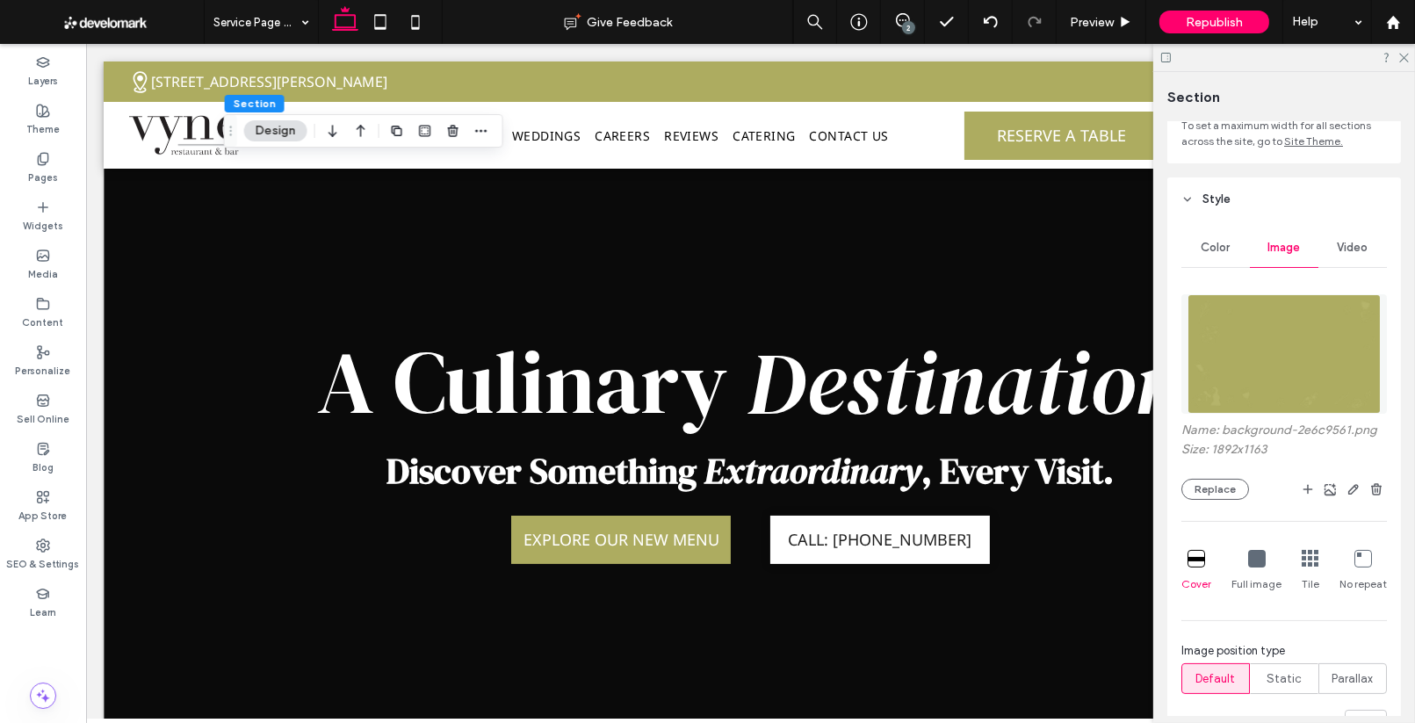
click at [1359, 557] on icon at bounding box center [1363, 559] width 18 height 18
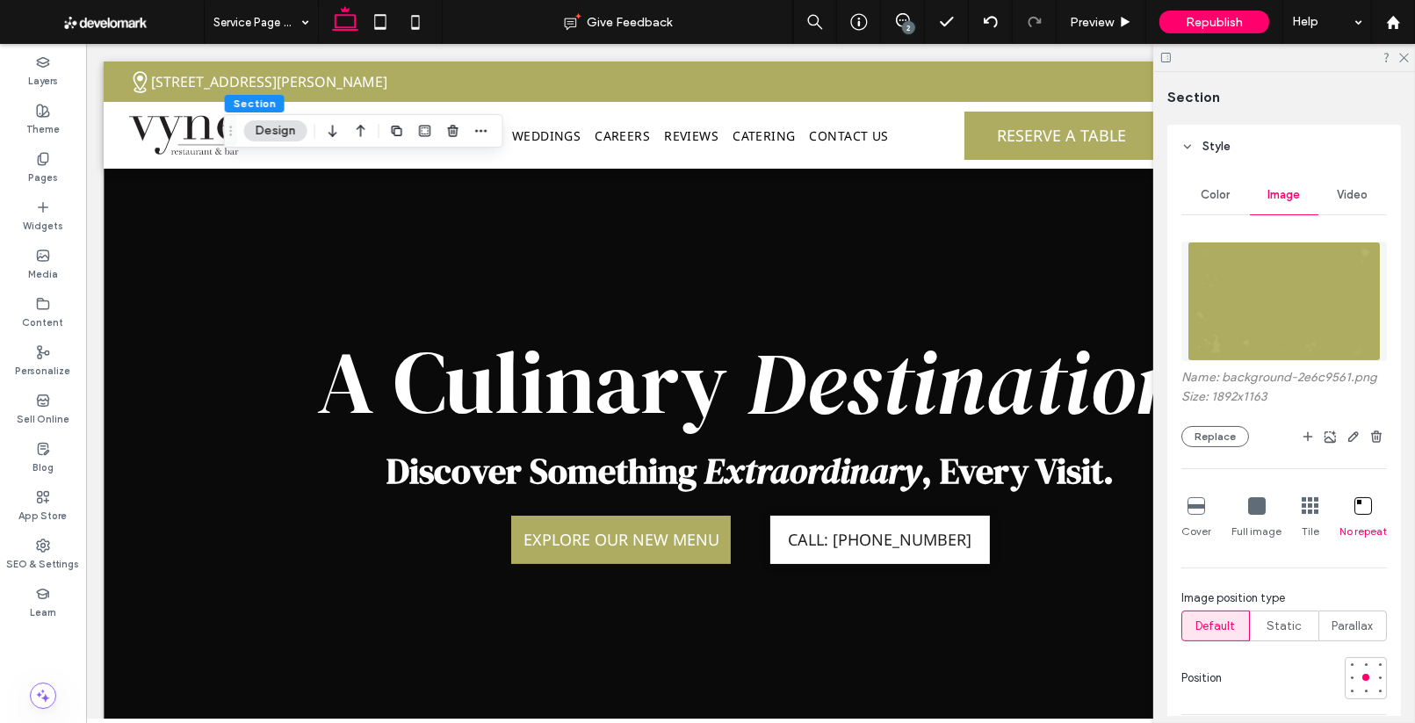
click at [1253, 522] on div "Full image" at bounding box center [1256, 518] width 50 height 56
click at [1192, 503] on icon at bounding box center [1196, 506] width 18 height 18
click at [1364, 515] on div at bounding box center [1363, 506] width 18 height 19
click at [1181, 513] on div "Cover" at bounding box center [1196, 518] width 30 height 56
click at [1338, 630] on span "Parallax" at bounding box center [1352, 626] width 41 height 18
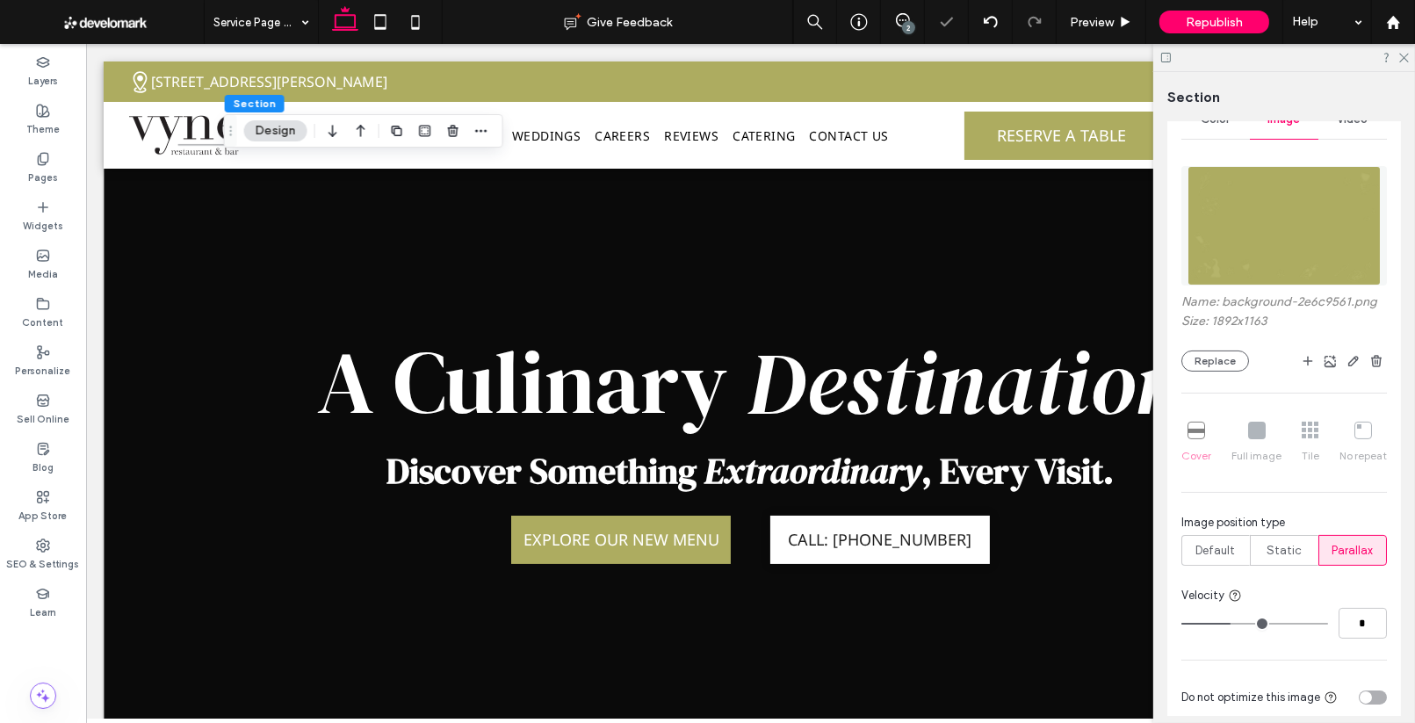
scroll to position [284, 0]
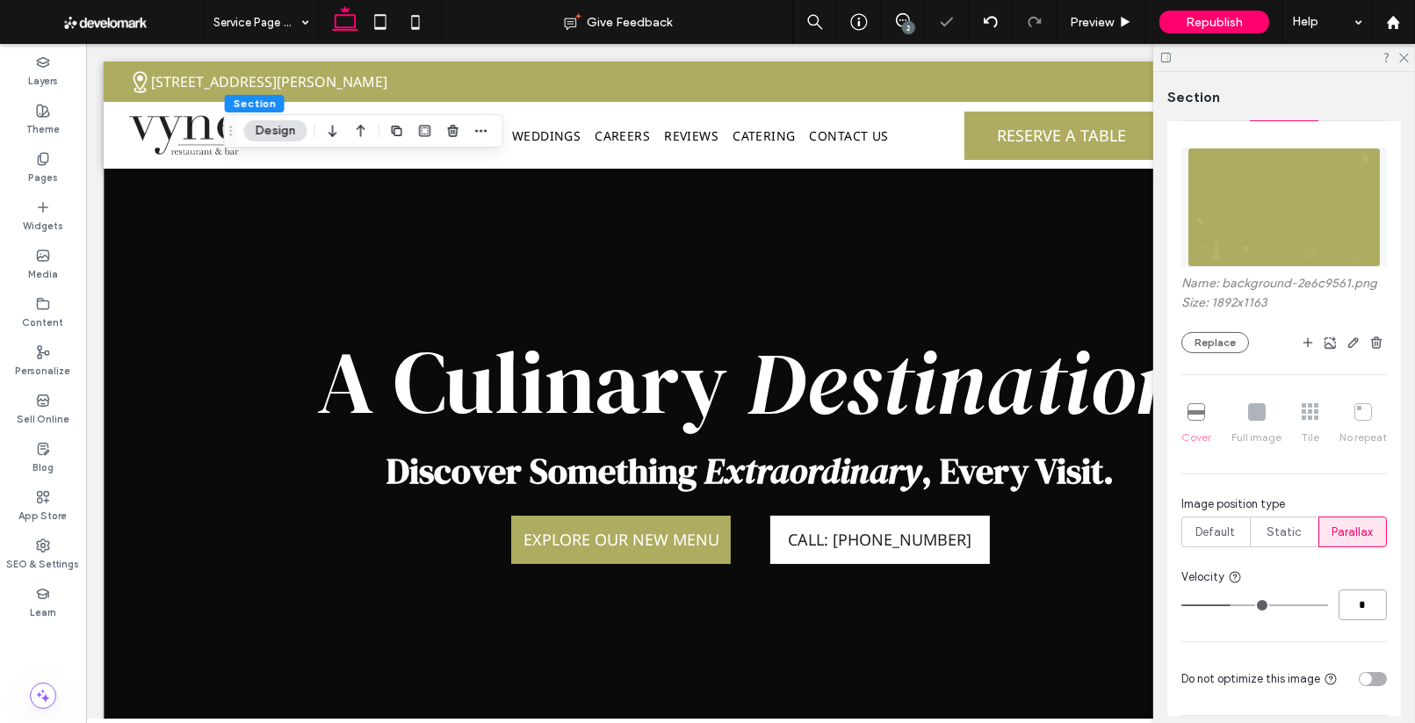
click at [1364, 616] on input "*" at bounding box center [1362, 604] width 48 height 31
type input "*"
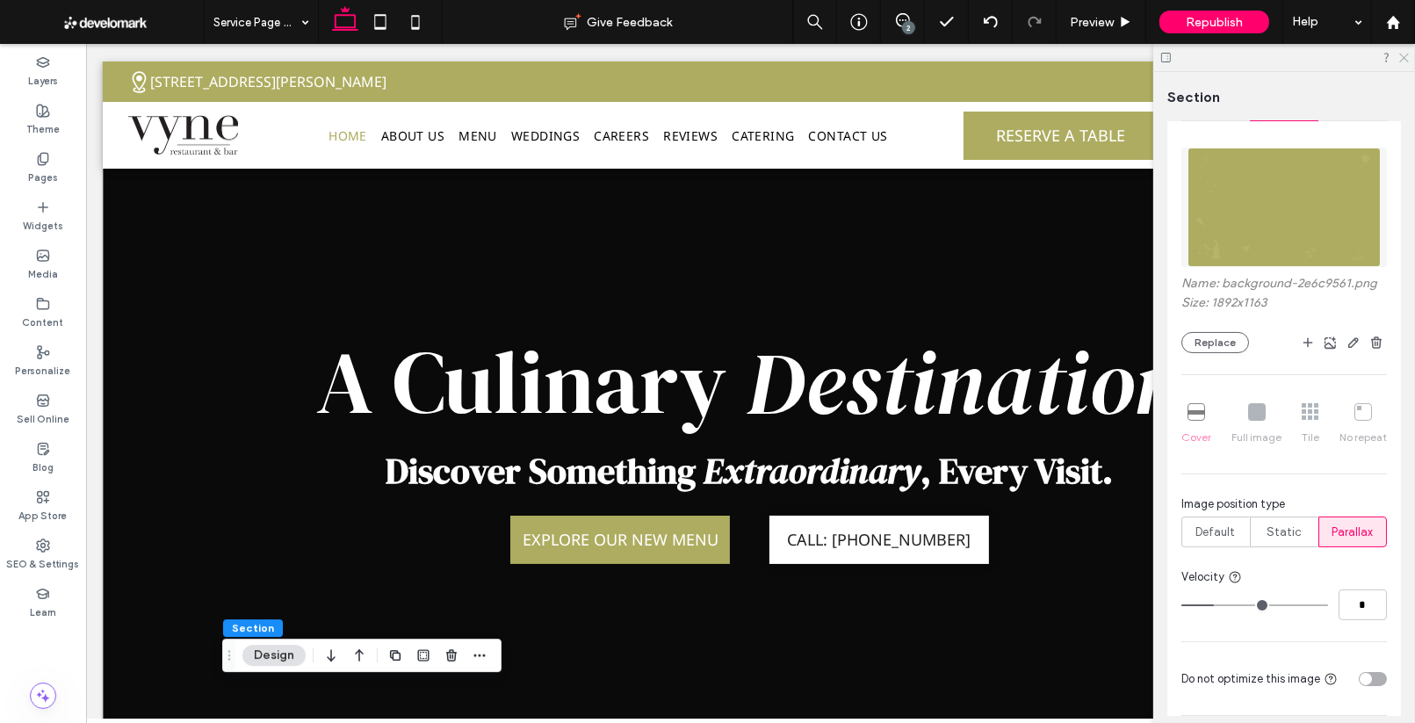
click at [1406, 56] on icon at bounding box center [1402, 56] width 11 height 11
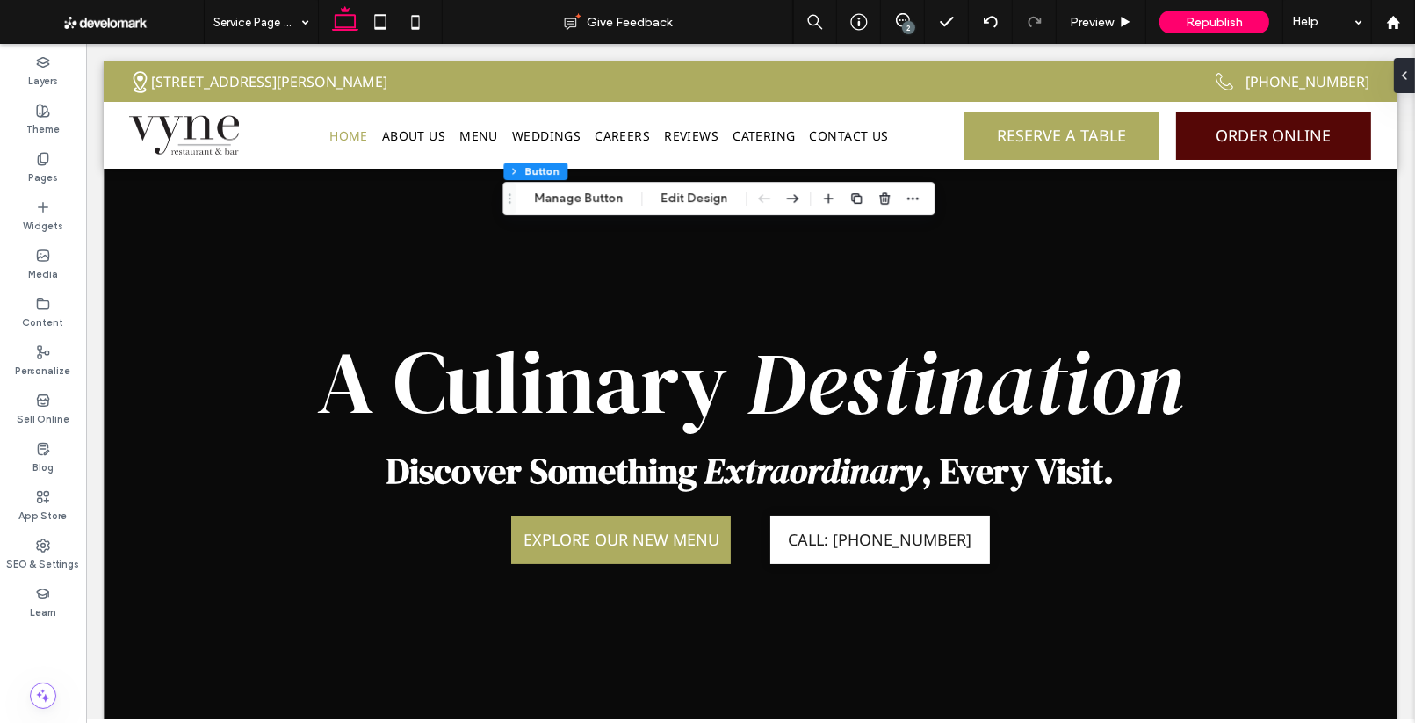
click at [577, 209] on div "Section Column Inner Column Button Manage Button Edit Design" at bounding box center [718, 198] width 432 height 33
click at [580, 201] on button "Manage Button" at bounding box center [578, 198] width 112 height 21
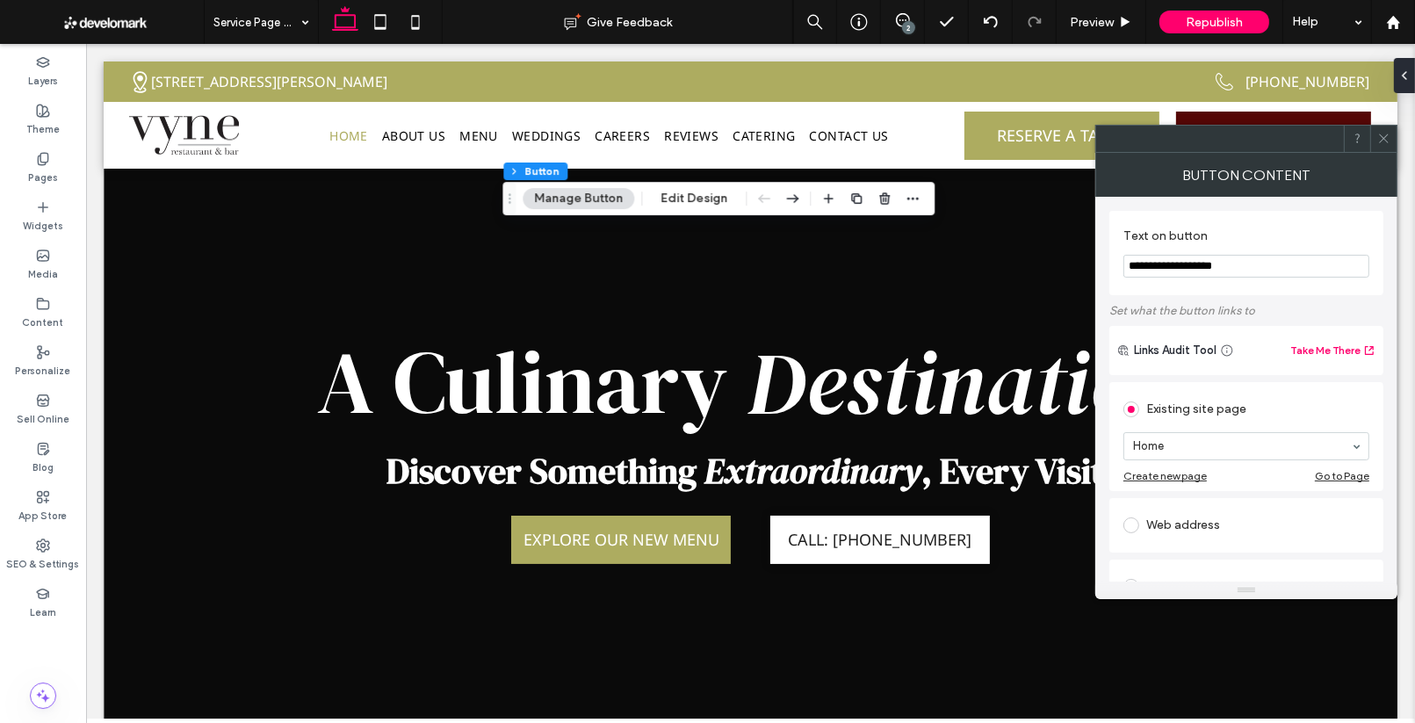
click at [1380, 144] on icon at bounding box center [1383, 138] width 13 height 13
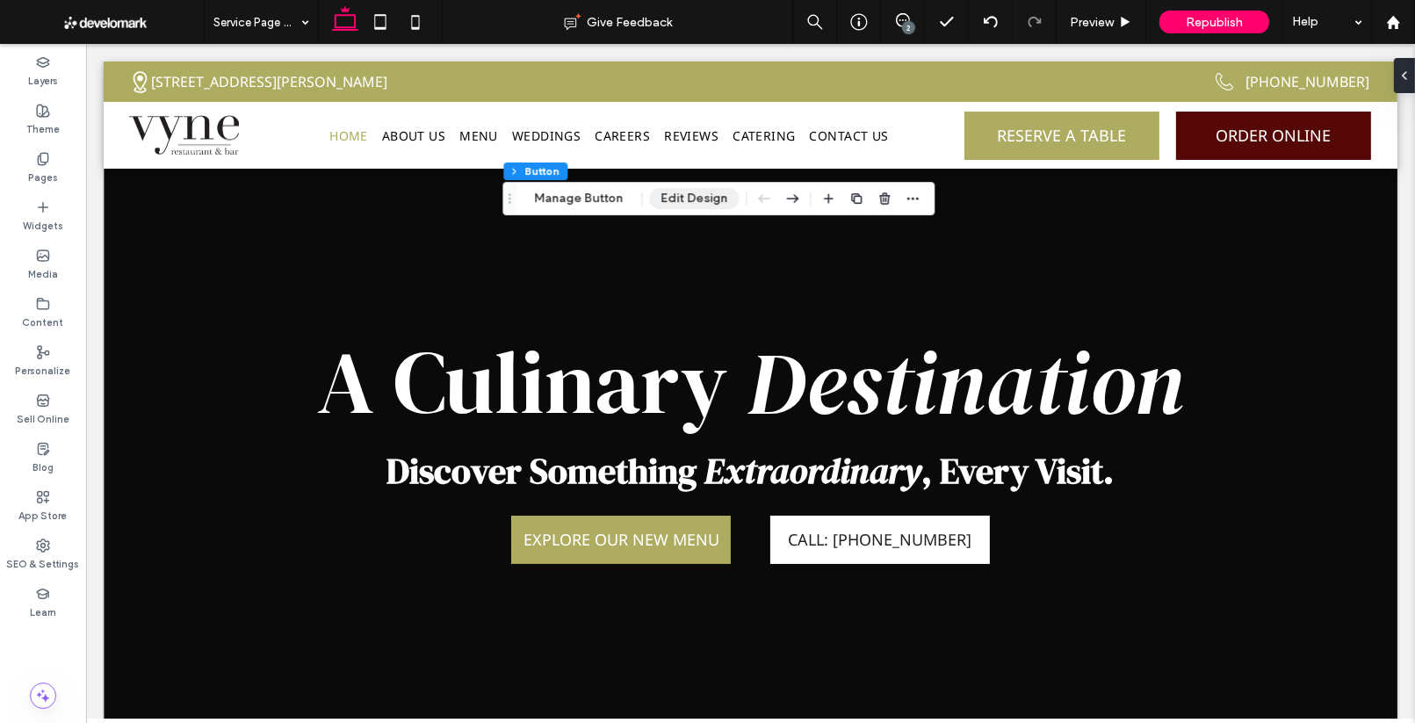
click at [711, 207] on button "Edit Design" at bounding box center [694, 198] width 90 height 21
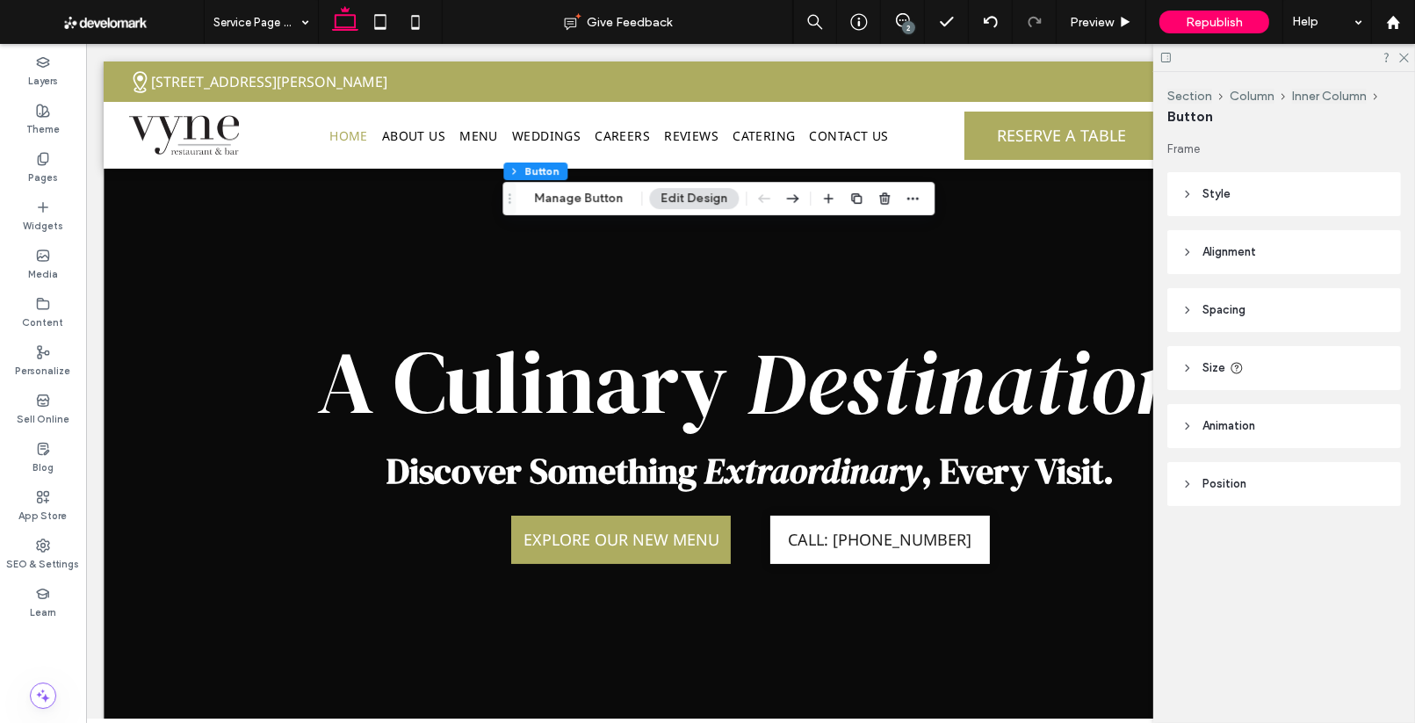
click at [1213, 367] on span "Size" at bounding box center [1213, 368] width 23 height 18
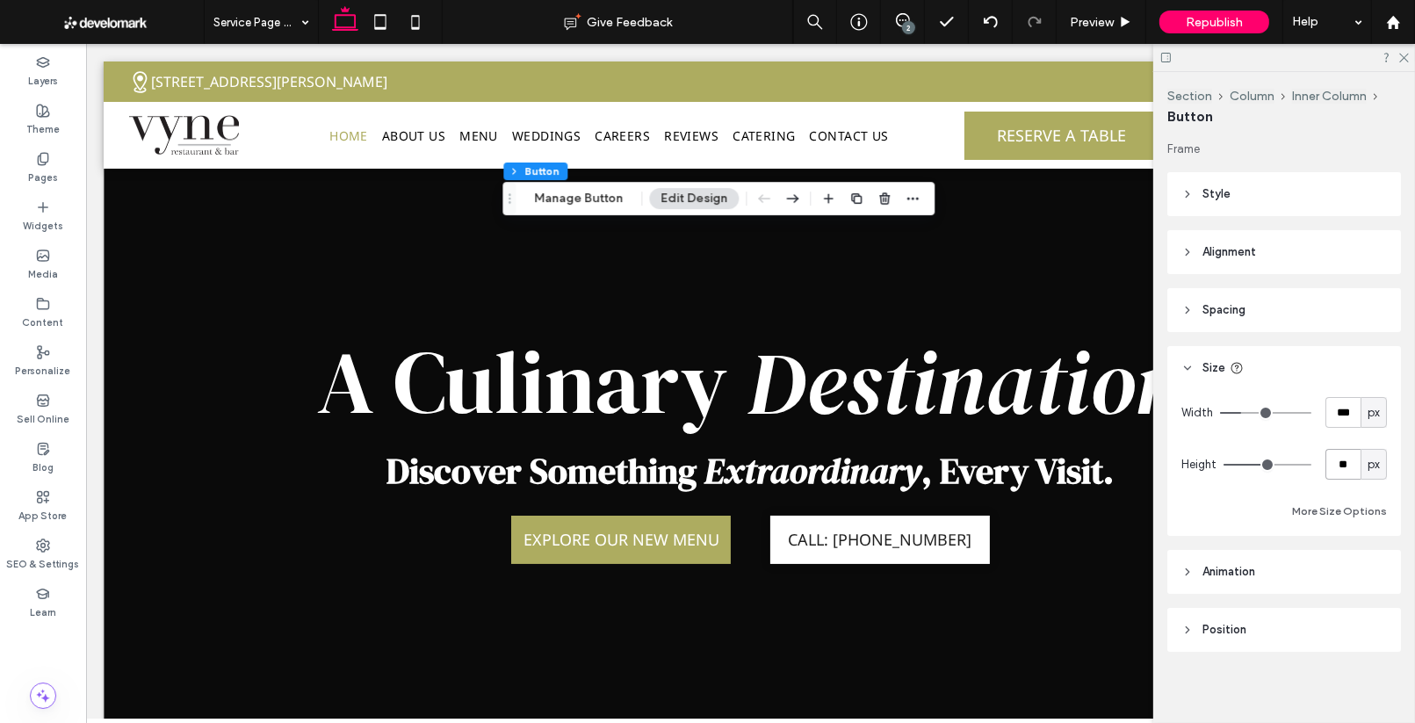
click at [1351, 466] on input "**" at bounding box center [1342, 464] width 35 height 31
type input "**"
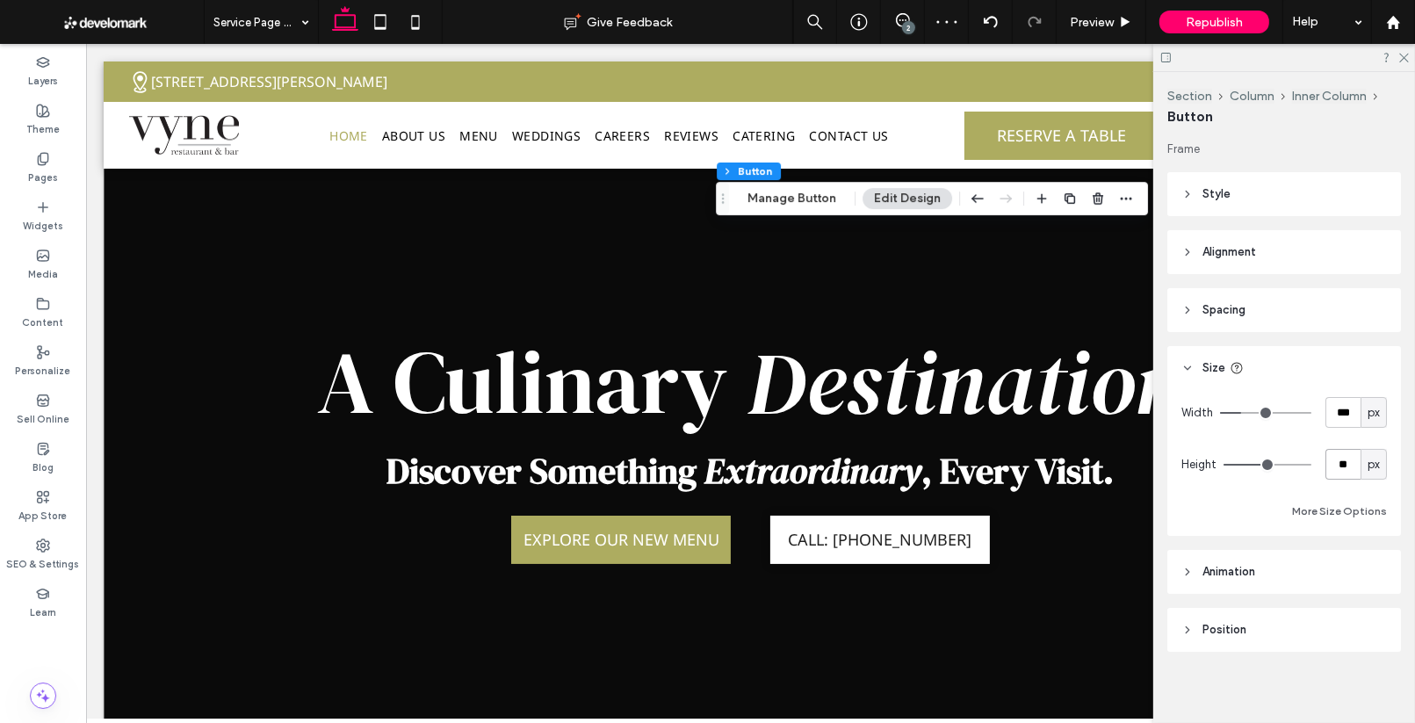
click at [1340, 459] on input "**" at bounding box center [1342, 464] width 35 height 31
type input "**"
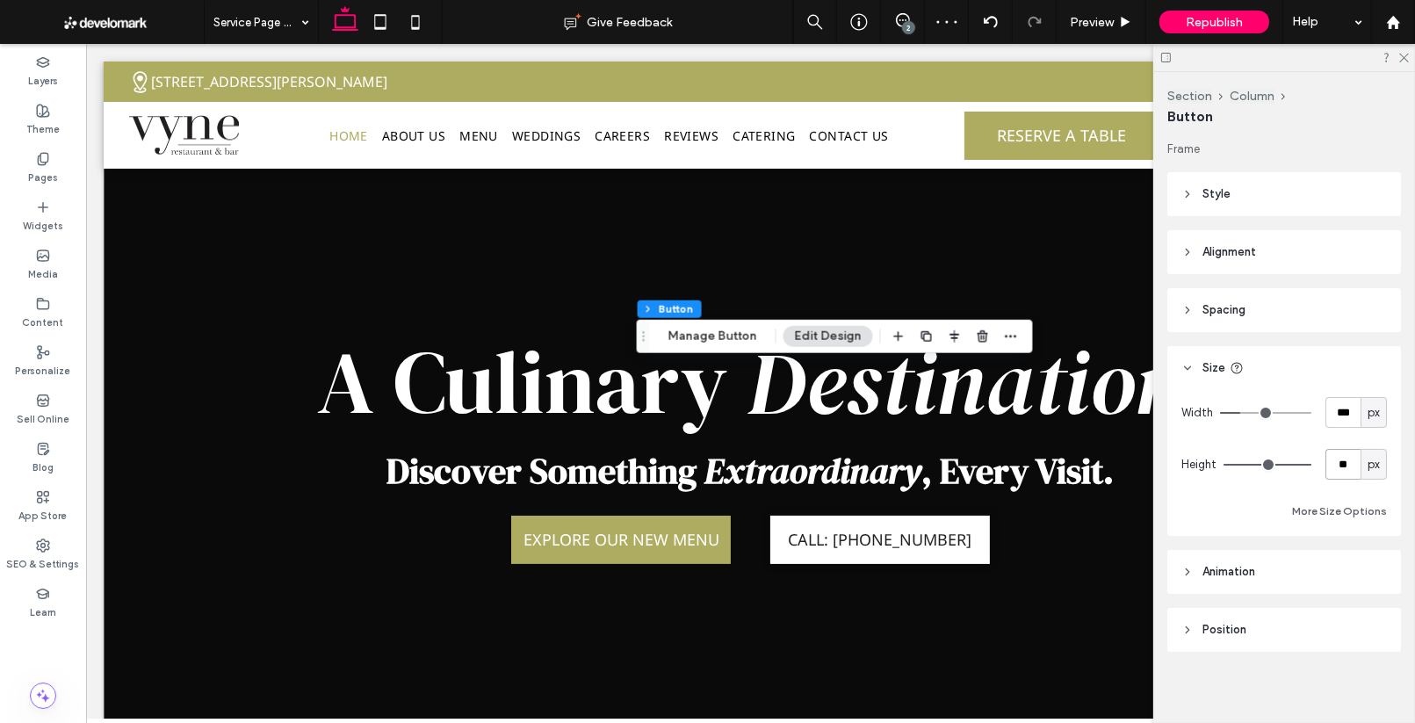
click at [1344, 468] on input "**" at bounding box center [1342, 464] width 35 height 31
type input "**"
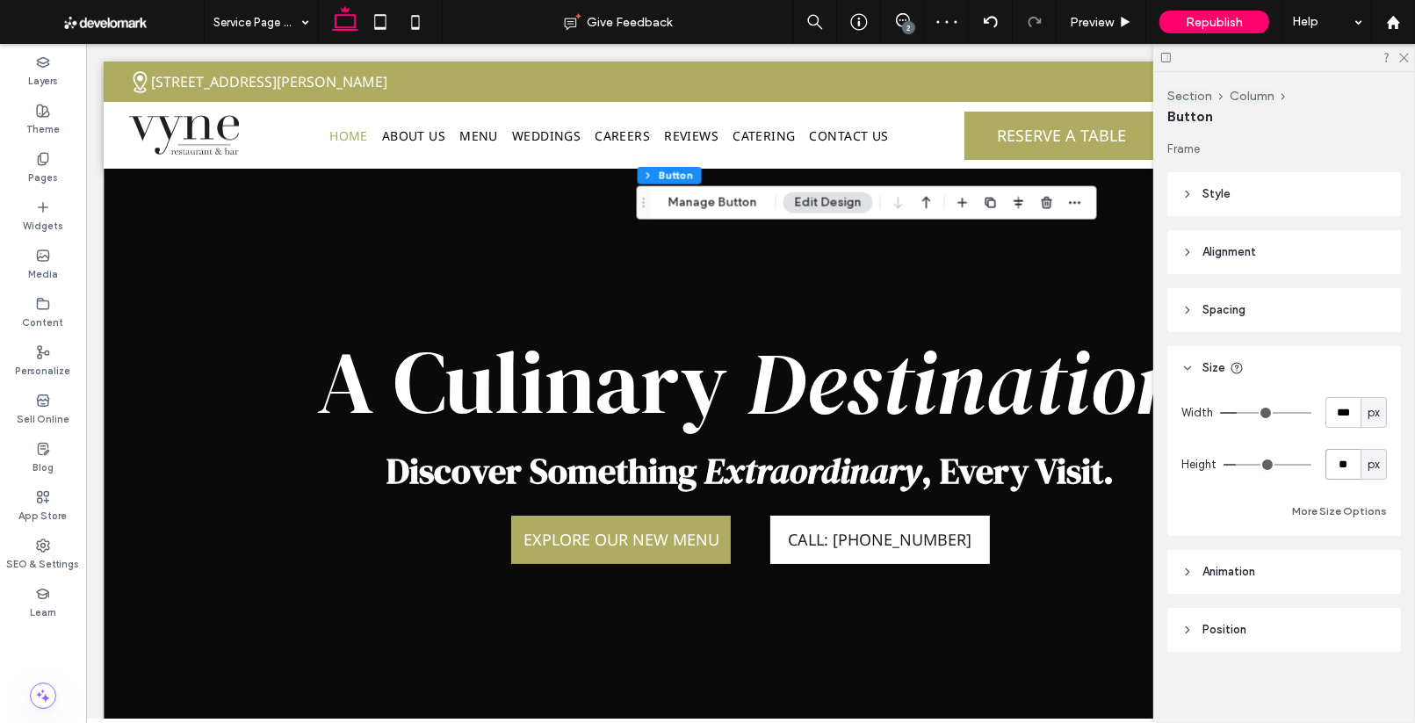
click at [1335, 465] on input "**" at bounding box center [1342, 464] width 35 height 31
type input "**"
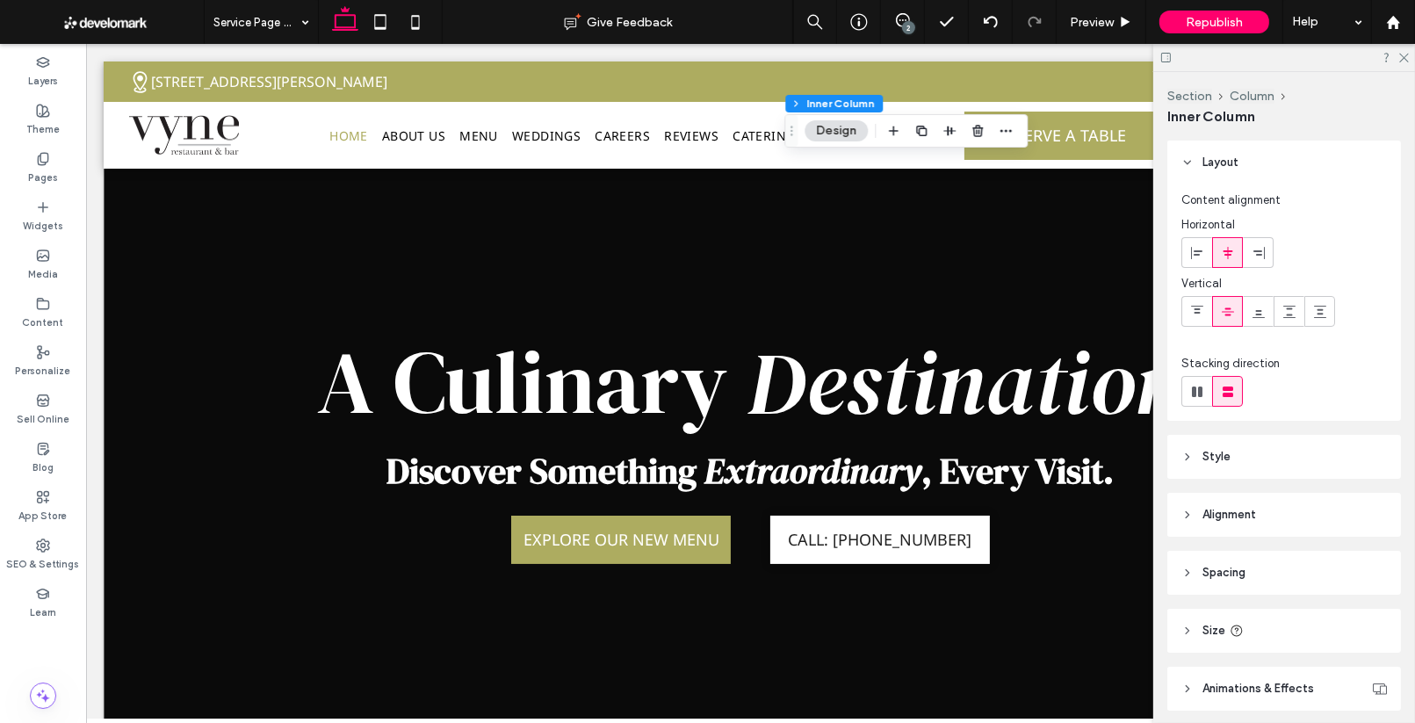
click at [1211, 619] on header "Size" at bounding box center [1284, 631] width 234 height 44
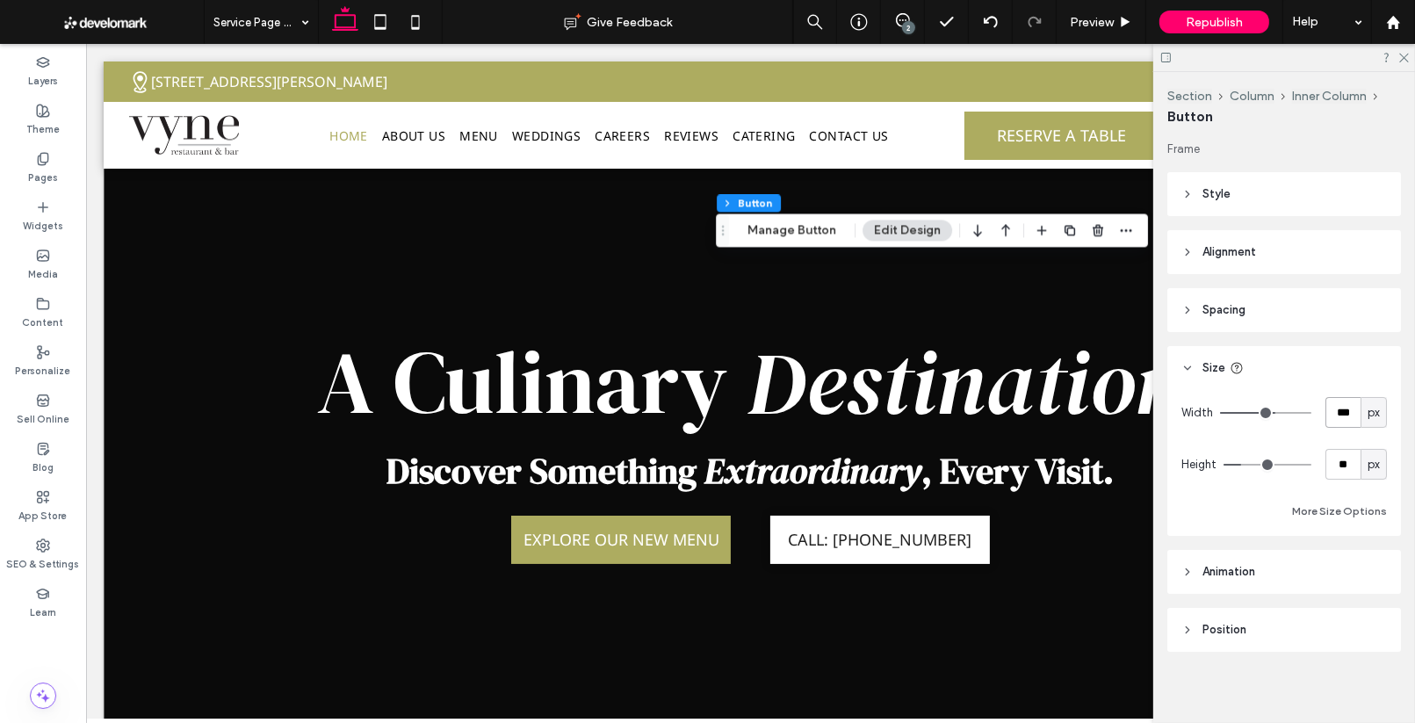
click at [1342, 411] on input "***" at bounding box center [1342, 412] width 35 height 31
type input "***"
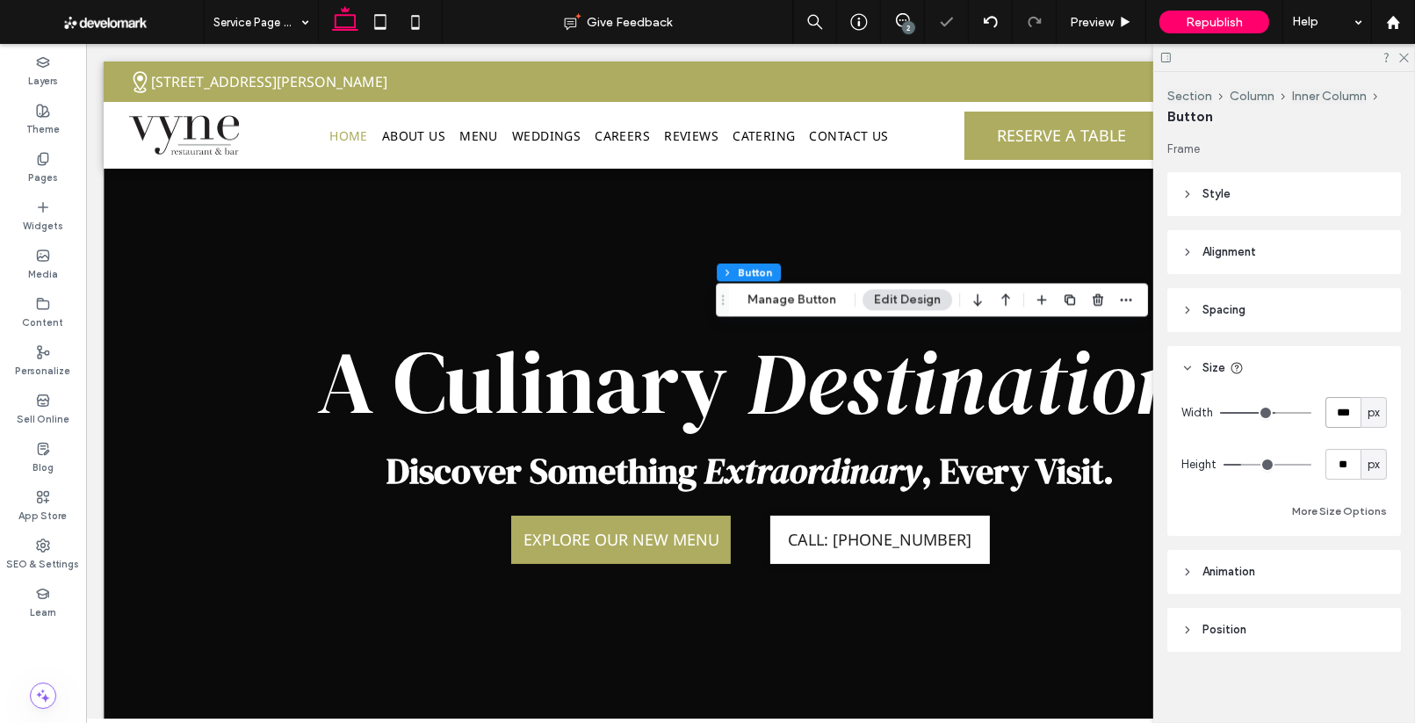
click at [1327, 407] on input "***" at bounding box center [1342, 412] width 35 height 31
type input "***"
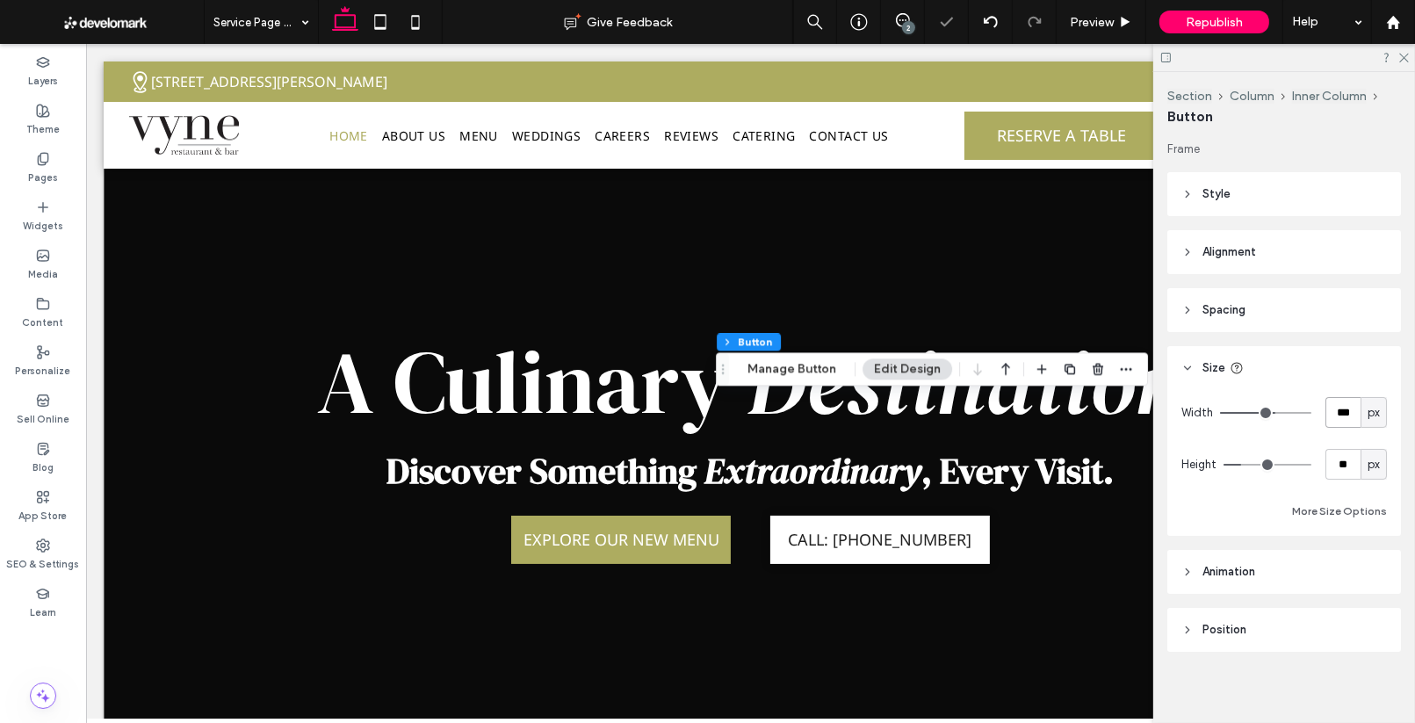
click at [1337, 422] on input "***" at bounding box center [1342, 412] width 35 height 31
type input "***"
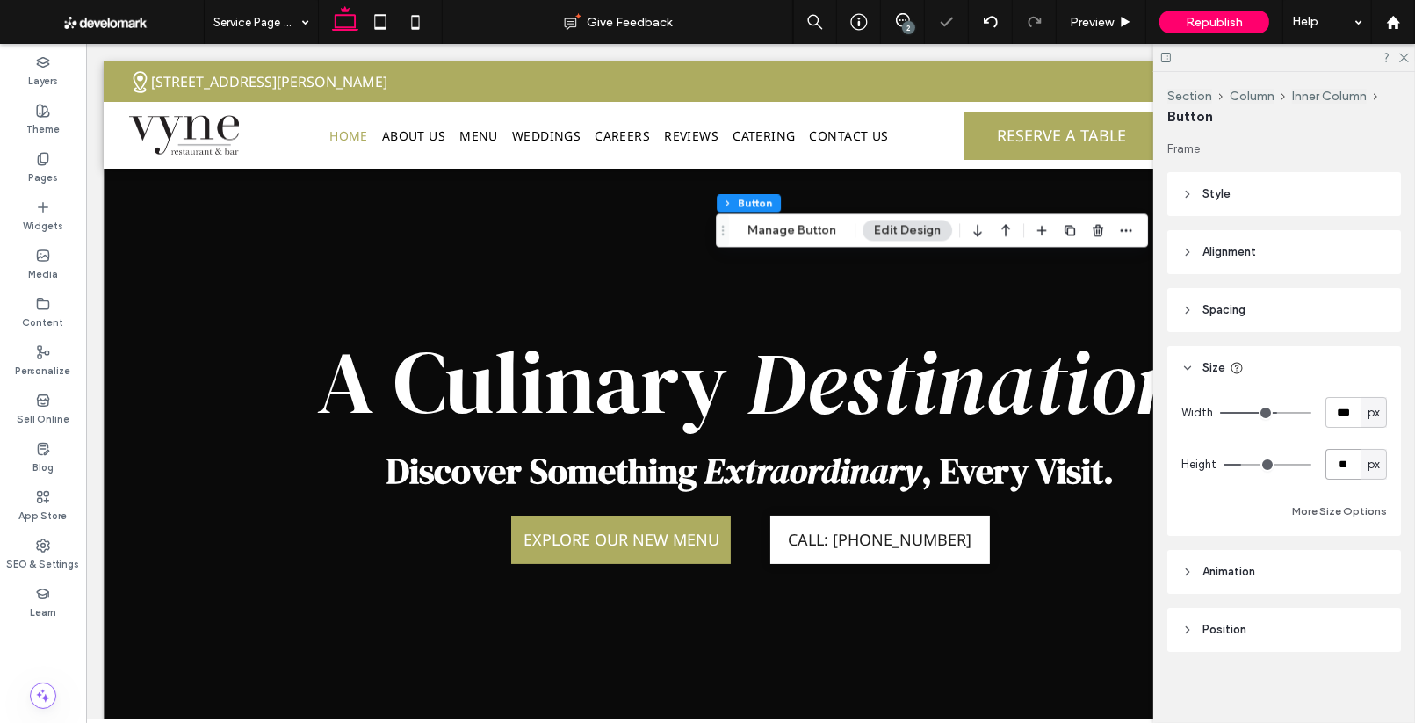
click at [1341, 461] on input "**" at bounding box center [1342, 464] width 35 height 31
type input "**"
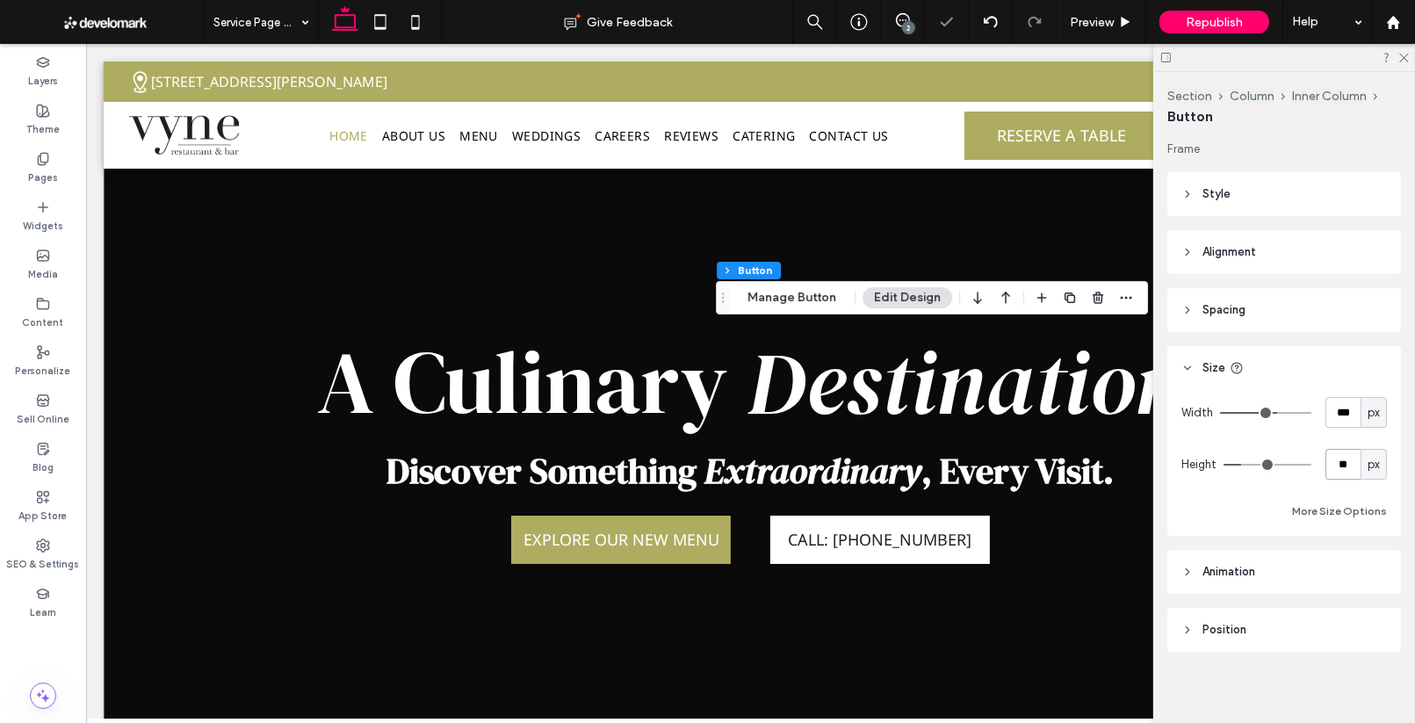
click at [1337, 459] on input "**" at bounding box center [1342, 464] width 35 height 31
type input "**"
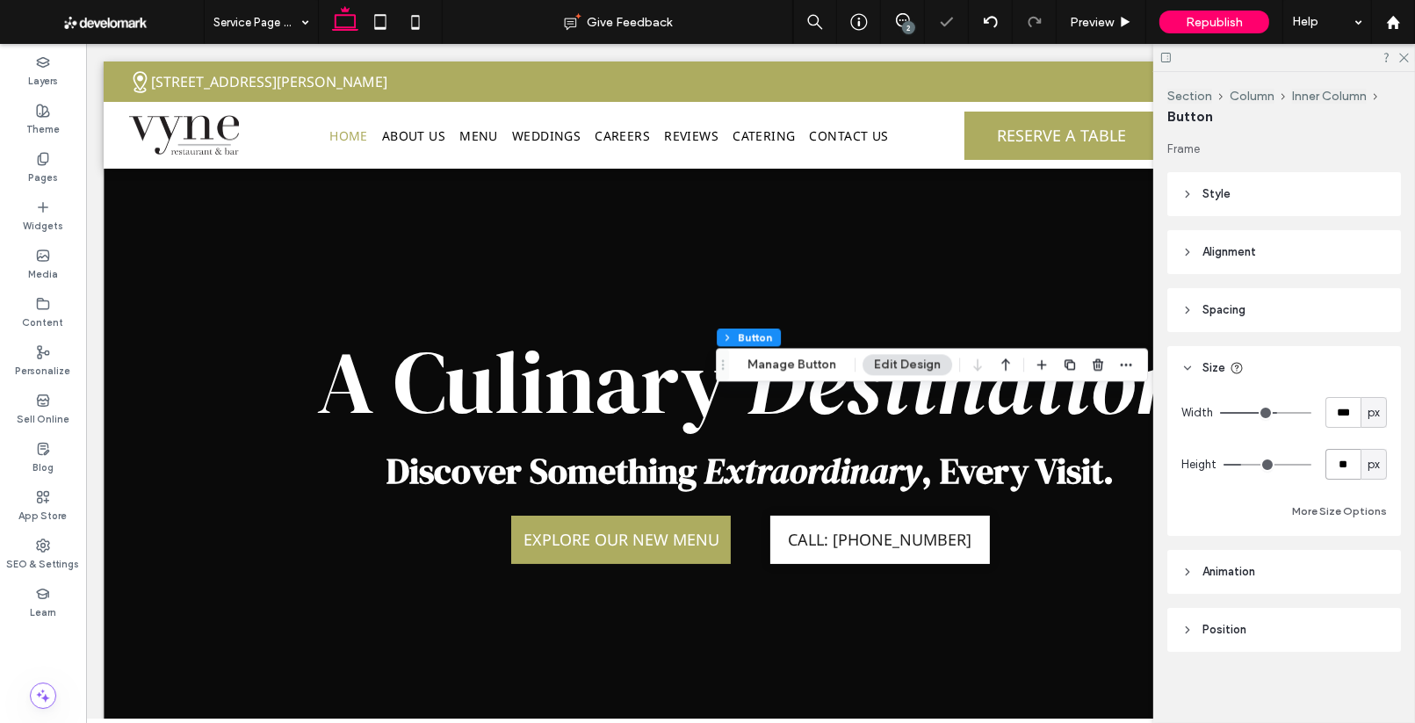
click at [1343, 456] on input "**" at bounding box center [1342, 464] width 35 height 31
type input "**"
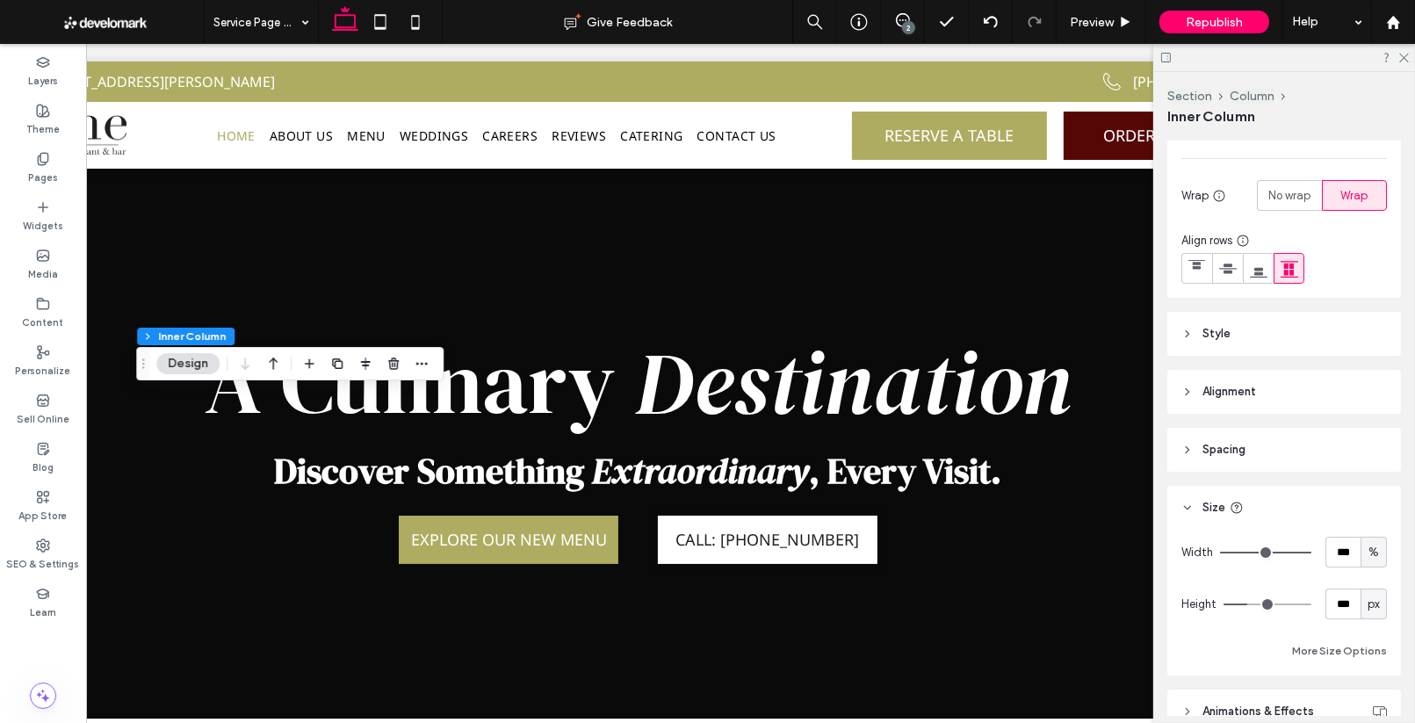
scroll to position [263, 0]
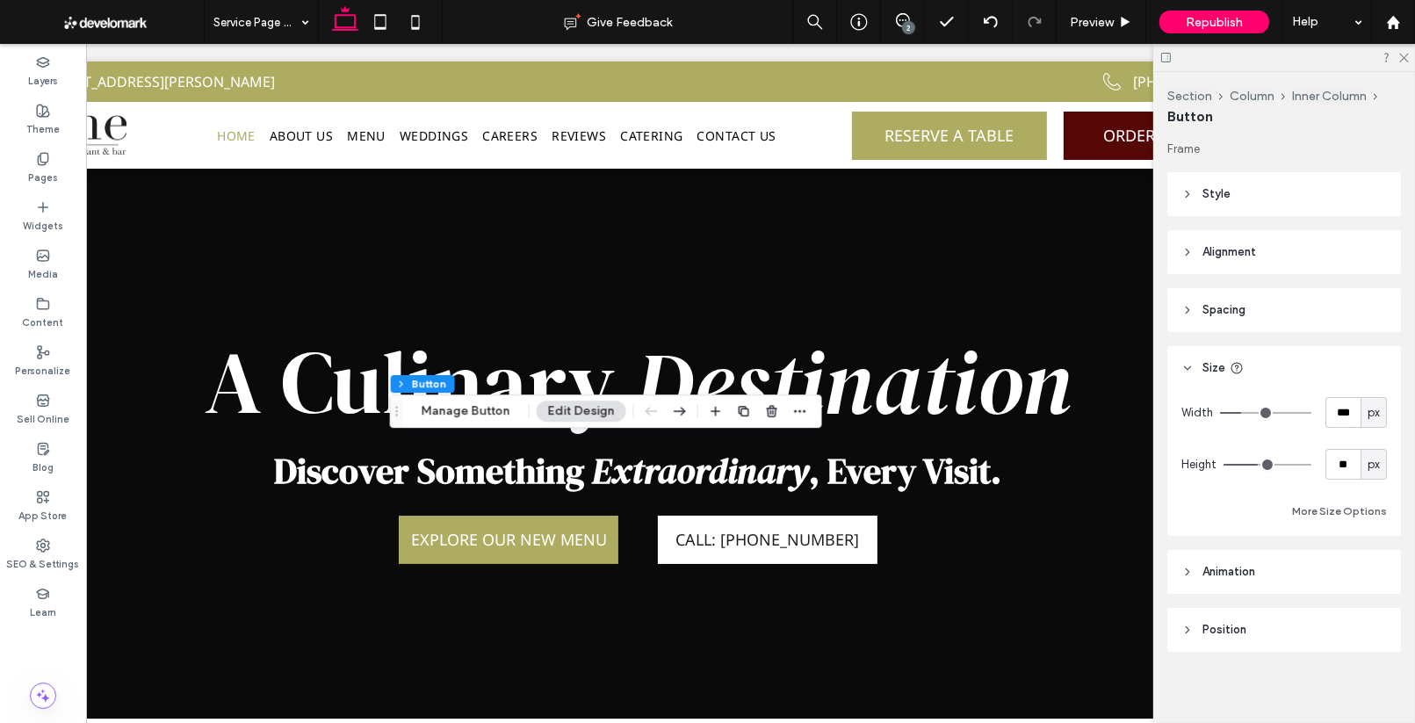
click at [1319, 465] on div "Height ** px" at bounding box center [1283, 464] width 205 height 31
click at [1333, 462] on input "**" at bounding box center [1342, 464] width 35 height 31
type input "**"
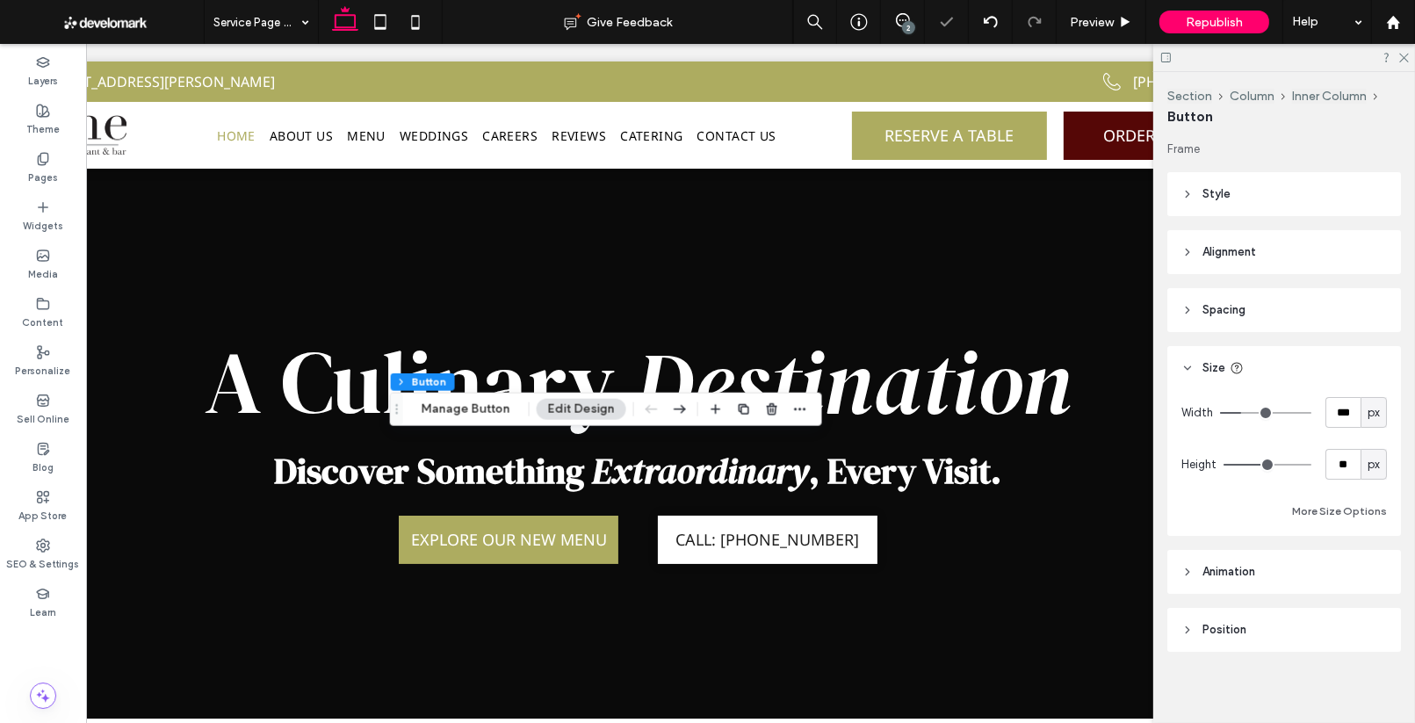
scroll to position [0, 111]
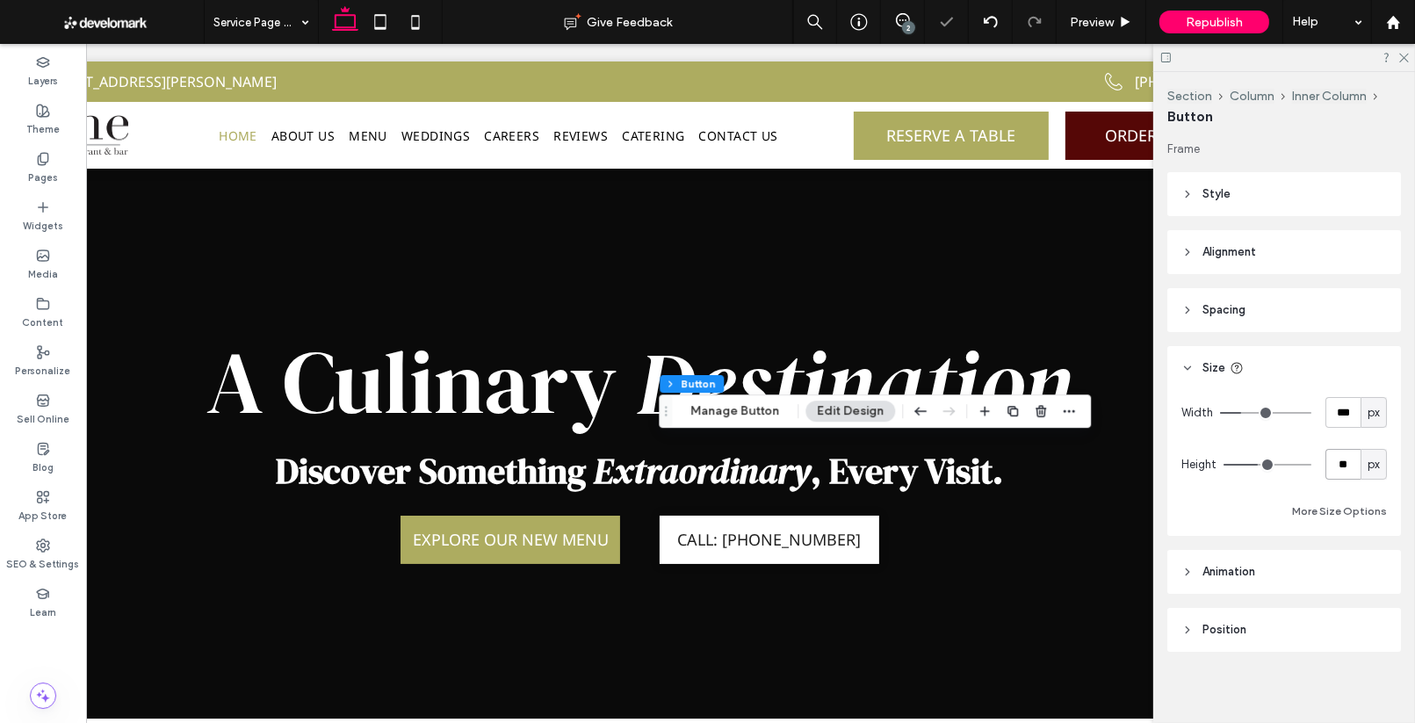
click at [1344, 466] on input "**" at bounding box center [1342, 464] width 35 height 31
type input "**"
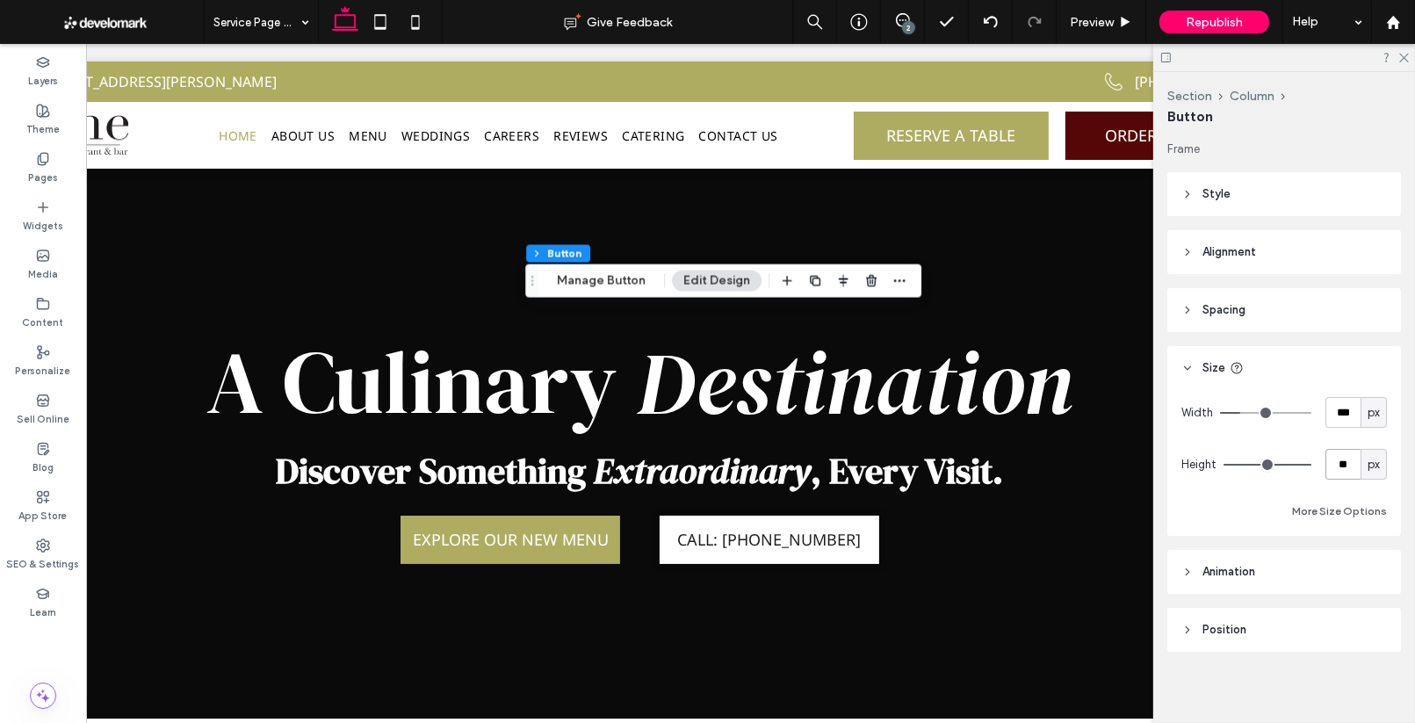
click at [1337, 471] on input "**" at bounding box center [1342, 464] width 35 height 31
type input "**"
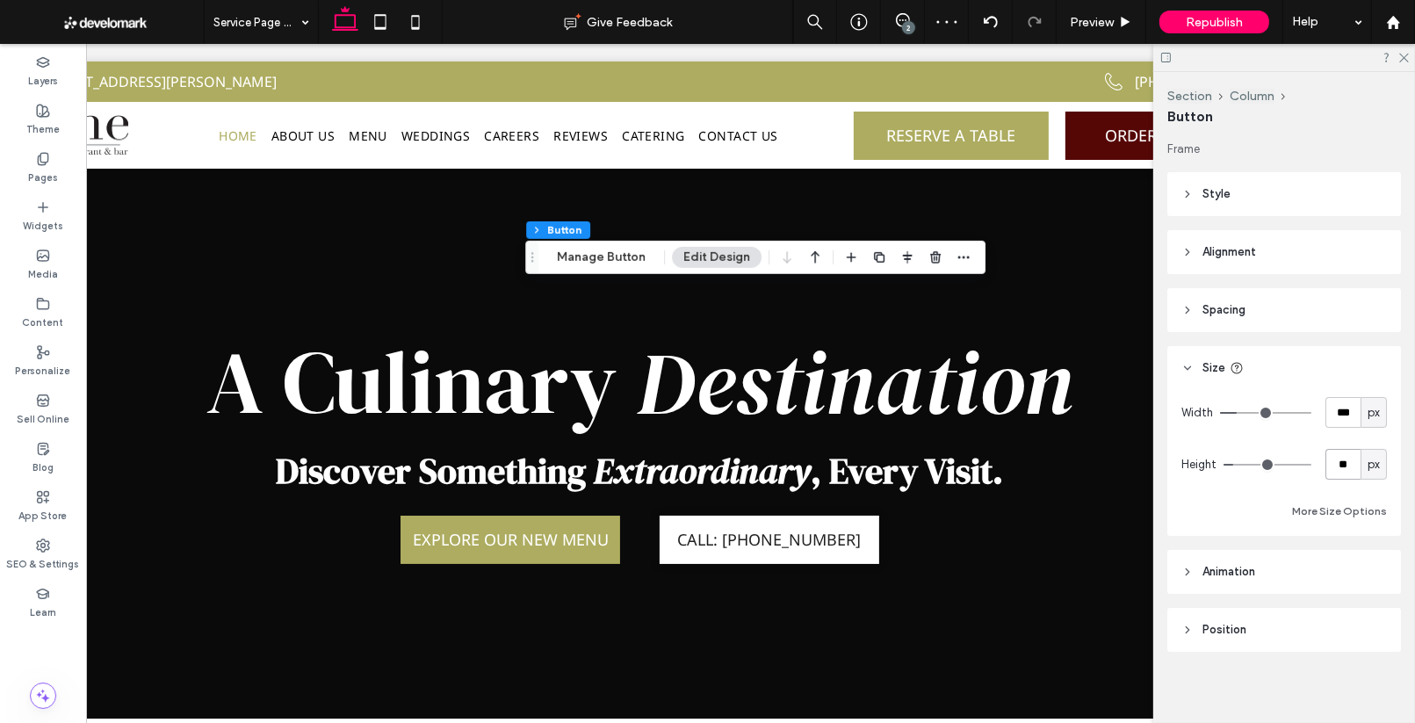
click at [1351, 456] on input "**" at bounding box center [1342, 464] width 35 height 31
type input "**"
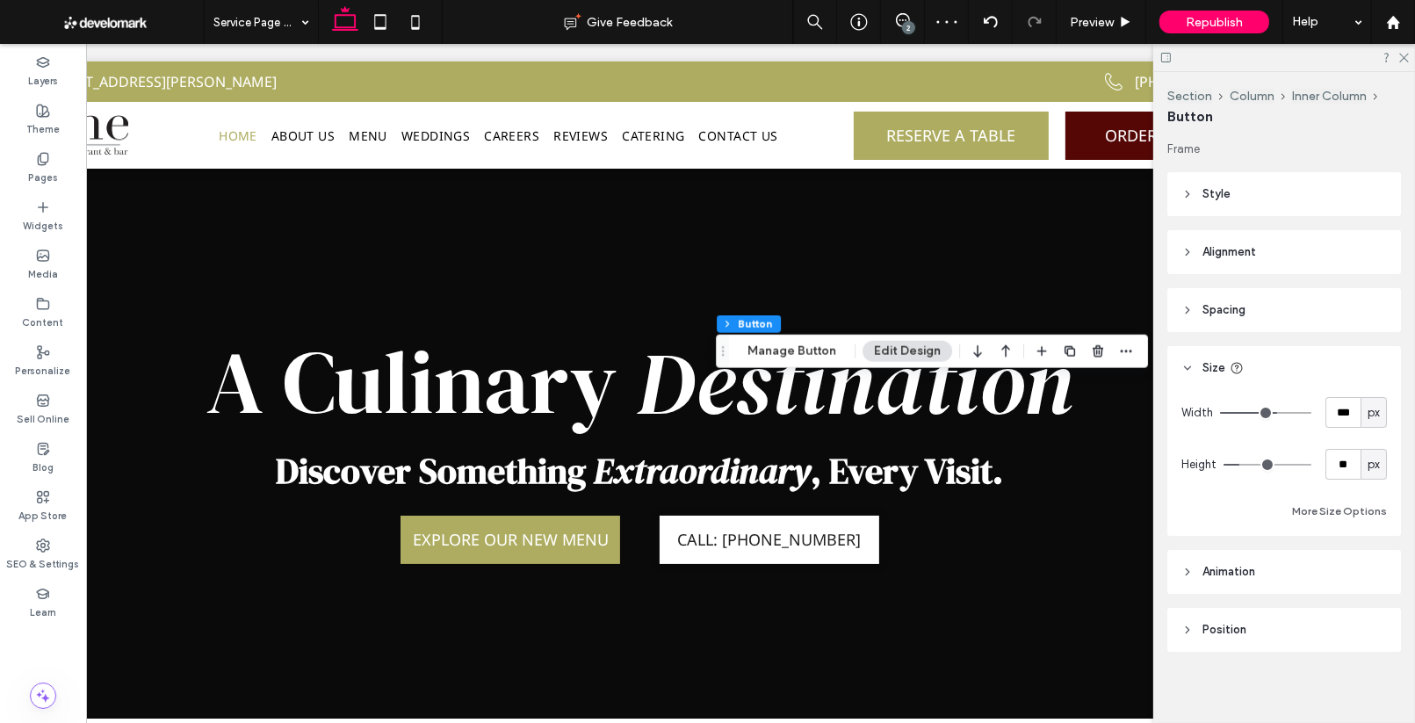
scroll to position [5, 0]
click at [1343, 464] on input "**" at bounding box center [1342, 458] width 35 height 31
type input "**"
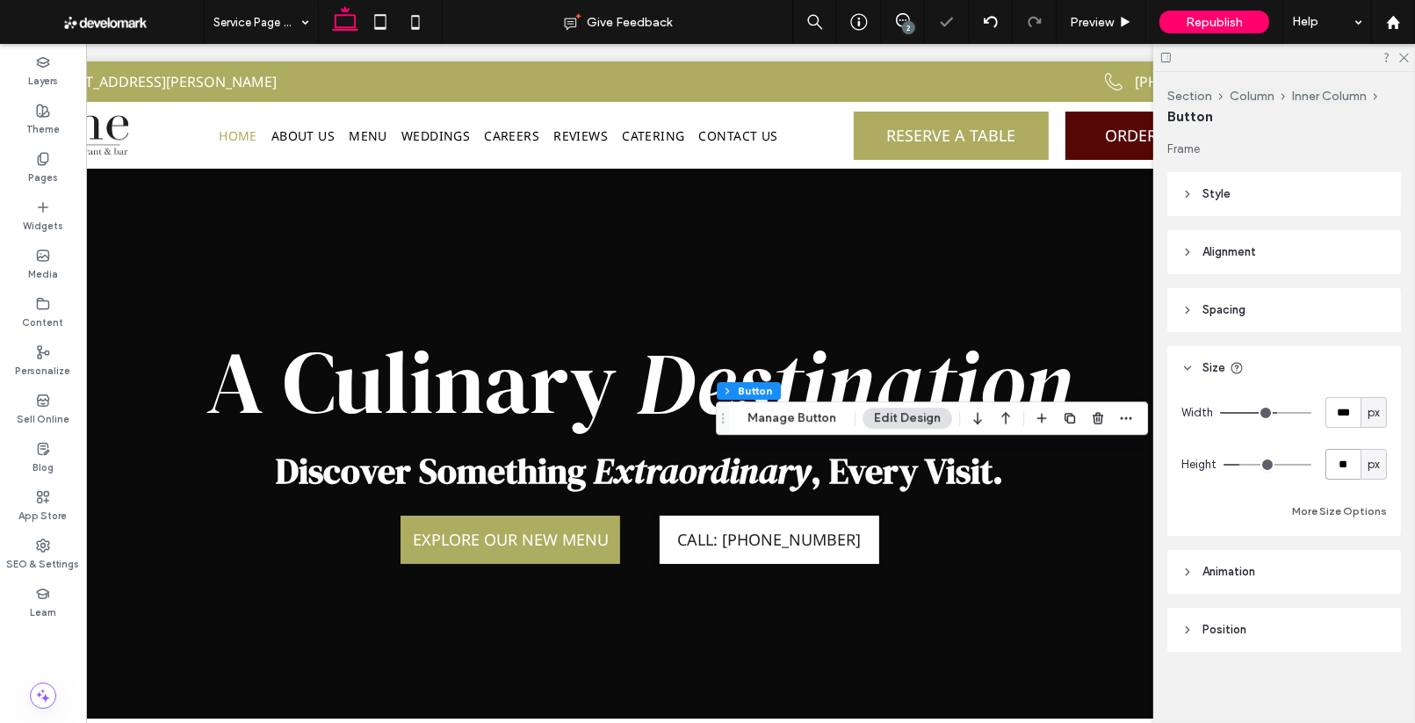
click at [1351, 464] on input "**" at bounding box center [1342, 464] width 35 height 31
type input "**"
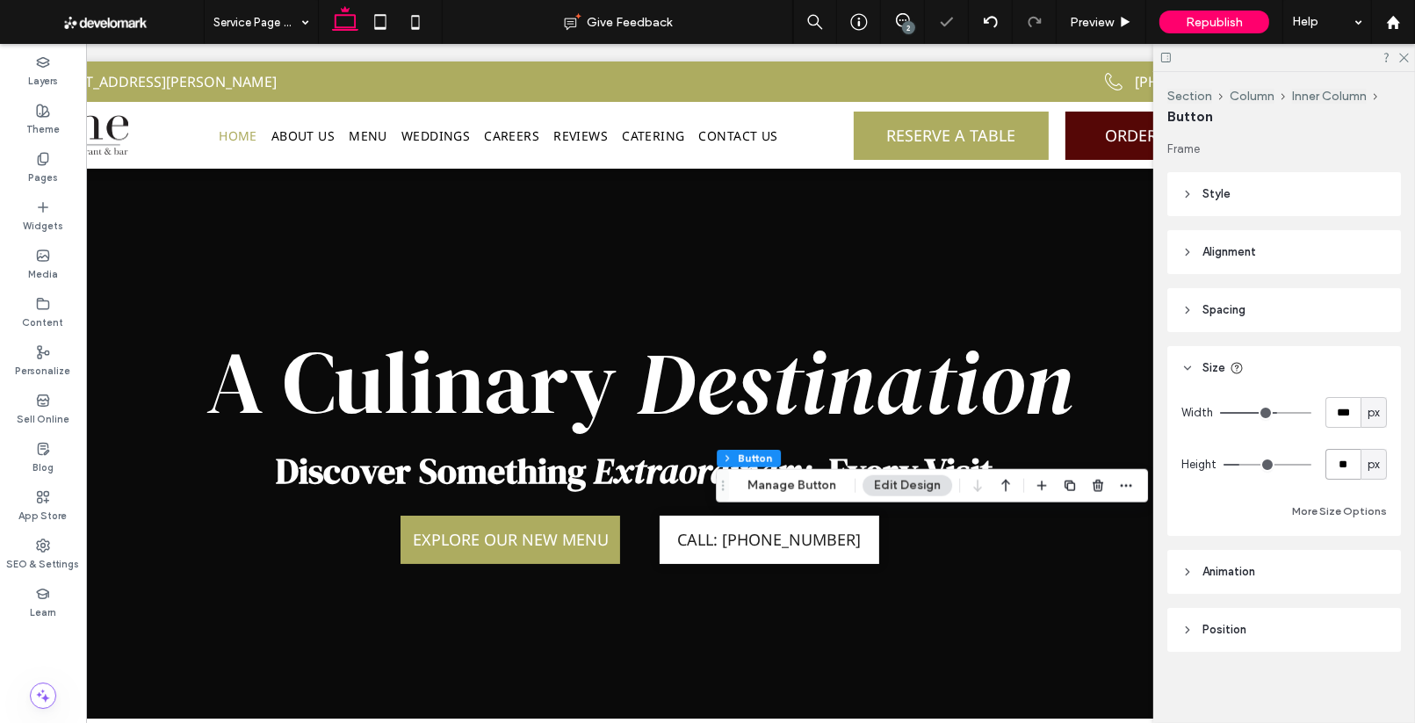
click at [1336, 469] on input "**" at bounding box center [1342, 464] width 35 height 31
type input "**"
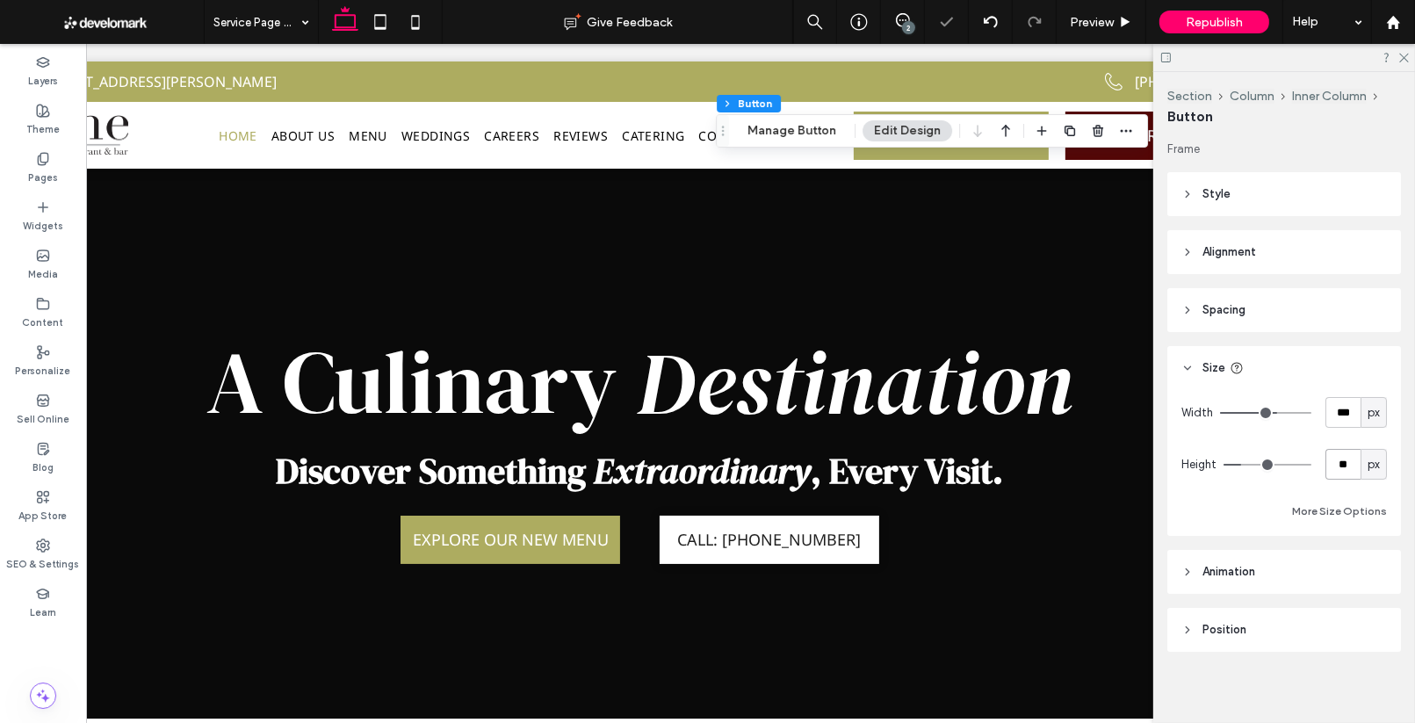
scroll to position [0, 114]
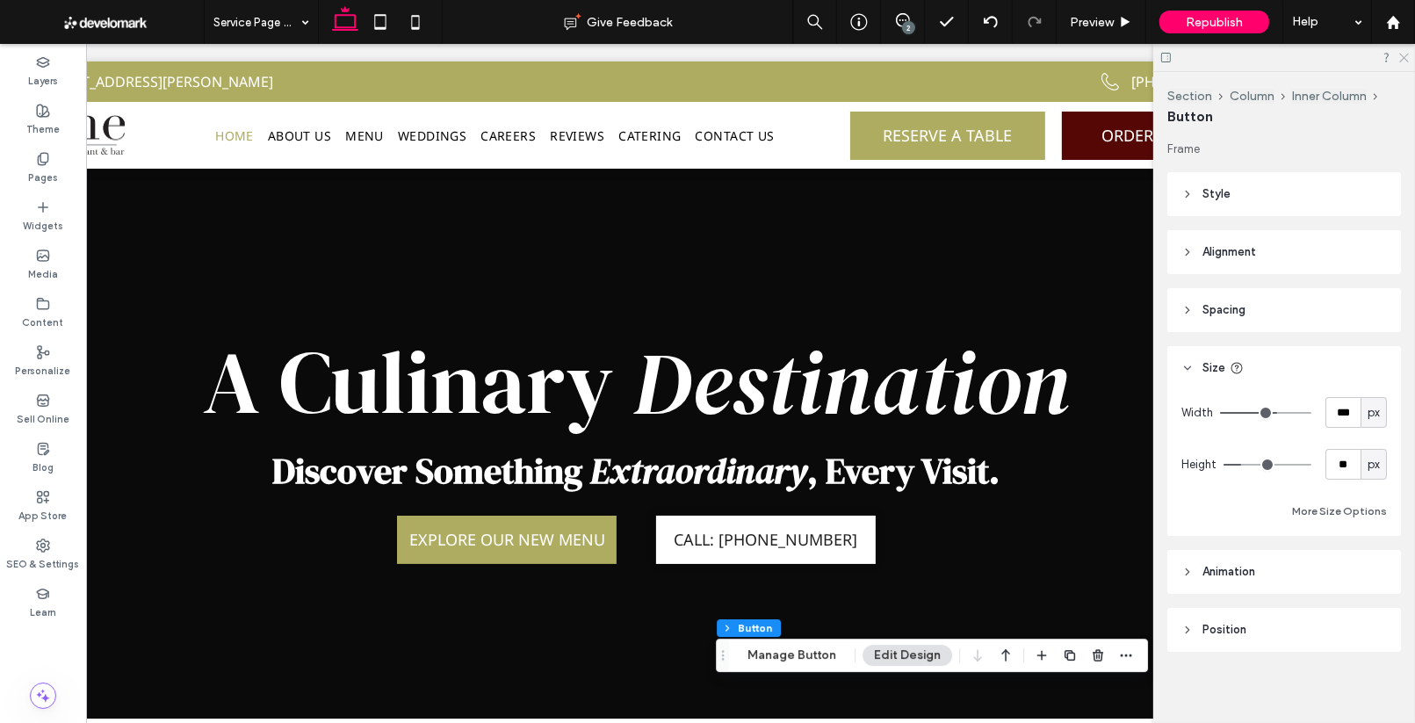
click at [1404, 59] on icon at bounding box center [1402, 56] width 11 height 11
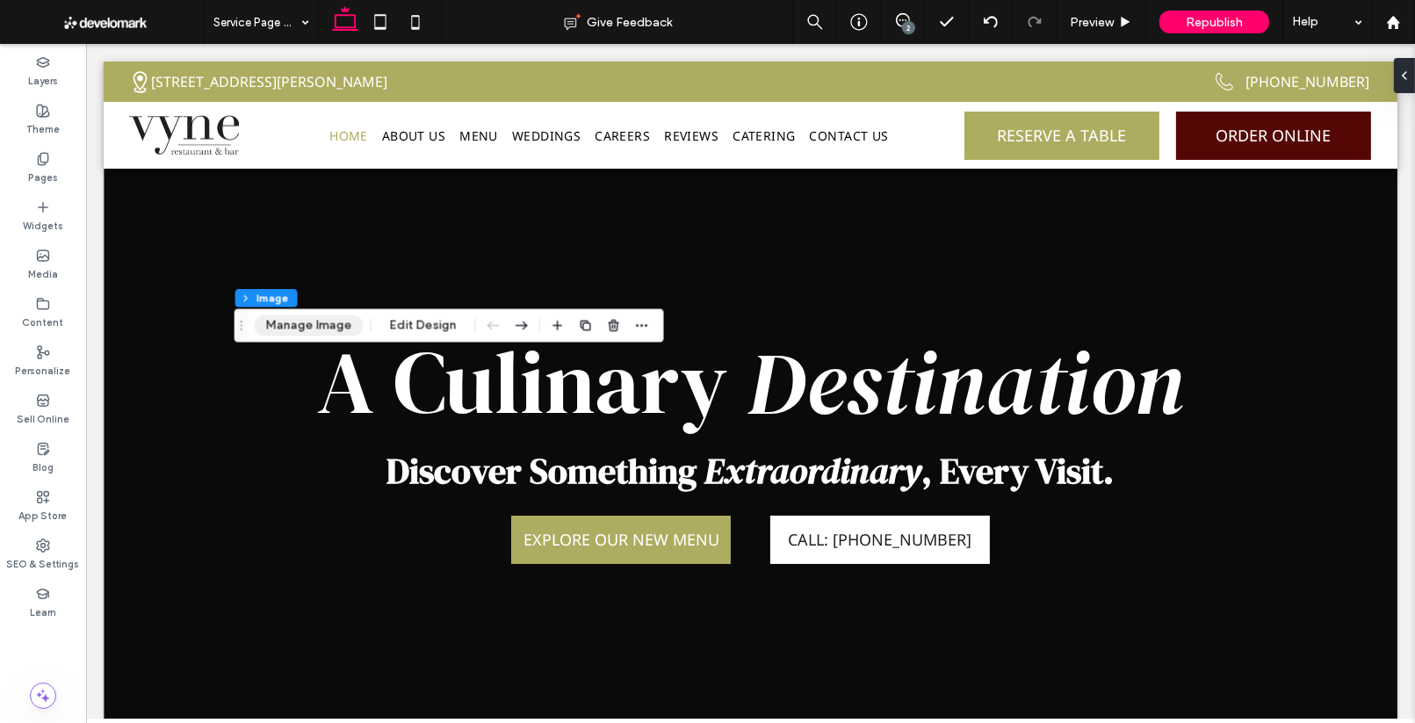
click at [332, 322] on button "Manage Image" at bounding box center [309, 325] width 109 height 21
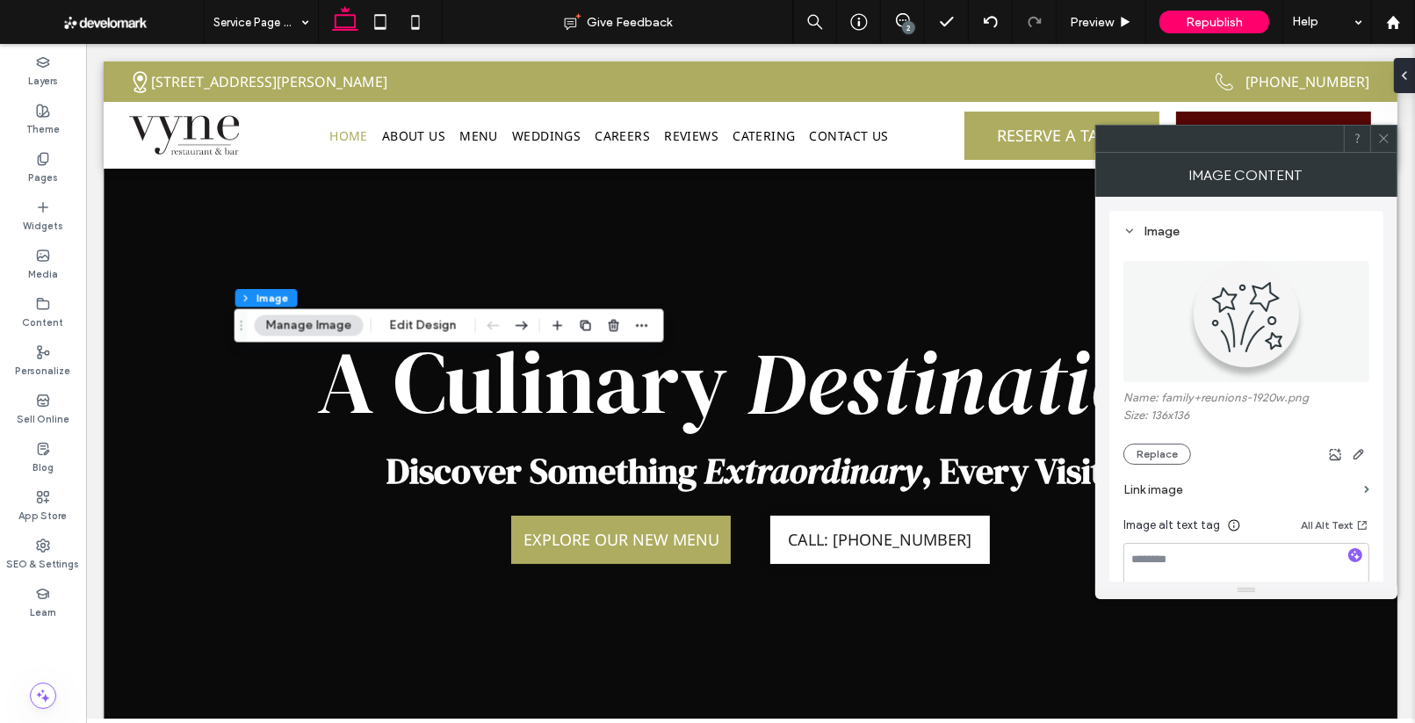
click at [1382, 141] on icon at bounding box center [1383, 138] width 13 height 13
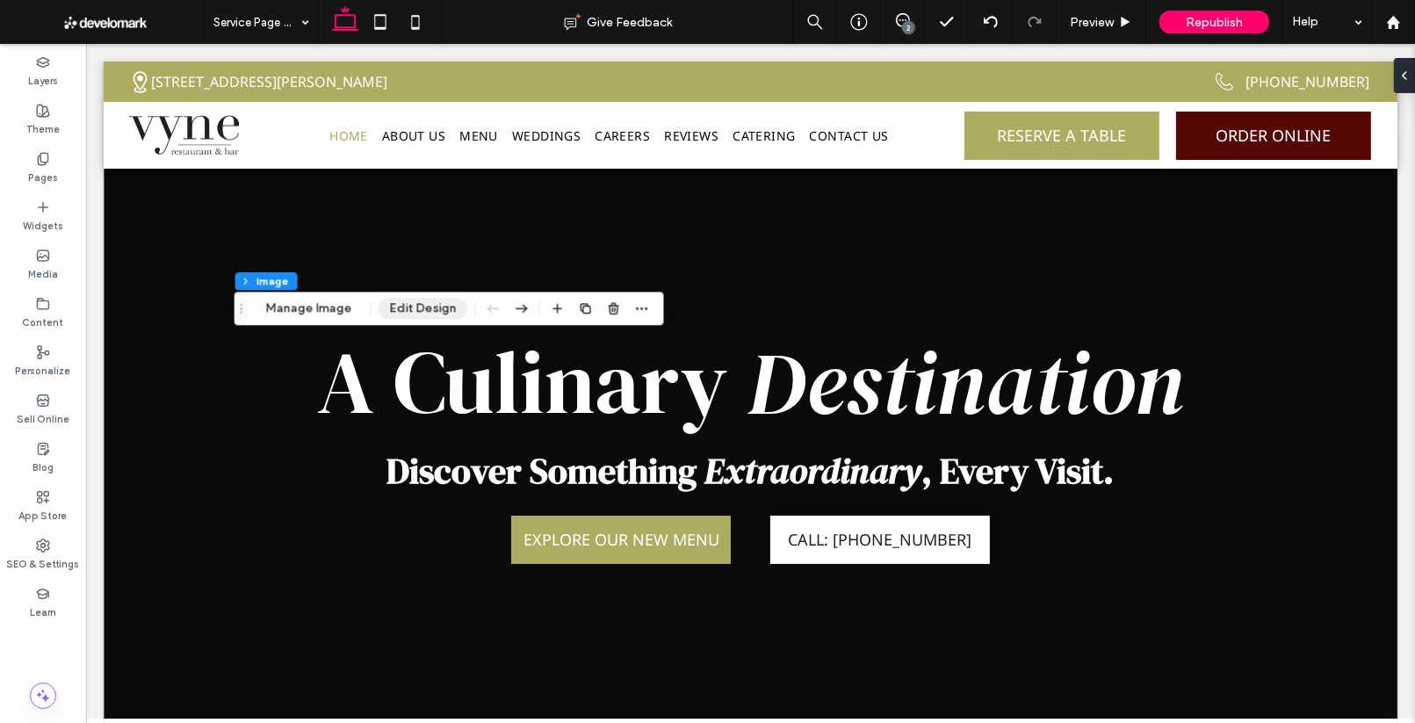
click at [427, 306] on button "Edit Design" at bounding box center [423, 308] width 90 height 21
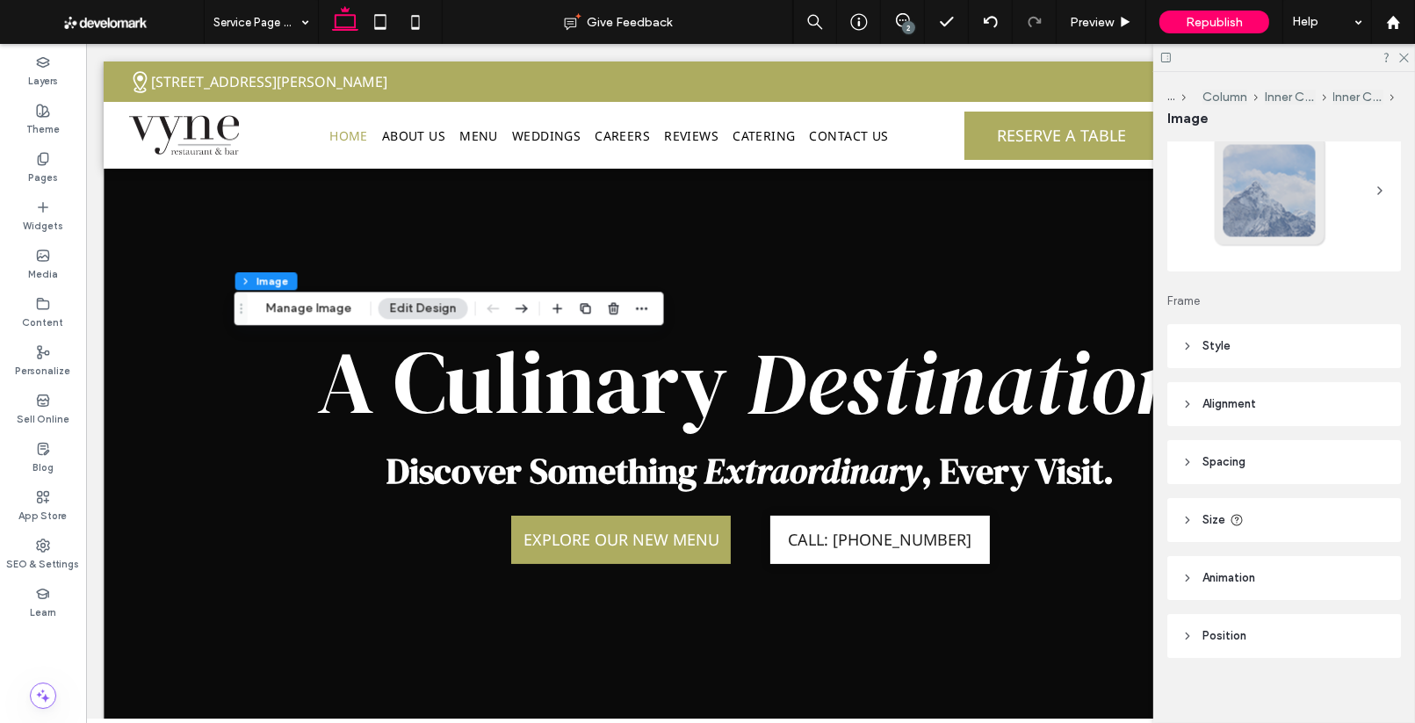
scroll to position [81, 0]
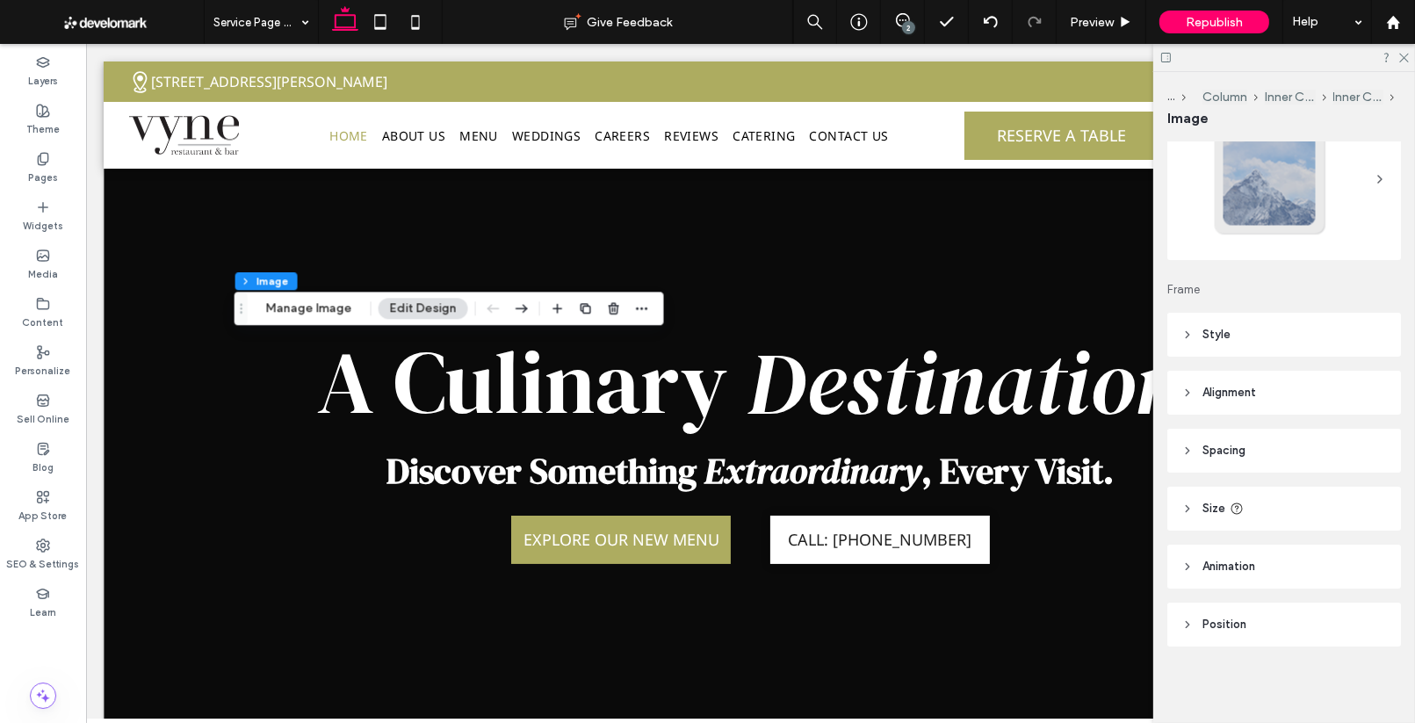
click at [1243, 575] on header "Animation" at bounding box center [1284, 566] width 234 height 44
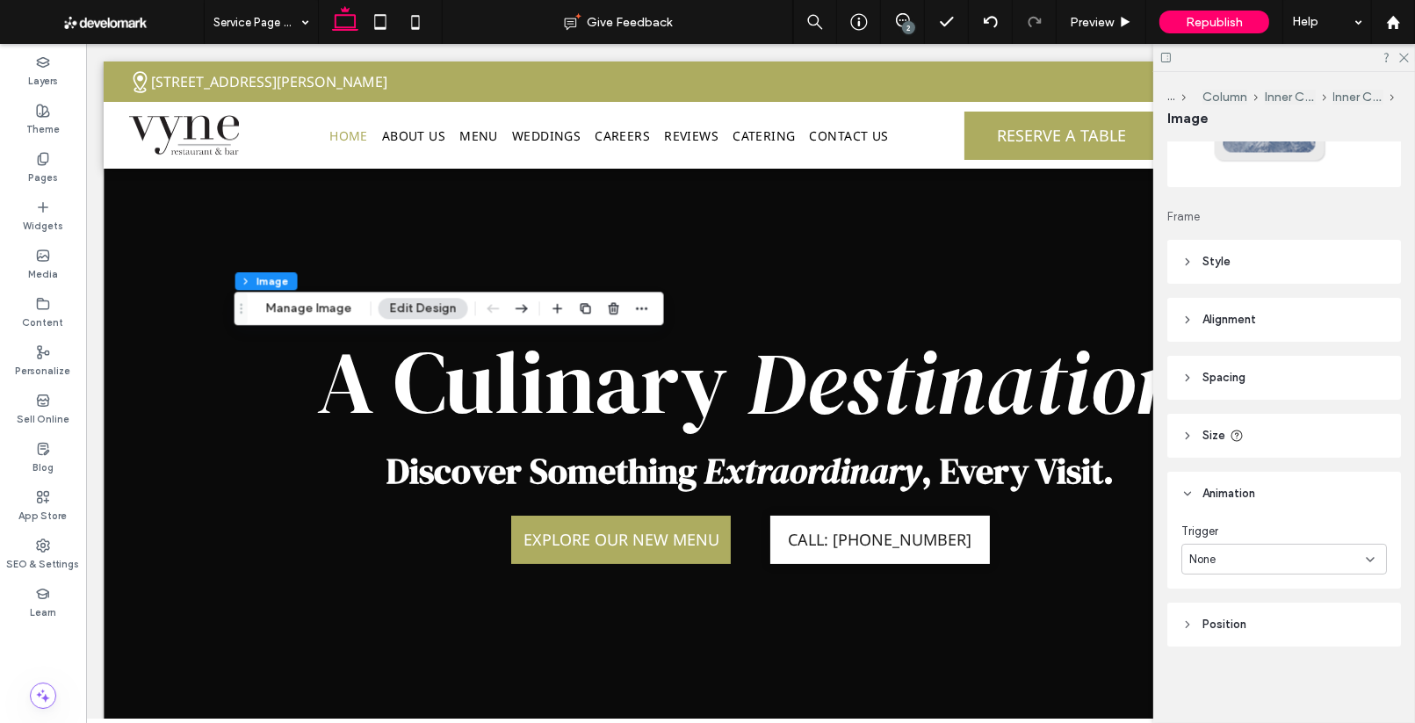
scroll to position [149, 0]
click at [1243, 551] on div "None" at bounding box center [1283, 563] width 205 height 31
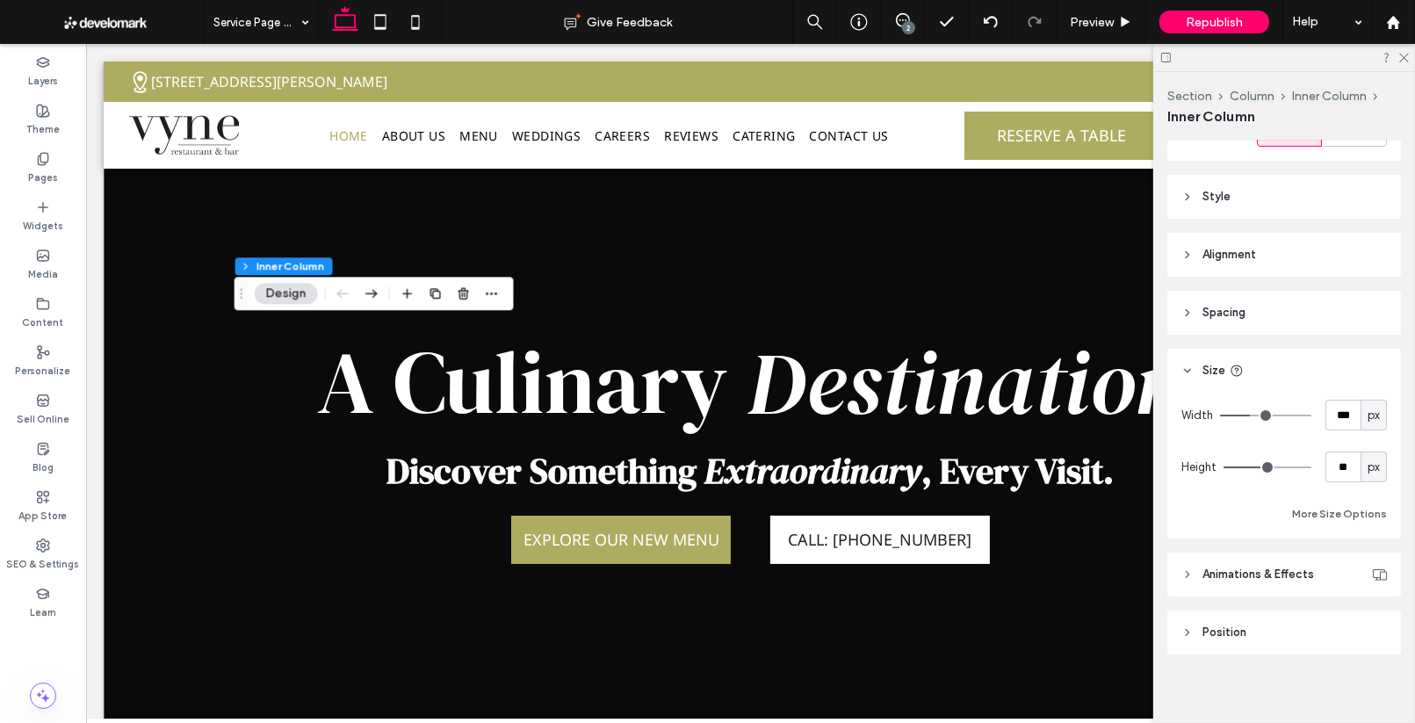
scroll to position [342, 0]
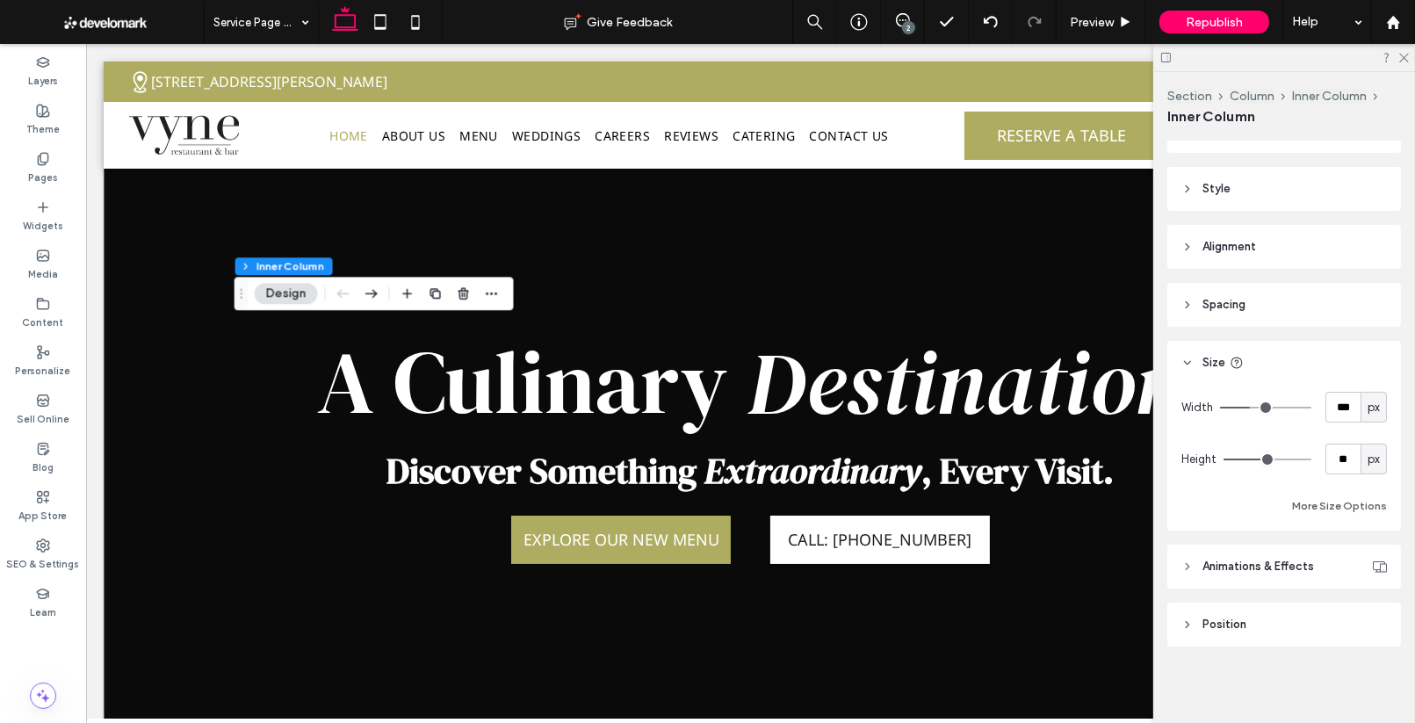
click at [1264, 558] on span "Animations & Effects" at bounding box center [1258, 567] width 112 height 18
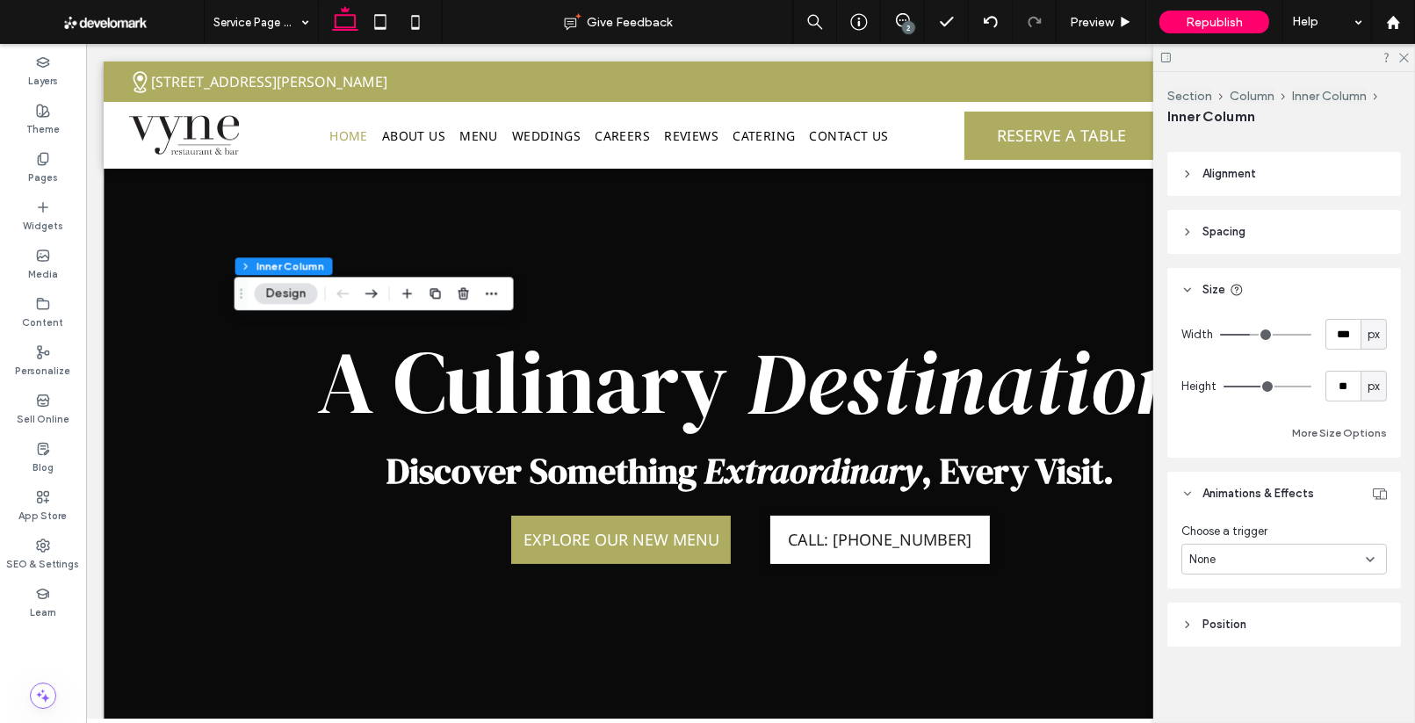
scroll to position [414, 0]
click at [1260, 554] on div "None" at bounding box center [1277, 560] width 177 height 18
click at [1230, 617] on div "Hover" at bounding box center [1284, 620] width 204 height 31
click at [1203, 623] on span "Grow" at bounding box center [1202, 632] width 29 height 18
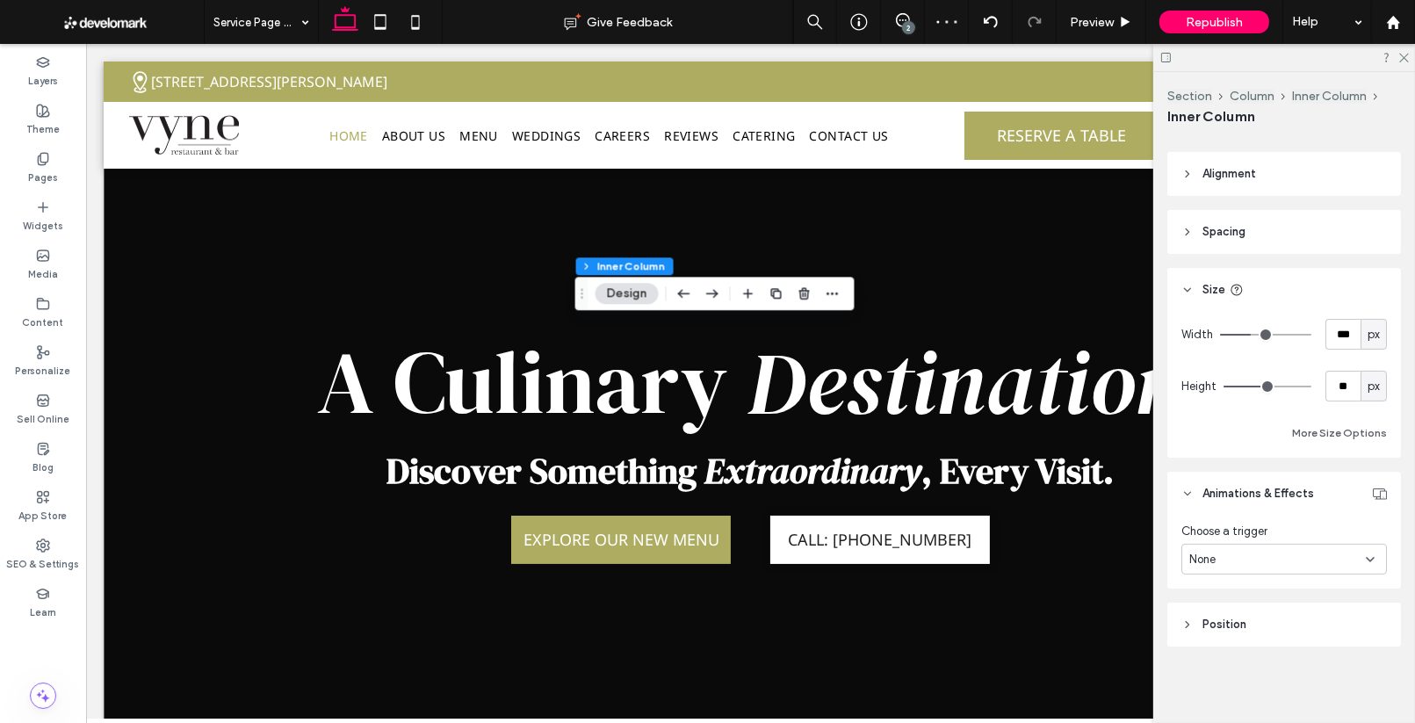
scroll to position [414, 0]
click at [1219, 555] on div "None" at bounding box center [1277, 560] width 177 height 18
click at [1222, 623] on div "Hover" at bounding box center [1284, 619] width 204 height 31
click at [1218, 630] on label "Grow" at bounding box center [1203, 632] width 46 height 32
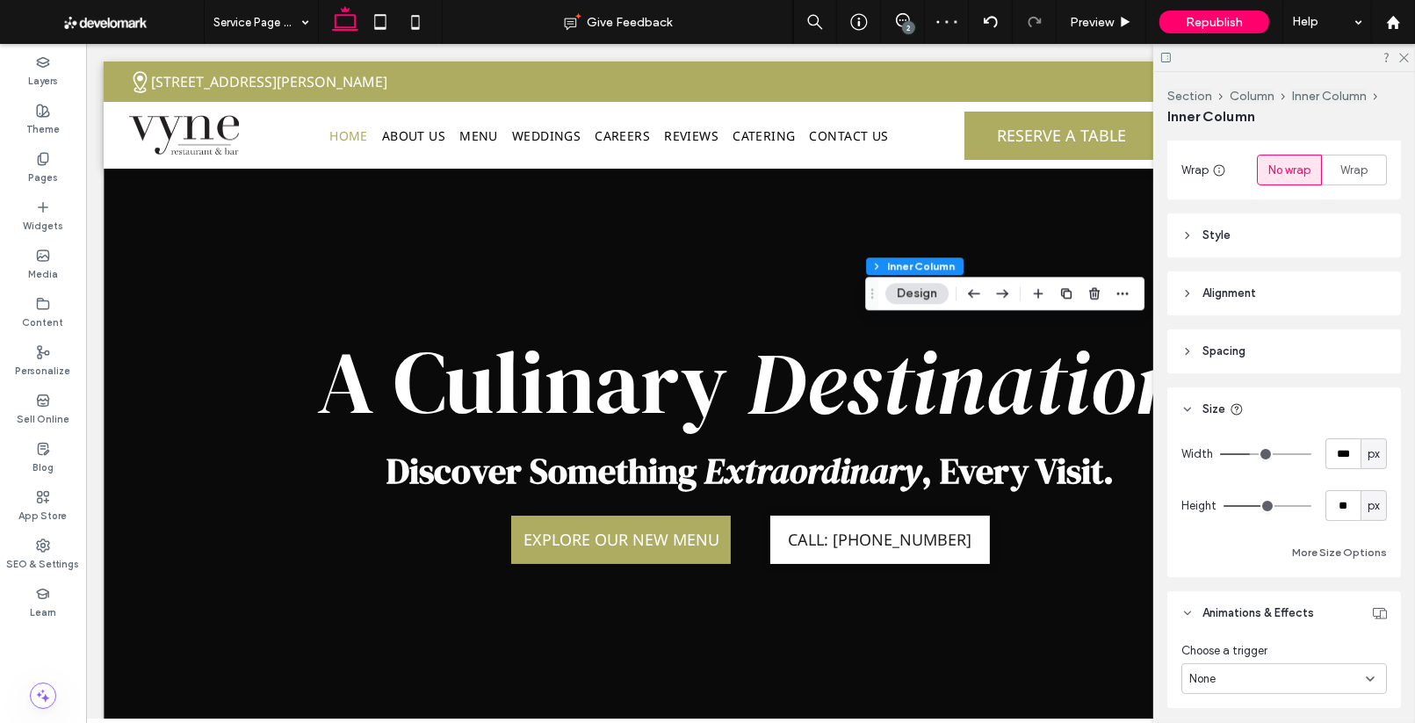
scroll to position [331, 0]
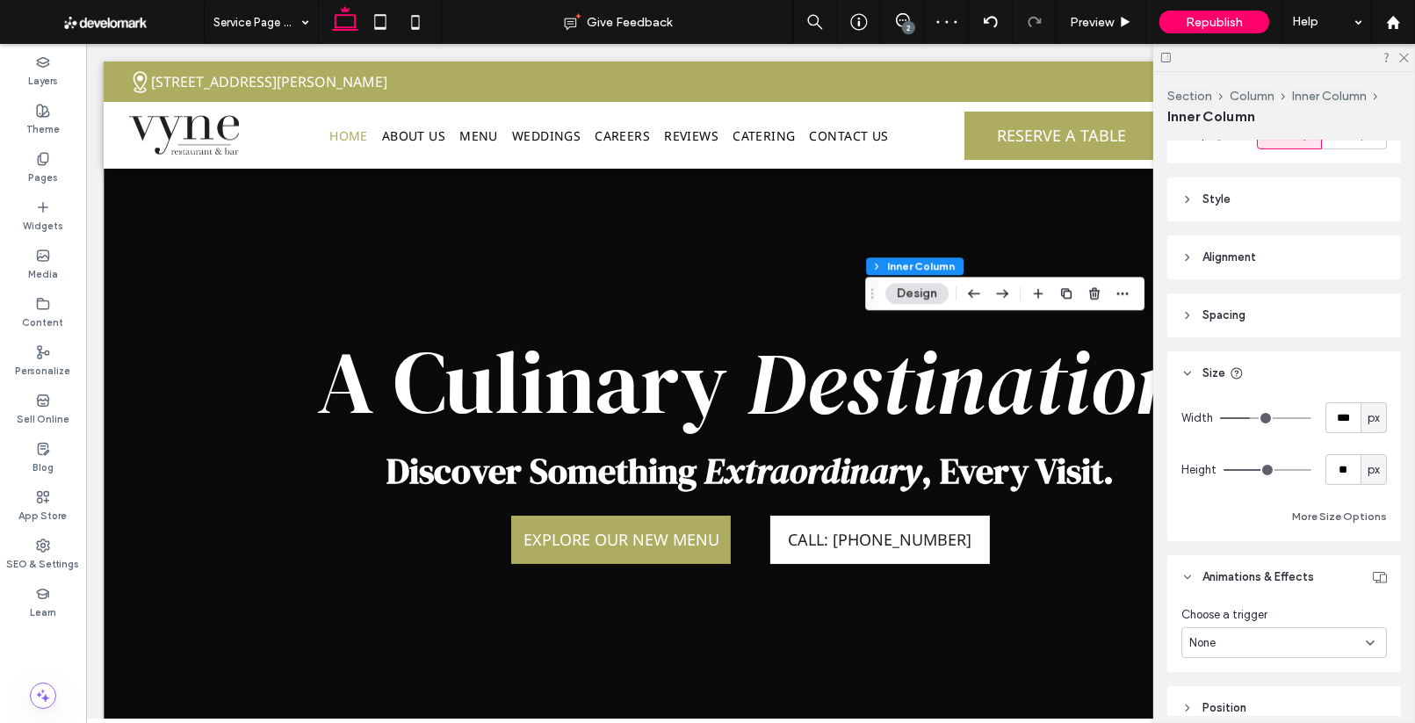
click at [1274, 636] on div "None" at bounding box center [1277, 643] width 177 height 18
click at [1220, 555] on div "Hover" at bounding box center [1284, 549] width 204 height 31
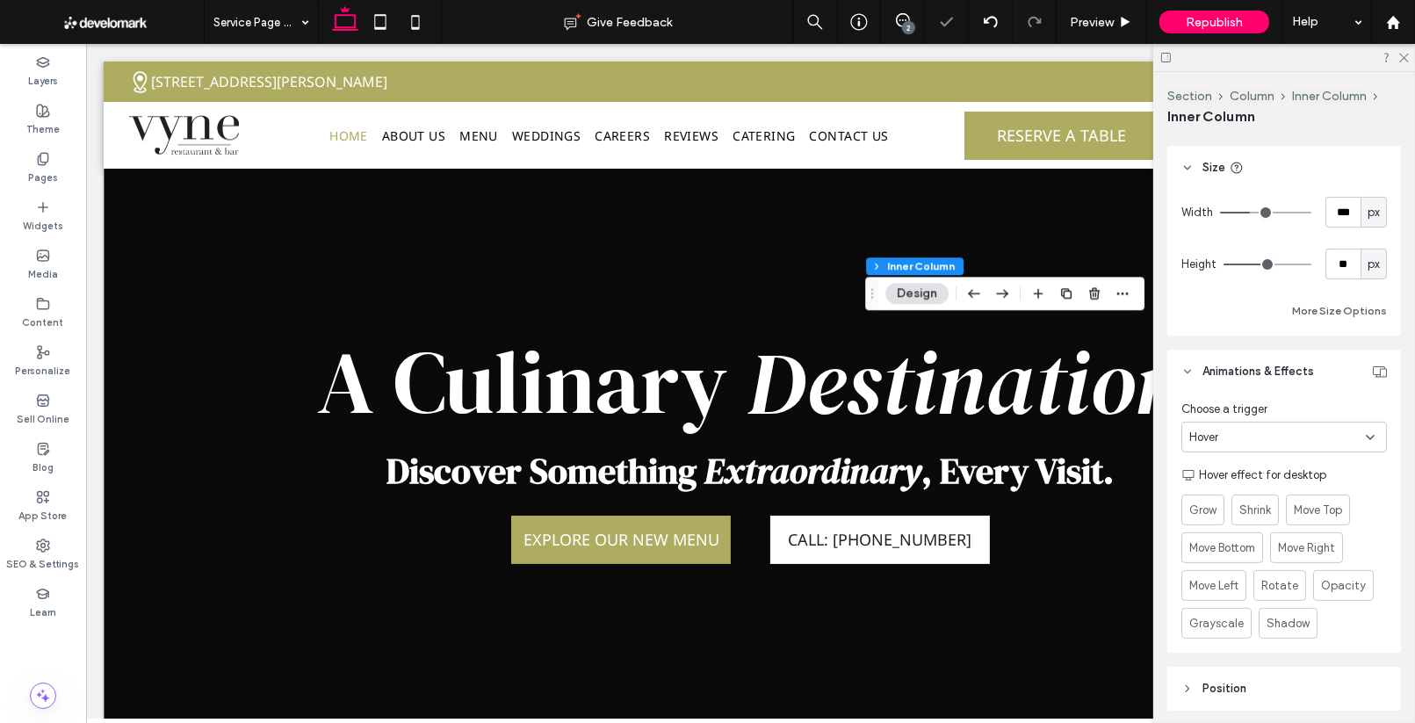
scroll to position [601, 0]
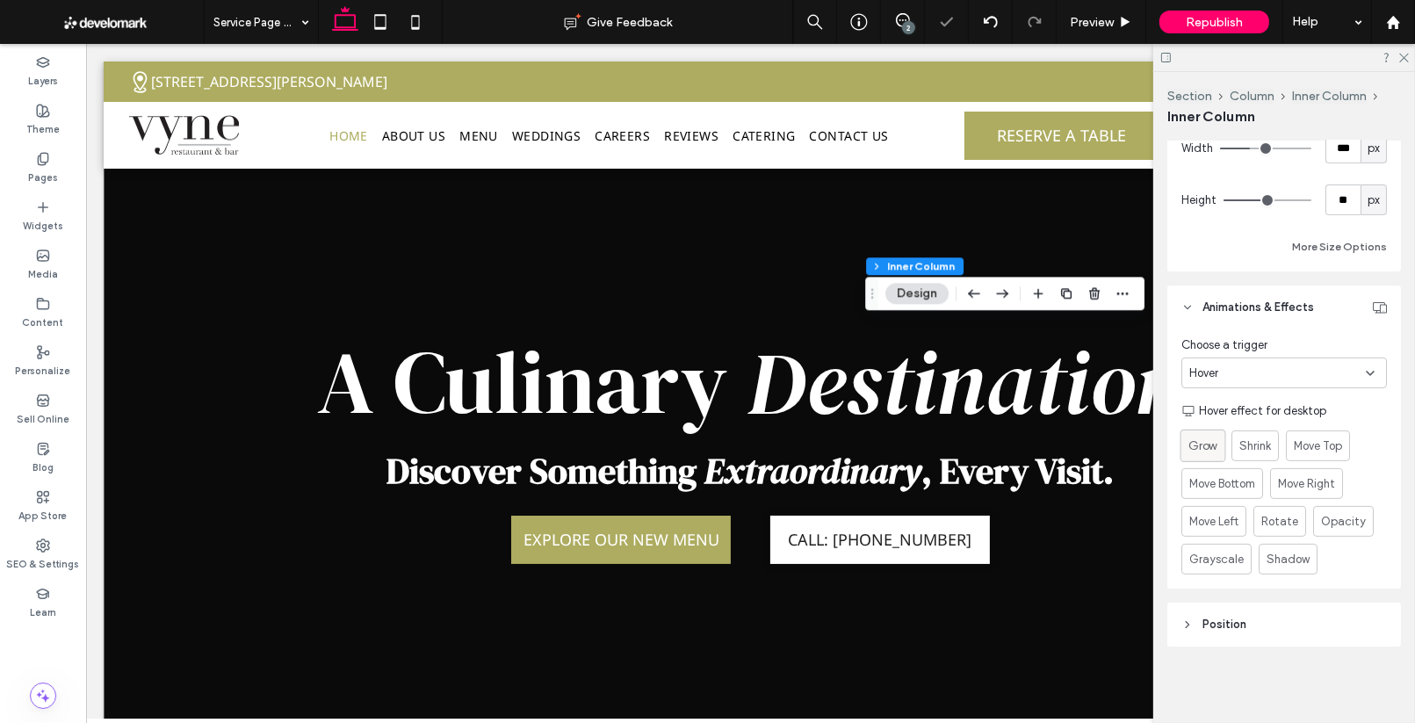
click at [1199, 441] on span "Grow" at bounding box center [1202, 445] width 29 height 18
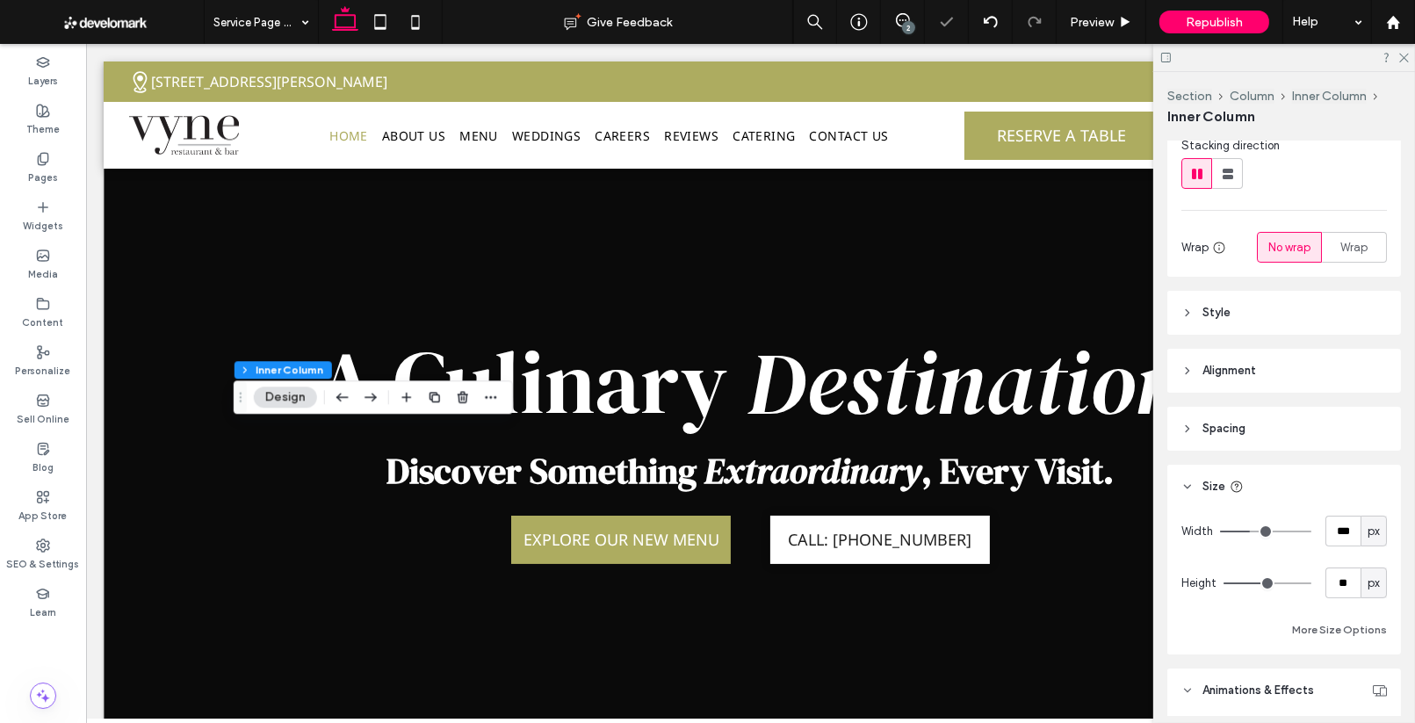
scroll to position [367, 0]
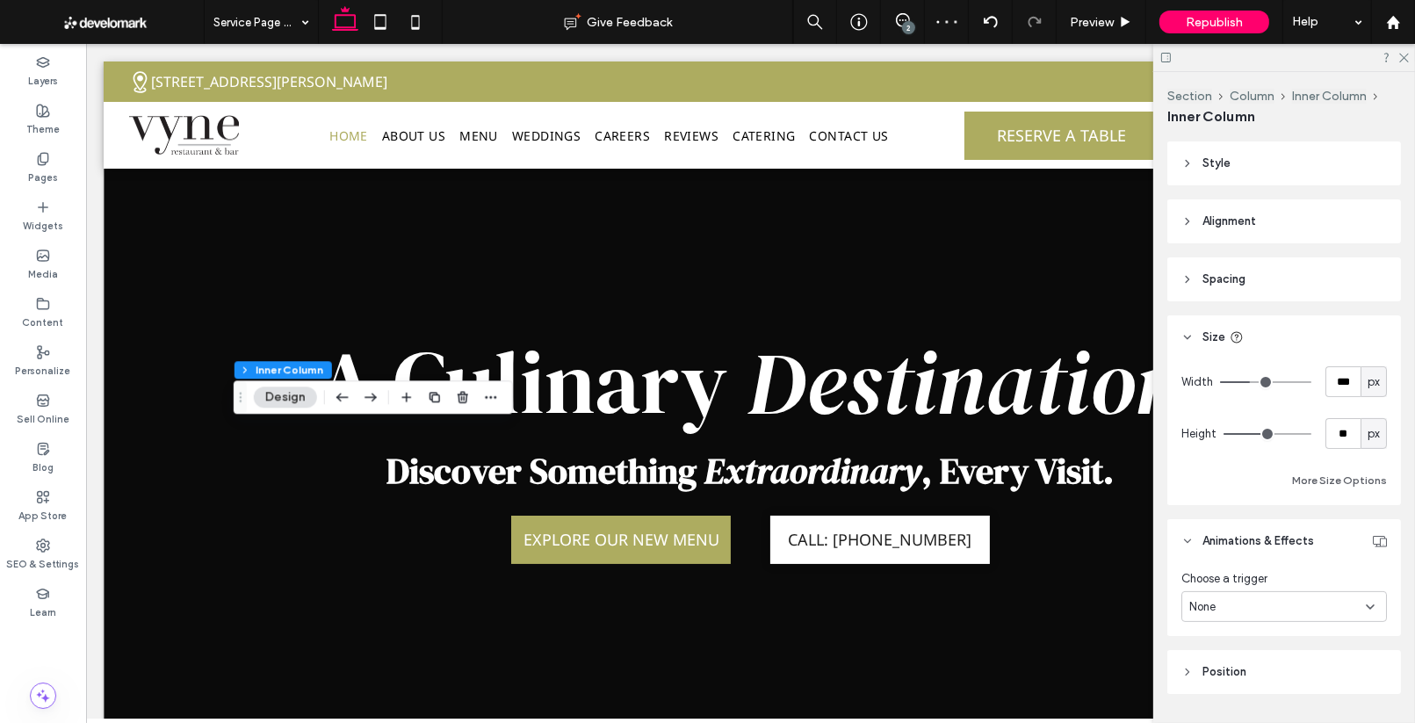
click at [1263, 598] on div "None" at bounding box center [1277, 607] width 177 height 18
click at [1218, 516] on span "Hover" at bounding box center [1203, 514] width 29 height 18
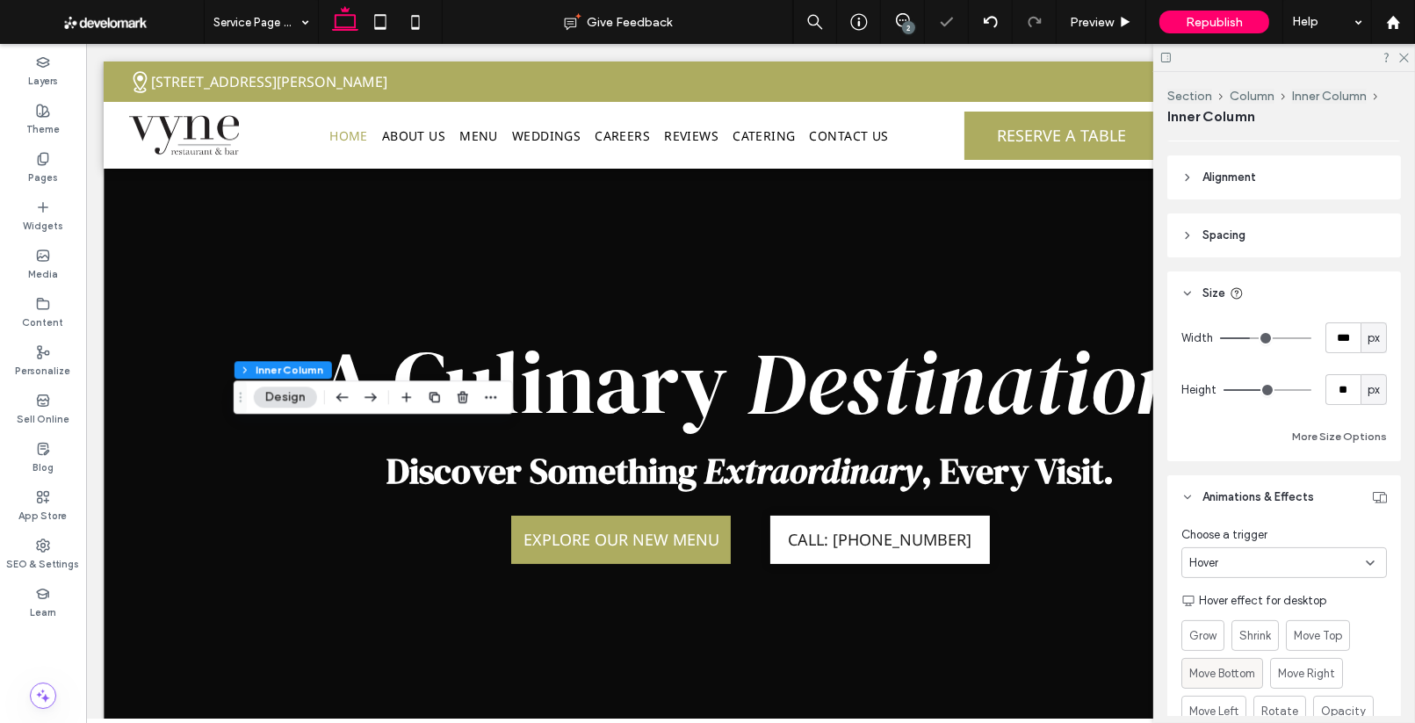
scroll to position [414, 0]
drag, startPoint x: 1206, startPoint y: 634, endPoint x: 1161, endPoint y: 625, distance: 45.6
click at [1206, 634] on span "Grow" at bounding box center [1202, 632] width 27 height 18
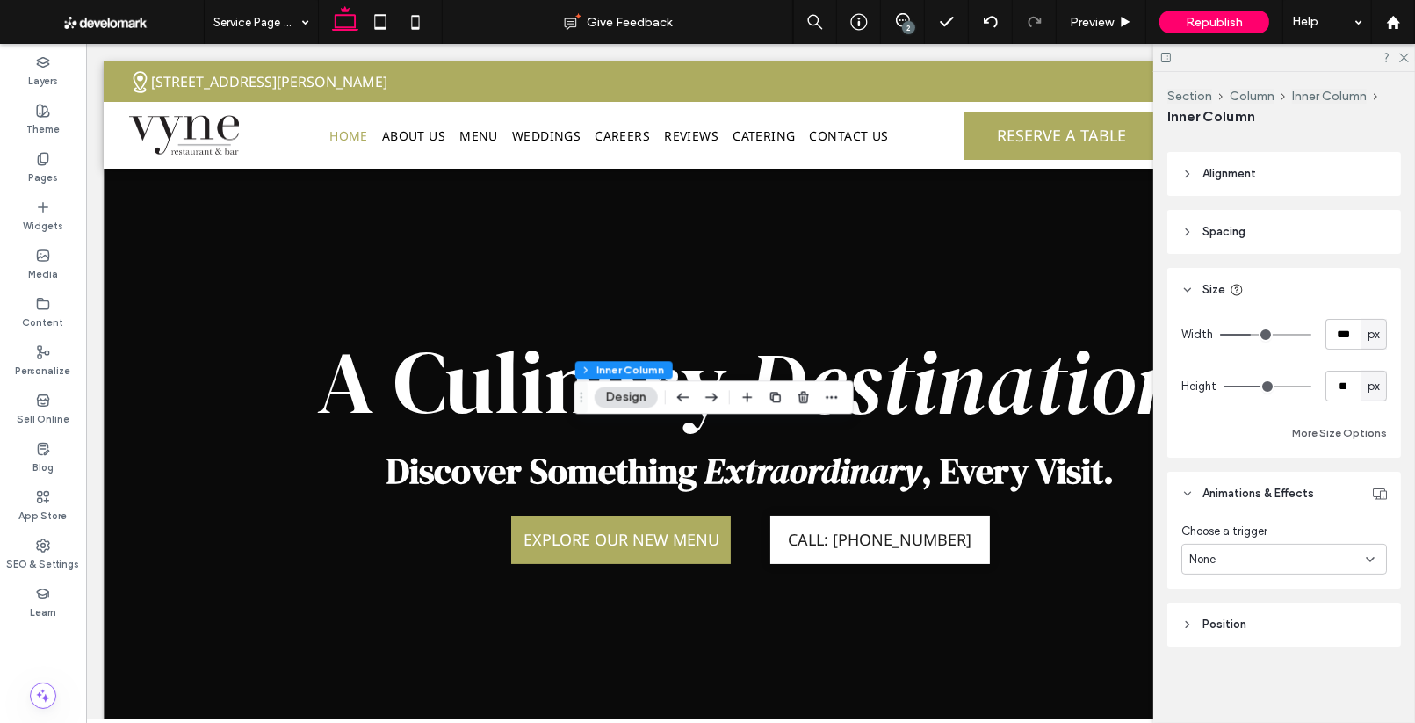
click at [1250, 555] on div "None" at bounding box center [1277, 560] width 177 height 18
click at [1231, 614] on div "Hover" at bounding box center [1284, 619] width 204 height 31
click at [1200, 634] on span "Grow" at bounding box center [1202, 632] width 29 height 18
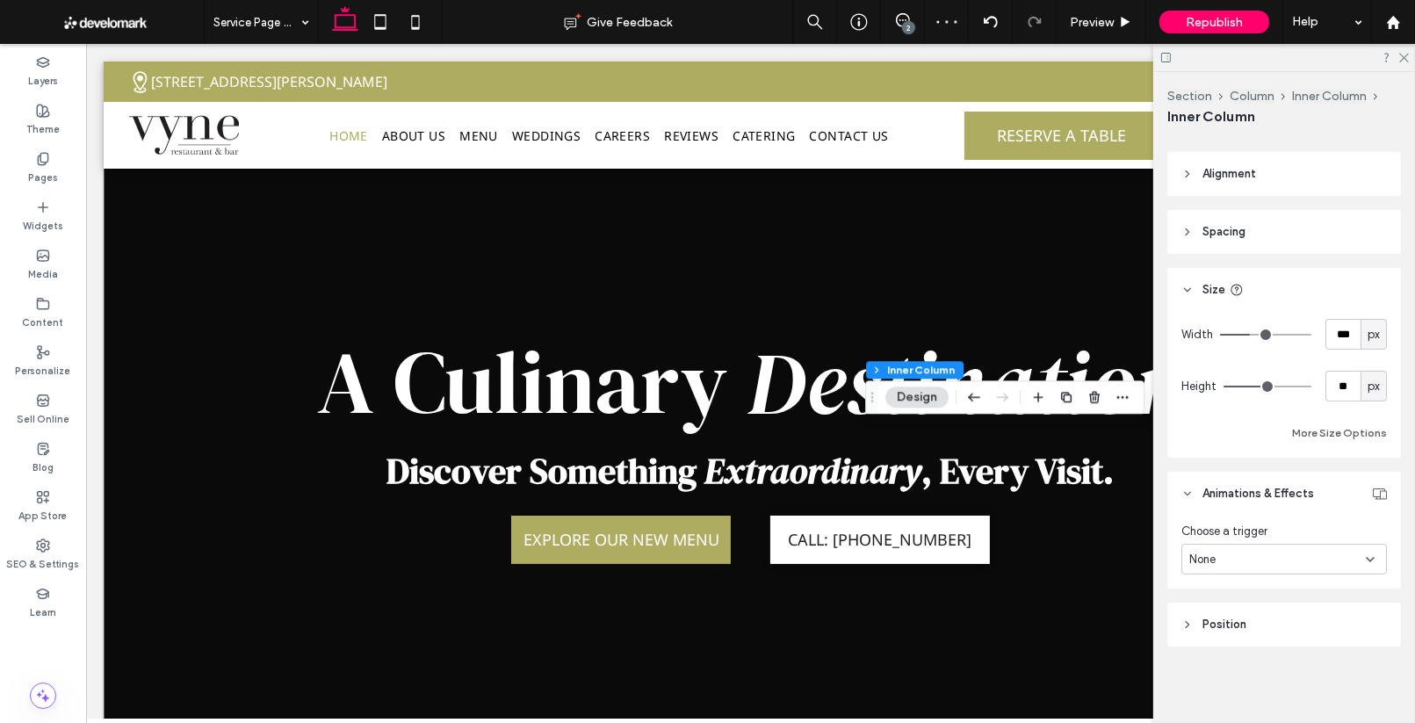
click at [1240, 573] on div "None" at bounding box center [1283, 559] width 205 height 31
click at [1242, 609] on div "Hover" at bounding box center [1284, 619] width 204 height 31
click at [1220, 624] on label "Grow" at bounding box center [1203, 632] width 46 height 32
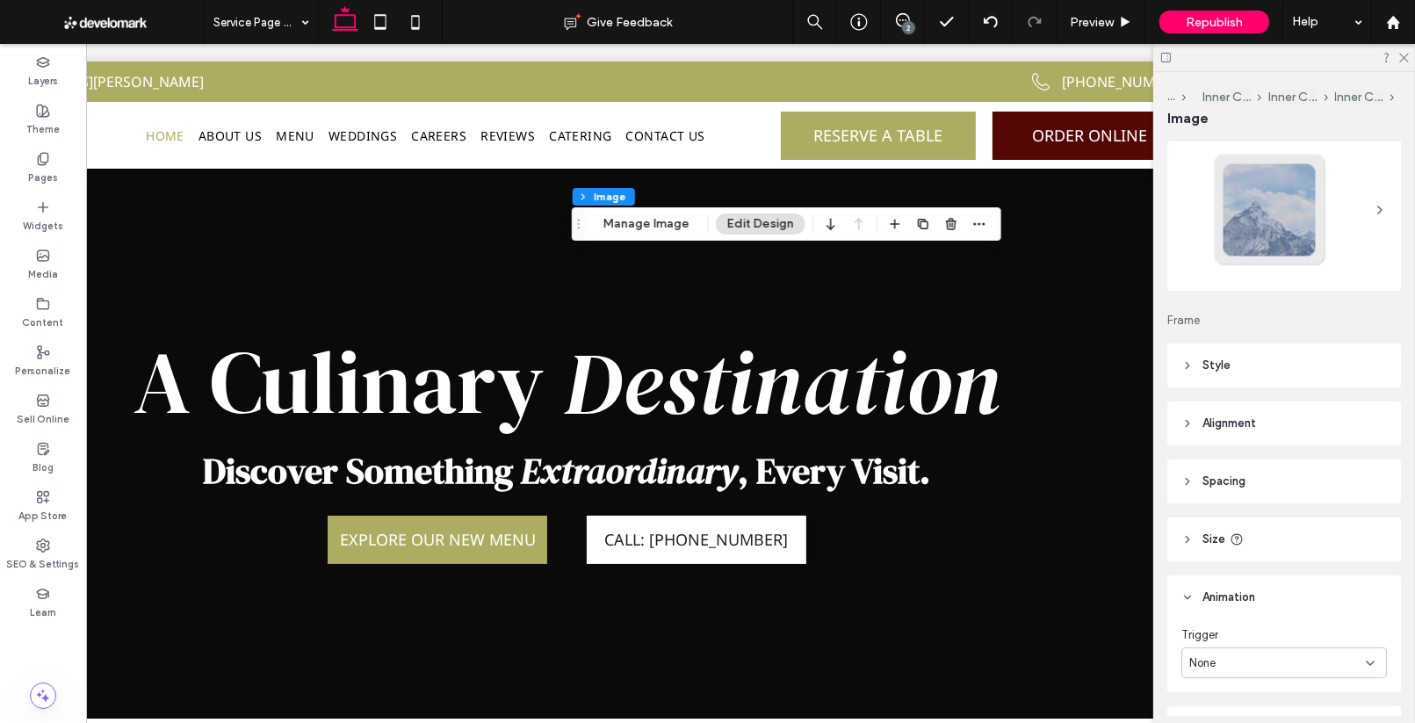
scroll to position [90, 0]
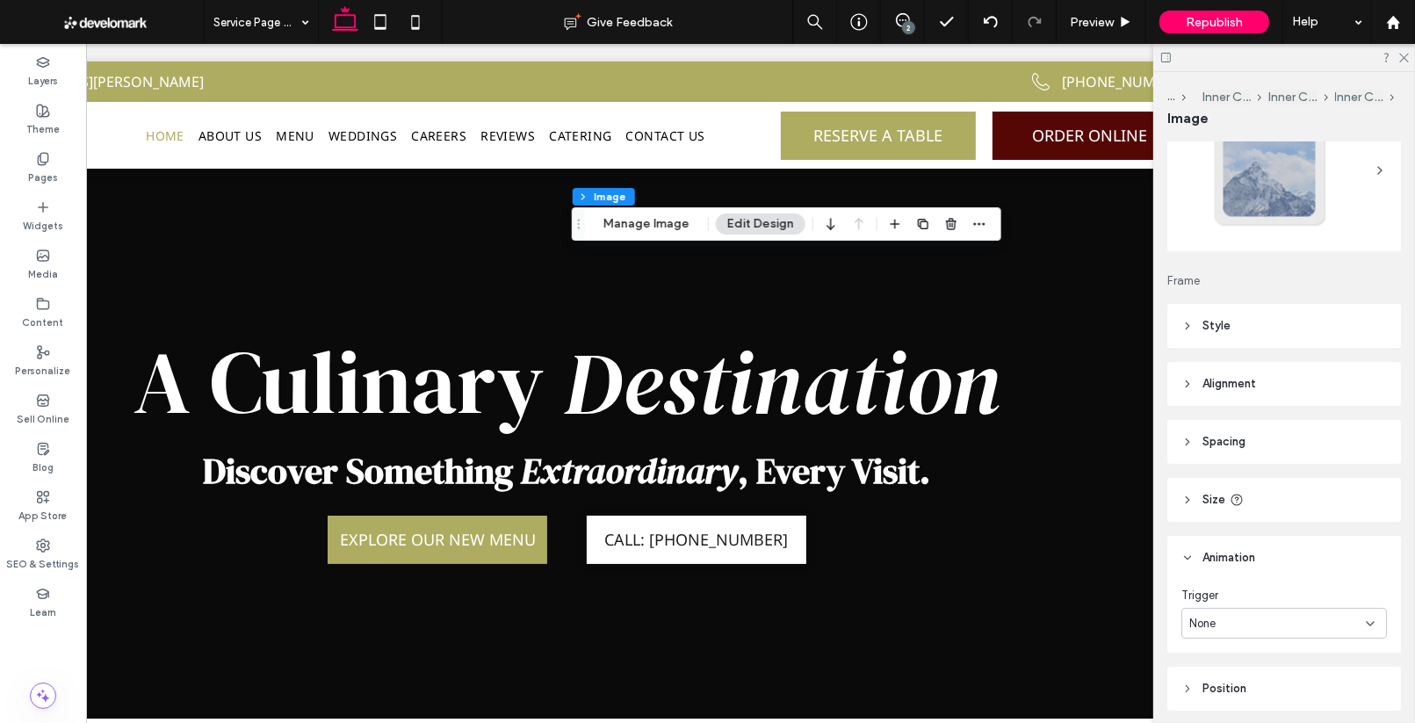
click at [1190, 499] on icon at bounding box center [1187, 500] width 12 height 12
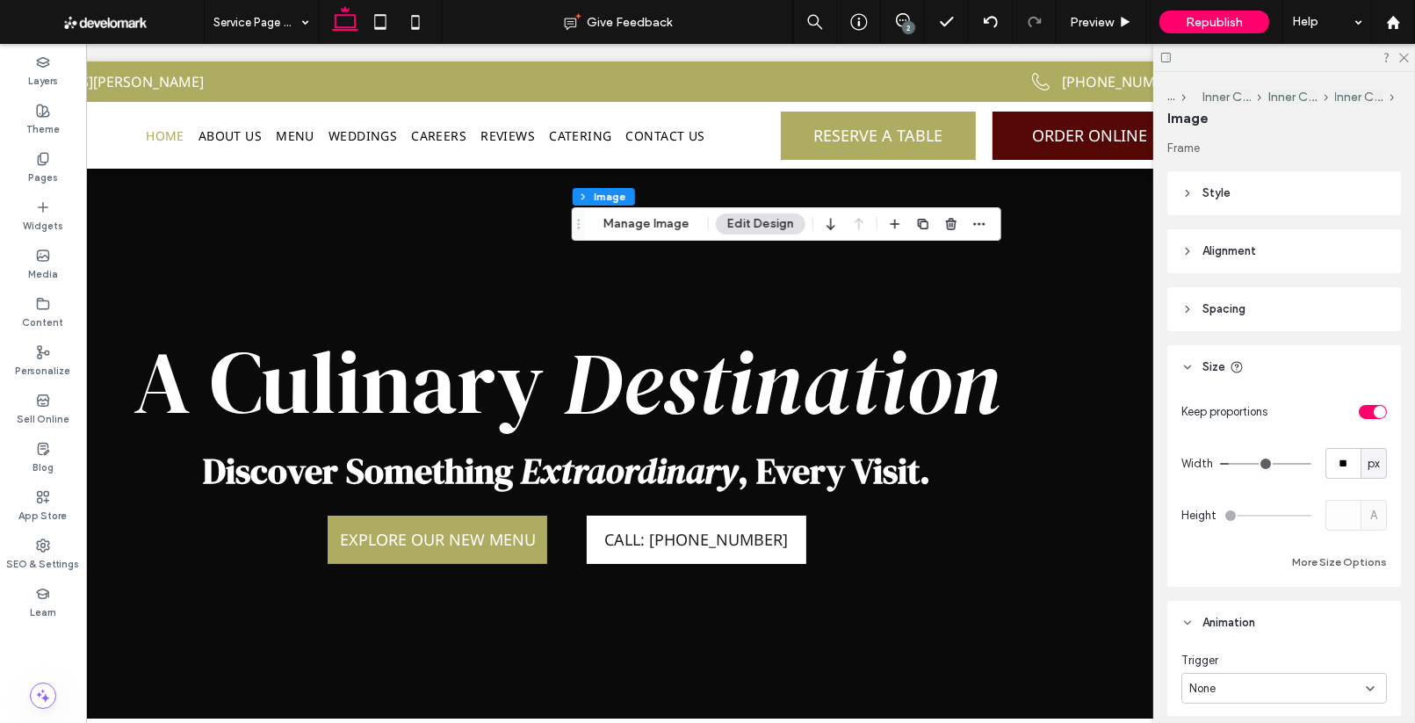
scroll to position [228, 0]
click at [1337, 461] on input "**" at bounding box center [1342, 457] width 35 height 31
type input "**"
type input "*"
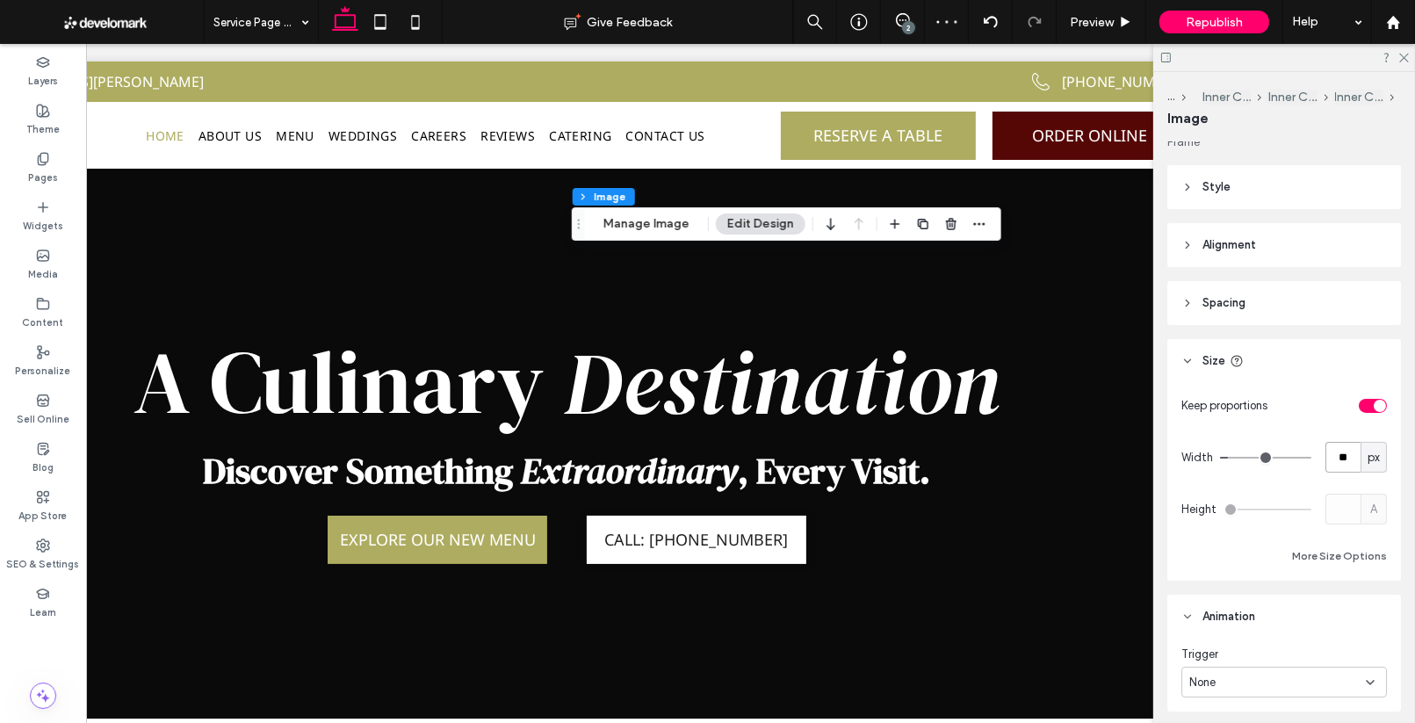
type input "**"
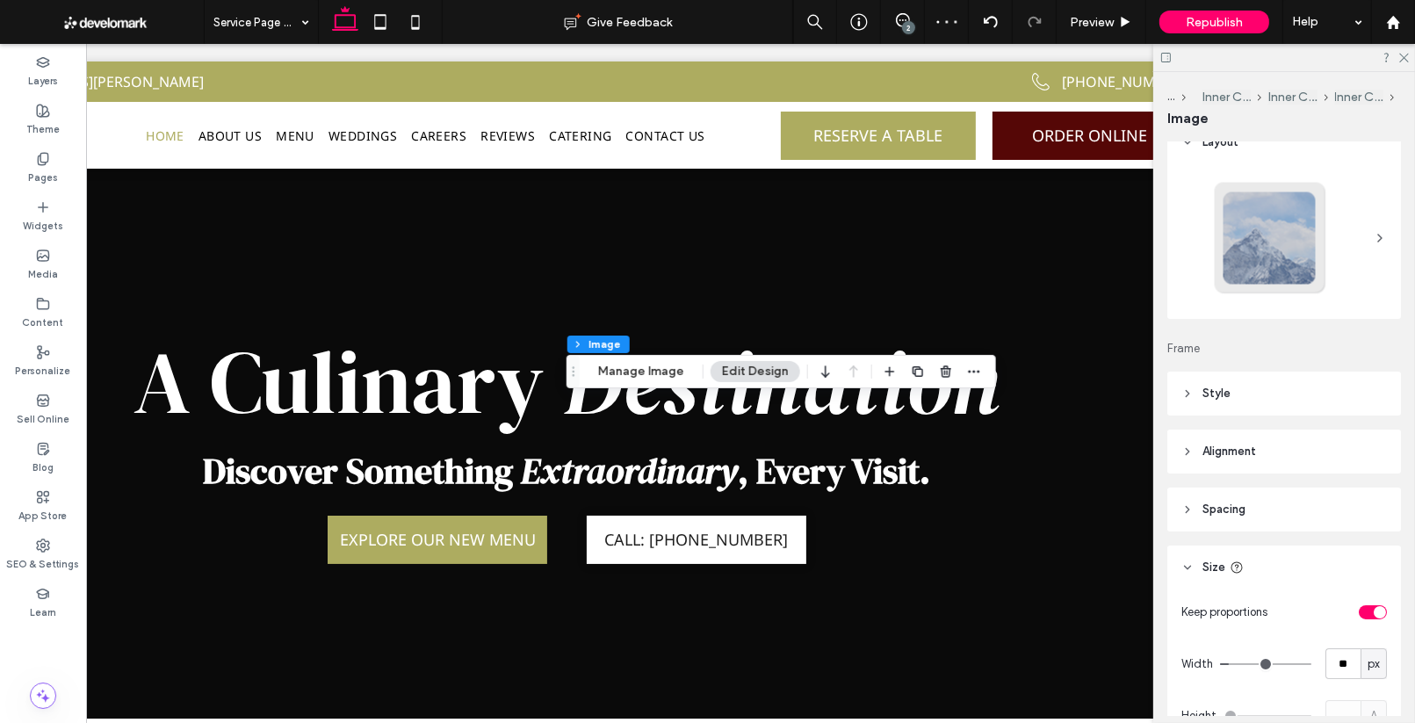
scroll to position [24, 0]
click at [1358, 658] on input "**" at bounding box center [1342, 661] width 35 height 31
type input "**"
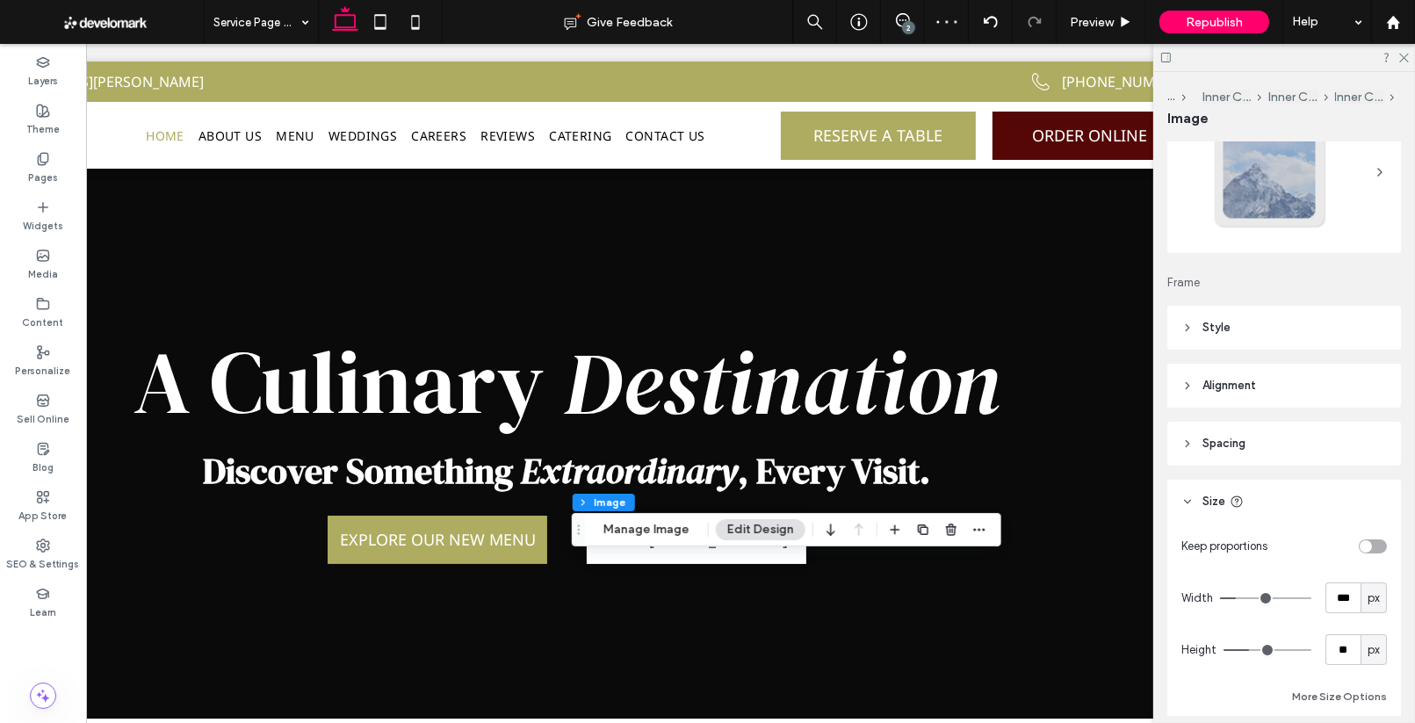
scroll to position [102, 0]
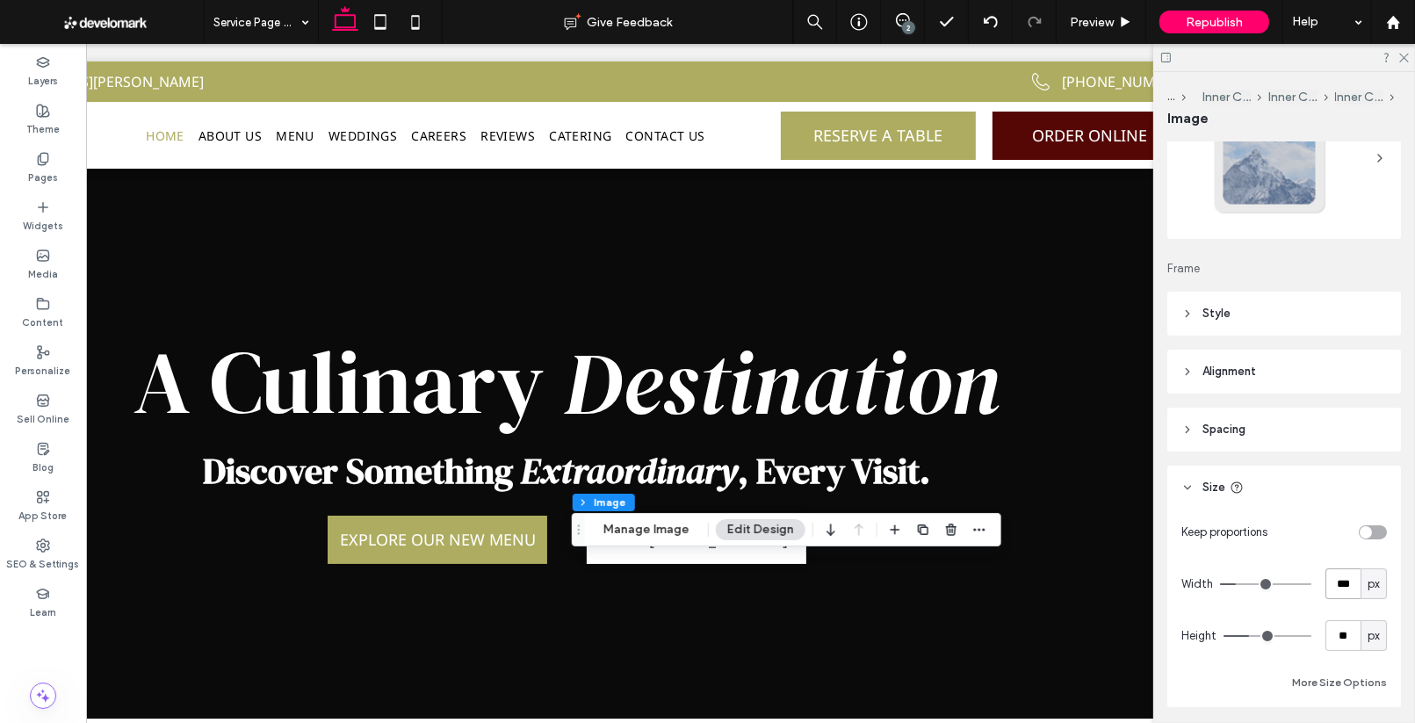
click at [1355, 584] on input "***" at bounding box center [1342, 583] width 35 height 31
click at [1348, 628] on input "**" at bounding box center [1342, 635] width 35 height 31
type input "**"
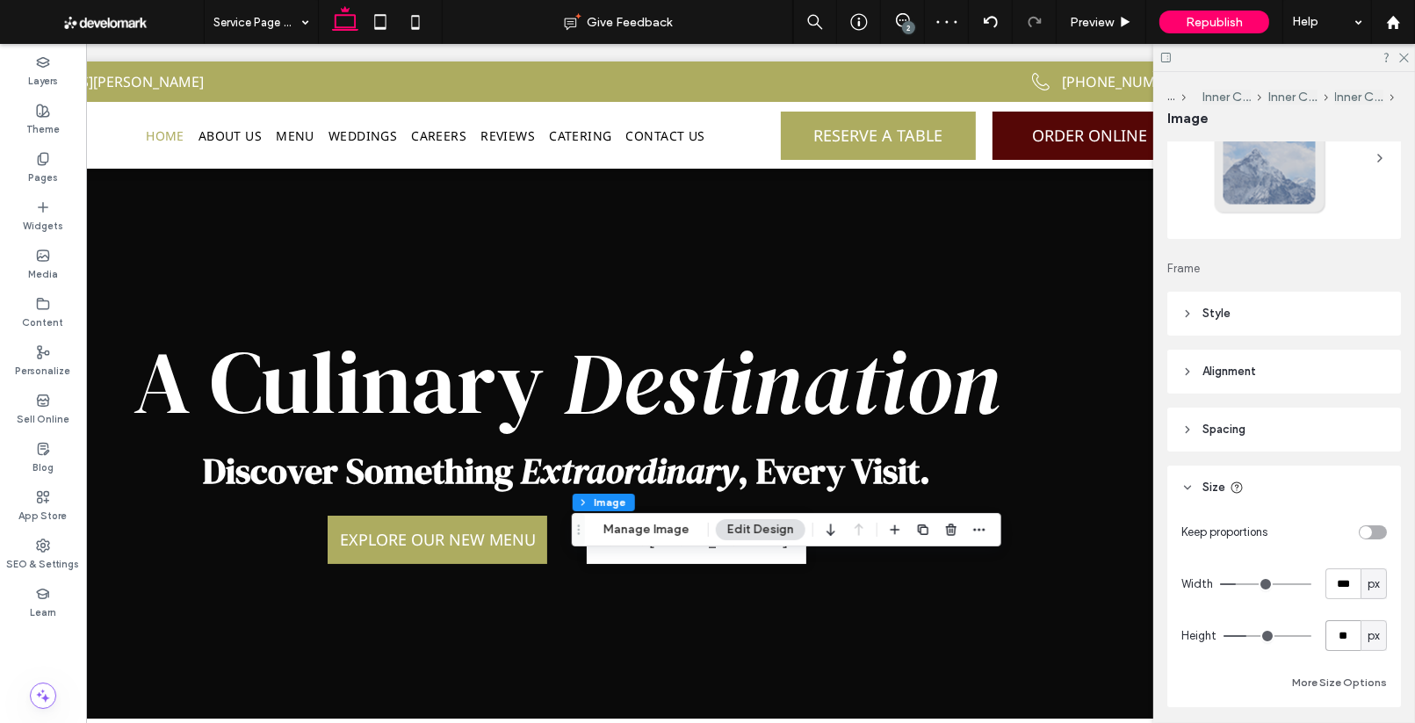
type input "**"
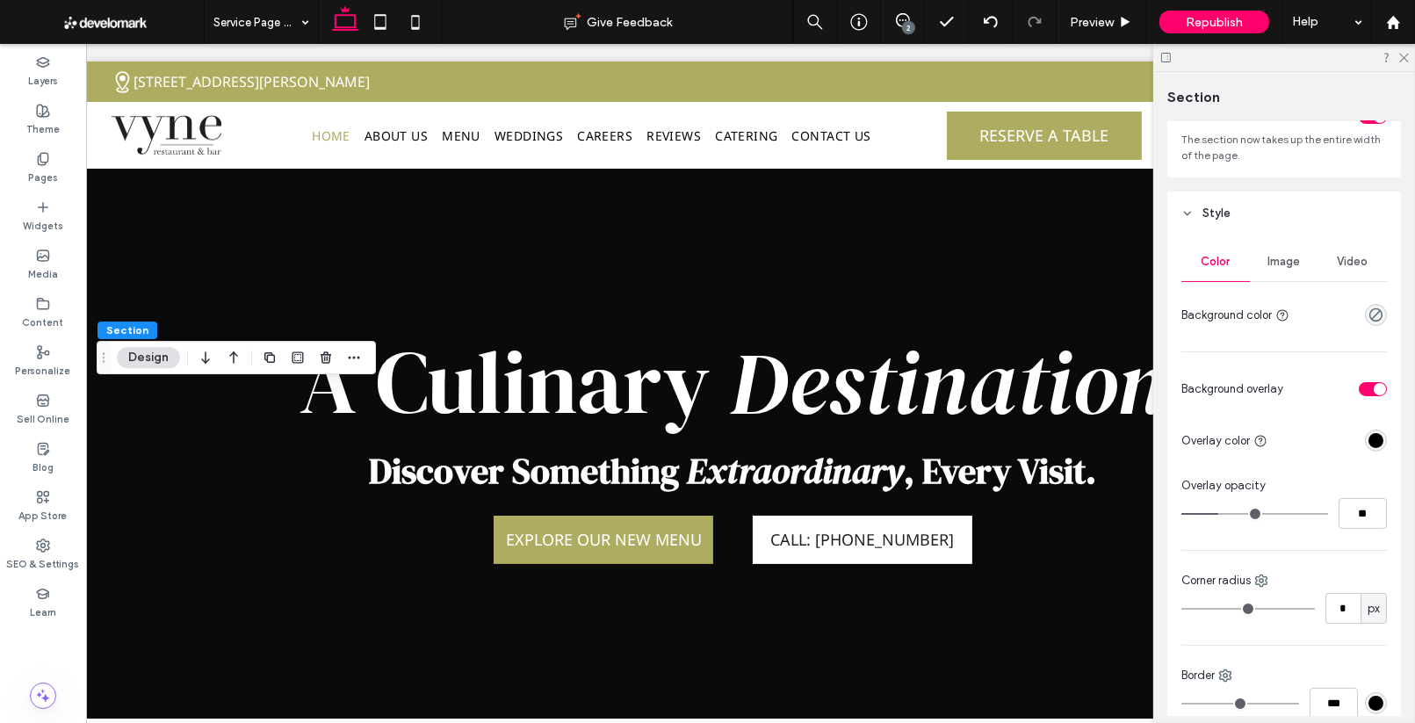
scroll to position [109, 0]
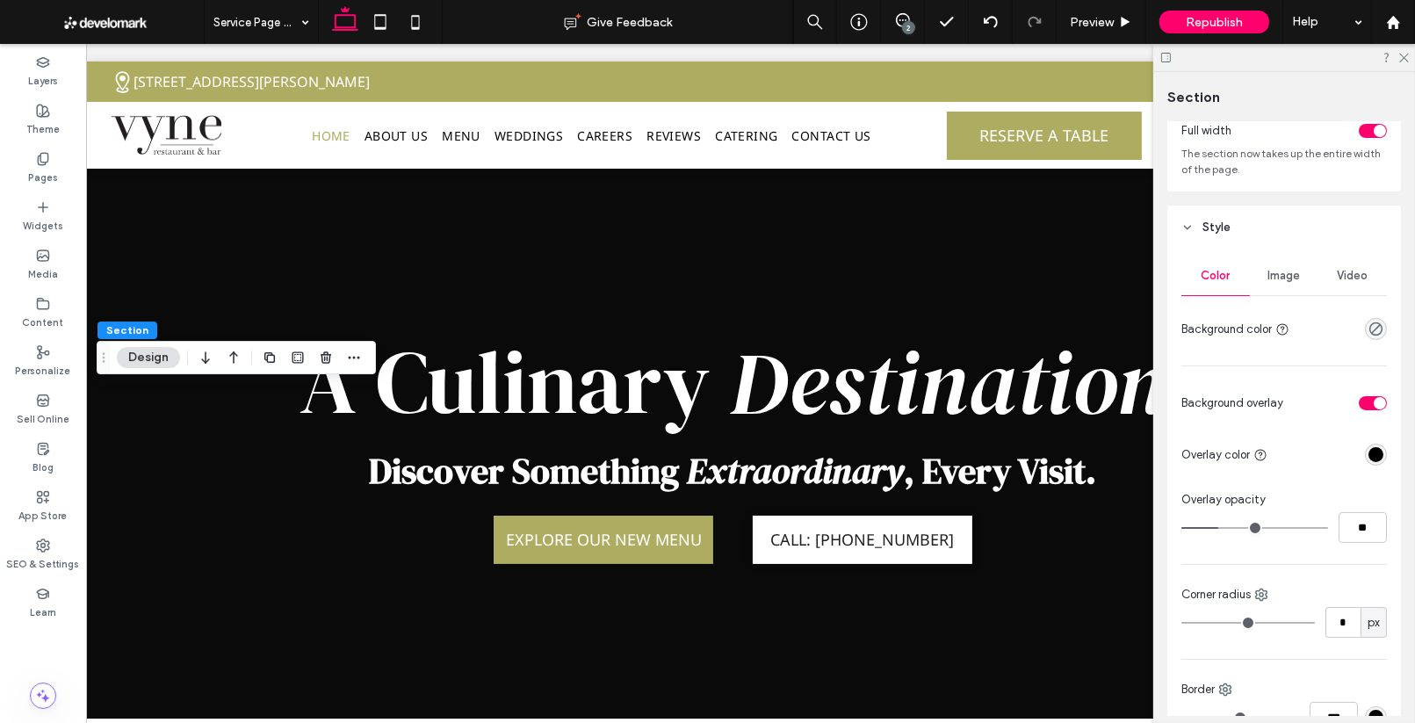
click at [1378, 403] on div "toggle" at bounding box center [1379, 403] width 12 height 12
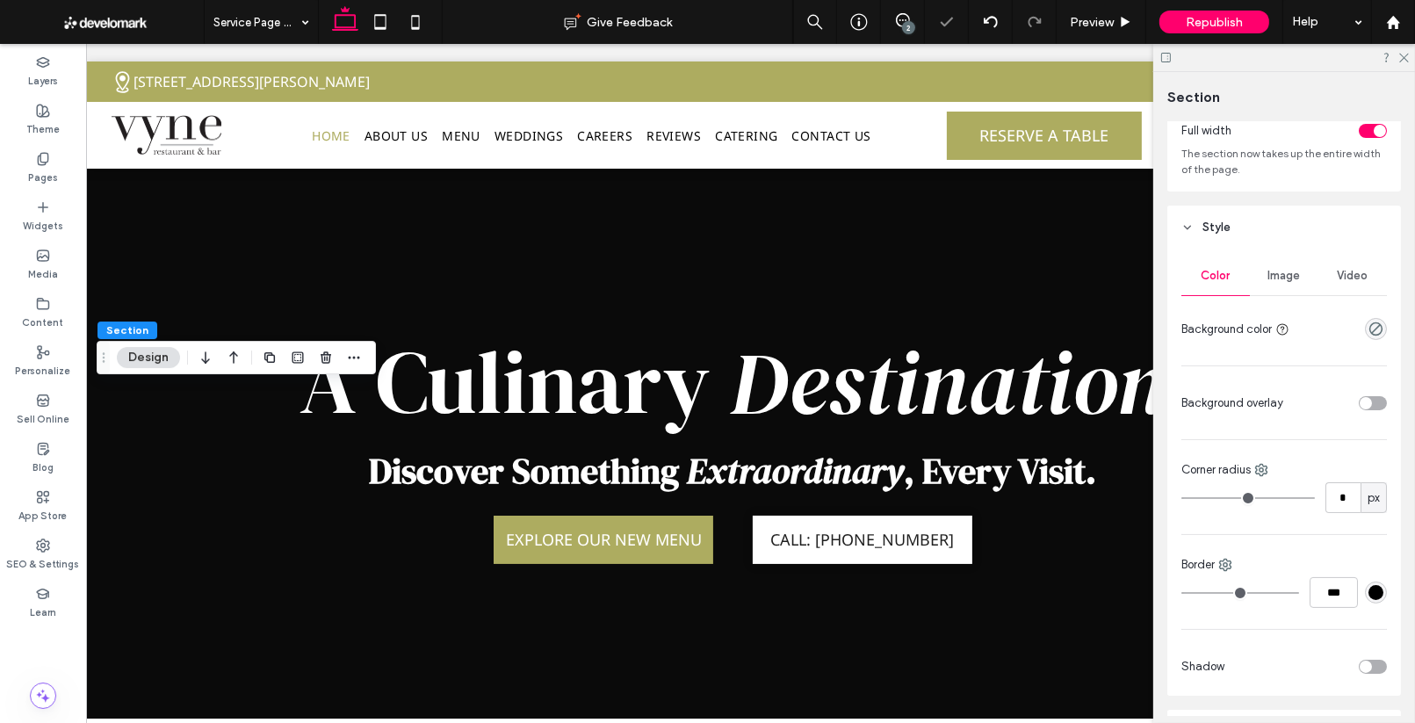
click at [1377, 403] on div "toggle" at bounding box center [1372, 403] width 28 height 14
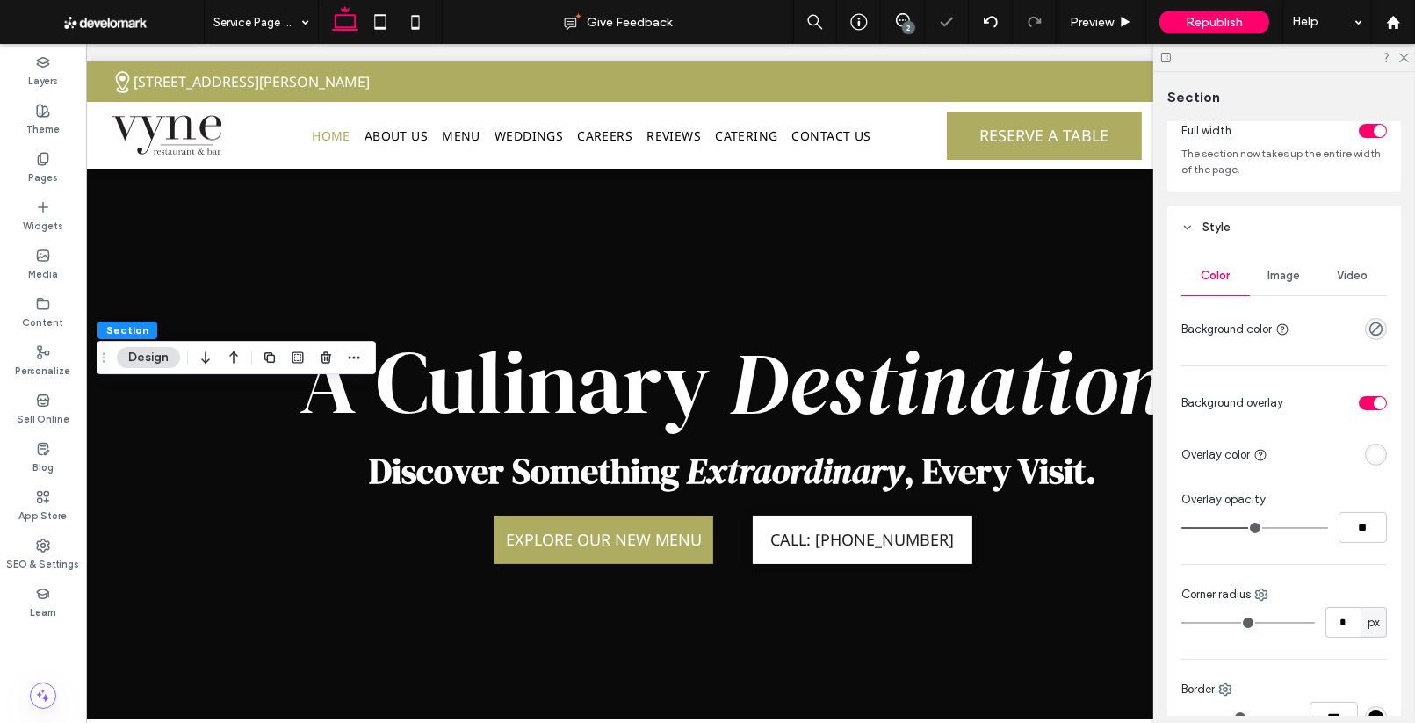
click at [1377, 403] on div "toggle" at bounding box center [1379, 403] width 12 height 12
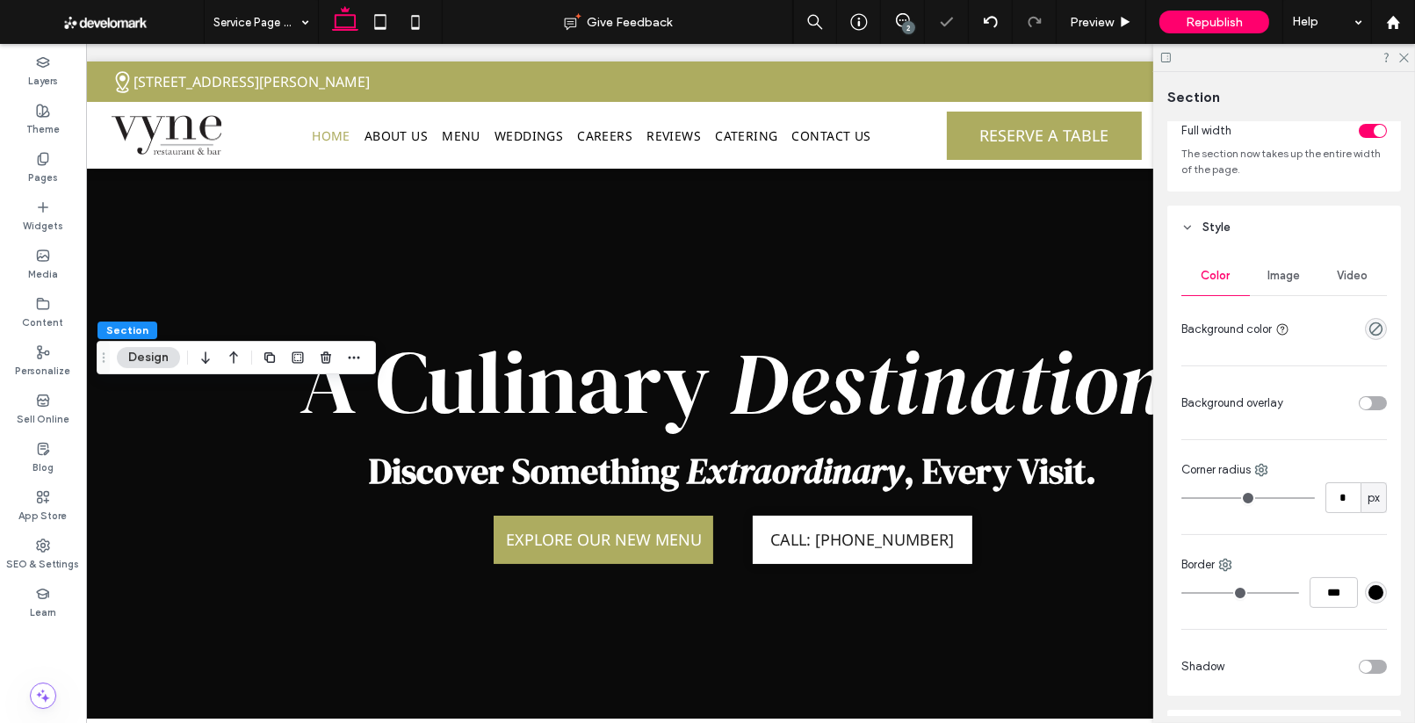
click at [1377, 403] on div "toggle" at bounding box center [1372, 403] width 28 height 14
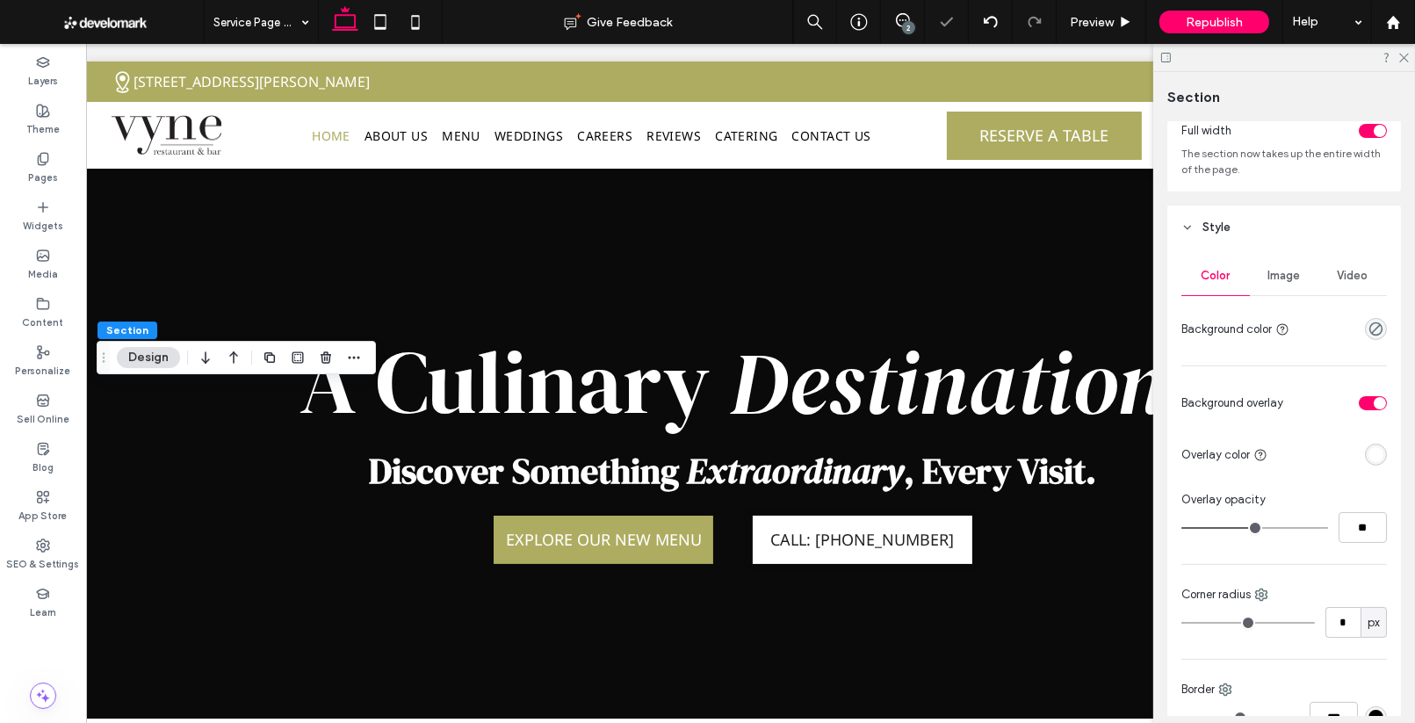
click at [1377, 403] on div "toggle" at bounding box center [1379, 403] width 12 height 12
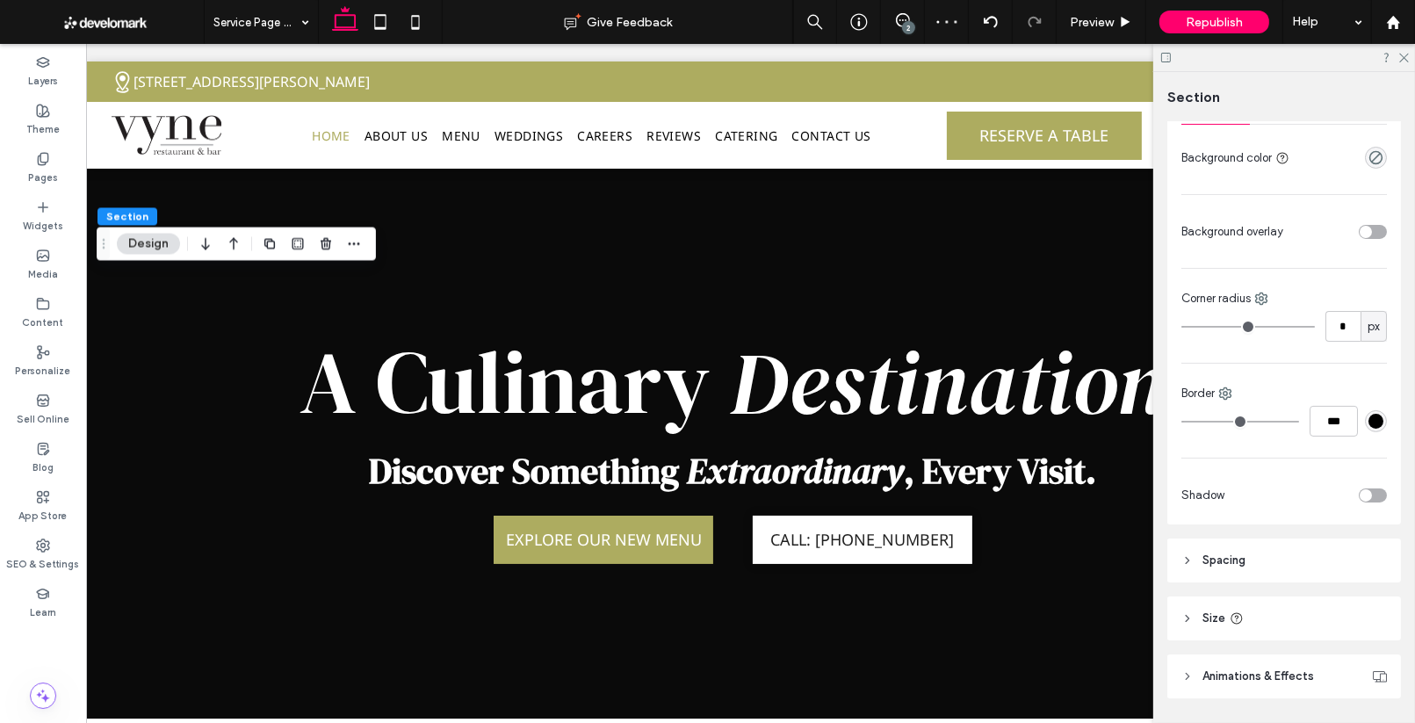
scroll to position [332, 0]
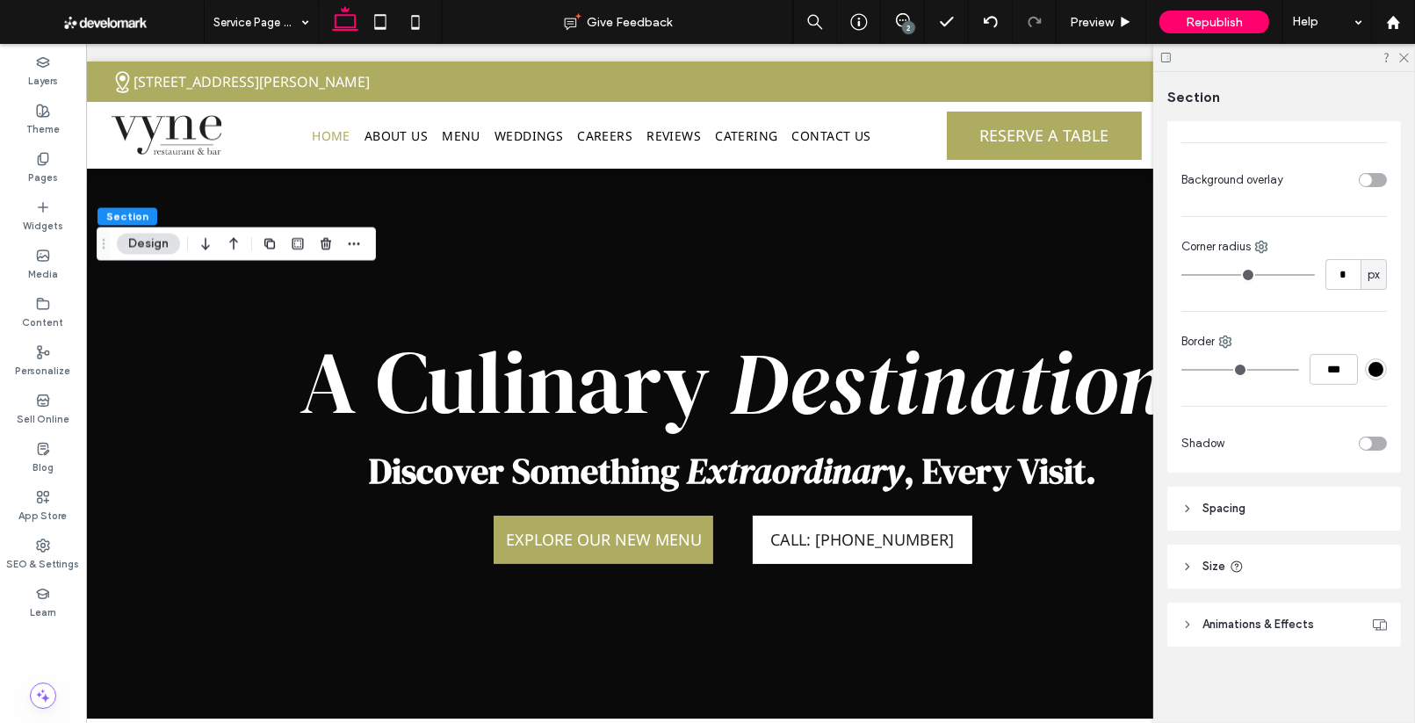
click at [1239, 634] on header "Animations & Effects" at bounding box center [1284, 624] width 234 height 44
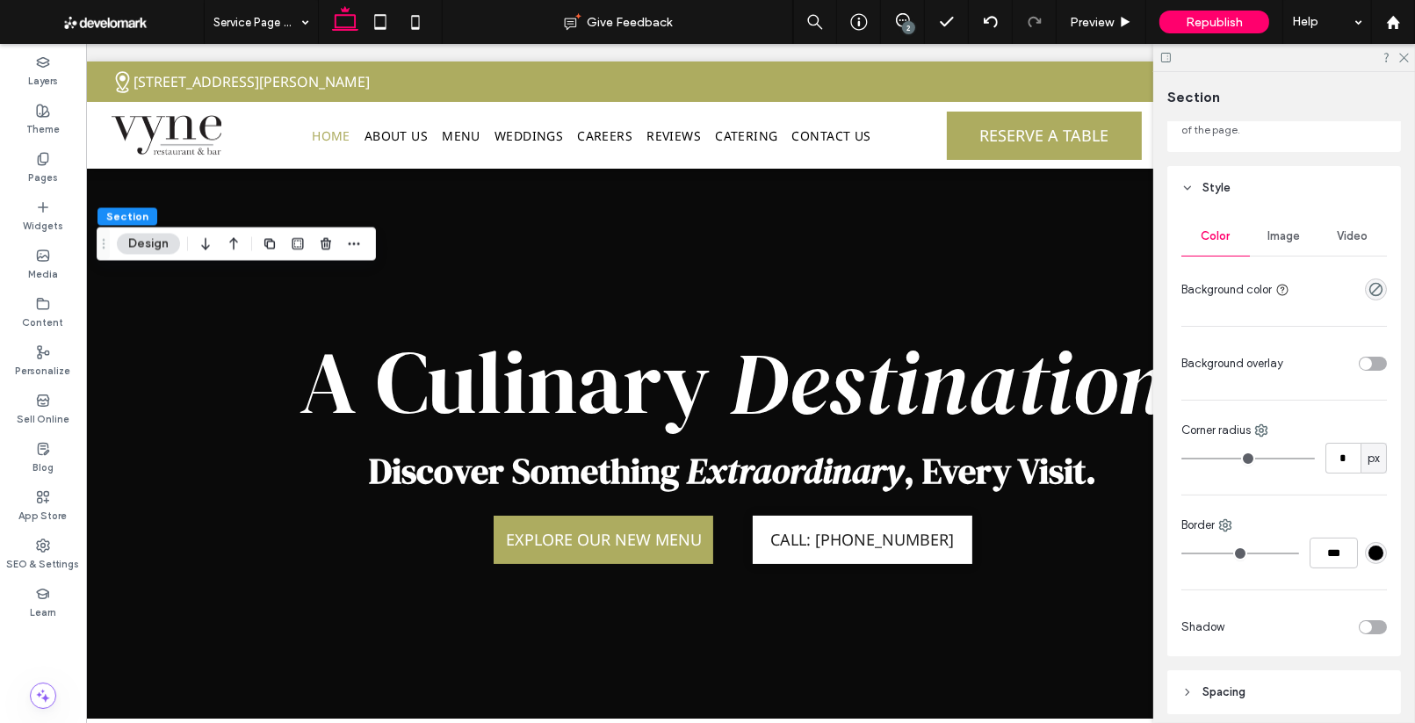
scroll to position [0, 0]
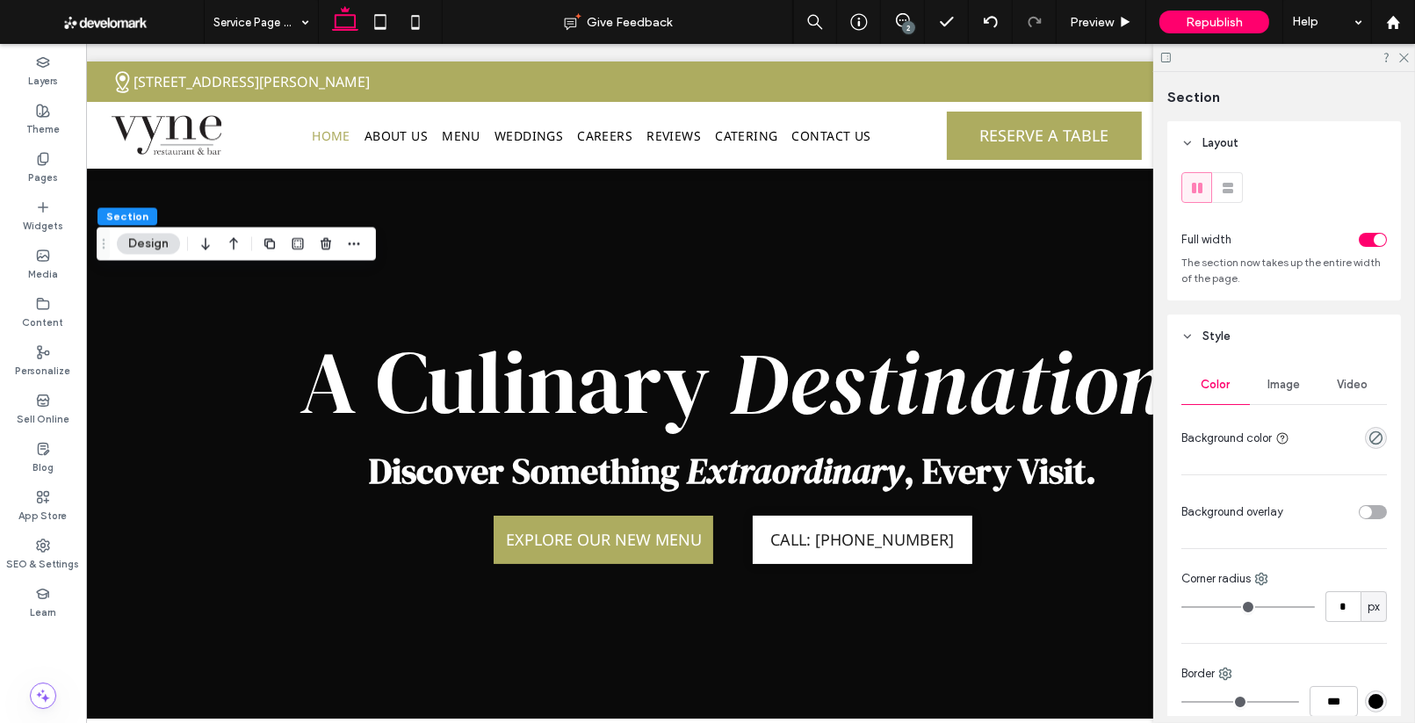
click at [1289, 378] on span "Image" at bounding box center [1284, 385] width 32 height 14
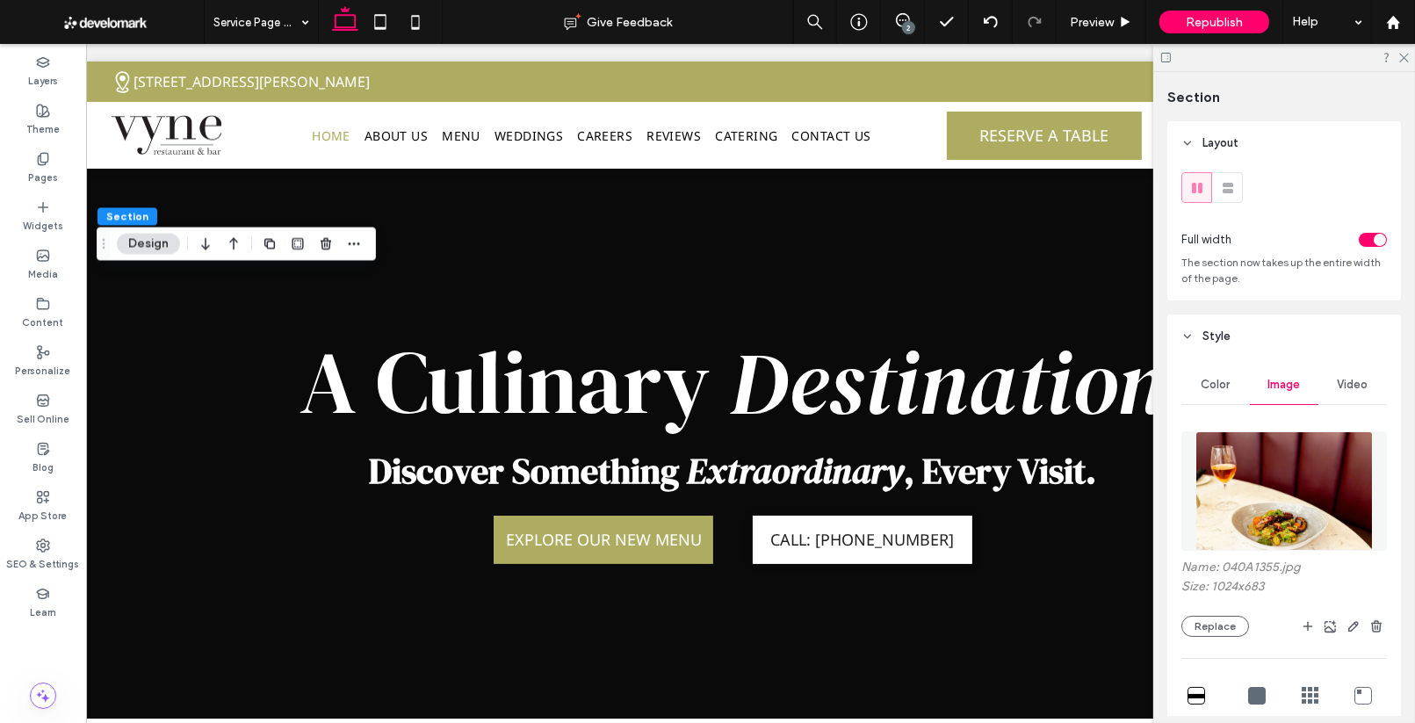
scroll to position [194, 0]
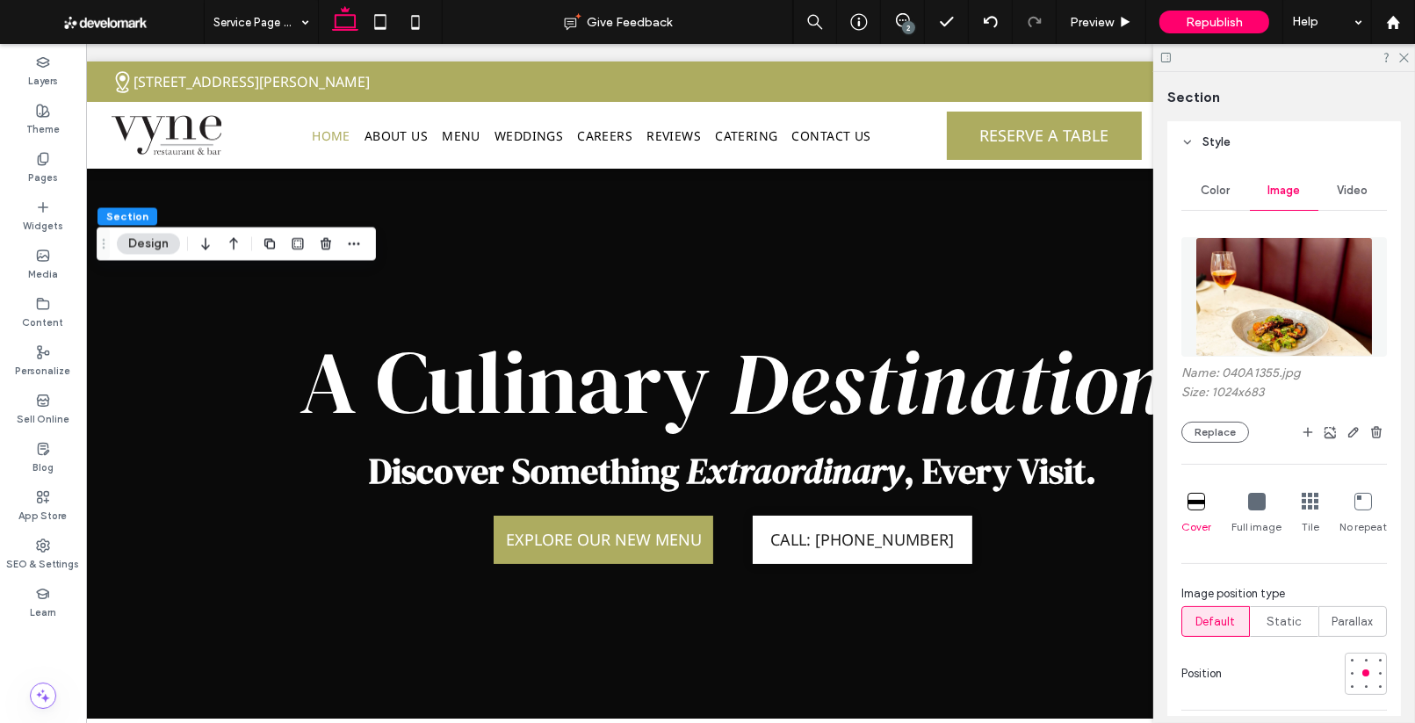
click at [1251, 505] on icon at bounding box center [1257, 502] width 18 height 18
click at [1203, 505] on icon at bounding box center [1196, 502] width 18 height 18
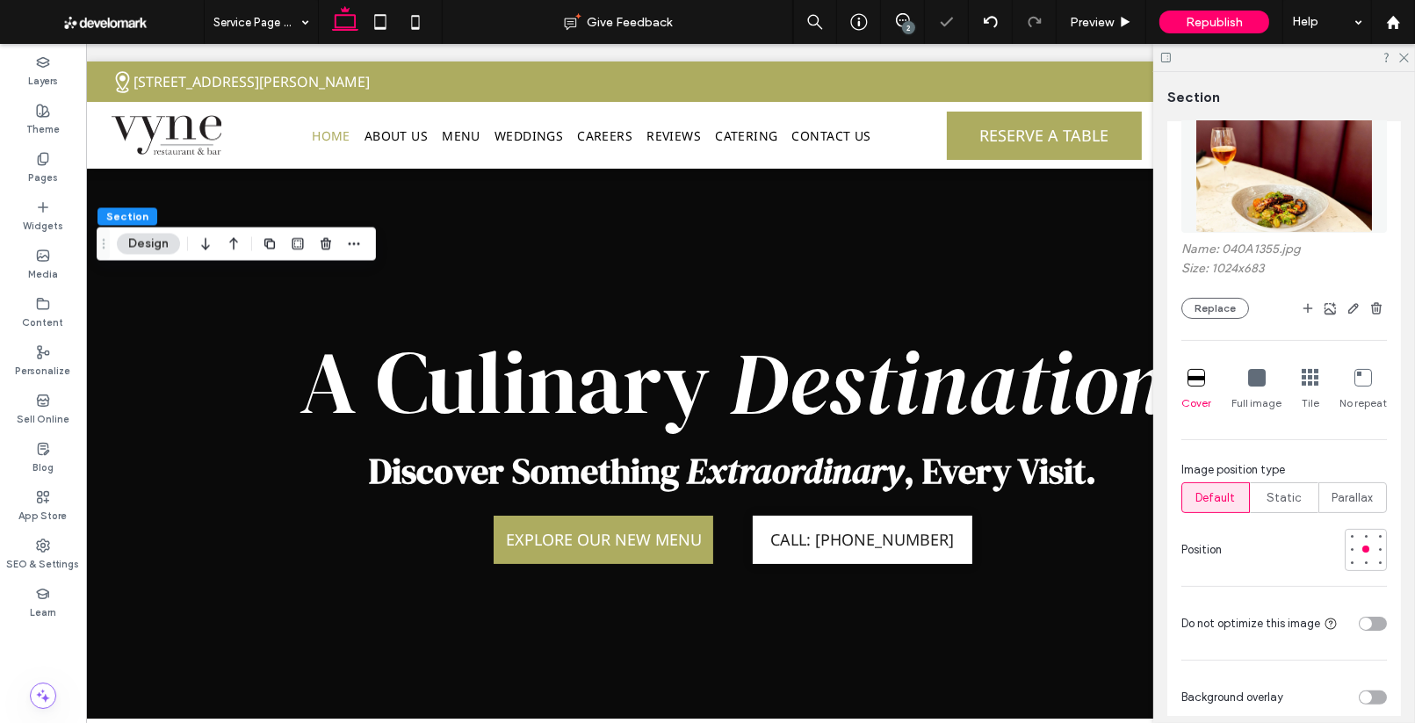
scroll to position [321, 0]
click at [1301, 366] on icon at bounding box center [1310, 374] width 18 height 18
click at [1188, 374] on icon at bounding box center [1196, 374] width 18 height 18
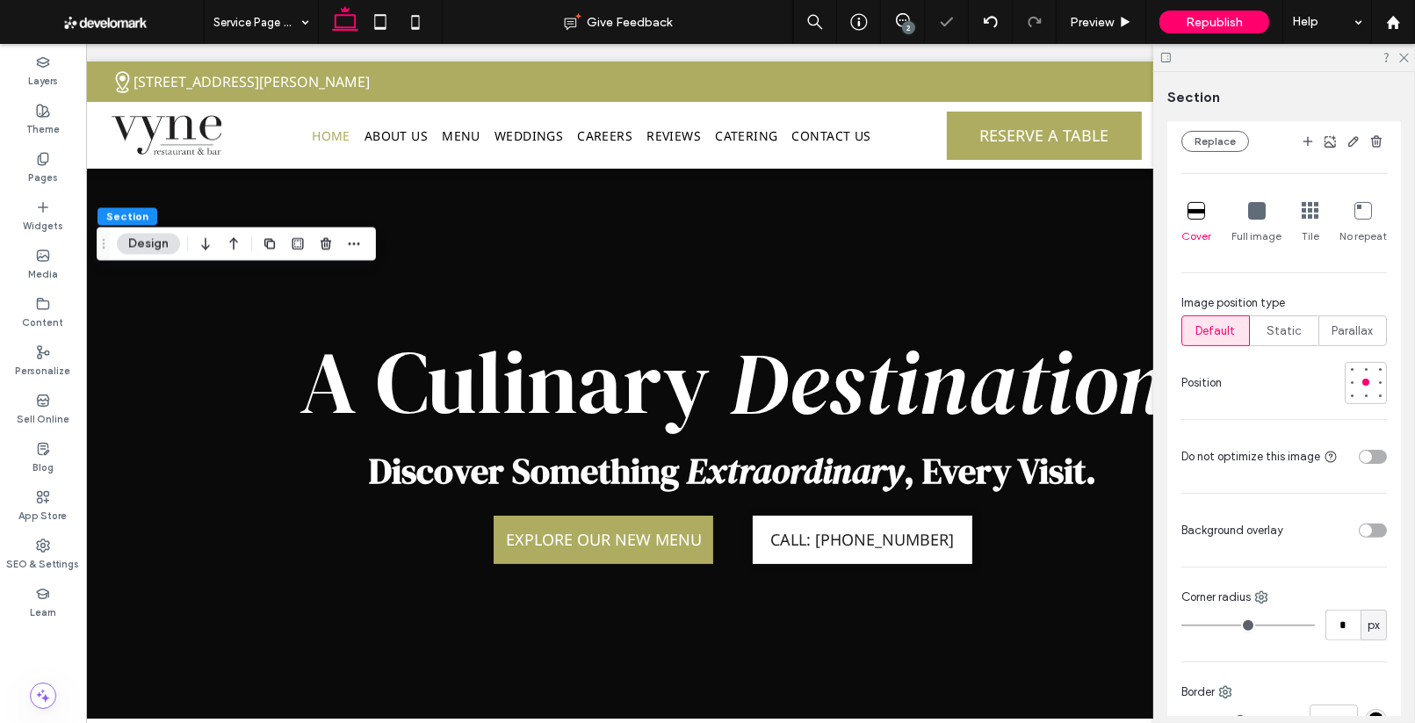
scroll to position [488, 0]
click at [1363, 364] on div at bounding box center [1365, 365] width 7 height 7
click at [1363, 391] on div at bounding box center [1365, 392] width 7 height 7
click at [1362, 379] on div at bounding box center [1365, 378] width 7 height 7
click at [1365, 364] on div at bounding box center [1365, 365] width 7 height 7
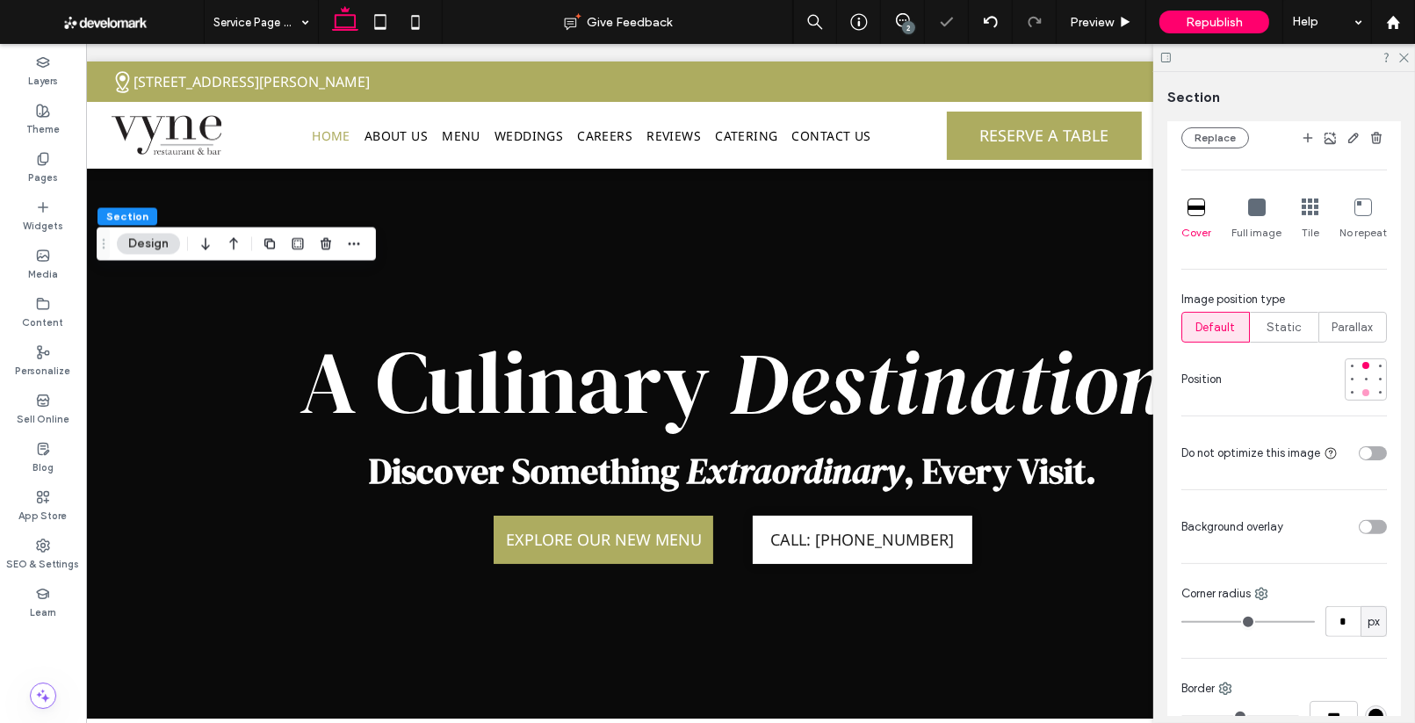
click at [1365, 388] on div at bounding box center [1365, 392] width 12 height 12
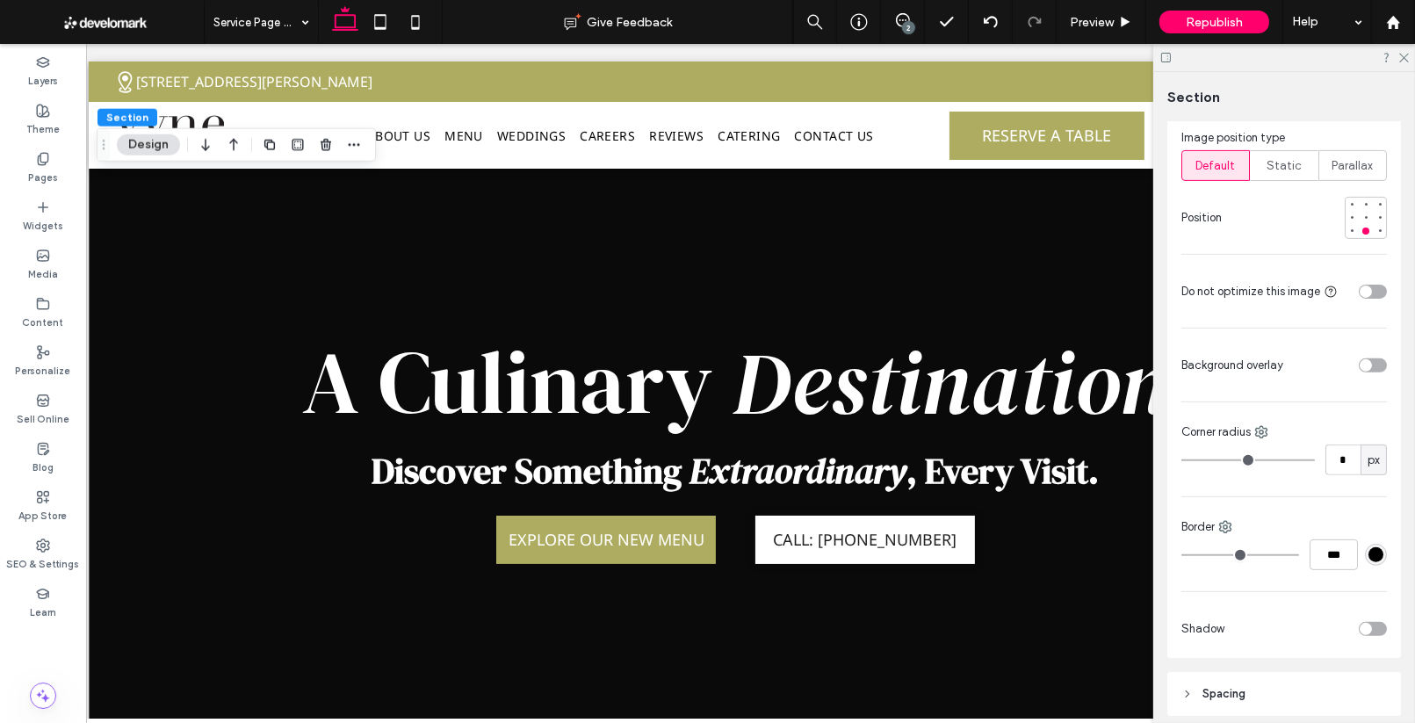
scroll to position [549, 0]
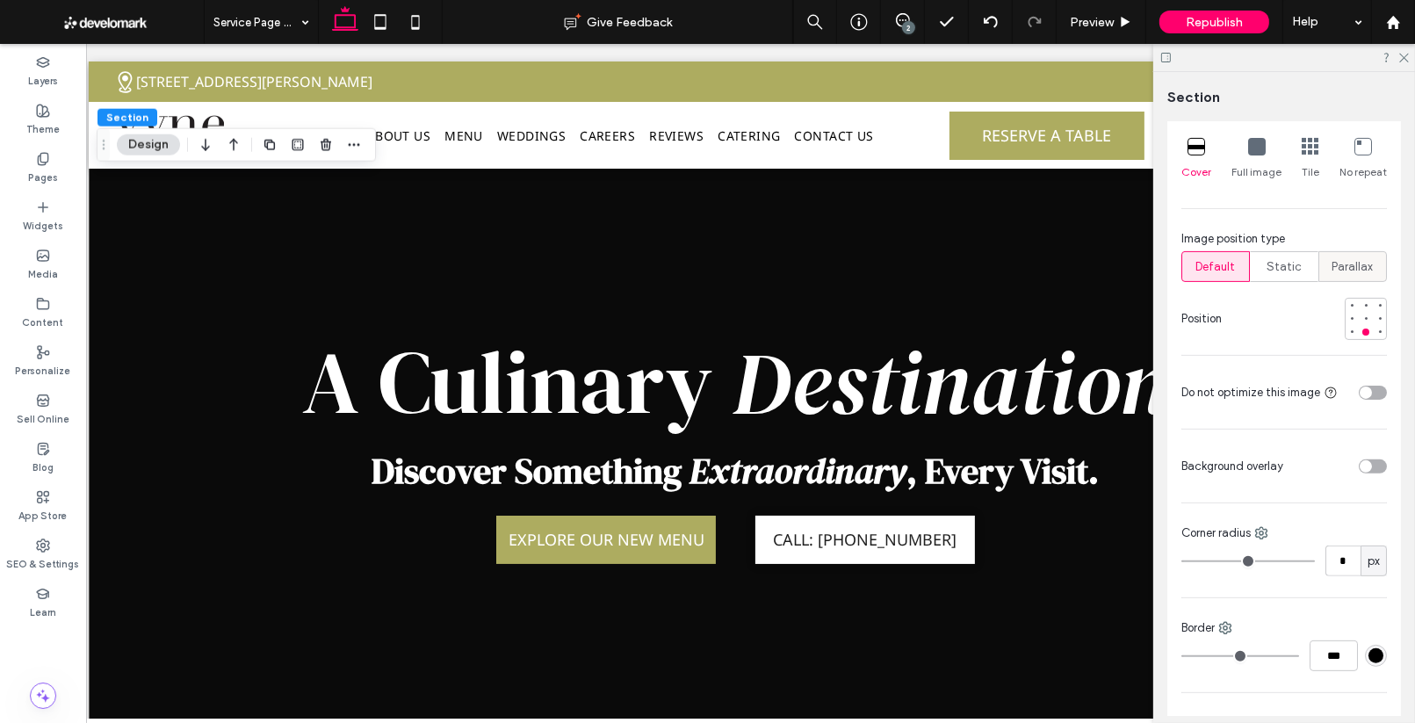
click at [1322, 262] on label "Parallax" at bounding box center [1352, 266] width 68 height 31
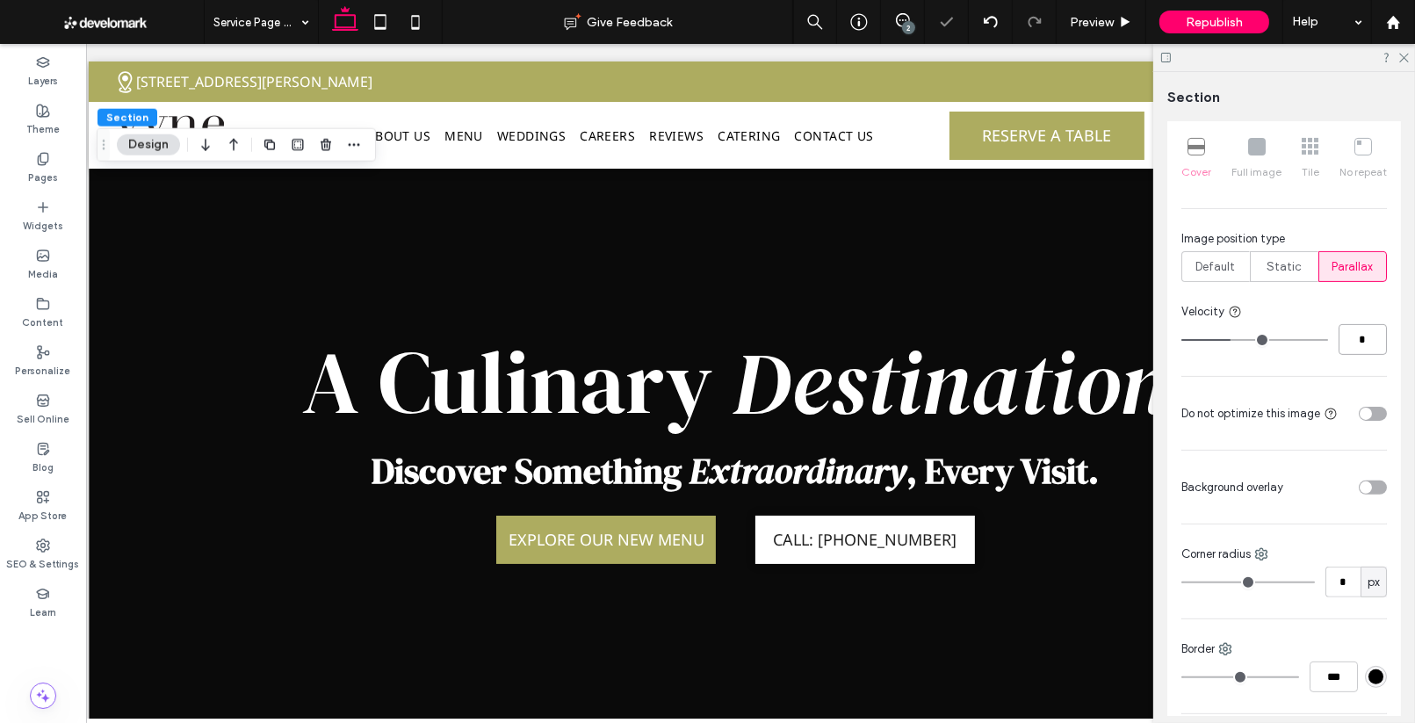
click at [1358, 338] on input "*" at bounding box center [1362, 339] width 48 height 31
type input "*"
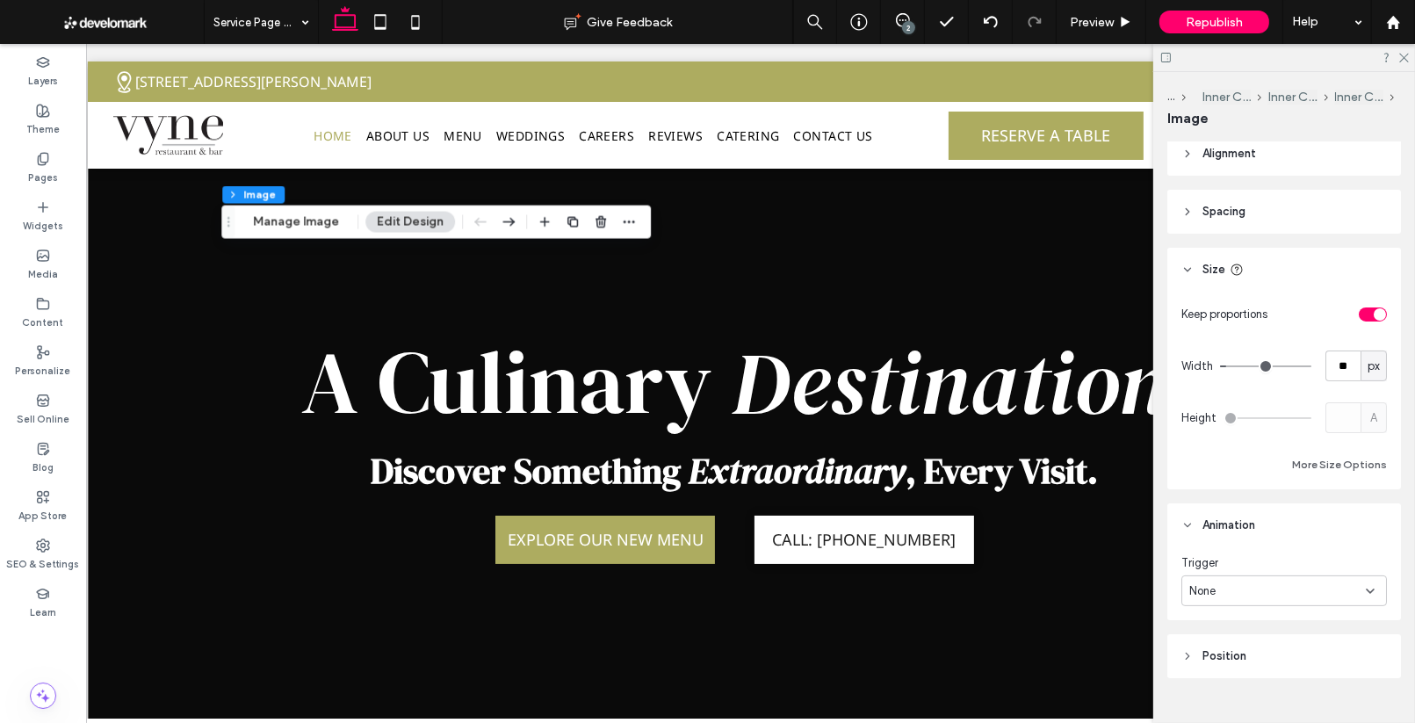
scroll to position [351, 0]
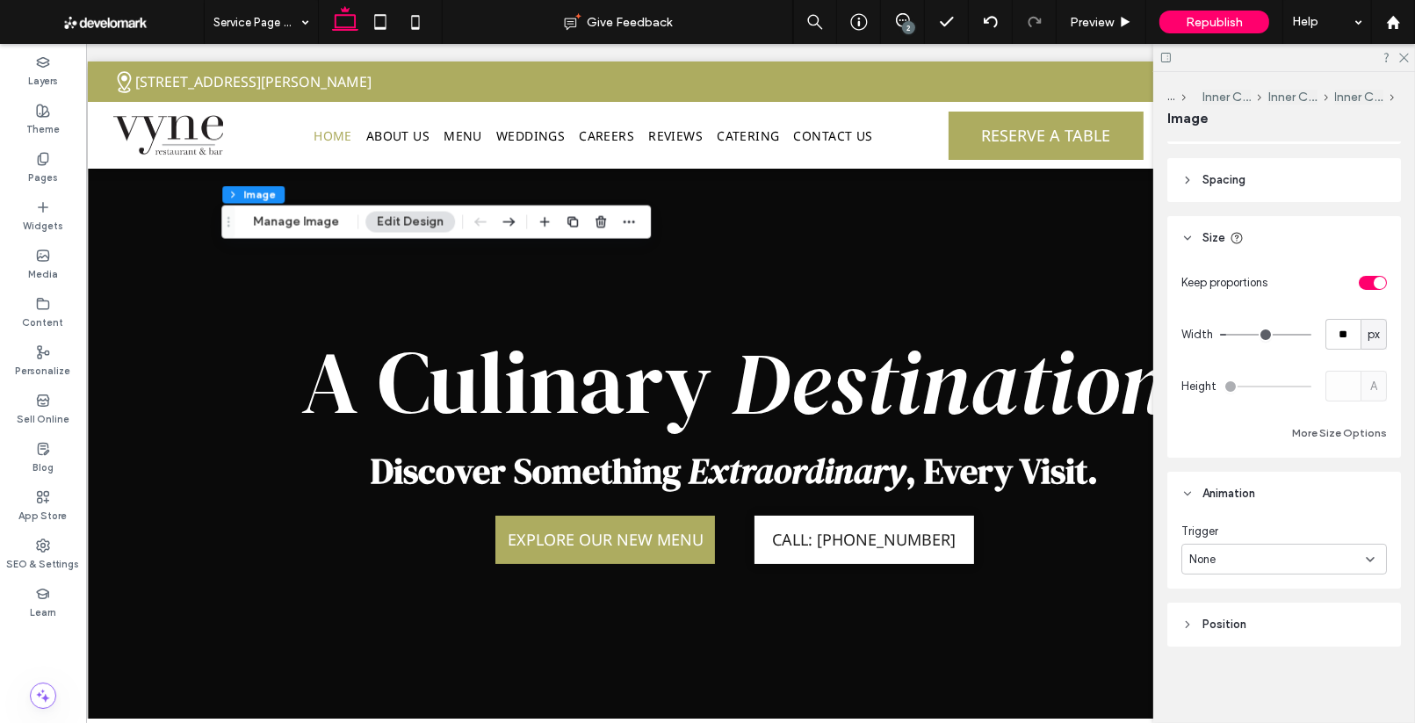
click at [1274, 535] on div "Trigger" at bounding box center [1283, 531] width 205 height 18
click at [1274, 542] on div "Trigger None" at bounding box center [1283, 548] width 205 height 52
click at [1268, 548] on div "None" at bounding box center [1283, 559] width 205 height 31
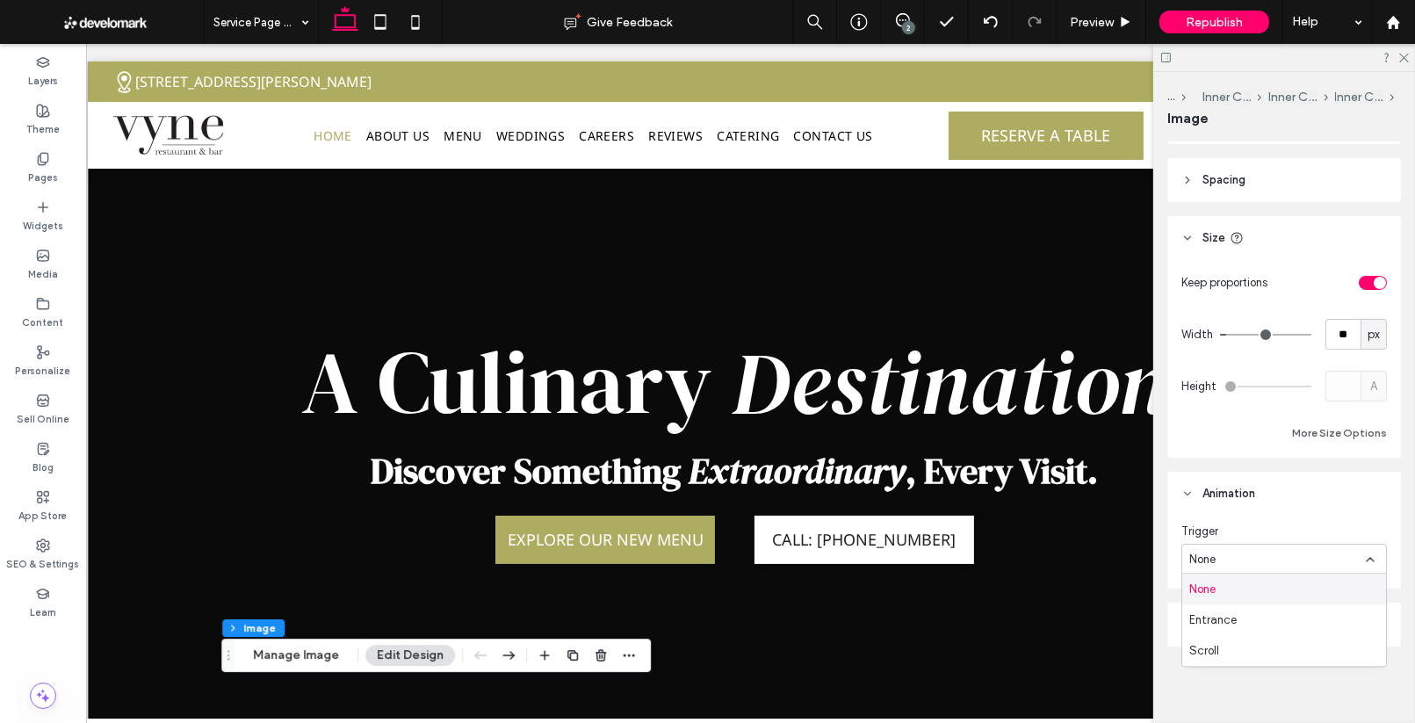
scroll to position [0, 17]
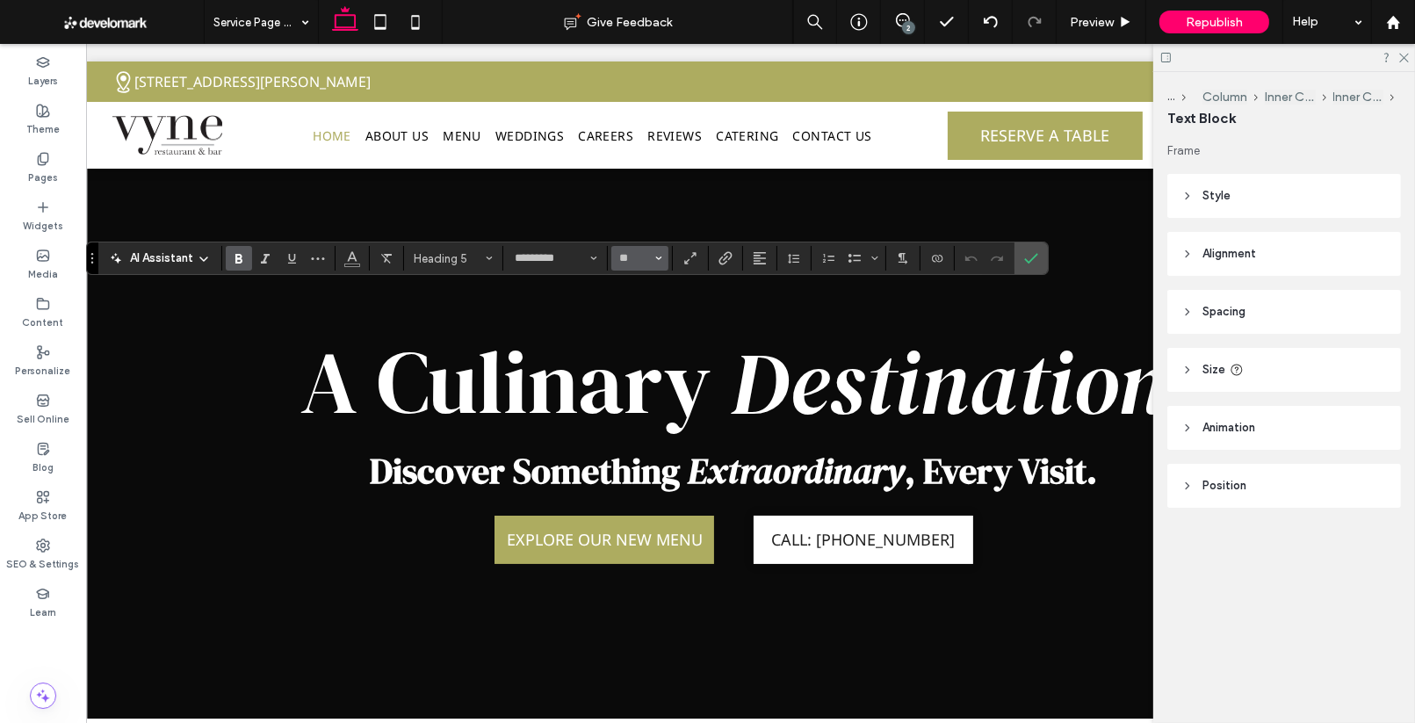
click at [661, 261] on button "**" at bounding box center [639, 258] width 57 height 25
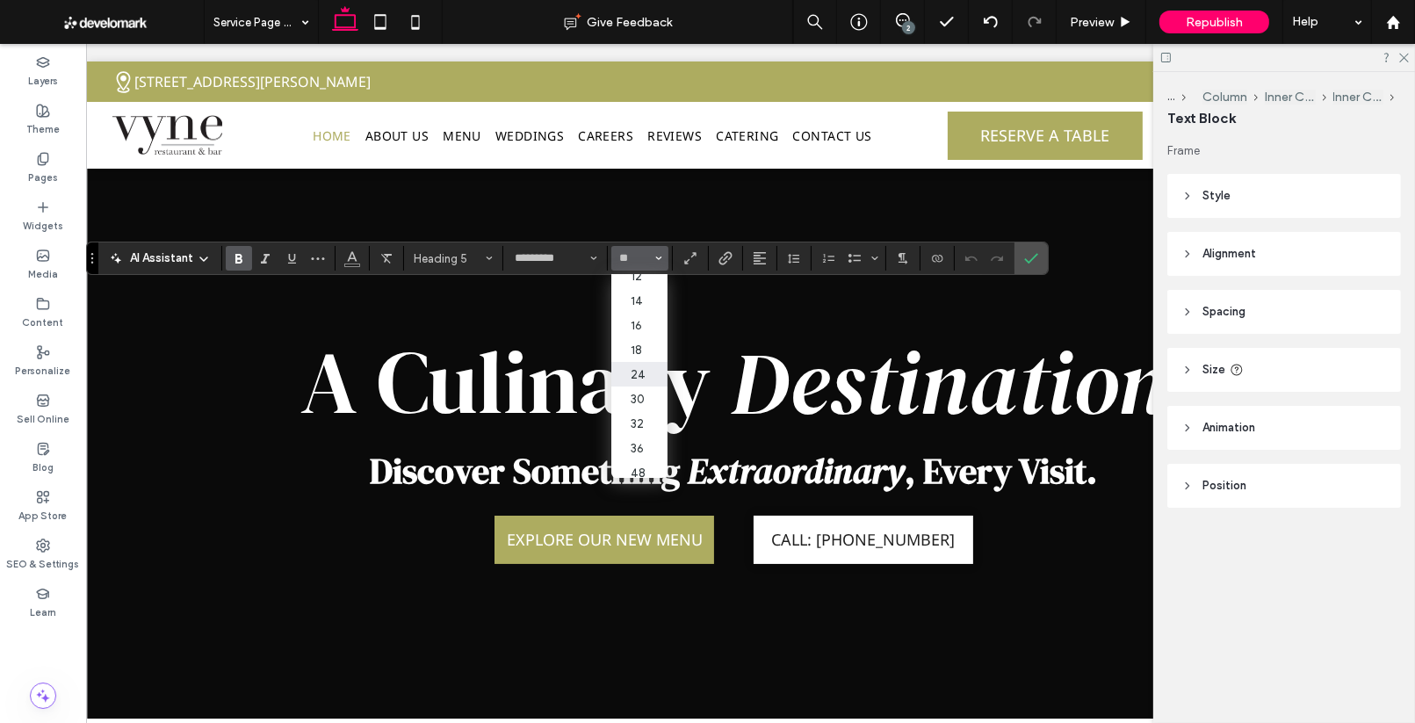
scroll to position [119, 0]
click at [632, 345] on label "18" at bounding box center [639, 340] width 56 height 25
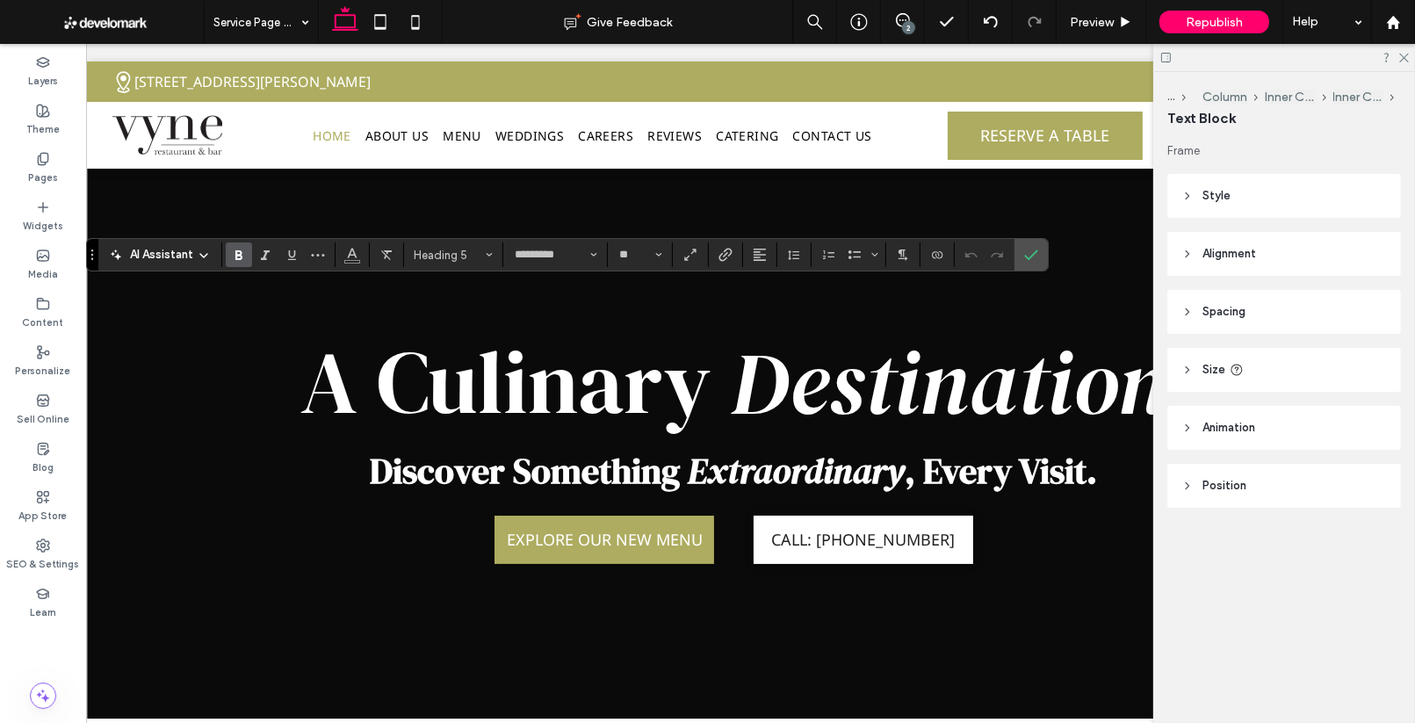
type input "**"
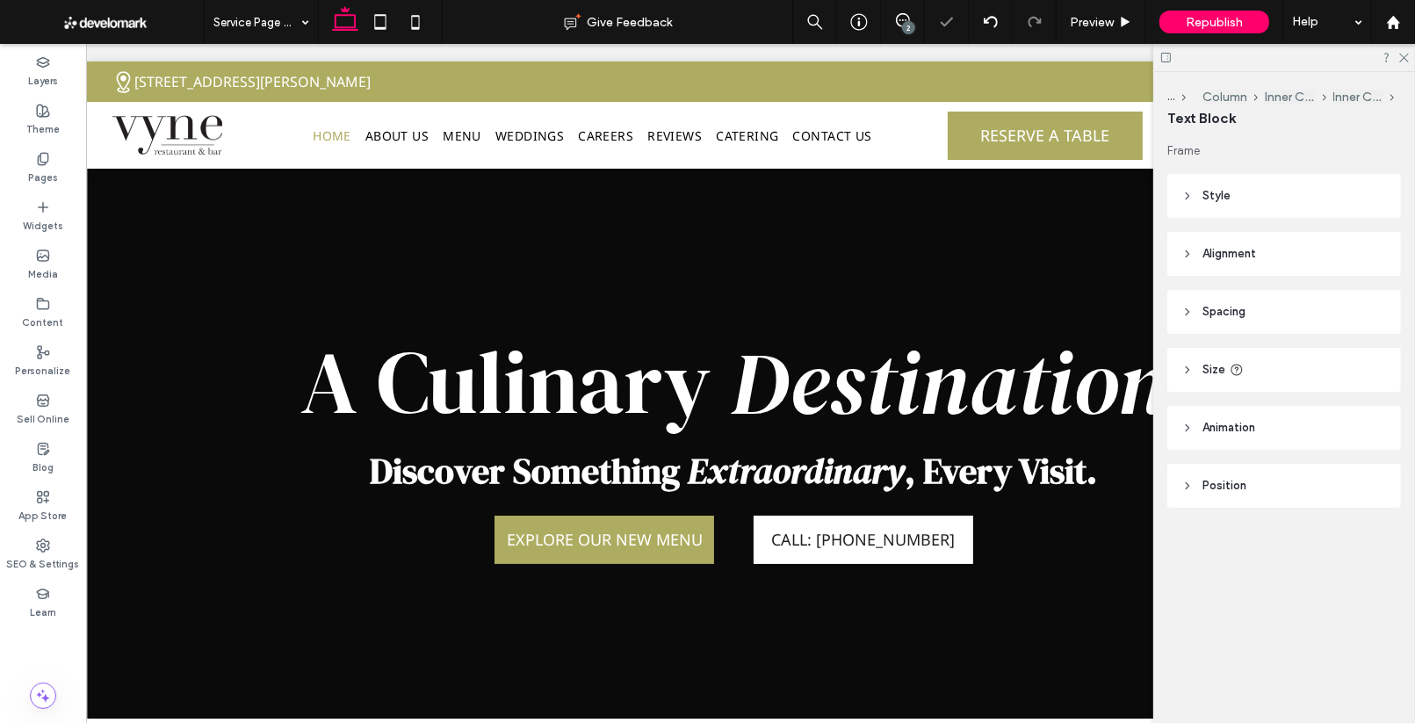
type input "*********"
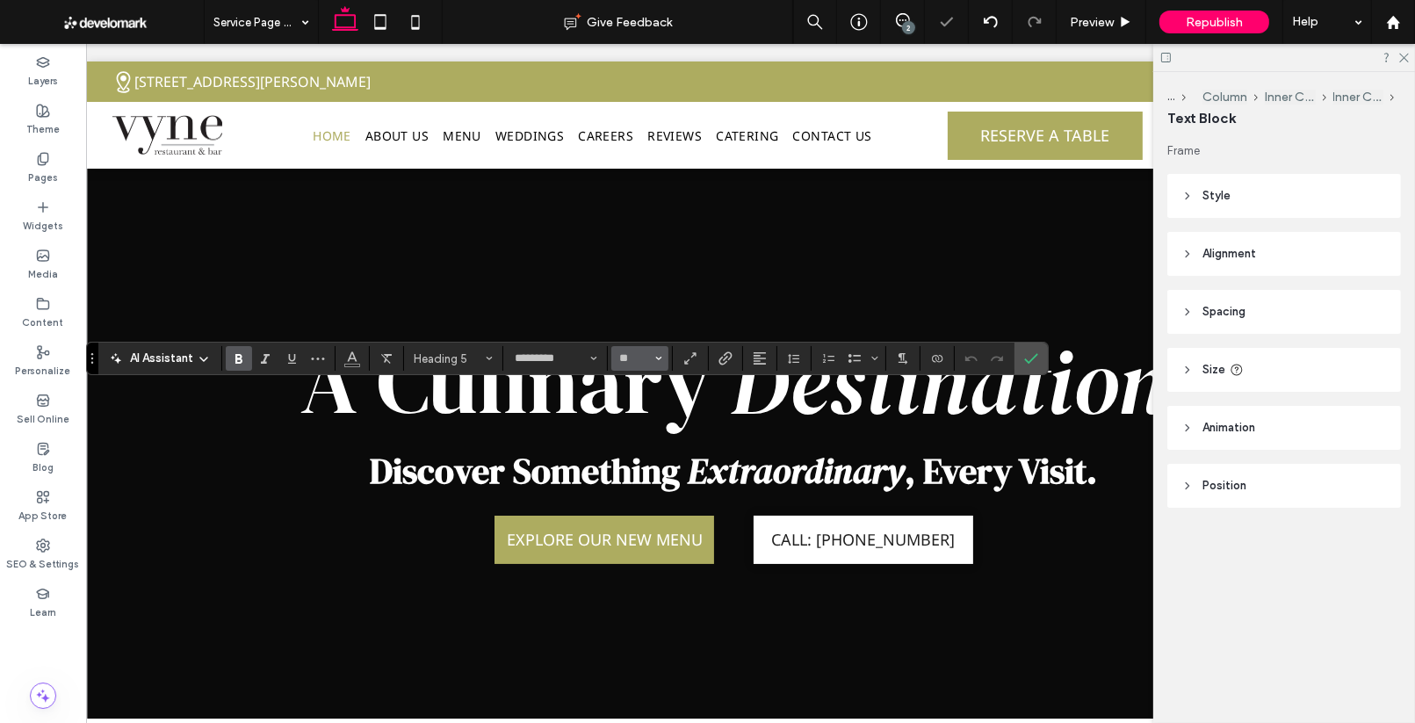
click at [652, 357] on button "**" at bounding box center [639, 358] width 57 height 25
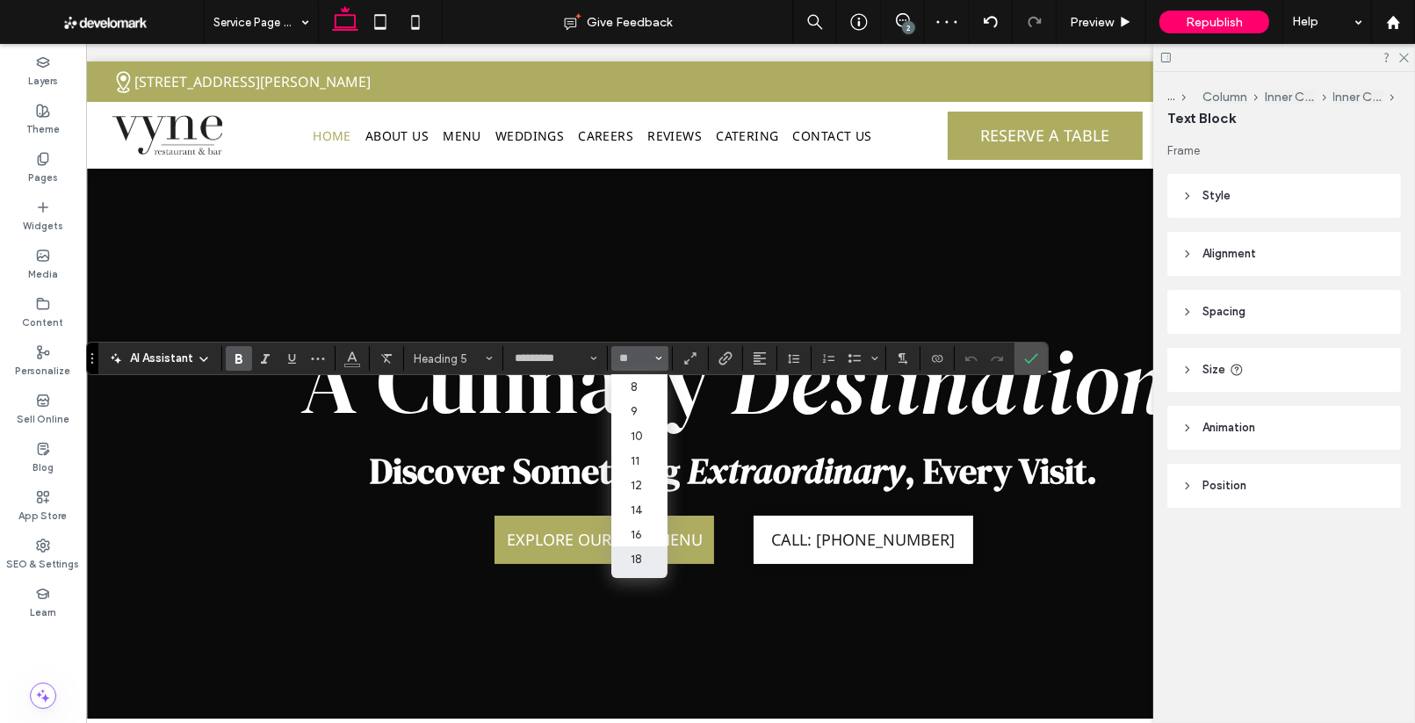
click at [631, 558] on label "18" at bounding box center [639, 558] width 56 height 25
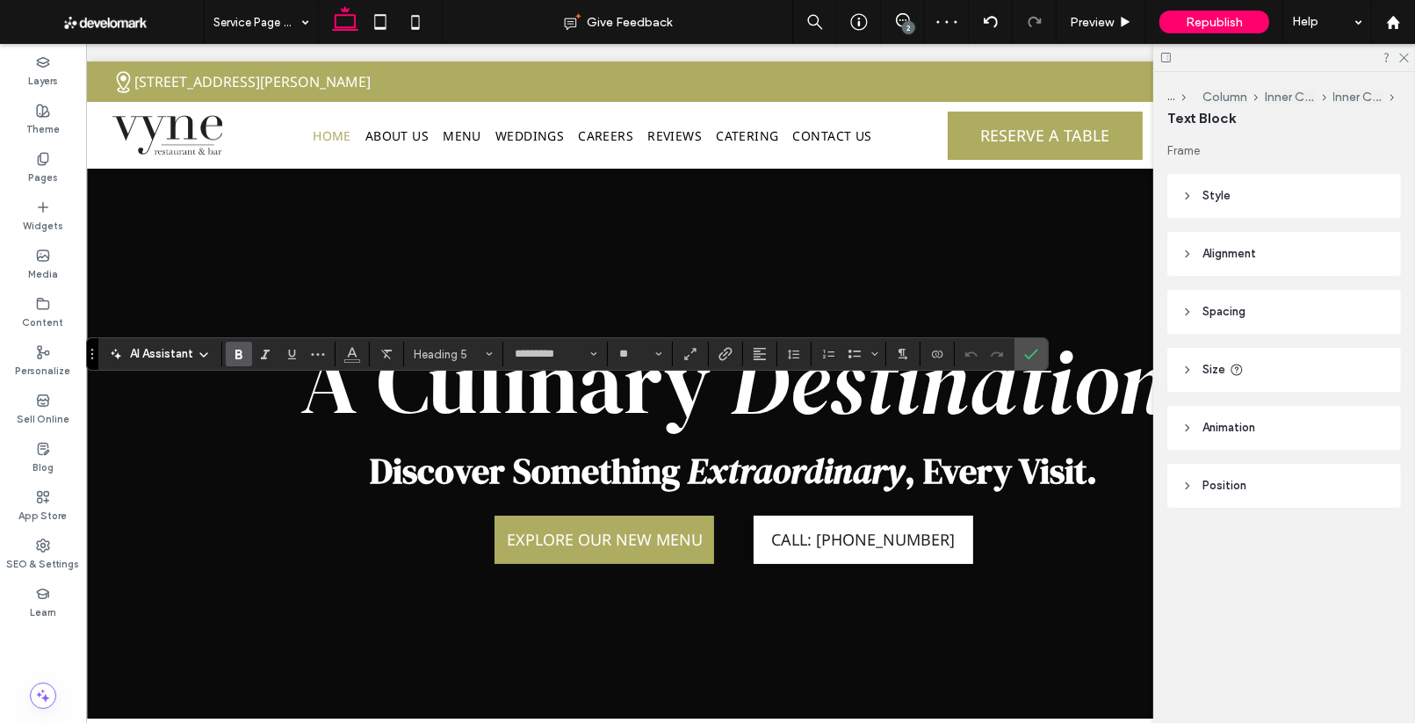
type input "**"
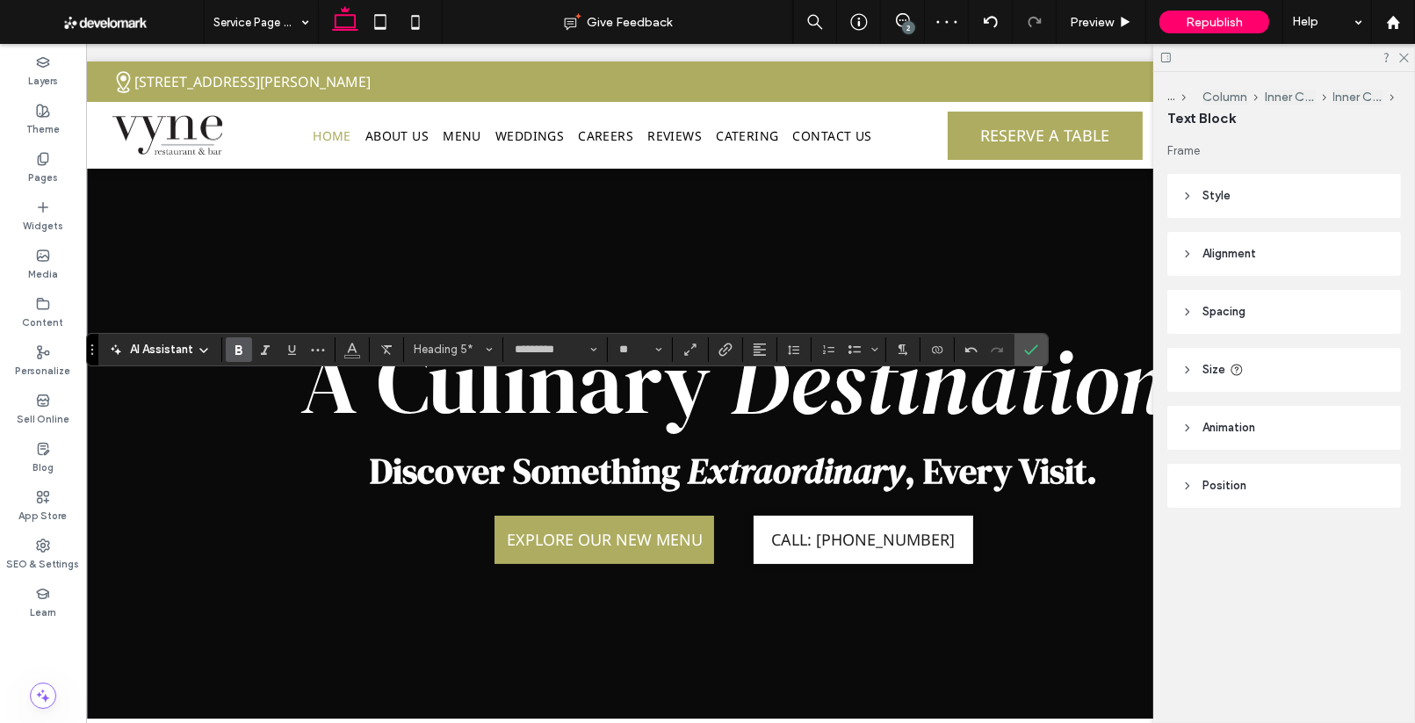
scroll to position [0, 18]
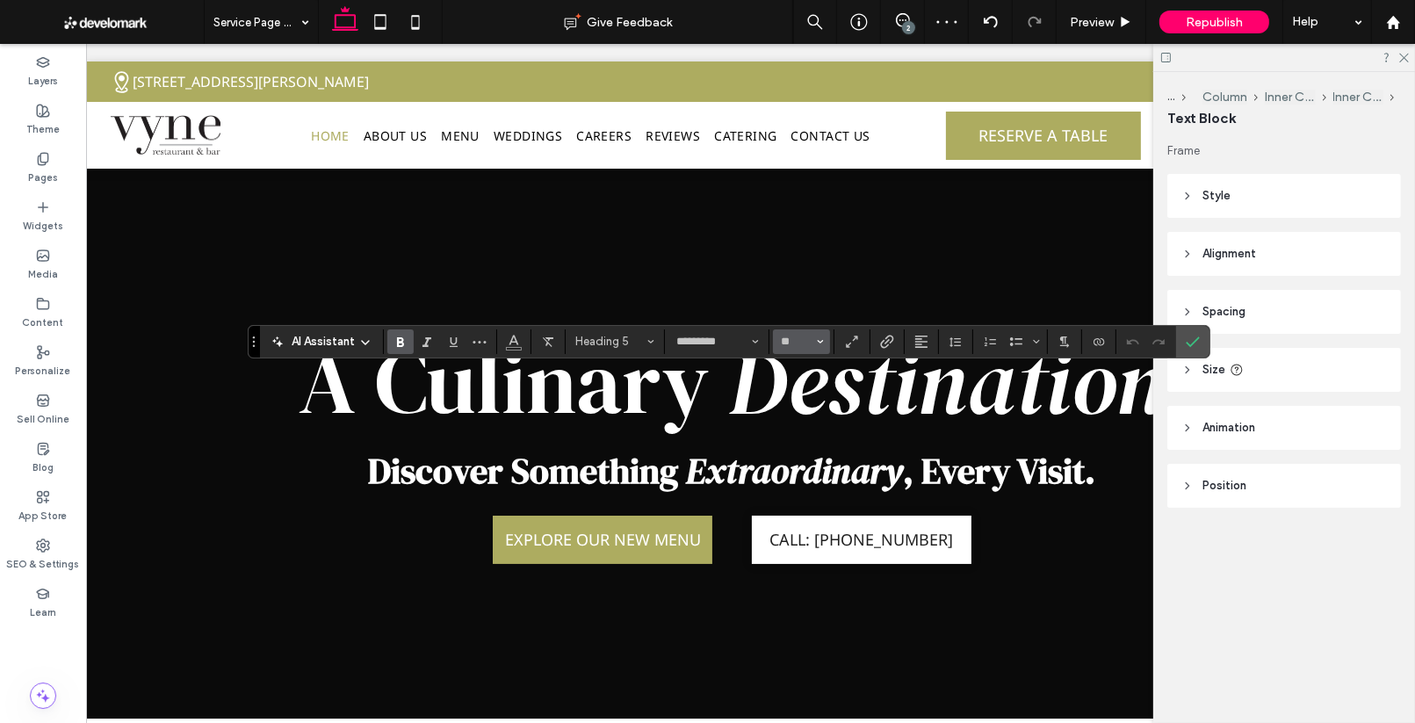
click at [813, 340] on button "**" at bounding box center [801, 341] width 57 height 25
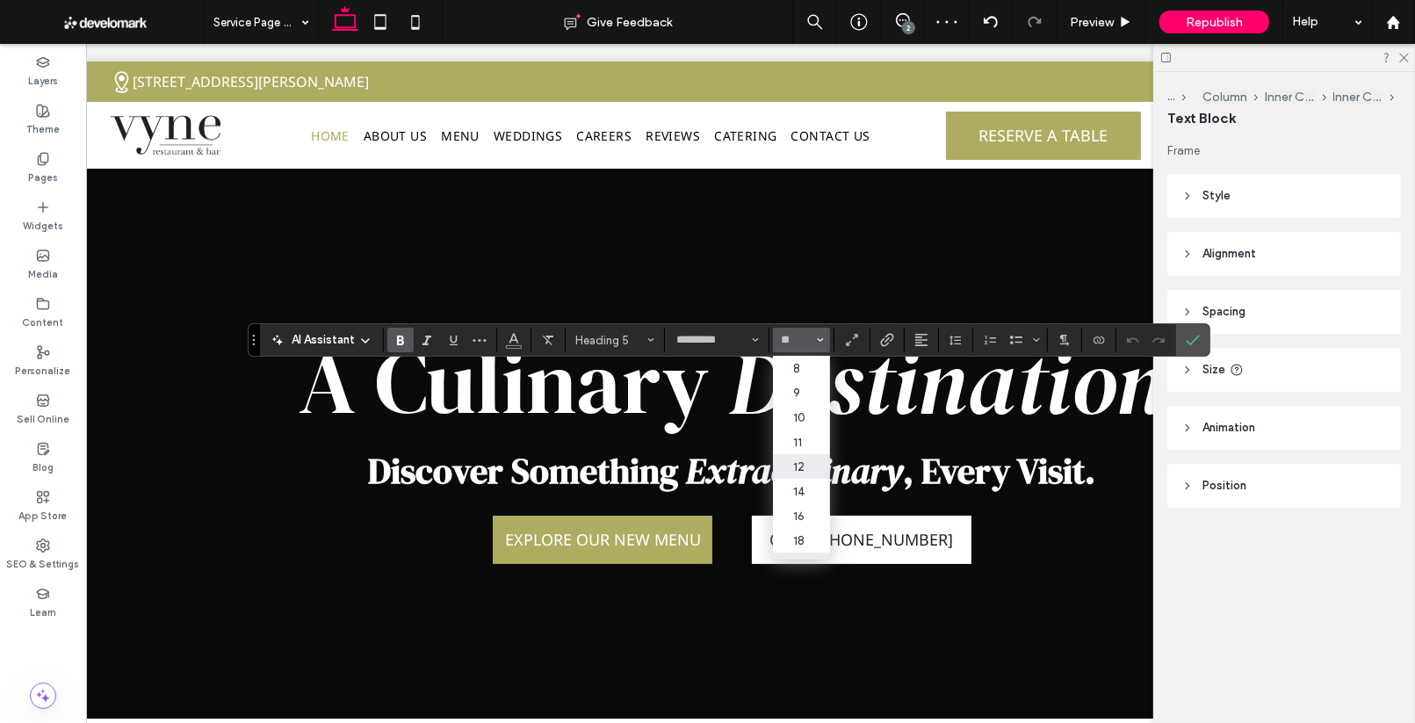
scroll to position [27, 0]
click at [796, 516] on label "18" at bounding box center [801, 513] width 56 height 25
click at [825, 335] on button "*" at bounding box center [801, 340] width 57 height 25
click at [799, 523] on label "18" at bounding box center [801, 528] width 56 height 25
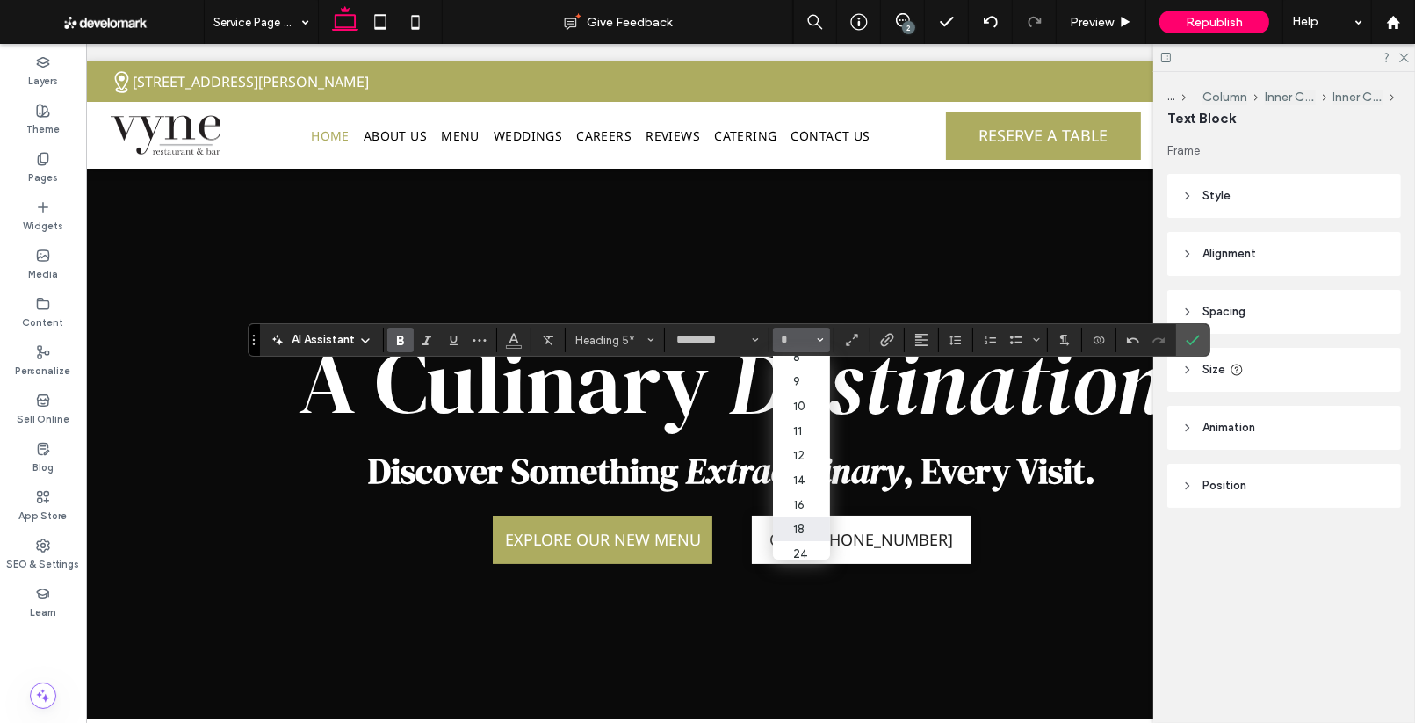
type input "**"
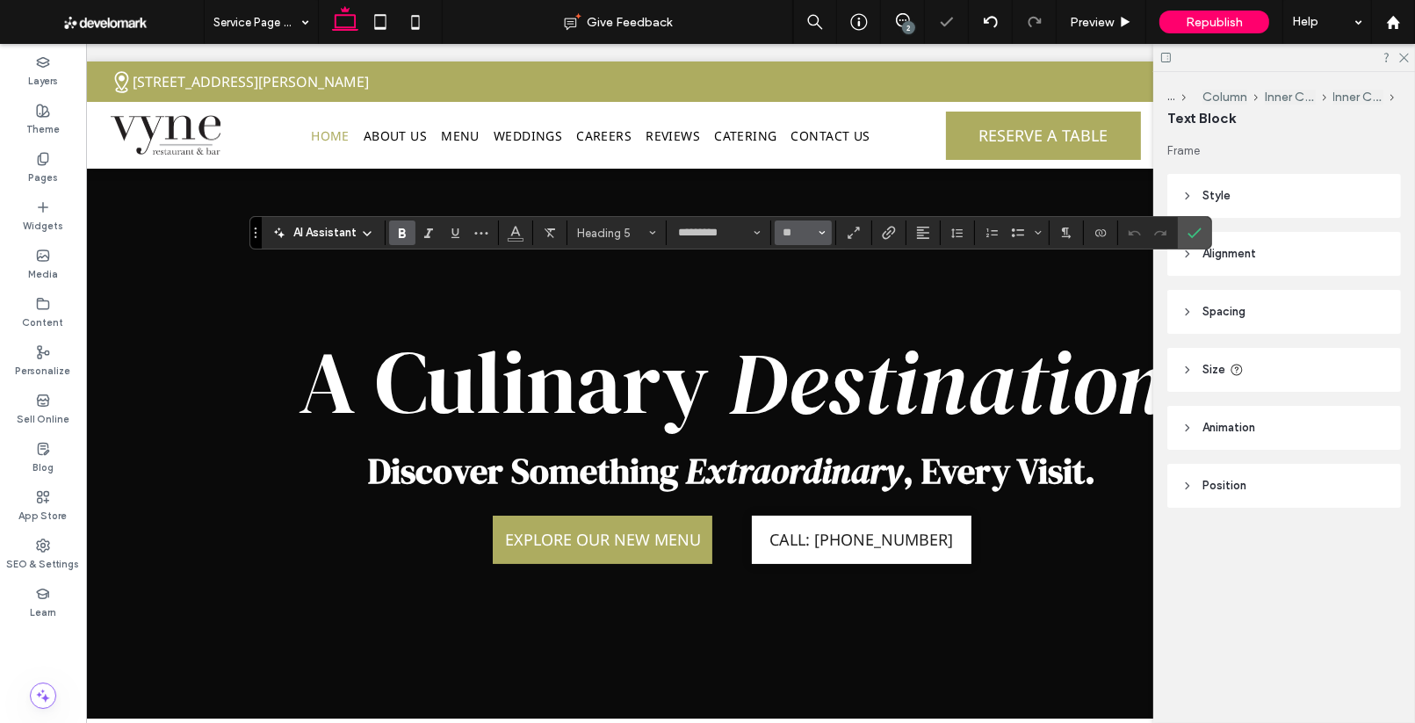
click at [822, 234] on icon "Size" at bounding box center [821, 232] width 7 height 7
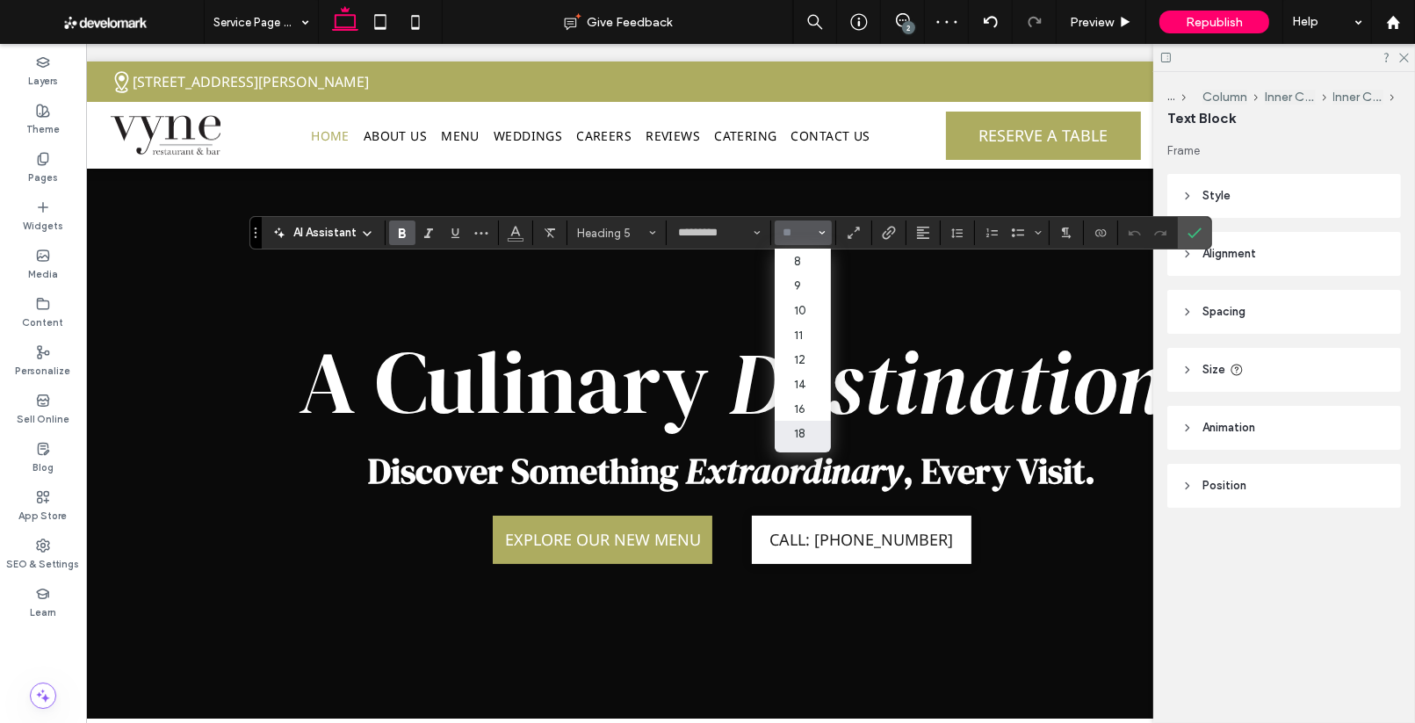
click at [801, 429] on label "18" at bounding box center [803, 433] width 56 height 25
type input "**"
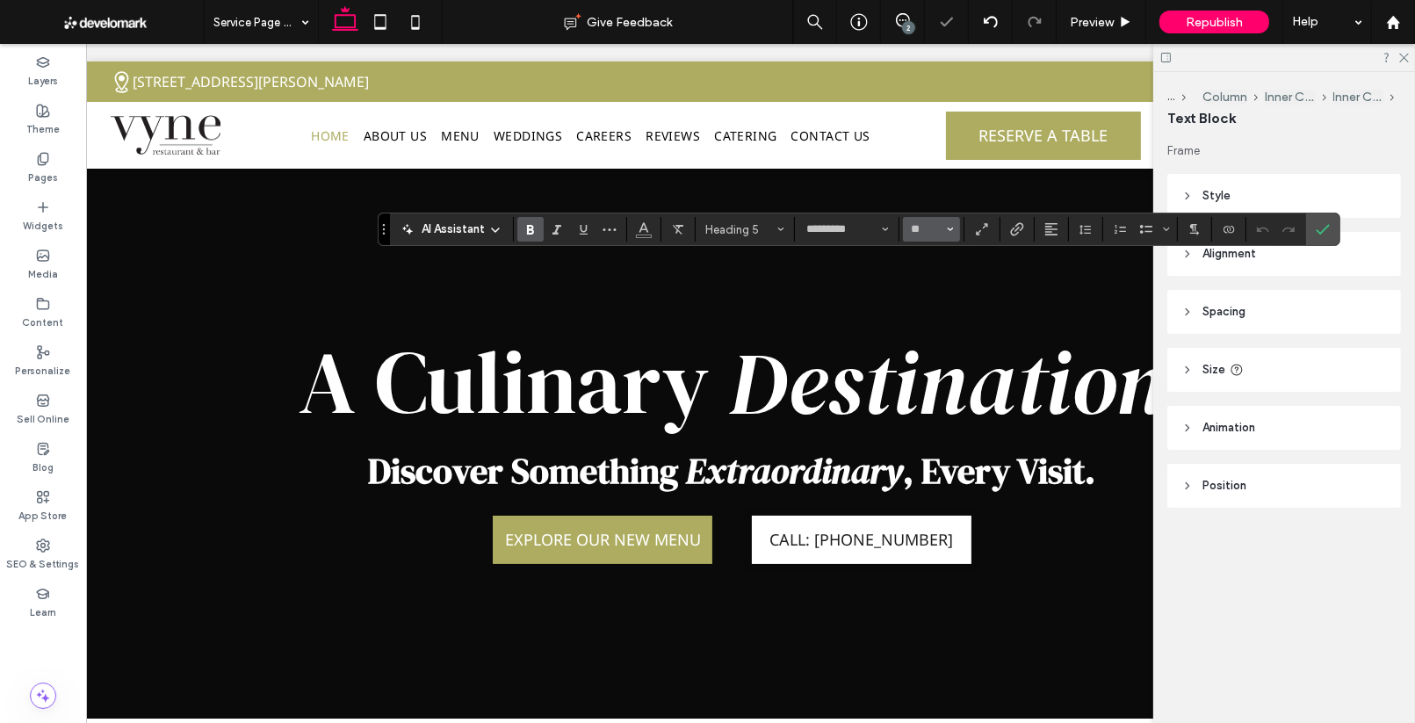
click at [953, 229] on button "**" at bounding box center [931, 229] width 57 height 25
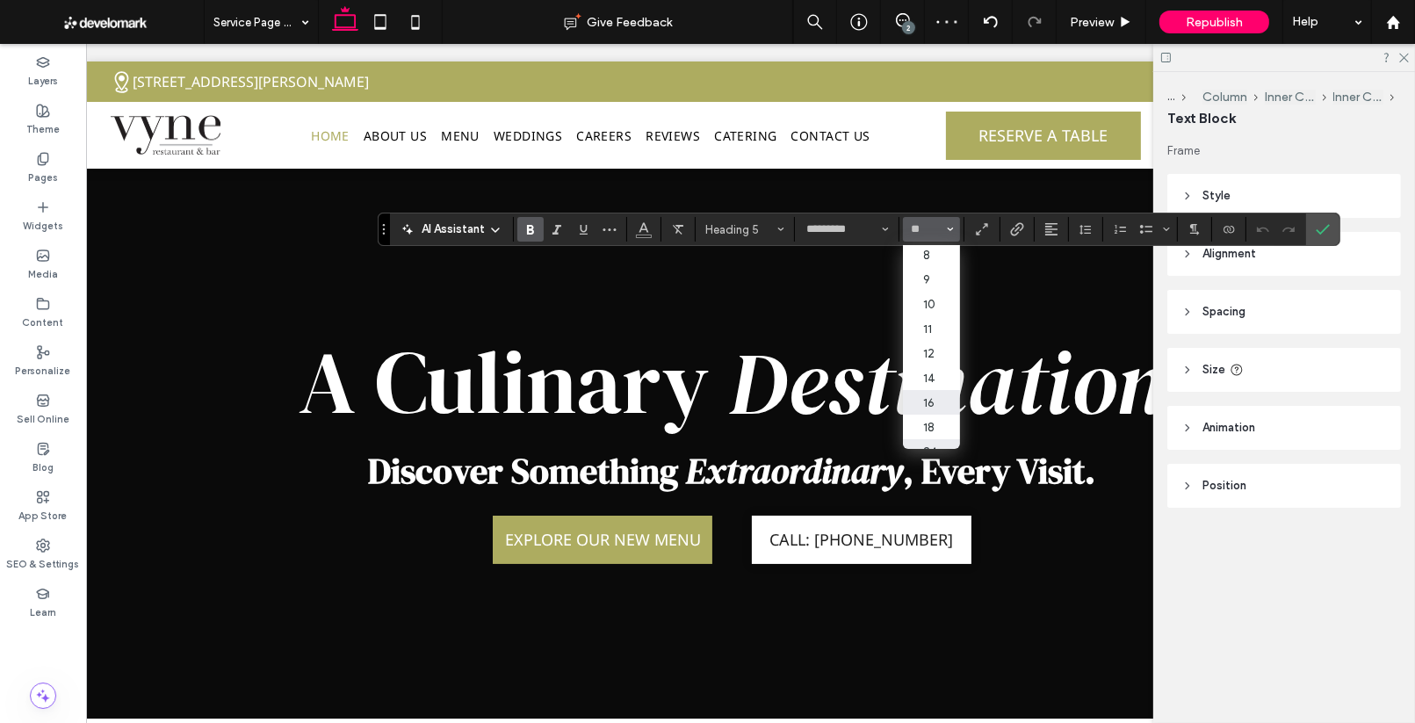
scroll to position [0, 0]
click at [924, 427] on label "18" at bounding box center [931, 429] width 56 height 25
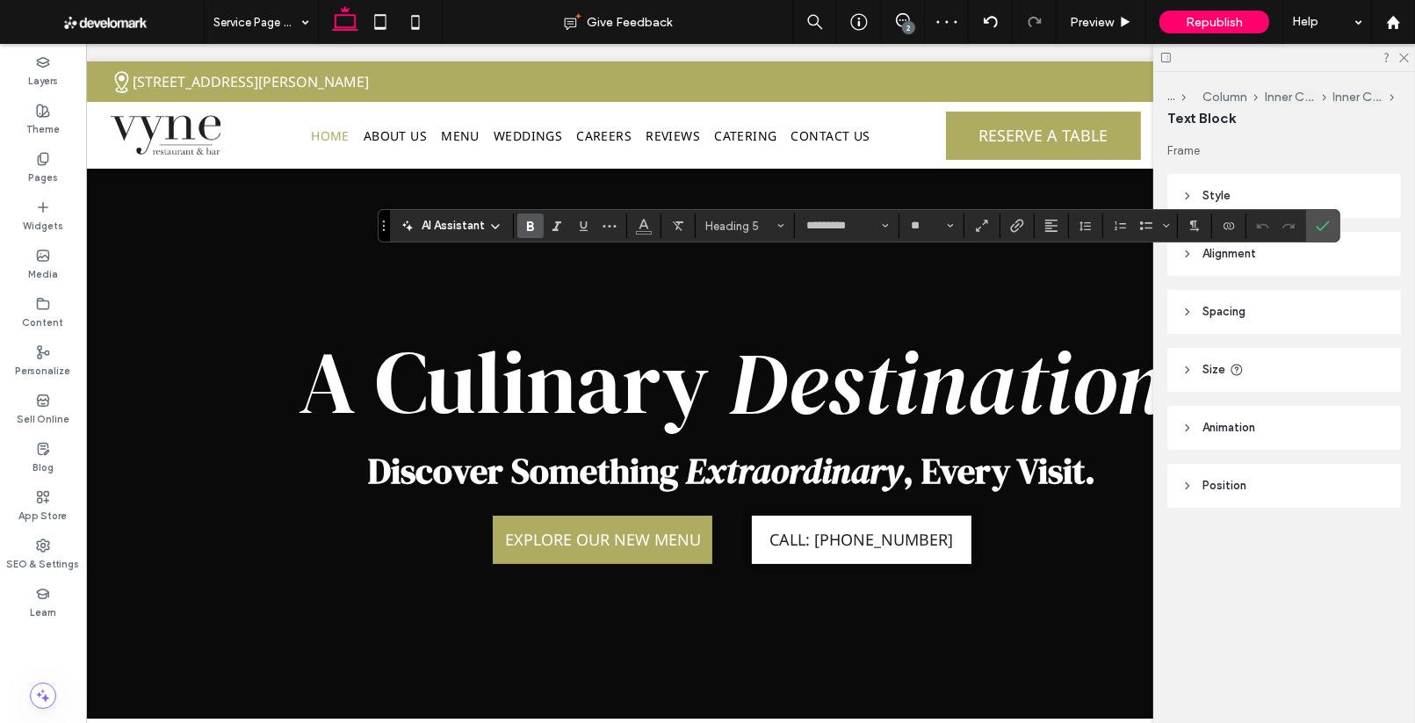
type input "**"
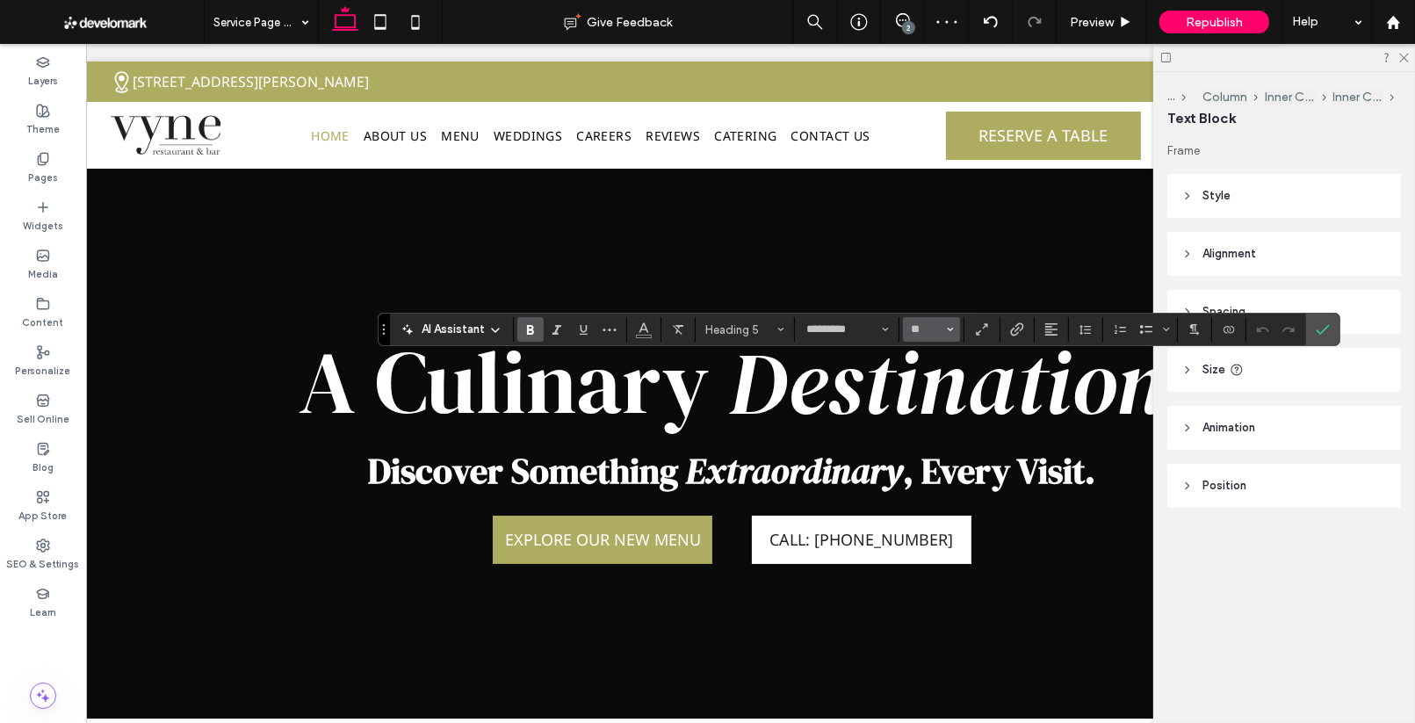
click at [947, 334] on span "Size" at bounding box center [950, 329] width 7 height 23
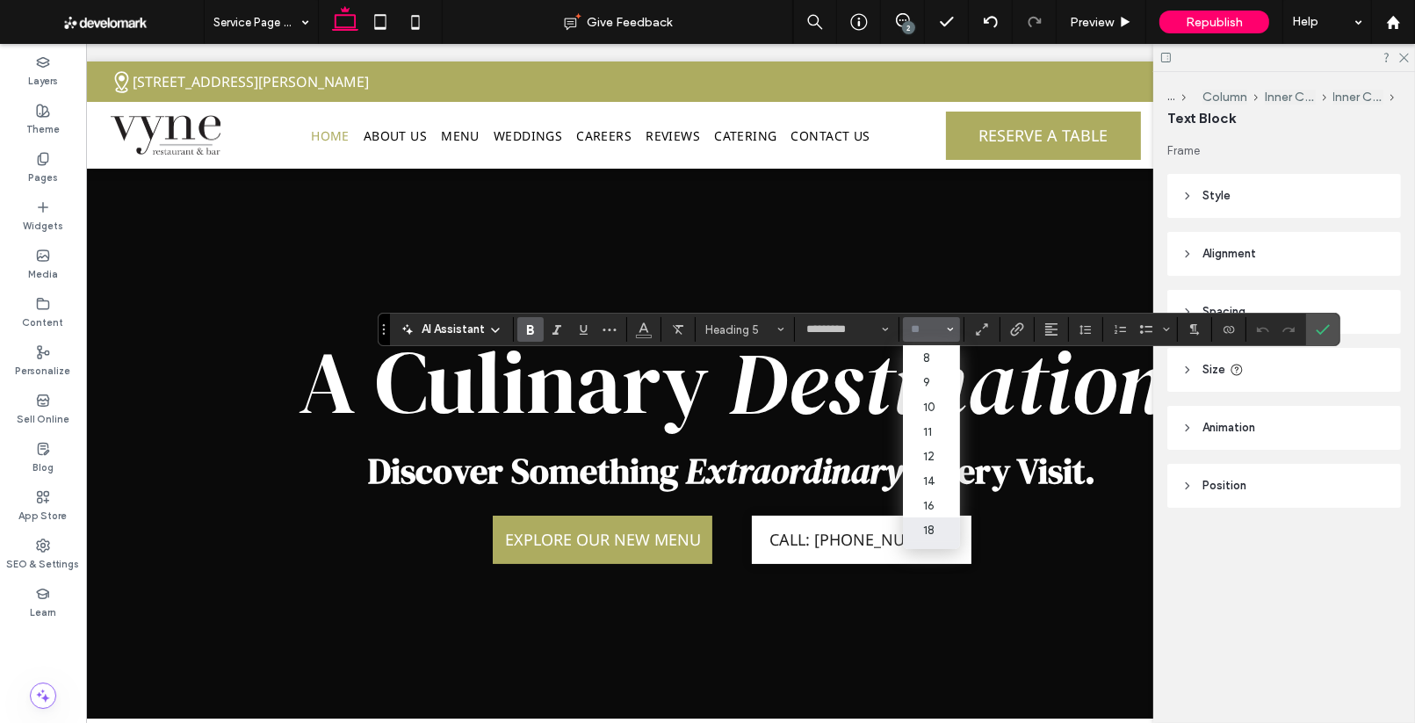
click at [932, 532] on label "18" at bounding box center [931, 529] width 56 height 25
type input "**"
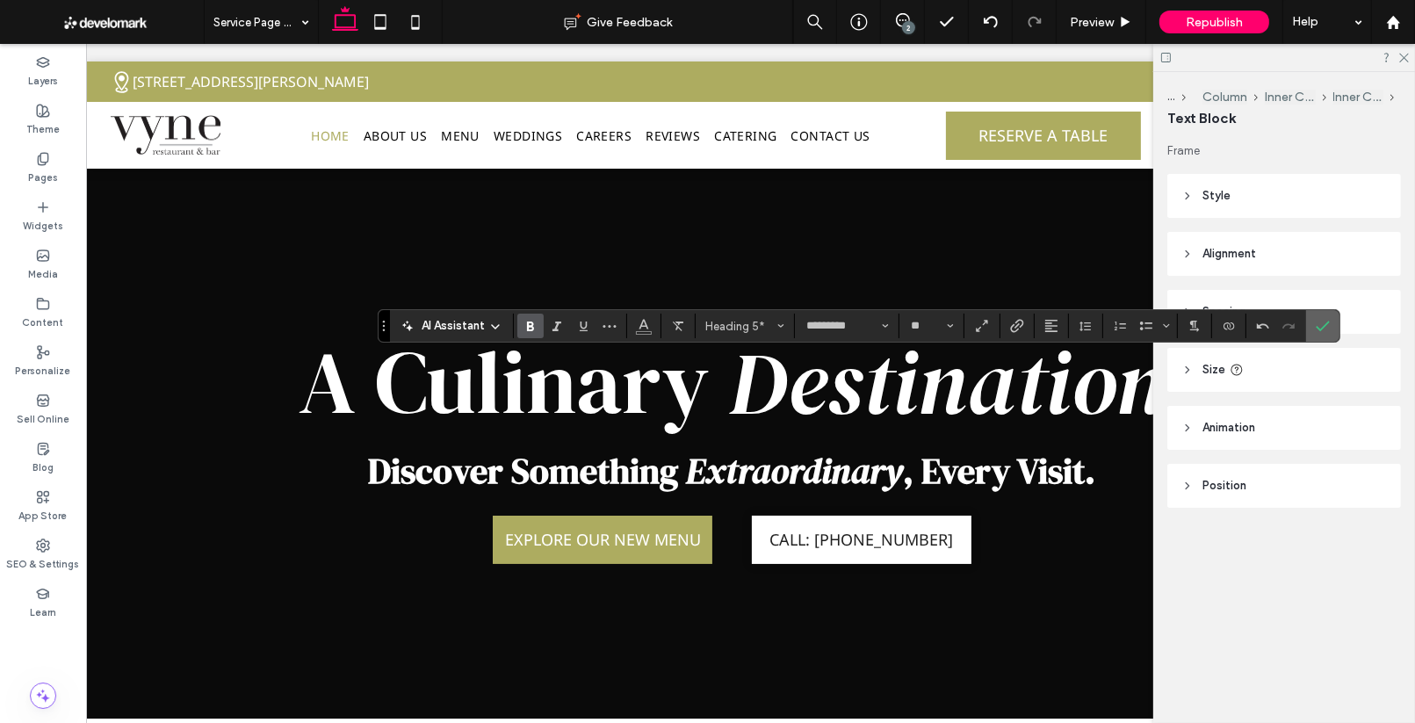
click at [1319, 320] on icon "Confirm" at bounding box center [1322, 326] width 14 height 14
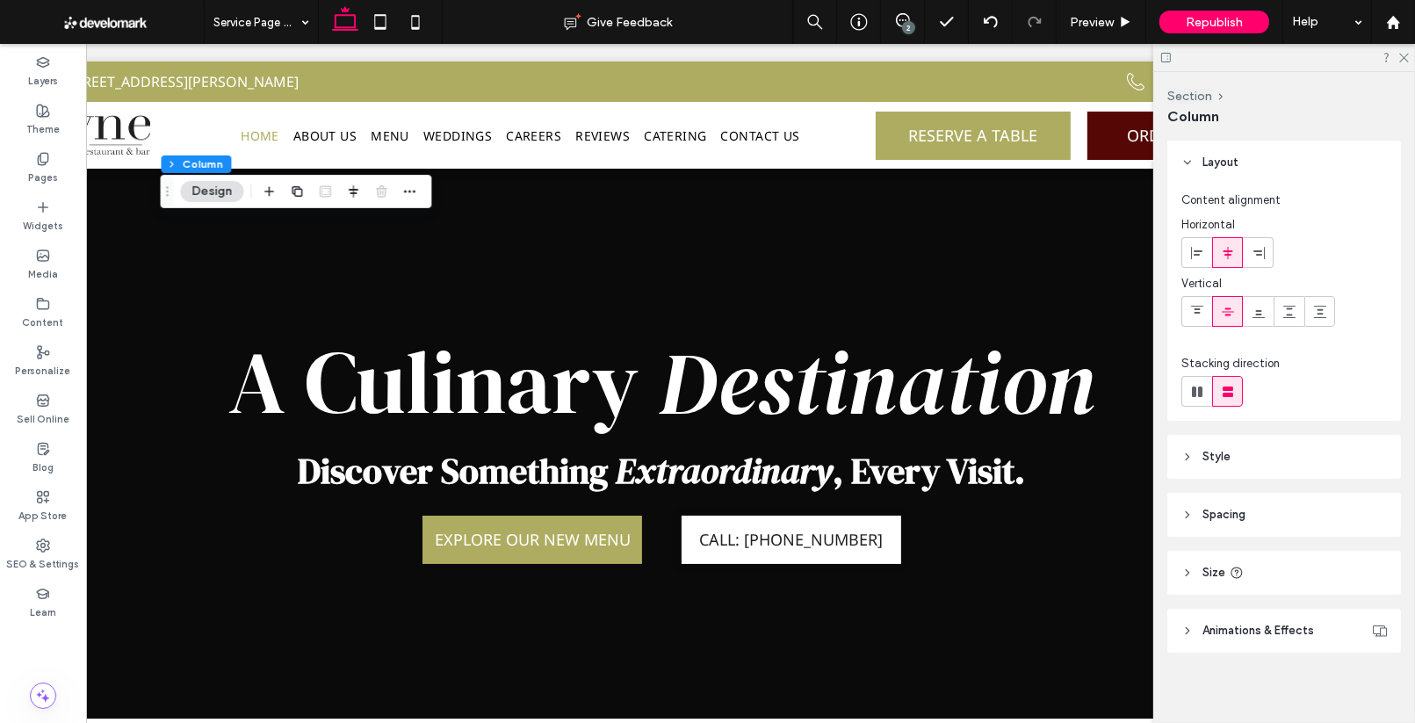
scroll to position [6, 0]
click at [1204, 453] on span "Style" at bounding box center [1216, 451] width 28 height 18
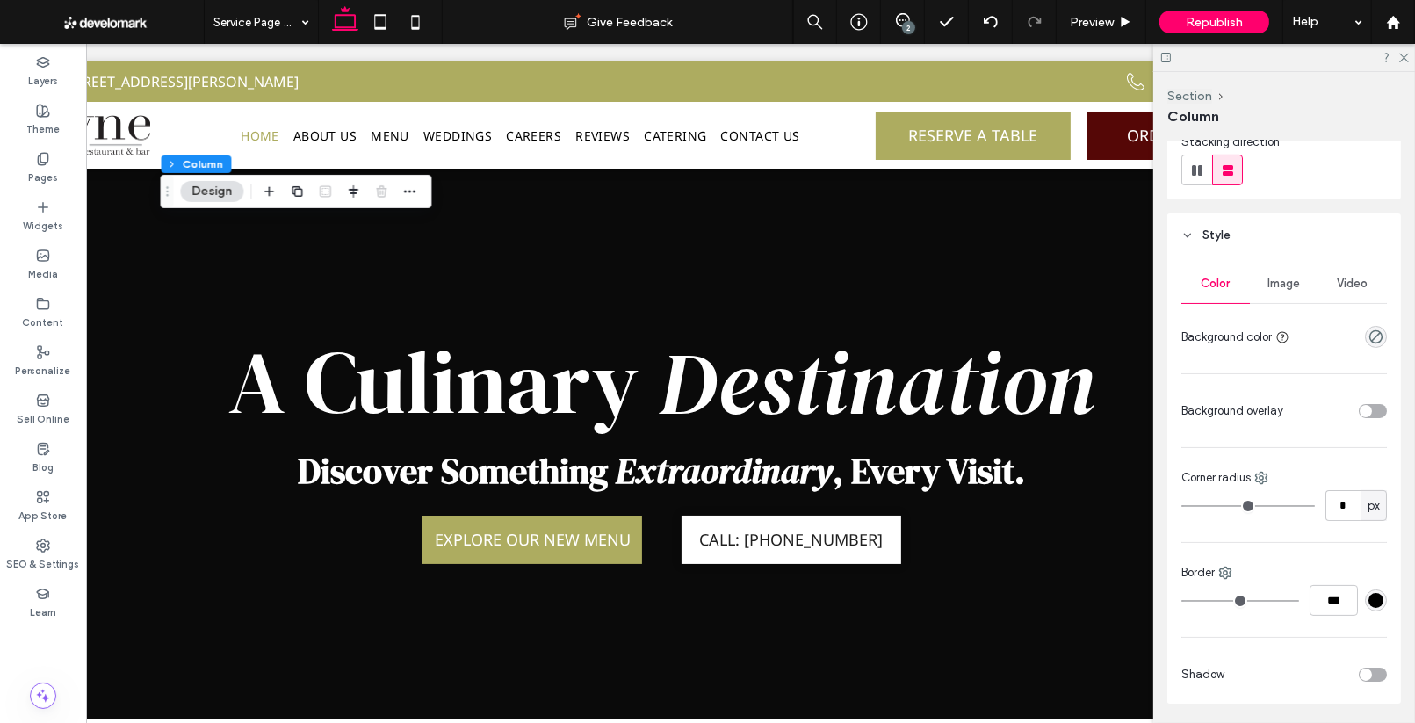
scroll to position [195, 0]
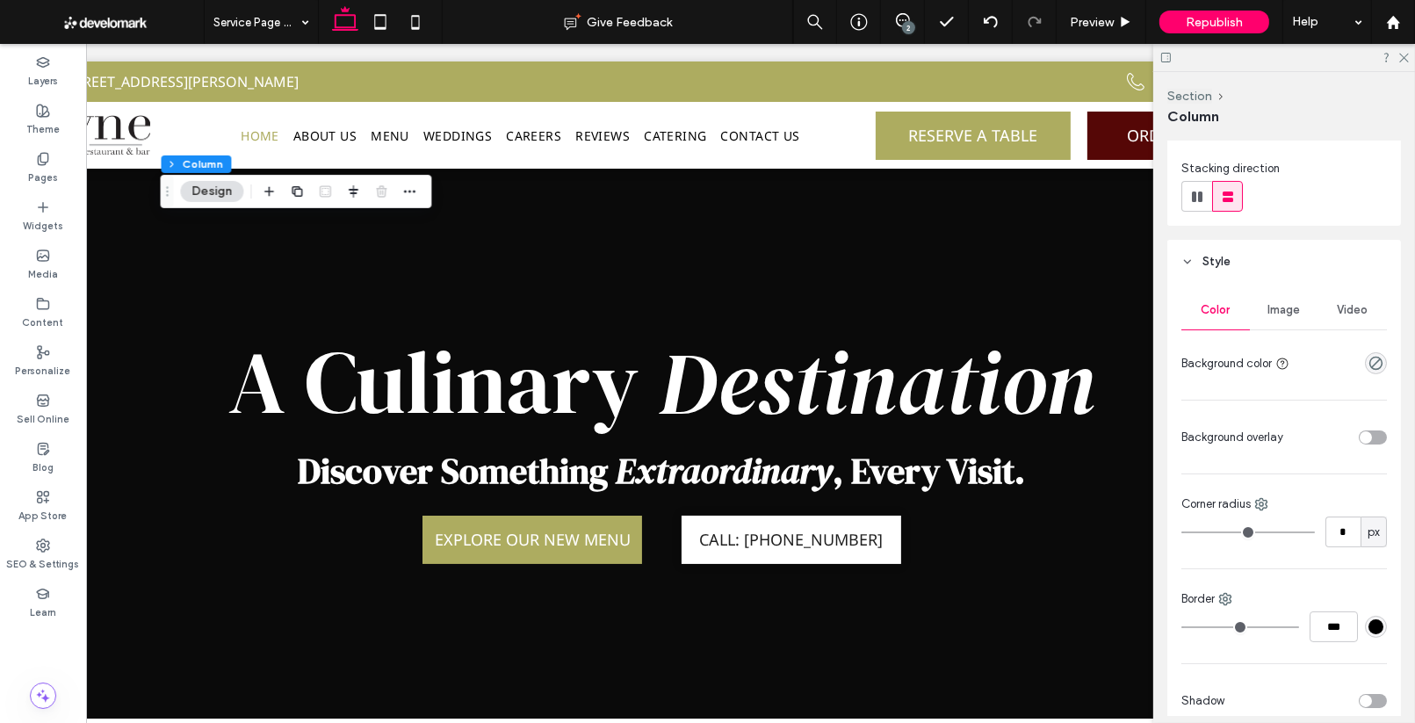
click at [1272, 311] on span "Image" at bounding box center [1284, 310] width 32 height 14
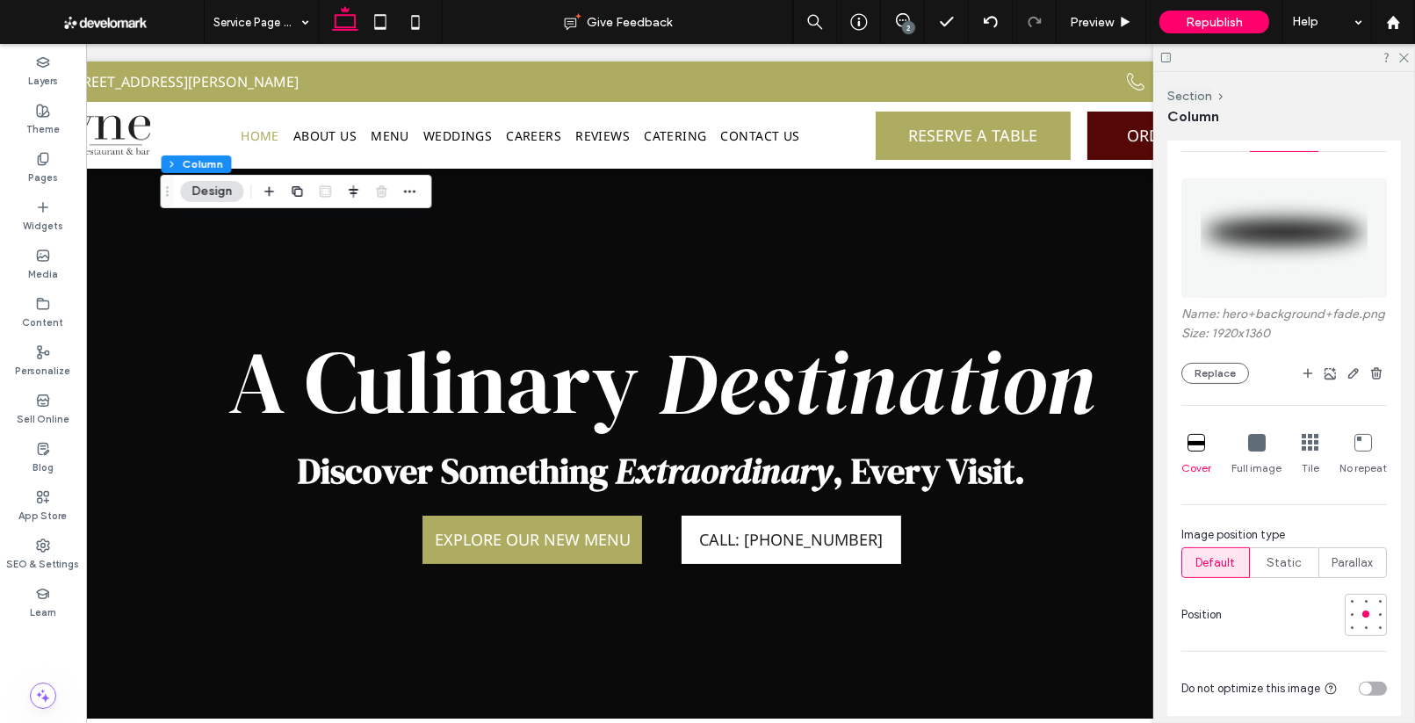
scroll to position [371, 0]
click at [1255, 449] on icon at bounding box center [1257, 445] width 18 height 18
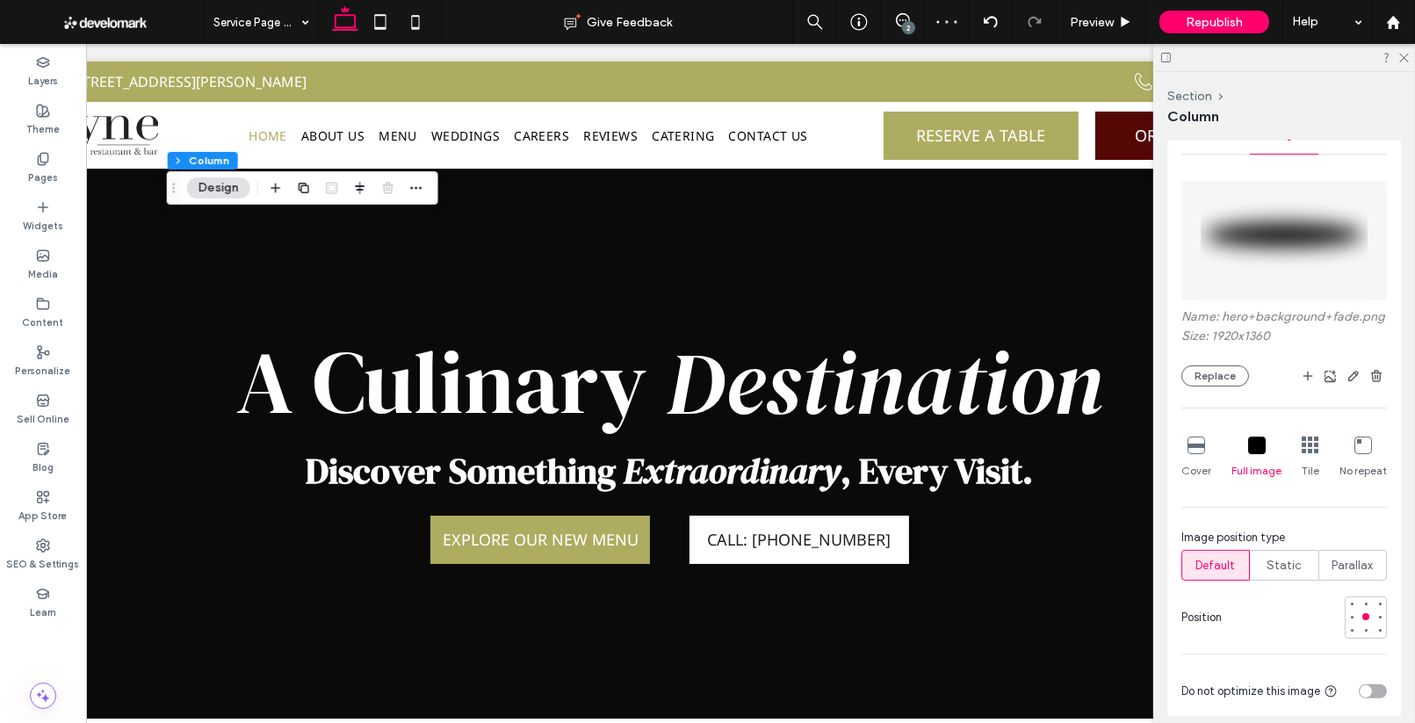
scroll to position [0, 83]
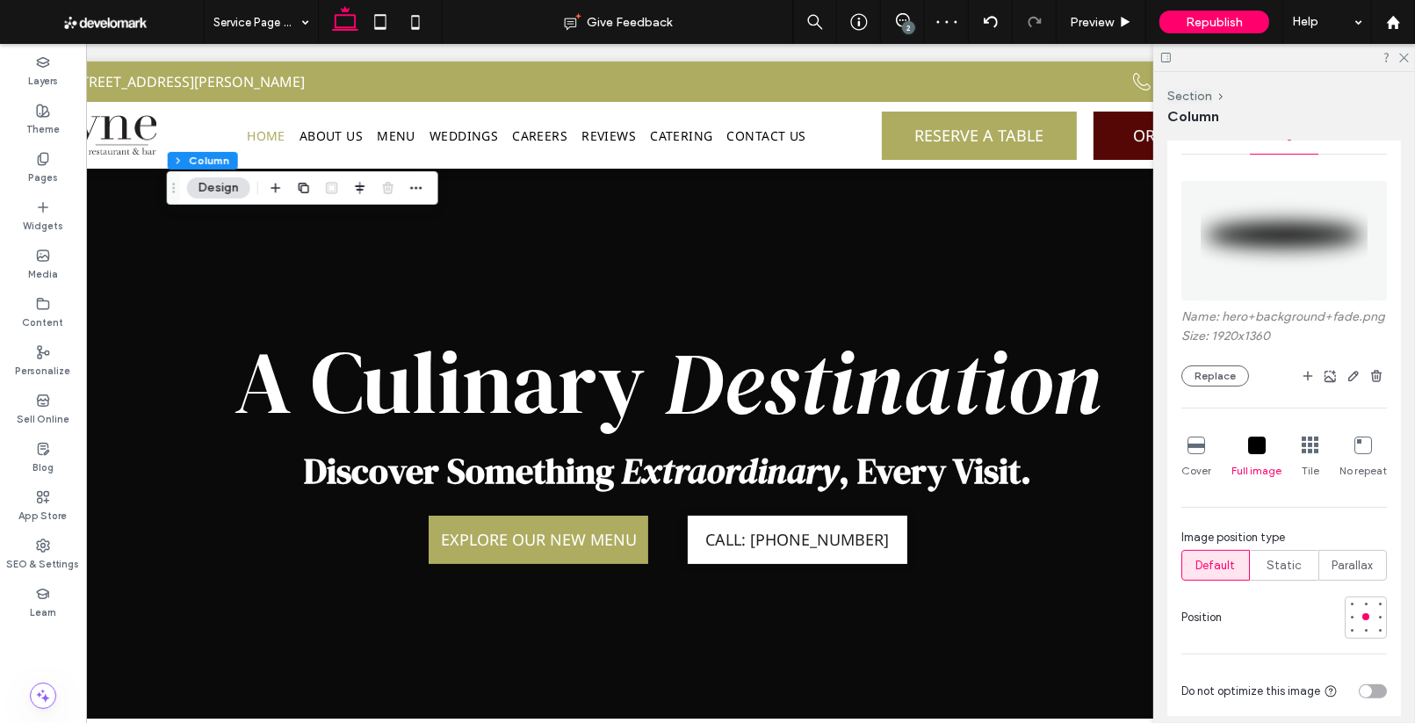
click at [1309, 436] on icon at bounding box center [1310, 445] width 18 height 18
click at [1309, 443] on icon at bounding box center [1310, 445] width 18 height 18
click at [1242, 446] on div "Full image" at bounding box center [1256, 457] width 50 height 56
click at [1365, 601] on div at bounding box center [1365, 603] width 7 height 7
click at [1365, 602] on div at bounding box center [1365, 603] width 7 height 7
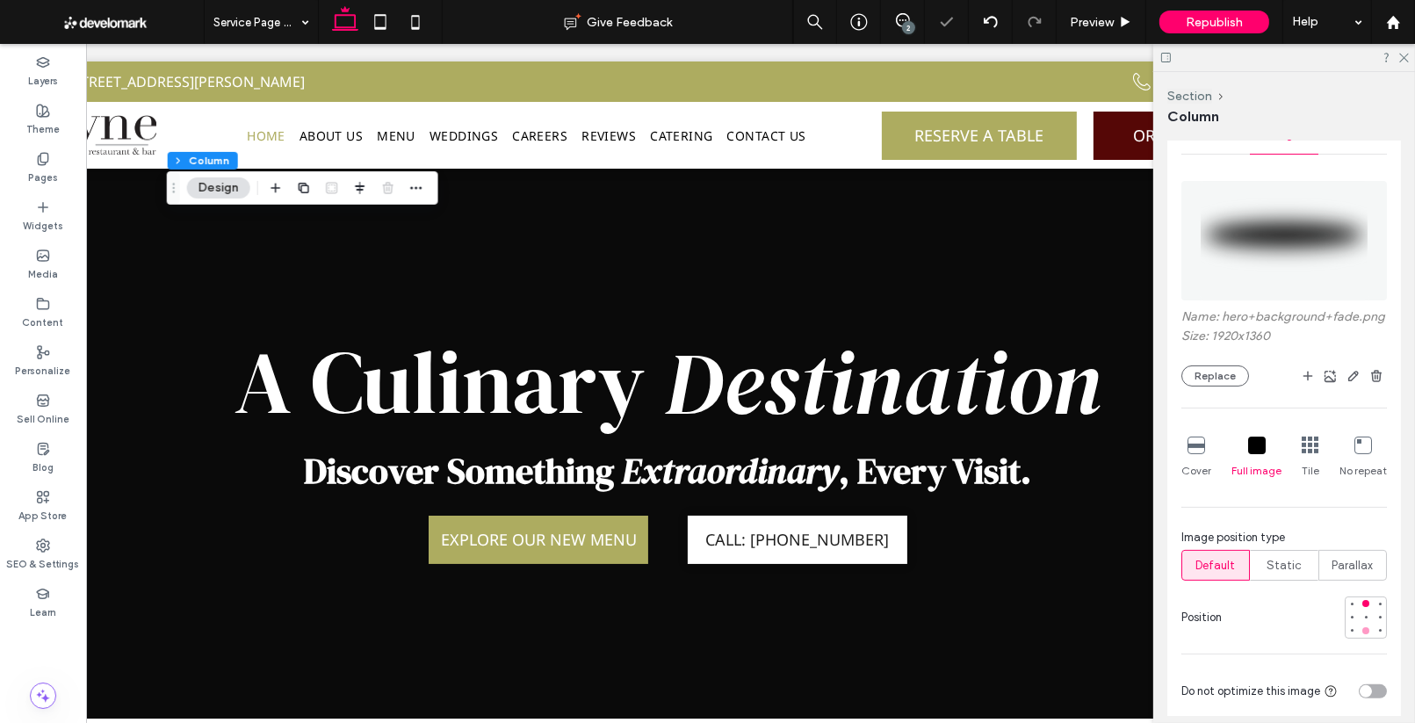
click at [1365, 627] on div at bounding box center [1365, 630] width 7 height 7
click at [1366, 611] on div at bounding box center [1365, 616] width 12 height 12
click at [1367, 600] on div at bounding box center [1365, 603] width 7 height 7
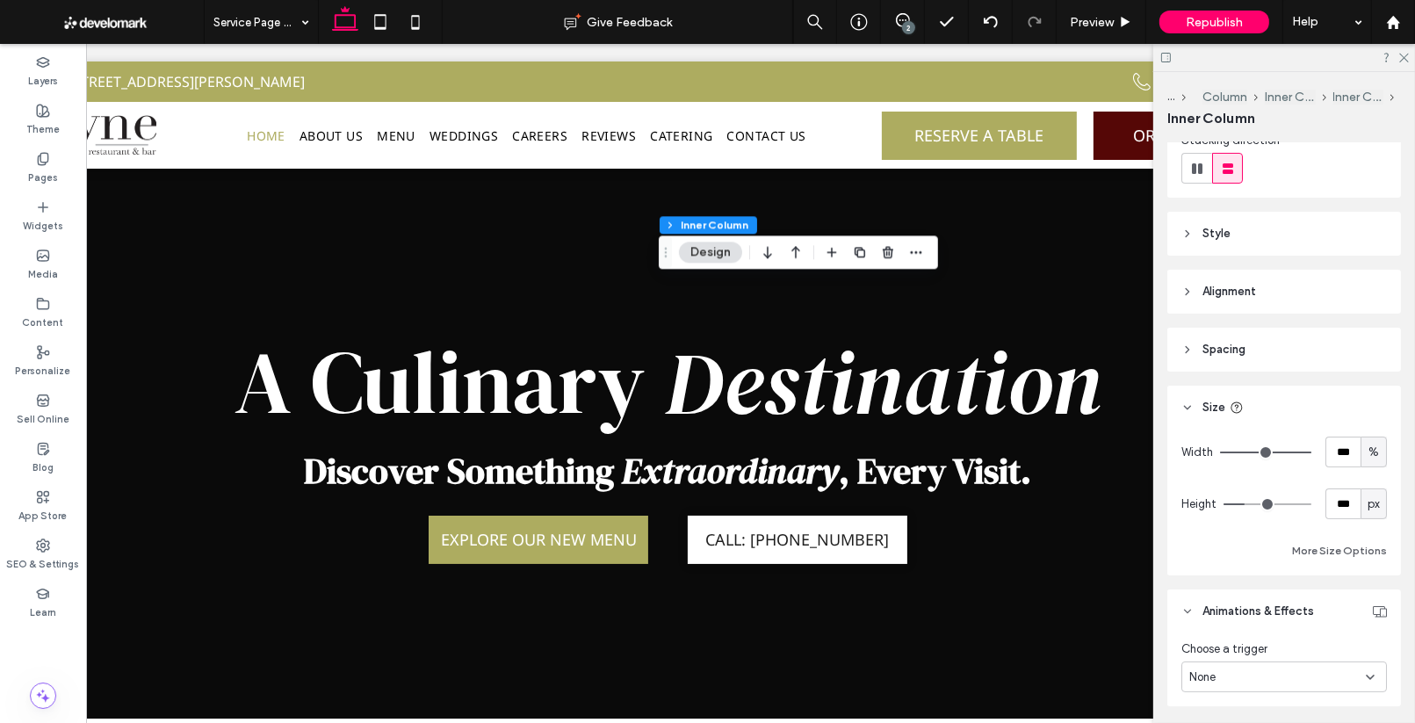
scroll to position [342, 0]
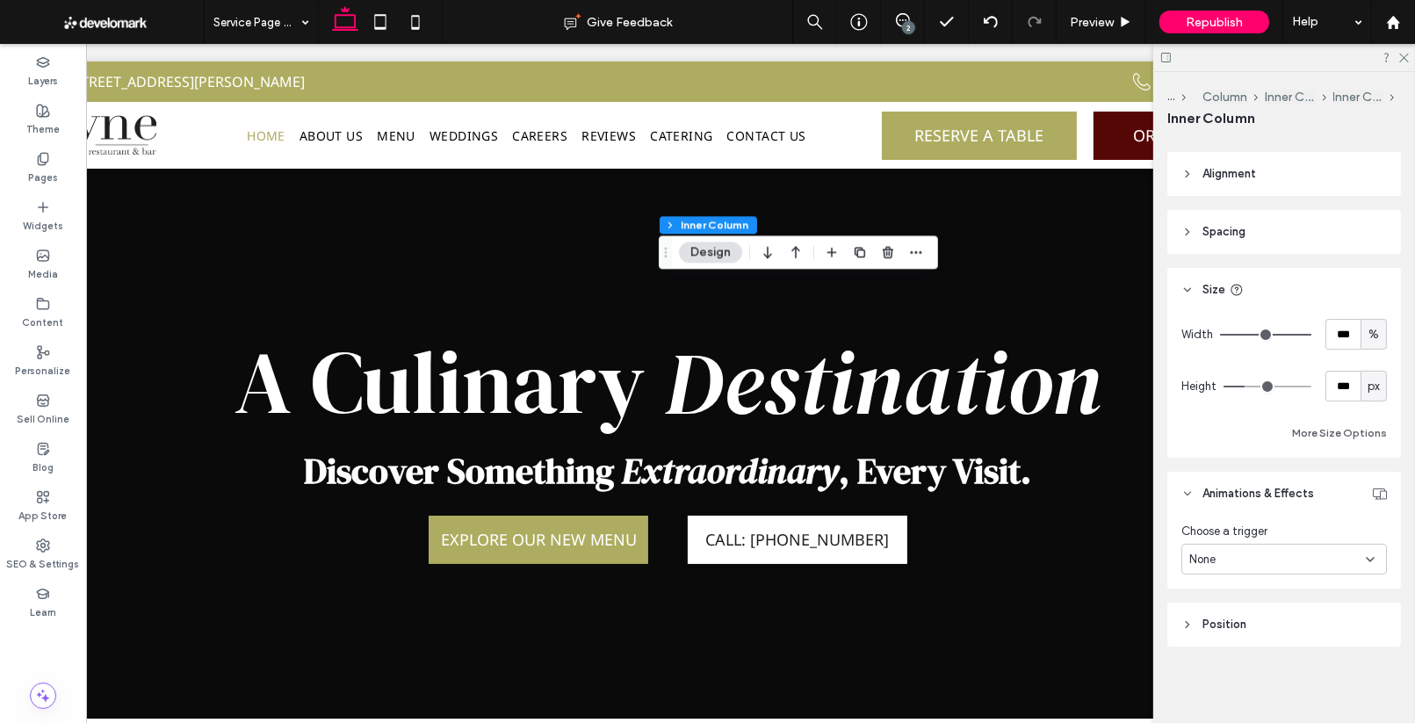
click at [1258, 546] on div "None" at bounding box center [1283, 559] width 205 height 31
click at [1239, 618] on div "Hover" at bounding box center [1284, 619] width 204 height 31
click at [1309, 678] on div "Move Right" at bounding box center [1306, 669] width 57 height 29
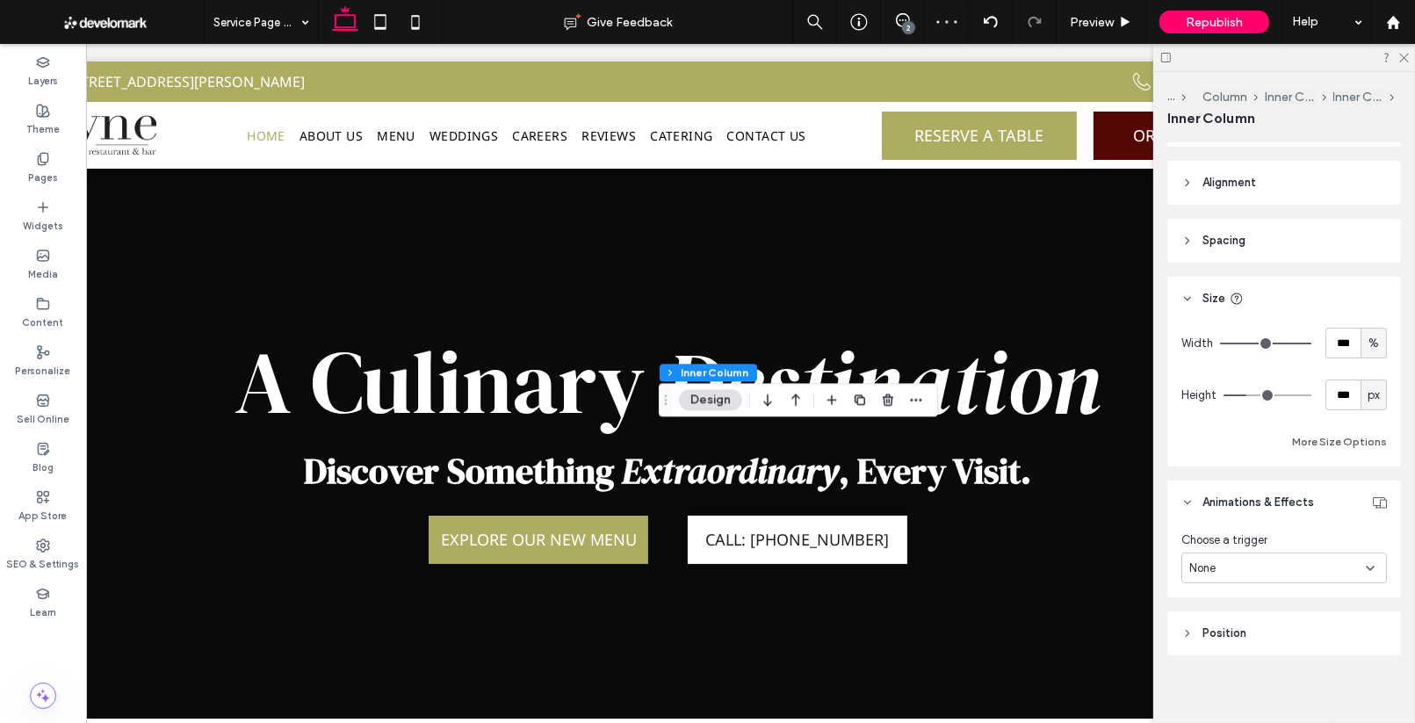
scroll to position [335, 0]
click at [1246, 562] on div "None" at bounding box center [1277, 567] width 177 height 18
click at [1272, 632] on div "Hover" at bounding box center [1284, 626] width 204 height 31
click at [1327, 669] on span "Move Right" at bounding box center [1306, 677] width 57 height 18
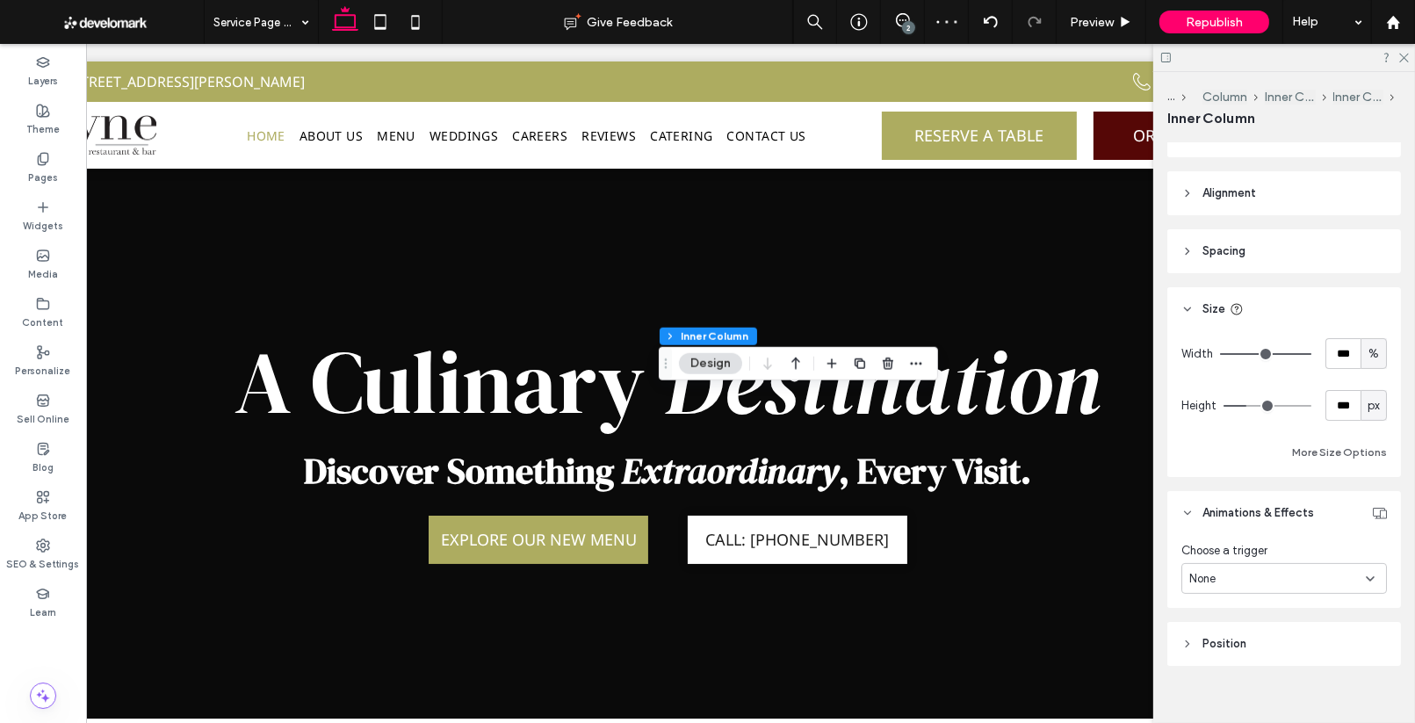
scroll to position [342, 0]
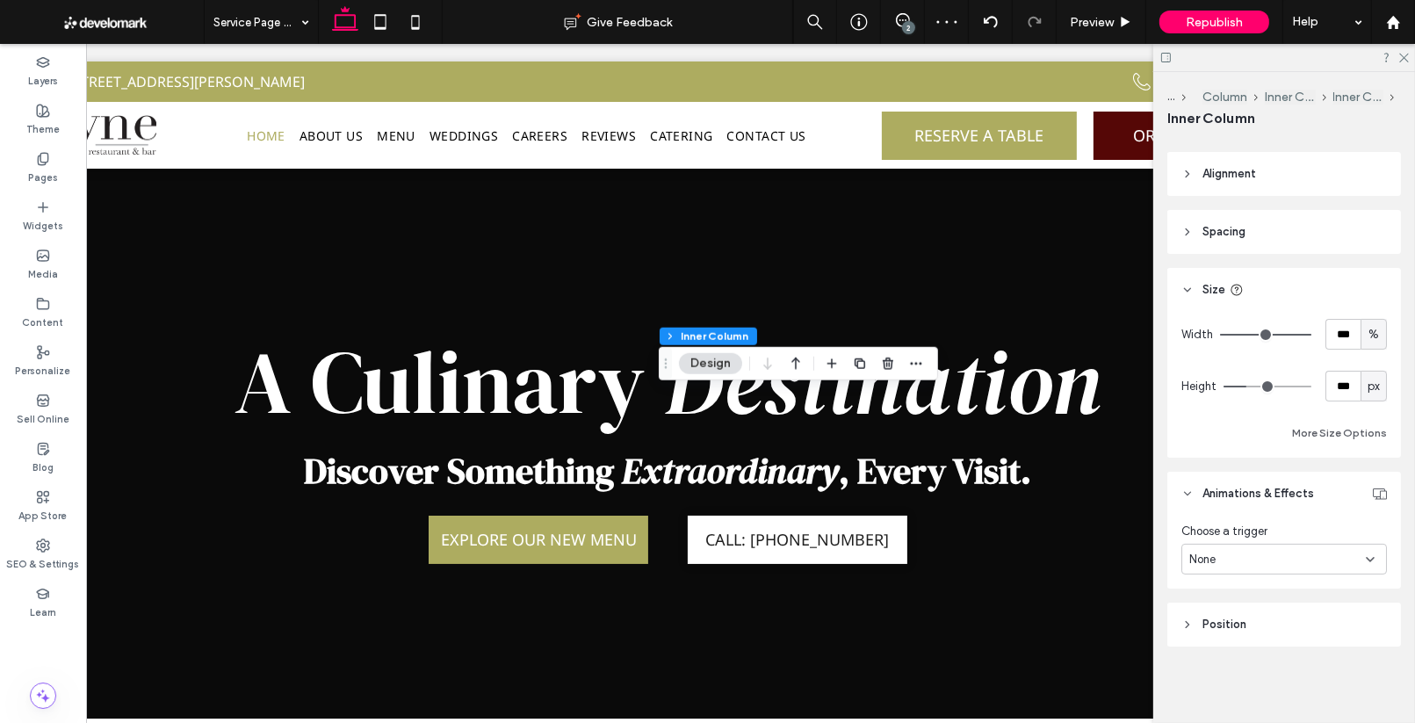
click at [1245, 554] on div "None" at bounding box center [1277, 560] width 177 height 18
click at [1253, 613] on div "Hover" at bounding box center [1284, 619] width 204 height 31
click at [1327, 656] on div "Move Right" at bounding box center [1306, 669] width 57 height 29
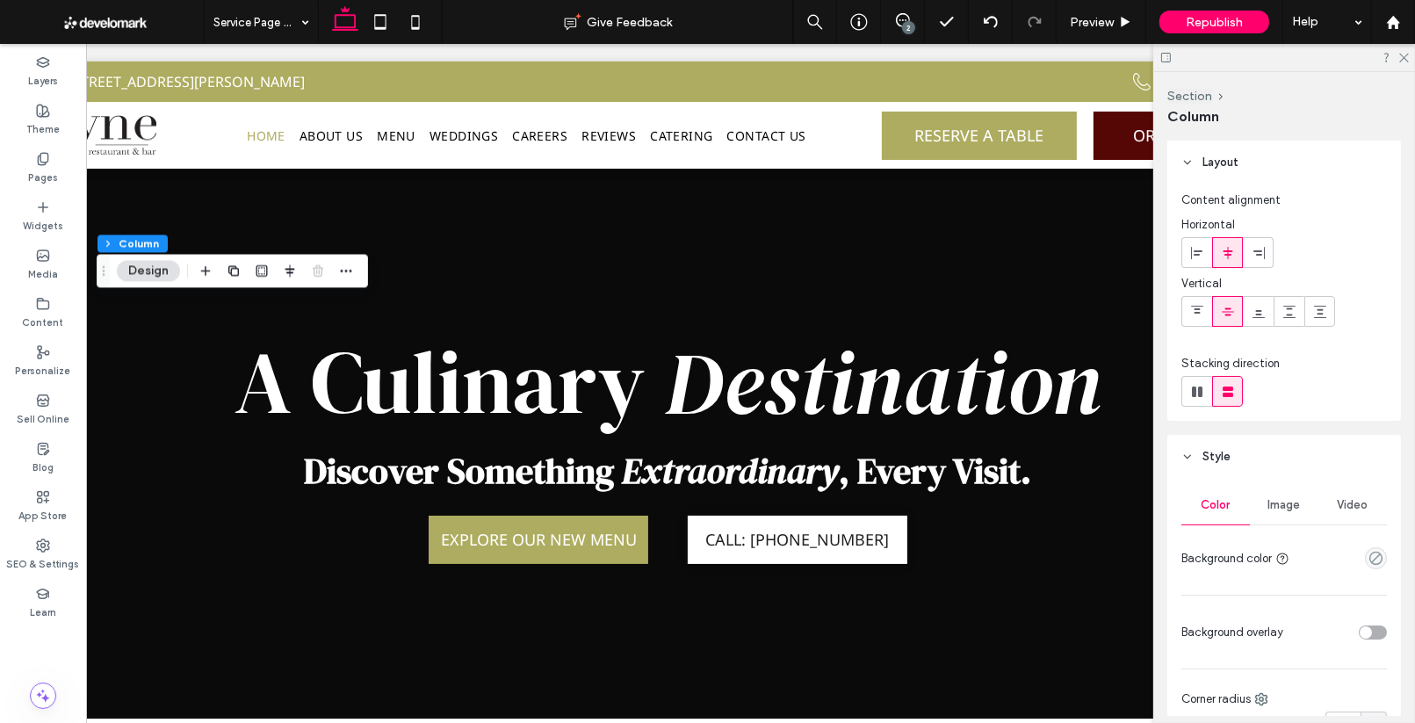
click at [1293, 508] on span "Image" at bounding box center [1284, 505] width 32 height 14
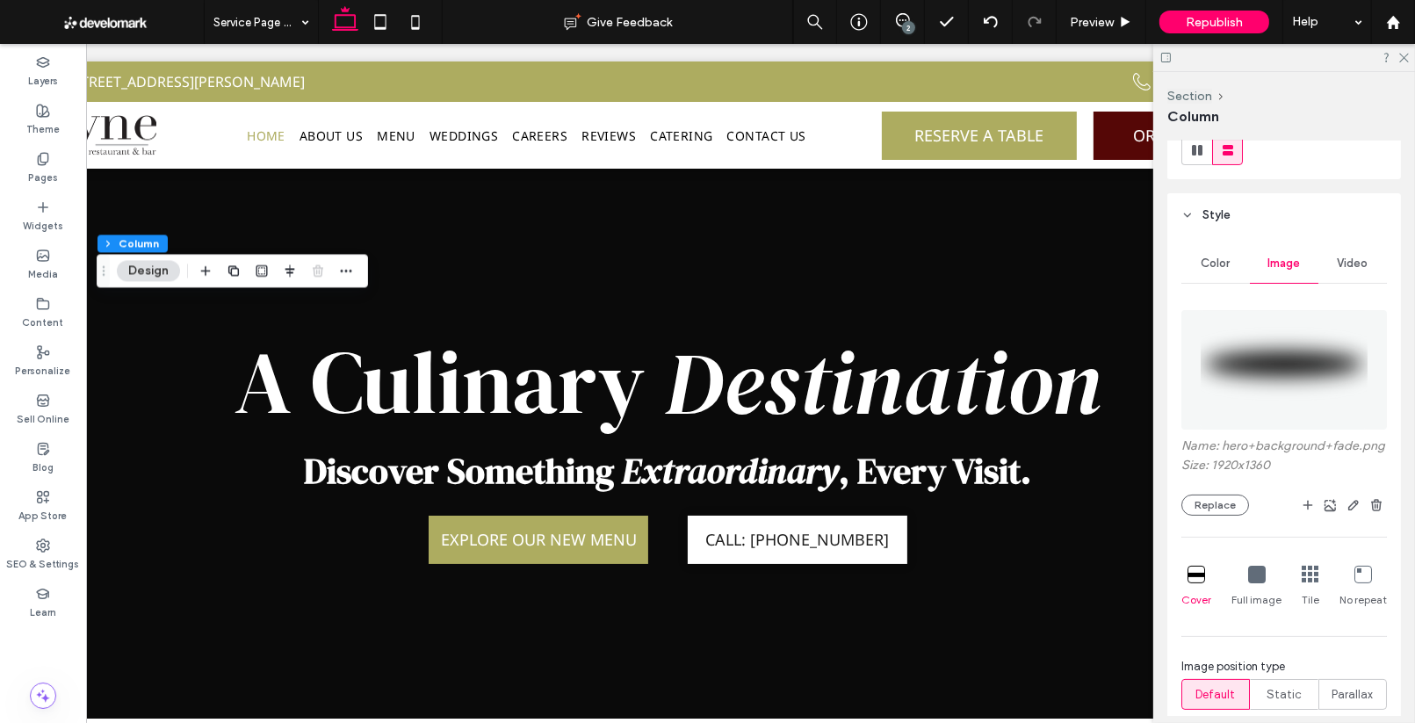
scroll to position [253, 0]
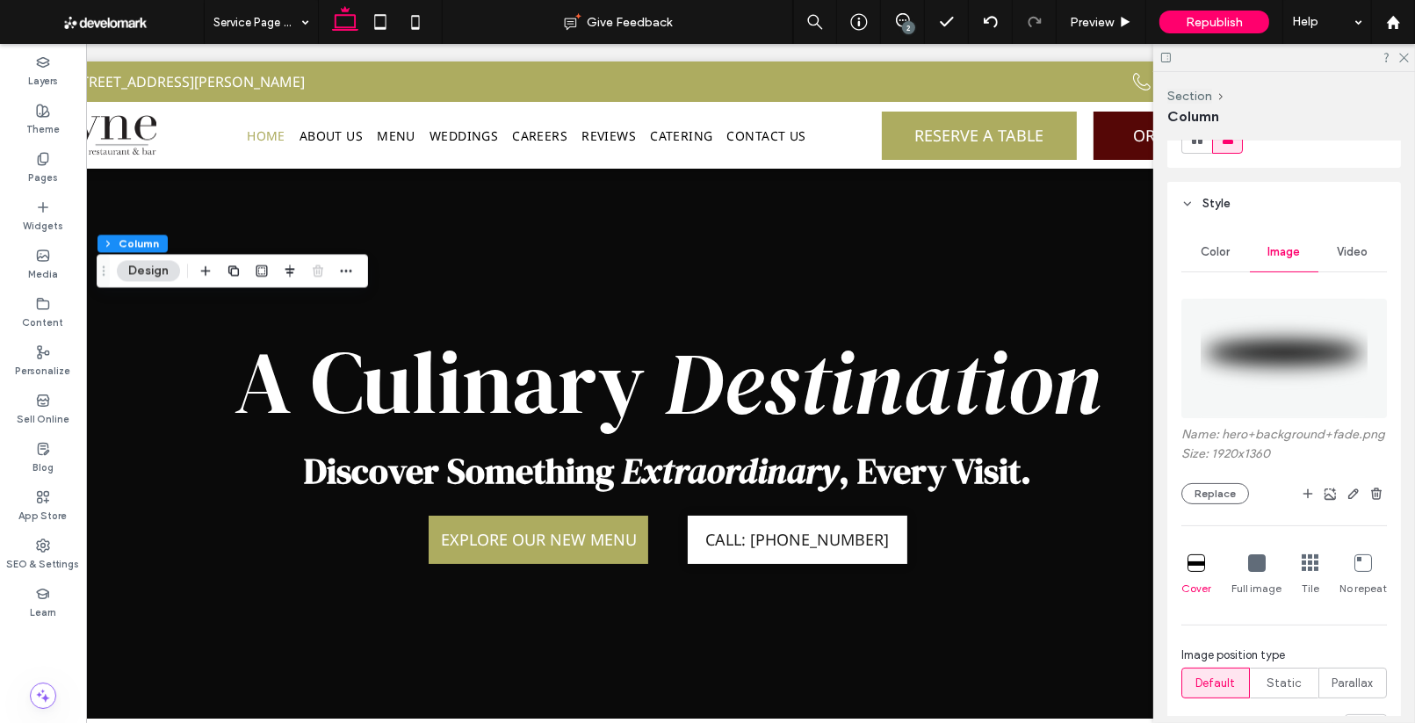
click at [1260, 559] on icon at bounding box center [1257, 563] width 18 height 18
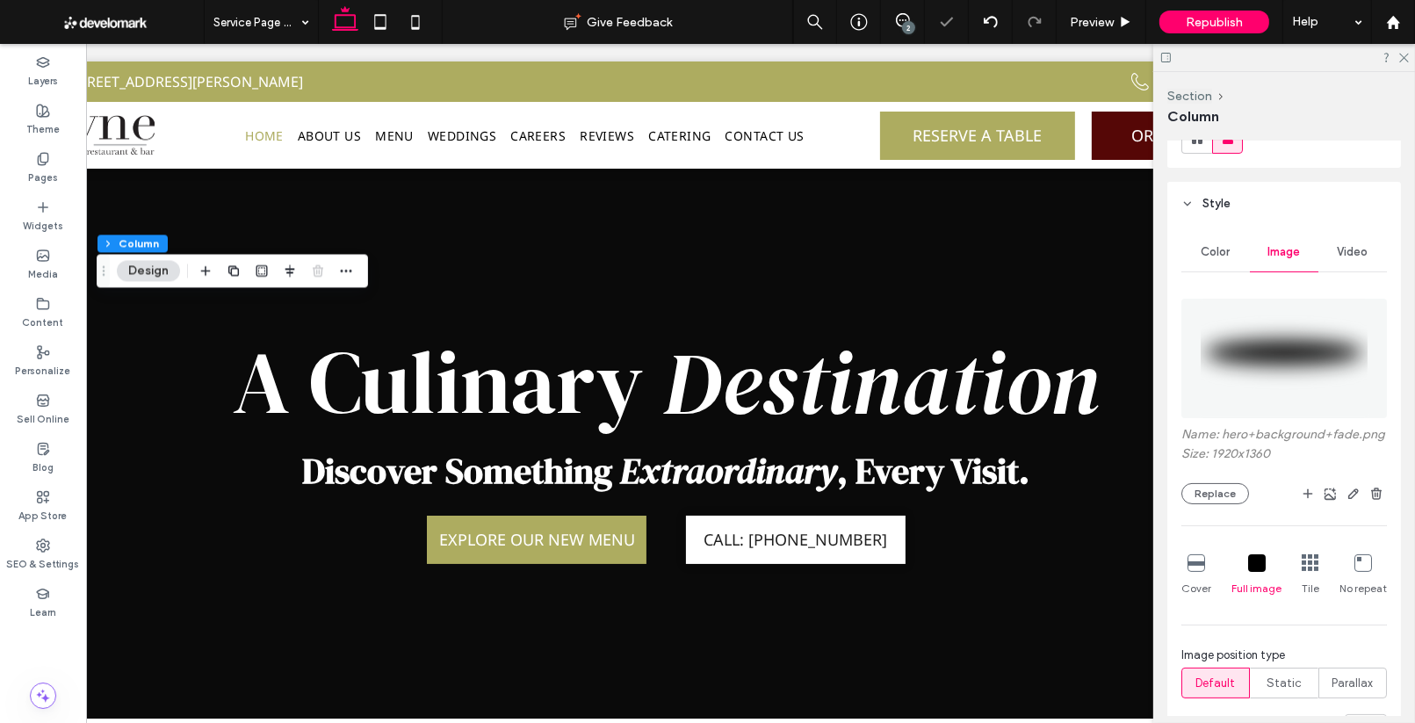
click at [1190, 558] on icon at bounding box center [1196, 563] width 18 height 18
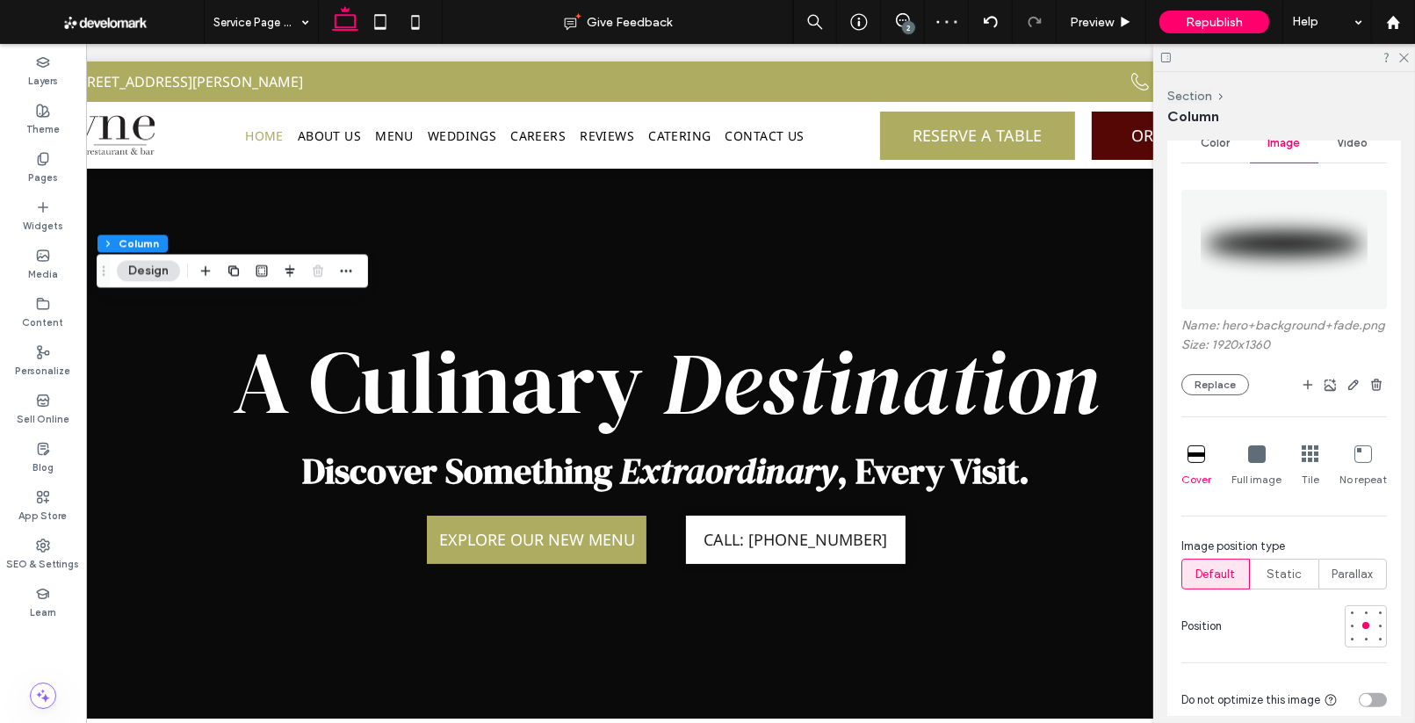
scroll to position [357, 0]
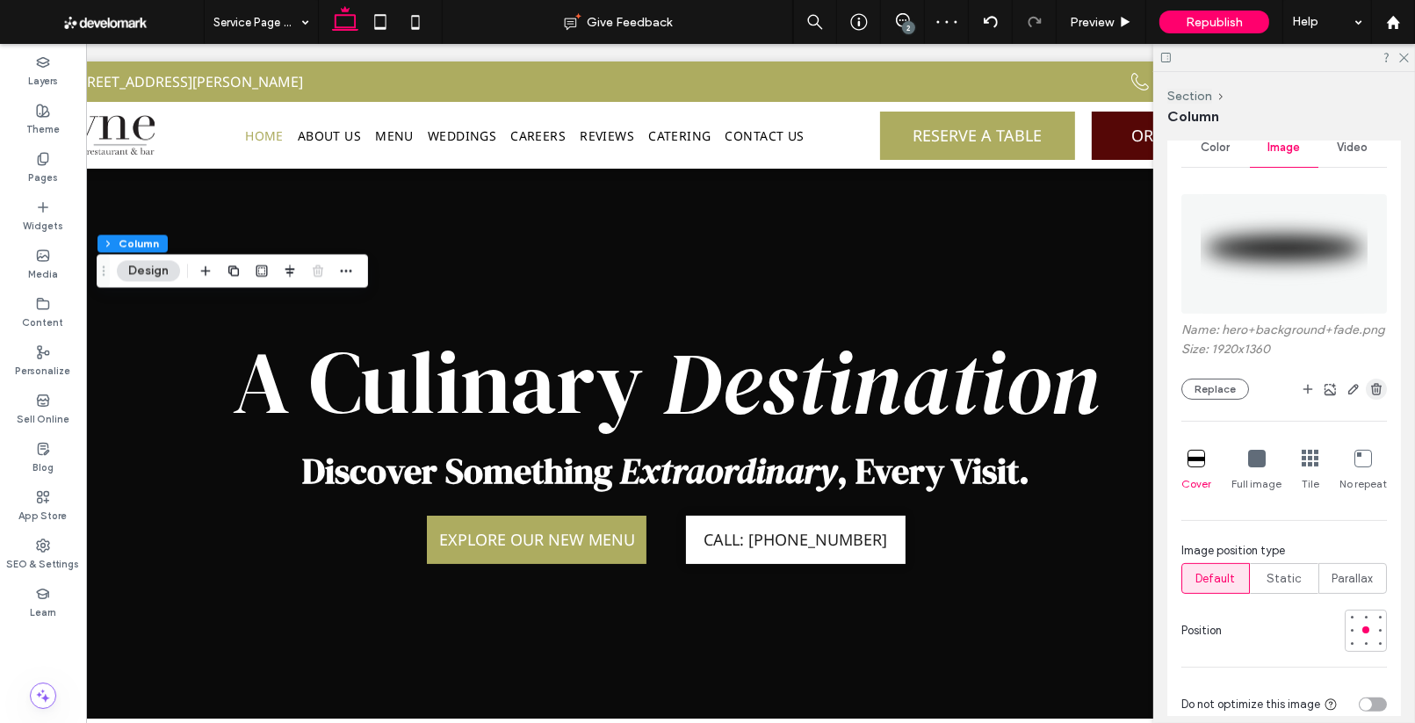
click at [1379, 385] on use "button" at bounding box center [1376, 388] width 11 height 11
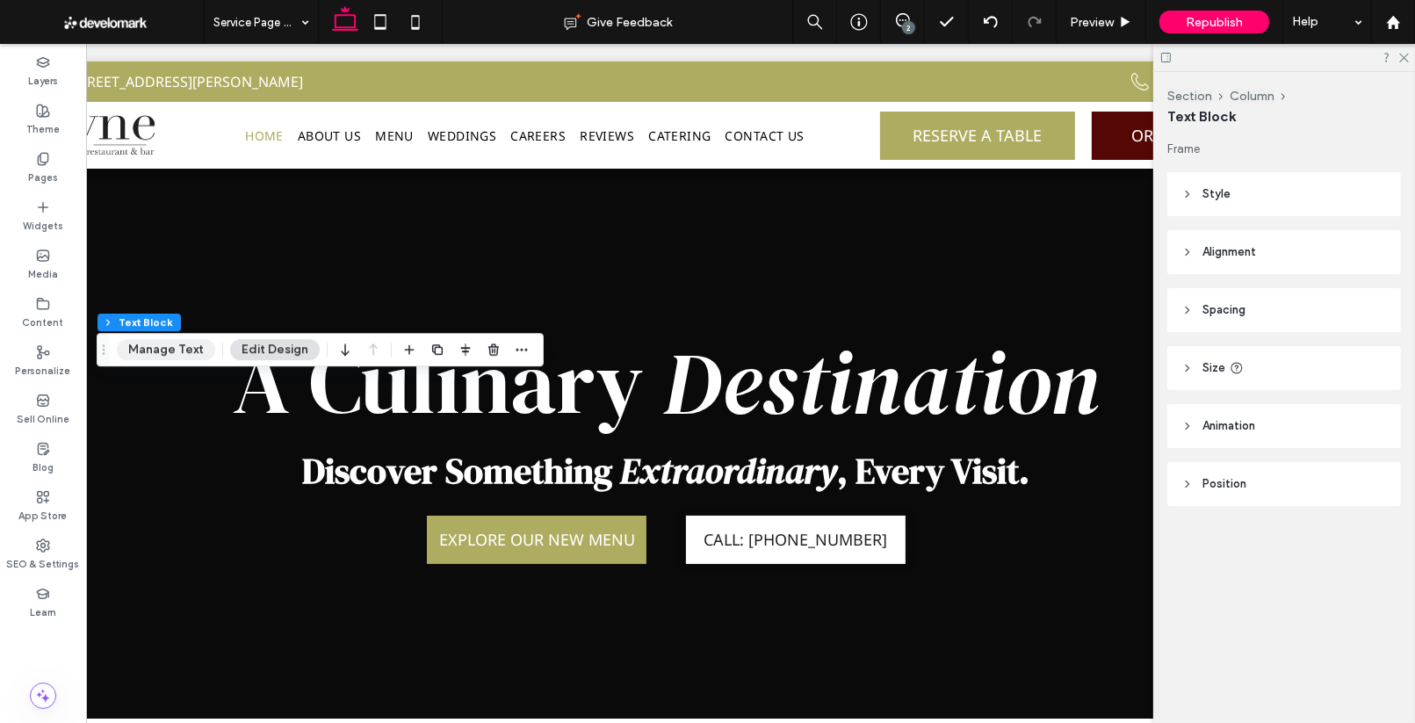
click at [185, 359] on button "Manage Text" at bounding box center [166, 349] width 98 height 21
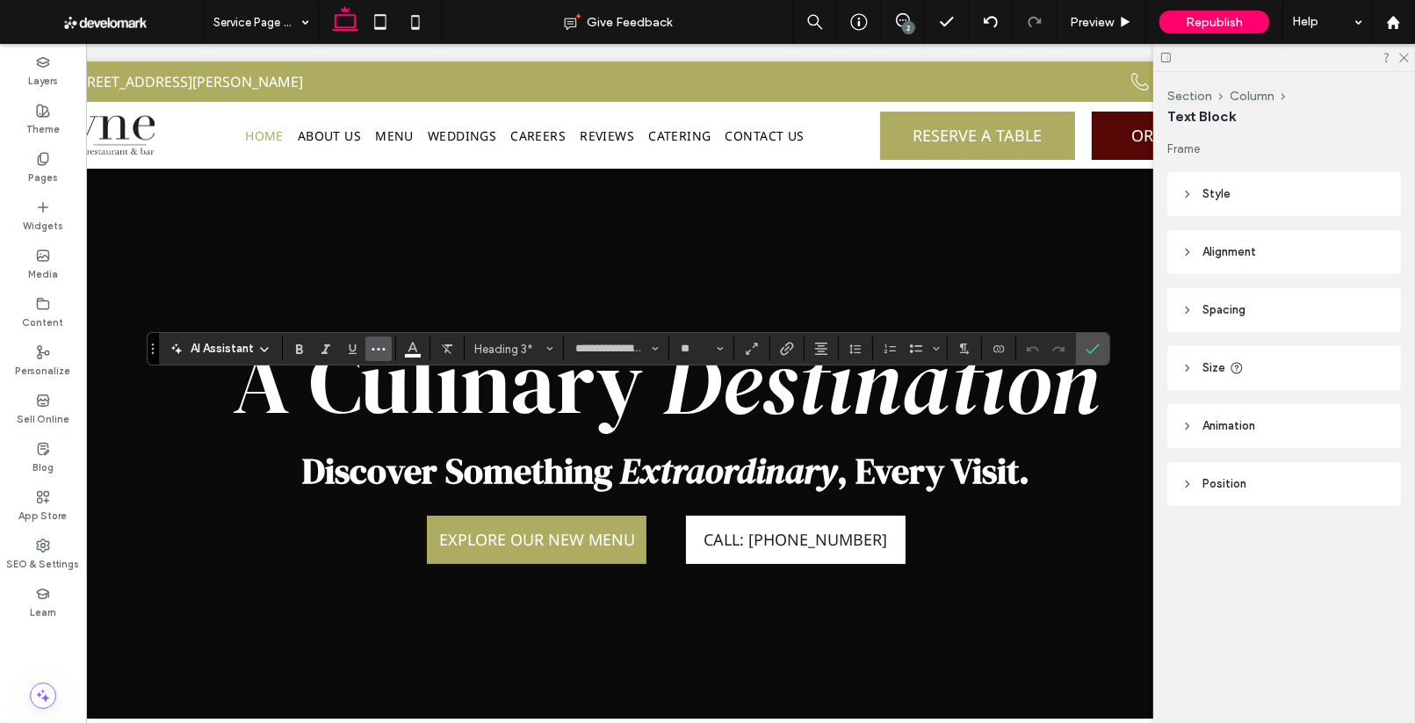
click at [377, 352] on icon "More" at bounding box center [378, 349] width 14 height 14
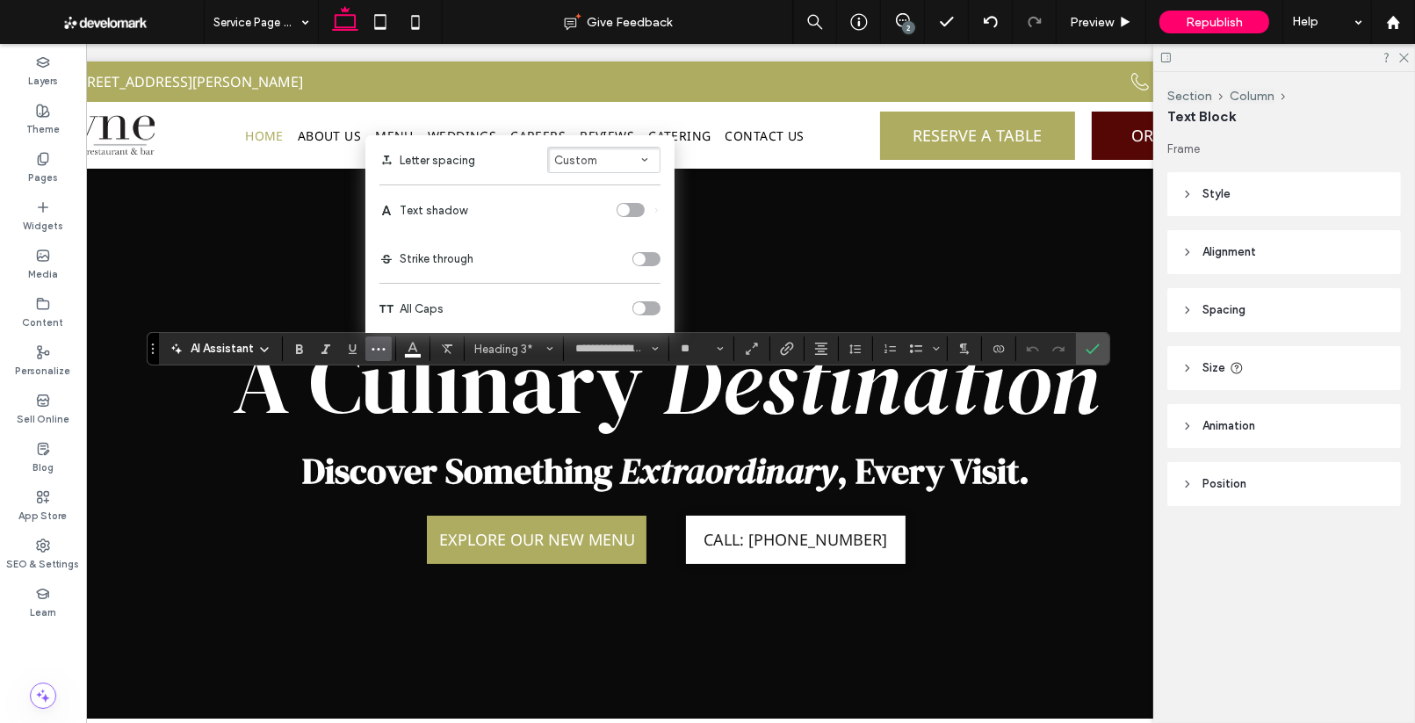
click at [627, 213] on div "toggle" at bounding box center [623, 210] width 12 height 12
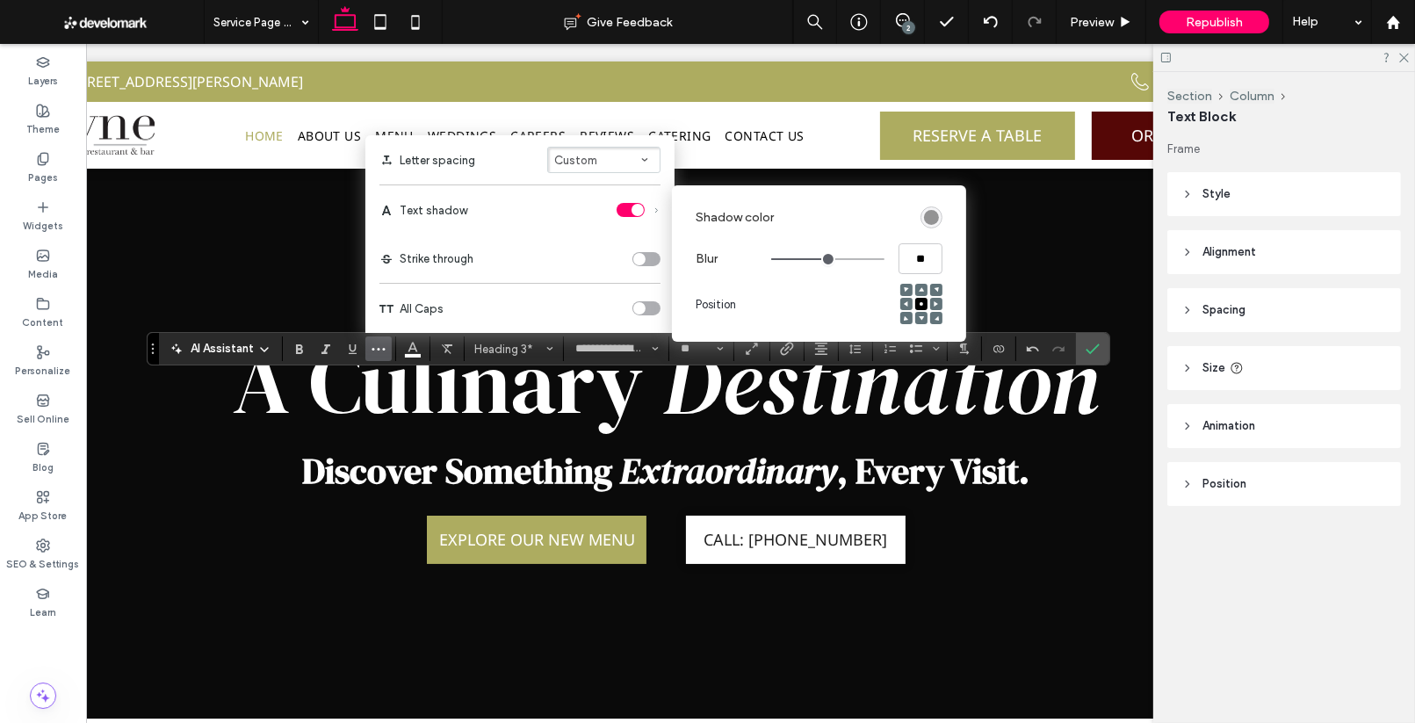
type input "****"
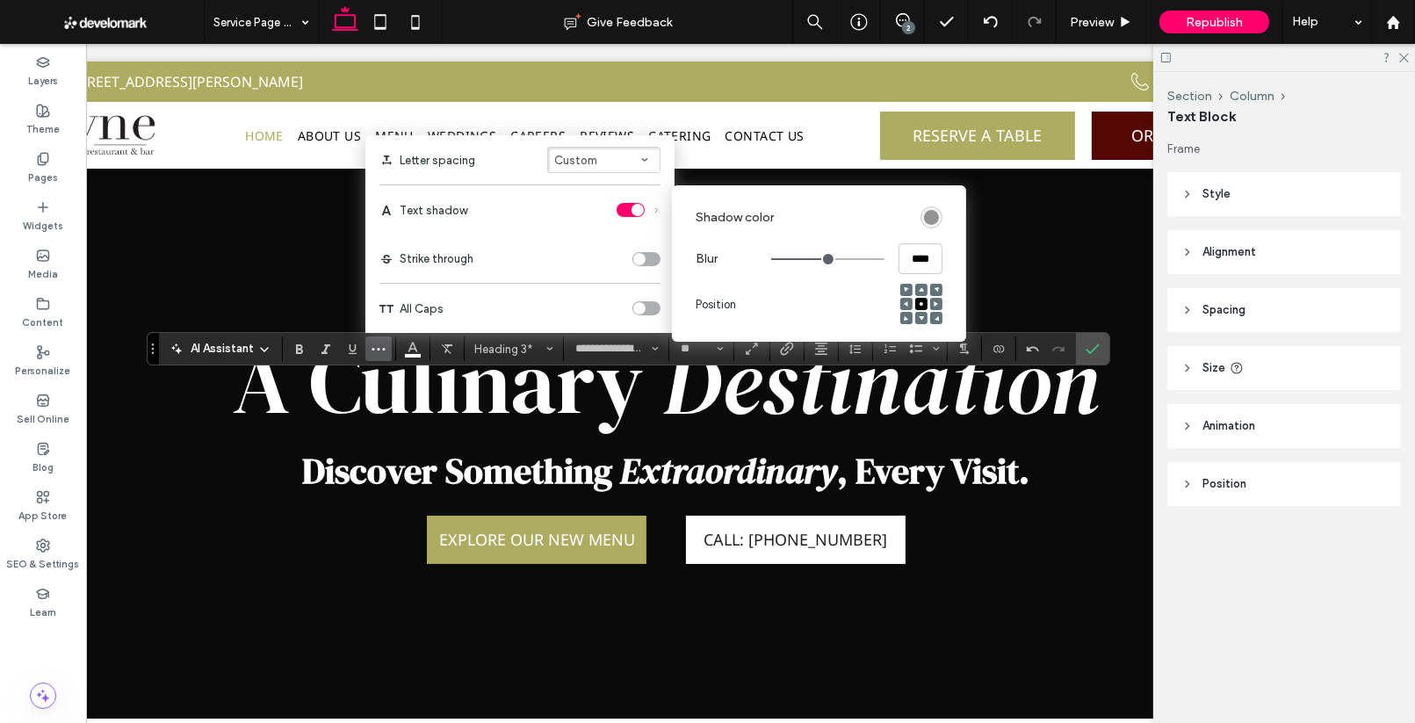
type input "****"
type input "**"
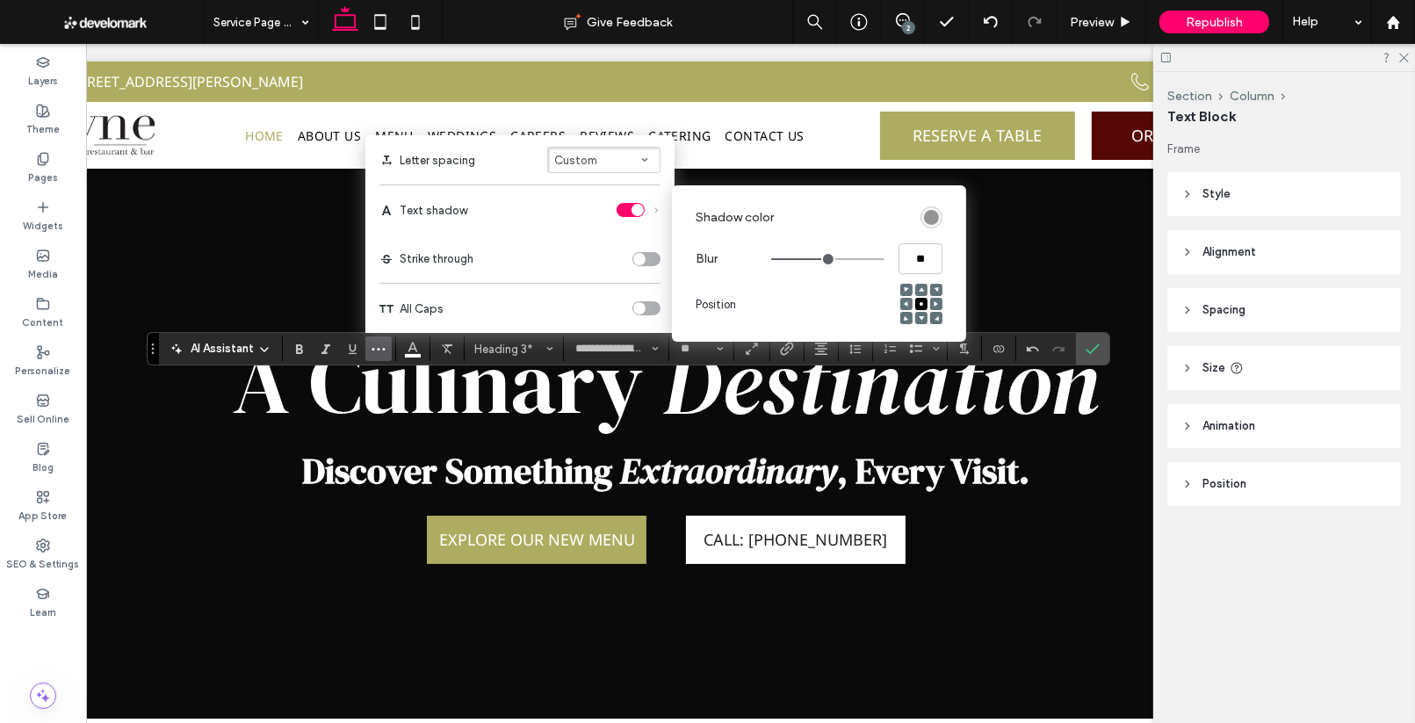
type input "****"
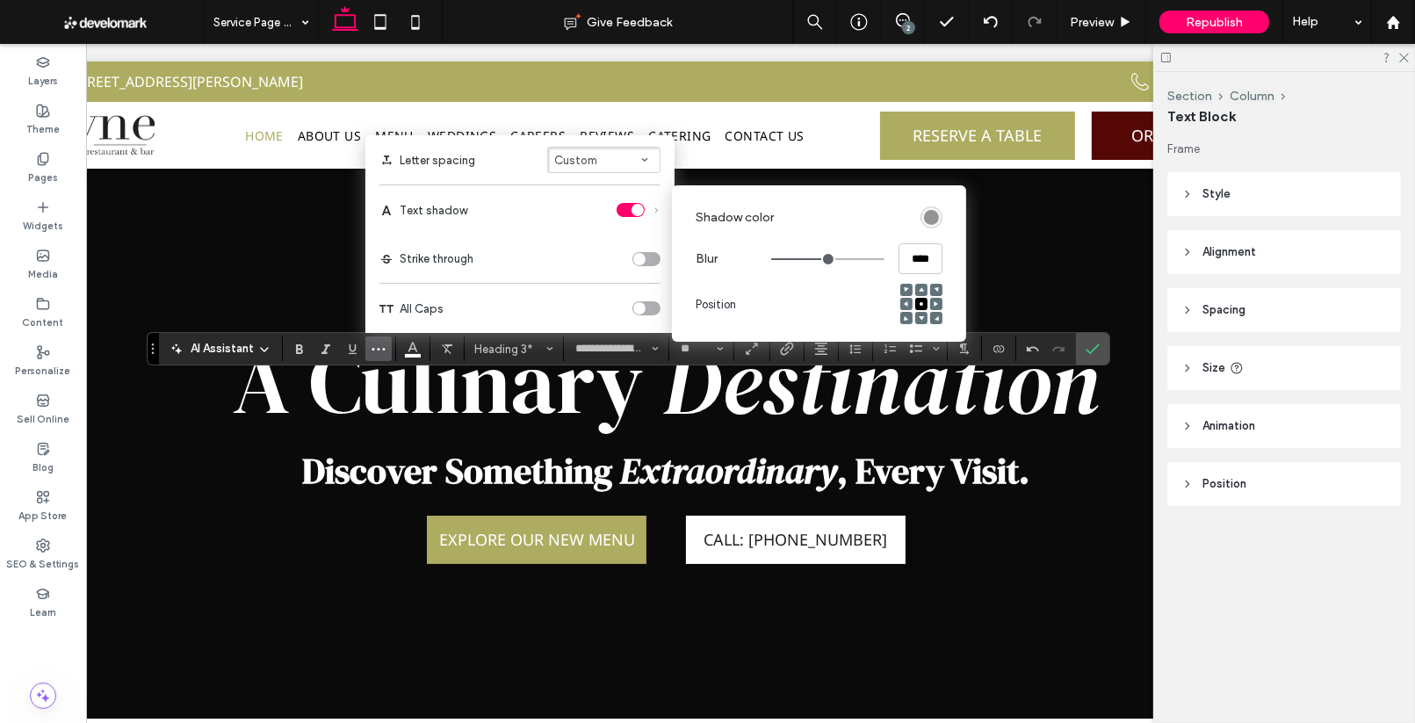
type input "****"
type input "**"
drag, startPoint x: 831, startPoint y: 258, endPoint x: 905, endPoint y: 260, distance: 74.7
type input "**"
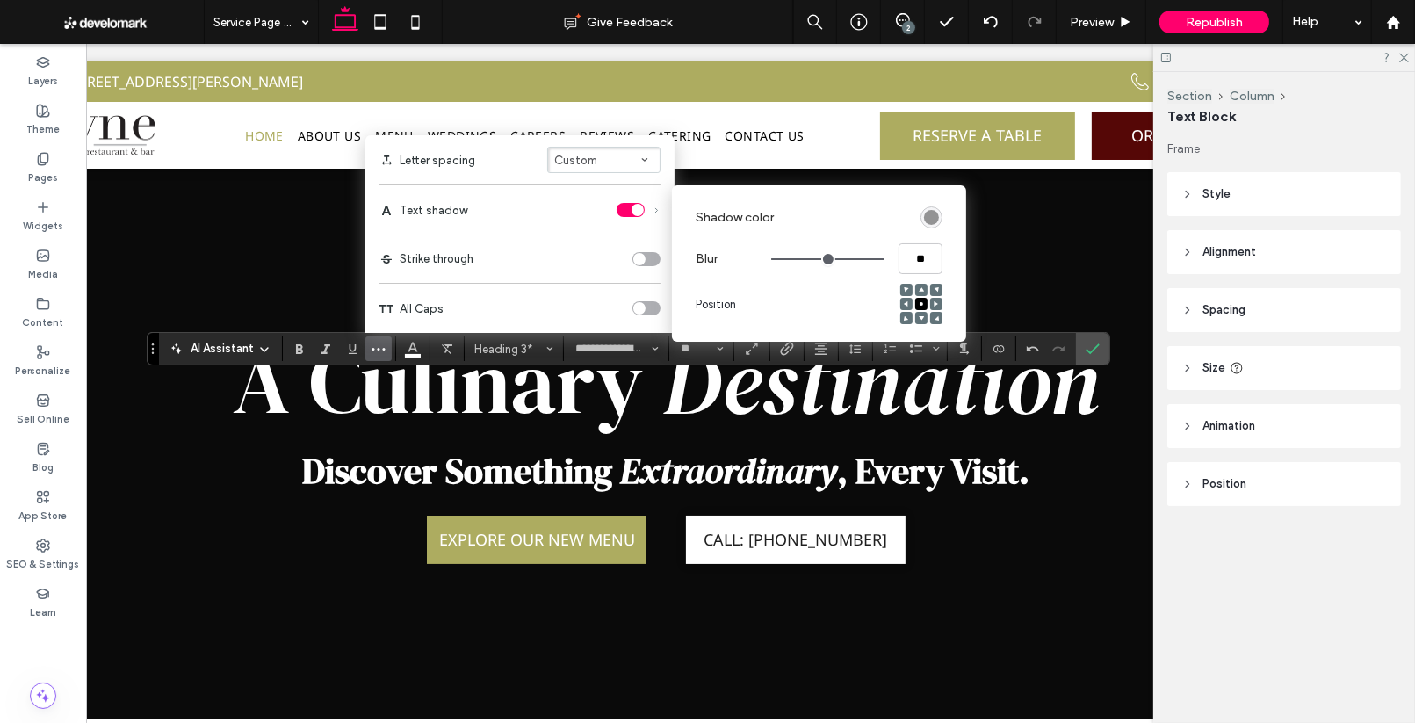
click at [884, 260] on input "range" at bounding box center [827, 259] width 113 height 2
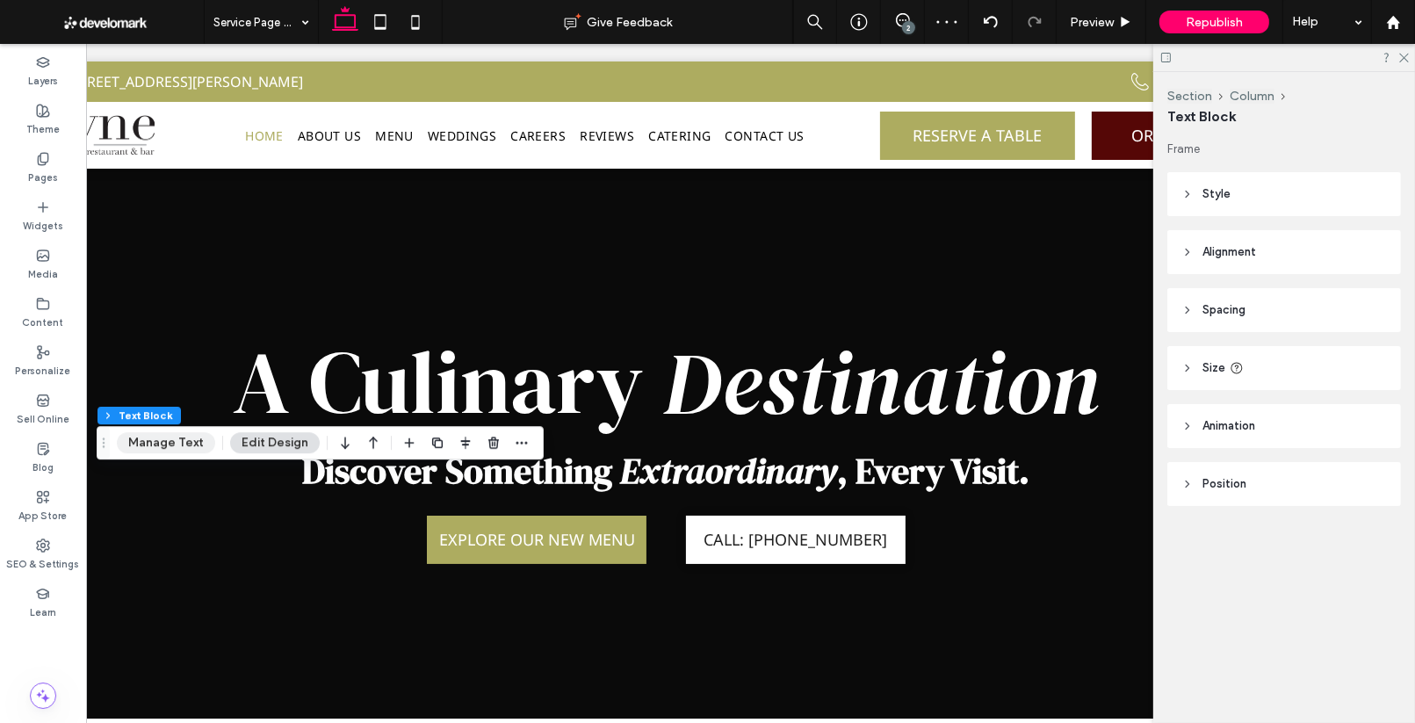
click at [198, 441] on button "Manage Text" at bounding box center [166, 442] width 98 height 21
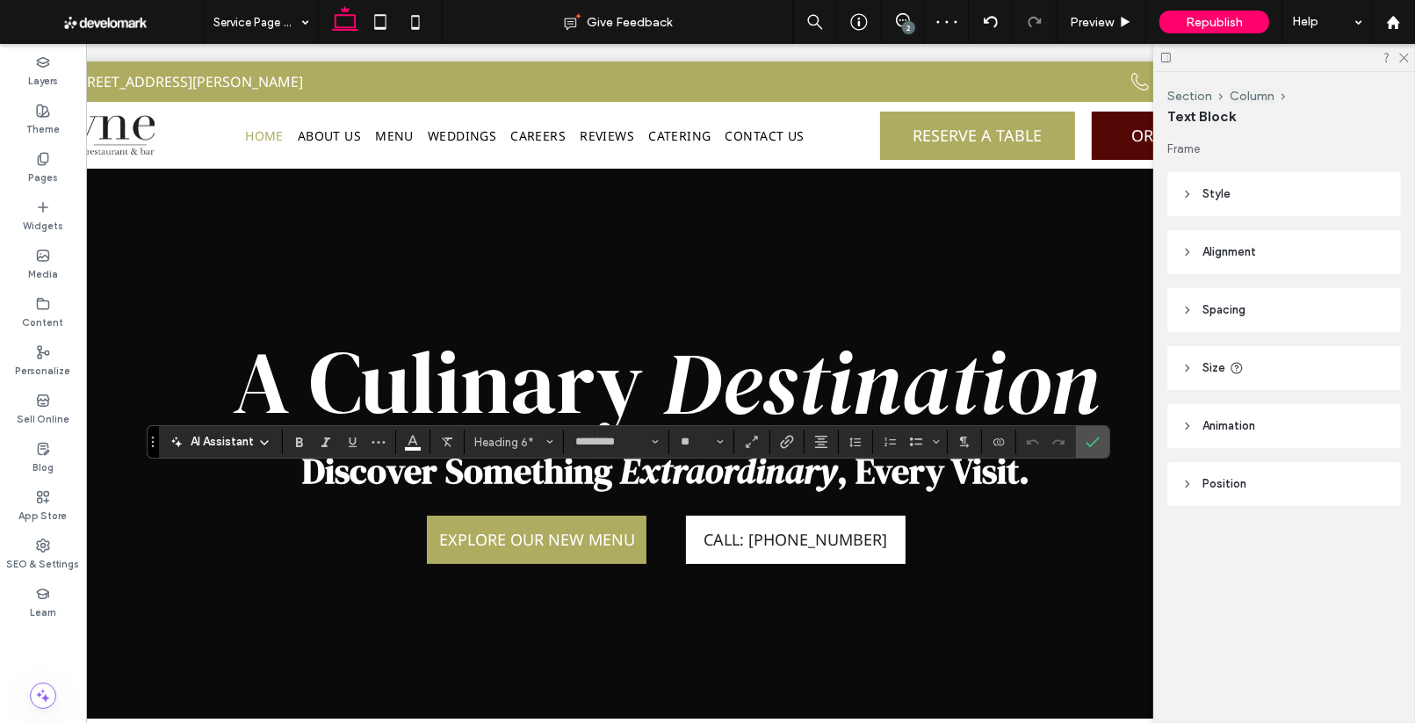
scroll to position [0, 95]
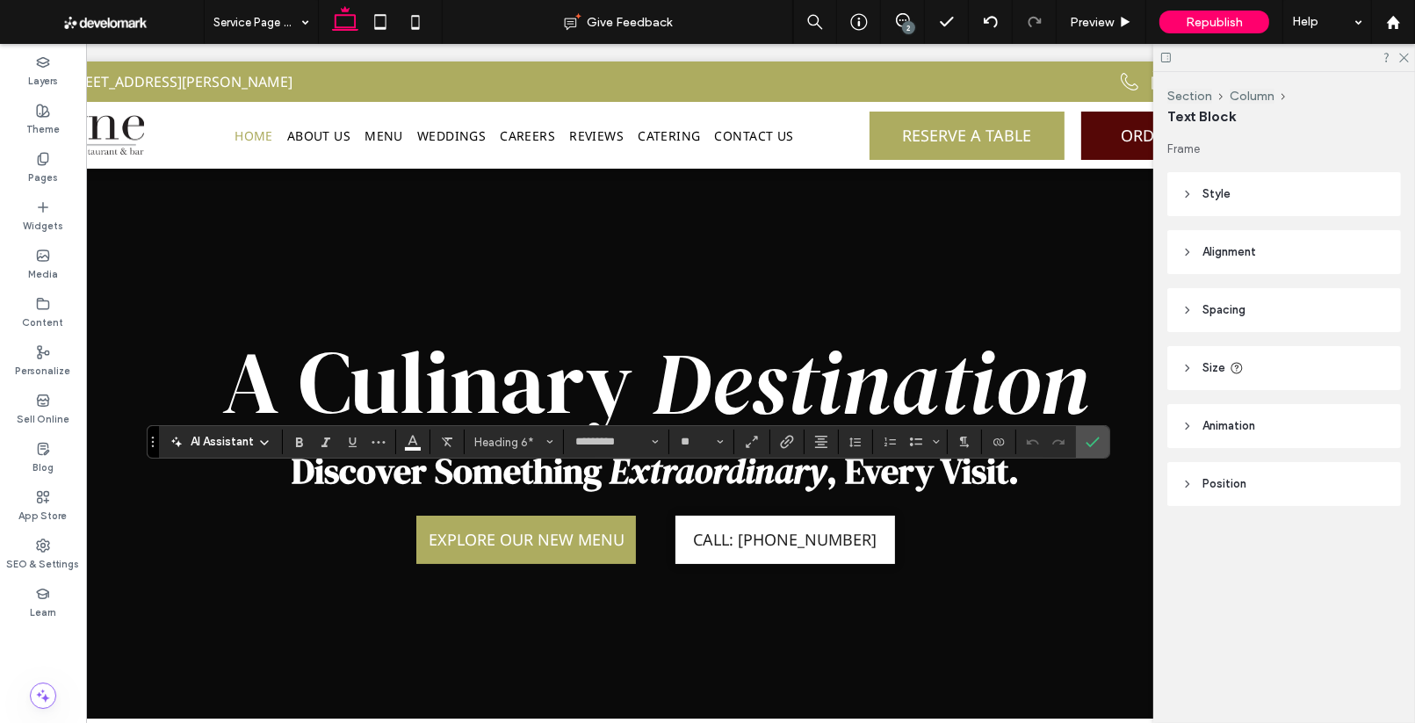
click at [394, 438] on section at bounding box center [339, 441] width 113 height 25
click at [385, 438] on icon "More" at bounding box center [378, 442] width 14 height 14
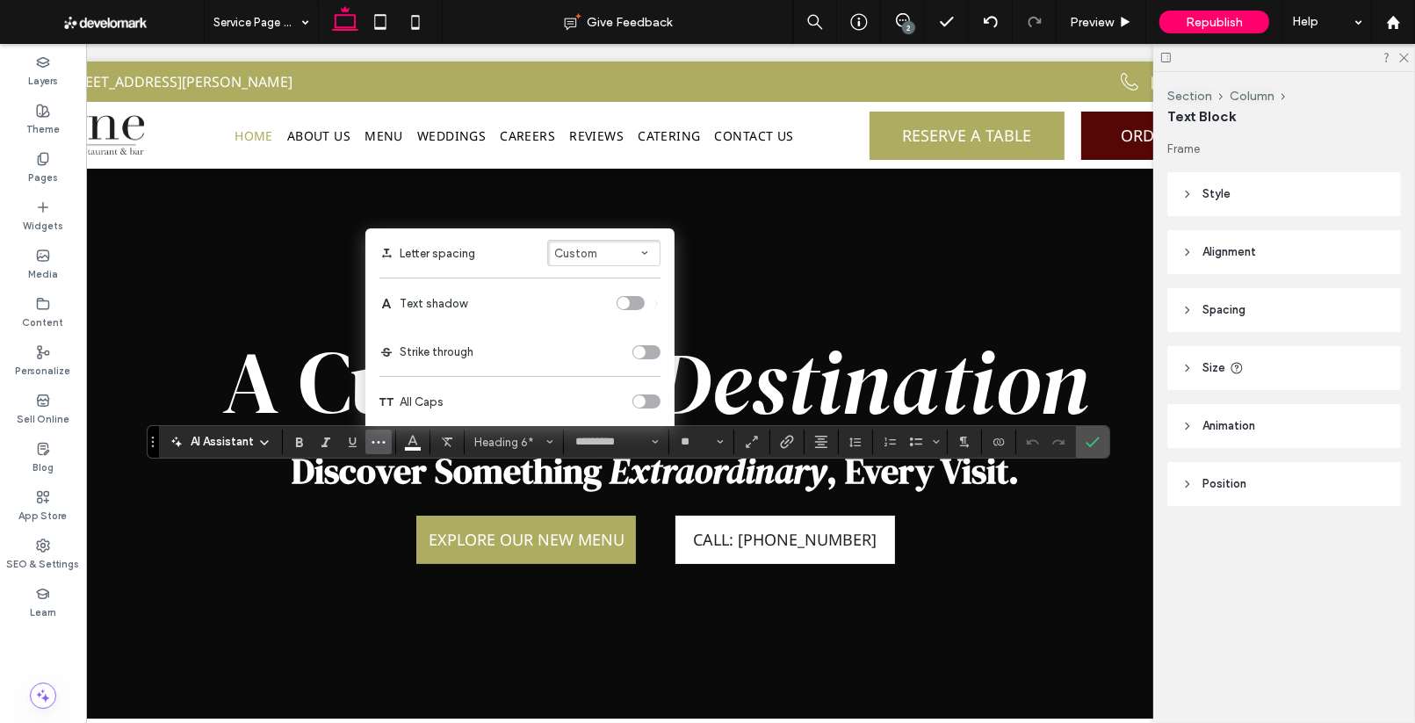
click at [629, 304] on div "toggle" at bounding box center [623, 303] width 12 height 12
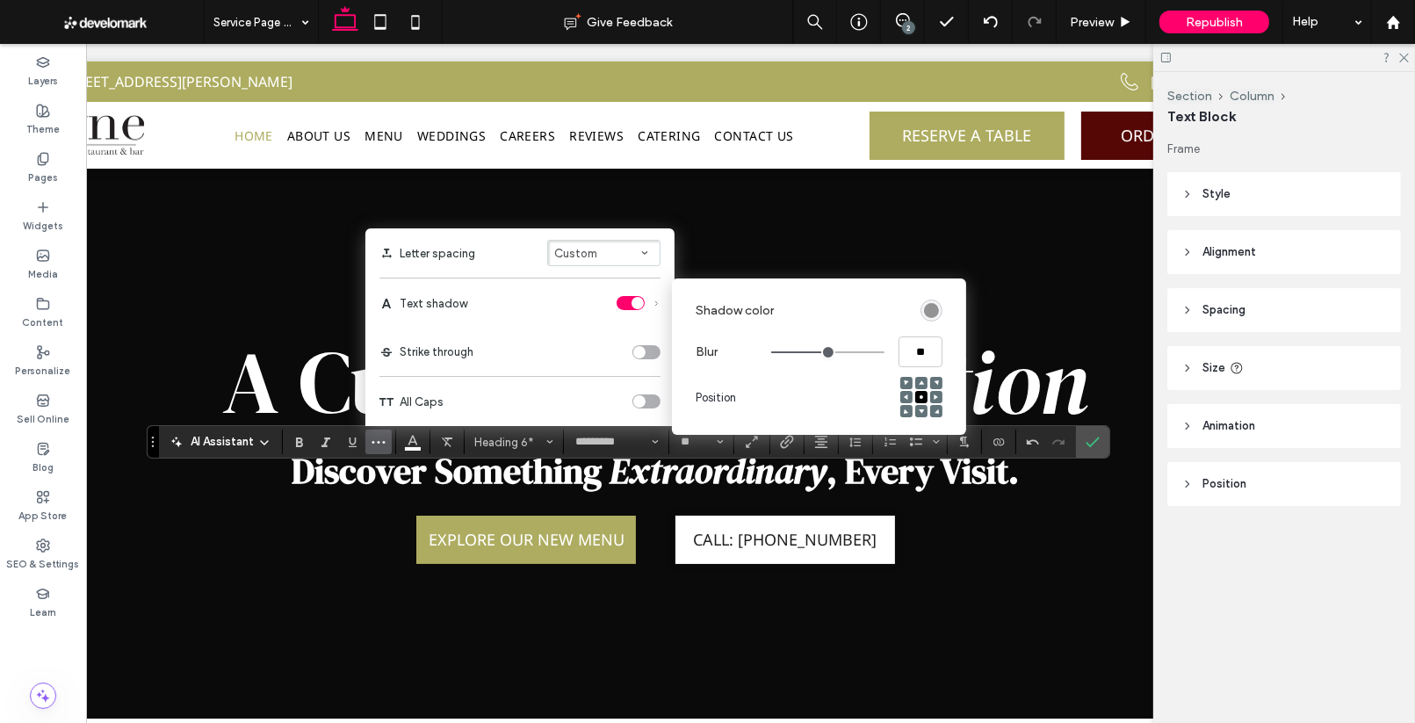
type input "****"
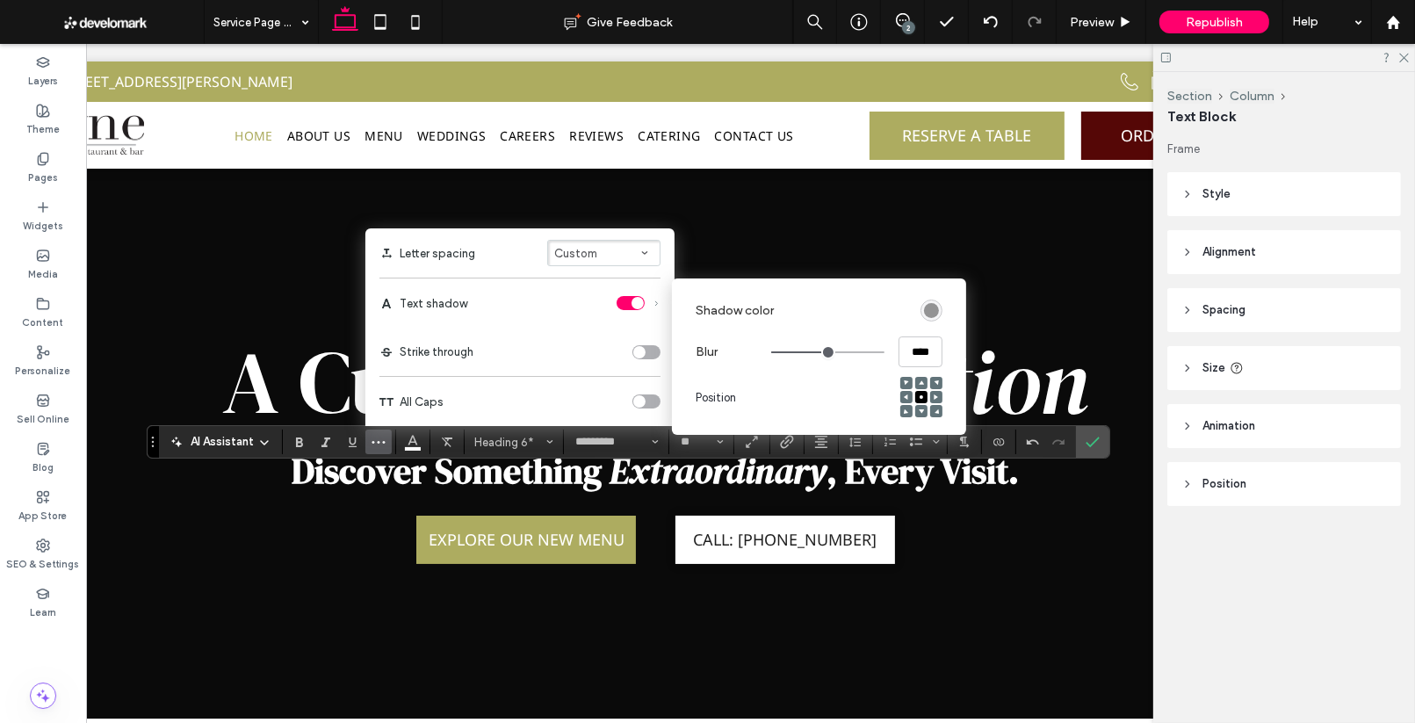
type input "****"
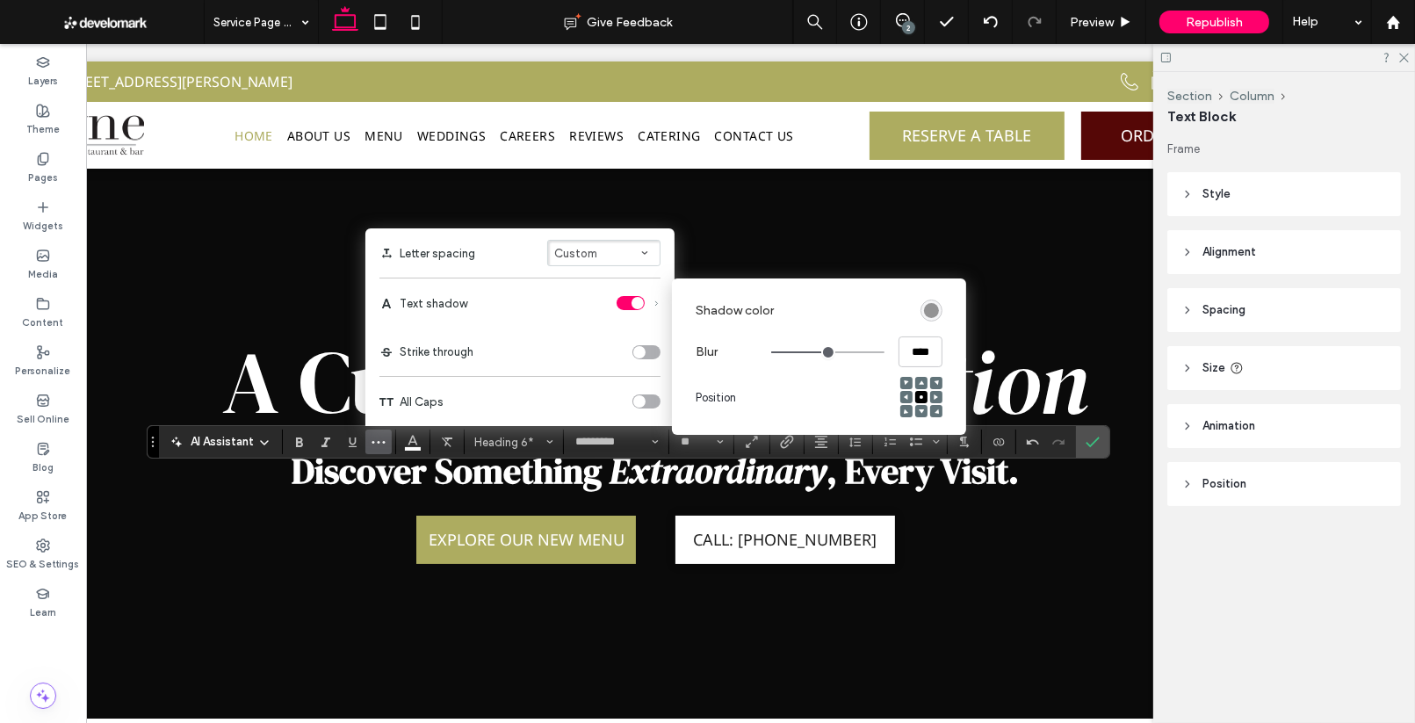
type input "****"
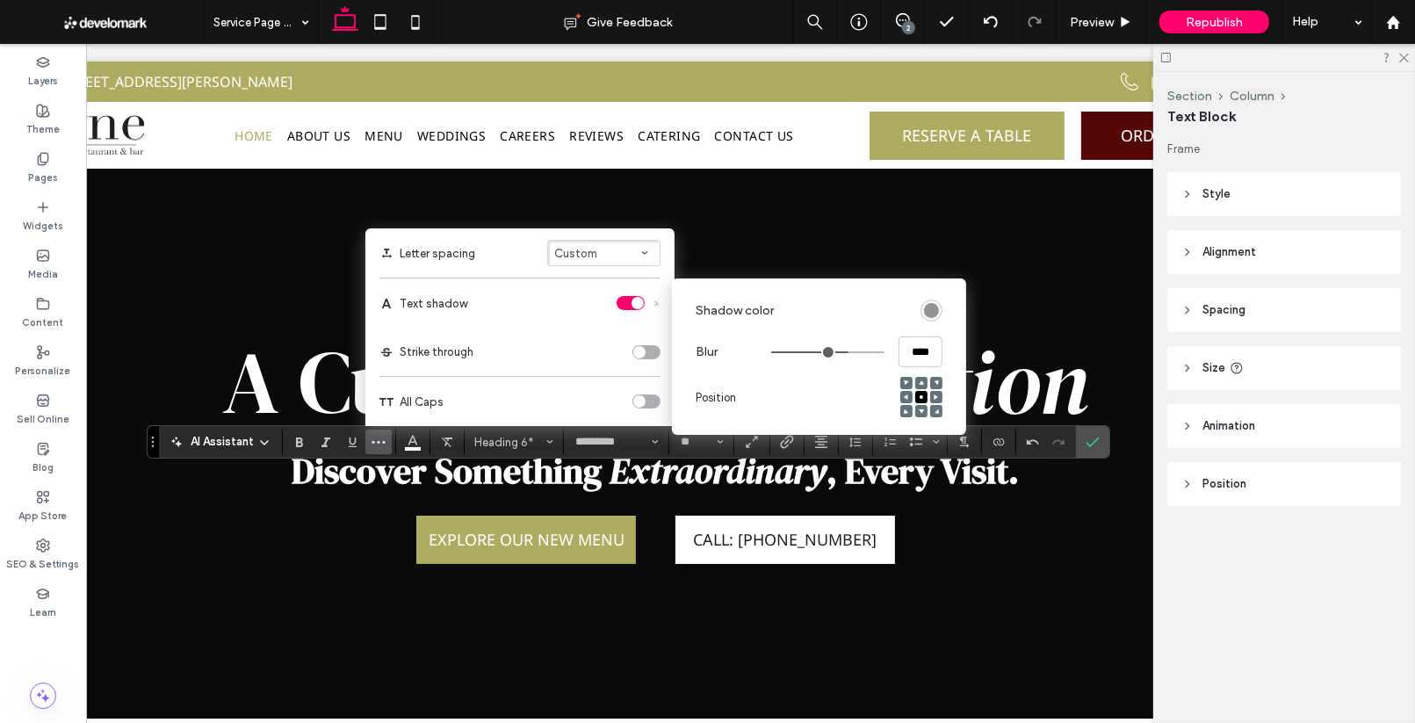
type input "****"
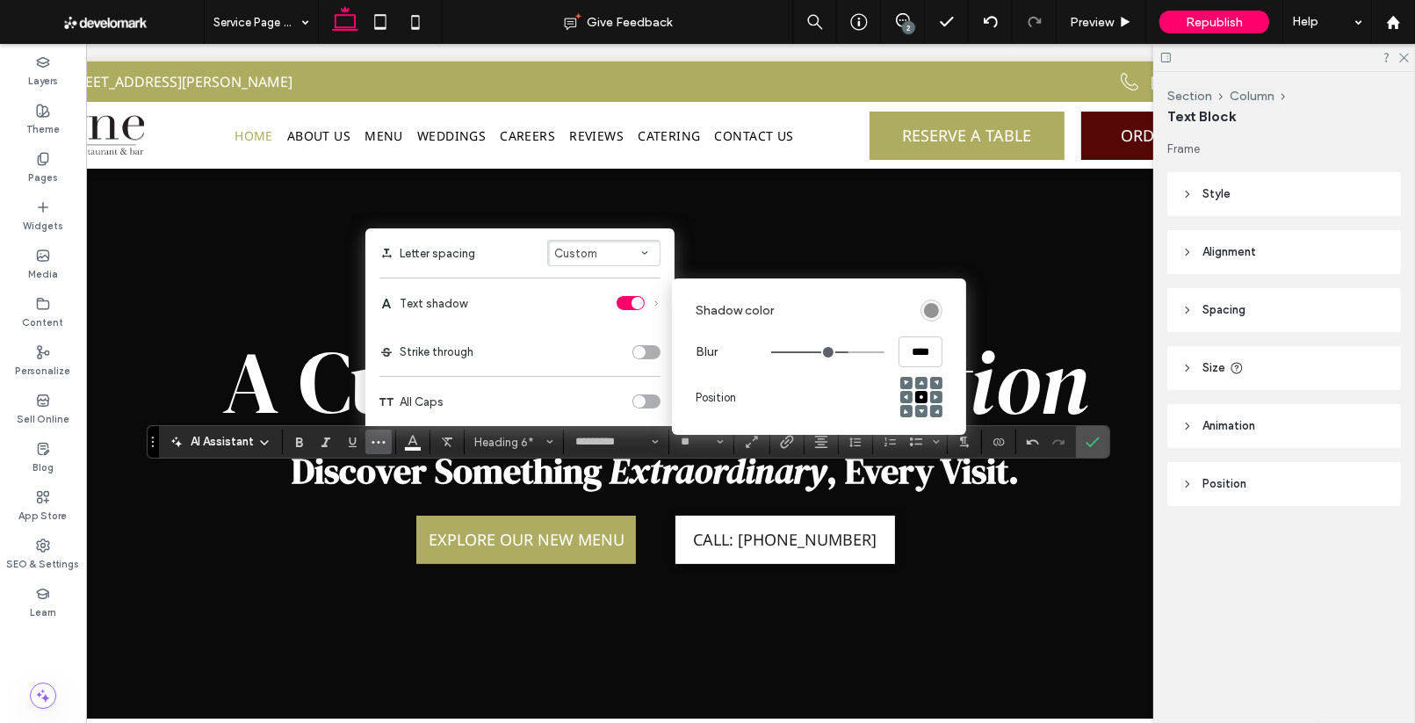
type input "**"
drag, startPoint x: 831, startPoint y: 352, endPoint x: 958, endPoint y: 357, distance: 127.4
type input "**"
click at [884, 353] on input "range" at bounding box center [827, 352] width 113 height 2
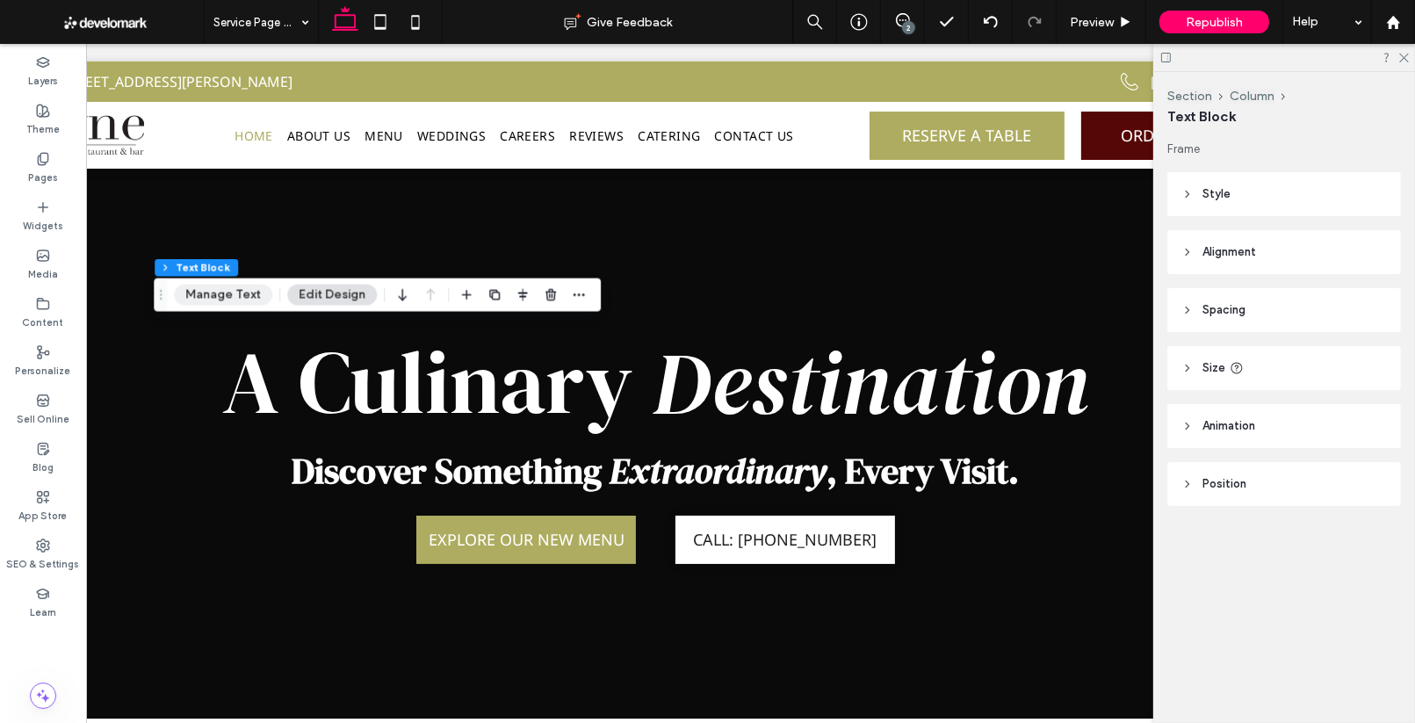
click at [227, 302] on button "Manage Text" at bounding box center [223, 295] width 98 height 21
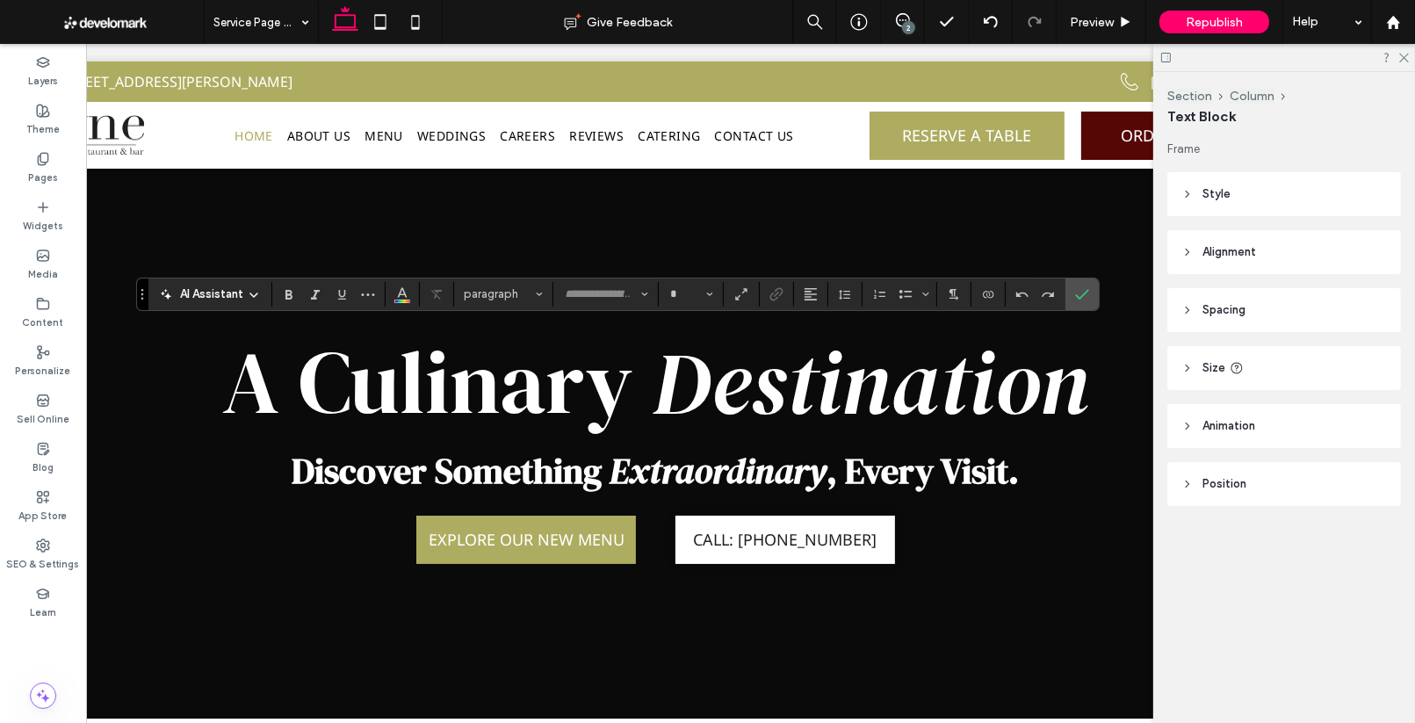
type input "**********"
type input "**"
click at [361, 292] on icon "More" at bounding box center [368, 294] width 14 height 14
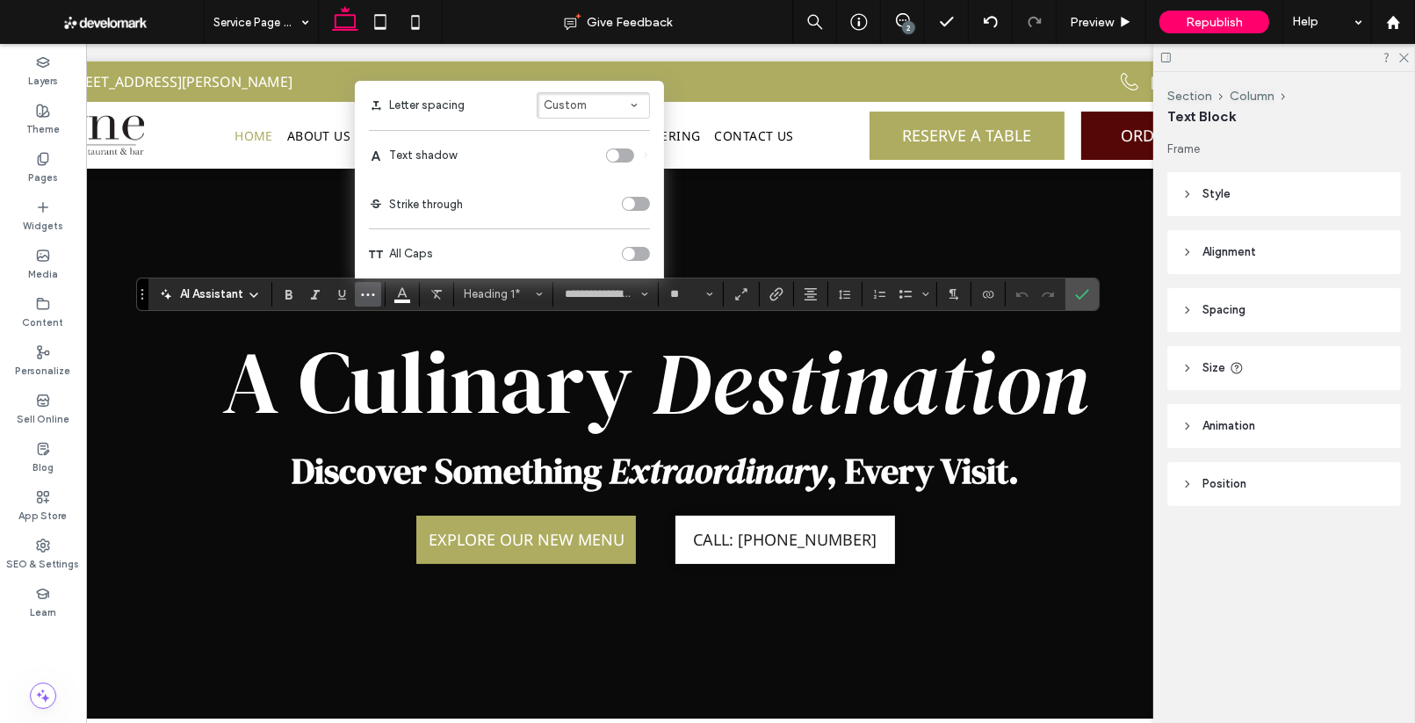
click at [614, 151] on div "toggle" at bounding box center [613, 155] width 12 height 12
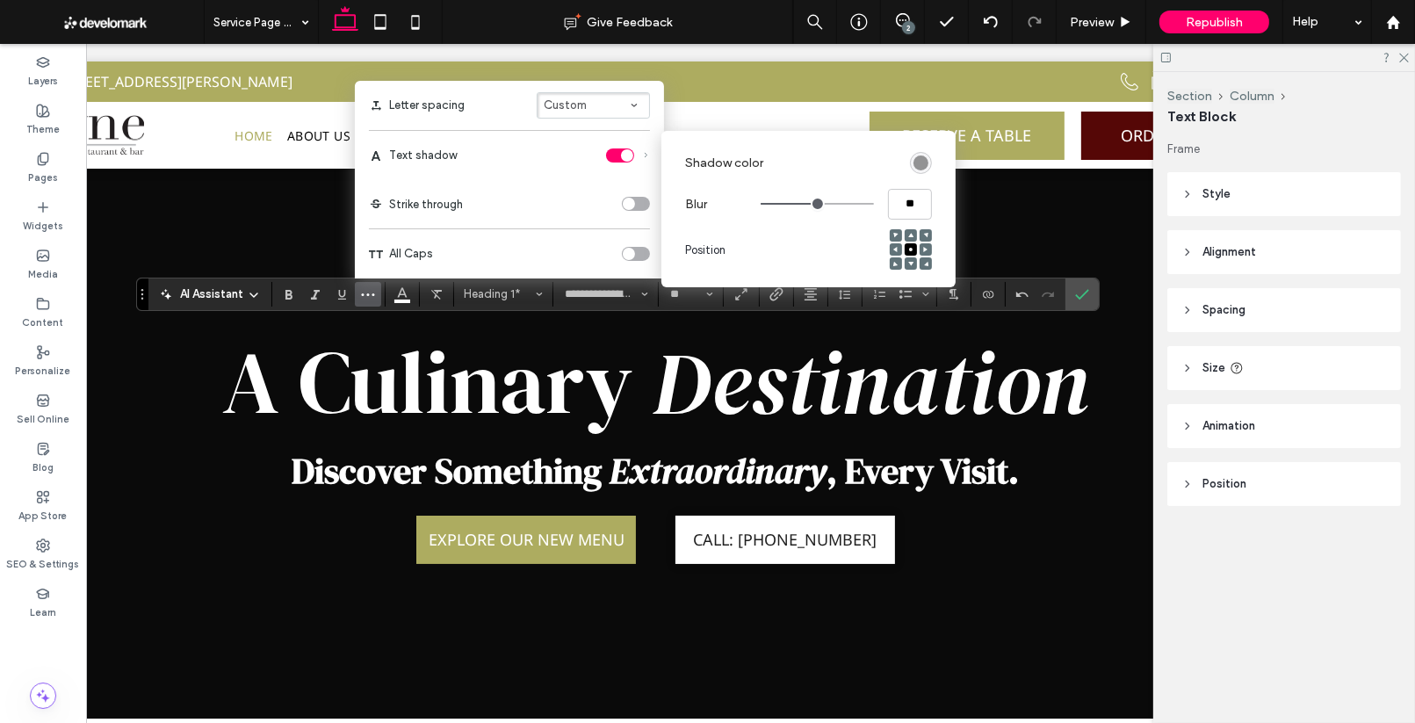
type input "****"
type input "**"
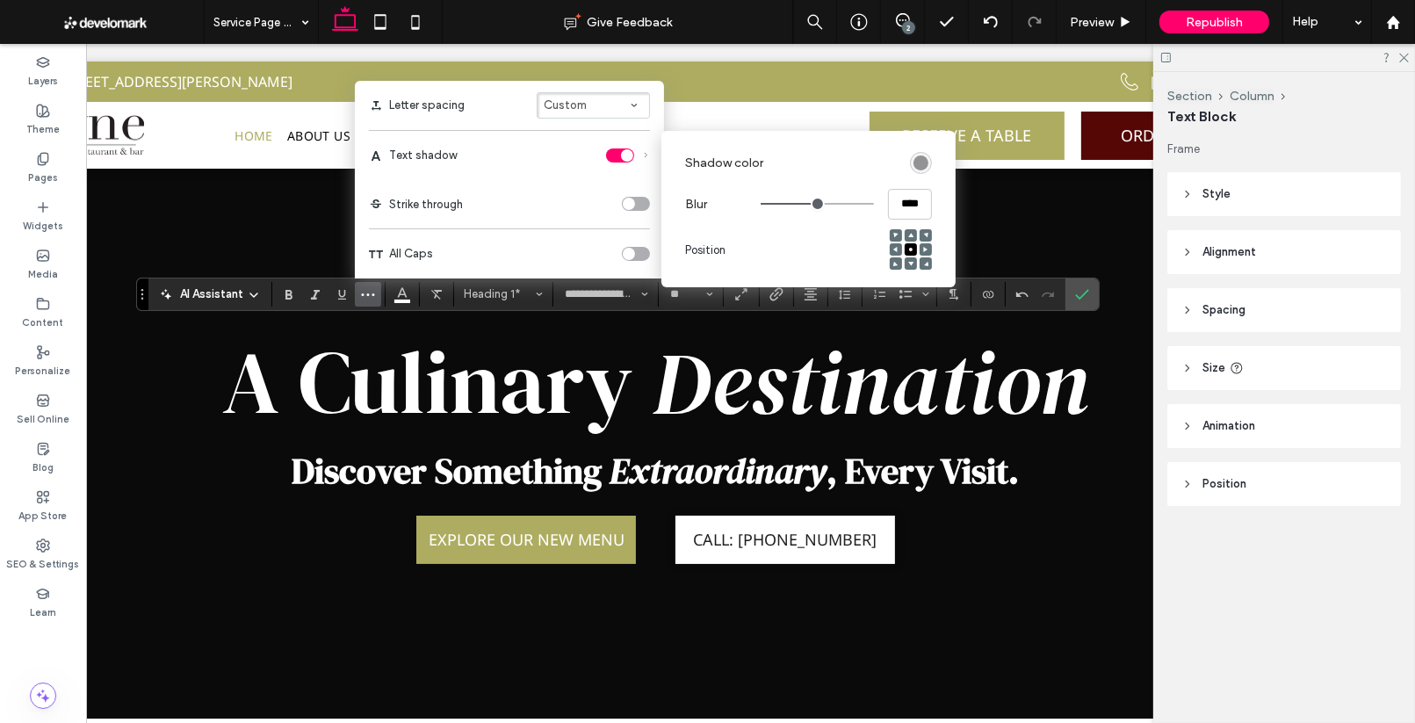
type input "**"
type input "****"
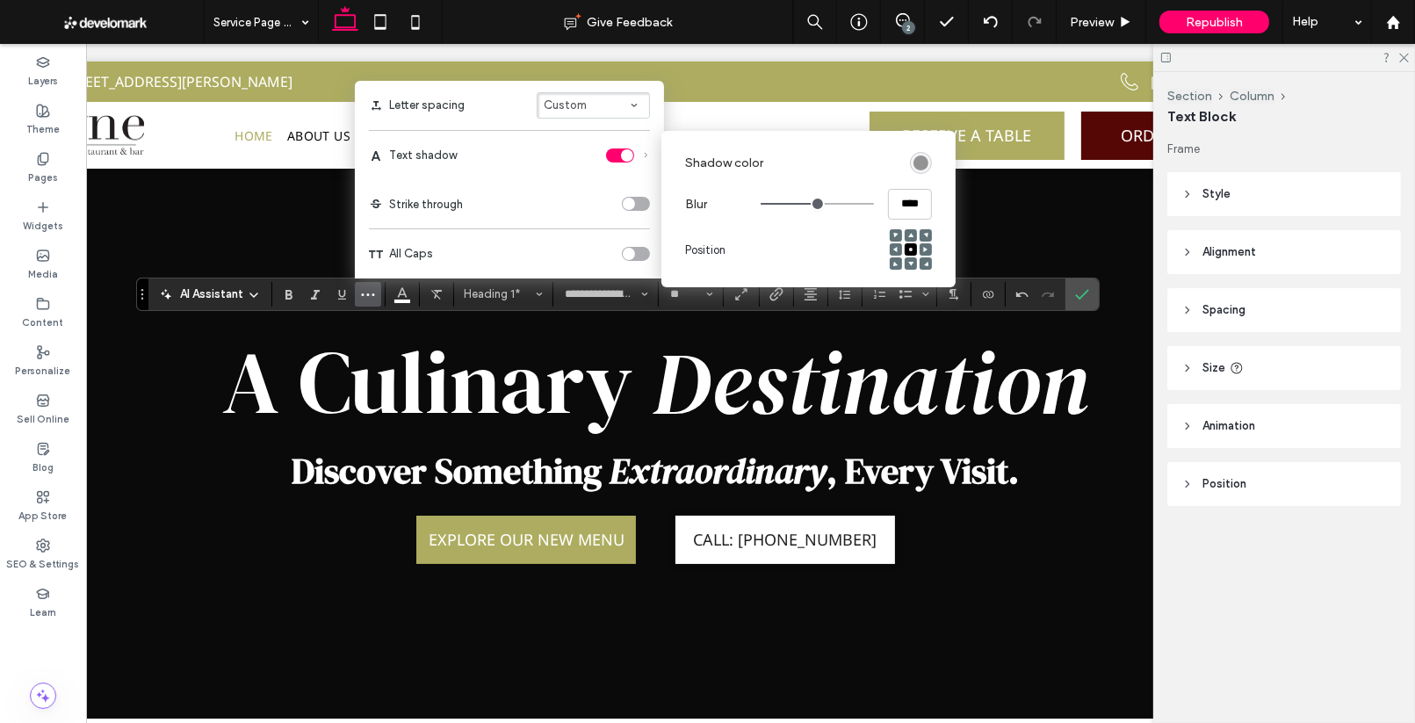
type input "**"
drag, startPoint x: 815, startPoint y: 202, endPoint x: 980, endPoint y: 199, distance: 165.1
type input "**"
click at [874, 203] on input "range" at bounding box center [816, 204] width 113 height 2
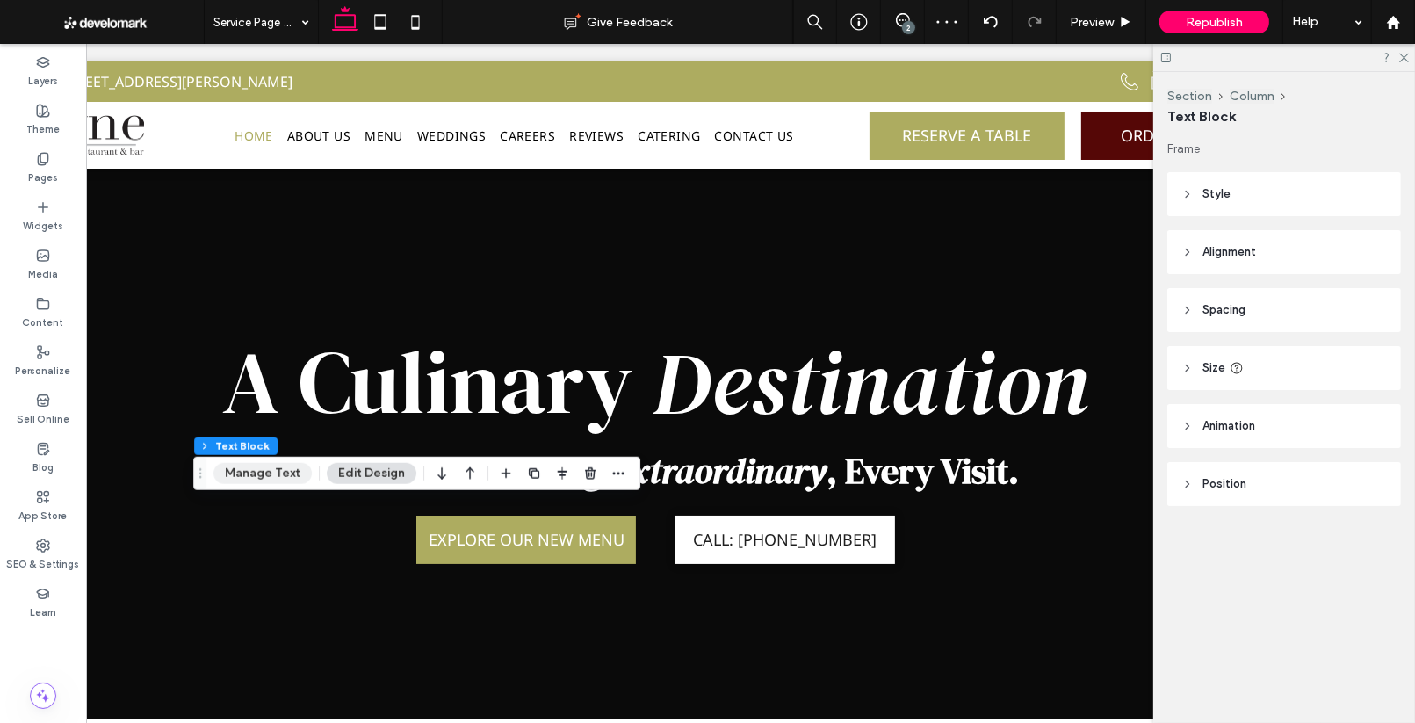
click at [258, 478] on button "Manage Text" at bounding box center [262, 473] width 98 height 21
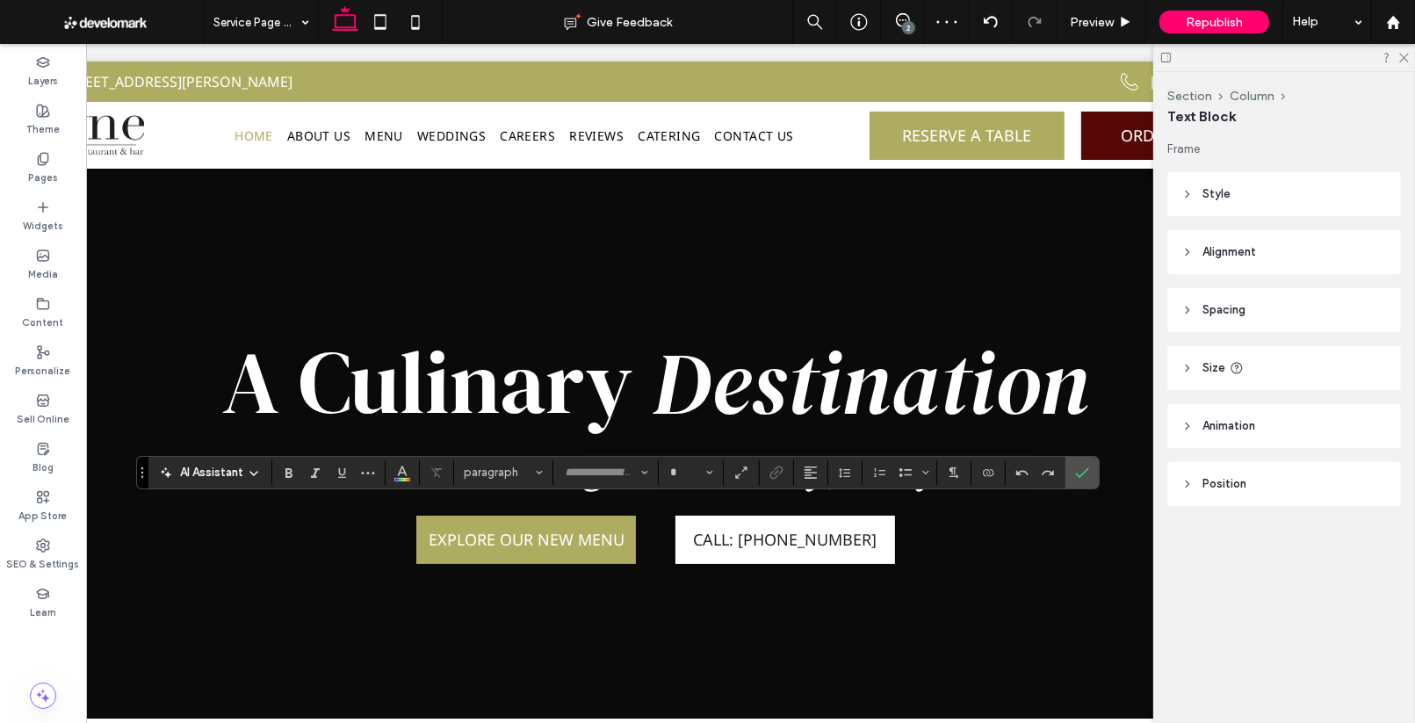
type input "*********"
type input "**"
click at [370, 473] on icon "More" at bounding box center [368, 472] width 14 height 14
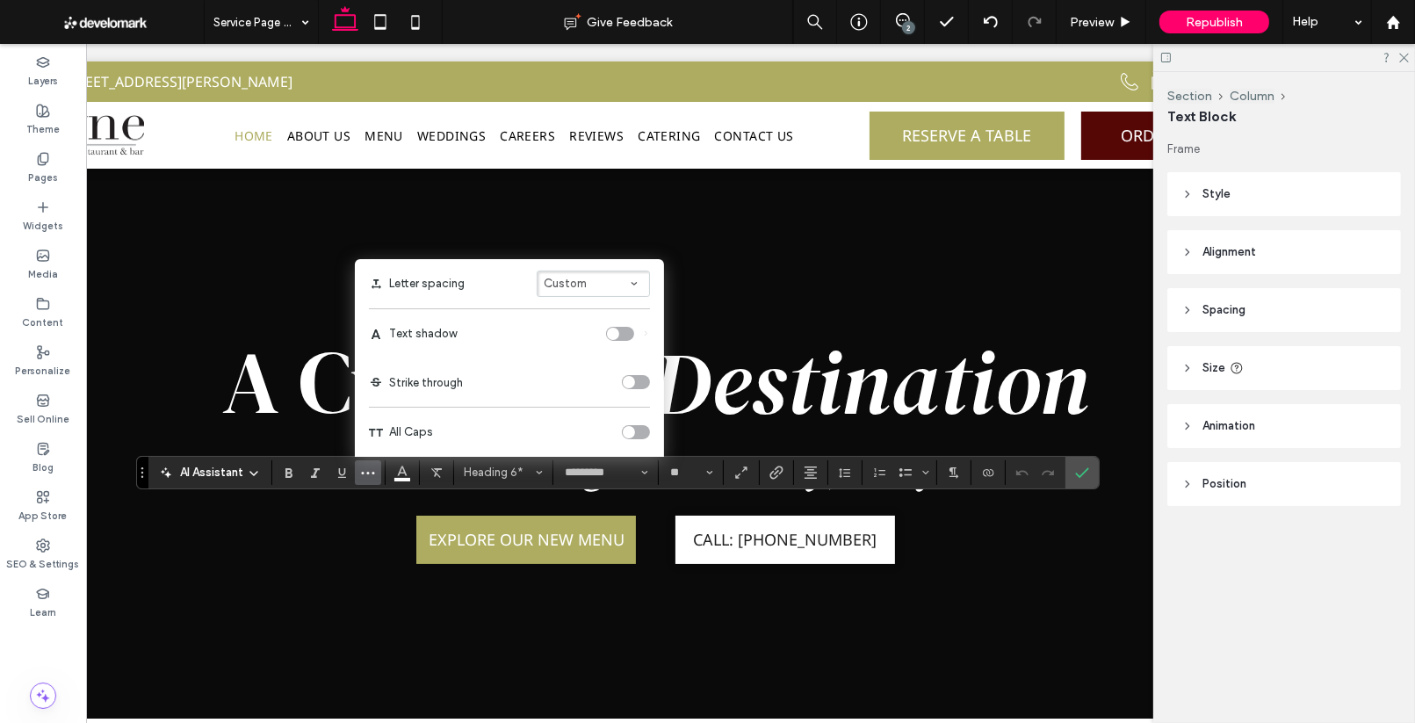
click at [615, 329] on div "toggle" at bounding box center [613, 334] width 12 height 12
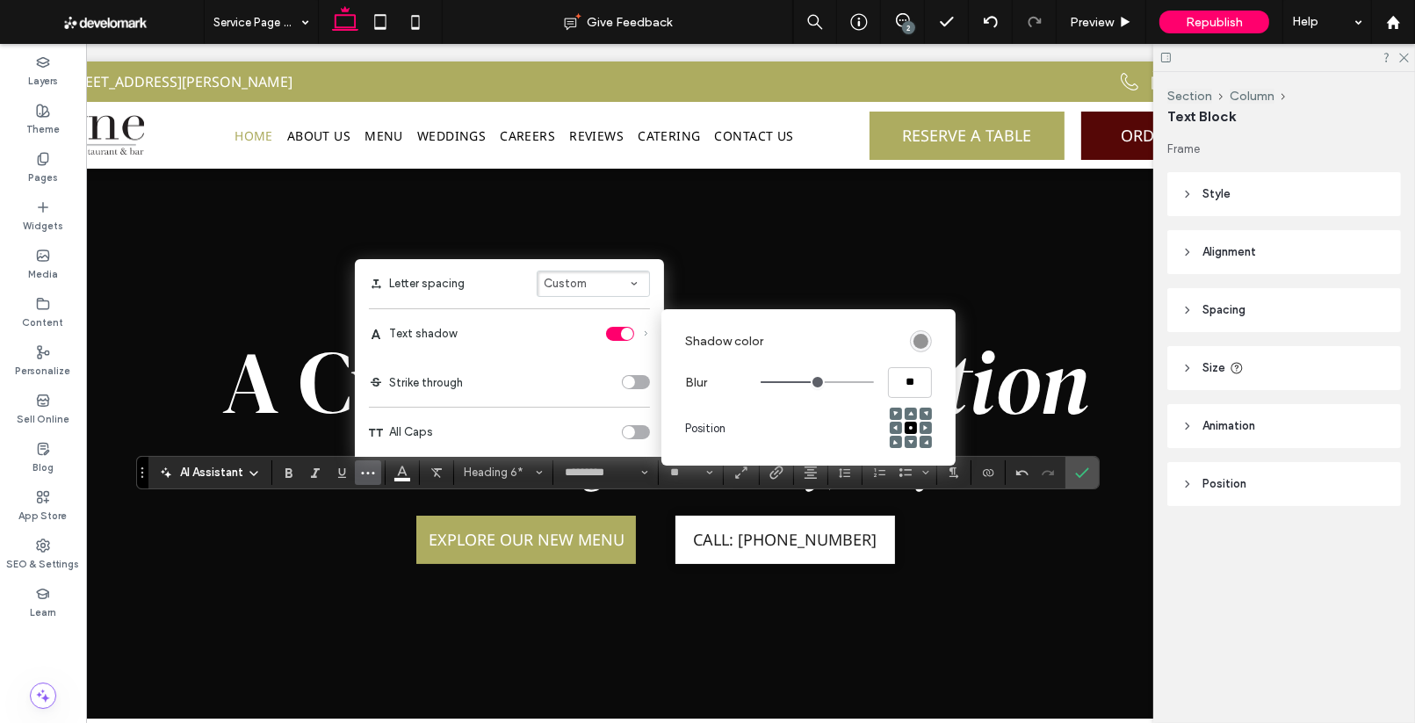
type input "****"
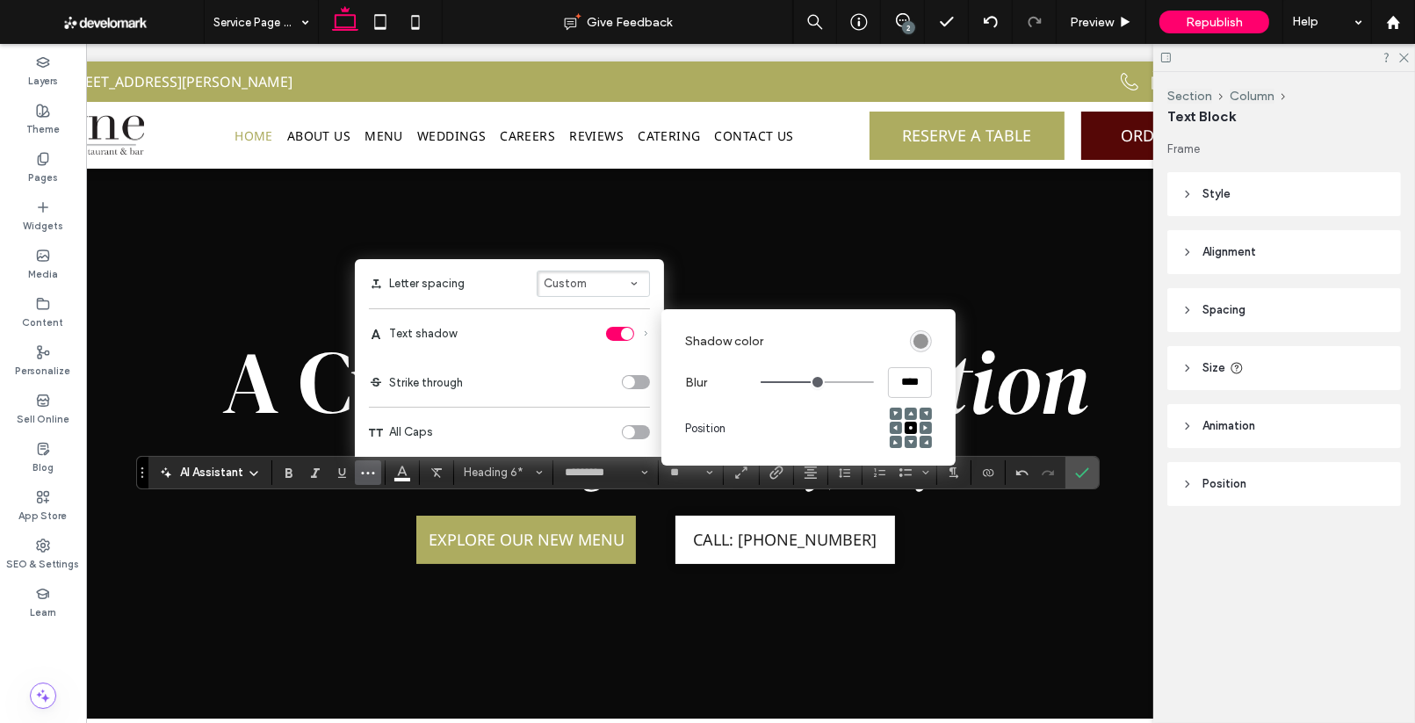
type input "****"
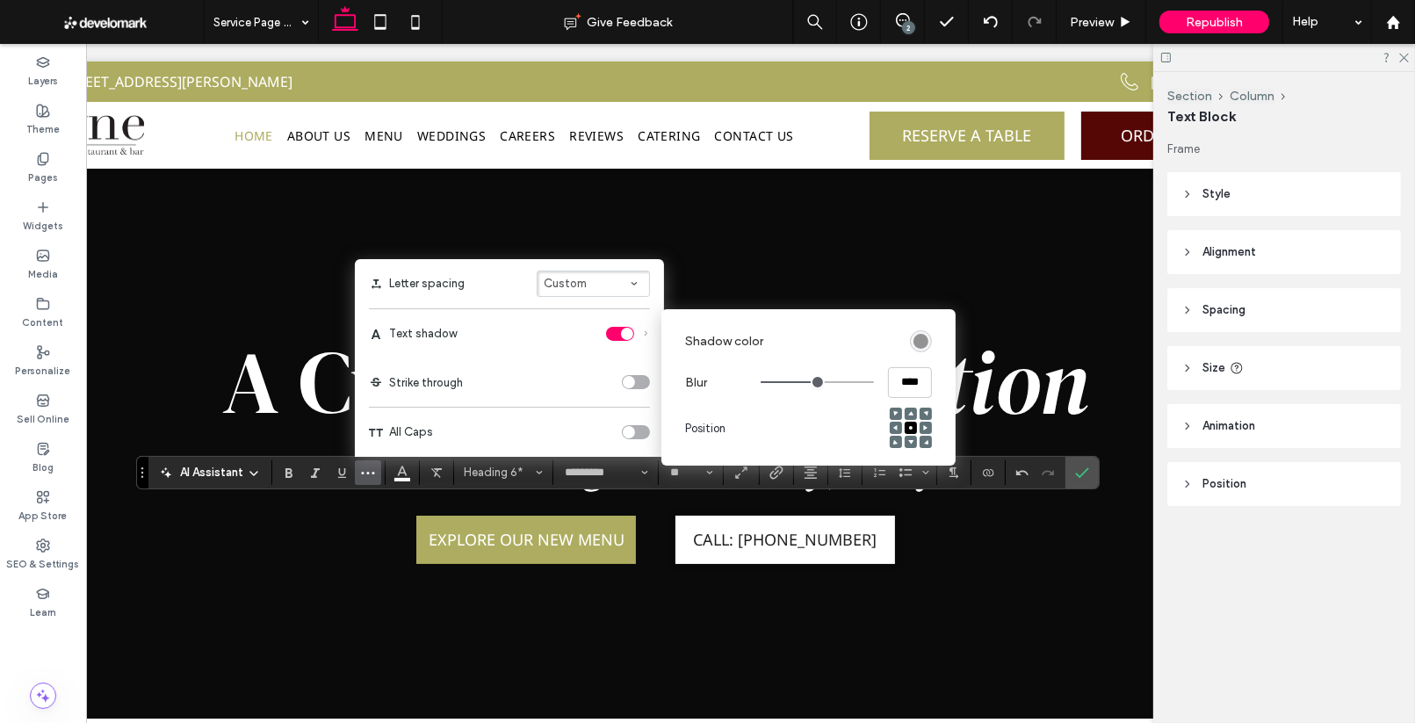
type input "****"
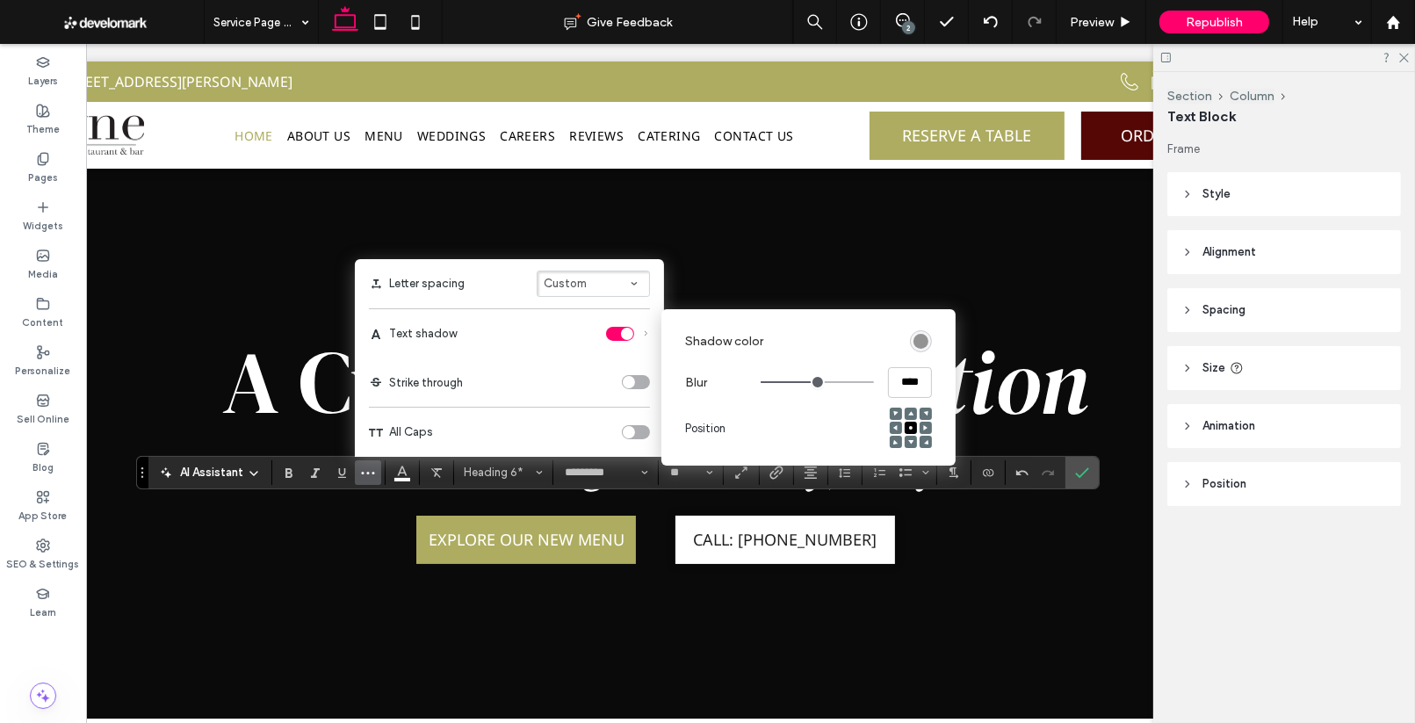
type input "****"
type input "**"
type input "****"
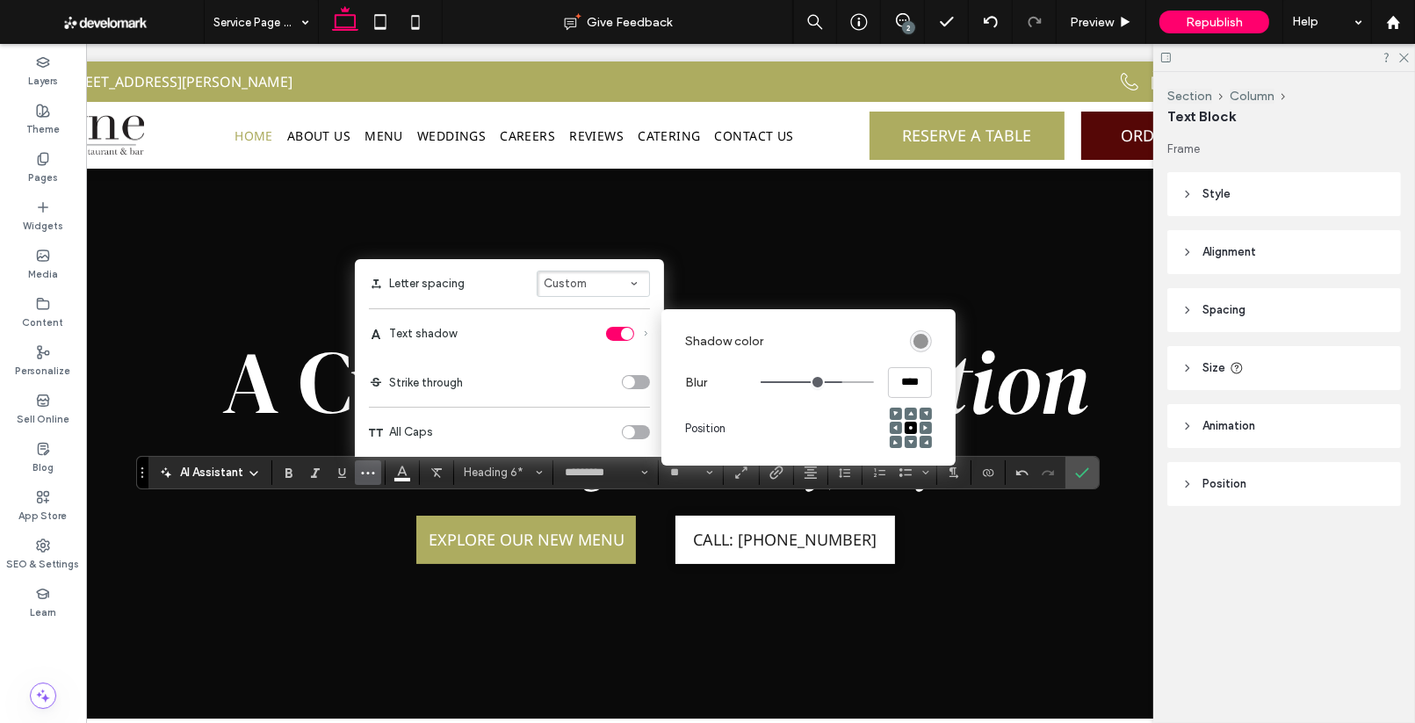
type input "****"
drag, startPoint x: 817, startPoint y: 380, endPoint x: 895, endPoint y: 372, distance: 78.6
type input "****"
click at [845, 381] on input "range" at bounding box center [816, 382] width 113 height 2
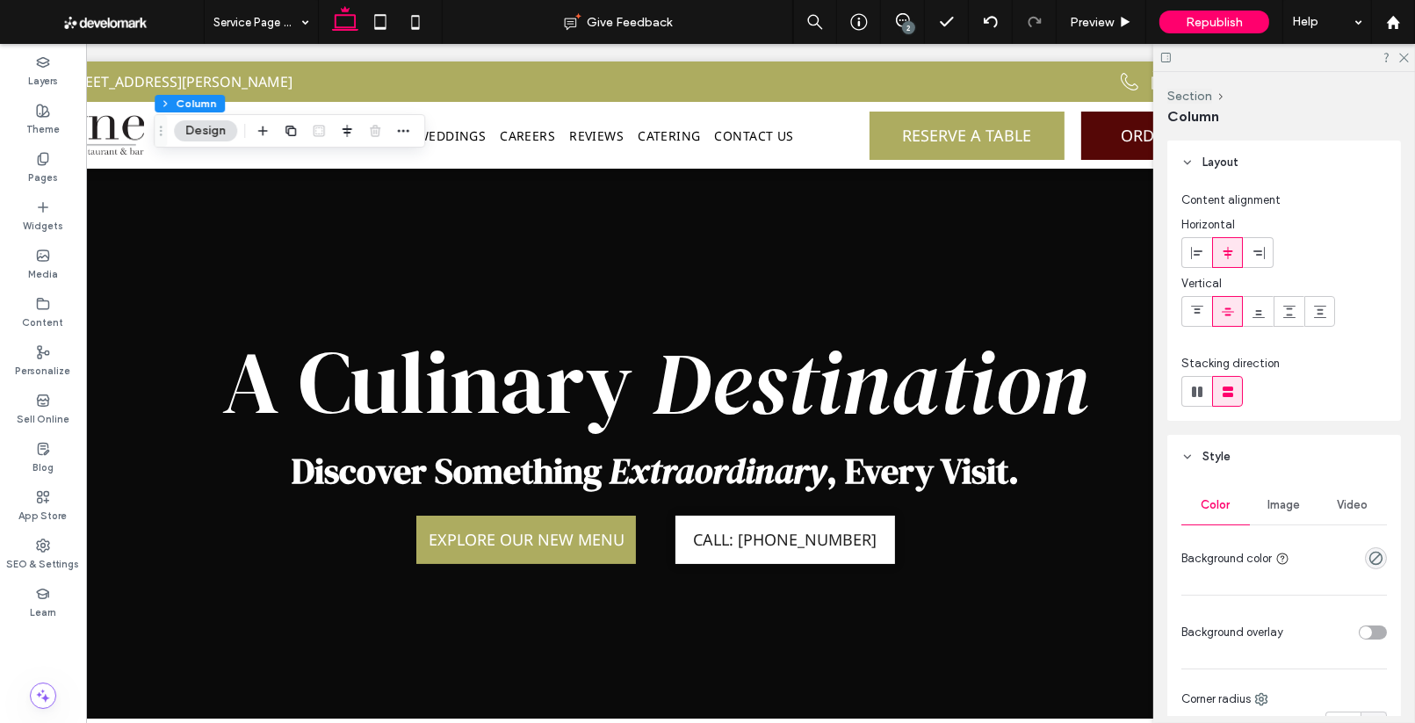
scroll to position [0, 96]
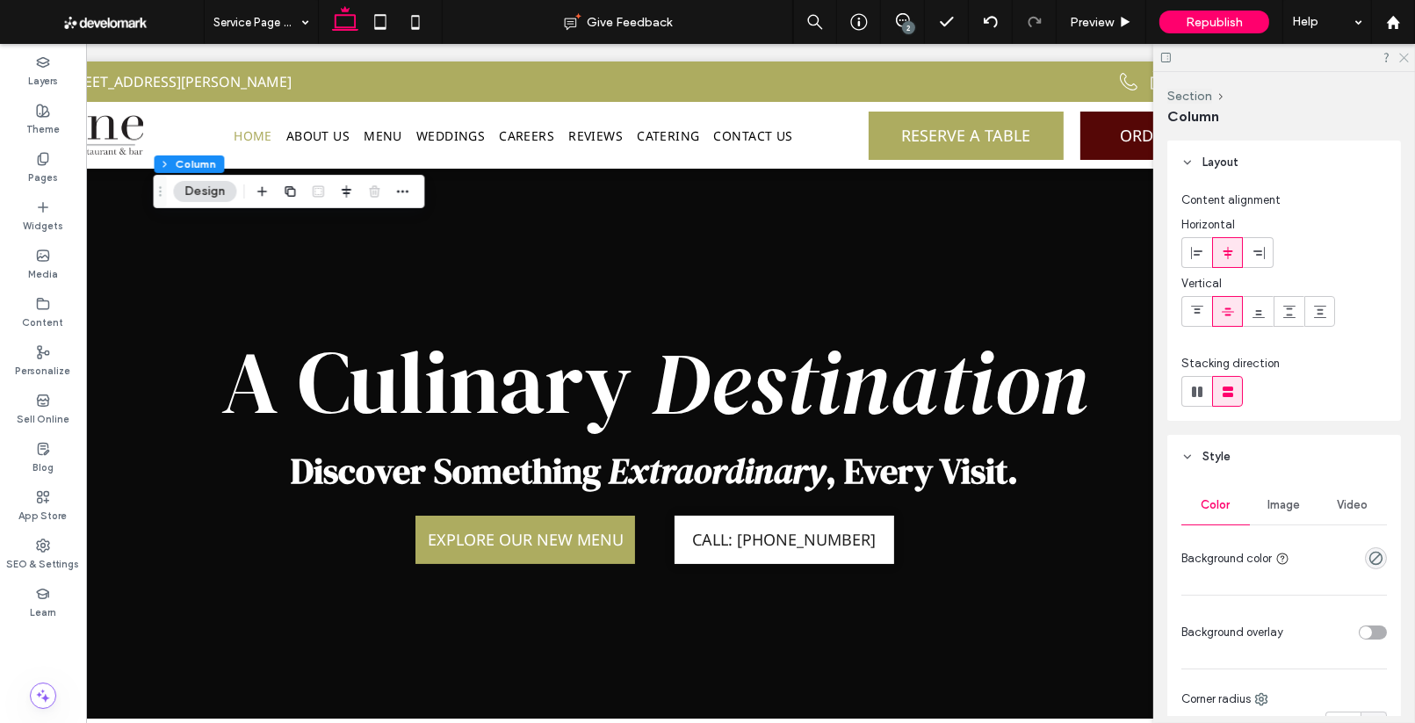
click at [1404, 59] on icon at bounding box center [1402, 56] width 11 height 11
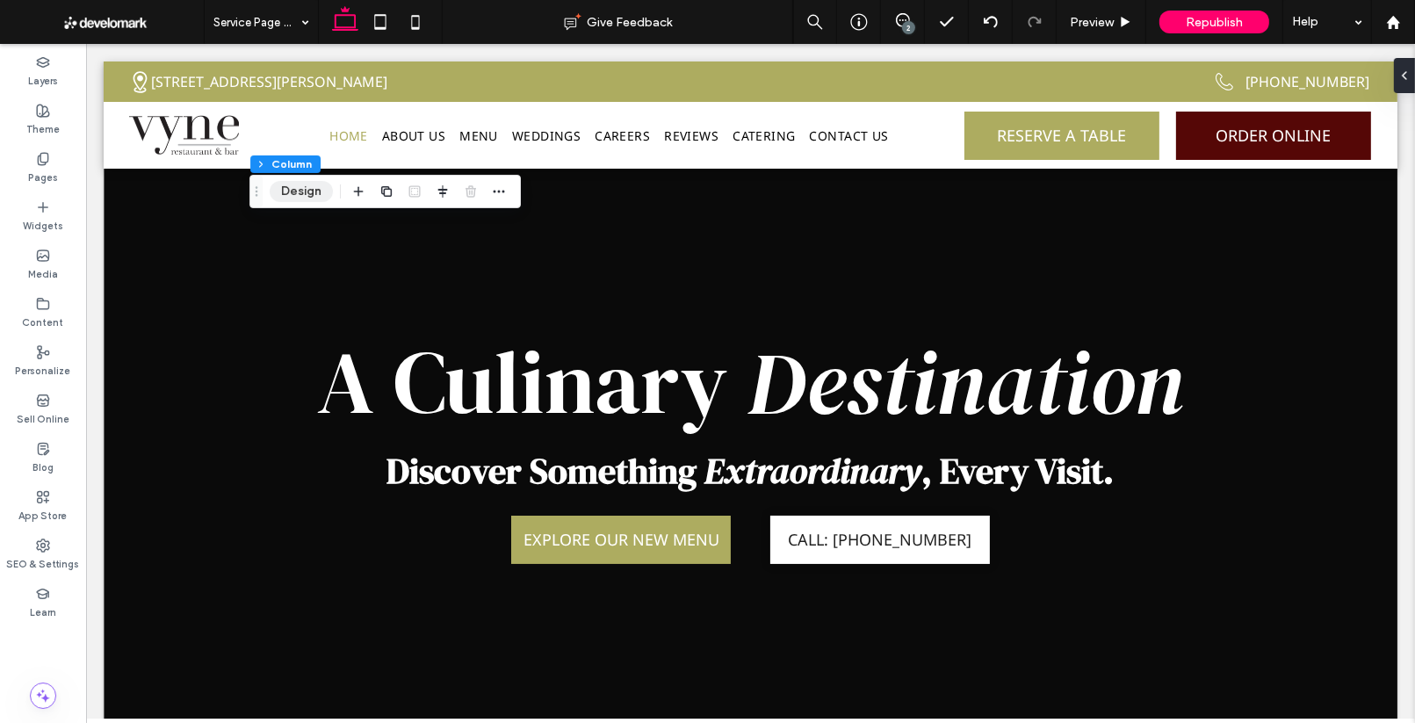
click at [305, 184] on button "Design" at bounding box center [301, 191] width 63 height 21
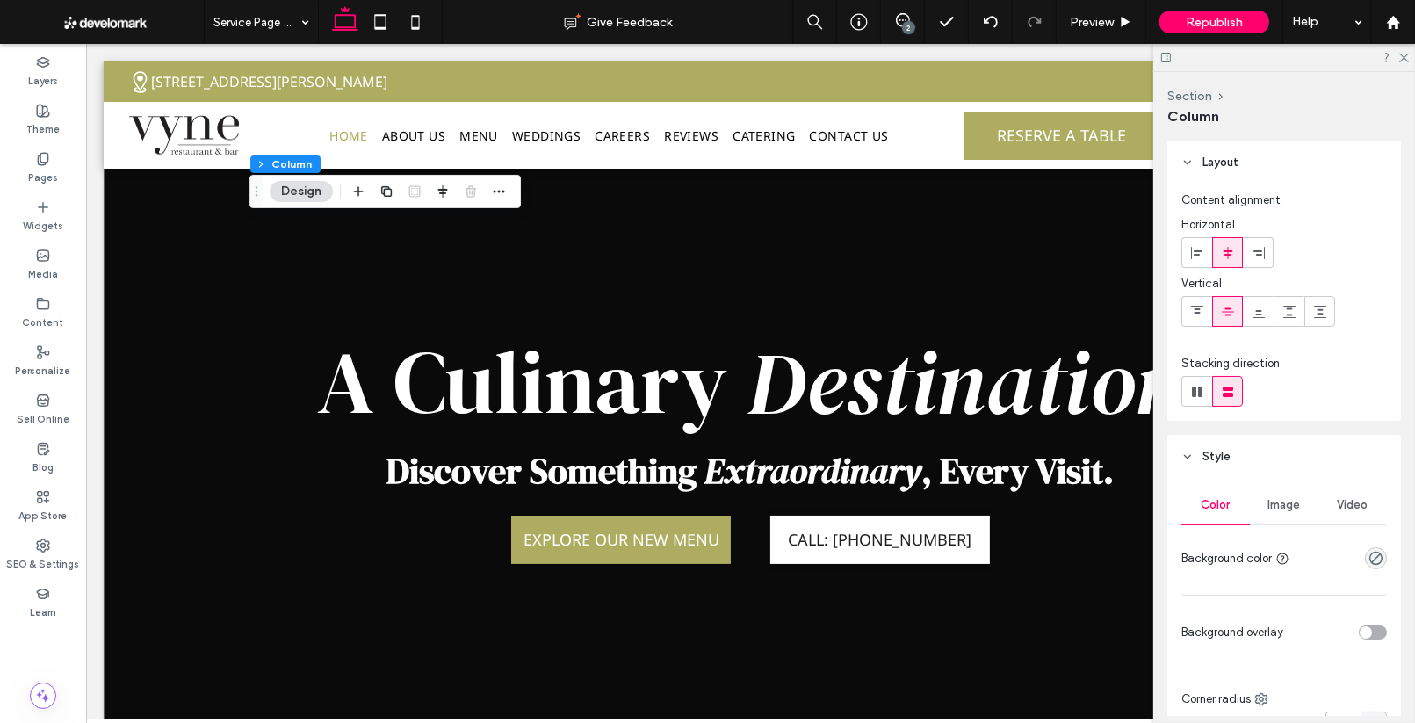
click at [1292, 501] on span "Image" at bounding box center [1284, 505] width 32 height 14
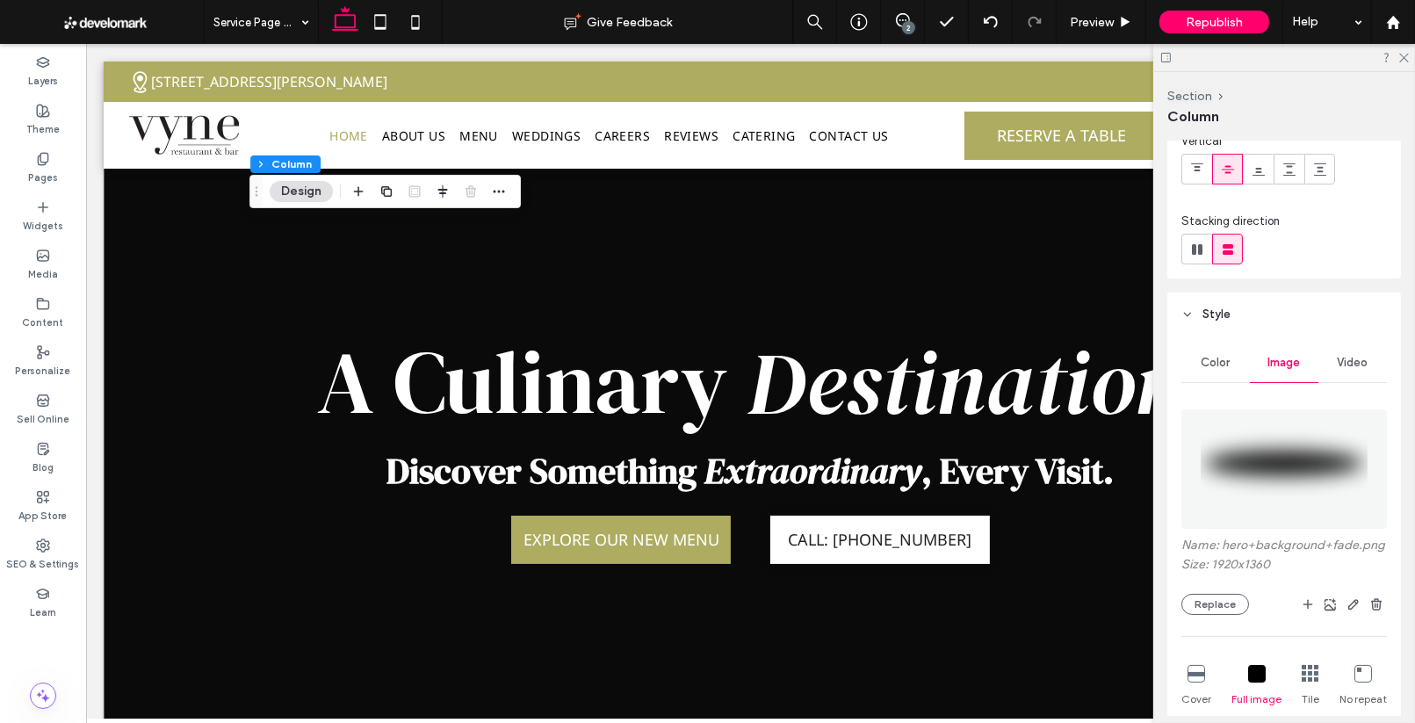
scroll to position [205, 0]
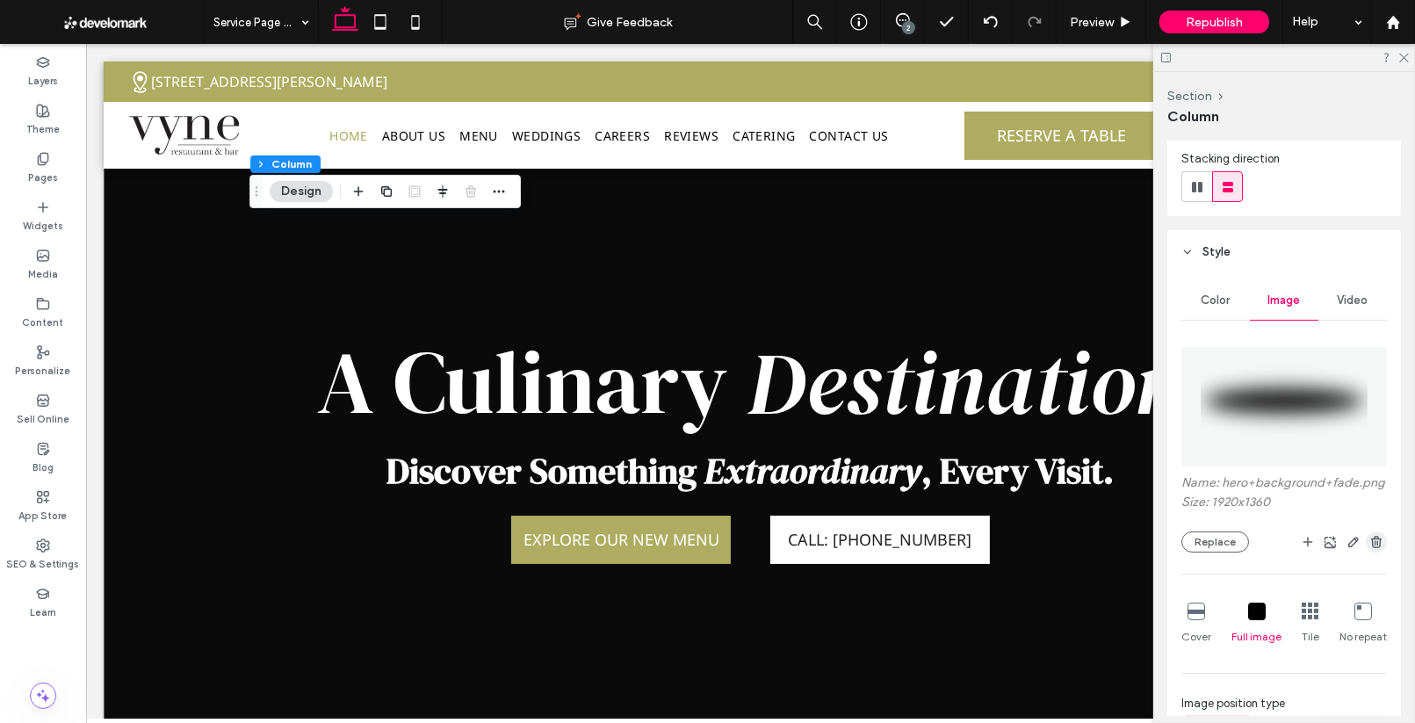
click at [1377, 537] on use "button" at bounding box center [1376, 541] width 11 height 11
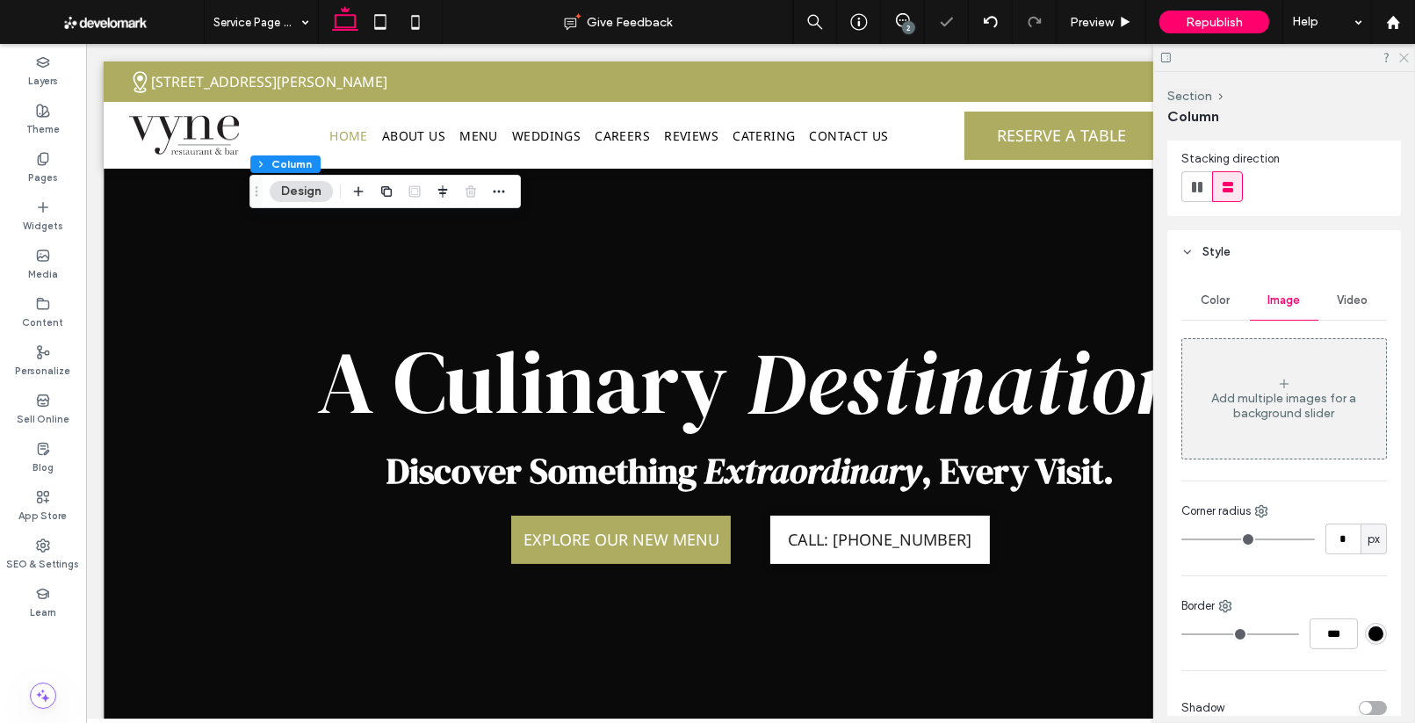
click at [1405, 58] on icon at bounding box center [1402, 56] width 11 height 11
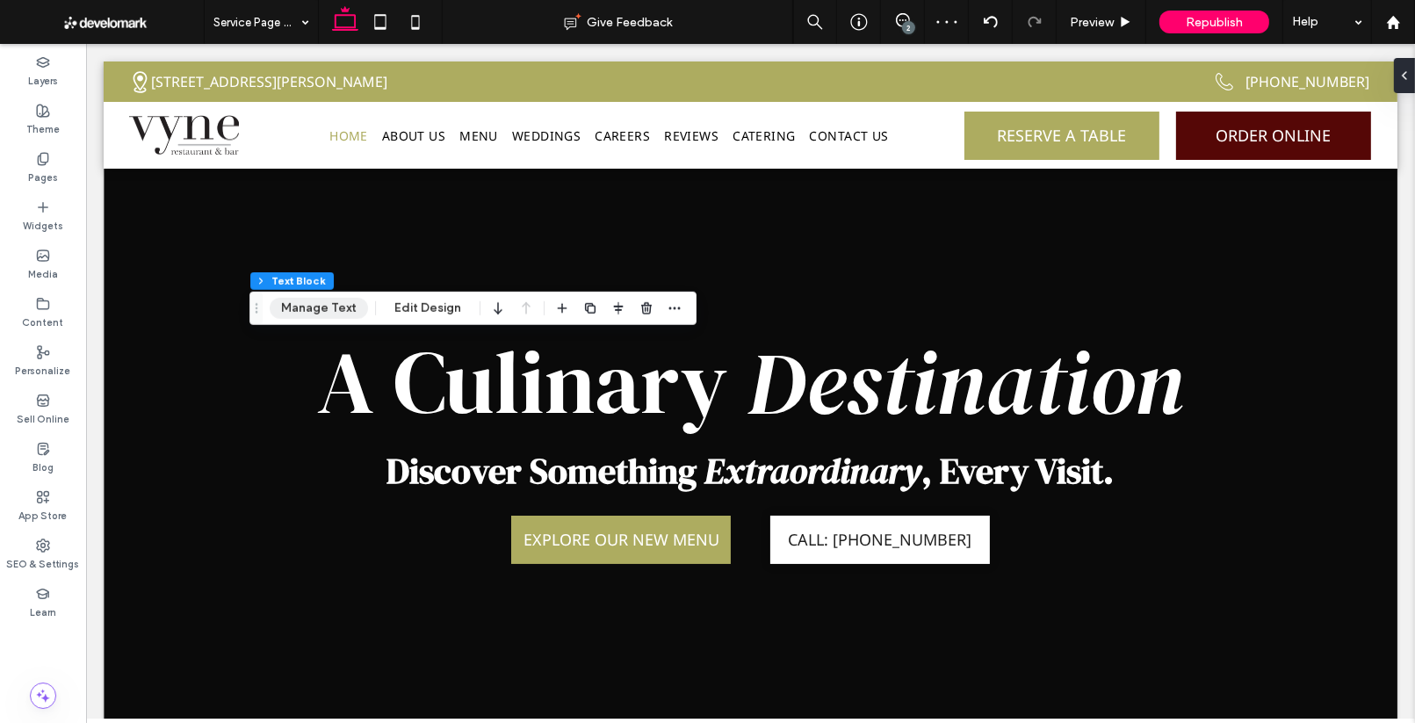
click at [349, 307] on button "Manage Text" at bounding box center [319, 308] width 98 height 21
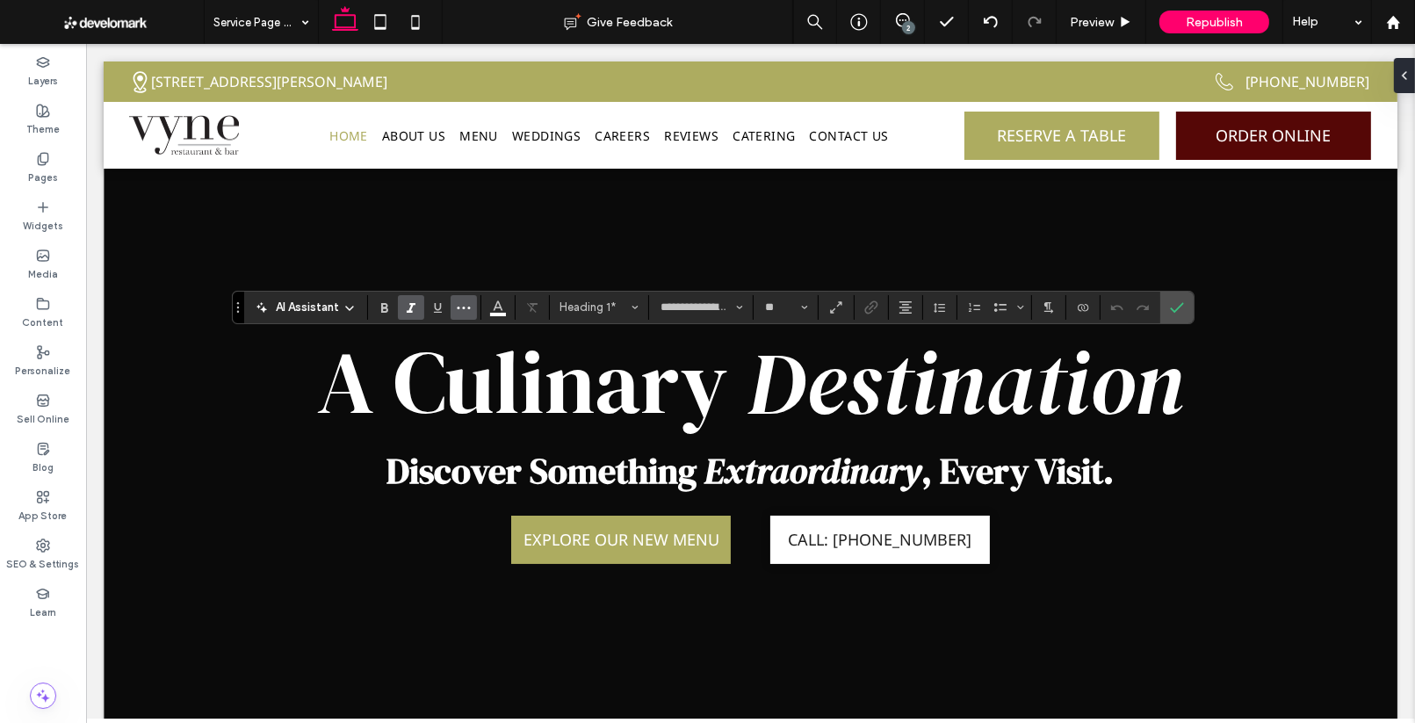
click at [457, 313] on icon "More" at bounding box center [464, 307] width 14 height 14
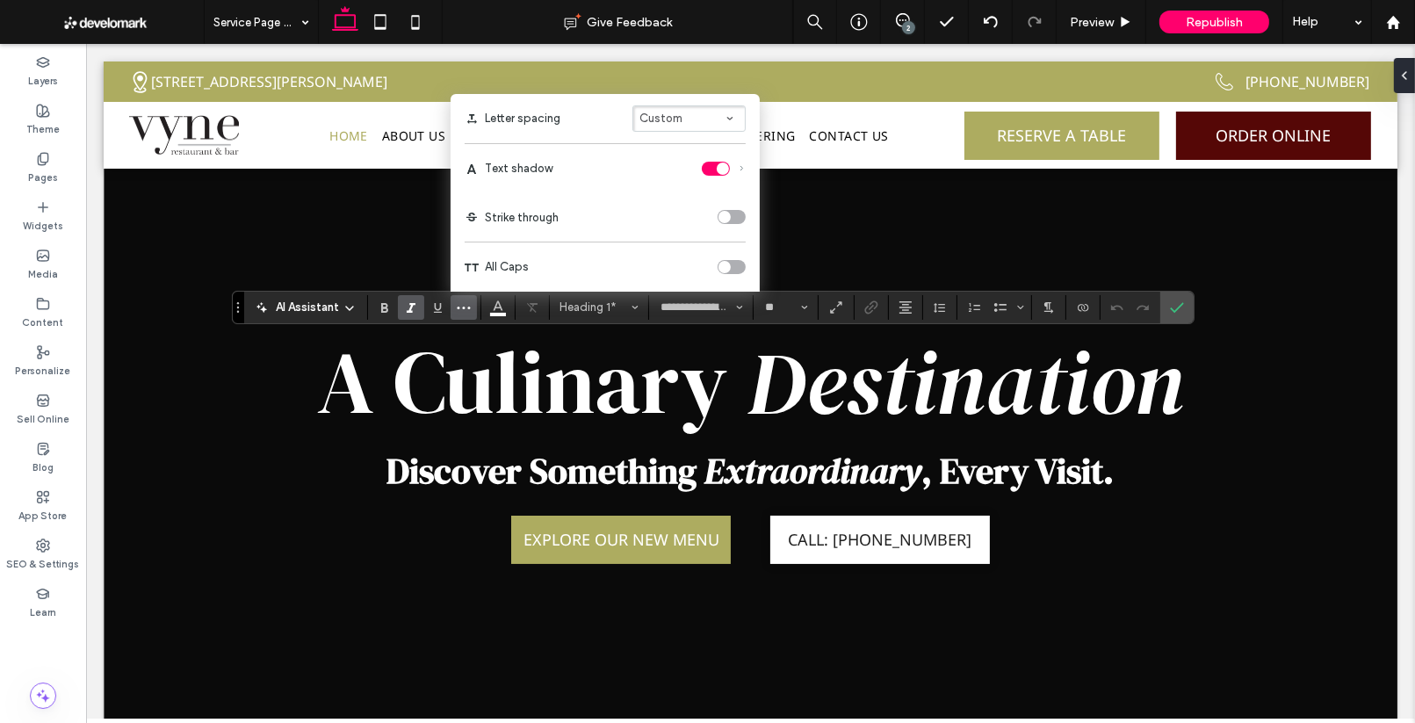
click at [685, 169] on div "Text shadow" at bounding box center [605, 169] width 281 height 14
click at [740, 163] on div "Text shadow" at bounding box center [724, 169] width 44 height 14
click at [741, 167] on use "Text shadow" at bounding box center [742, 169] width 2 height 4
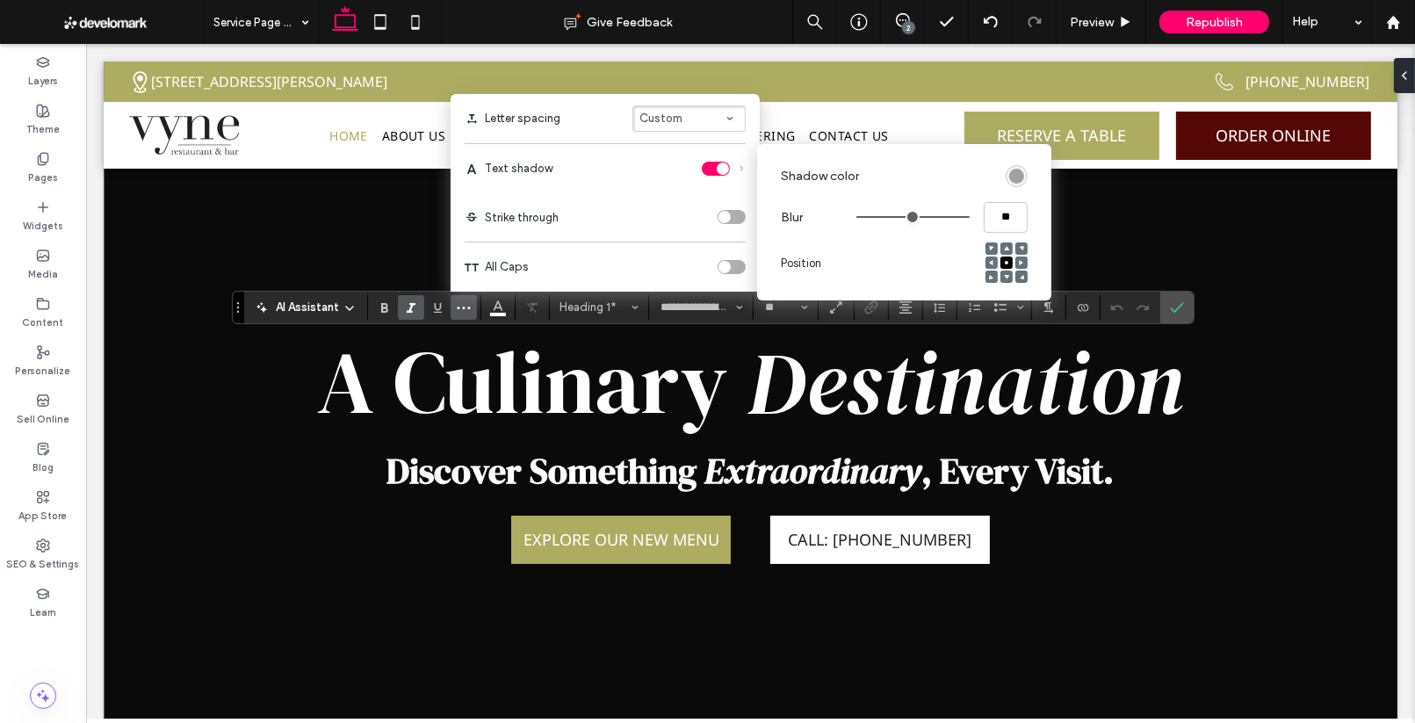
click at [1014, 173] on div "rgba(0, 0, 0, 0.4)" at bounding box center [1016, 176] width 15 height 15
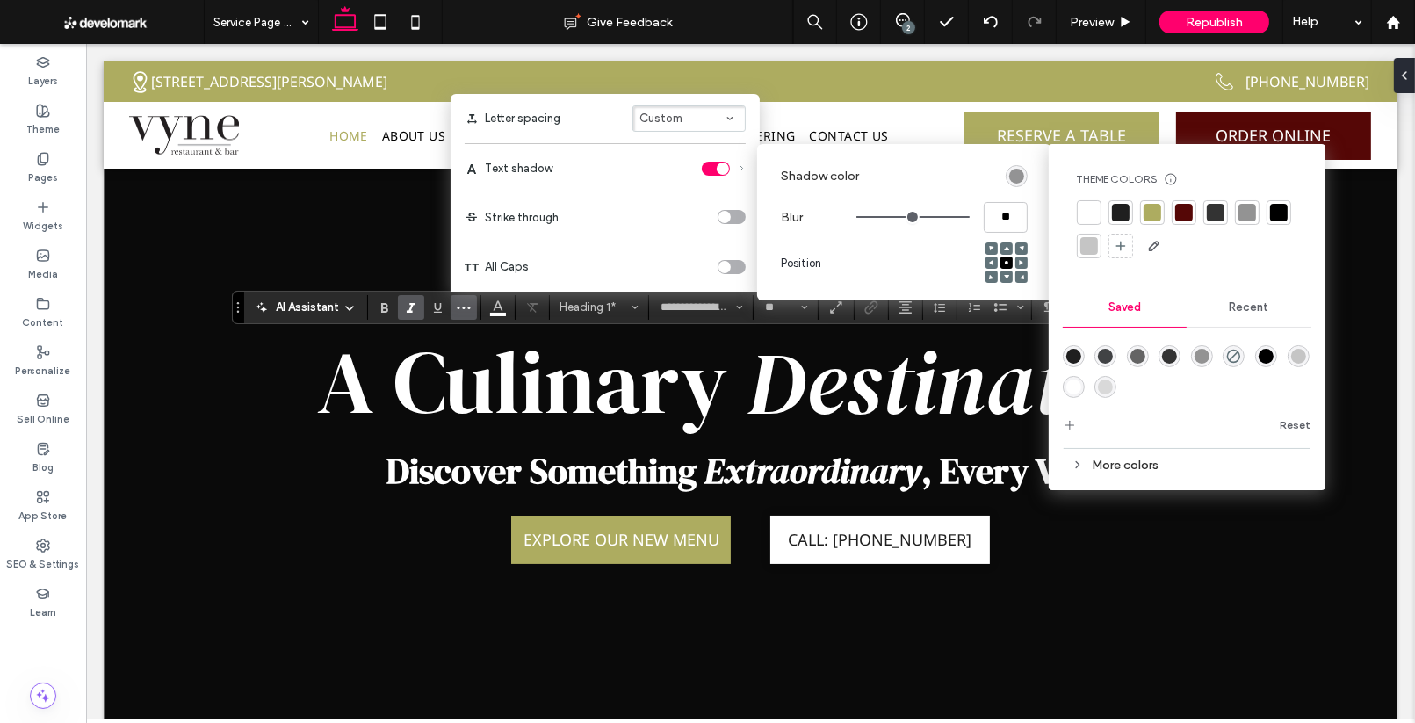
click at [1135, 356] on div "rgba(100,100,100,1)" at bounding box center [1137, 356] width 15 height 15
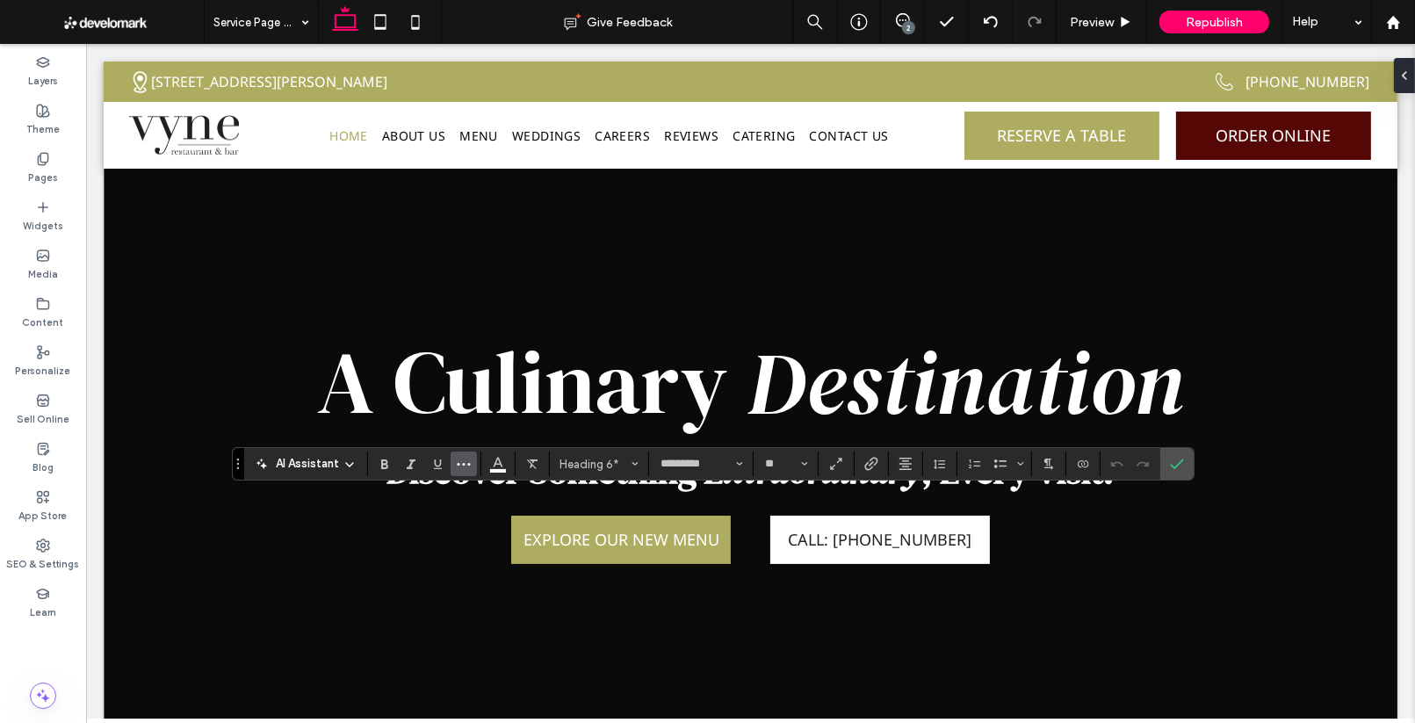
click at [469, 465] on icon "More" at bounding box center [464, 464] width 14 height 14
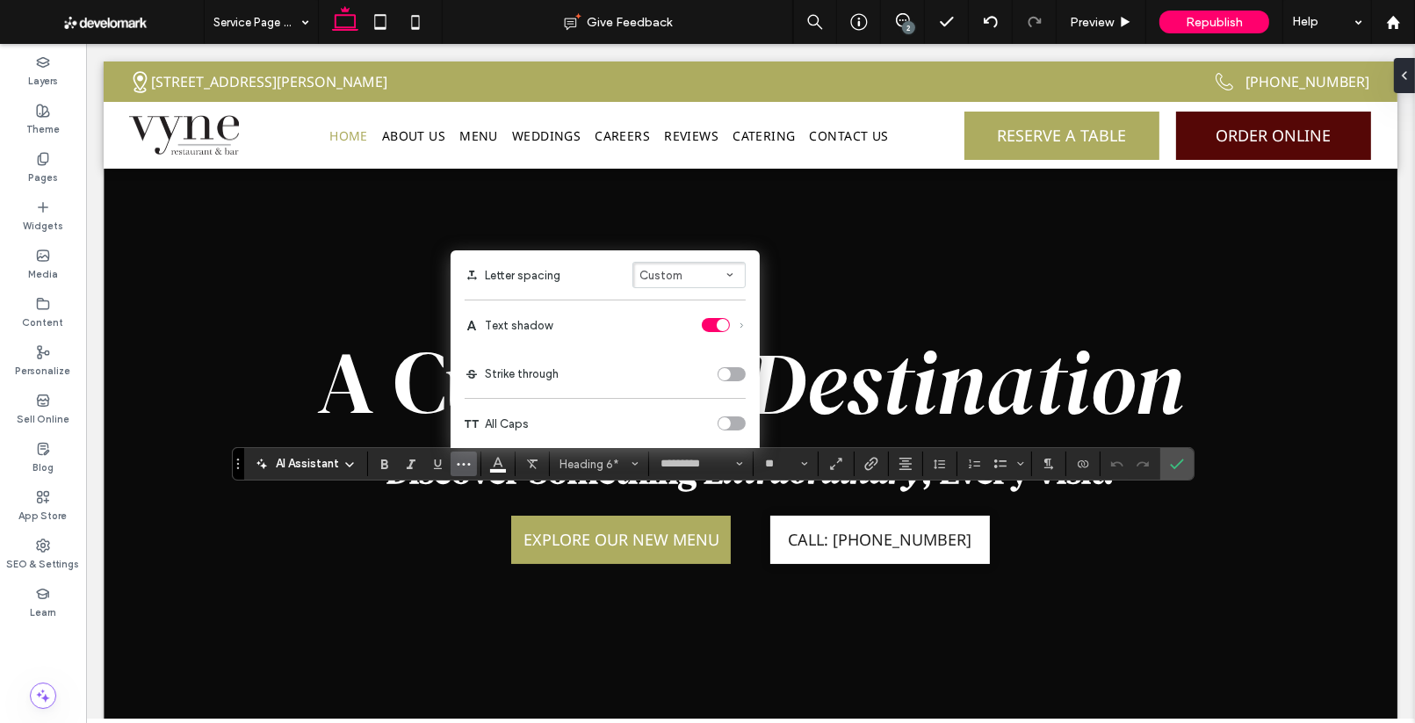
click at [656, 324] on div "Text shadow" at bounding box center [605, 325] width 281 height 14
click at [745, 321] on icon "Text shadow" at bounding box center [742, 325] width 8 height 8
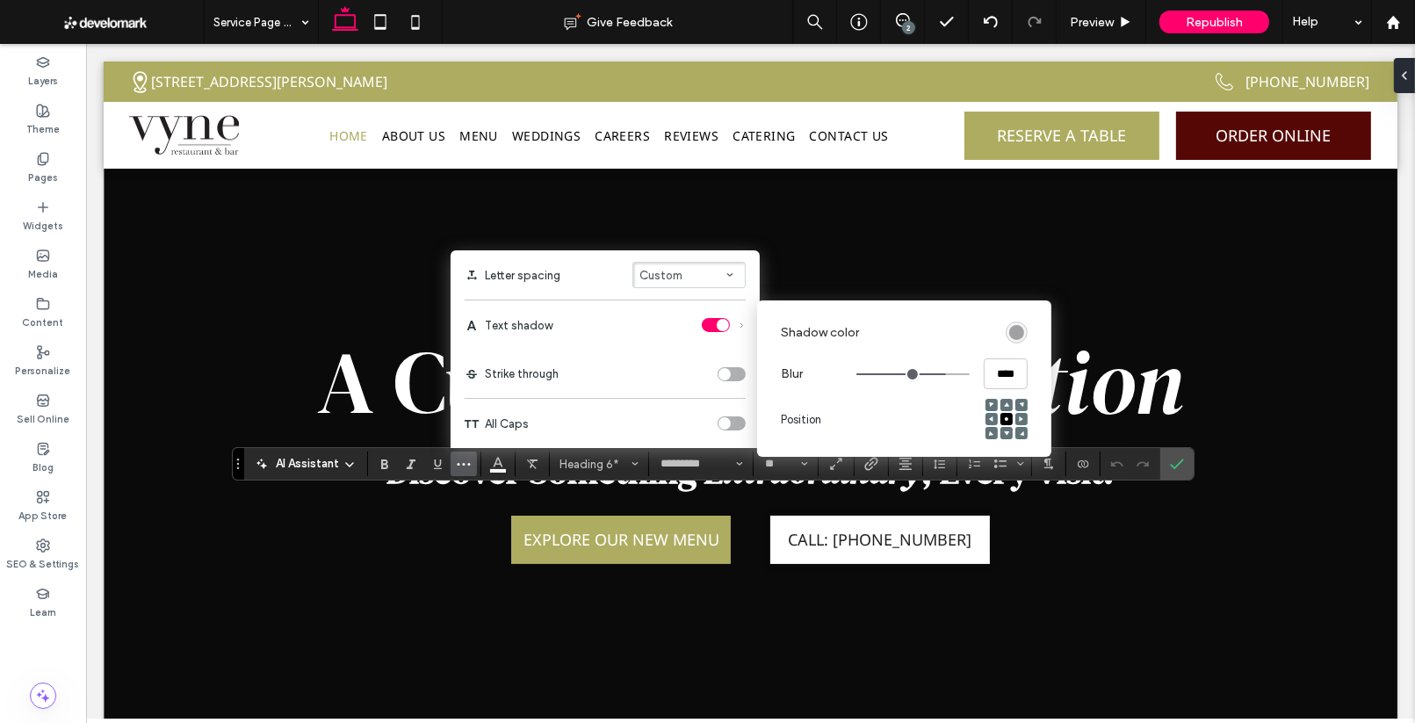
click at [1017, 331] on div "rgba(0, 0, 0, 0.4)" at bounding box center [1016, 332] width 15 height 15
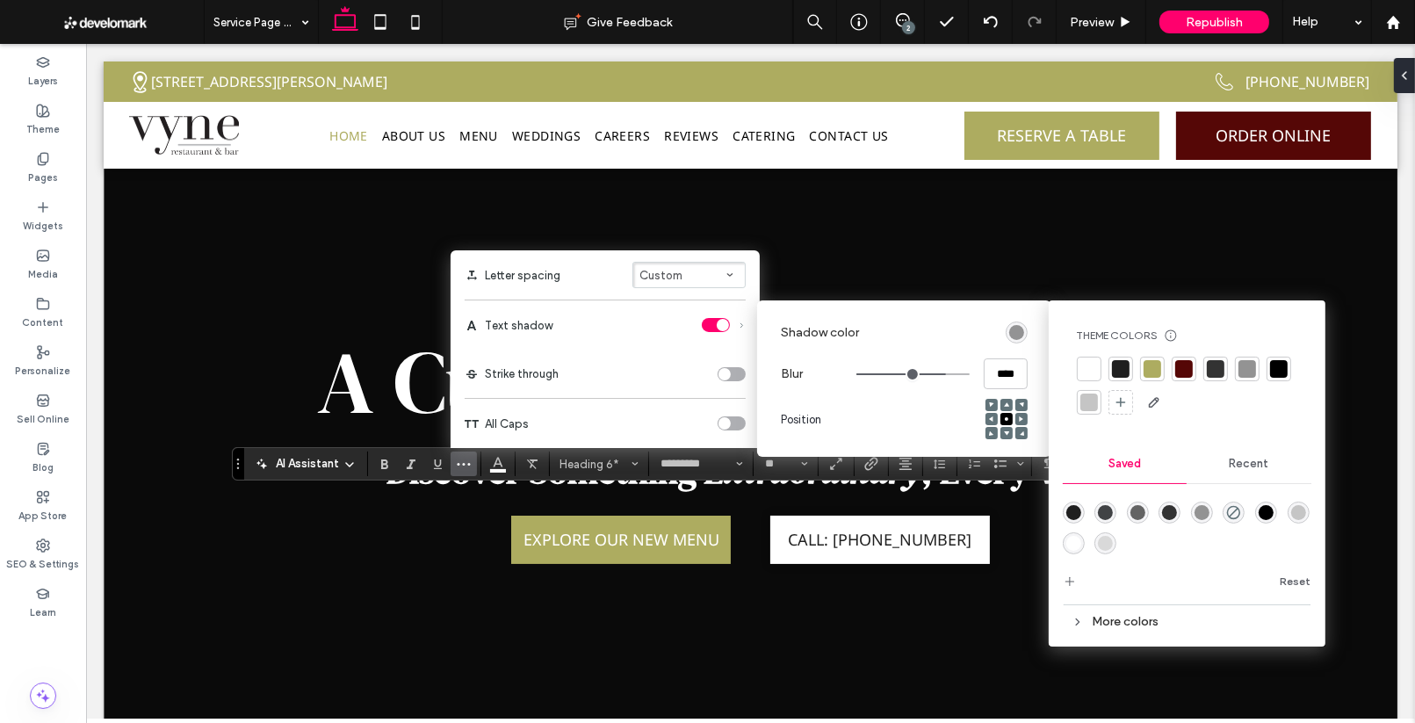
click at [1136, 515] on div "rgba(100,100,100,1)" at bounding box center [1137, 512] width 15 height 15
type input "****"
type input "**"
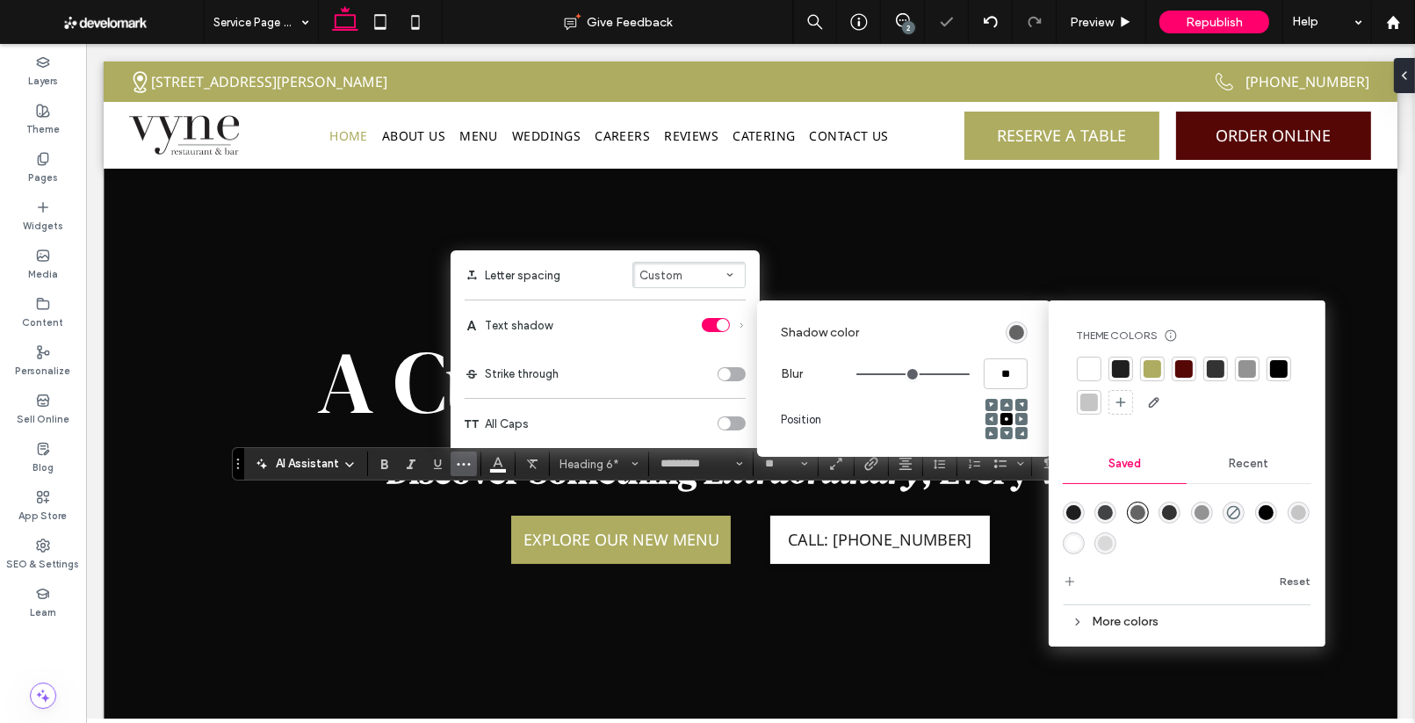
type input "****"
type input "**"
drag, startPoint x: 941, startPoint y: 371, endPoint x: 1032, endPoint y: 374, distance: 90.5
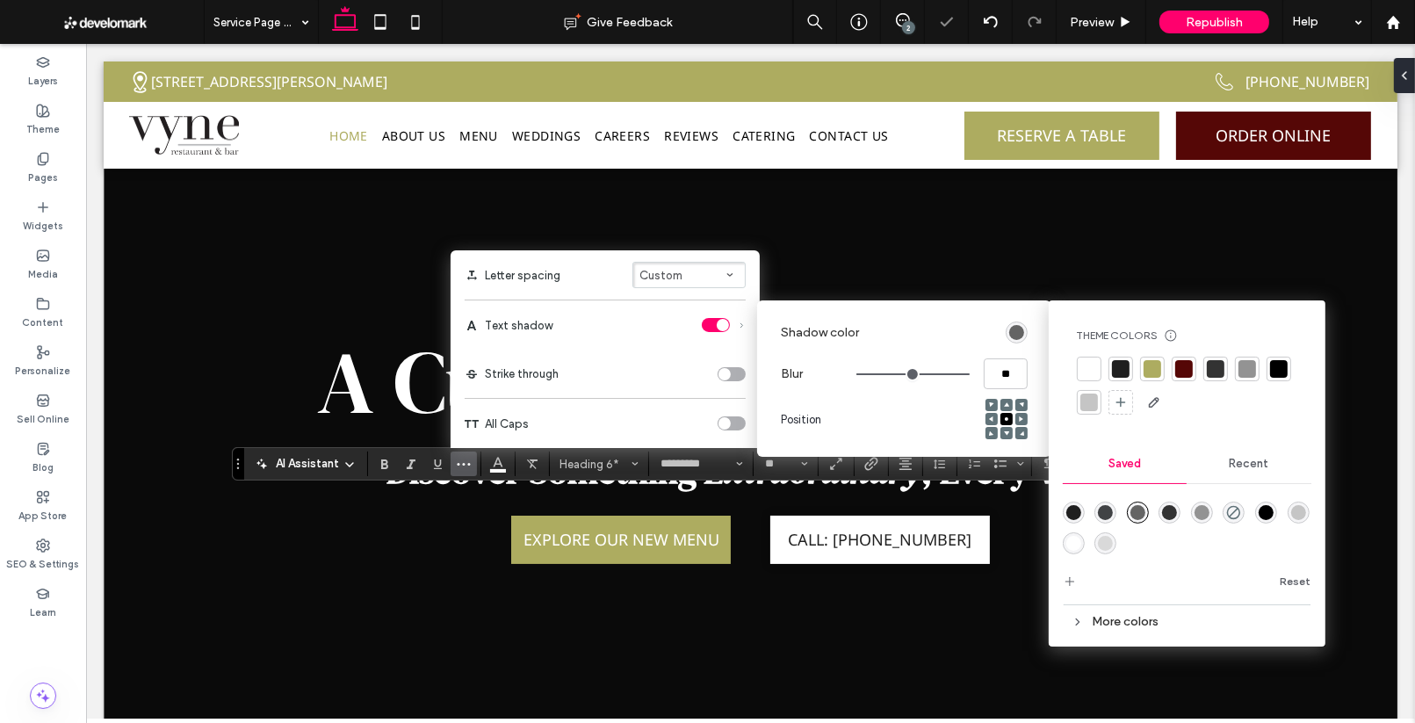
type input "**"
click at [969, 374] on input "range" at bounding box center [912, 374] width 113 height 2
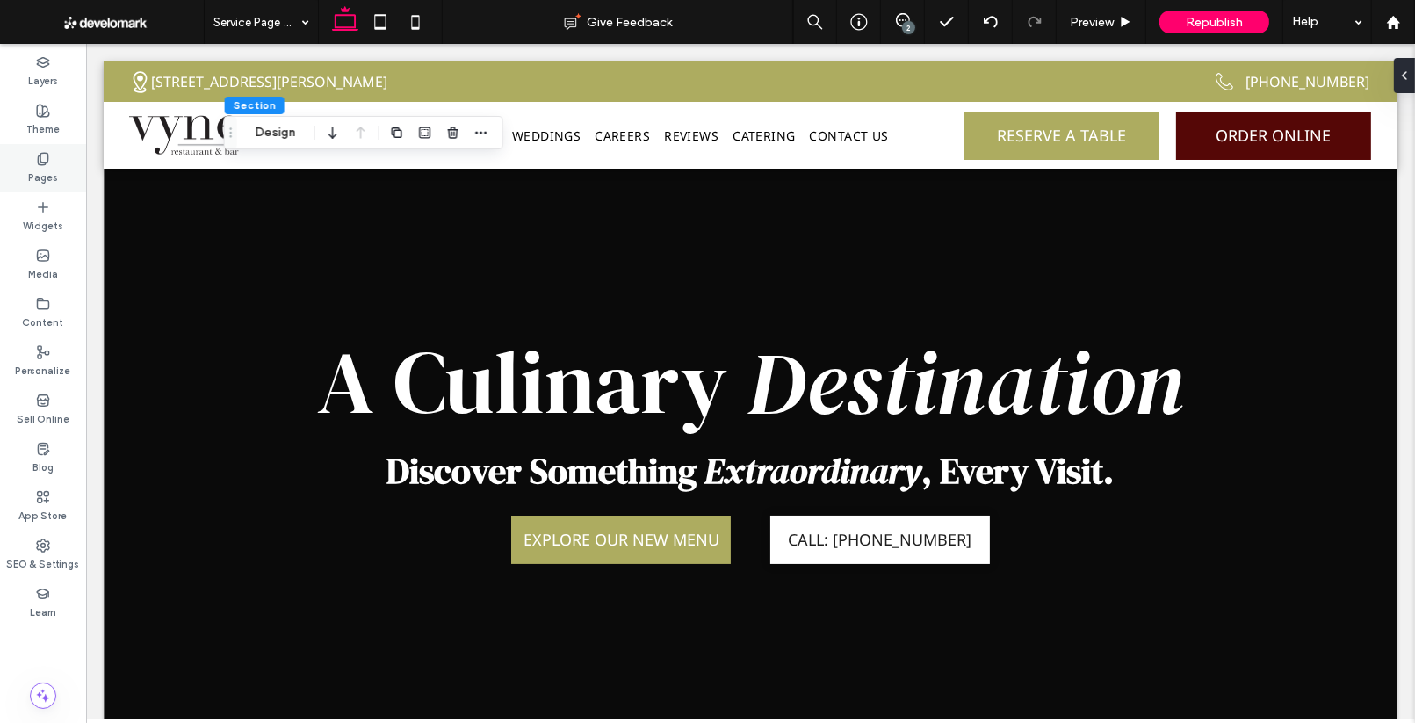
click at [32, 158] on div "Pages" at bounding box center [43, 168] width 86 height 48
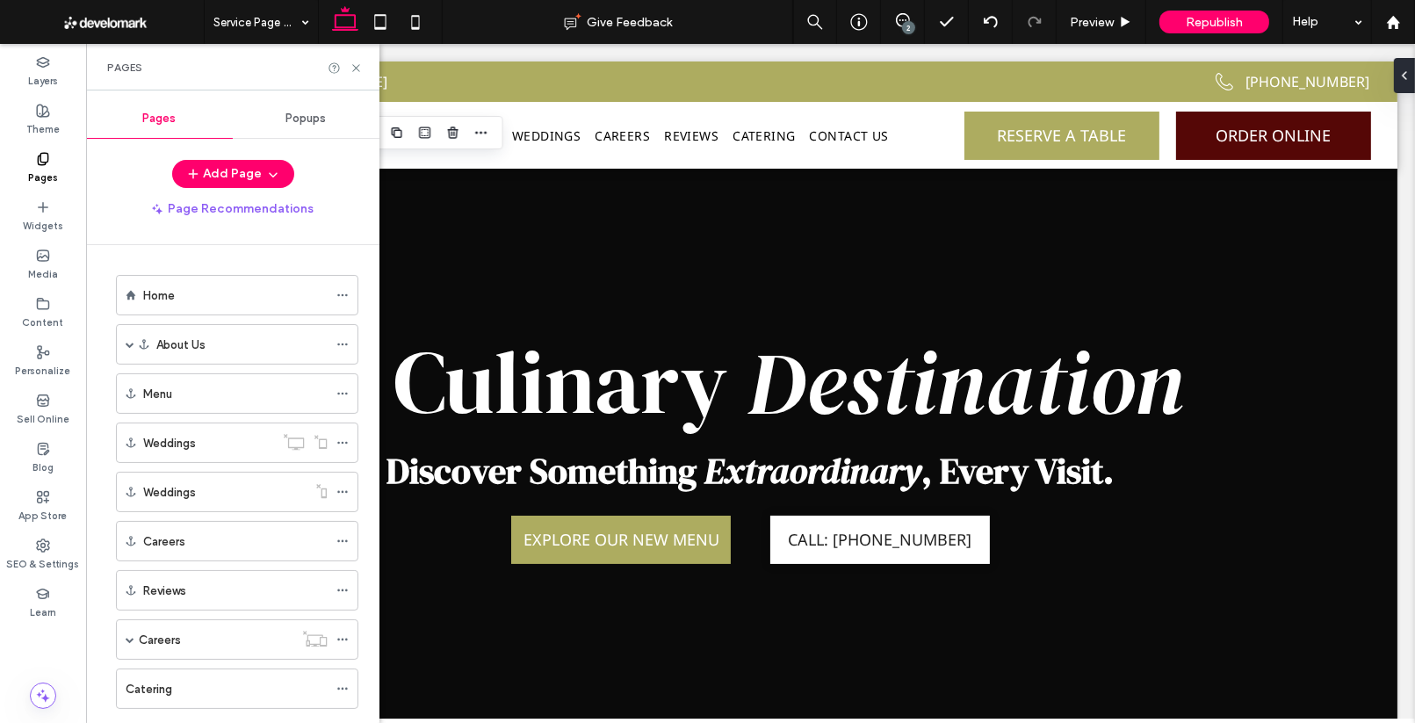
scroll to position [28, 0]
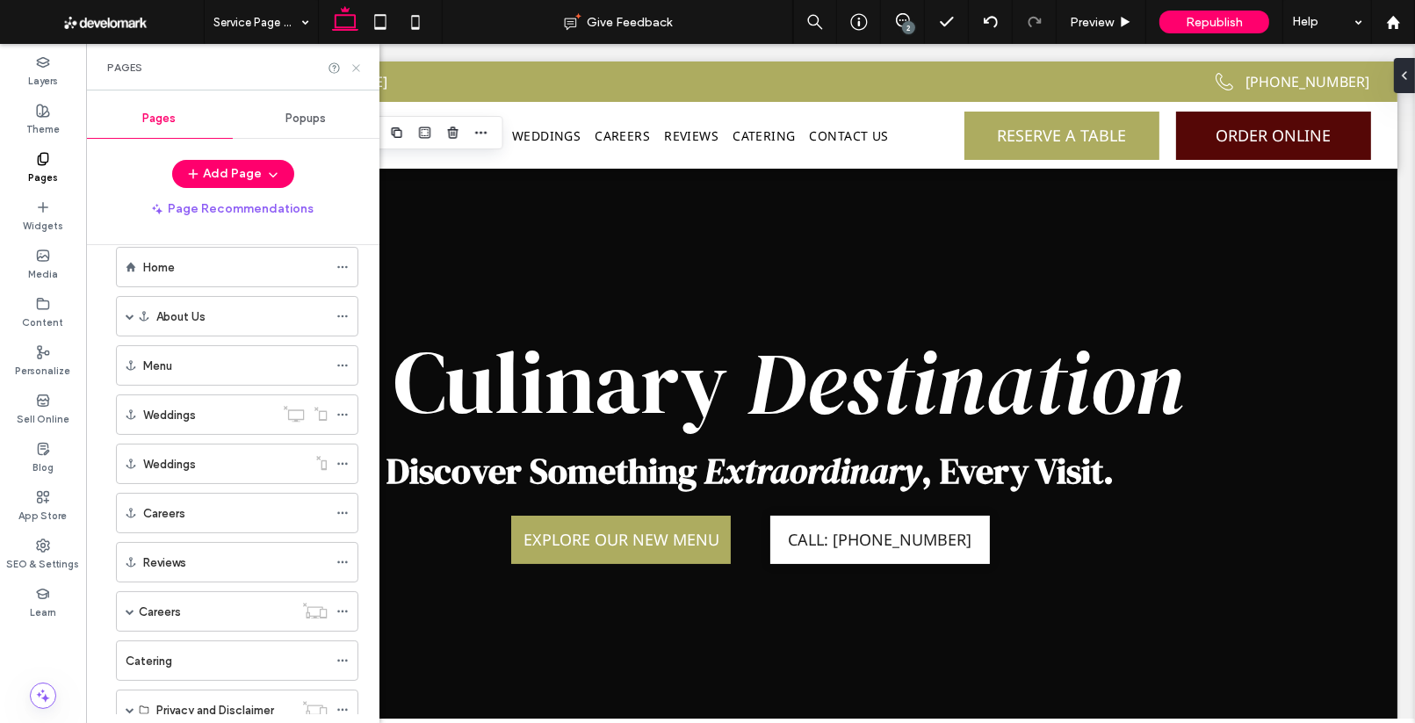
click at [355, 68] on icon at bounding box center [355, 67] width 13 height 13
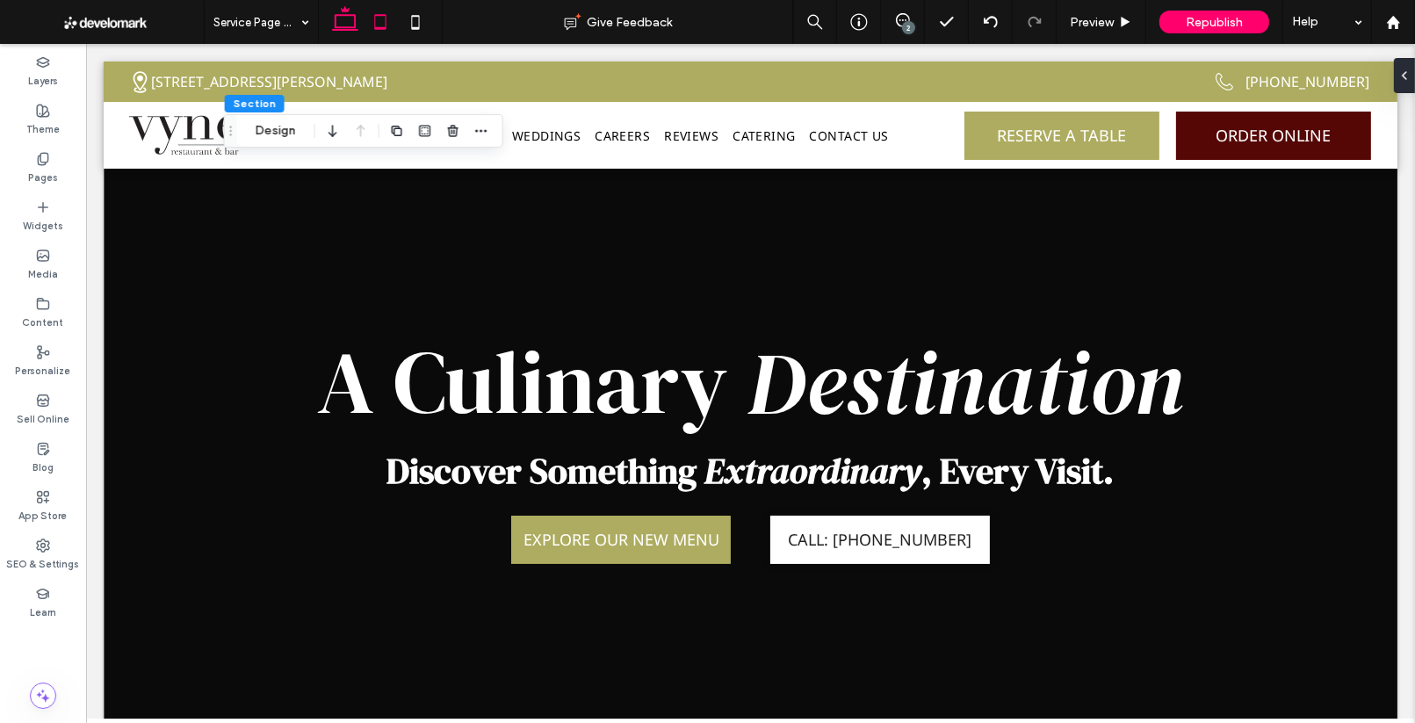
click at [384, 11] on icon at bounding box center [380, 21] width 35 height 35
type input "***"
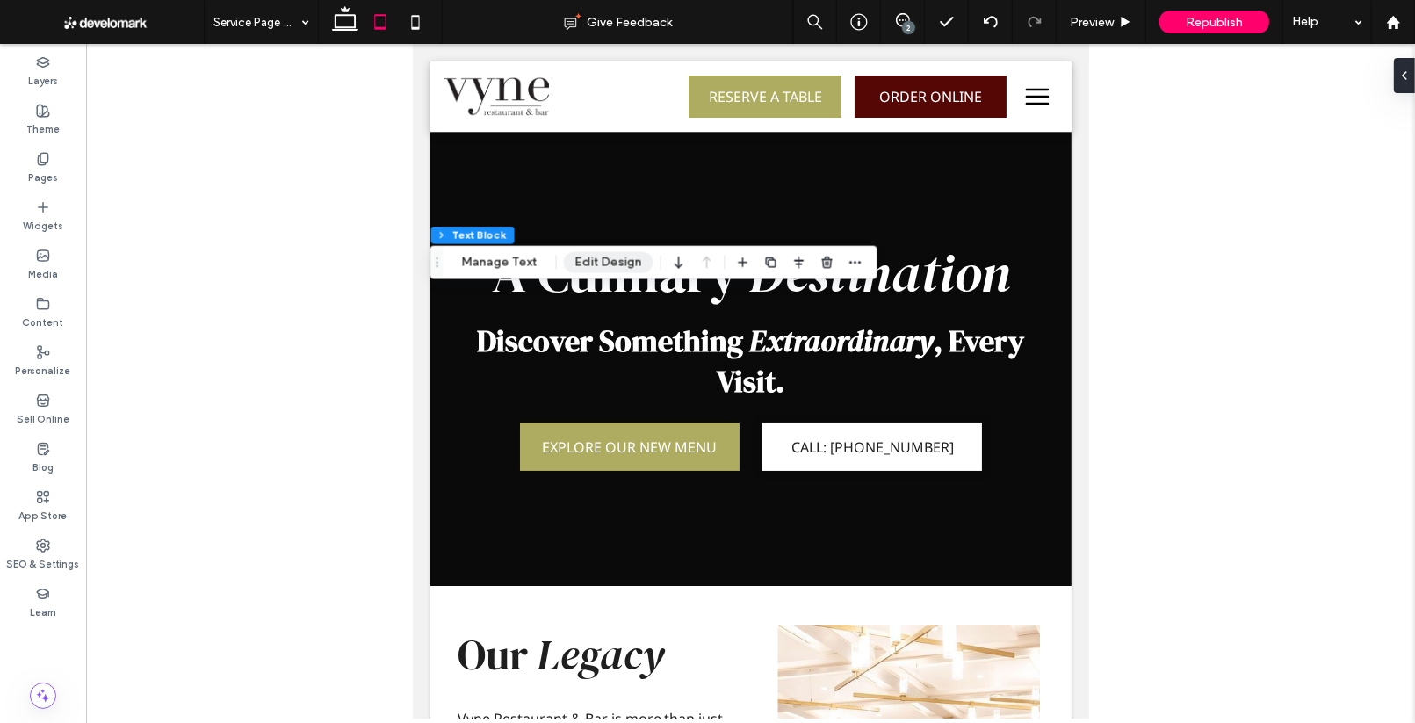
click at [594, 259] on button "Edit Design" at bounding box center [609, 262] width 90 height 21
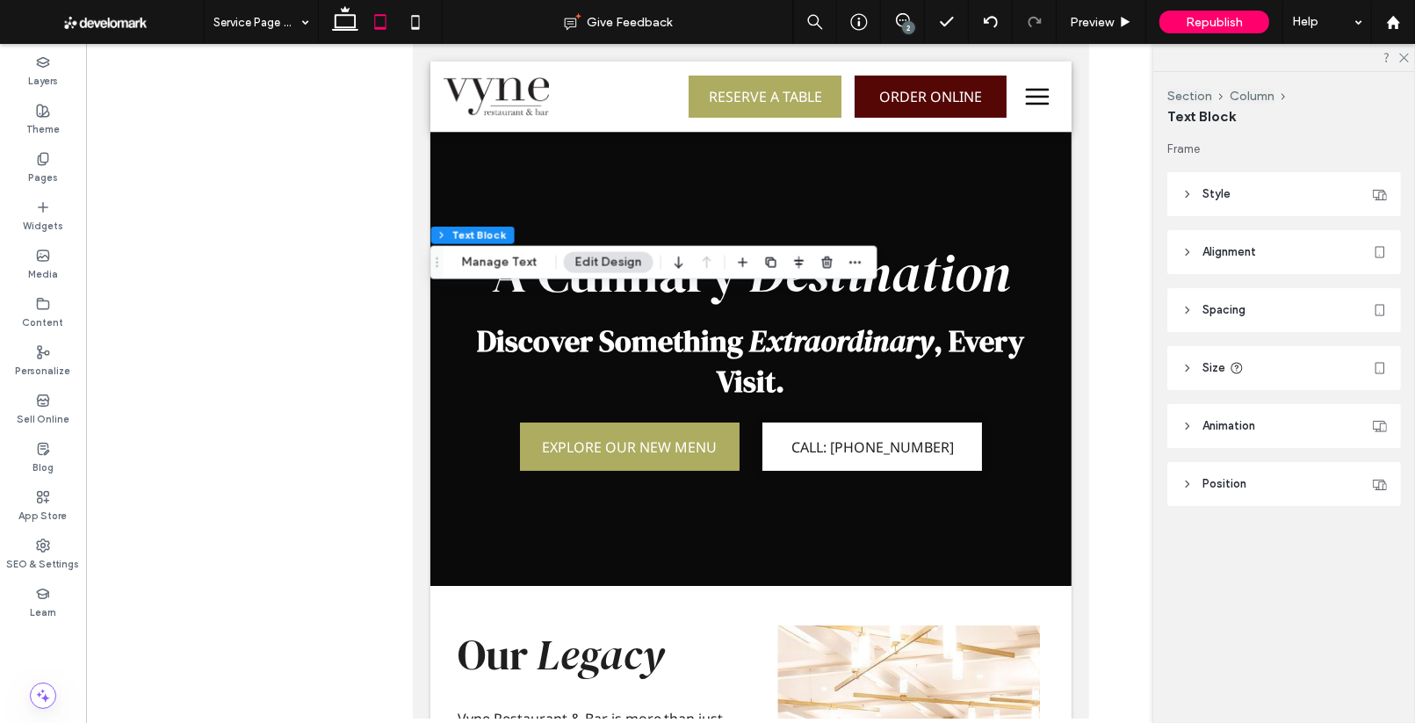
click at [1210, 240] on header "Alignment" at bounding box center [1284, 252] width 234 height 44
click at [1206, 198] on span "Style" at bounding box center [1216, 194] width 28 height 18
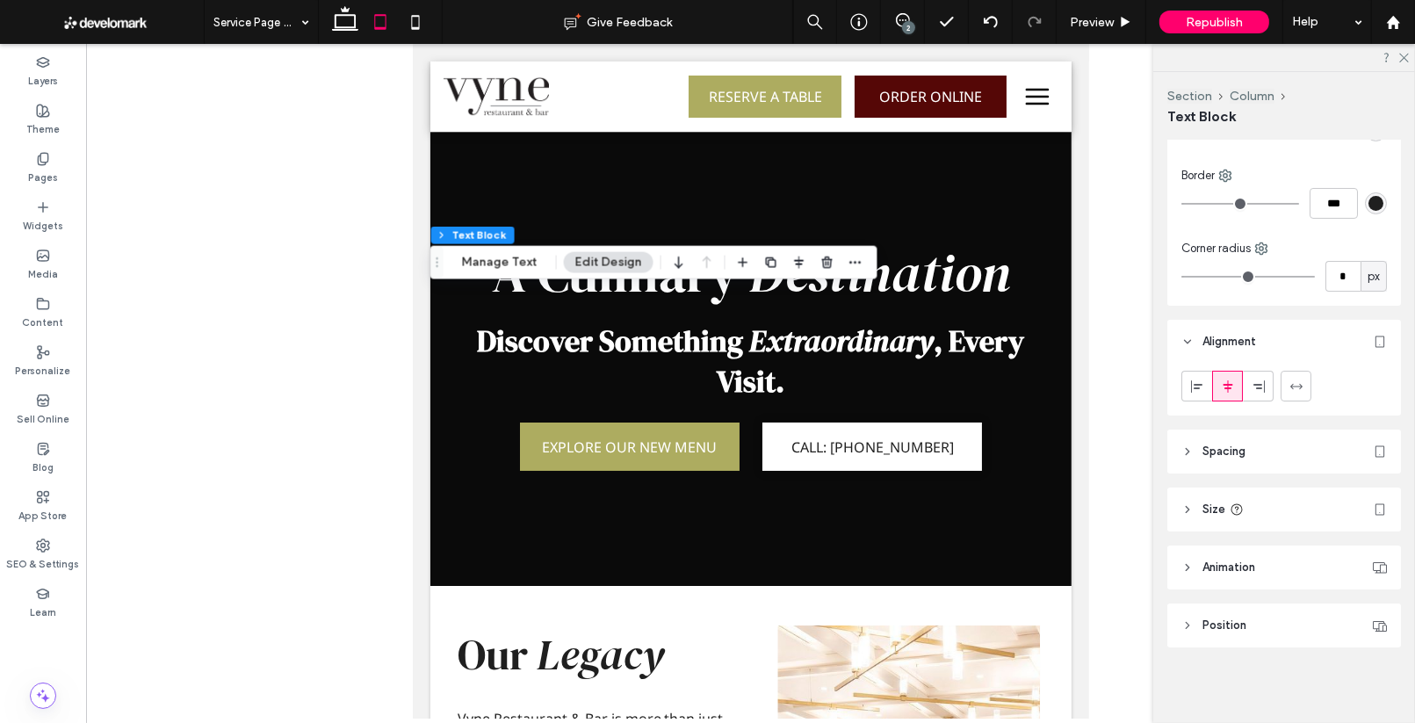
scroll to position [169, 0]
click at [1226, 452] on span "Spacing" at bounding box center [1223, 451] width 43 height 18
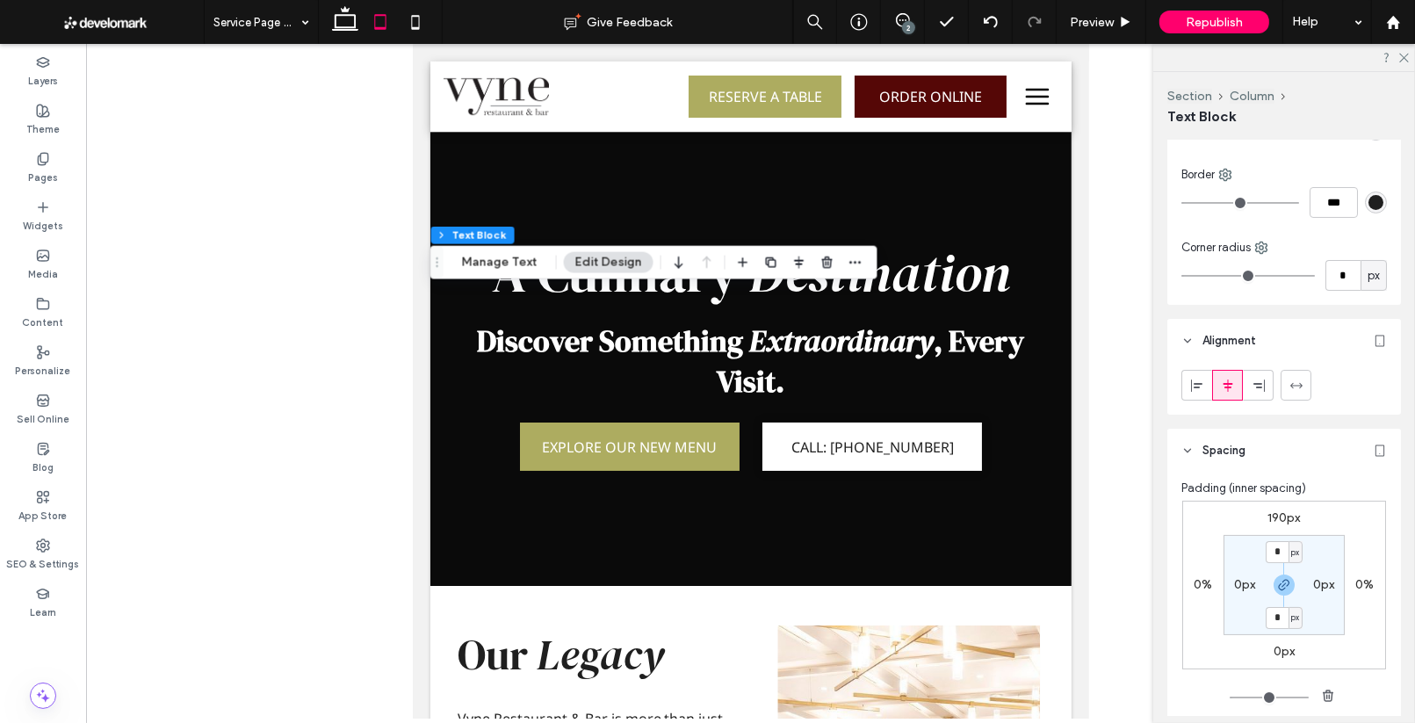
scroll to position [241, 0]
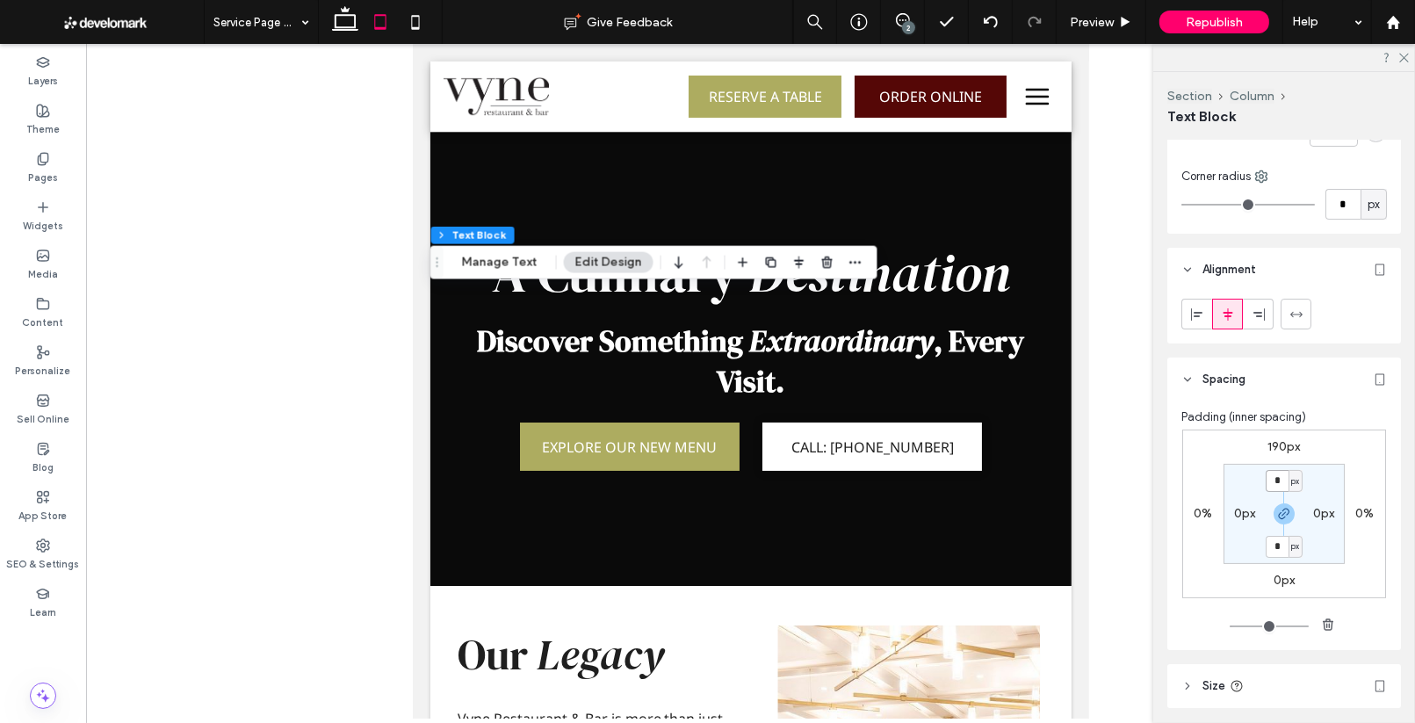
drag, startPoint x: 1277, startPoint y: 474, endPoint x: 1291, endPoint y: 474, distance: 14.0
click at [1277, 474] on input "*" at bounding box center [1276, 481] width 23 height 22
type input "**"
click at [1238, 512] on label "0px" at bounding box center [1244, 513] width 21 height 15
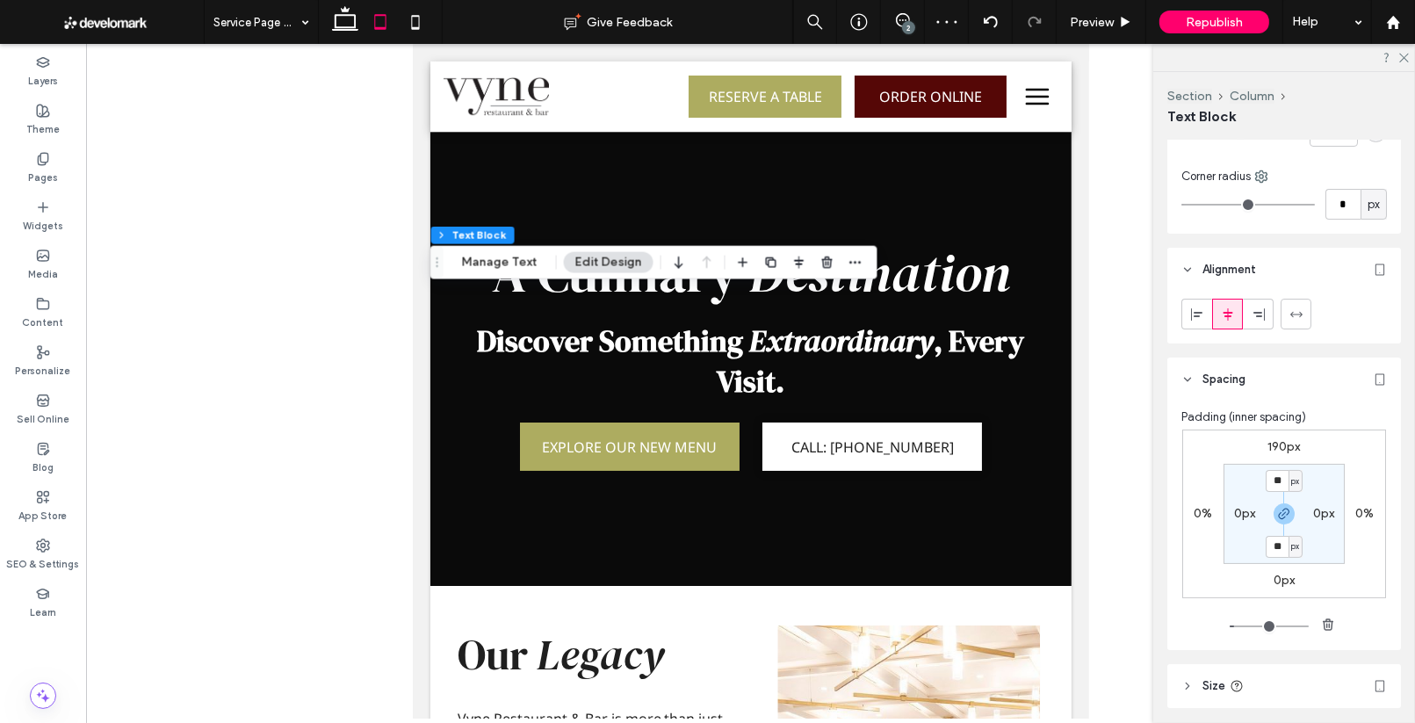
type input "*"
type input "**"
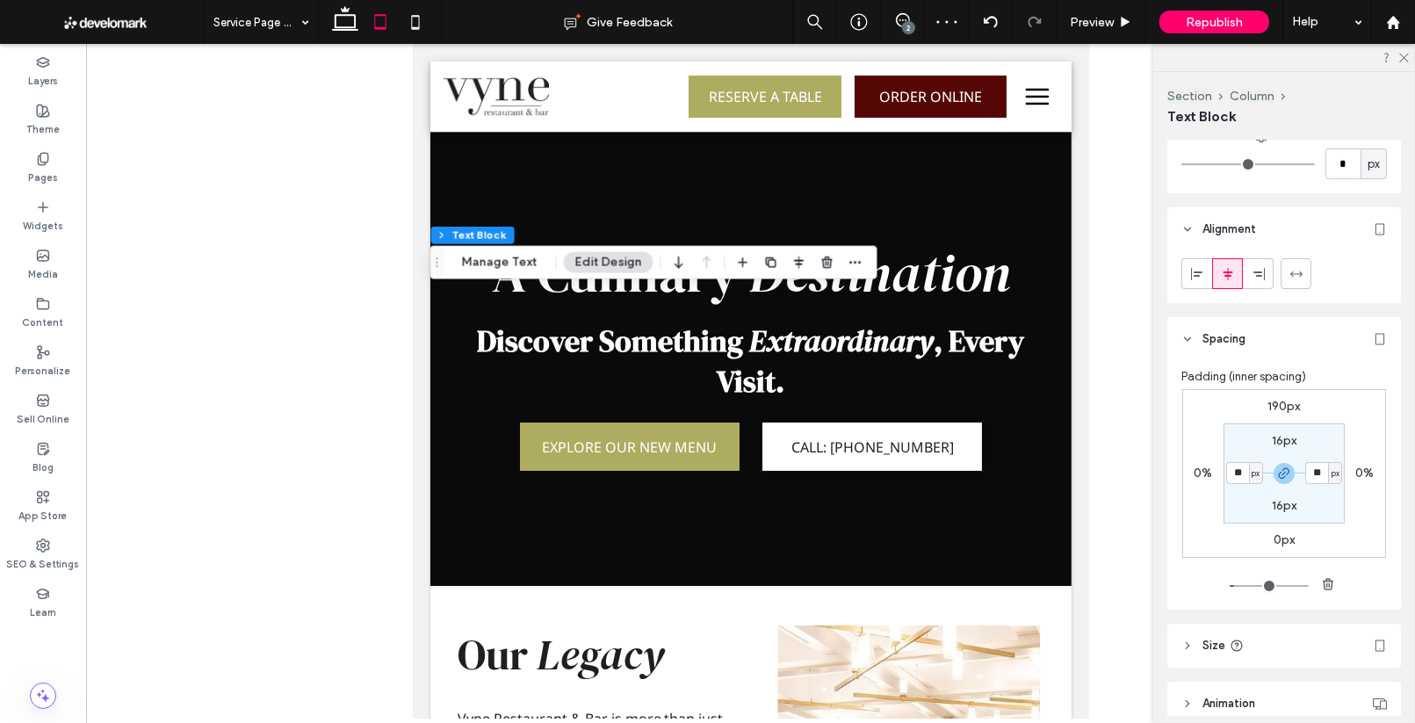
click at [342, 481] on div at bounding box center [750, 381] width 1329 height 674
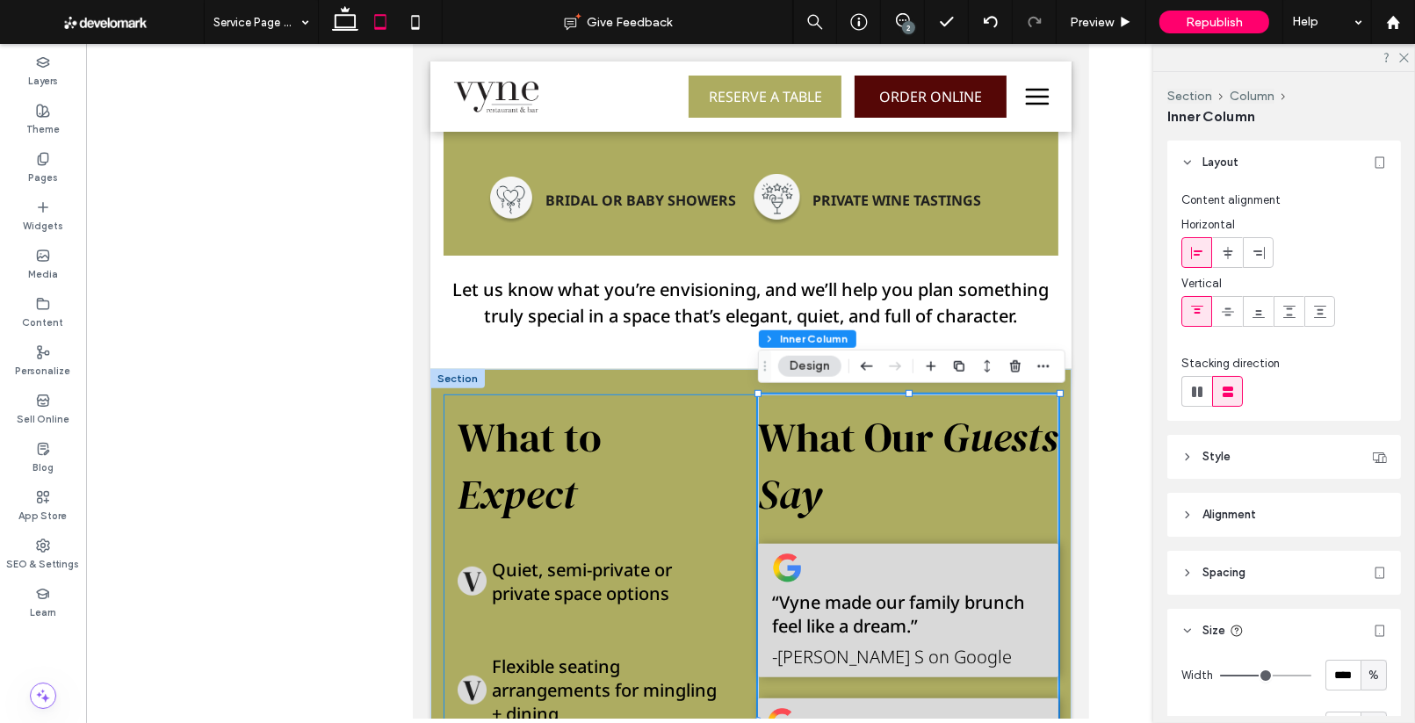
click at [742, 409] on div "What to Expect Quiet, semi-private or private space options Flexible seating ar…" at bounding box center [751, 730] width 616 height 673
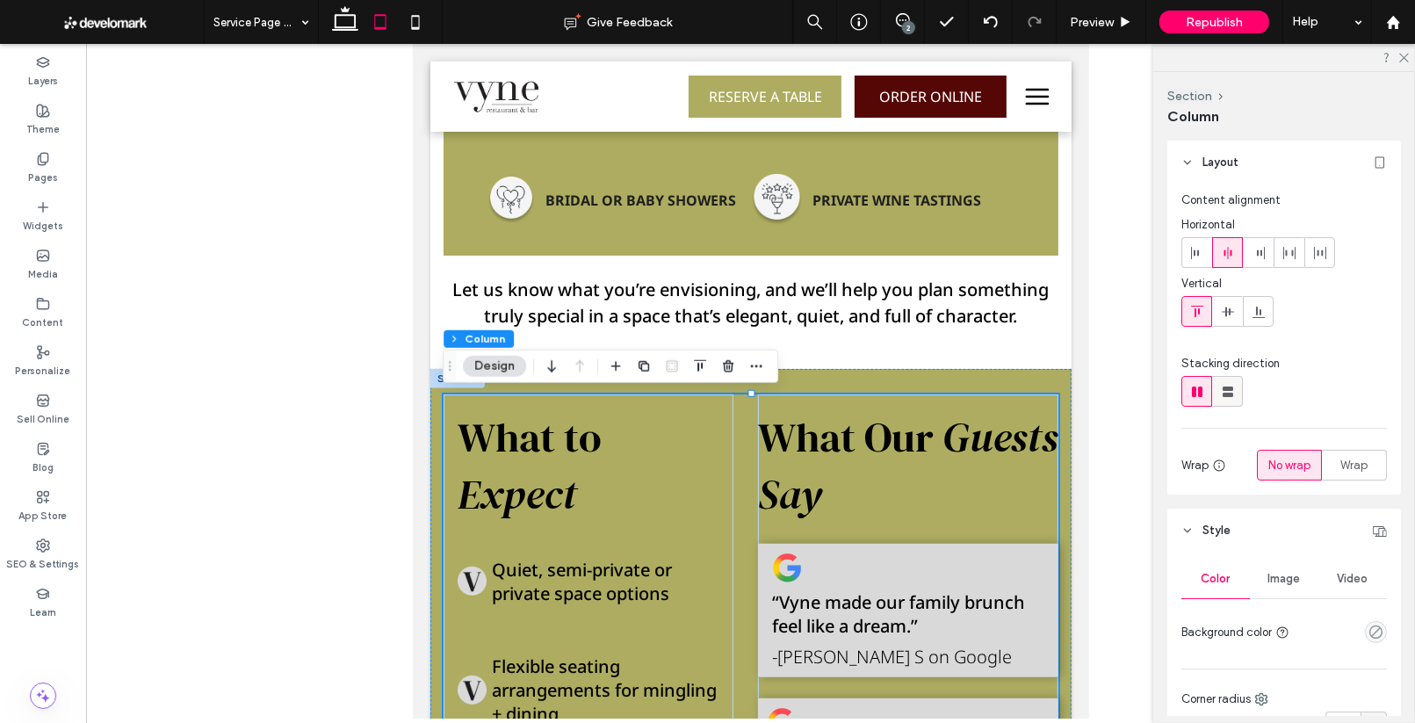
click at [1228, 393] on use at bounding box center [1227, 391] width 11 height 11
type input "**"
type input "****"
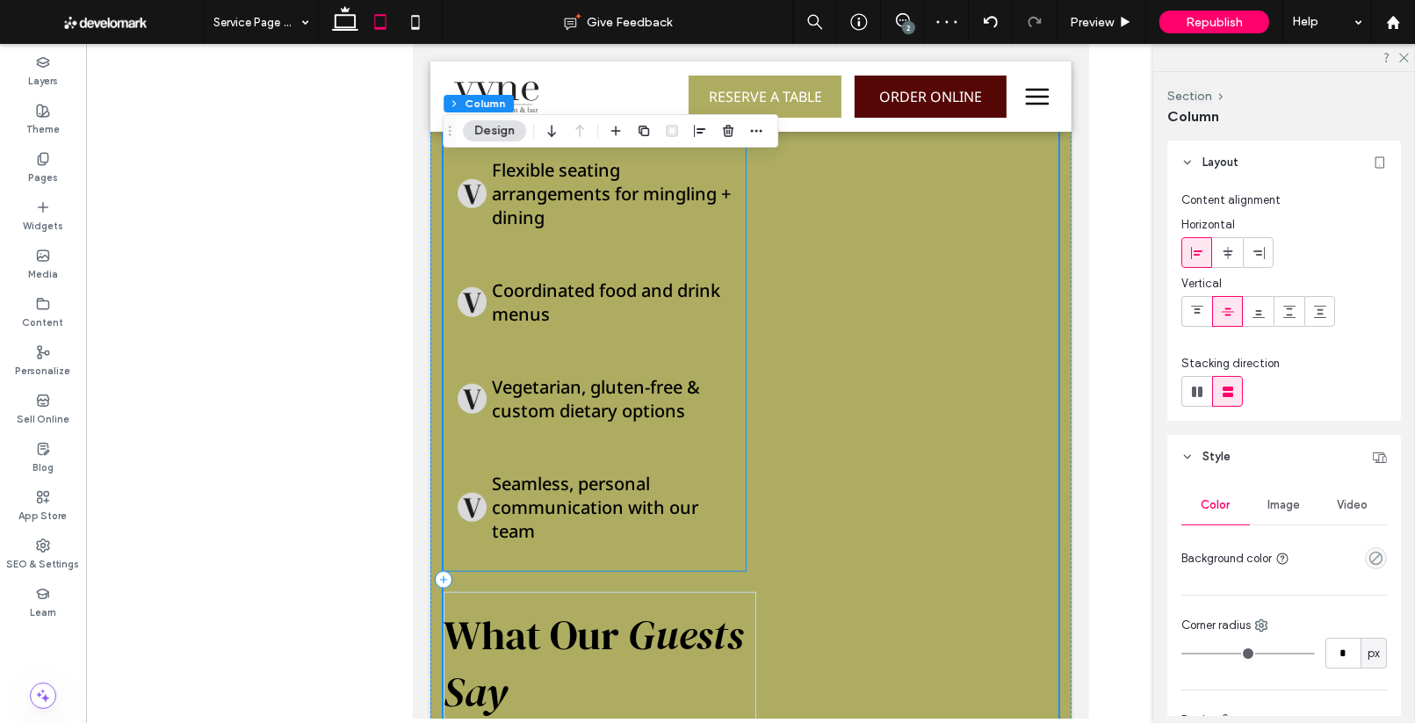
click at [732, 372] on div "What to Expect Quiet, semi-private or private space options Flexible seating ar…" at bounding box center [594, 263] width 302 height 616
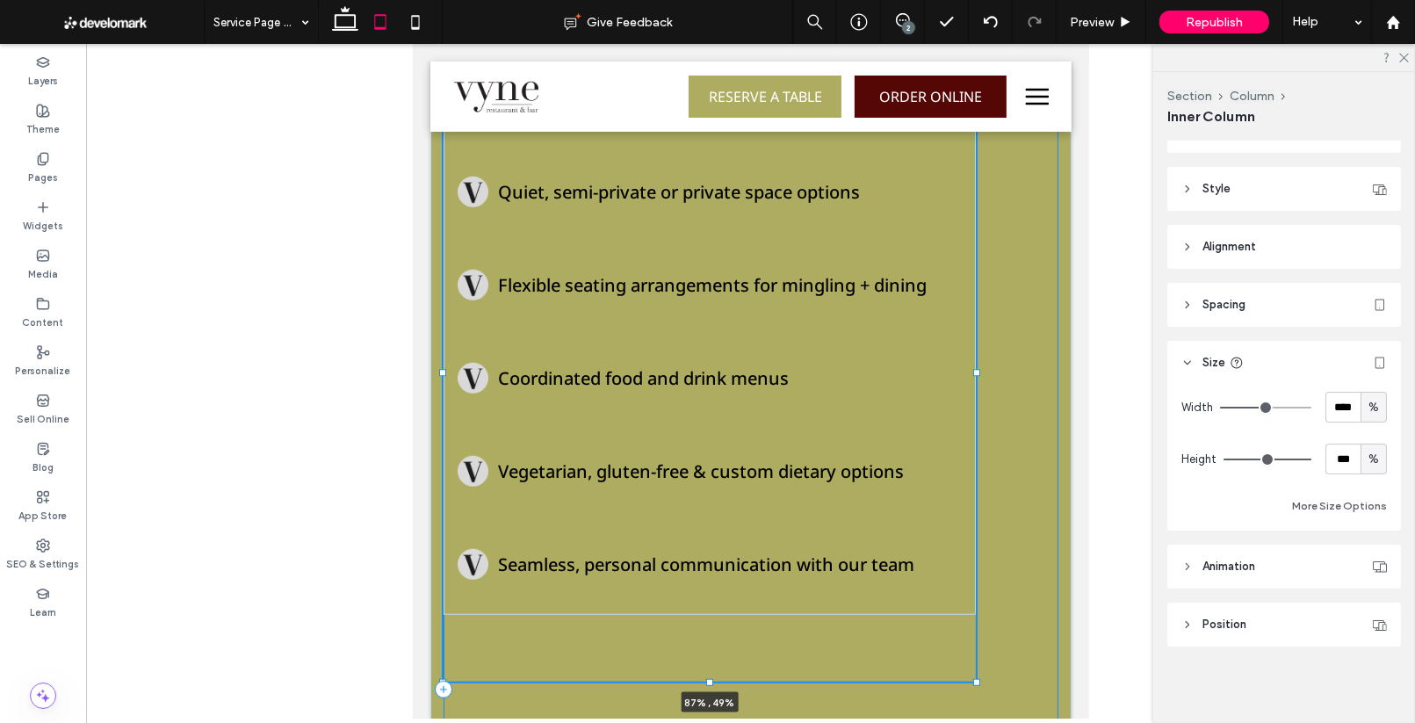
scroll to position [268, 0]
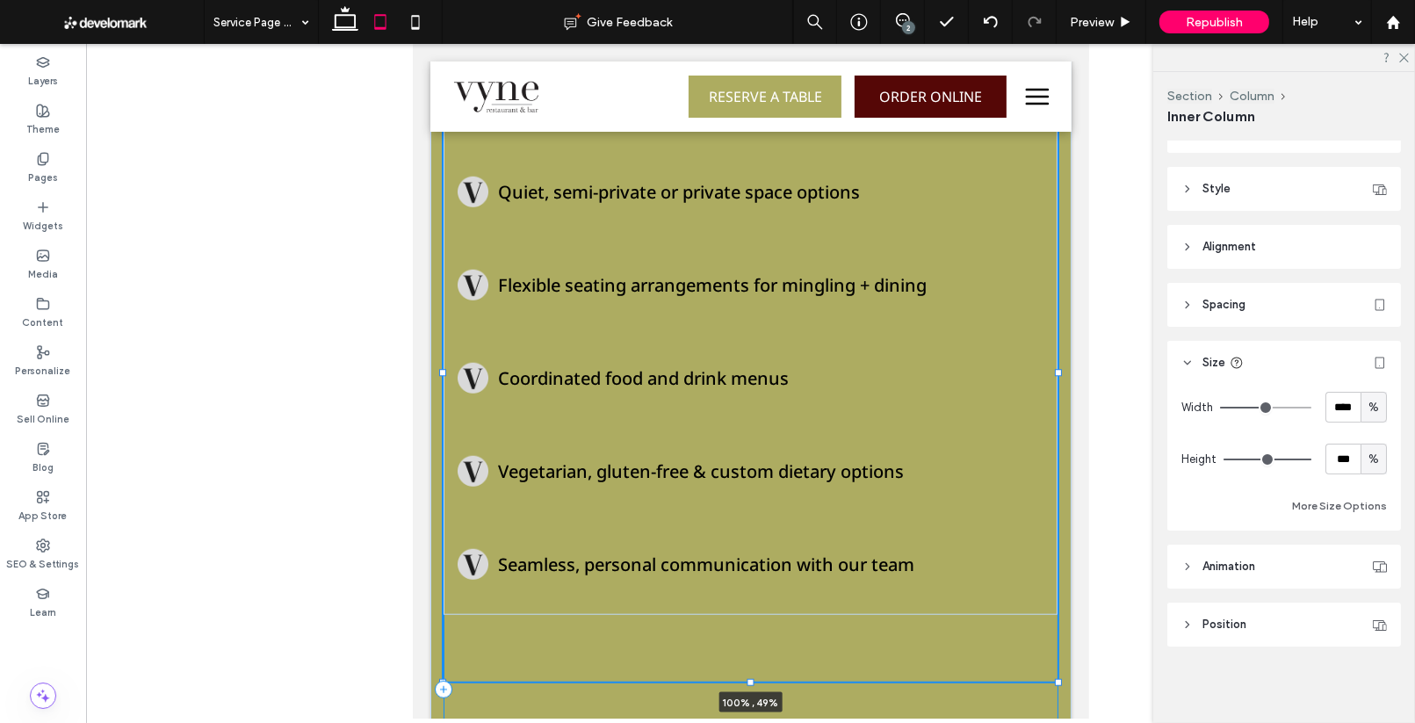
drag, startPoint x: 746, startPoint y: 375, endPoint x: 1057, endPoint y: 401, distance: 312.8
type input "***"
type input "****"
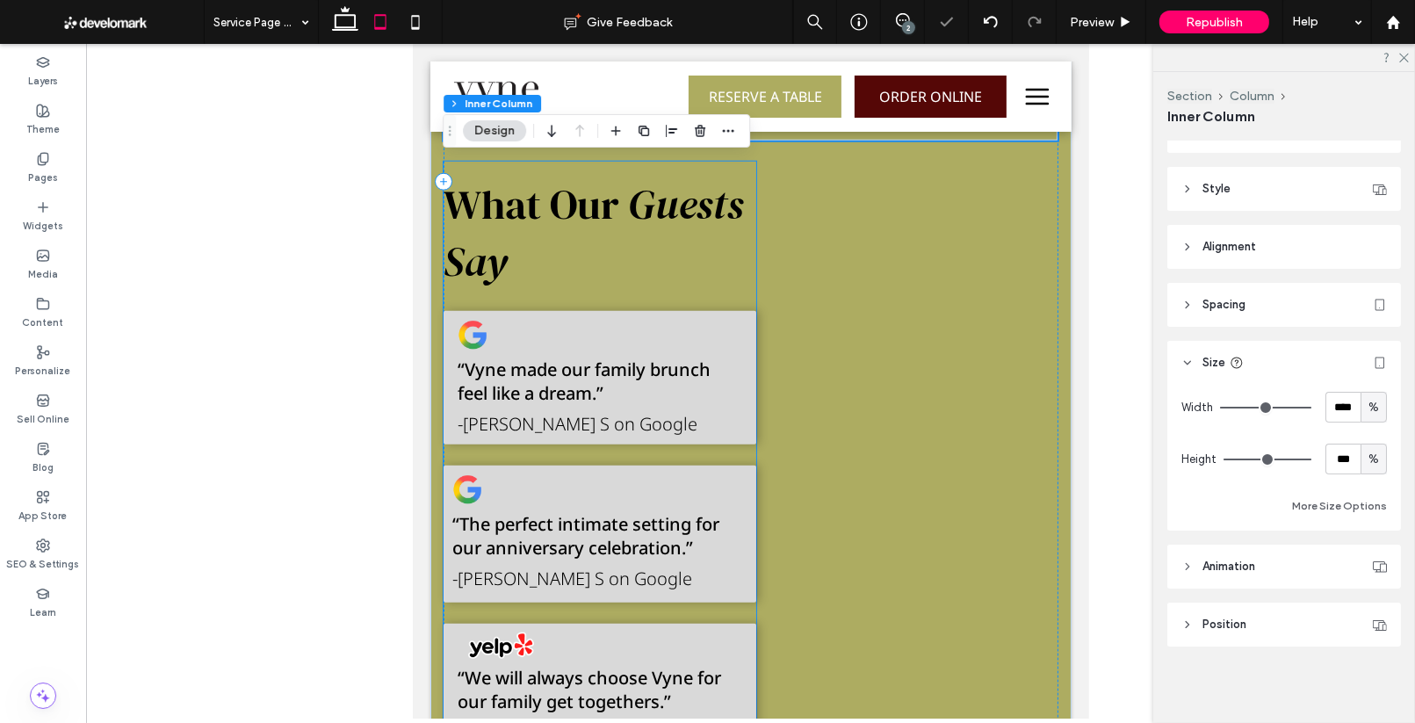
scroll to position [1933, 0]
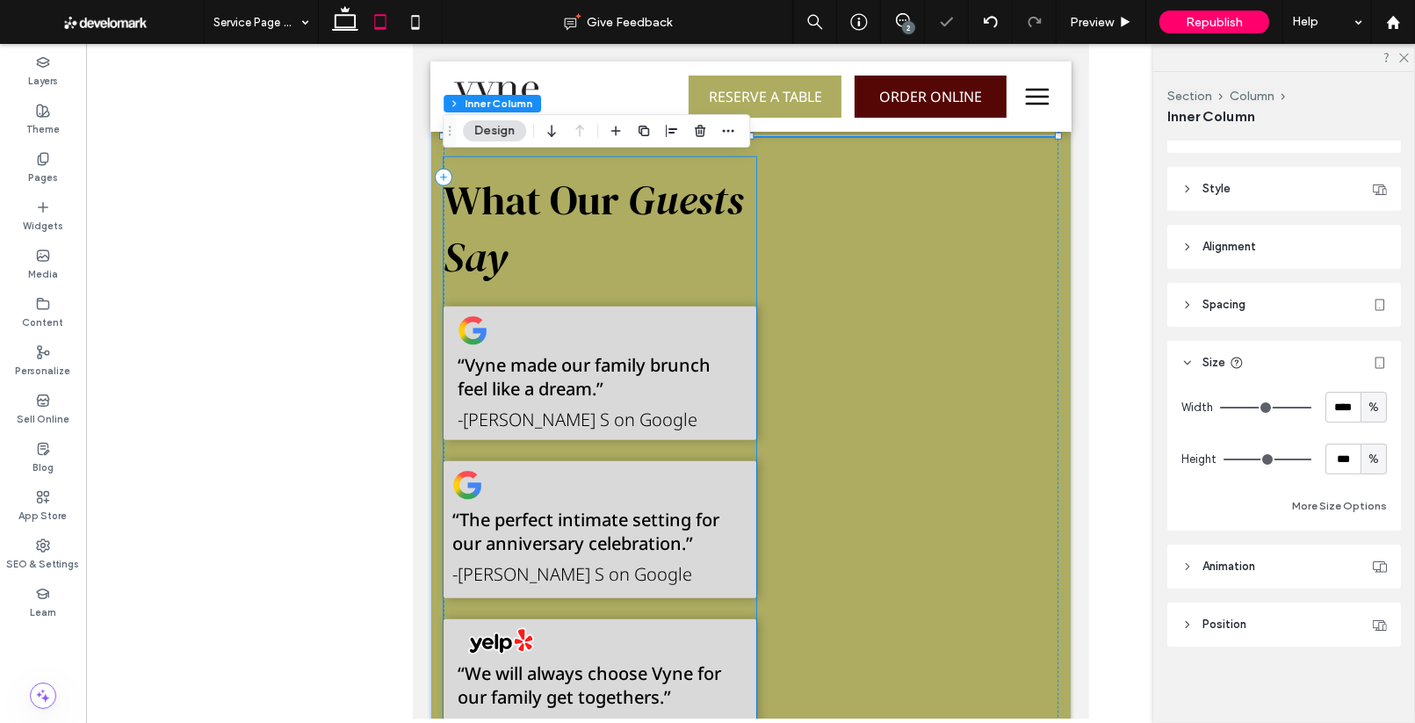
click at [738, 453] on div "What Our Guests Say “Vyne made our family brunch feel like a dream.” -[PERSON_N…" at bounding box center [599, 463] width 313 height 613
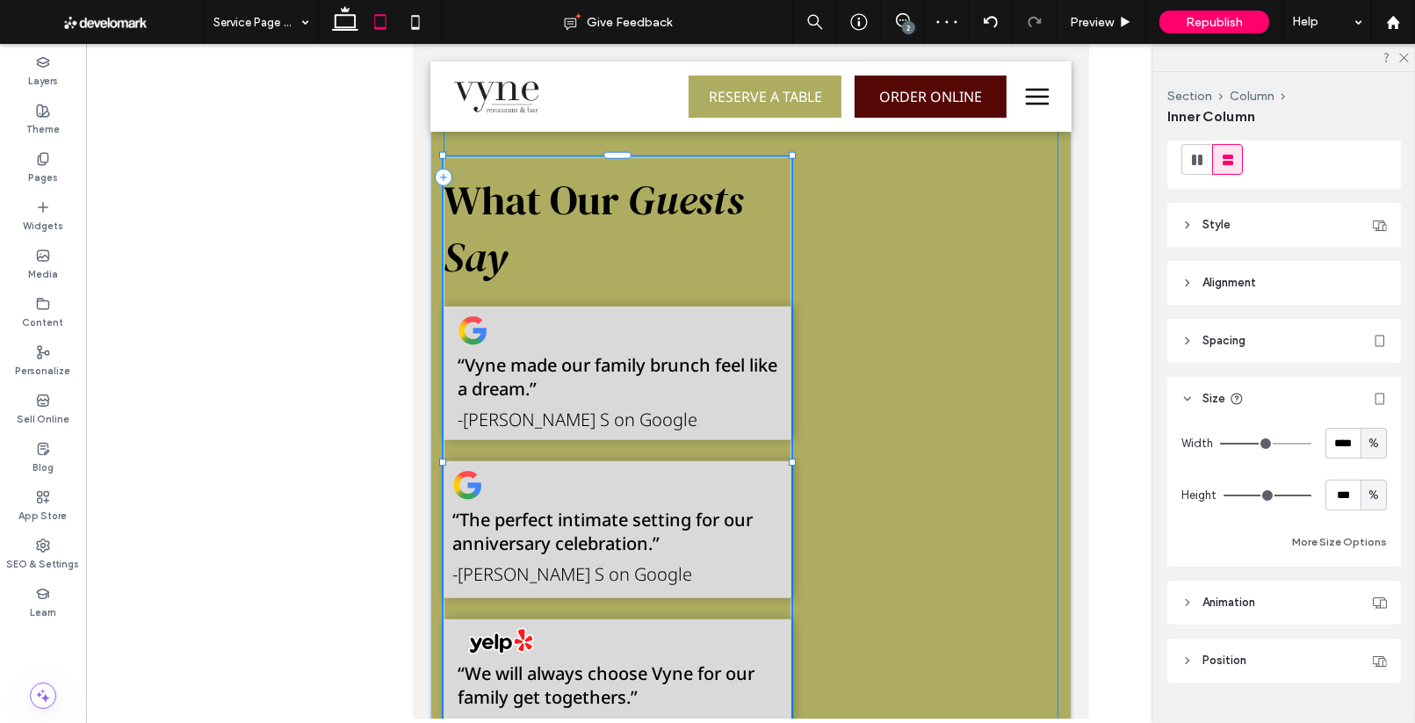
scroll to position [268, 0]
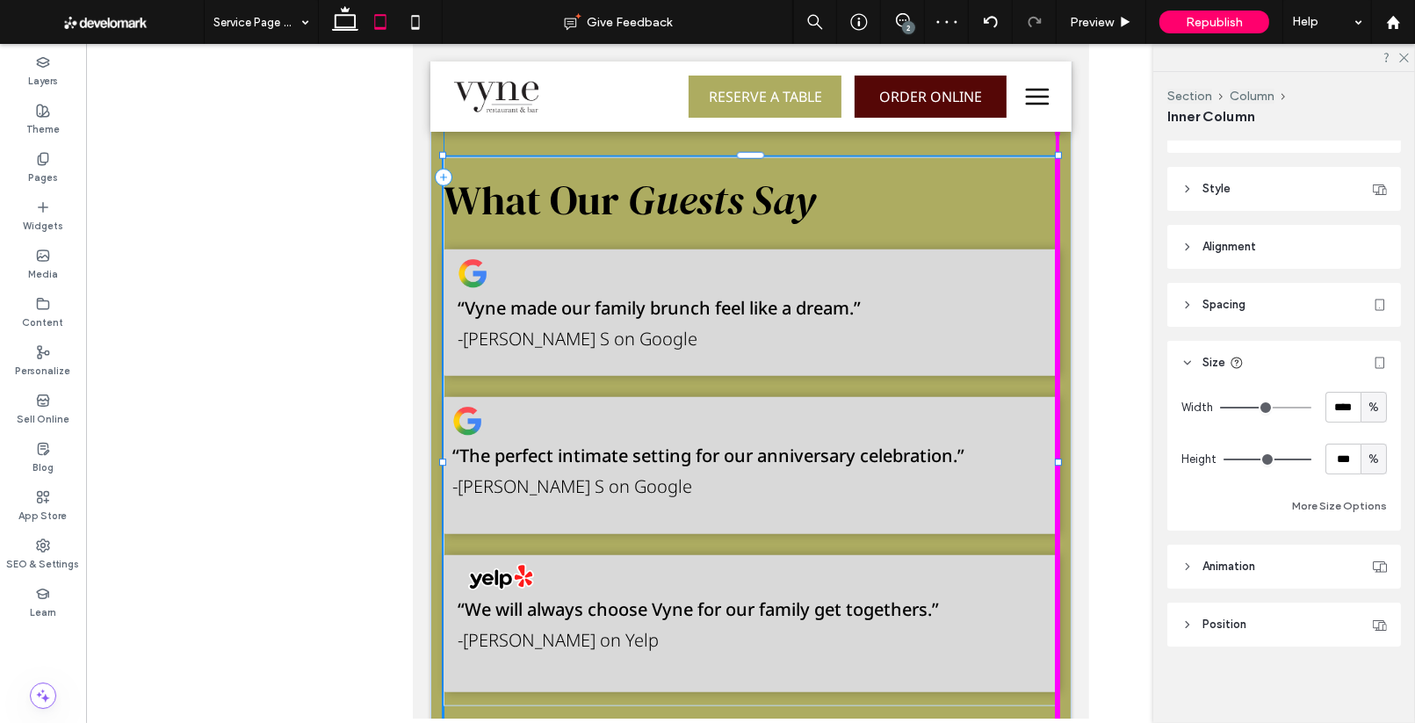
drag, startPoint x: 759, startPoint y: 461, endPoint x: 1060, endPoint y: 495, distance: 303.1
click at [1060, 495] on div "What to Expect Quiet, semi-private or private space options Flexible seating ar…" at bounding box center [749, 226] width 641 height 1333
type input "***"
type input "****"
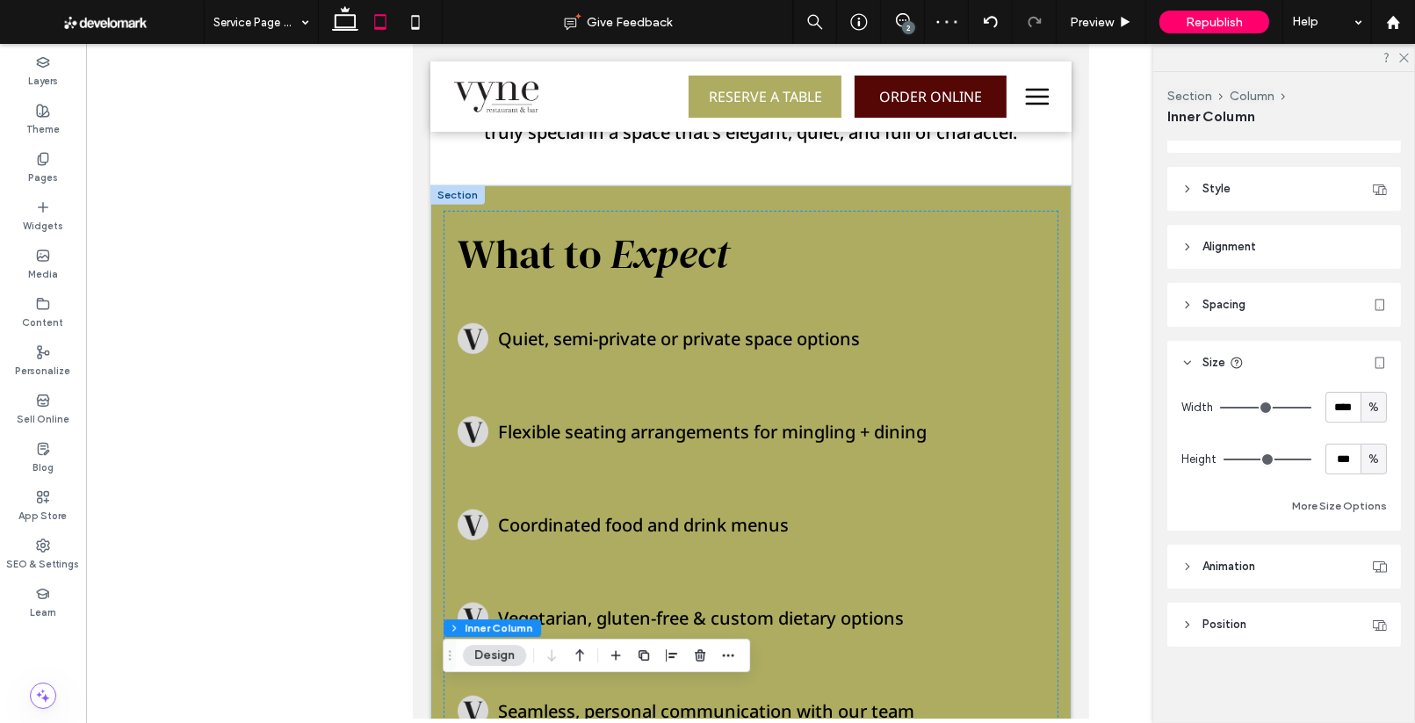
scroll to position [1257, 0]
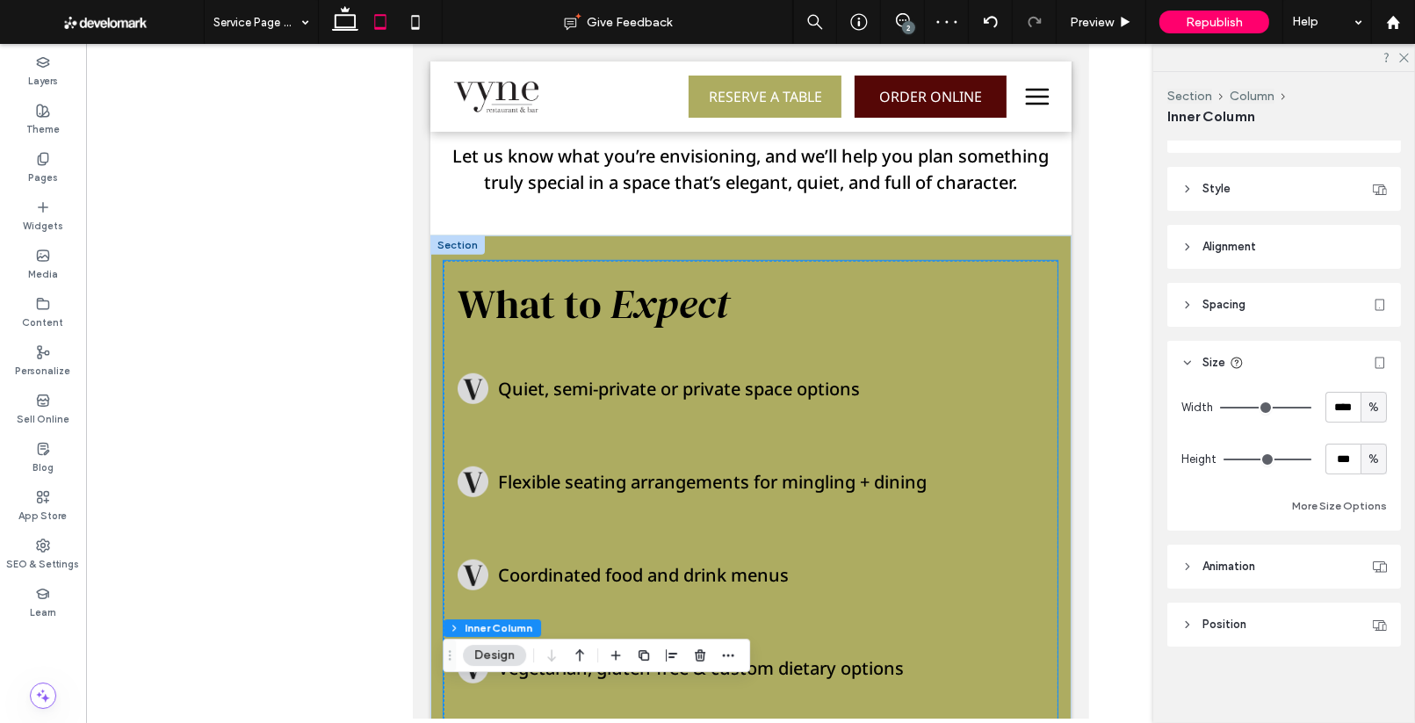
click at [616, 311] on span "Expect" at bounding box center [668, 303] width 119 height 57
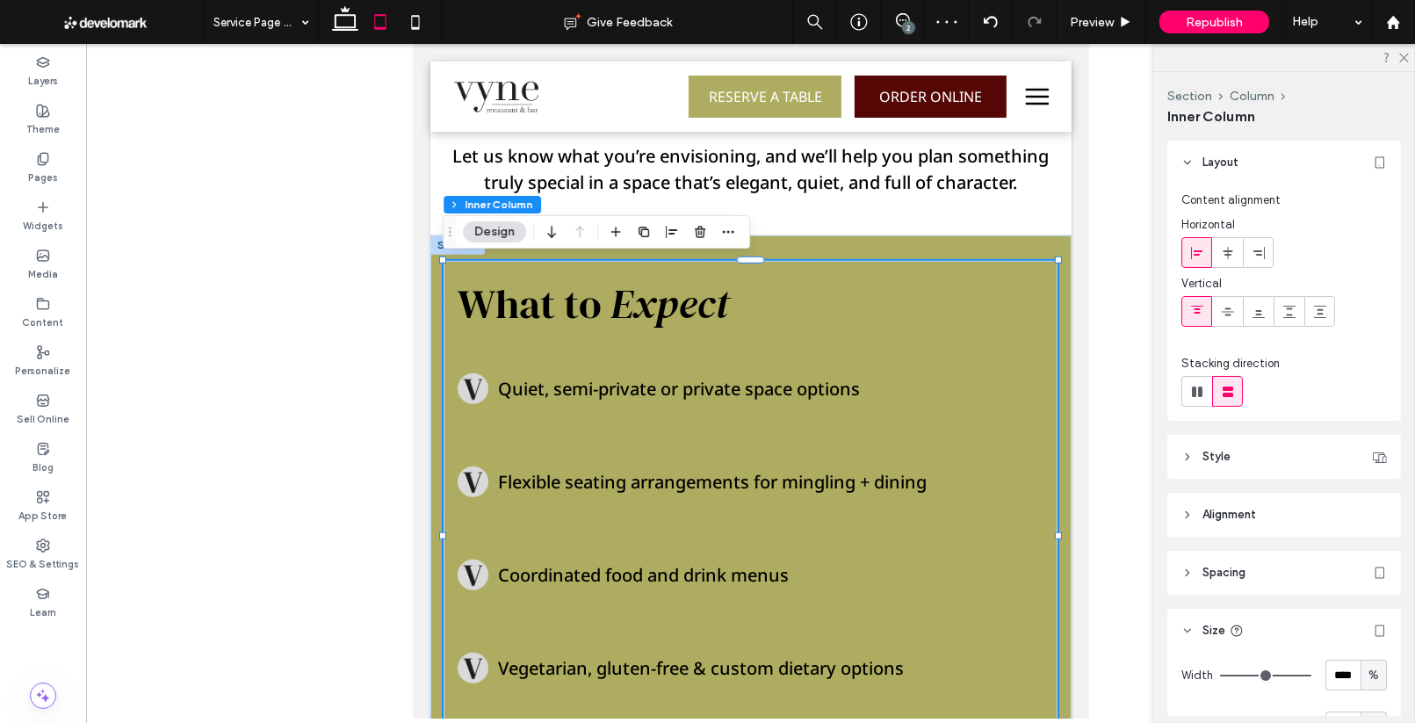
click at [630, 307] on span "Expect" at bounding box center [668, 303] width 119 height 57
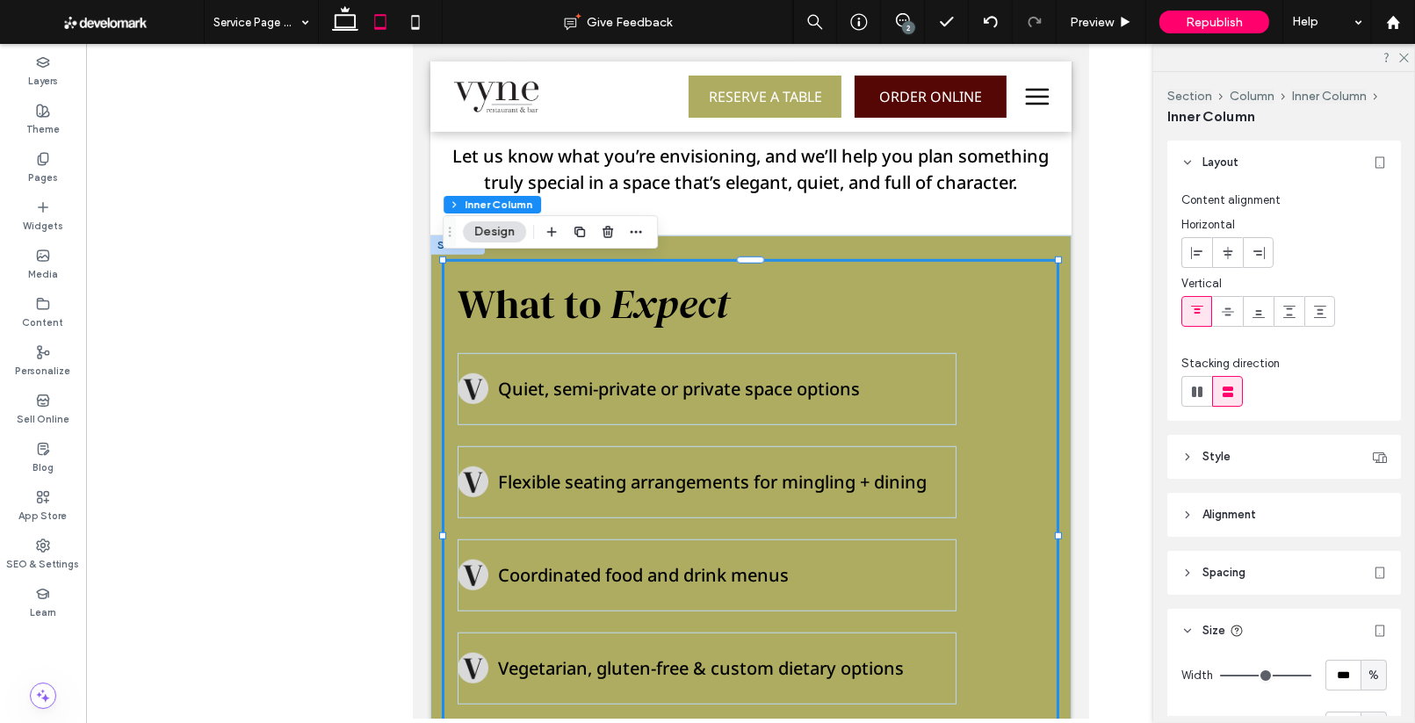
click at [630, 307] on span "Expect" at bounding box center [668, 303] width 119 height 57
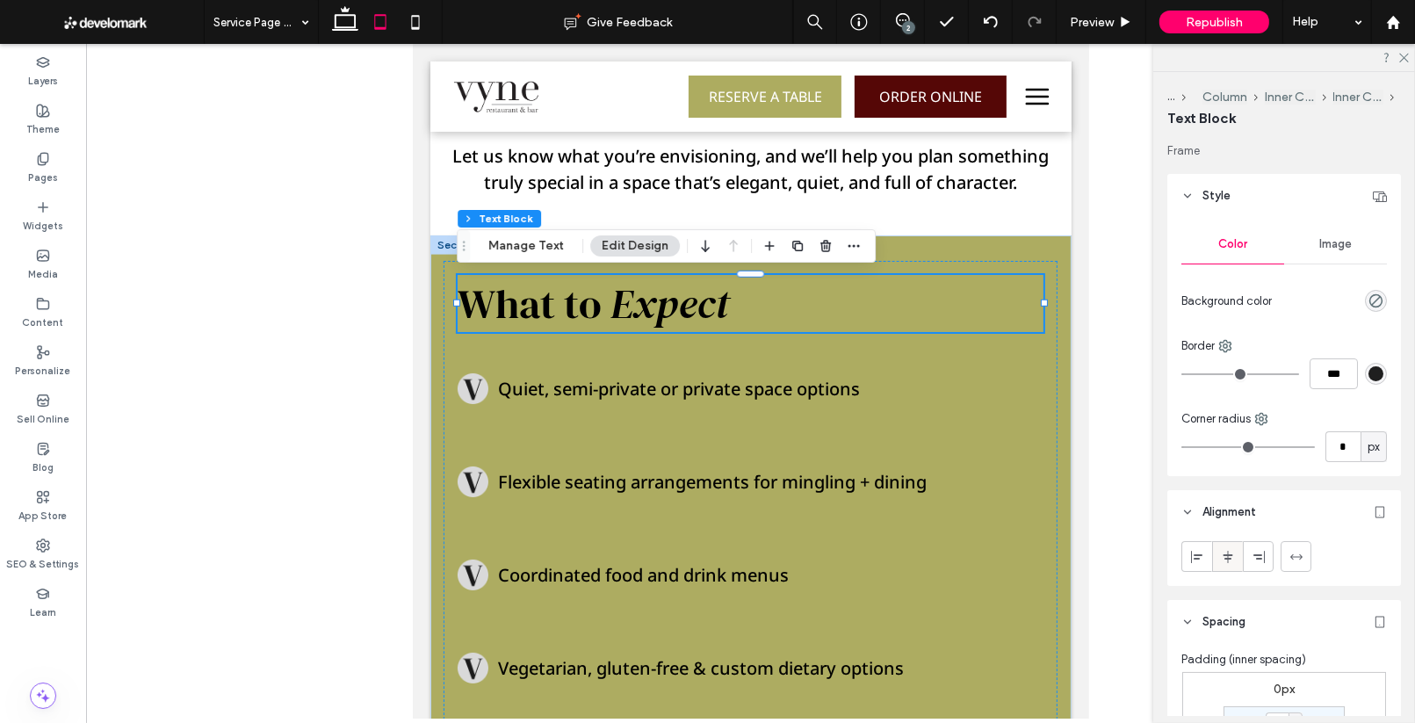
click at [1229, 554] on use at bounding box center [1227, 556] width 10 height 12
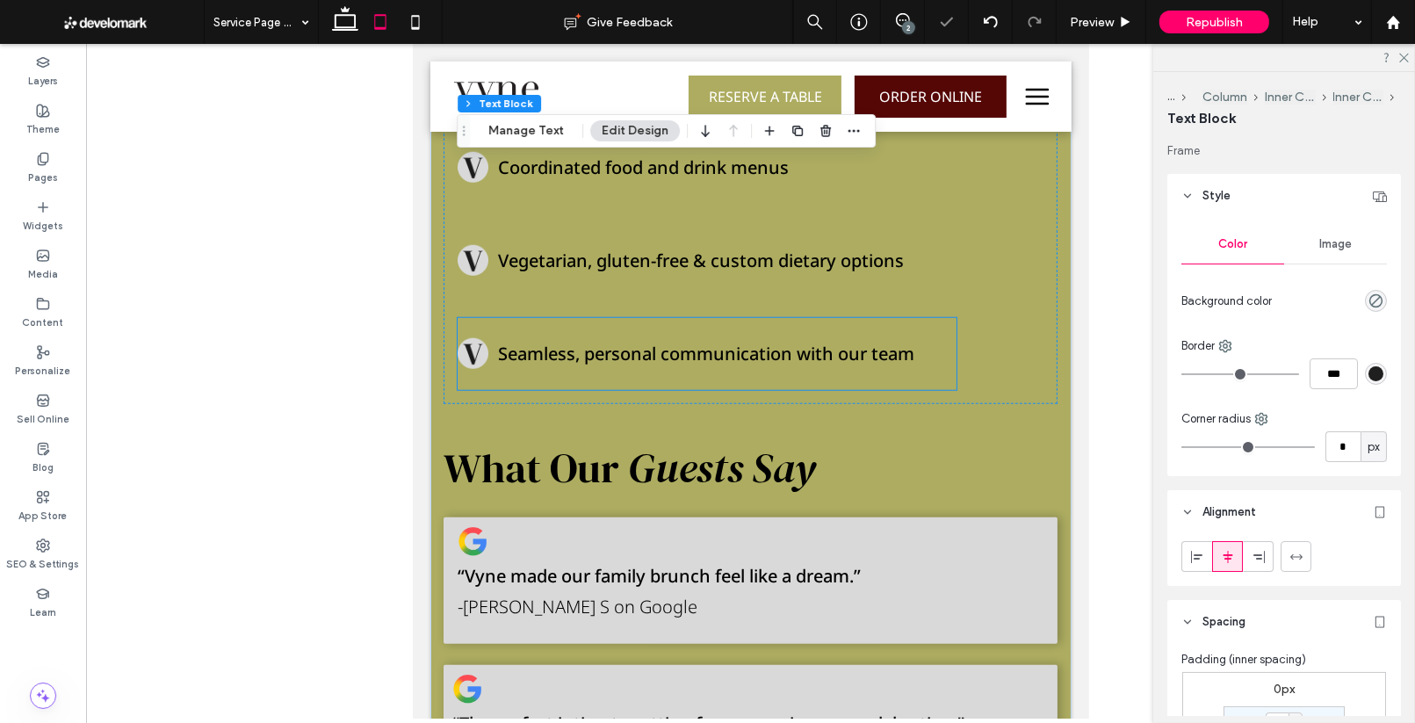
scroll to position [1737, 0]
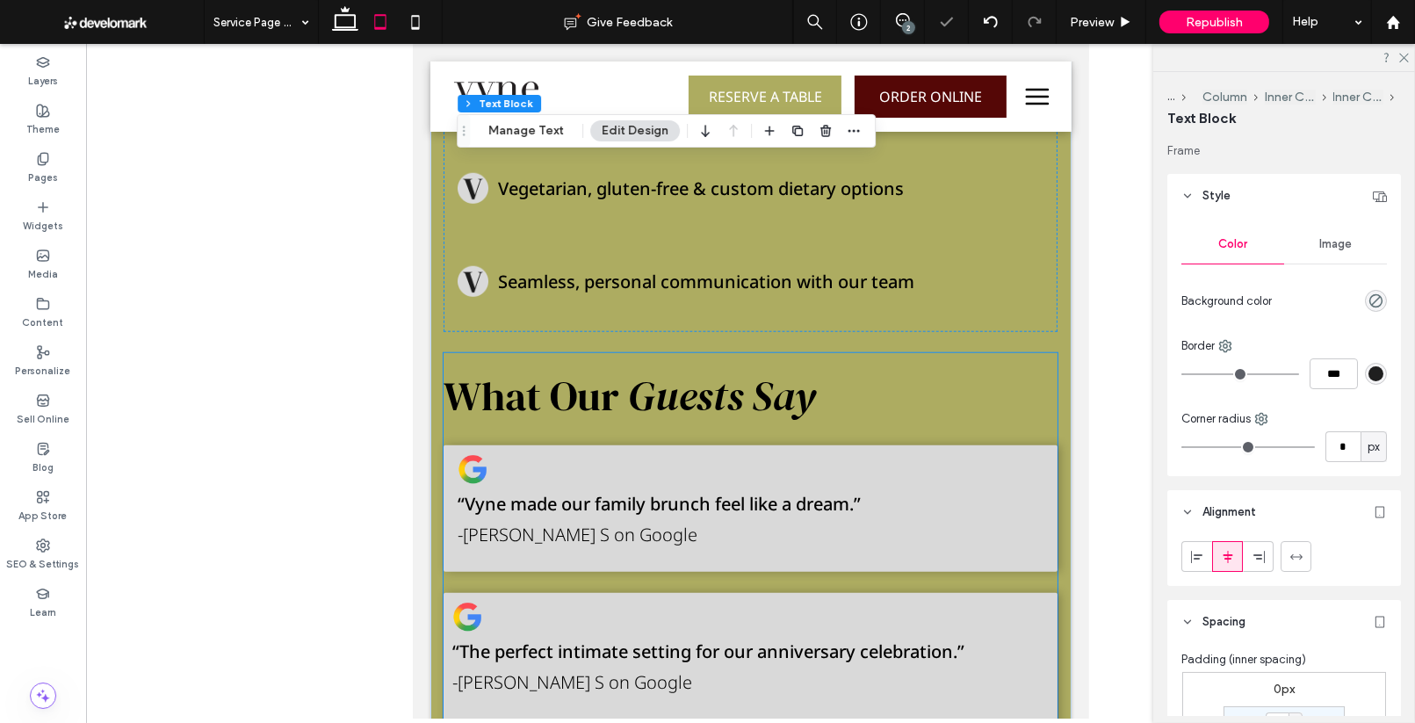
click at [710, 411] on span "Guests Say" at bounding box center [720, 395] width 187 height 57
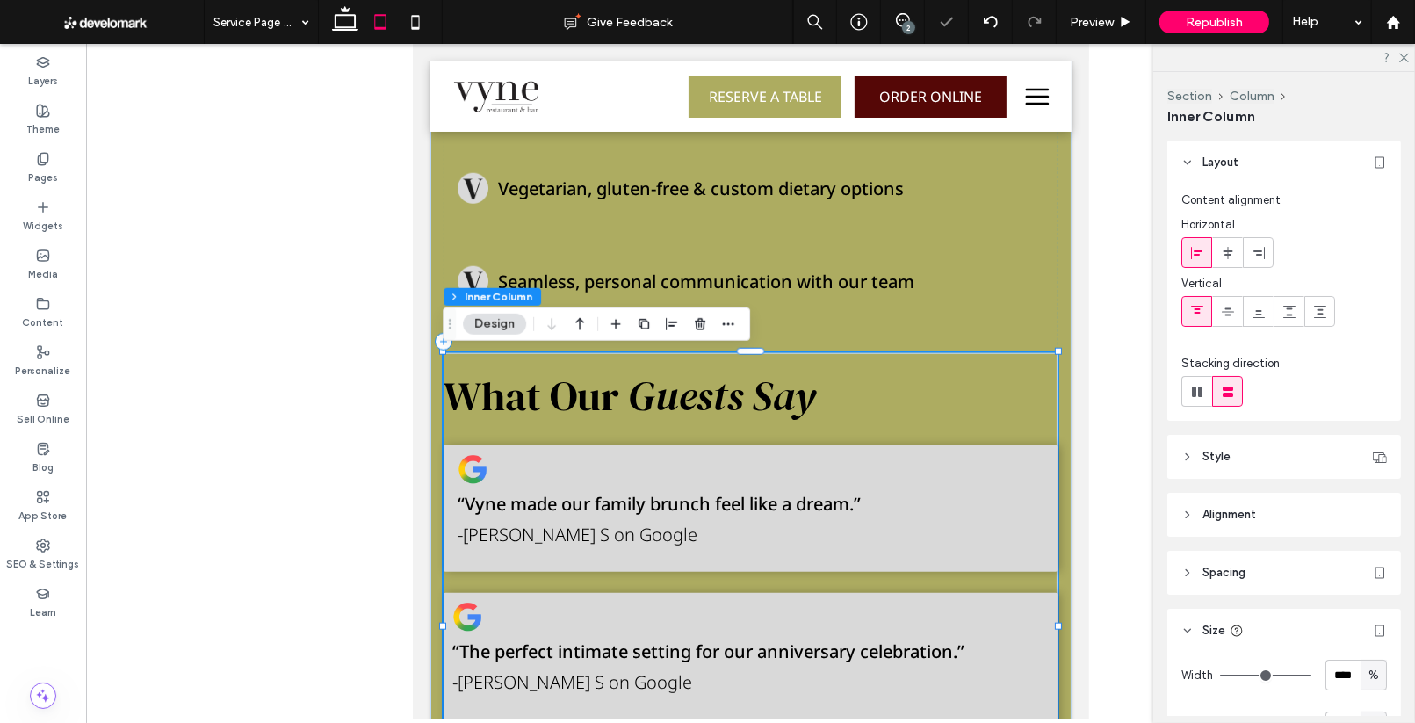
click at [710, 403] on span "Guests Say" at bounding box center [720, 395] width 187 height 57
click at [710, 402] on span "Guests Say" at bounding box center [720, 395] width 187 height 57
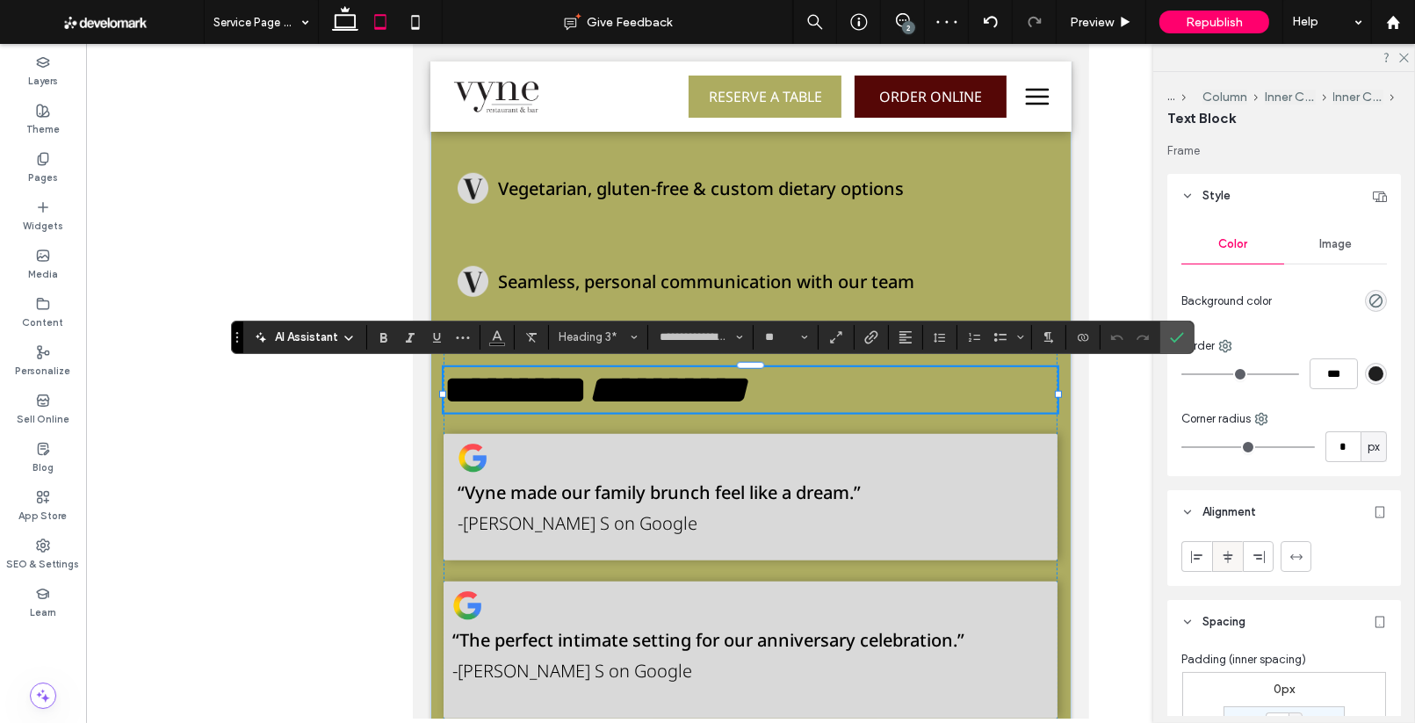
click at [1235, 547] on div at bounding box center [1227, 556] width 29 height 29
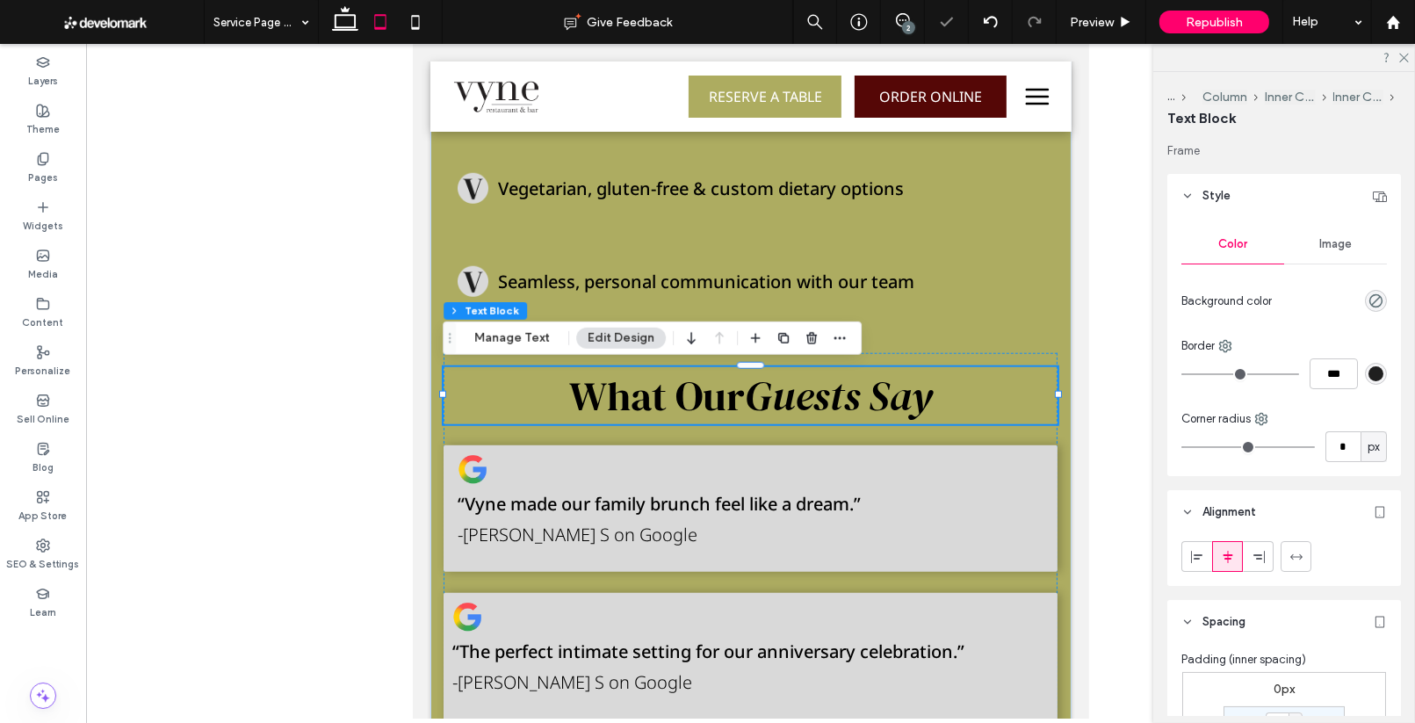
click at [1086, 495] on body "Black location pin icon. [STREET_ADDRESS][PERSON_NAME] [PHONE_NUMBER] Section H…" at bounding box center [750, 707] width 676 height 4800
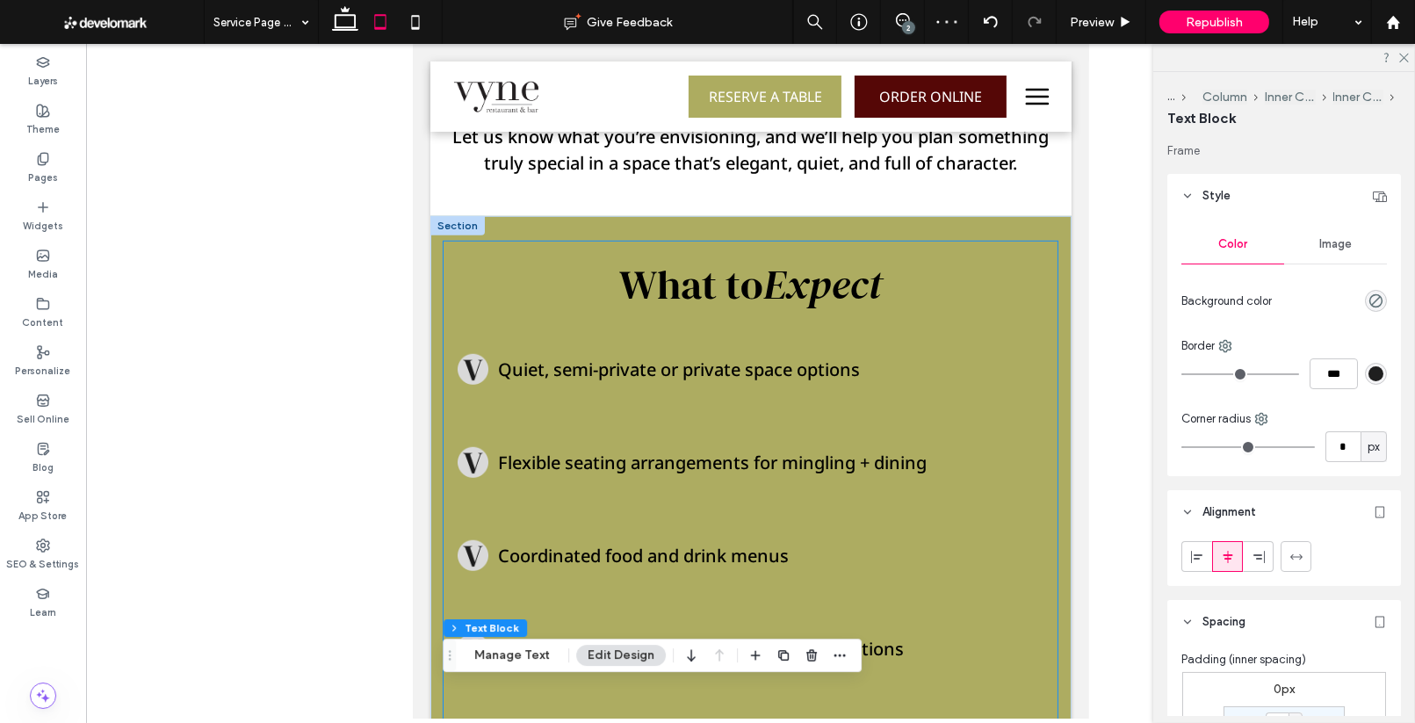
scroll to position [1244, 0]
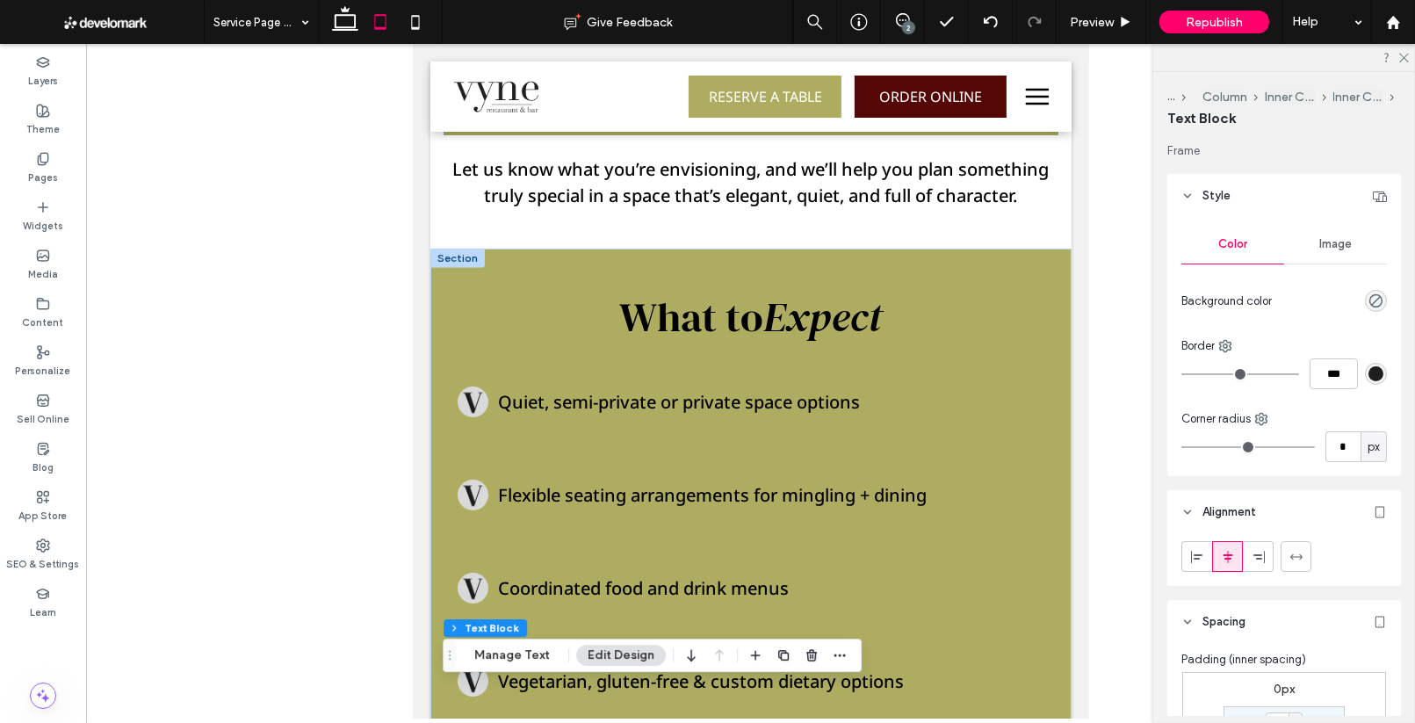
click at [1100, 519] on div at bounding box center [750, 381] width 1329 height 674
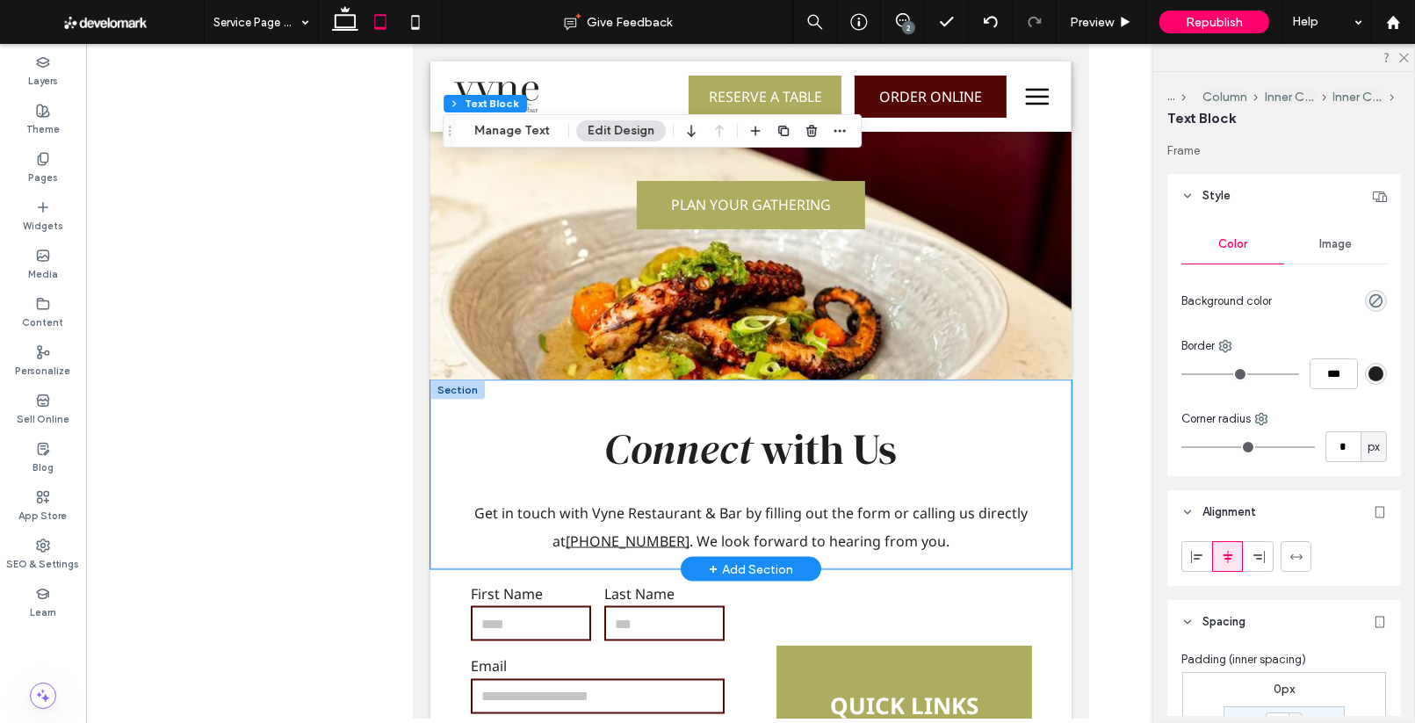
scroll to position [2925, 0]
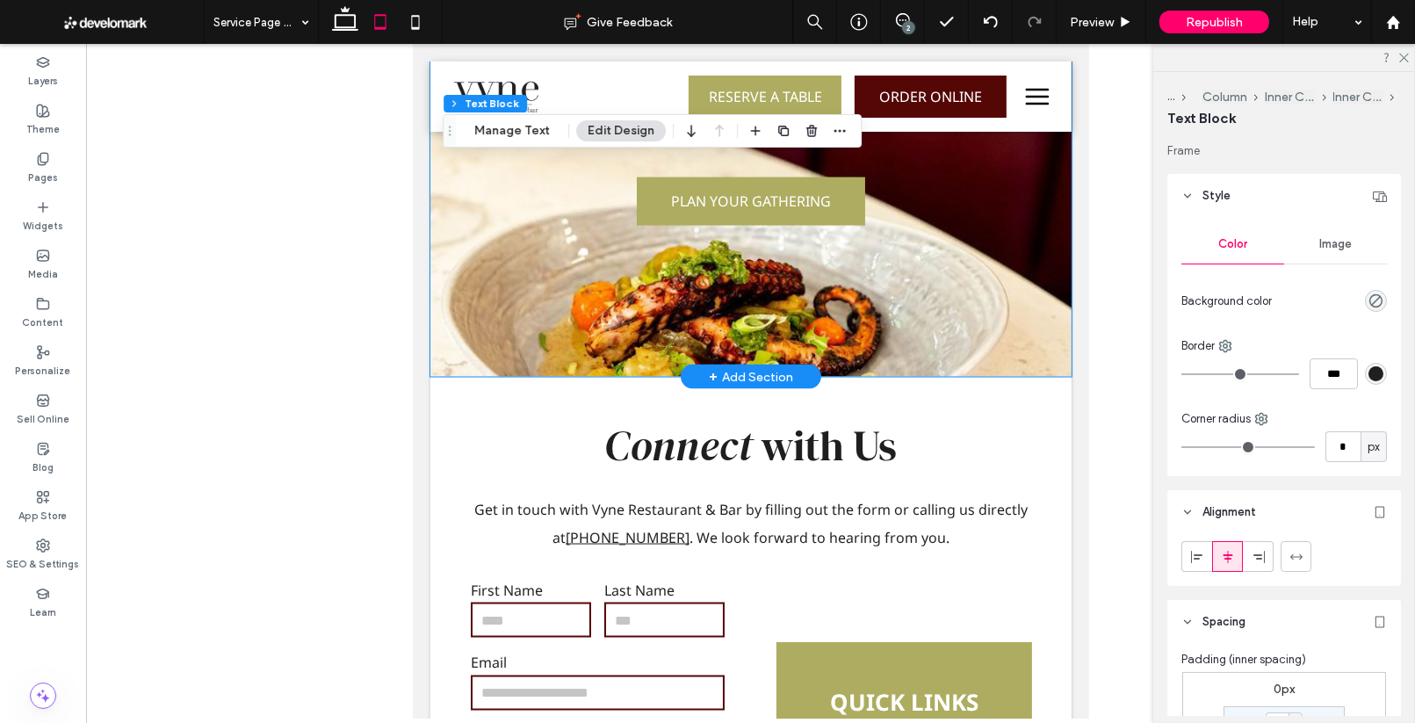
click at [893, 366] on div "Let’s Start Planning Tell us a little about your event and our manager will be …" at bounding box center [749, 107] width 641 height 540
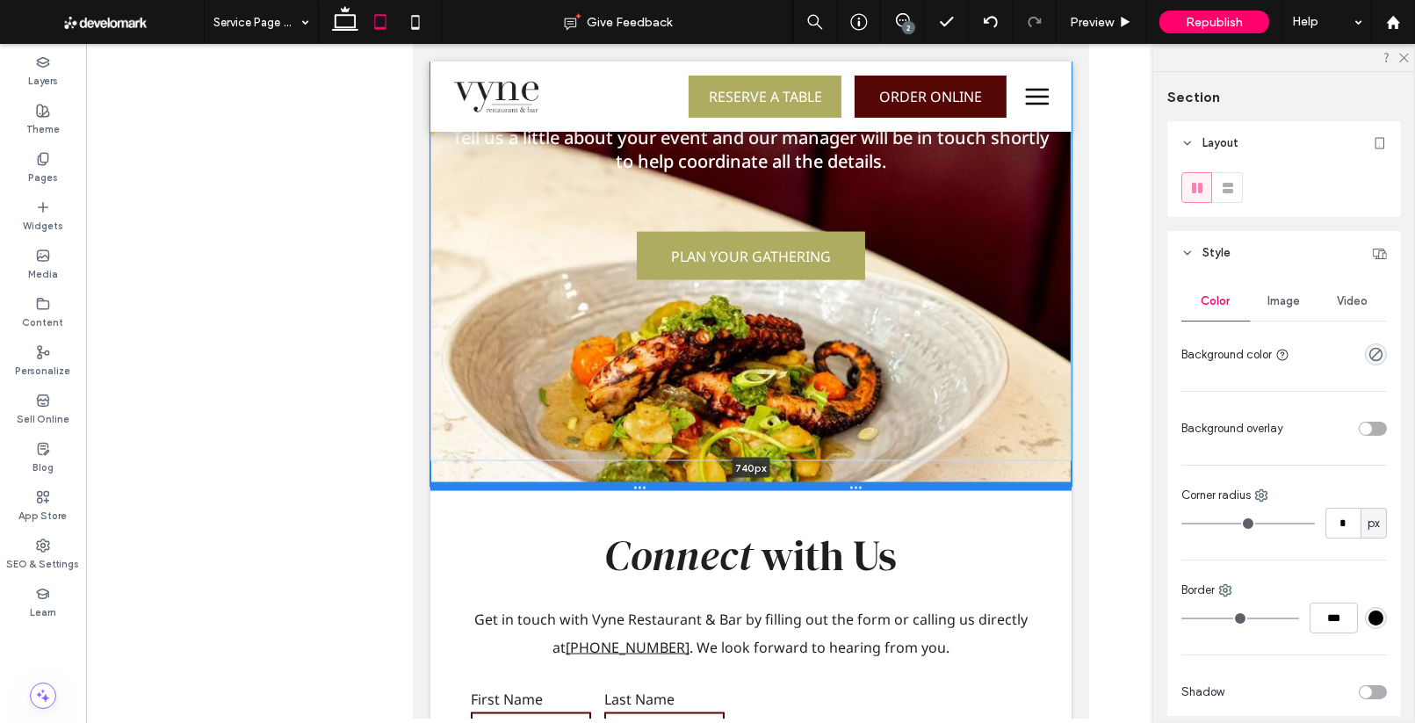
drag, startPoint x: 876, startPoint y: 376, endPoint x: 876, endPoint y: 486, distance: 109.8
click at [876, 486] on div at bounding box center [749, 486] width 641 height 9
type input "***"
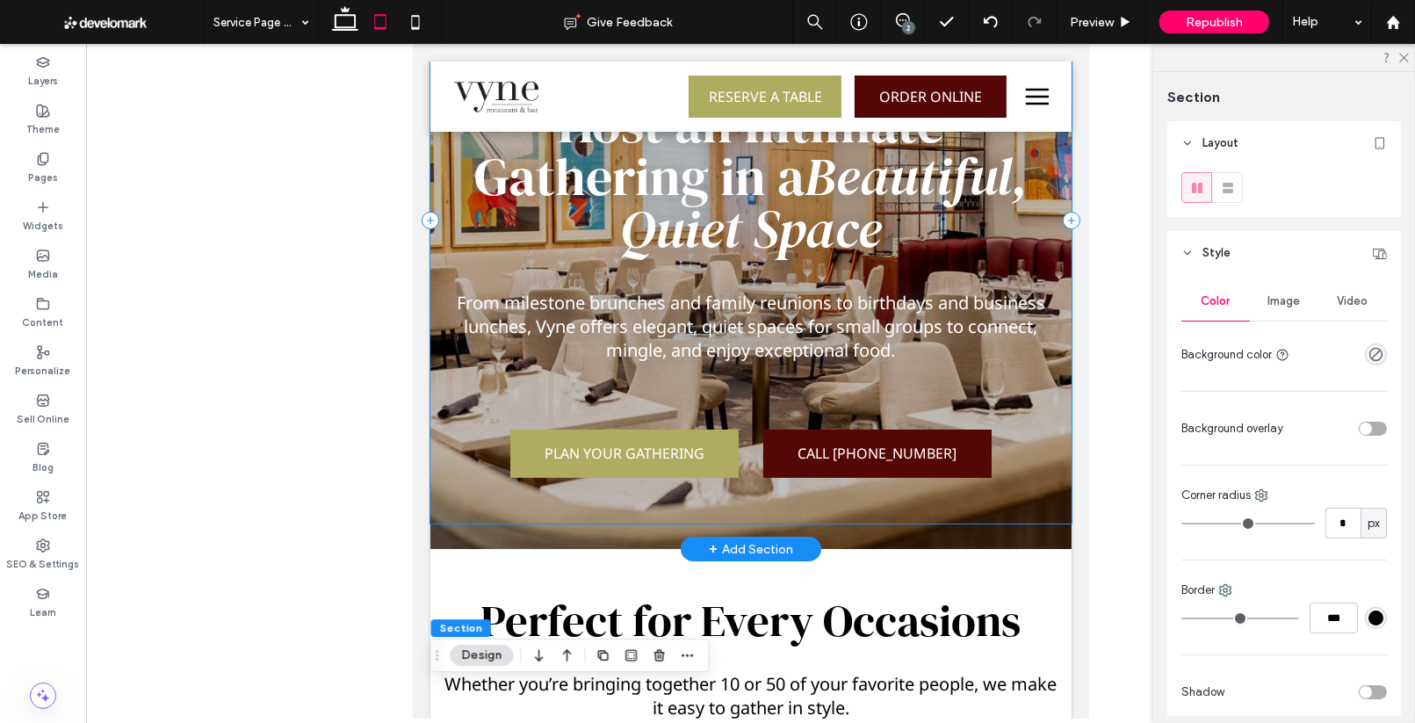
scroll to position [308, 0]
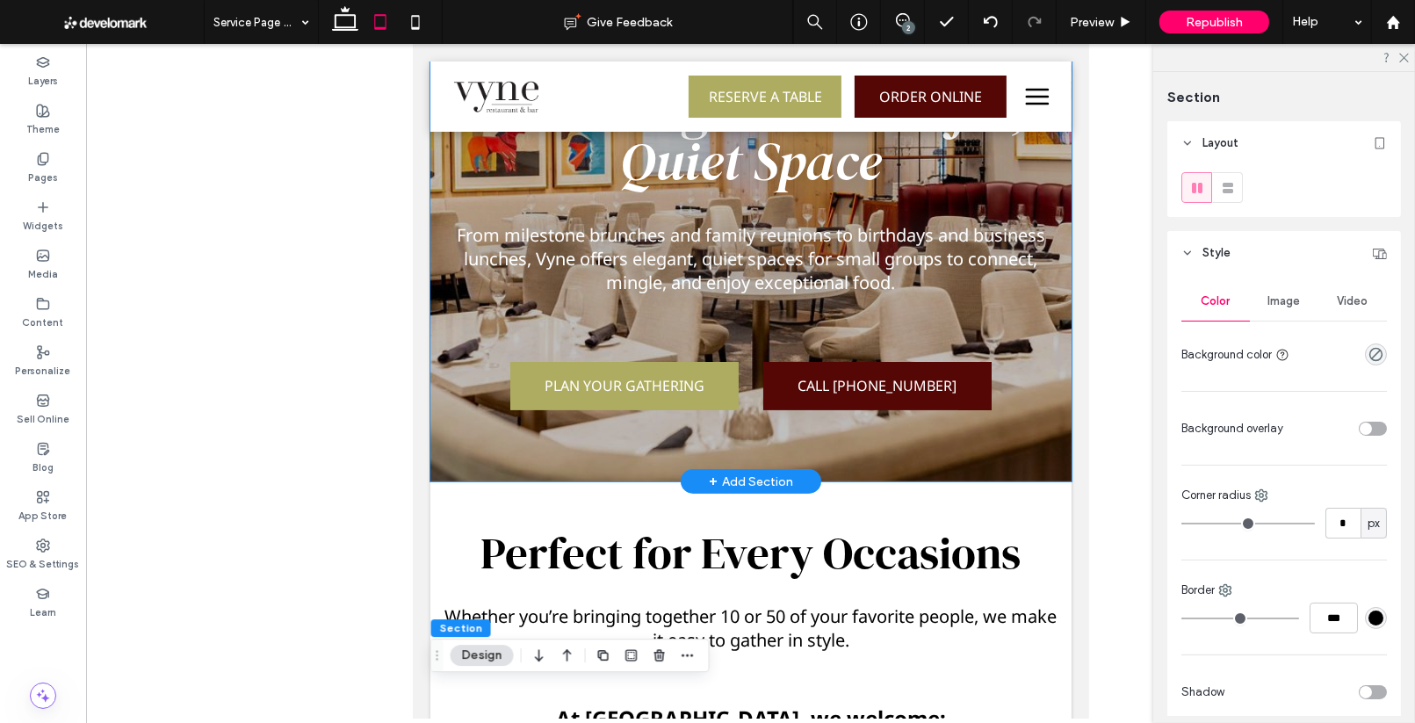
click at [977, 465] on div "Host an Intimate Gathering in a Beautiful, Quiet Space ﻿ From milestone brunche…" at bounding box center [749, 152] width 641 height 658
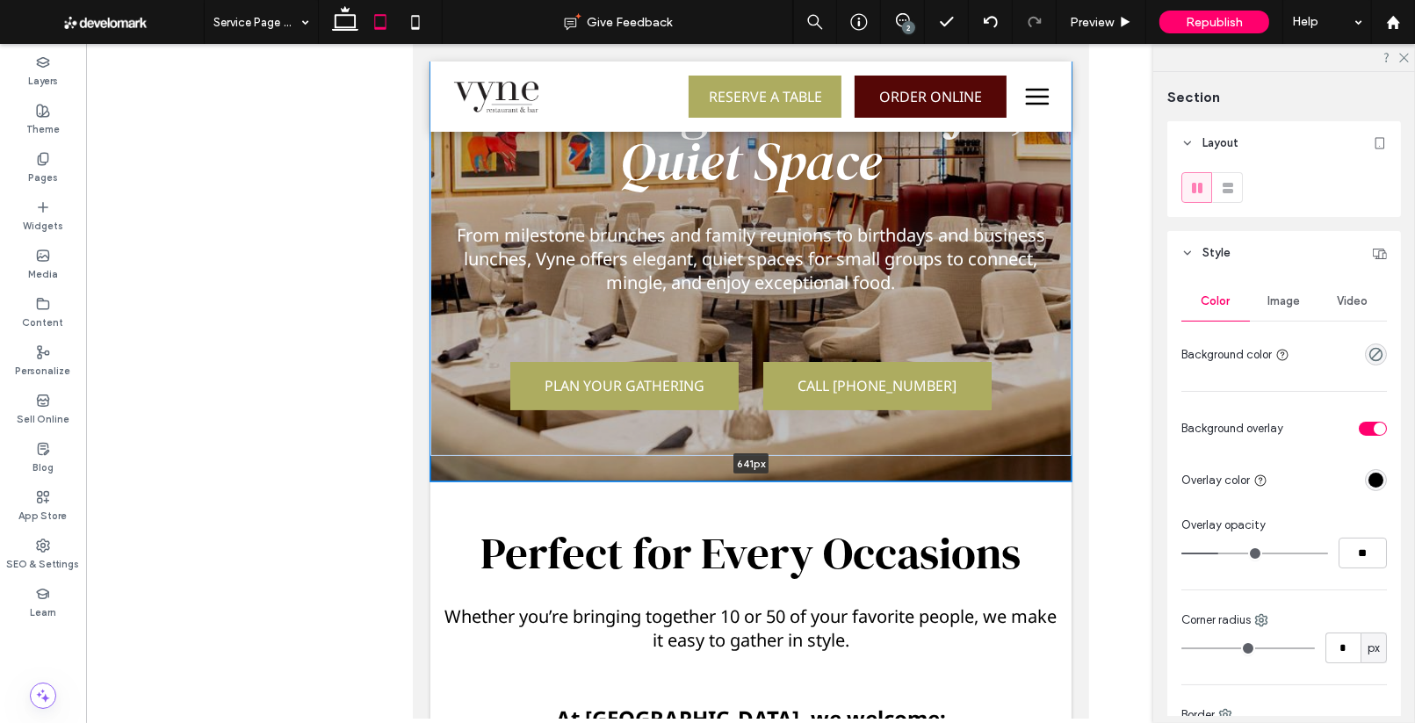
drag, startPoint x: 975, startPoint y: 481, endPoint x: 951, endPoint y: 385, distance: 99.5
click at [951, 385] on div "Host an Intimate Gathering in a Beautiful, Quiet Space ﻿ From milestone brunche…" at bounding box center [749, 152] width 641 height 658
type input "***"
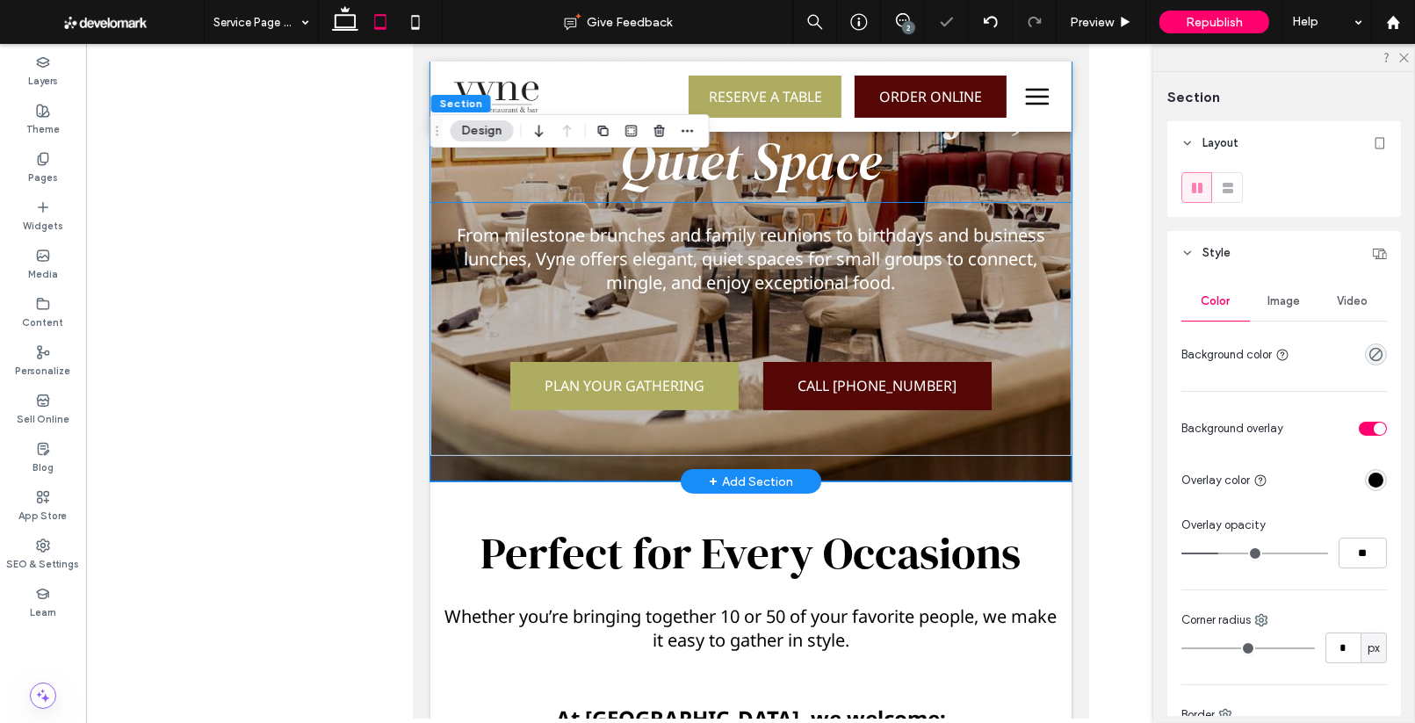
scroll to position [0, 0]
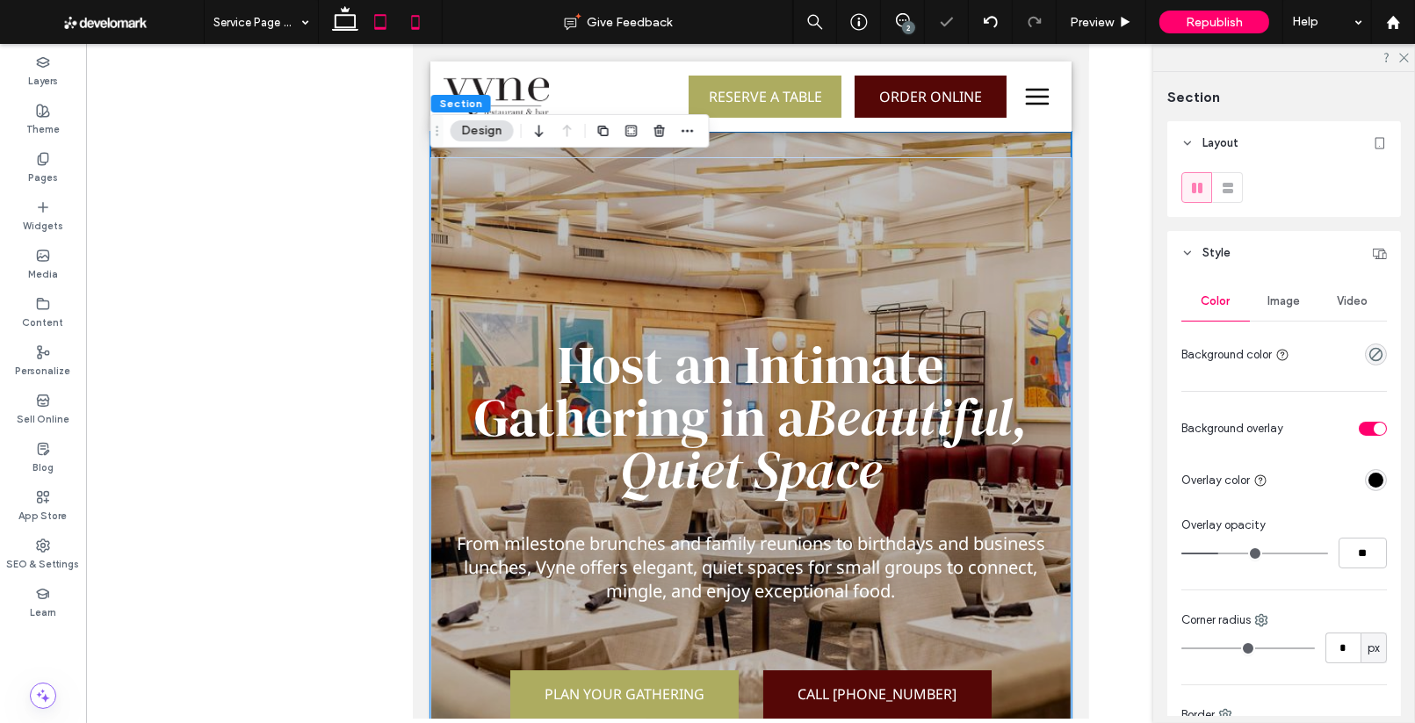
click at [414, 20] on icon at bounding box center [415, 21] width 35 height 35
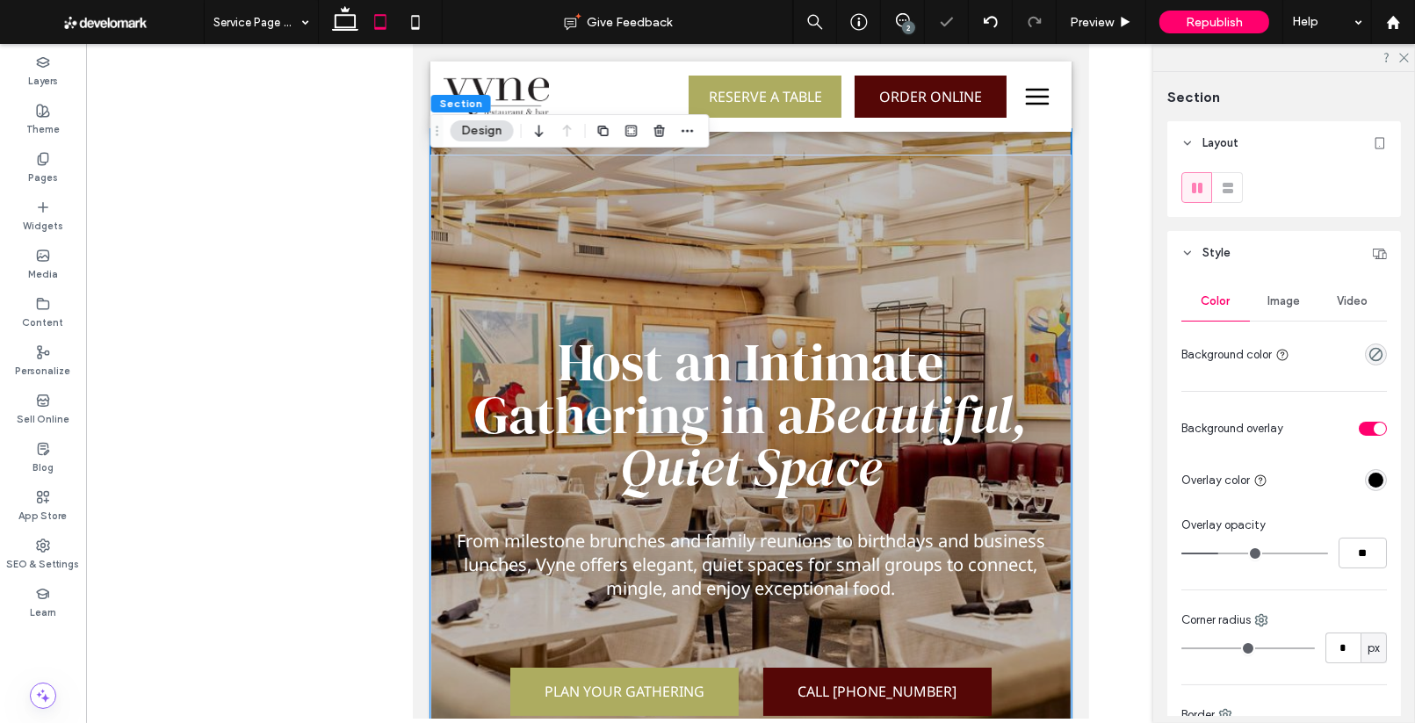
type input "**"
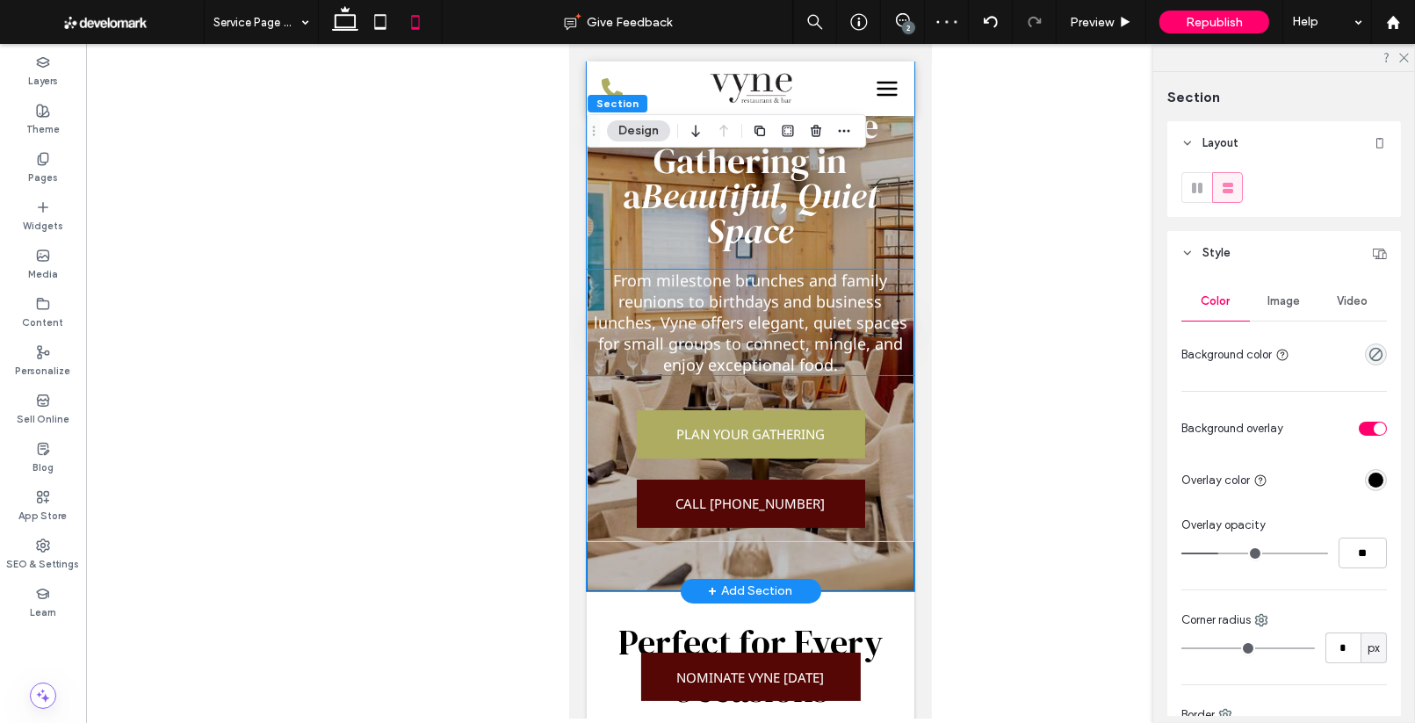
scroll to position [0, 0]
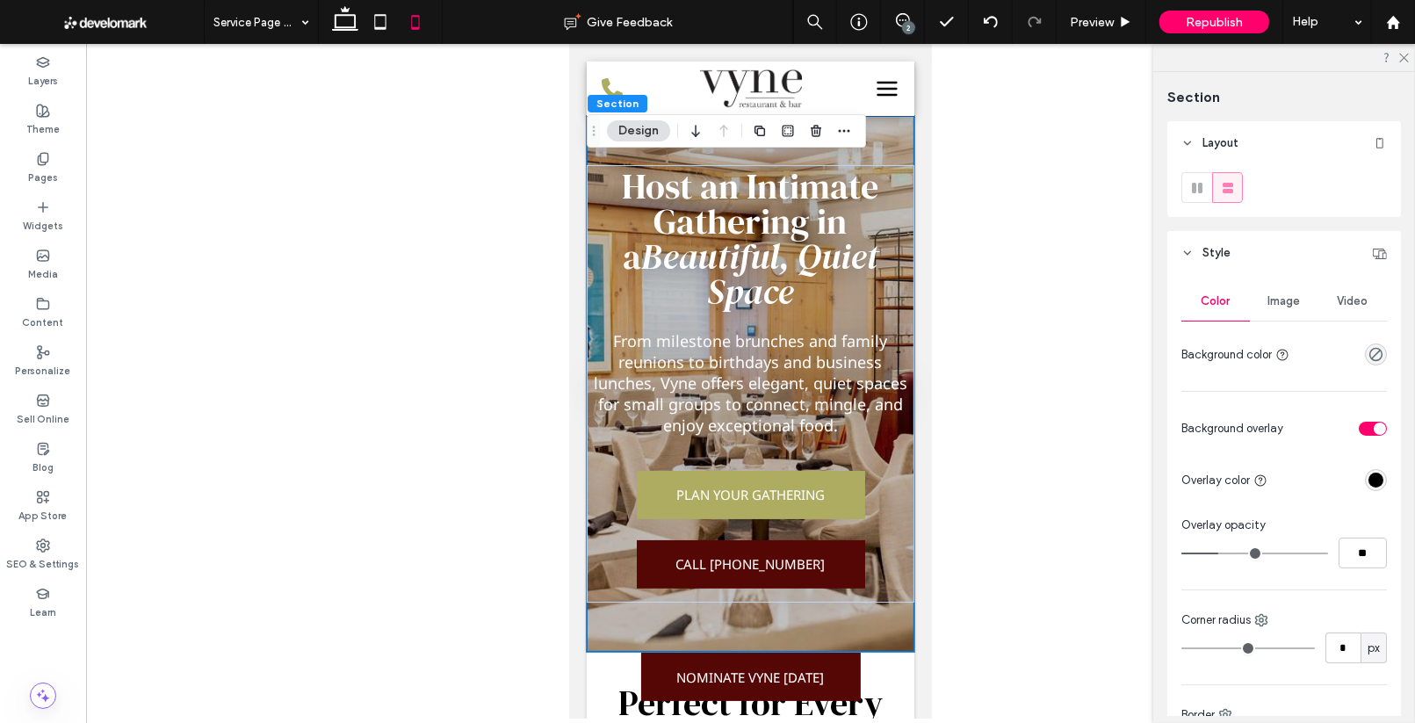
click at [990, 344] on div at bounding box center [750, 381] width 1329 height 674
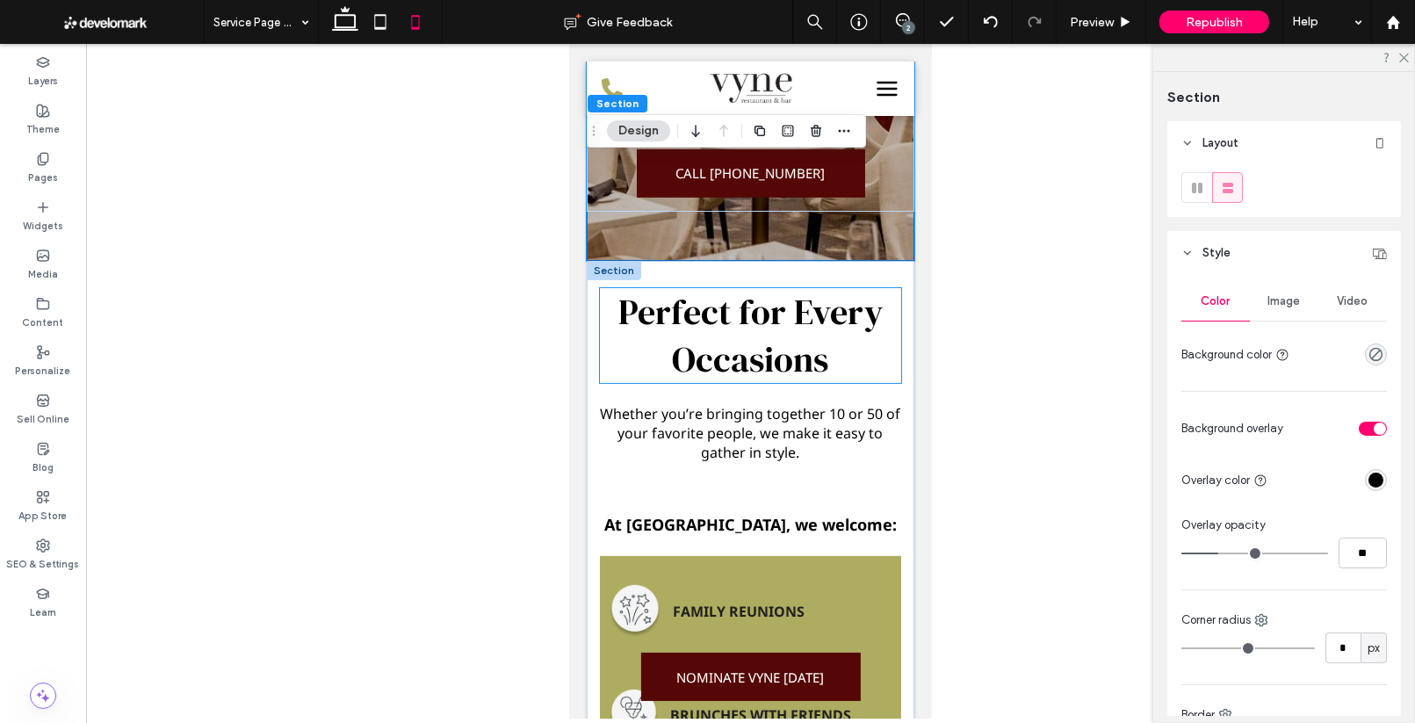
scroll to position [392, 0]
click at [761, 344] on span "Perfect for Every Occasions" at bounding box center [749, 334] width 264 height 95
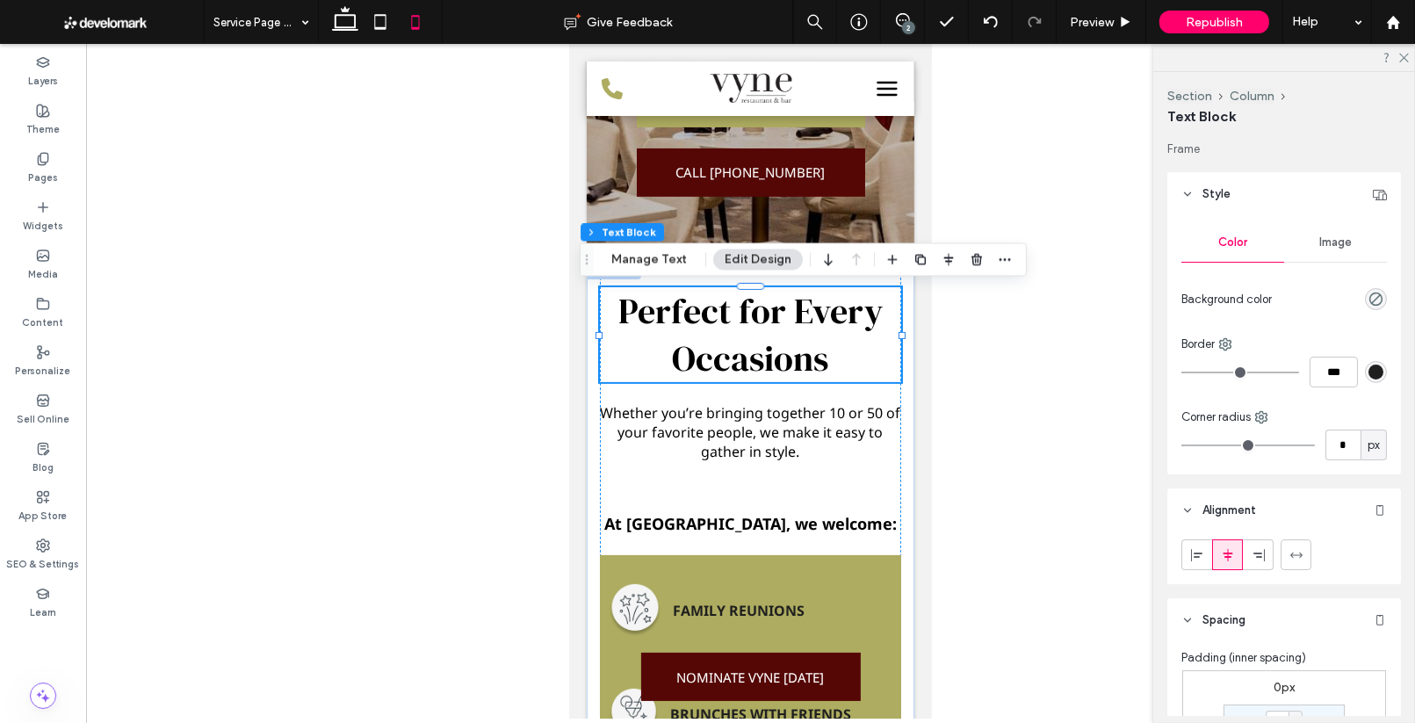
click at [833, 364] on h2 "Perfect for Every Occasions" at bounding box center [749, 334] width 301 height 95
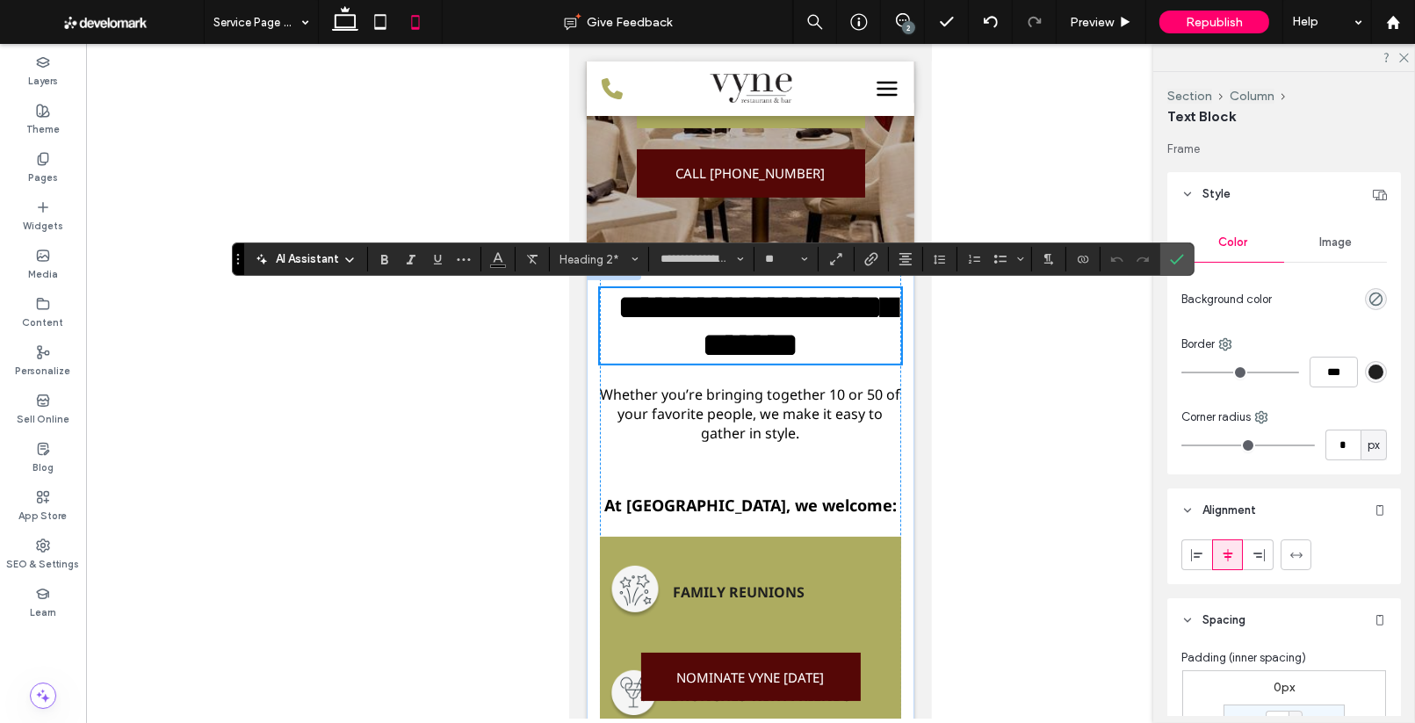
click at [813, 362] on span "**********" at bounding box center [756, 326] width 279 height 72
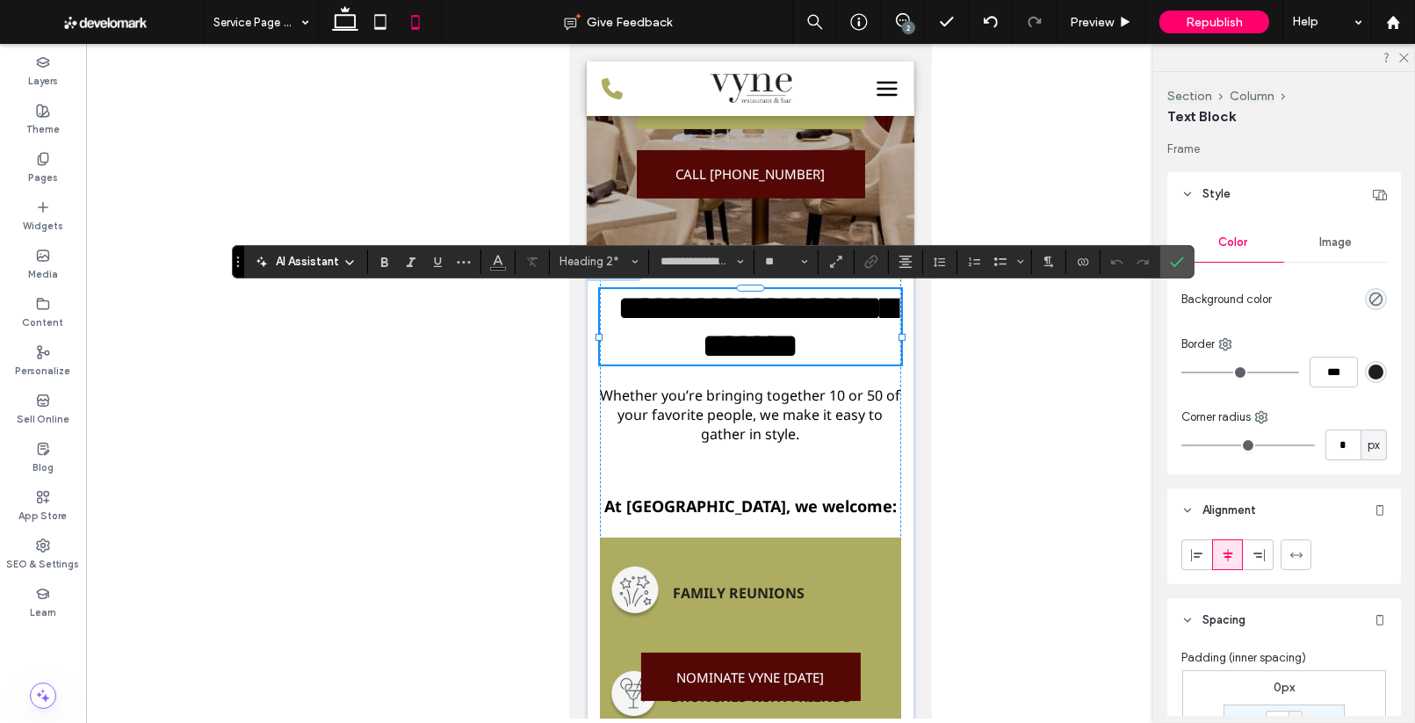
click at [821, 363] on span "**********" at bounding box center [756, 327] width 279 height 72
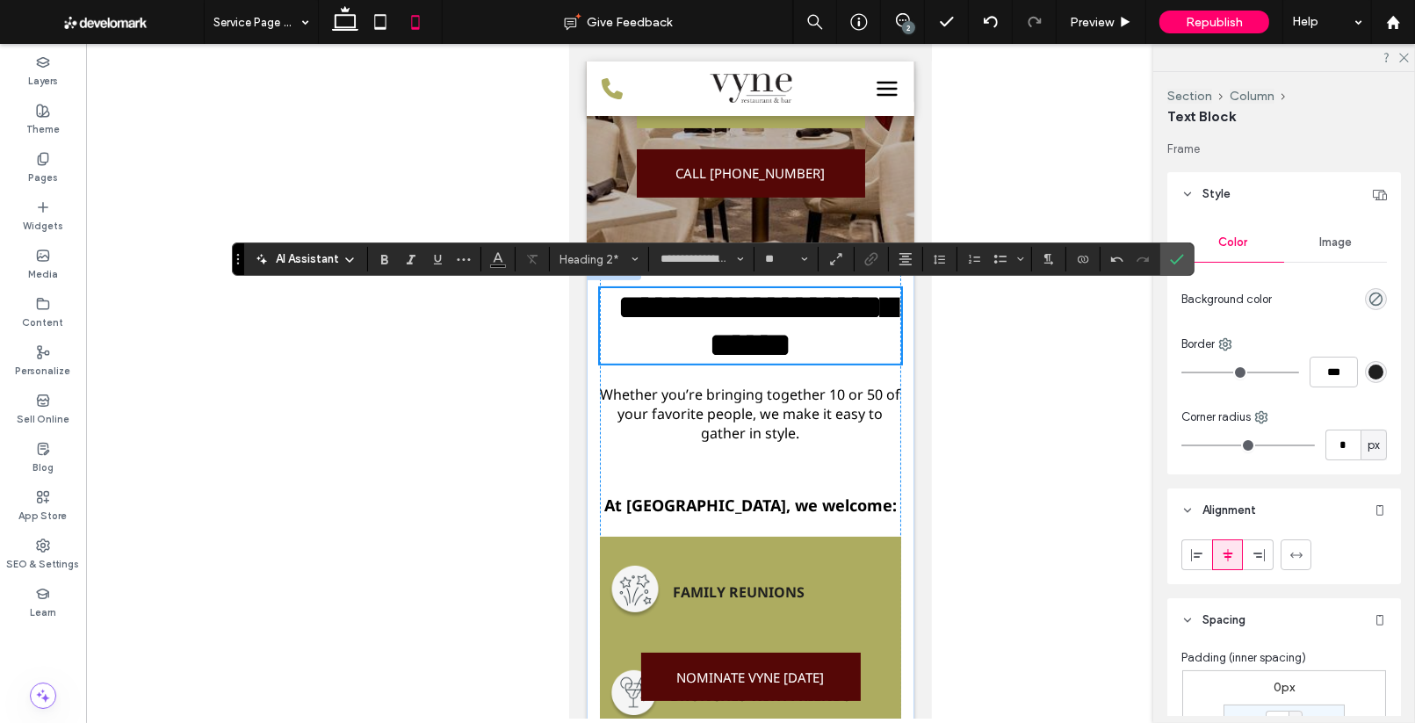
scroll to position [386, 0]
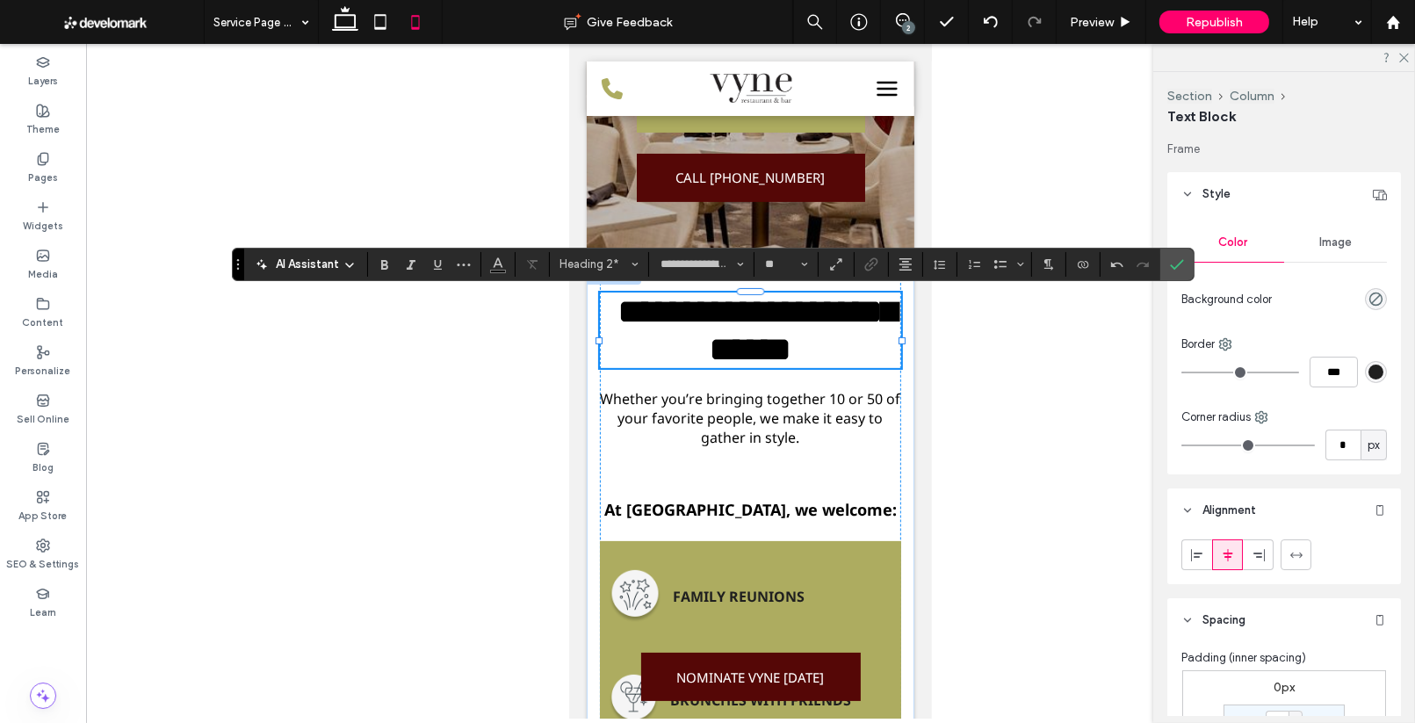
click at [1000, 375] on div at bounding box center [750, 381] width 1329 height 674
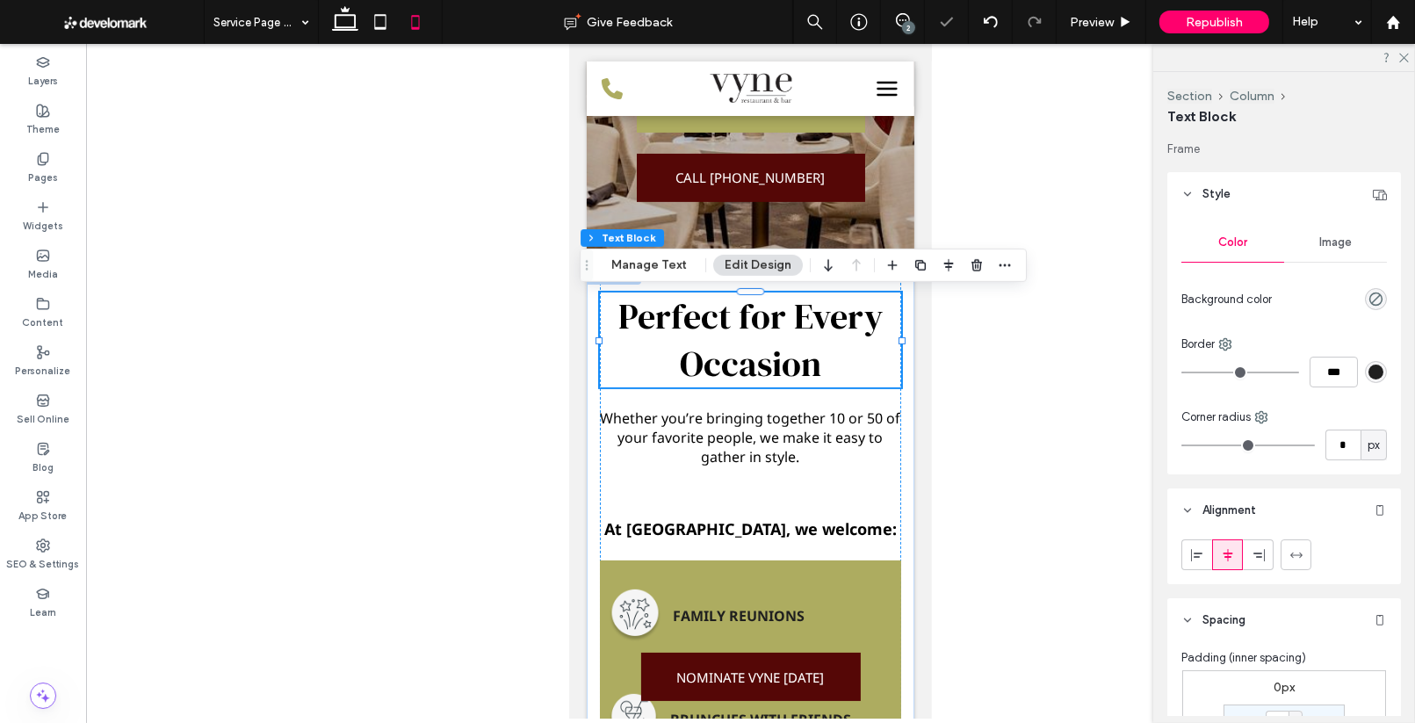
click at [838, 346] on h2 "Perfect for Every Occasion" at bounding box center [749, 339] width 301 height 95
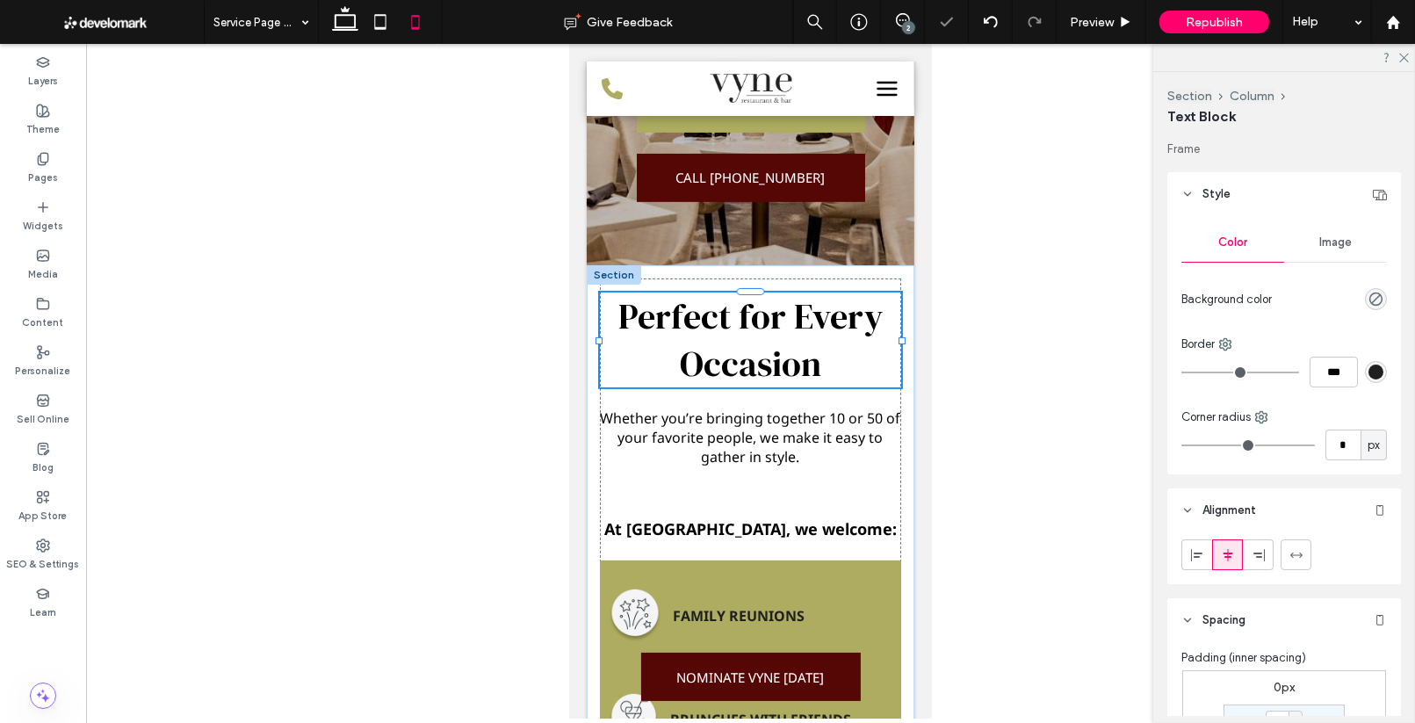
type input "**********"
type input "**"
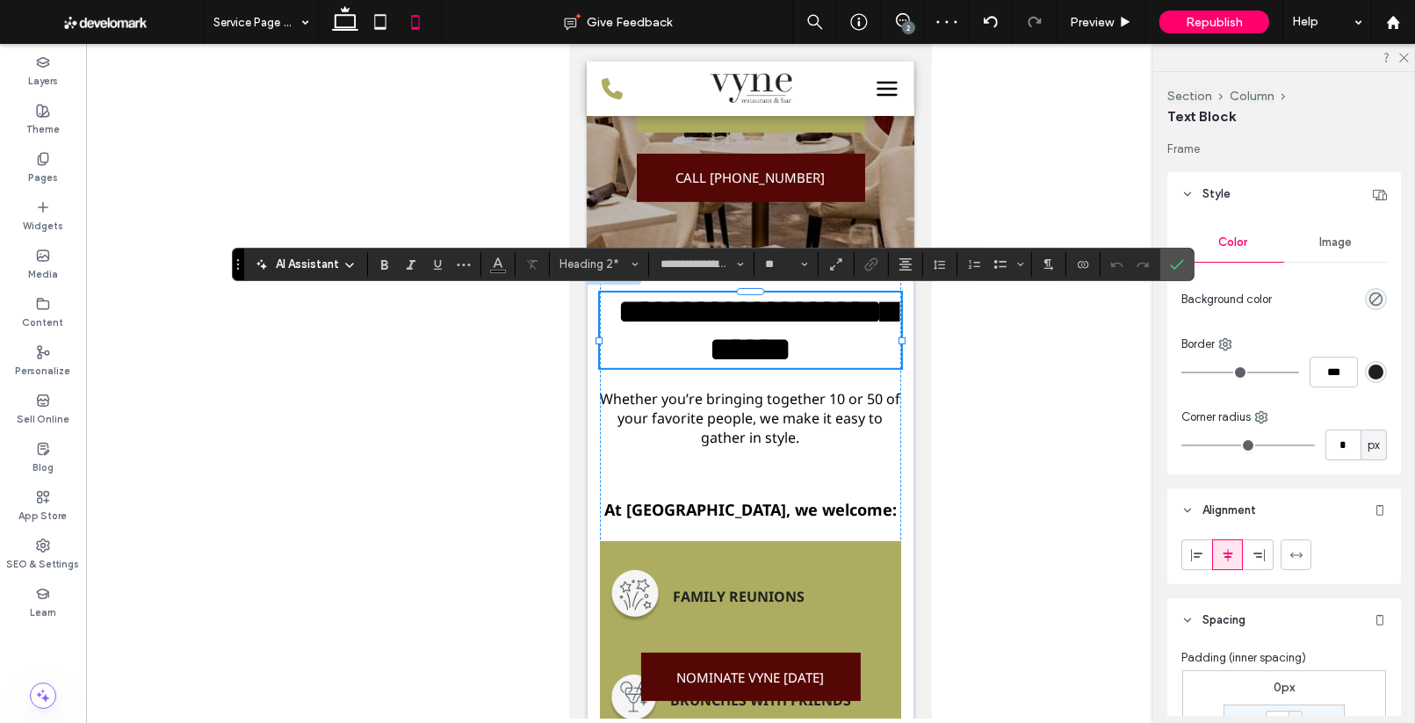
click at [836, 313] on span "**********" at bounding box center [756, 330] width 279 height 72
click at [998, 367] on div at bounding box center [750, 381] width 1329 height 674
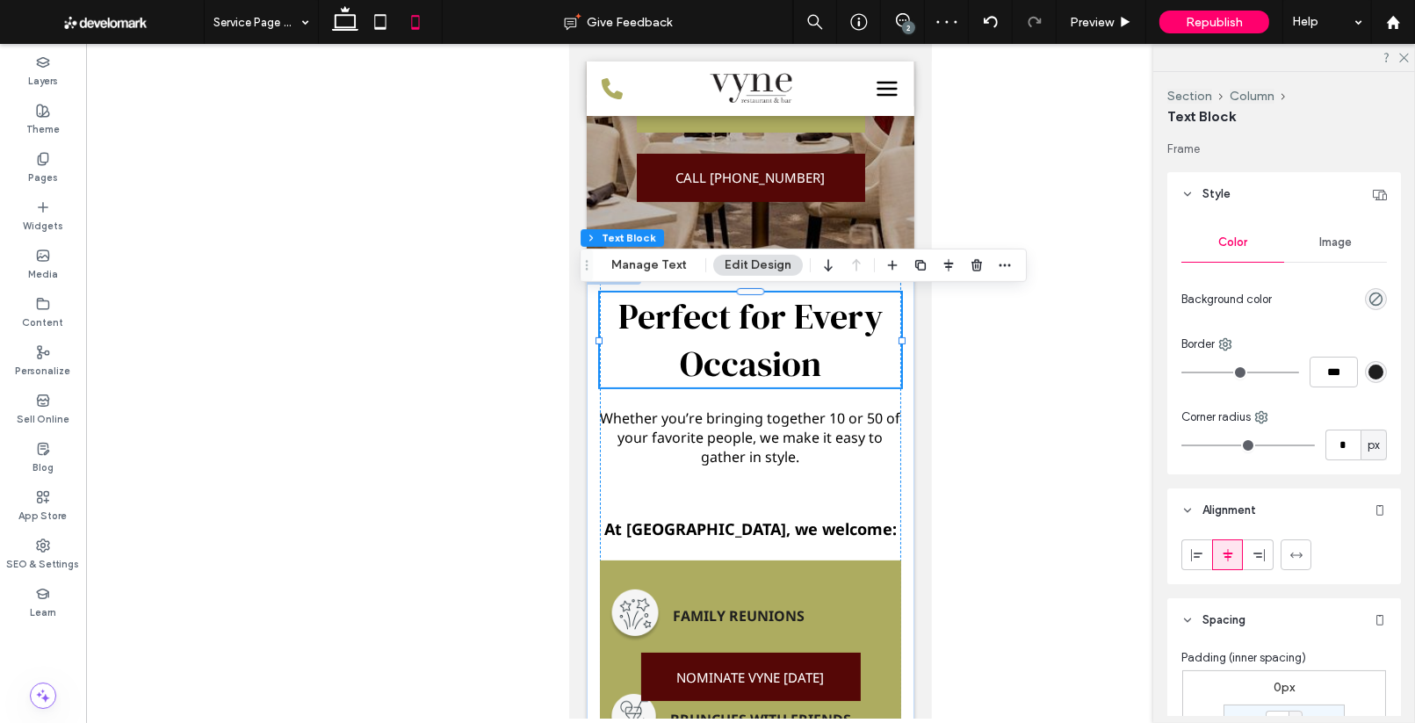
click at [849, 345] on h2 "Perfect for Every Occasion" at bounding box center [749, 339] width 301 height 95
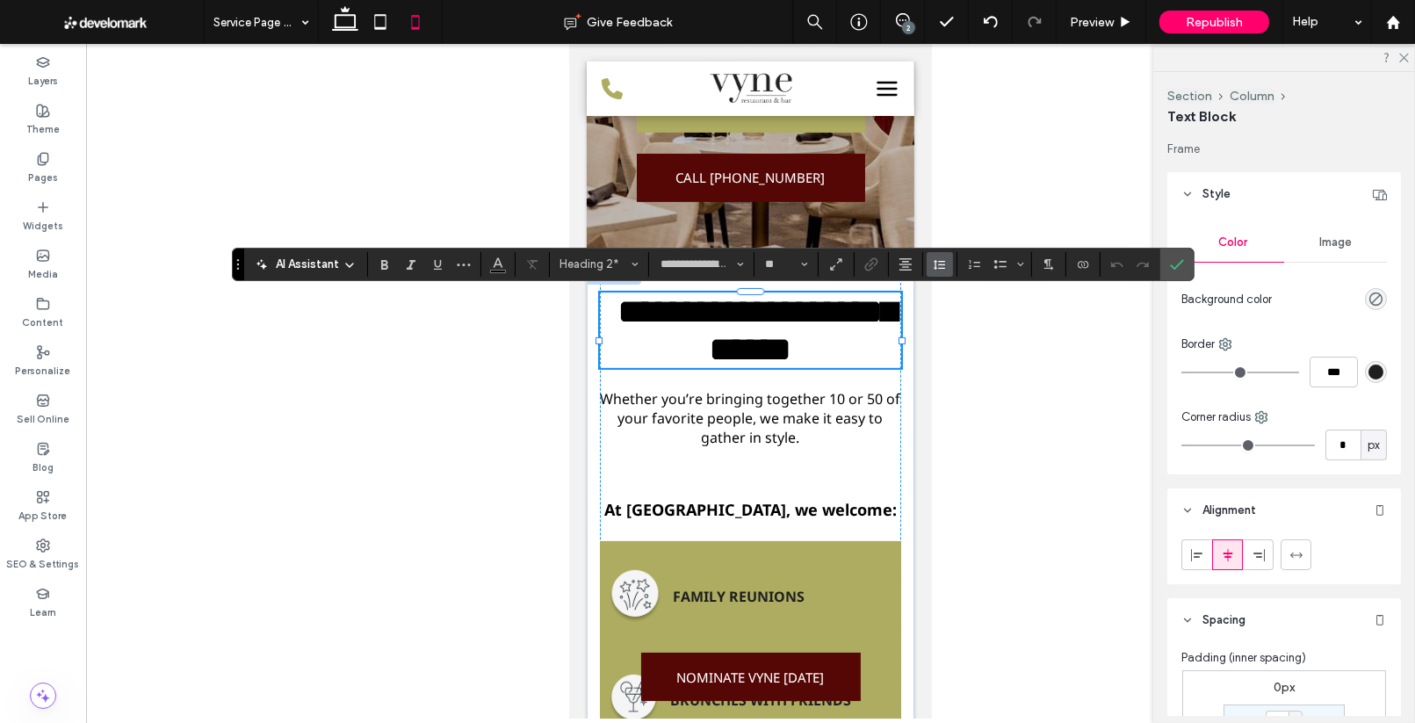
click at [936, 263] on icon "Line Height" at bounding box center [940, 264] width 14 height 14
click at [966, 322] on div "Single" at bounding box center [968, 316] width 43 height 13
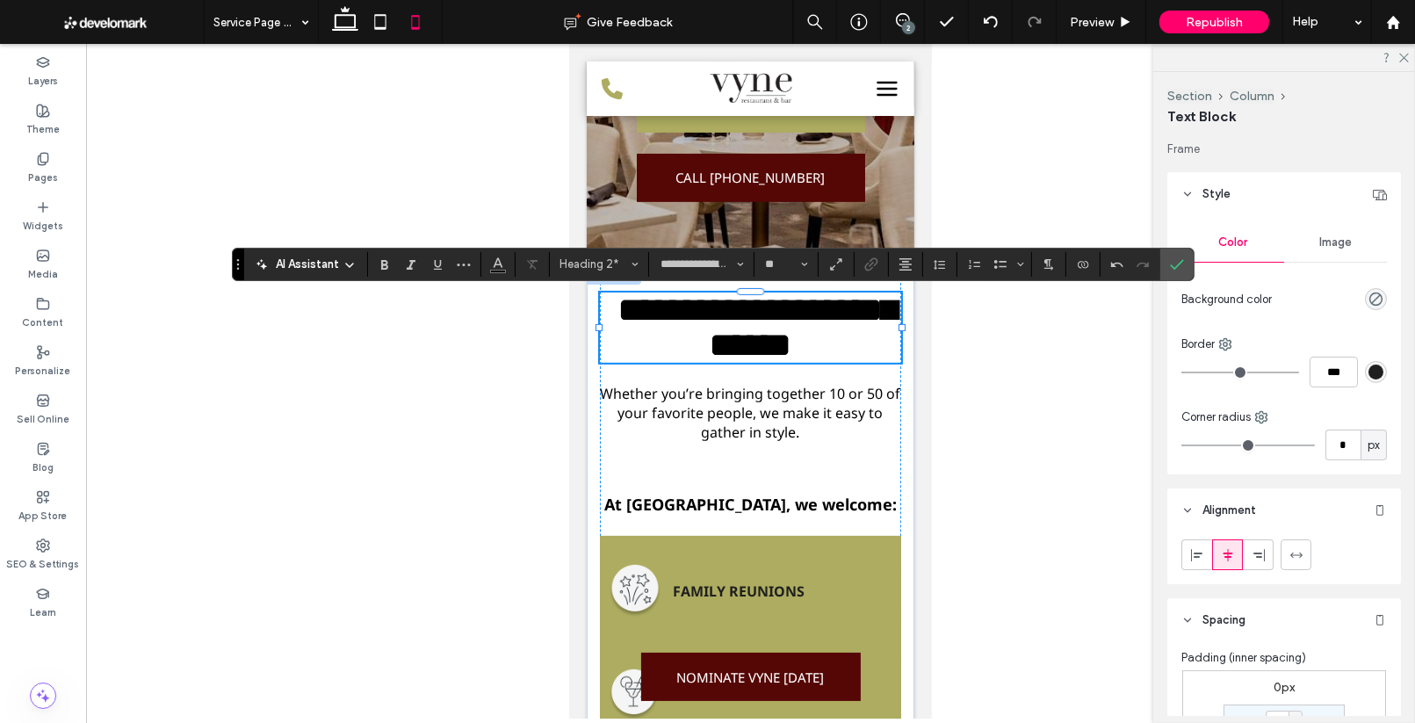
click at [1171, 265] on icon "Confirm" at bounding box center [1177, 264] width 14 height 14
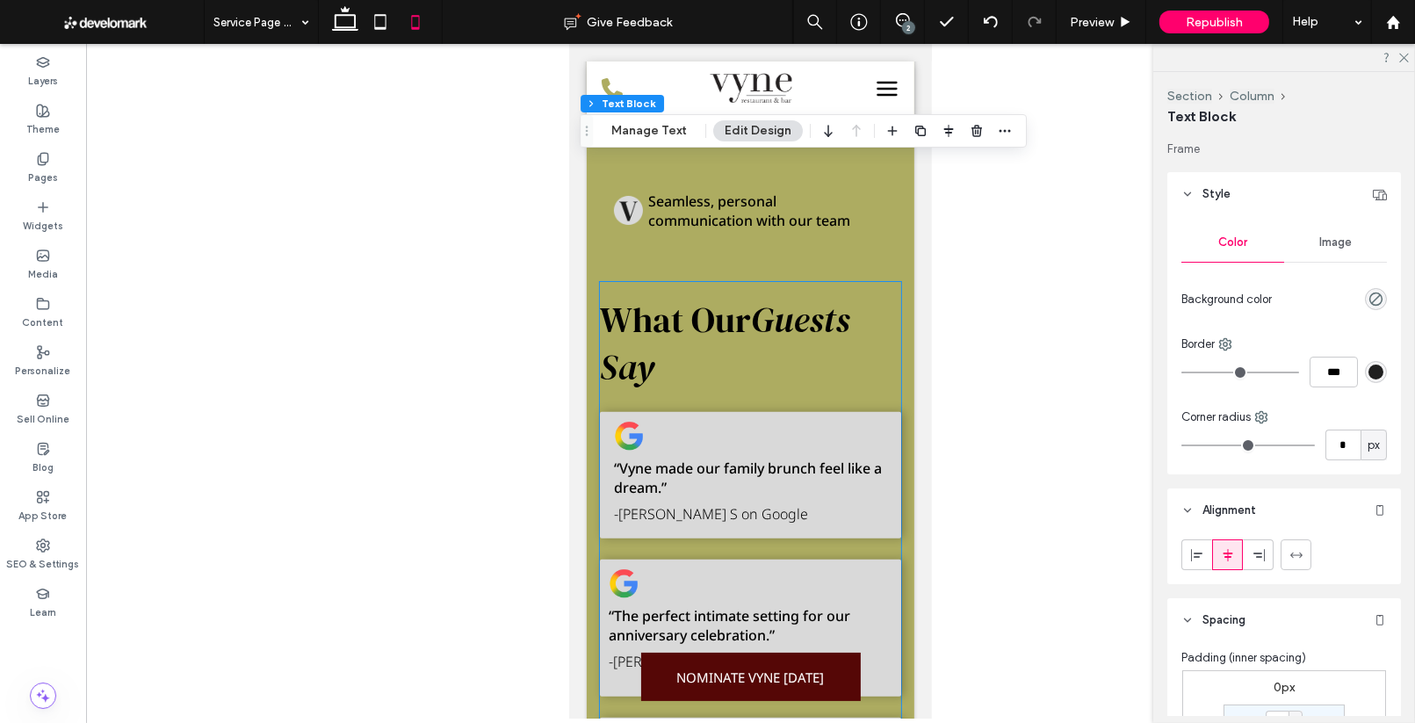
scroll to position [1991, 0]
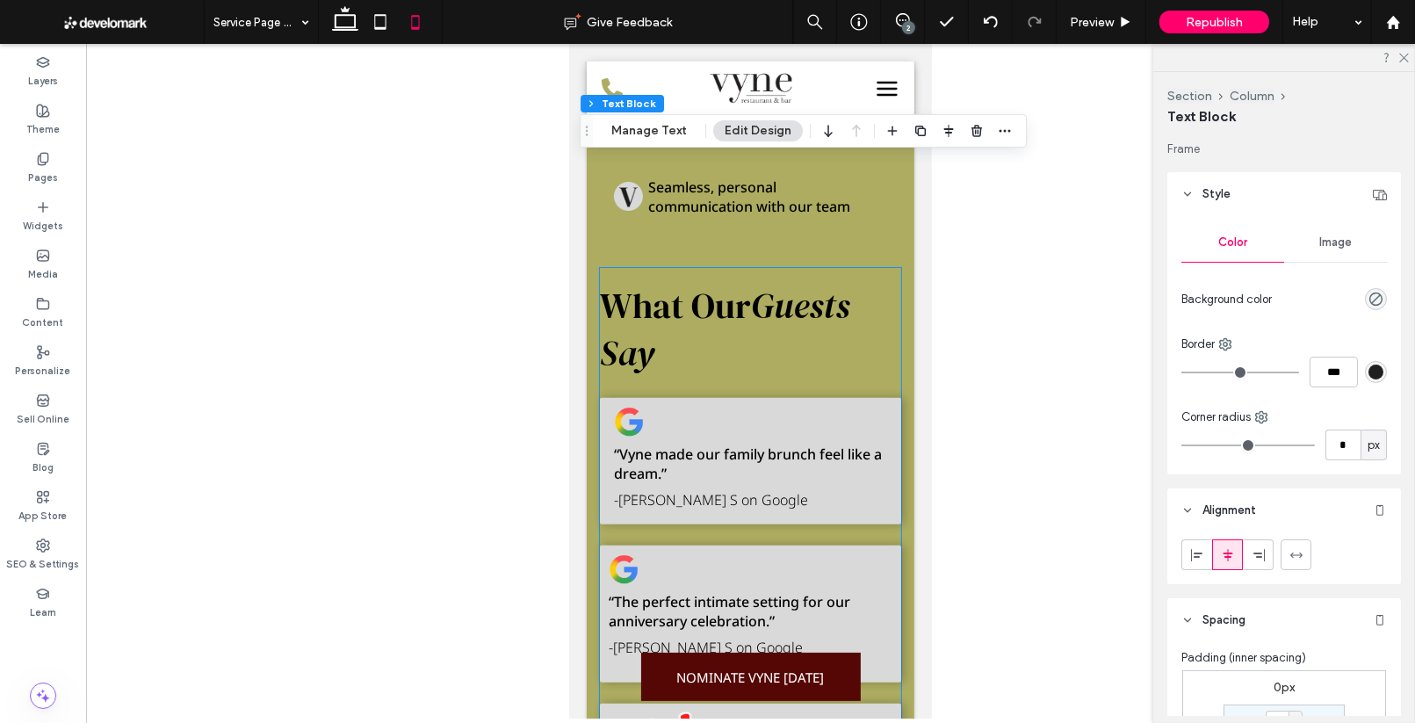
click at [737, 302] on span "What Our" at bounding box center [674, 305] width 151 height 47
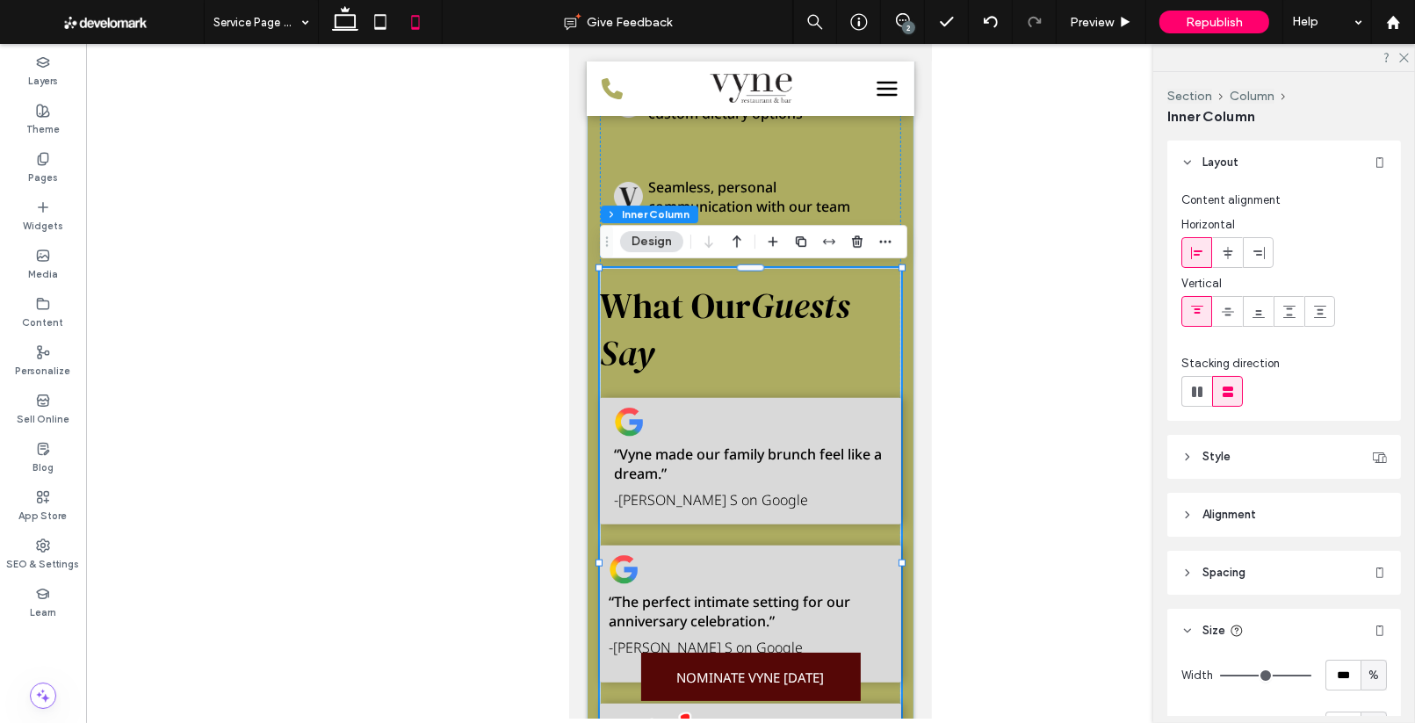
click at [737, 305] on span "What Our" at bounding box center [674, 305] width 151 height 47
click at [718, 303] on span "What Our" at bounding box center [674, 305] width 151 height 47
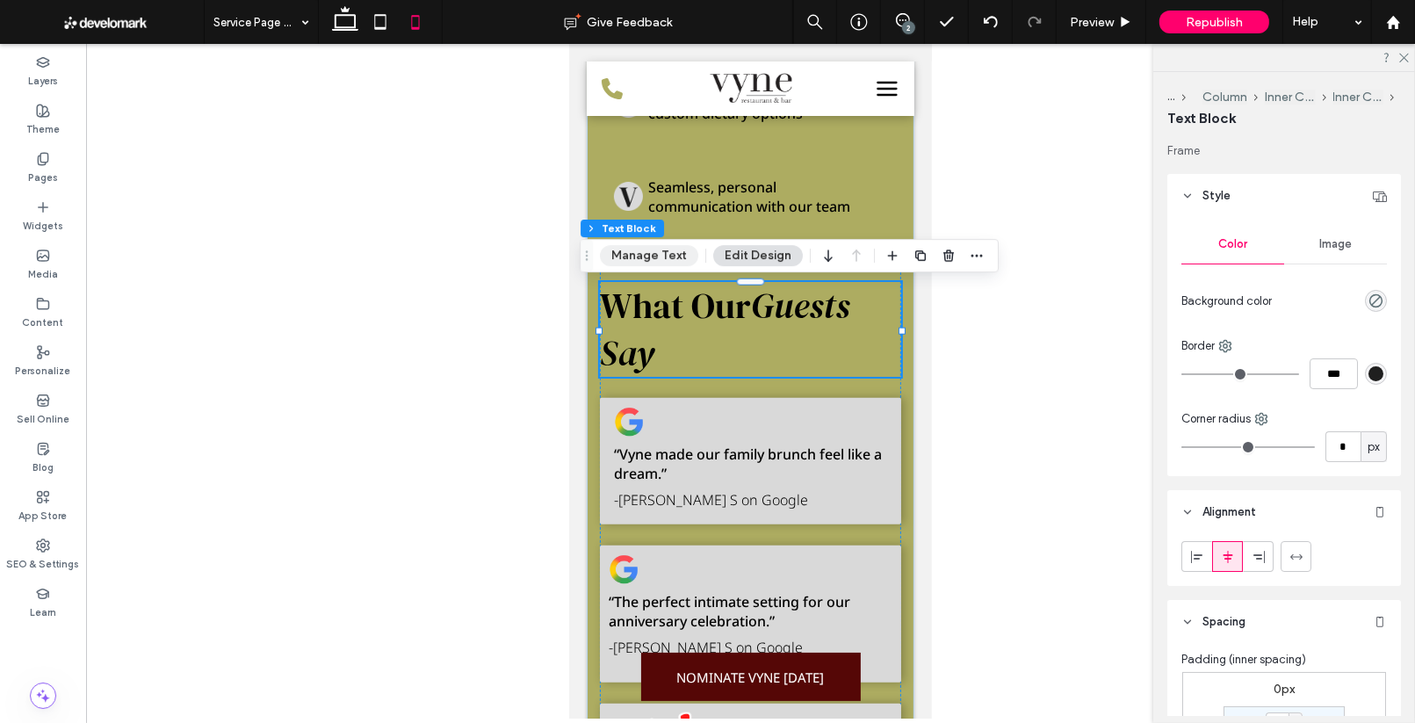
click at [633, 261] on button "Manage Text" at bounding box center [649, 255] width 98 height 21
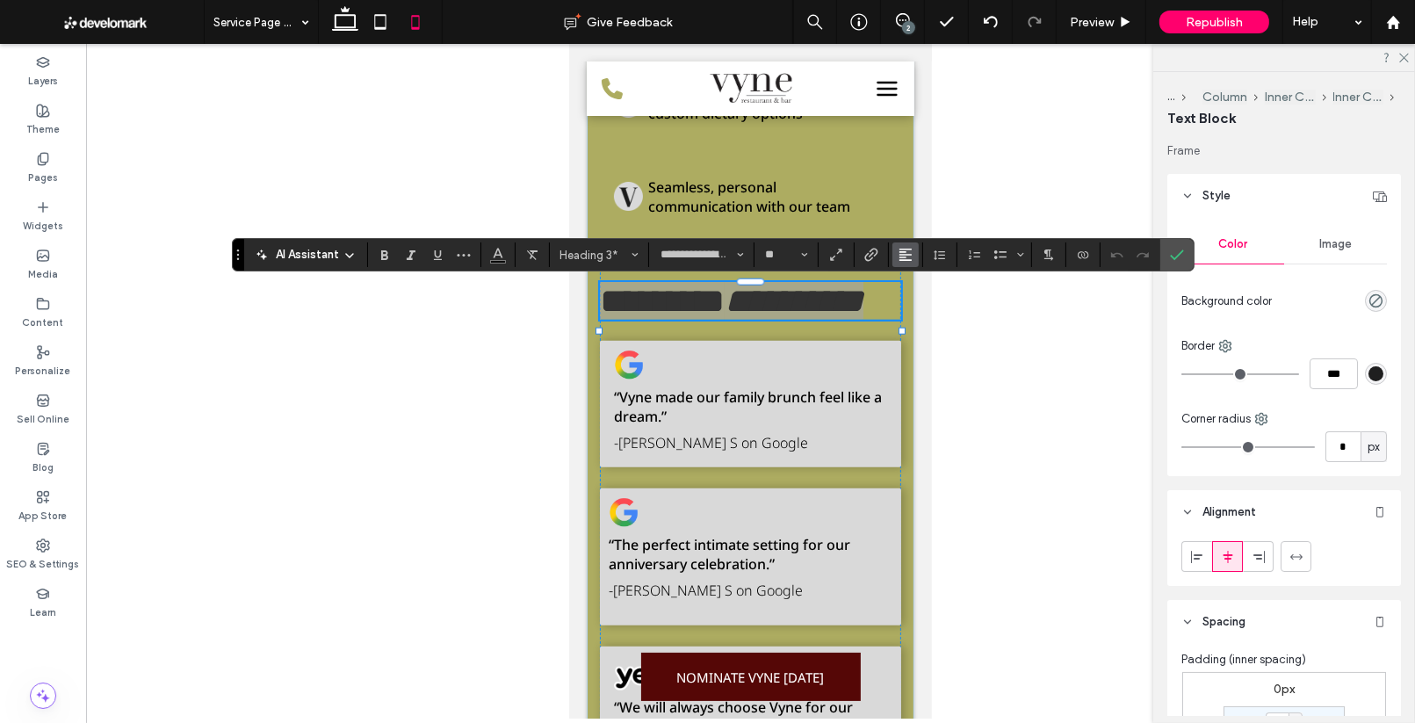
click at [895, 256] on button "Alignment" at bounding box center [905, 254] width 26 height 25
click at [913, 307] on icon "ui.textEditor.alignment.center" at bounding box center [919, 309] width 14 height 14
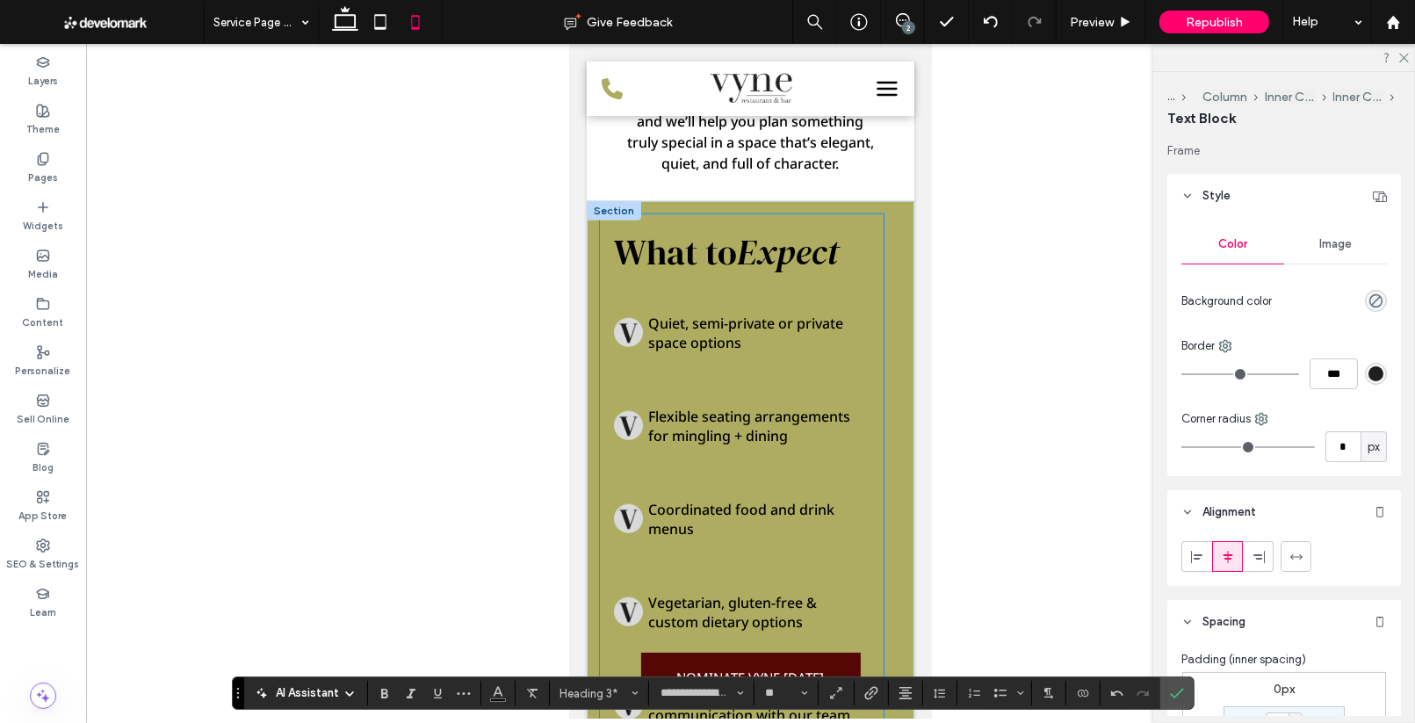
scroll to position [1473, 0]
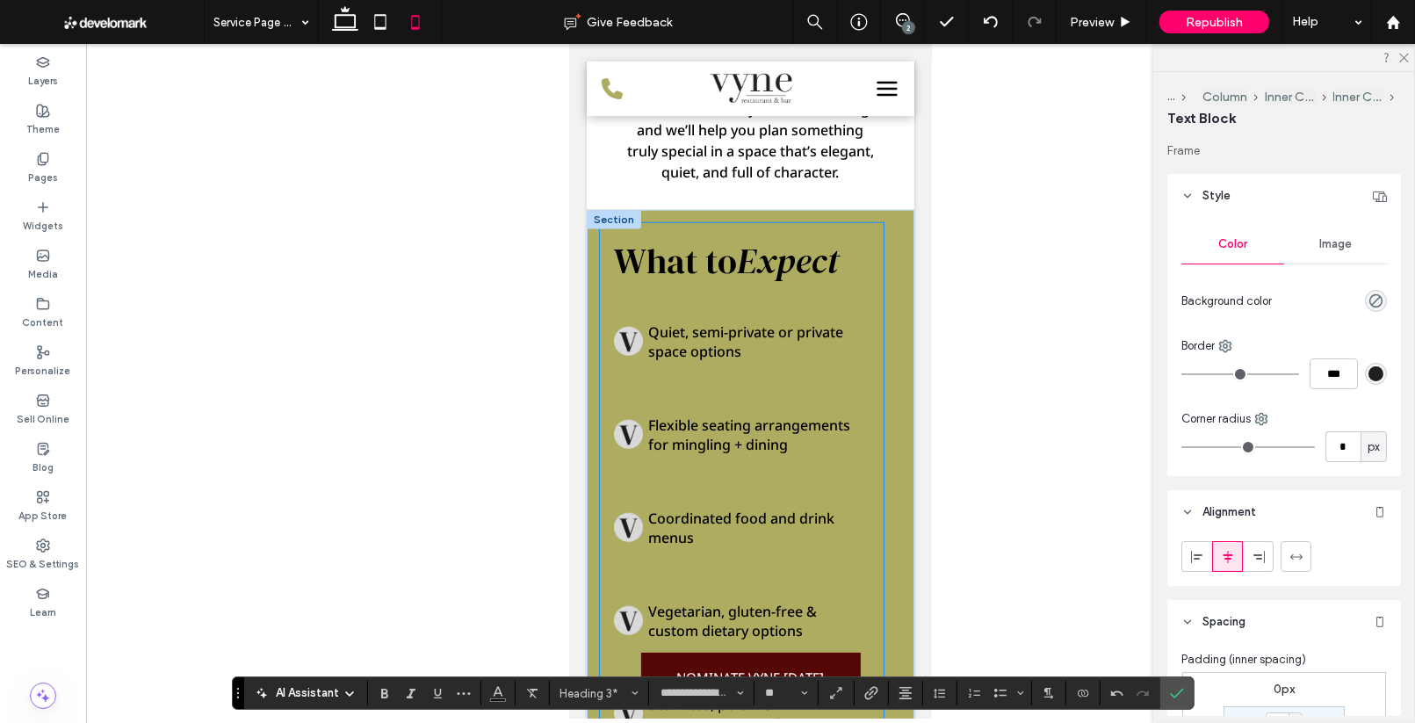
click at [719, 240] on span "What to" at bounding box center [674, 260] width 123 height 47
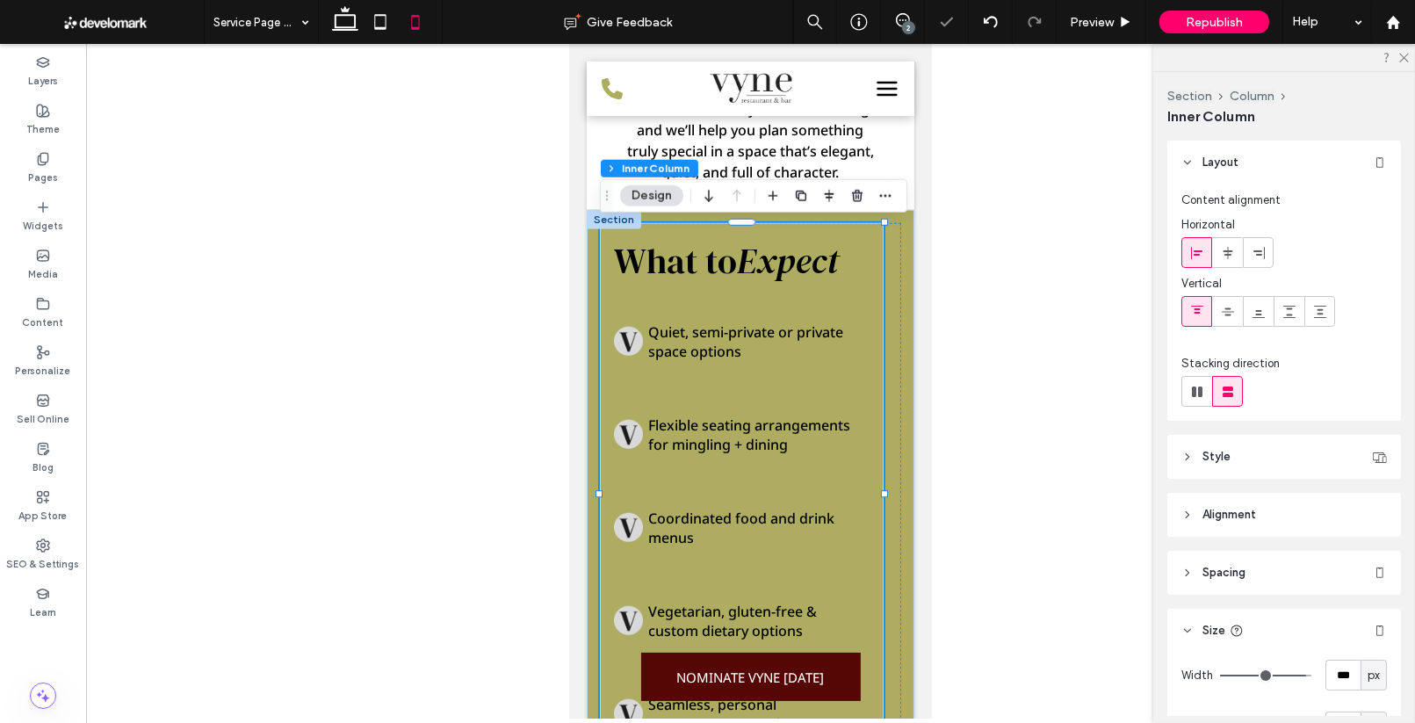
click at [719, 255] on span "What to" at bounding box center [674, 260] width 123 height 47
click at [719, 256] on span "What to" at bounding box center [674, 260] width 123 height 47
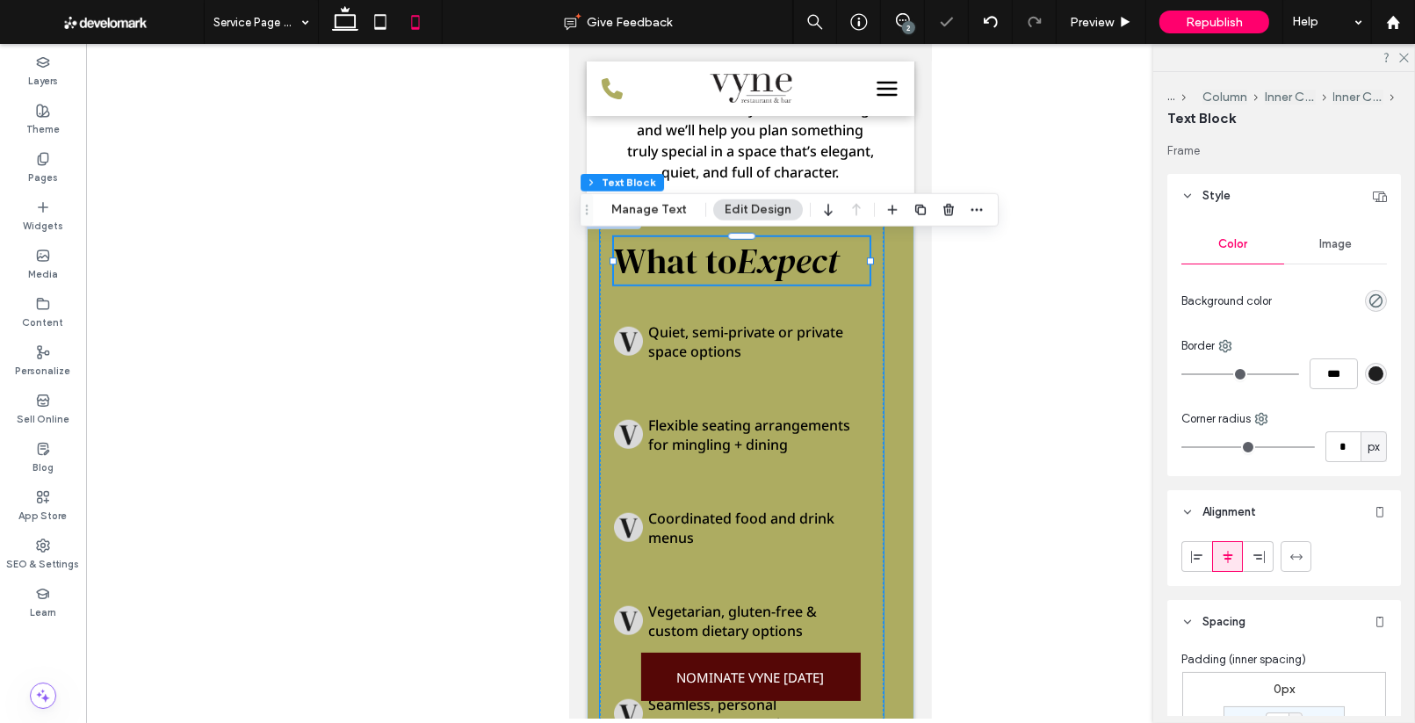
click at [719, 256] on span "What to" at bounding box center [674, 260] width 123 height 47
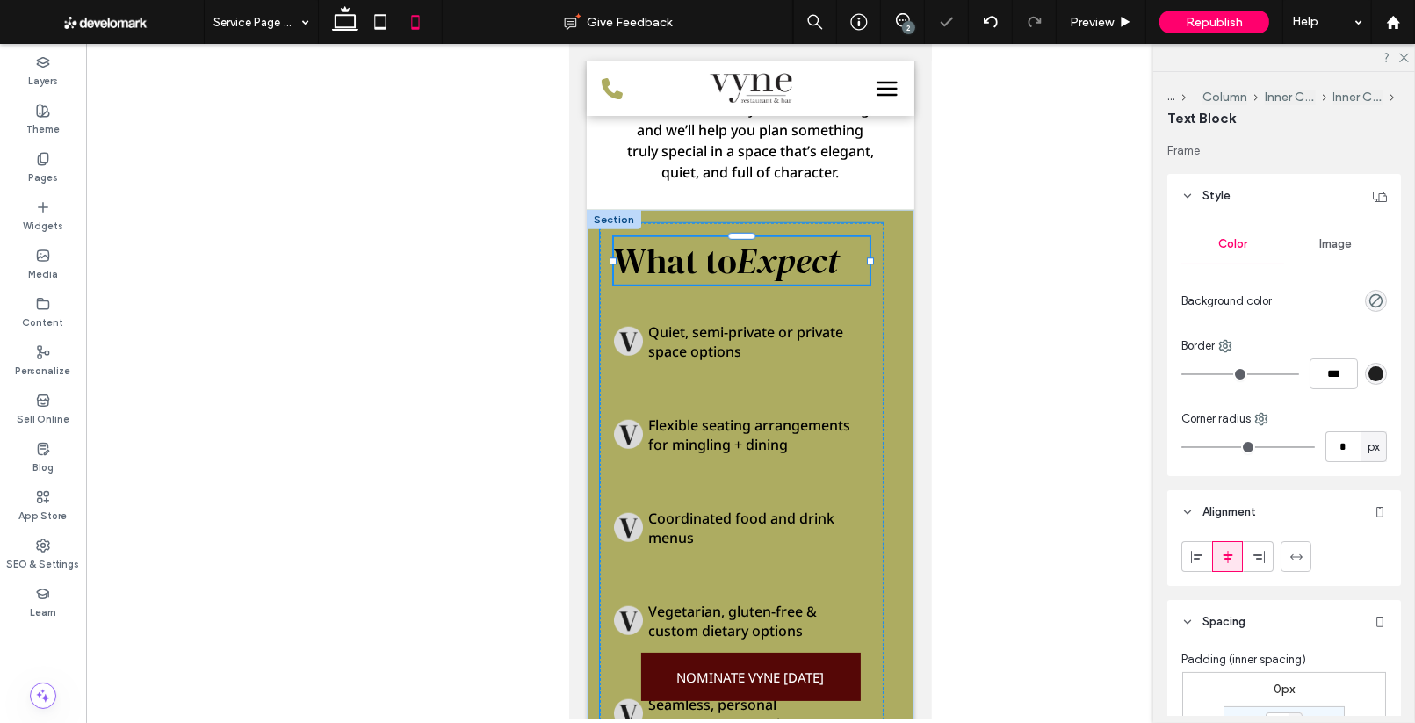
type input "**********"
type input "**"
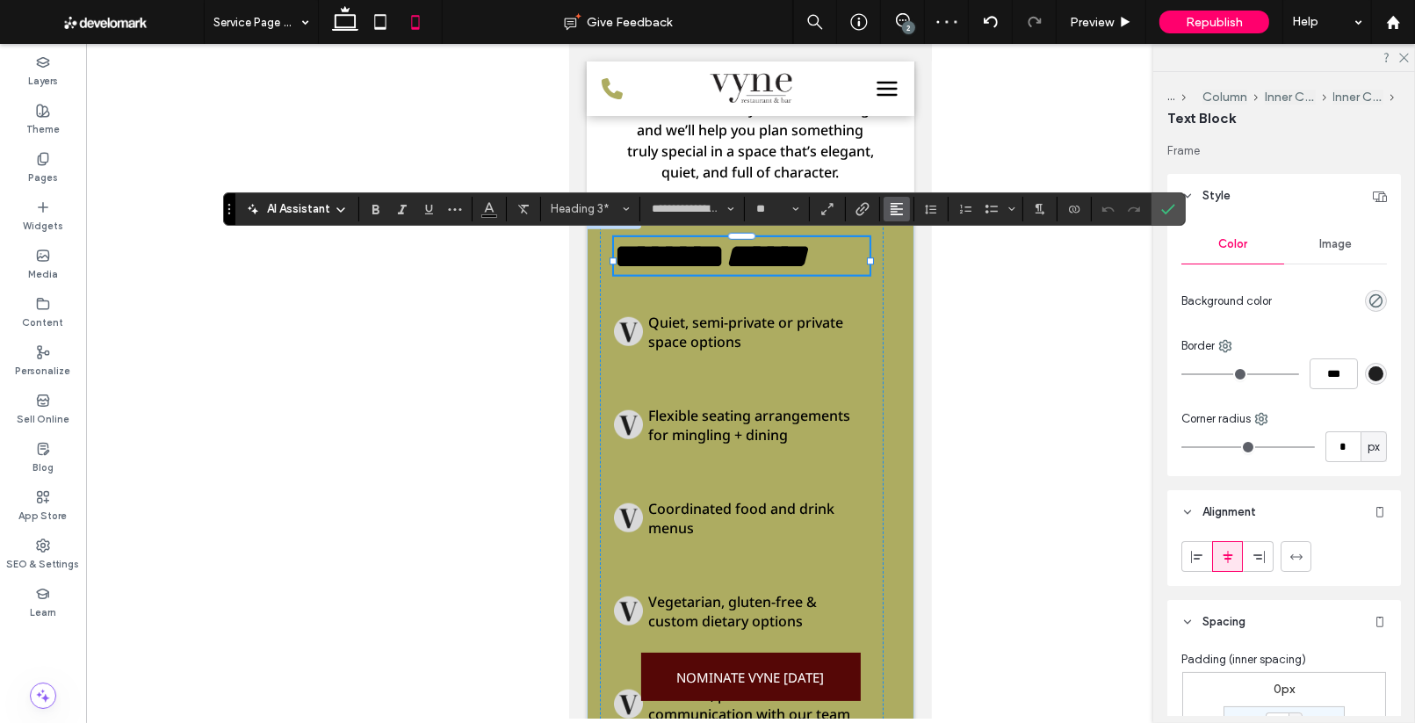
click at [904, 214] on button "Alignment" at bounding box center [896, 209] width 26 height 25
click at [906, 264] on icon "ui.textEditor.alignment.center" at bounding box center [910, 263] width 14 height 14
click at [1164, 208] on icon "Confirm" at bounding box center [1168, 209] width 14 height 14
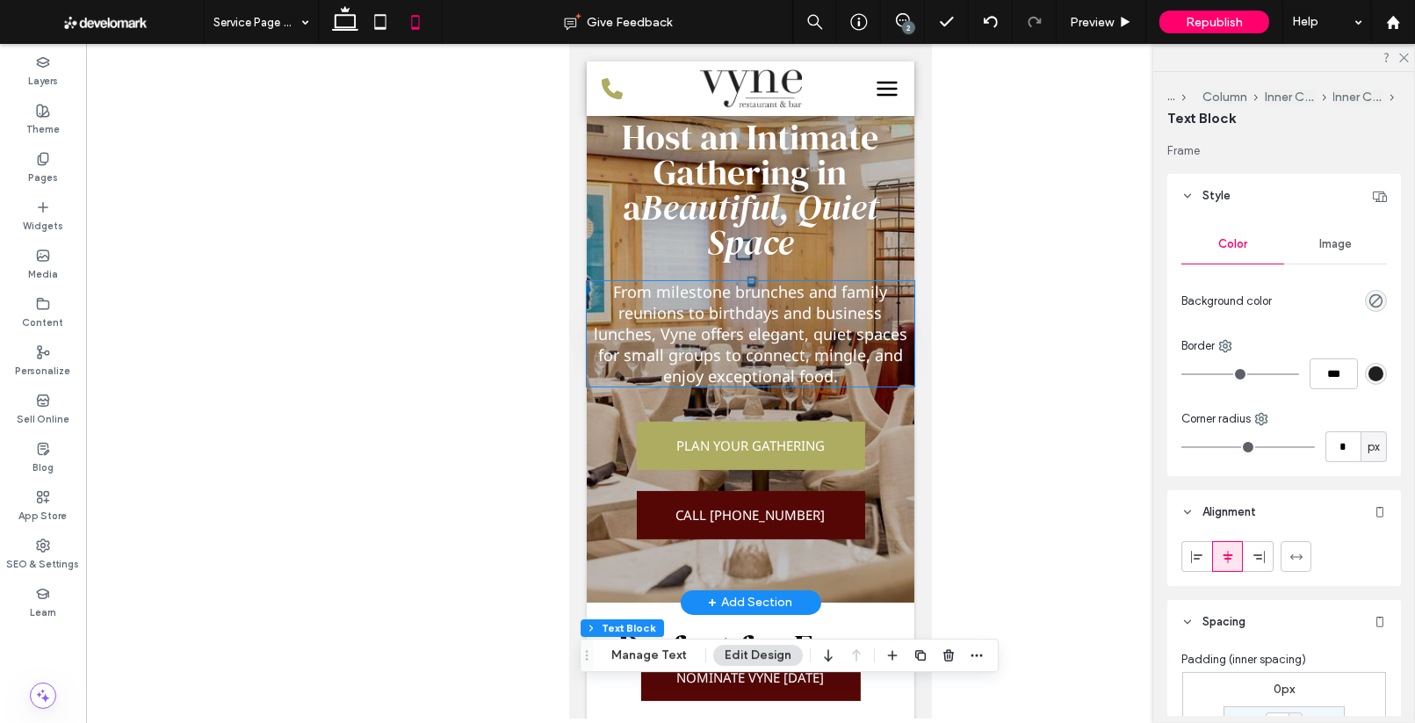
scroll to position [0, 0]
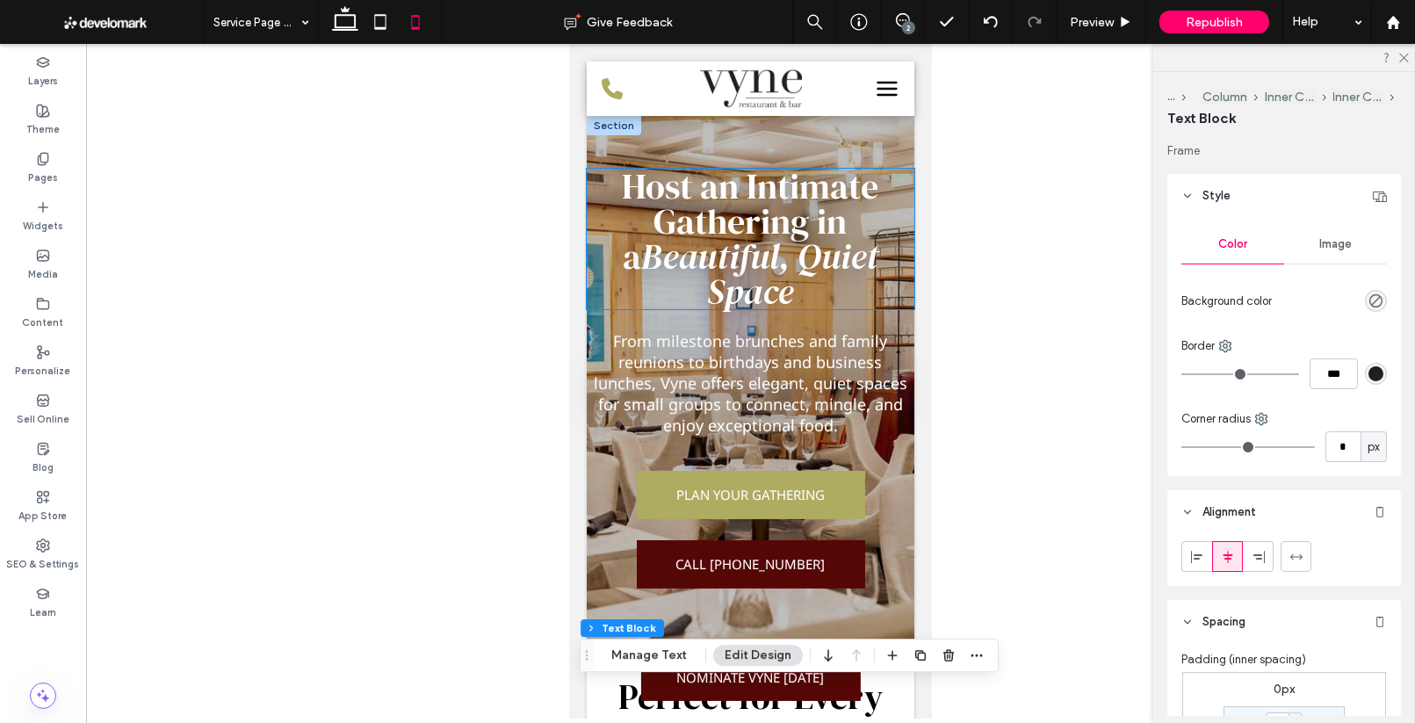
click at [690, 267] on span "Beautiful, Quiet Space" at bounding box center [758, 274] width 237 height 83
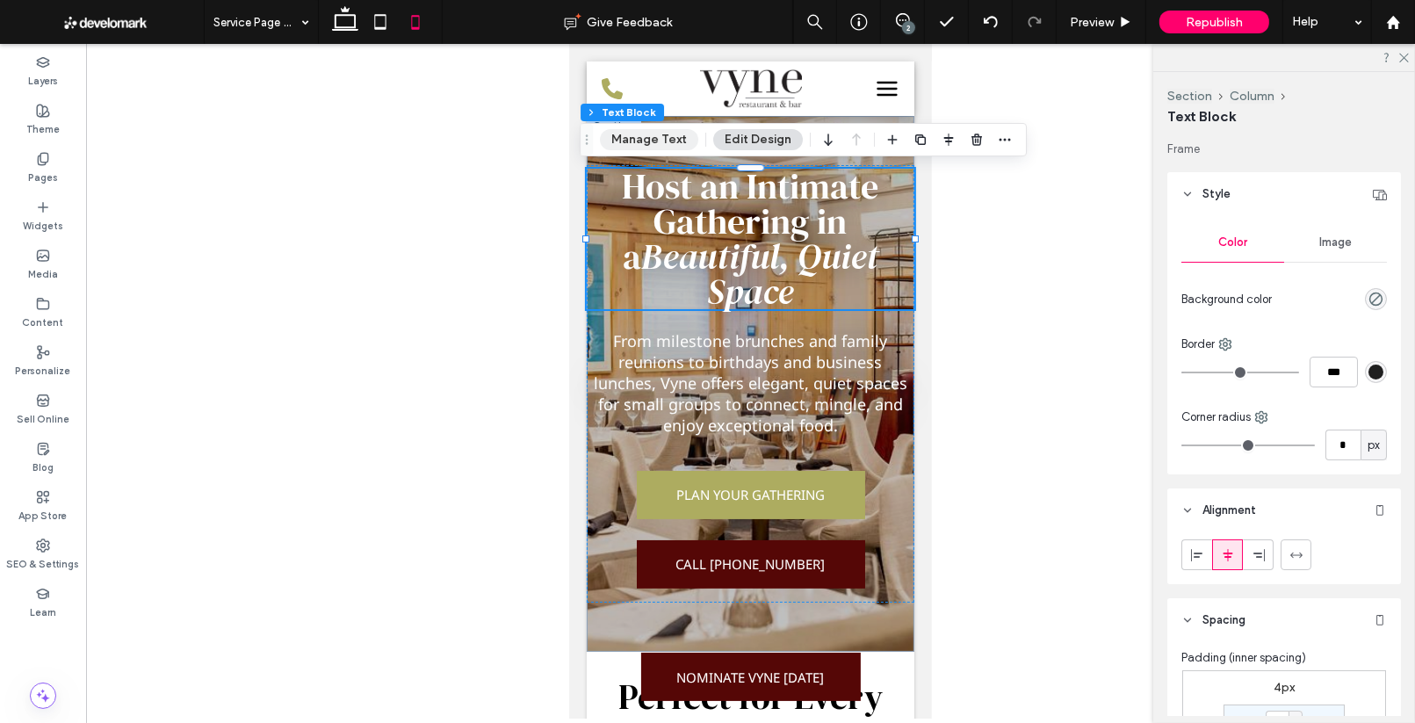
click at [652, 142] on button "Manage Text" at bounding box center [649, 139] width 98 height 21
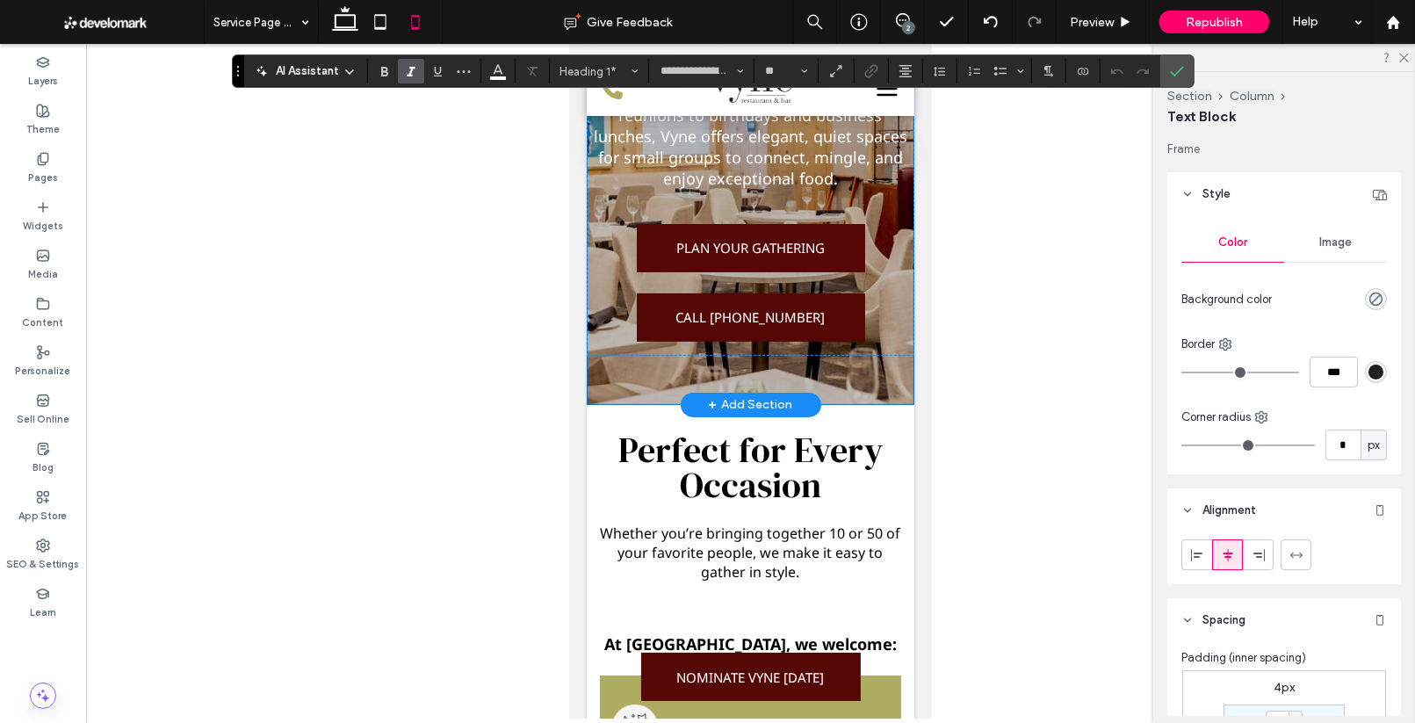
scroll to position [292, 0]
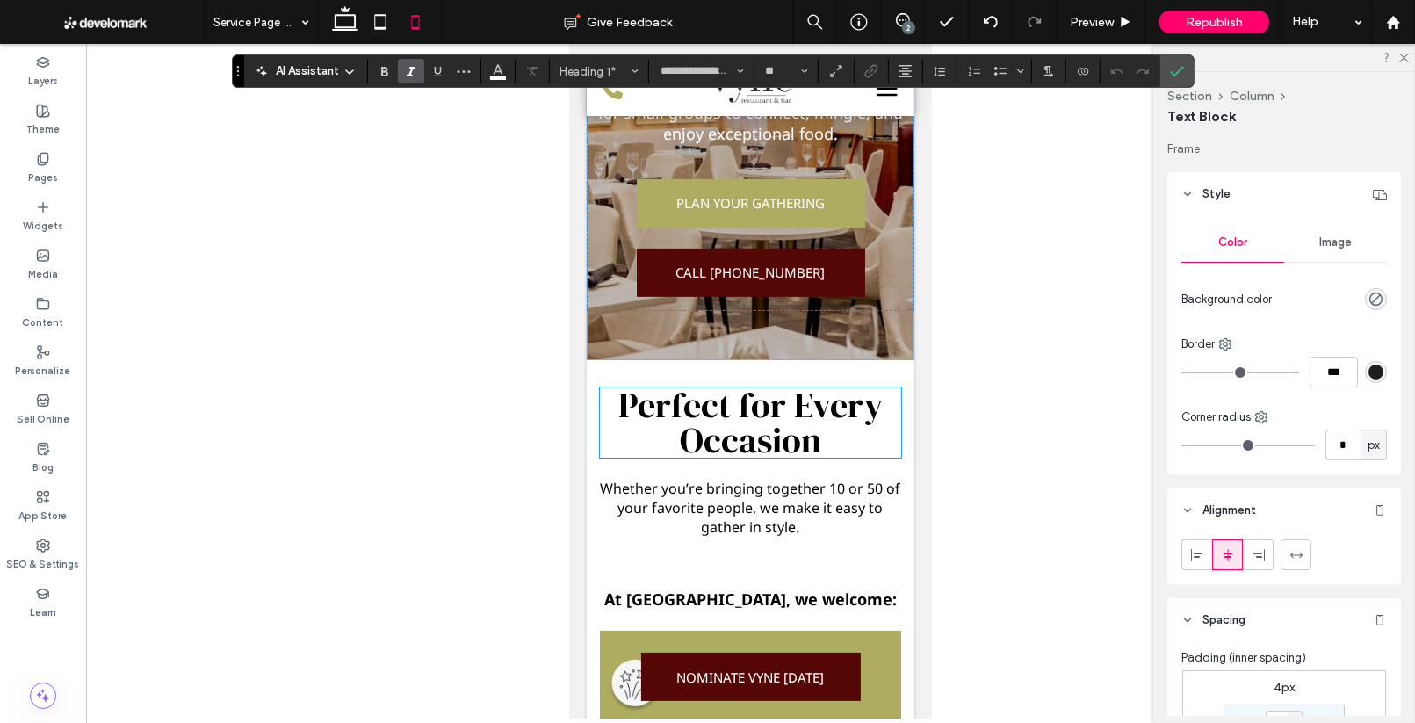
click at [784, 413] on span "Perfect for Every Occasion" at bounding box center [749, 422] width 264 height 83
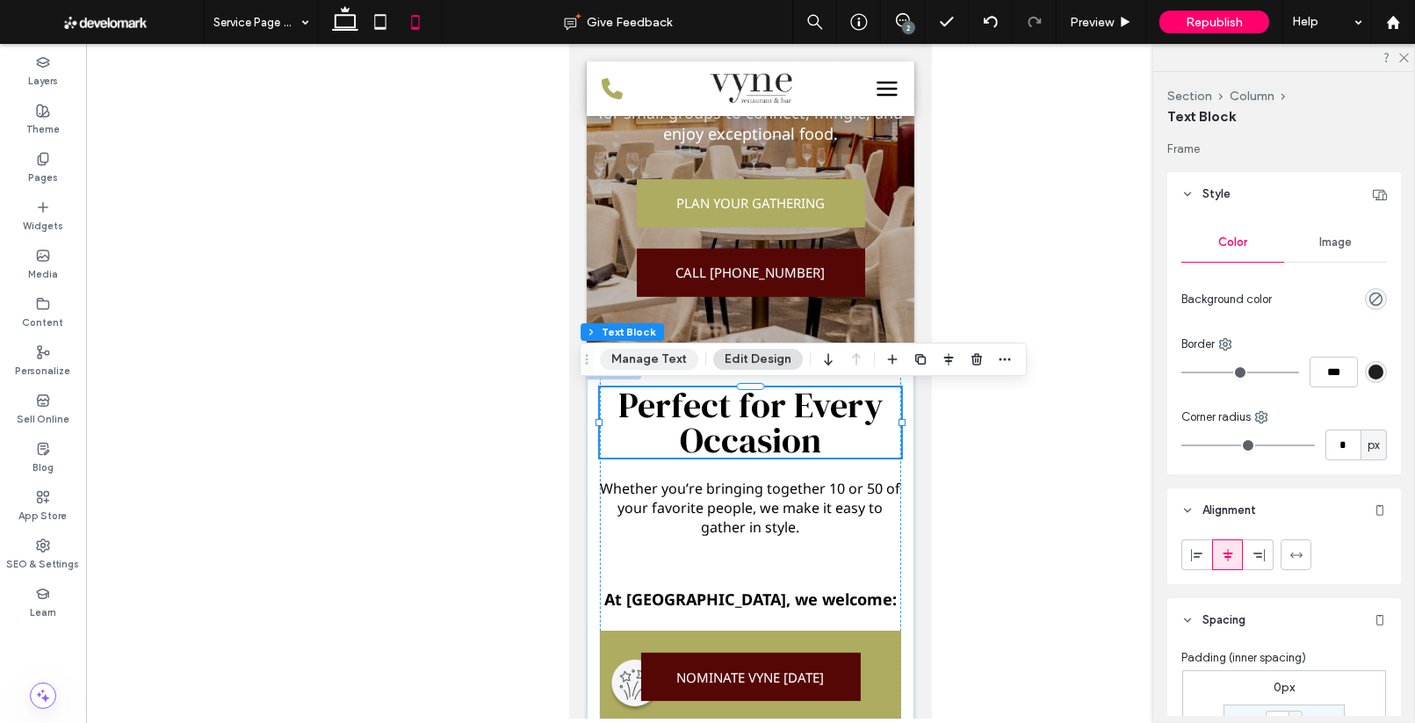
click at [666, 365] on button "Manage Text" at bounding box center [649, 359] width 98 height 21
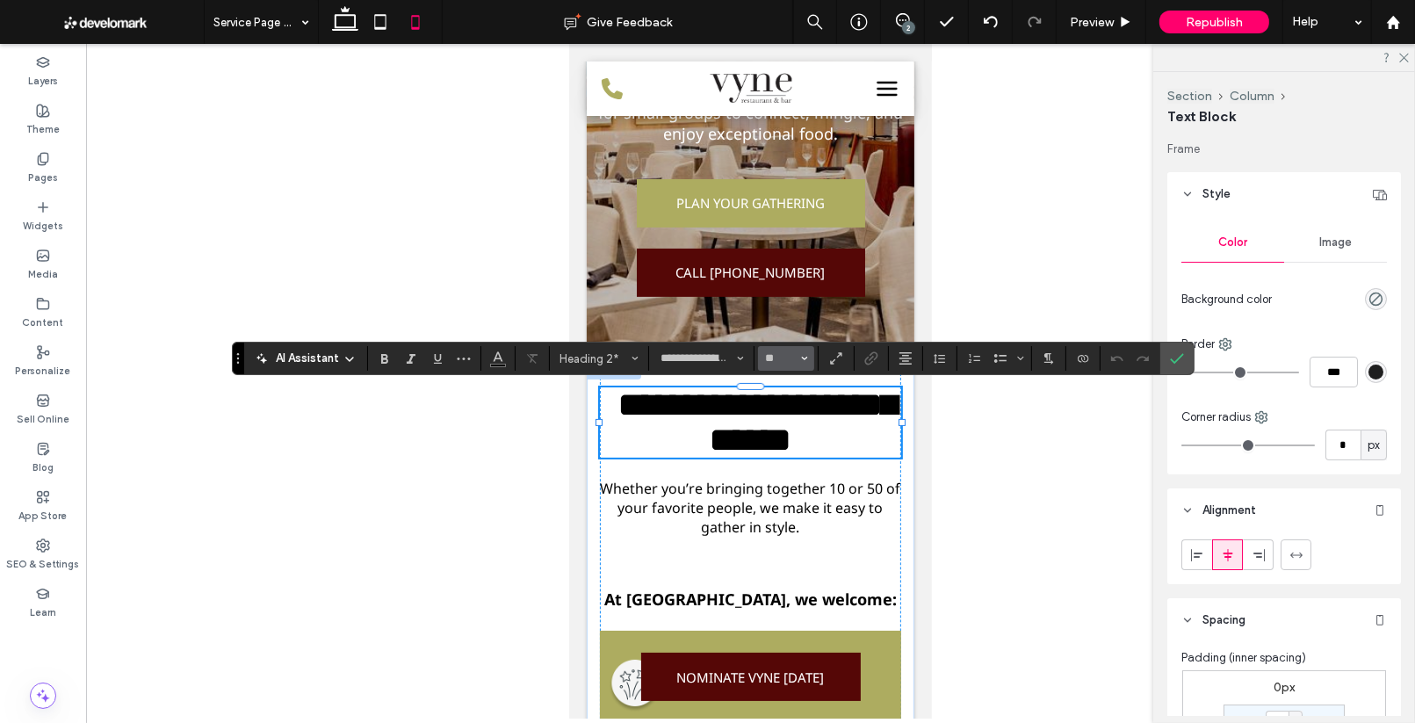
click at [799, 358] on button "**" at bounding box center [786, 358] width 57 height 25
click at [786, 511] on label "36" at bounding box center [786, 503] width 56 height 25
type input "**"
drag, startPoint x: 867, startPoint y: 447, endPoint x: 853, endPoint y: 446, distance: 14.1
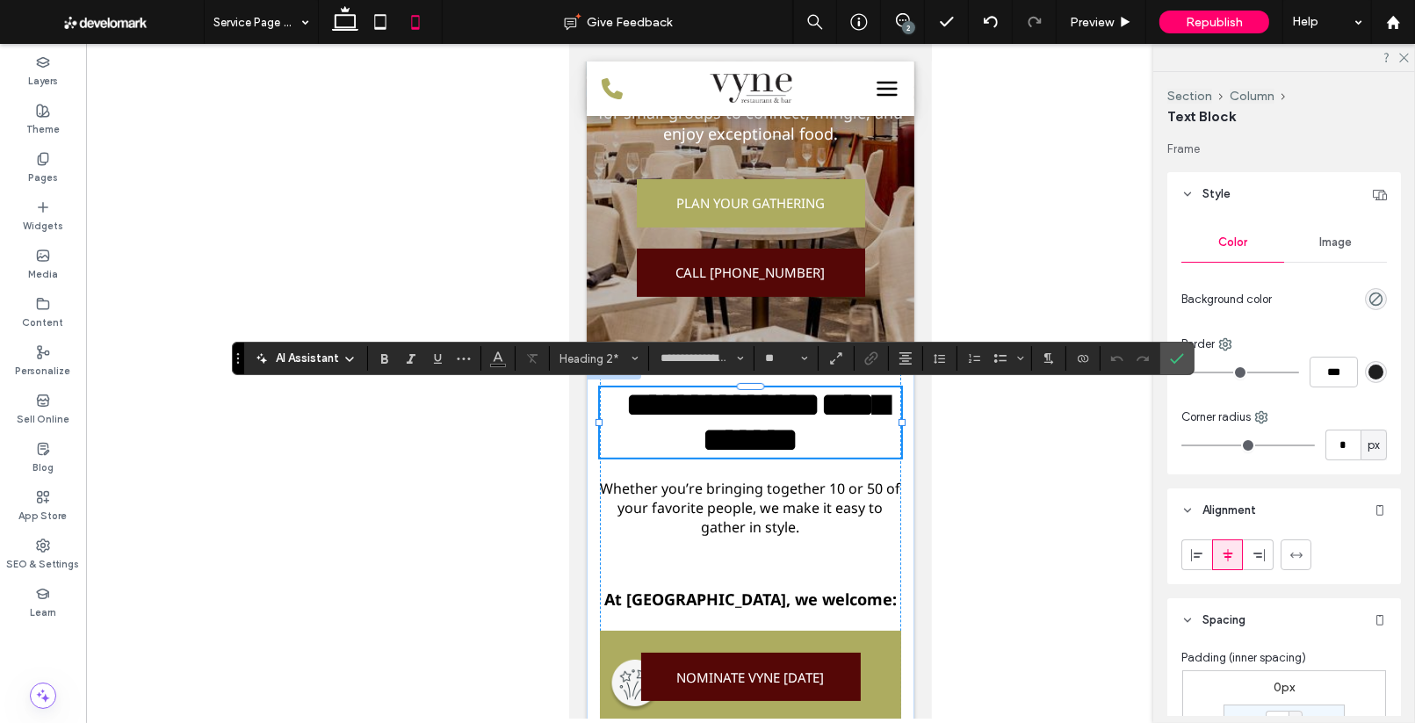
click at [867, 447] on h2 "**********" at bounding box center [749, 422] width 301 height 70
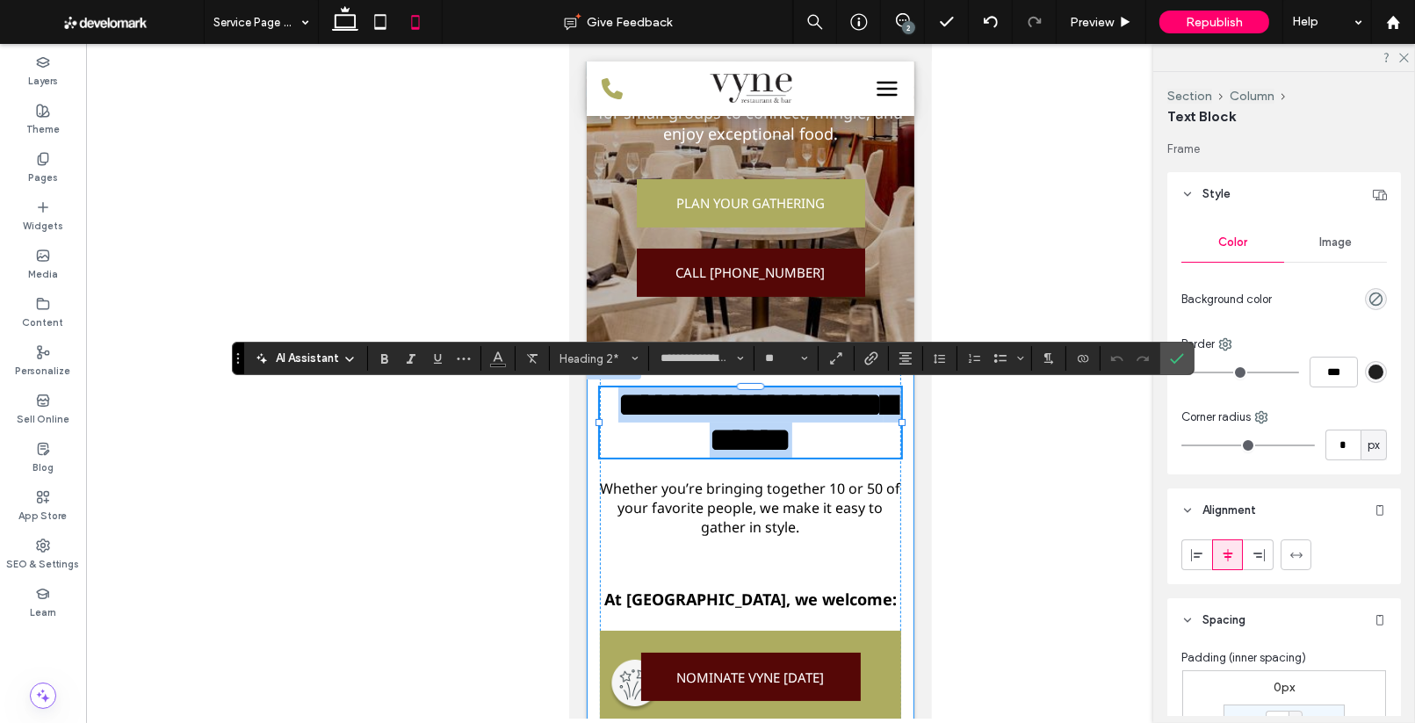
drag, startPoint x: 852, startPoint y: 445, endPoint x: 581, endPoint y: 390, distance: 276.1
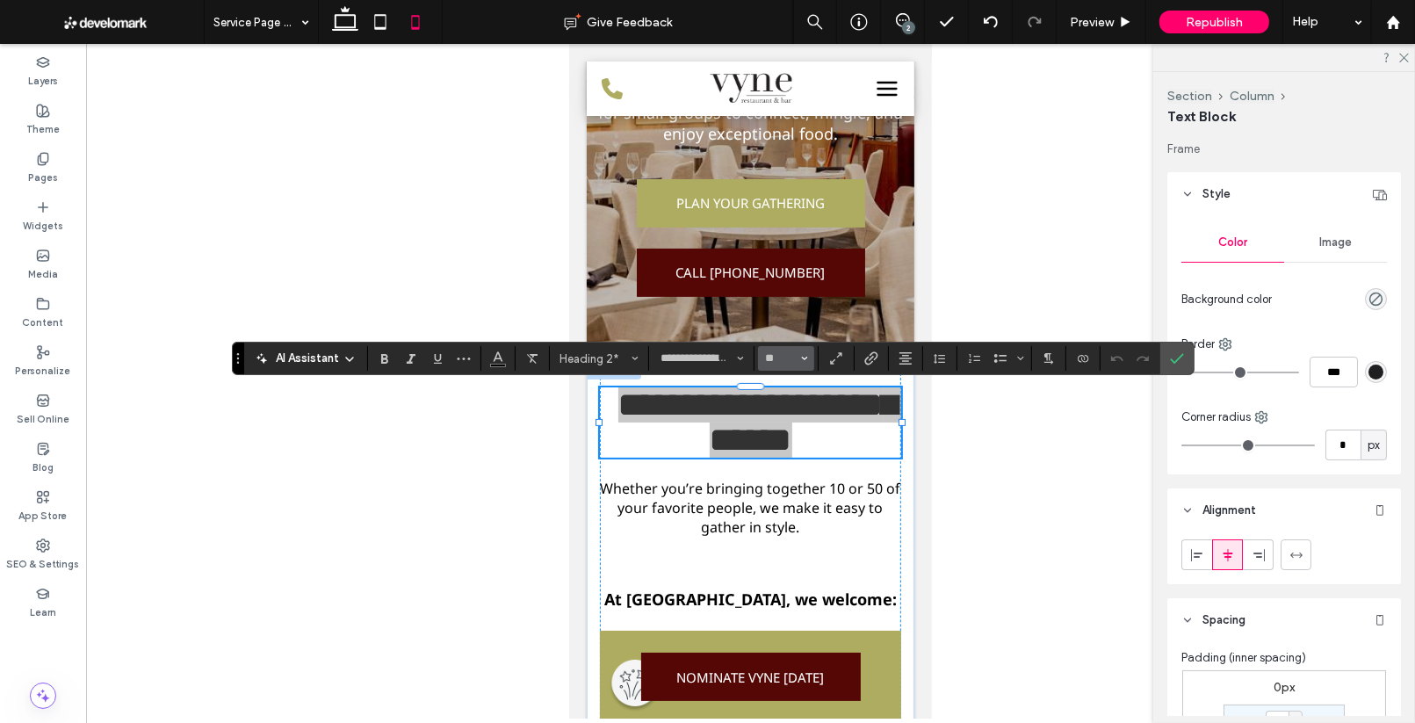
click at [803, 361] on icon "Size" at bounding box center [804, 358] width 7 height 7
click at [784, 522] on label "36" at bounding box center [786, 527] width 56 height 25
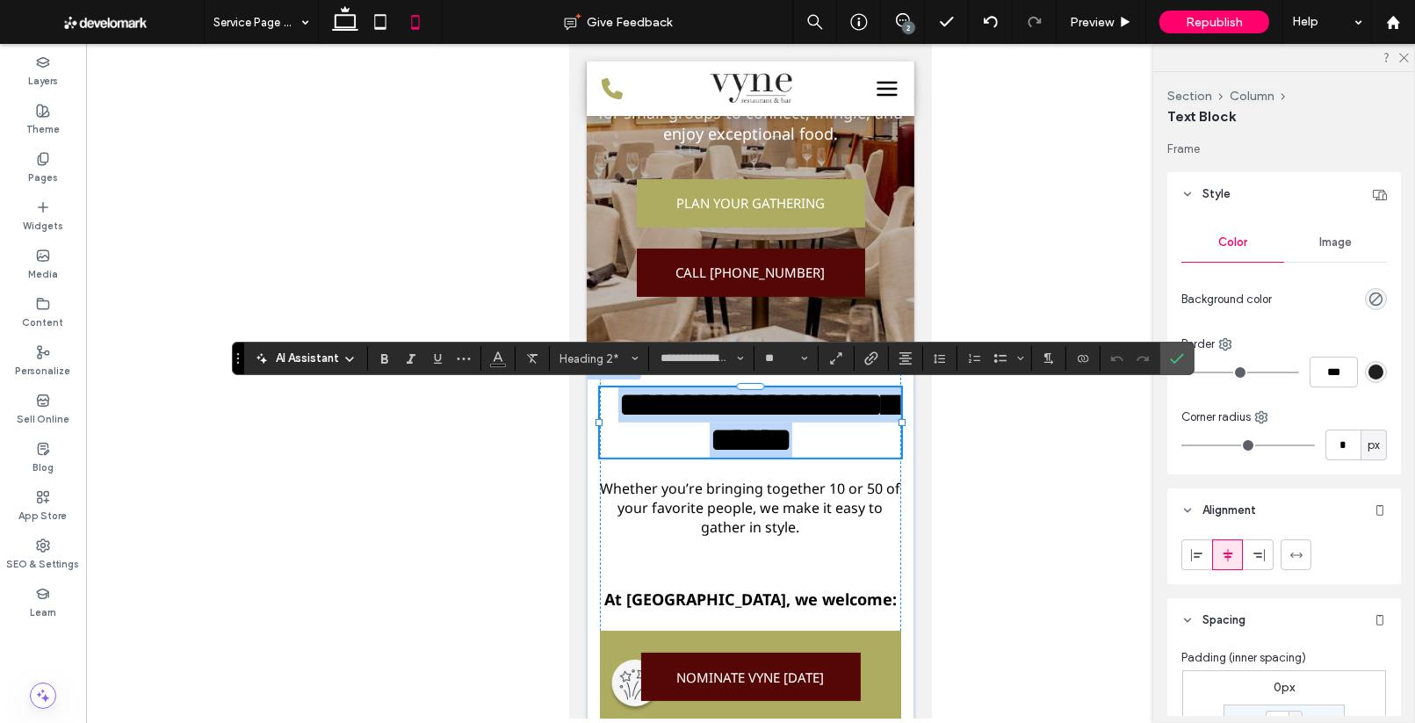
type input "**"
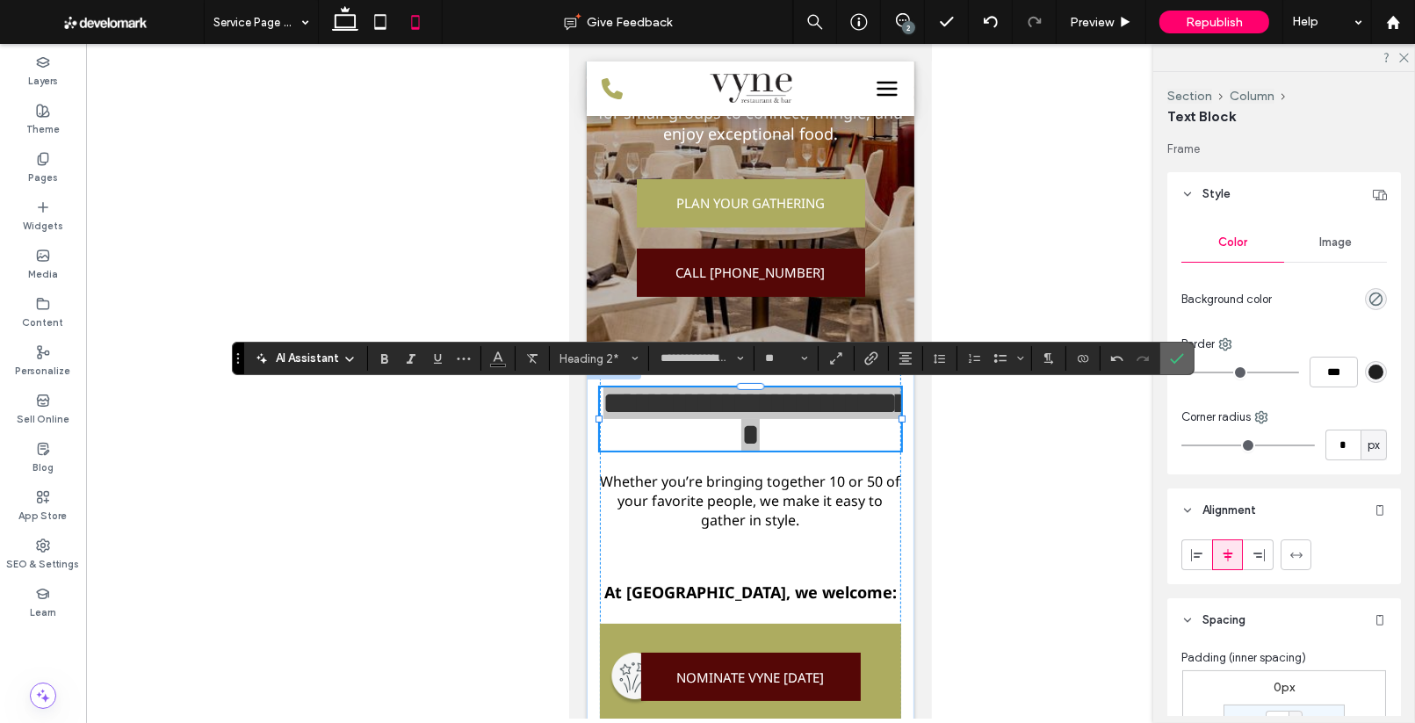
click at [1160, 357] on section at bounding box center [1176, 358] width 33 height 32
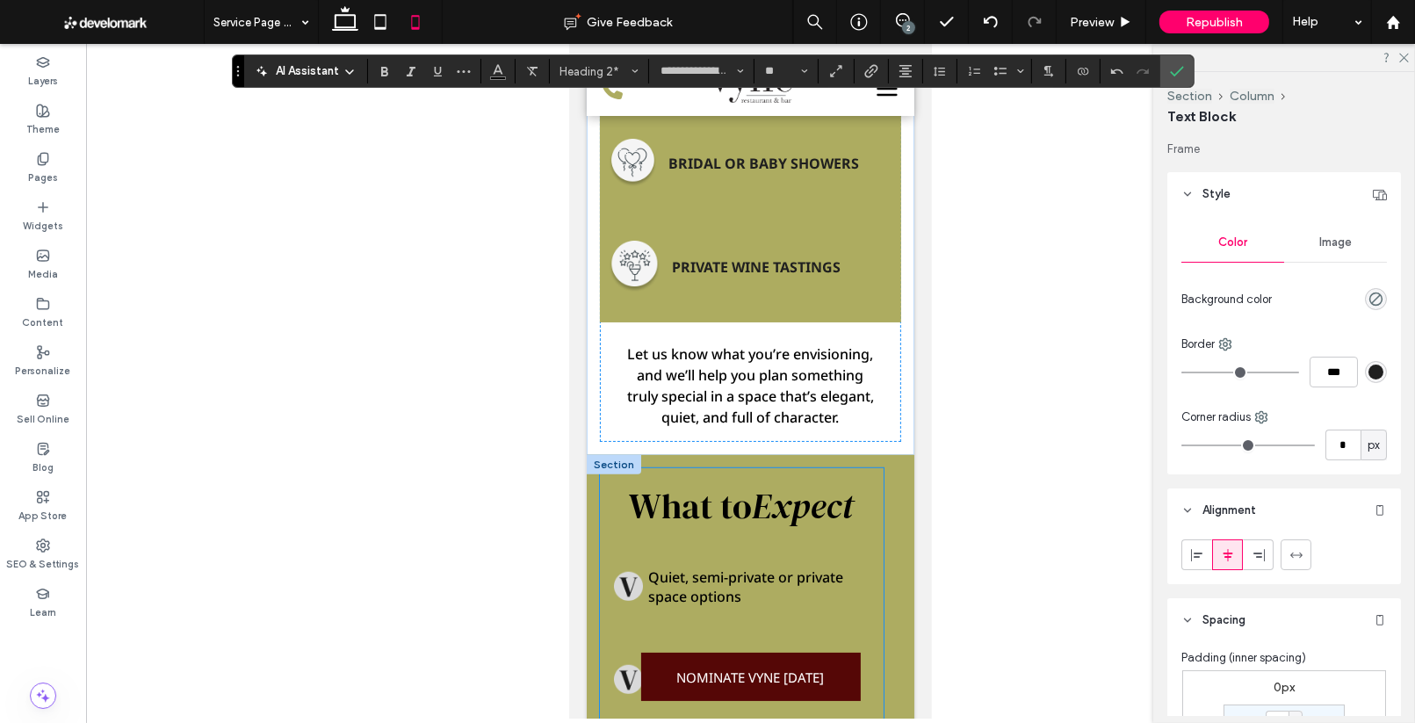
scroll to position [1246, 0]
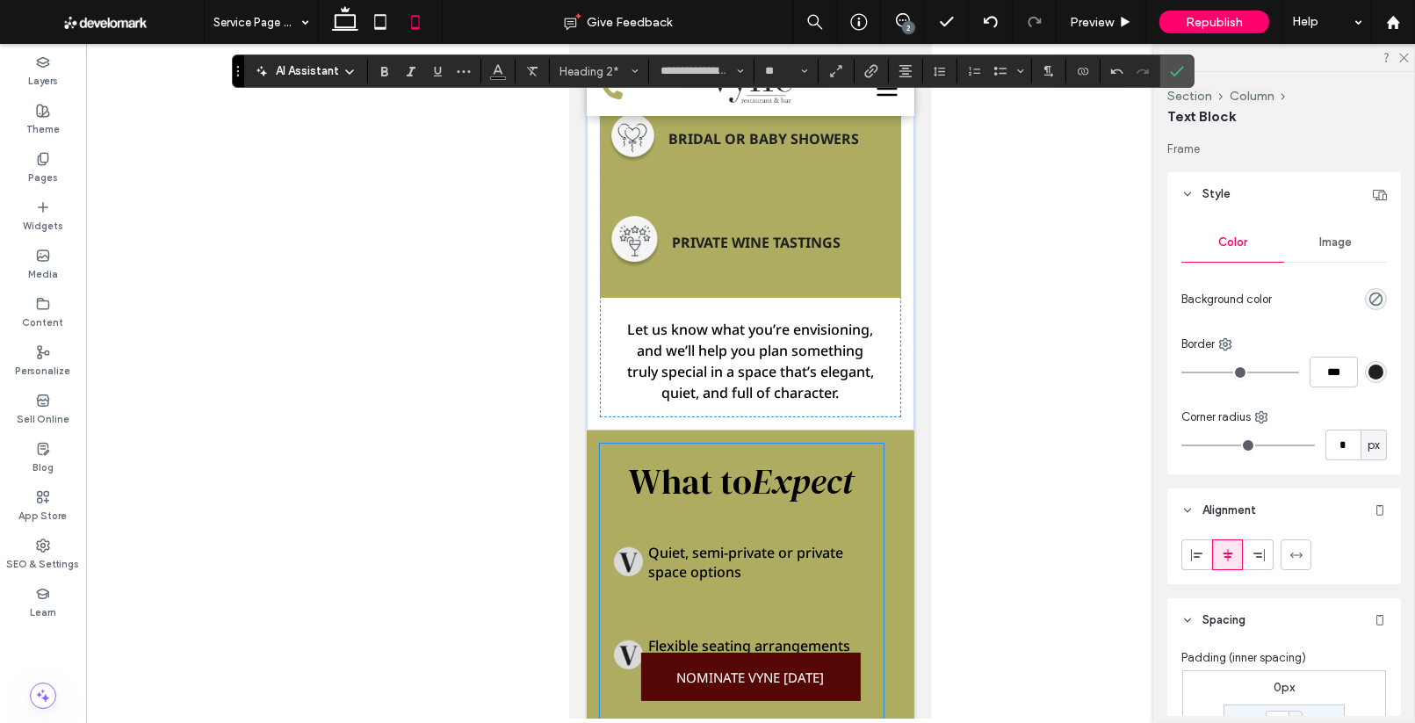
click at [751, 490] on span "What to" at bounding box center [689, 481] width 123 height 47
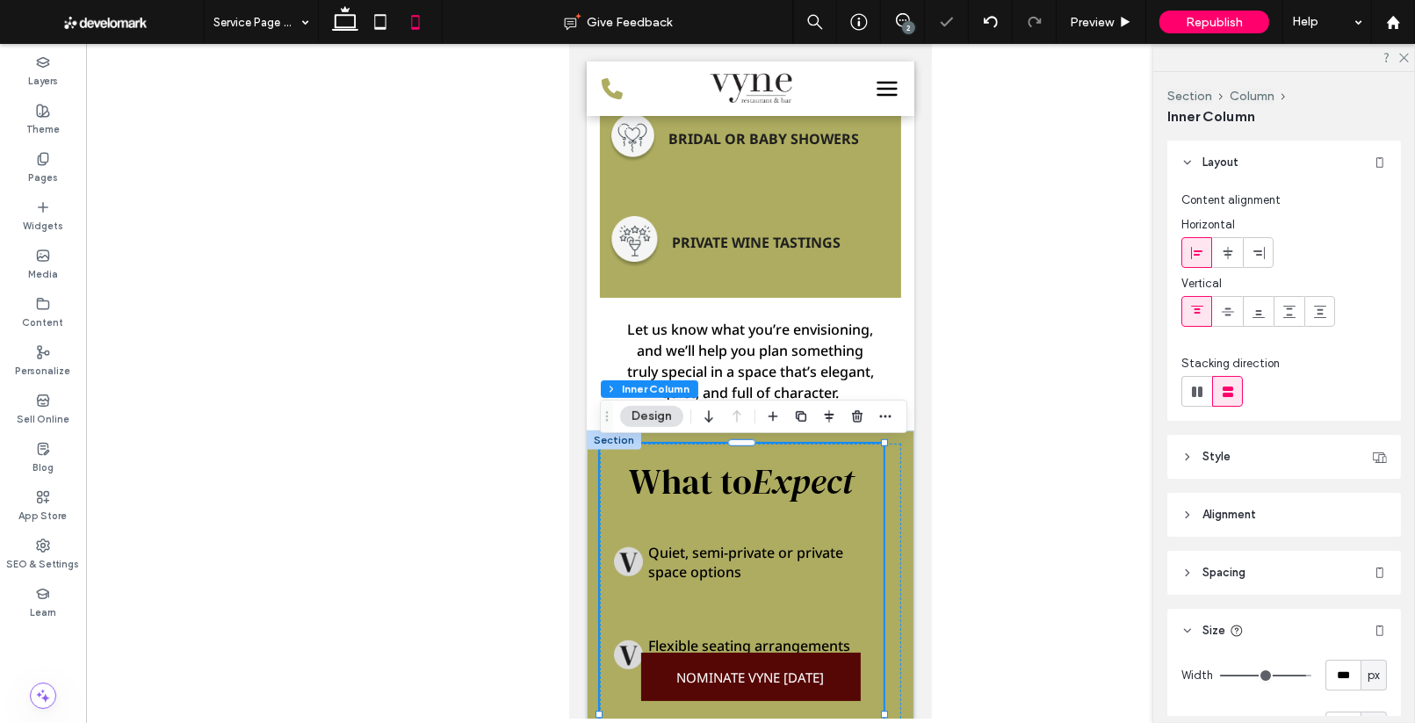
click at [758, 485] on span "Expect" at bounding box center [802, 481] width 102 height 47
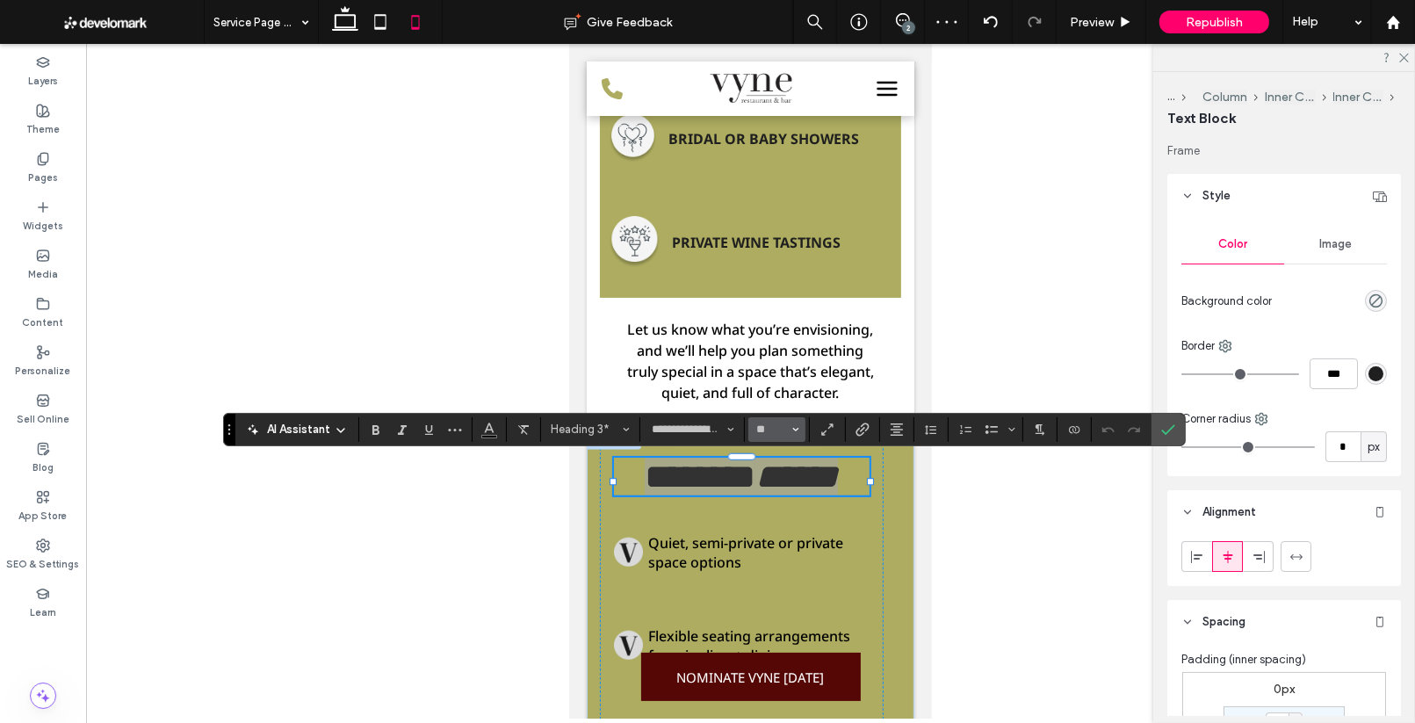
click at [797, 429] on icon "Size" at bounding box center [795, 429] width 7 height 7
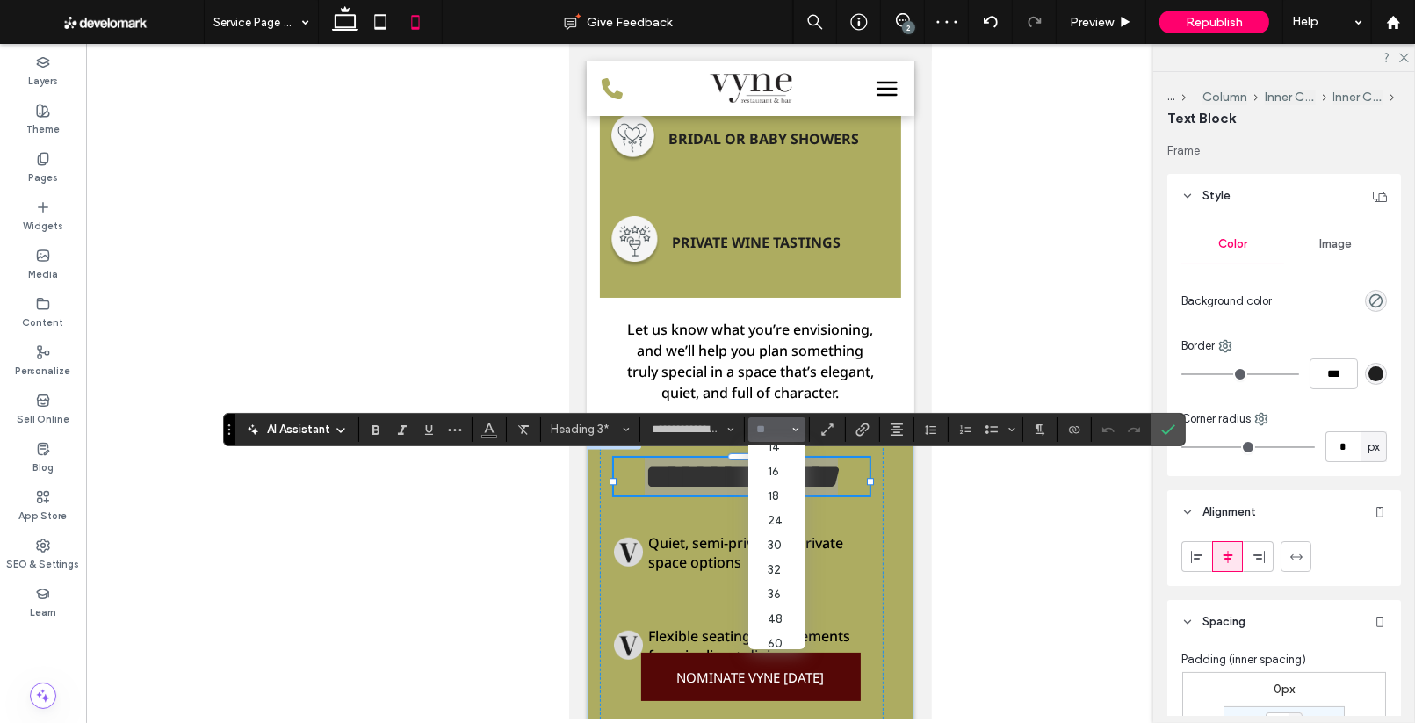
scroll to position [156, 0]
click at [777, 549] on label "32" at bounding box center [776, 547] width 56 height 25
type input "**"
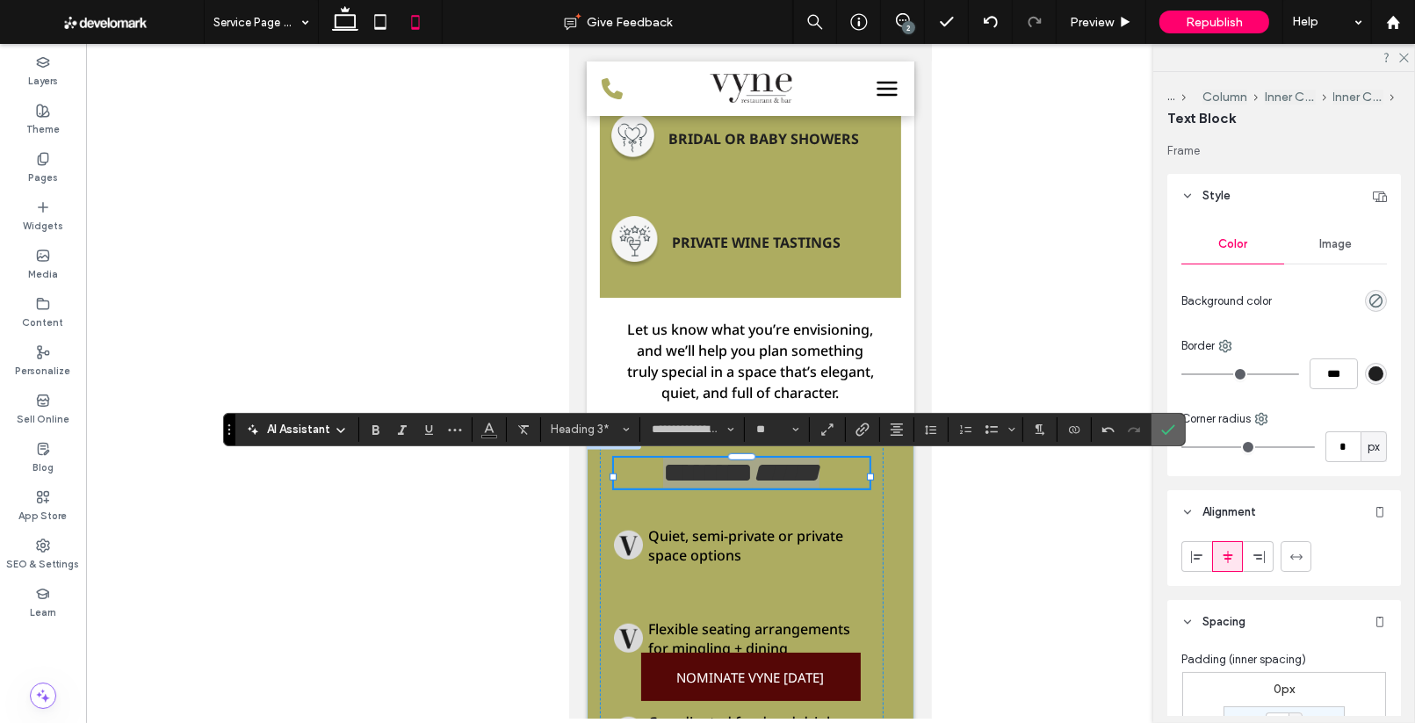
click at [1168, 432] on icon "Confirm" at bounding box center [1168, 429] width 14 height 14
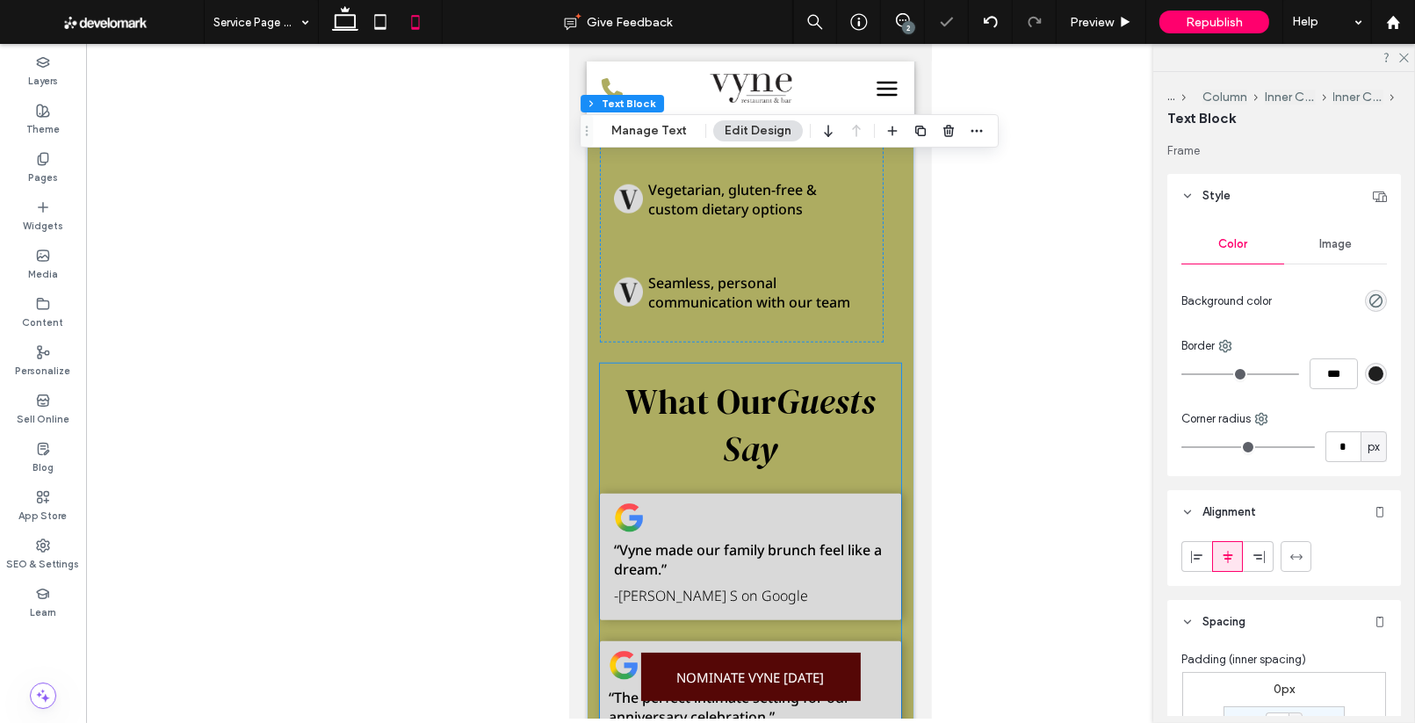
scroll to position [1890, 0]
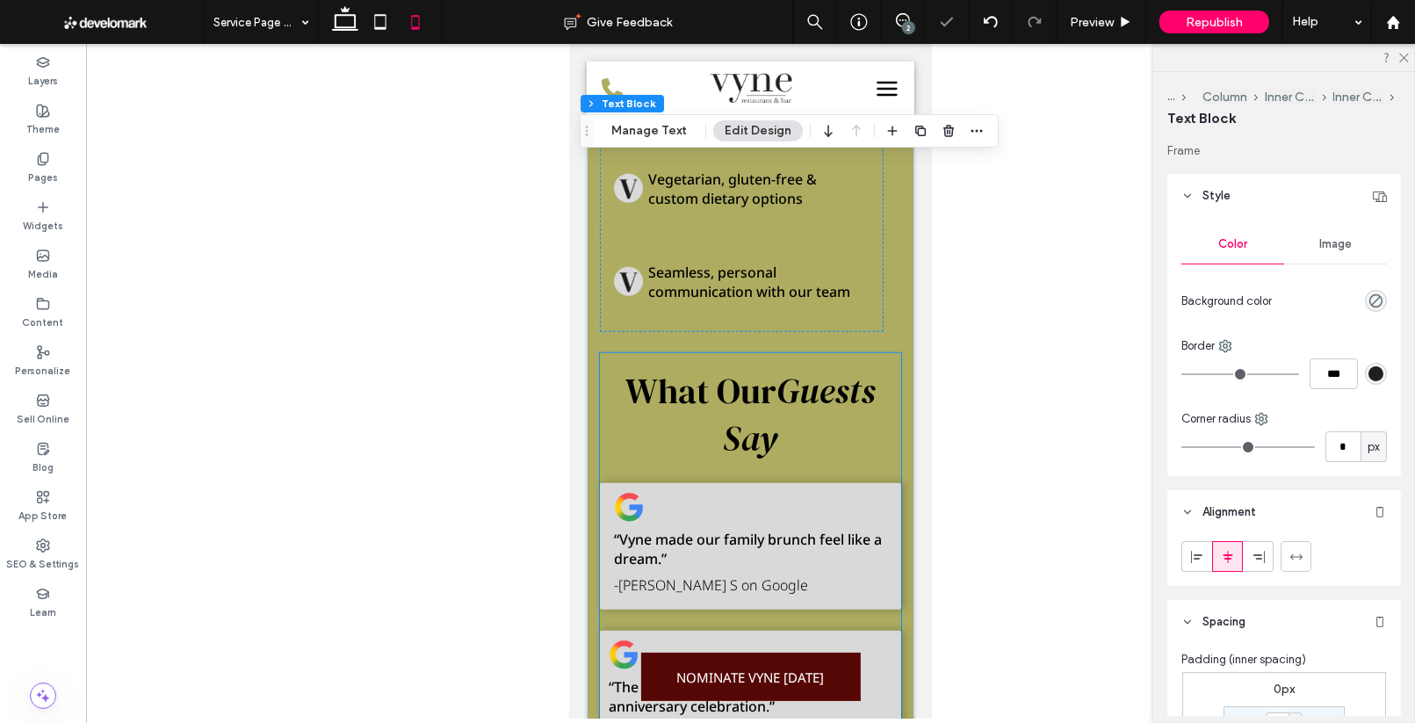
click at [771, 366] on div "What Our Guests Say “Vyne made our family brunch feel like a dream.” -[PERSON_N…" at bounding box center [749, 646] width 301 height 587
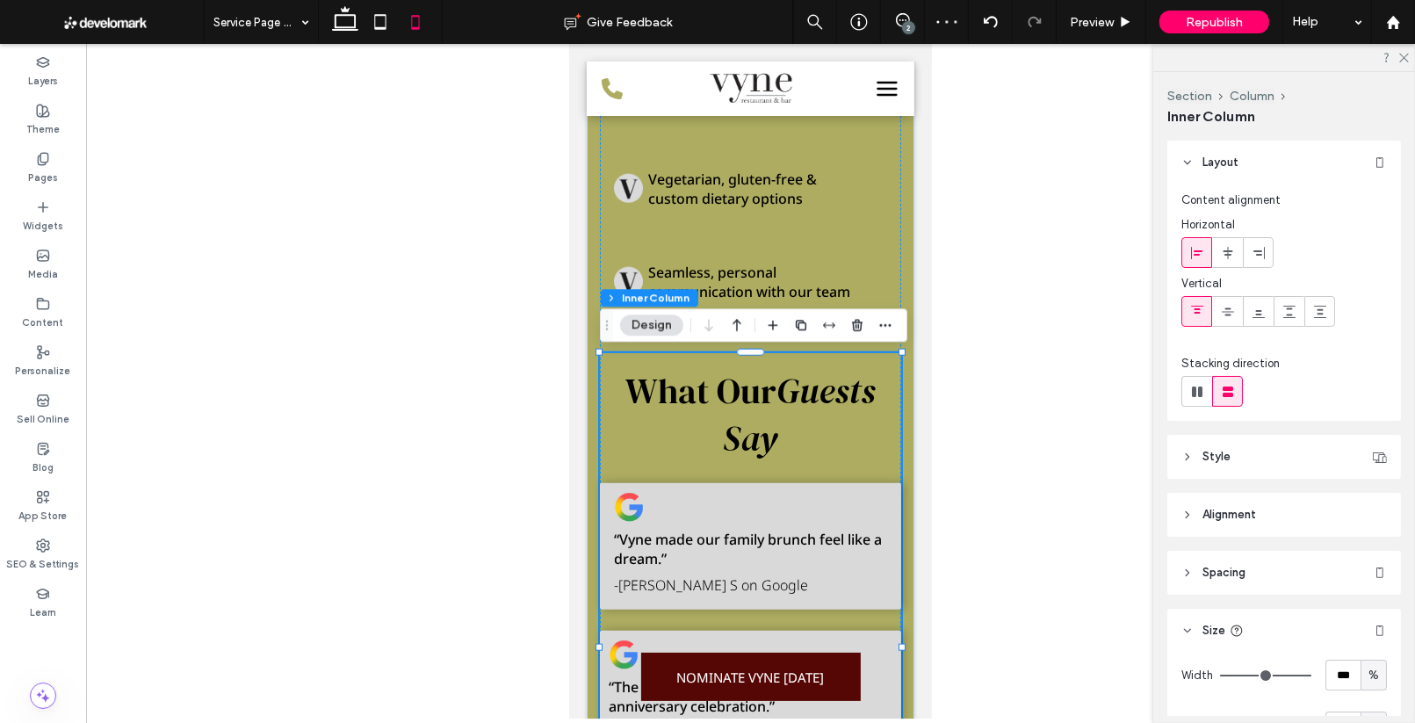
click at [772, 400] on span "What Our" at bounding box center [700, 390] width 151 height 47
click at [771, 400] on span "What Our" at bounding box center [700, 390] width 151 height 47
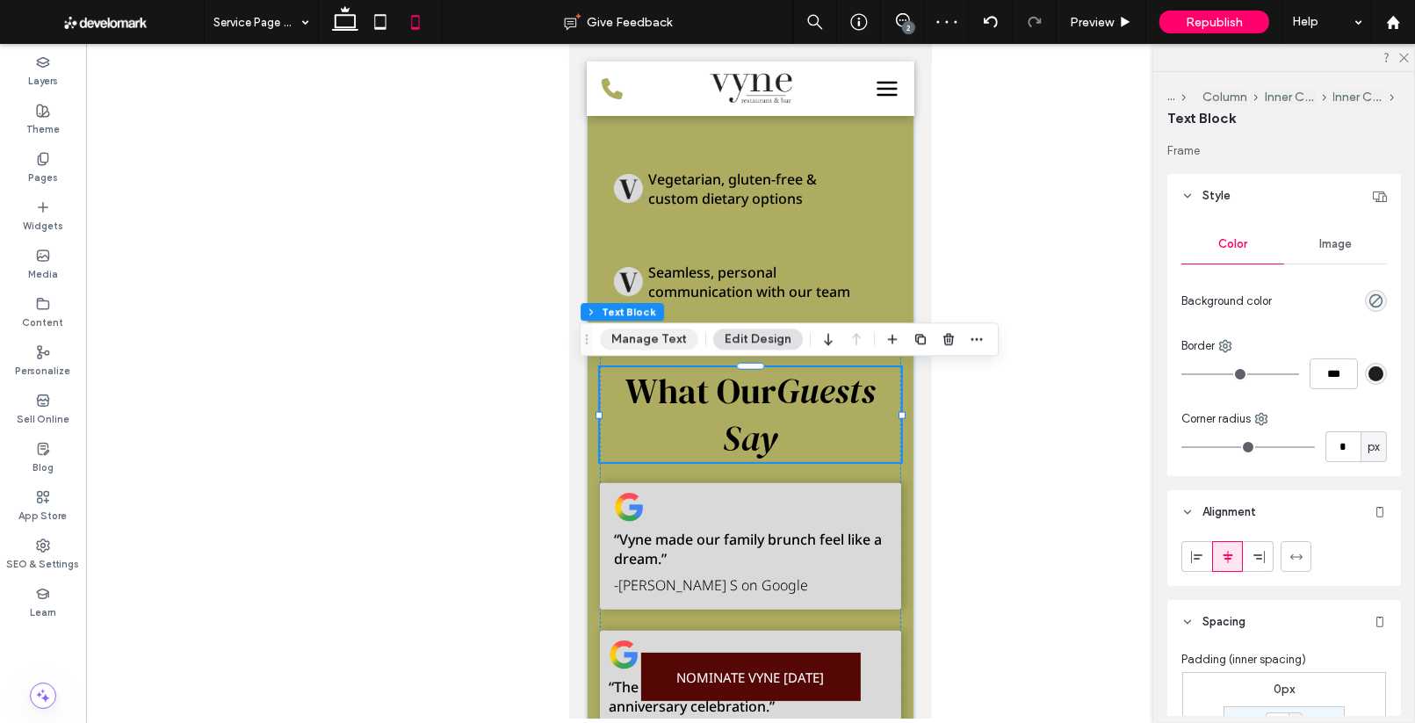
click at [630, 341] on button "Manage Text" at bounding box center [649, 338] width 98 height 21
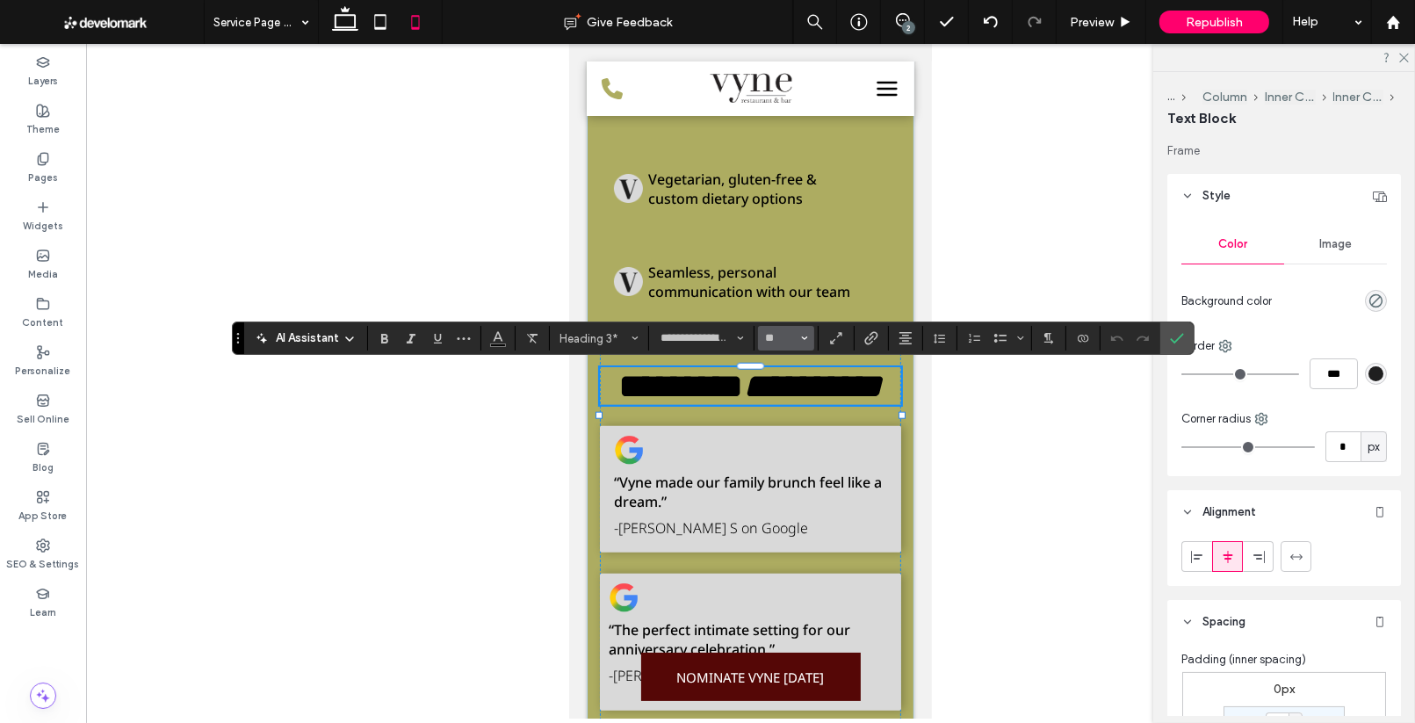
click at [806, 340] on button "**" at bounding box center [786, 338] width 57 height 25
click at [776, 505] on label "32" at bounding box center [786, 506] width 56 height 25
type input "**"
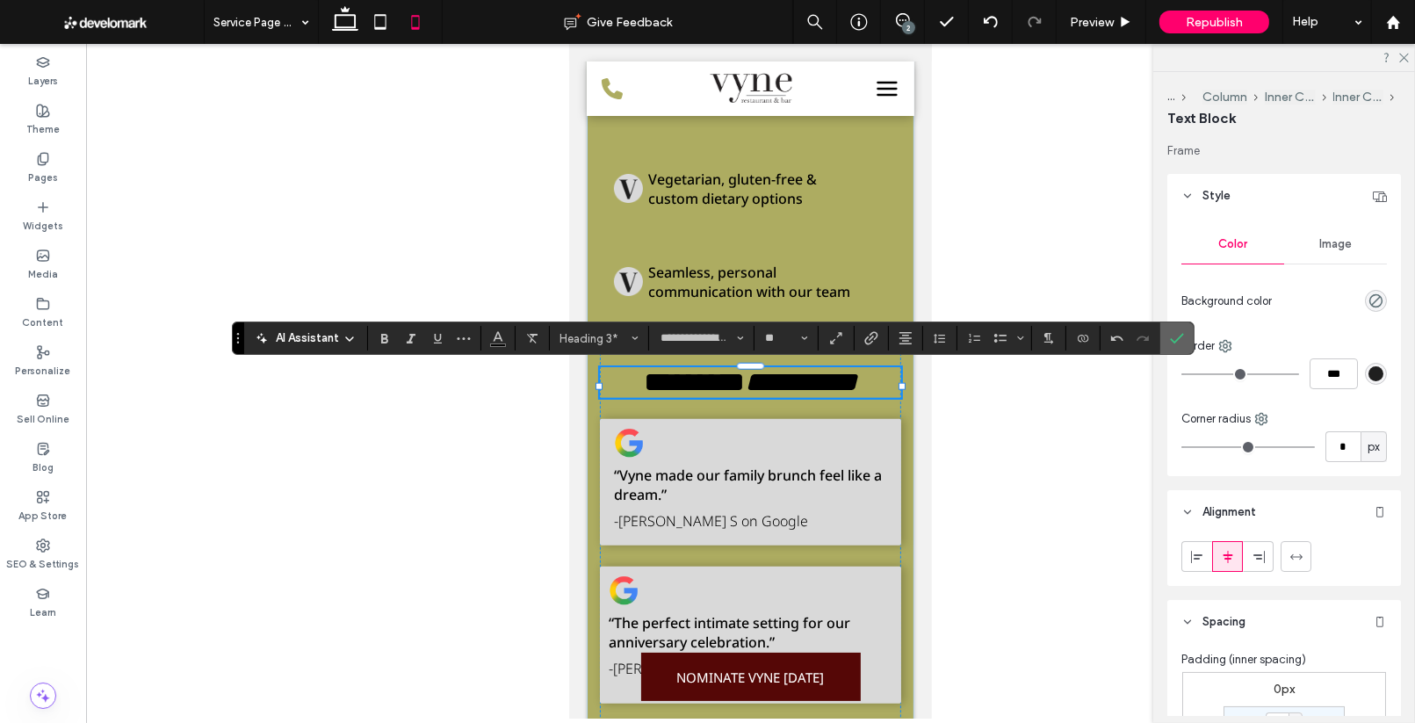
click at [1170, 336] on icon "Confirm" at bounding box center [1177, 338] width 14 height 14
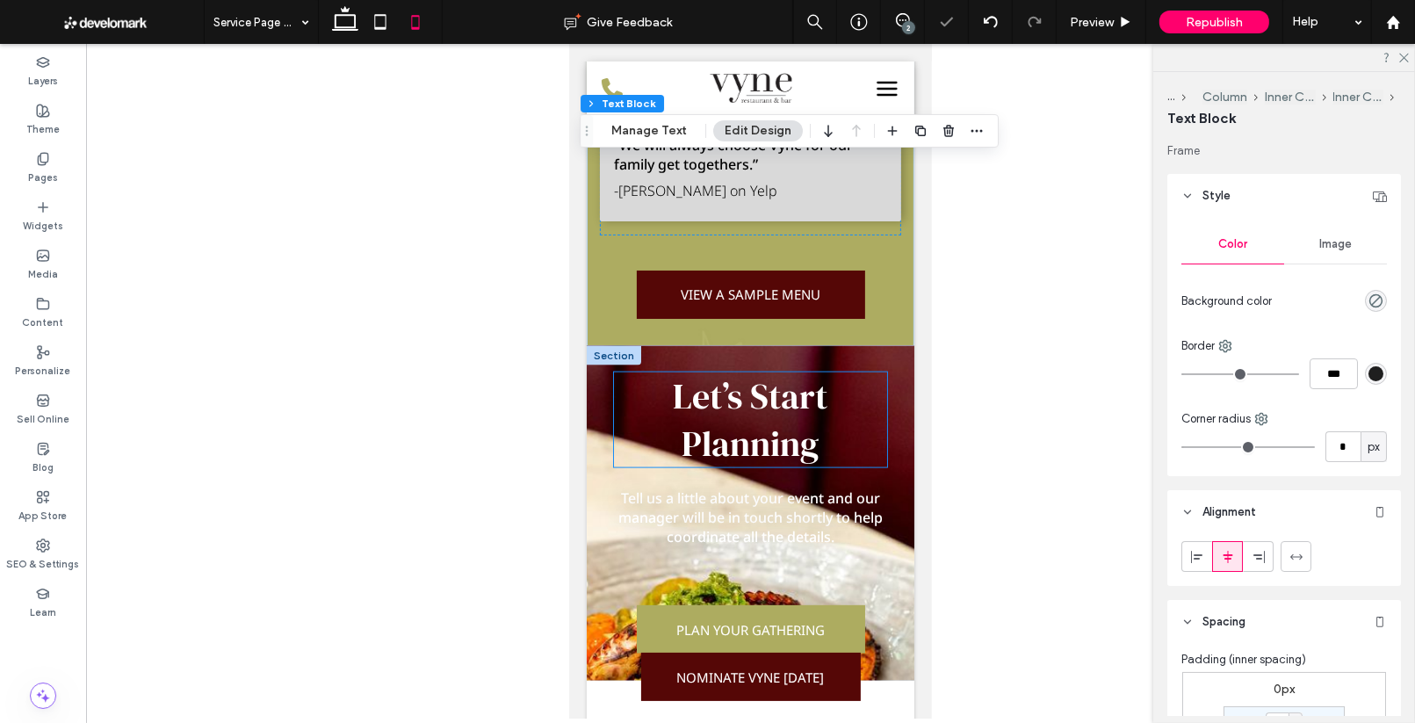
scroll to position [2553, 0]
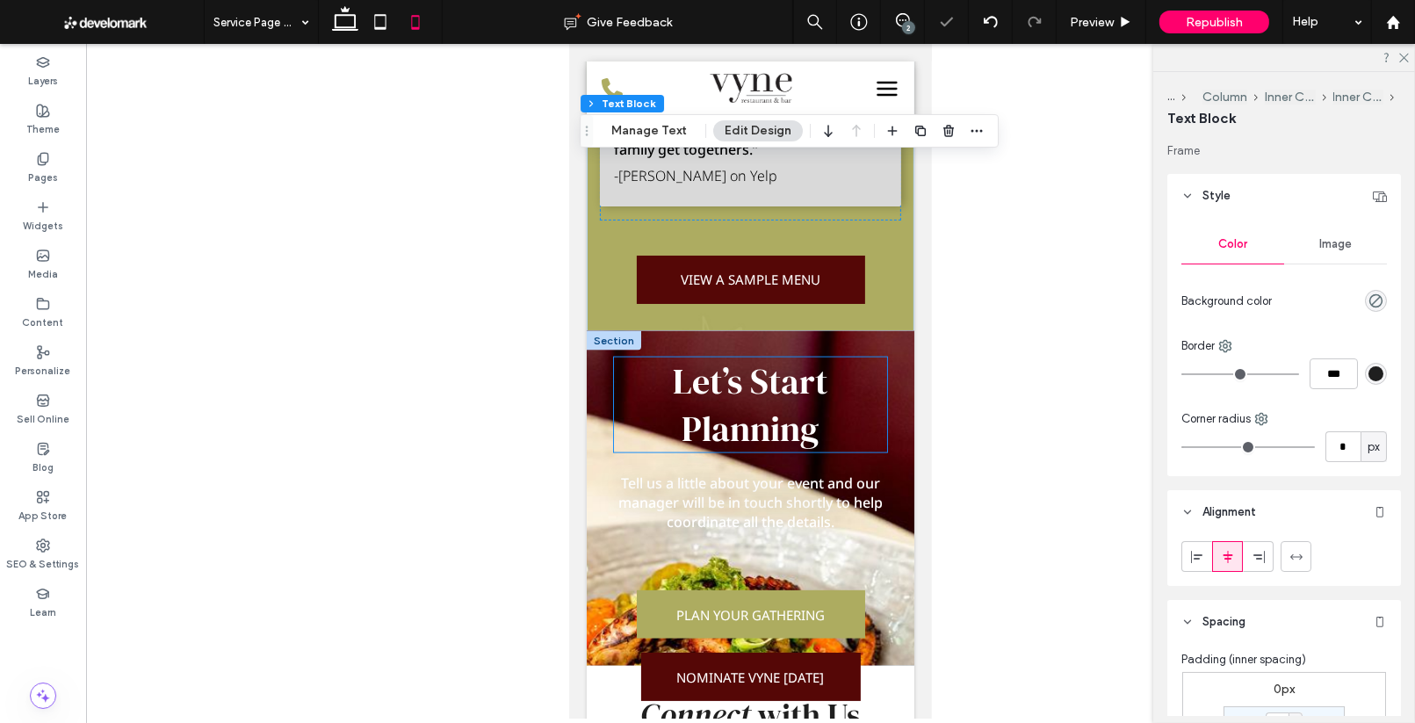
click at [746, 432] on span "Let’s Start Planning" at bounding box center [750, 404] width 155 height 95
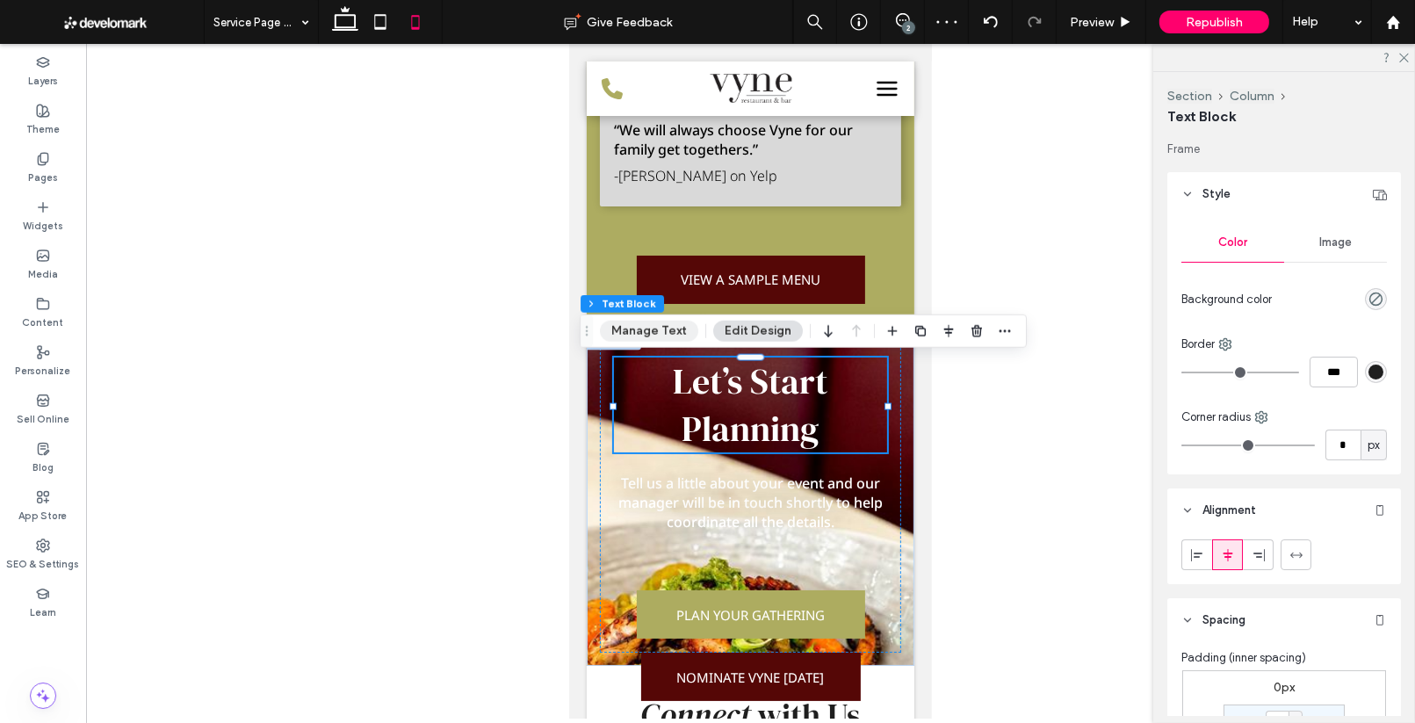
click at [659, 335] on button "Manage Text" at bounding box center [649, 331] width 98 height 21
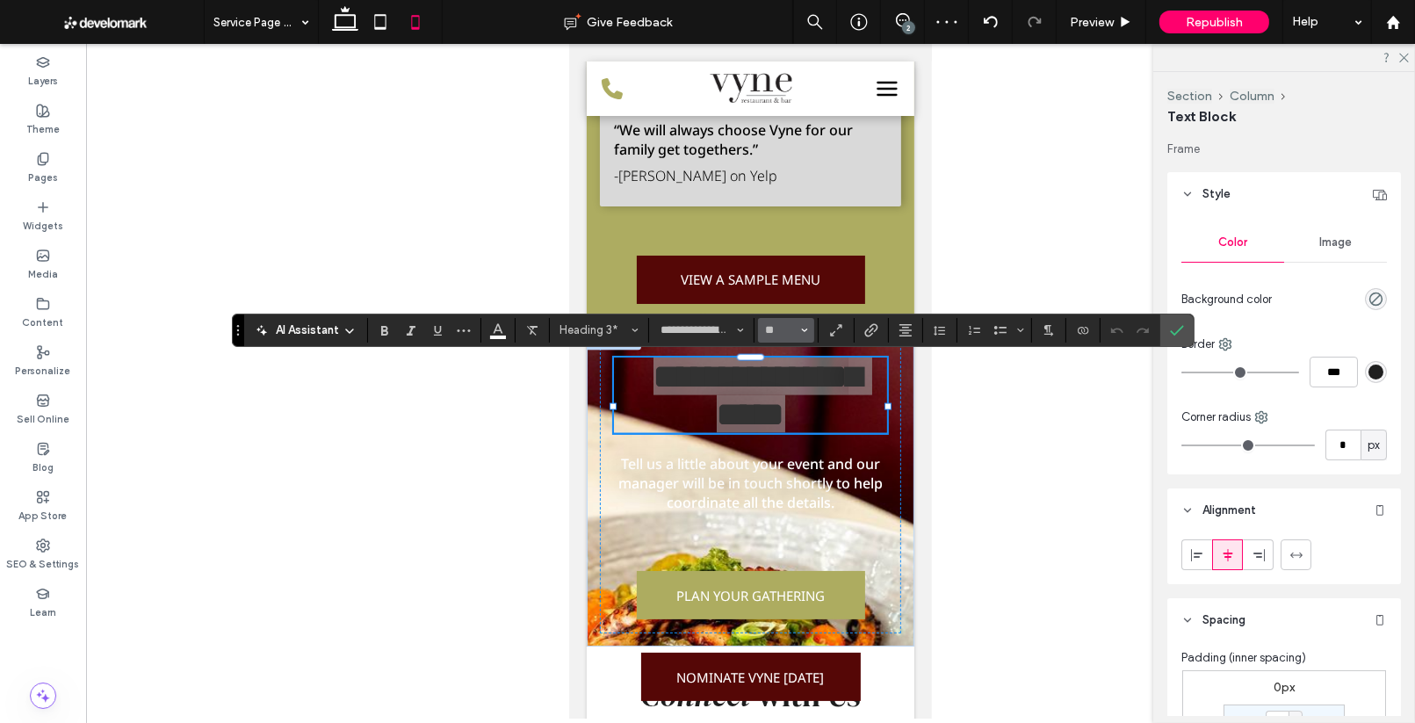
click at [802, 329] on use "Size" at bounding box center [805, 330] width 6 height 4
click at [775, 412] on label "32" at bounding box center [786, 414] width 56 height 25
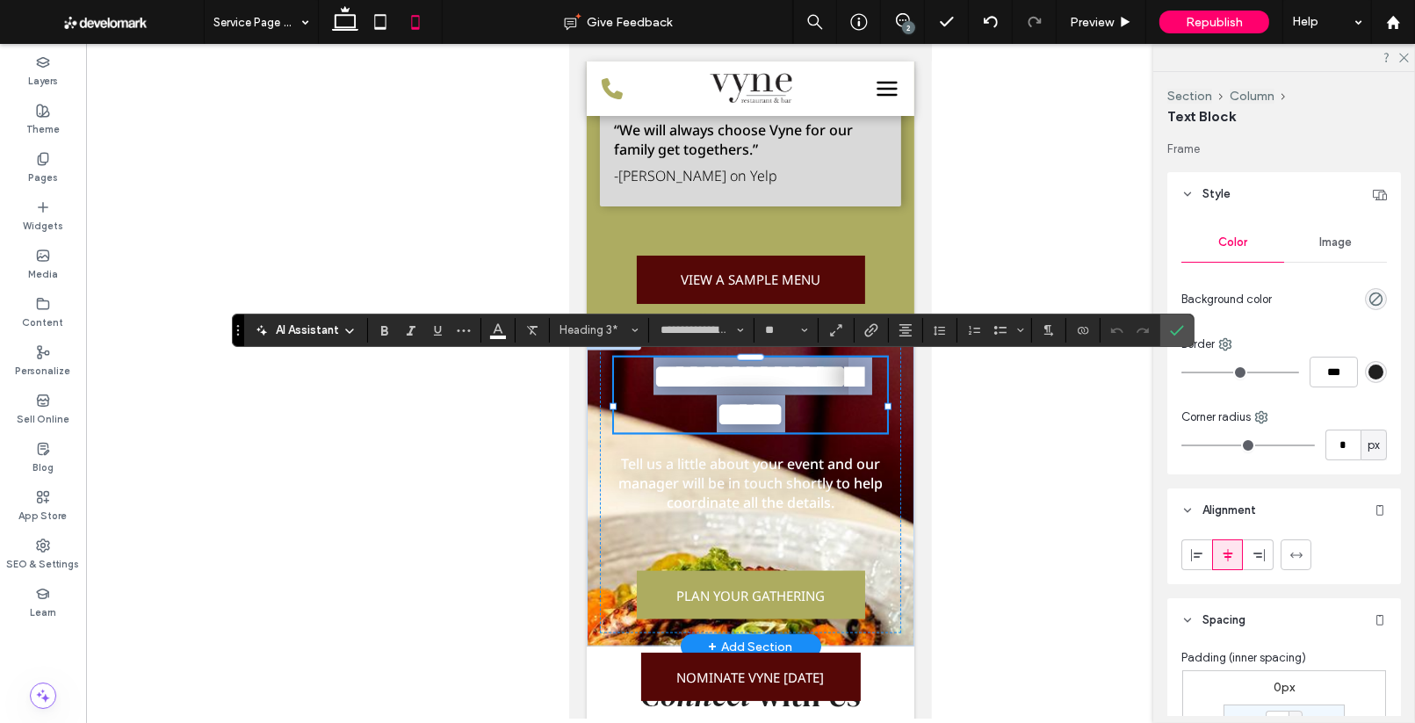
type input "**"
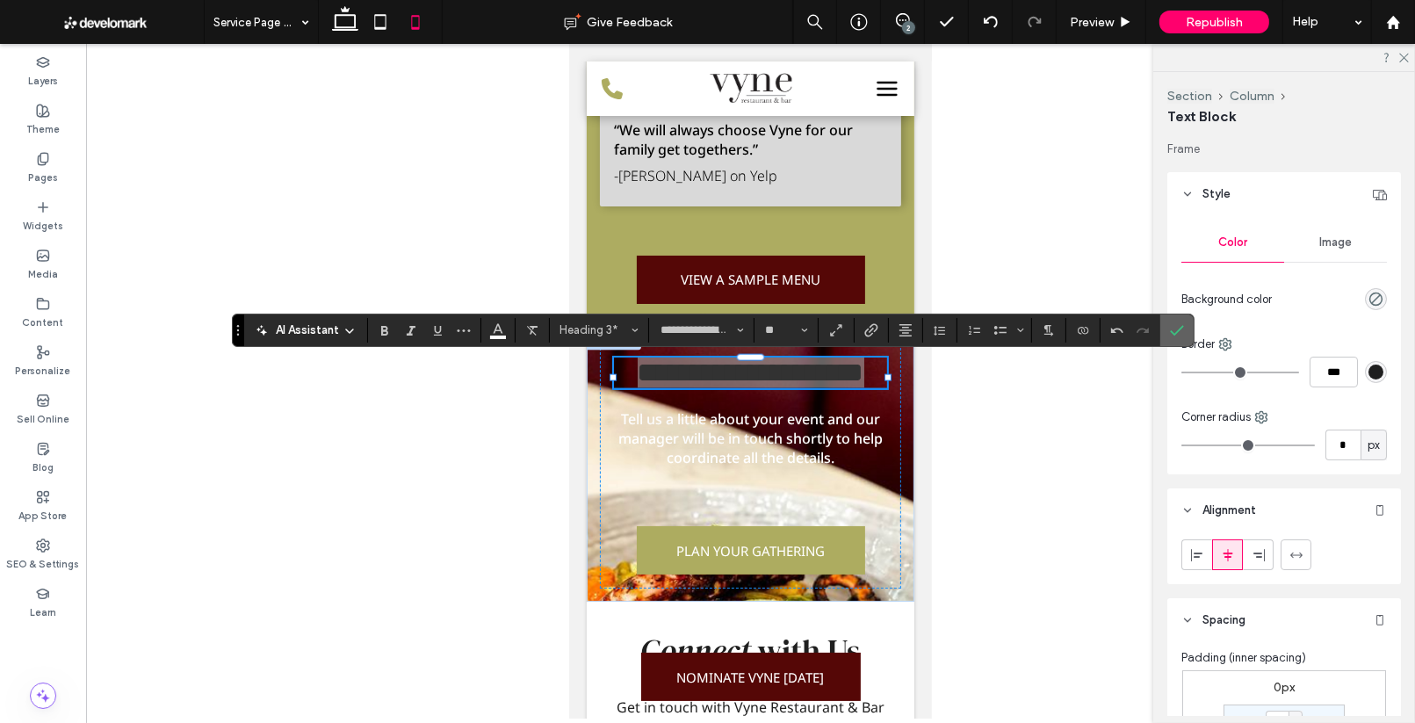
click at [1185, 314] on label "Confirm" at bounding box center [1177, 330] width 26 height 32
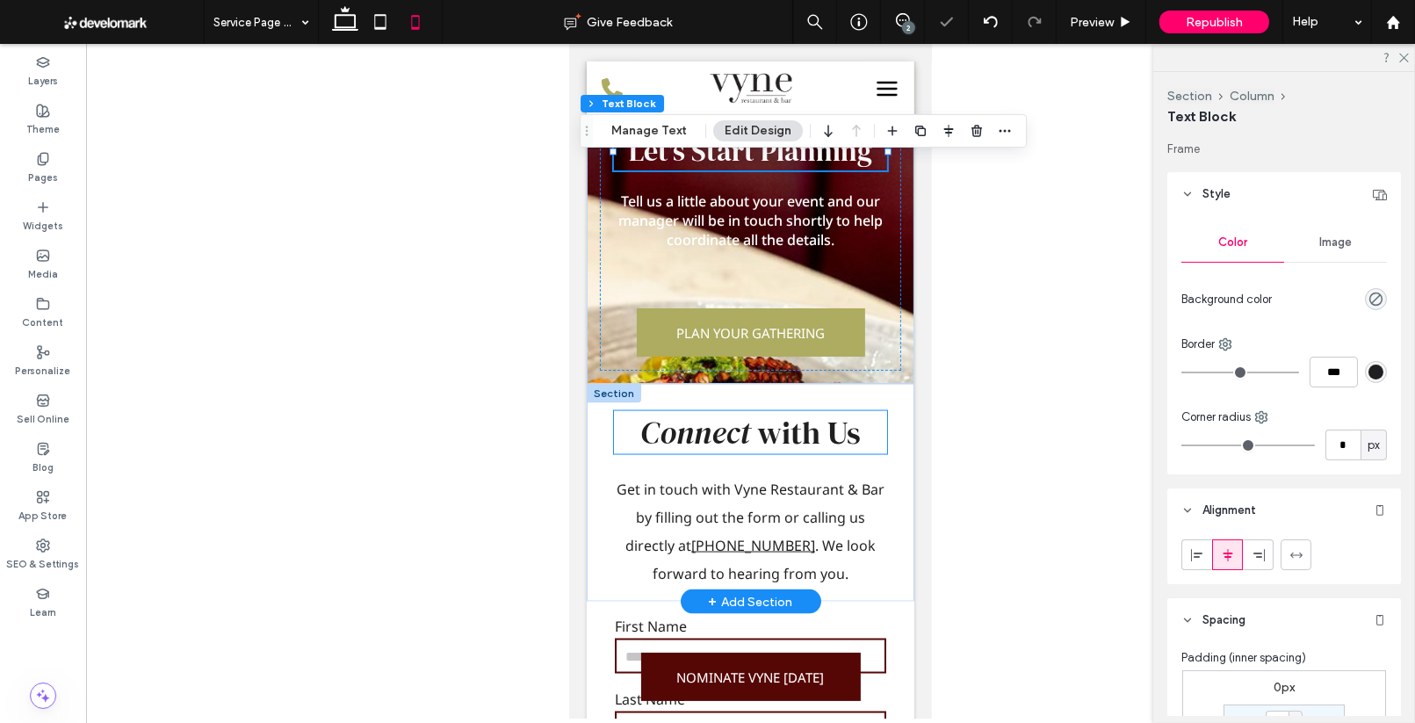
click at [740, 443] on span "Connect" at bounding box center [694, 432] width 110 height 43
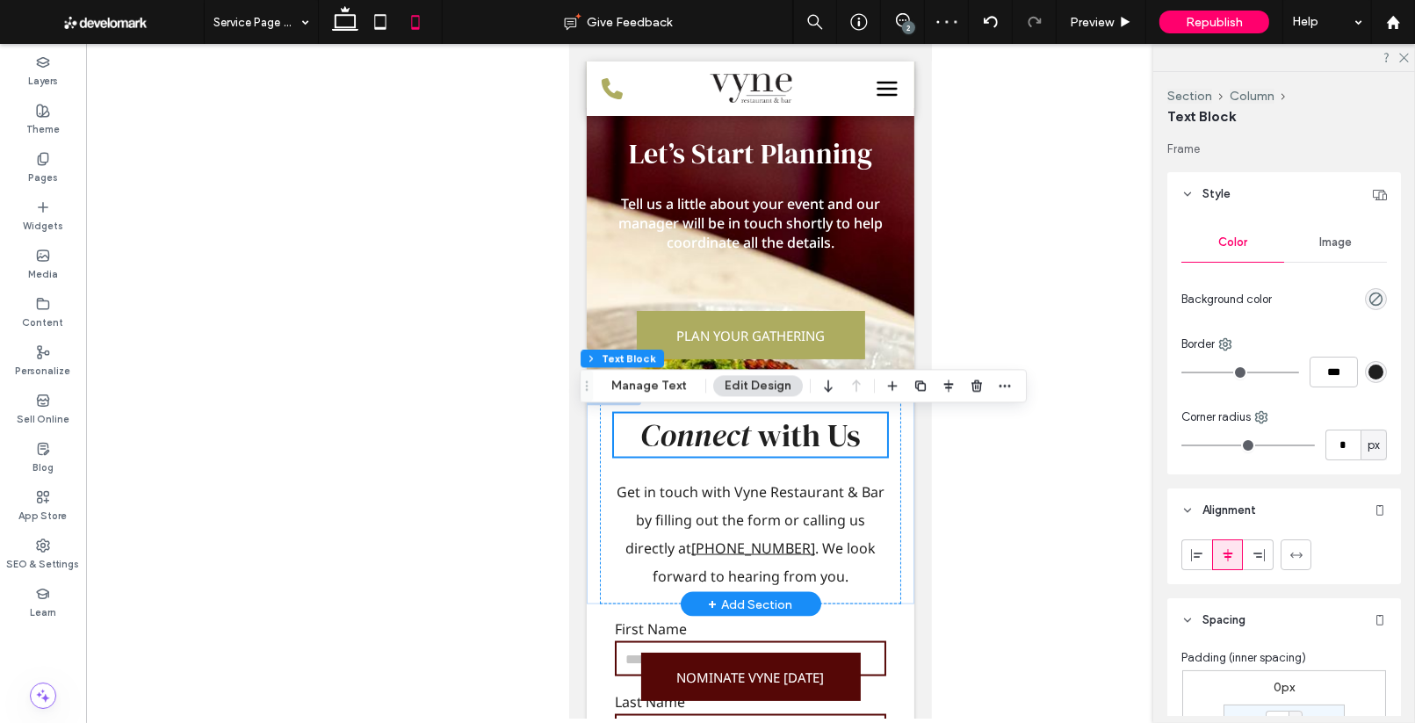
scroll to position [2777, 0]
click at [668, 390] on button "Manage Text" at bounding box center [649, 385] width 98 height 21
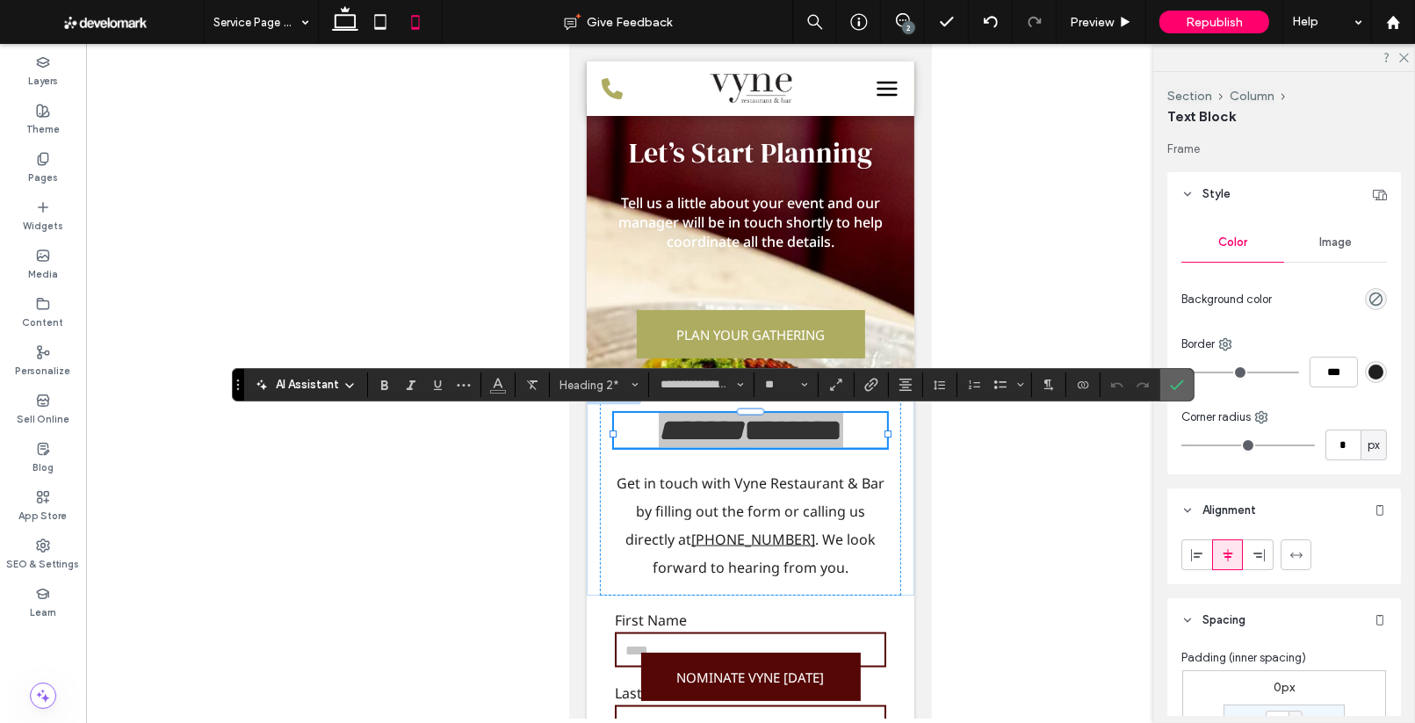
click at [1171, 388] on use "Confirm" at bounding box center [1178, 385] width 14 height 11
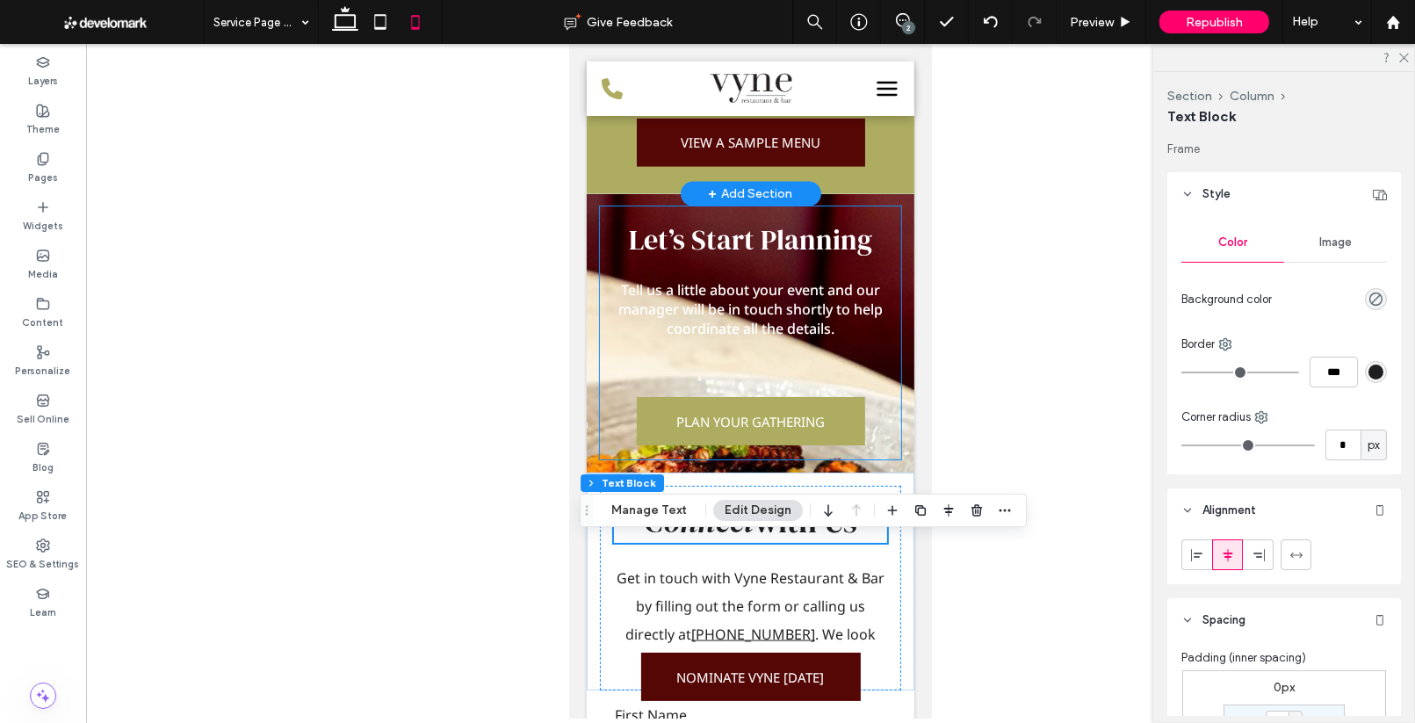
scroll to position [2708, 0]
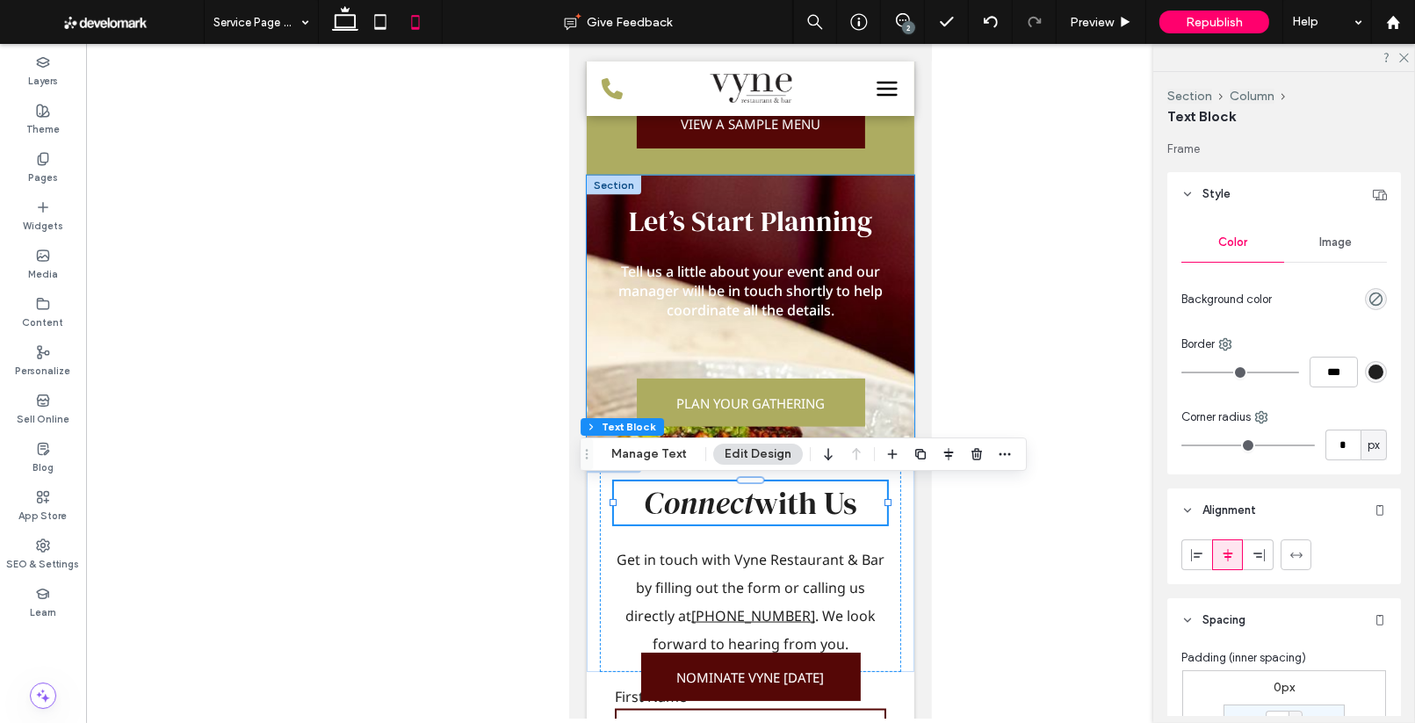
click at [910, 335] on div "Let’s Start Planning Tell us a little about your event and our manager will be …" at bounding box center [750, 315] width 328 height 279
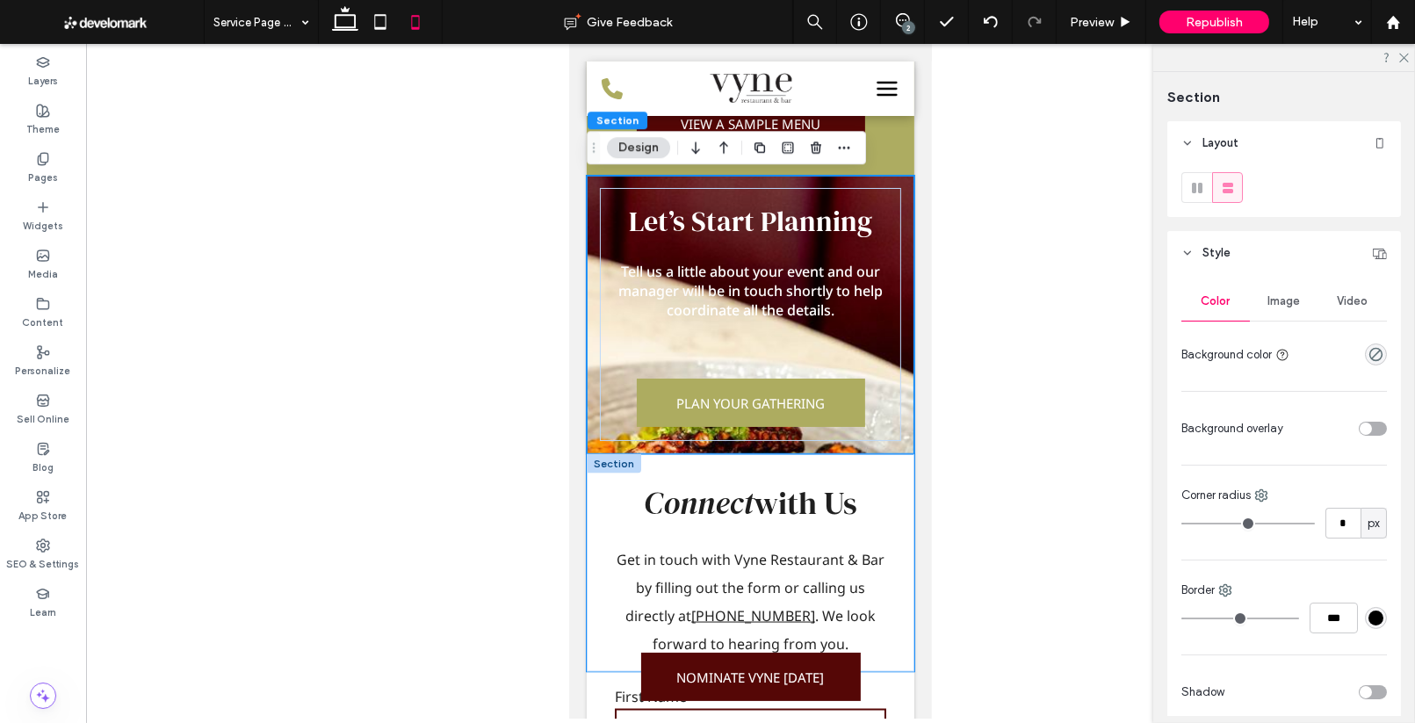
click at [839, 456] on div "Connect with Us Get in touch with Vyne Restaurant & Bar by filling out the form…" at bounding box center [750, 563] width 328 height 218
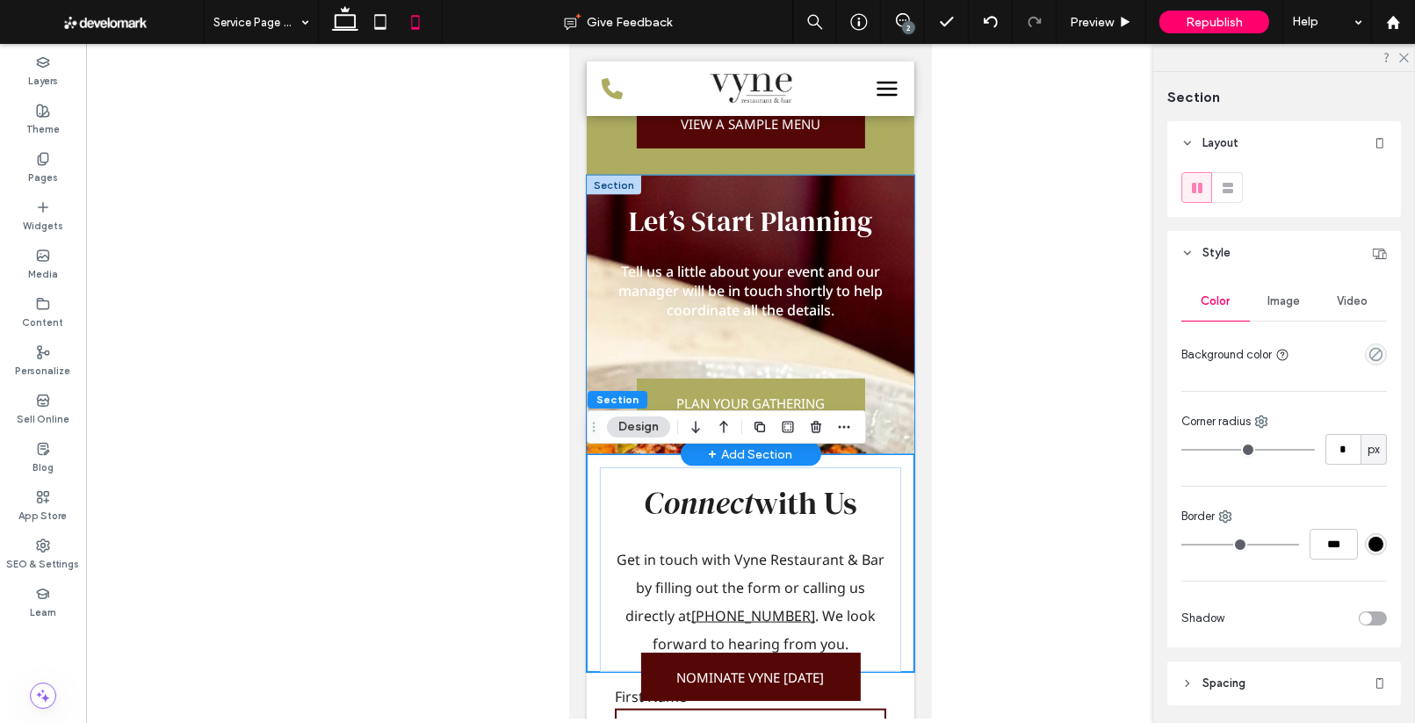
click at [875, 450] on div "Let’s Start Planning Tell us a little about your event and our manager will be …" at bounding box center [750, 315] width 328 height 279
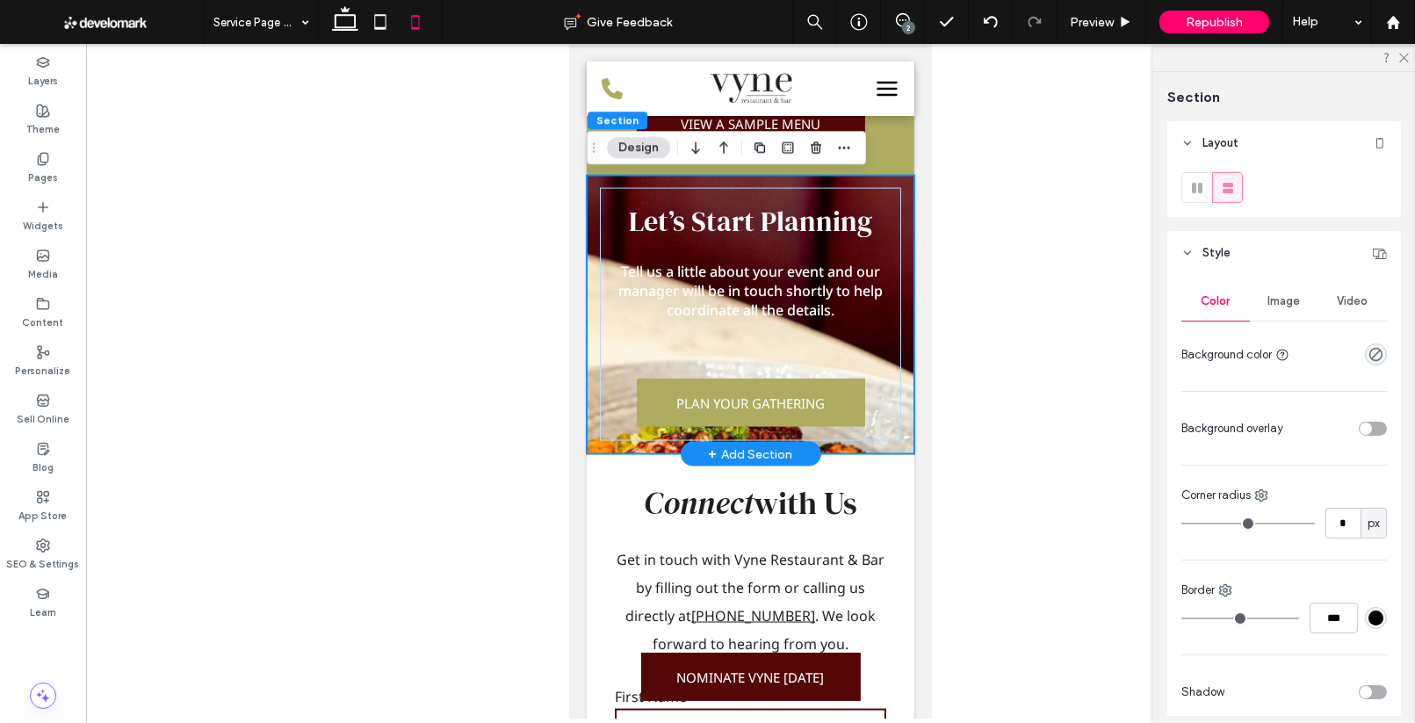
click at [855, 450] on div "Let’s Start Planning Tell us a little about your event and our manager will be …" at bounding box center [750, 315] width 328 height 279
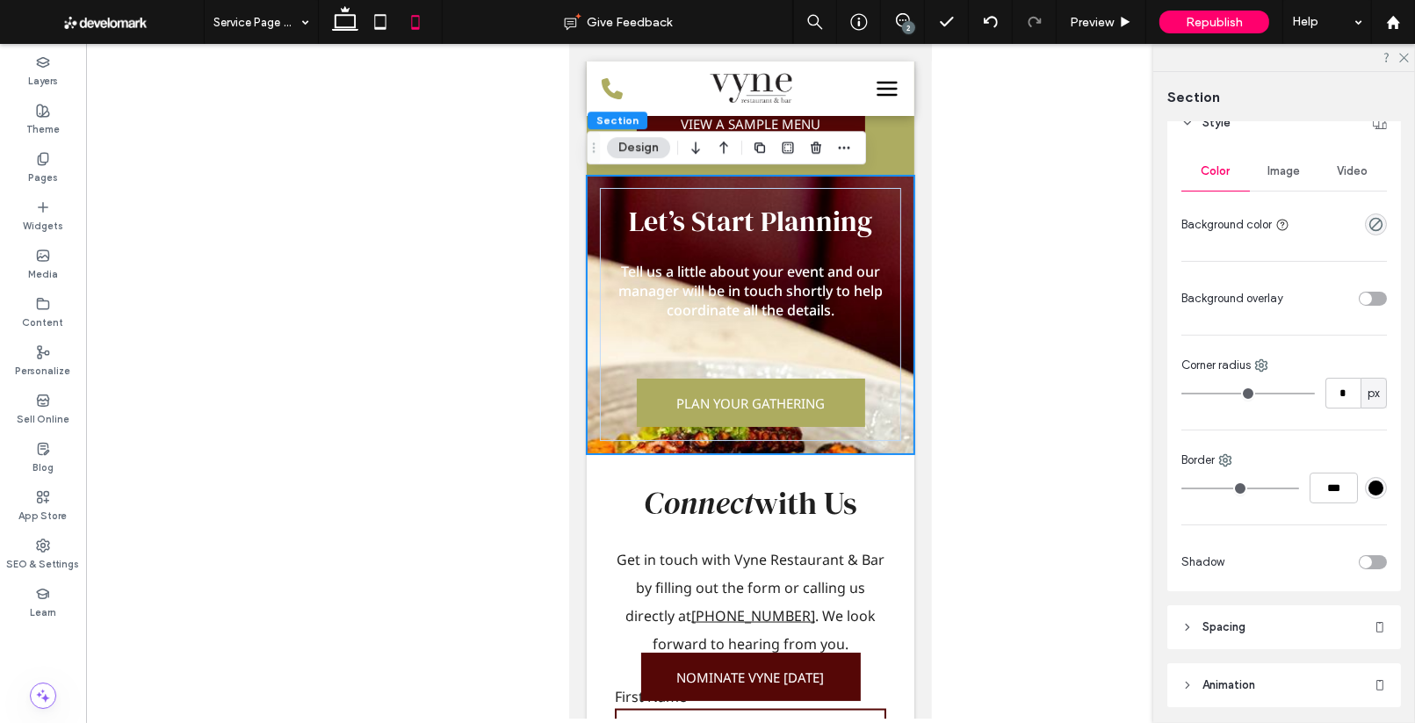
scroll to position [190, 0]
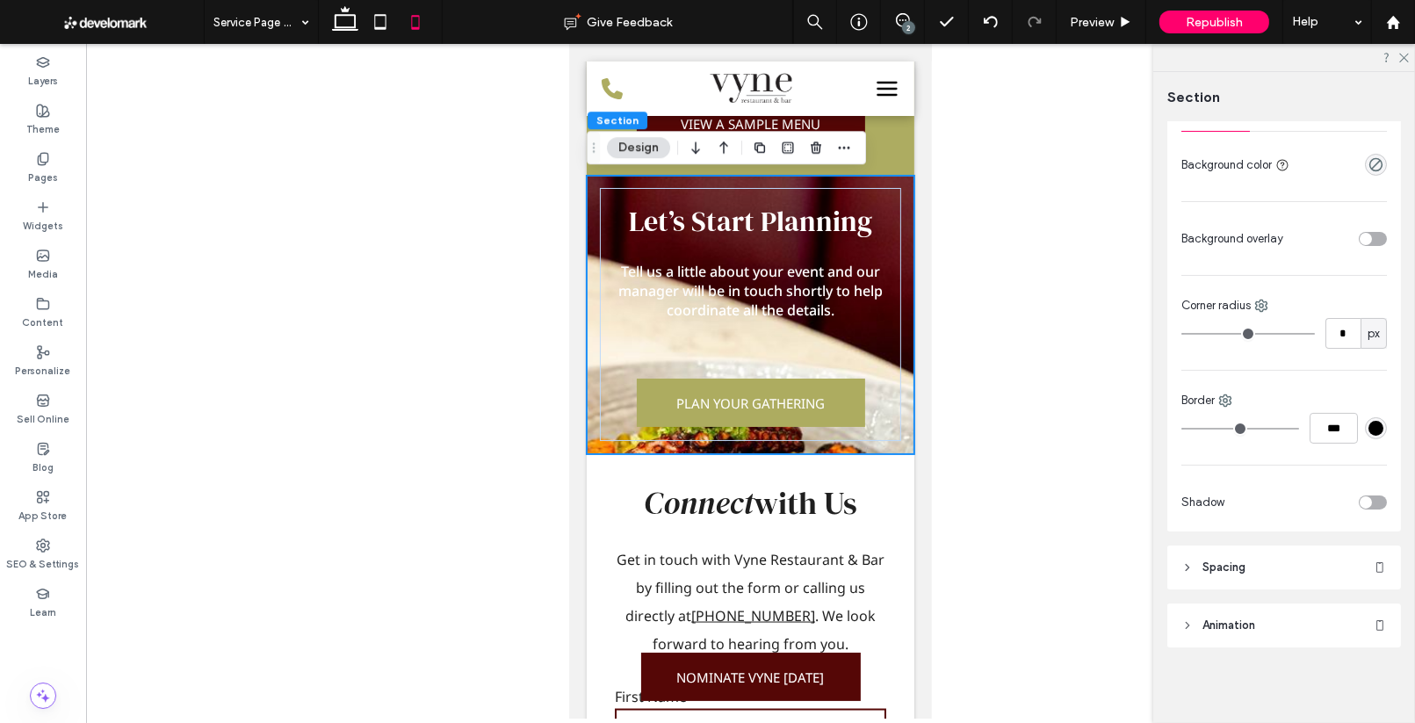
click at [1213, 559] on span "Spacing" at bounding box center [1223, 567] width 43 height 18
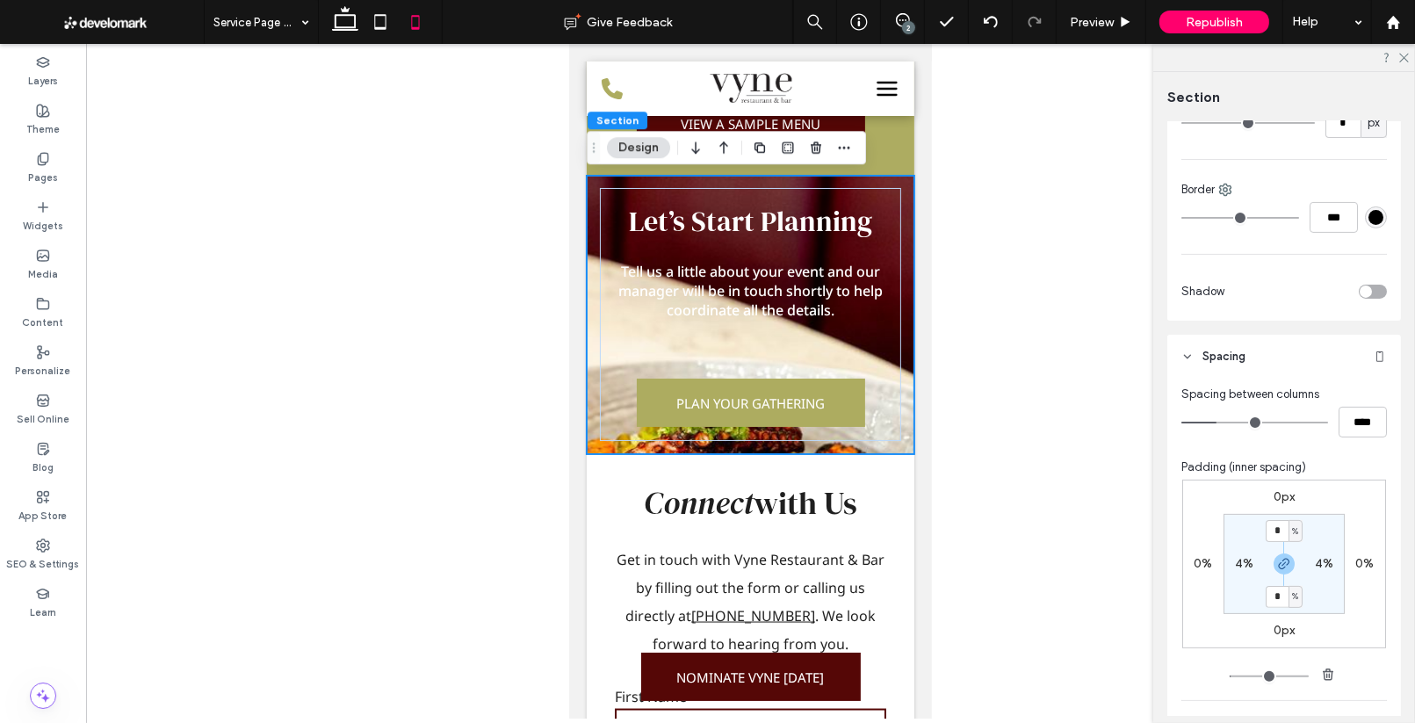
scroll to position [406, 0]
click at [1282, 485] on label "0px" at bounding box center [1283, 491] width 21 height 15
type input "*"
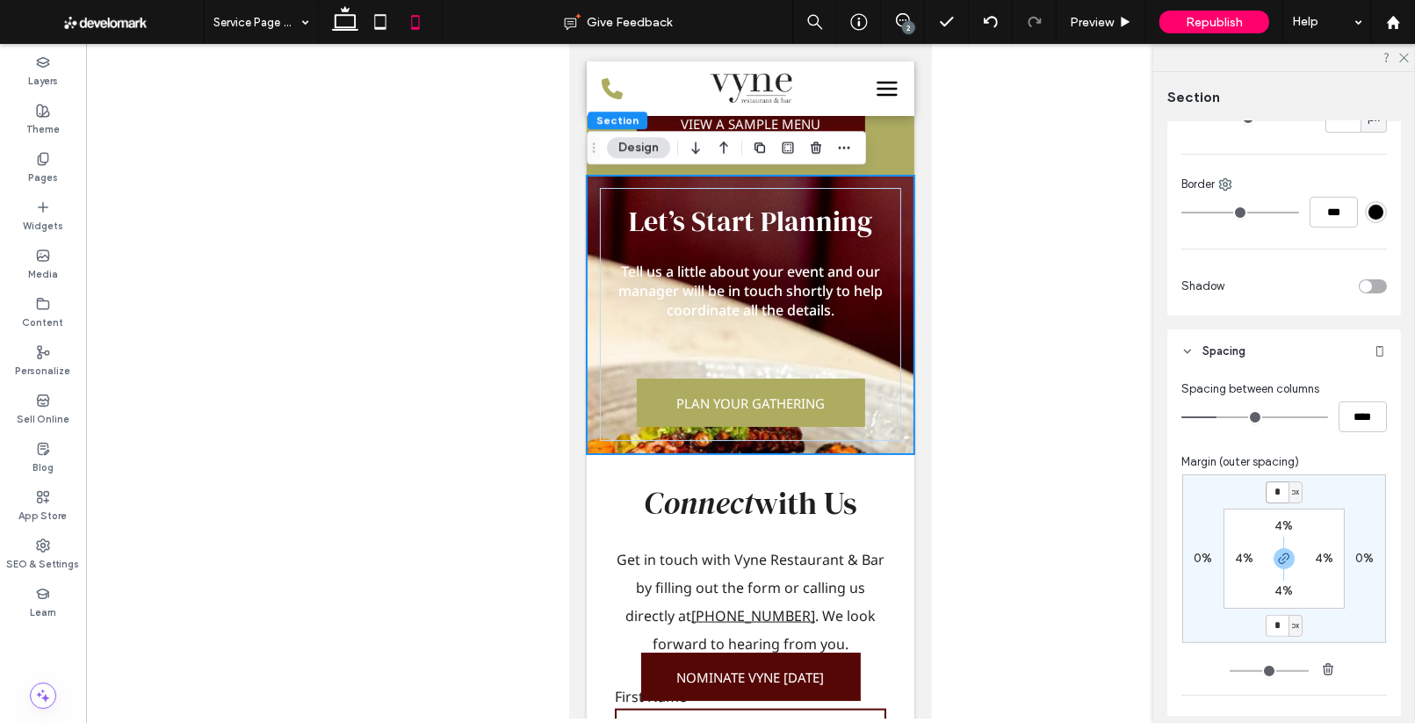
click at [1271, 495] on input "*" at bounding box center [1276, 492] width 23 height 22
type input "**"
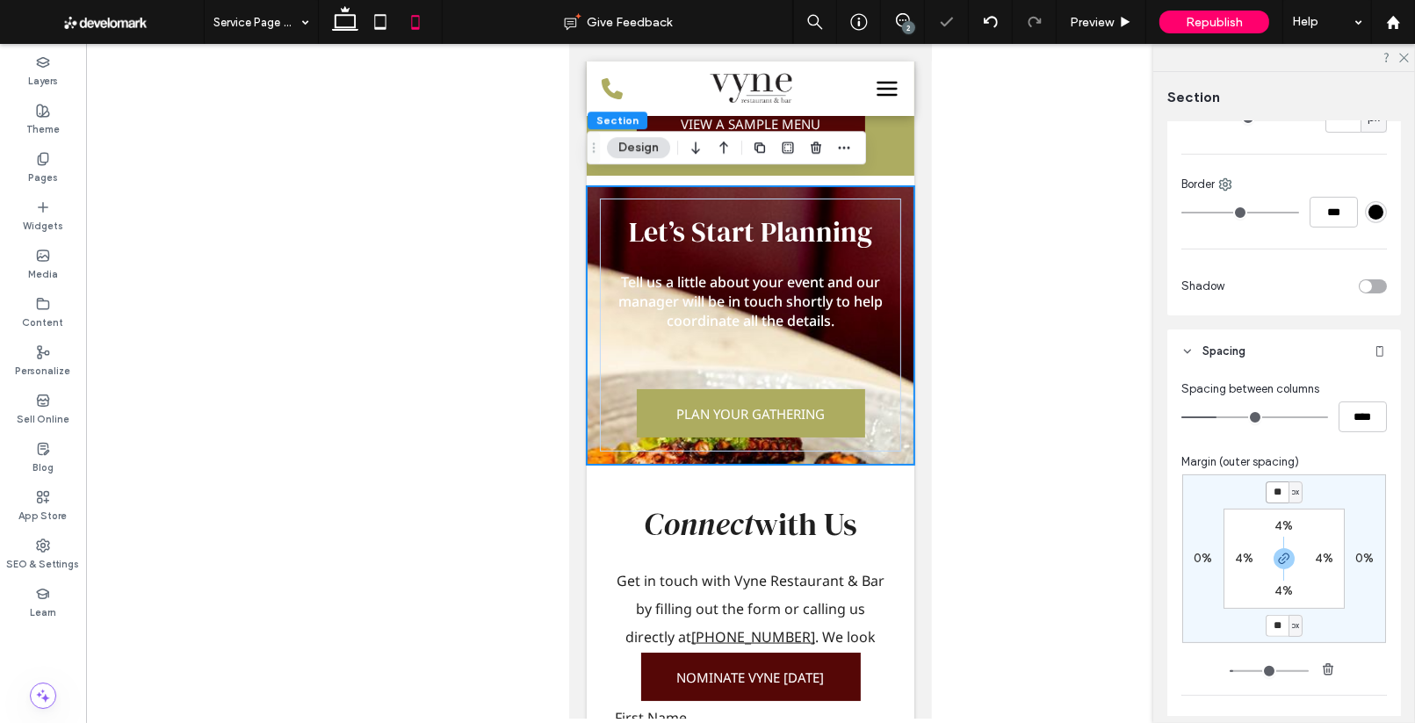
click at [1276, 486] on input "**" at bounding box center [1276, 492] width 23 height 22
type input "*"
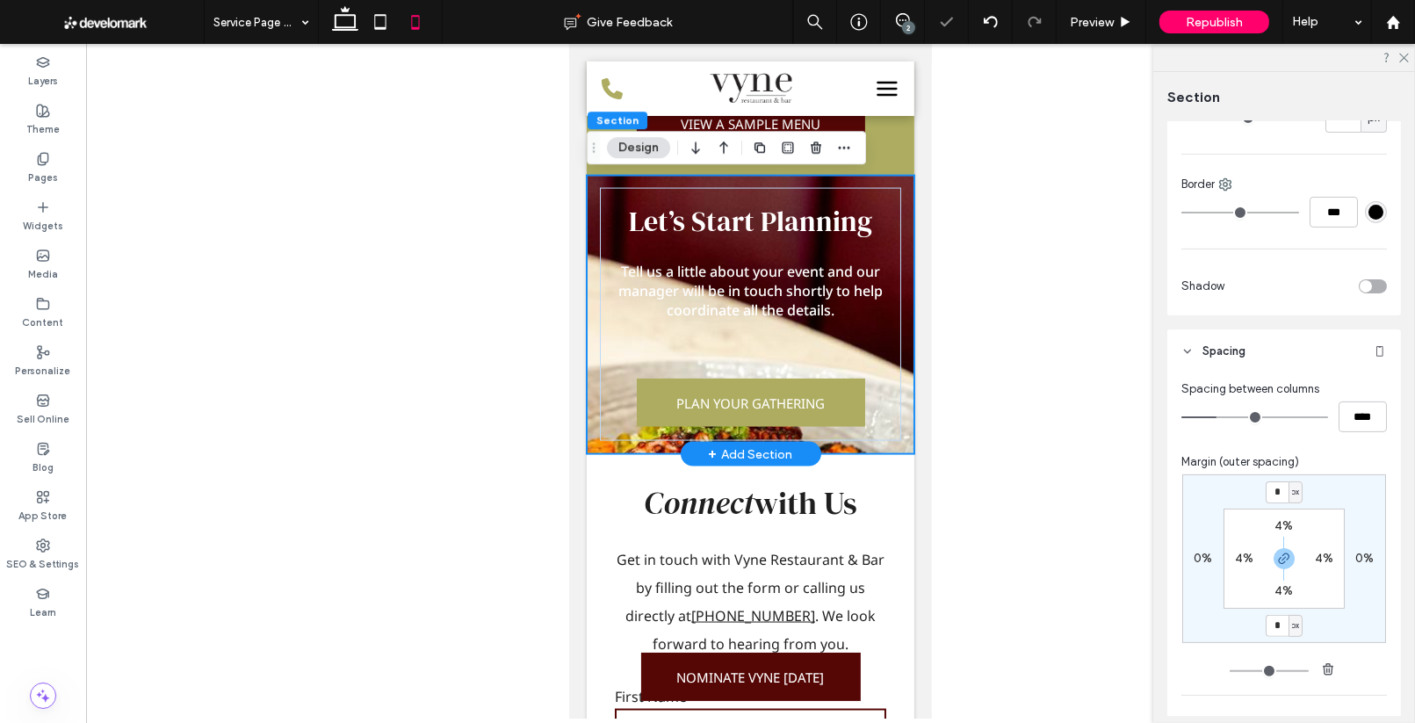
click at [906, 241] on div "Let’s Start Planning Tell us a little about your event and our manager will be …" at bounding box center [750, 315] width 328 height 279
click at [1283, 523] on label "4%" at bounding box center [1283, 525] width 18 height 15
type input "*"
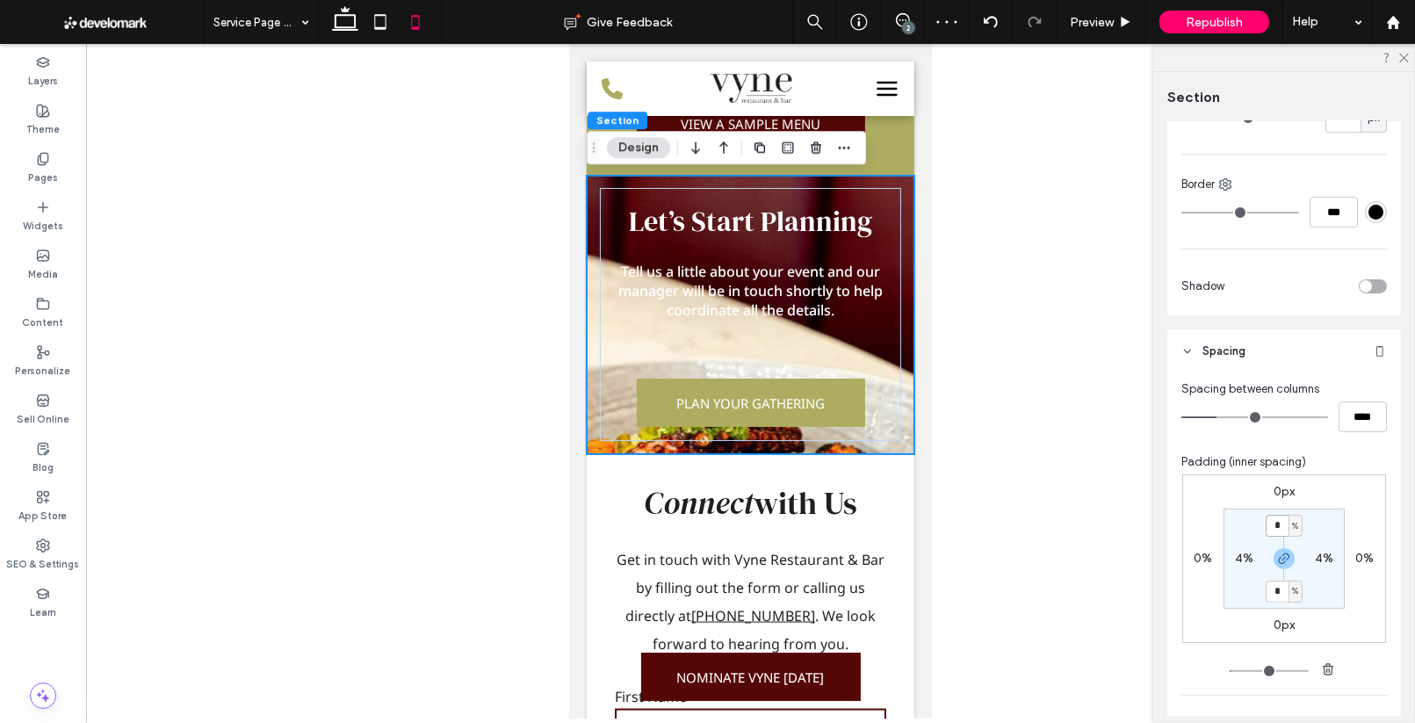
click at [1281, 523] on input "*" at bounding box center [1276, 526] width 23 height 22
type input "**"
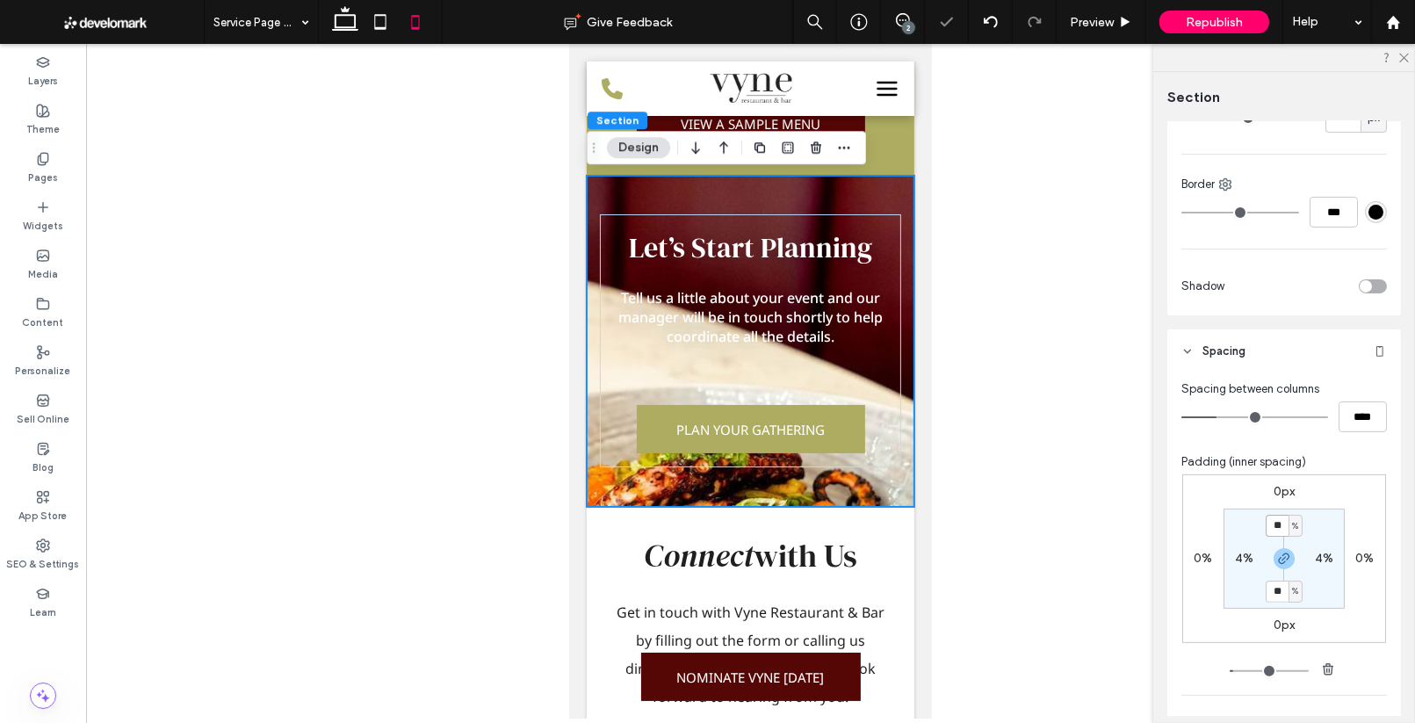
type input "*"
type input "**"
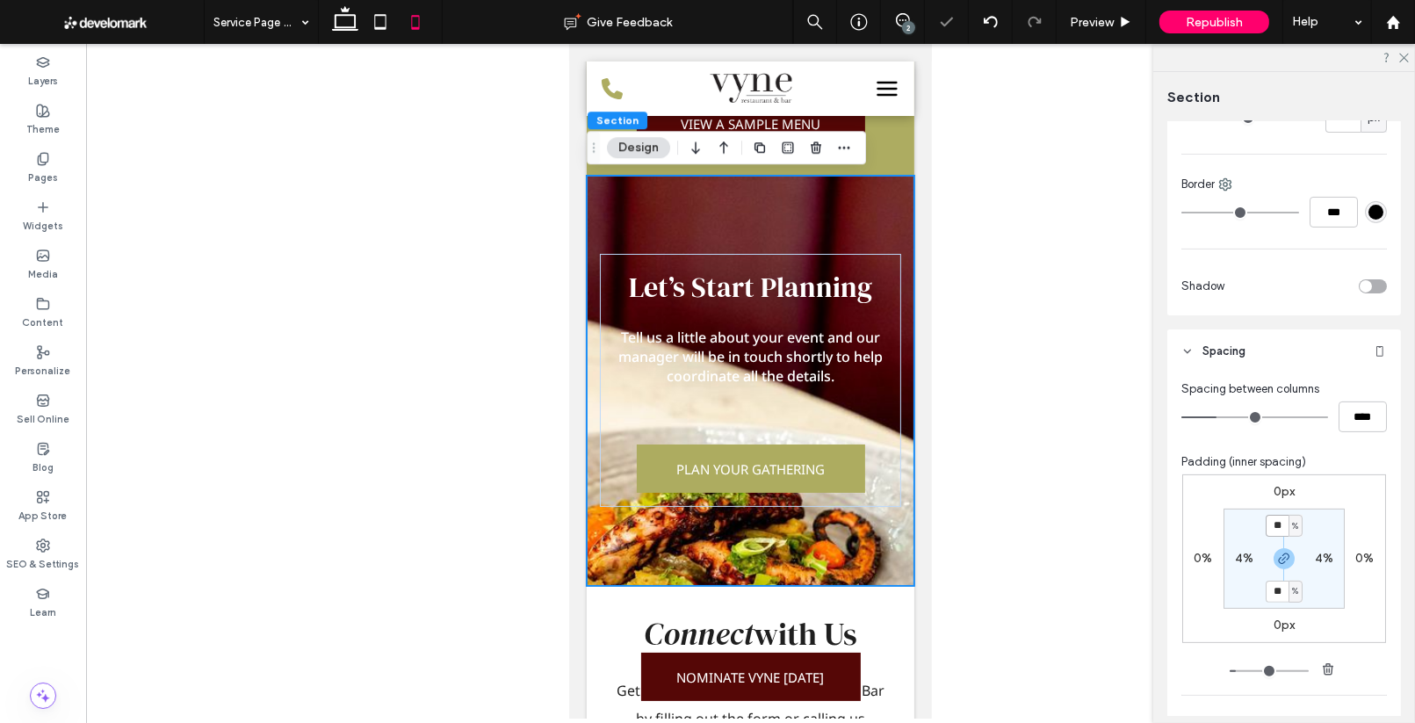
type input "*"
type input "**"
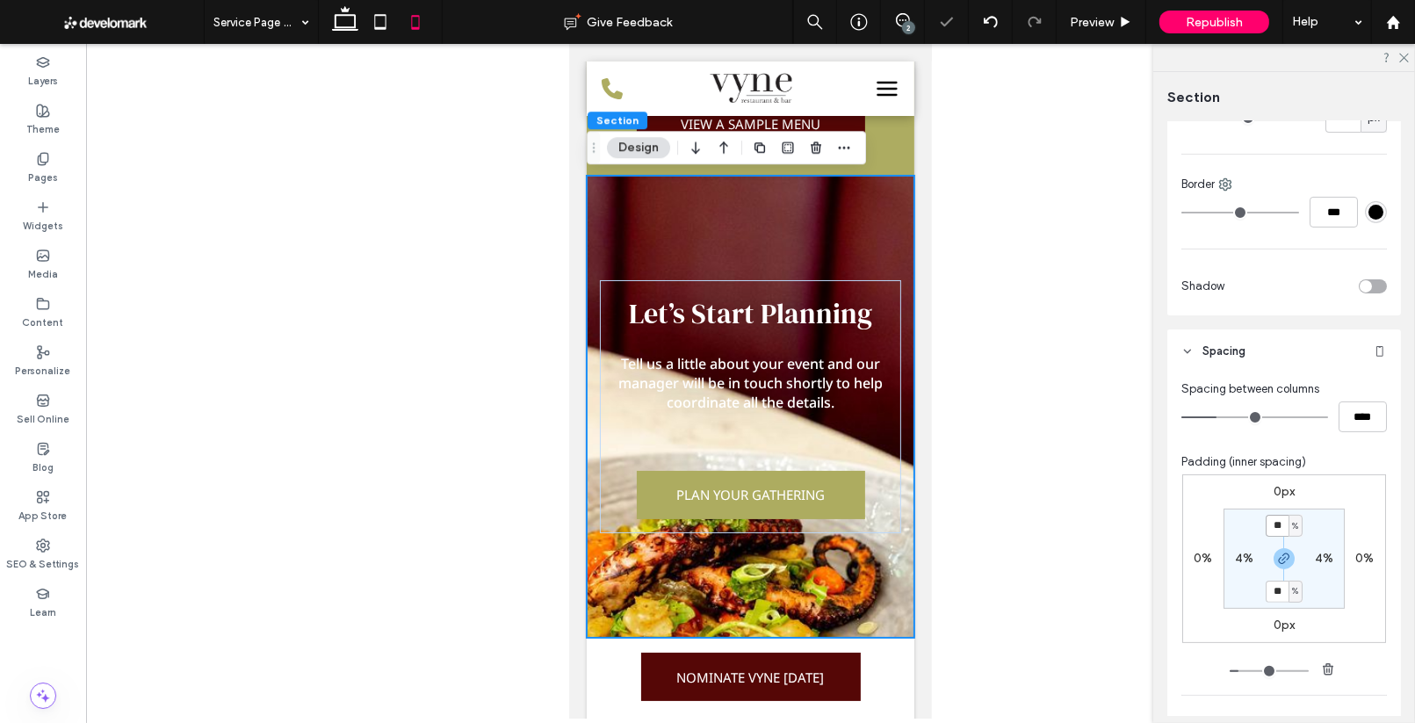
type input "*"
type input "**"
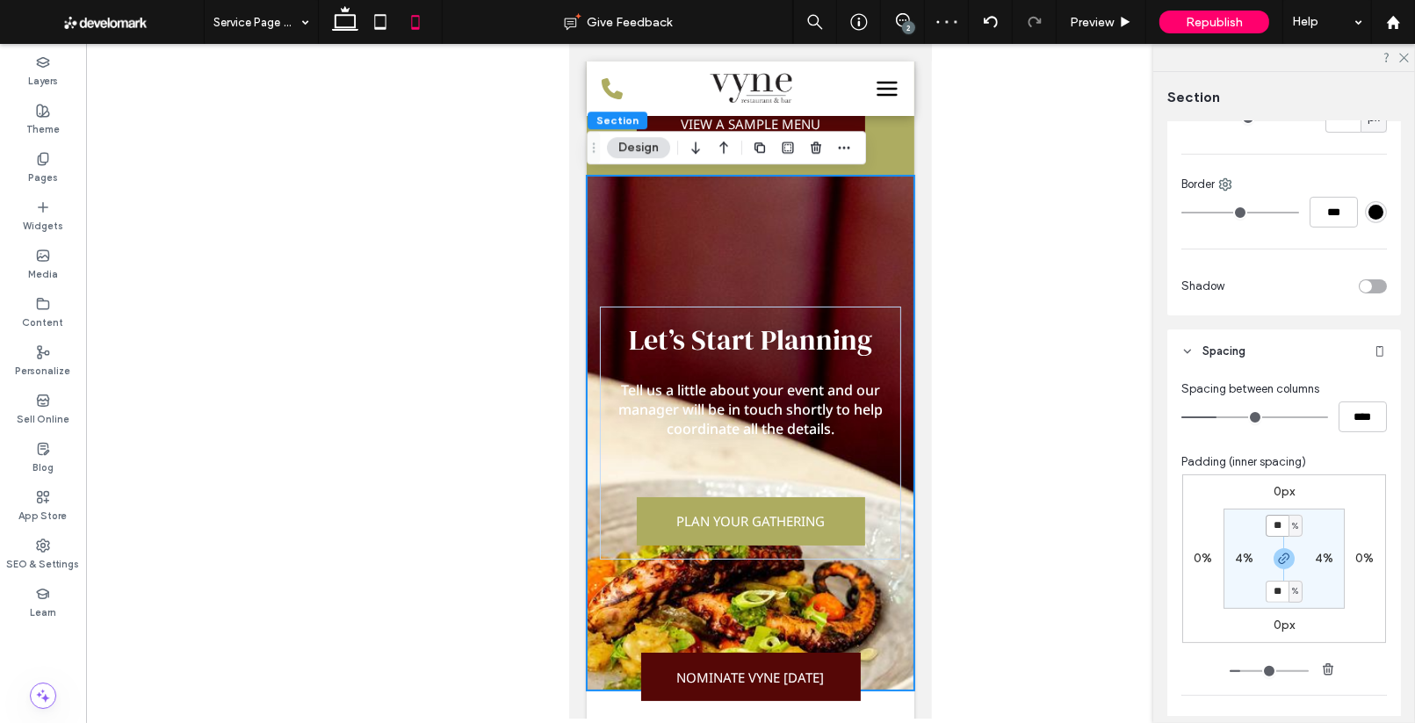
type input "*"
type input "**"
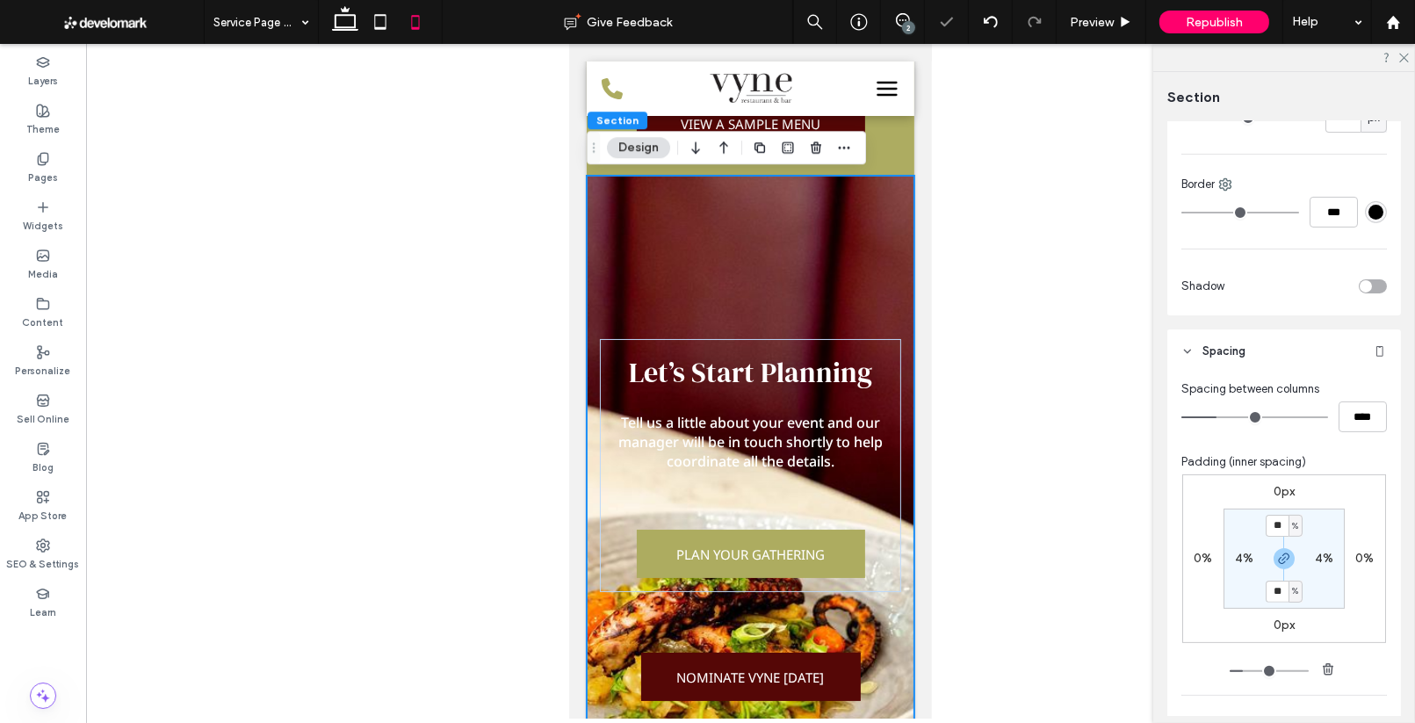
click at [1106, 486] on div at bounding box center [750, 381] width 1329 height 674
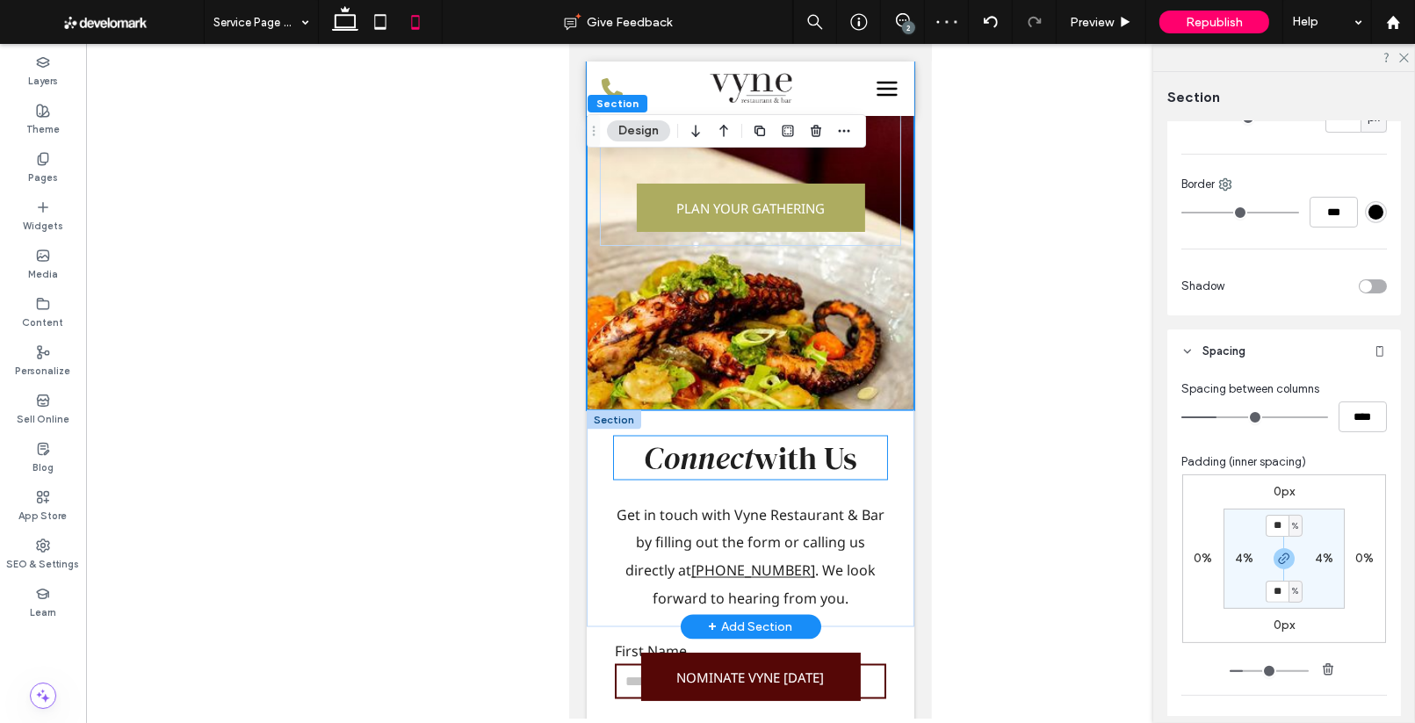
scroll to position [3051, 0]
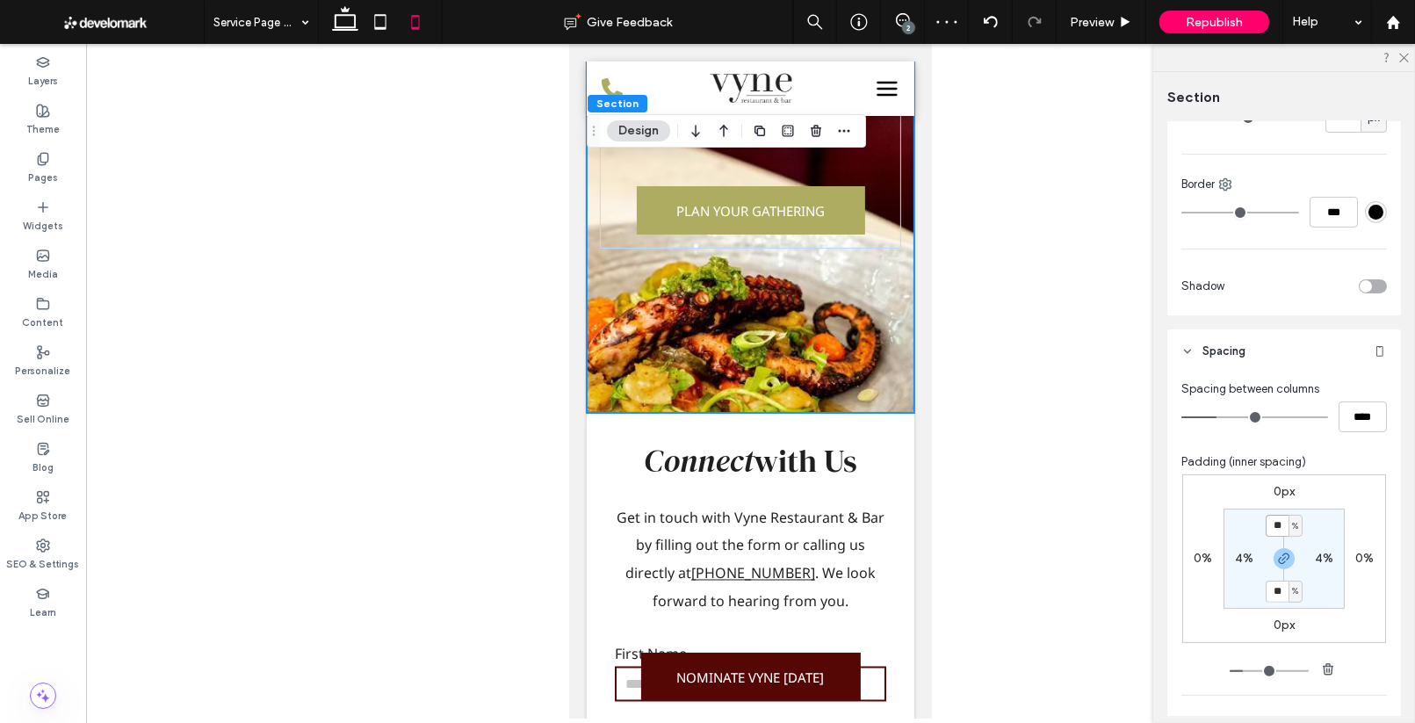
click at [1279, 524] on input "**" at bounding box center [1276, 526] width 23 height 22
type input "**"
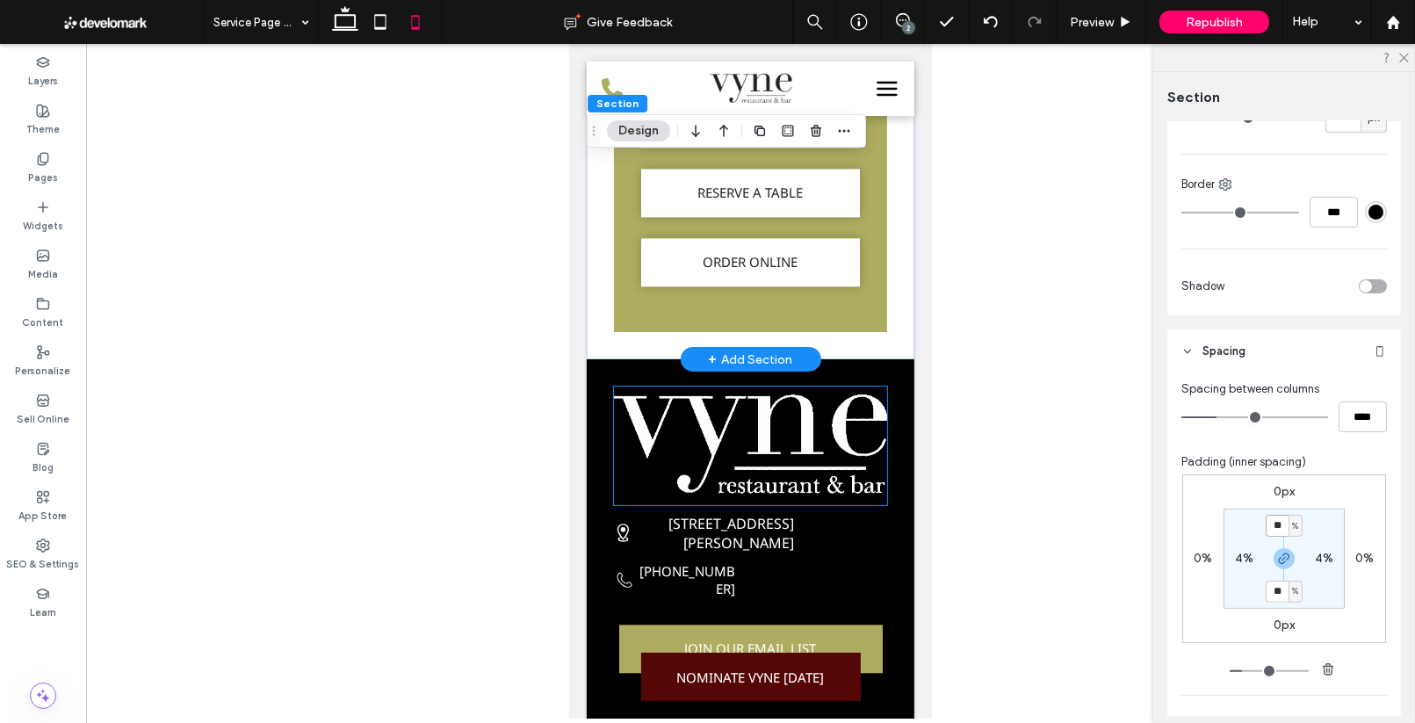
scroll to position [4248, 0]
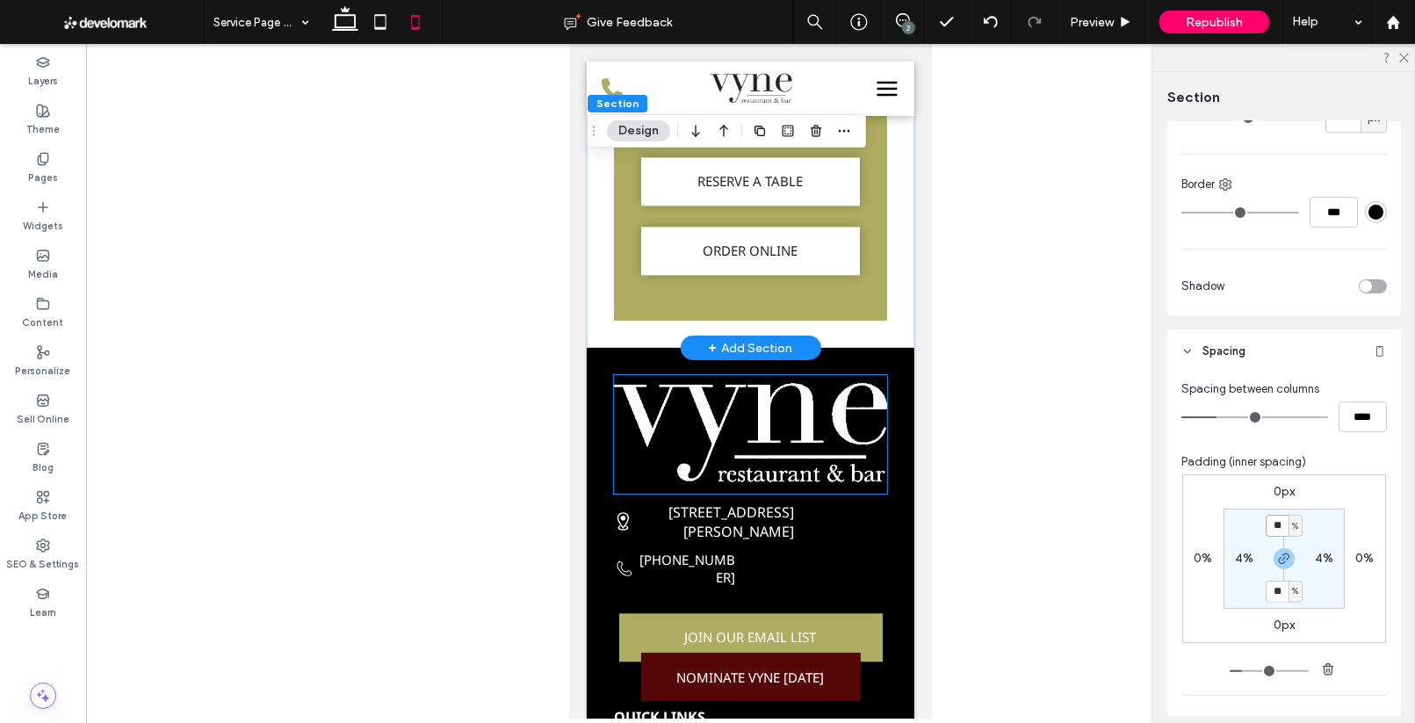
click at [868, 440] on img at bounding box center [749, 434] width 273 height 119
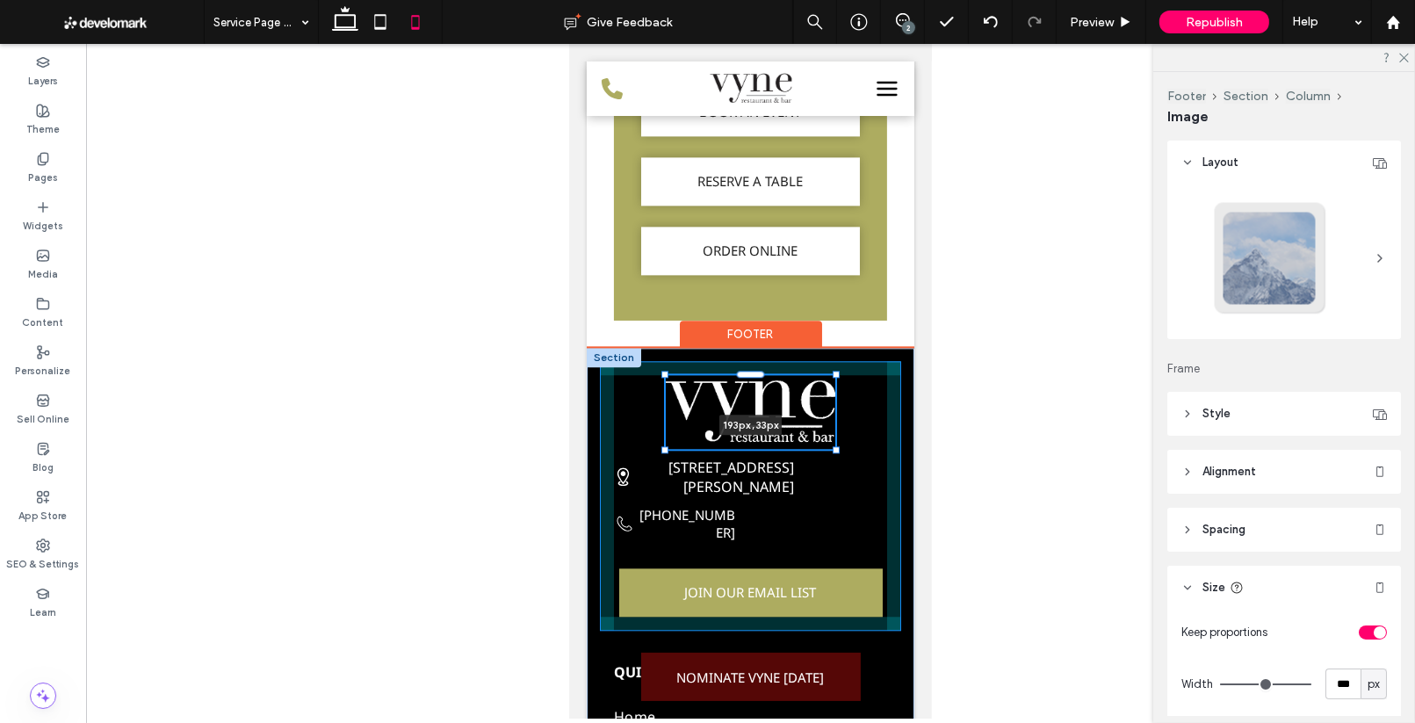
drag, startPoint x: 885, startPoint y: 373, endPoint x: 831, endPoint y: 402, distance: 61.7
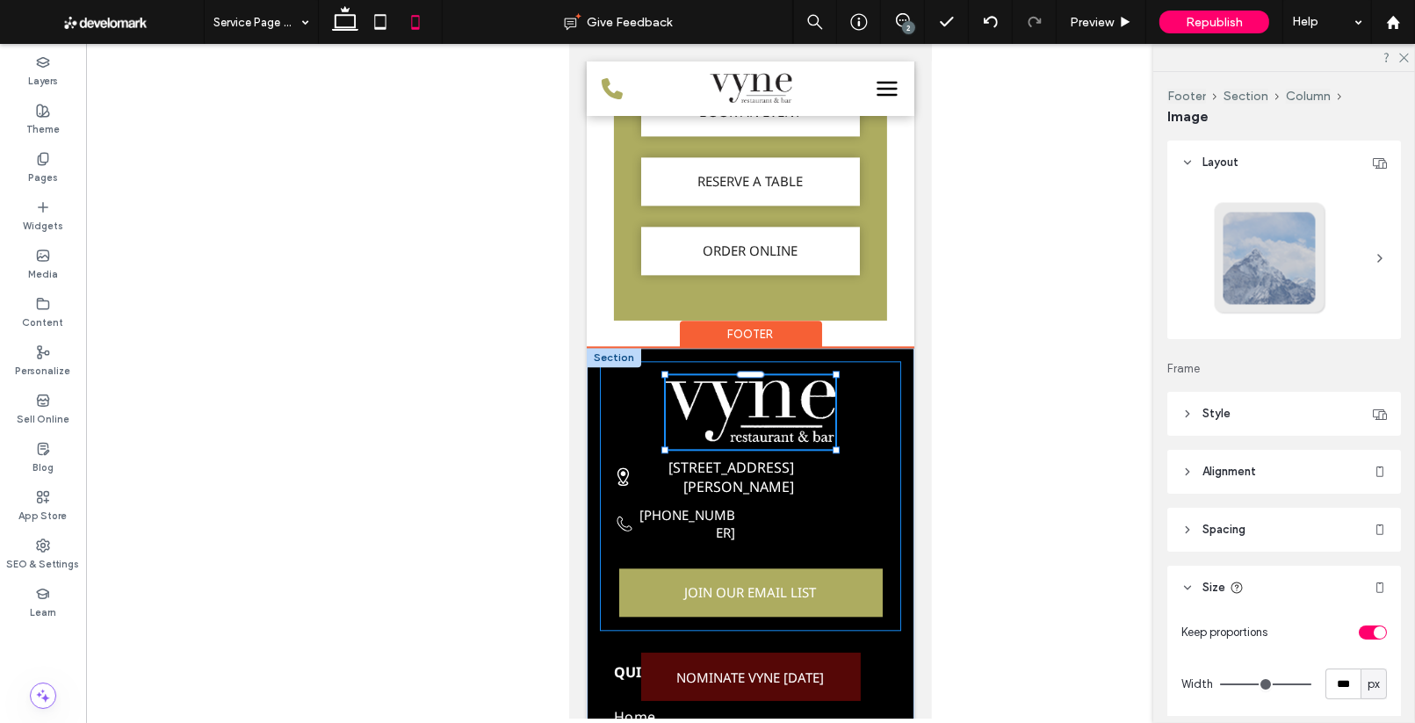
type input "***"
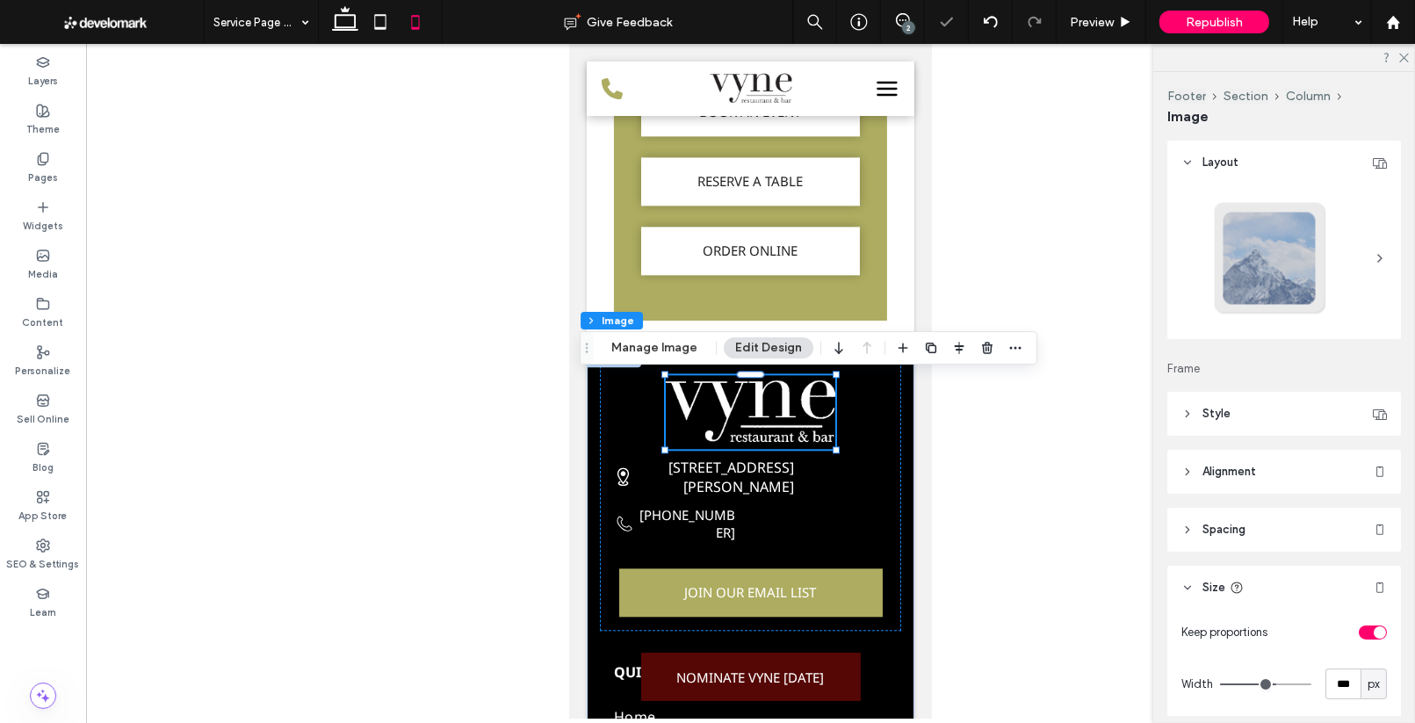
click at [956, 433] on div at bounding box center [750, 381] width 1329 height 674
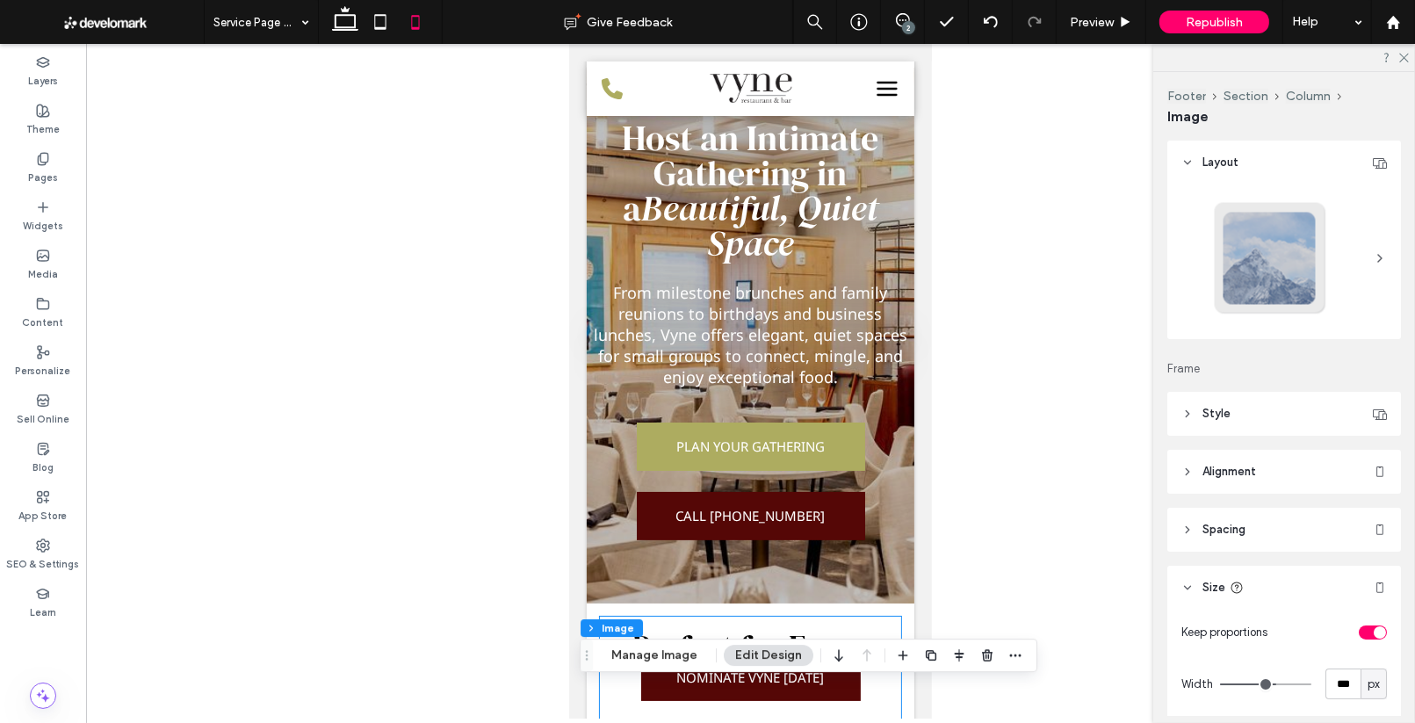
scroll to position [0, 0]
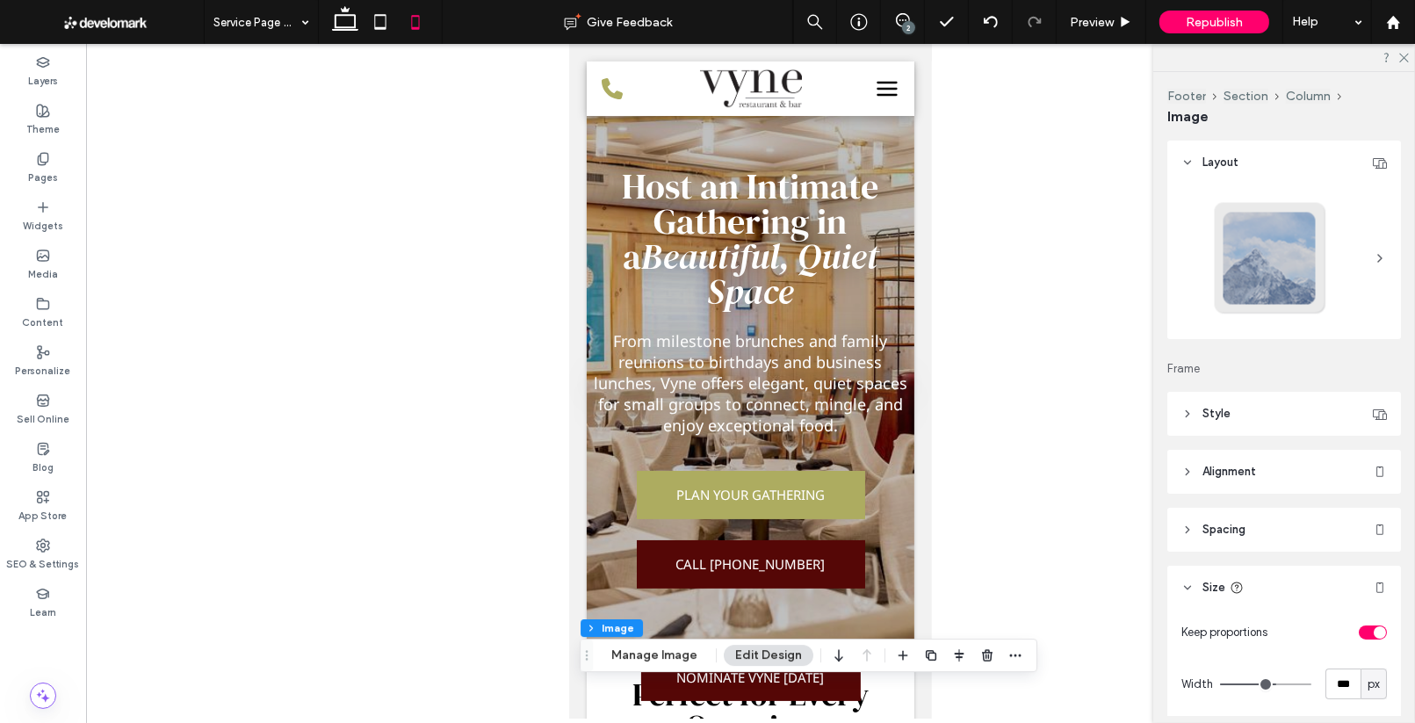
click at [1007, 436] on div at bounding box center [750, 381] width 1329 height 674
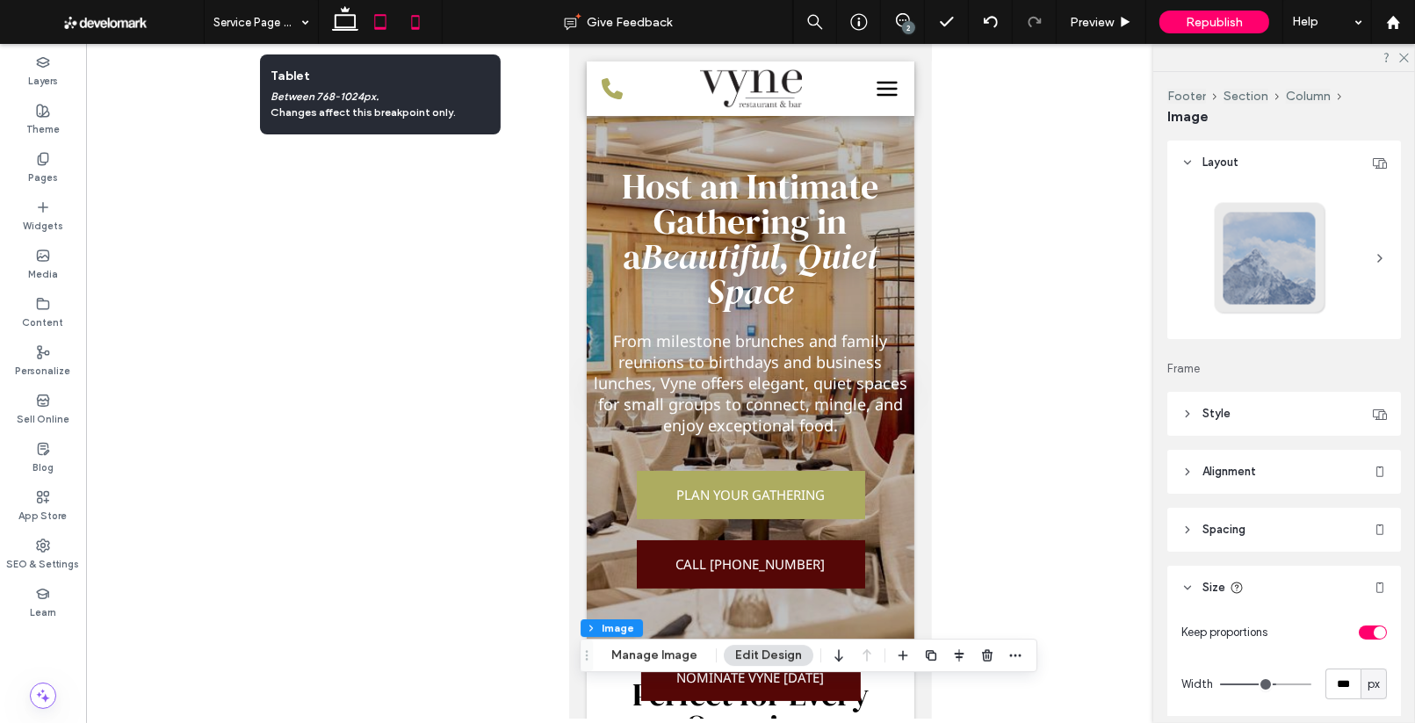
click at [384, 23] on icon at bounding box center [380, 21] width 35 height 35
type input "***"
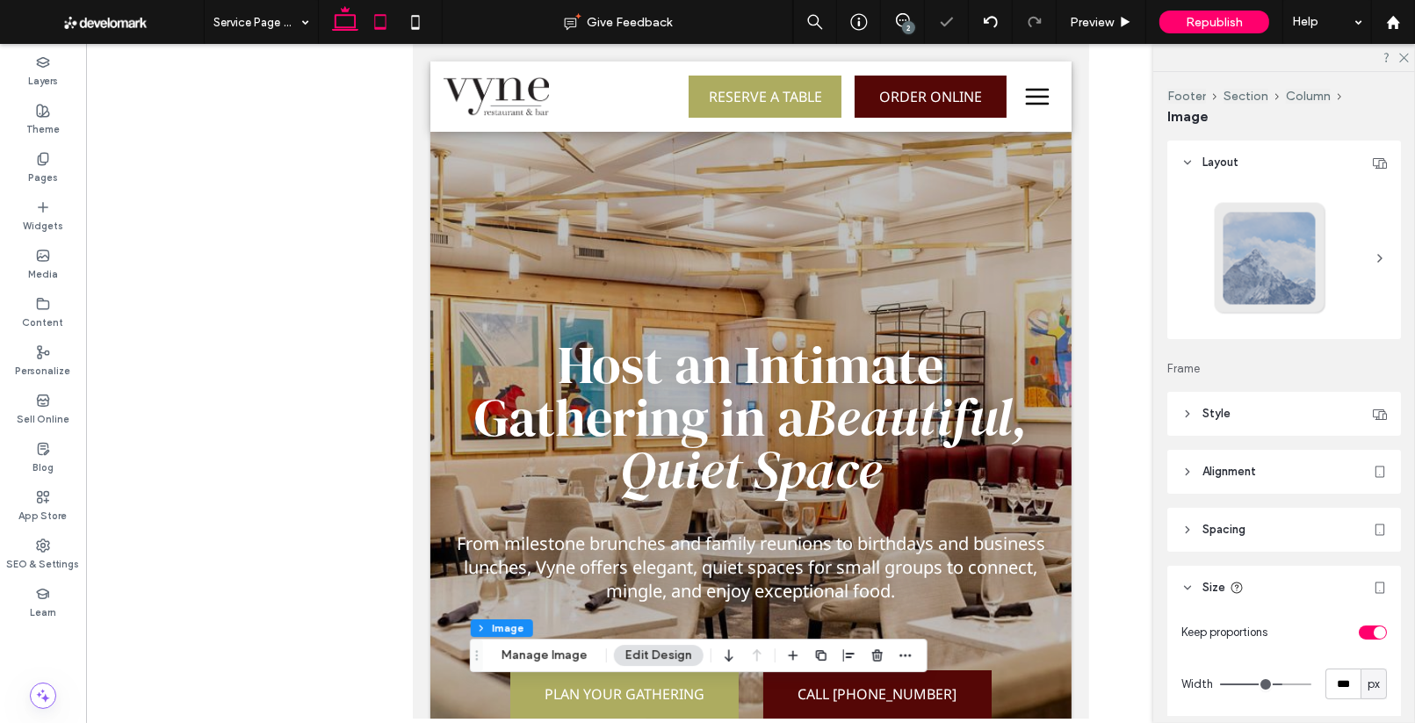
click at [343, 23] on icon at bounding box center [345, 21] width 35 height 35
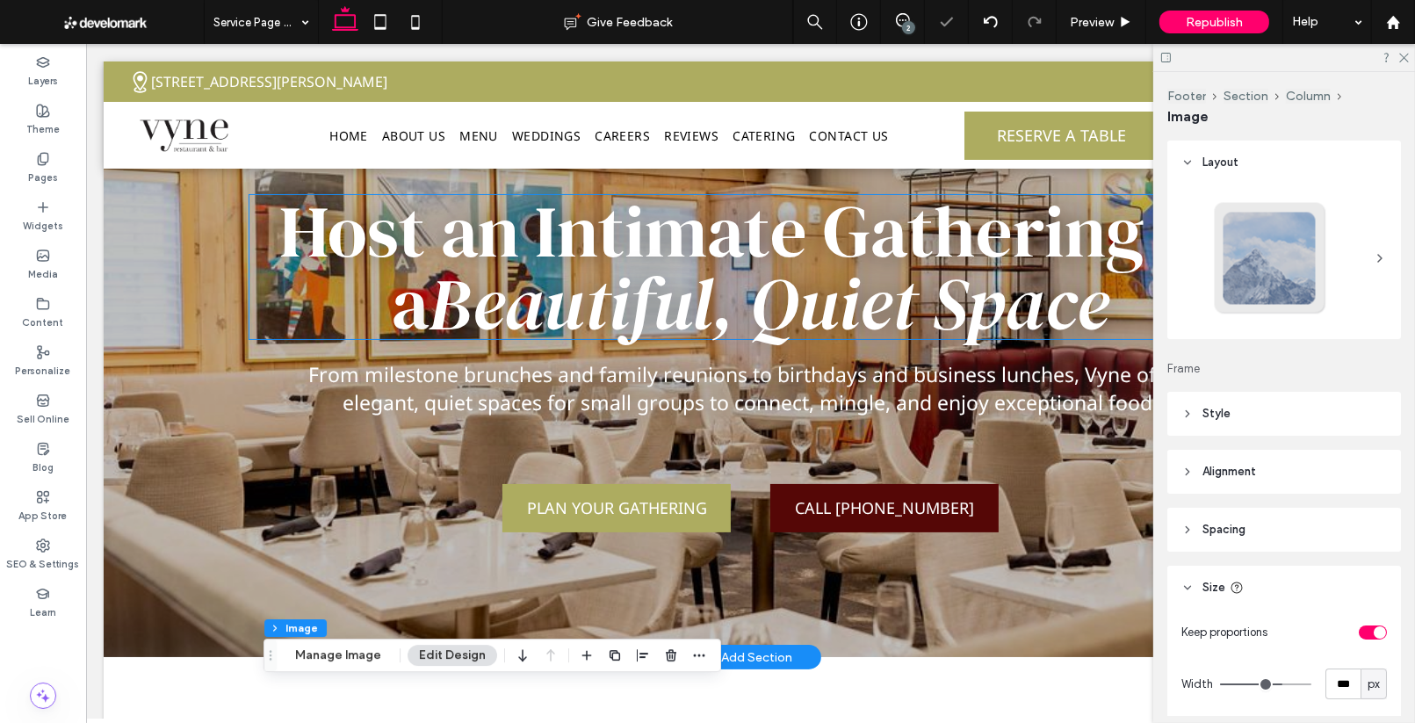
scroll to position [204, 0]
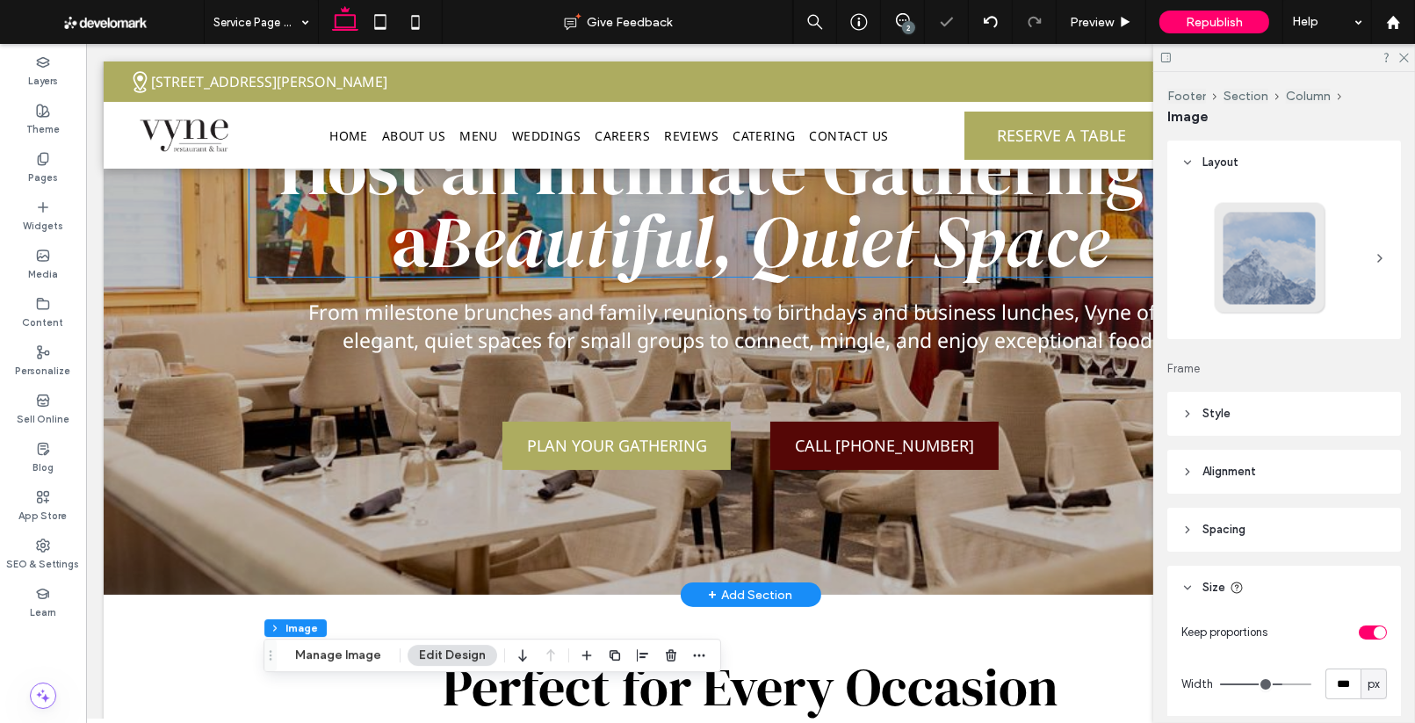
click at [619, 256] on span "Beautiful, Quiet Space" at bounding box center [769, 240] width 680 height 98
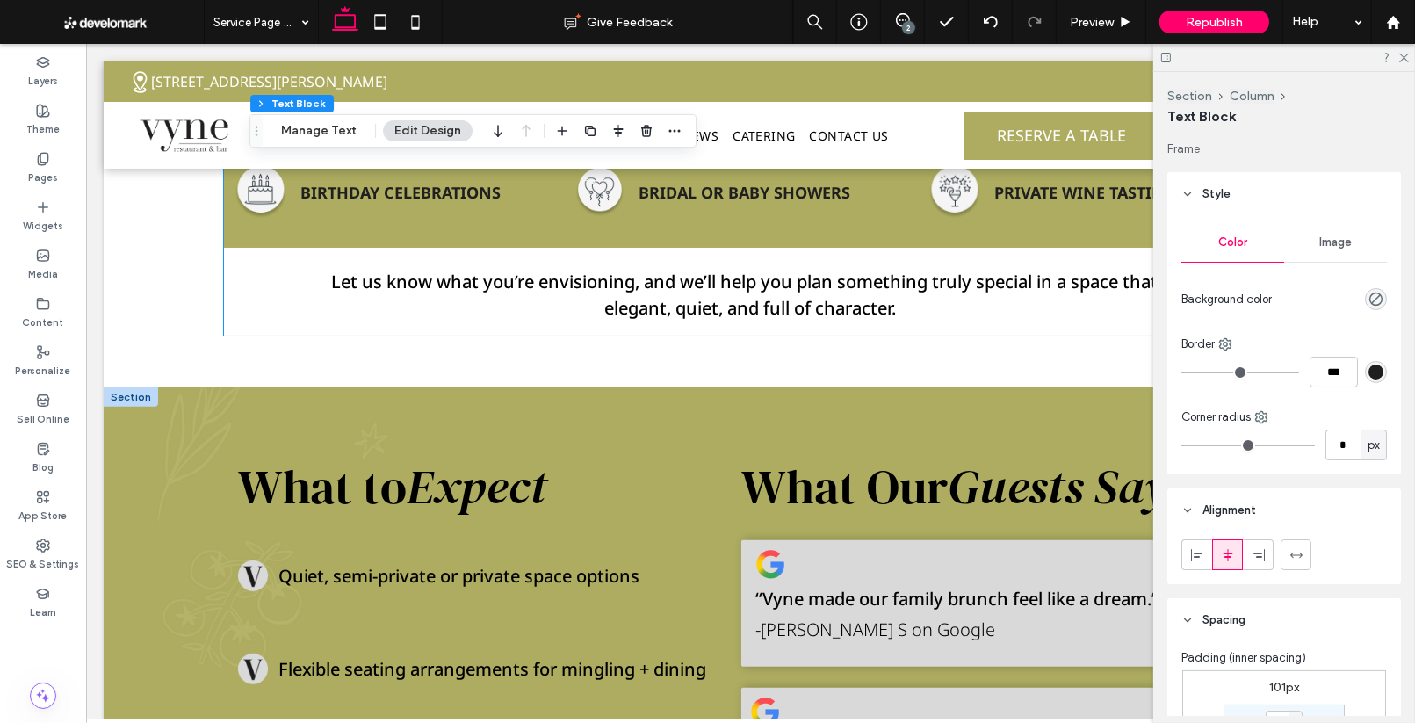
scroll to position [1097, 0]
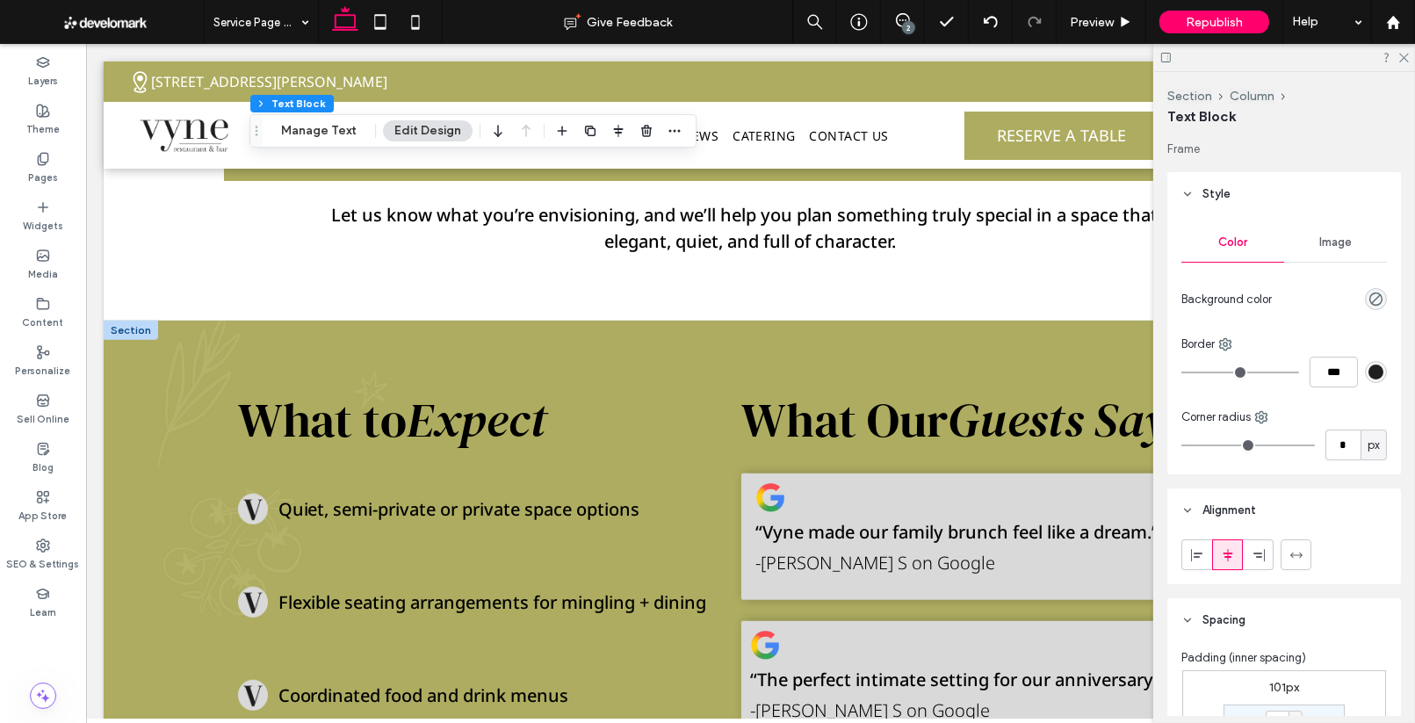
click at [139, 337] on div at bounding box center [130, 330] width 54 height 19
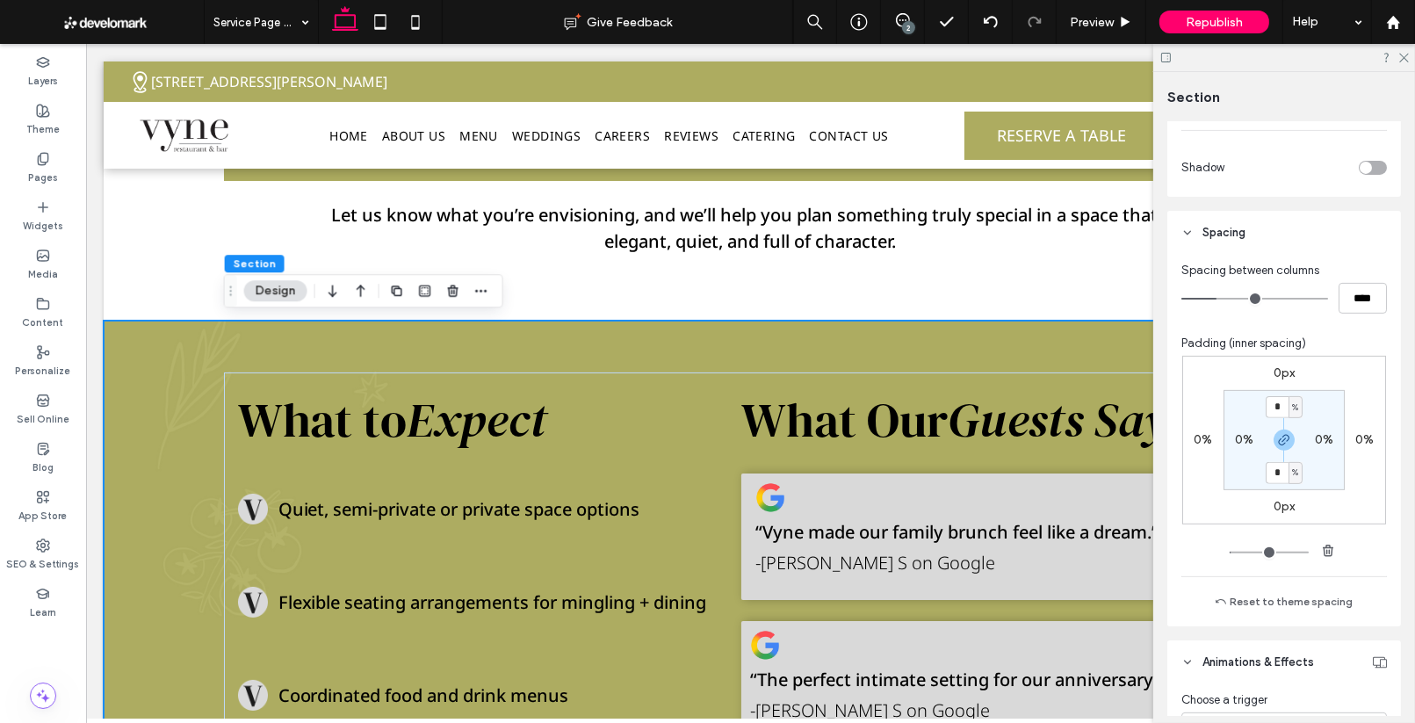
scroll to position [718, 0]
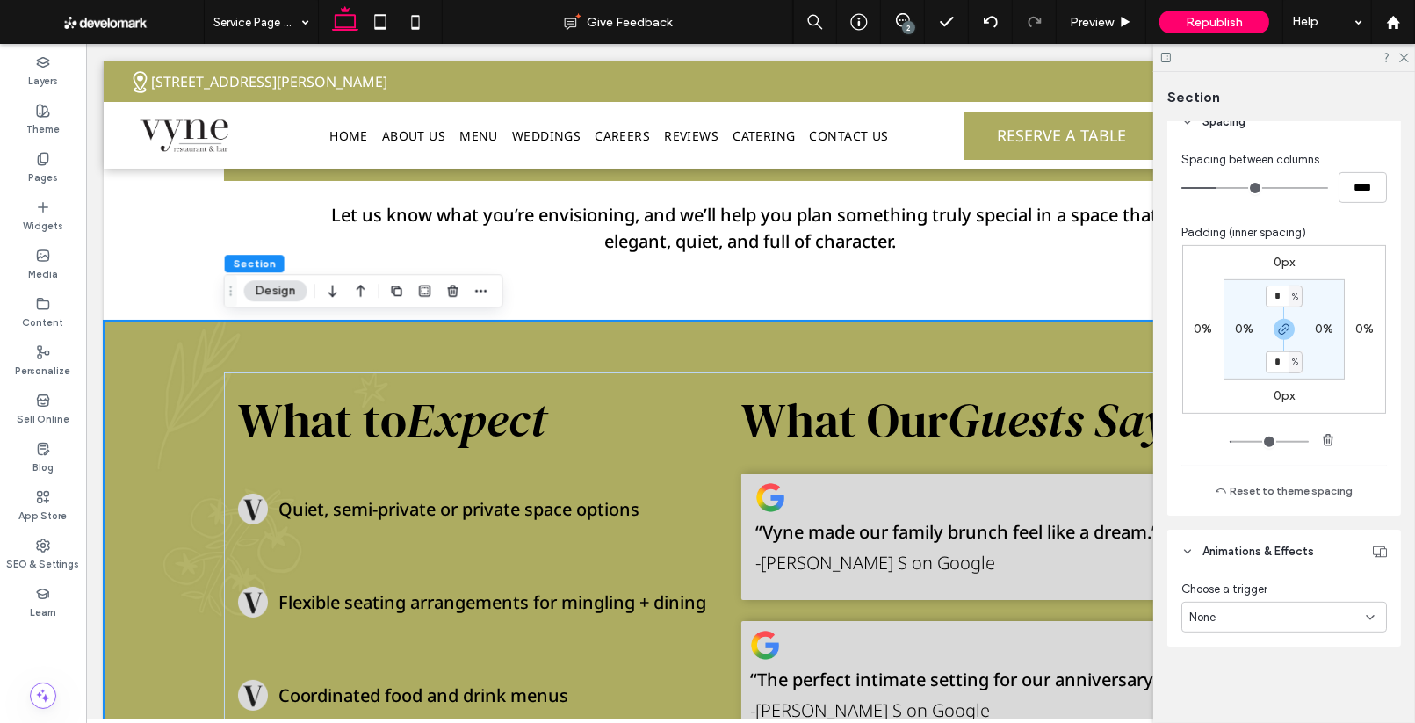
click at [1271, 609] on div "None" at bounding box center [1277, 618] width 177 height 18
click at [1216, 590] on span "Scroll" at bounding box center [1204, 586] width 30 height 18
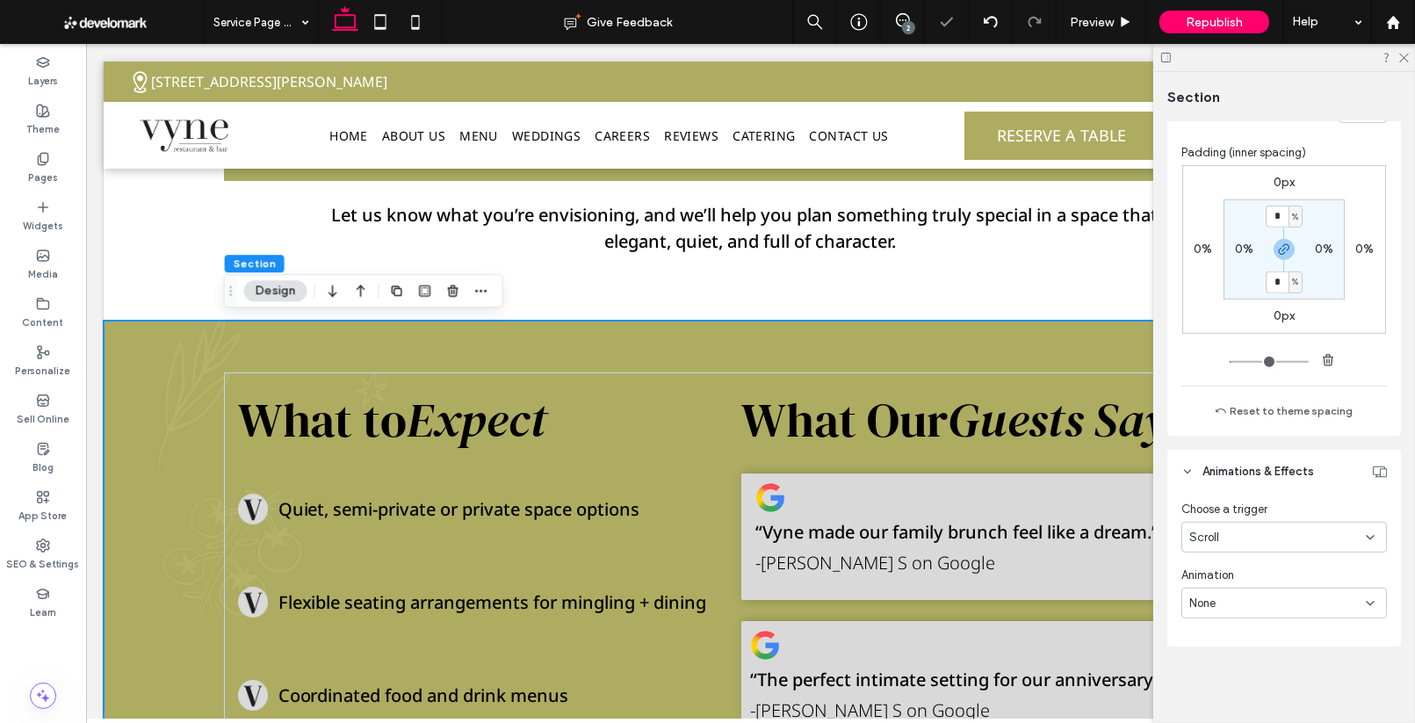
click at [1232, 603] on div "None" at bounding box center [1277, 603] width 177 height 18
click at [1210, 456] on span "Fade" at bounding box center [1202, 449] width 27 height 18
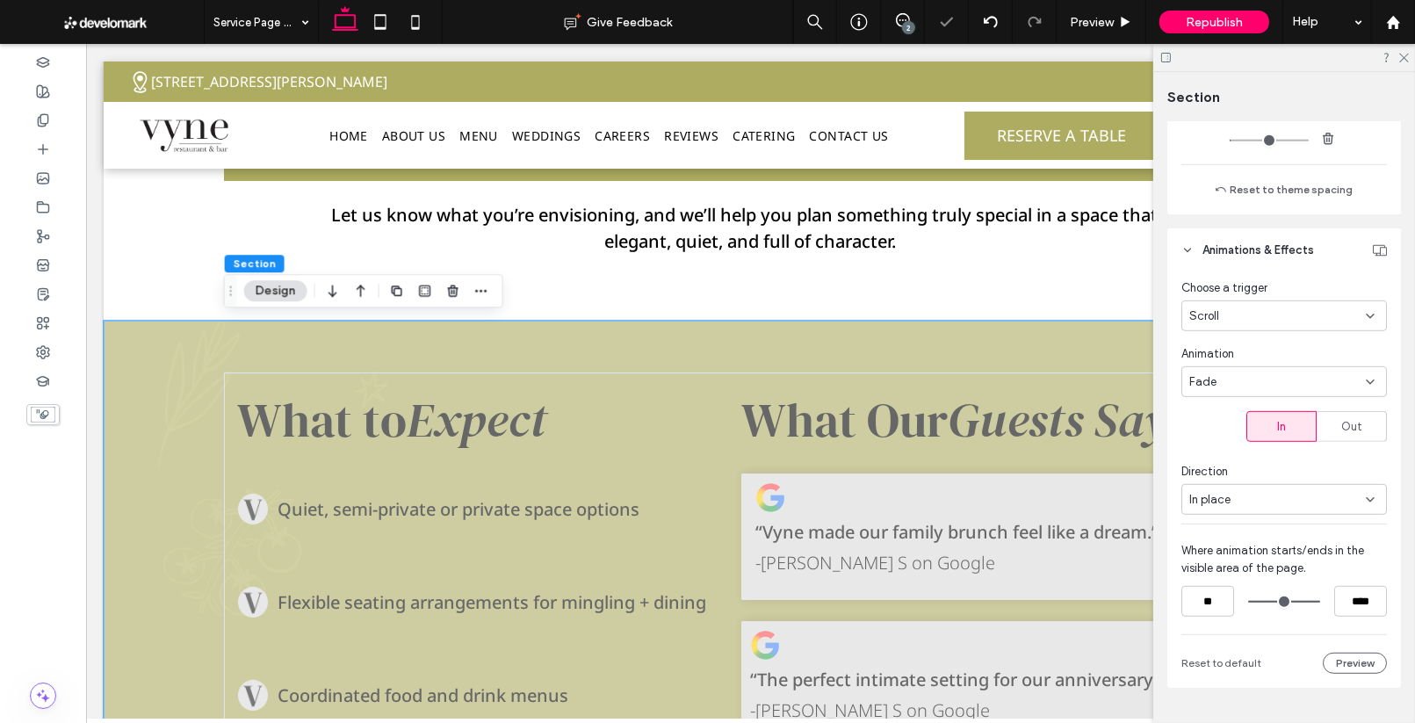
scroll to position [1027, 0]
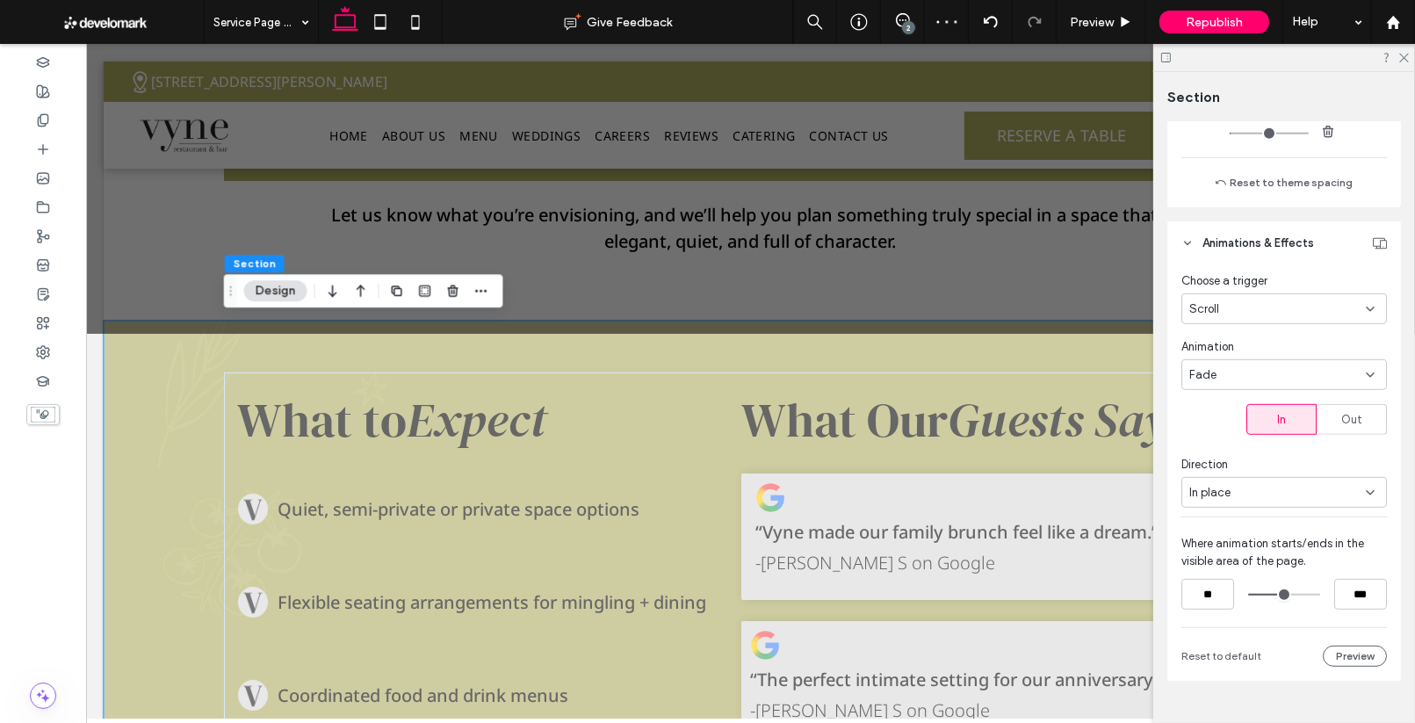
drag, startPoint x: 1314, startPoint y: 595, endPoint x: 1201, endPoint y: 584, distance: 113.0
click at [1286, 594] on input "range" at bounding box center [1284, 594] width 72 height 0
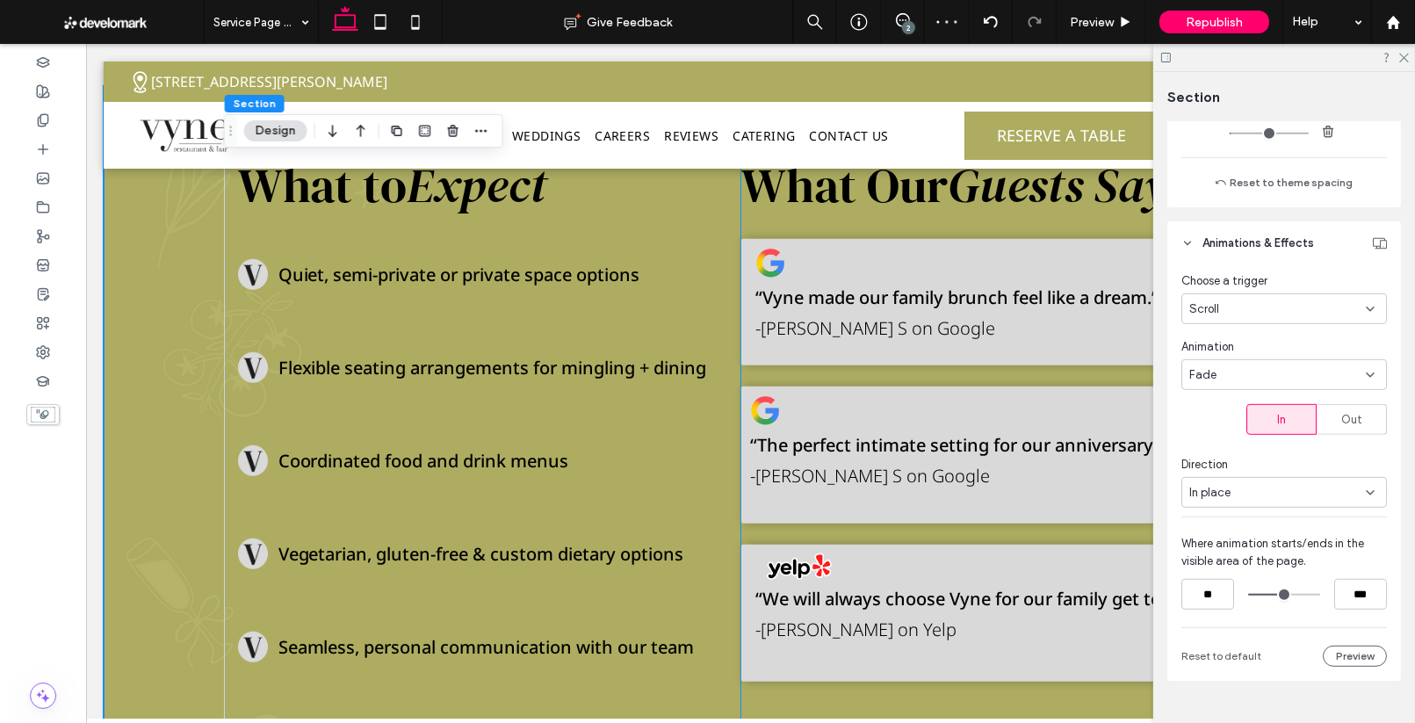
scroll to position [1332, 0]
click at [1345, 593] on input "***" at bounding box center [1360, 594] width 53 height 31
click at [1354, 592] on input "***" at bounding box center [1360, 594] width 53 height 31
type input "***"
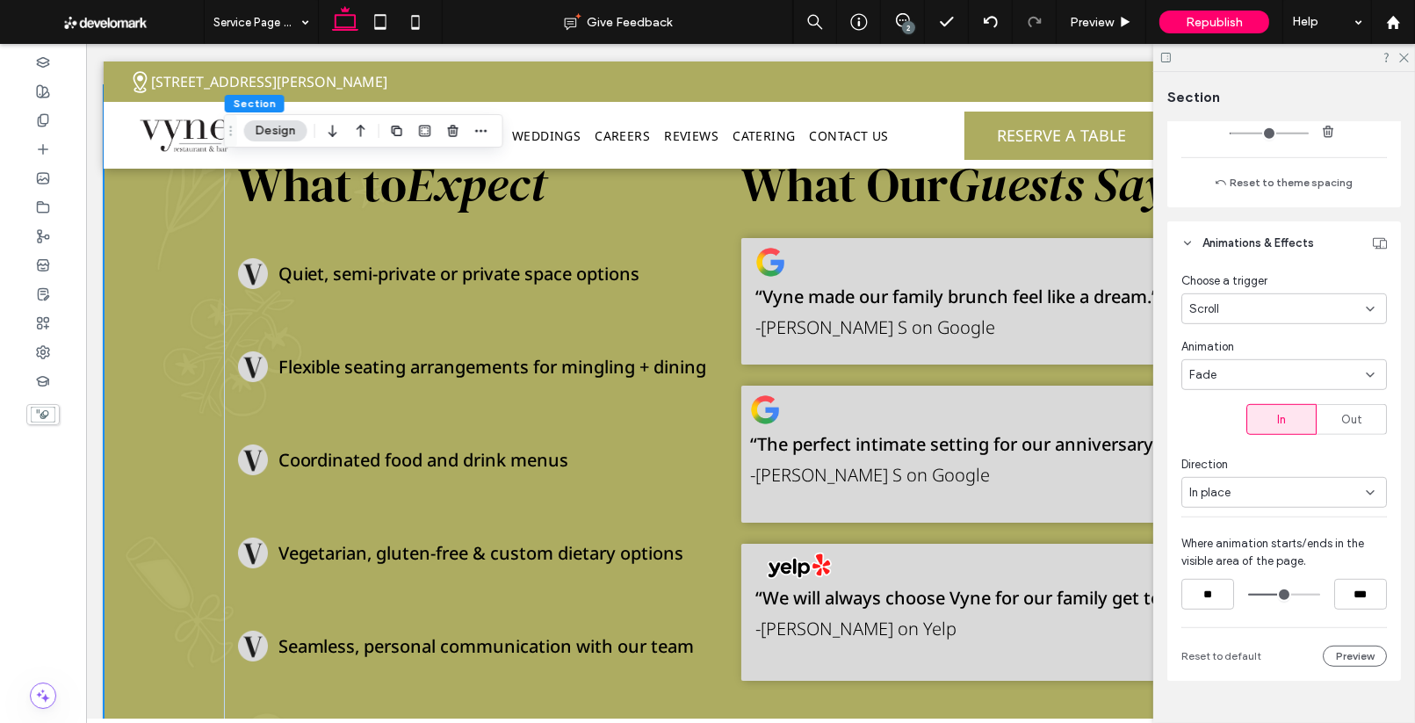
type input "**"
type input "***"
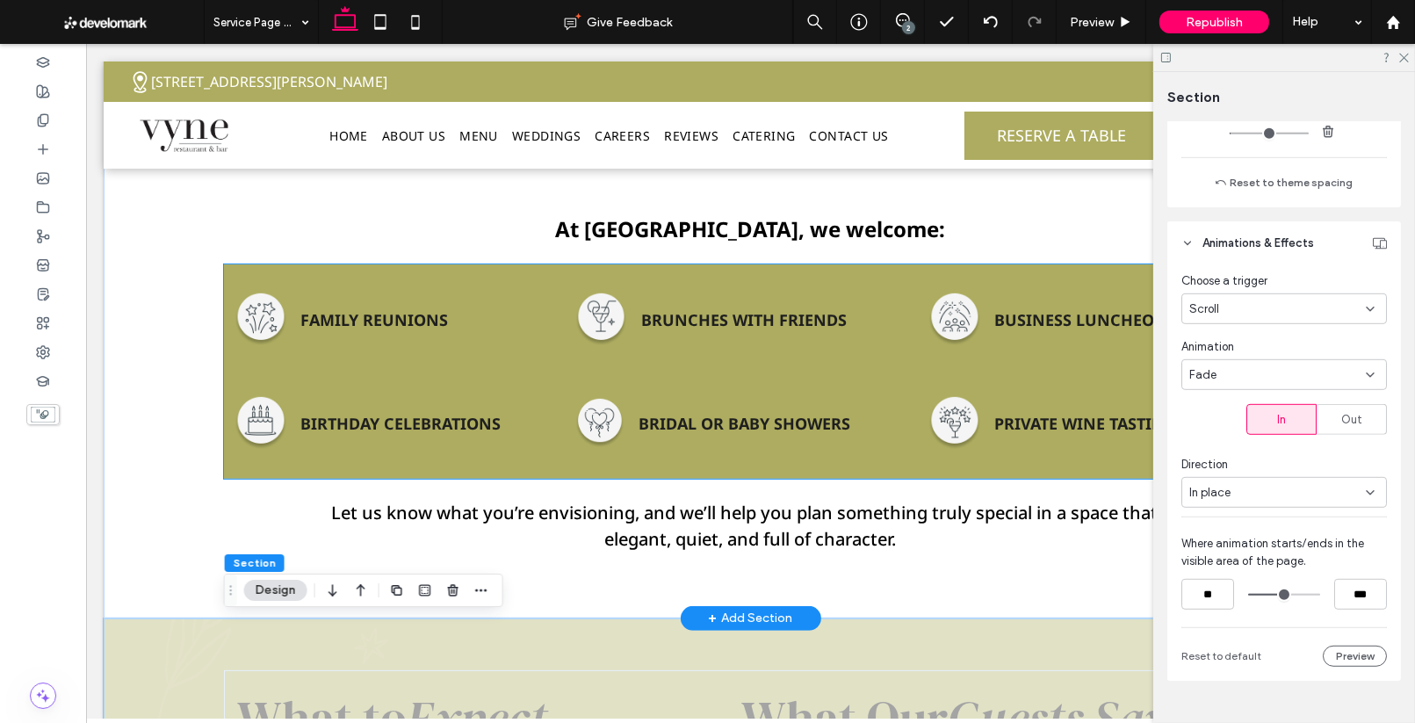
scroll to position [797, 0]
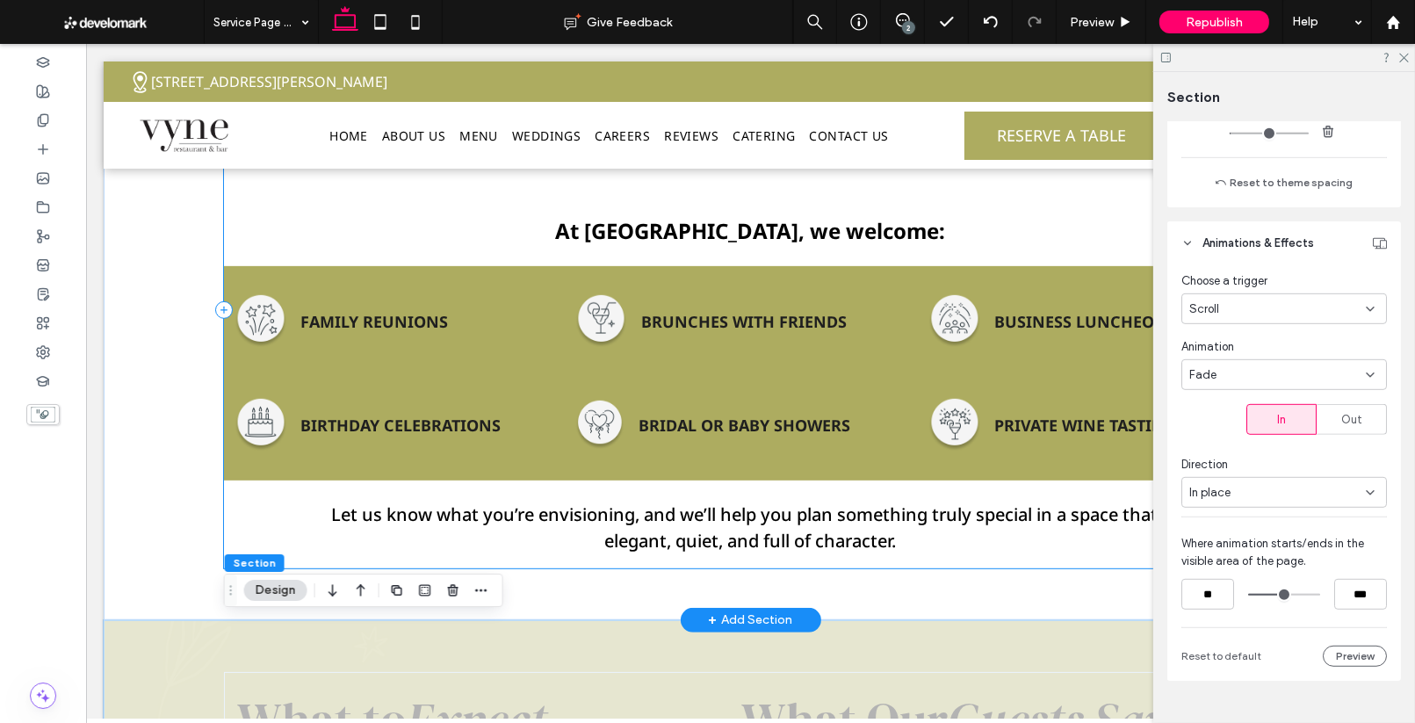
click at [445, 264] on div "Perfect for Every Occasion Whether you’re bringing together 10 or 50 of your fa…" at bounding box center [750, 310] width 1054 height 515
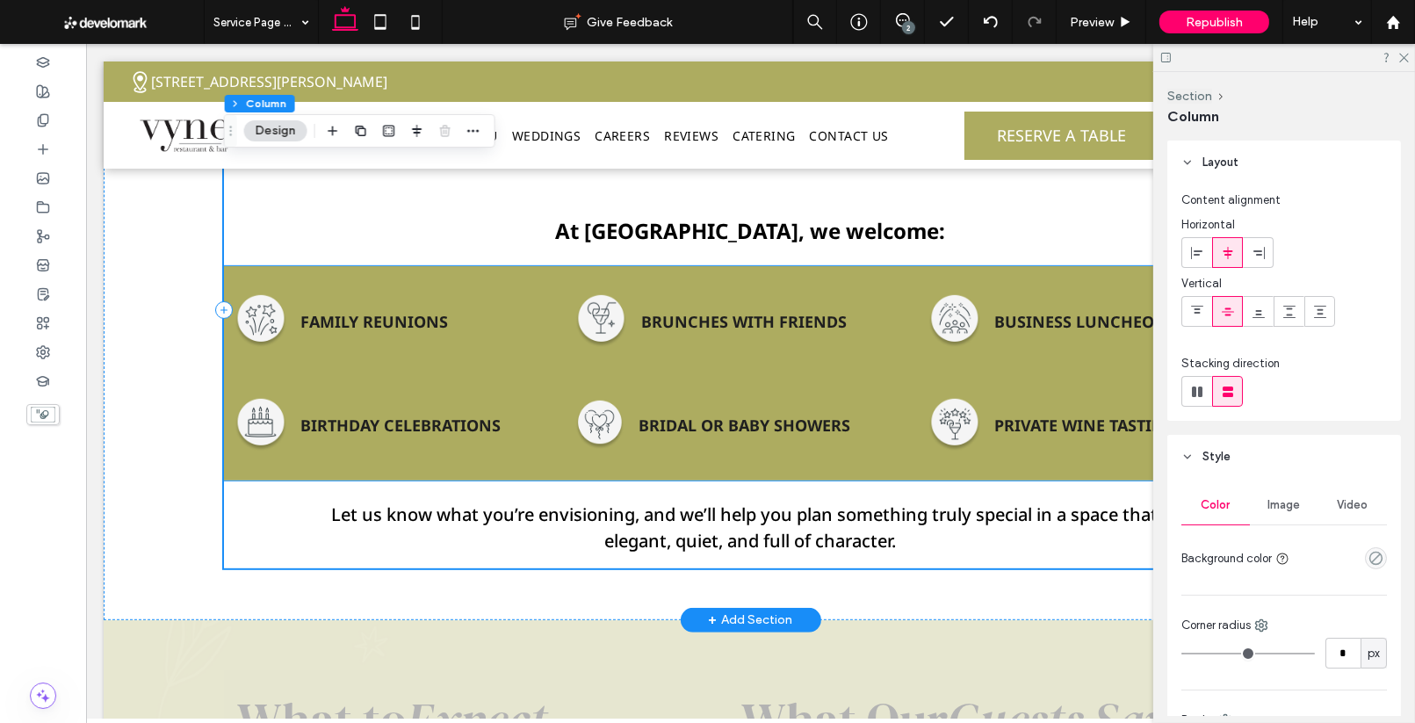
click at [445, 271] on div "FAMILY REUNIONS BRUNCHES WITH FRIENDS BUSINESS LUNCHEONS BIRTHDAY CELEBRATIONS …" at bounding box center [750, 373] width 1054 height 214
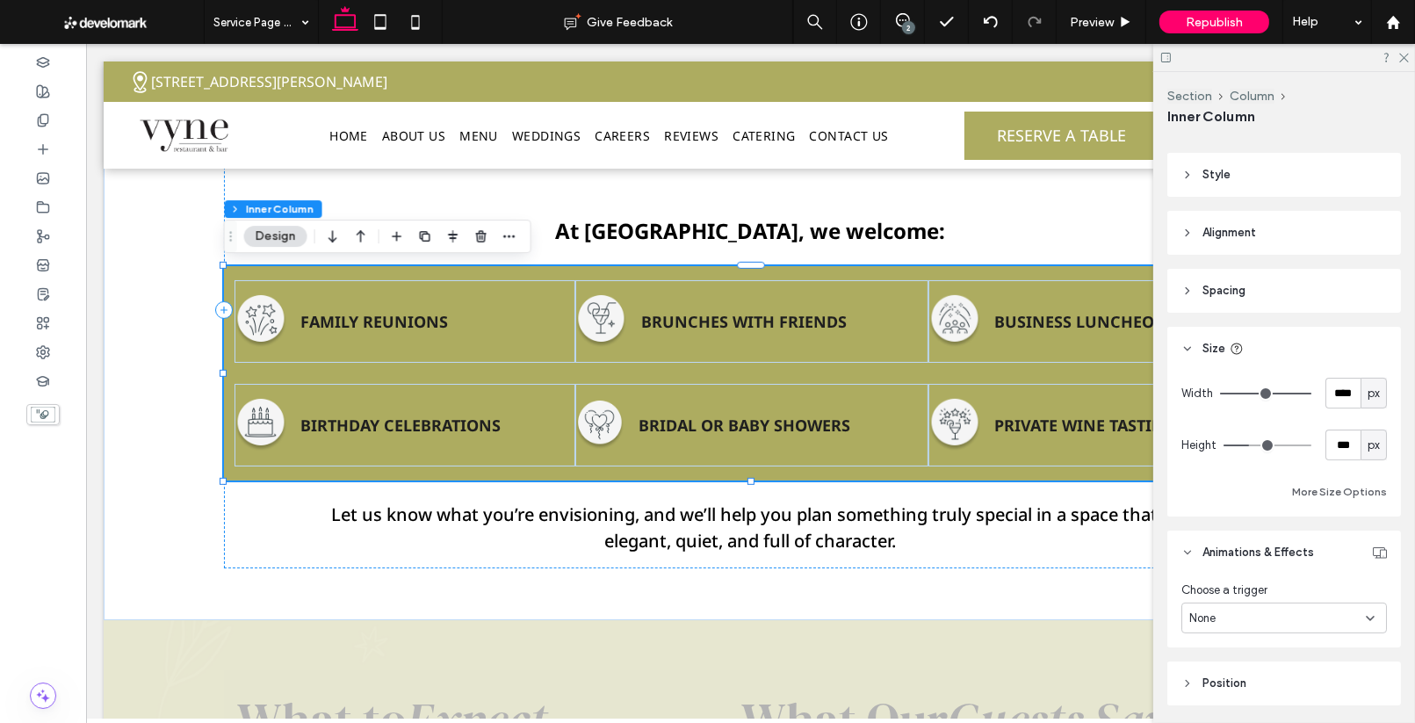
scroll to position [487, 0]
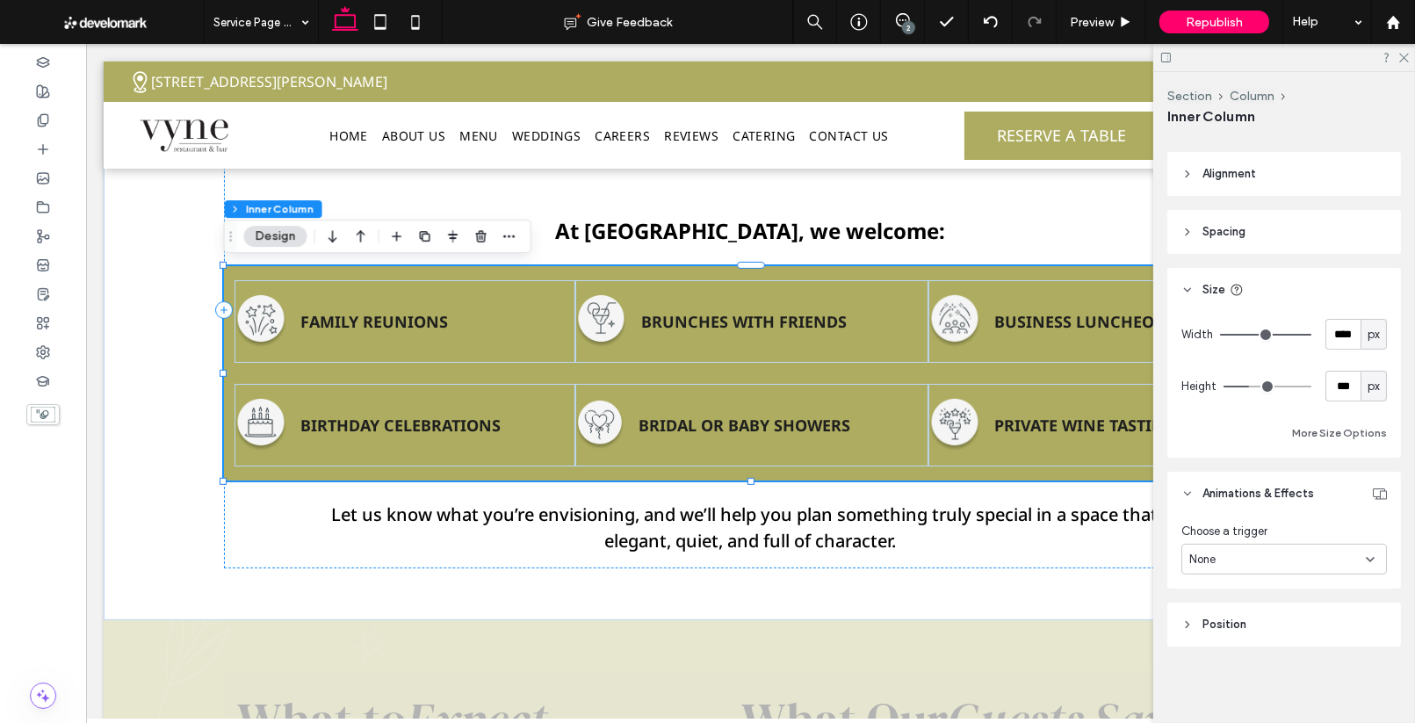
click at [1259, 560] on div "None" at bounding box center [1277, 560] width 177 height 18
click at [1301, 689] on div "Scroll" at bounding box center [1284, 681] width 204 height 31
click at [1268, 623] on div "None" at bounding box center [1277, 625] width 177 height 18
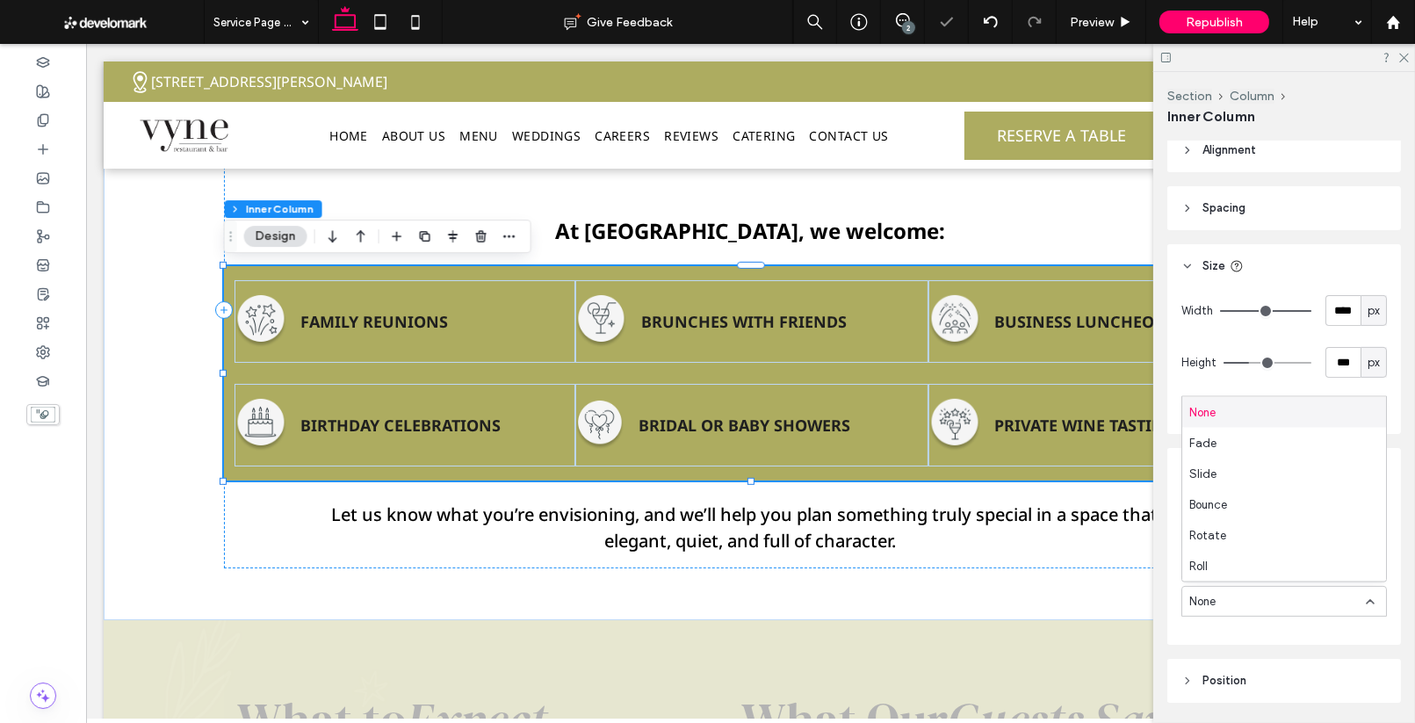
scroll to position [516, 0]
click at [1239, 453] on div "Fade" at bounding box center [1284, 441] width 204 height 31
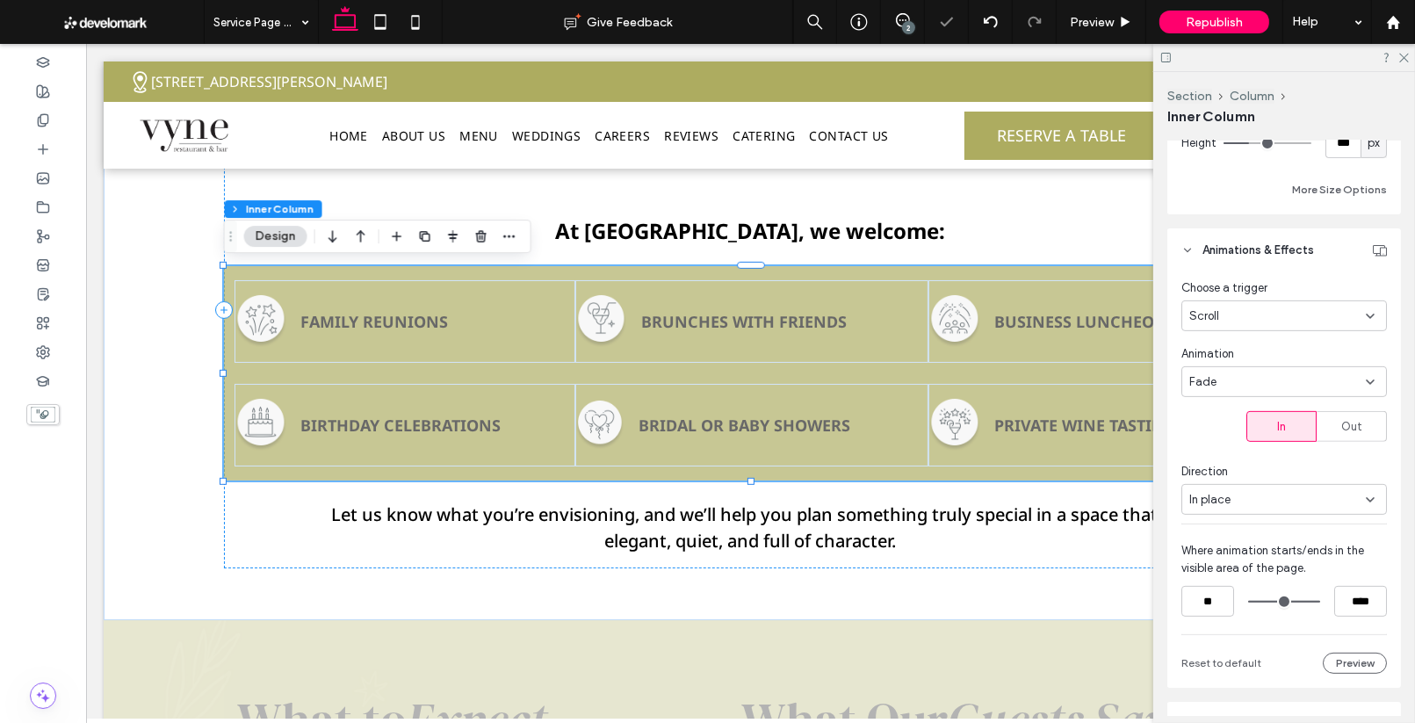
scroll to position [735, 0]
click at [1358, 593] on input "****" at bounding box center [1360, 596] width 53 height 31
type input "***"
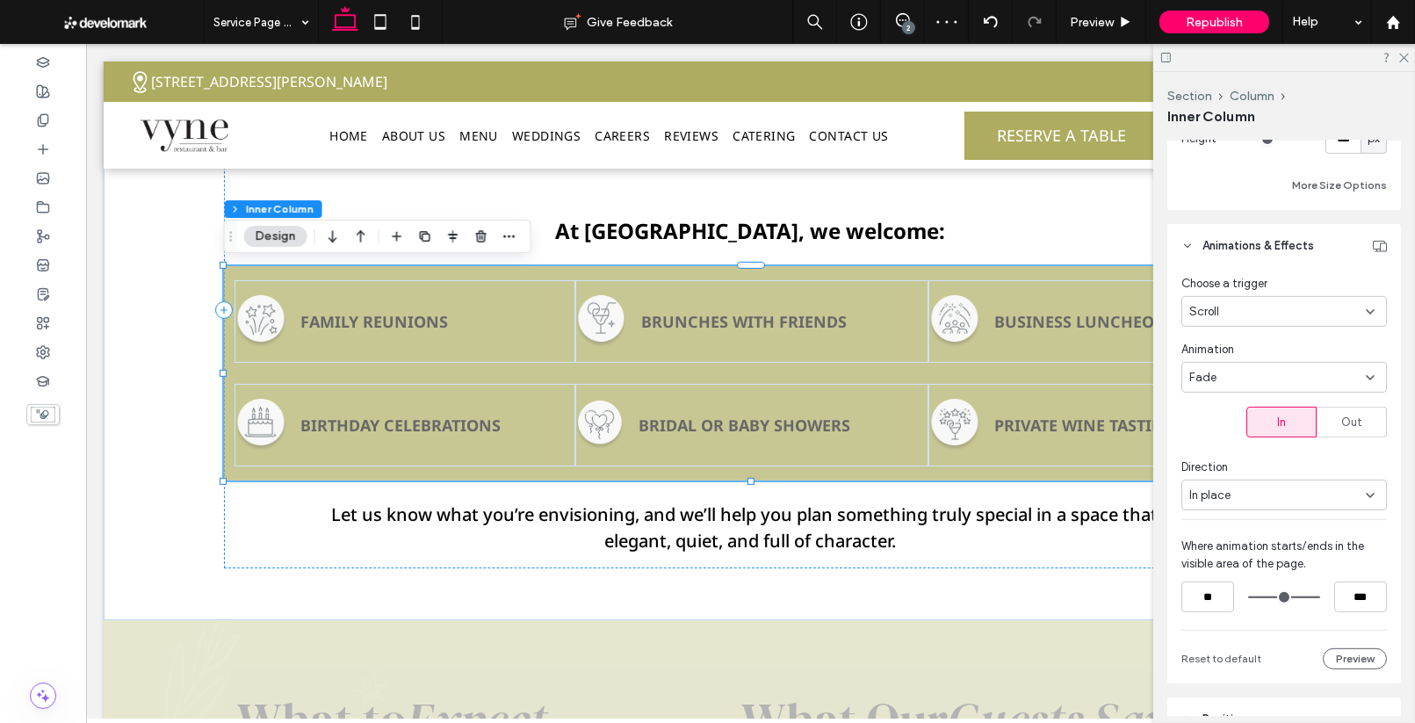
type input "**"
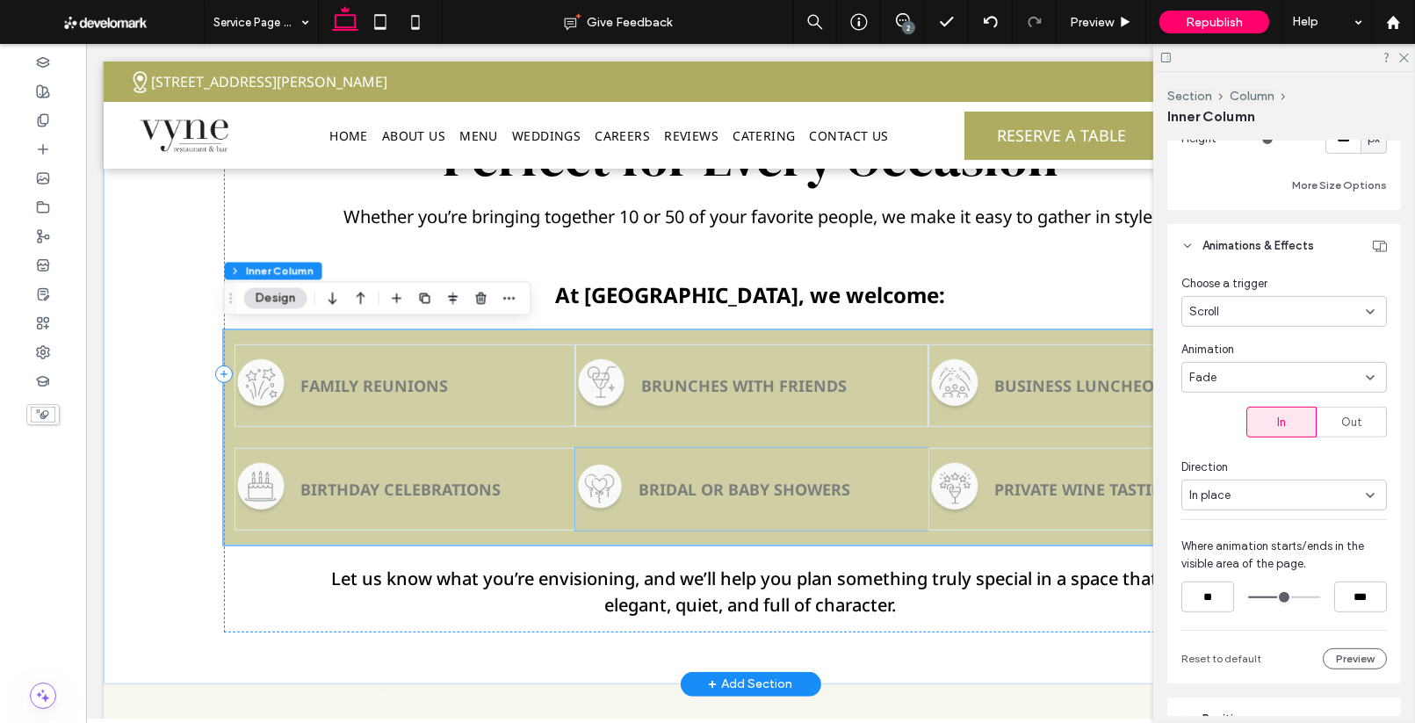
scroll to position [737, 0]
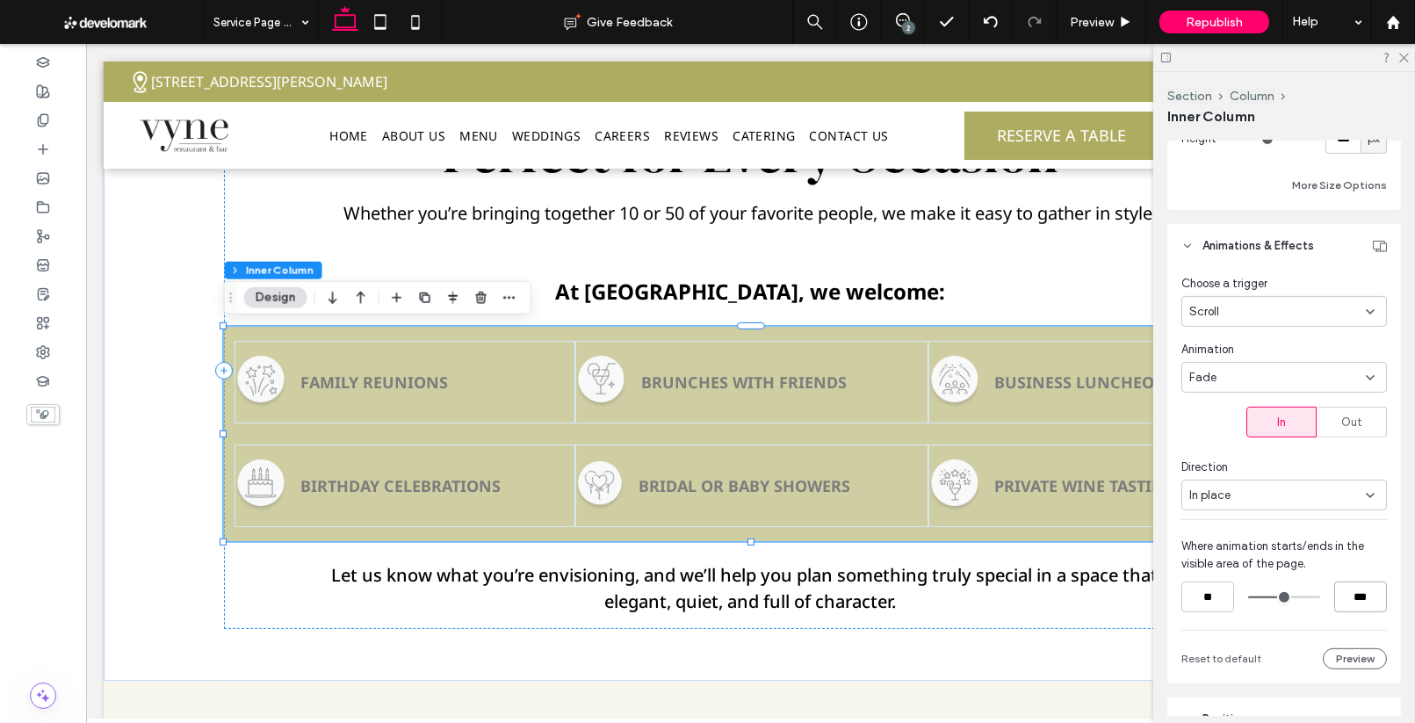
click at [1364, 596] on input "***" at bounding box center [1360, 596] width 53 height 31
click at [1356, 596] on input "***" at bounding box center [1360, 596] width 53 height 31
type input "***"
type input "**"
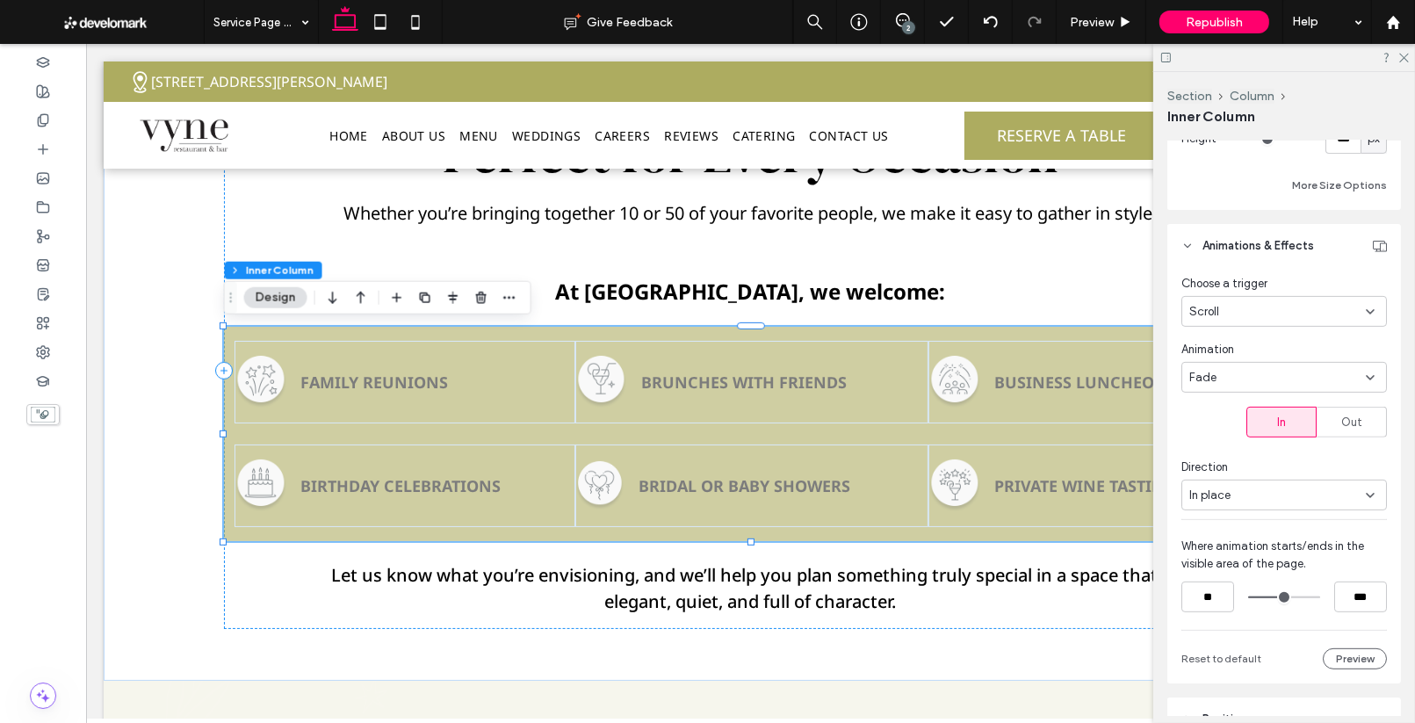
type input "***"
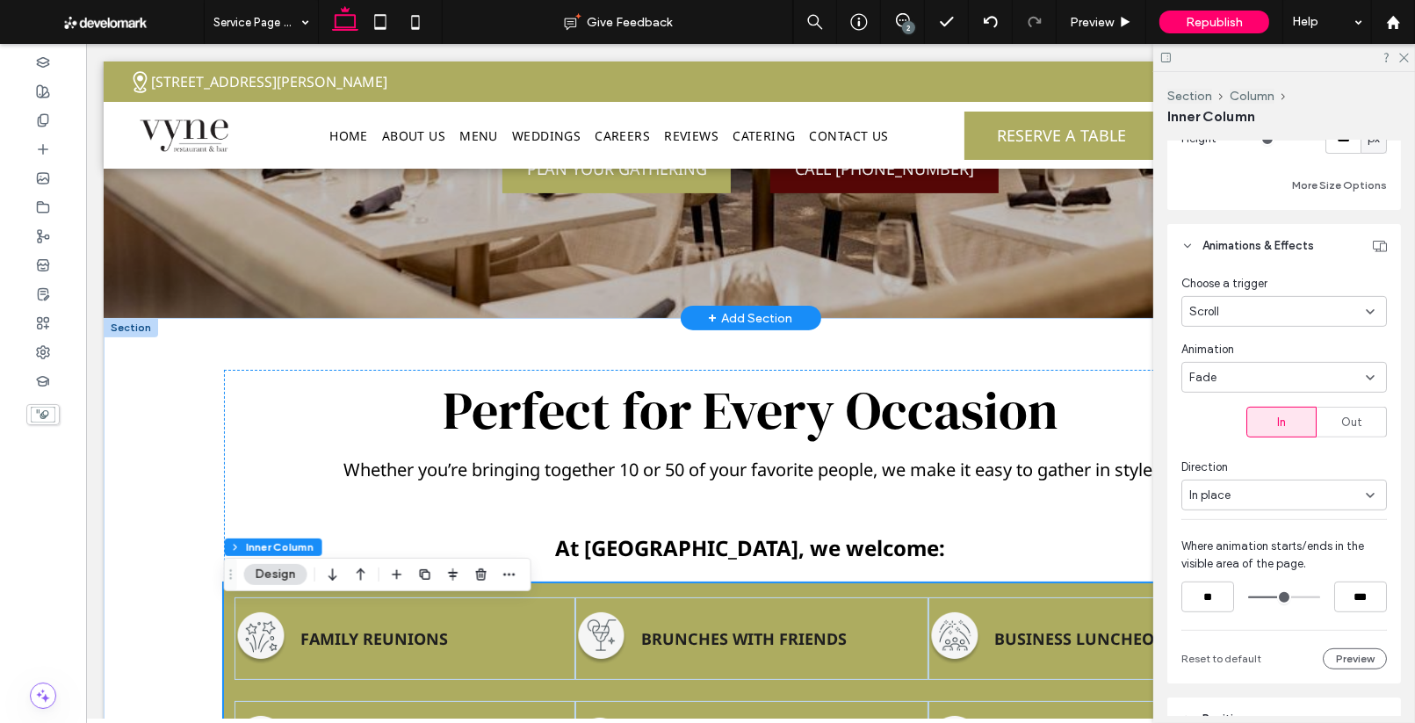
scroll to position [0, 0]
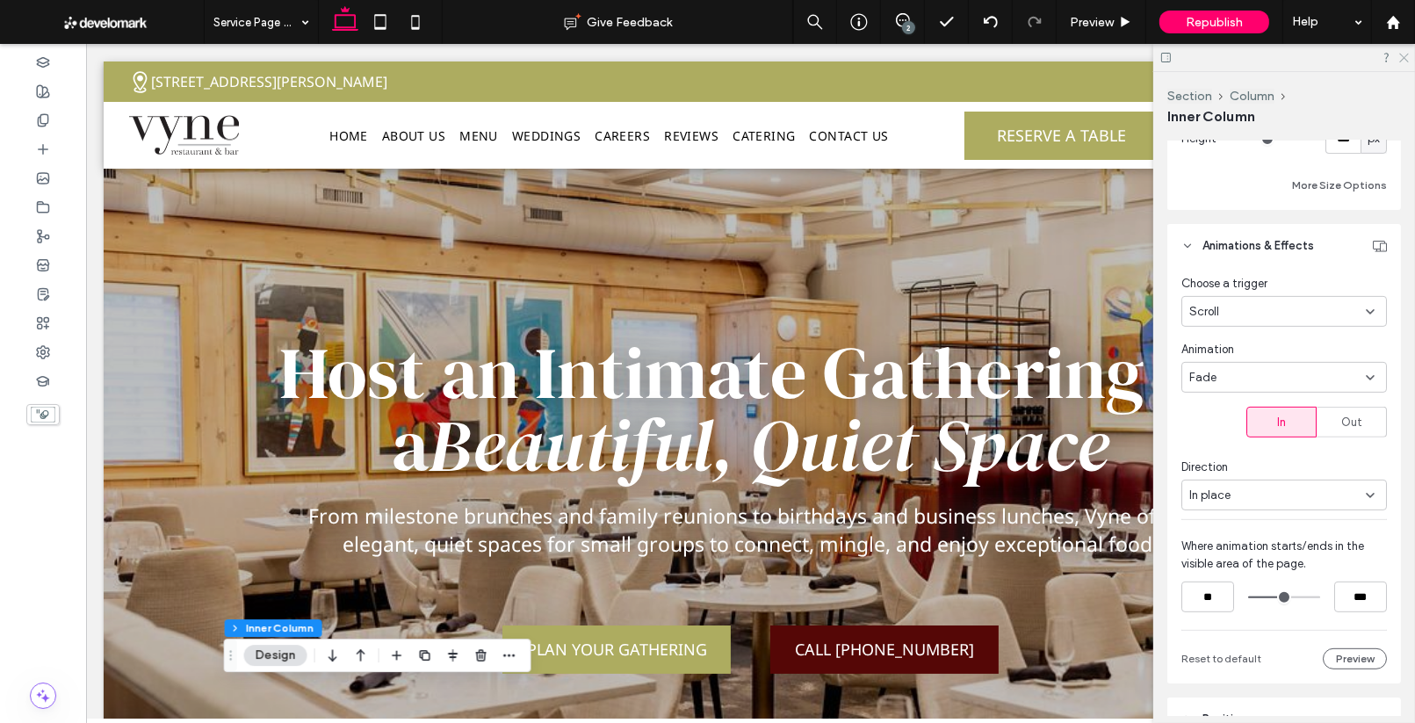
click at [1398, 54] on icon at bounding box center [1402, 56] width 11 height 11
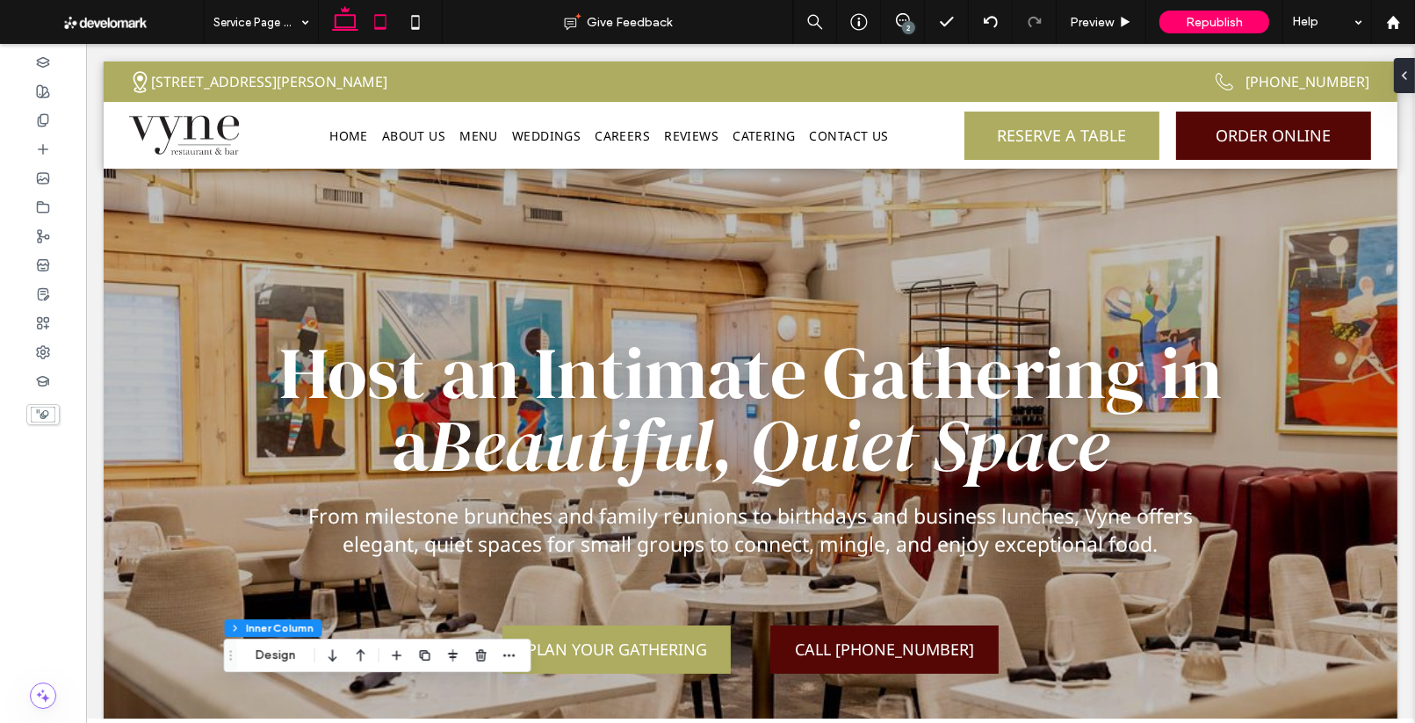
click at [375, 23] on use at bounding box center [380, 21] width 11 height 15
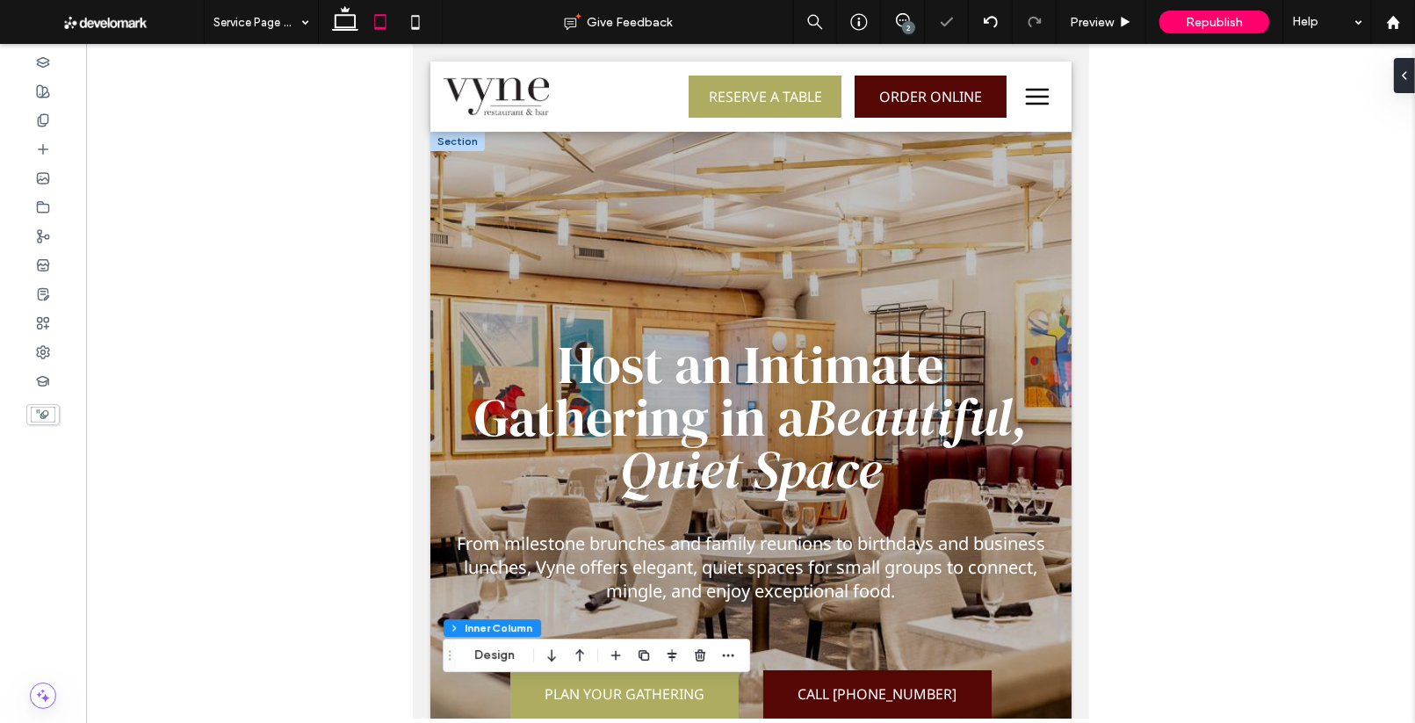
scroll to position [414, 0]
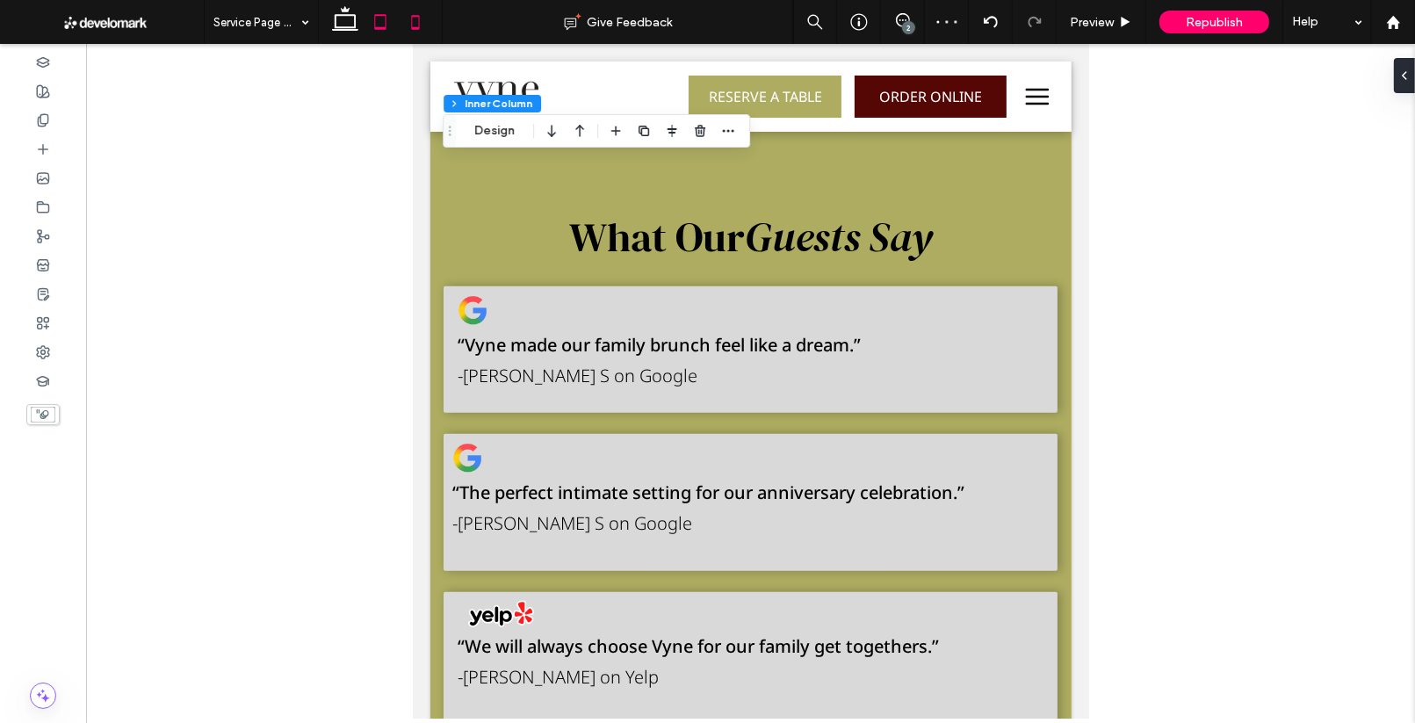
click at [409, 10] on icon at bounding box center [415, 21] width 35 height 35
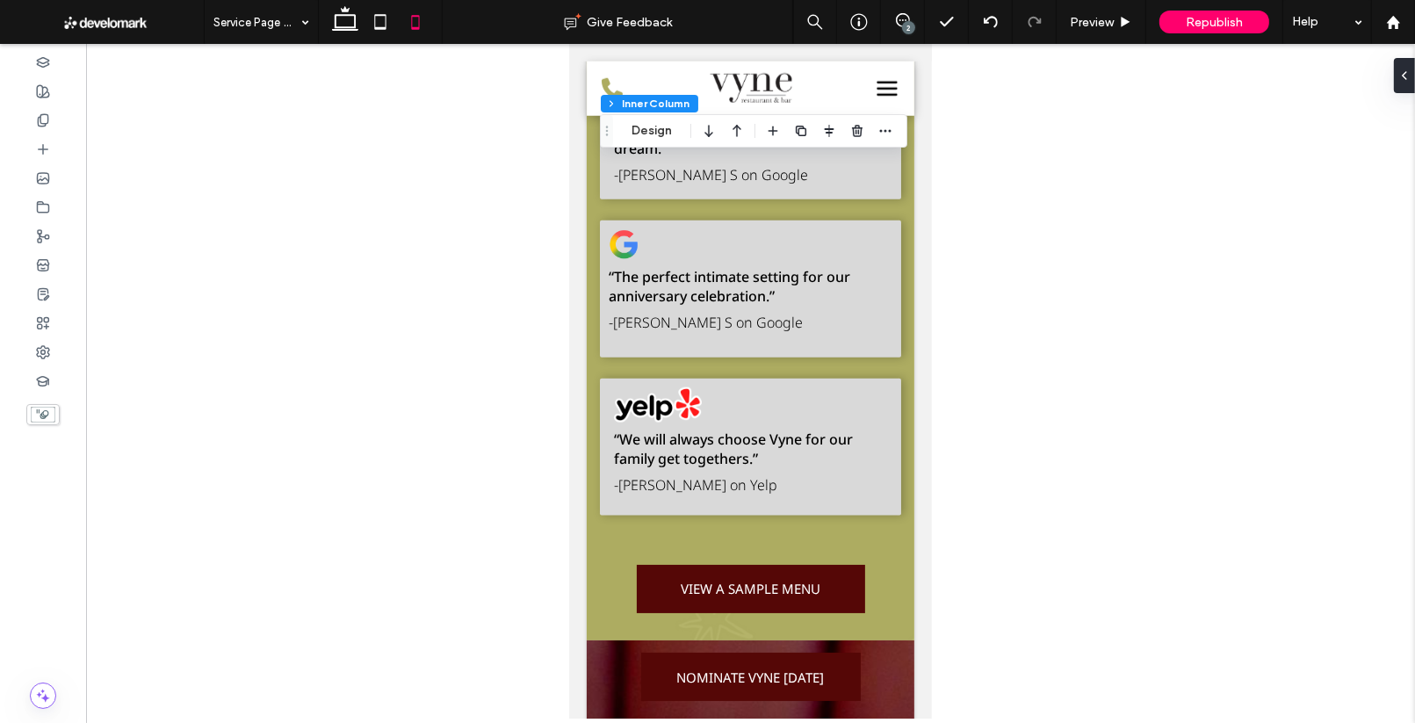
scroll to position [2246, 0]
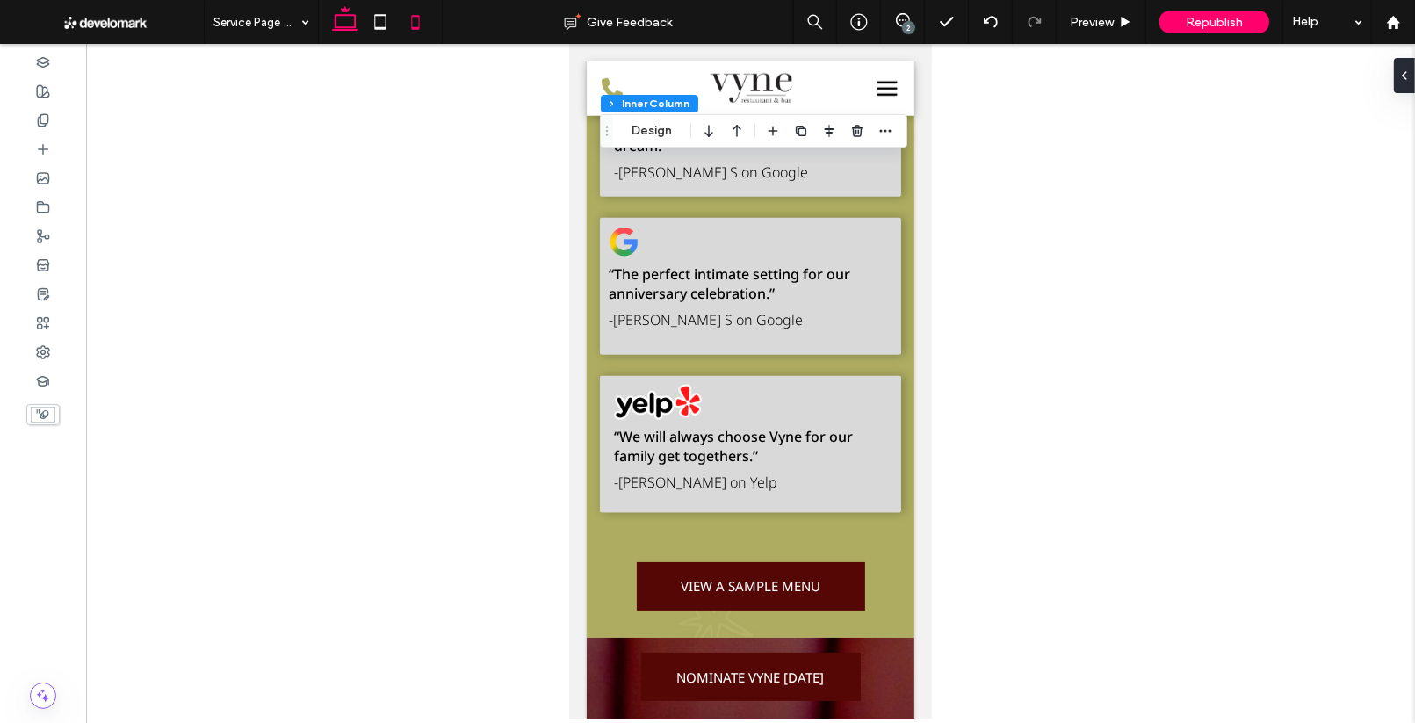
click at [349, 19] on icon at bounding box center [345, 21] width 35 height 35
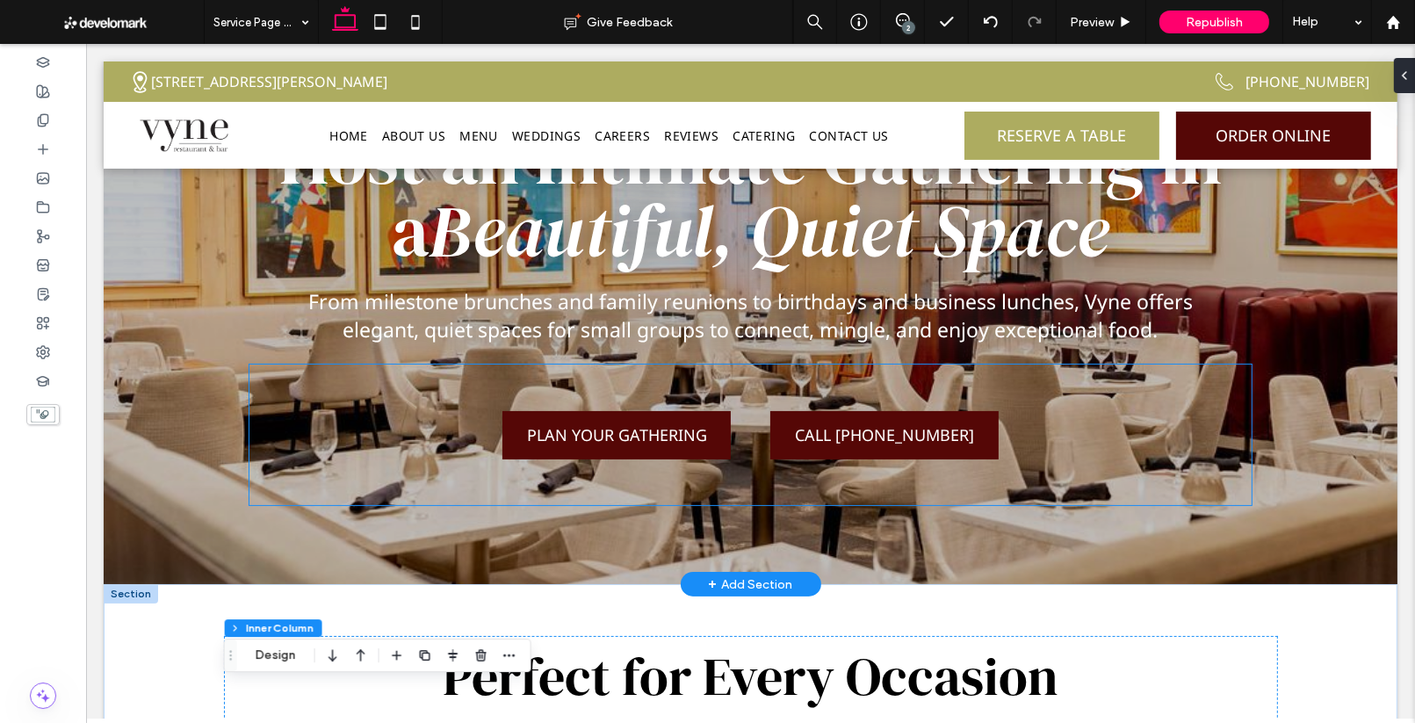
scroll to position [231, 0]
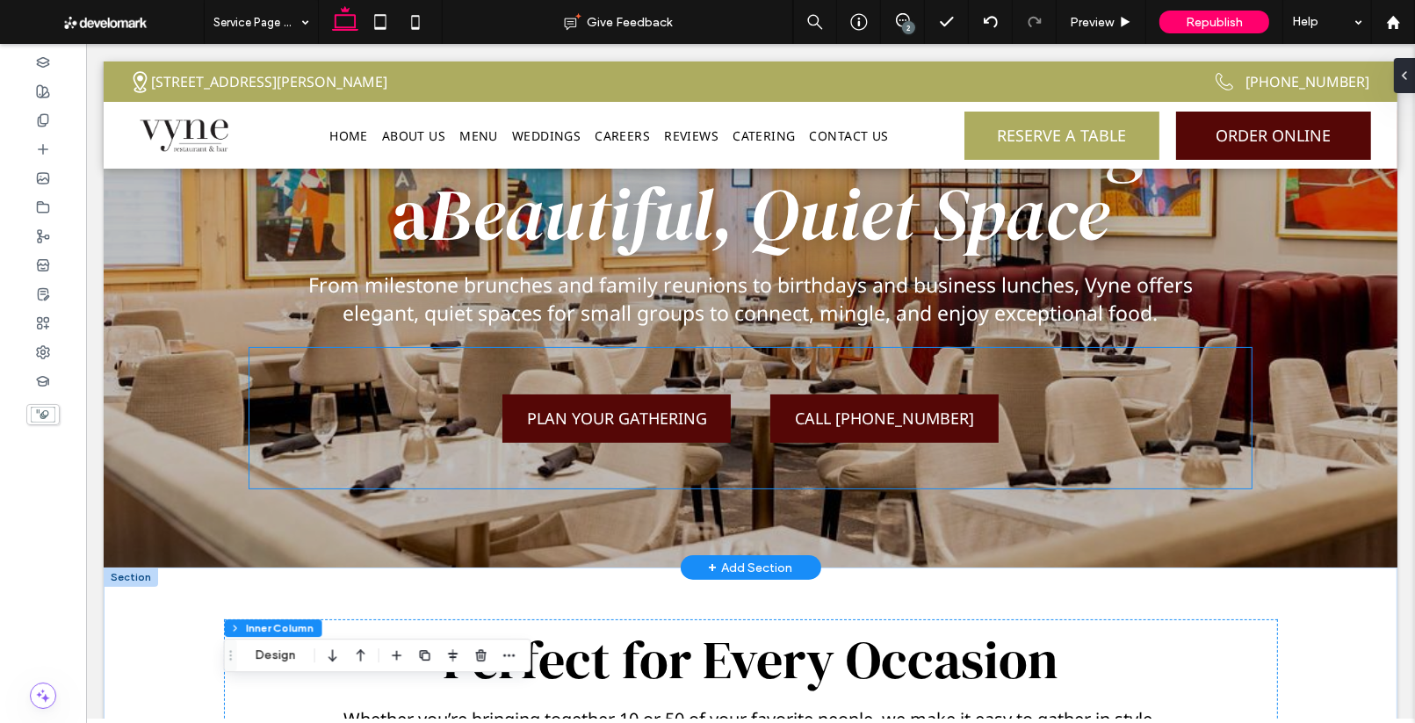
click at [660, 419] on span "PLAN YOUR GATHERING" at bounding box center [616, 417] width 180 height 21
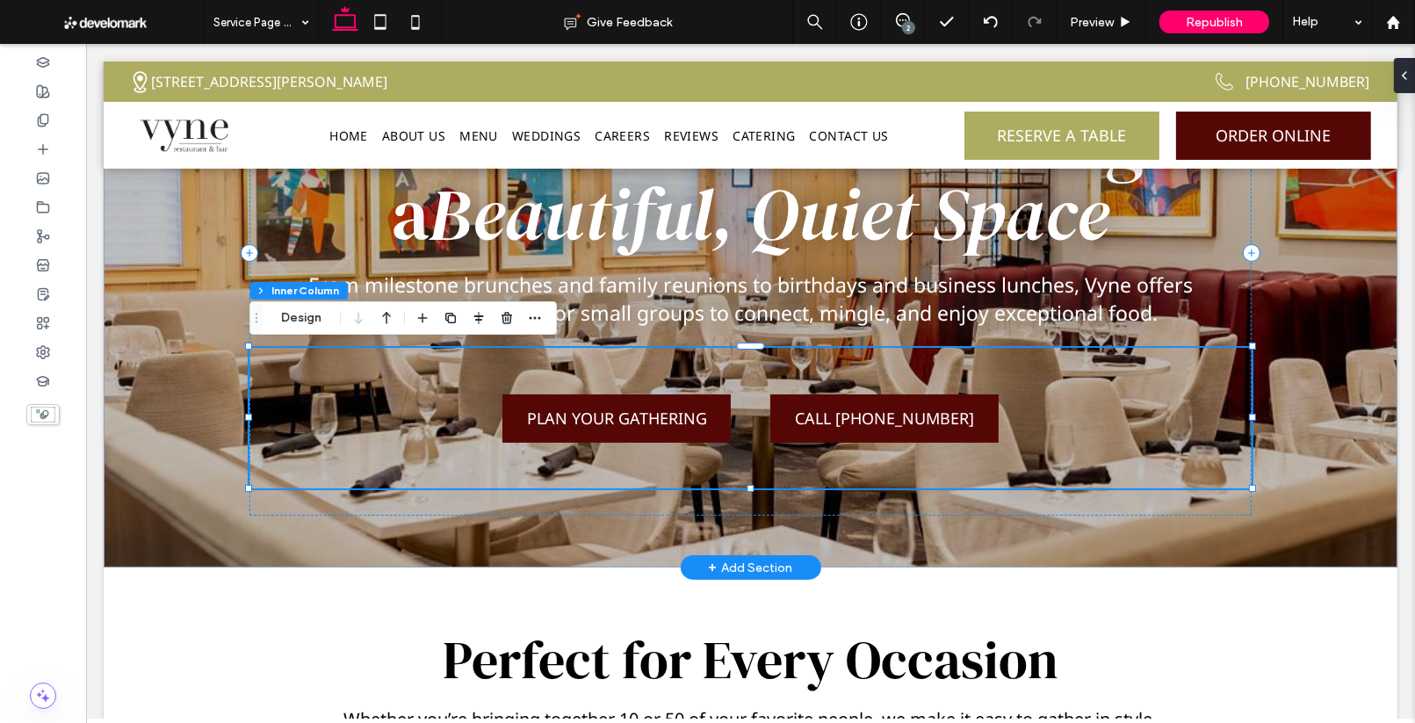
click at [639, 427] on span "PLAN YOUR GATHERING" at bounding box center [616, 417] width 180 height 21
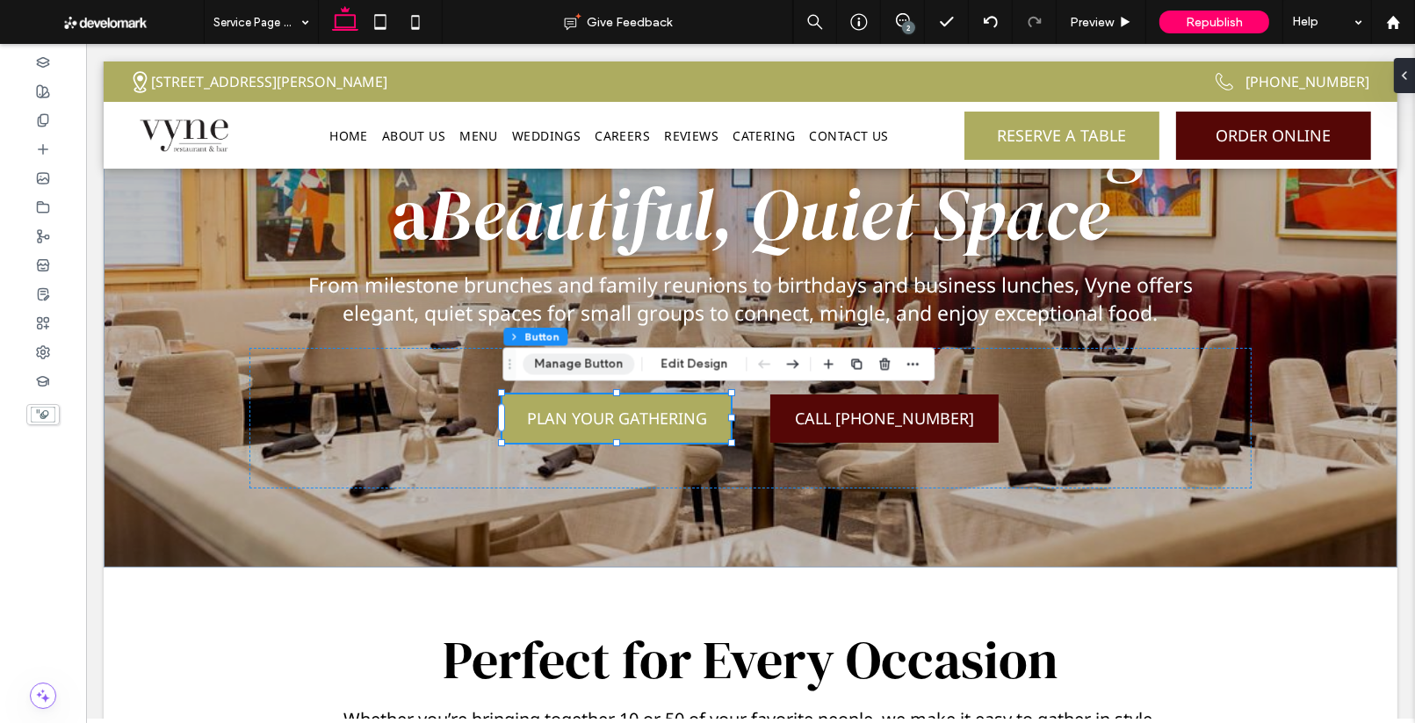
click at [590, 371] on button "Manage Button" at bounding box center [578, 364] width 112 height 21
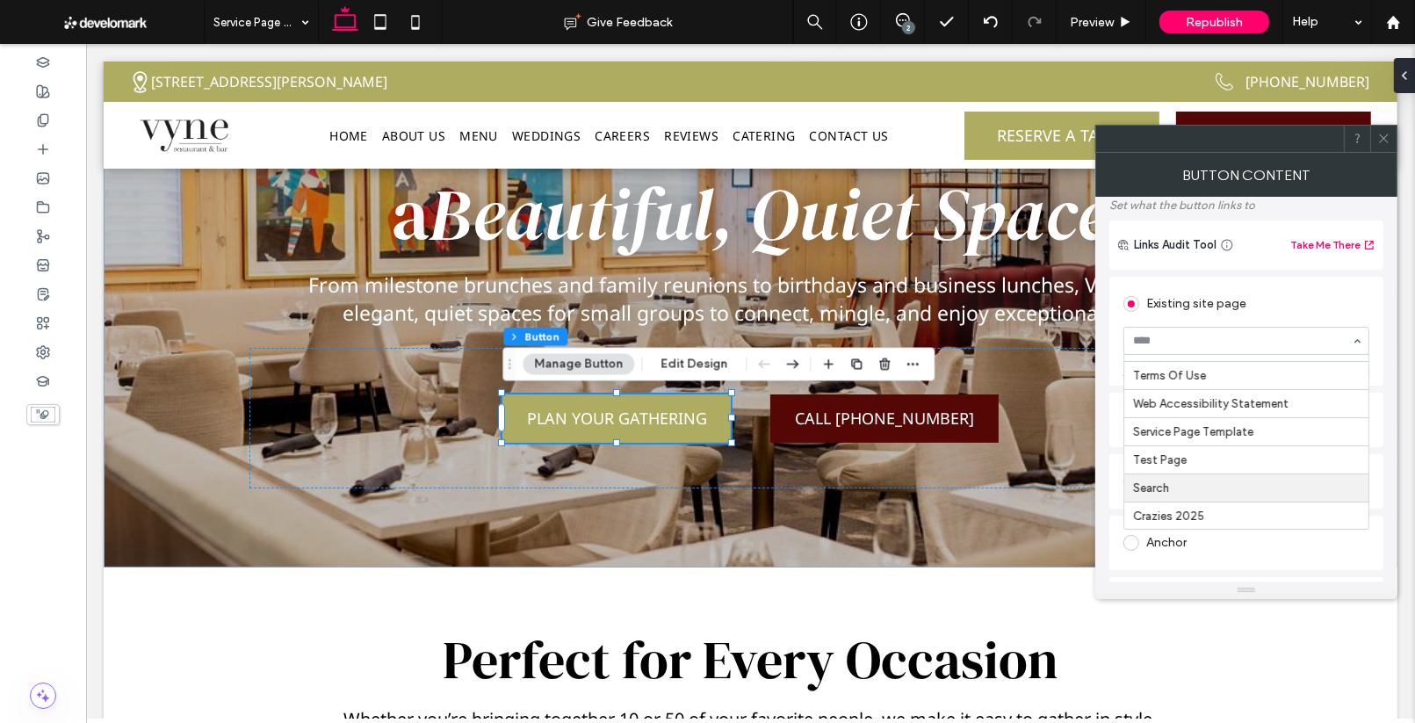
scroll to position [195, 0]
click at [1183, 544] on div "Anchor" at bounding box center [1246, 543] width 246 height 28
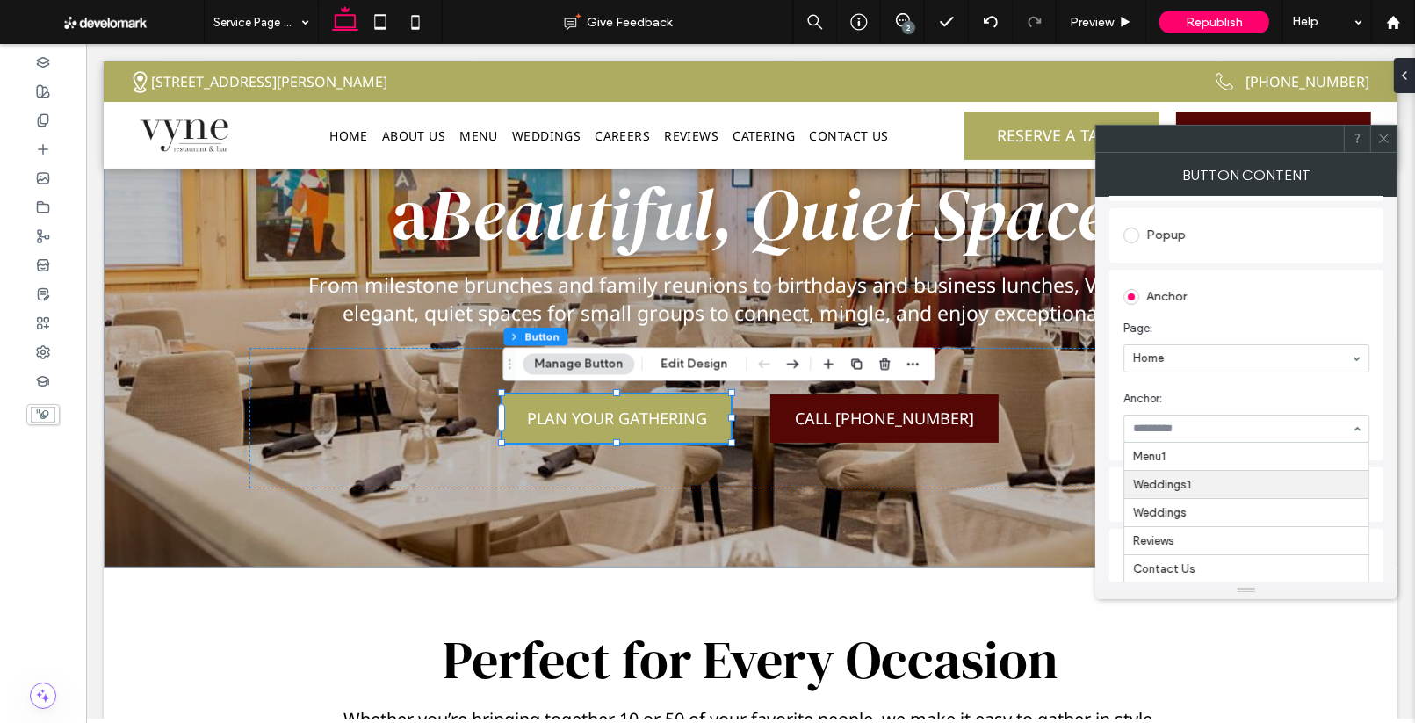
scroll to position [25, 0]
click at [1385, 135] on icon at bounding box center [1383, 138] width 13 height 13
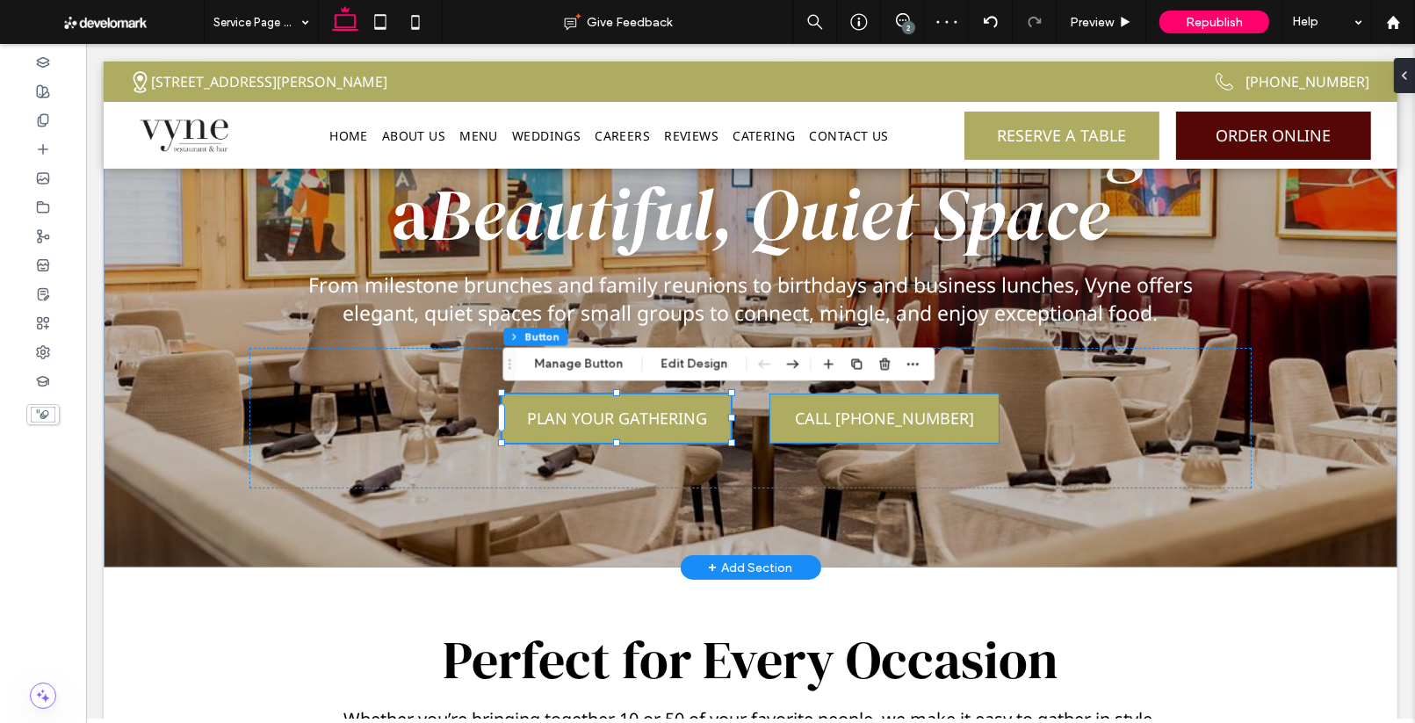
click at [883, 415] on span "CALL [PHONE_NUMBER]" at bounding box center [883, 417] width 179 height 21
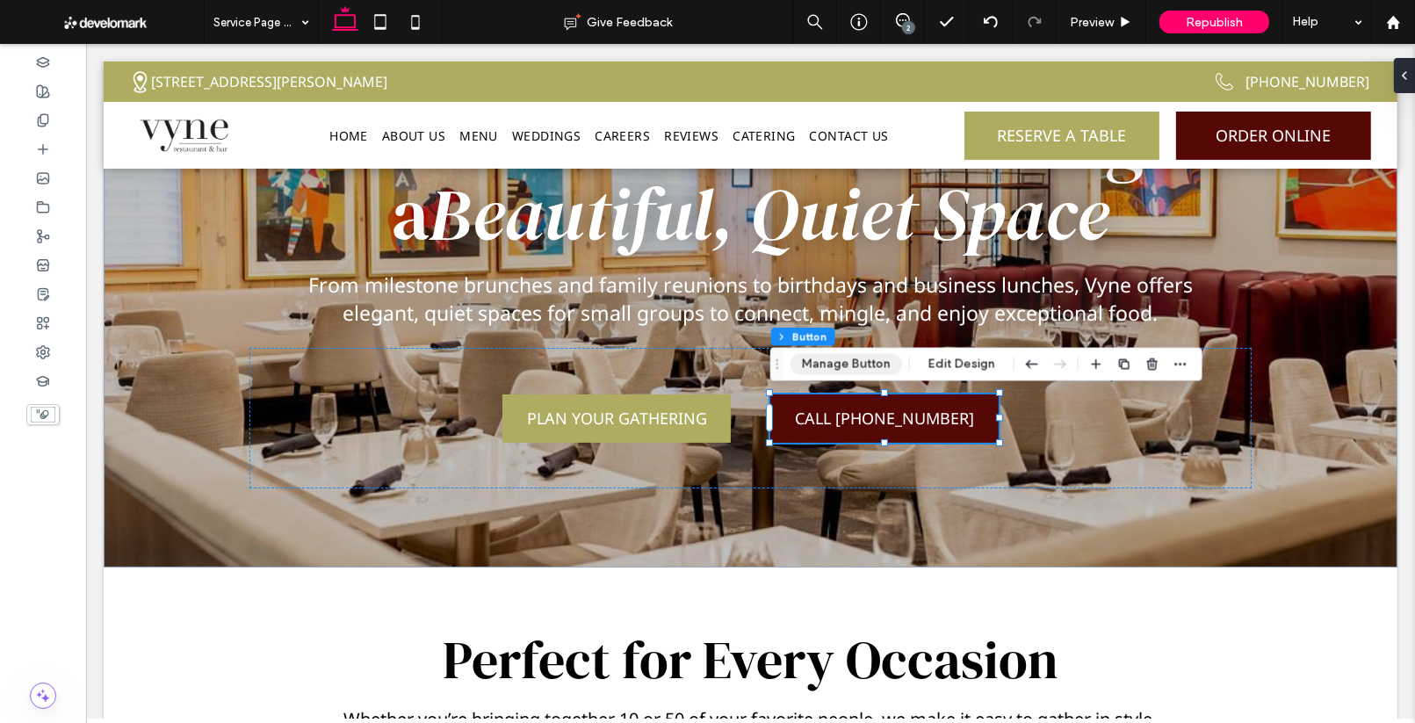
click at [878, 371] on button "Manage Button" at bounding box center [846, 364] width 112 height 21
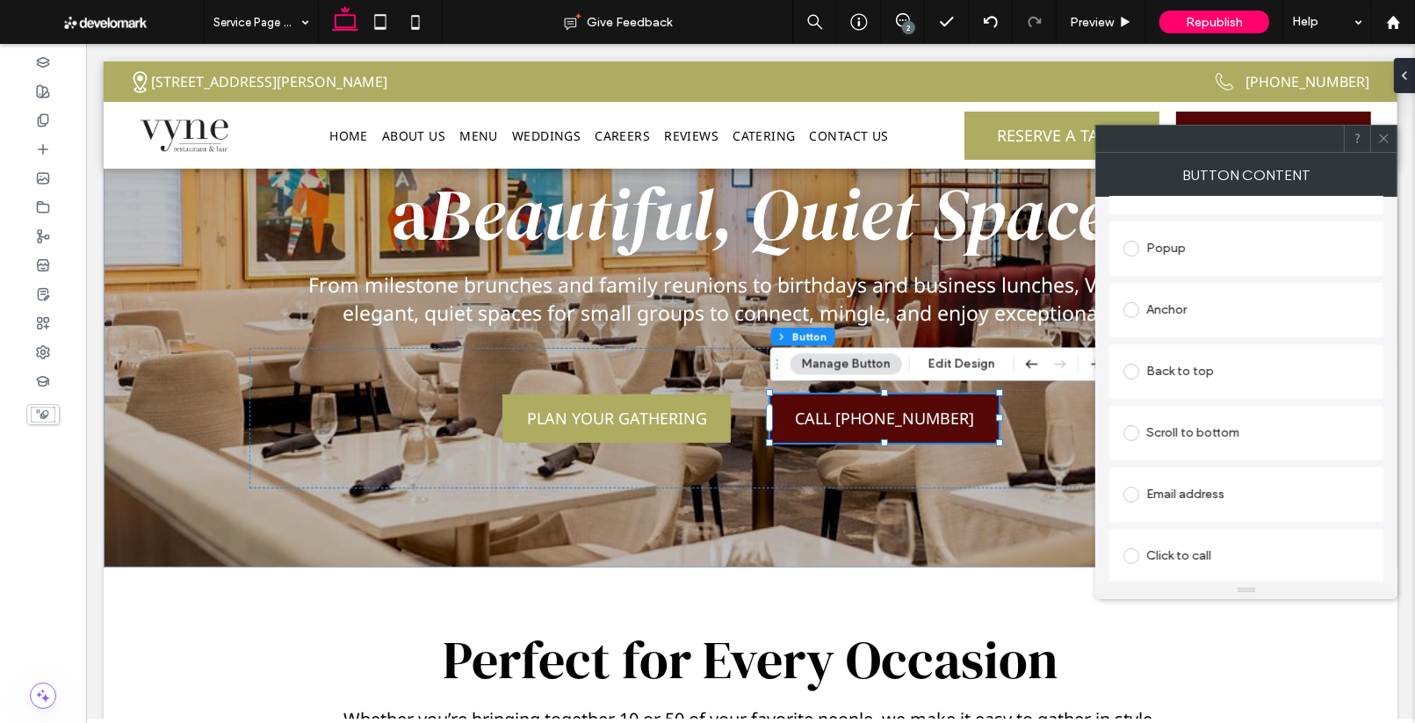
click at [1125, 557] on span at bounding box center [1131, 556] width 16 height 16
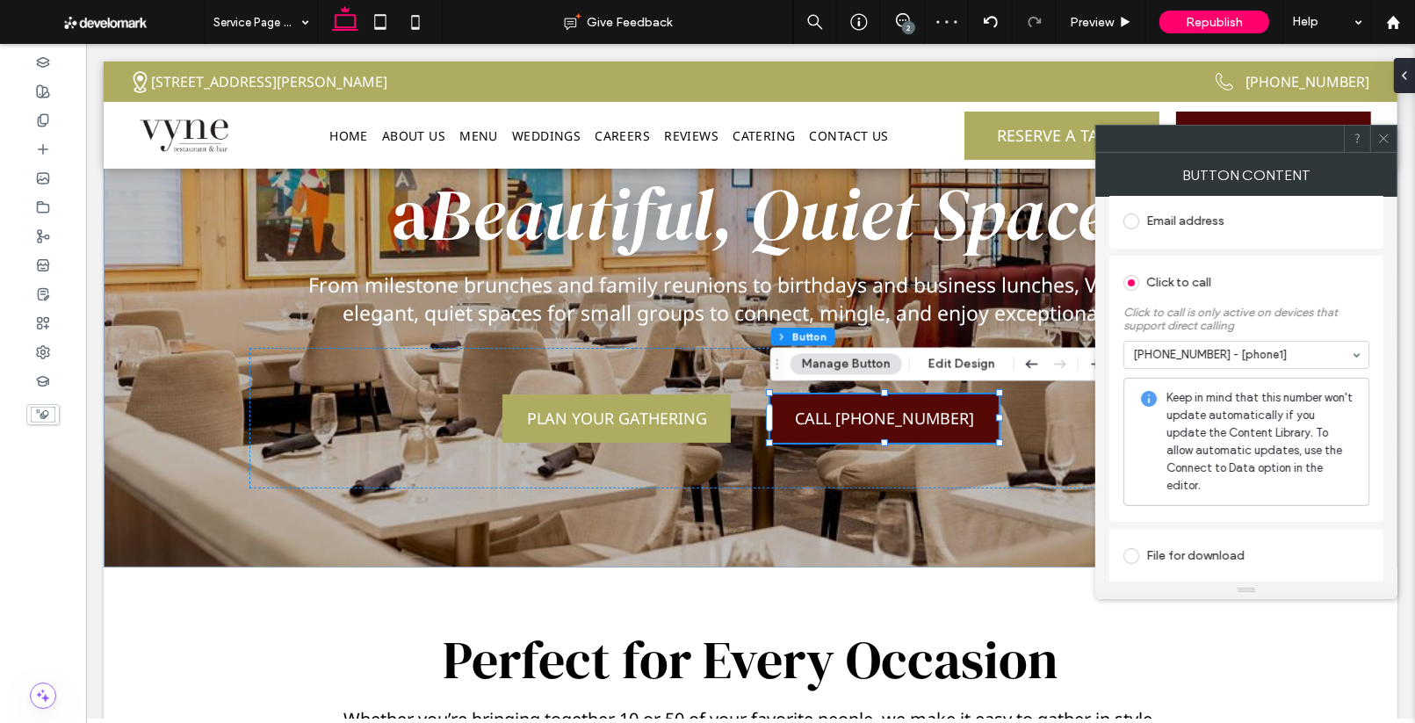
scroll to position [560, 0]
click at [1386, 143] on icon at bounding box center [1383, 138] width 13 height 13
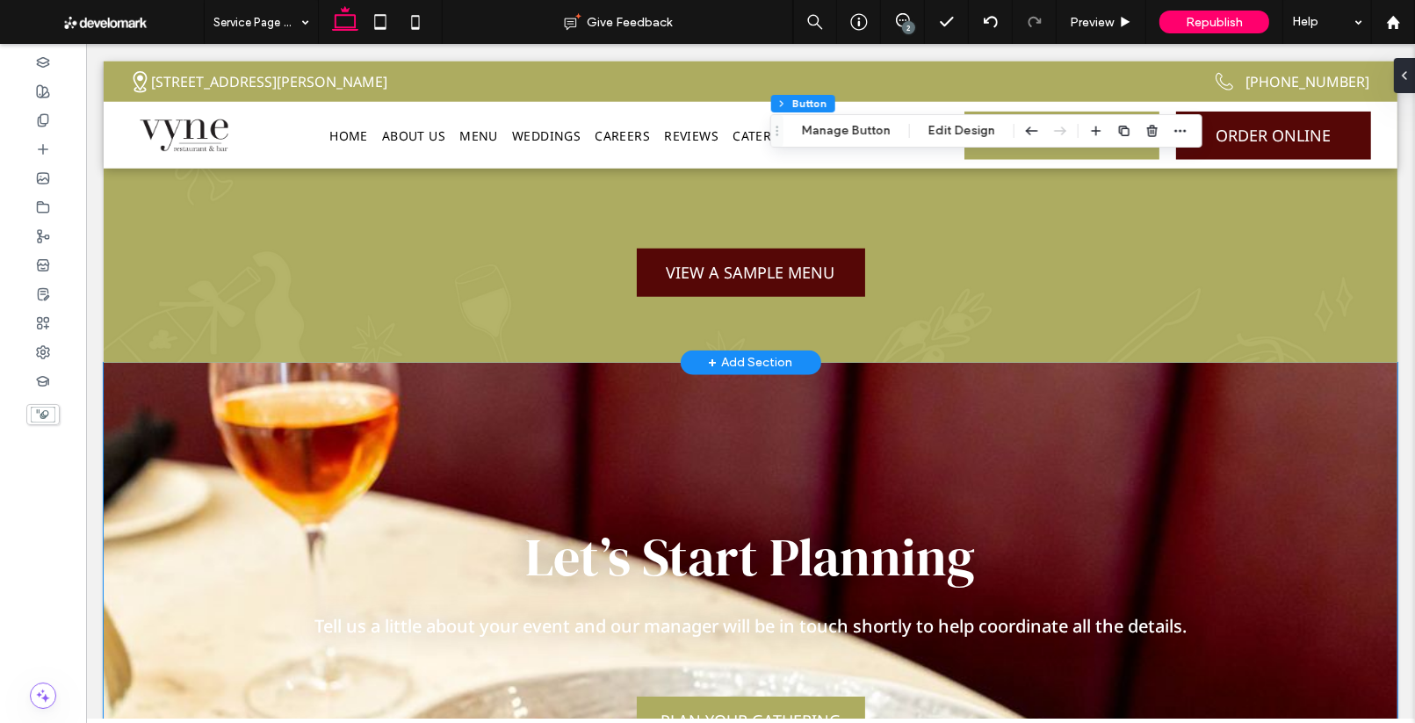
scroll to position [1848, 0]
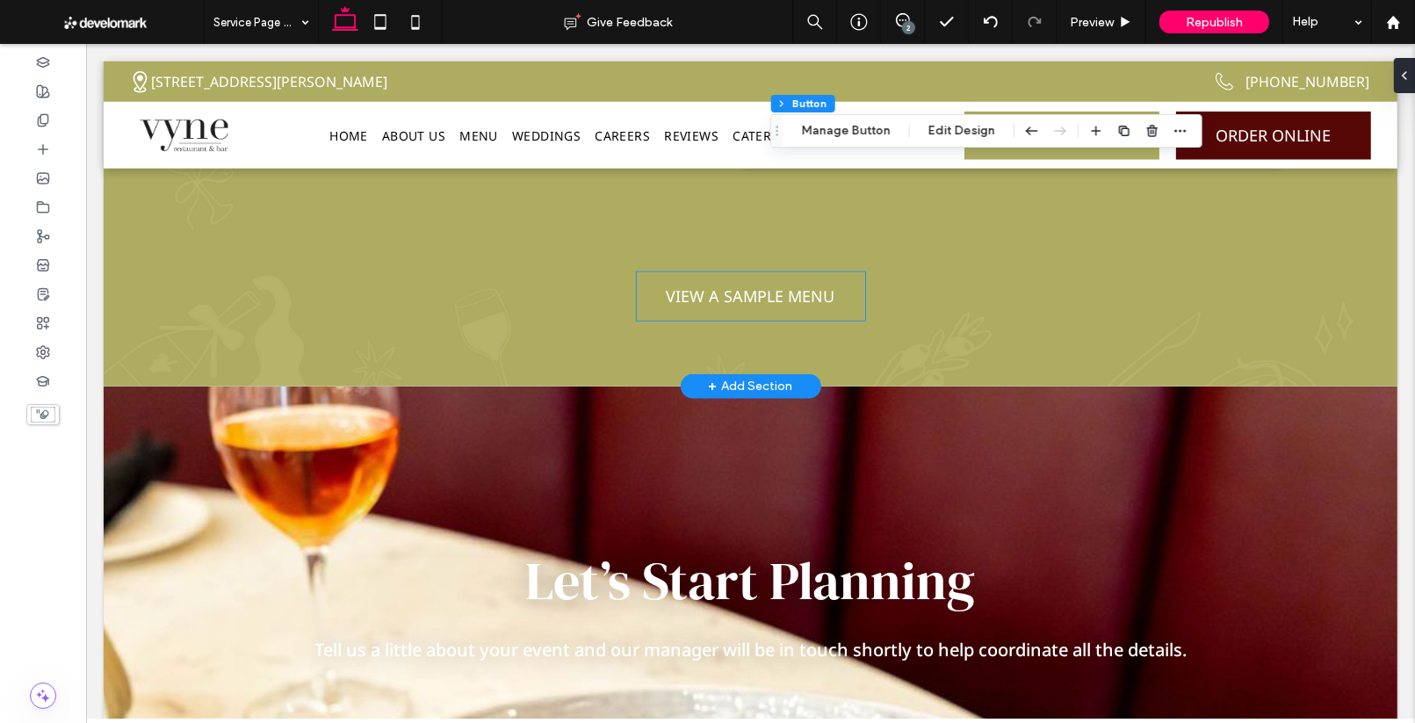
click at [779, 292] on span "VIEW A SAMPLE MENU" at bounding box center [750, 295] width 169 height 21
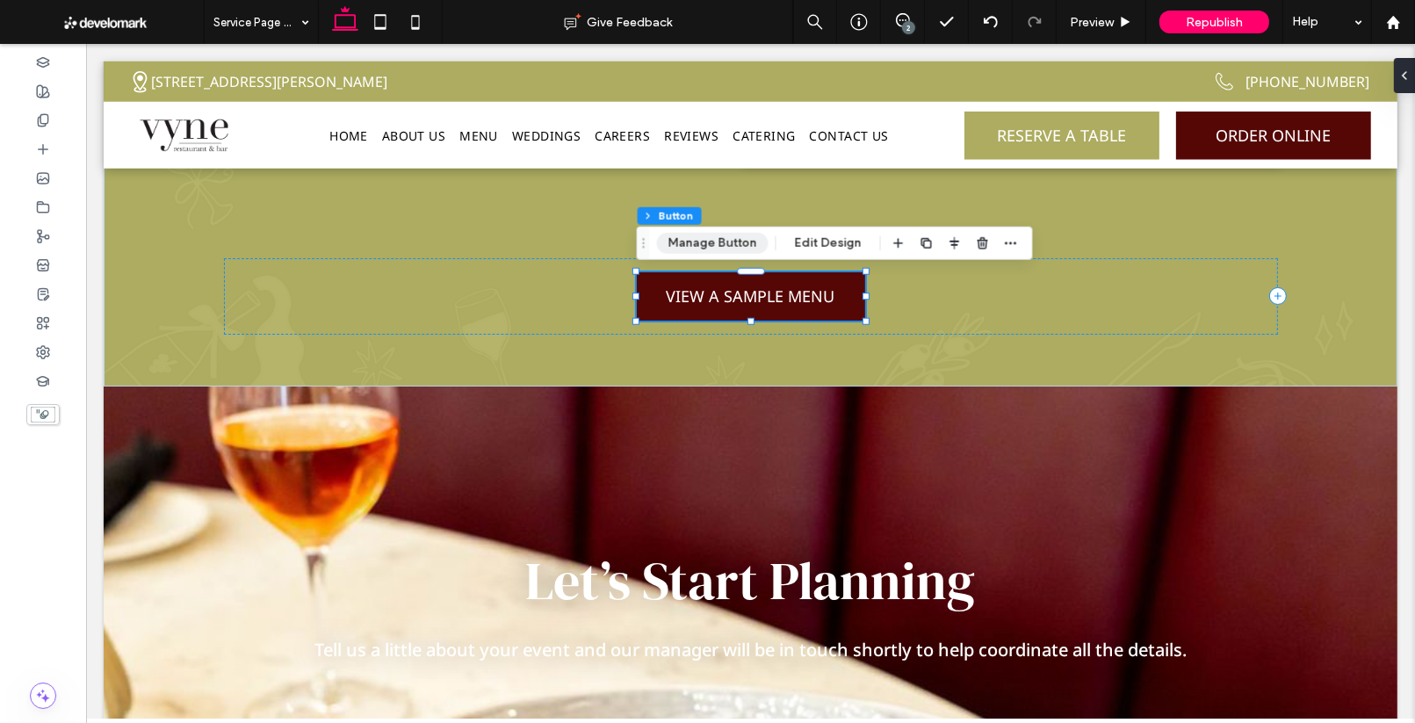
click at [723, 249] on button "Manage Button" at bounding box center [713, 243] width 112 height 21
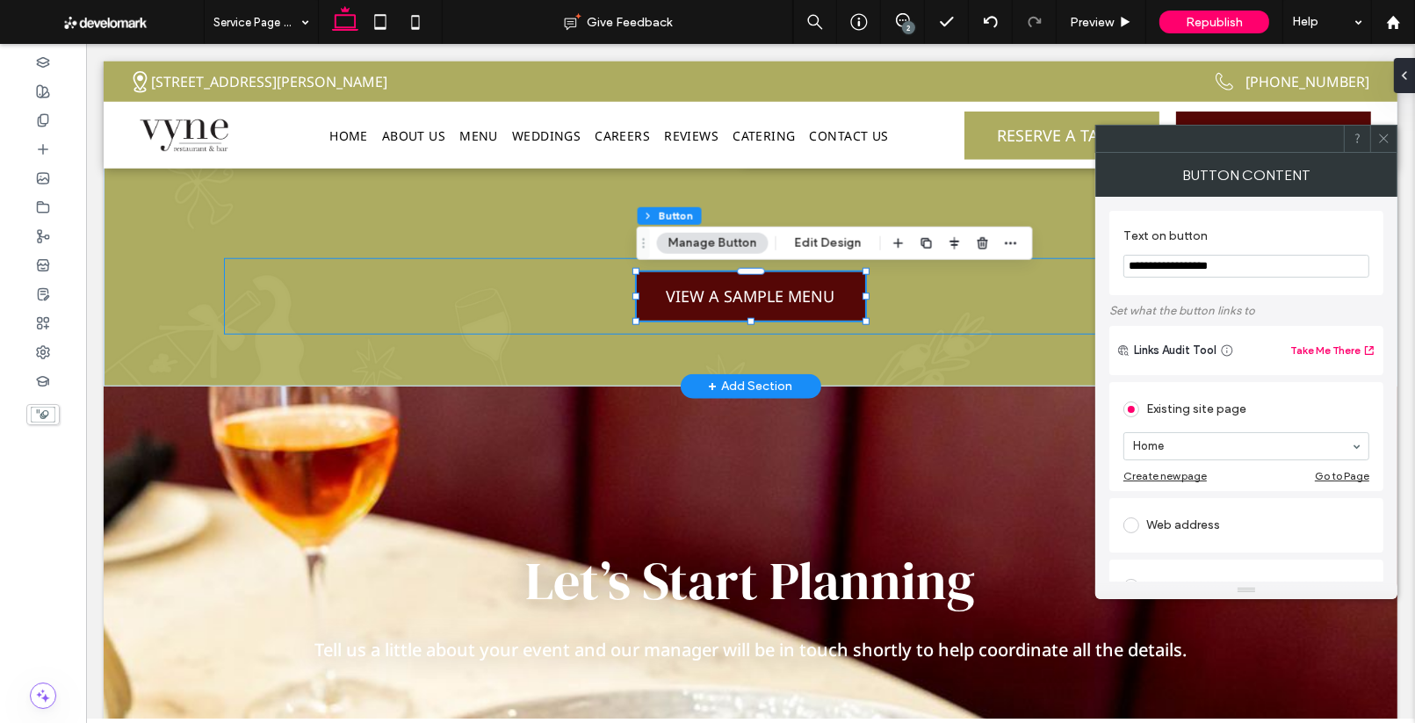
click at [992, 333] on div "VIEW A SAMPLE MENU" at bounding box center [750, 296] width 1054 height 76
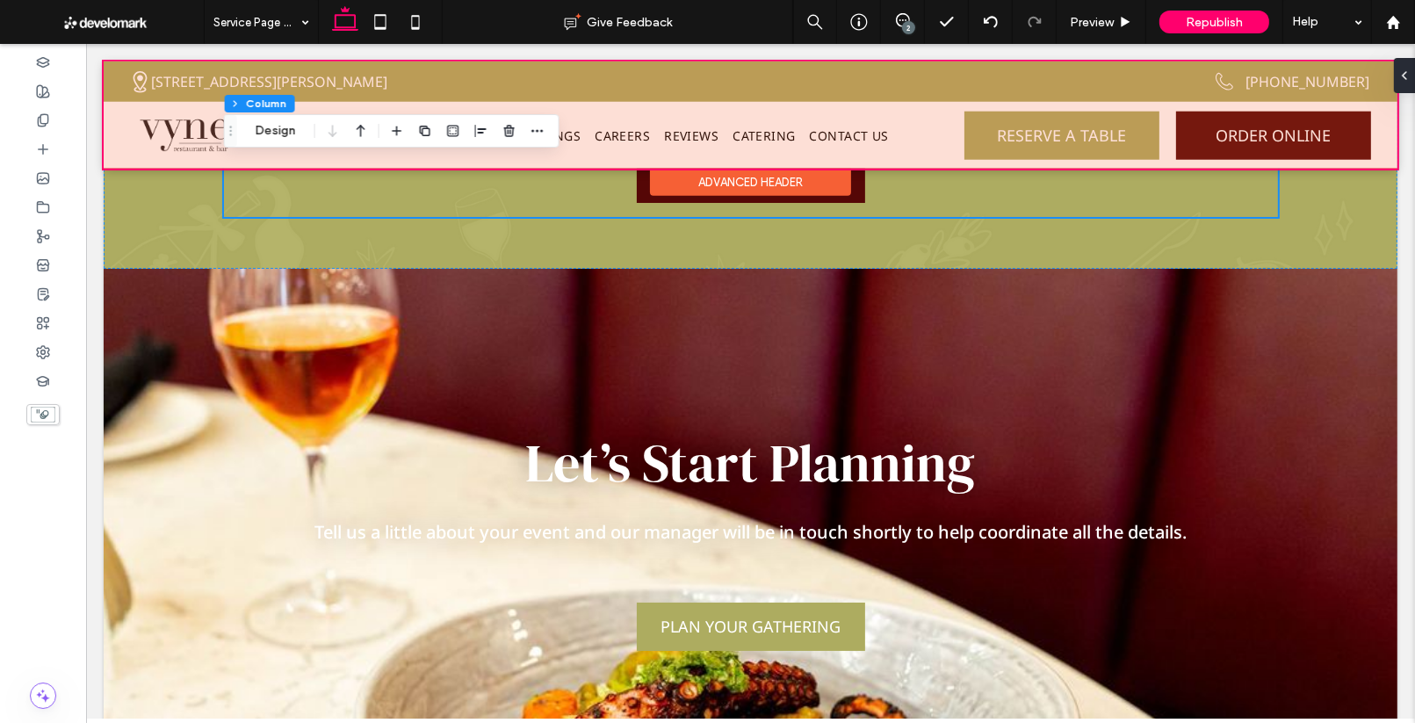
scroll to position [1971, 0]
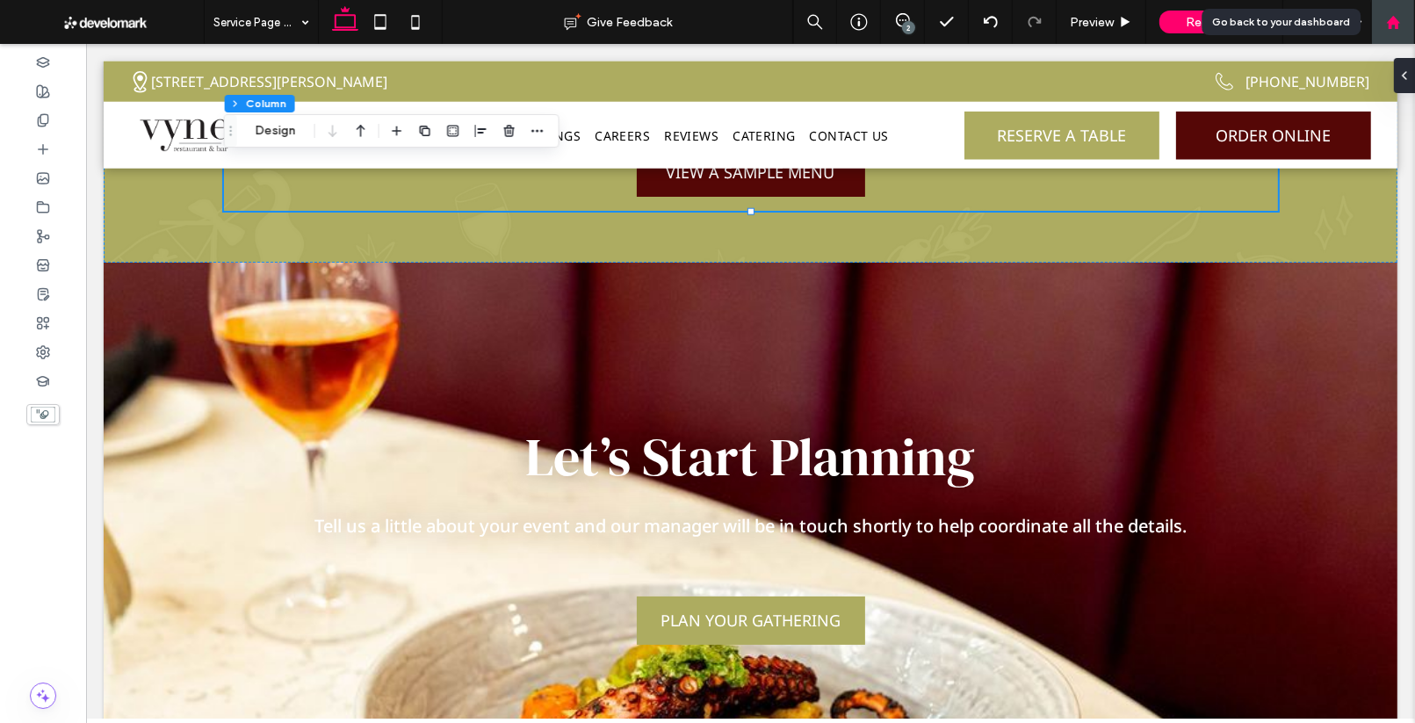
click at [1398, 32] on div at bounding box center [1393, 22] width 44 height 44
